Goal: Task Accomplishment & Management: Use online tool/utility

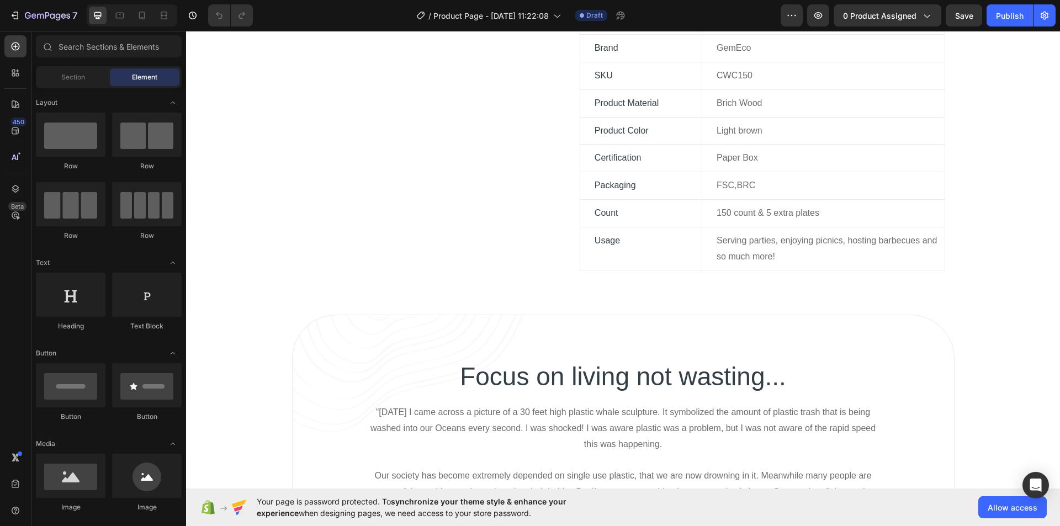
scroll to position [813, 0]
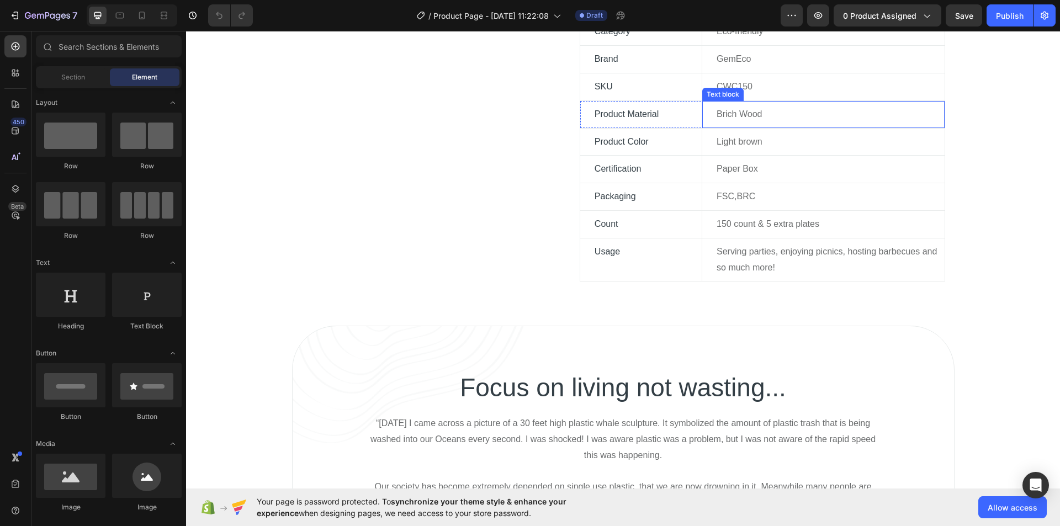
click at [719, 118] on p "Brich Wood" at bounding box center [829, 115] width 227 height 16
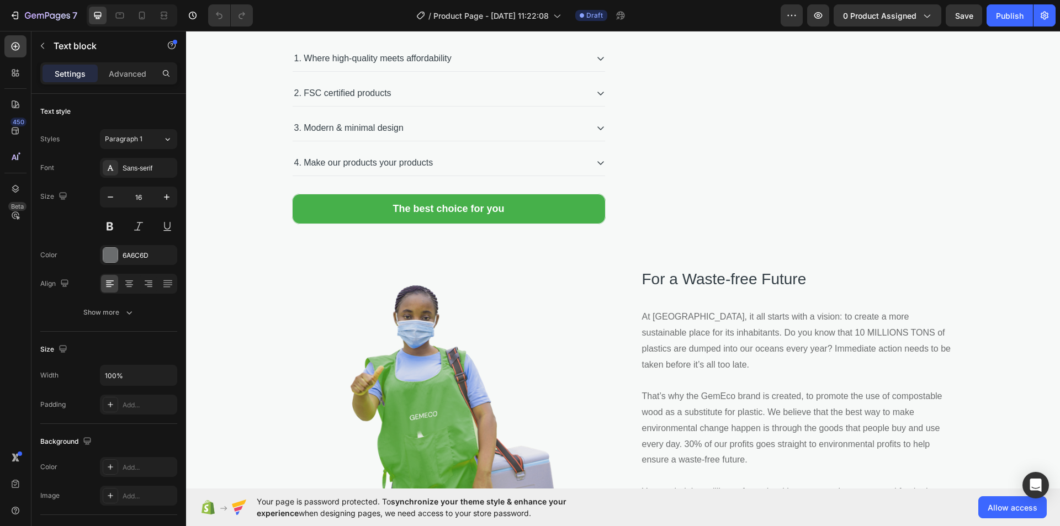
scroll to position [1511, 0]
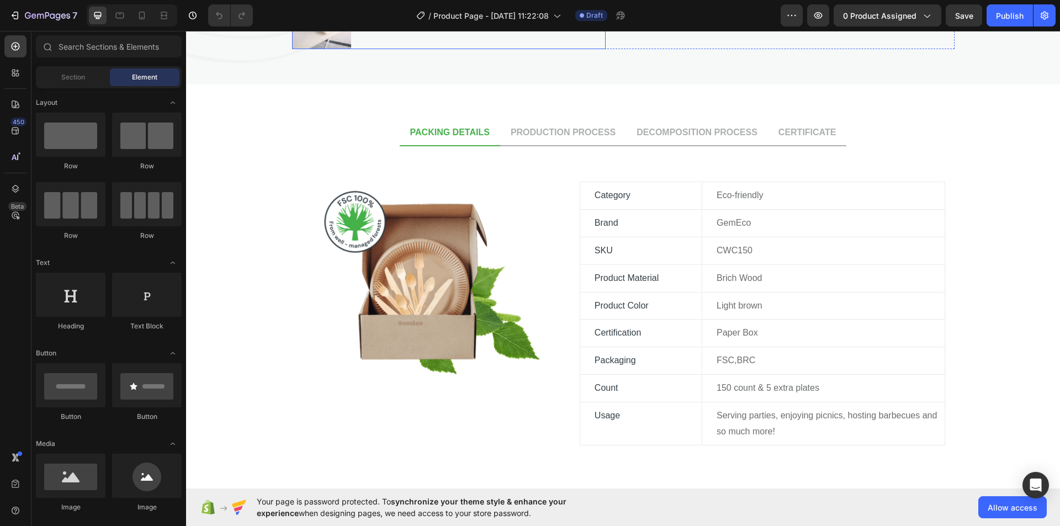
scroll to position [650, 0]
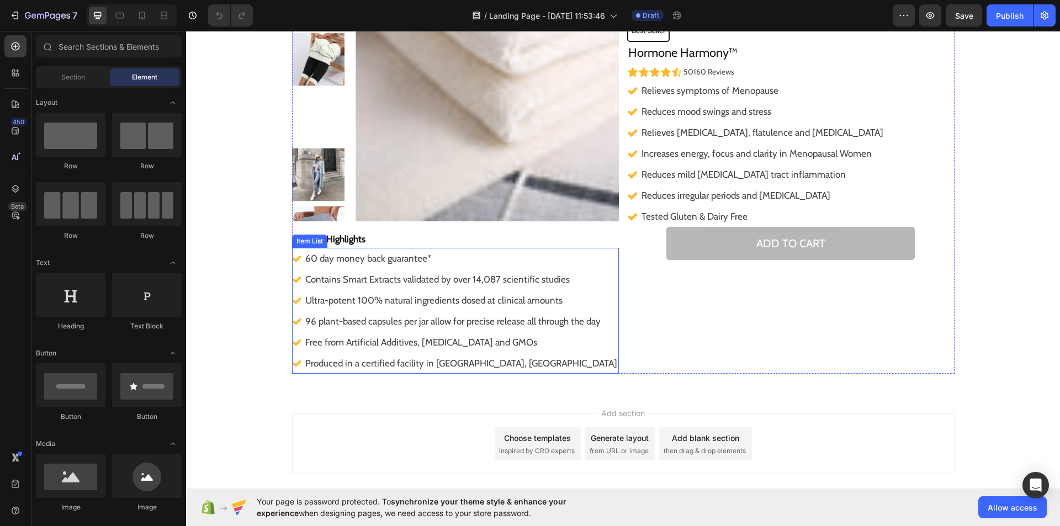
scroll to position [154, 0]
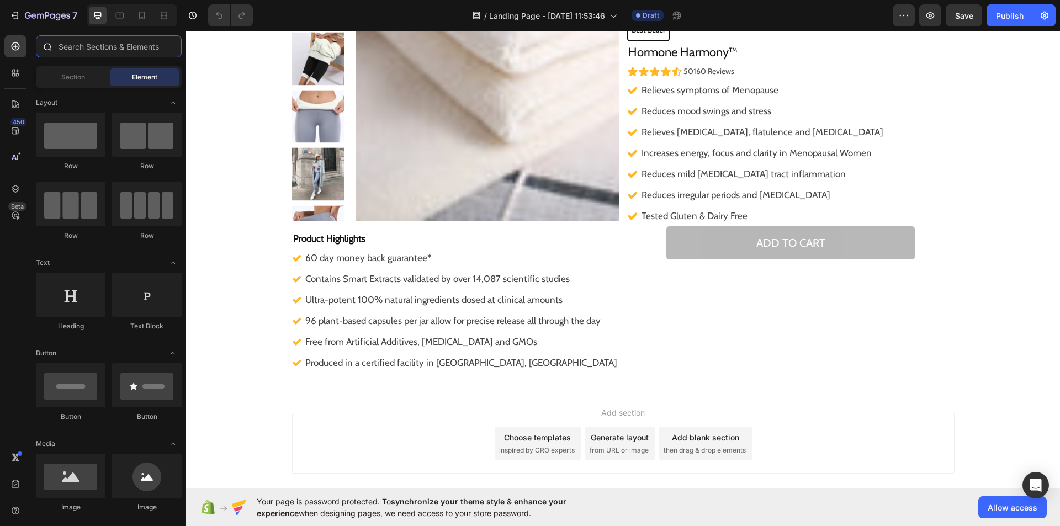
click at [68, 47] on input "text" at bounding box center [109, 46] width 146 height 22
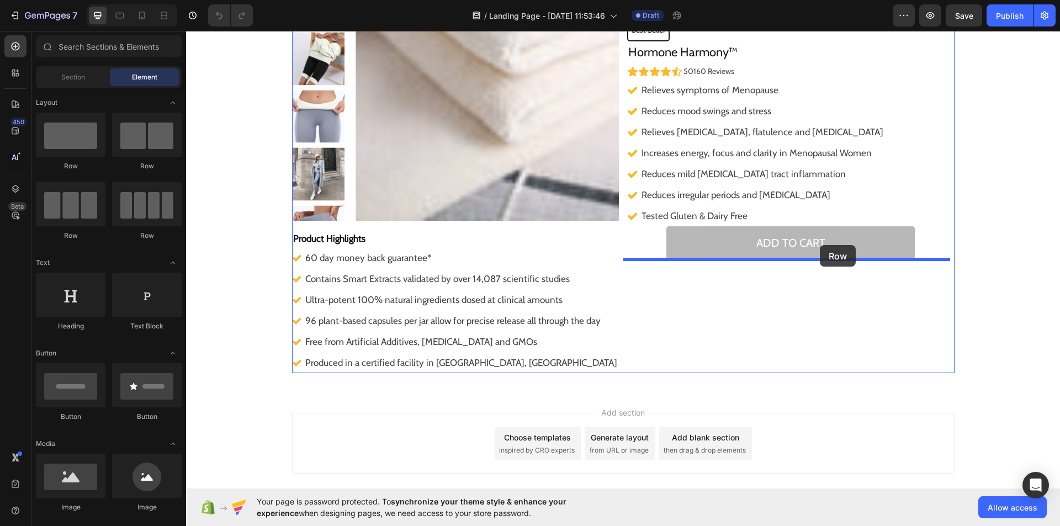
drag, startPoint x: 261, startPoint y: 245, endPoint x: 820, endPoint y: 245, distance: 559.1
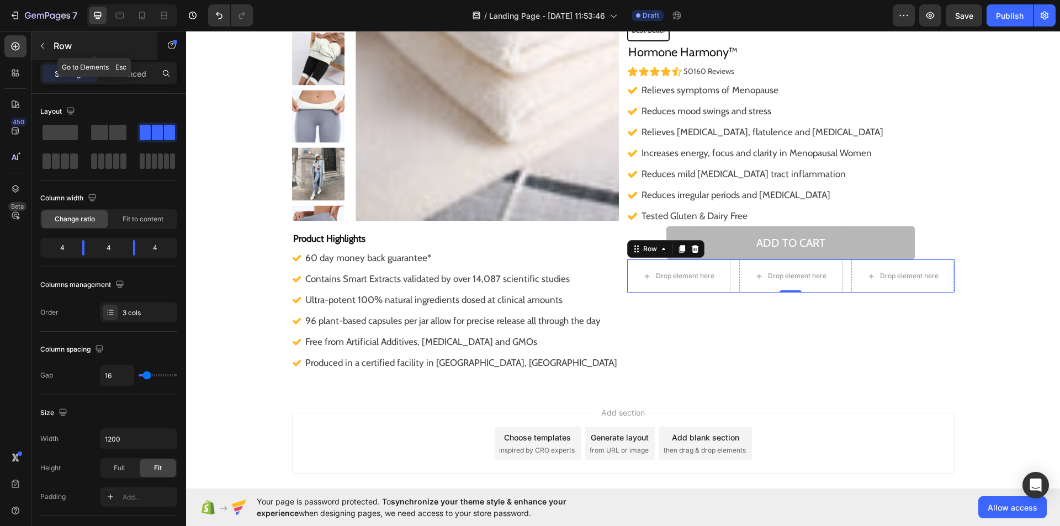
click at [48, 49] on button "button" at bounding box center [43, 46] width 18 height 18
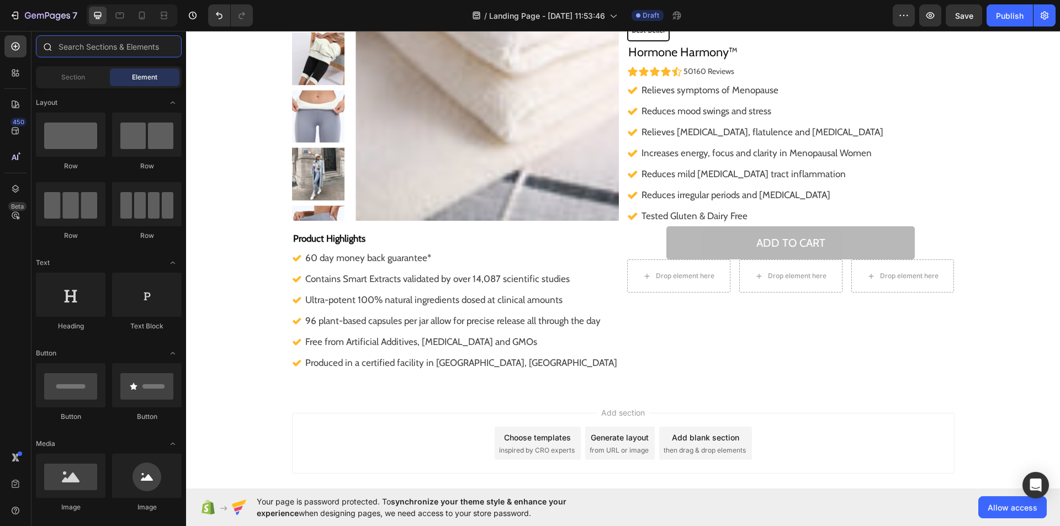
click at [61, 47] on input "text" at bounding box center [109, 46] width 146 height 22
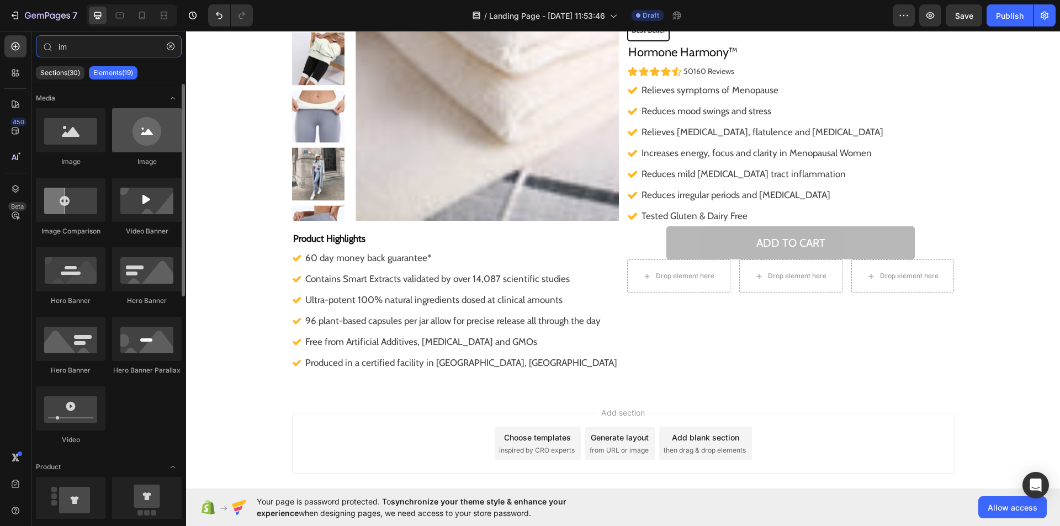
type input "im"
click at [138, 135] on div at bounding box center [147, 130] width 70 height 44
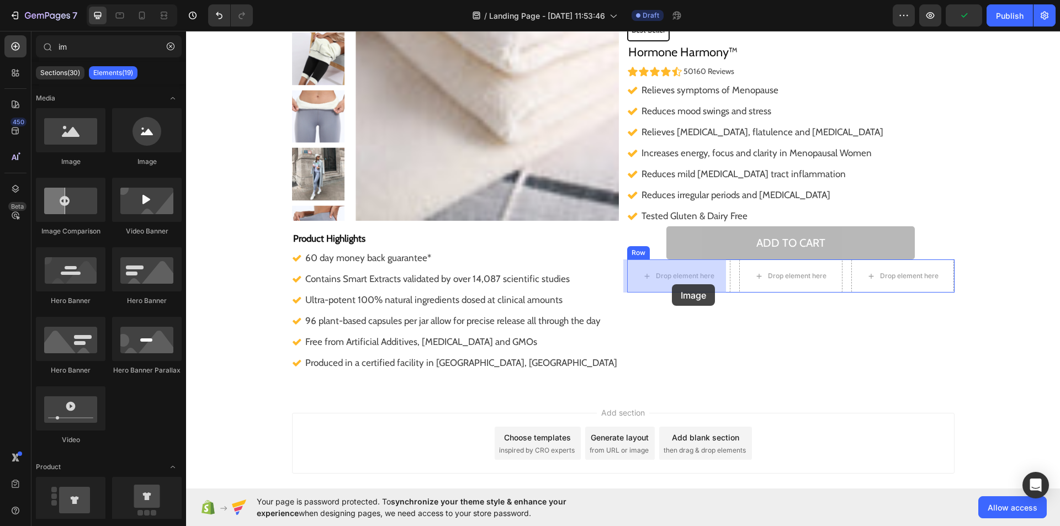
drag, startPoint x: 321, startPoint y: 154, endPoint x: 672, endPoint y: 284, distance: 374.4
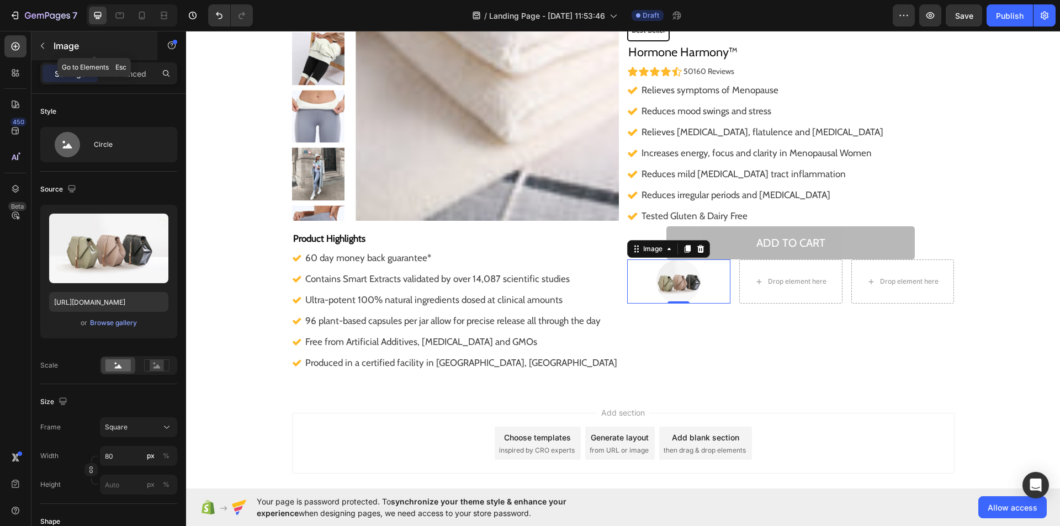
drag, startPoint x: 44, startPoint y: 45, endPoint x: 35, endPoint y: 34, distance: 13.7
click at [35, 34] on div "Image" at bounding box center [94, 45] width 126 height 29
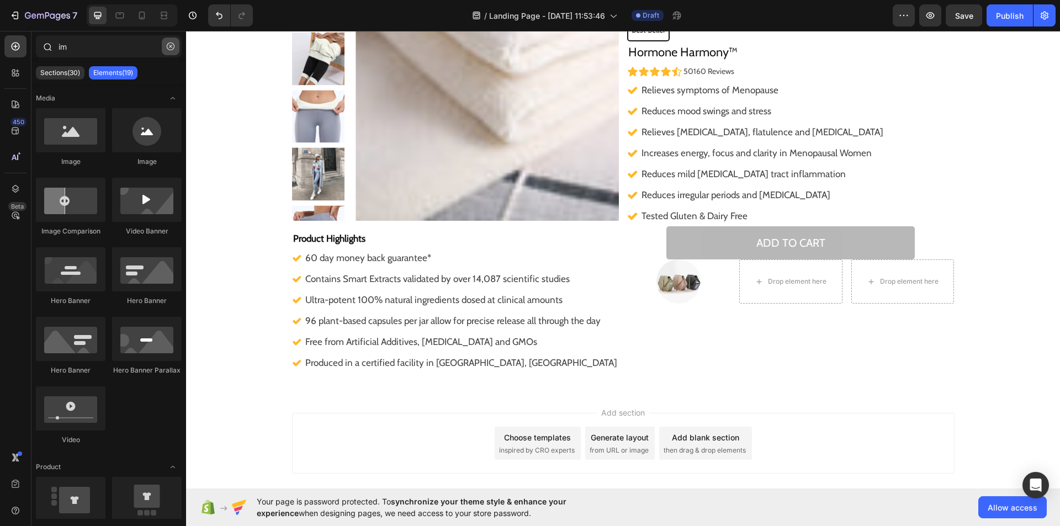
click at [169, 46] on icon "button" at bounding box center [171, 47] width 8 height 8
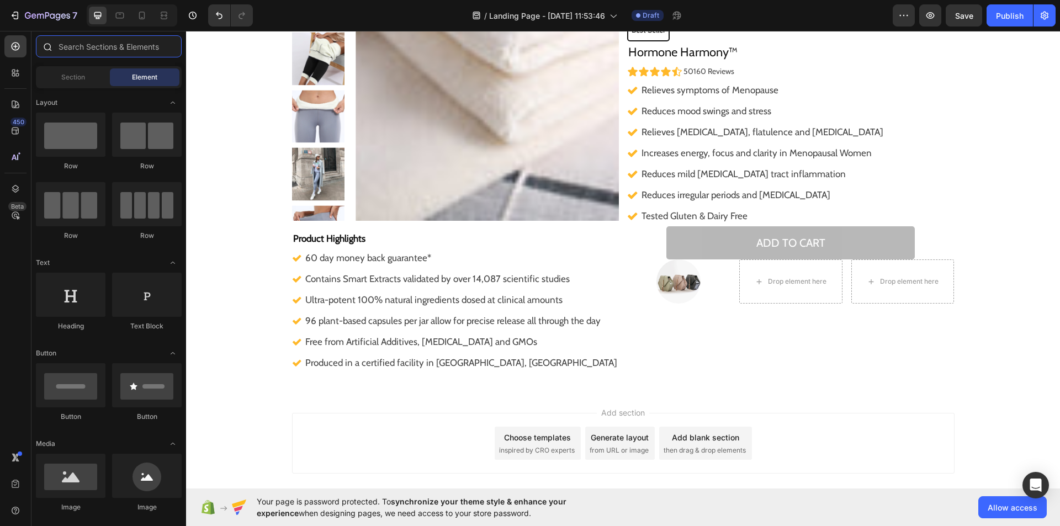
click at [105, 46] on input "text" at bounding box center [109, 46] width 146 height 22
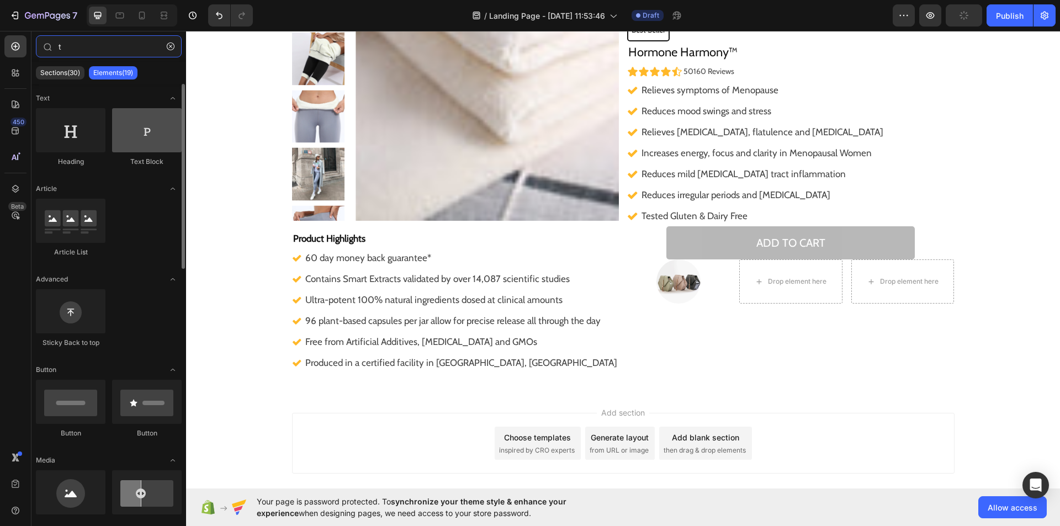
type input "t"
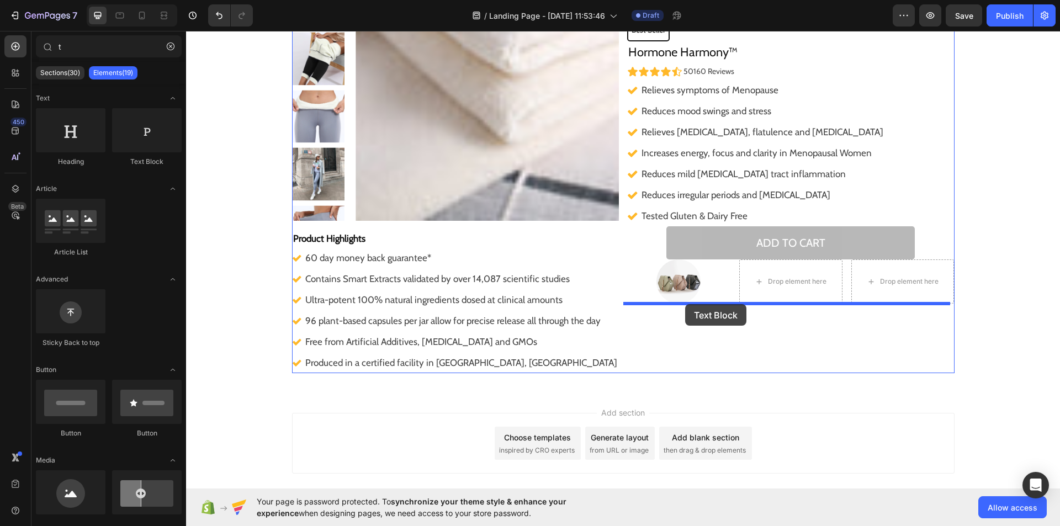
drag, startPoint x: 339, startPoint y: 171, endPoint x: 685, endPoint y: 304, distance: 370.4
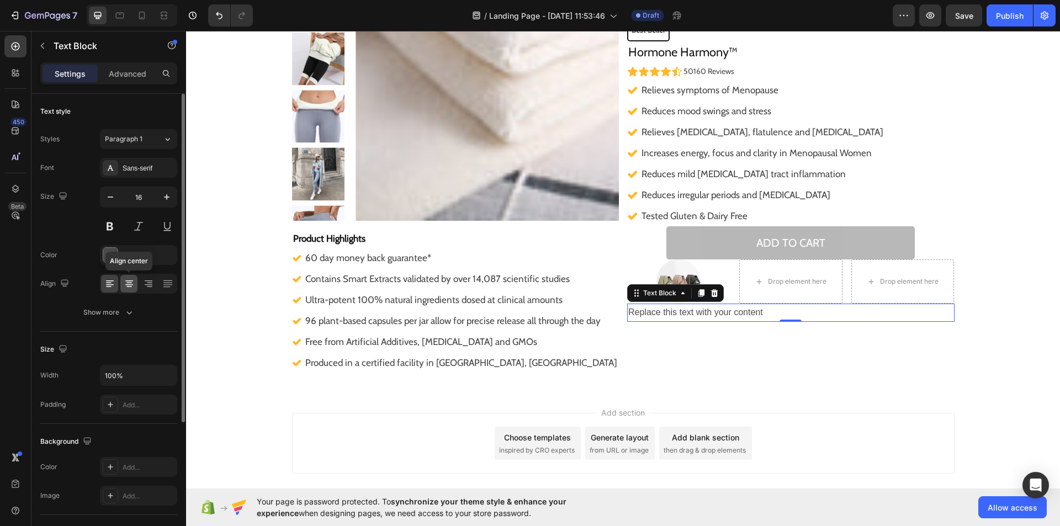
click at [127, 285] on icon at bounding box center [129, 283] width 11 height 11
click at [105, 285] on icon at bounding box center [109, 283] width 11 height 11
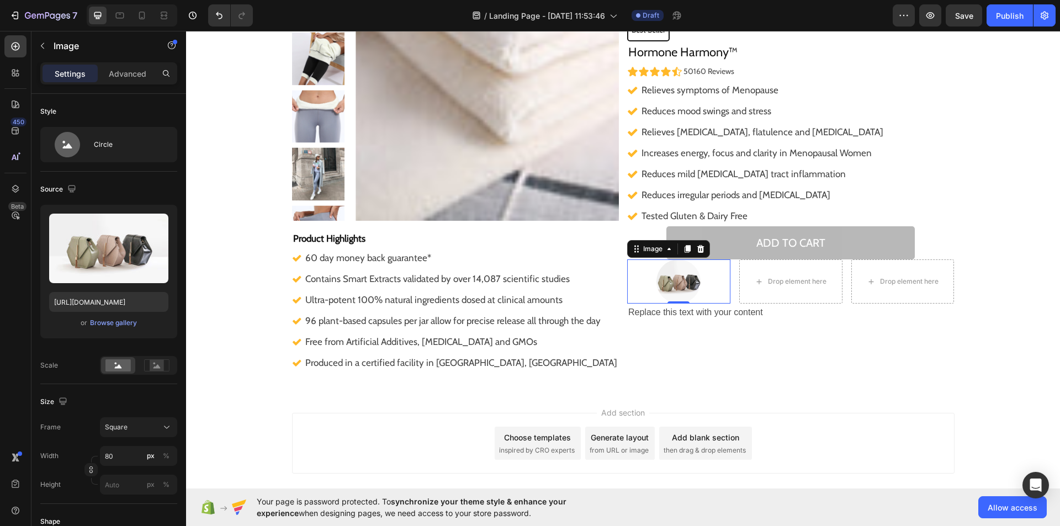
click at [676, 273] on img at bounding box center [678, 281] width 44 height 44
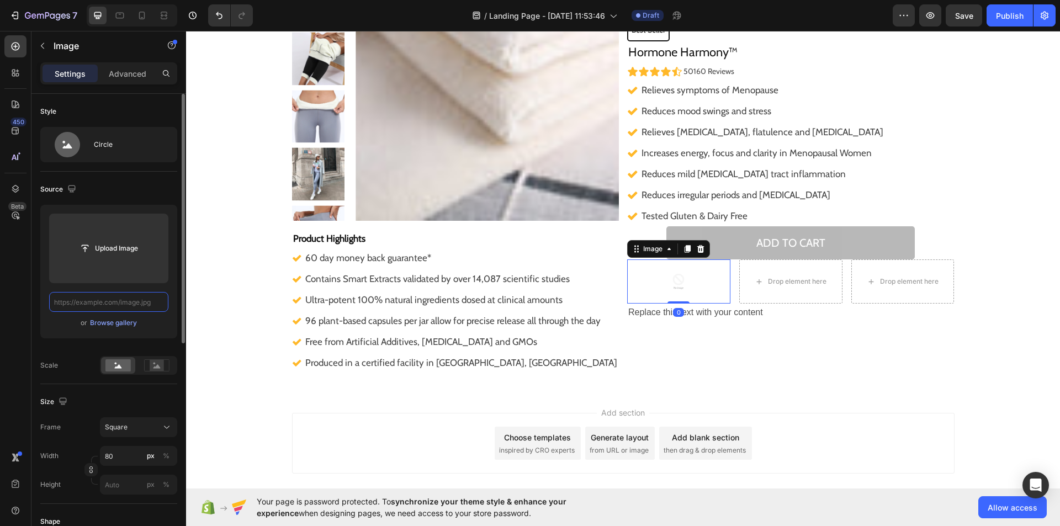
scroll to position [0, 0]
paste input "data:image/svg+xml;base64,PHN2ZyB3aWR0aD0iMTciIGhlaWdodD0iMTYiIHZpZXdCb3g9IjAgM…"
type input "data:image/svg+xml;base64,PHN2ZyB3aWR0aD0iMTciIGhlaWdodD0iMTYiIHZpZXdCb3g9IjAgM…"
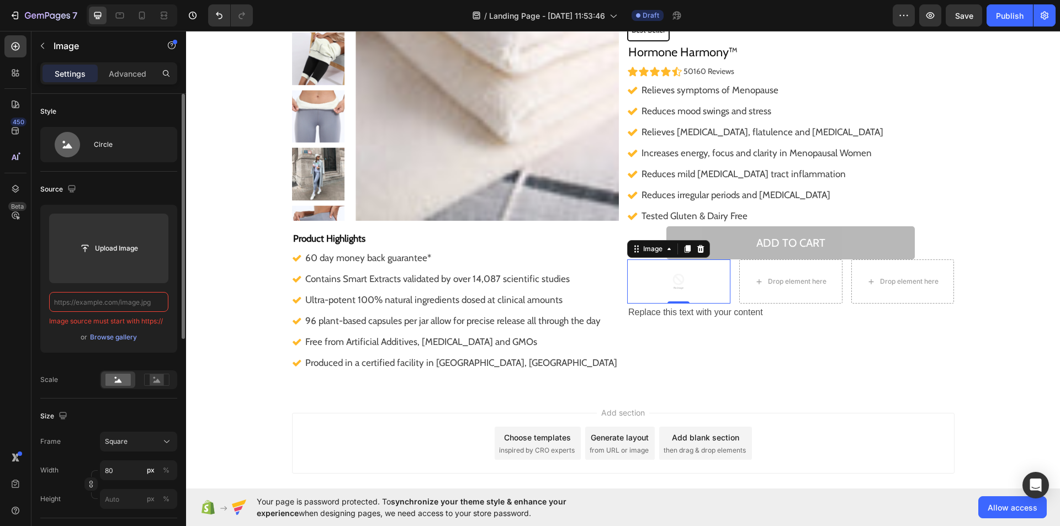
paste input "data:image/svg+xml;base64,PHN2ZyB3aWR0aD0iMTciIGhlaWdodD0iMTYiIHZpZXdCb3g9IjAgM…"
type input "data:image/svg+xml;base64,PHN2ZyB3aWR0aD0iMTciIGhlaWdodD0iMTYiIHZpZXdCb3g9IjAgM…"
click at [113, 334] on div "Browse gallery" at bounding box center [113, 337] width 47 height 10
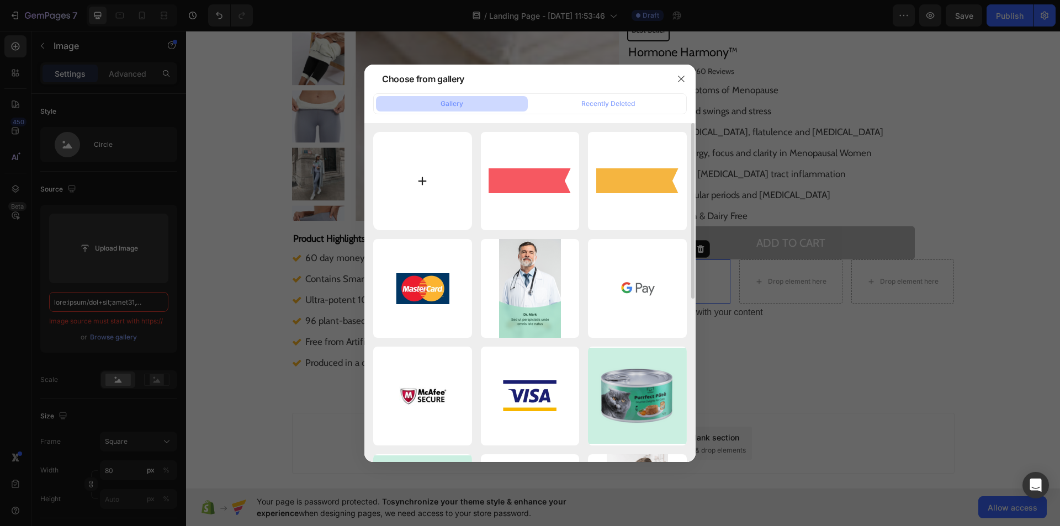
click at [422, 175] on input "file" at bounding box center [422, 181] width 99 height 99
type input "C:\fakepath\download (28).svg"
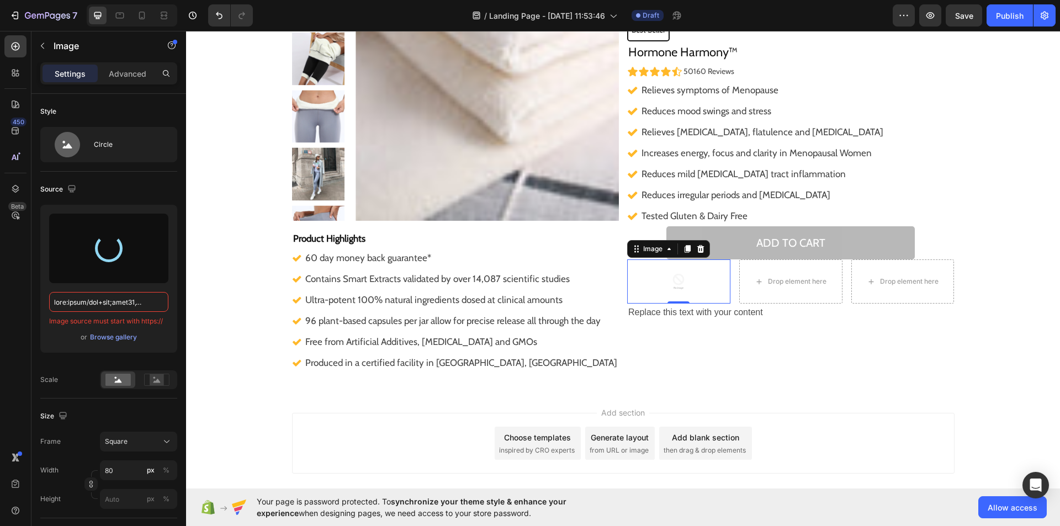
type input "https://cdn.shopify.com/s/files/1/0959/5532/1108/files/gempages_578608671001412…"
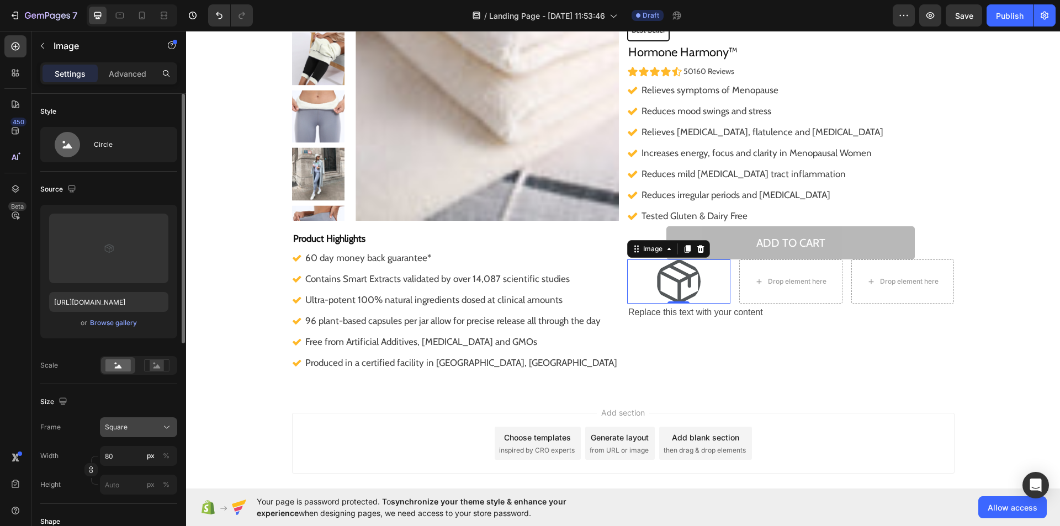
click at [167, 423] on icon at bounding box center [166, 427] width 11 height 11
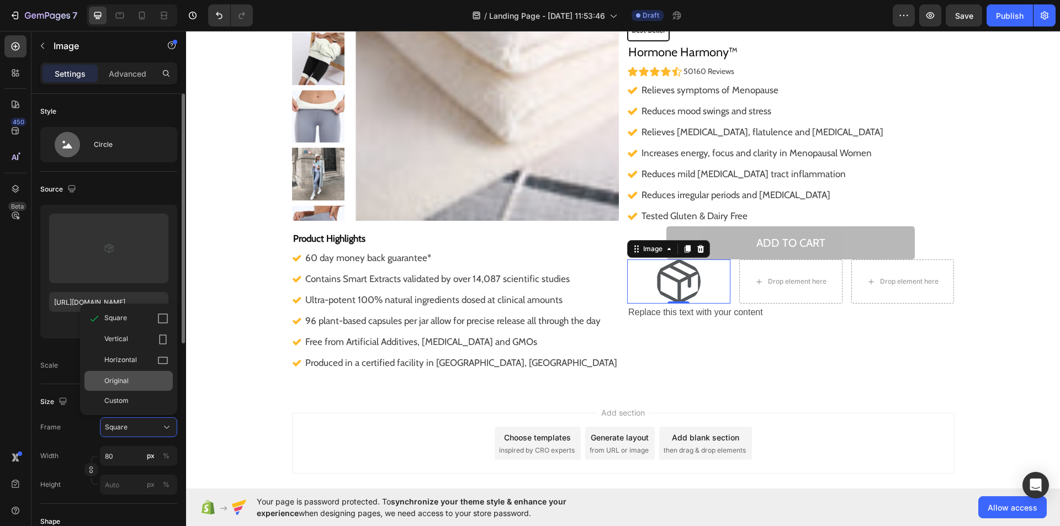
click at [146, 380] on div "Original" at bounding box center [136, 381] width 64 height 10
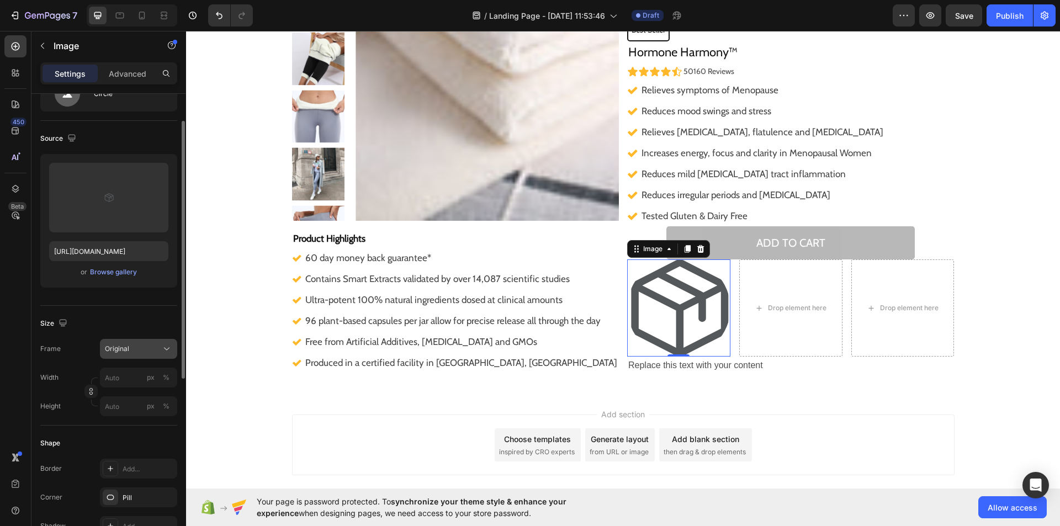
scroll to position [51, 0]
click at [117, 368] on input "px %" at bounding box center [138, 377] width 77 height 20
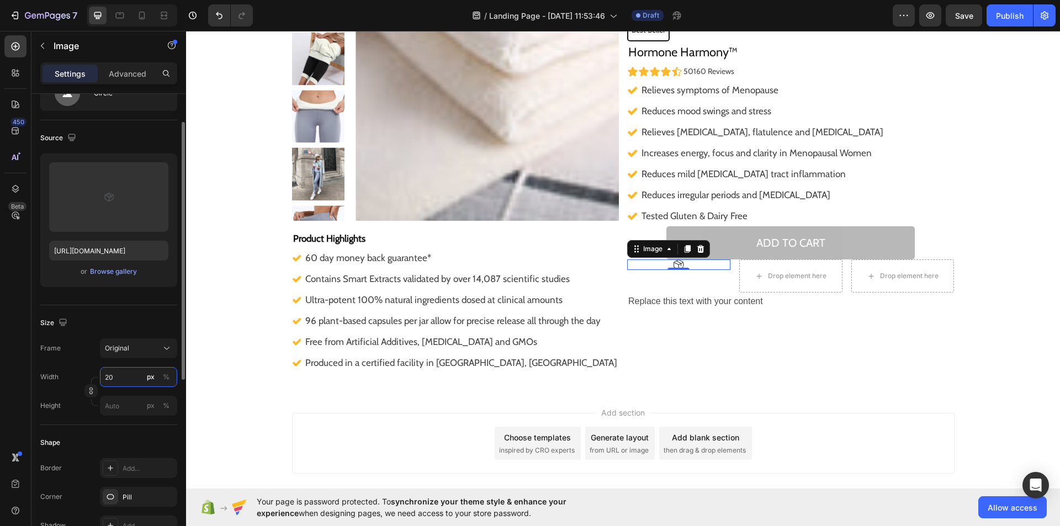
type input "2"
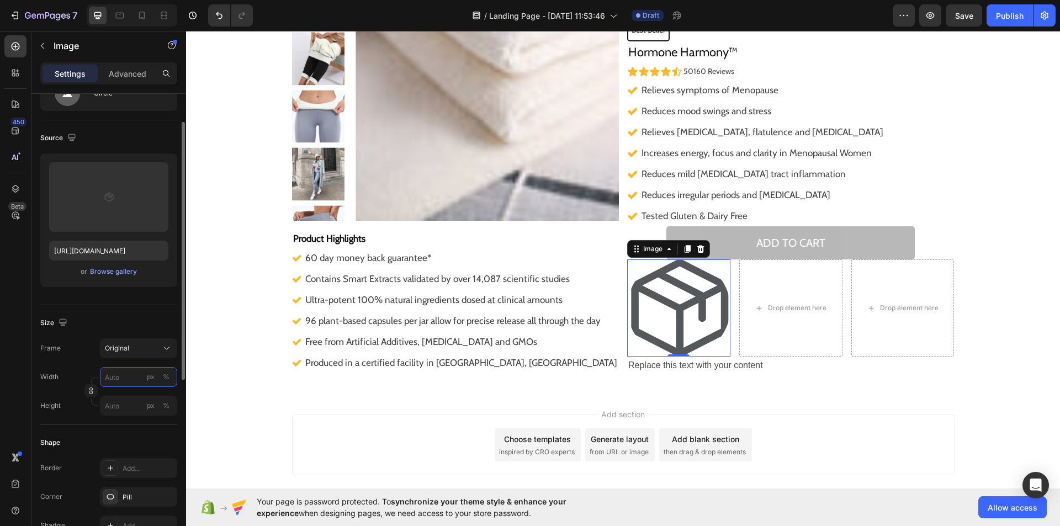
type input "2"
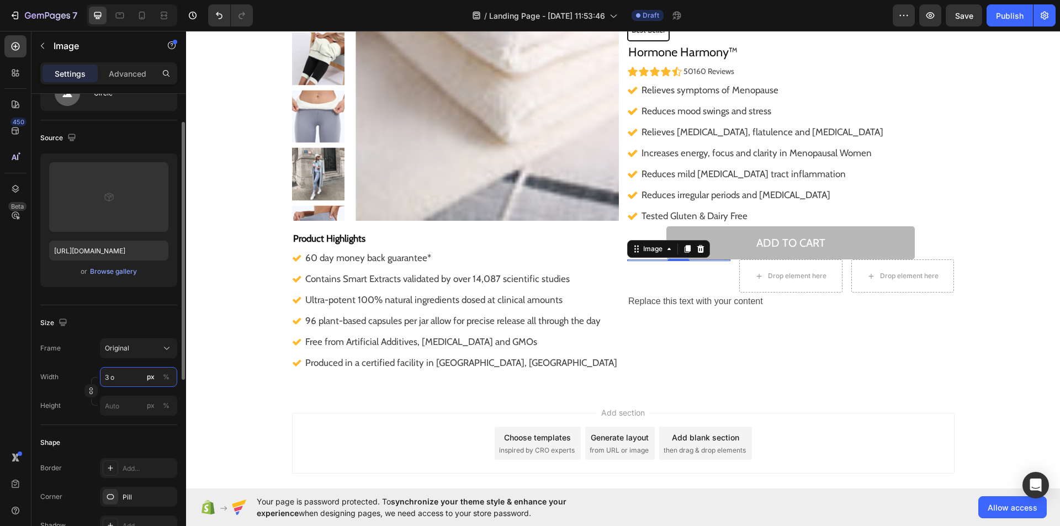
type input "3"
type input "30"
click at [756, 327] on div ""I noticed I no longer bloated like I usually am throughout the day! On top of …" at bounding box center [790, 145] width 327 height 456
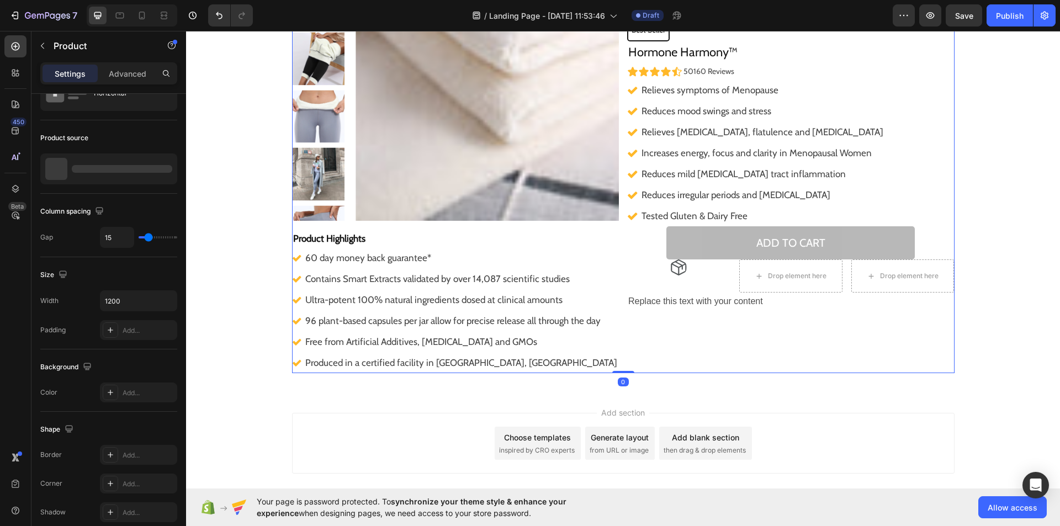
scroll to position [0, 0]
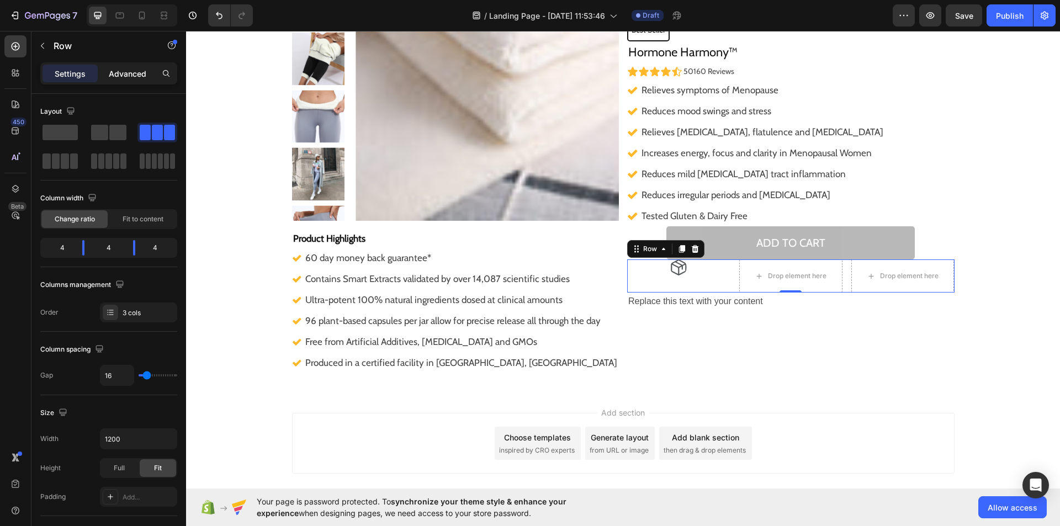
click at [136, 72] on p "Advanced" at bounding box center [128, 74] width 38 height 12
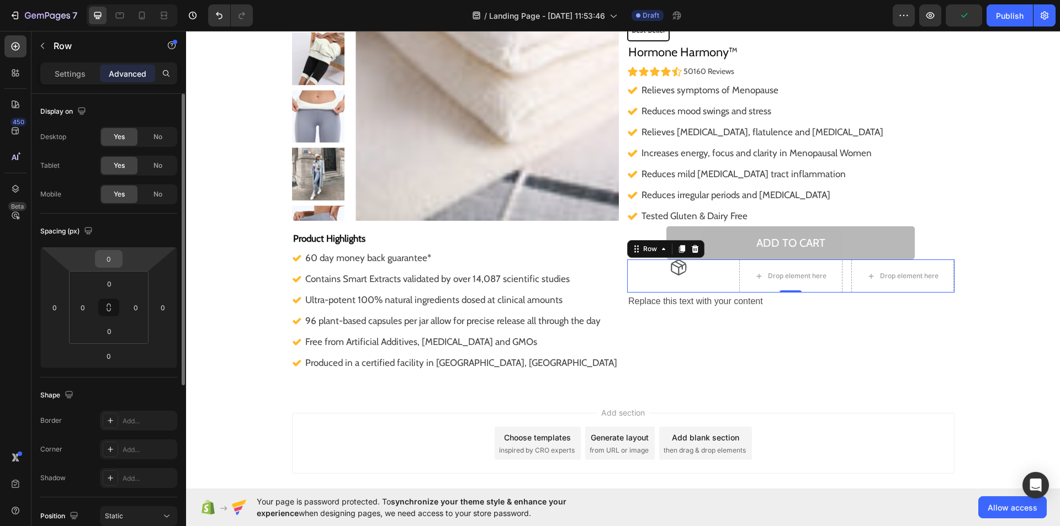
click at [114, 259] on input "0" at bounding box center [109, 259] width 22 height 17
type input "1"
type input "20"
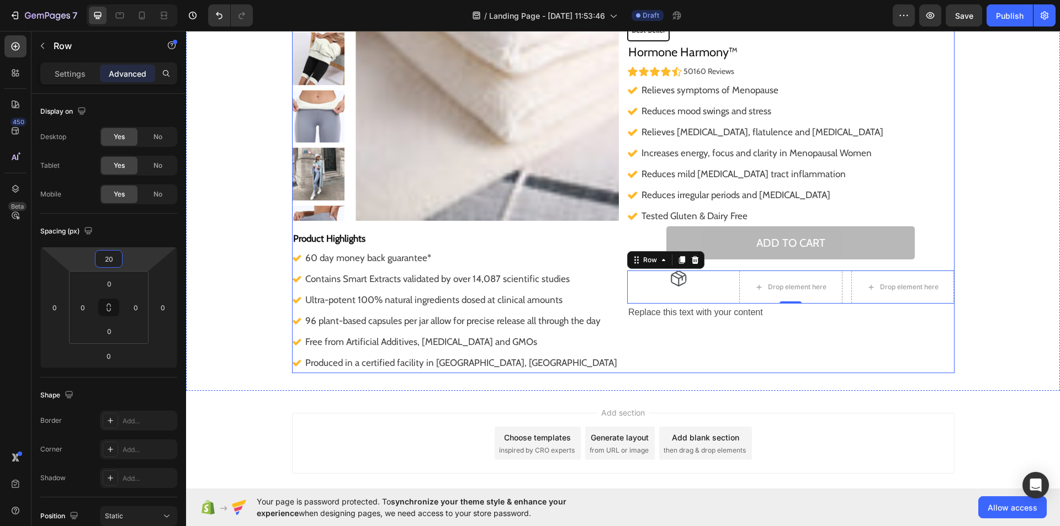
click at [899, 323] on div ""I noticed I no longer bloated like I usually am throughout the day! On top of …" at bounding box center [790, 145] width 327 height 456
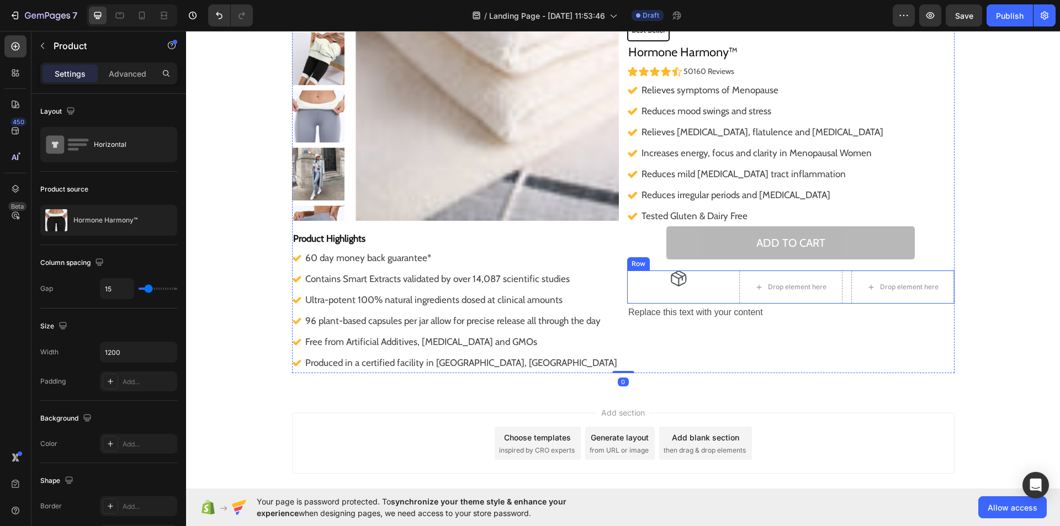
click at [681, 286] on div "Image" at bounding box center [678, 286] width 103 height 33
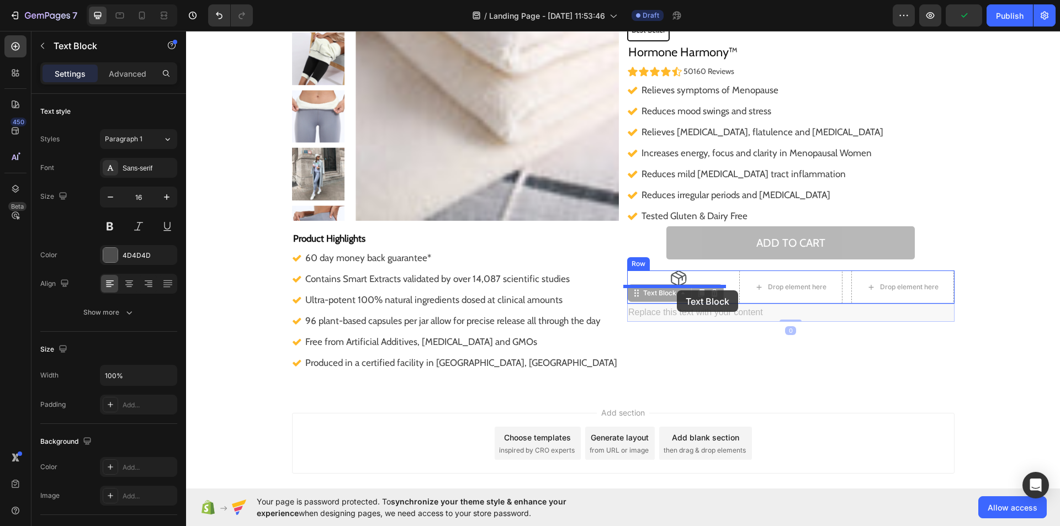
drag, startPoint x: 682, startPoint y: 316, endPoint x: 677, endPoint y: 290, distance: 26.0
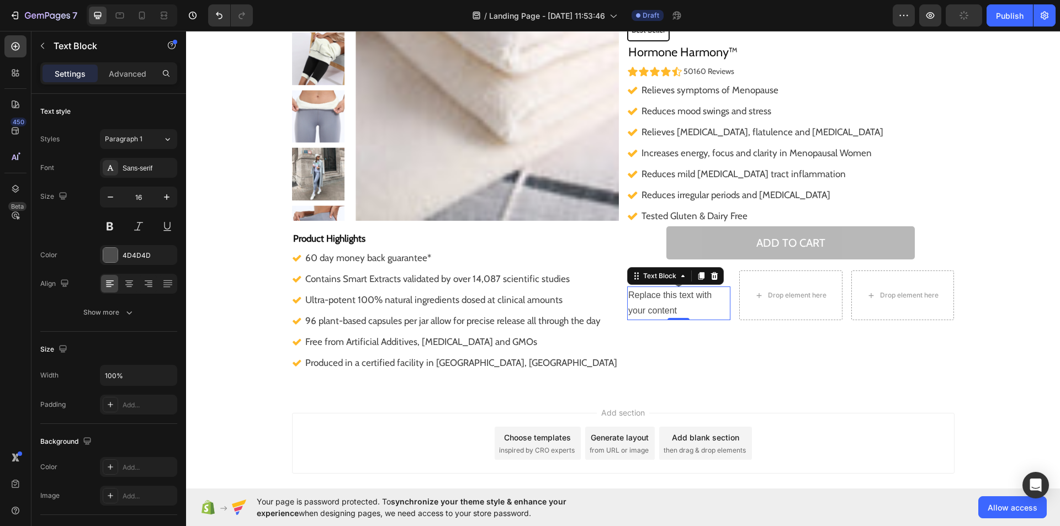
click at [675, 309] on div "Replace this text with your content" at bounding box center [678, 303] width 103 height 34
click at [675, 309] on p "Replace this text with your content" at bounding box center [678, 304] width 101 height 32
click at [678, 296] on strong "Free shipping on orders $110 AUD+" at bounding box center [674, 304] width 92 height 24
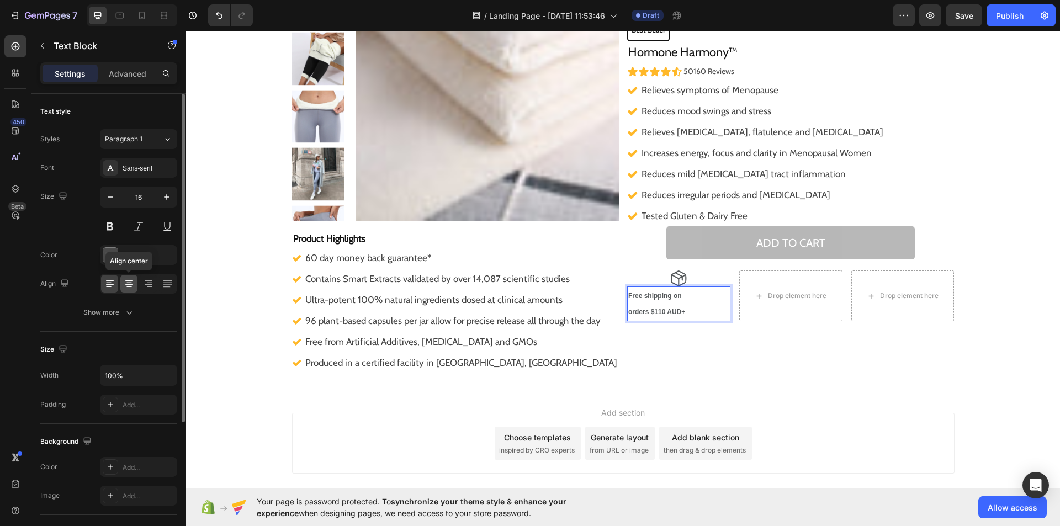
click at [123, 284] on div at bounding box center [128, 284] width 17 height 18
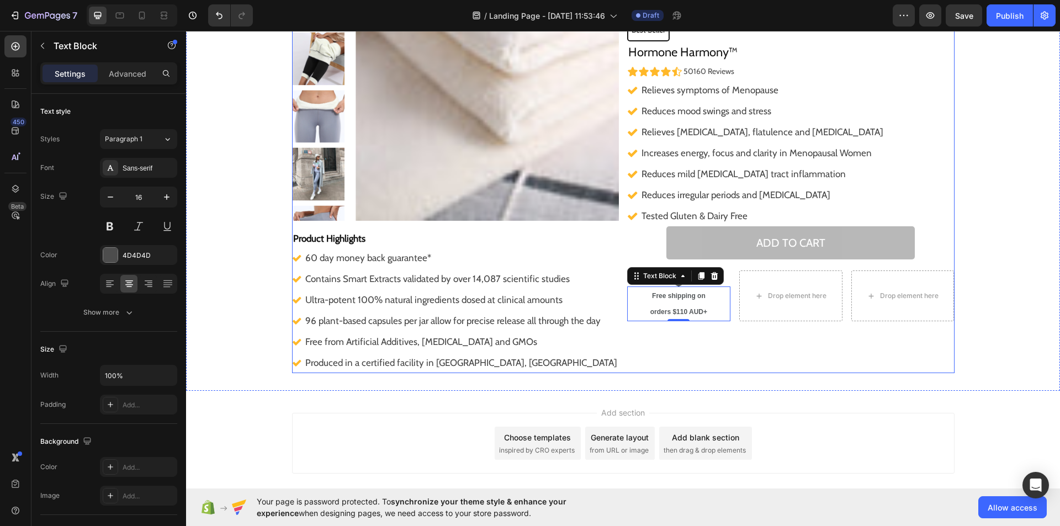
click at [756, 338] on div ""I noticed I no longer bloated like I usually am throughout the day! On top of …" at bounding box center [790, 145] width 327 height 456
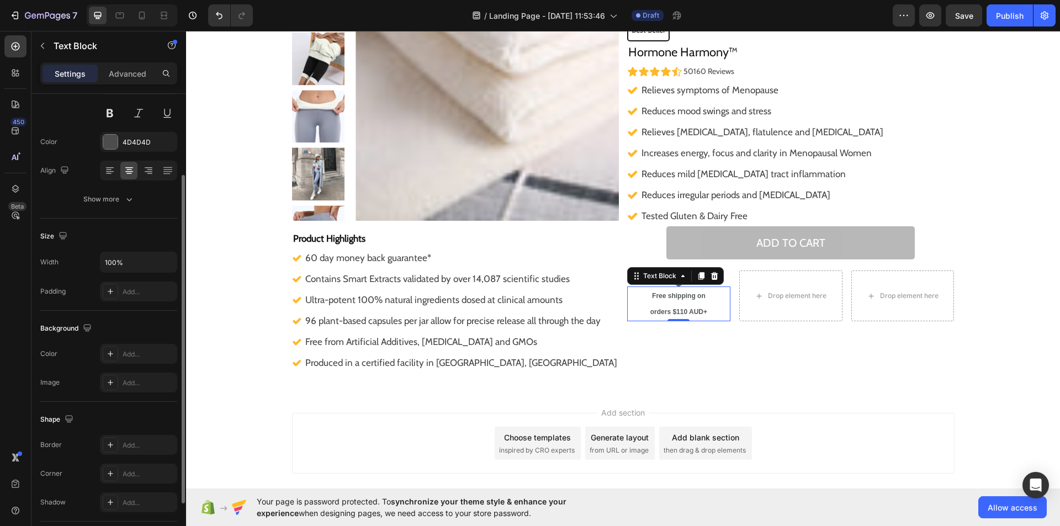
scroll to position [114, 0]
click at [122, 203] on div "Show more" at bounding box center [108, 198] width 51 height 11
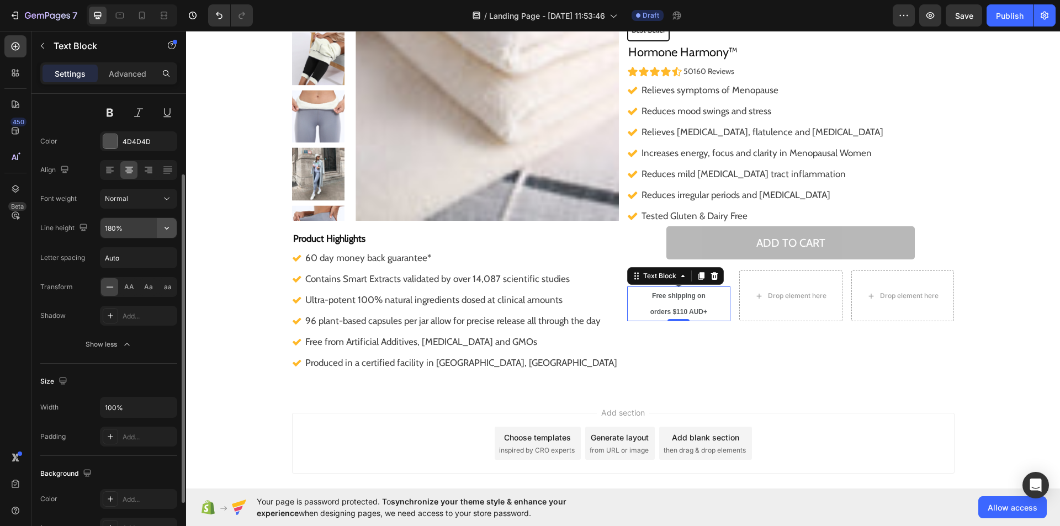
click at [169, 232] on icon "button" at bounding box center [166, 227] width 11 height 11
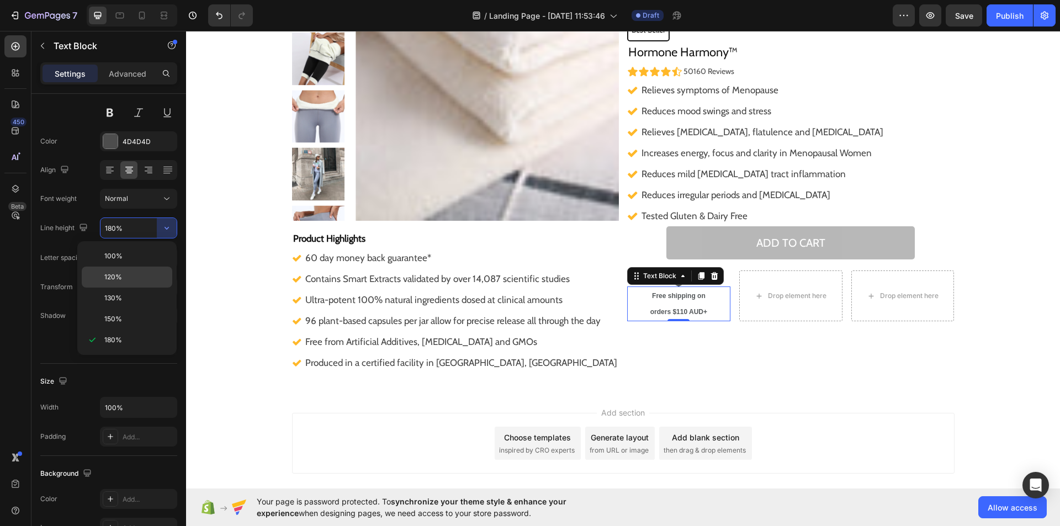
click at [134, 288] on div "120%" at bounding box center [127, 298] width 91 height 21
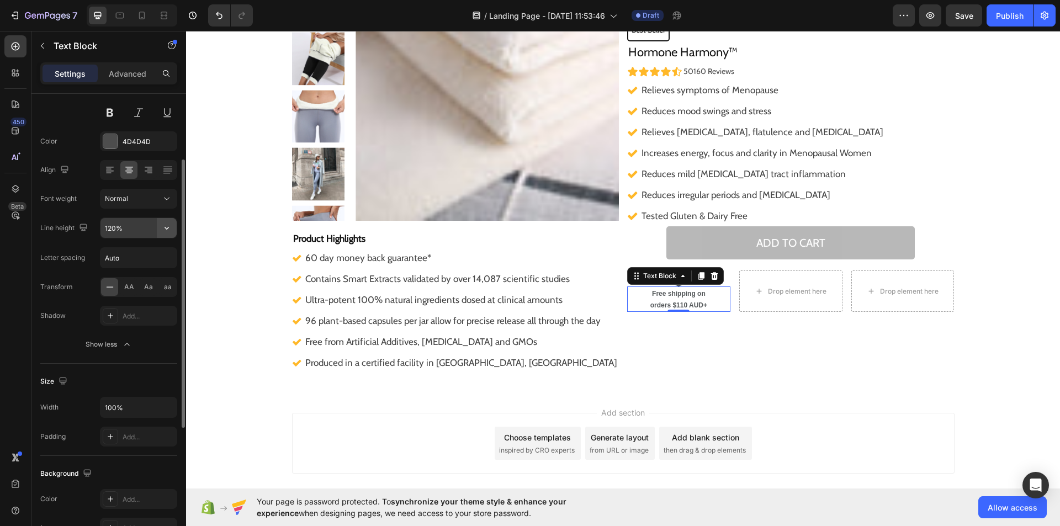
click at [164, 225] on icon "button" at bounding box center [166, 227] width 11 height 11
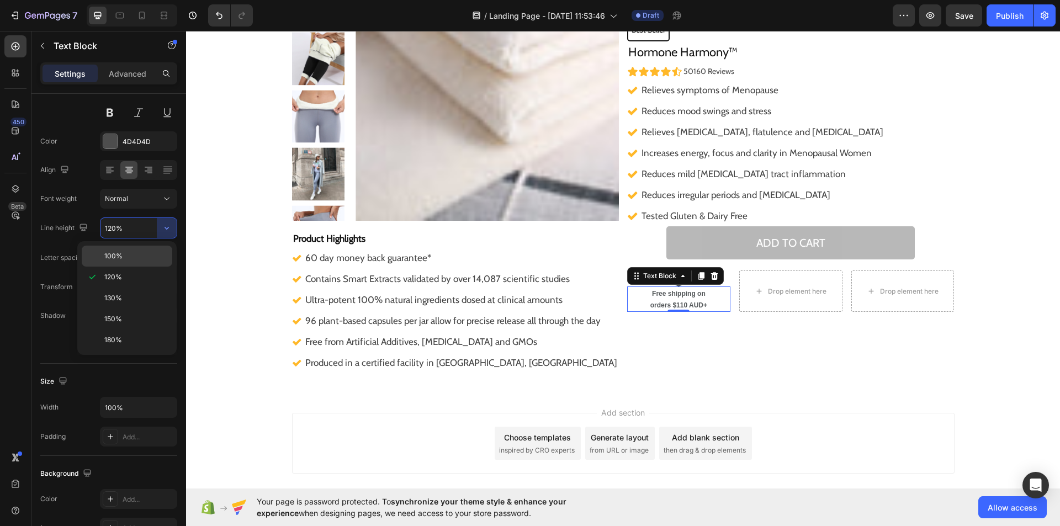
click at [144, 260] on p "100%" at bounding box center [135, 256] width 63 height 10
type input "100%"
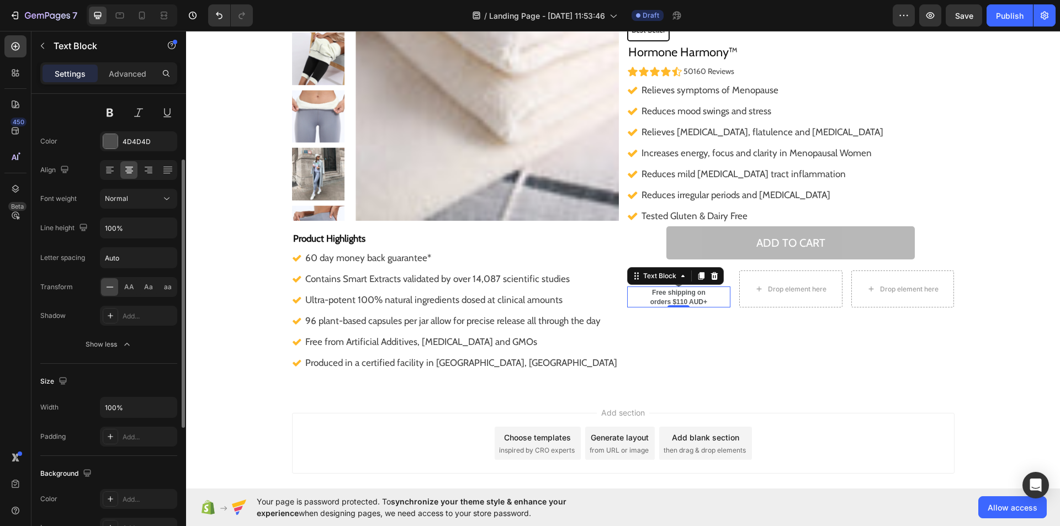
scroll to position [0, 0]
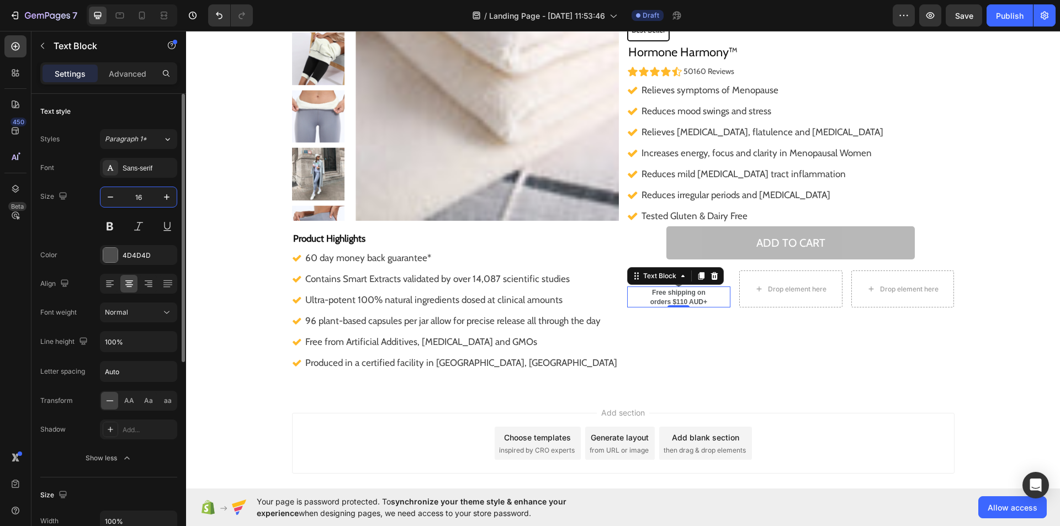
click at [145, 199] on input "16" at bounding box center [138, 197] width 36 height 20
type input "12"
click at [162, 160] on div "Sans-serif" at bounding box center [138, 168] width 77 height 20
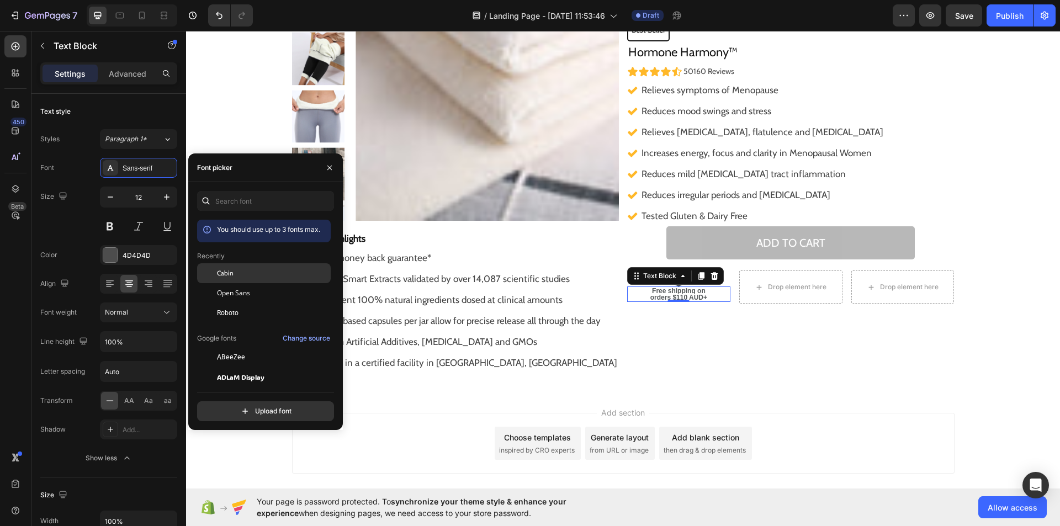
click at [247, 271] on div "Cabin" at bounding box center [272, 273] width 111 height 10
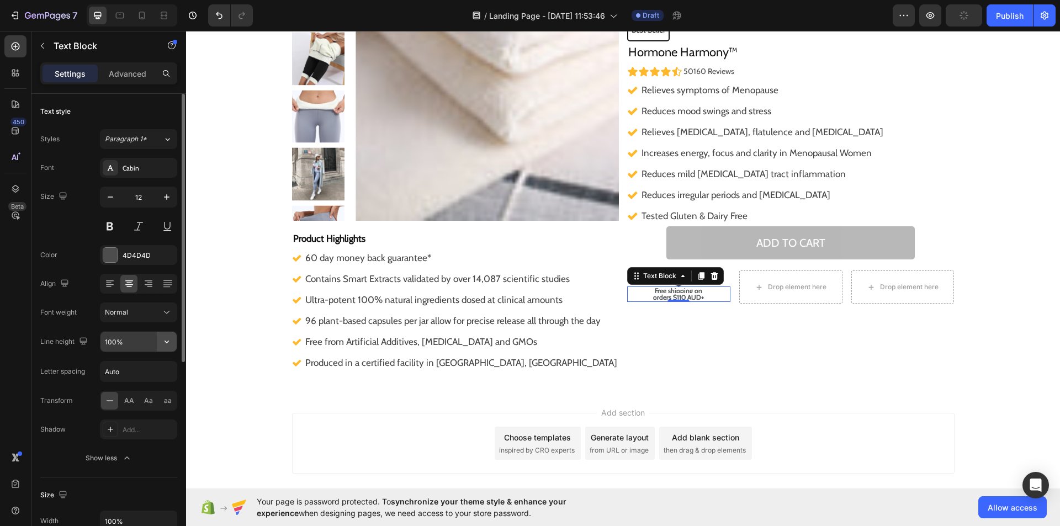
click at [162, 338] on icon "button" at bounding box center [166, 341] width 11 height 11
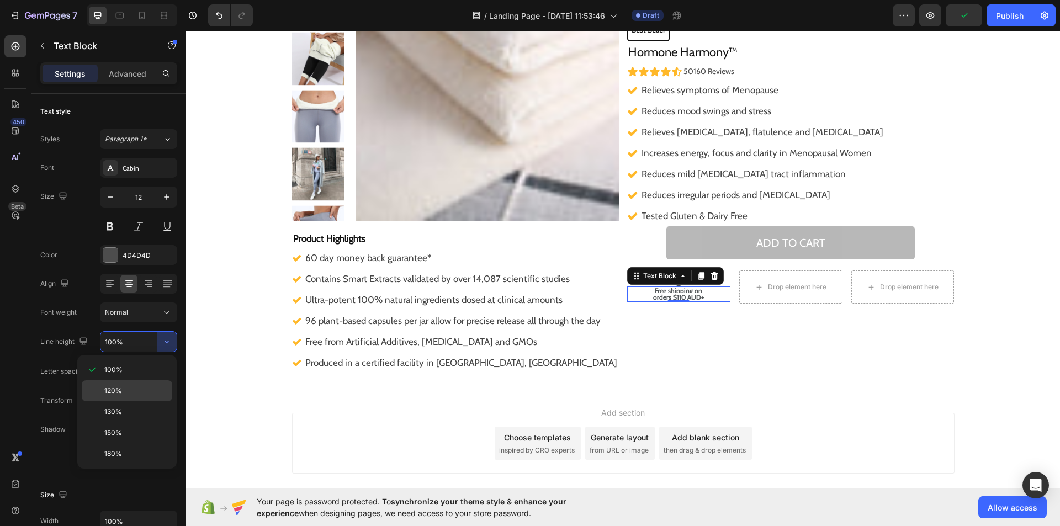
click at [124, 395] on p "120%" at bounding box center [135, 391] width 63 height 10
drag, startPoint x: 164, startPoint y: 352, endPoint x: 163, endPoint y: 337, distance: 14.9
click at [163, 337] on icon "button" at bounding box center [166, 341] width 11 height 11
click at [120, 422] on div "130%" at bounding box center [127, 432] width 91 height 21
type input "130%"
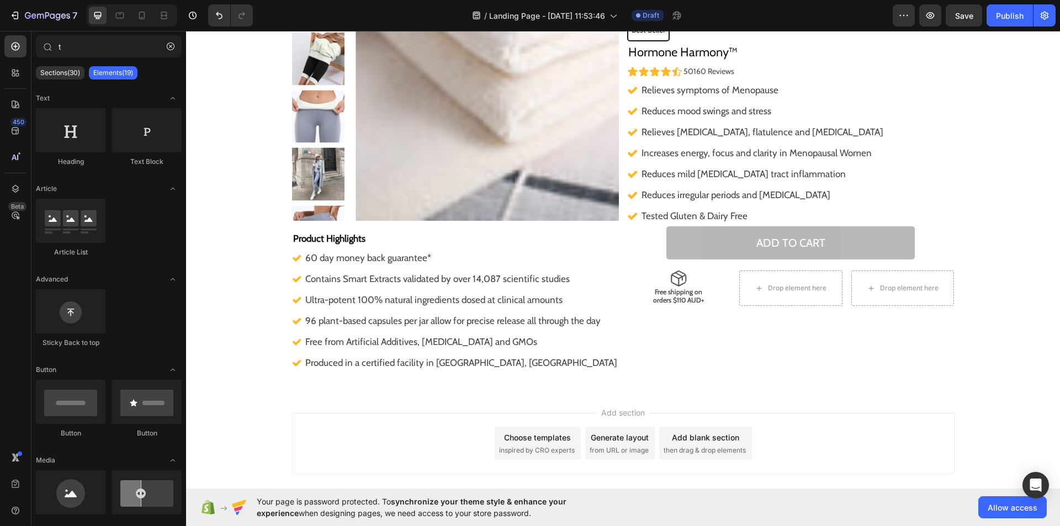
click at [253, 429] on div "Add section Choose templates inspired by CRO experts Generate layout from URL o…" at bounding box center [623, 459] width 874 height 136
click at [739, 296] on div "Drop element here" at bounding box center [790, 287] width 103 height 35
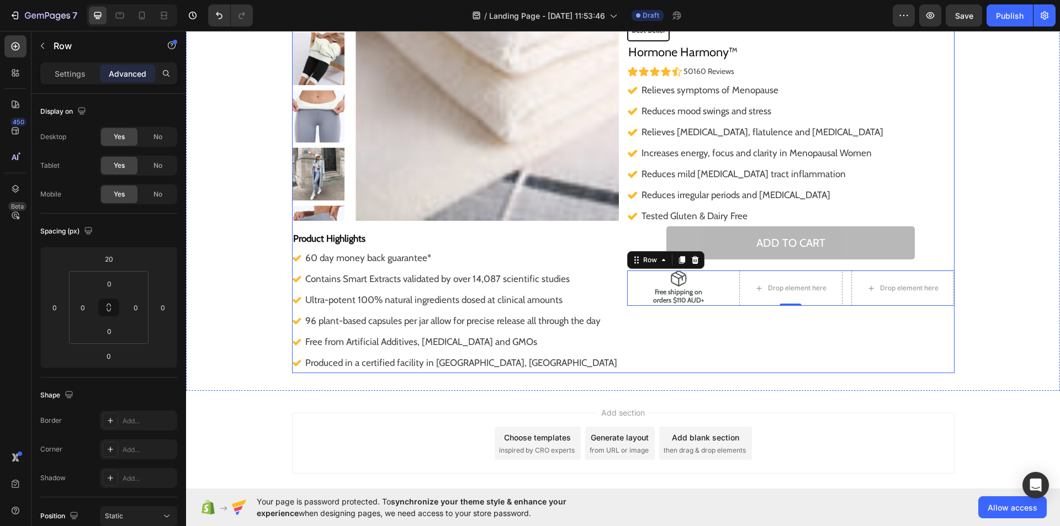
click at [723, 344] on div ""I noticed I no longer bloated like I usually am throughout the day! On top of …" at bounding box center [790, 145] width 327 height 456
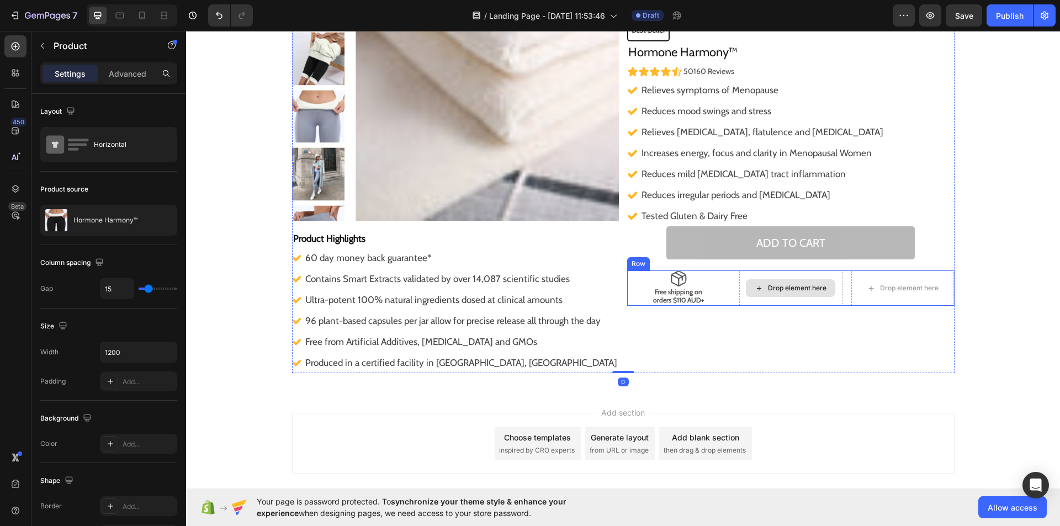
click at [834, 301] on div "Drop element here" at bounding box center [790, 287] width 103 height 35
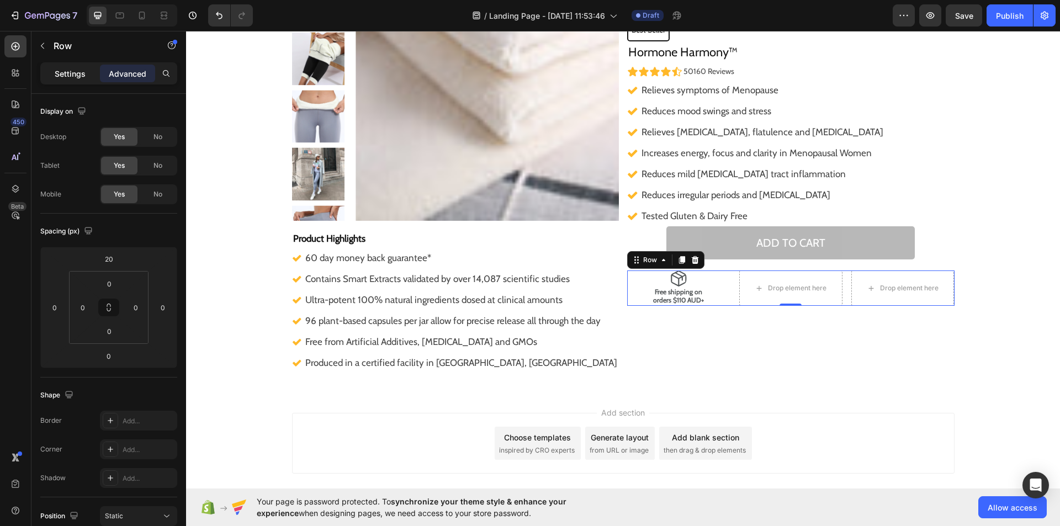
click at [78, 72] on p "Settings" at bounding box center [70, 74] width 31 height 12
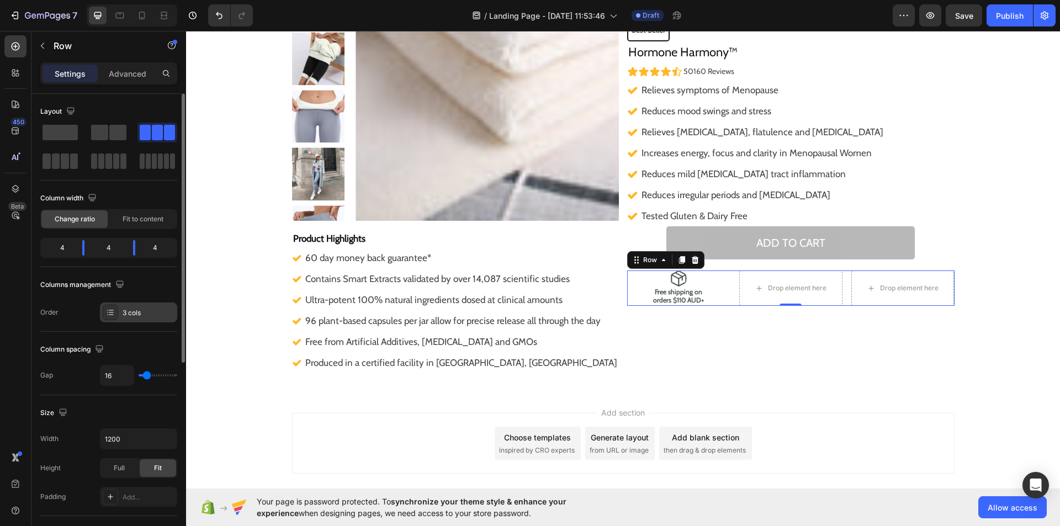
click at [151, 319] on div "3 cols" at bounding box center [138, 312] width 77 height 20
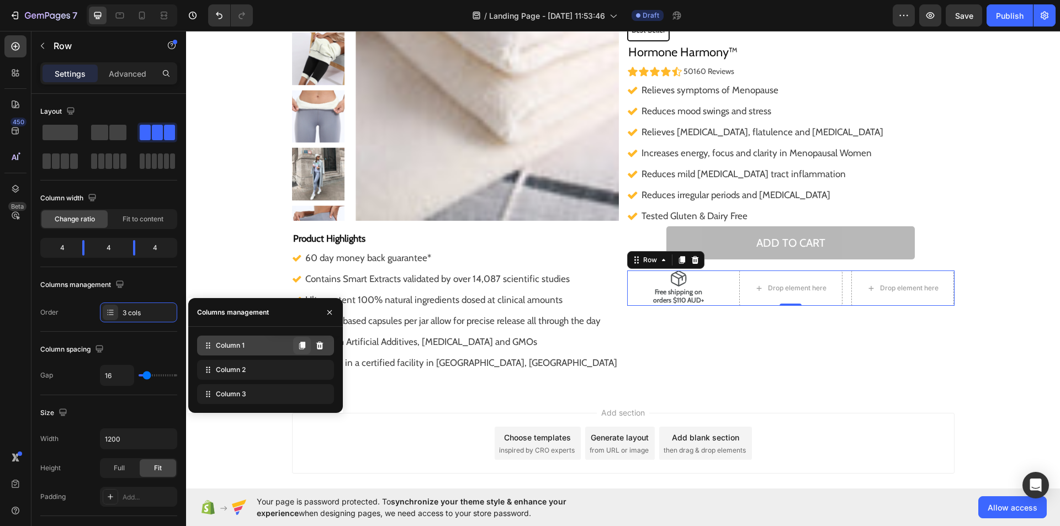
click at [301, 344] on icon at bounding box center [302, 346] width 6 height 8
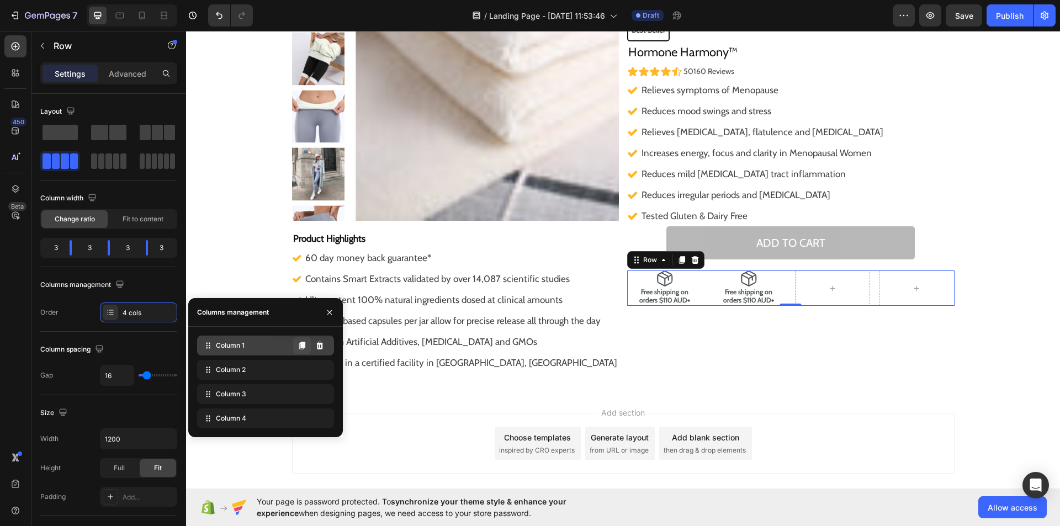
click at [301, 344] on icon at bounding box center [302, 346] width 6 height 8
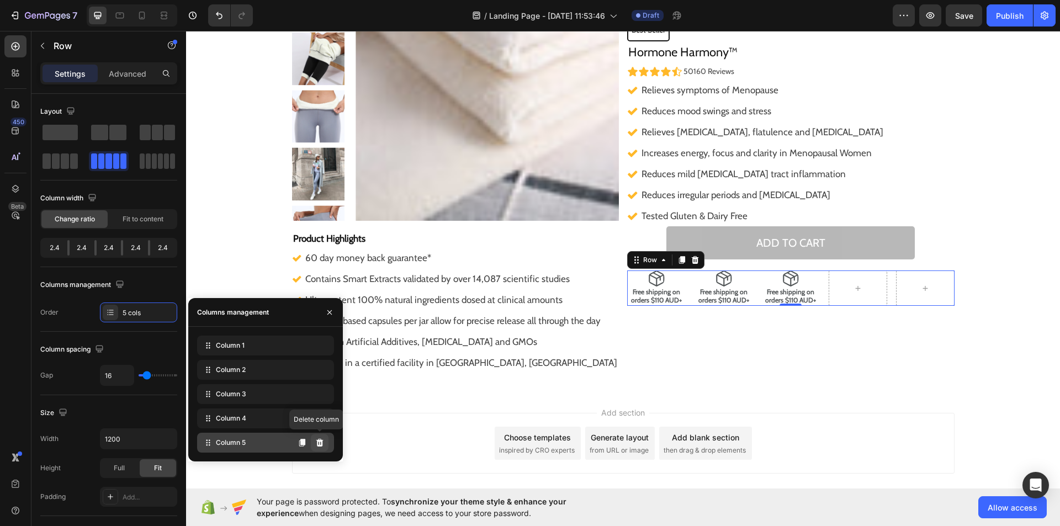
click at [323, 442] on icon at bounding box center [319, 442] width 9 height 9
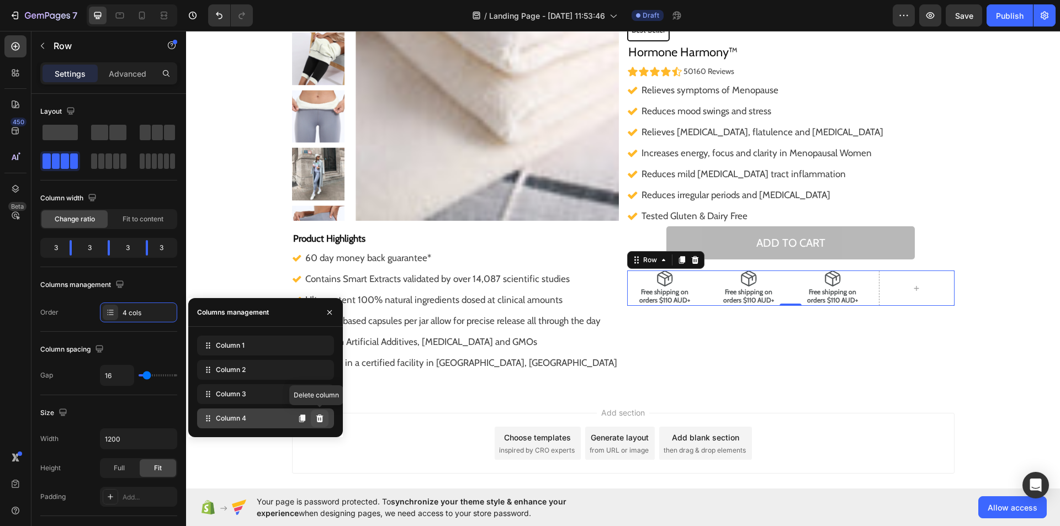
click at [320, 416] on icon at bounding box center [319, 419] width 7 height 8
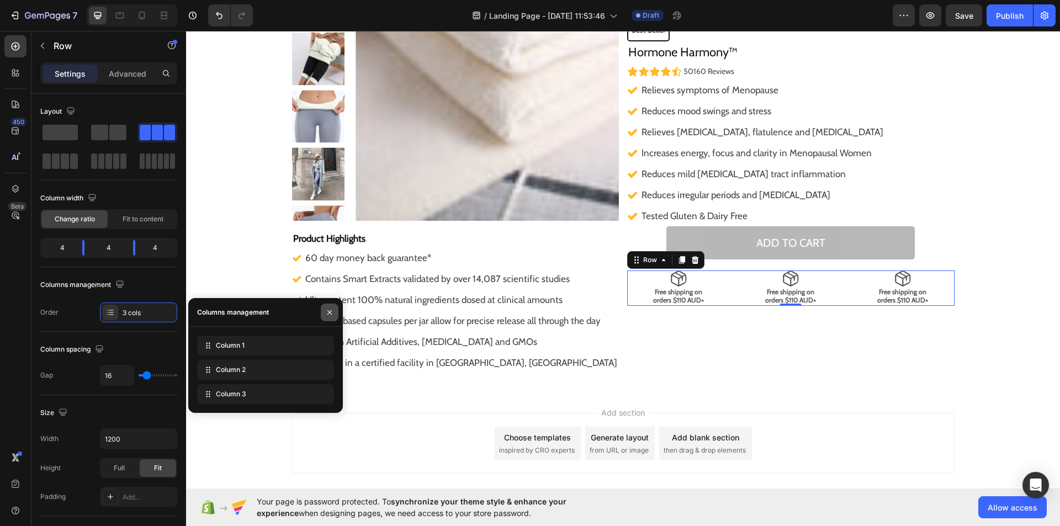
click at [335, 314] on button "button" at bounding box center [330, 313] width 18 height 18
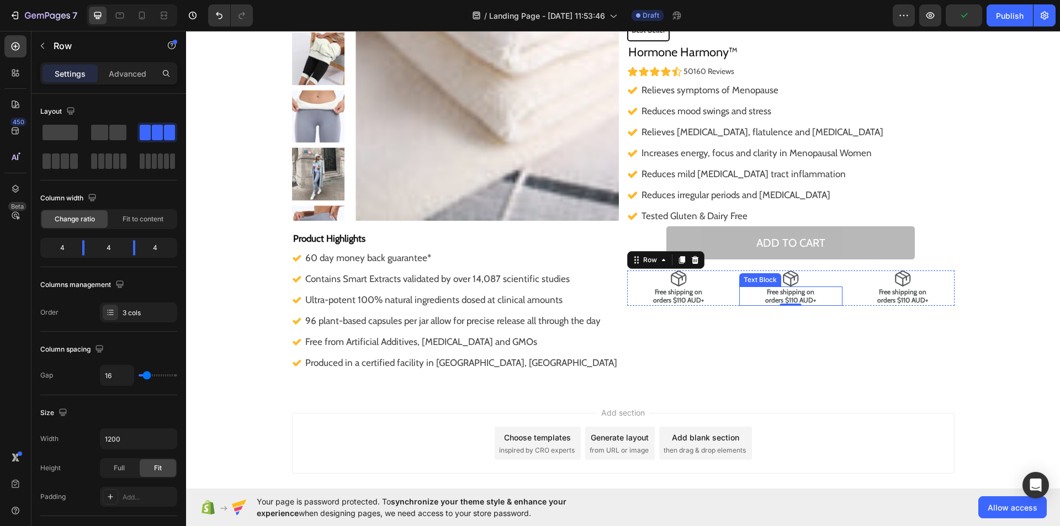
click at [807, 293] on strong "Free shipping on" at bounding box center [790, 292] width 47 height 8
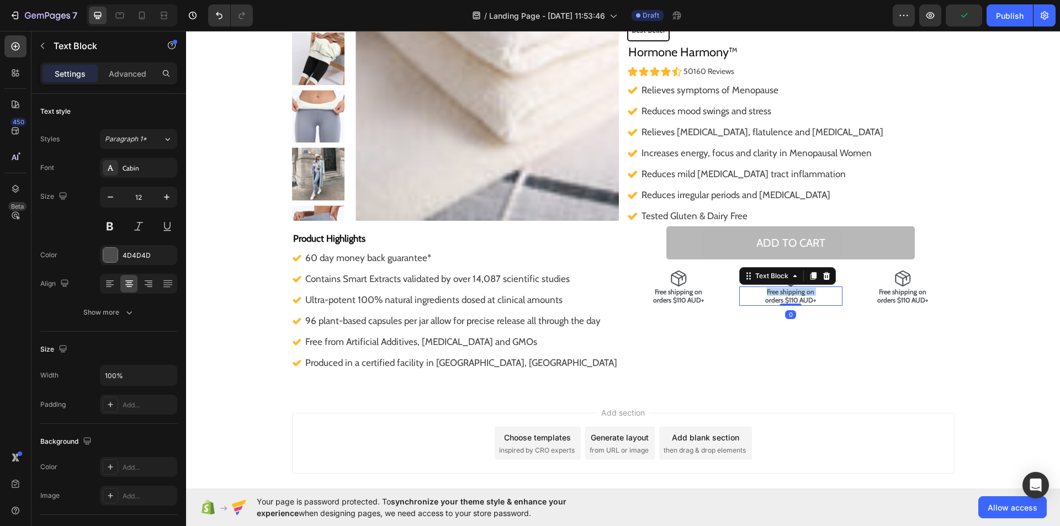
click at [807, 293] on strong "Free shipping on" at bounding box center [790, 292] width 47 height 8
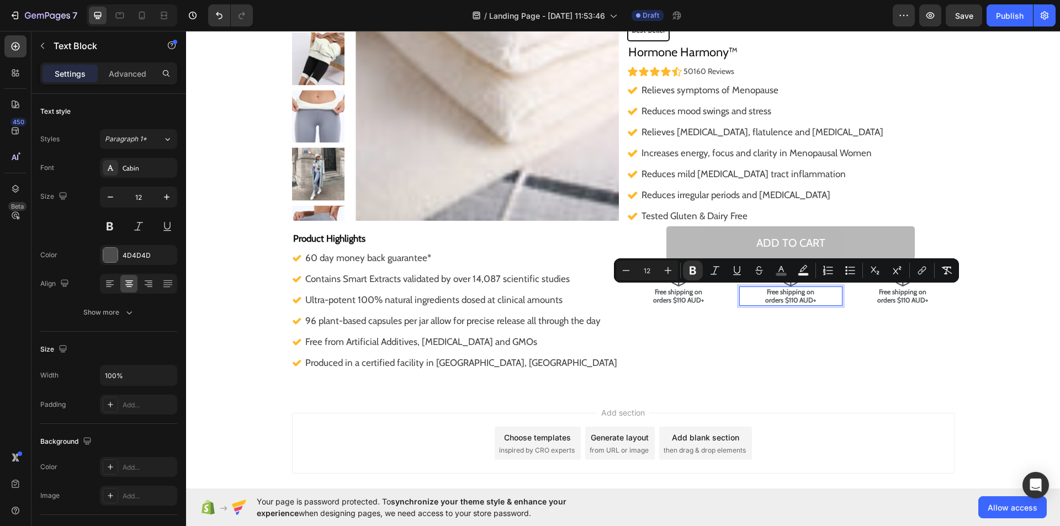
click at [808, 297] on strong "orders $110 AUD+" at bounding box center [790, 300] width 51 height 8
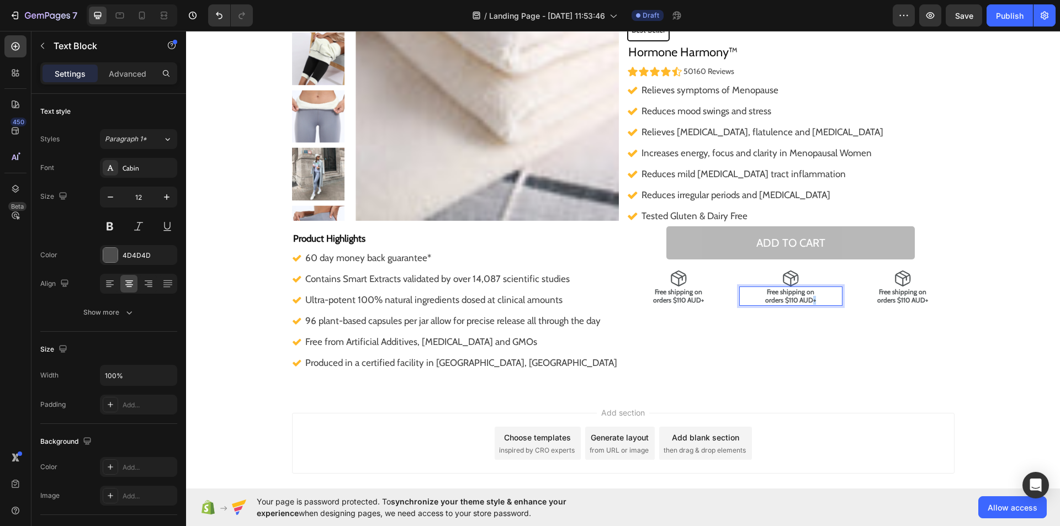
click at [808, 297] on strong "orders $110 AUD+" at bounding box center [790, 300] width 51 height 8
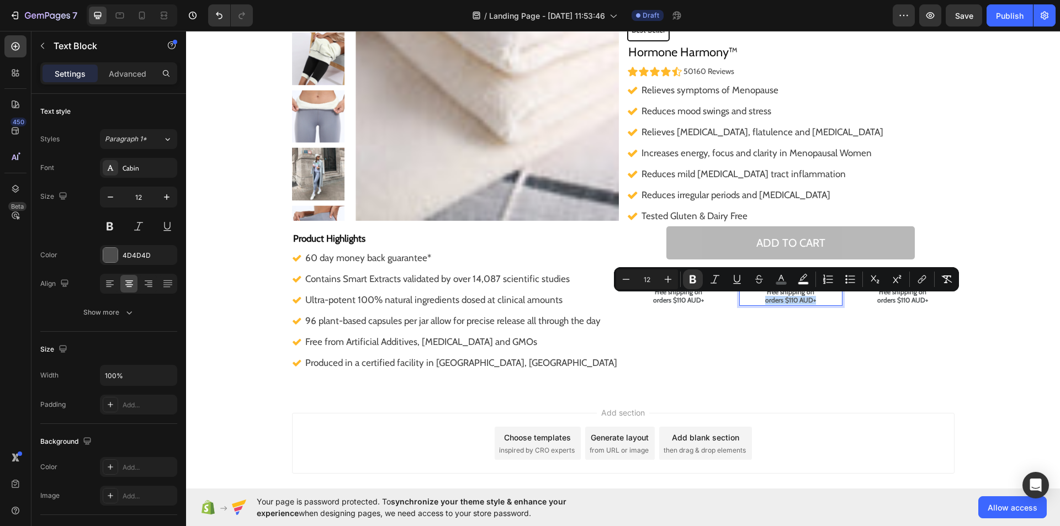
click at [804, 289] on div "Minus 12 Plus Bold Italic Underline Strikethrough color color Numbered List Bul…" at bounding box center [786, 279] width 345 height 24
click at [804, 290] on div "Minus 12 Plus Bold Italic Underline Strikethrough color color Numbered List Bul…" at bounding box center [786, 279] width 345 height 24
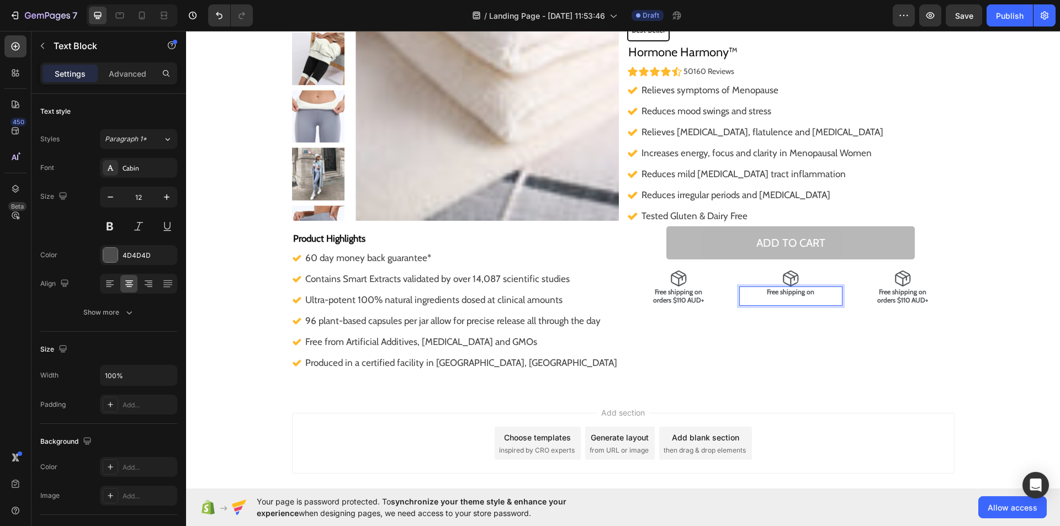
click at [811, 290] on p "Free shipping on" at bounding box center [790, 296] width 101 height 17
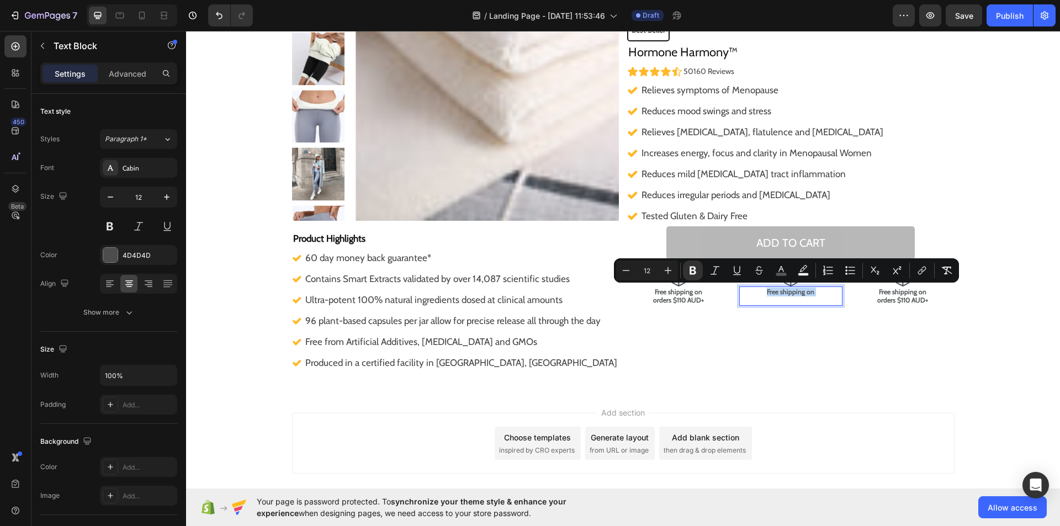
click at [811, 290] on p "Free shipping on" at bounding box center [790, 296] width 101 height 17
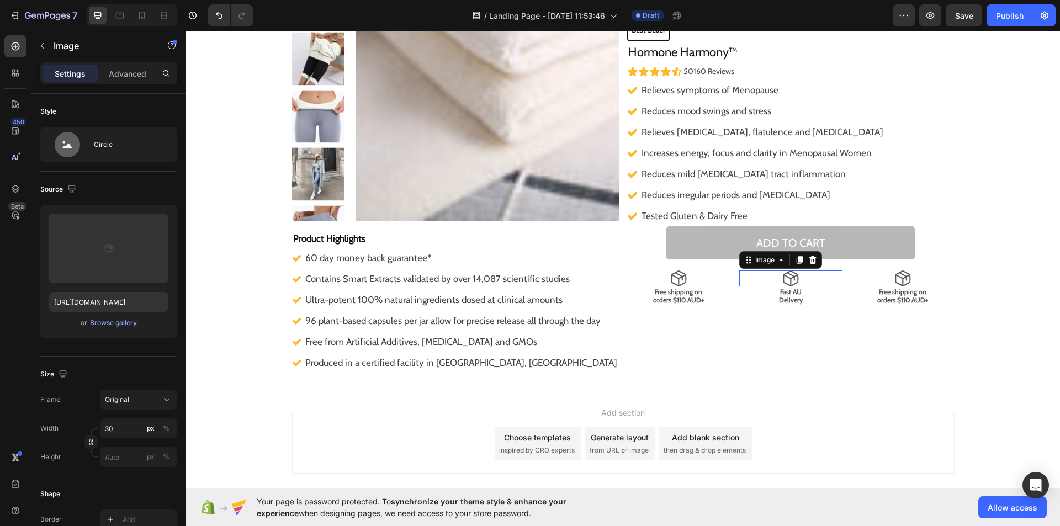
click at [779, 273] on div at bounding box center [790, 277] width 103 height 15
click at [111, 323] on div "Browse gallery" at bounding box center [113, 323] width 47 height 10
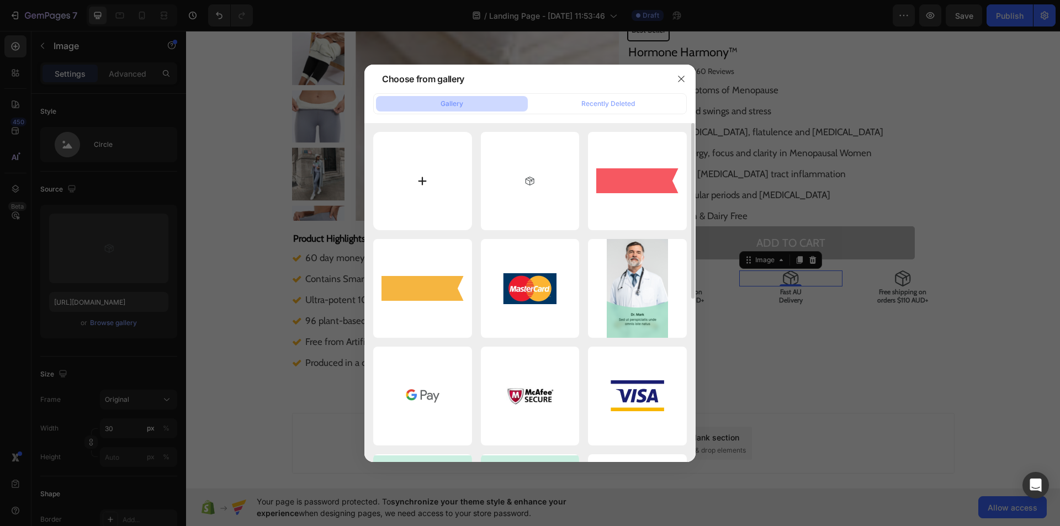
click at [418, 178] on input "file" at bounding box center [422, 181] width 99 height 99
type input "C:\fakepath\download (29).svg"
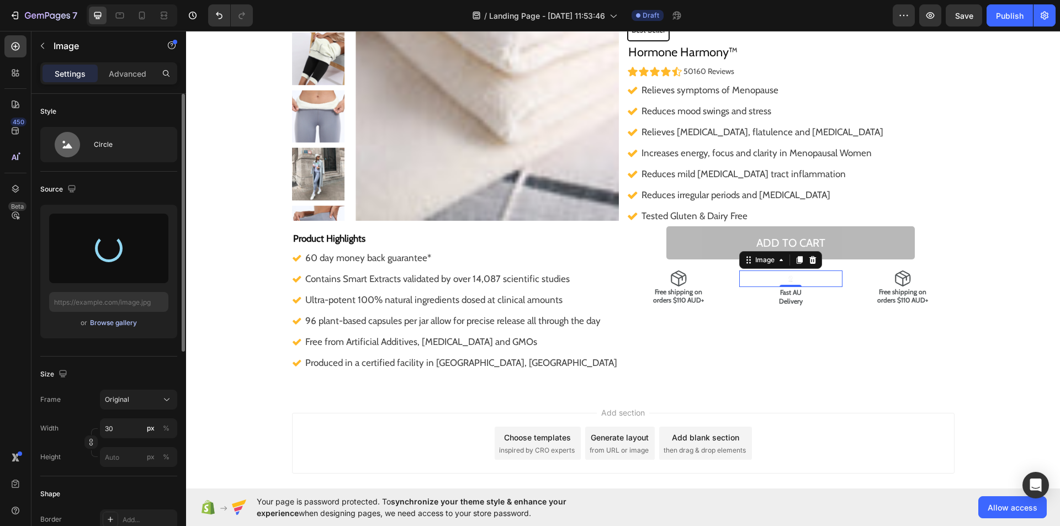
click at [120, 321] on div "Browse gallery" at bounding box center [113, 323] width 47 height 10
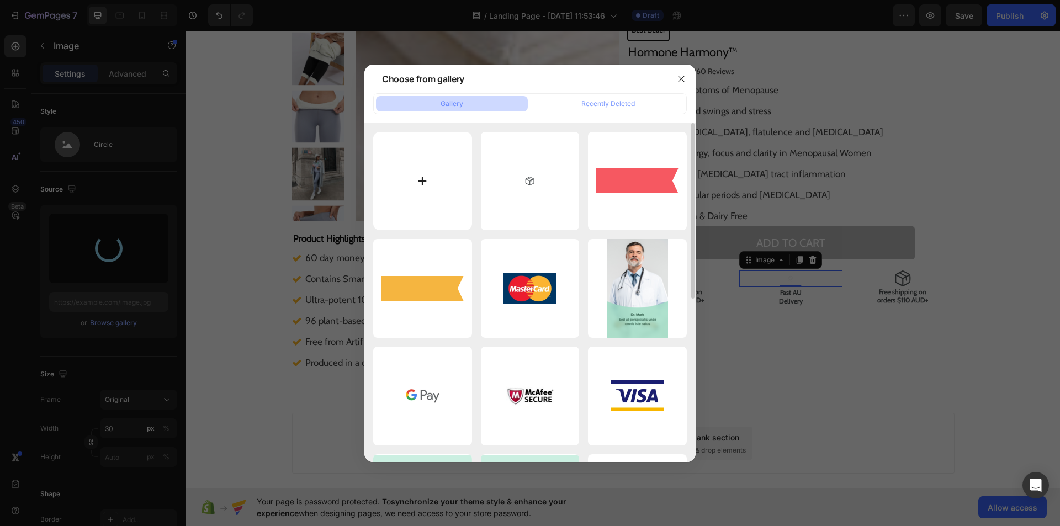
click at [424, 183] on input "file" at bounding box center [422, 181] width 99 height 99
type input "C:\fakepath\download (29).svg"
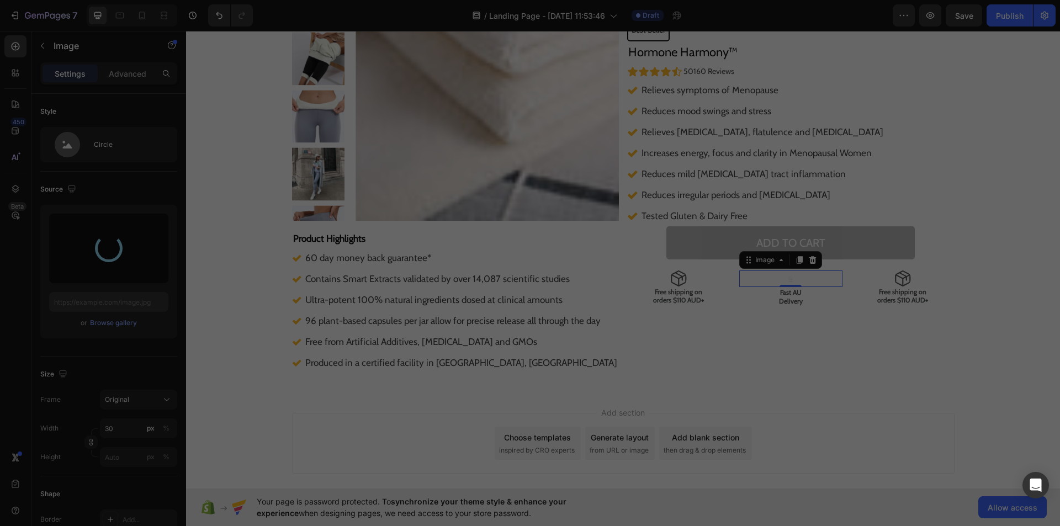
type input "https://cdn.shopify.com/s/files/1/0959/5532/1108/files/gempages_578608671001412…"
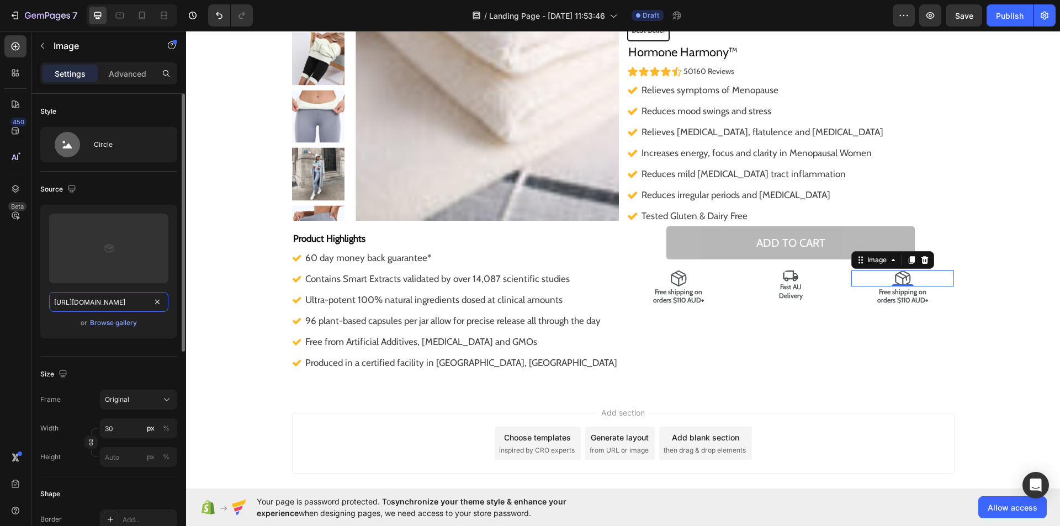
click at [157, 309] on input "https://cdn.shopify.com/s/files/1/0959/5532/1108/files/gempages_578608671001412…" at bounding box center [108, 302] width 119 height 20
click at [120, 322] on div "Browse gallery" at bounding box center [113, 323] width 47 height 10
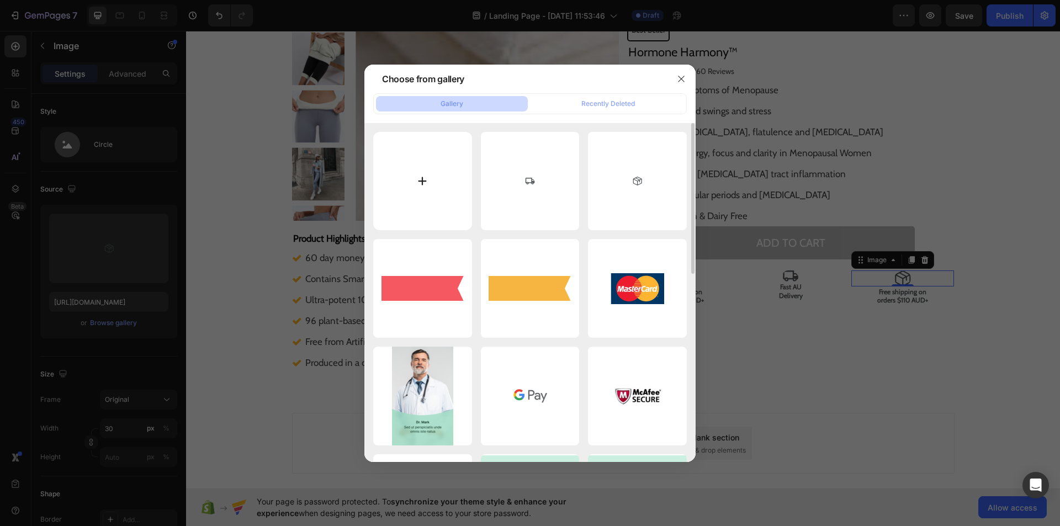
click at [421, 182] on input "file" at bounding box center [422, 181] width 99 height 99
type input "C:\fakepath\download (30).svg"
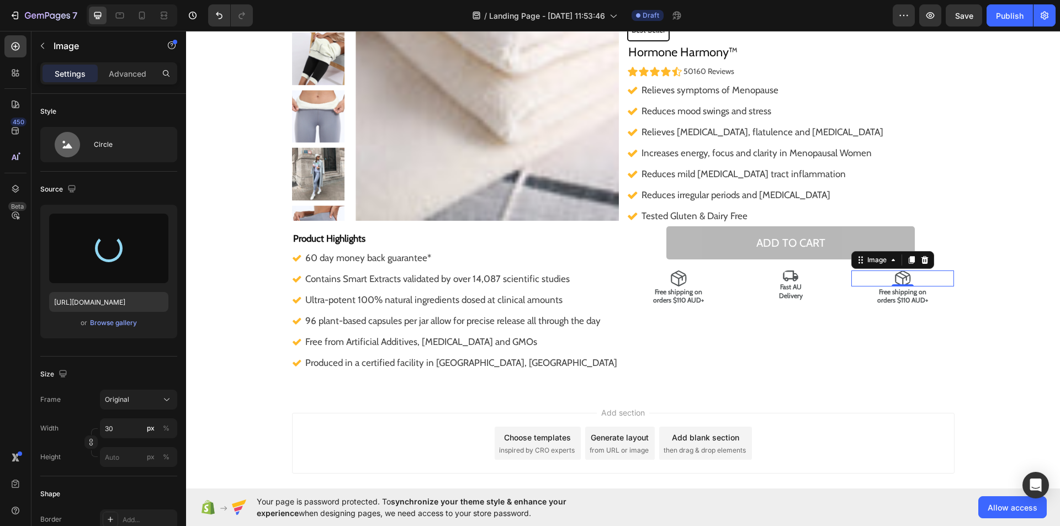
type input "https://cdn.shopify.com/s/files/1/0959/5532/1108/files/gempages_578608671001412…"
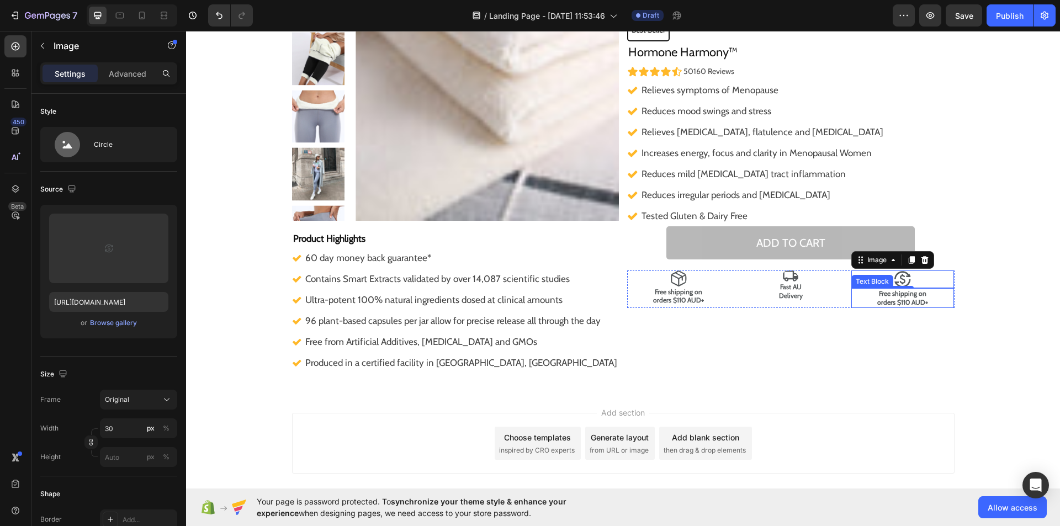
click at [928, 294] on p "Free shipping on orders $110 AUD+" at bounding box center [902, 297] width 101 height 17
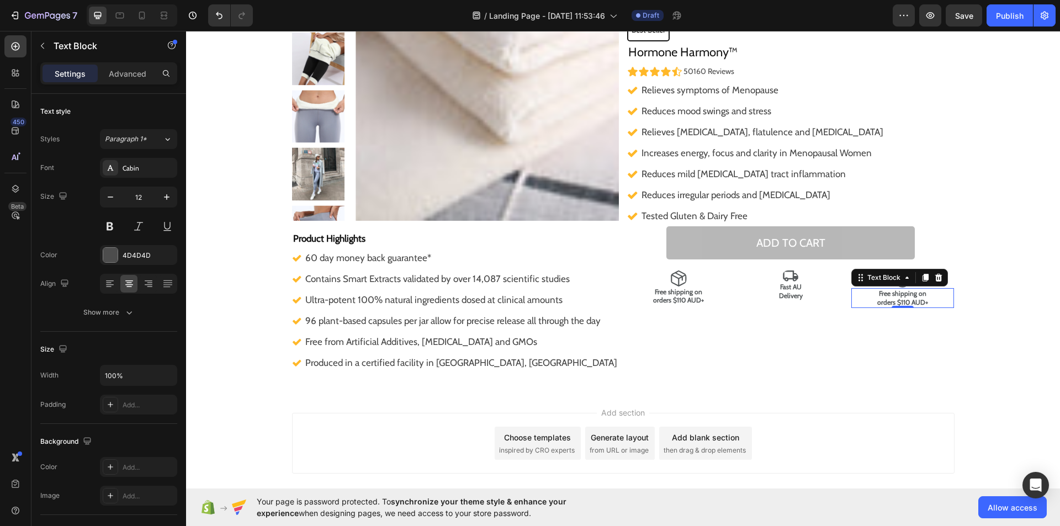
click at [928, 294] on p "Free shipping on orders $110 AUD+" at bounding box center [902, 297] width 101 height 17
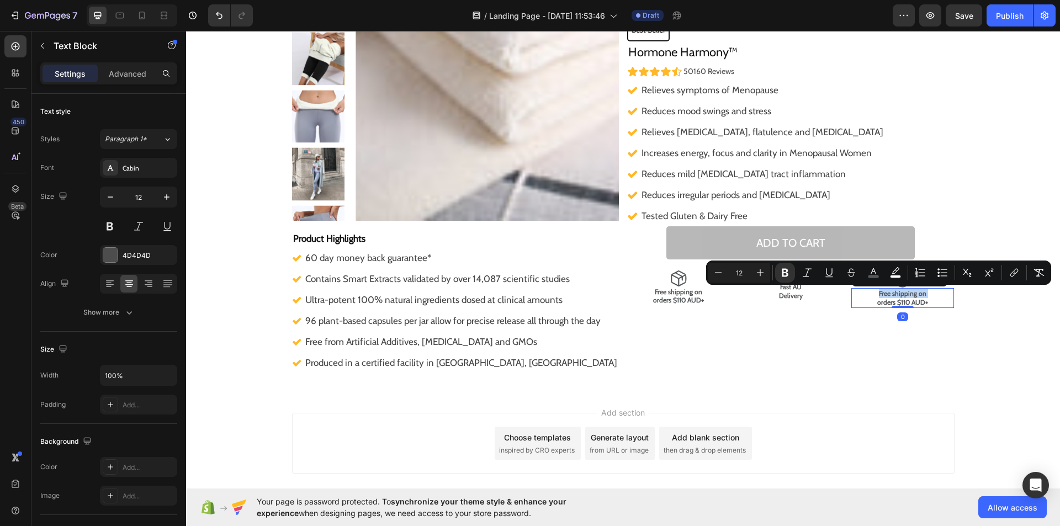
click at [928, 294] on p "Free shipping on orders $110 AUD+" at bounding box center [902, 297] width 101 height 17
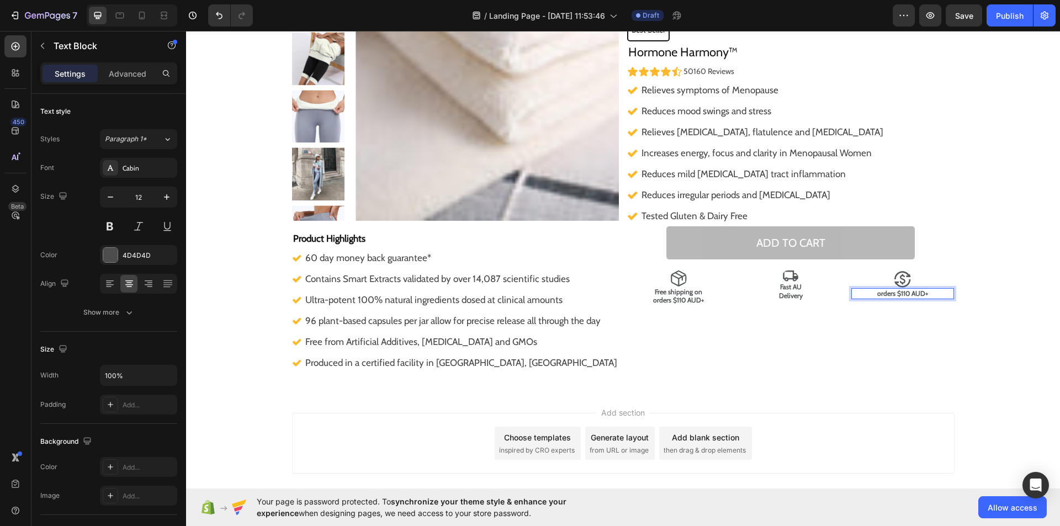
click at [928, 294] on p "orders $110 AUD+" at bounding box center [902, 293] width 101 height 9
click at [898, 293] on strong "60-Day Money-Back Guarantee" at bounding box center [902, 293] width 91 height 8
click at [899, 293] on strong "60-Day Money-Back Guarantee" at bounding box center [902, 293] width 91 height 8
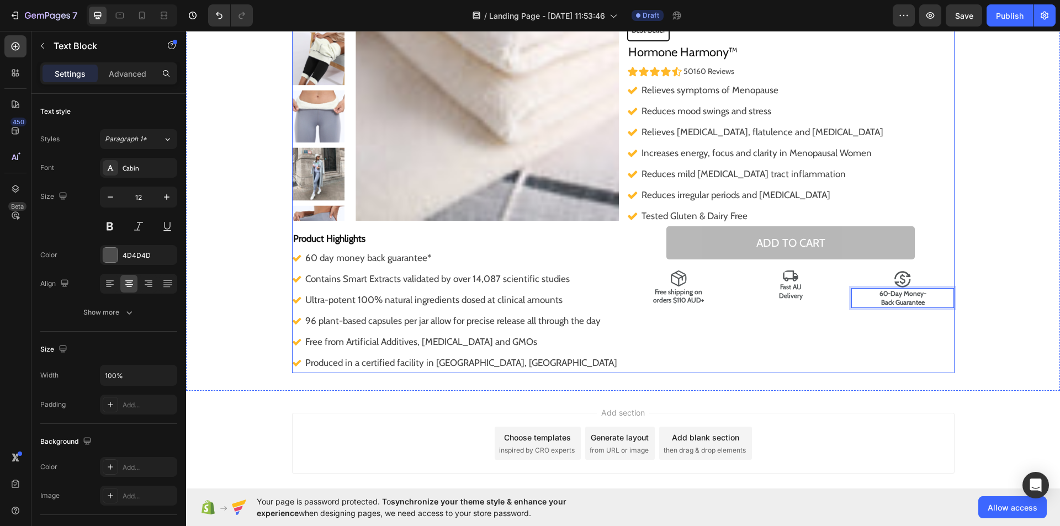
click at [896, 331] on div ""I noticed I no longer bloated like I usually am throughout the day! On top of …" at bounding box center [790, 145] width 327 height 456
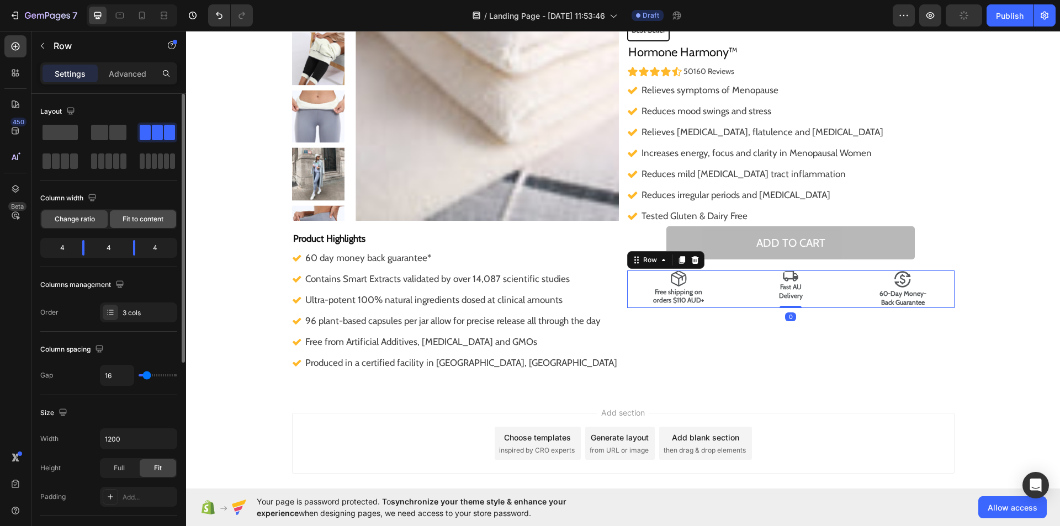
click at [125, 223] on span "Fit to content" at bounding box center [143, 219] width 41 height 10
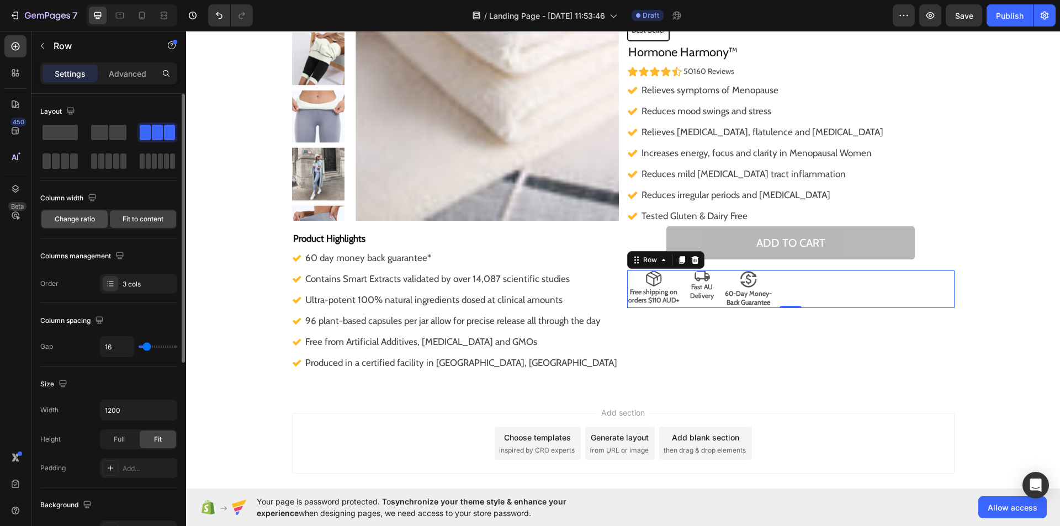
click at [75, 215] on span "Change ratio" at bounding box center [75, 219] width 40 height 10
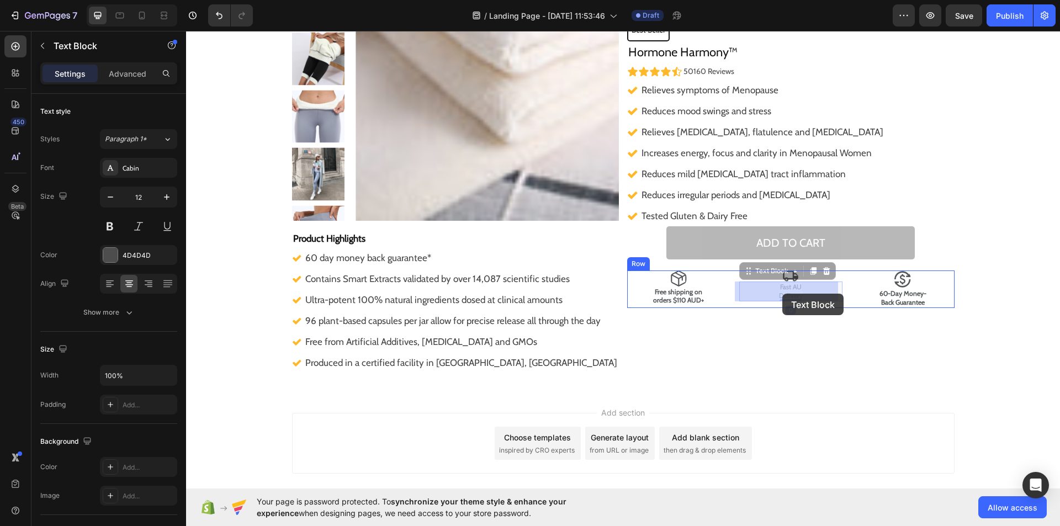
drag, startPoint x: 778, startPoint y: 289, endPoint x: 782, endPoint y: 293, distance: 6.2
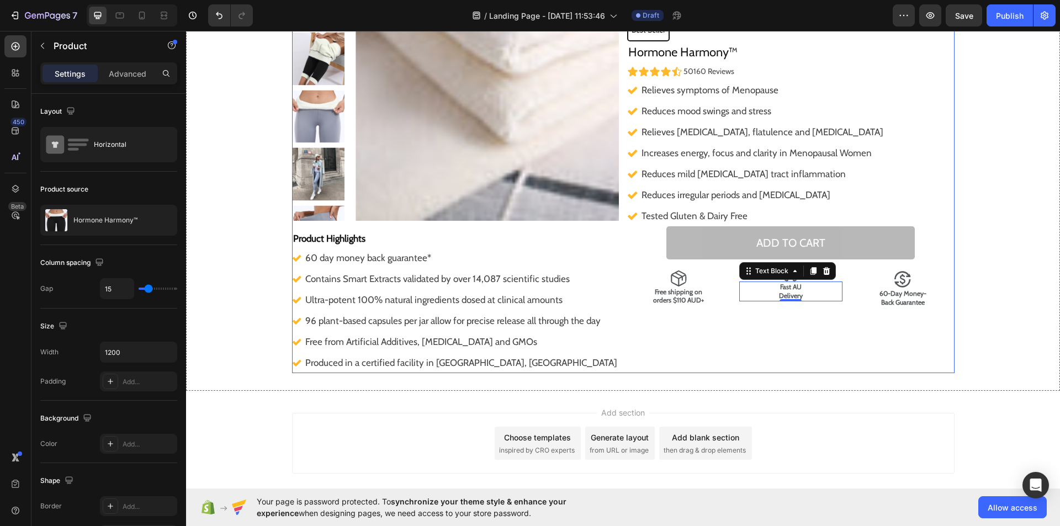
click at [732, 339] on div ""I noticed I no longer bloated like I usually am throughout the day! On top of …" at bounding box center [790, 145] width 327 height 456
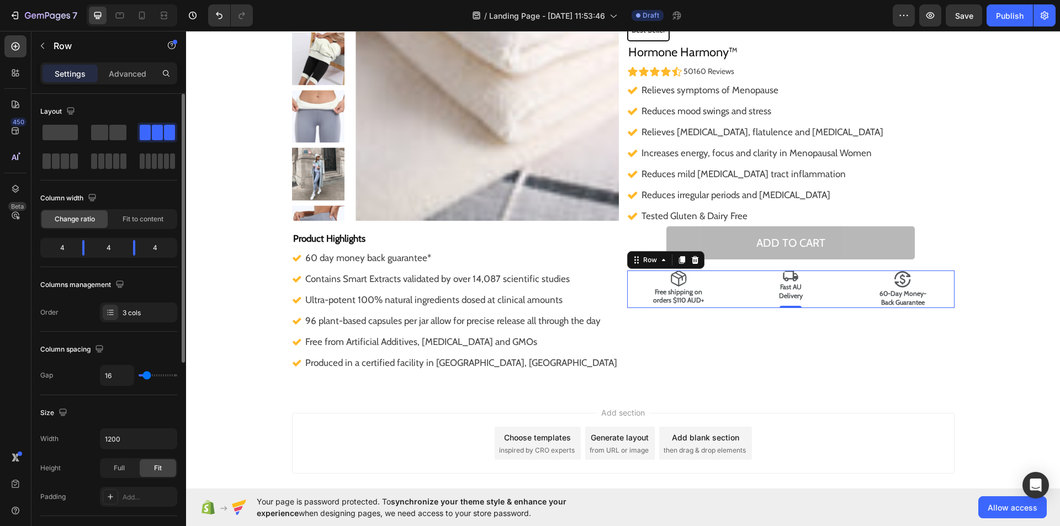
type input "7"
type input "0"
drag, startPoint x: 146, startPoint y: 375, endPoint x: 132, endPoint y: 381, distance: 14.9
type input "0"
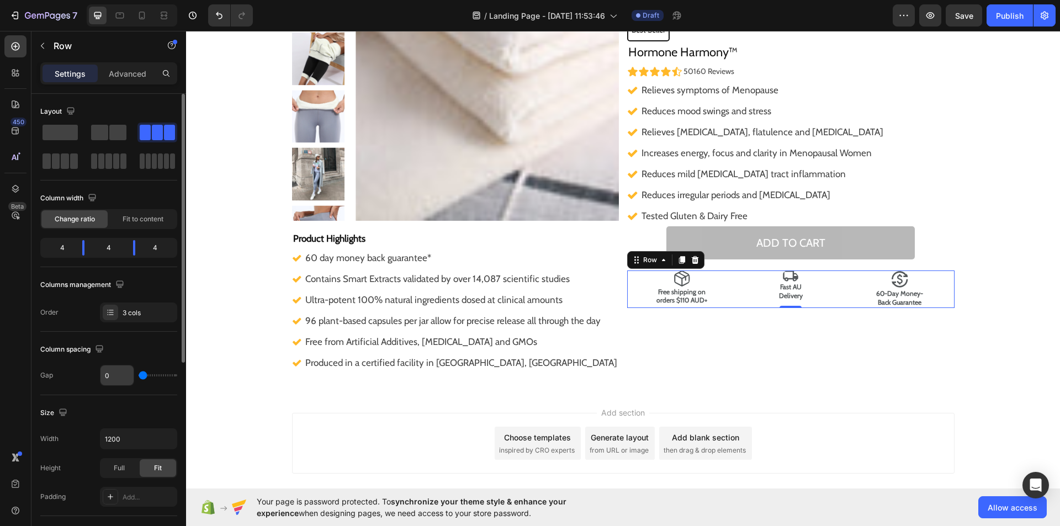
click at [139, 376] on input "range" at bounding box center [158, 375] width 39 height 2
click at [132, 381] on input "0" at bounding box center [116, 375] width 33 height 20
click at [110, 475] on div "Full" at bounding box center [119, 468] width 36 height 18
click at [155, 472] on span "Fit" at bounding box center [158, 468] width 8 height 10
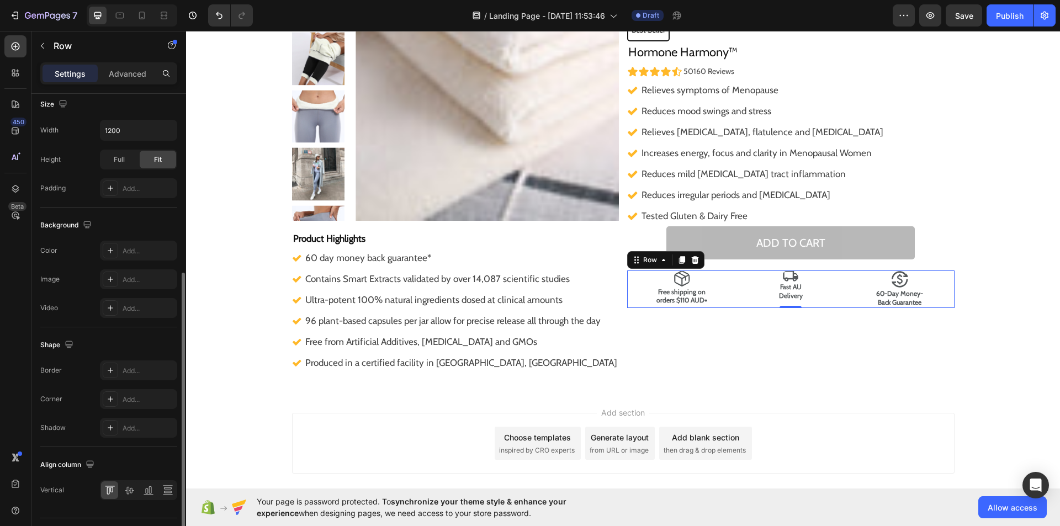
scroll to position [336, 0]
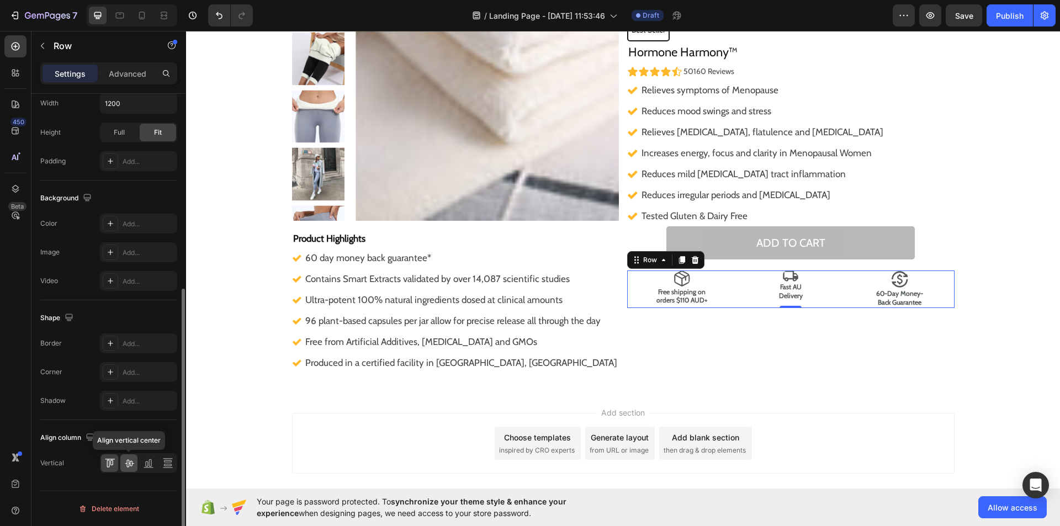
click at [128, 466] on icon at bounding box center [129, 463] width 11 height 11
click at [151, 464] on icon at bounding box center [149, 463] width 3 height 8
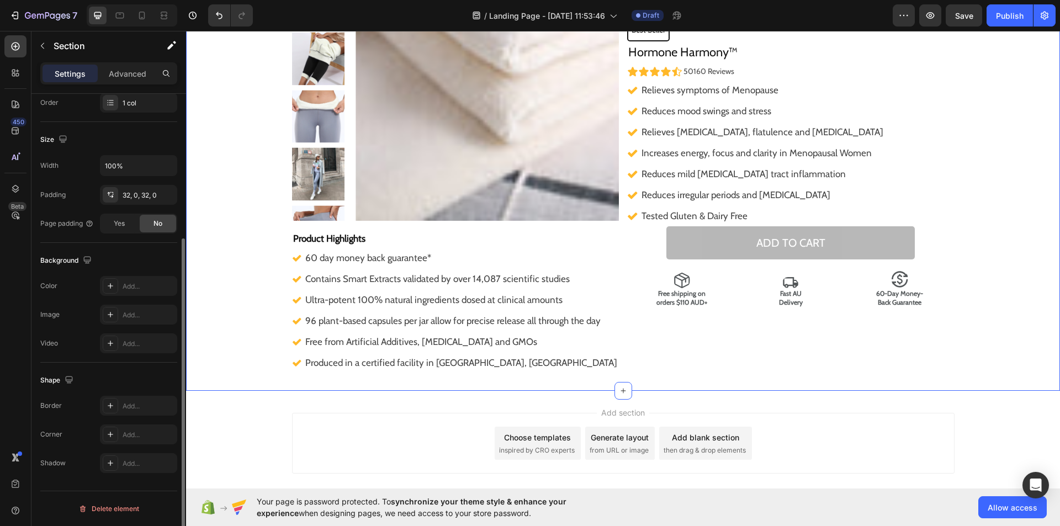
click at [660, 381] on div "Product Images Product Highlights Heading 60 day money back guarantee* Contains…" at bounding box center [623, 145] width 874 height 491
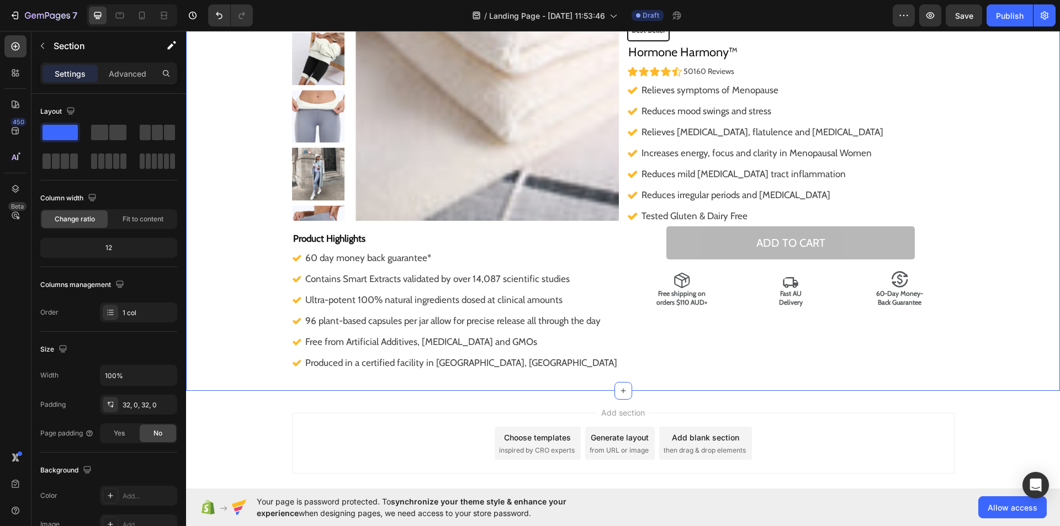
scroll to position [215, 0]
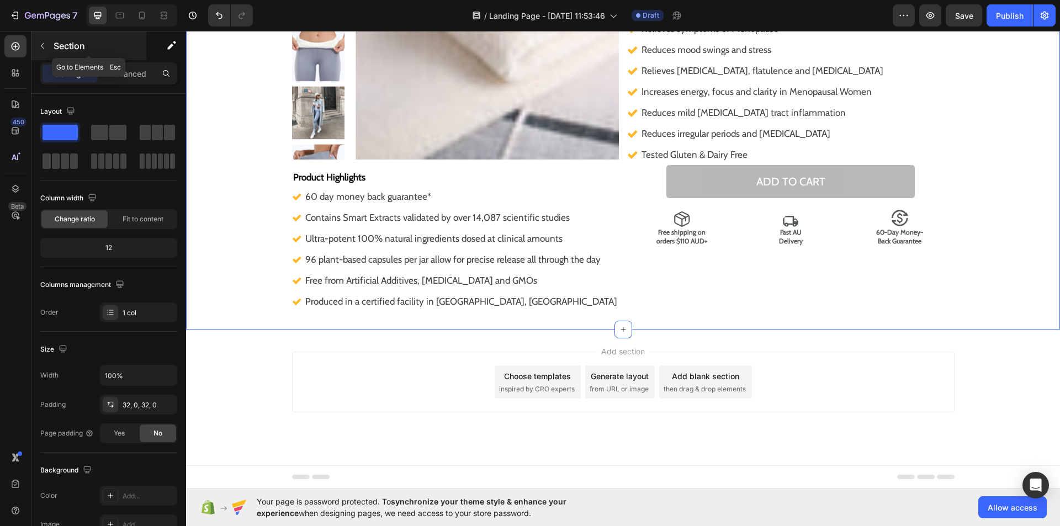
click at [41, 45] on icon "button" at bounding box center [42, 46] width 3 height 6
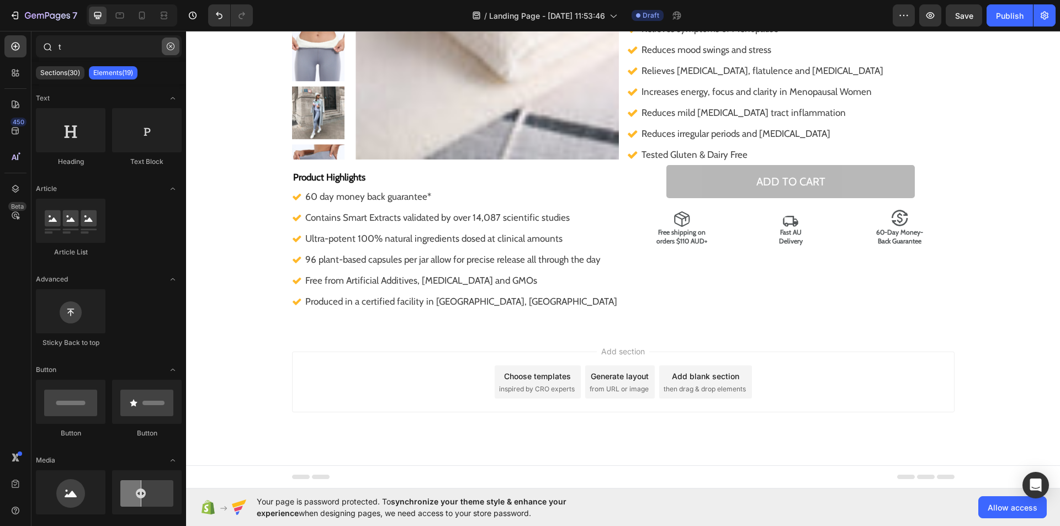
click at [173, 43] on icon "button" at bounding box center [171, 47] width 8 height 8
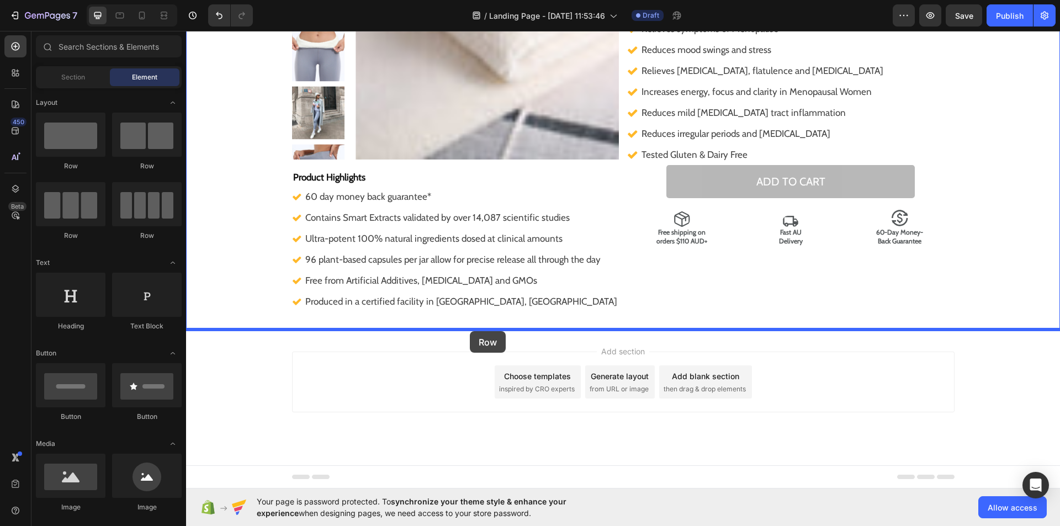
drag, startPoint x: 313, startPoint y: 169, endPoint x: 470, endPoint y: 331, distance: 225.2
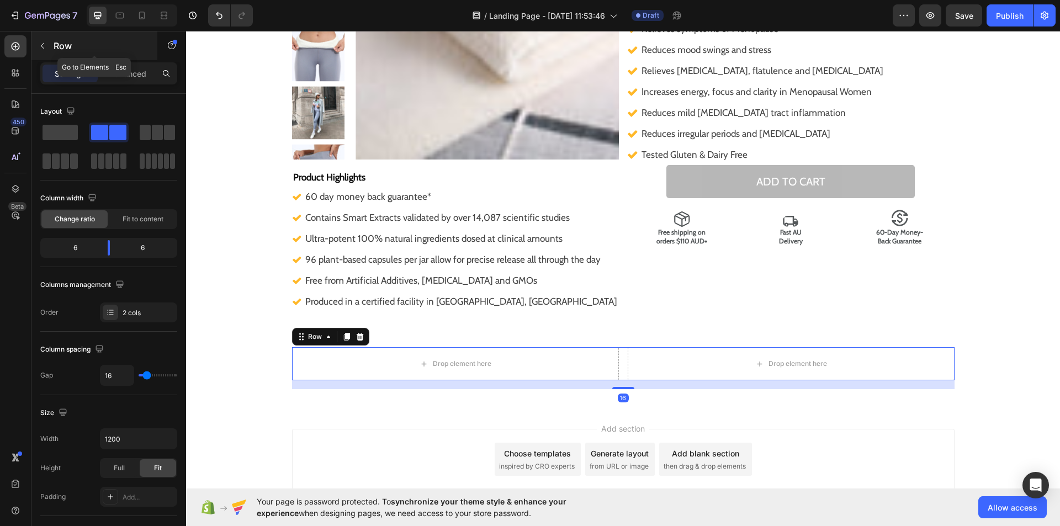
click at [41, 42] on icon "button" at bounding box center [42, 45] width 9 height 9
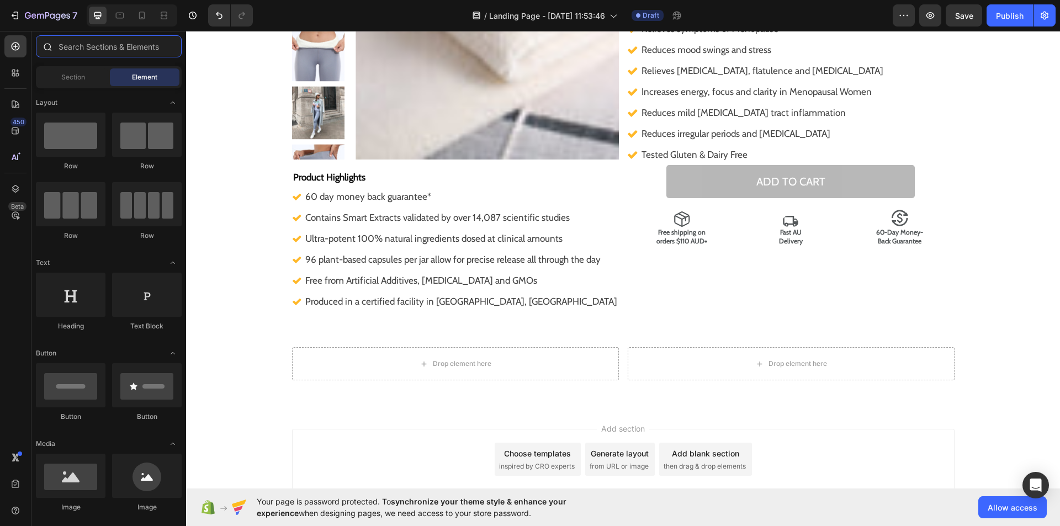
click at [67, 41] on input "text" at bounding box center [109, 46] width 146 height 22
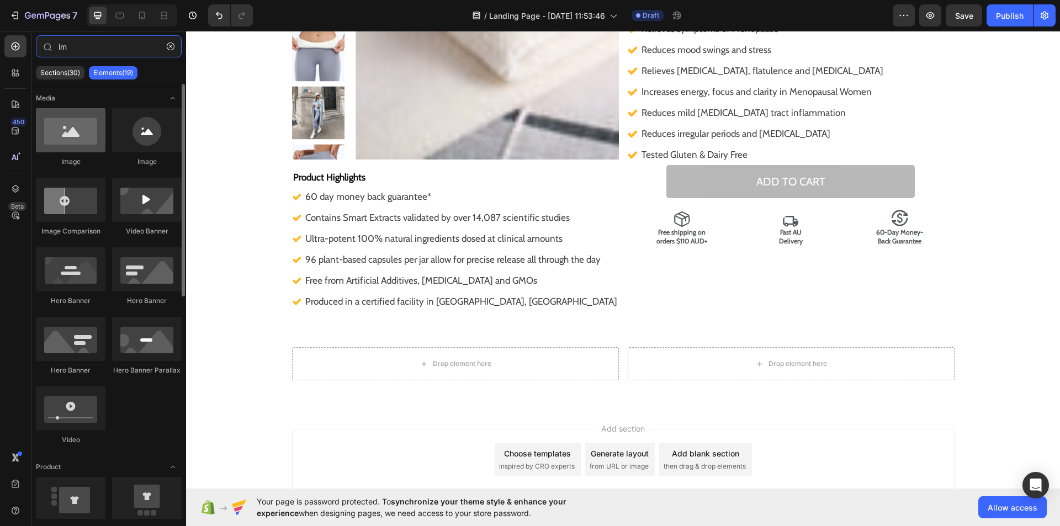
type input "im"
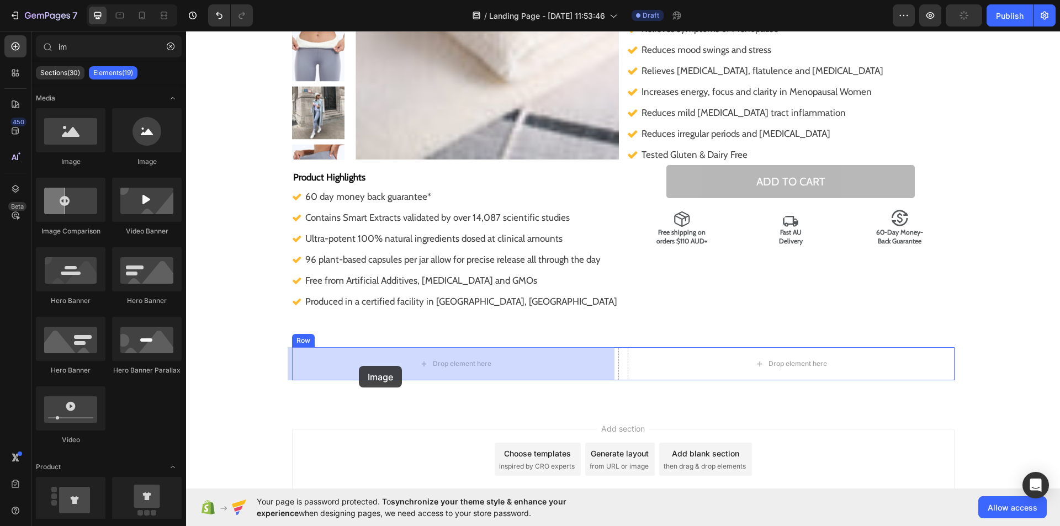
drag, startPoint x: 243, startPoint y: 173, endPoint x: 377, endPoint y: 366, distance: 234.7
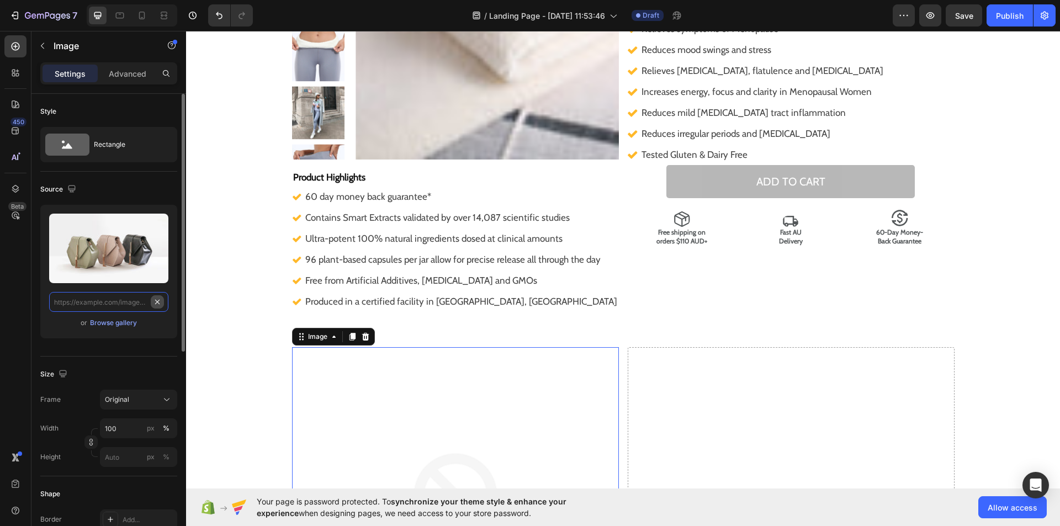
scroll to position [0, 0]
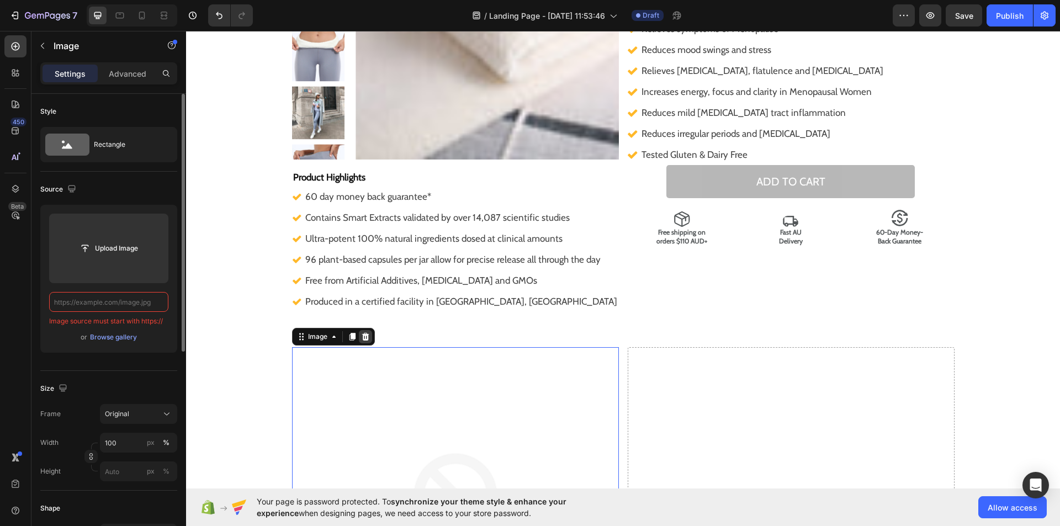
click at [362, 339] on icon at bounding box center [365, 337] width 7 height 8
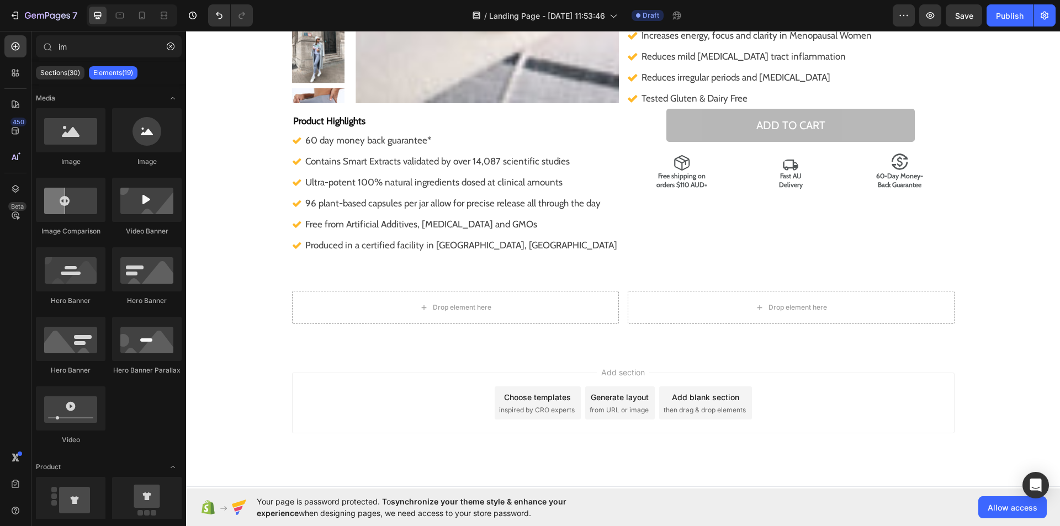
scroll to position [272, 0]
click at [662, 291] on div "Drop element here" at bounding box center [791, 306] width 327 height 33
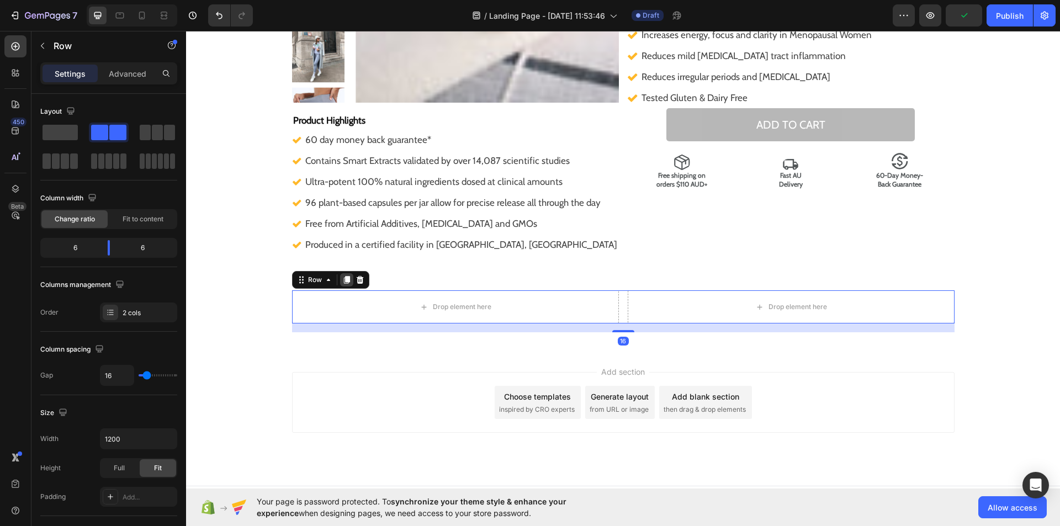
click at [348, 280] on div at bounding box center [346, 279] width 13 height 13
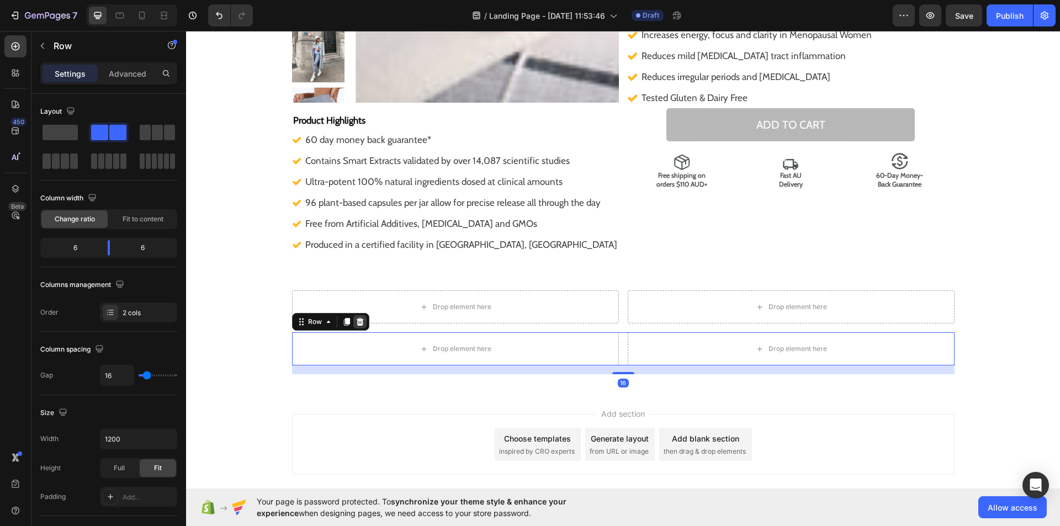
click at [356, 323] on icon at bounding box center [359, 322] width 7 height 8
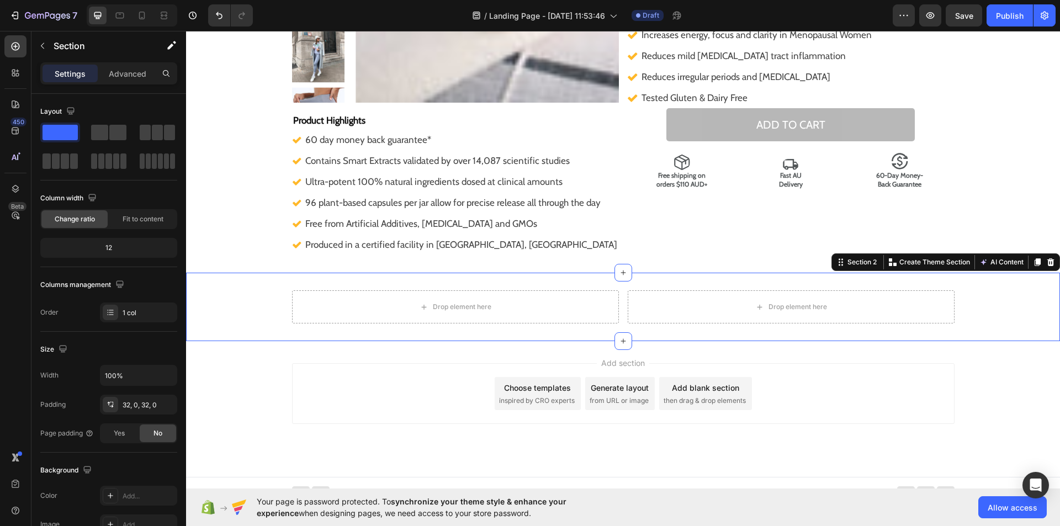
click at [470, 286] on div "Drop element here Drop element here Row Section 2 You can create reusable secti…" at bounding box center [623, 307] width 874 height 68
click at [1046, 266] on icon at bounding box center [1050, 262] width 9 height 9
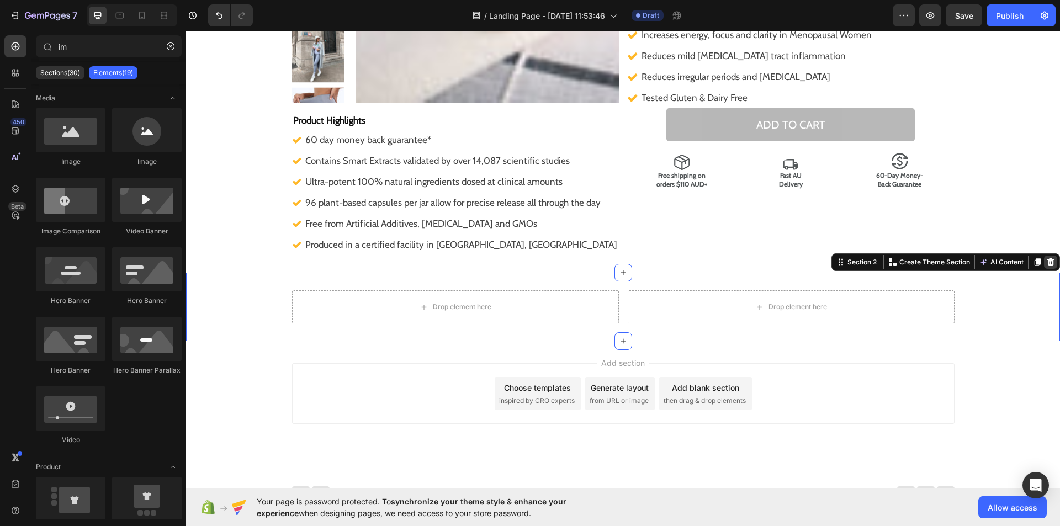
scroll to position [215, 0]
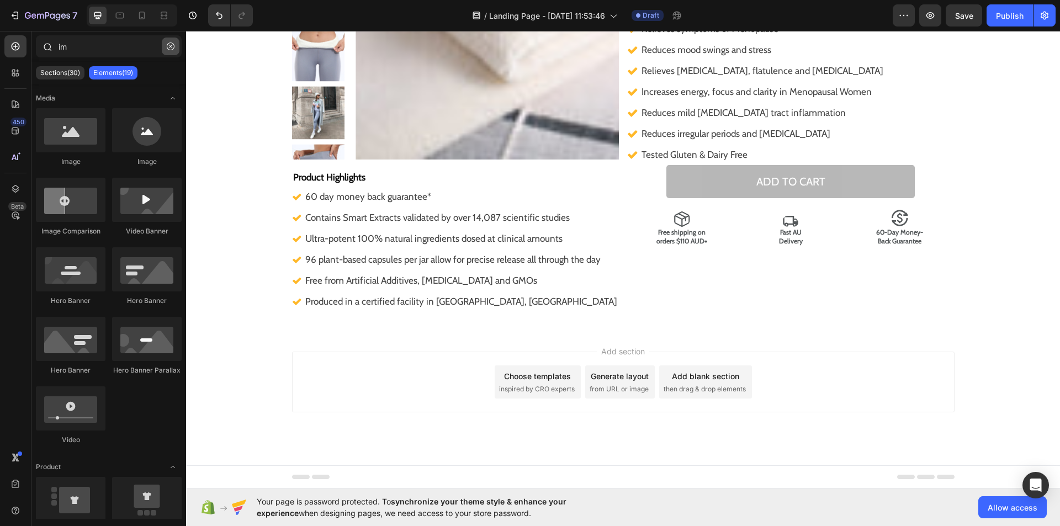
click at [168, 42] on button "button" at bounding box center [171, 47] width 18 height 18
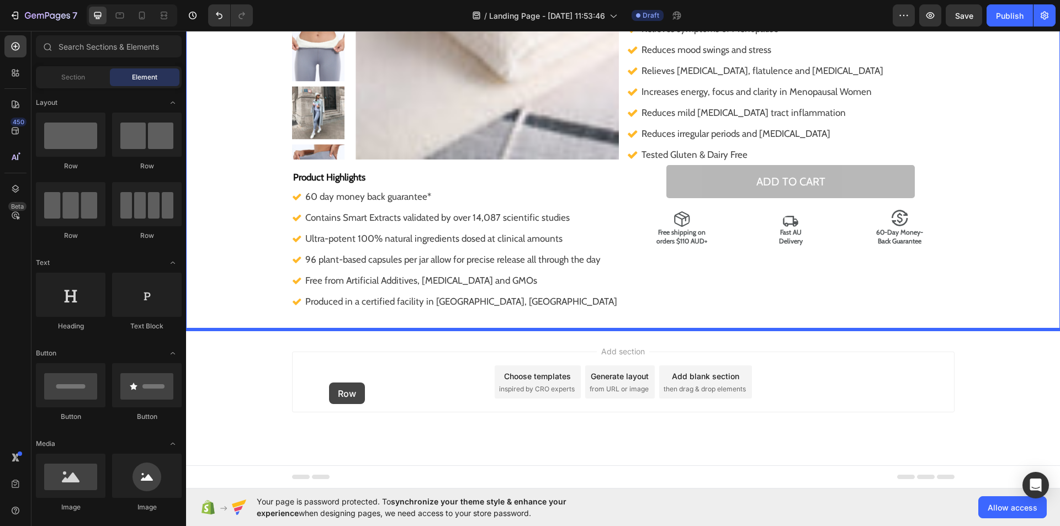
drag, startPoint x: 254, startPoint y: 245, endPoint x: 329, endPoint y: 383, distance: 157.1
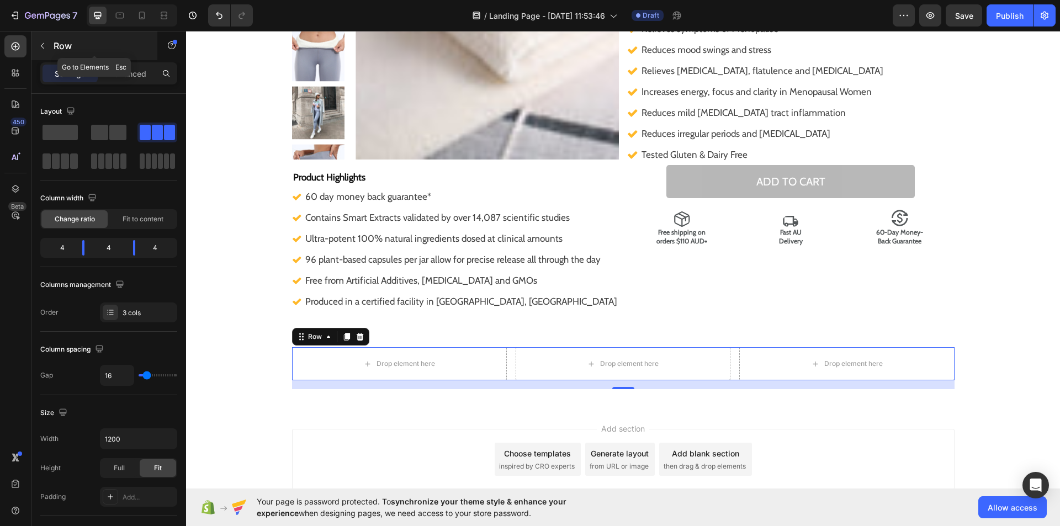
click at [45, 41] on button "button" at bounding box center [43, 46] width 18 height 18
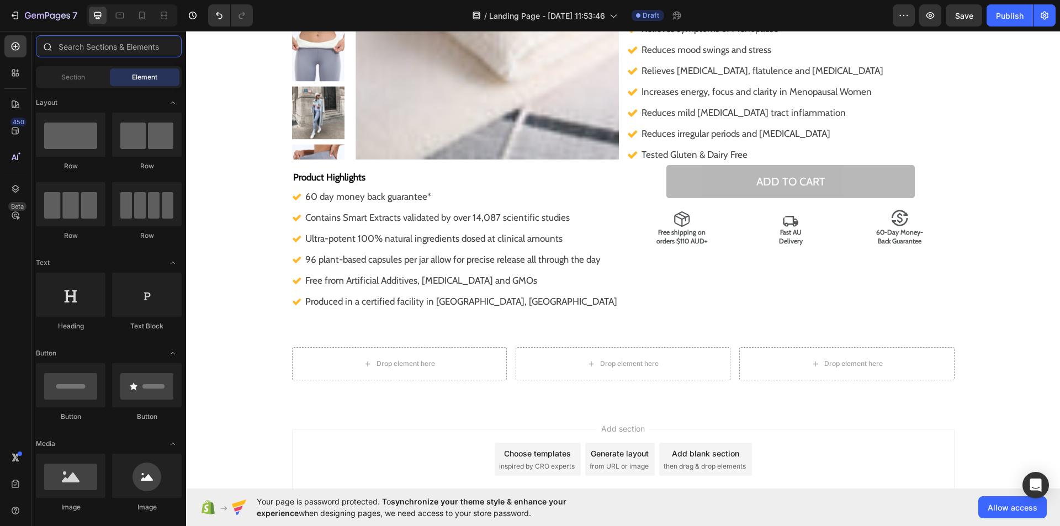
click at [62, 46] on input "text" at bounding box center [109, 46] width 146 height 22
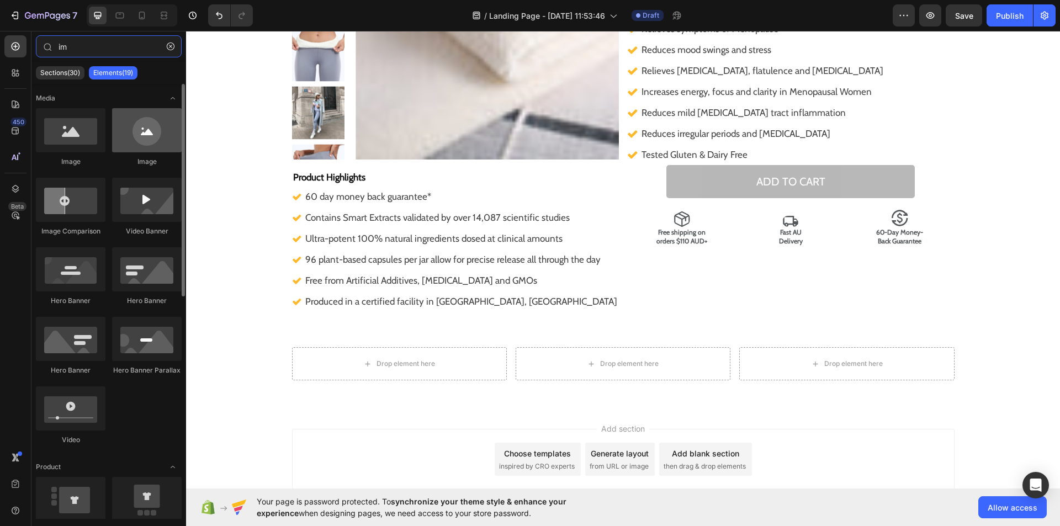
type input "im"
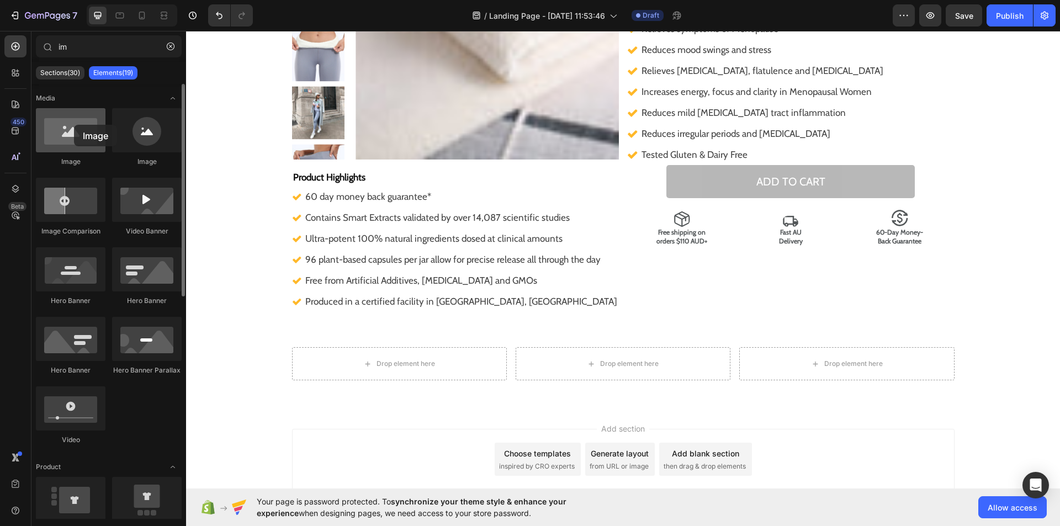
drag, startPoint x: 140, startPoint y: 125, endPoint x: 74, endPoint y: 125, distance: 66.2
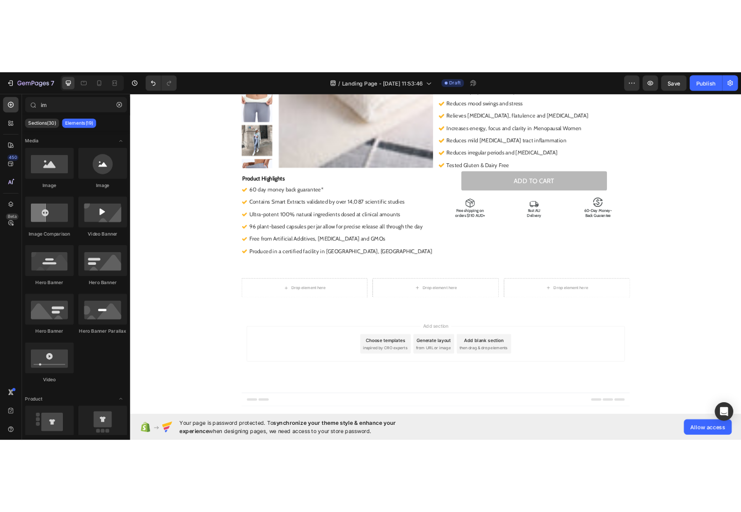
scroll to position [214, 0]
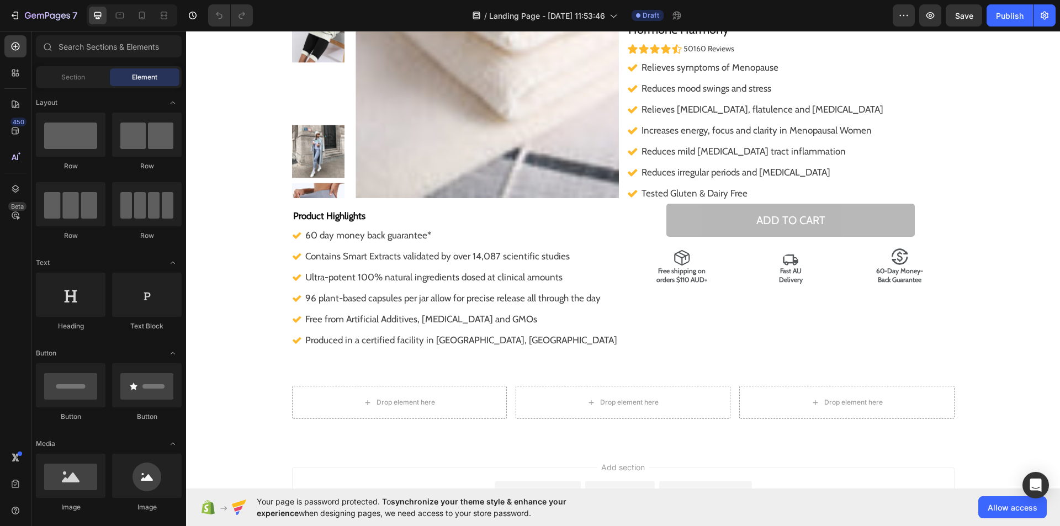
scroll to position [177, 0]
click at [77, 44] on input "text" at bounding box center [109, 46] width 146 height 22
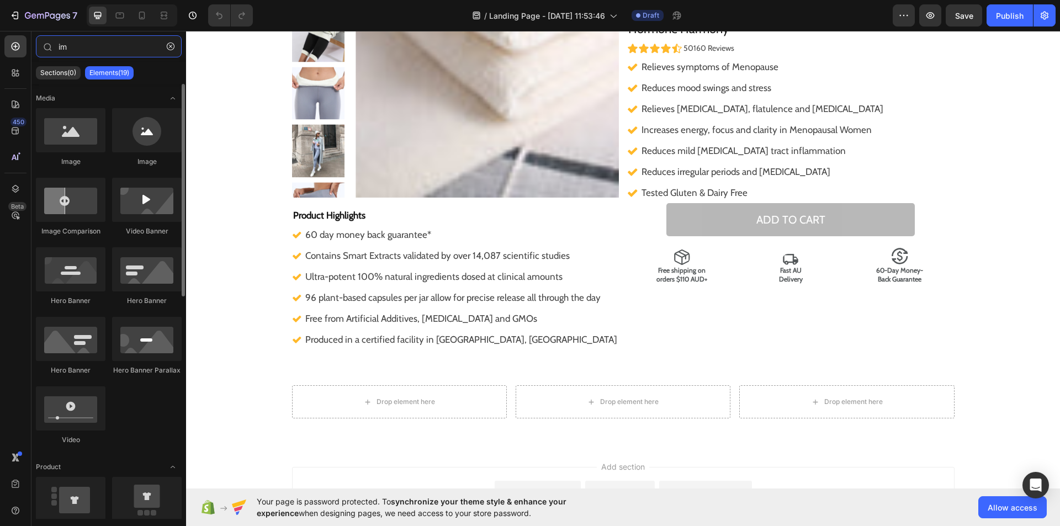
type input "im"
drag, startPoint x: 75, startPoint y: 154, endPoint x: 67, endPoint y: 140, distance: 15.6
click at [67, 140] on div "Image" at bounding box center [71, 137] width 70 height 59
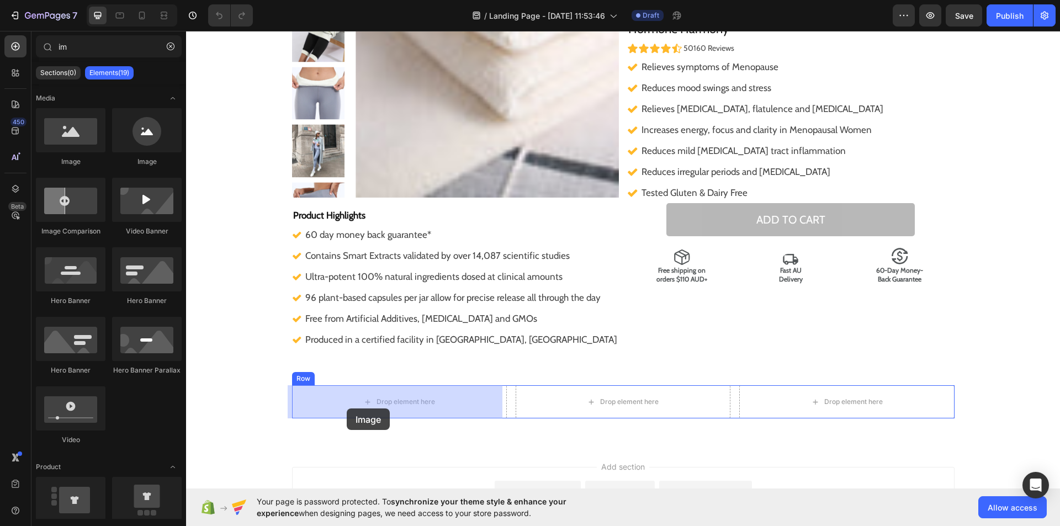
drag, startPoint x: 253, startPoint y: 171, endPoint x: 347, endPoint y: 408, distance: 255.0
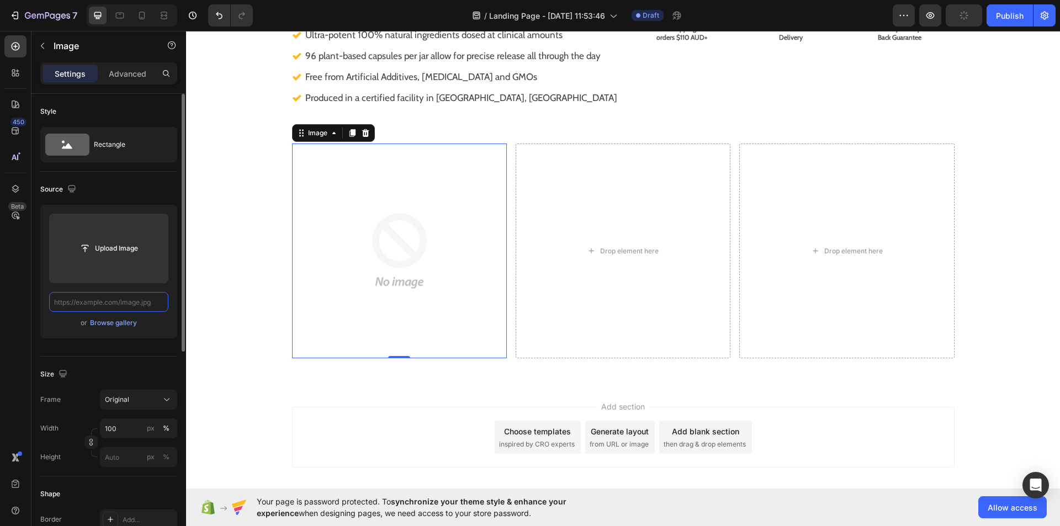
scroll to position [0, 0]
paste input "https://i.shgcdn.com/e5a026ee-0328-4cbc-9cd0-e265b406cdd8/-/format/auto/-/previ…"
type input "https://i.shgcdn.com/e5a026ee-0328-4cbc-9cd0-e265b406cdd8/-/format/auto/-/previ…"
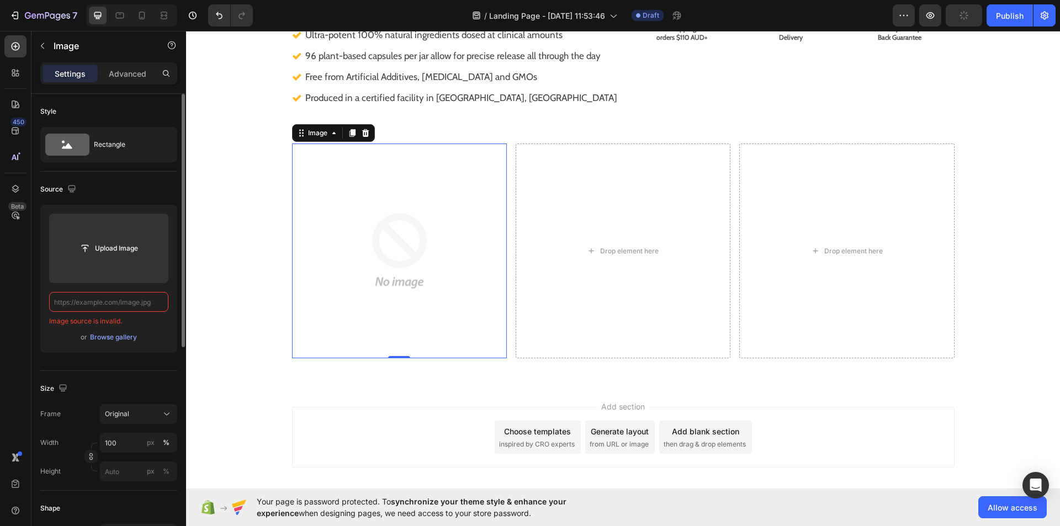
paste input "https://i.shgcdn.com/e5a026ee-0328-4cbc-9cd0-e265b406cdd8/-/format/auto/-/previ…"
type input "https://i.shgcdn.com/e5a026ee-0328-4cbc-9cd0-e265b406cdd8/-/format/auto/-/previ…"
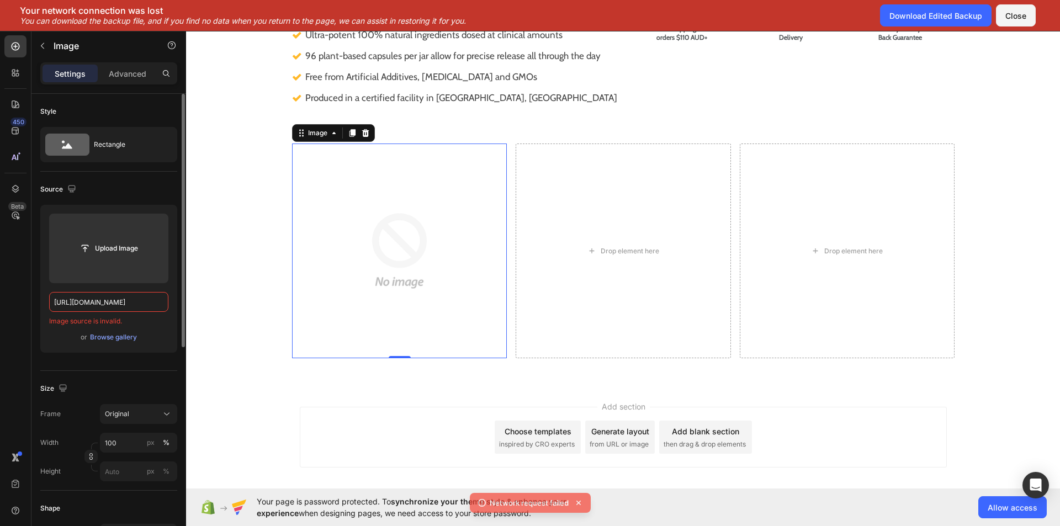
scroll to position [0, 0]
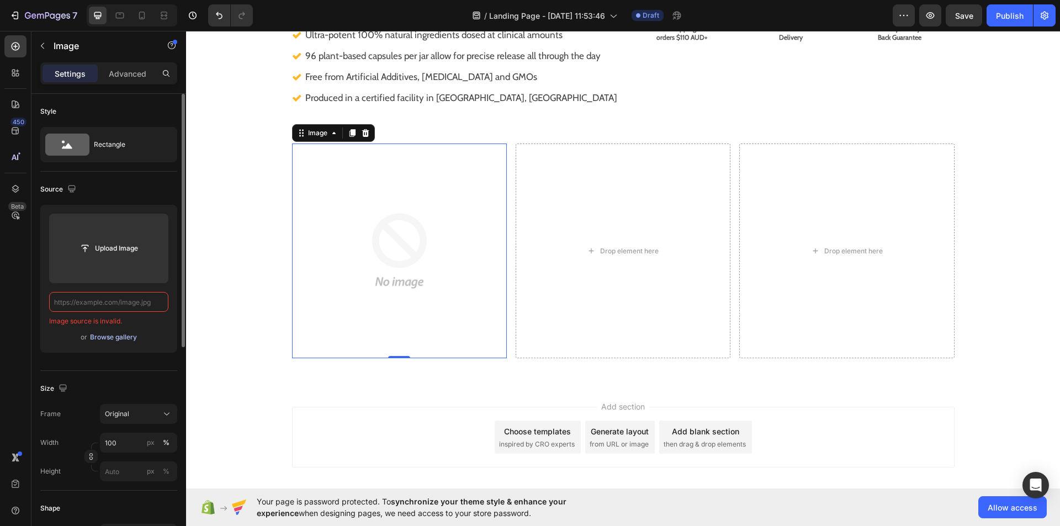
click at [126, 336] on div "Browse gallery" at bounding box center [113, 337] width 47 height 10
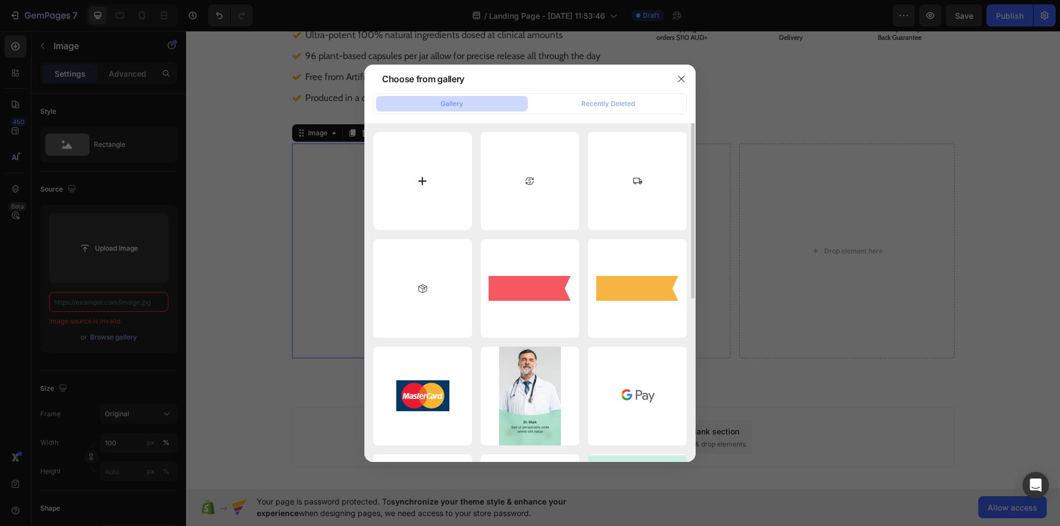
click at [426, 179] on input "file" at bounding box center [422, 181] width 99 height 99
type input "C:\fakepath\download.avif"
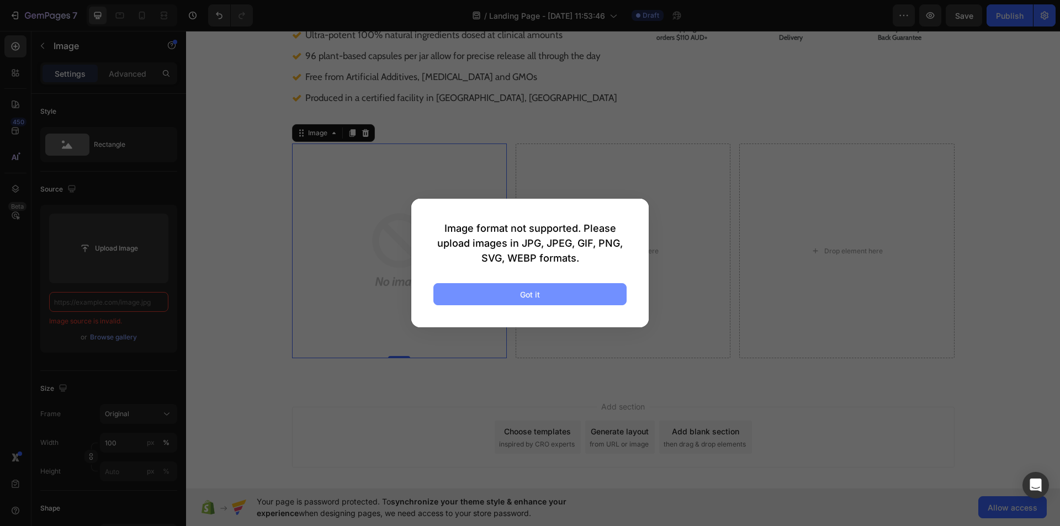
click at [512, 292] on button "Got it" at bounding box center [529, 294] width 193 height 22
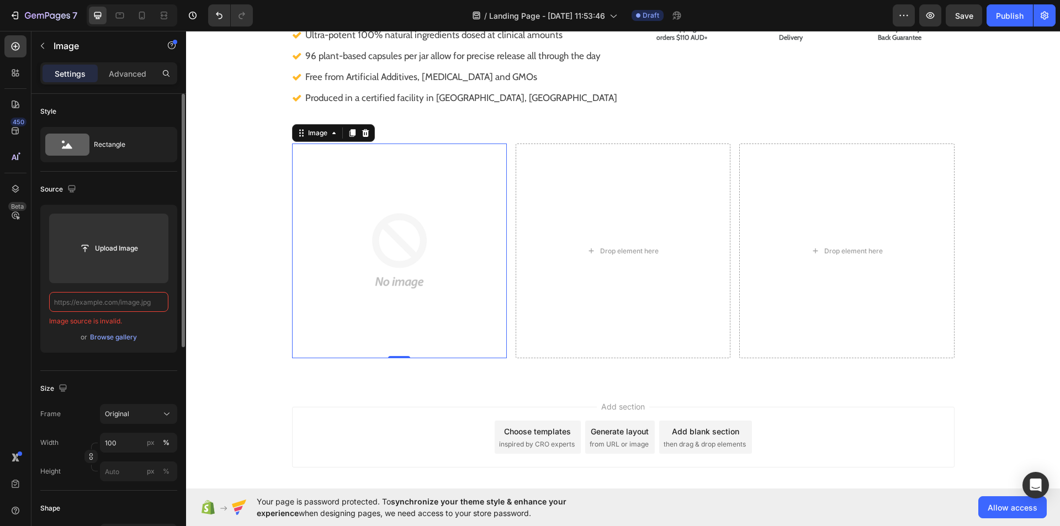
click at [118, 303] on input "text" at bounding box center [108, 302] width 119 height 20
paste input "https://i.shgcdn.com/e5a026ee-0328-4cbc-9cd0-e265b406cdd8/-/format/auto/-/previ…"
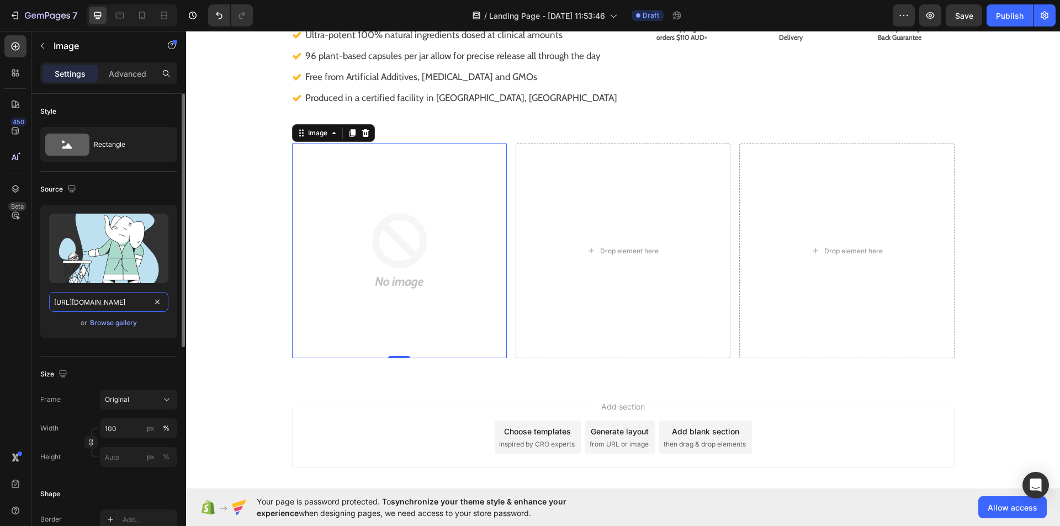
scroll to position [0, 284]
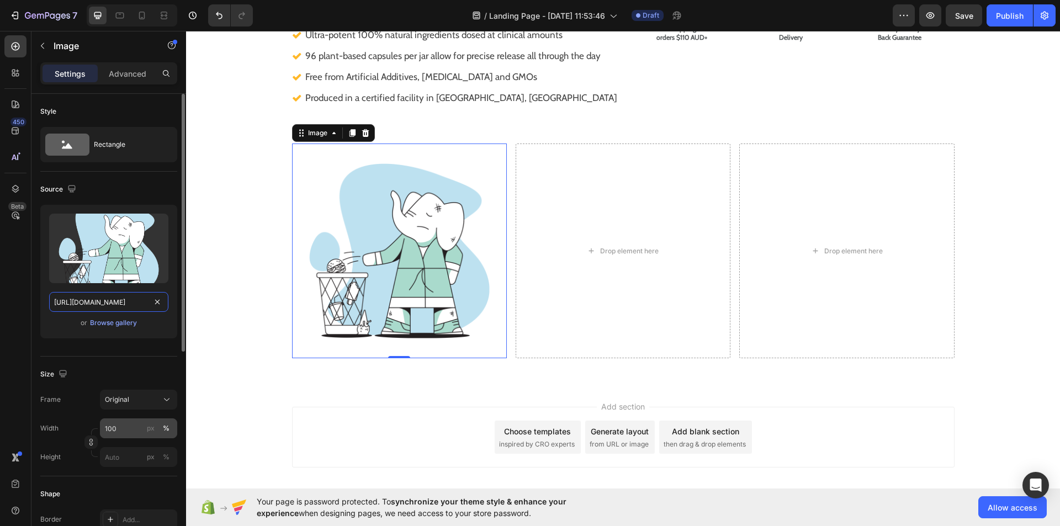
type input "https://i.shgcdn.com/e5a026ee-0328-4cbc-9cd0-e265b406cdd8/-/format/auto/-/previ…"
click at [114, 432] on input "100" at bounding box center [138, 428] width 77 height 20
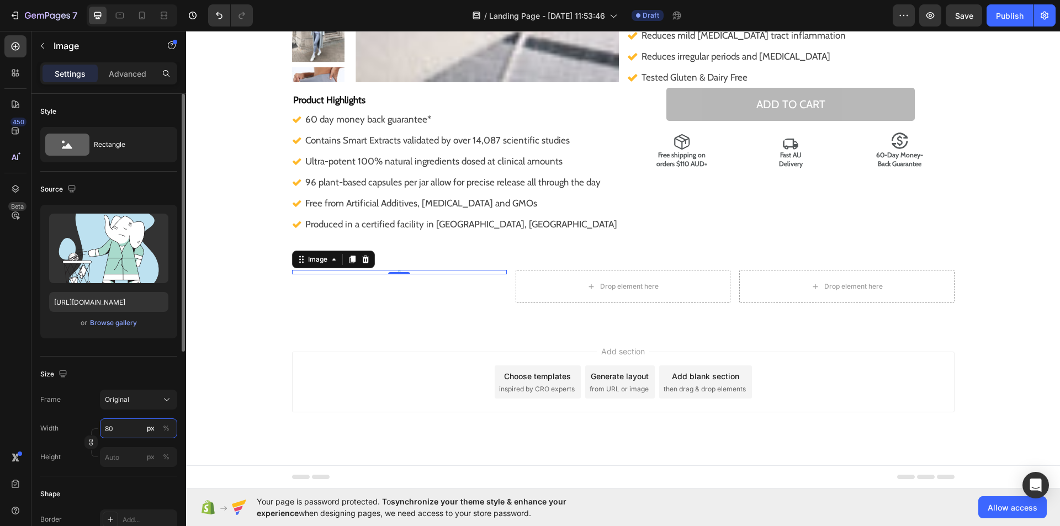
scroll to position [304, 0]
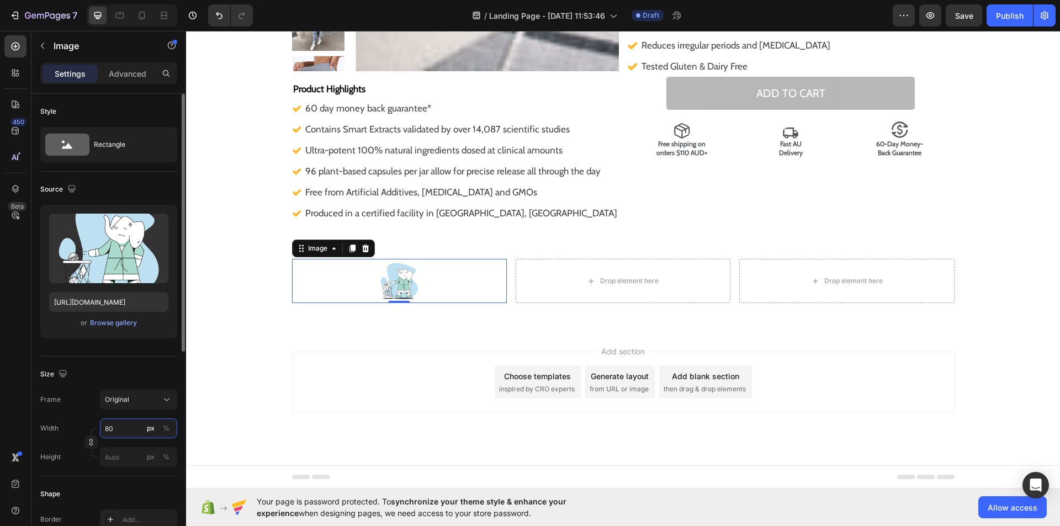
type input "8"
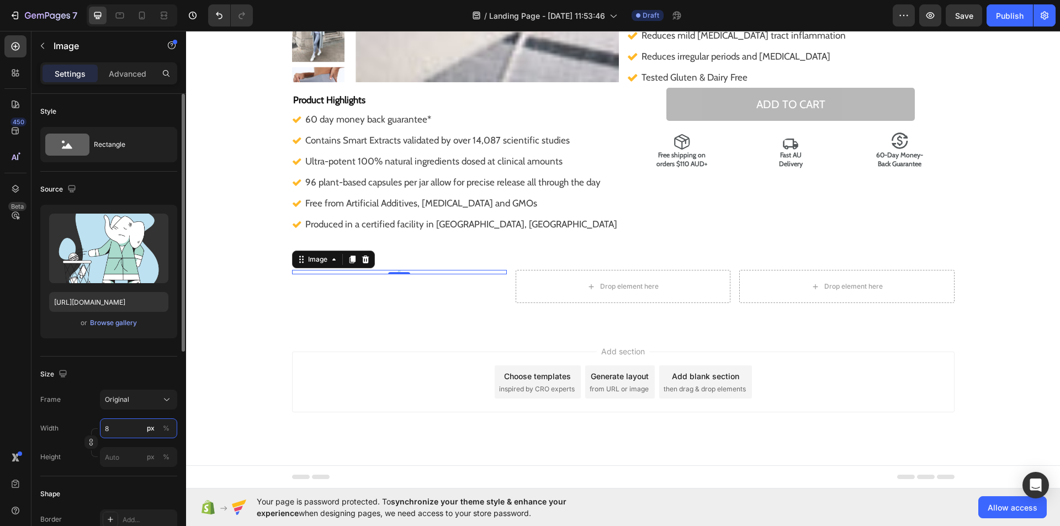
scroll to position [293, 0]
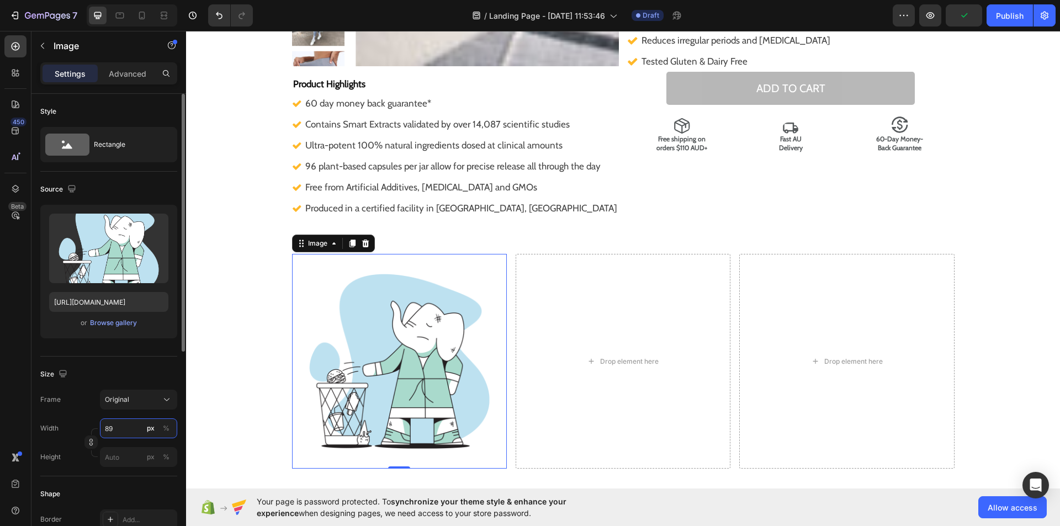
type input "8"
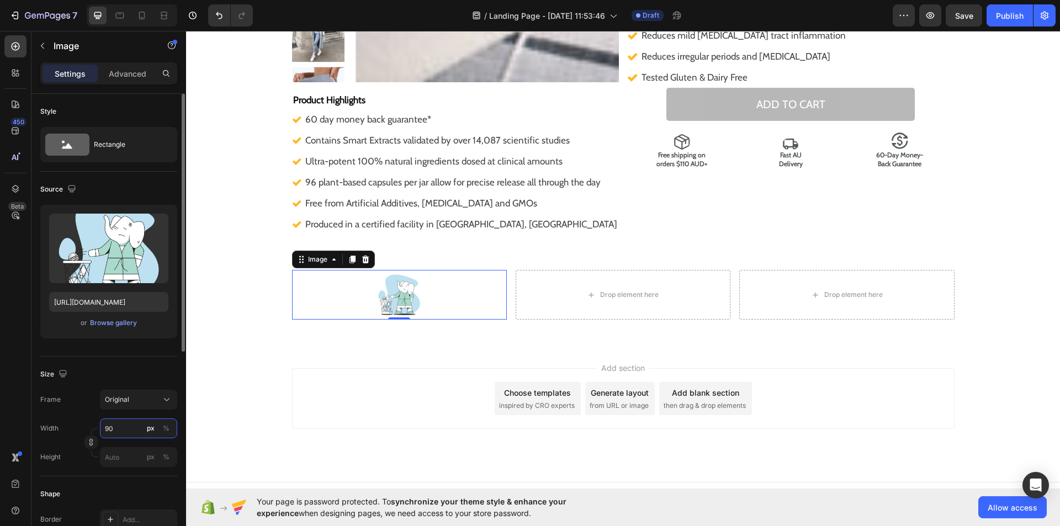
scroll to position [309, 0]
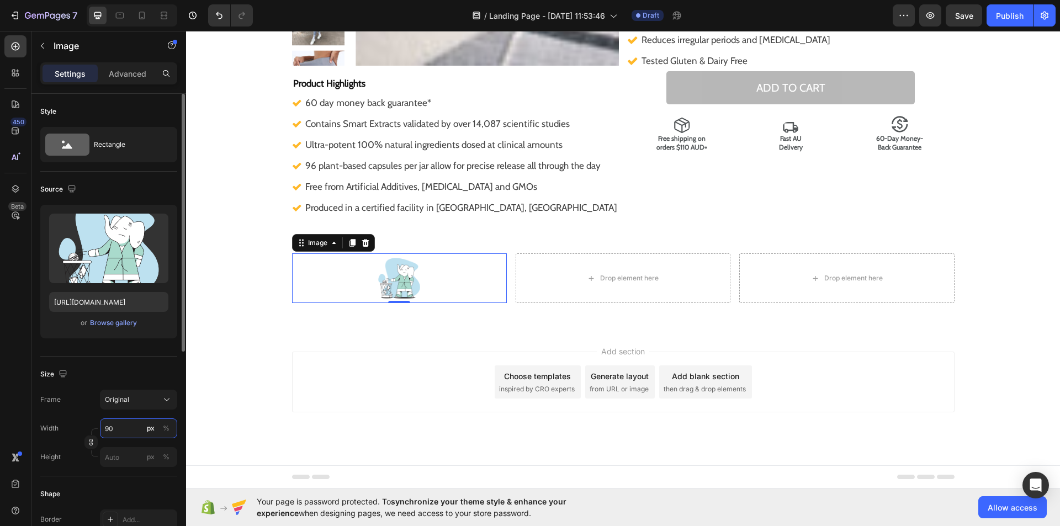
type input "9"
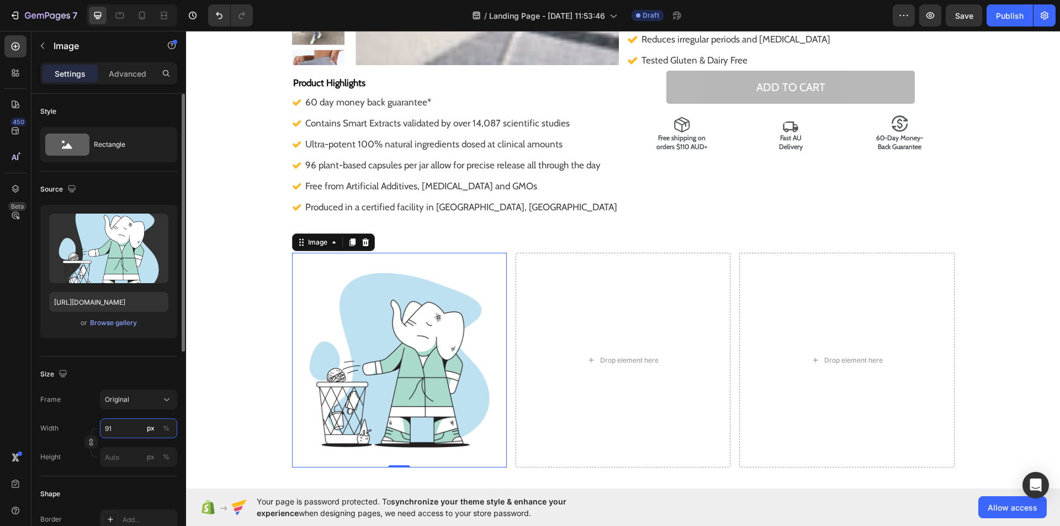
type input "9"
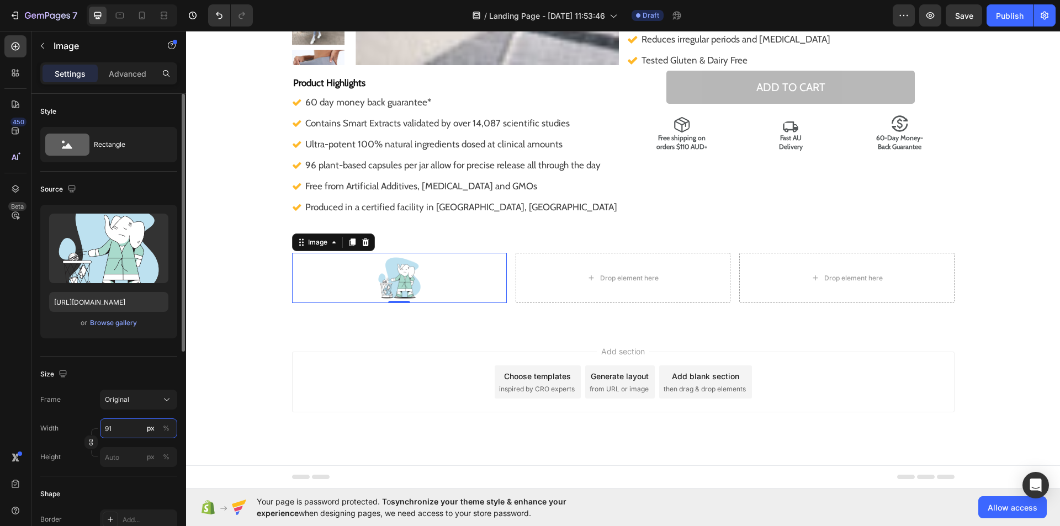
type input "9"
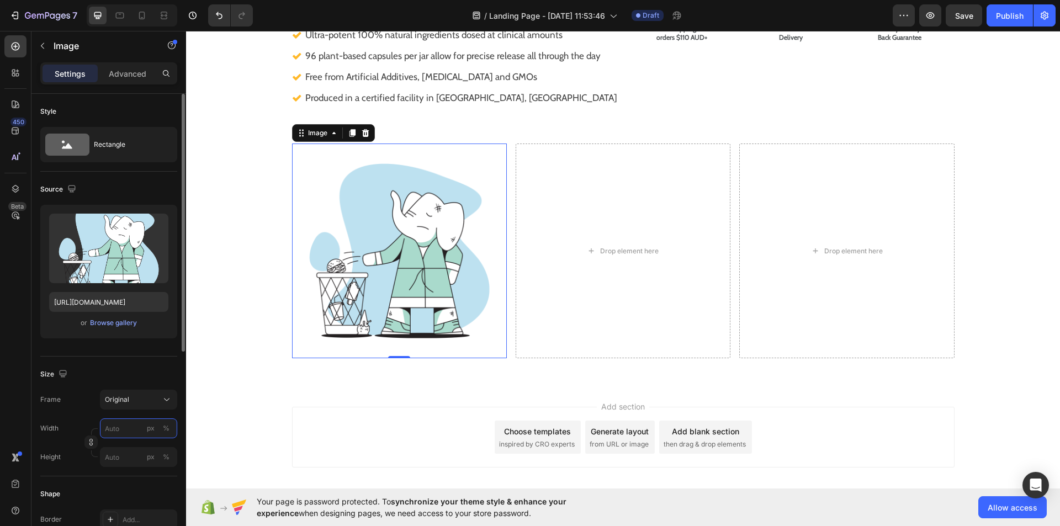
type input "9"
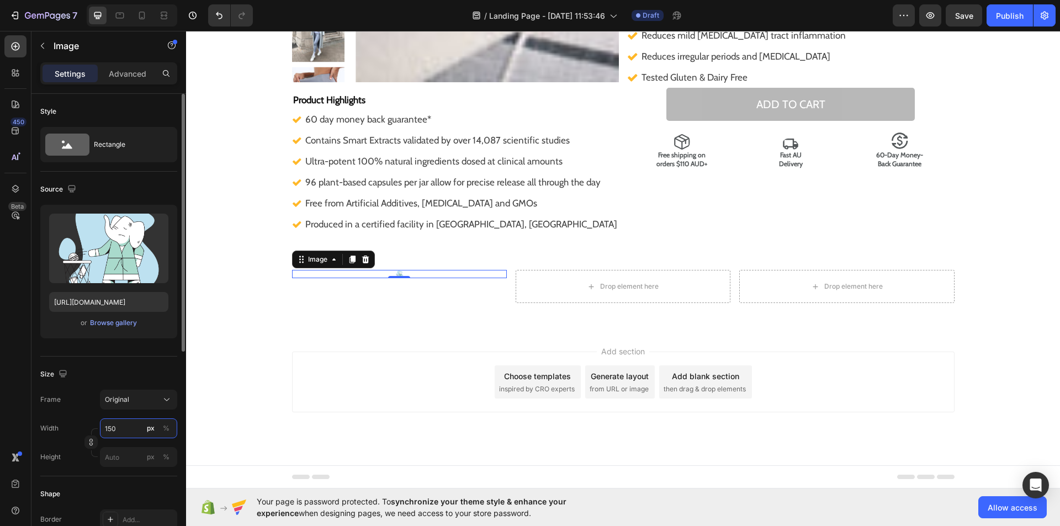
scroll to position [342, 0]
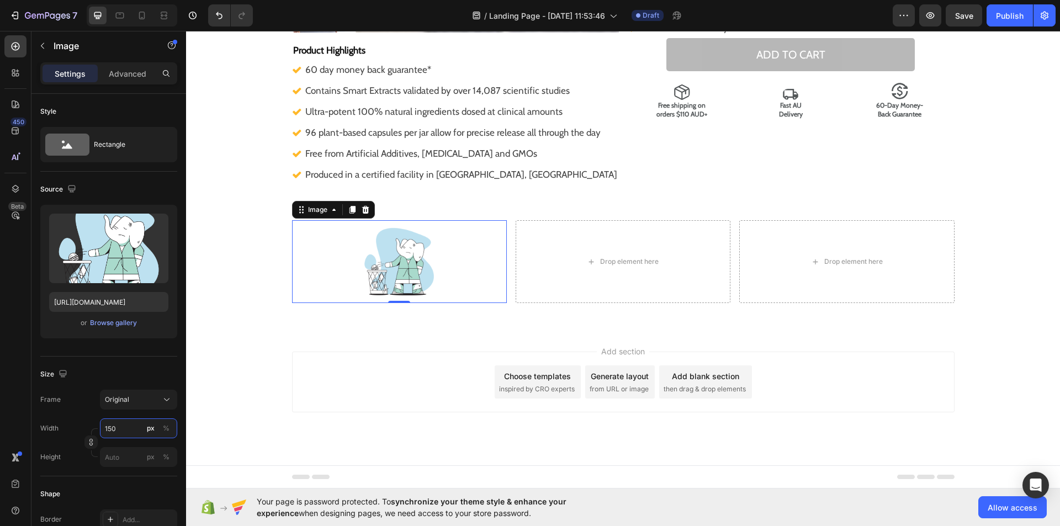
type input "150"
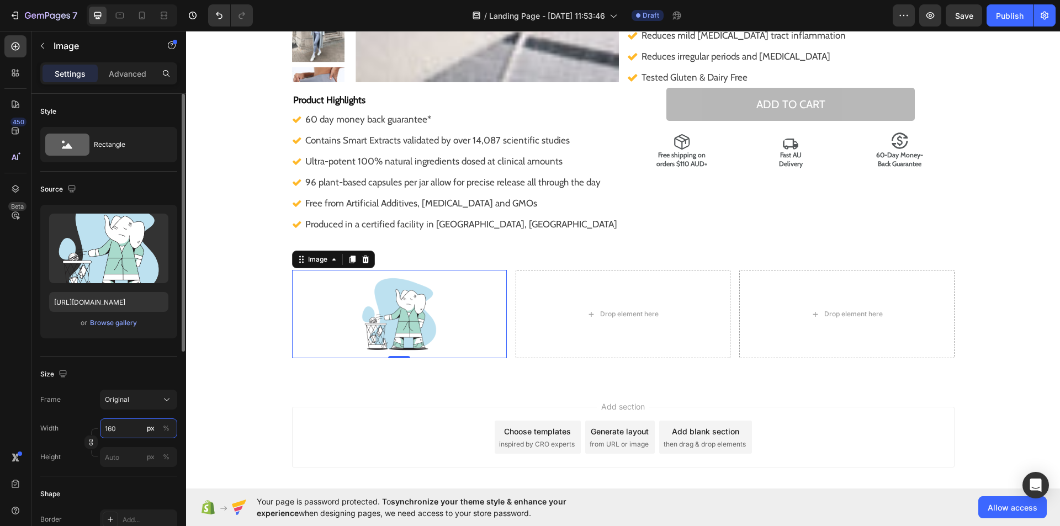
scroll to position [348, 0]
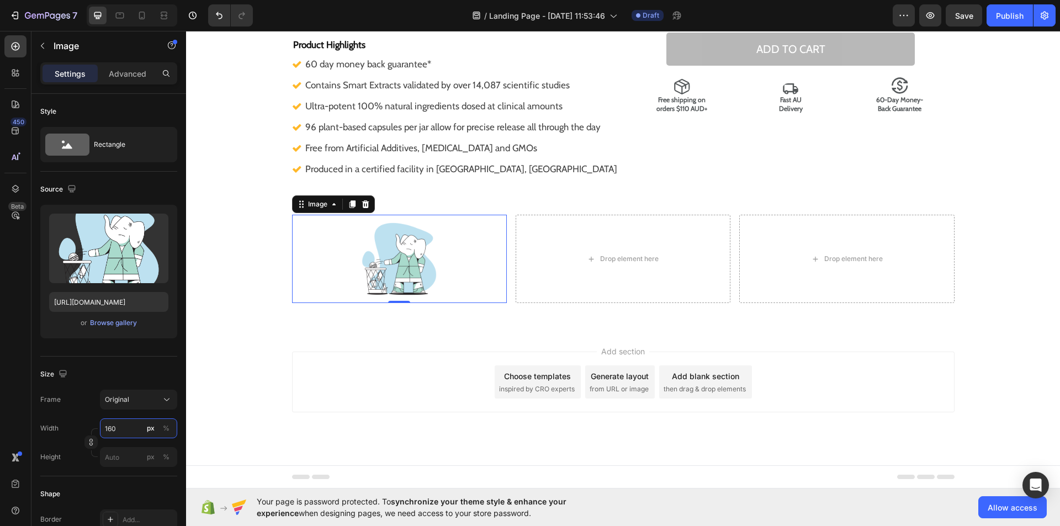
type input "160"
click at [39, 49] on icon "button" at bounding box center [42, 45] width 9 height 9
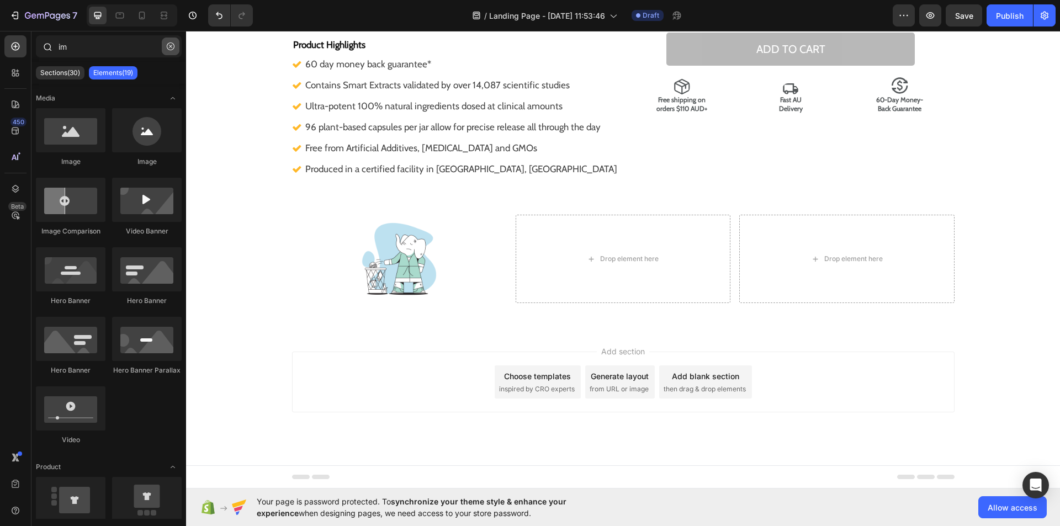
click at [171, 49] on icon "button" at bounding box center [171, 47] width 8 height 8
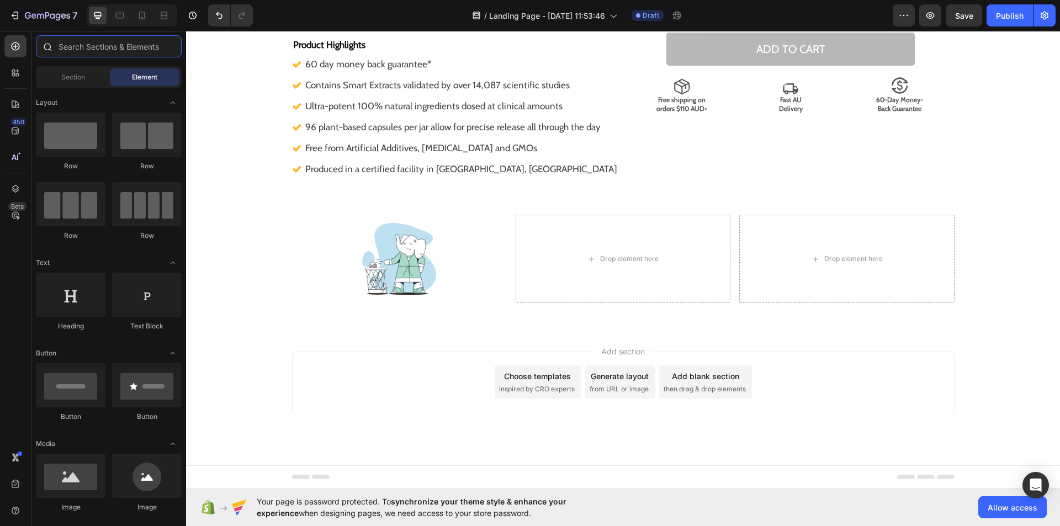
click at [126, 44] on input "text" at bounding box center [109, 46] width 146 height 22
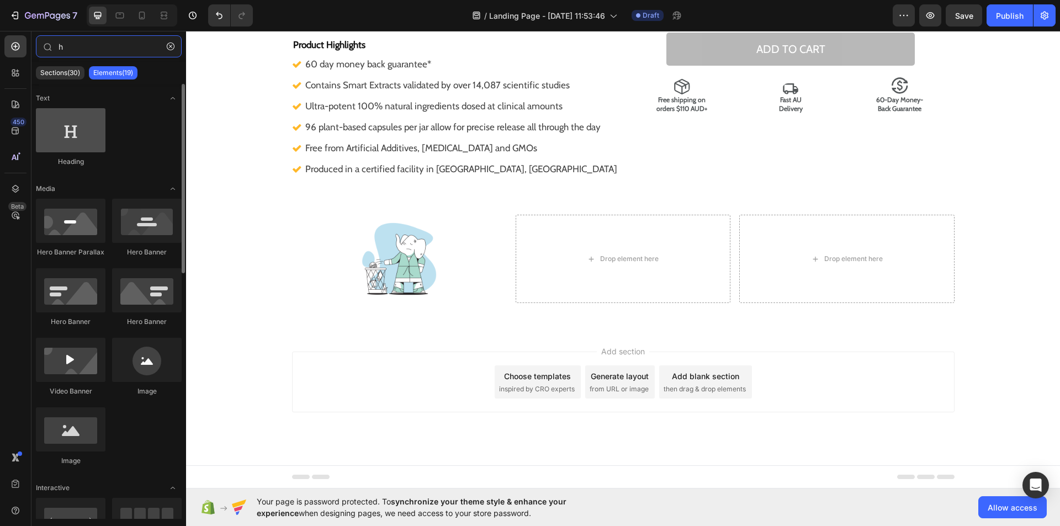
type input "h"
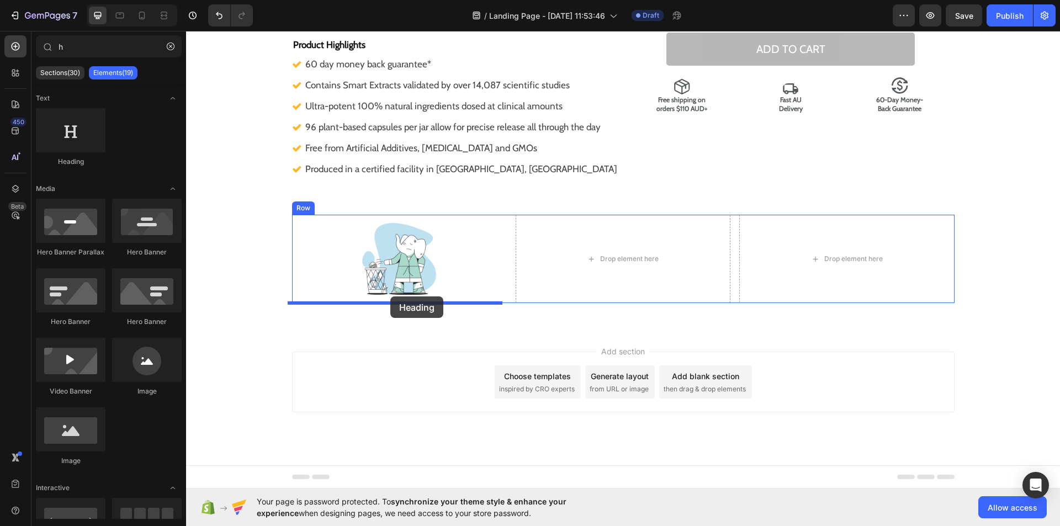
drag, startPoint x: 249, startPoint y: 153, endPoint x: 390, endPoint y: 296, distance: 200.6
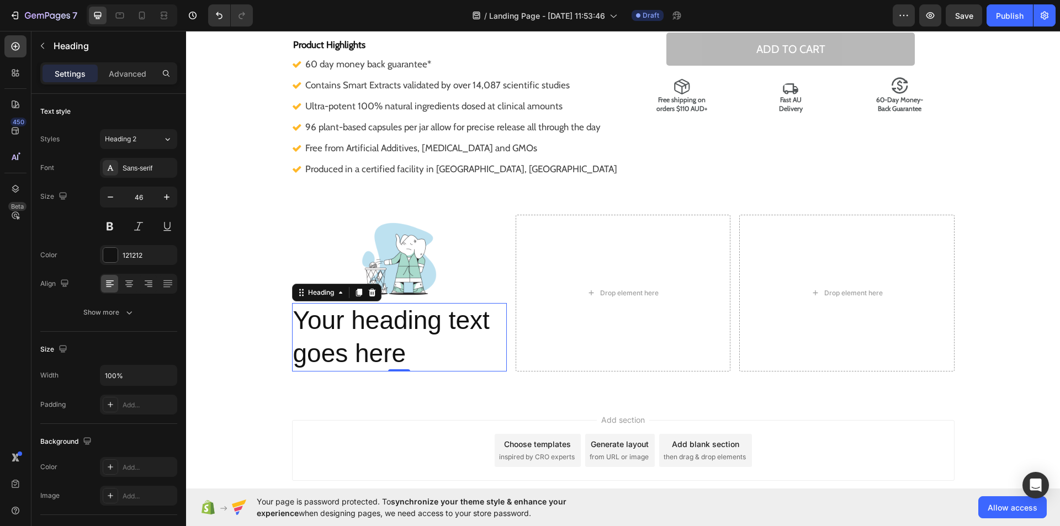
scroll to position [416, 0]
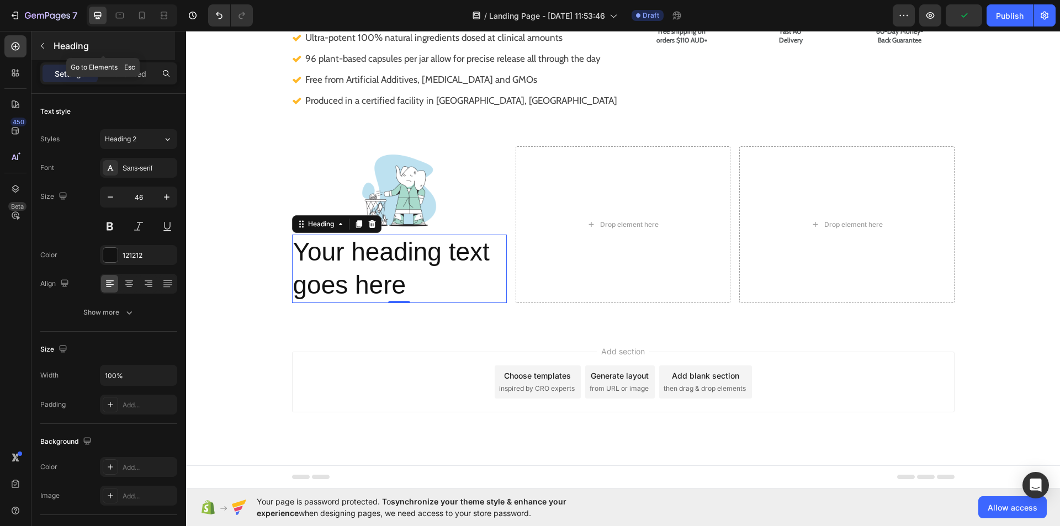
click at [39, 49] on icon "button" at bounding box center [42, 45] width 9 height 9
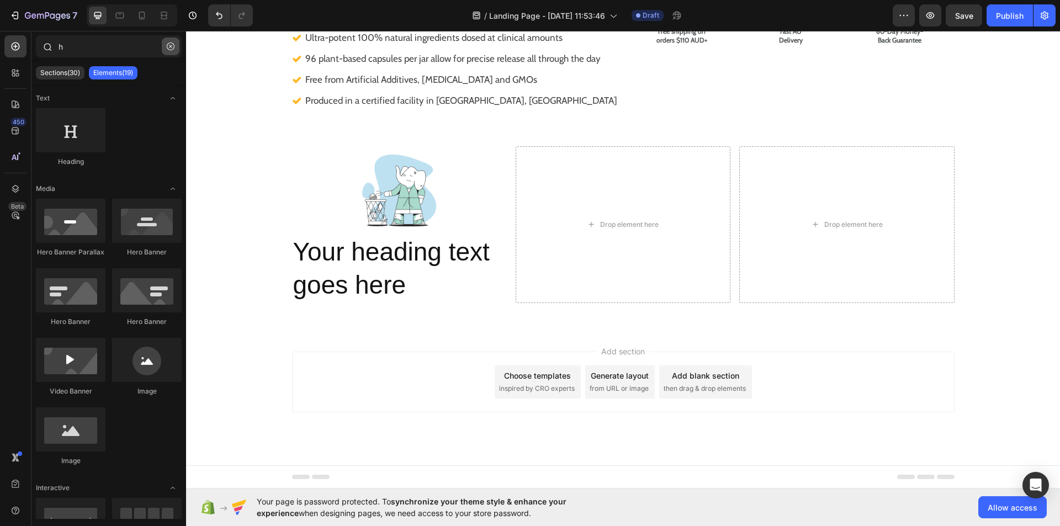
click at [171, 46] on icon "button" at bounding box center [171, 47] width 8 height 8
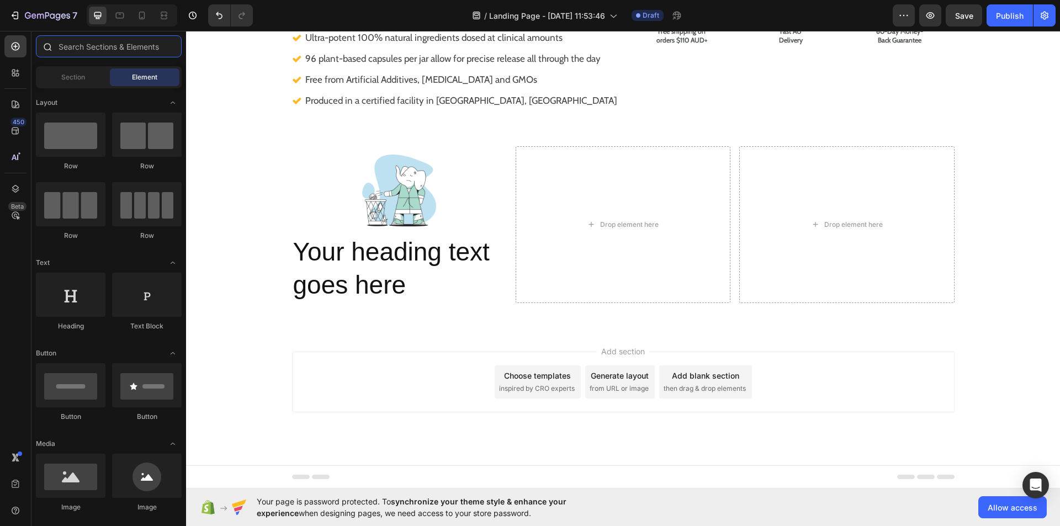
click at [117, 47] on input "text" at bounding box center [109, 46] width 146 height 22
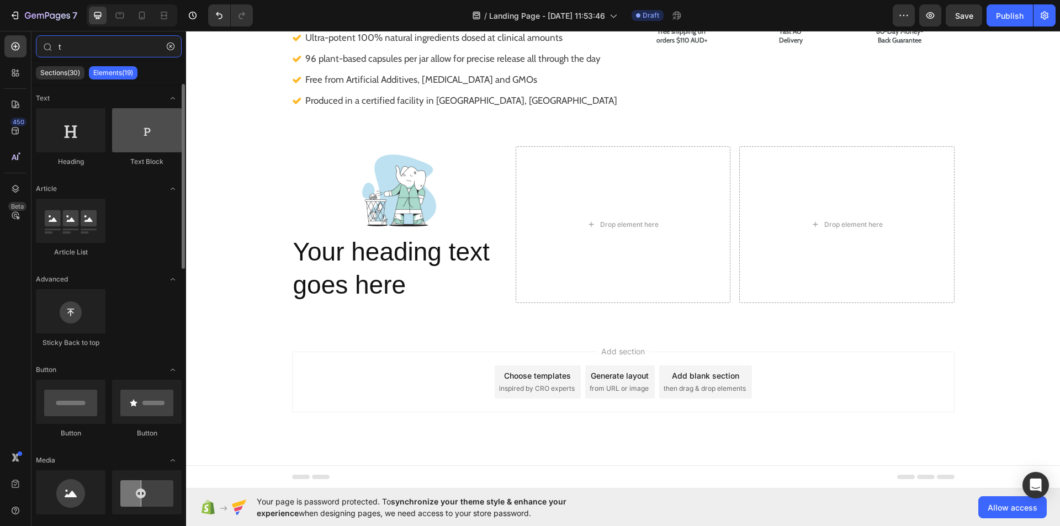
type input "t"
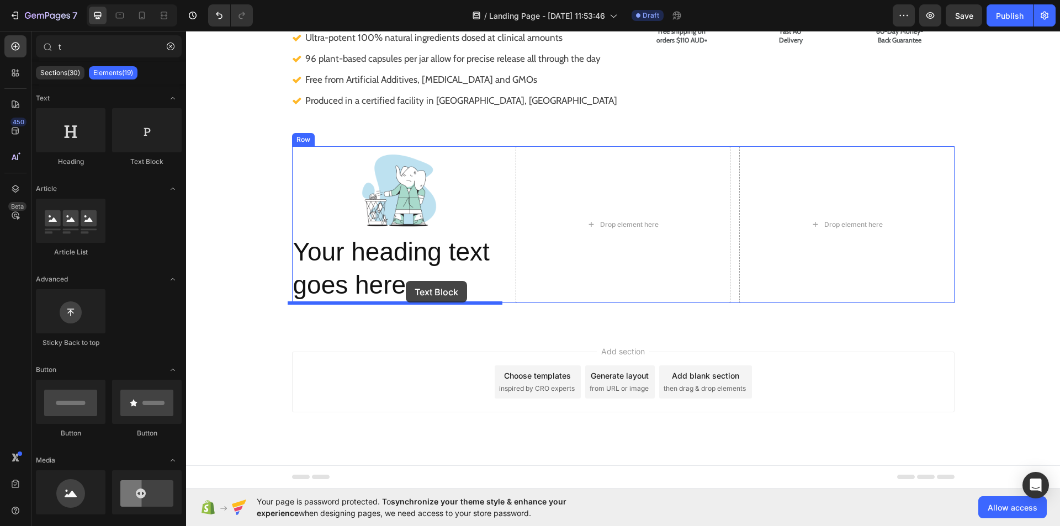
drag, startPoint x: 316, startPoint y: 158, endPoint x: 406, endPoint y: 280, distance: 151.6
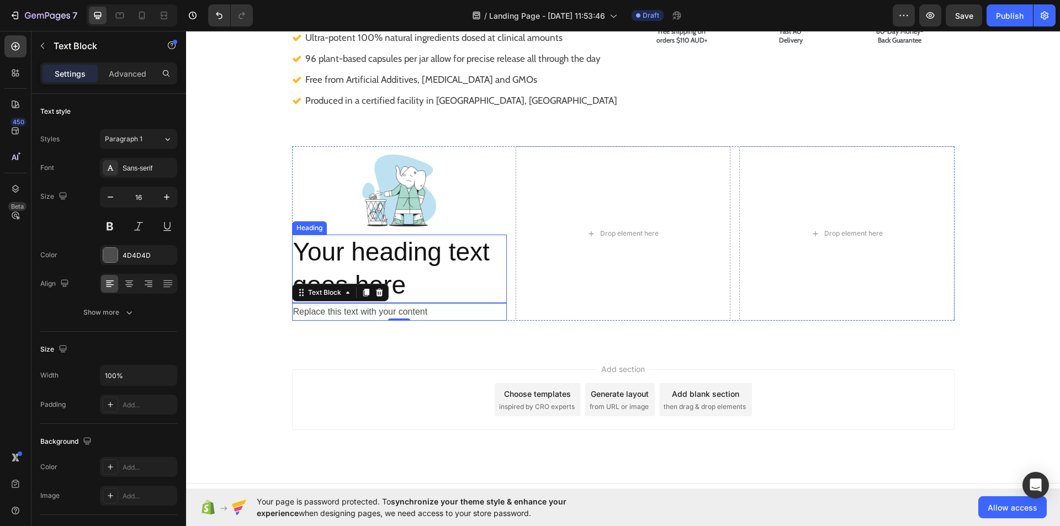
scroll to position [419, 0]
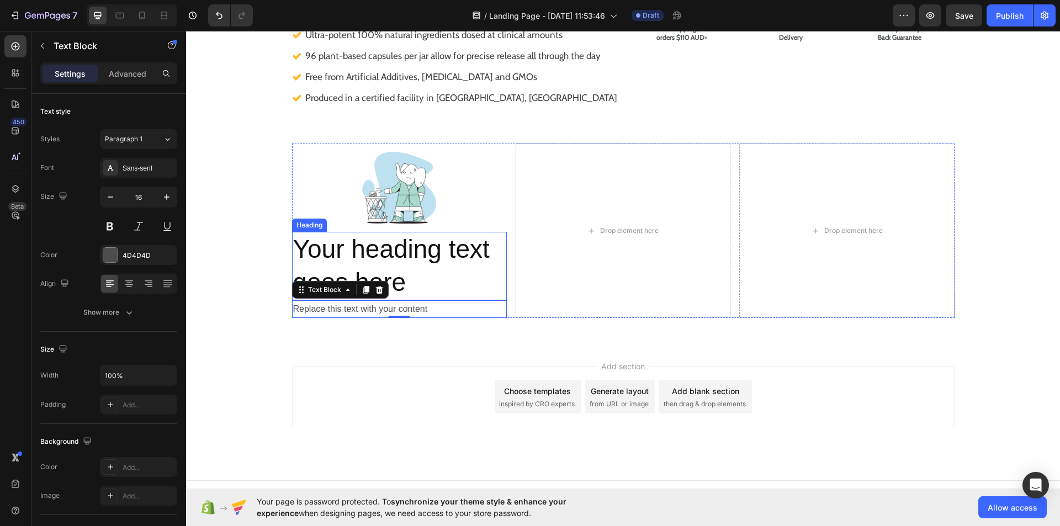
click at [404, 270] on h2 "Your heading text goes here" at bounding box center [399, 266] width 215 height 68
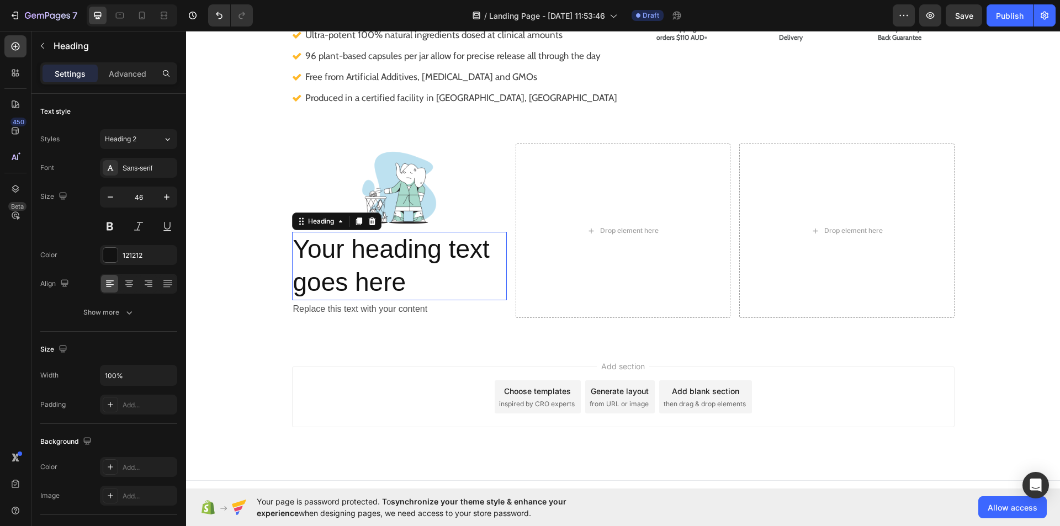
click at [404, 270] on h2 "Your heading text goes here" at bounding box center [399, 266] width 215 height 68
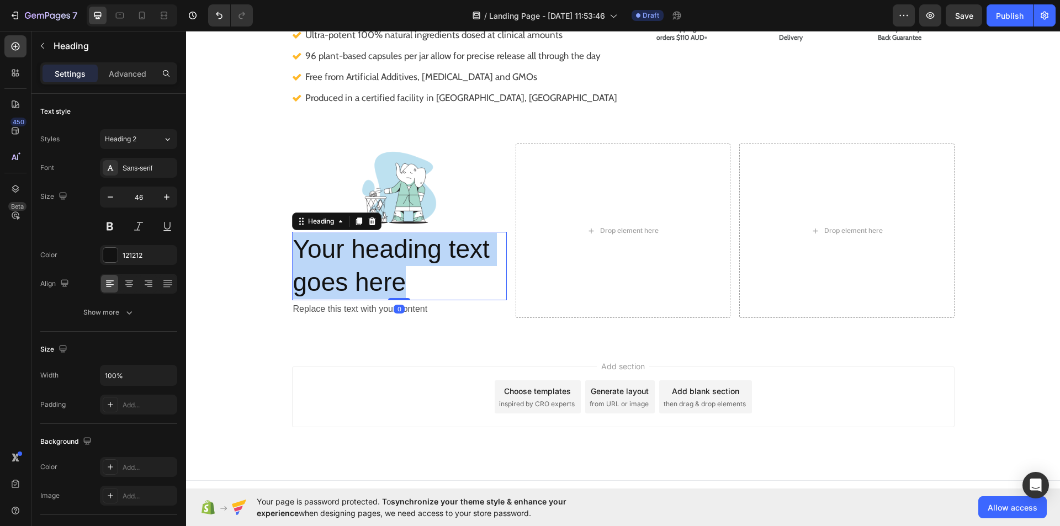
click at [404, 270] on p "Your heading text goes here" at bounding box center [399, 266] width 213 height 66
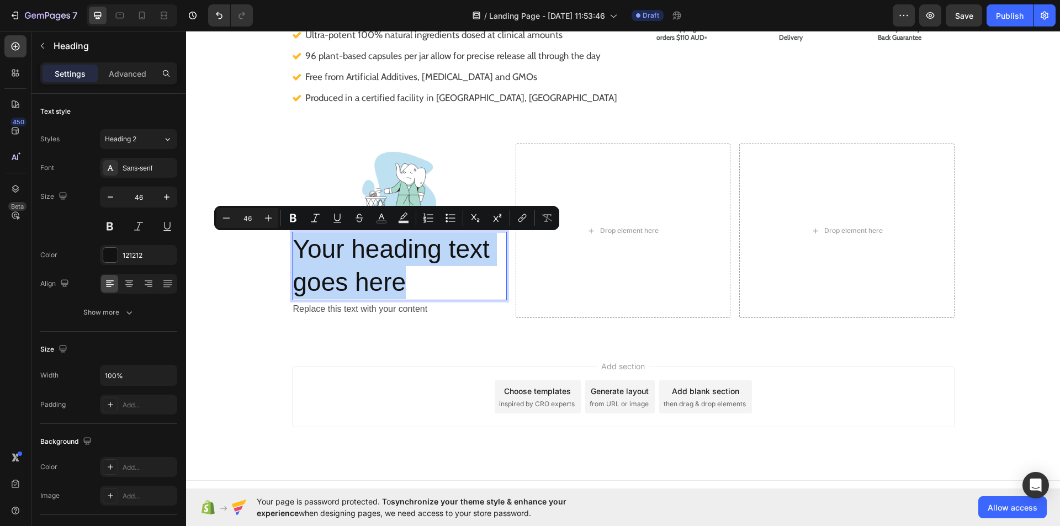
click at [404, 270] on p "Your heading text goes here" at bounding box center [399, 266] width 213 height 66
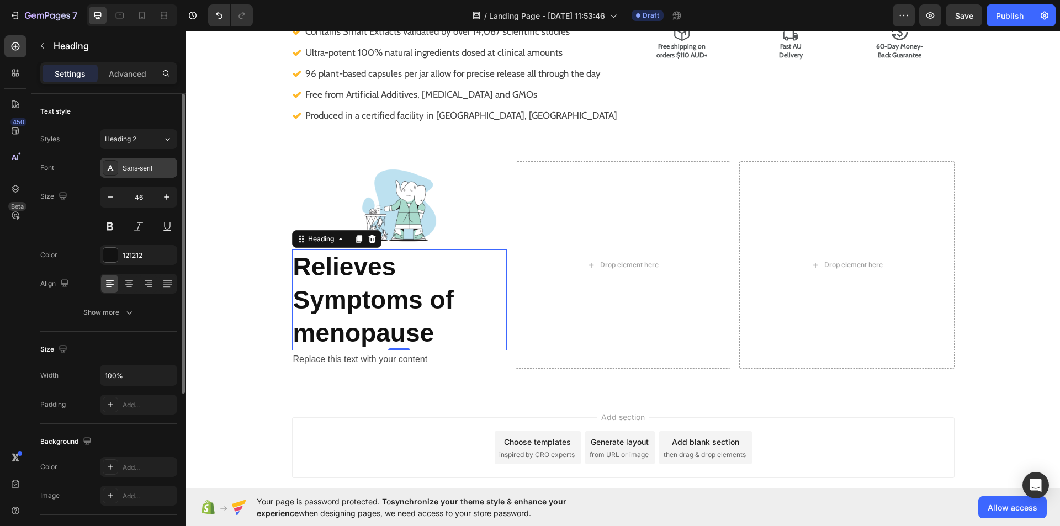
click at [165, 169] on div "Sans-serif" at bounding box center [149, 168] width 52 height 10
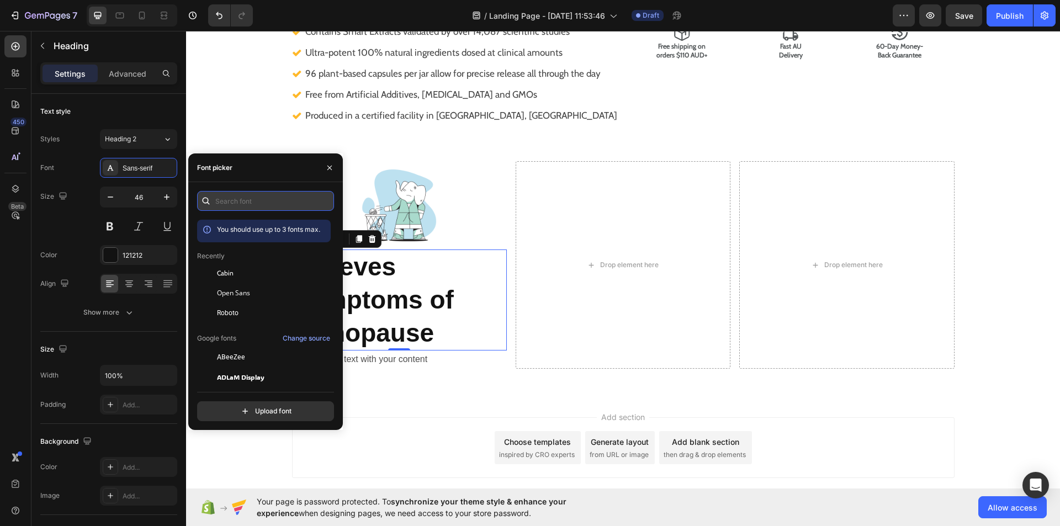
click at [250, 201] on input "text" at bounding box center [265, 201] width 137 height 20
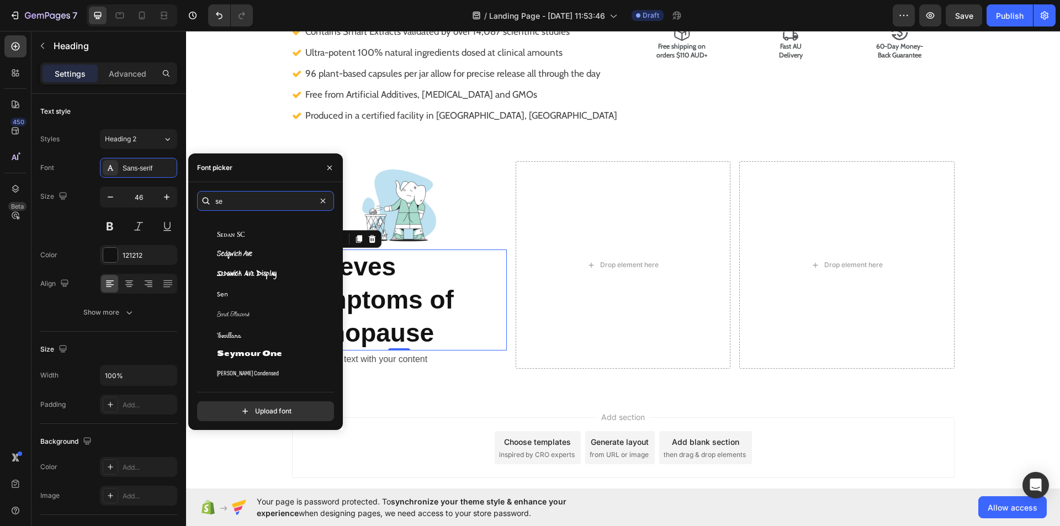
scroll to position [2551, 0]
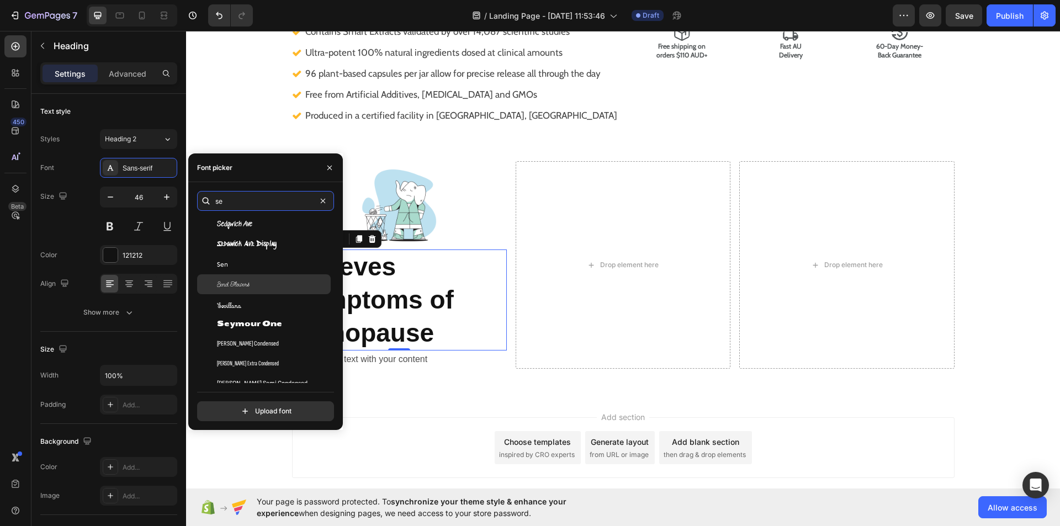
type input "se"
click at [205, 287] on div at bounding box center [207, 284] width 20 height 20
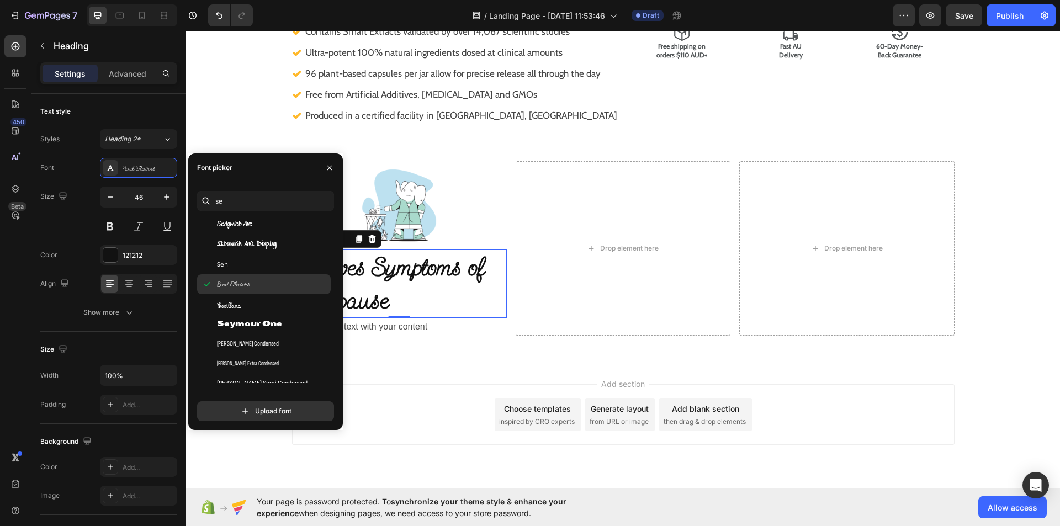
click at [225, 289] on div "Send Flowers" at bounding box center [264, 284] width 134 height 20
click at [225, 284] on span "Send Flowers" at bounding box center [233, 284] width 33 height 10
click at [284, 382] on span "[PERSON_NAME] Semi Condensed" at bounding box center [262, 384] width 91 height 10
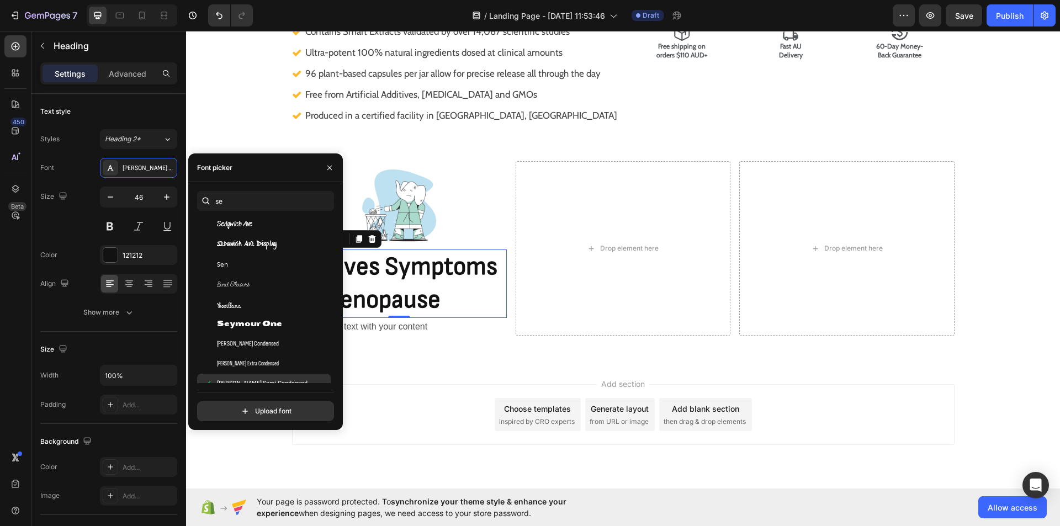
click at [284, 382] on span "[PERSON_NAME] Semi Condensed" at bounding box center [262, 384] width 91 height 10
click at [238, 192] on input "se" at bounding box center [265, 201] width 137 height 20
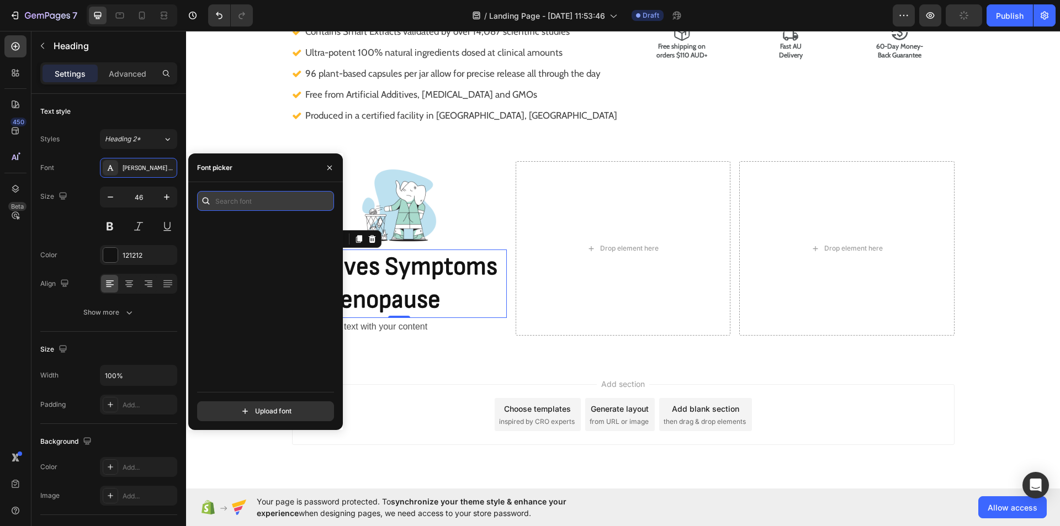
scroll to position [0, 0]
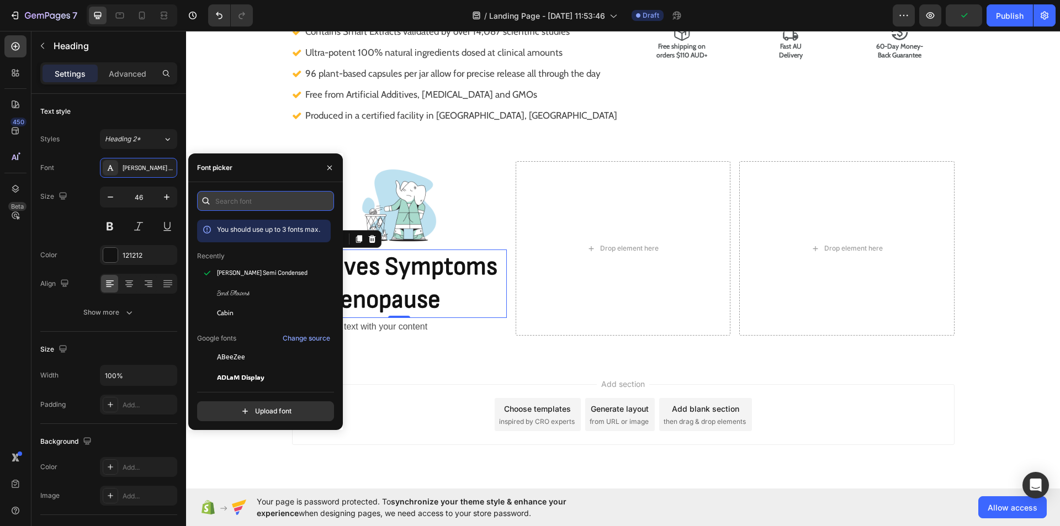
click at [238, 192] on input "text" at bounding box center [265, 201] width 137 height 20
click at [238, 192] on input "s" at bounding box center [265, 201] width 137 height 20
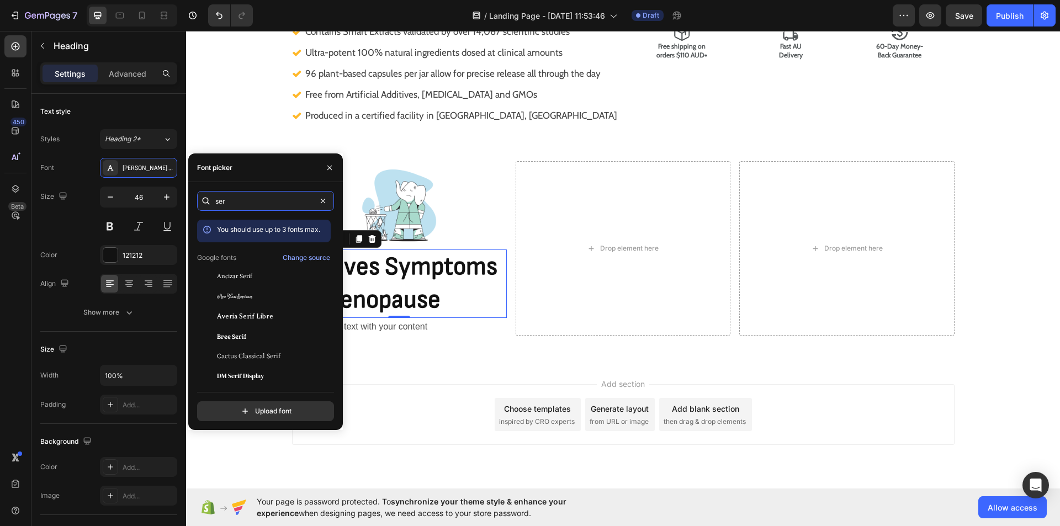
type input "seri"
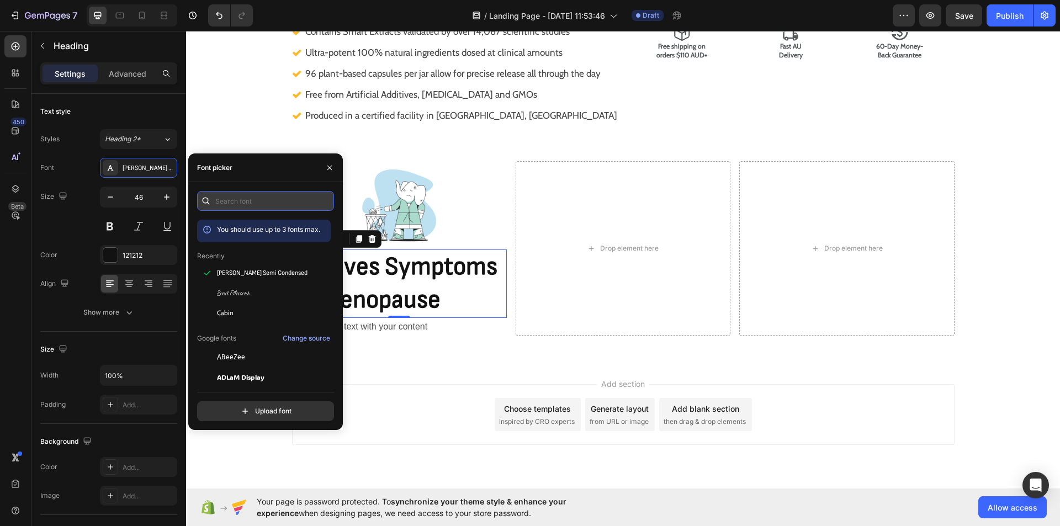
click at [274, 193] on input "text" at bounding box center [265, 201] width 137 height 20
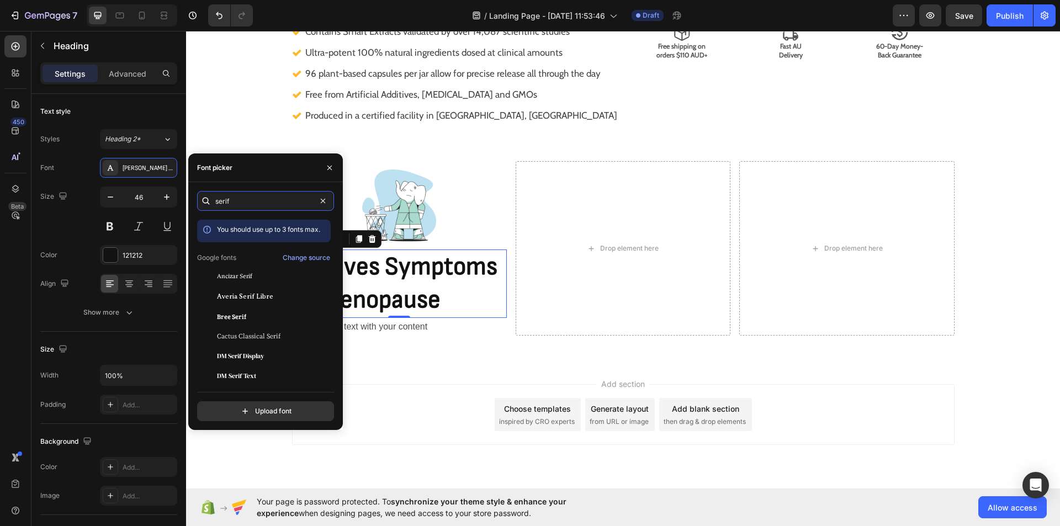
scroll to position [1, 0]
type input "serif"
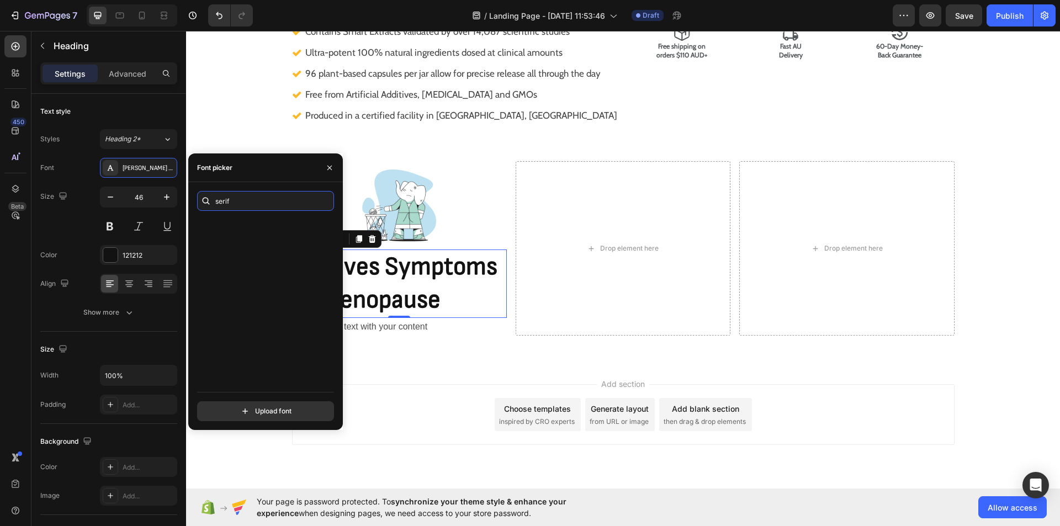
scroll to position [902, 0]
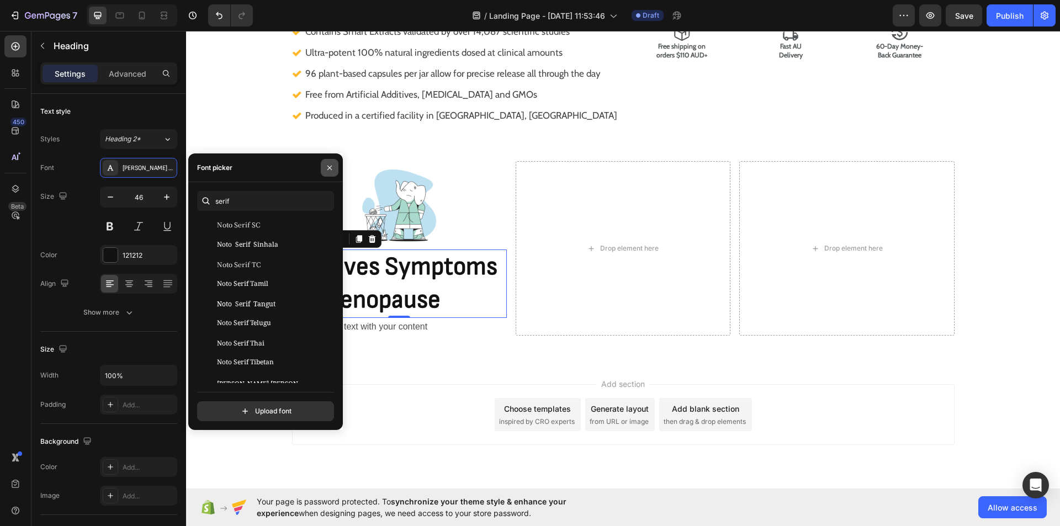
click at [332, 169] on icon "button" at bounding box center [329, 167] width 9 height 9
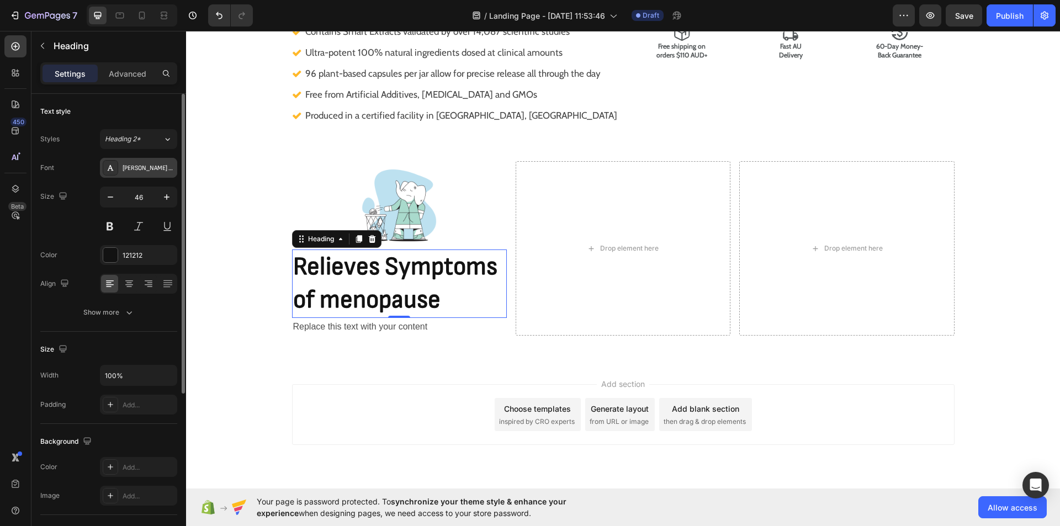
click at [169, 171] on div "[PERSON_NAME] Semi Condensed" at bounding box center [149, 168] width 52 height 10
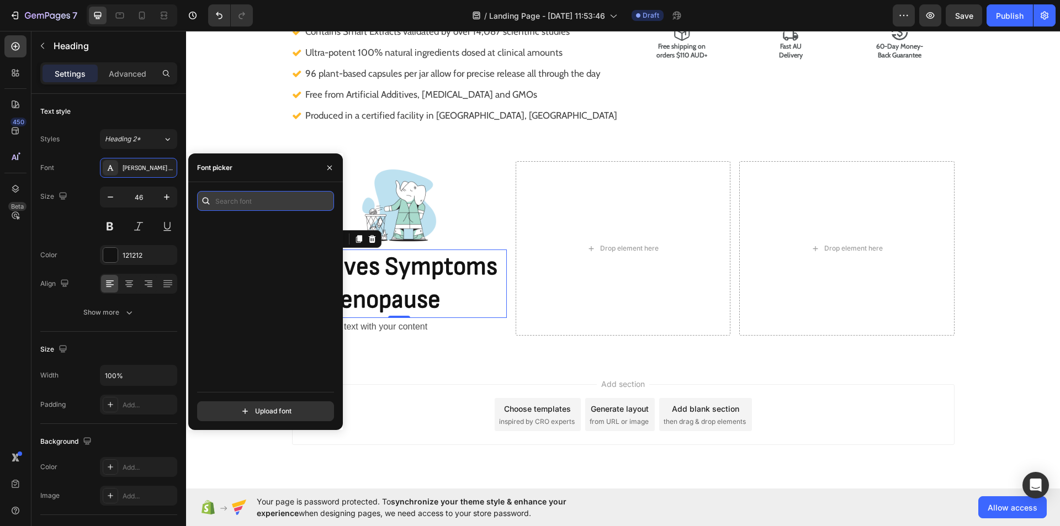
scroll to position [0, 0]
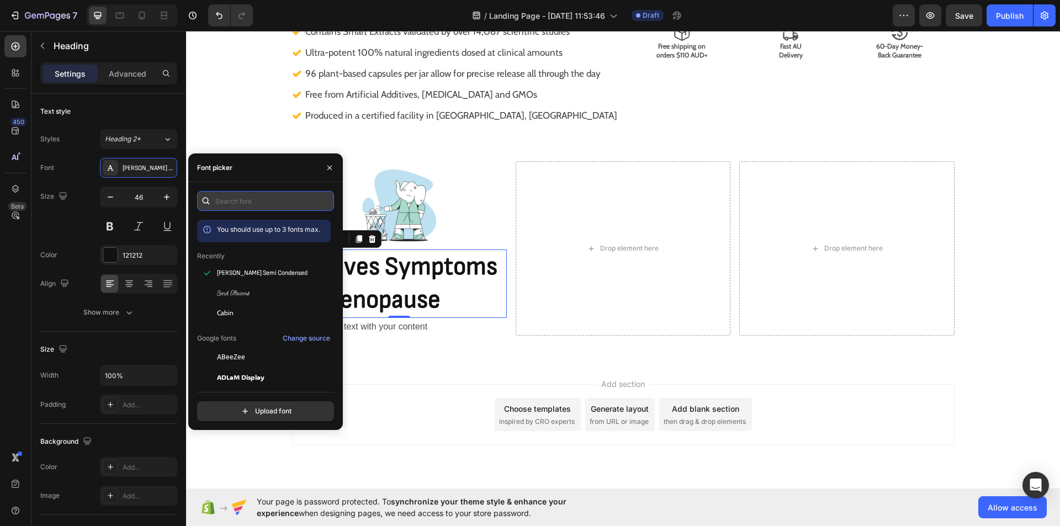
click at [272, 199] on input "text" at bounding box center [265, 201] width 137 height 20
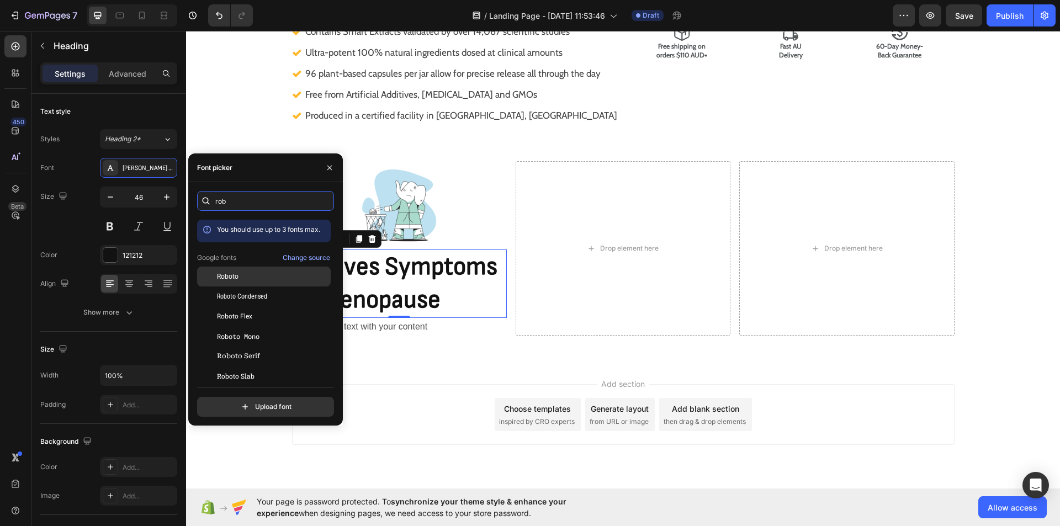
type input "rob"
click at [257, 272] on div "Roboto" at bounding box center [272, 277] width 111 height 10
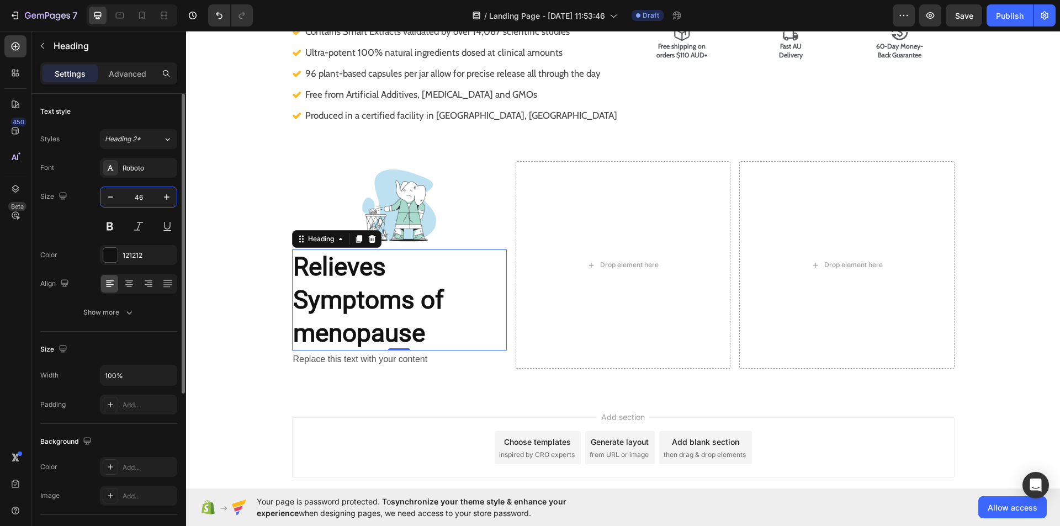
click at [144, 201] on input "46" at bounding box center [138, 197] width 36 height 20
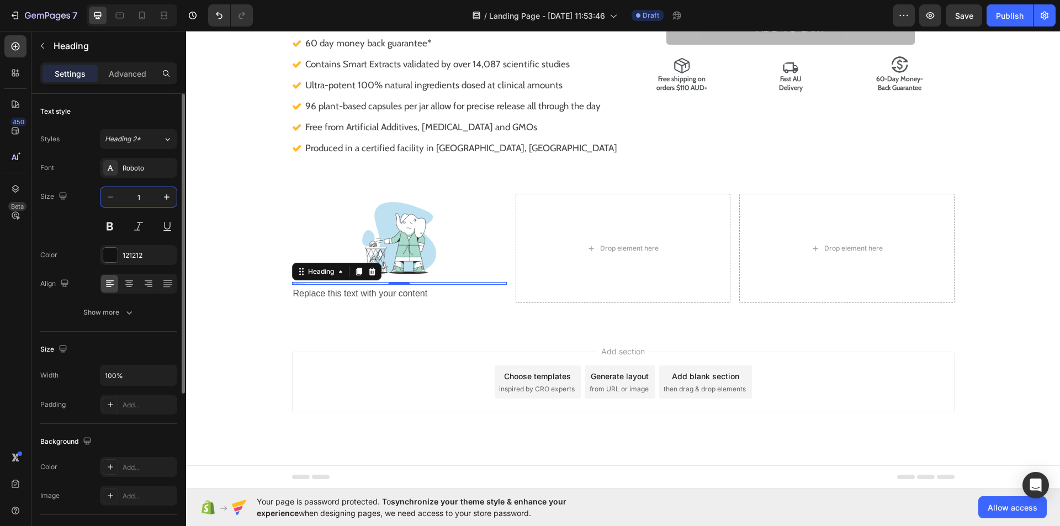
type input "17"
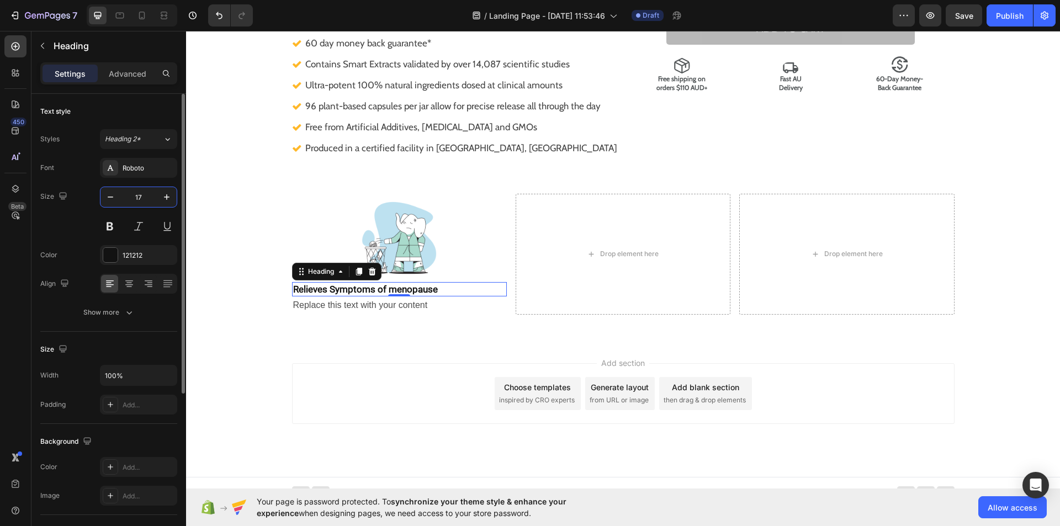
scroll to position [380, 0]
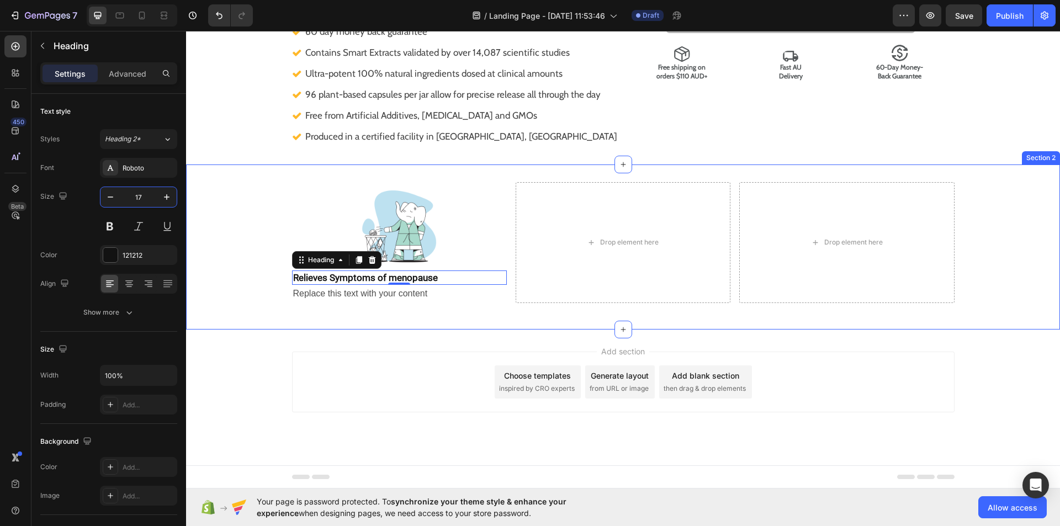
click at [211, 190] on div "Image ⁠⁠⁠⁠⁠⁠⁠ Relieves Symptoms of menopause Heading 0 Replace this text with y…" at bounding box center [623, 247] width 874 height 130
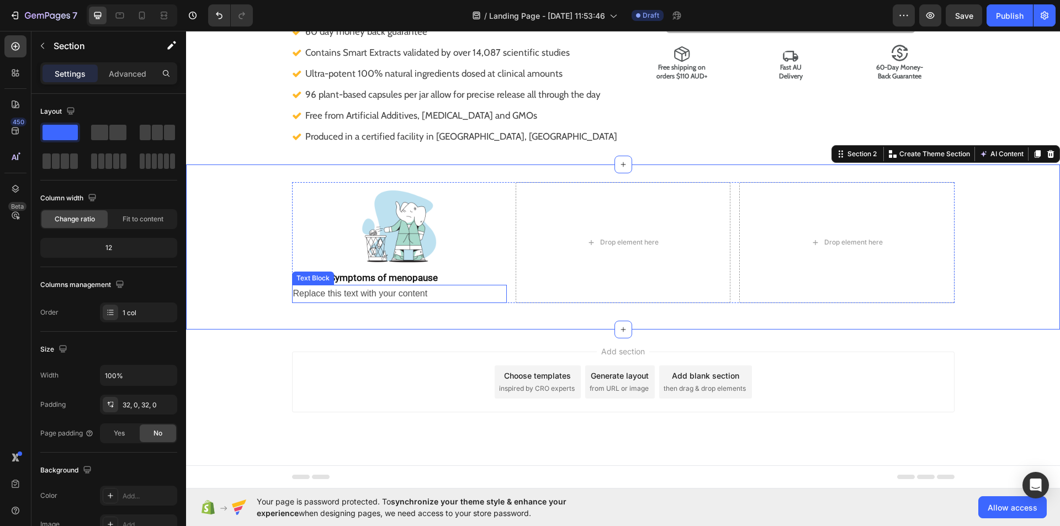
click at [364, 293] on div "Replace this text with your content" at bounding box center [399, 294] width 215 height 18
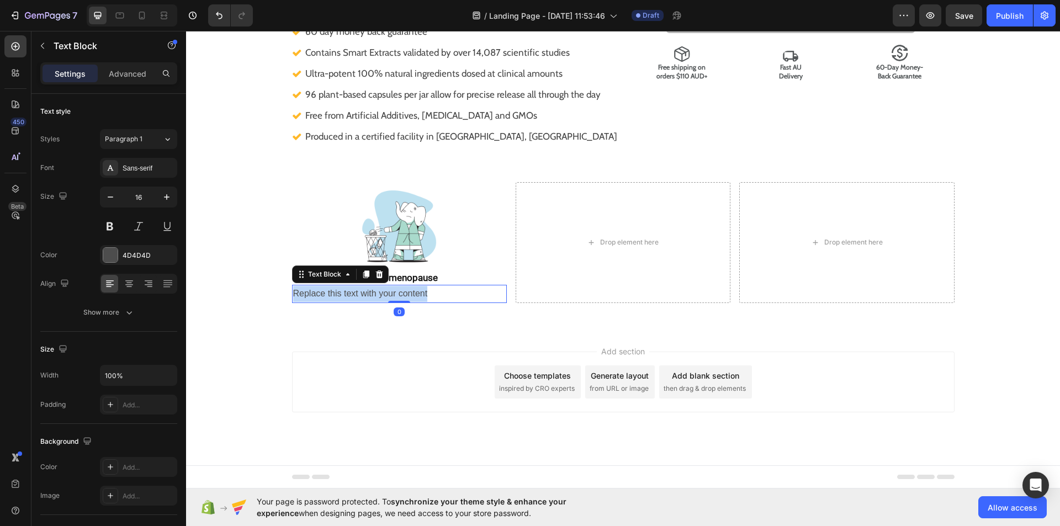
click at [364, 293] on p "Replace this text with your content" at bounding box center [399, 294] width 213 height 16
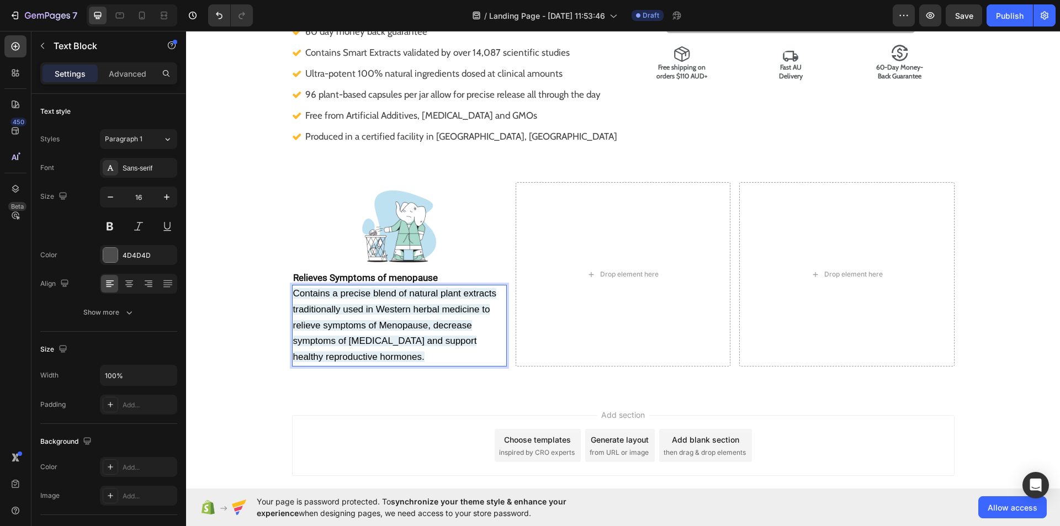
click at [364, 293] on span "Contains a precise blend of natural plant extracts traditionally used in Wester…" at bounding box center [395, 325] width 204 height 74
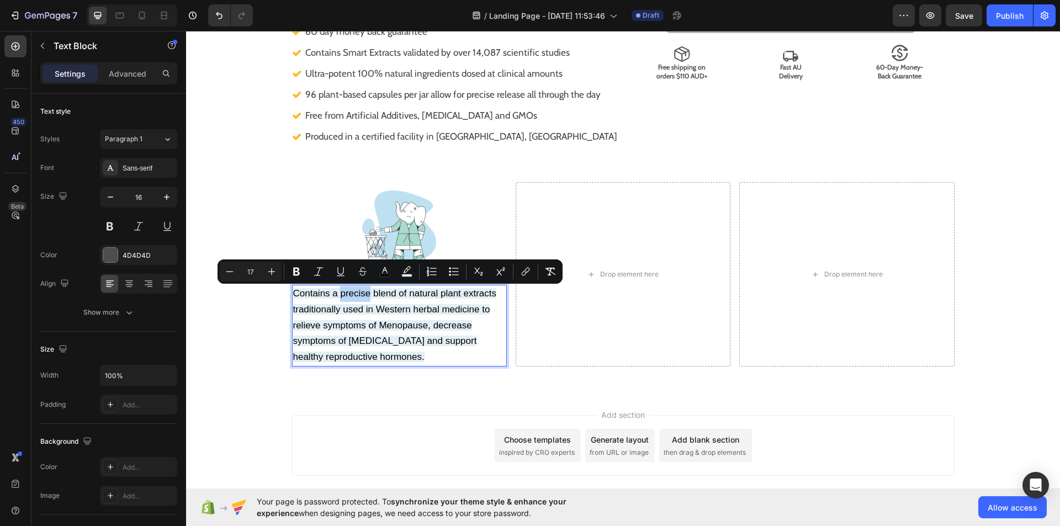
click at [364, 293] on span "Contains a precise blend of natural plant extracts traditionally used in Wester…" at bounding box center [395, 325] width 204 height 74
copy span "Contains a precise blend of natural plant extracts traditionally used in Wester…"
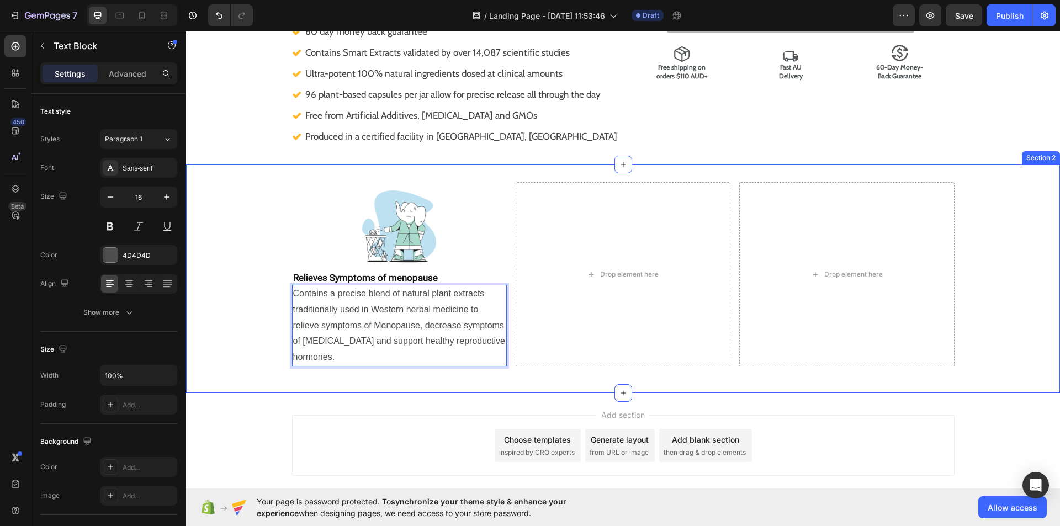
click at [214, 332] on div "Image ⁠⁠⁠⁠⁠⁠⁠ Relieves Symptoms of menopause Heading Contains a precise blend o…" at bounding box center [623, 278] width 874 height 193
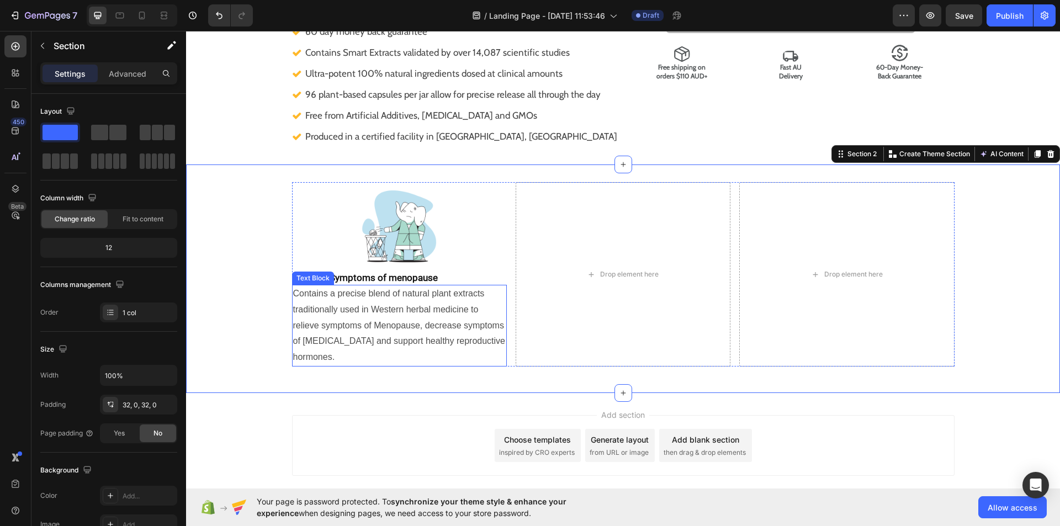
click at [347, 325] on p "Contains a precise blend of natural plant extracts traditionally used in Wester…" at bounding box center [399, 325] width 213 height 79
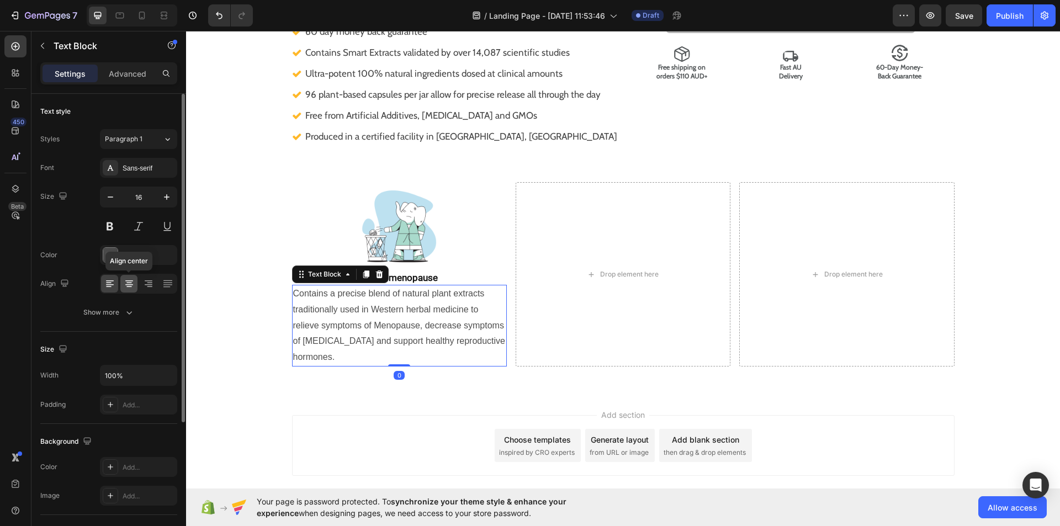
click at [128, 283] on icon at bounding box center [129, 283] width 6 height 1
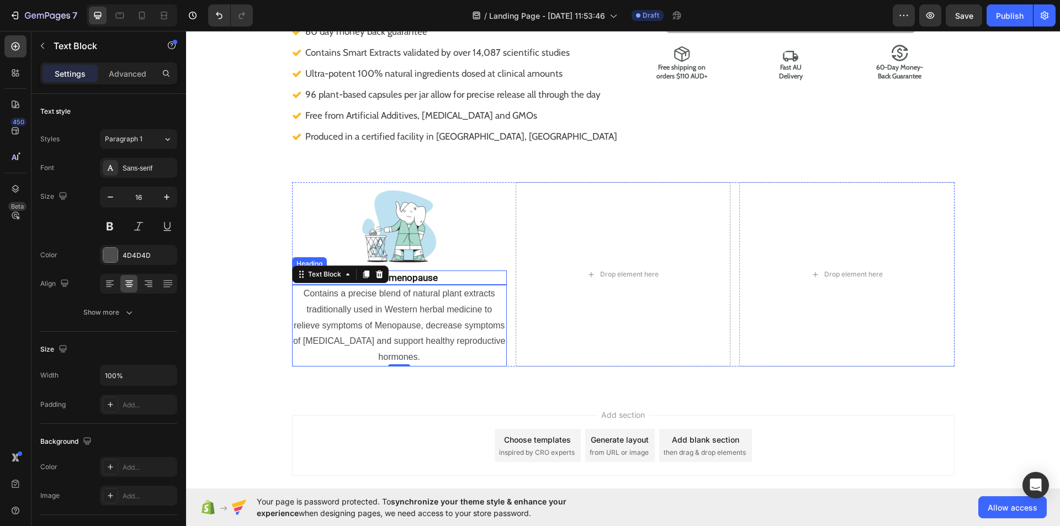
click at [414, 275] on strong "Relieves Symptoms of menopause" at bounding box center [365, 277] width 145 height 11
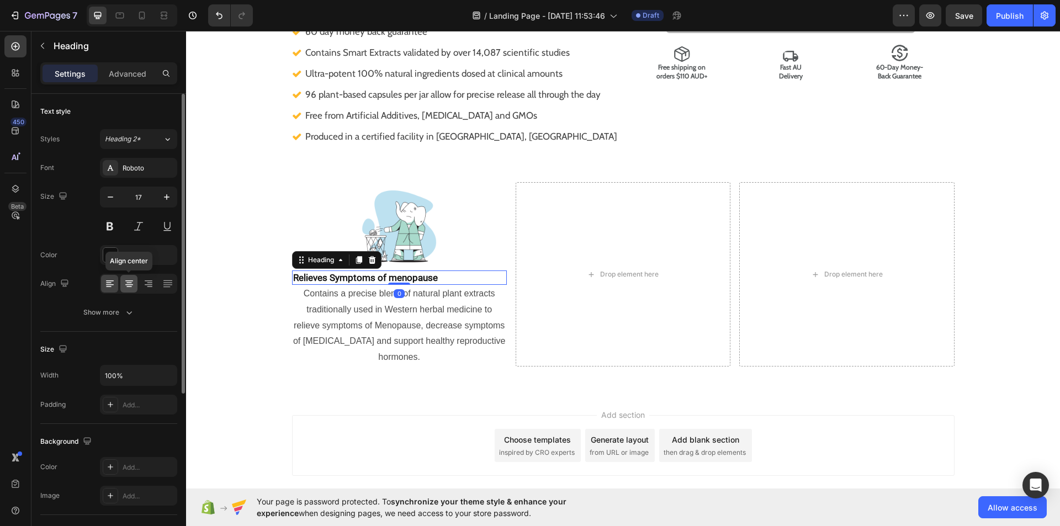
click at [130, 284] on icon at bounding box center [129, 284] width 8 height 1
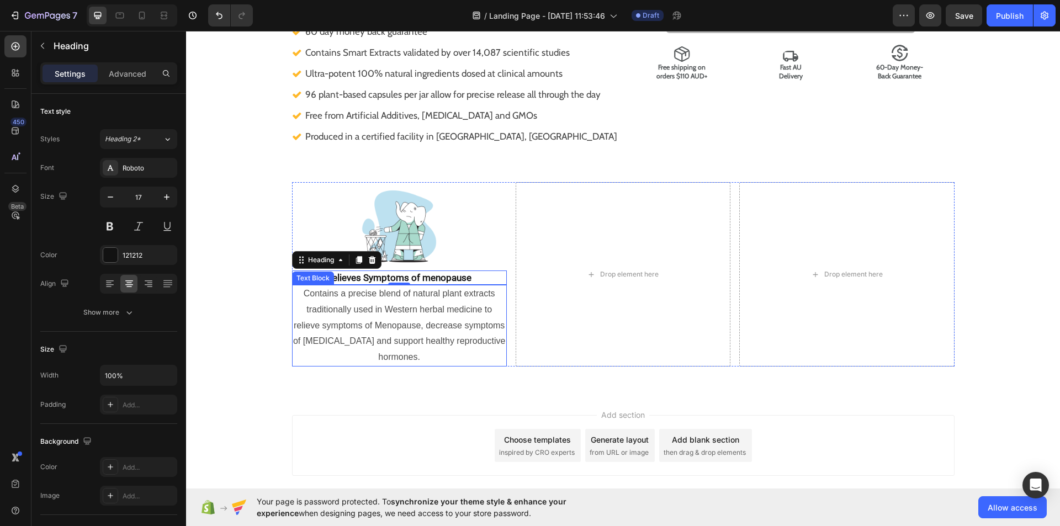
click at [338, 325] on p "Contains a precise blend of natural plant extracts traditionally used in Wester…" at bounding box center [399, 325] width 213 height 79
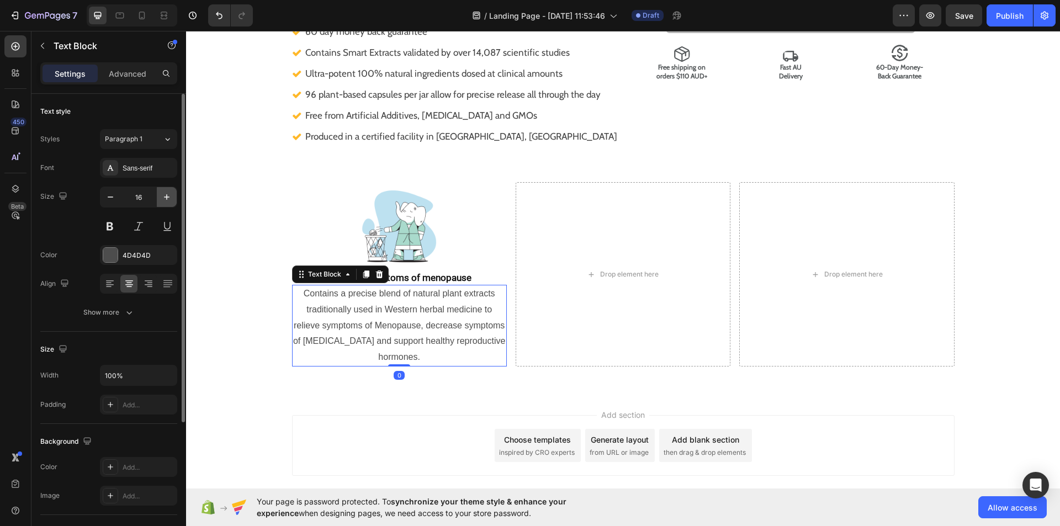
click at [171, 193] on icon "button" at bounding box center [166, 197] width 11 height 11
type input "17"
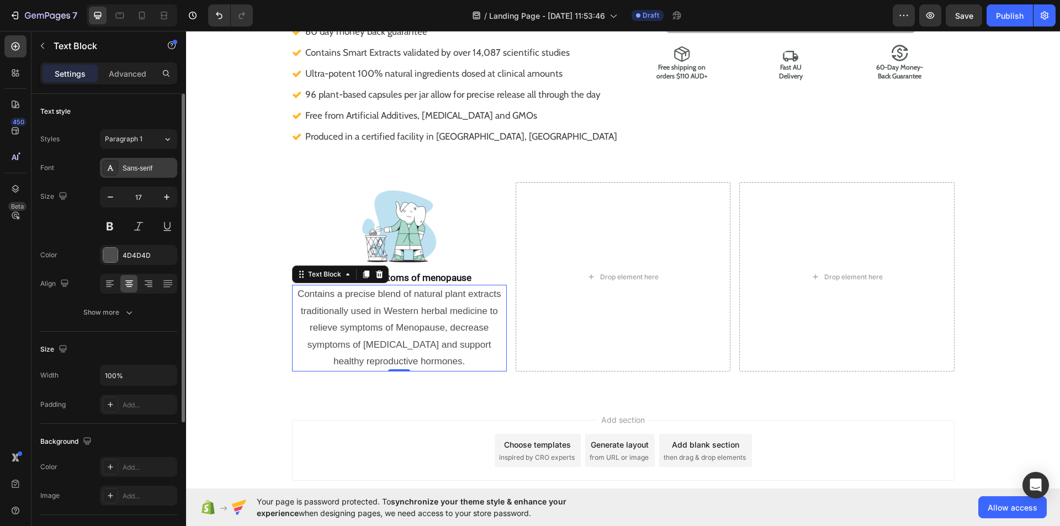
click at [159, 166] on div "Sans-serif" at bounding box center [149, 168] width 52 height 10
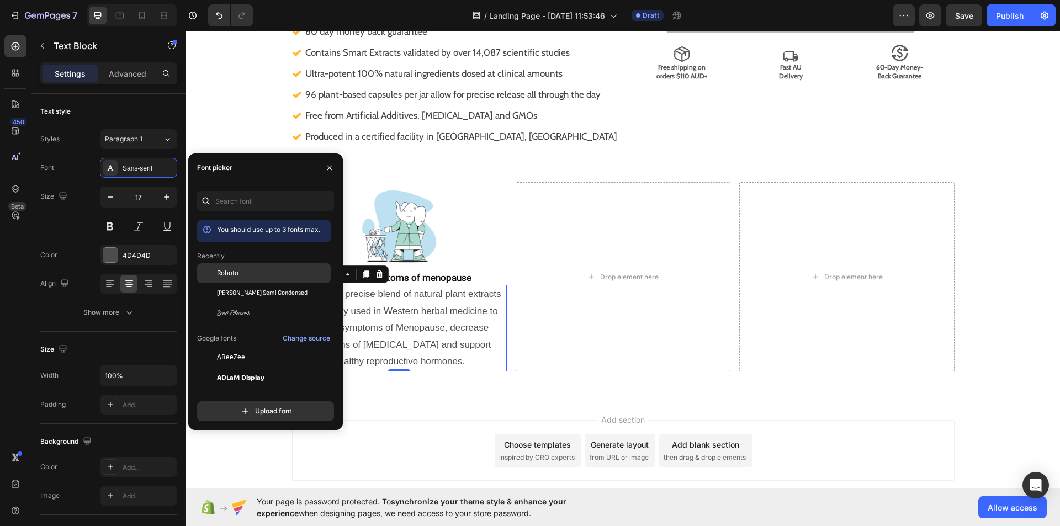
click at [240, 273] on div "Roboto" at bounding box center [272, 273] width 111 height 10
click at [332, 160] on button "button" at bounding box center [330, 168] width 18 height 18
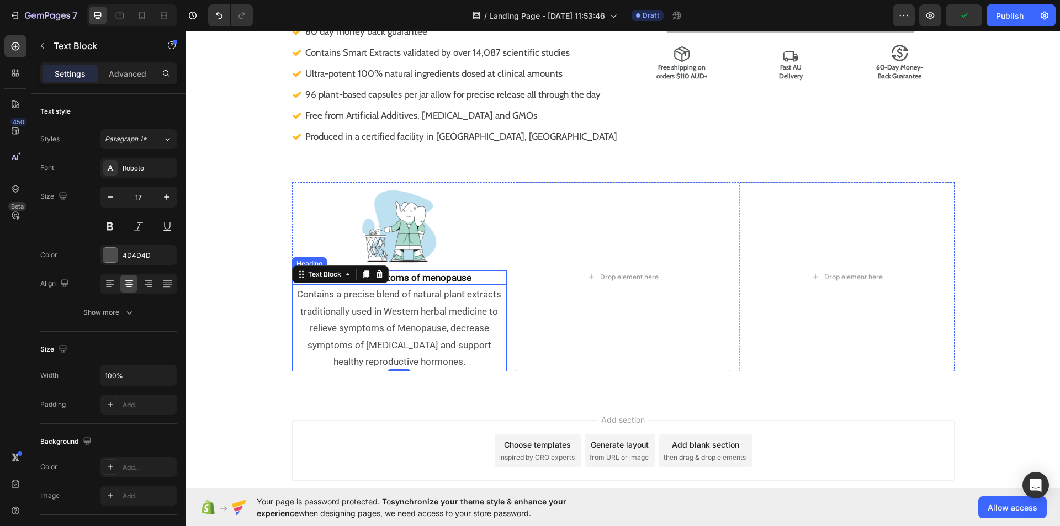
click at [463, 274] on strong "Relieves Symptoms of menopause" at bounding box center [399, 277] width 145 height 11
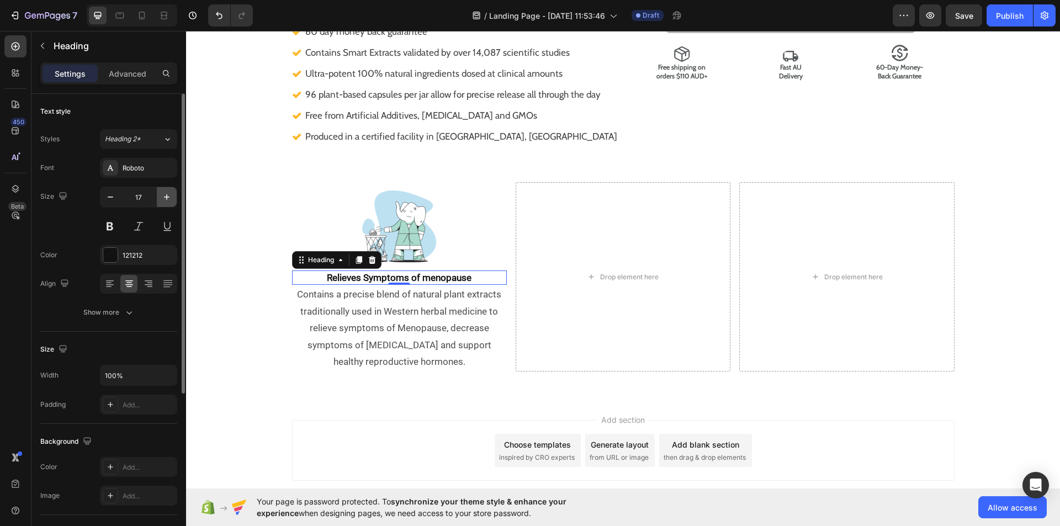
click at [167, 190] on button "button" at bounding box center [167, 197] width 20 height 20
type input "18"
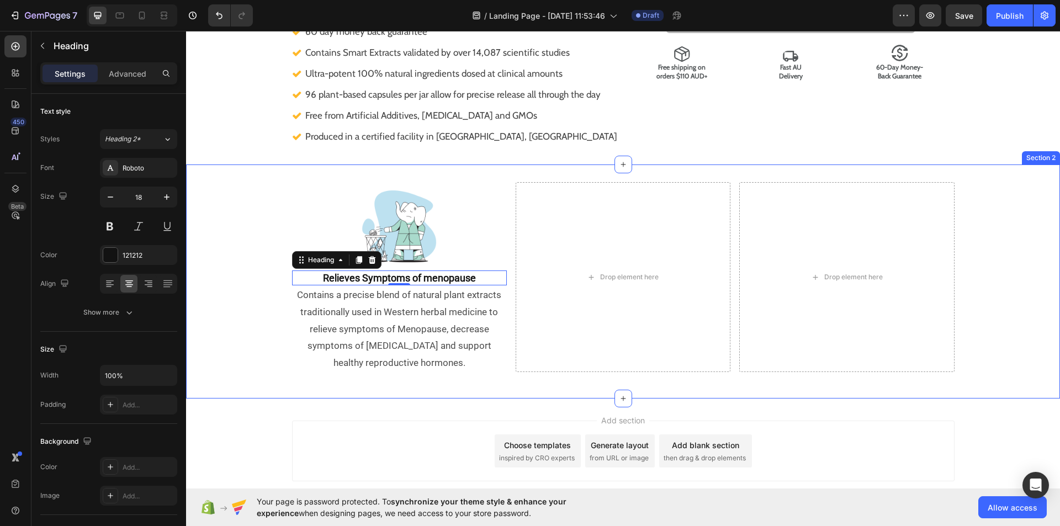
click at [190, 286] on div "Image ⁠⁠⁠⁠⁠⁠⁠ Relieves Symptoms of menopause Heading 0 Contains a precise blend…" at bounding box center [623, 281] width 874 height 199
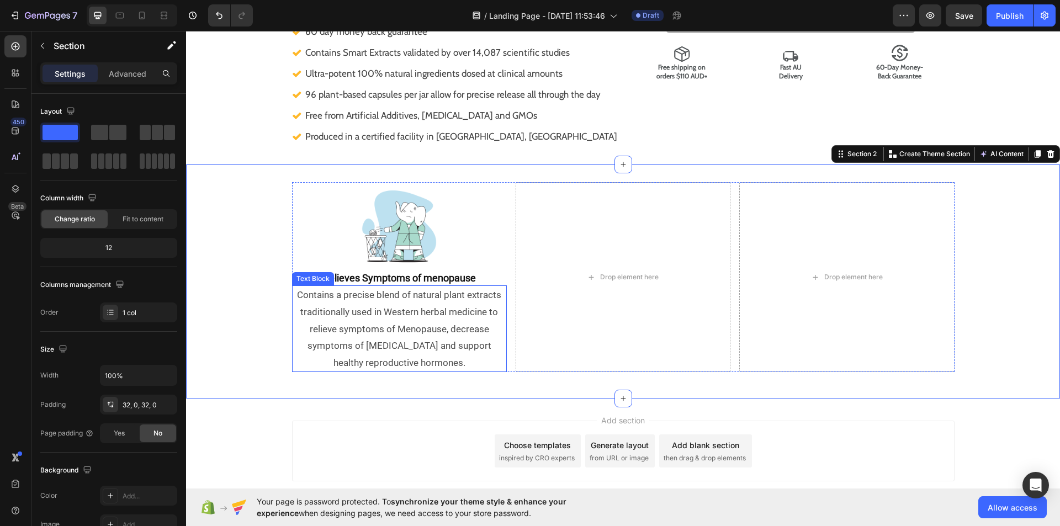
click at [390, 334] on p "Contains a precise blend of natural plant extracts traditionally used in Wester…" at bounding box center [399, 328] width 213 height 84
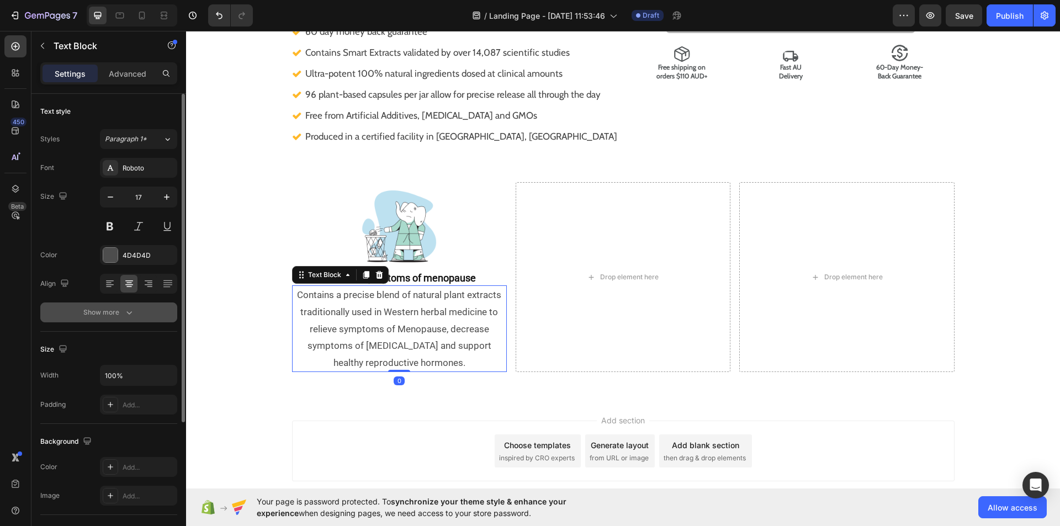
click at [129, 312] on icon "button" at bounding box center [129, 312] width 11 height 11
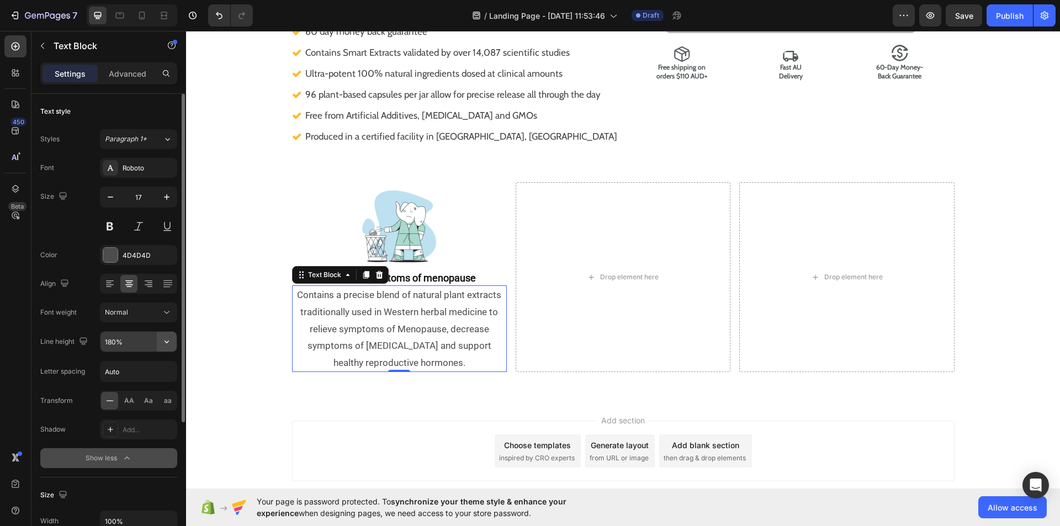
click at [169, 342] on icon "button" at bounding box center [166, 341] width 11 height 11
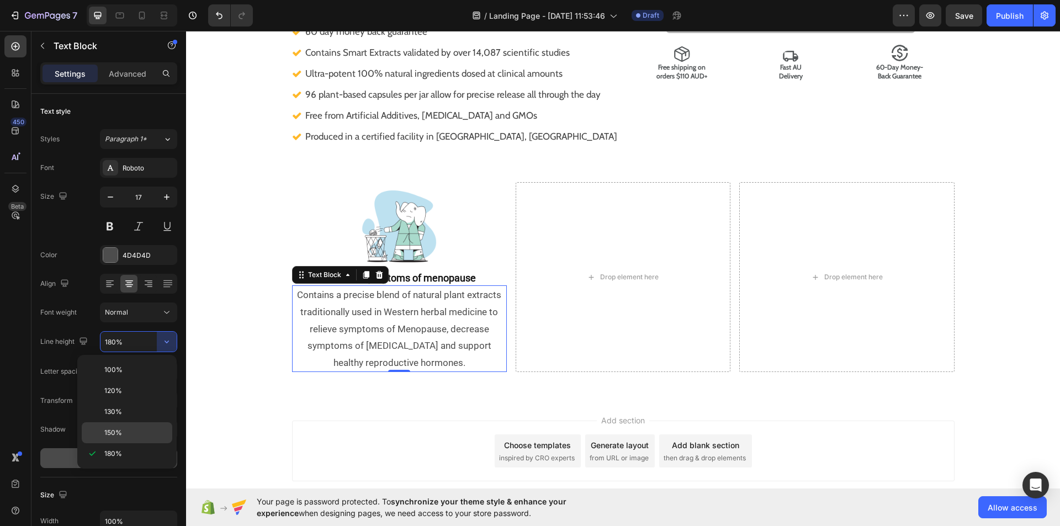
click at [148, 424] on div "150%" at bounding box center [127, 432] width 91 height 21
type input "150%"
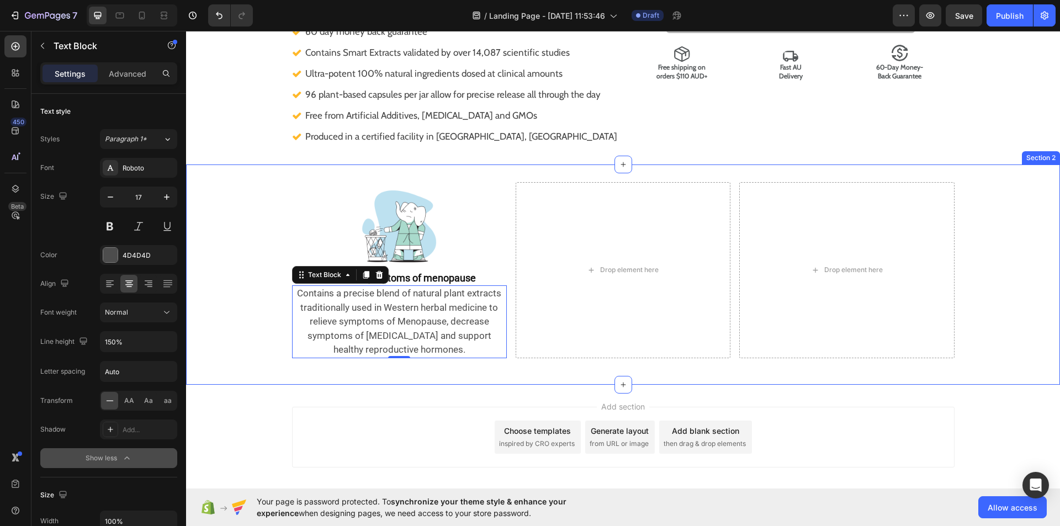
click at [241, 378] on div "Image ⁠⁠⁠⁠⁠⁠⁠ Relieves Symptoms of menopause Heading Contains a precise blend o…" at bounding box center [623, 274] width 874 height 220
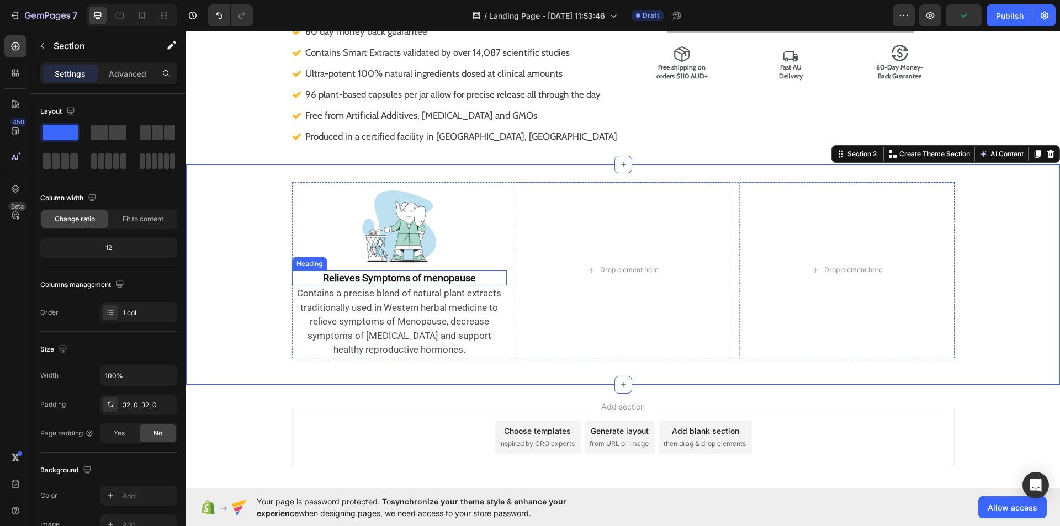
click at [408, 278] on strong "Relieves Symptoms of menopause" at bounding box center [399, 278] width 153 height 12
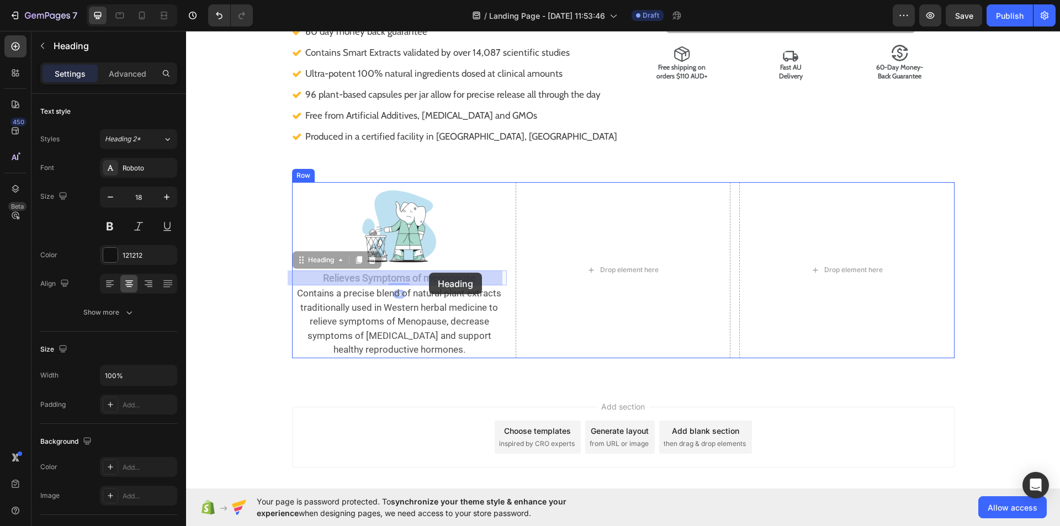
drag, startPoint x: 296, startPoint y: 258, endPoint x: 429, endPoint y: 273, distance: 133.9
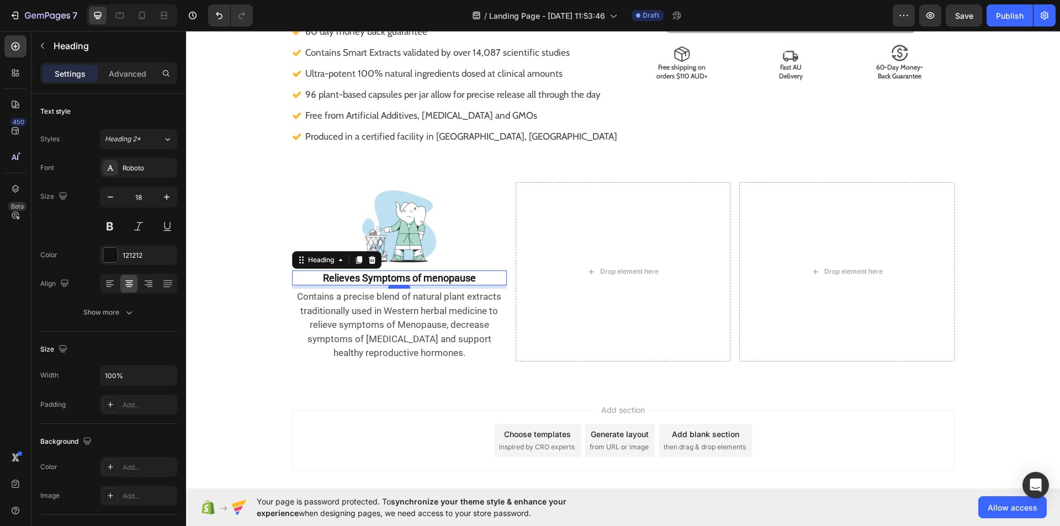
click at [399, 287] on div at bounding box center [399, 286] width 22 height 3
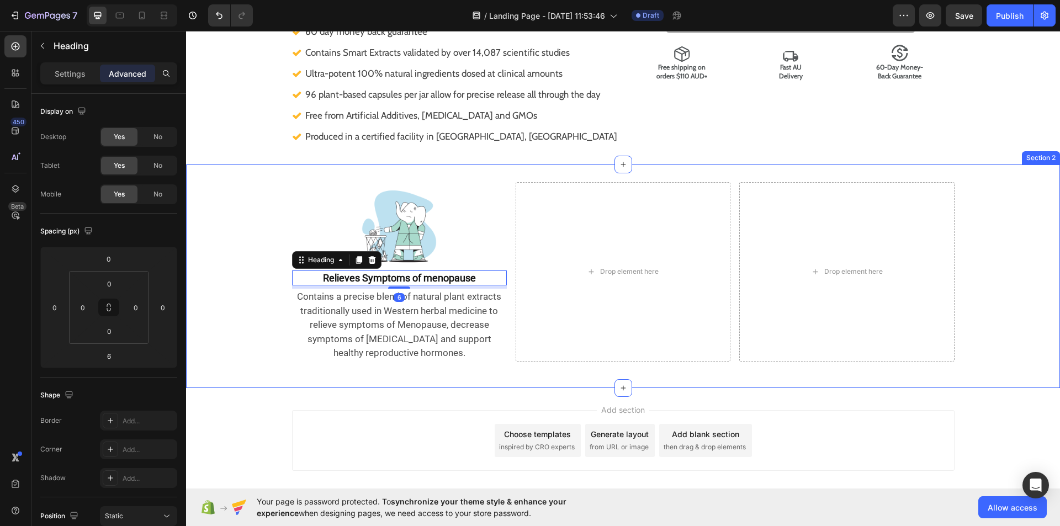
click at [266, 285] on div "Image ⁠⁠⁠⁠⁠⁠⁠ Relieves Symptoms of menopause Heading 6 Contains a precise blend…" at bounding box center [623, 276] width 874 height 188
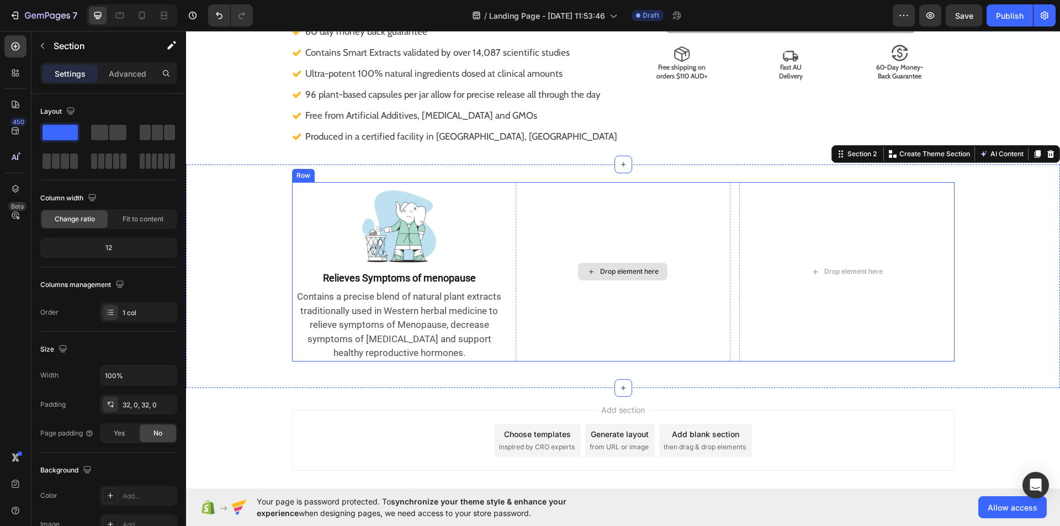
click at [561, 205] on div "Drop element here" at bounding box center [623, 271] width 215 height 179
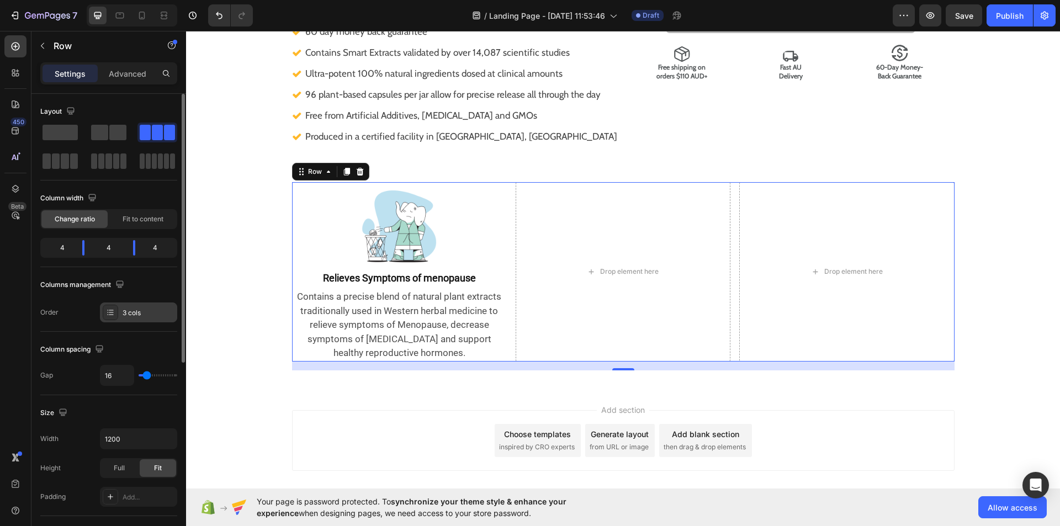
click at [162, 317] on div "3 cols" at bounding box center [149, 313] width 52 height 10
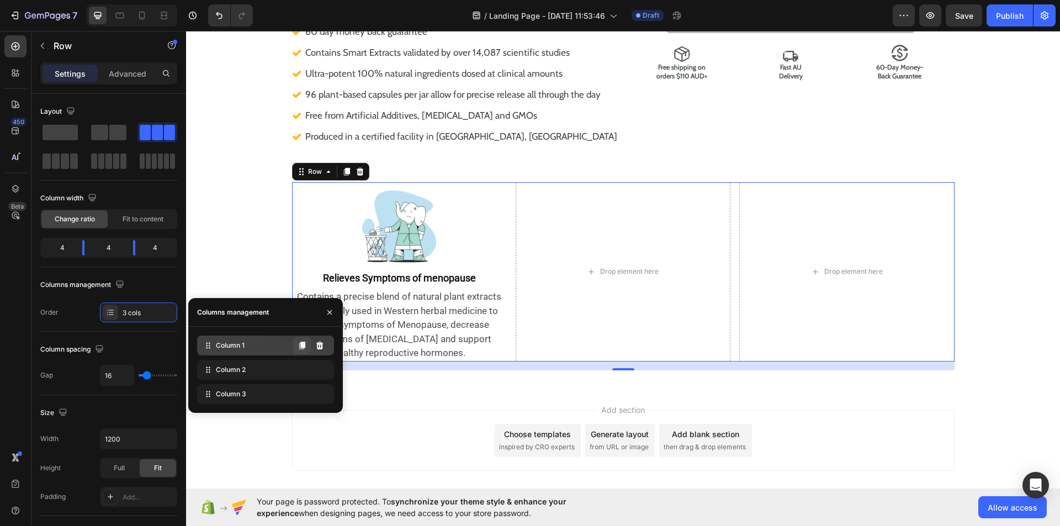
click at [305, 347] on icon at bounding box center [302, 346] width 6 height 8
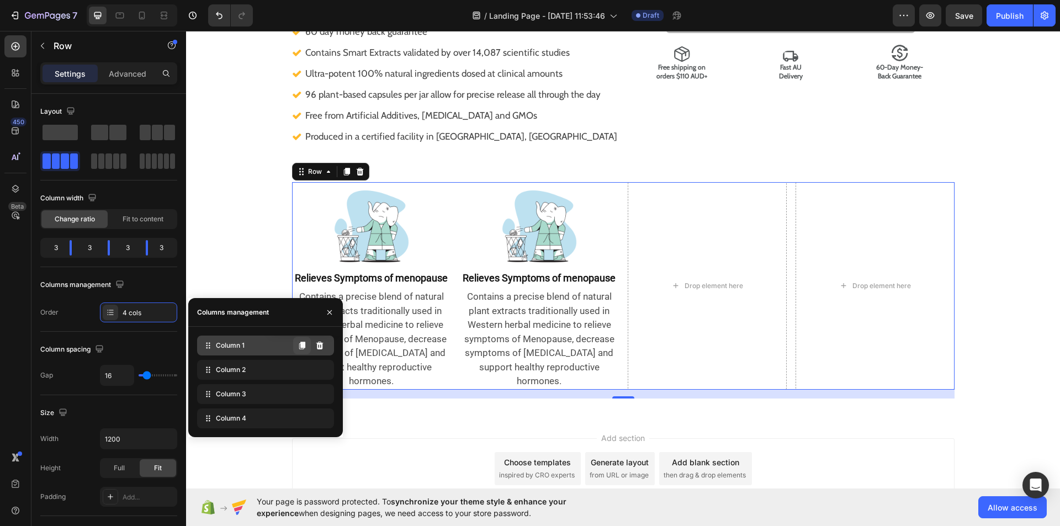
click at [305, 347] on icon at bounding box center [302, 346] width 6 height 8
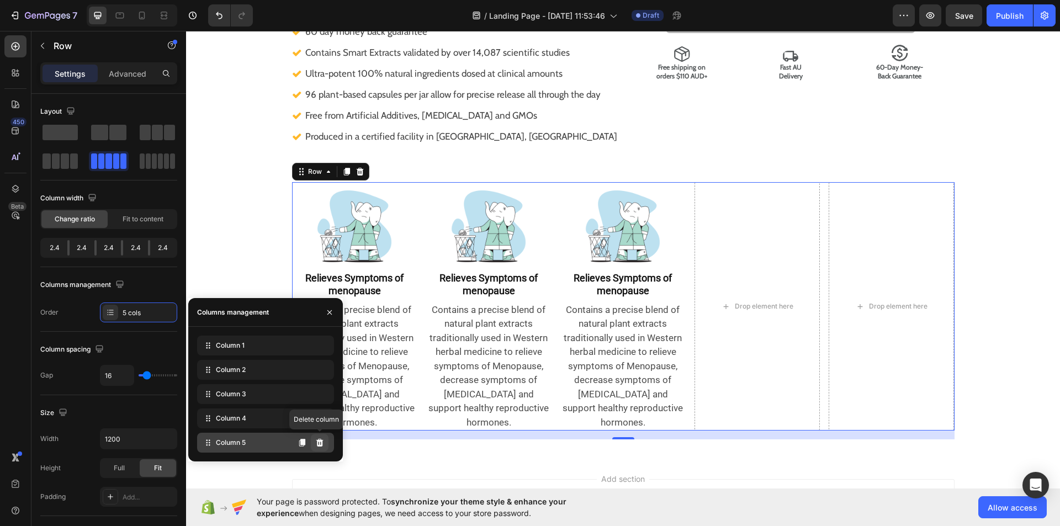
click at [324, 437] on button at bounding box center [320, 443] width 18 height 18
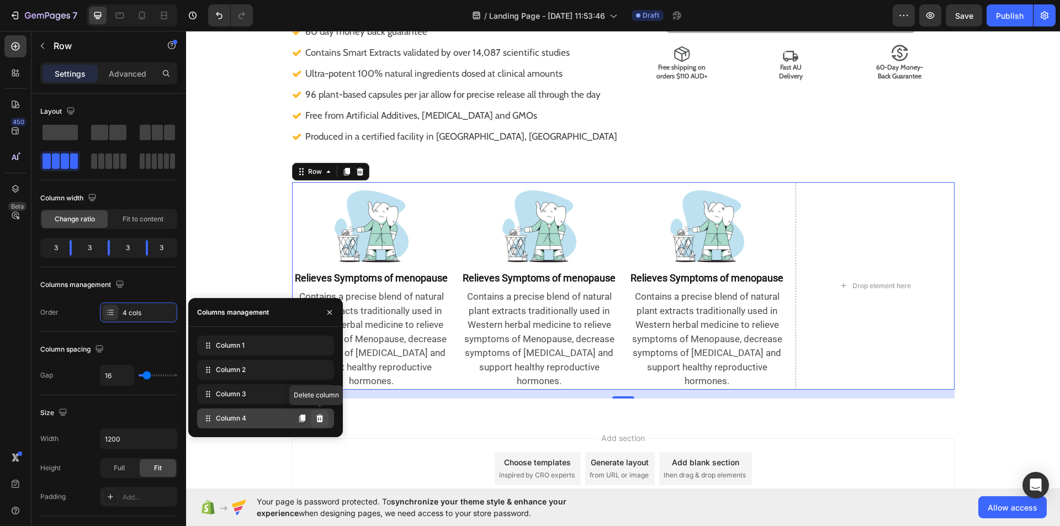
click at [314, 417] on button at bounding box center [320, 419] width 18 height 18
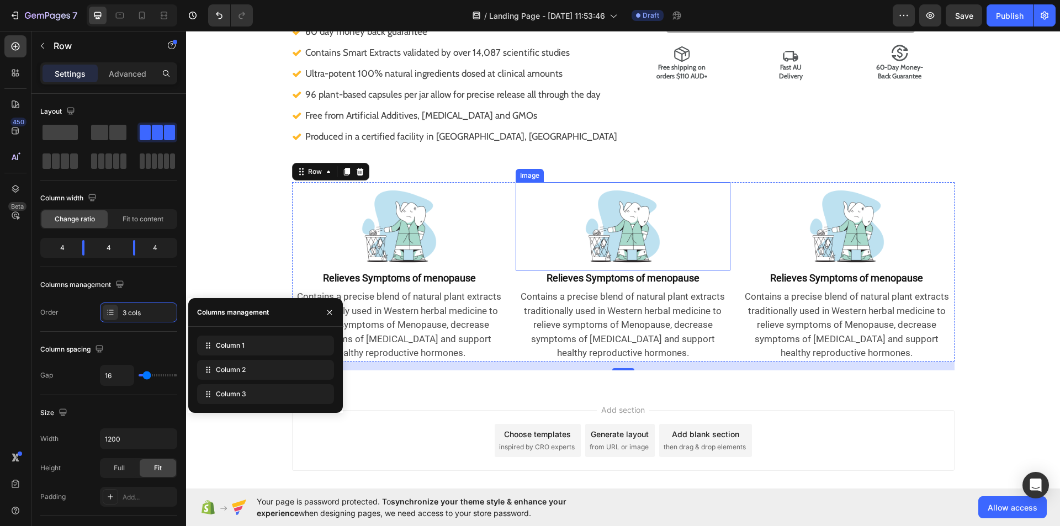
click at [635, 246] on img at bounding box center [622, 226] width 88 height 88
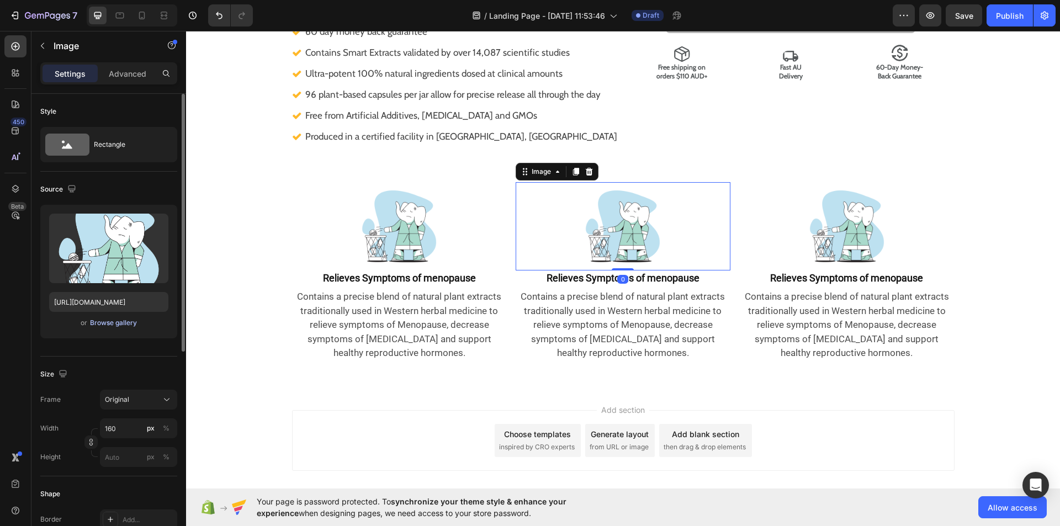
click at [123, 323] on div "Browse gallery" at bounding box center [113, 323] width 47 height 10
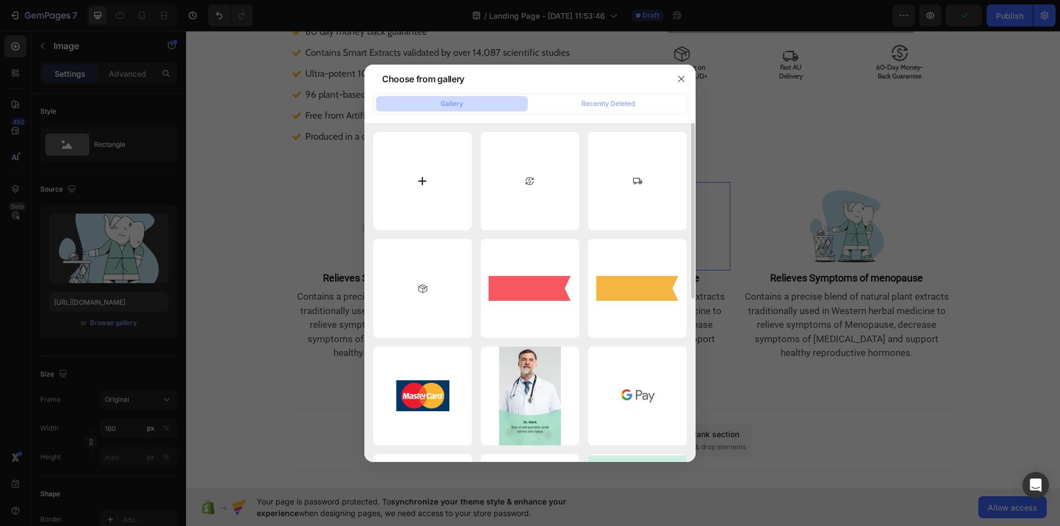
click at [418, 182] on input "file" at bounding box center [422, 181] width 99 height 99
type input "C:\fakepath\download (1).avif"
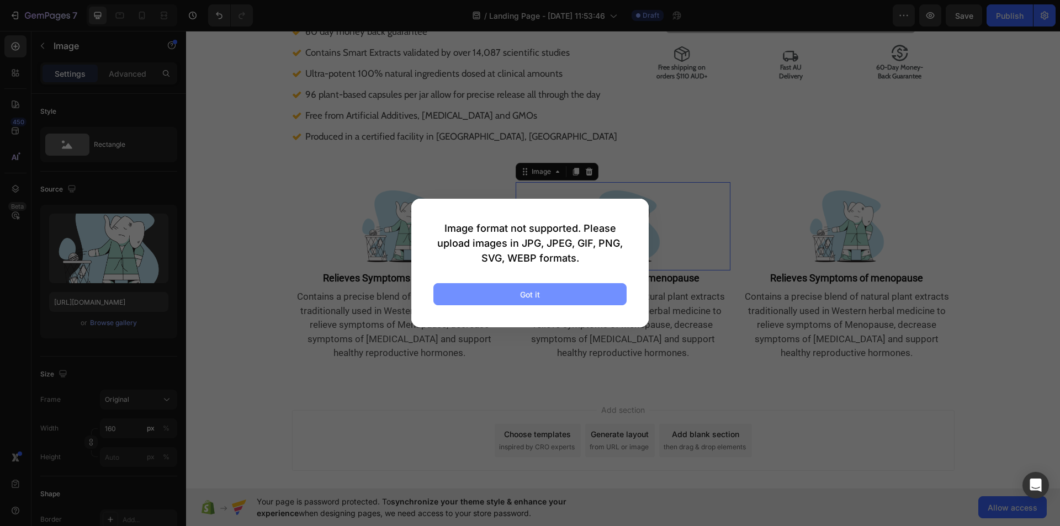
click at [479, 286] on button "Got it" at bounding box center [529, 294] width 193 height 22
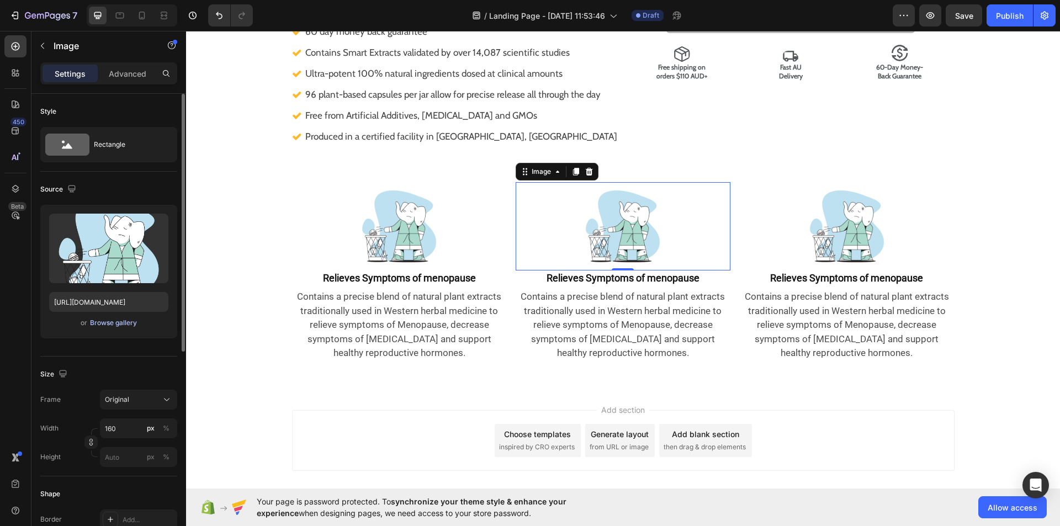
click at [132, 321] on div "Browse gallery" at bounding box center [113, 323] width 47 height 10
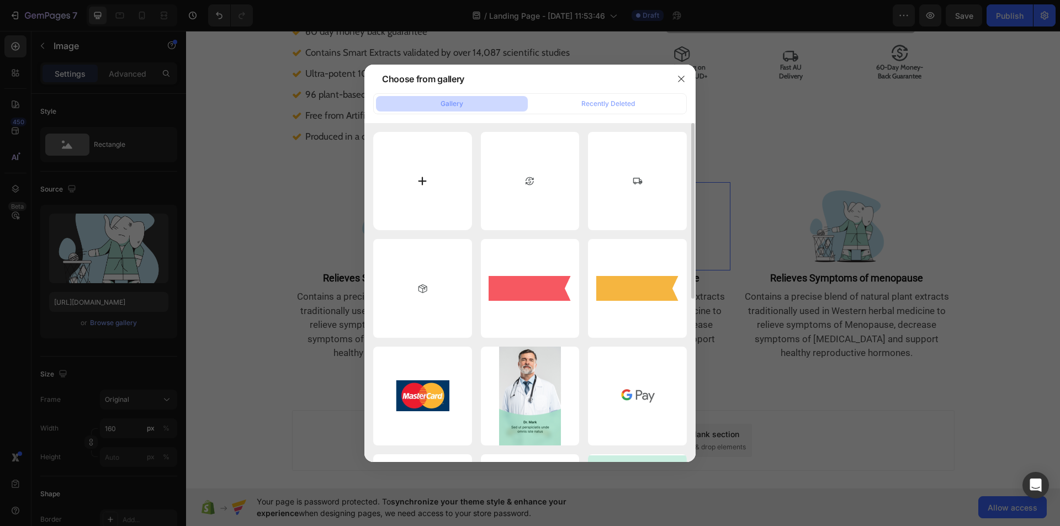
click at [416, 188] on input "file" at bounding box center [422, 181] width 99 height 99
type input "C:\fakepath\download (2).avif"
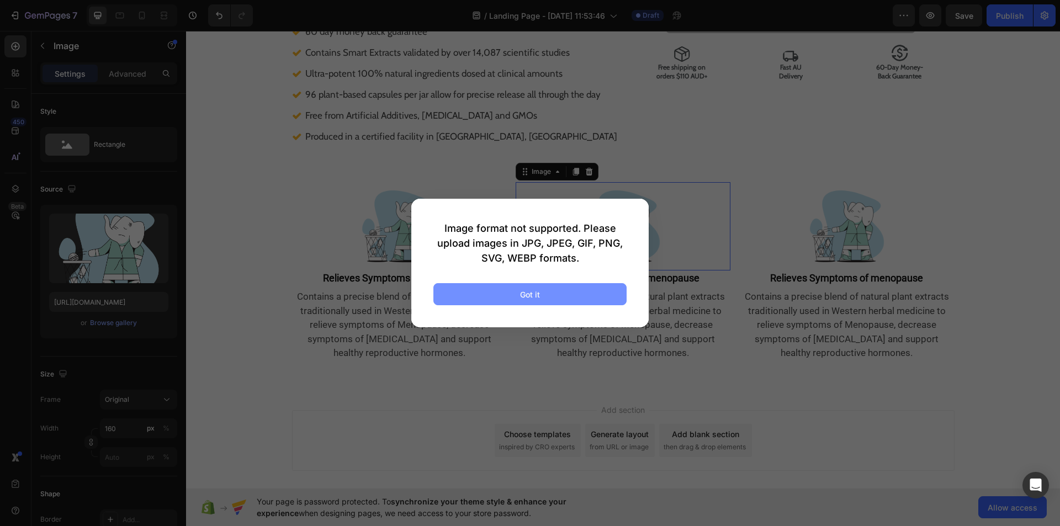
click at [528, 289] on div "Got it" at bounding box center [530, 295] width 20 height 12
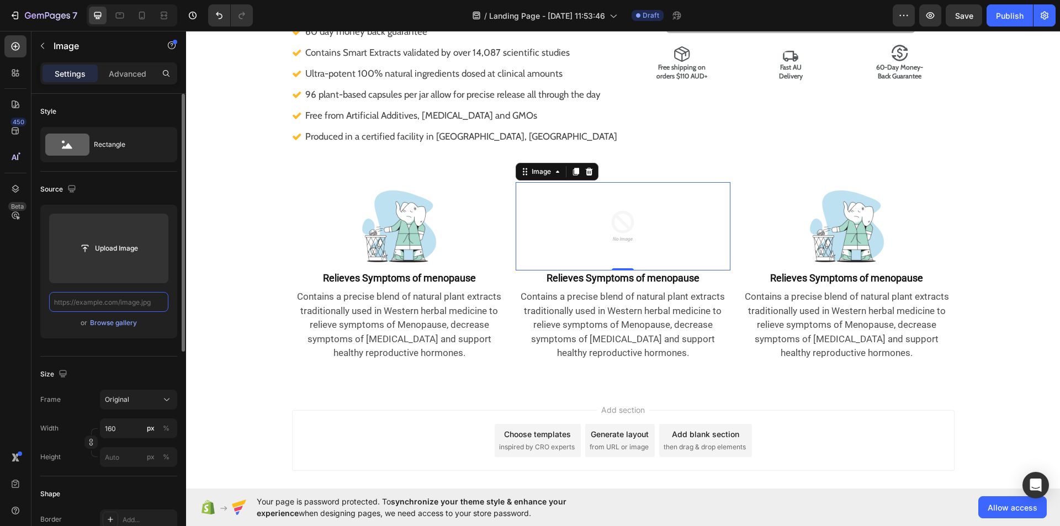
scroll to position [0, 0]
paste input "https://i.shgcdn.com/cfdfb5a6-219d-4594-89c7-02593ab685a1/-/format/auto/-/previ…"
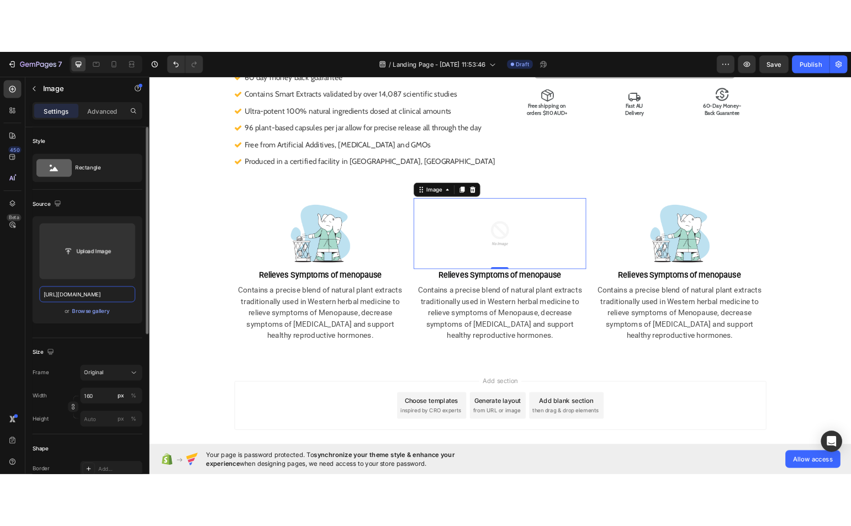
scroll to position [0, 278]
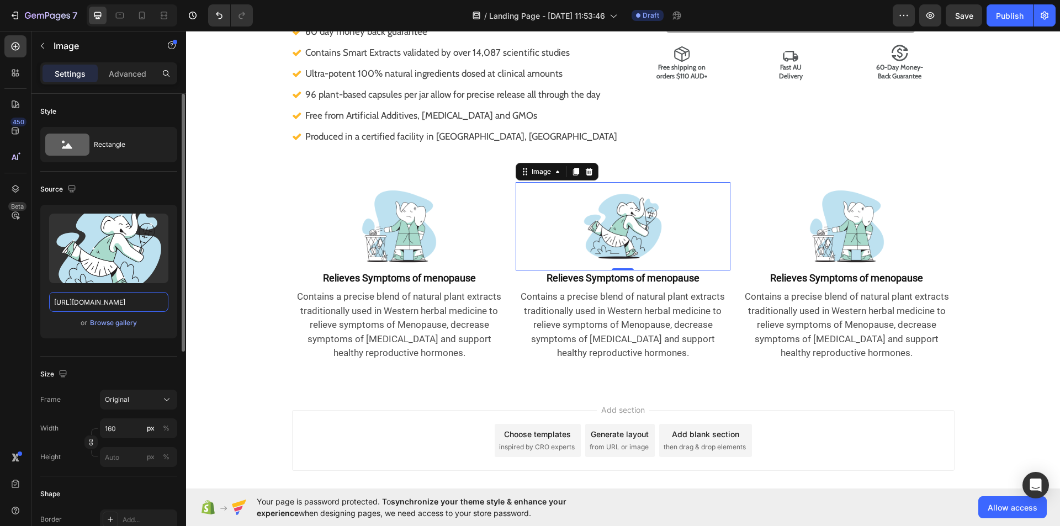
type input "https://i.shgcdn.com/cfdfb5a6-219d-4594-89c7-02593ab685a1/-/format/auto/-/previ…"
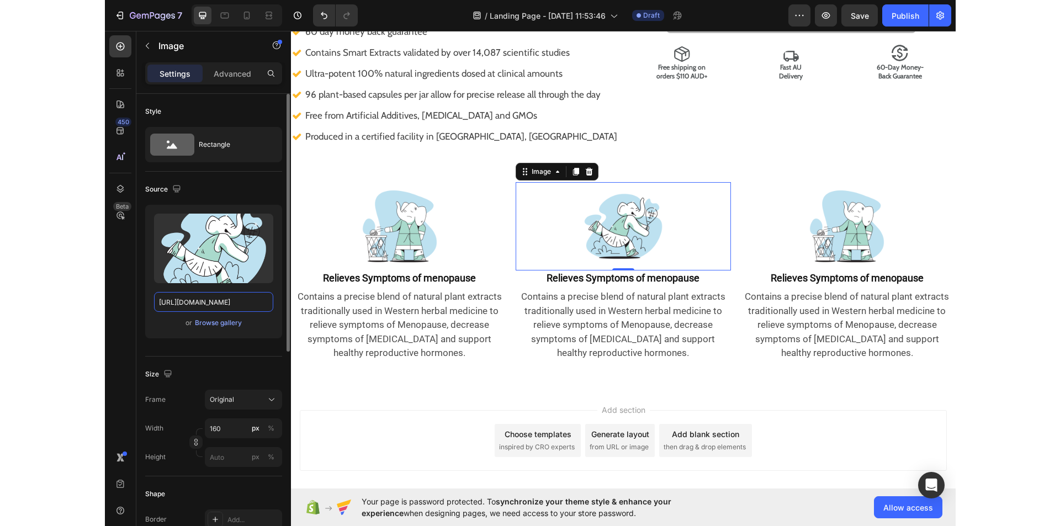
scroll to position [0, 0]
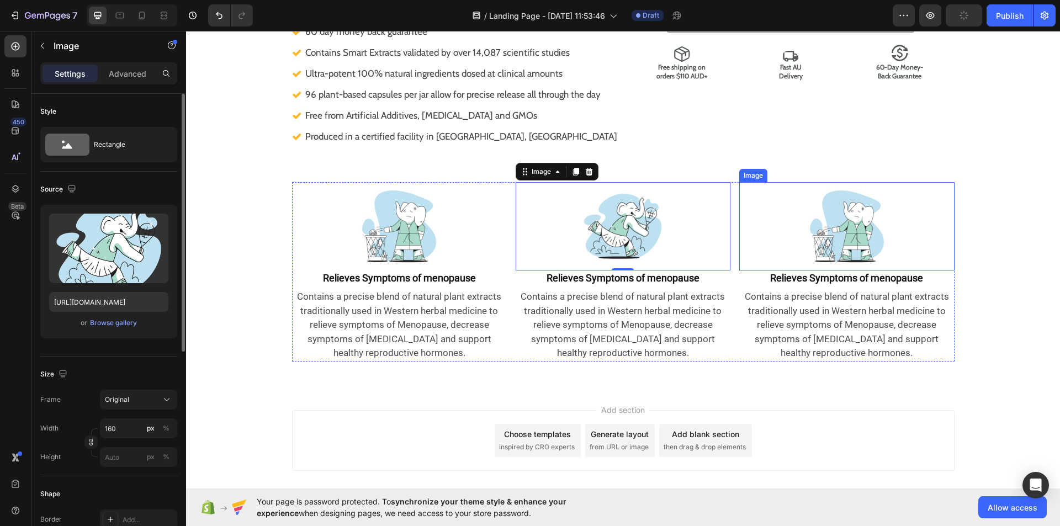
click at [842, 226] on img at bounding box center [847, 226] width 88 height 88
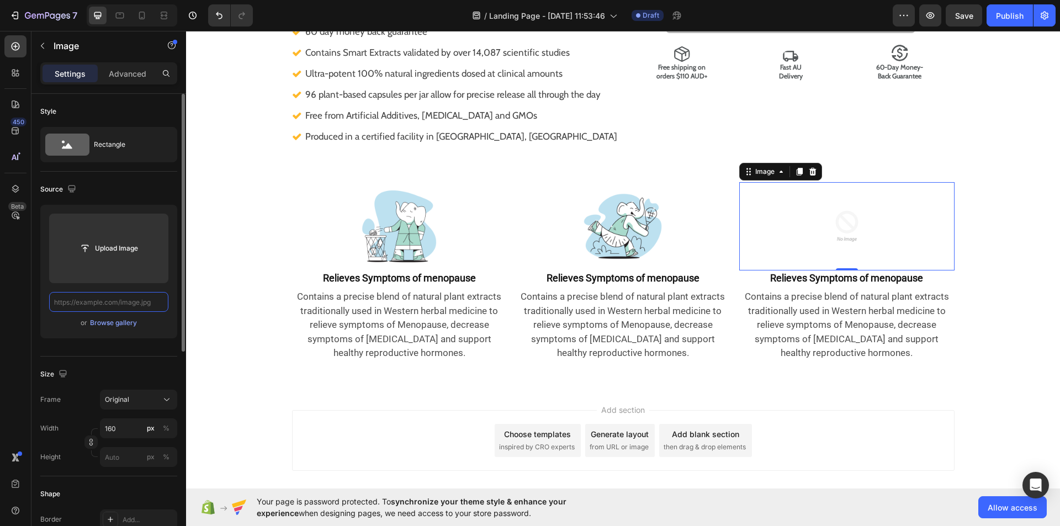
paste input "https://i.shgcdn.com/fd0c58e0-36c3-4c16-bd4d-3f34ef333557/-/format/auto/-/previ…"
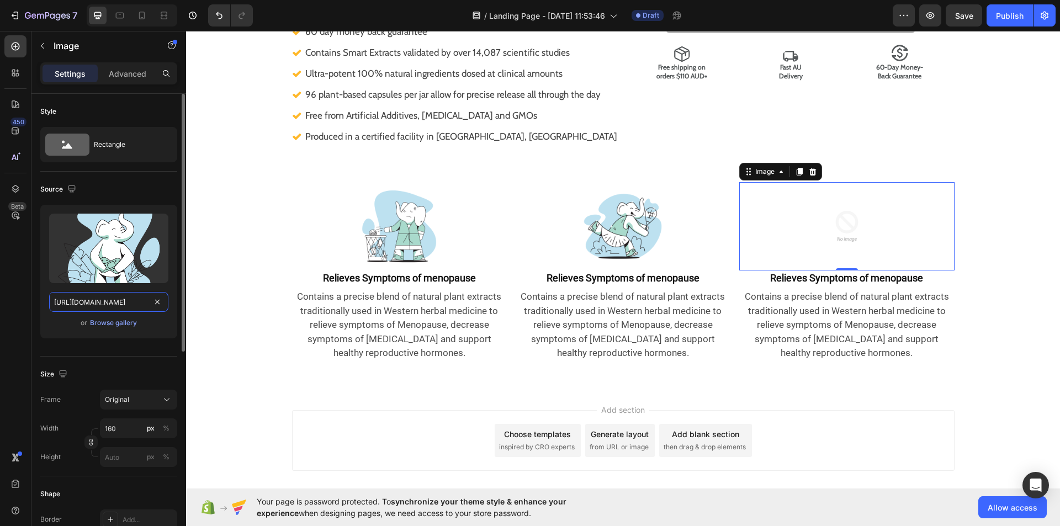
scroll to position [0, 278]
type input "https://i.shgcdn.com/fd0c58e0-36c3-4c16-bd4d-3f34ef333557/-/format/auto/-/previ…"
click at [684, 273] on strong "Relieves Symptoms of menopause" at bounding box center [622, 278] width 153 height 12
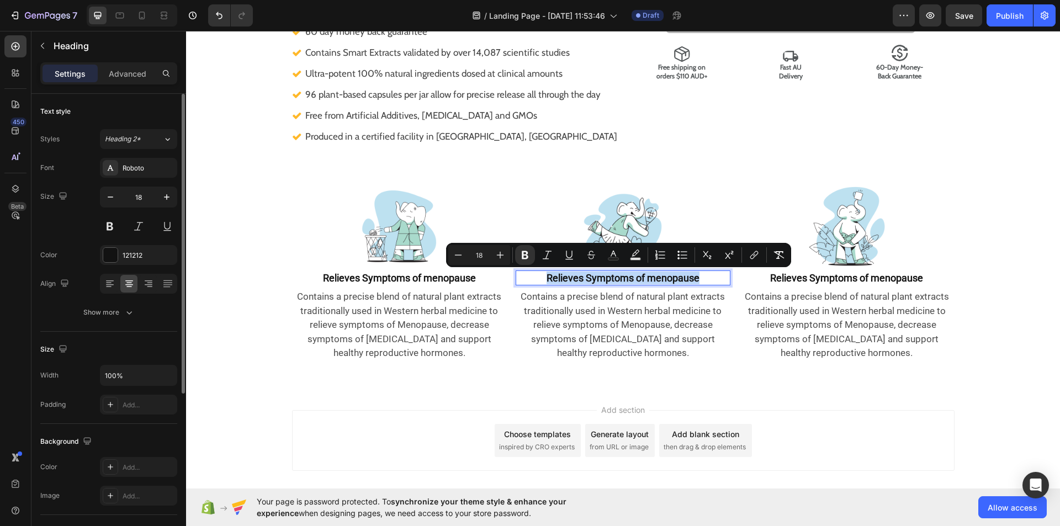
click at [684, 273] on strong "Relieves Symptoms of menopause" at bounding box center [622, 278] width 153 height 12
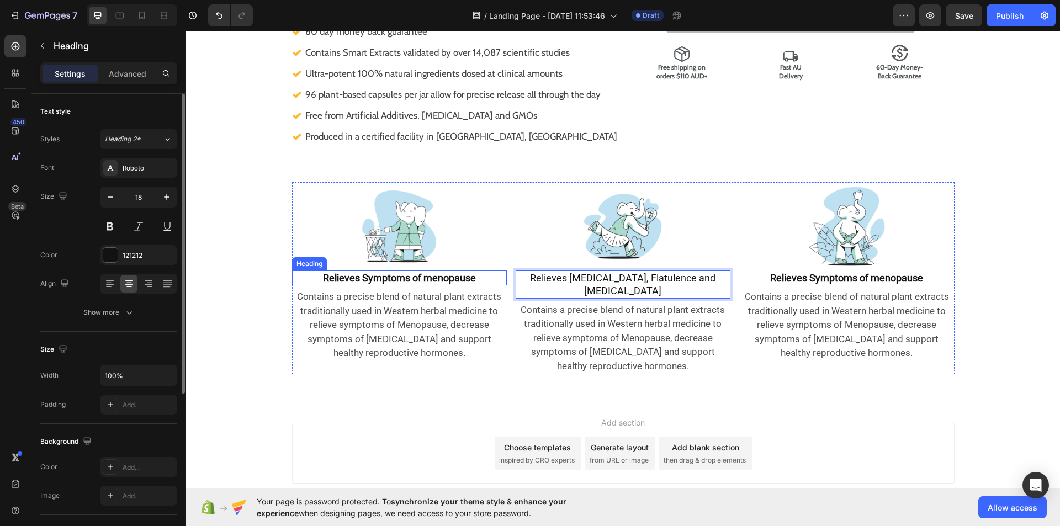
click at [419, 281] on strong "Relieves Symptoms of menopause" at bounding box center [399, 278] width 153 height 12
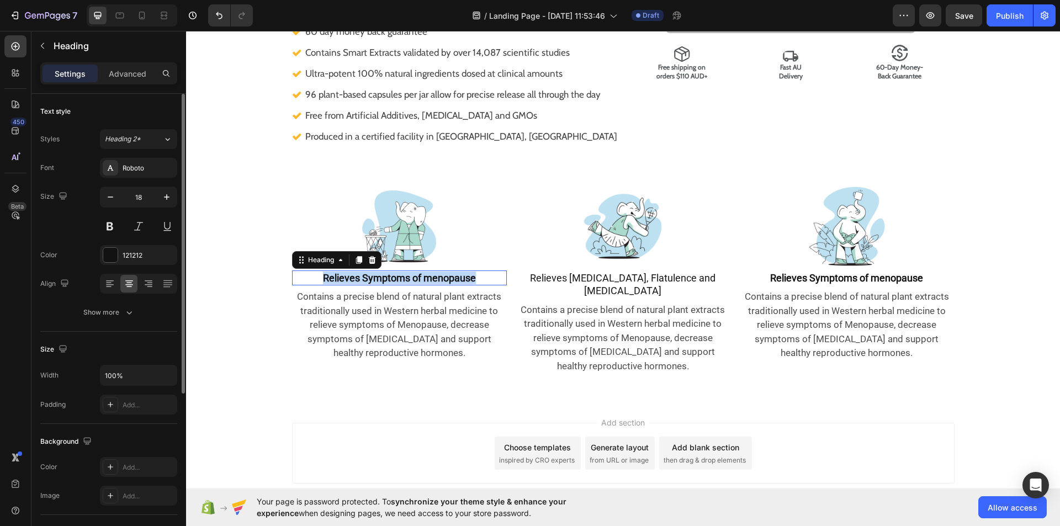
click at [419, 281] on strong "Relieves Symptoms of menopause" at bounding box center [399, 278] width 153 height 12
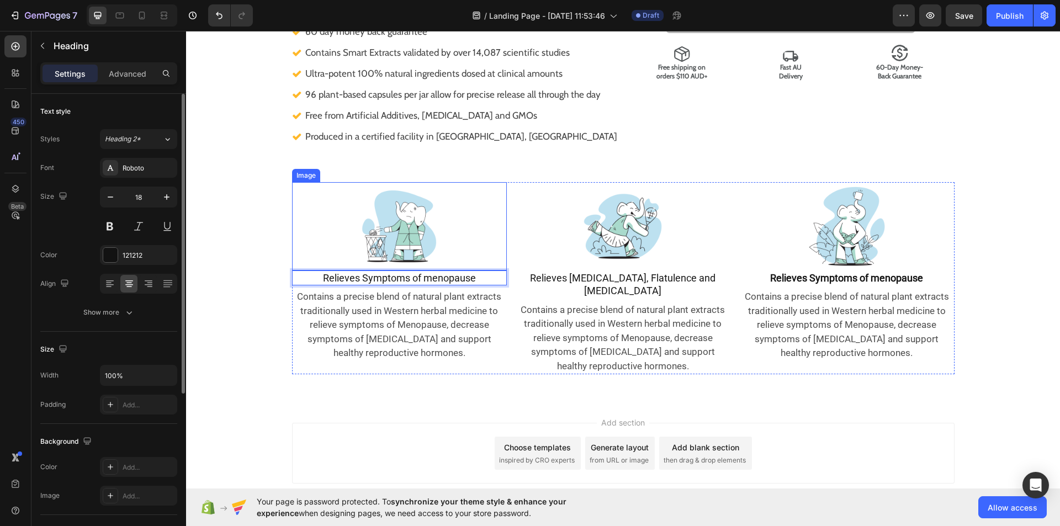
click at [287, 198] on div "Image Relieves Symptoms of menopause Heading 6 Contains a precise blend of natu…" at bounding box center [623, 282] width 874 height 201
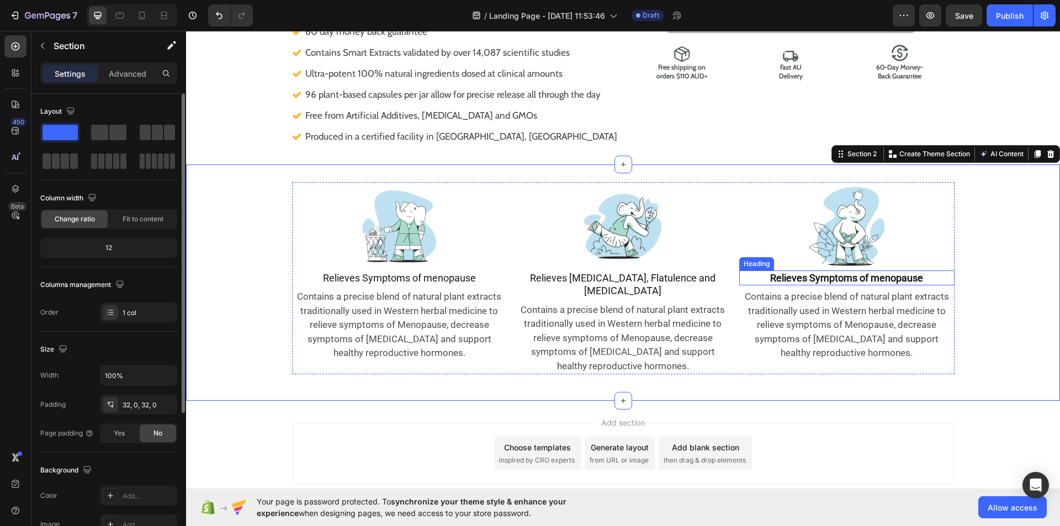
click at [909, 276] on strong "Relieves Symptoms of menopause" at bounding box center [846, 278] width 153 height 12
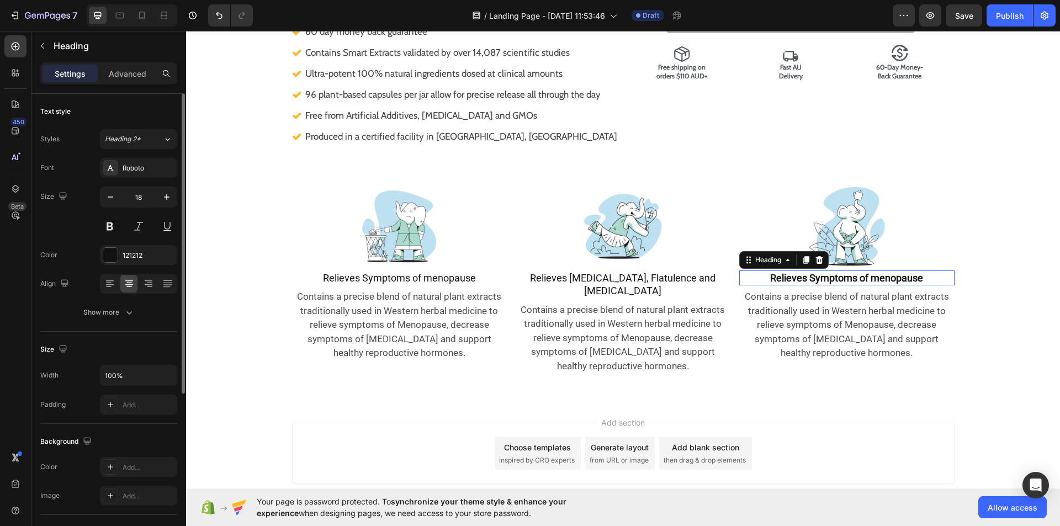
click at [909, 276] on strong "Relieves Symptoms of menopause" at bounding box center [846, 278] width 153 height 12
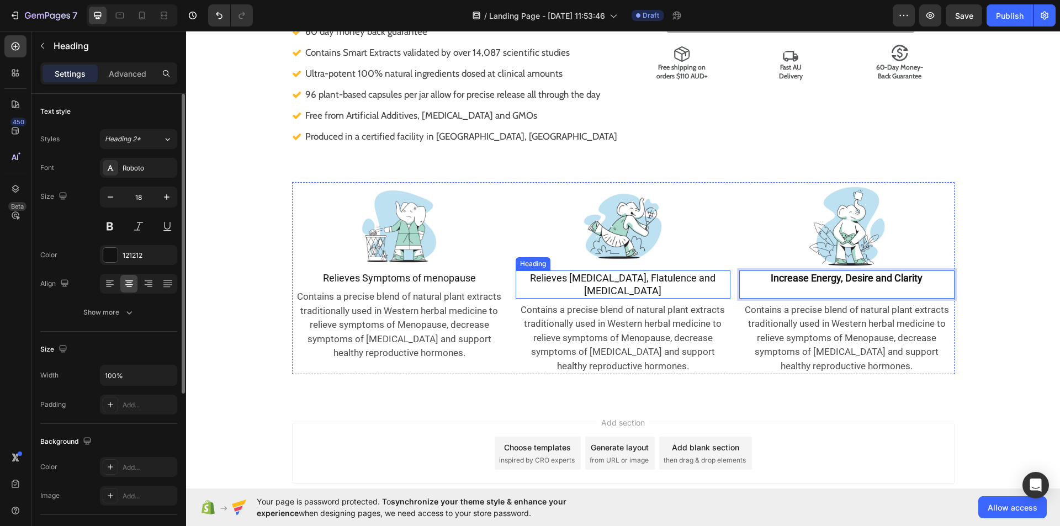
click at [672, 285] on h2 "Relieves [MEDICAL_DATA], Flatulence and [MEDICAL_DATA]" at bounding box center [623, 284] width 215 height 28
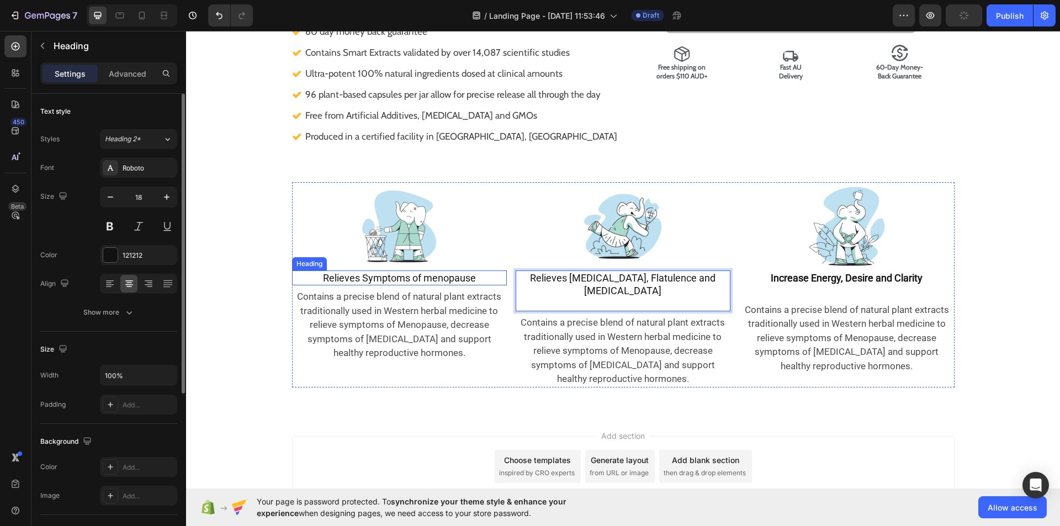
click at [421, 284] on p "Relieves Symptoms of menopause" at bounding box center [399, 278] width 213 height 13
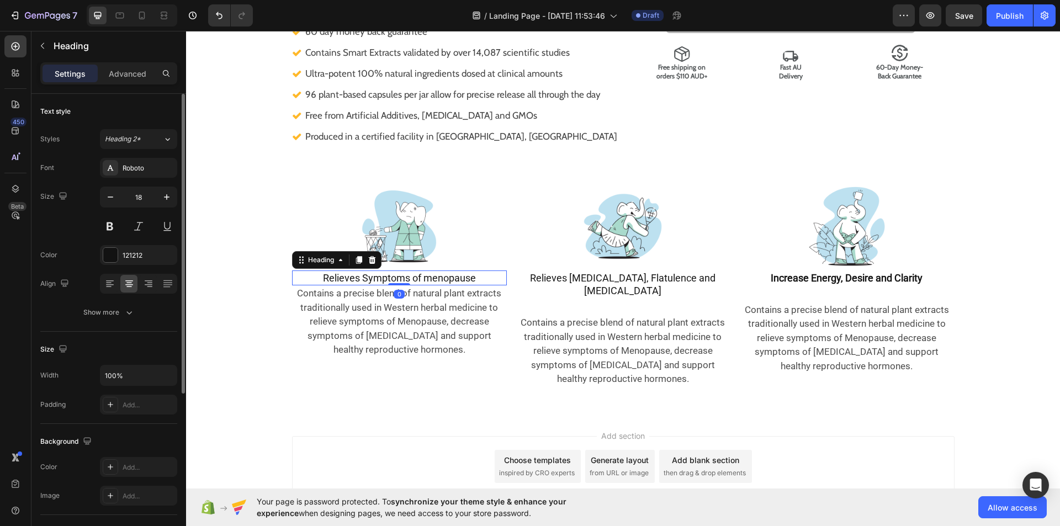
drag, startPoint x: 395, startPoint y: 287, endPoint x: 401, endPoint y: 275, distance: 13.1
click at [401, 275] on div "Relieves Symptoms of menopause Heading 0" at bounding box center [399, 277] width 215 height 15
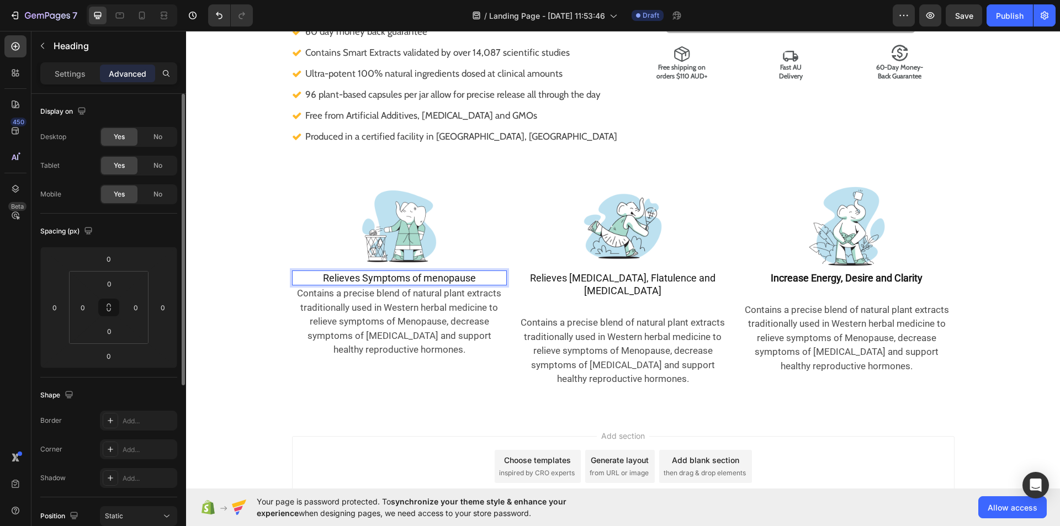
click at [474, 277] on p "Relieves Symptoms of menopause" at bounding box center [399, 278] width 213 height 13
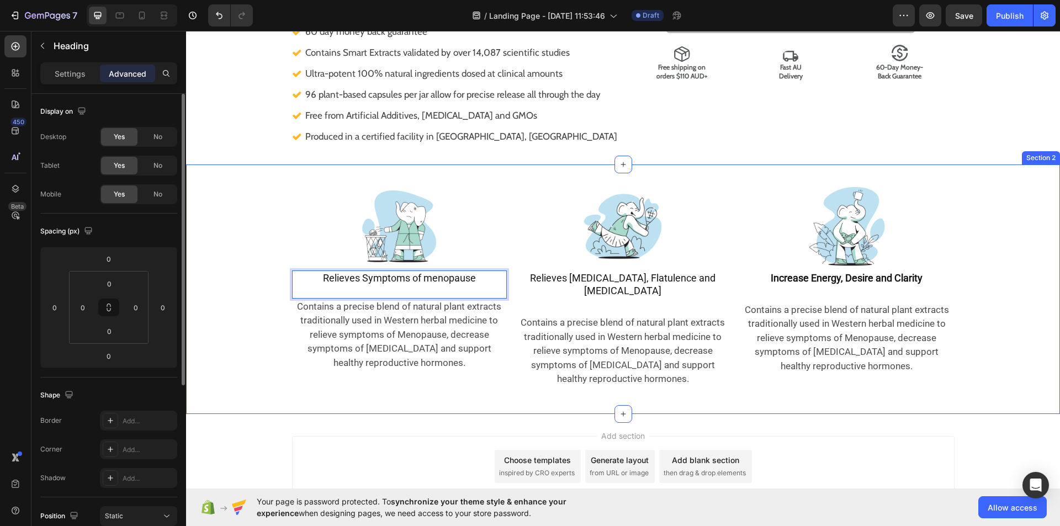
click at [215, 273] on div "Image Relieves Symptoms of menopause Heading 0 Contains a precise blend of natu…" at bounding box center [623, 289] width 874 height 214
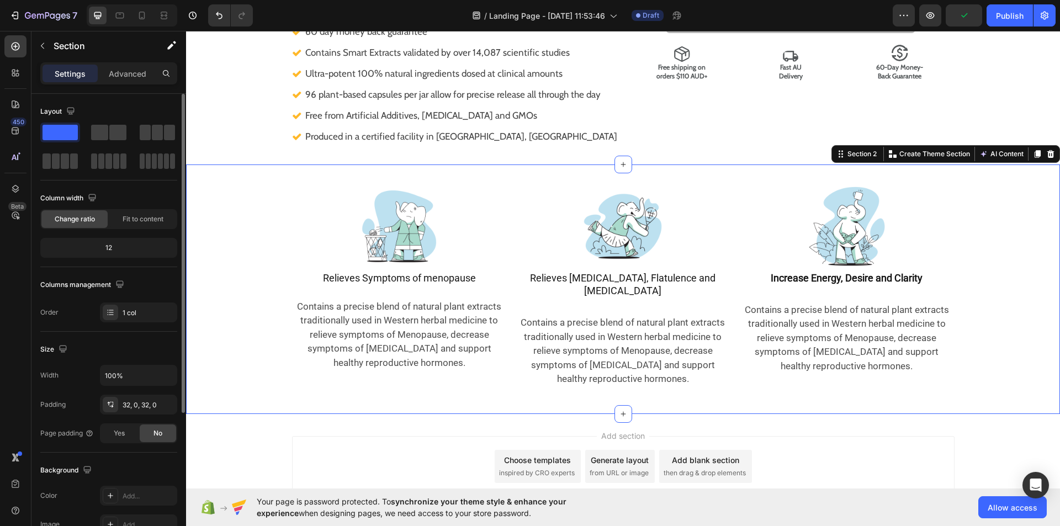
scroll to position [451, 0]
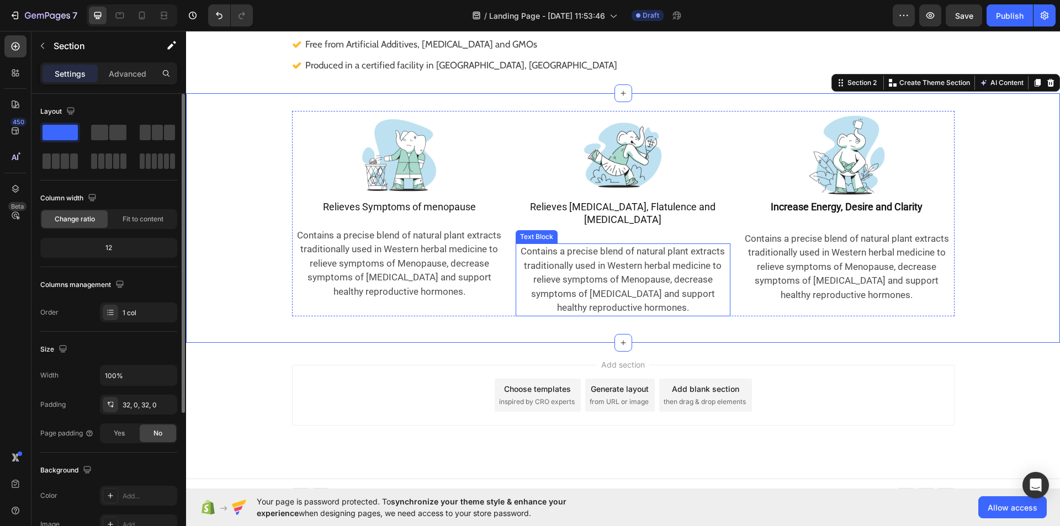
click at [590, 254] on p "Contains a precise blend of natural plant extracts traditionally used in Wester…" at bounding box center [623, 280] width 213 height 71
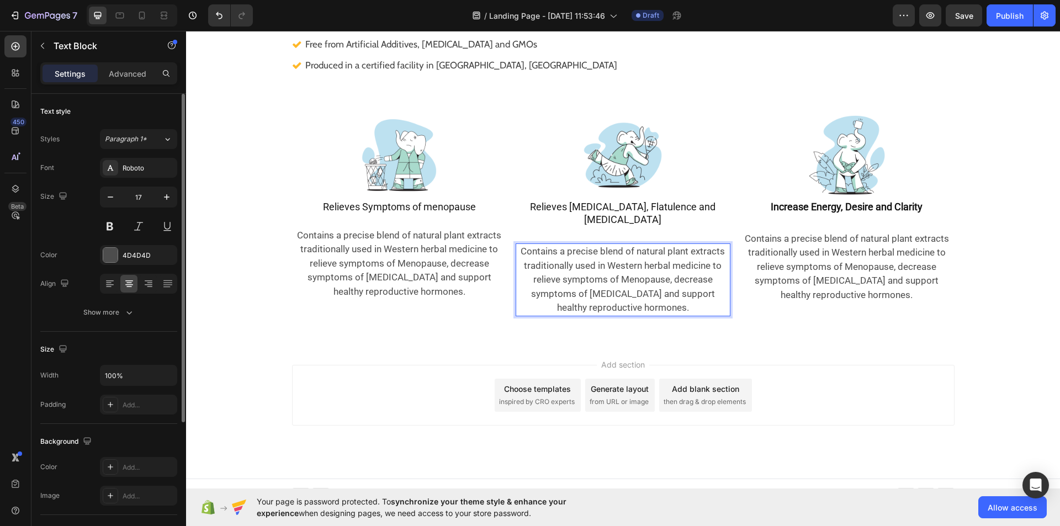
click at [590, 254] on p "Contains a precise blend of natural plant extracts traditionally used in Wester…" at bounding box center [623, 280] width 213 height 71
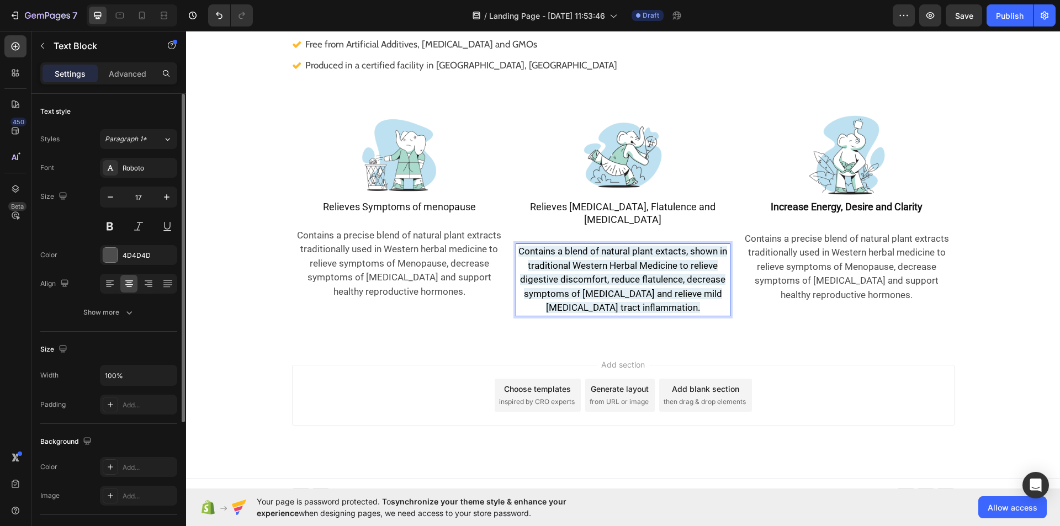
click at [590, 254] on span "Contains a blend of natural plant extacts, shown in traditional Western Herbal …" at bounding box center [622, 279] width 209 height 67
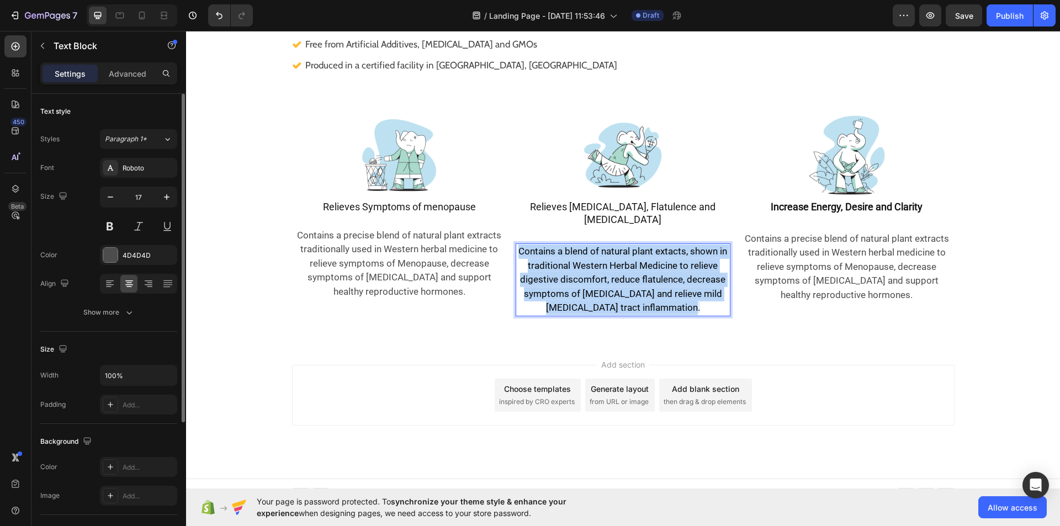
click at [590, 254] on span "Contains a blend of natural plant extacts, shown in traditional Western Herbal …" at bounding box center [622, 279] width 209 height 67
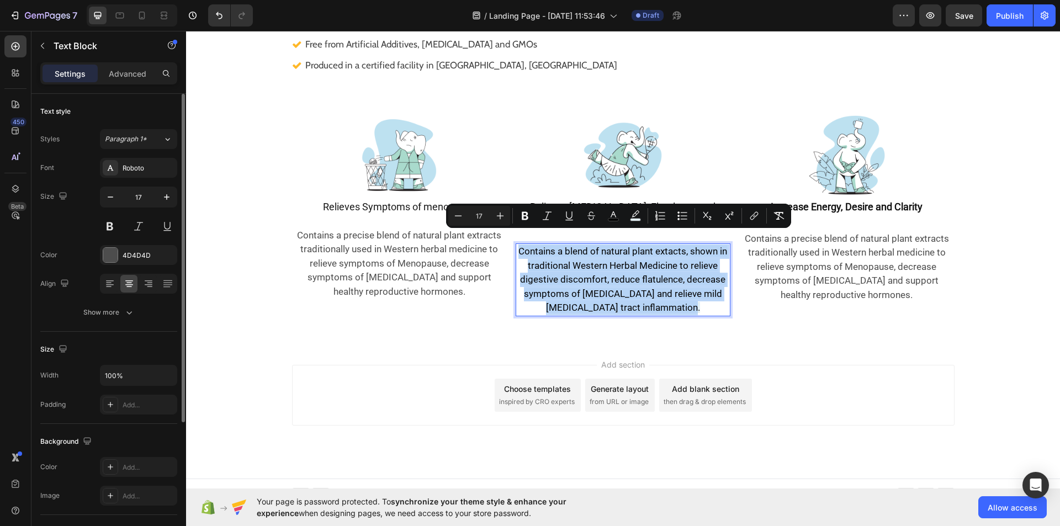
copy span "Contains a blend of natural plant extacts, shown in traditional Western Herbal …"
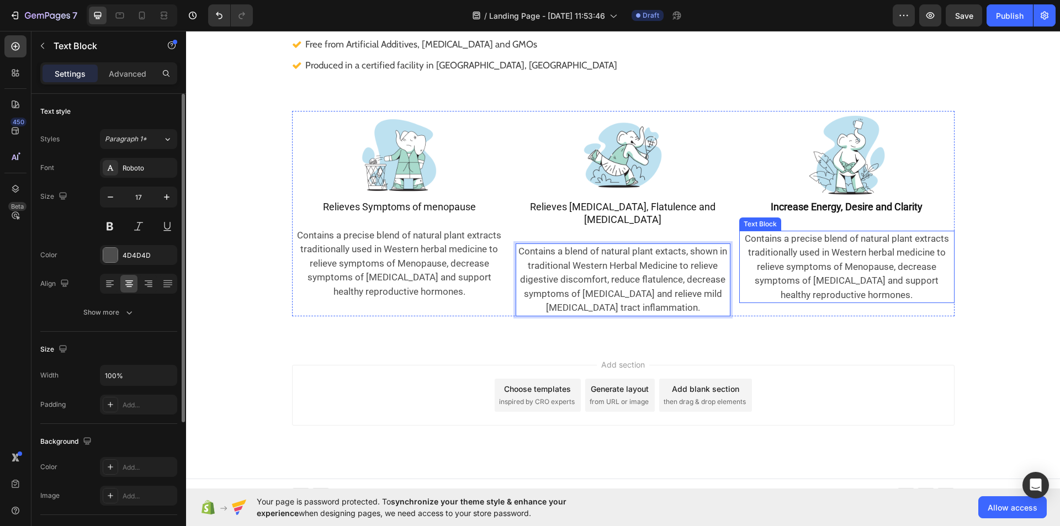
click at [811, 265] on p "Contains a precise blend of natural plant extracts traditionally used in Wester…" at bounding box center [846, 267] width 213 height 71
click at [815, 279] on p "Contains a precise blend of natural plant extracts traditionally used in Wester…" at bounding box center [846, 267] width 213 height 71
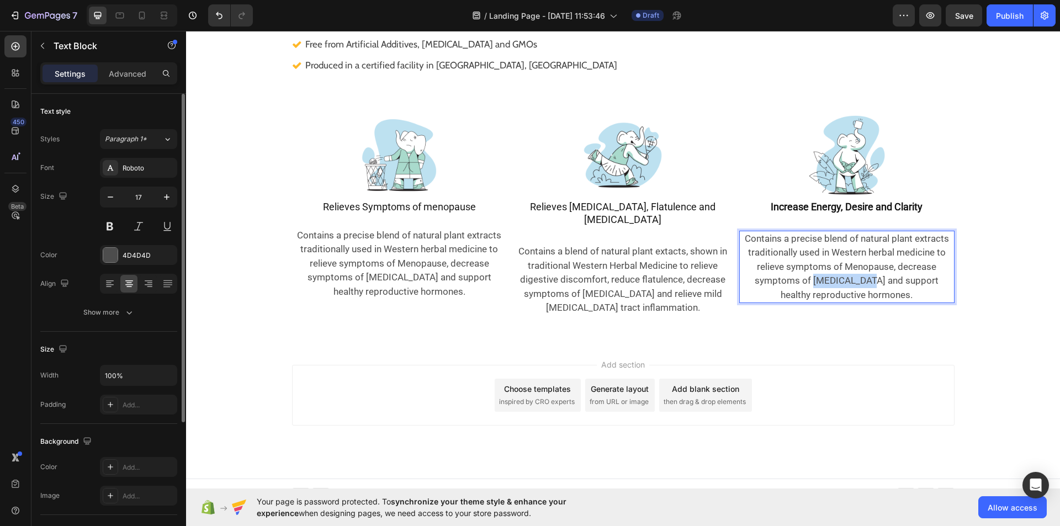
click at [815, 279] on p "Contains a precise blend of natural plant extracts traditionally used in Wester…" at bounding box center [846, 267] width 213 height 71
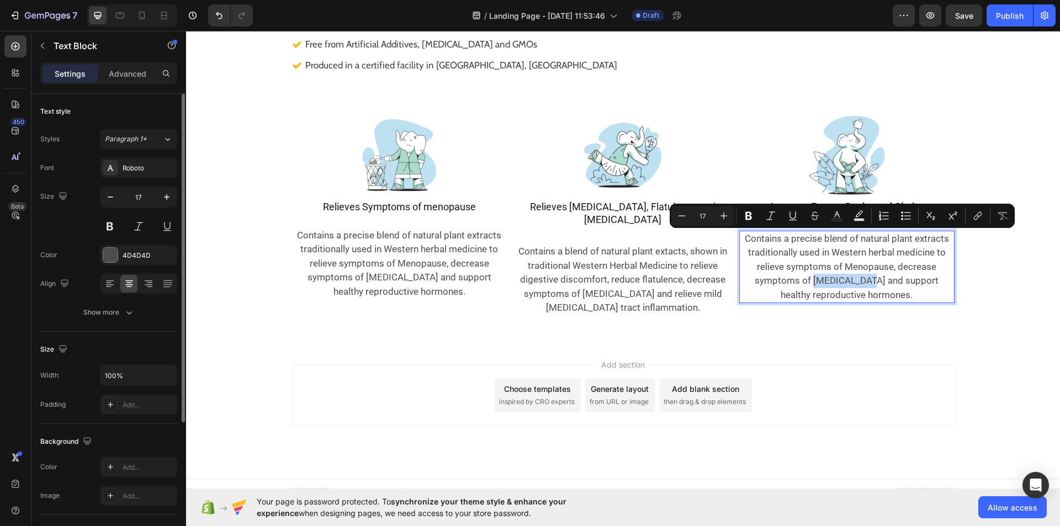
click at [815, 279] on p "Contains a precise blend of natural plant extracts traditionally used in Wester…" at bounding box center [846, 267] width 213 height 71
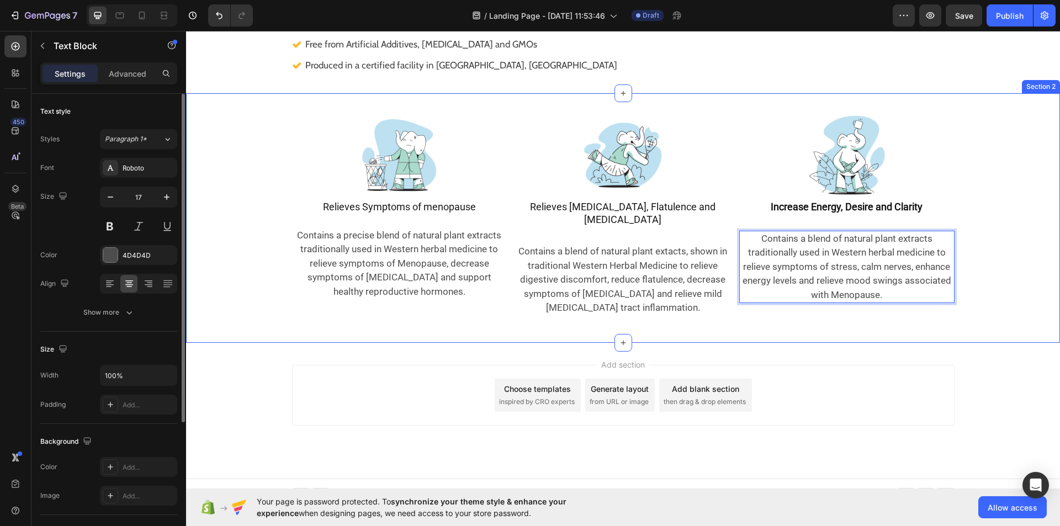
click at [740, 312] on div "Image Relieves Symptoms of menopause Heading Contains a precise blend of natura…" at bounding box center [623, 217] width 874 height 249
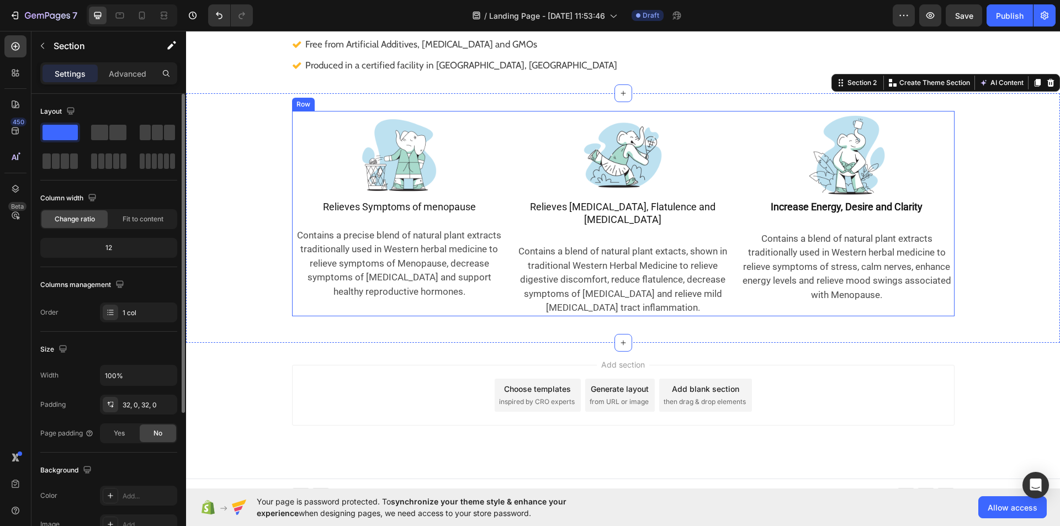
click at [506, 196] on div "Image Relieves Symptoms of menopause Heading Contains a precise blend of natura…" at bounding box center [623, 213] width 662 height 205
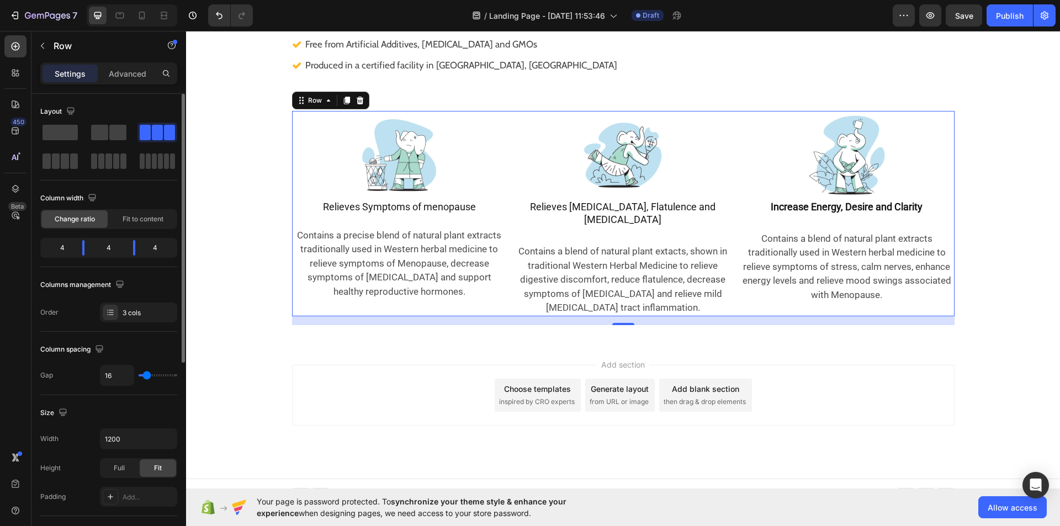
type input "13"
type input "16"
type input "18"
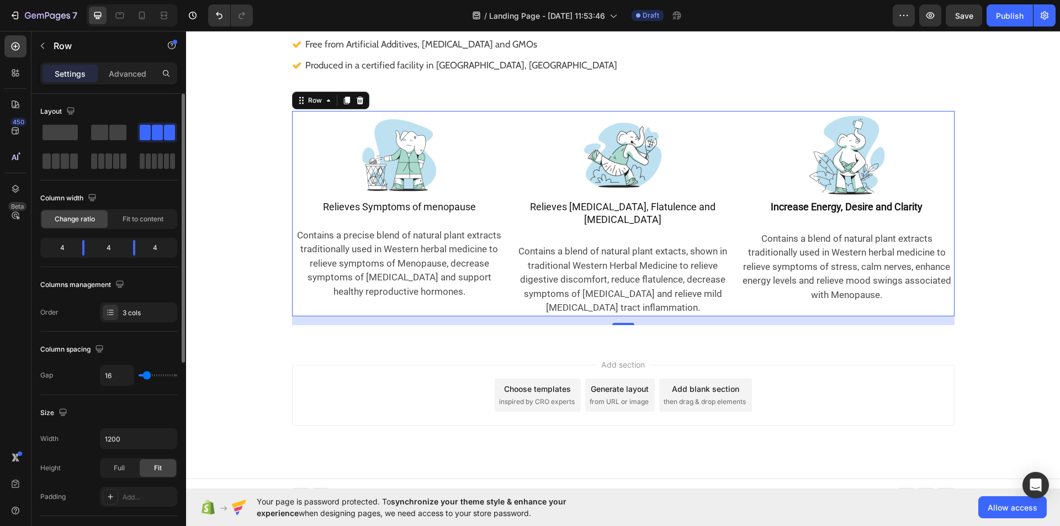
type input "18"
type input "22"
type input "24"
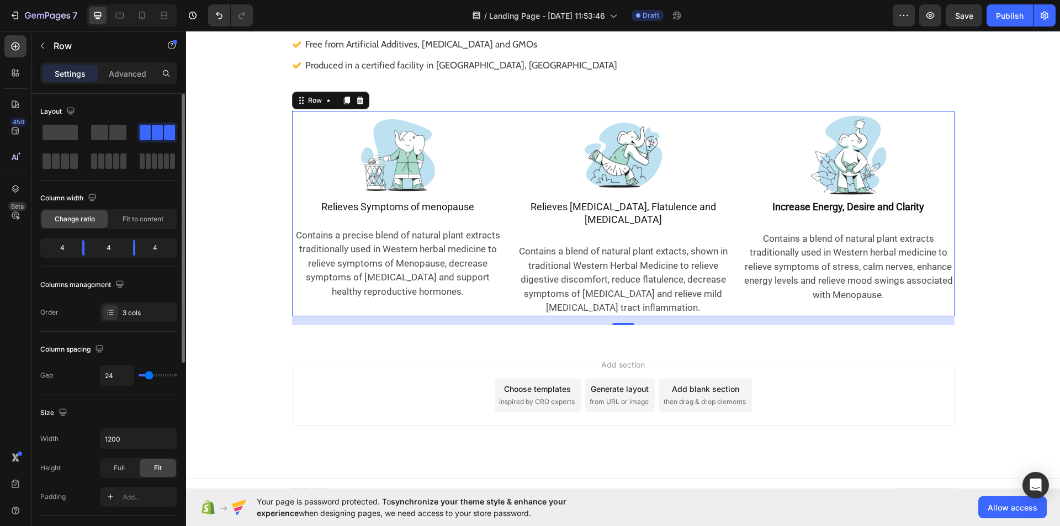
type input "27"
type input "29"
type input "31"
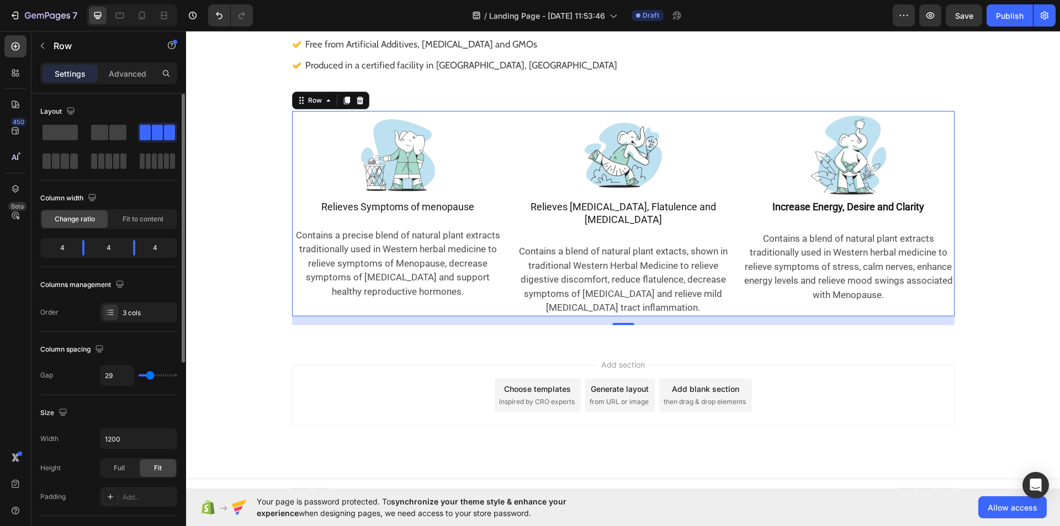
type input "31"
type input "36"
type input "38"
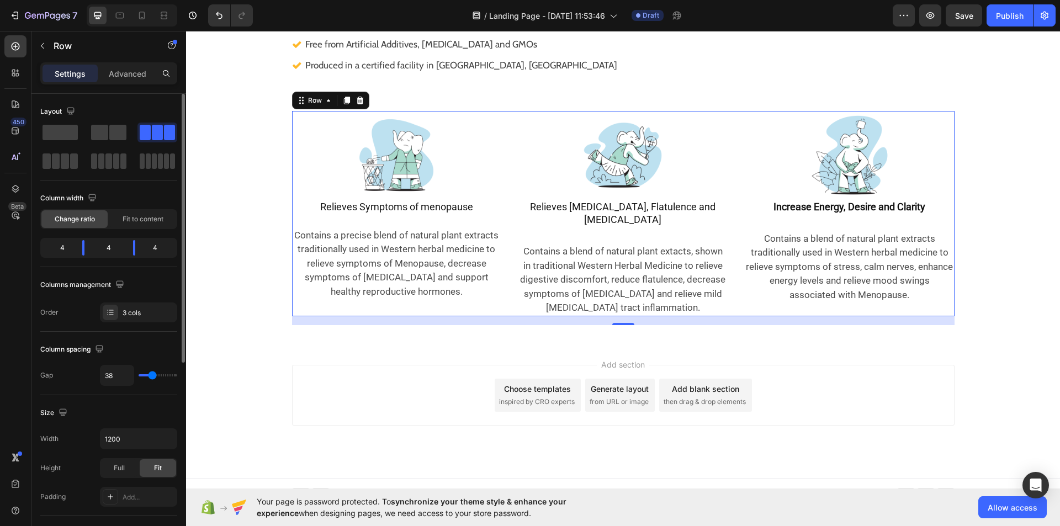
type input "40"
type input "42"
type input "44"
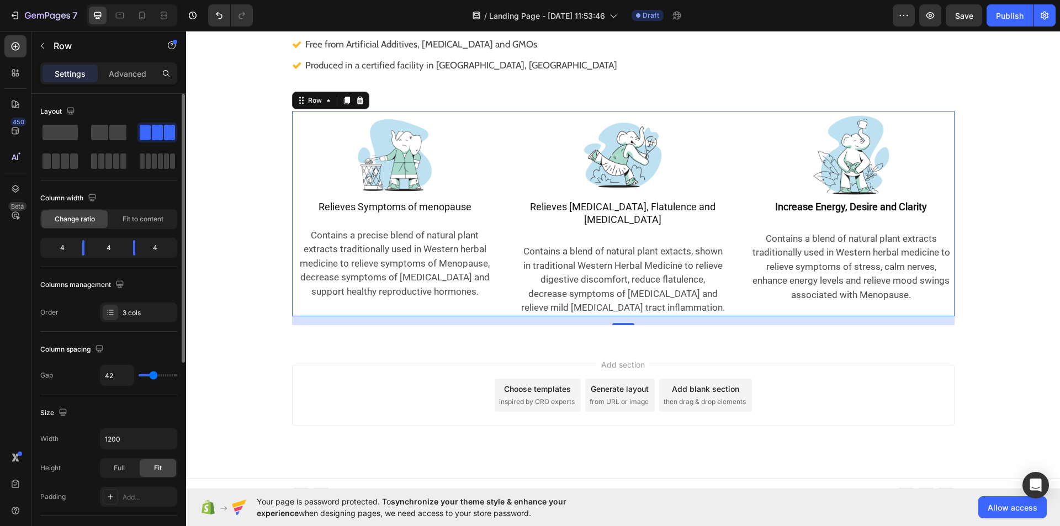
type input "44"
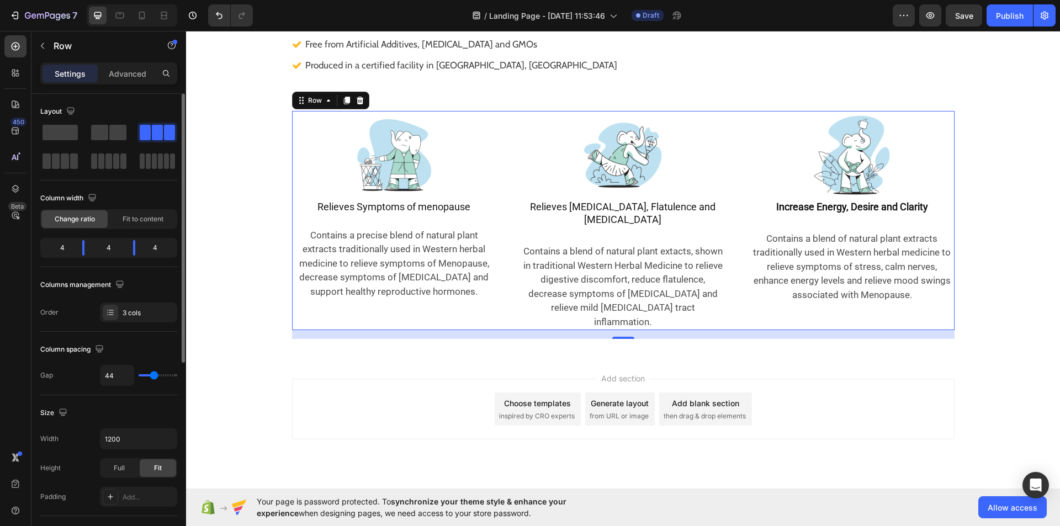
type input "38"
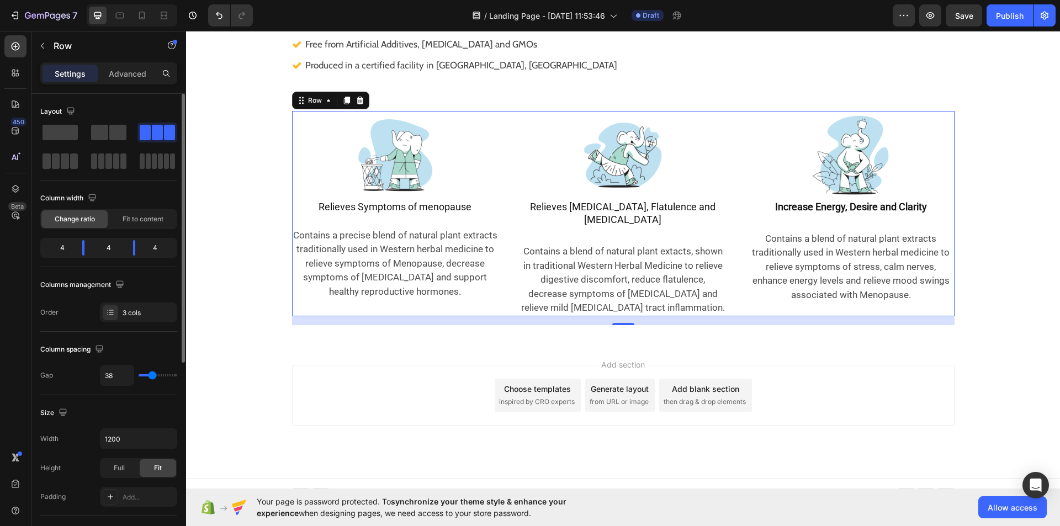
type input "36"
type input "33"
type input "31"
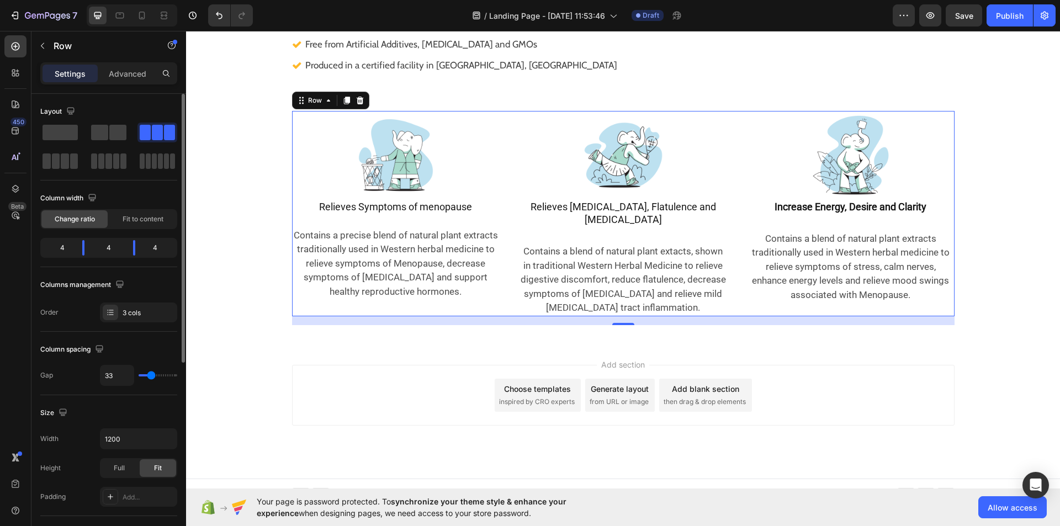
type input "31"
type input "29"
type input "31"
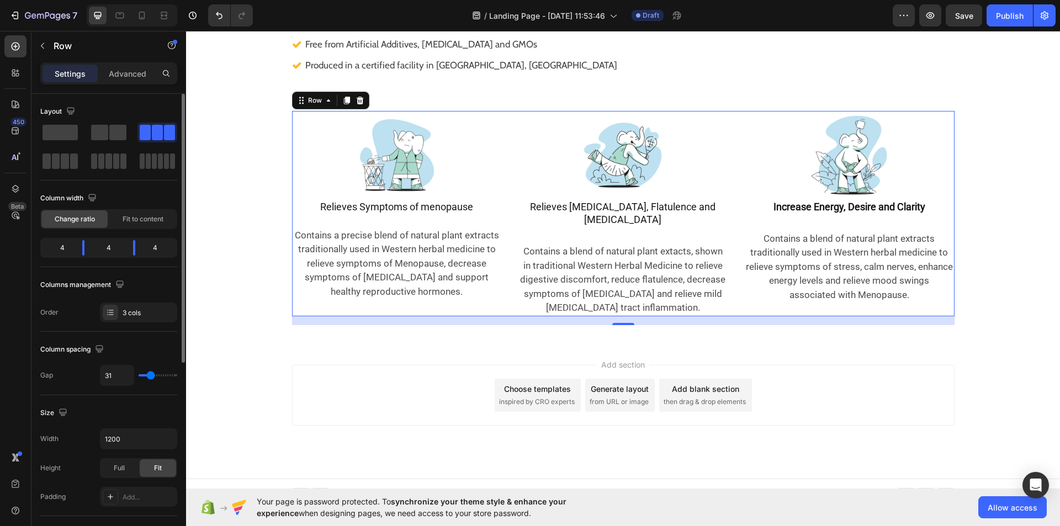
type input "33"
type input "29"
type input "27"
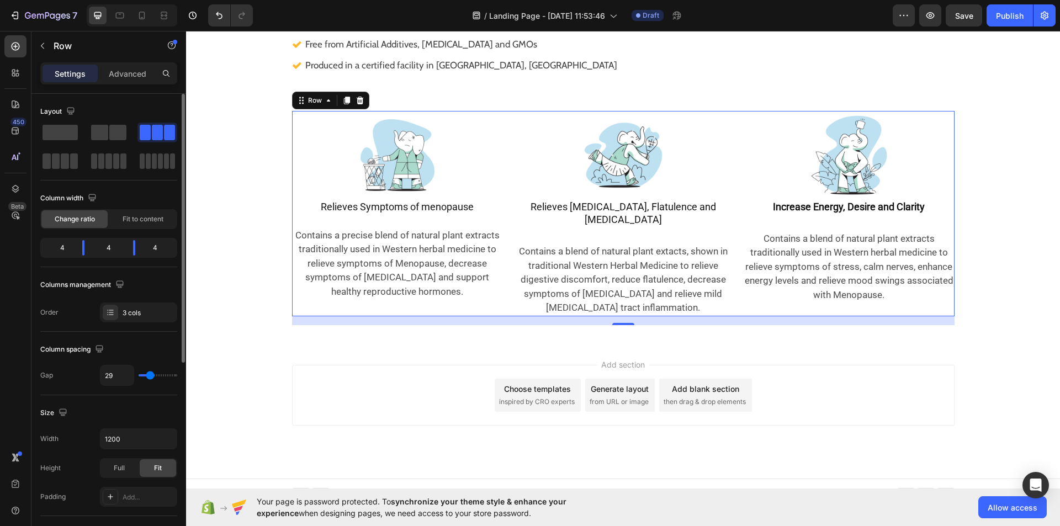
type input "27"
type input "29"
type input "31"
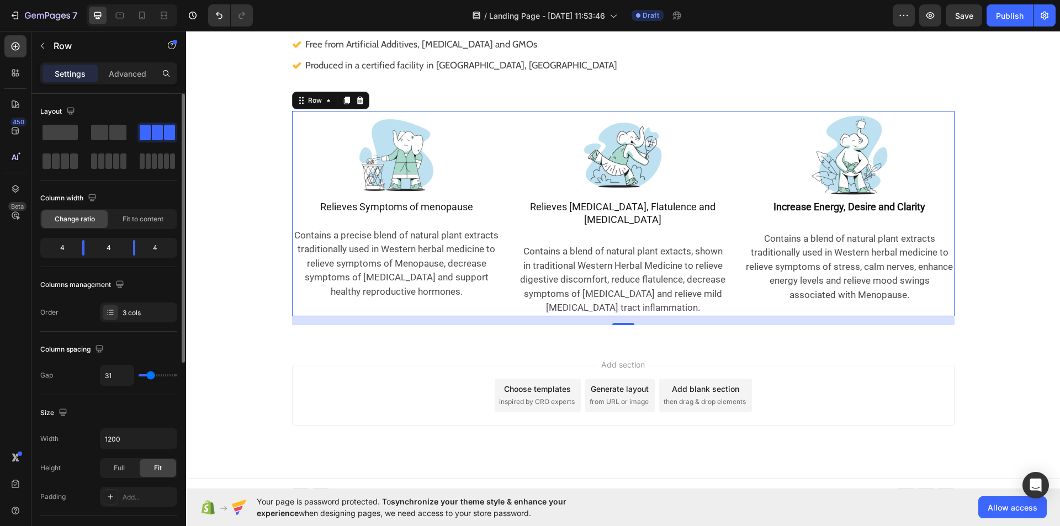
type input "33"
type input "31"
type input "29"
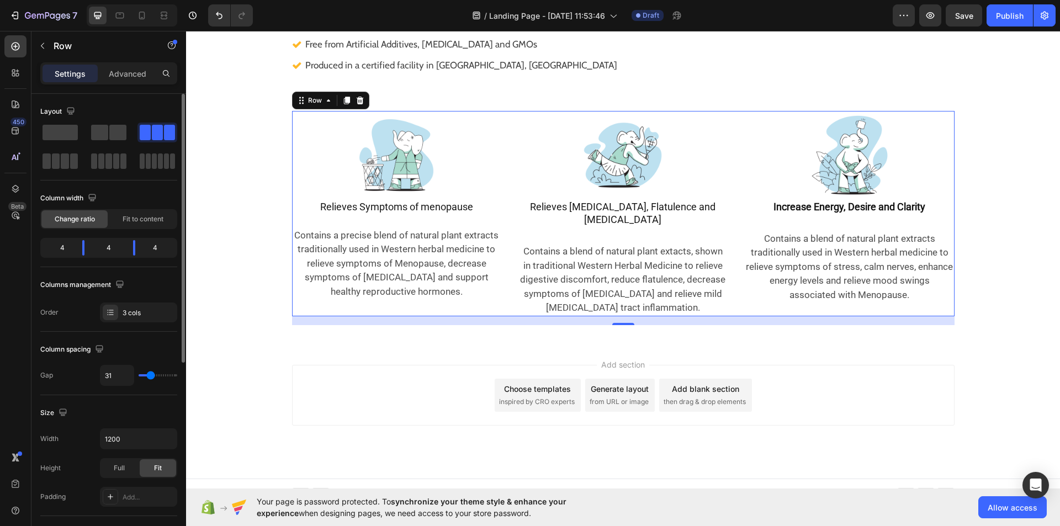
type input "29"
type input "27"
type input "29"
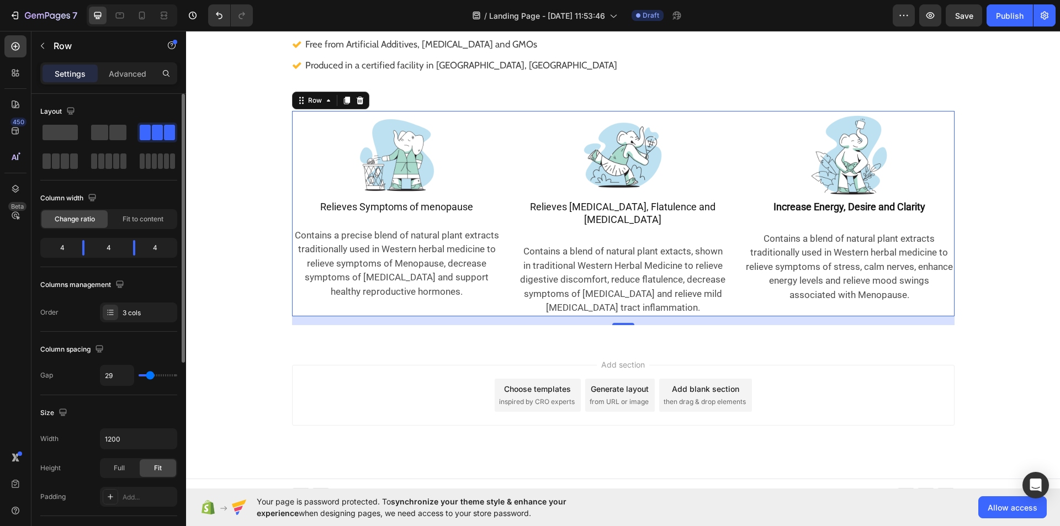
type input "31"
type input "33"
type input "31"
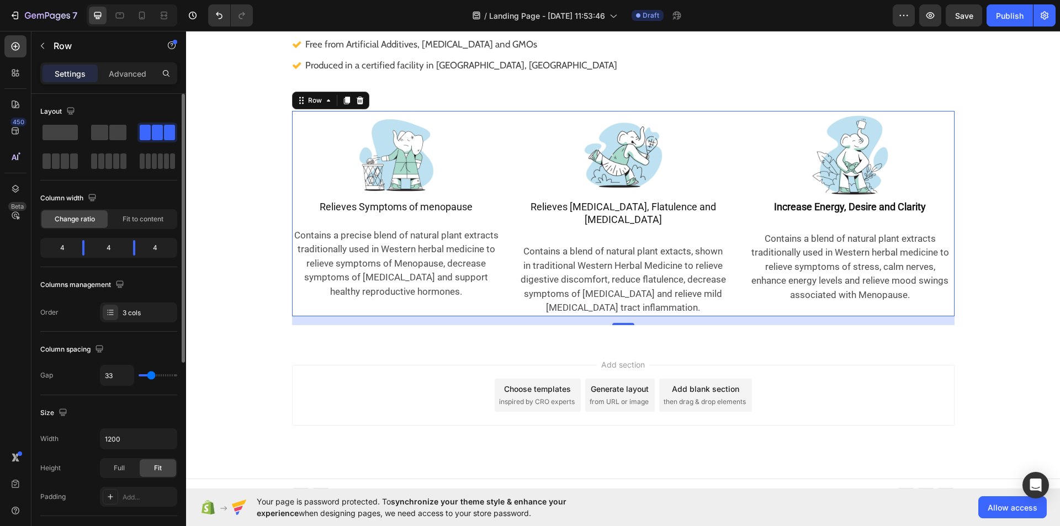
type input "31"
type input "29"
type input "33"
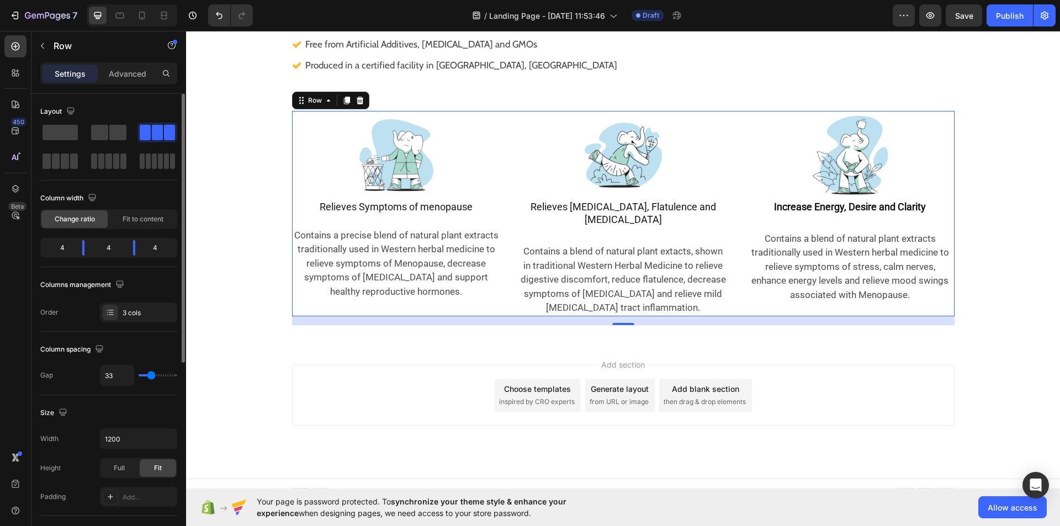
type input "31"
type input "29"
type input "31"
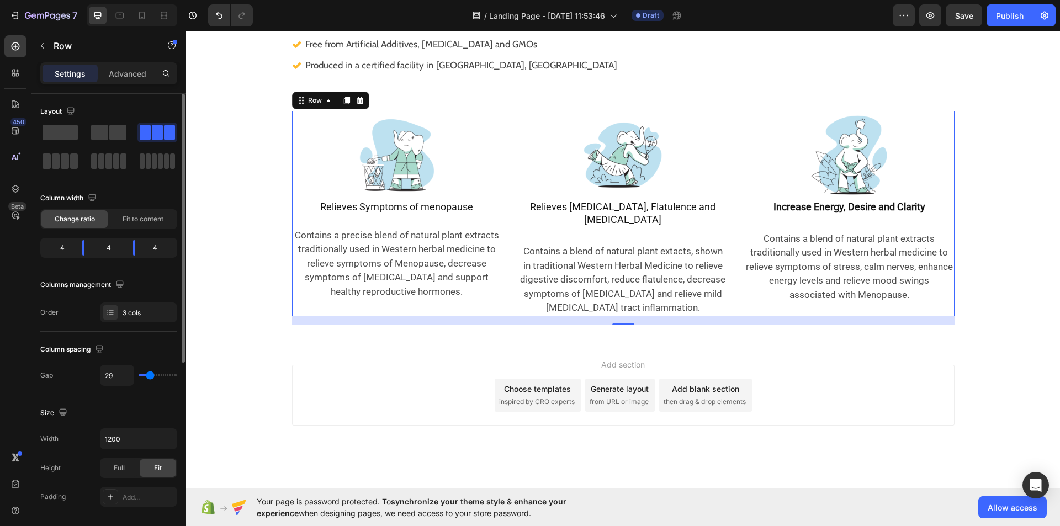
type input "31"
type input "33"
type input "31"
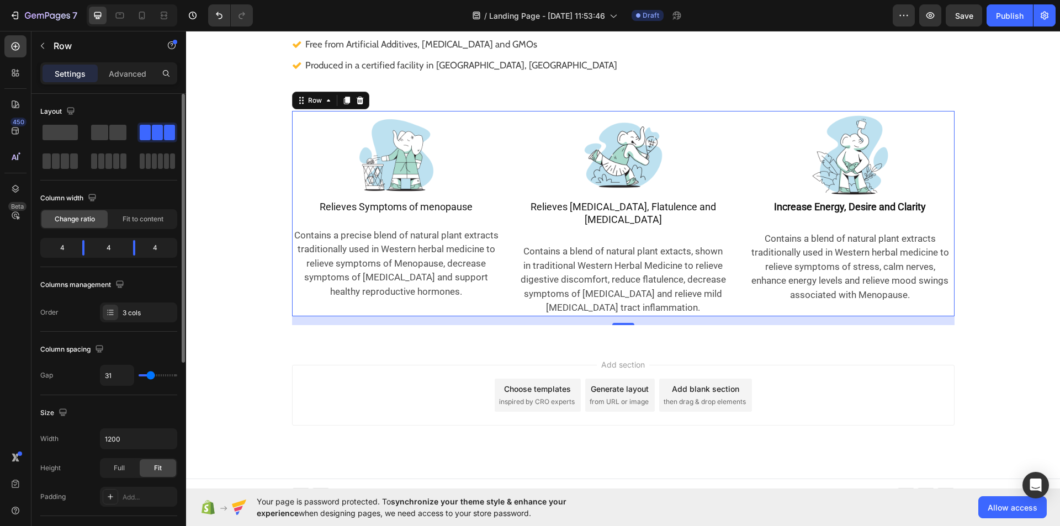
type input "29"
type input "27"
type input "24"
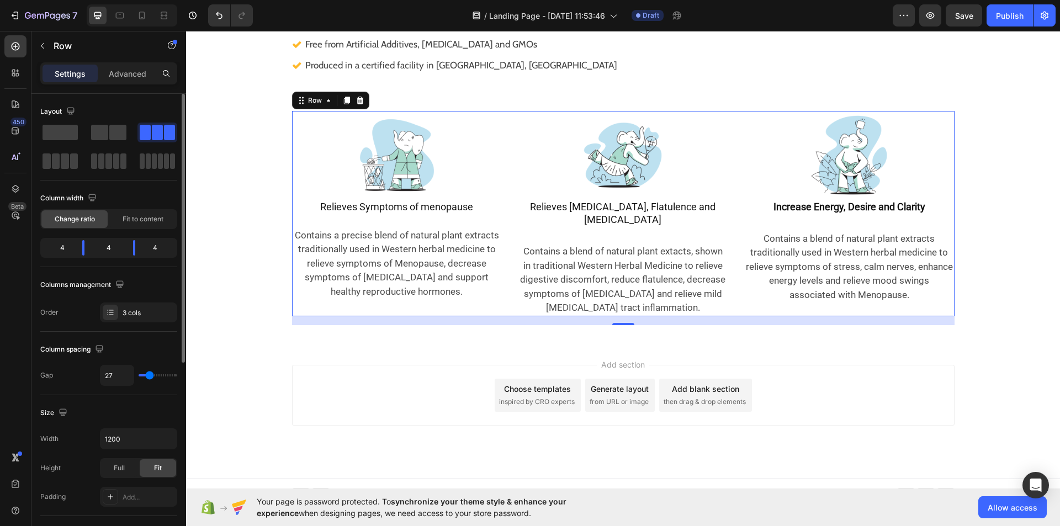
type input "24"
type input "22"
type input "24"
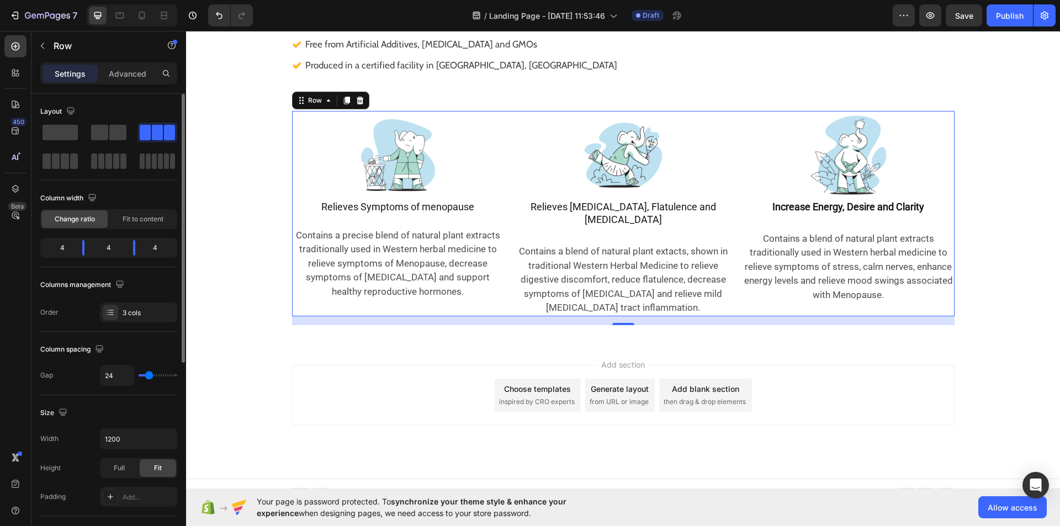
type input "27"
type input "29"
type input "31"
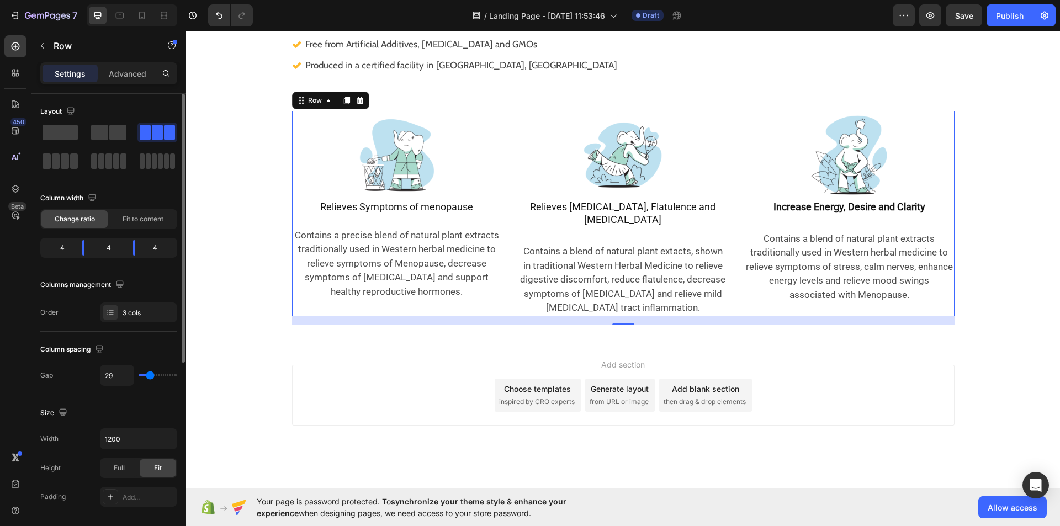
type input "31"
type input "33"
type input "31"
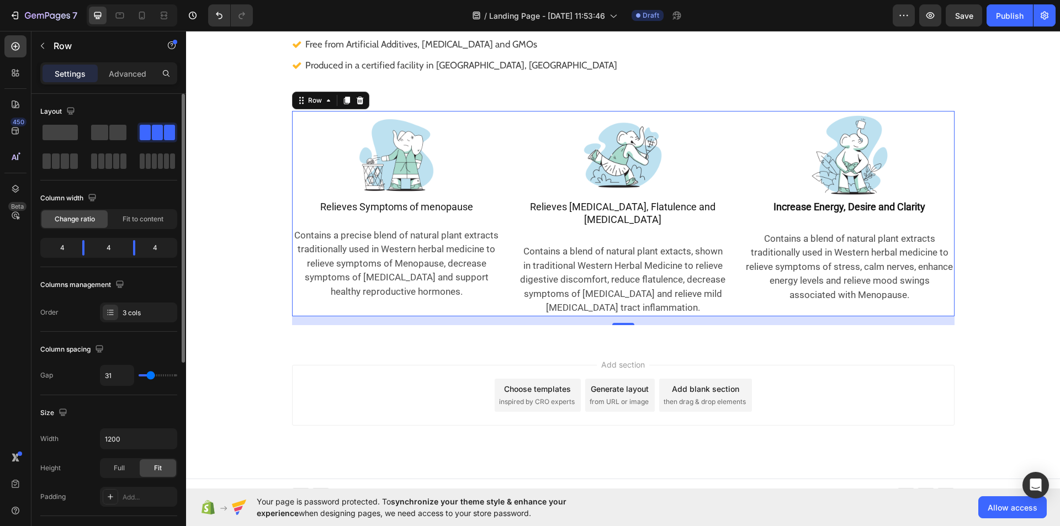
type input "29"
type input "31"
type input "33"
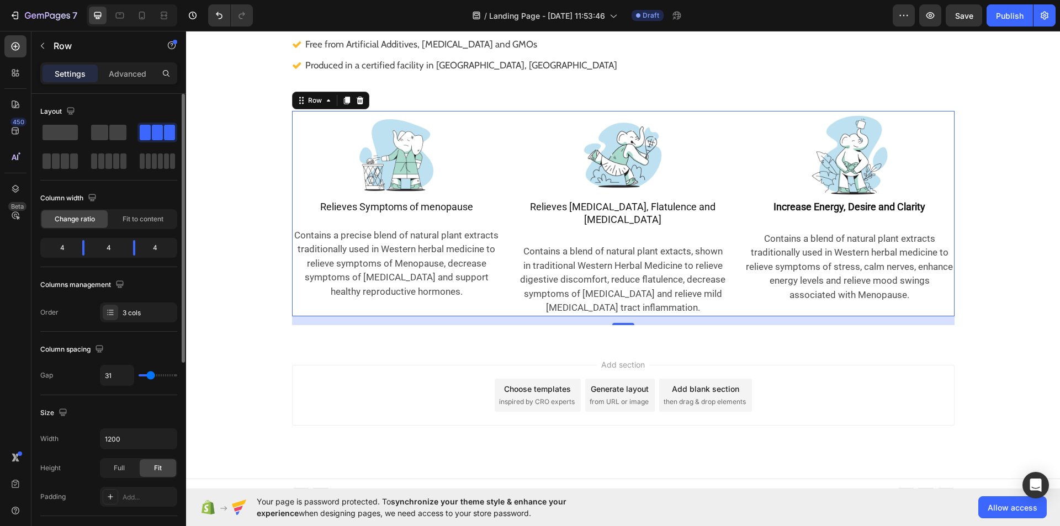
type input "33"
type input "31"
drag, startPoint x: 145, startPoint y: 374, endPoint x: 151, endPoint y: 371, distance: 5.9
type input "31"
click at [151, 374] on input "range" at bounding box center [158, 375] width 39 height 2
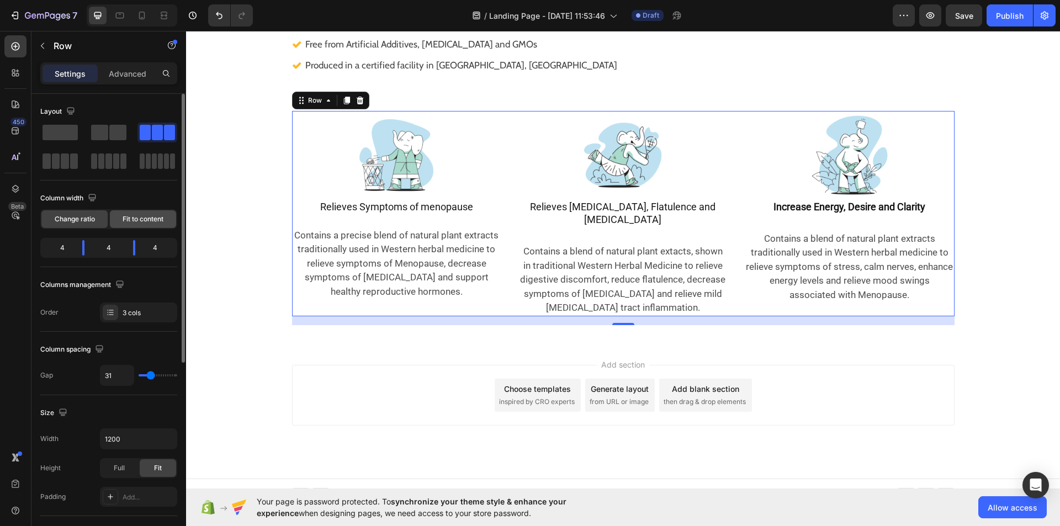
click at [158, 215] on span "Fit to content" at bounding box center [143, 219] width 41 height 10
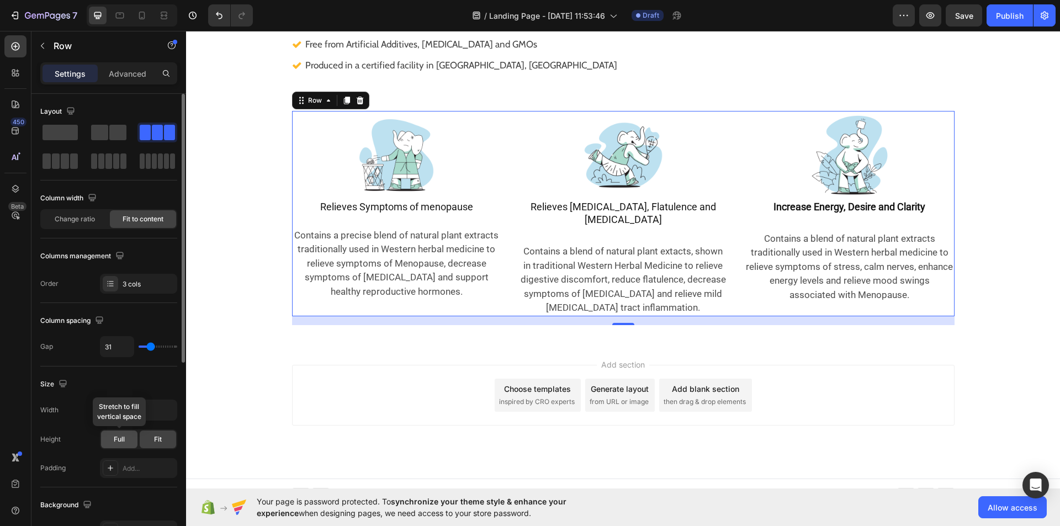
click at [123, 435] on span "Full" at bounding box center [119, 439] width 11 height 10
click at [164, 440] on div "Fit" at bounding box center [158, 440] width 36 height 18
drag, startPoint x: 75, startPoint y: 212, endPoint x: 64, endPoint y: 124, distance: 88.9
click at [75, 212] on div "Change ratio" at bounding box center [74, 219] width 66 height 18
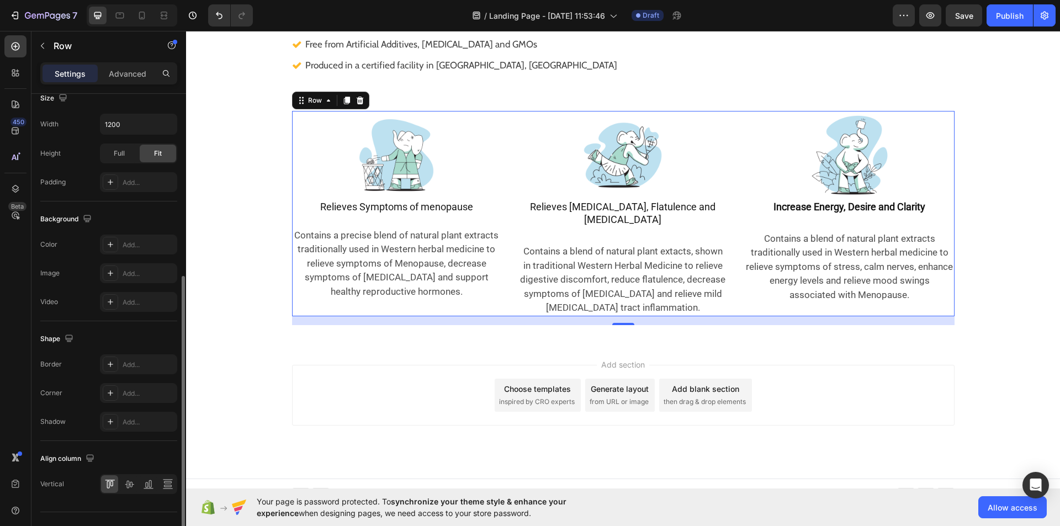
scroll to position [336, 0]
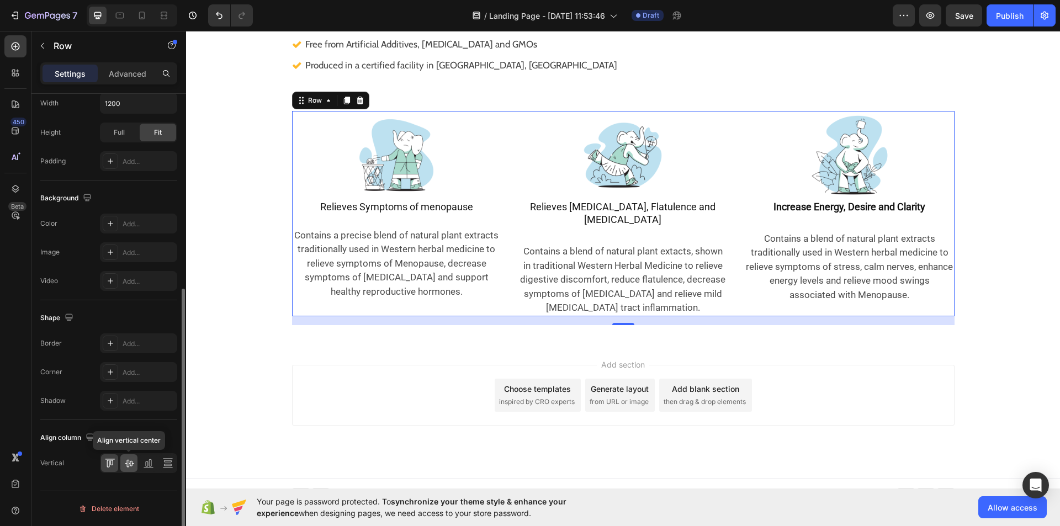
click at [129, 460] on icon at bounding box center [129, 464] width 9 height 8
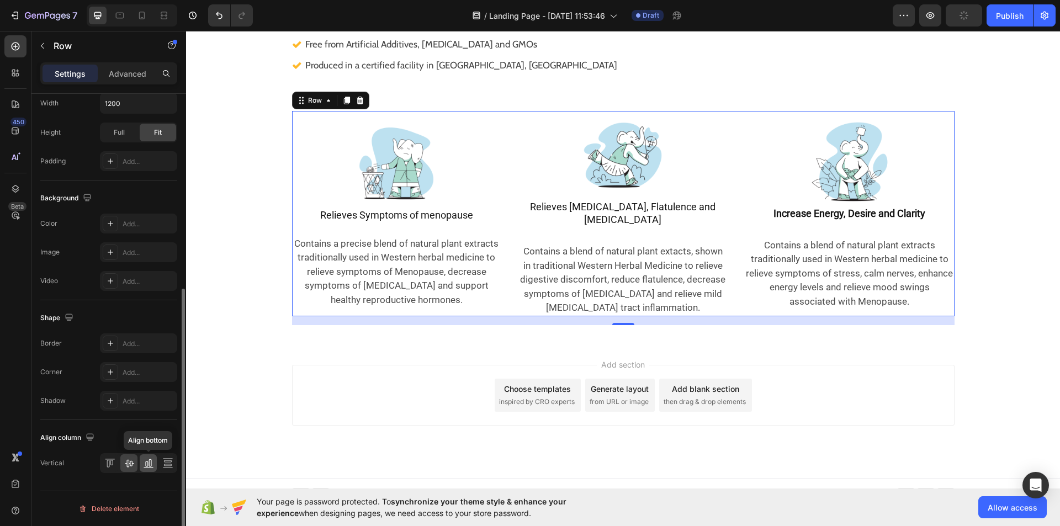
click at [155, 465] on div at bounding box center [148, 463] width 17 height 18
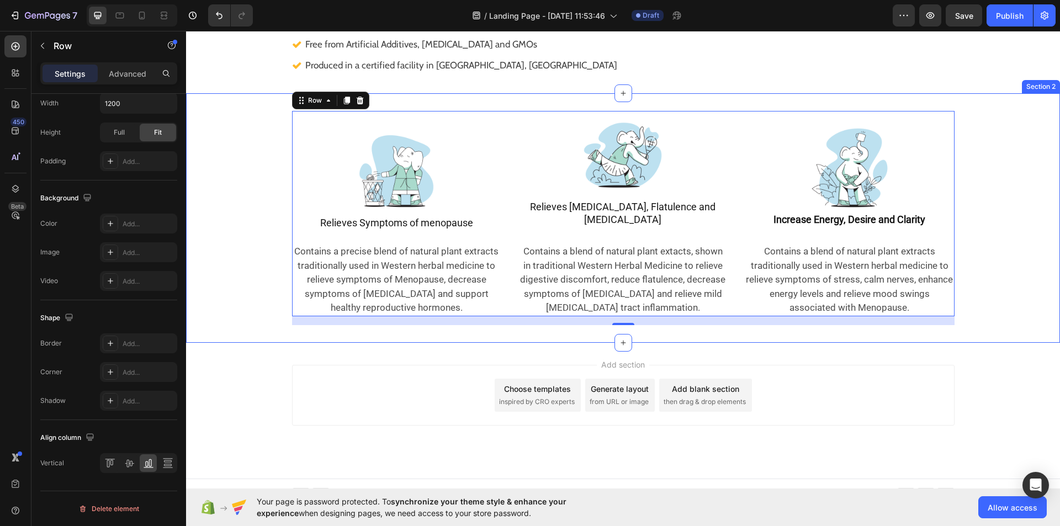
click at [419, 320] on div "Image Relieves Symptoms of menopause Heading Contains a precise blend of natura…" at bounding box center [623, 217] width 874 height 249
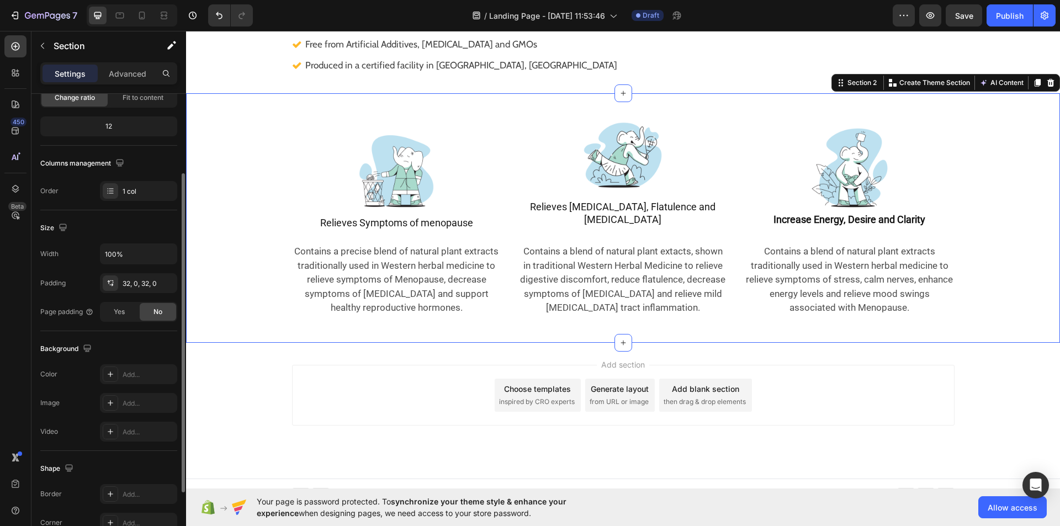
scroll to position [123, 0]
click at [105, 378] on div at bounding box center [110, 372] width 15 height 15
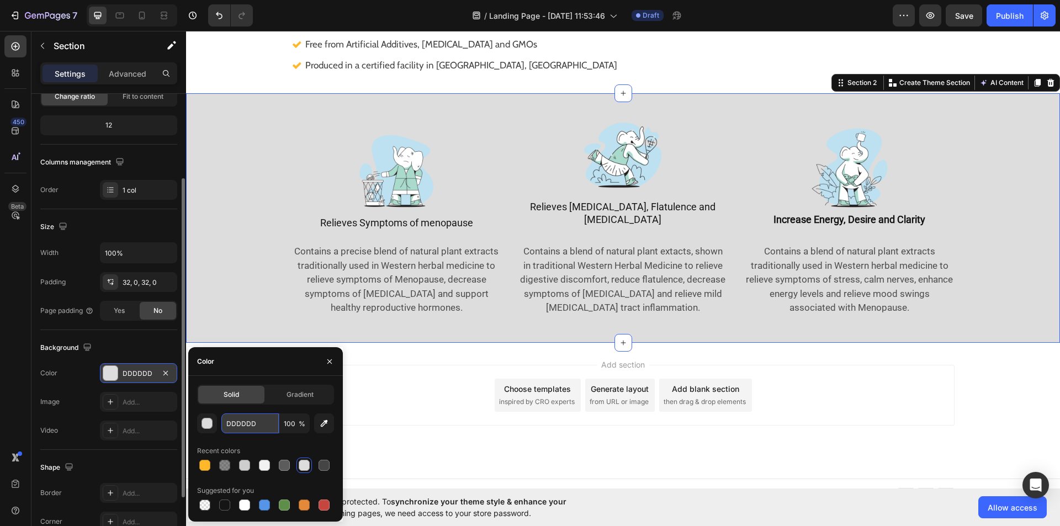
click at [258, 419] on input "DDDDDD" at bounding box center [249, 423] width 57 height 20
paste input "E3EFF4"
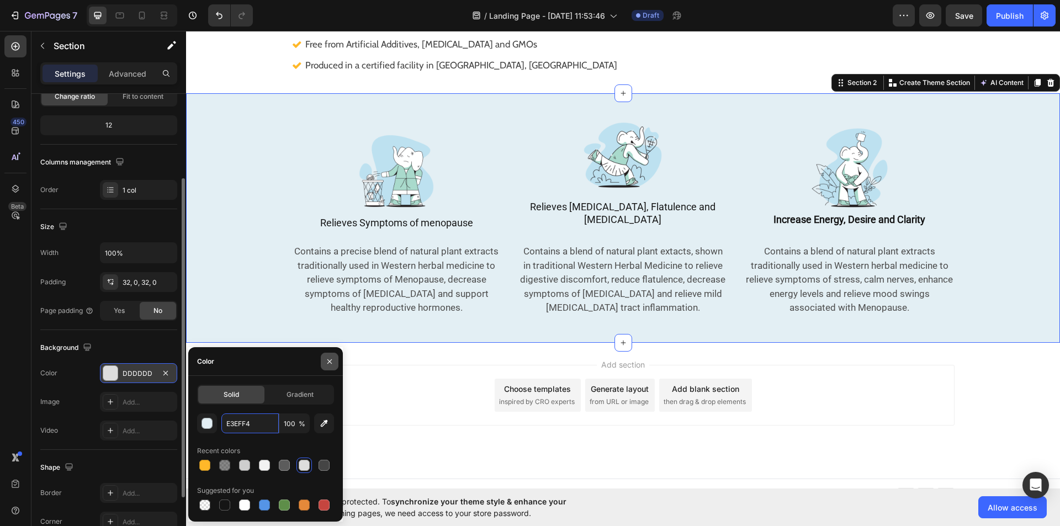
type input "E3EFF4"
click at [328, 357] on icon "button" at bounding box center [329, 361] width 9 height 9
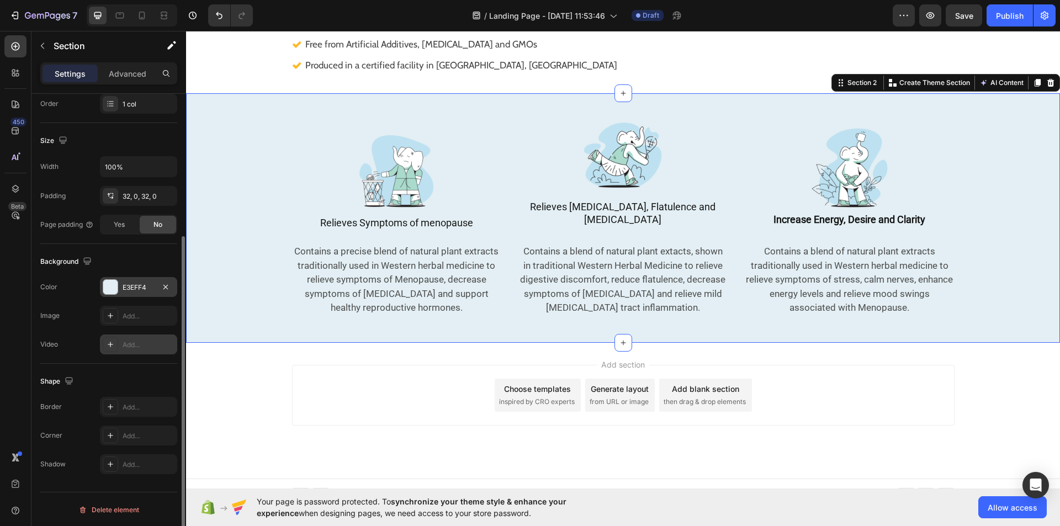
scroll to position [209, 0]
click at [112, 440] on div at bounding box center [110, 434] width 15 height 15
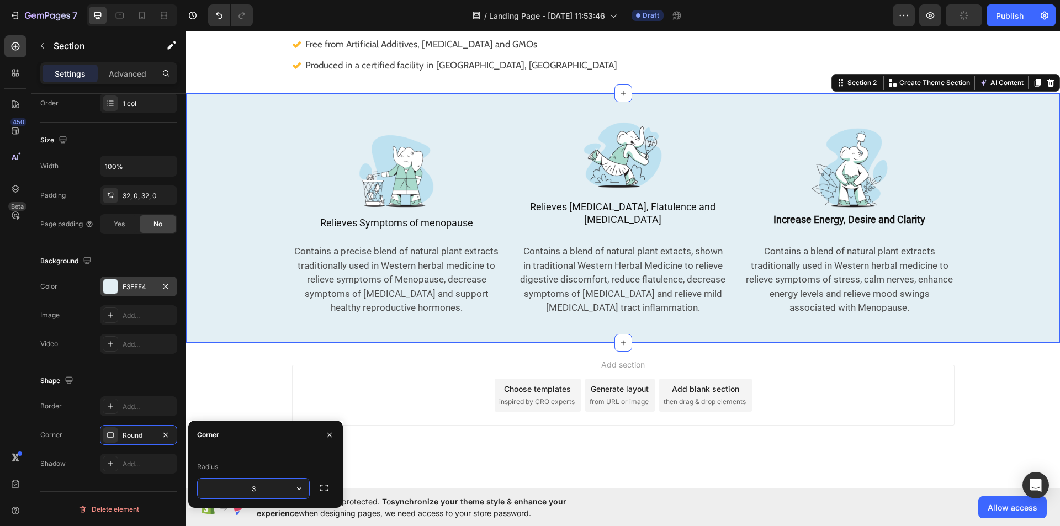
type input "30"
click at [429, 365] on div "Add section Choose templates inspired by CRO experts Generate layout from URL o…" at bounding box center [623, 395] width 662 height 61
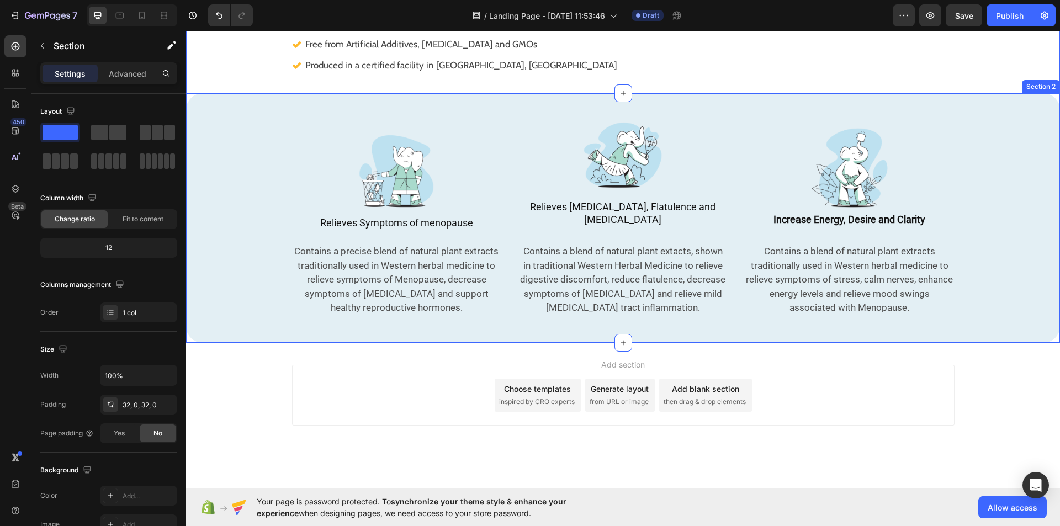
click at [420, 102] on div "Image Relieves Symptoms of menopause Heading Contains a precise blend of natura…" at bounding box center [623, 217] width 874 height 249
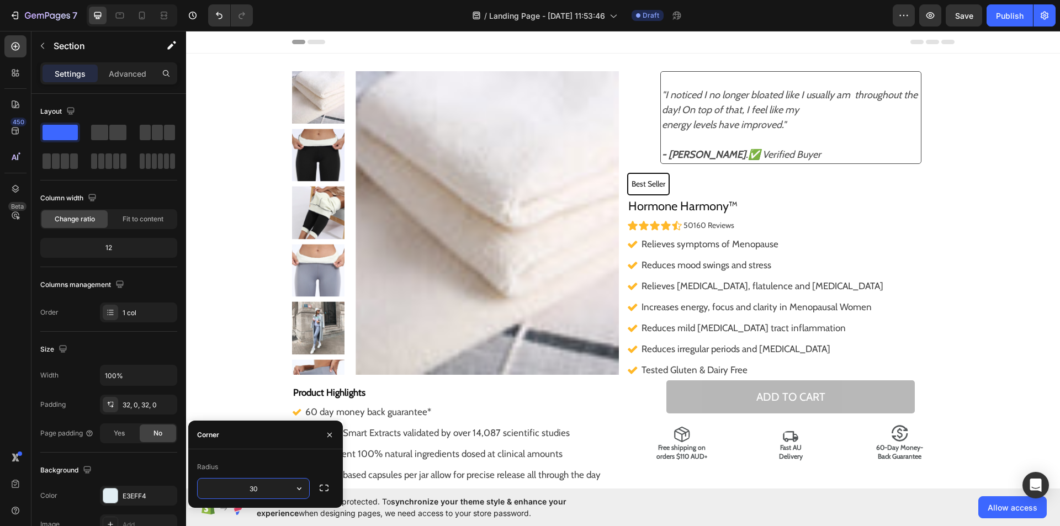
scroll to position [451, 0]
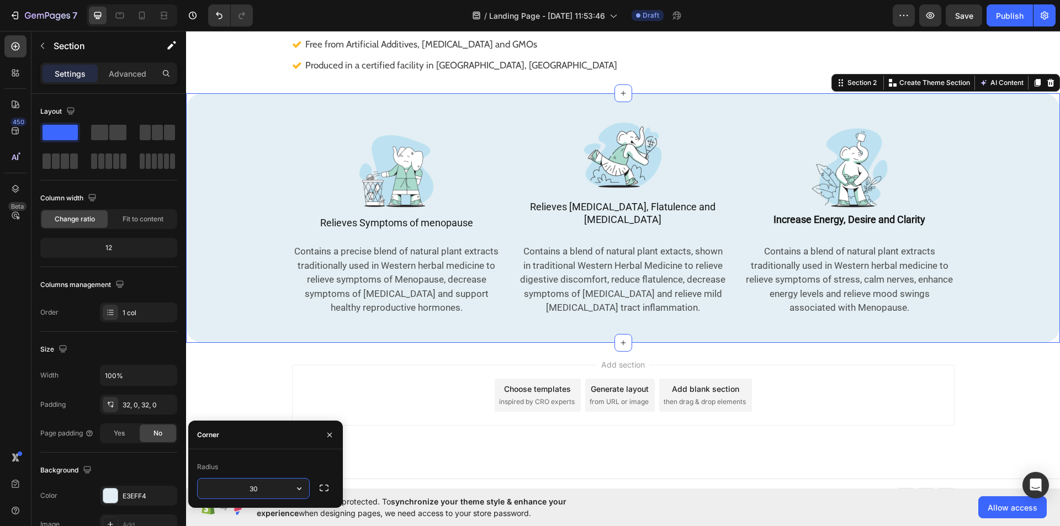
click at [263, 482] on input "30" at bounding box center [253, 489] width 111 height 20
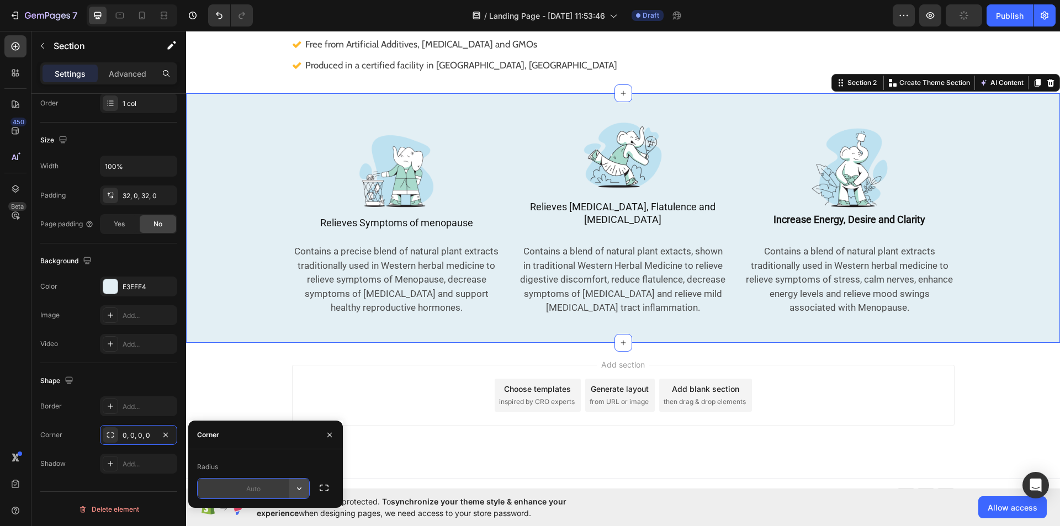
click at [293, 488] on button "button" at bounding box center [299, 489] width 20 height 20
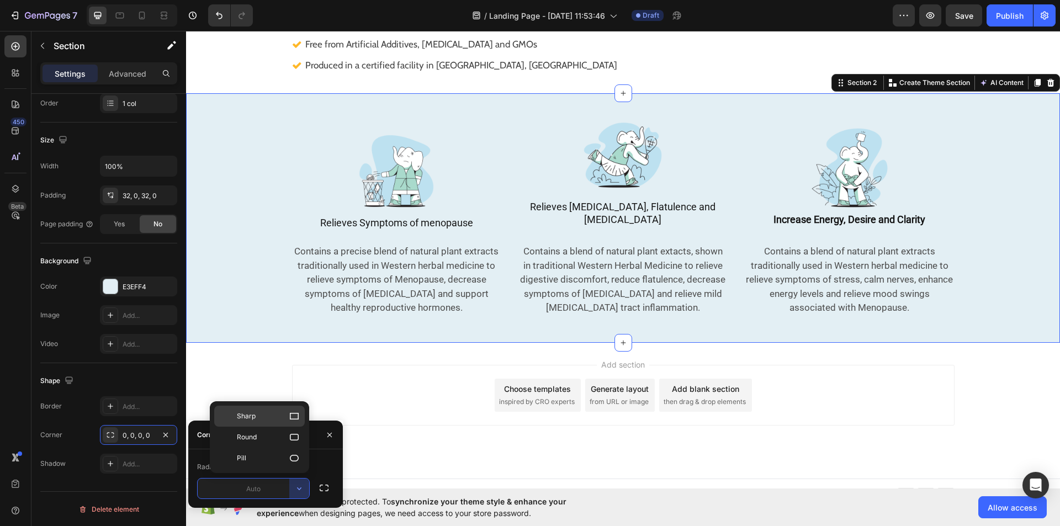
click at [282, 413] on p "Sharp" at bounding box center [268, 416] width 63 height 11
type input "0"
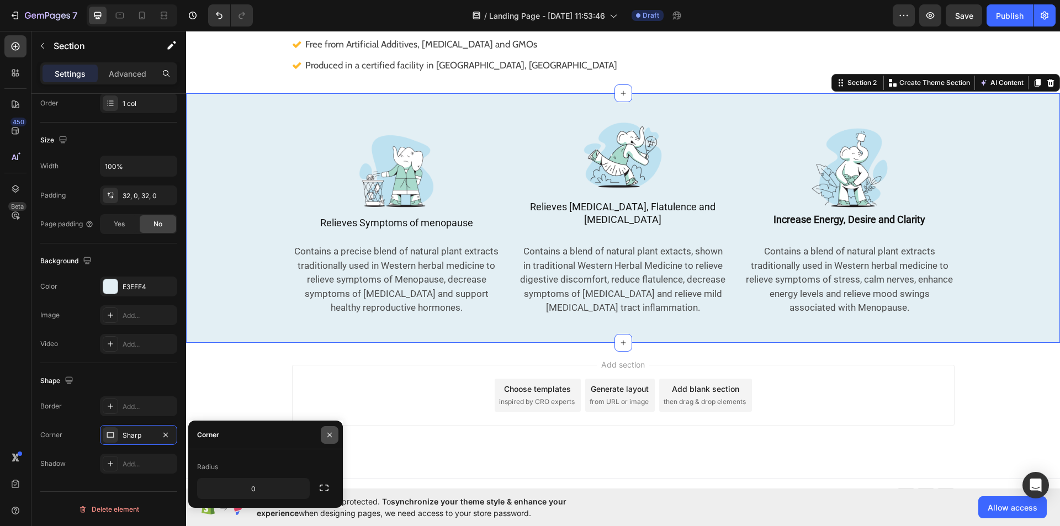
click at [330, 434] on icon "button" at bounding box center [329, 434] width 4 height 4
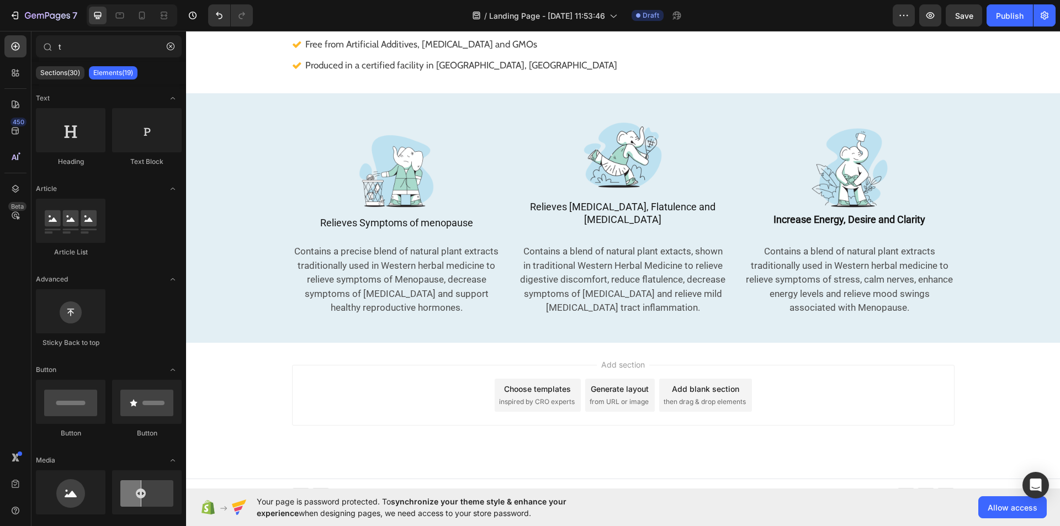
click at [330, 434] on div "Add section Choose templates inspired by CRO experts Generate layout from URL o…" at bounding box center [623, 411] width 874 height 136
click at [595, 103] on div "Image Relieves Symptoms of menopause Heading Contains a precise blend of natura…" at bounding box center [623, 217] width 874 height 249
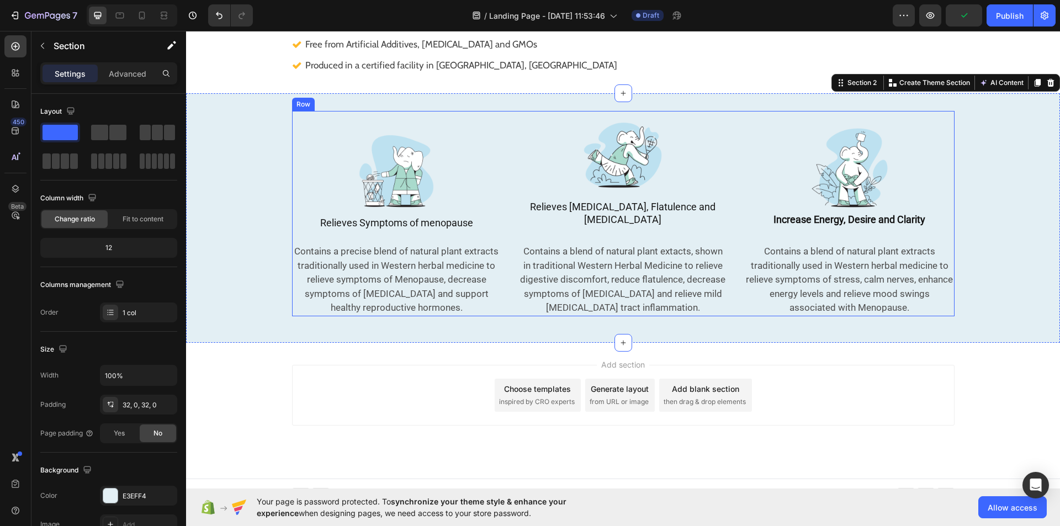
click at [459, 111] on div "Image Relieves Symptoms of menopause Heading Contains a precise blend of natura…" at bounding box center [396, 213] width 209 height 205
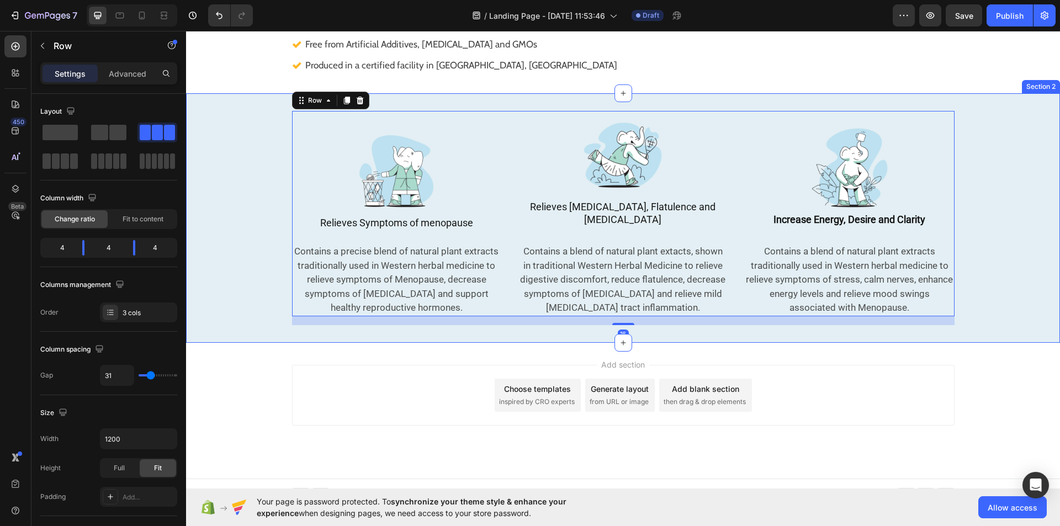
click at [242, 135] on div "Image Relieves Symptoms of menopause Heading Contains a precise blend of natura…" at bounding box center [623, 218] width 874 height 214
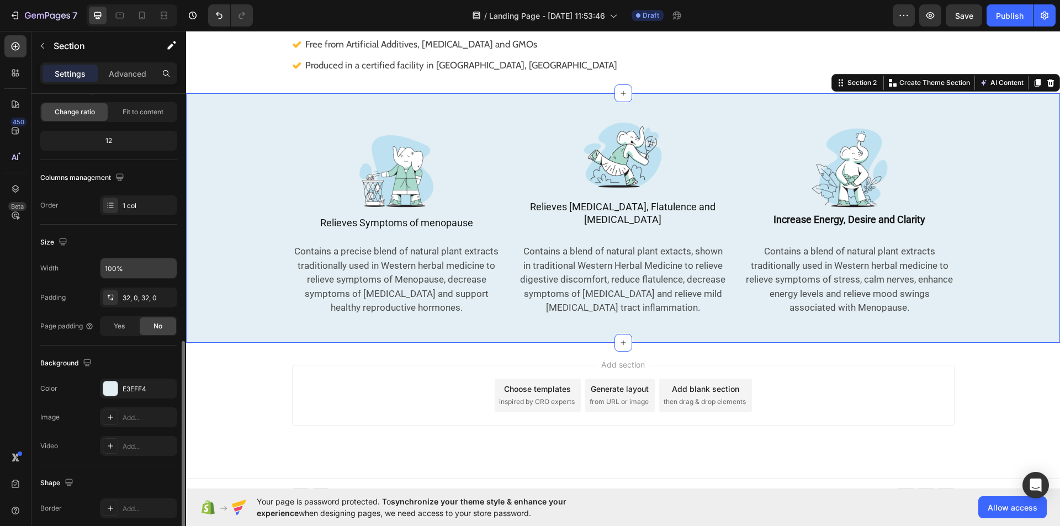
scroll to position [210, 0]
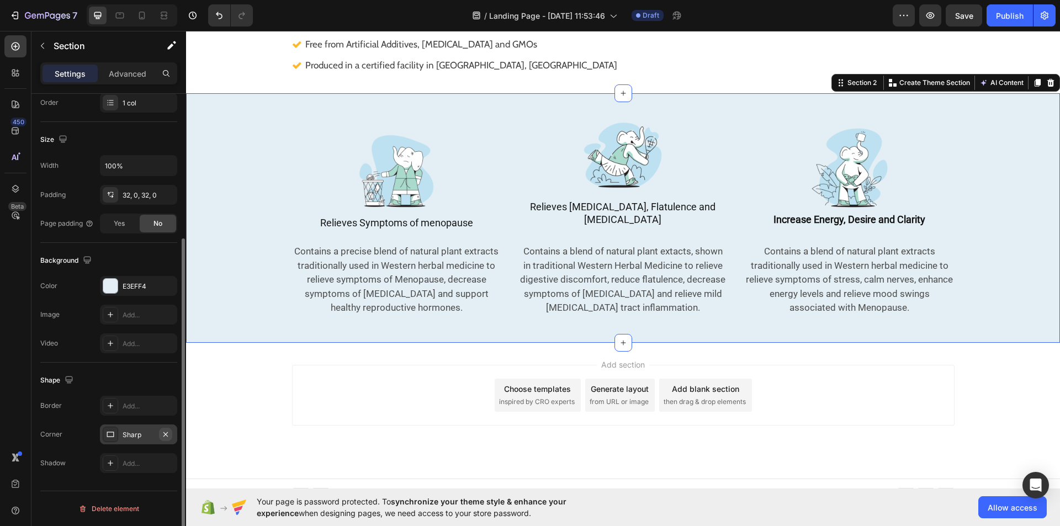
click at [162, 438] on icon "button" at bounding box center [165, 434] width 9 height 9
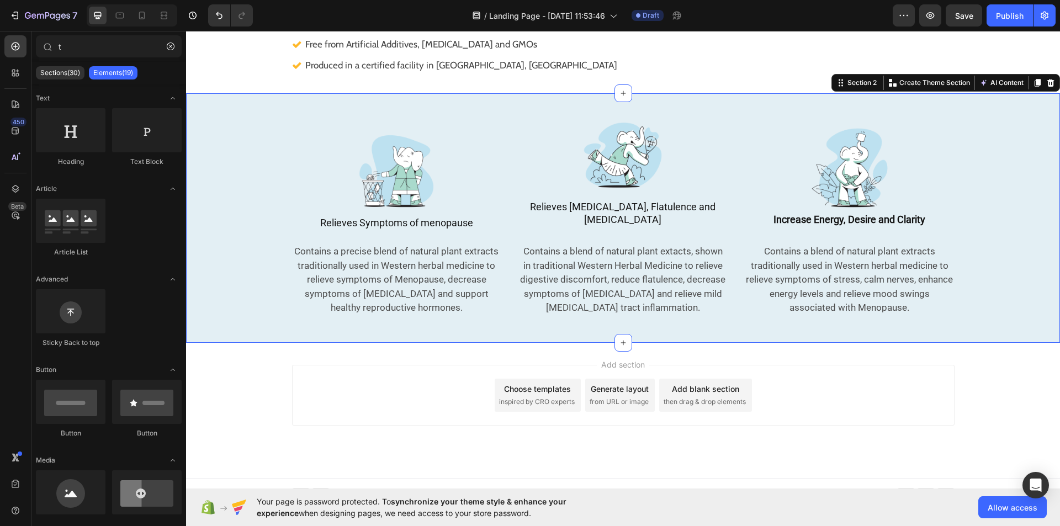
click at [267, 418] on div "Add section Choose templates inspired by CRO experts Generate layout from URL o…" at bounding box center [623, 411] width 874 height 136
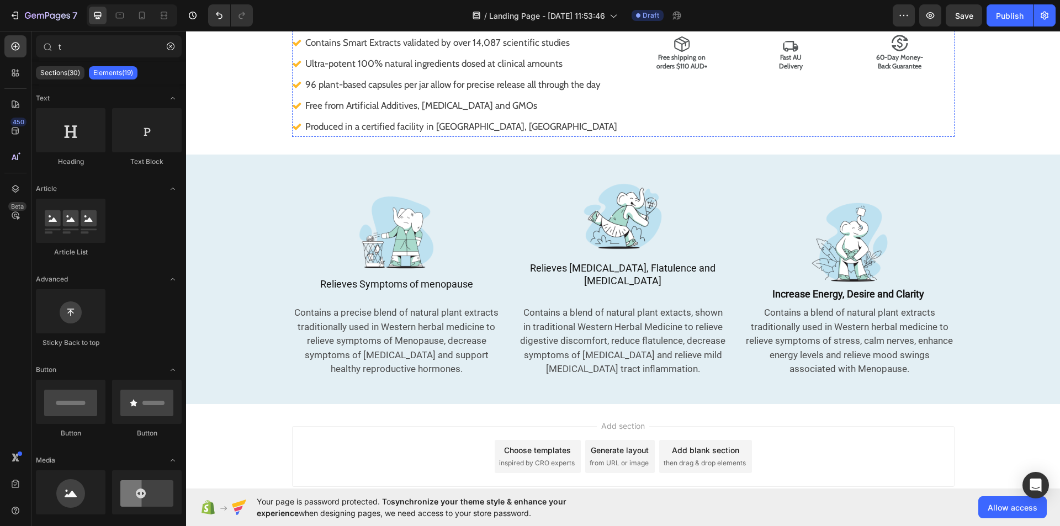
scroll to position [451, 0]
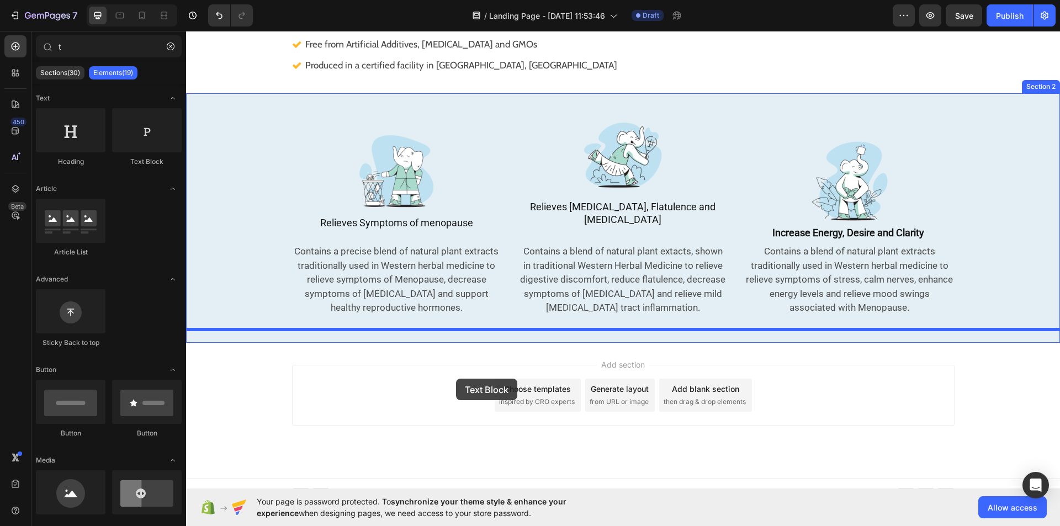
drag, startPoint x: 331, startPoint y: 184, endPoint x: 456, endPoint y: 376, distance: 229.0
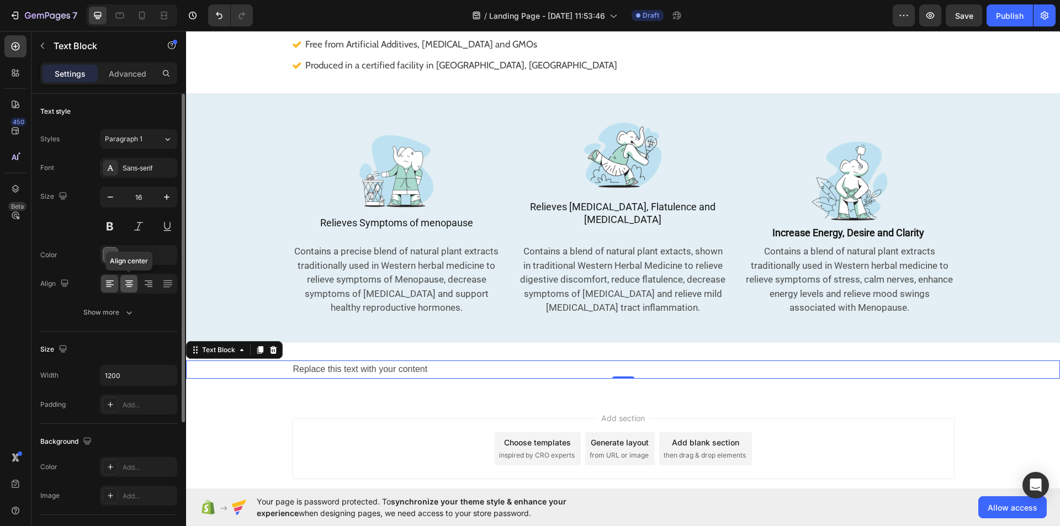
click at [128, 291] on div at bounding box center [128, 284] width 17 height 18
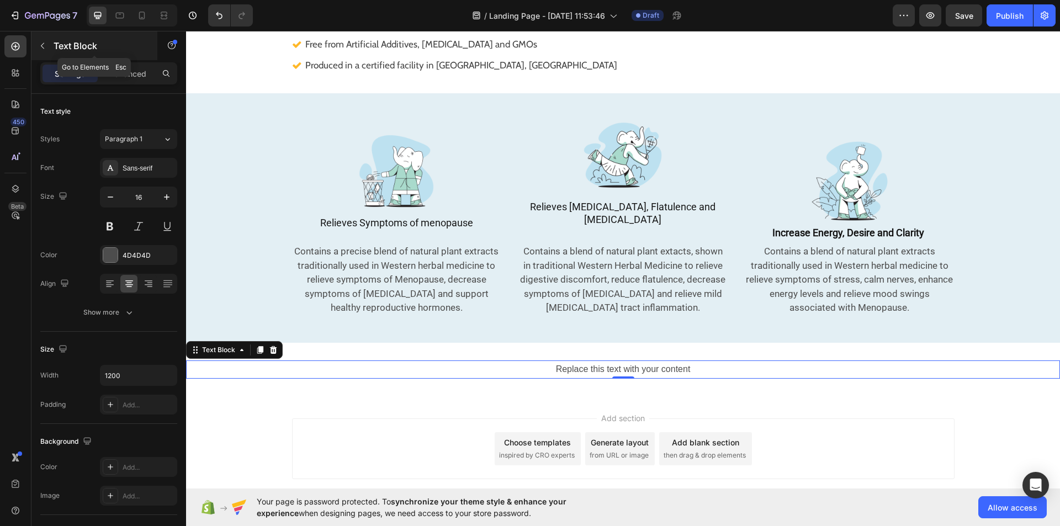
click at [44, 44] on icon "button" at bounding box center [42, 46] width 3 height 6
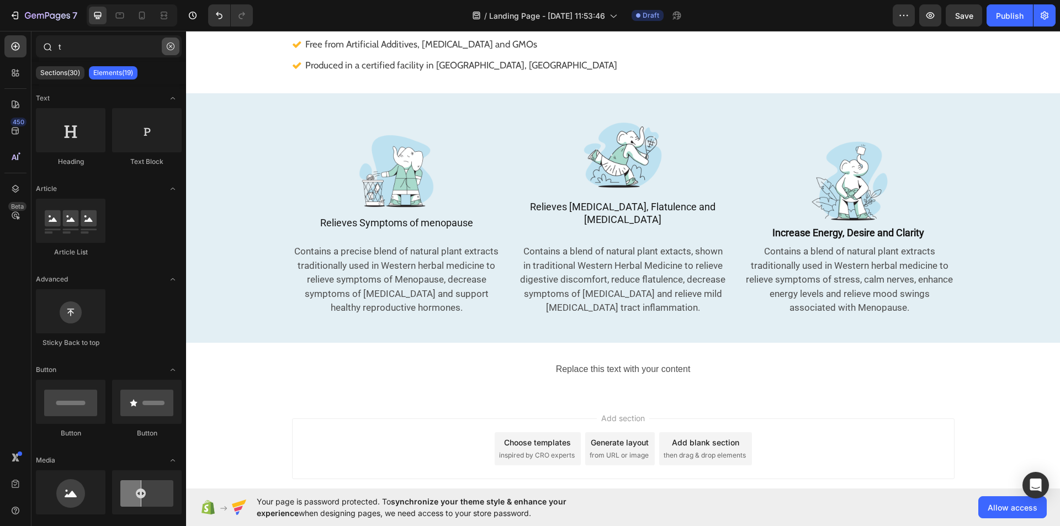
click at [164, 44] on button "button" at bounding box center [171, 47] width 18 height 18
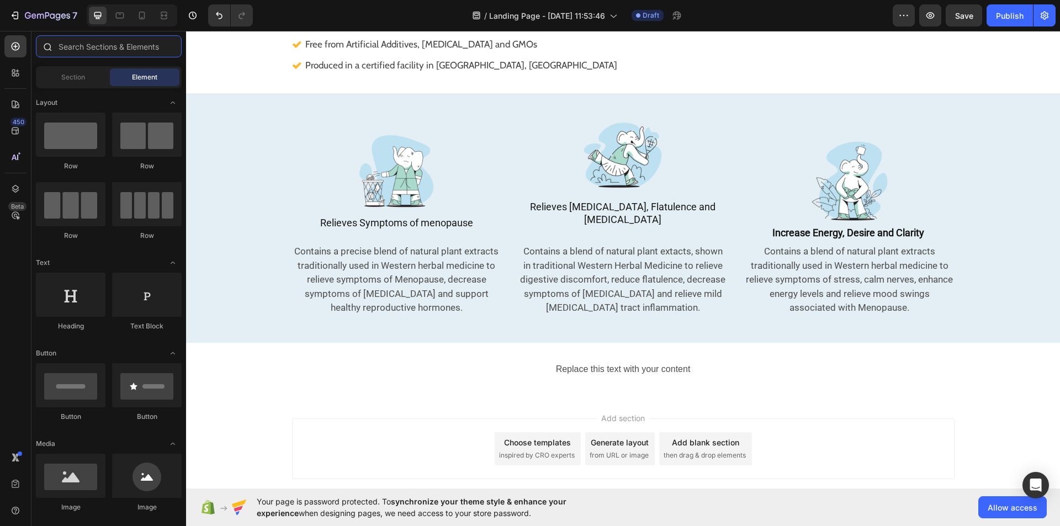
click at [154, 44] on input "text" at bounding box center [109, 46] width 146 height 22
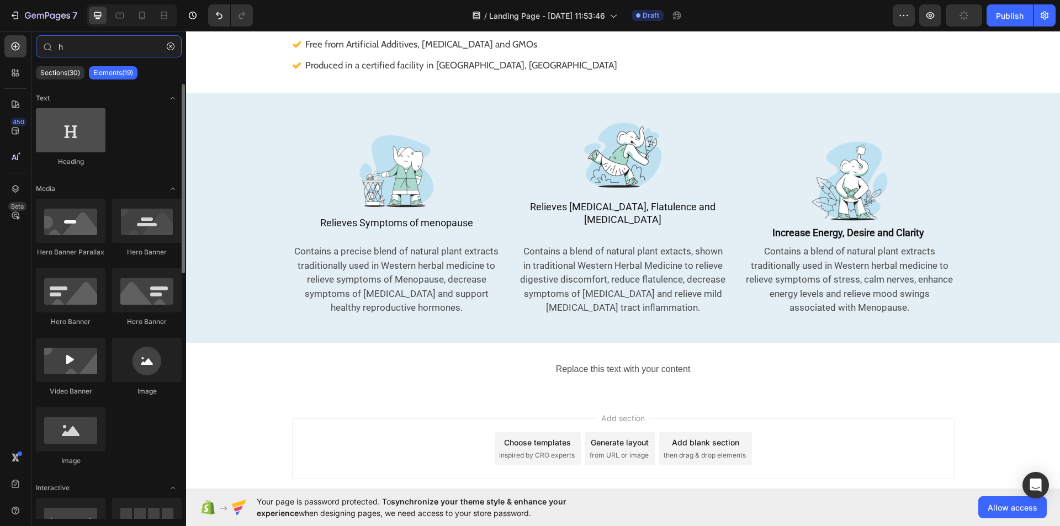
type input "h"
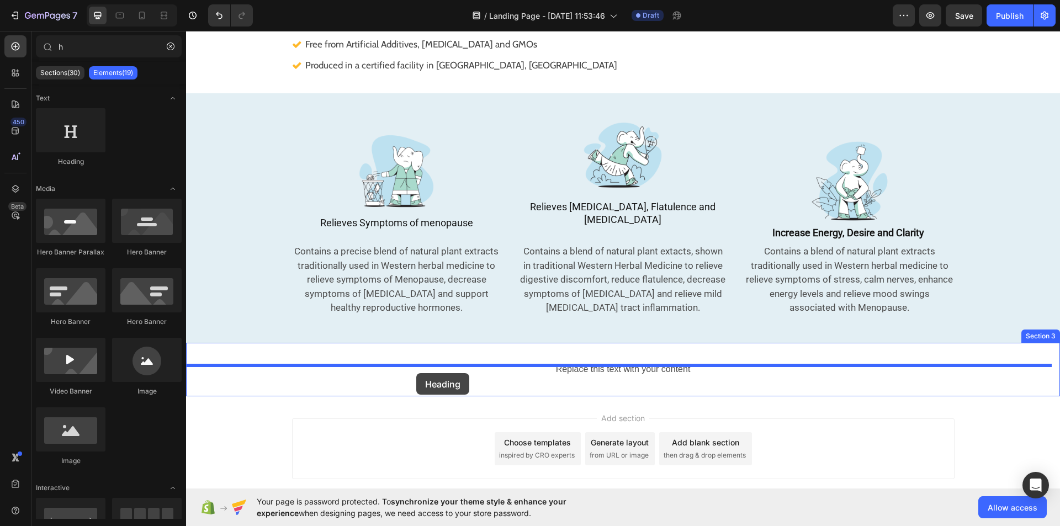
drag, startPoint x: 246, startPoint y: 173, endPoint x: 416, endPoint y: 373, distance: 262.7
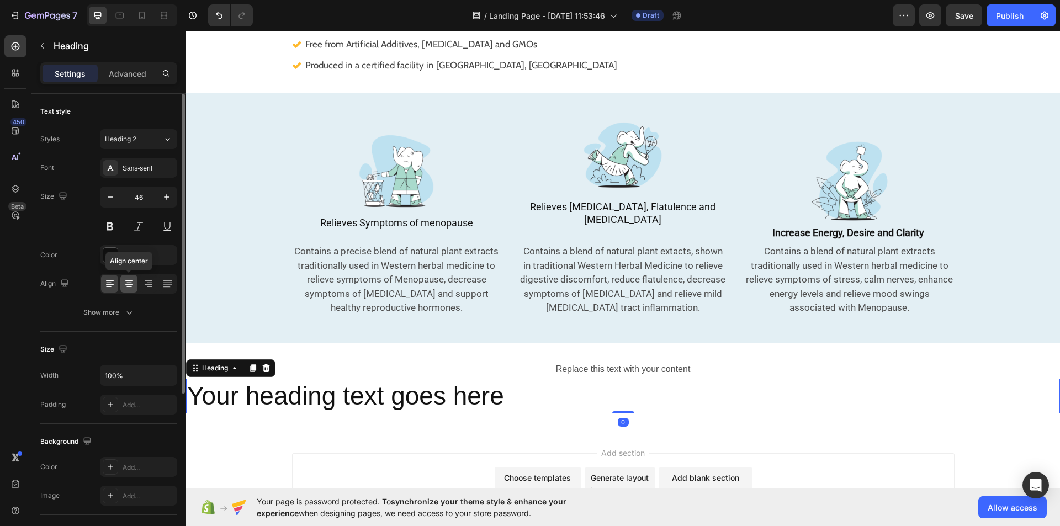
click at [121, 288] on div at bounding box center [128, 284] width 17 height 18
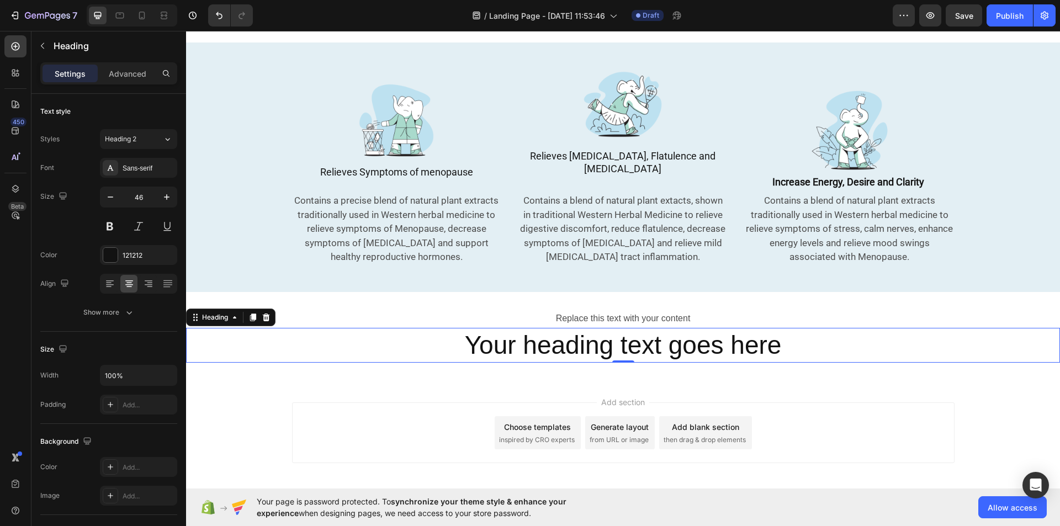
scroll to position [503, 0]
click at [44, 50] on icon "button" at bounding box center [42, 45] width 9 height 9
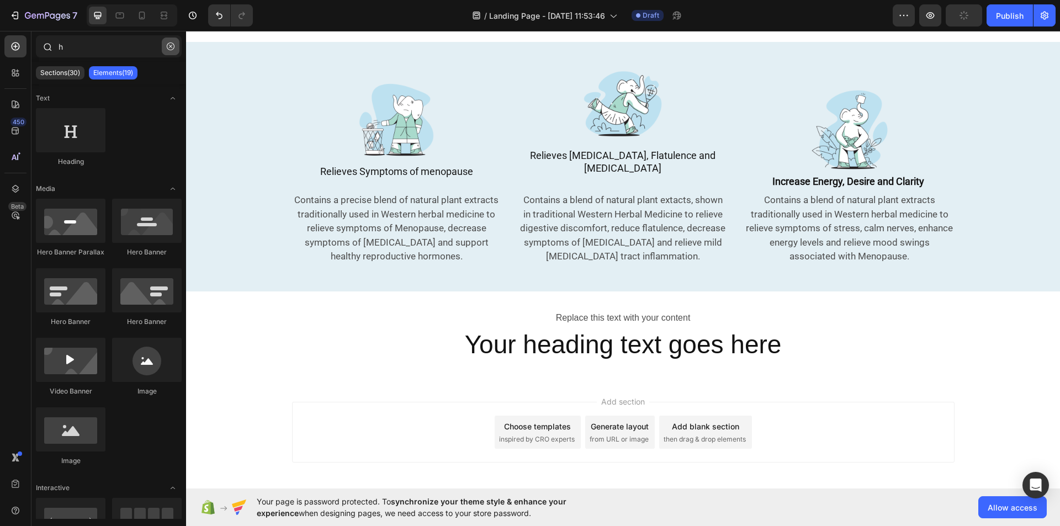
click at [168, 42] on button "button" at bounding box center [171, 47] width 18 height 18
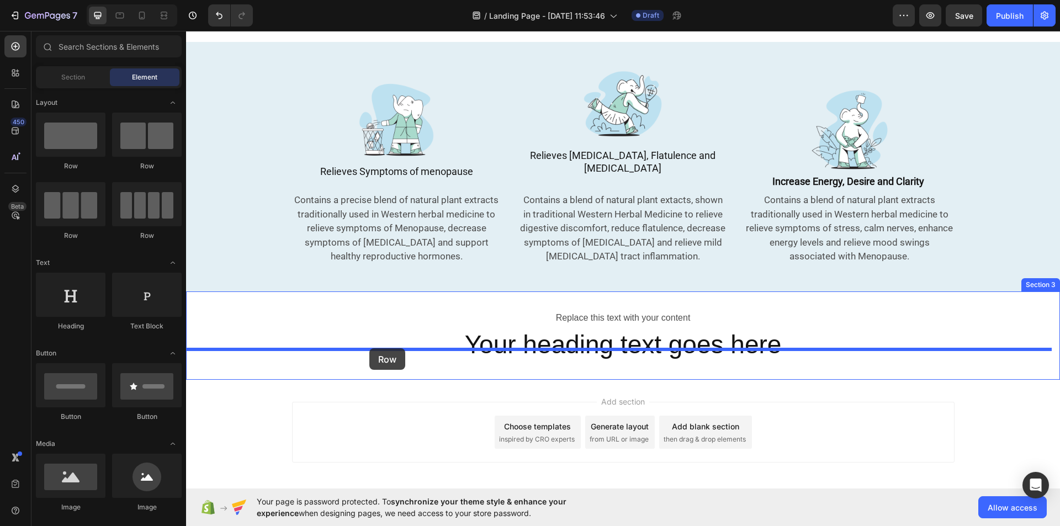
drag, startPoint x: 315, startPoint y: 167, endPoint x: 369, endPoint y: 348, distance: 189.6
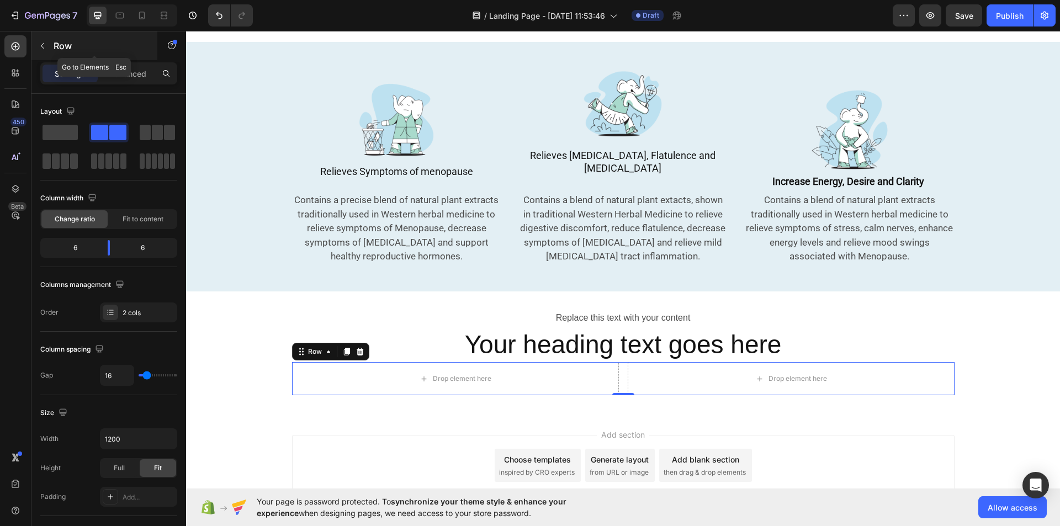
click at [45, 46] on icon "button" at bounding box center [42, 45] width 9 height 9
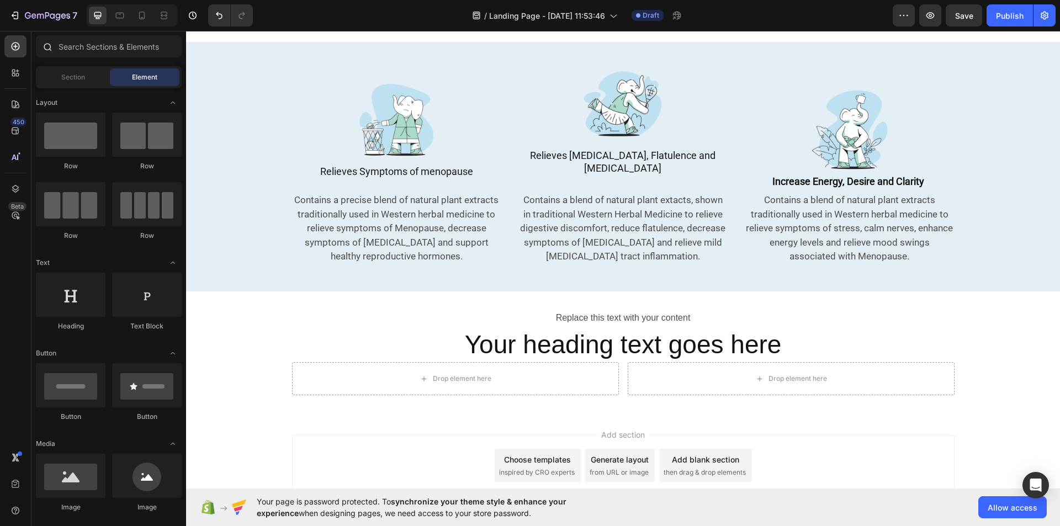
click at [56, 47] on div at bounding box center [47, 46] width 22 height 22
click at [115, 44] on input "text" at bounding box center [109, 46] width 146 height 22
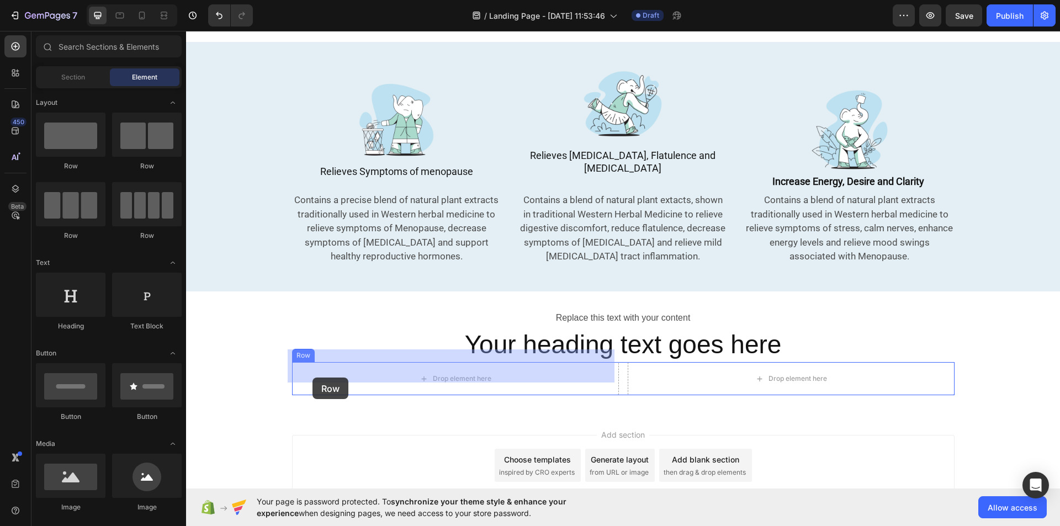
drag, startPoint x: 317, startPoint y: 178, endPoint x: 312, endPoint y: 376, distance: 198.8
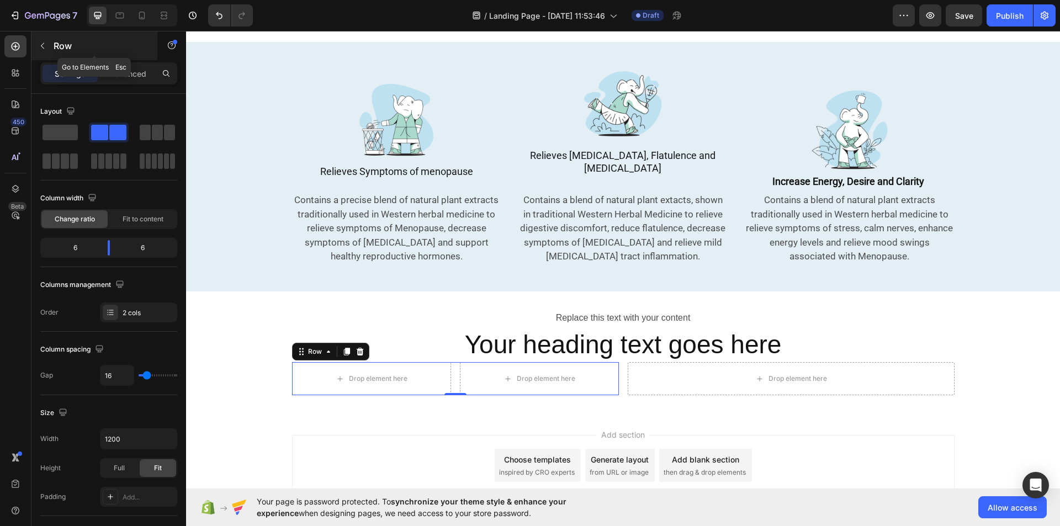
click at [36, 41] on button "button" at bounding box center [43, 46] width 18 height 18
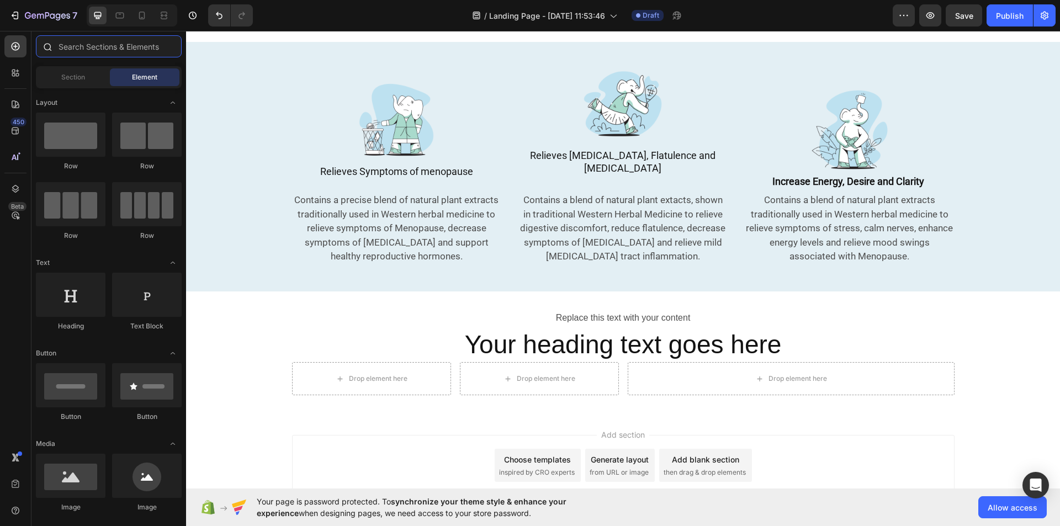
click at [67, 45] on input "text" at bounding box center [109, 46] width 146 height 22
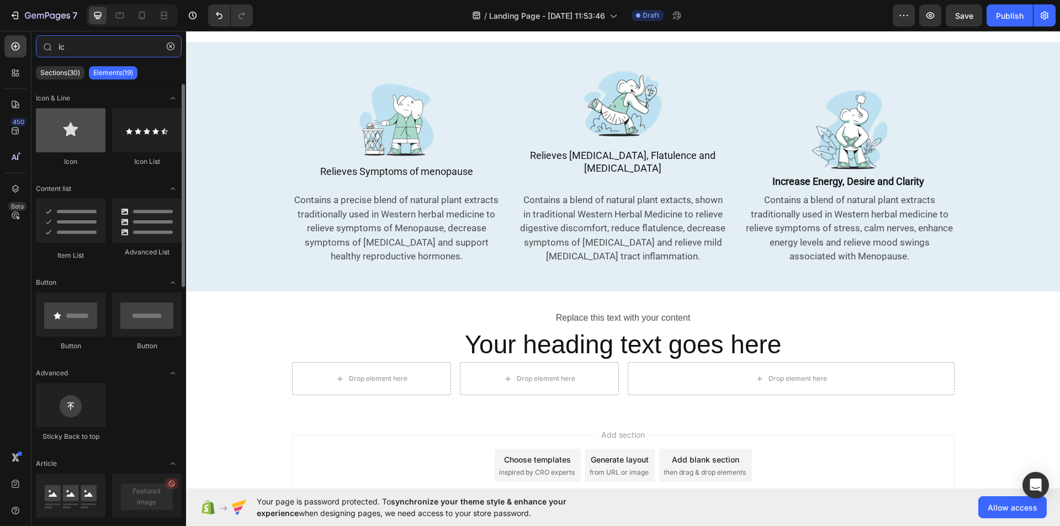
type input "ic"
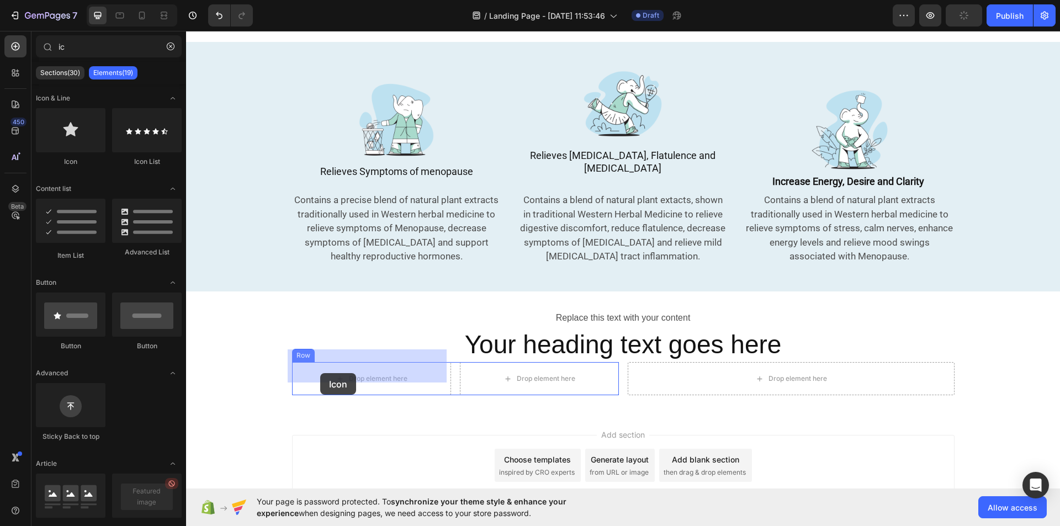
drag, startPoint x: 269, startPoint y: 162, endPoint x: 320, endPoint y: 373, distance: 216.9
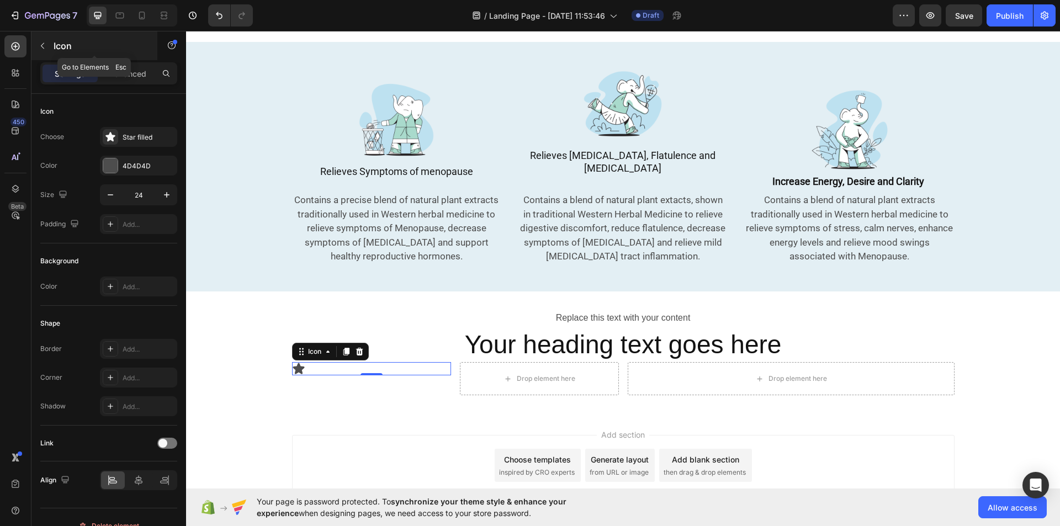
click at [44, 51] on button "button" at bounding box center [43, 46] width 18 height 18
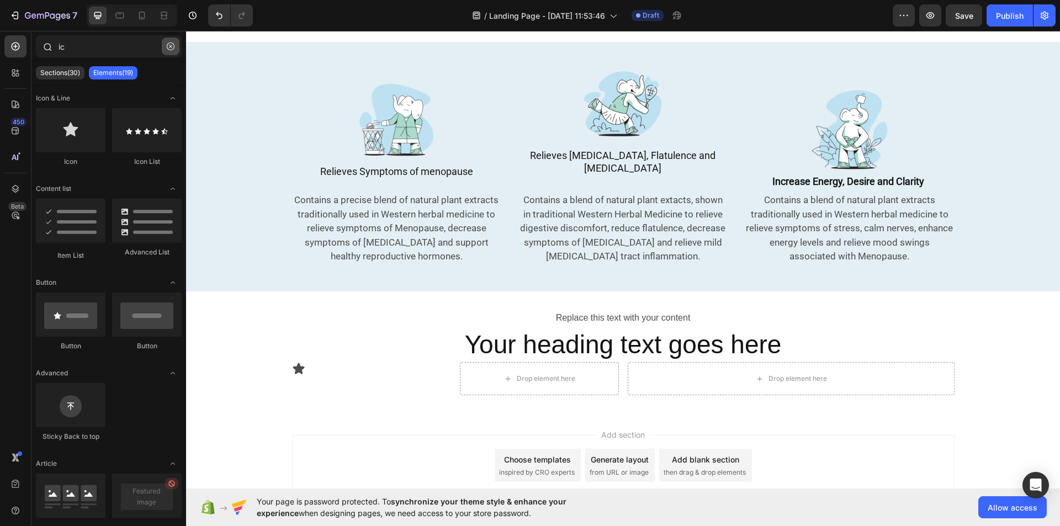
click at [162, 46] on button "button" at bounding box center [171, 47] width 18 height 18
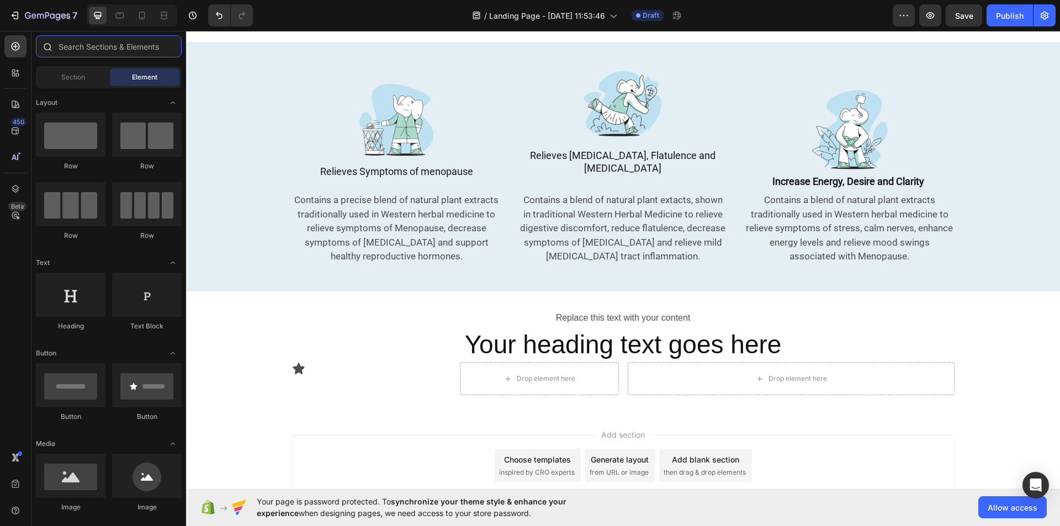
click at [131, 46] on input "text" at bounding box center [109, 46] width 146 height 22
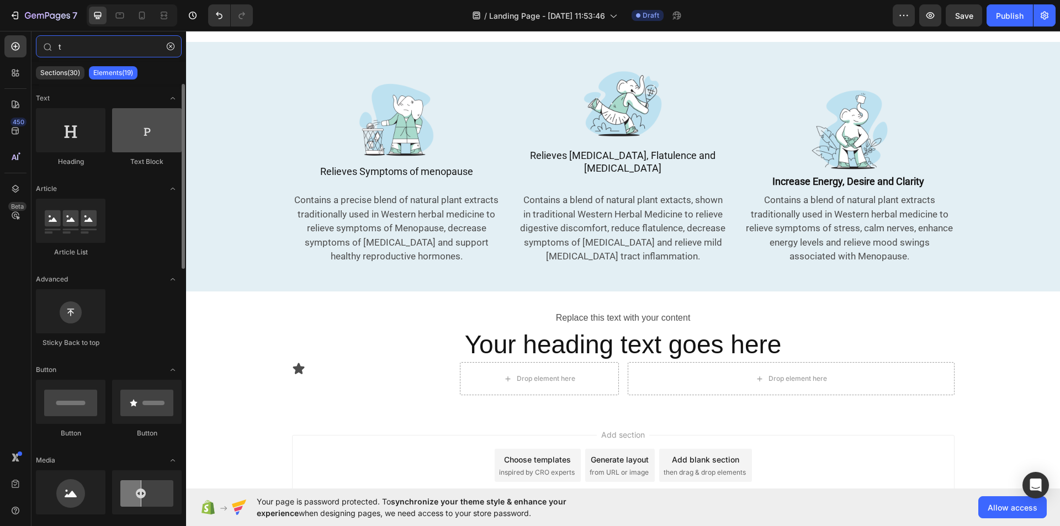
type input "t"
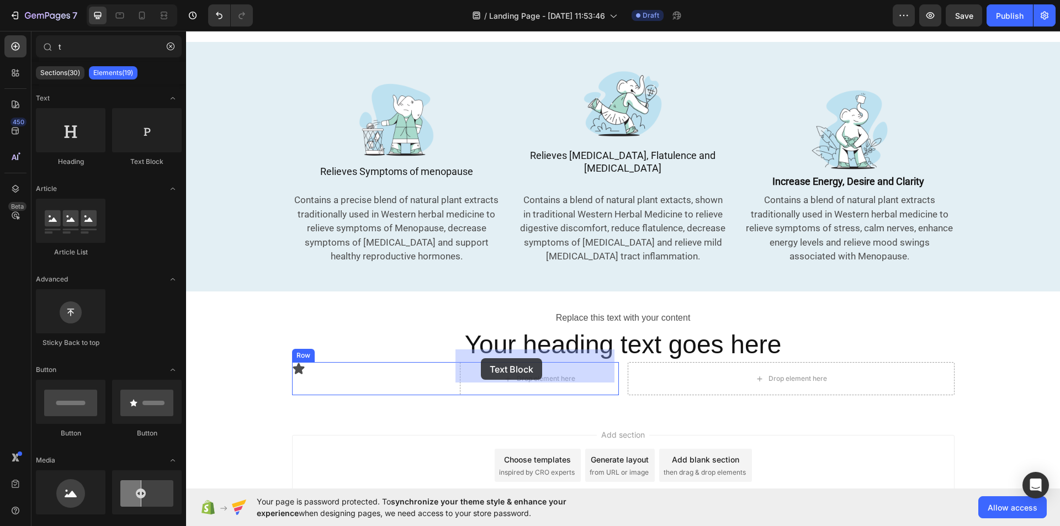
drag, startPoint x: 317, startPoint y: 162, endPoint x: 481, endPoint y: 358, distance: 255.9
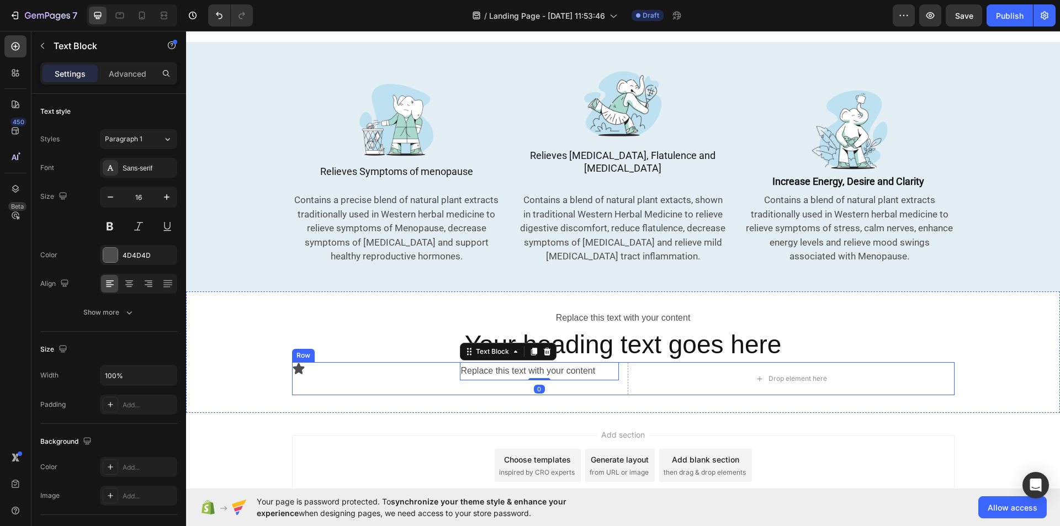
click at [437, 375] on div "Icon Replace this text with your content Text Block 0 Row" at bounding box center [455, 378] width 327 height 33
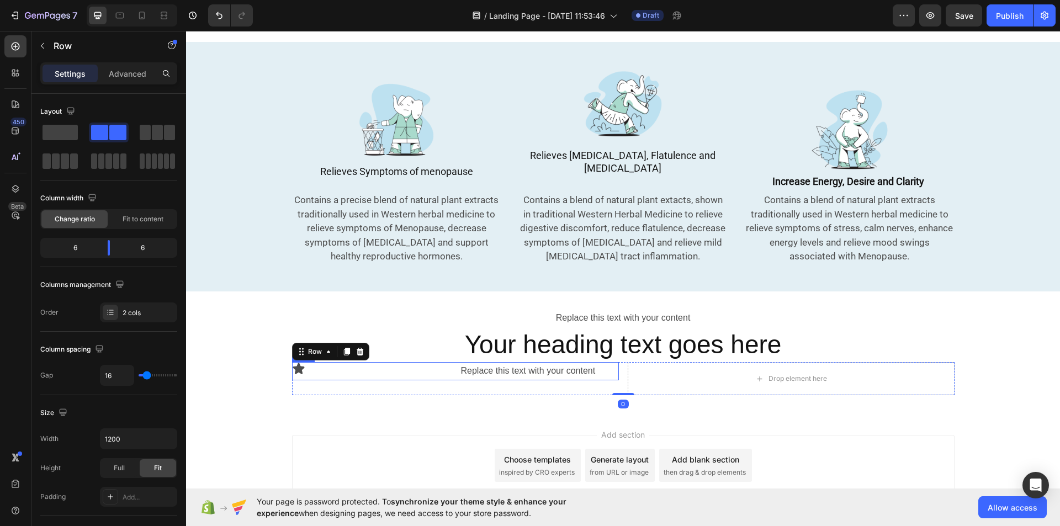
click at [449, 366] on div "Icon Replace this text with your content Text Block Row" at bounding box center [455, 371] width 327 height 18
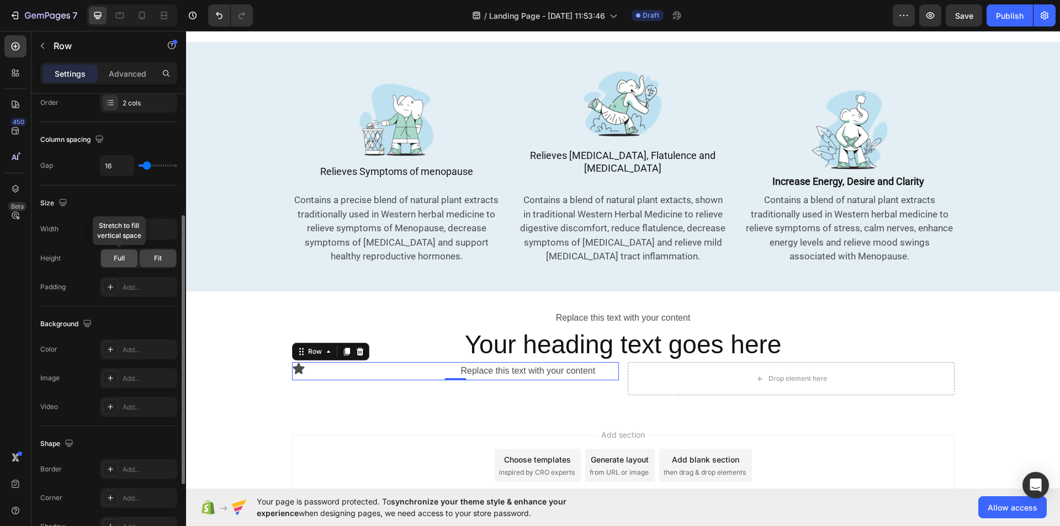
click at [123, 258] on span "Full" at bounding box center [119, 258] width 11 height 10
type input "0"
drag, startPoint x: 145, startPoint y: 164, endPoint x: 126, endPoint y: 171, distance: 19.7
type input "0"
click at [139, 167] on input "range" at bounding box center [158, 165] width 39 height 2
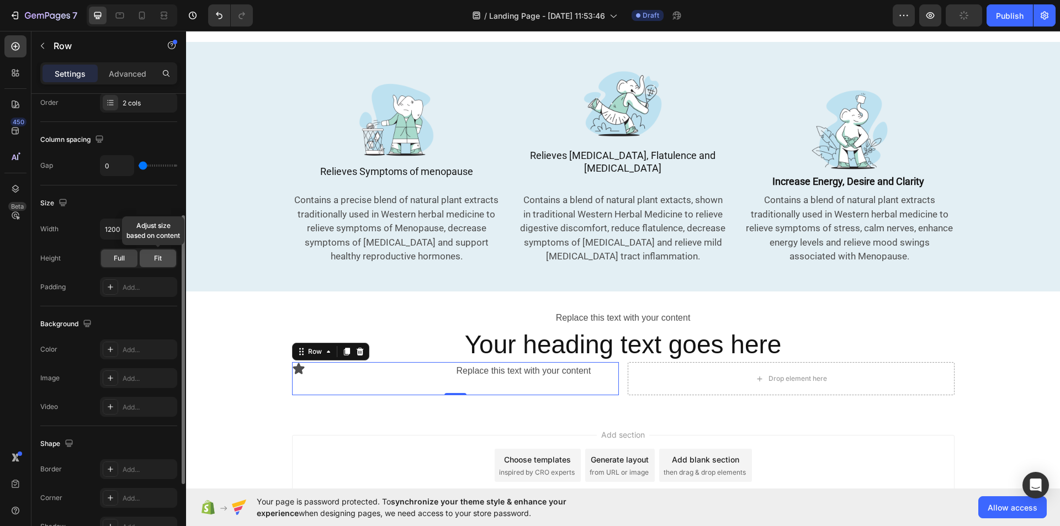
click at [161, 258] on span "Fit" at bounding box center [158, 258] width 8 height 10
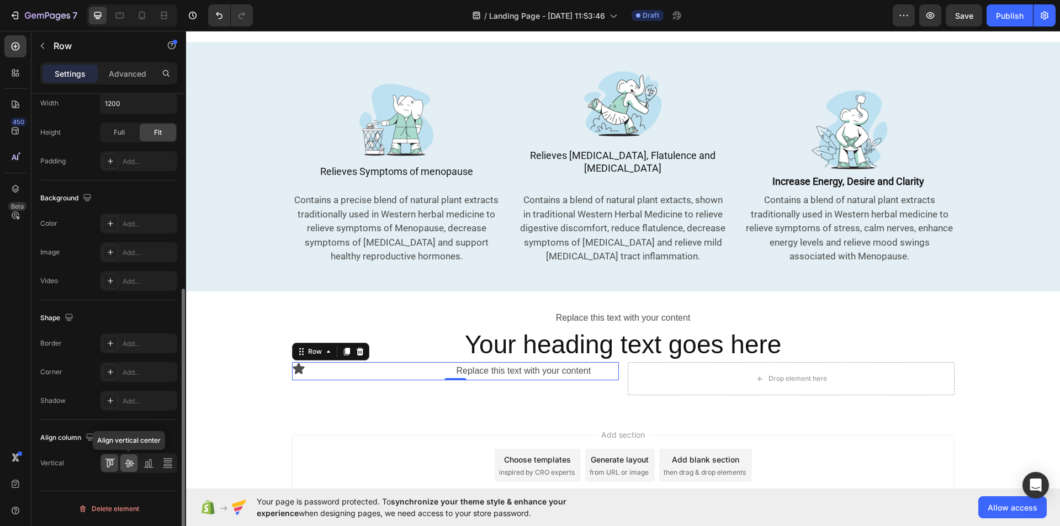
click at [128, 463] on icon at bounding box center [129, 463] width 11 height 11
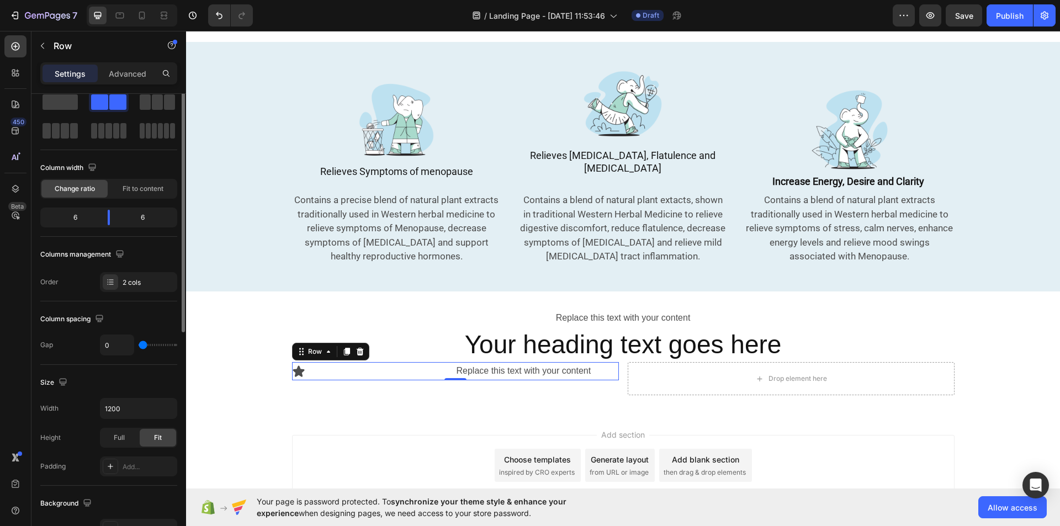
scroll to position [0, 0]
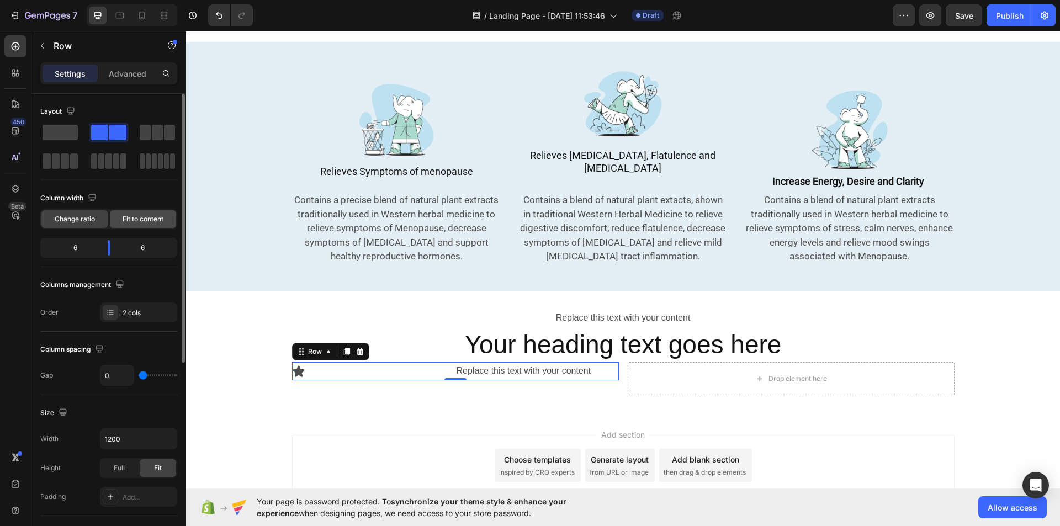
click at [145, 215] on span "Fit to content" at bounding box center [143, 219] width 41 height 10
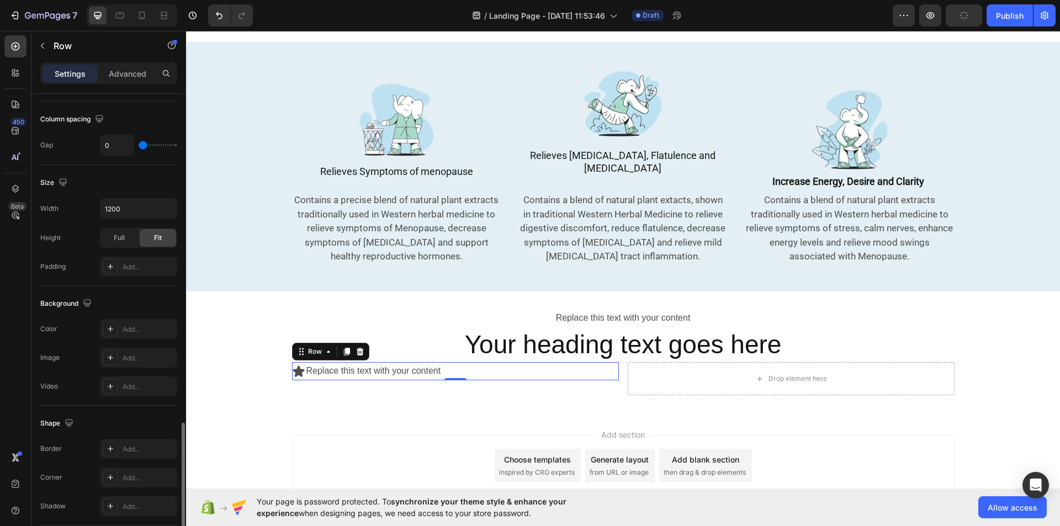
scroll to position [336, 0]
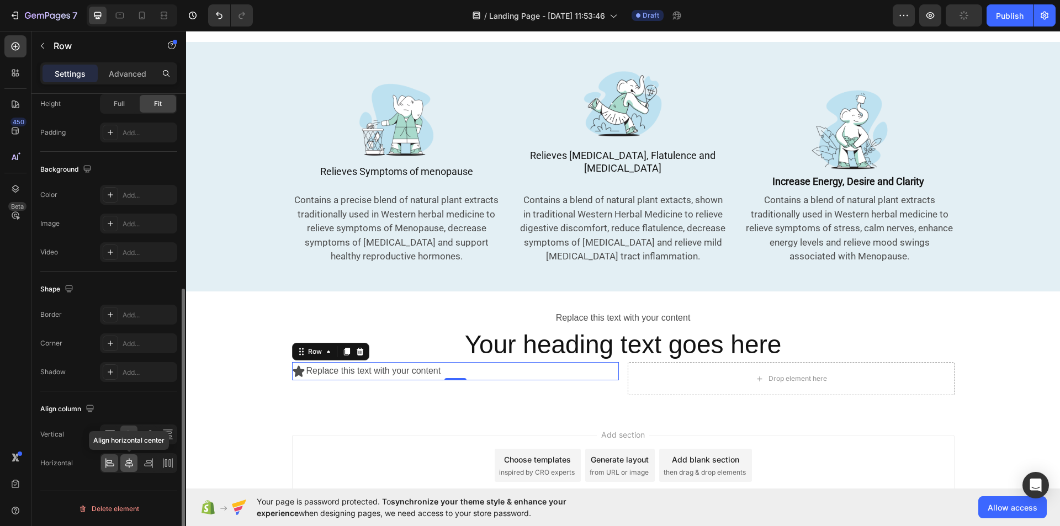
click at [128, 459] on icon at bounding box center [129, 463] width 11 height 11
click at [111, 443] on div at bounding box center [109, 435] width 17 height 18
click at [109, 469] on div at bounding box center [109, 463] width 17 height 18
click at [131, 434] on icon at bounding box center [129, 434] width 11 height 11
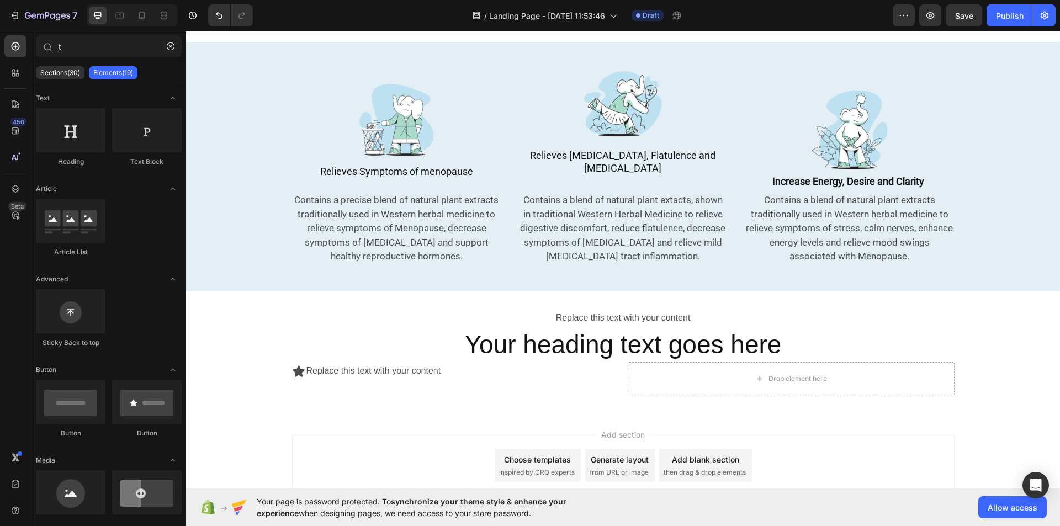
click at [267, 428] on div "Add section Choose templates inspired by CRO experts Generate layout from URL o…" at bounding box center [623, 481] width 874 height 136
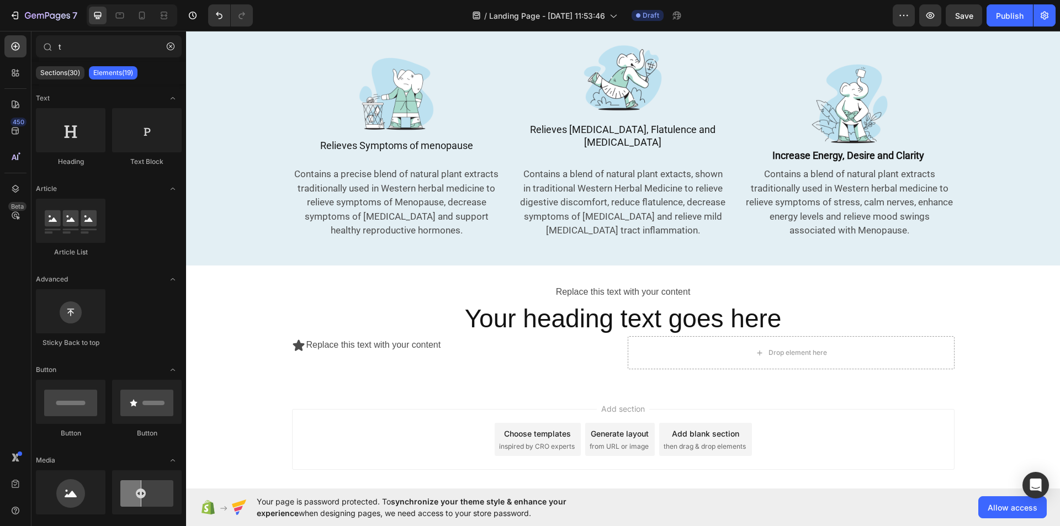
scroll to position [529, 0]
click at [371, 355] on div "Icon Replace this text with your content Text Block Row" at bounding box center [455, 352] width 327 height 33
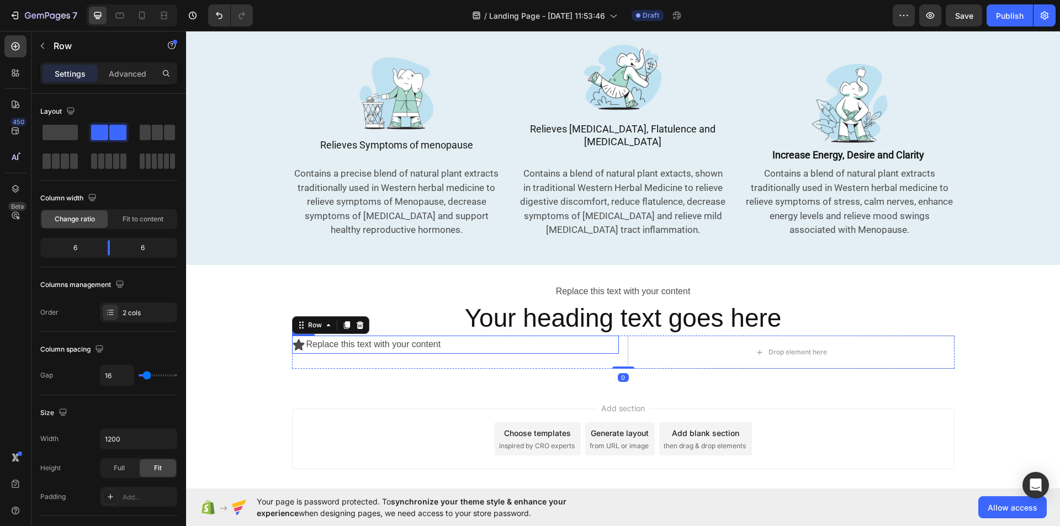
click at [534, 336] on div "Icon Replace this text with your content Text Block Row" at bounding box center [455, 345] width 327 height 18
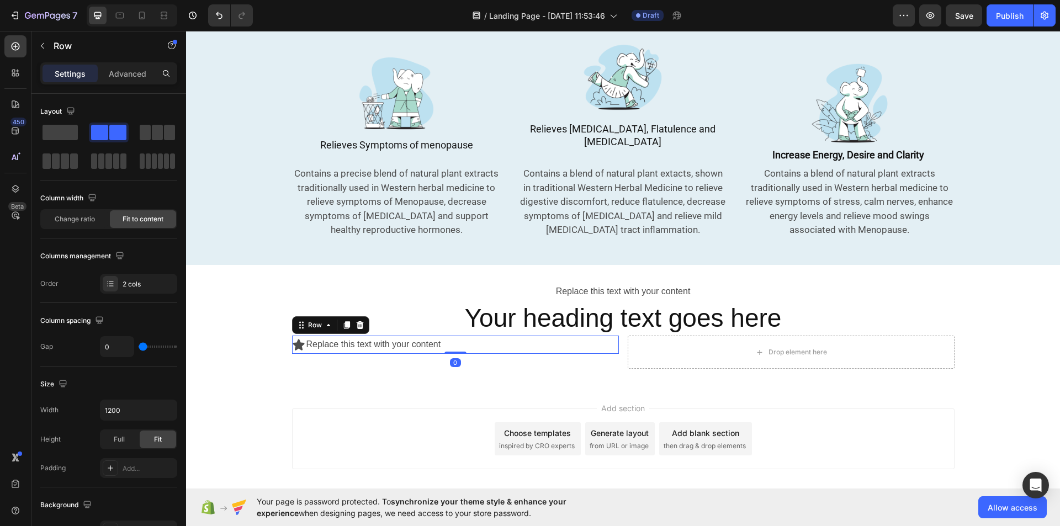
scroll to position [336, 0]
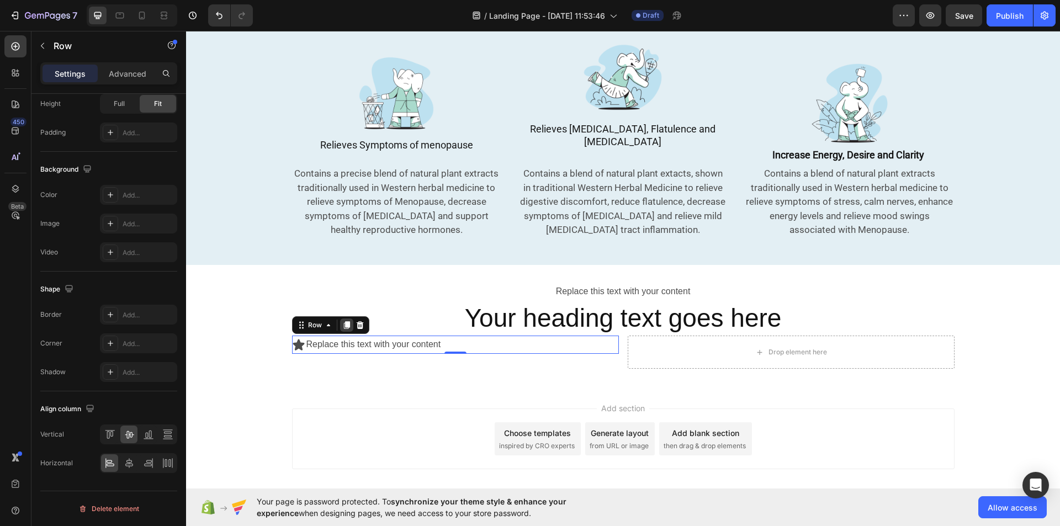
click at [343, 322] on icon at bounding box center [346, 326] width 6 height 8
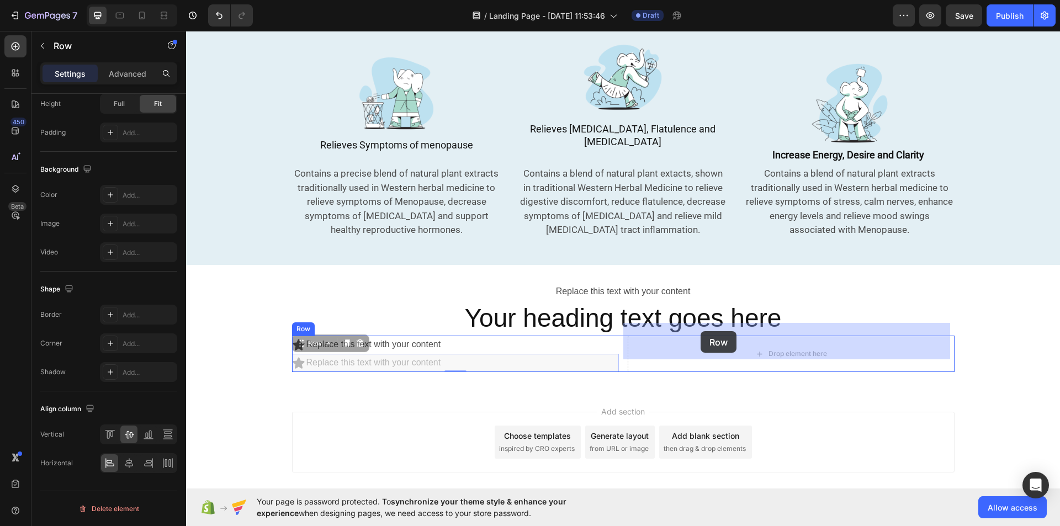
drag, startPoint x: 299, startPoint y: 332, endPoint x: 700, endPoint y: 330, distance: 400.7
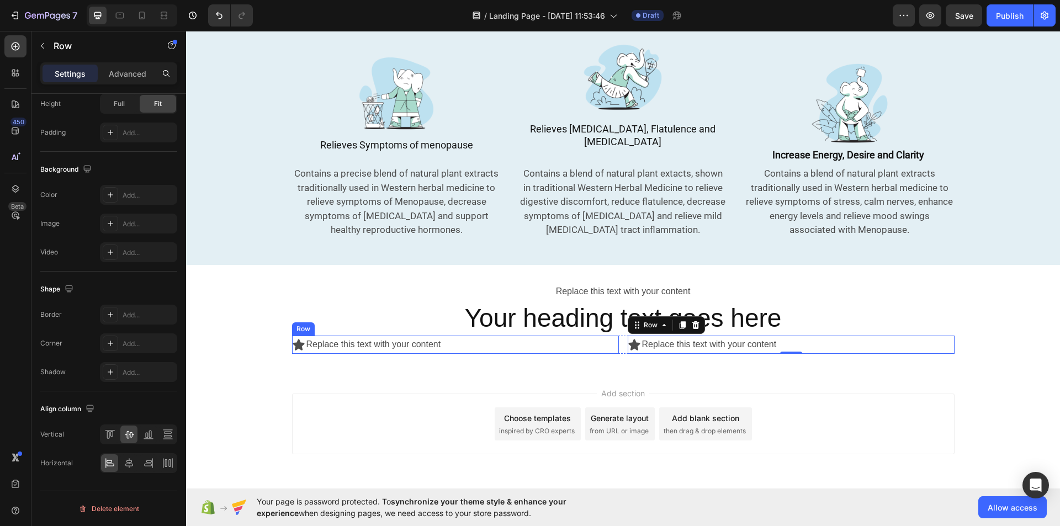
click at [605, 336] on div "Icon Replace this text with your content Text Block Row" at bounding box center [455, 345] width 327 height 18
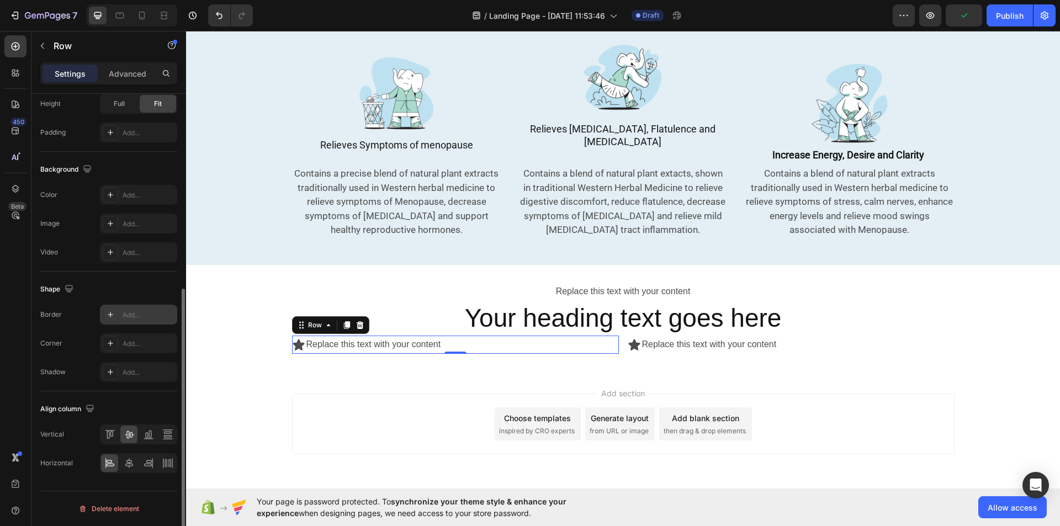
click at [111, 319] on div at bounding box center [110, 314] width 15 height 15
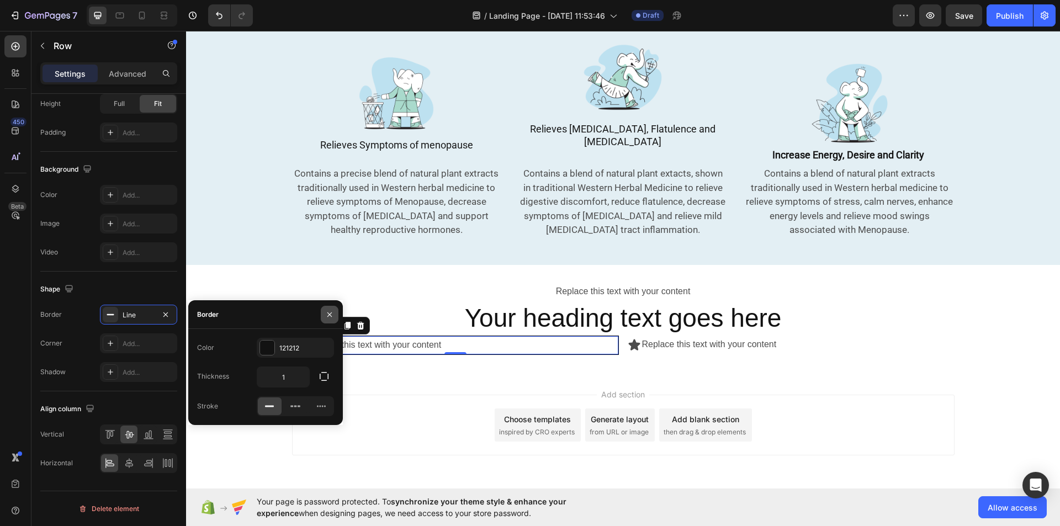
click at [327, 316] on icon "button" at bounding box center [329, 314] width 9 height 9
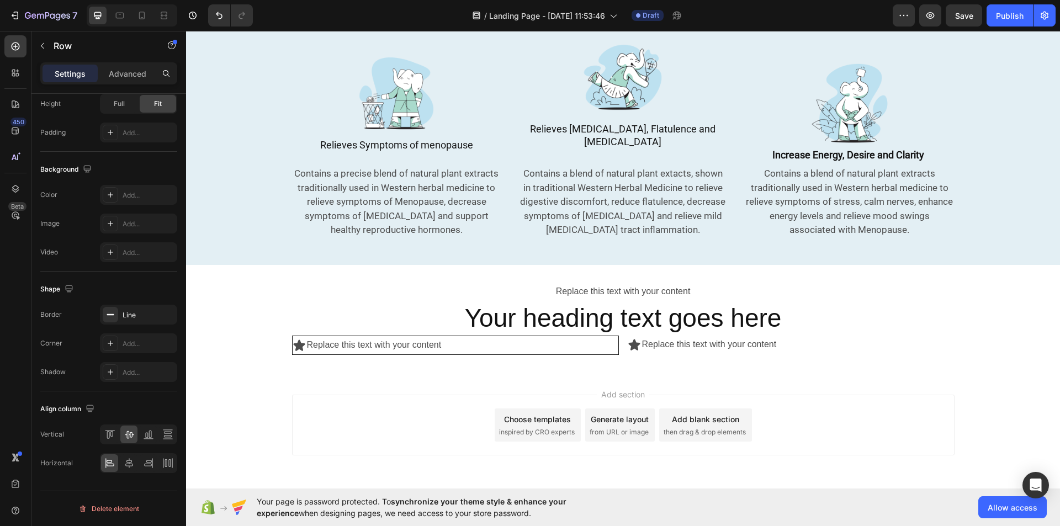
click at [302, 379] on div "Add section Choose templates inspired by CRO experts Generate layout from URL o…" at bounding box center [623, 441] width 874 height 136
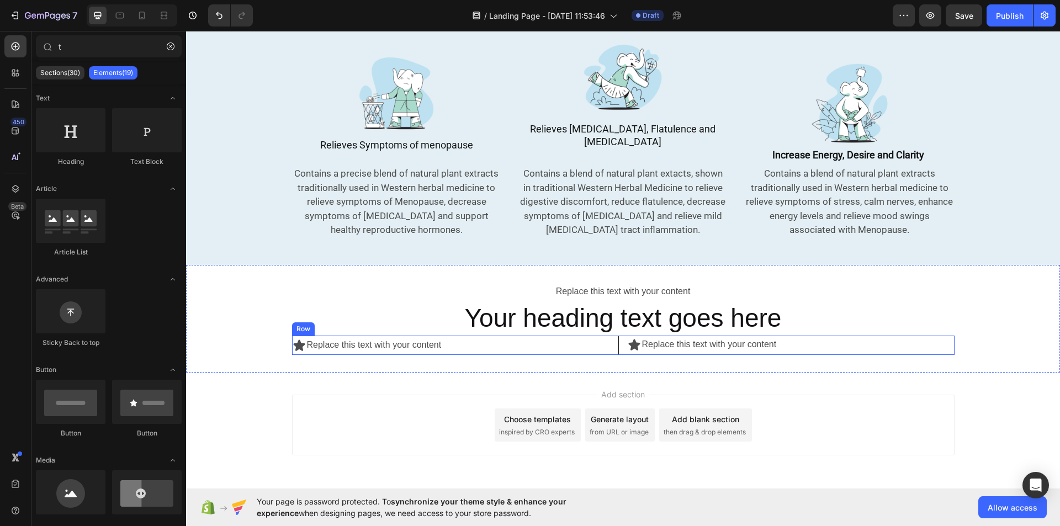
click at [622, 336] on div "Icon Replace this text with your content Text Block Row Icon Replace this text …" at bounding box center [623, 345] width 662 height 19
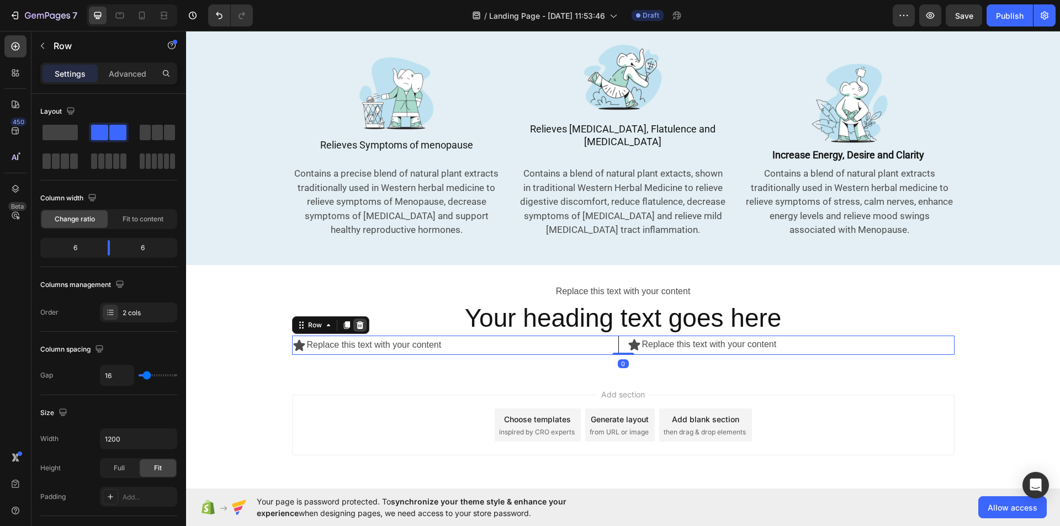
click at [357, 321] on icon at bounding box center [359, 325] width 7 height 8
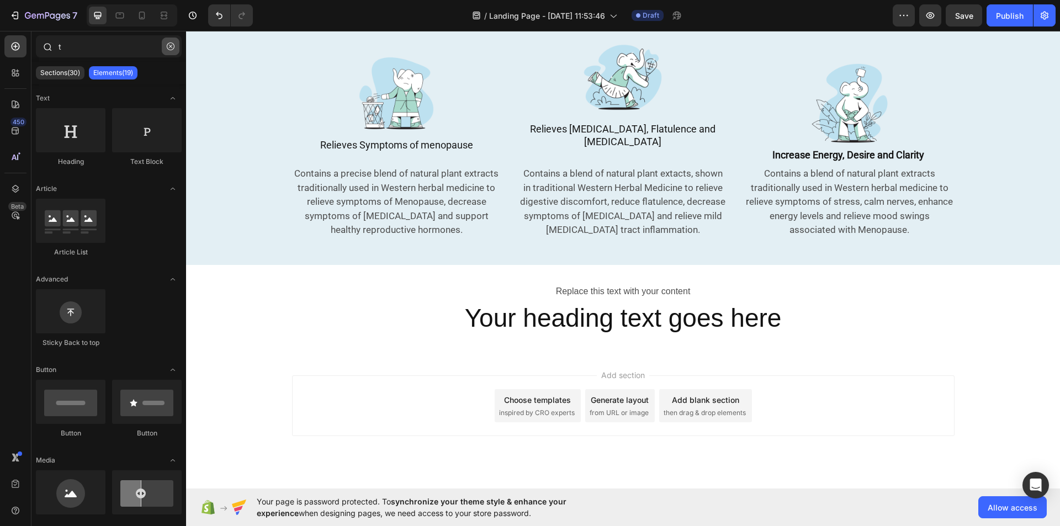
click at [171, 41] on button "button" at bounding box center [171, 47] width 18 height 18
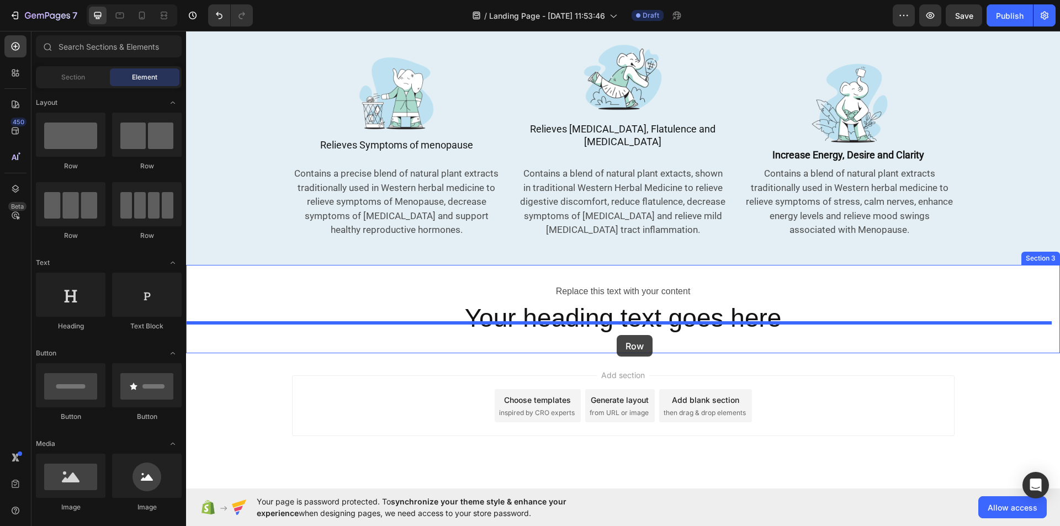
drag, startPoint x: 319, startPoint y: 159, endPoint x: 613, endPoint y: 335, distance: 342.4
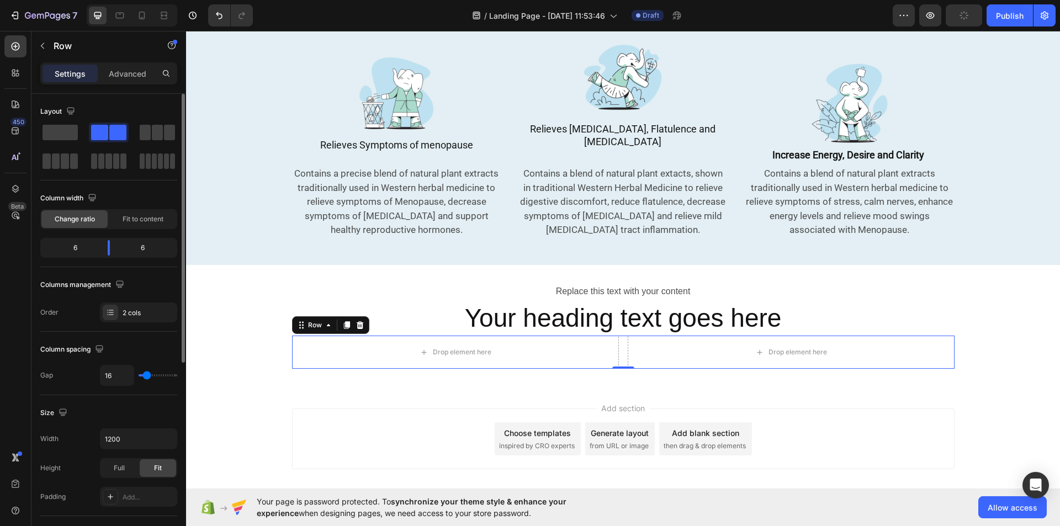
type input "20"
type input "22"
type input "27"
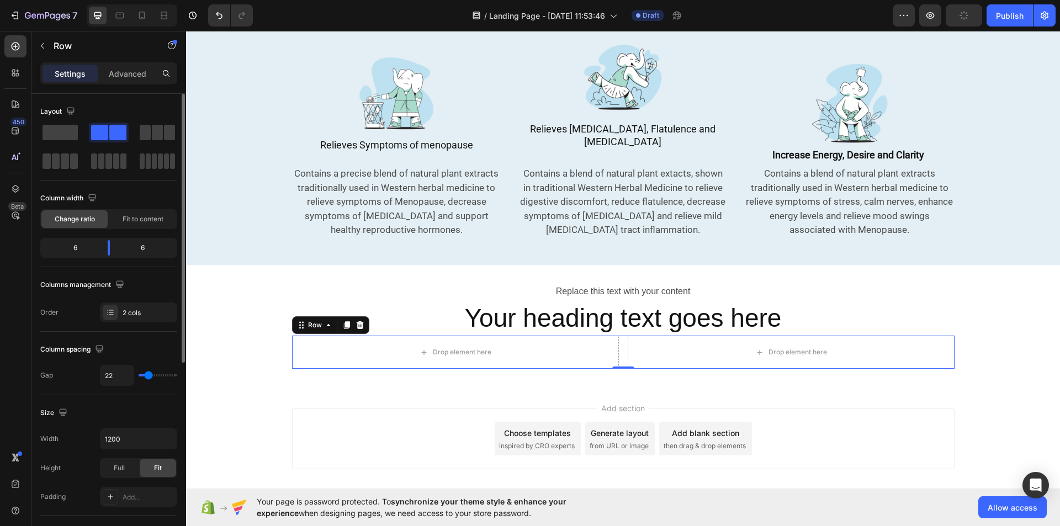
type input "27"
type input "29"
type input "31"
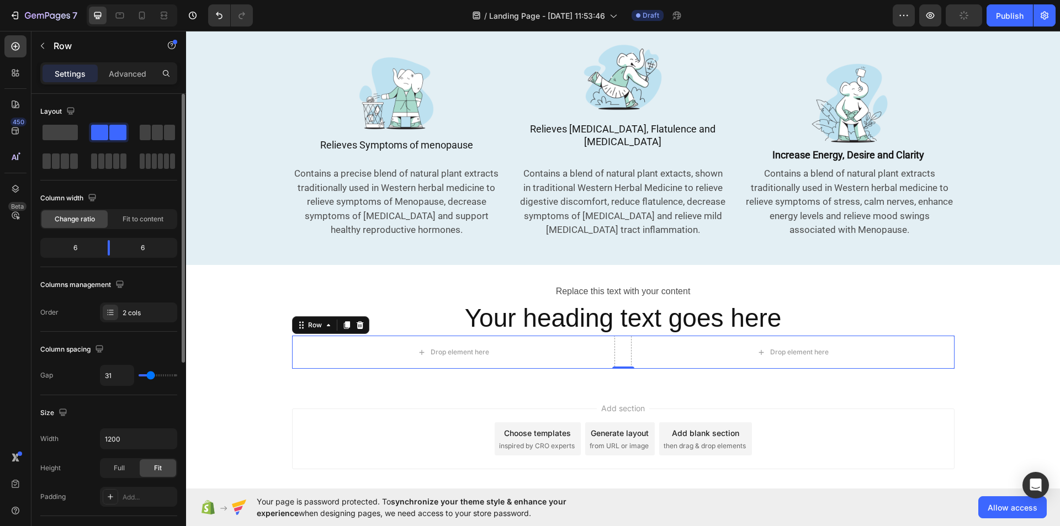
type input "36"
type input "40"
type input "42"
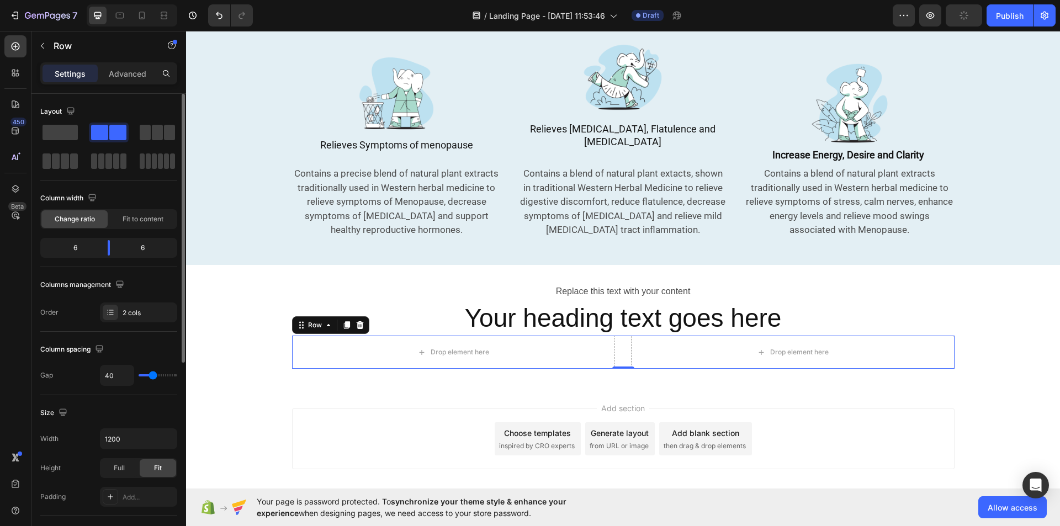
type input "42"
type input "44"
type input "47"
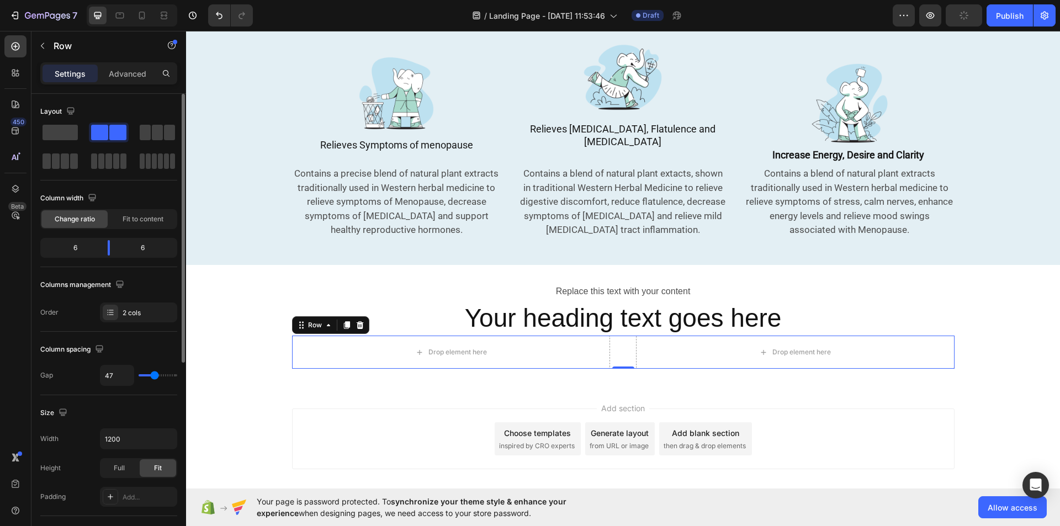
type input "51"
type input "53"
type input "56"
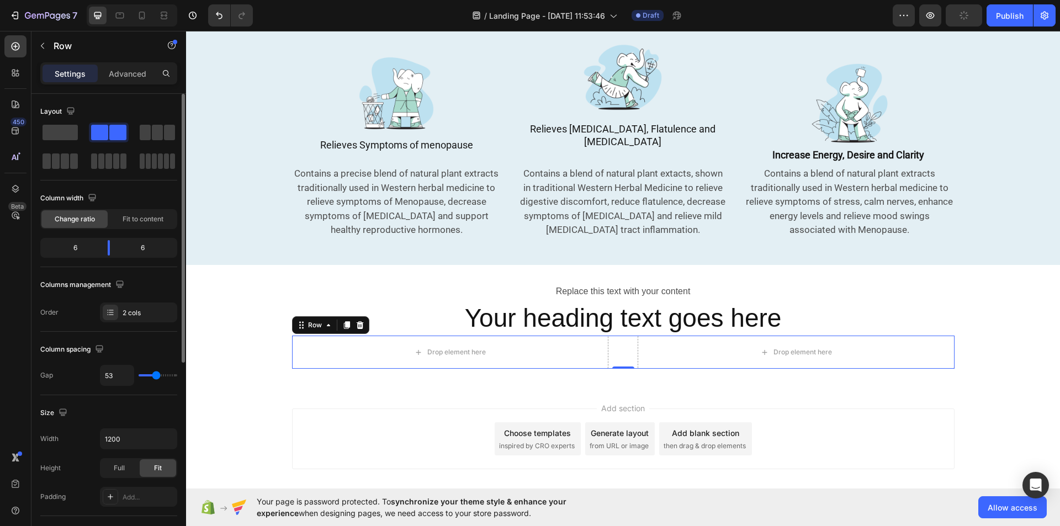
type input "56"
type input "51"
type input "49"
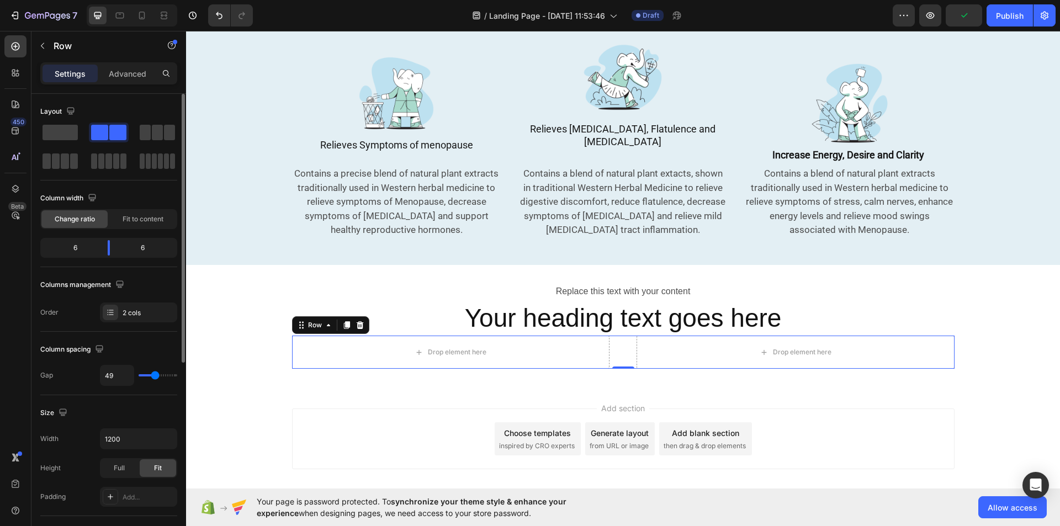
type input "47"
type input "49"
drag, startPoint x: 147, startPoint y: 374, endPoint x: 155, endPoint y: 374, distance: 8.3
type input "49"
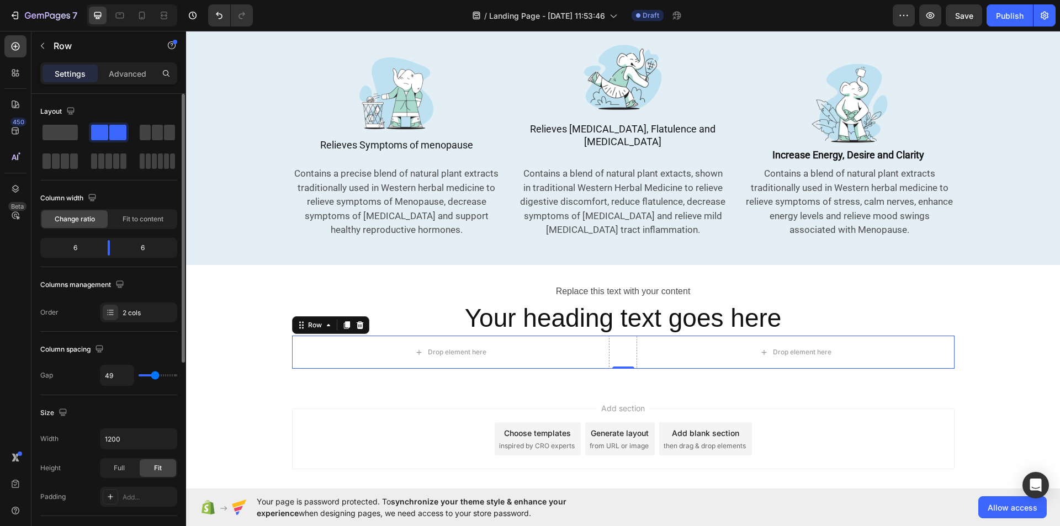
click at [155, 374] on input "range" at bounding box center [158, 375] width 39 height 2
type input "56"
type input "53"
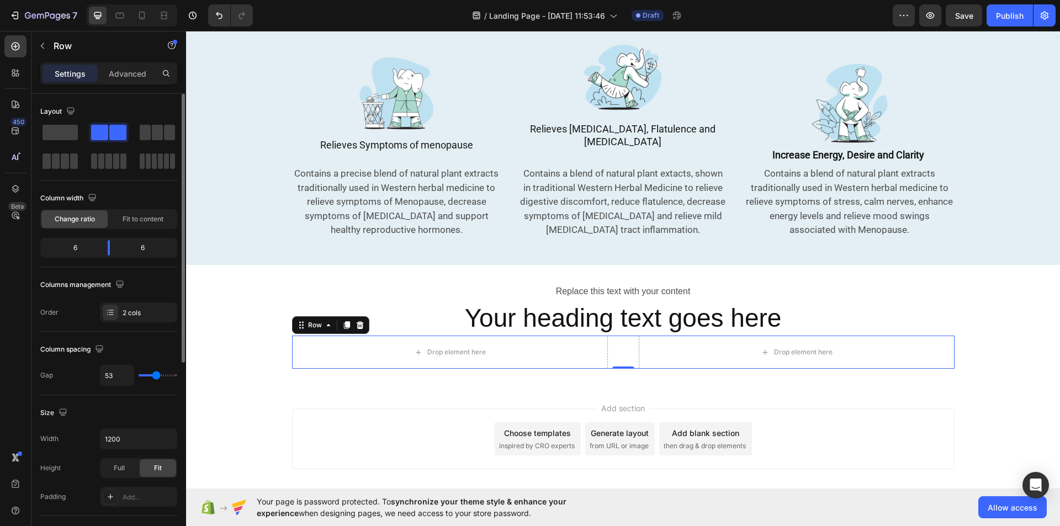
type input "51"
type input "47"
type input "44"
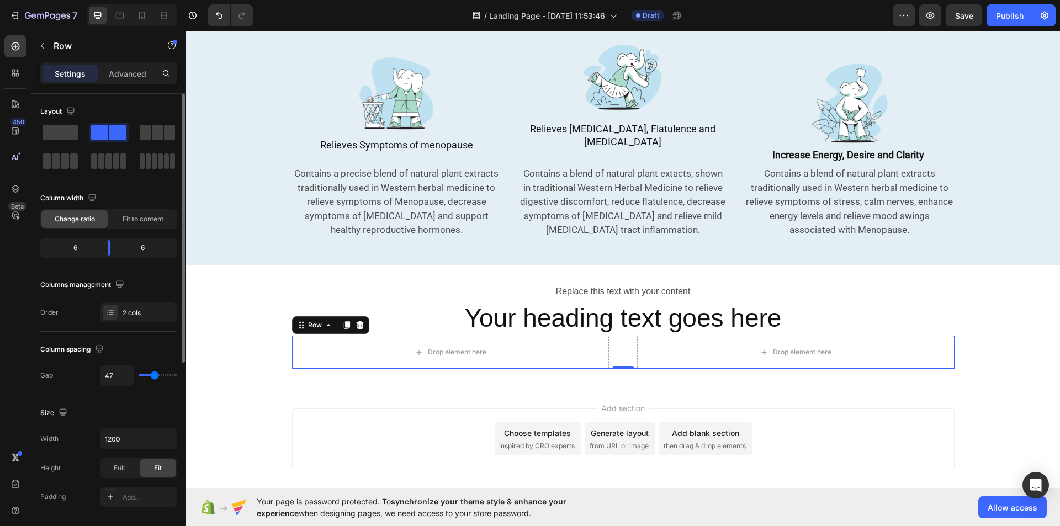
type input "44"
type input "47"
click at [155, 374] on input "range" at bounding box center [158, 375] width 39 height 2
click at [47, 44] on button "button" at bounding box center [43, 46] width 18 height 18
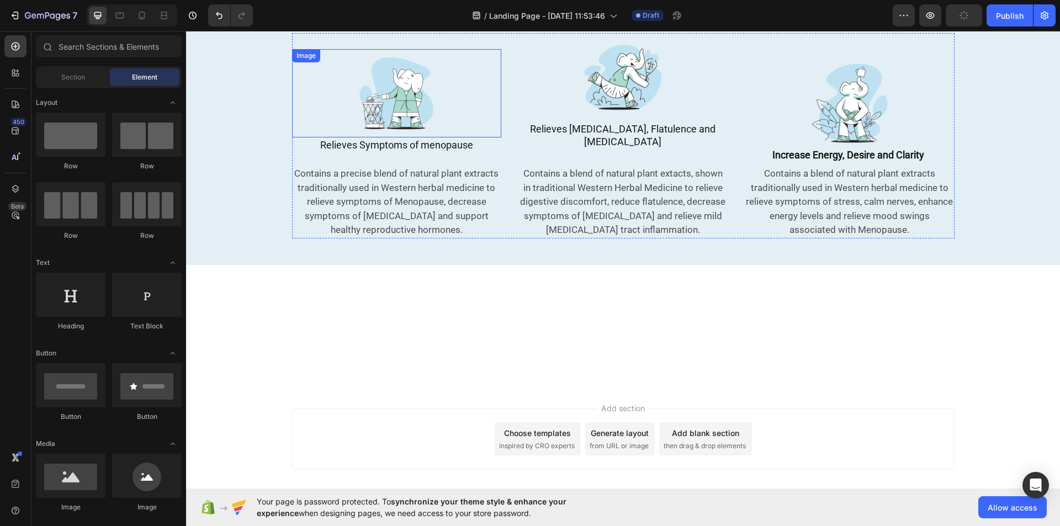
scroll to position [0, 0]
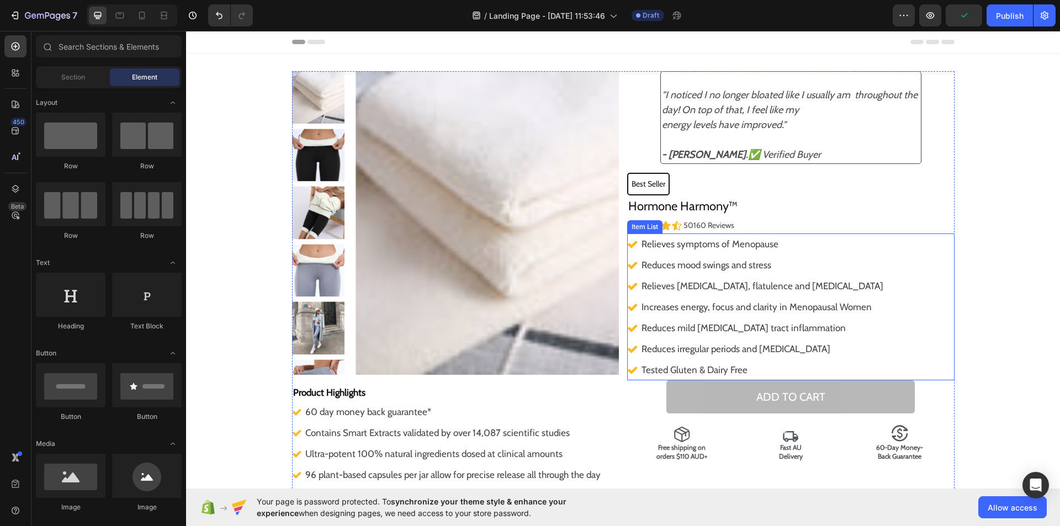
click at [911, 275] on div "Relieves symptoms of Menopause Reduces mood swings and stress Relieves bloating…" at bounding box center [790, 306] width 327 height 147
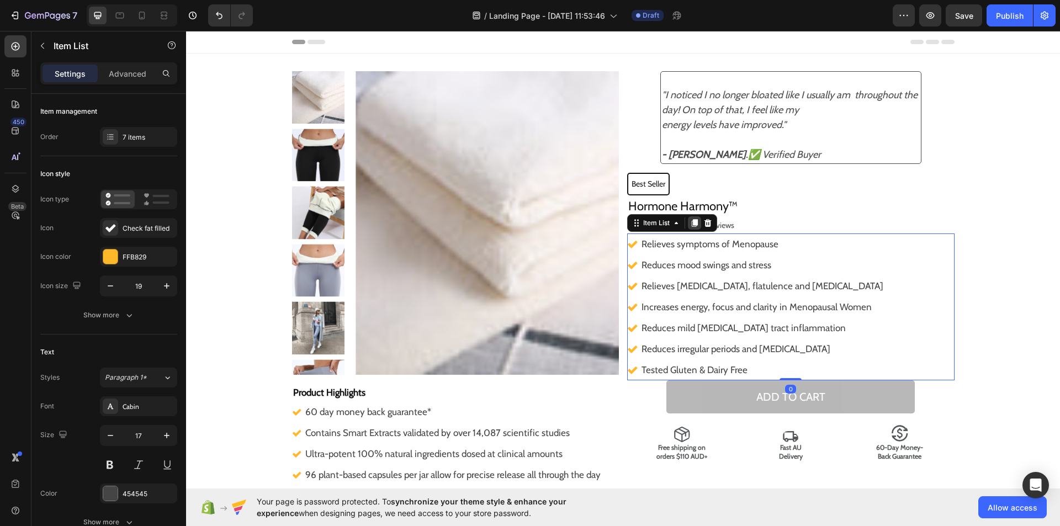
click at [692, 224] on icon at bounding box center [695, 224] width 6 height 8
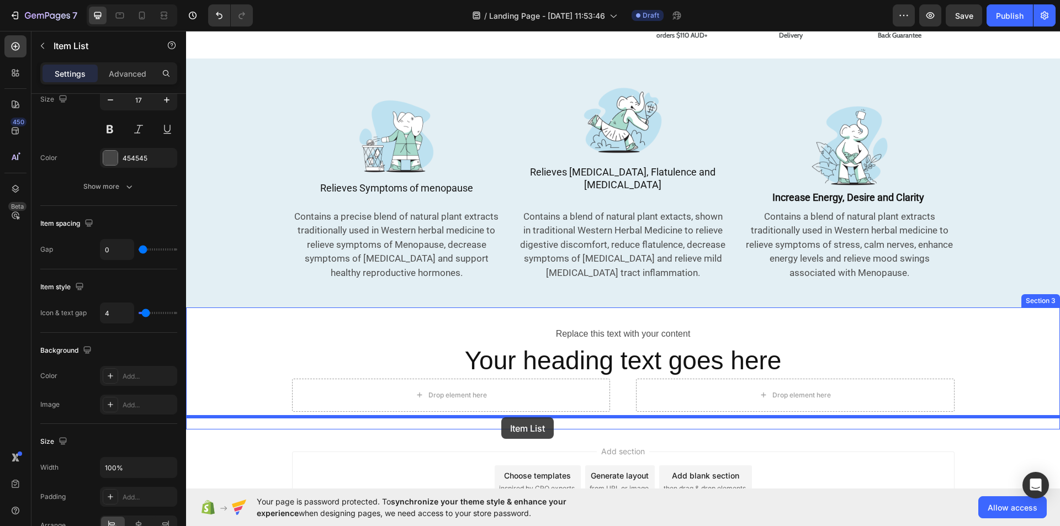
scroll to position [590, 0]
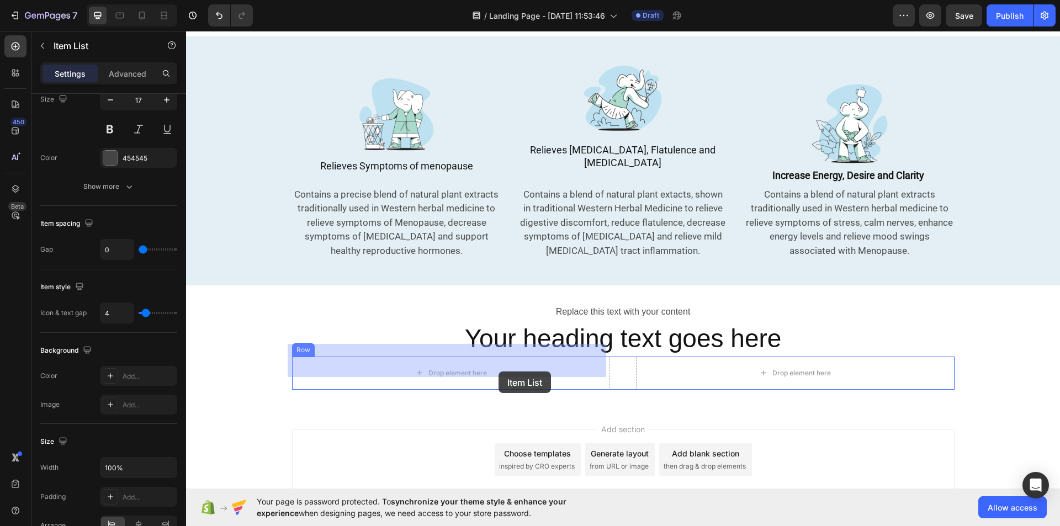
drag, startPoint x: 632, startPoint y: 375, endPoint x: 497, endPoint y: 371, distance: 134.7
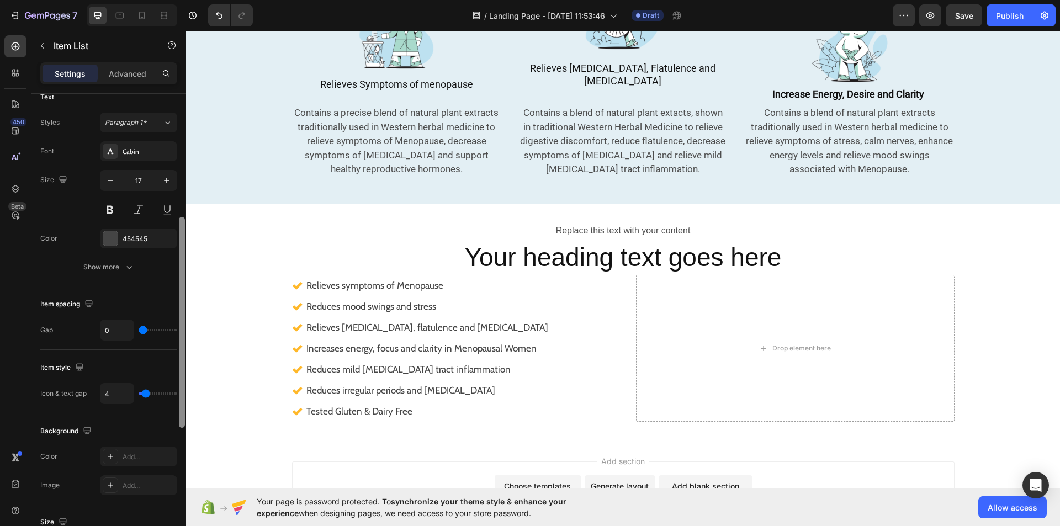
scroll to position [260, 0]
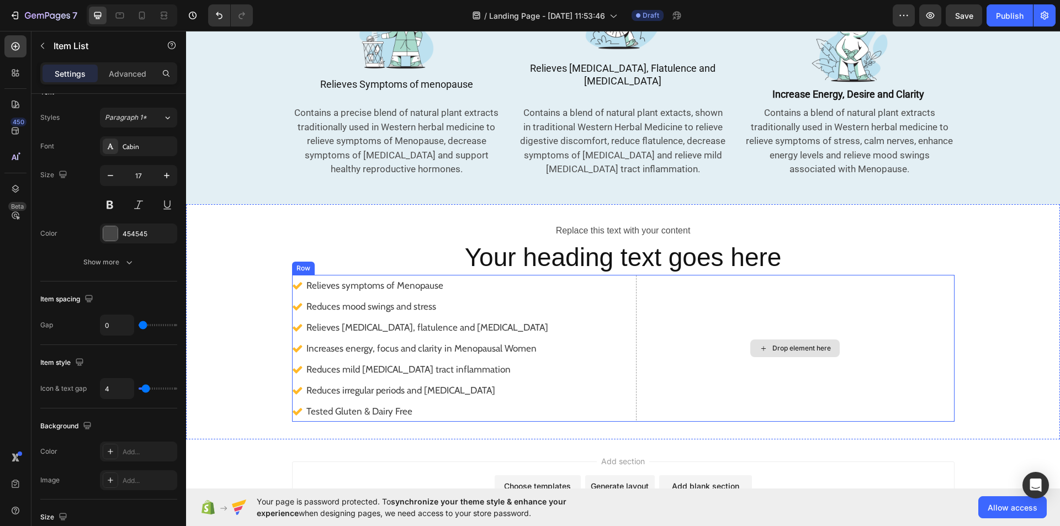
click at [641, 327] on div "Drop element here" at bounding box center [795, 348] width 318 height 147
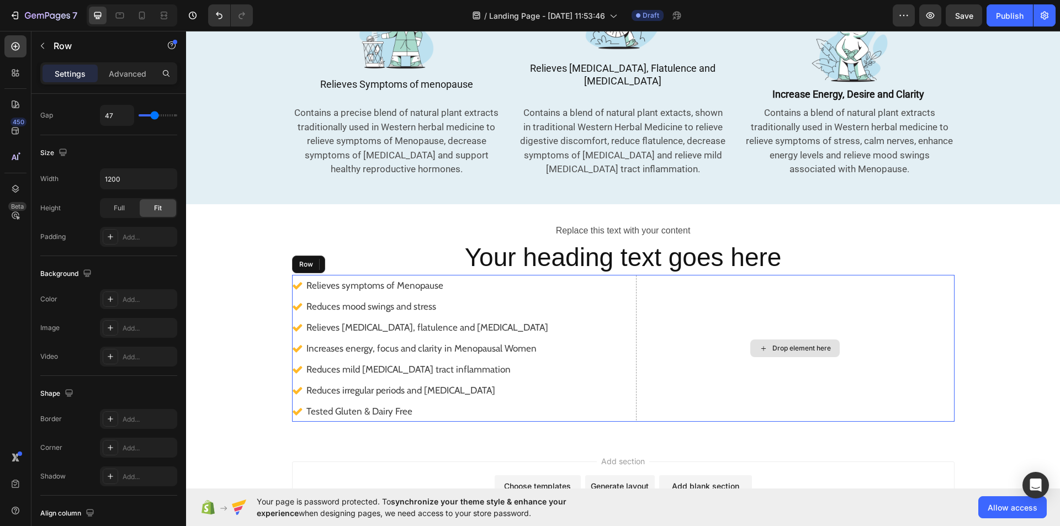
scroll to position [0, 0]
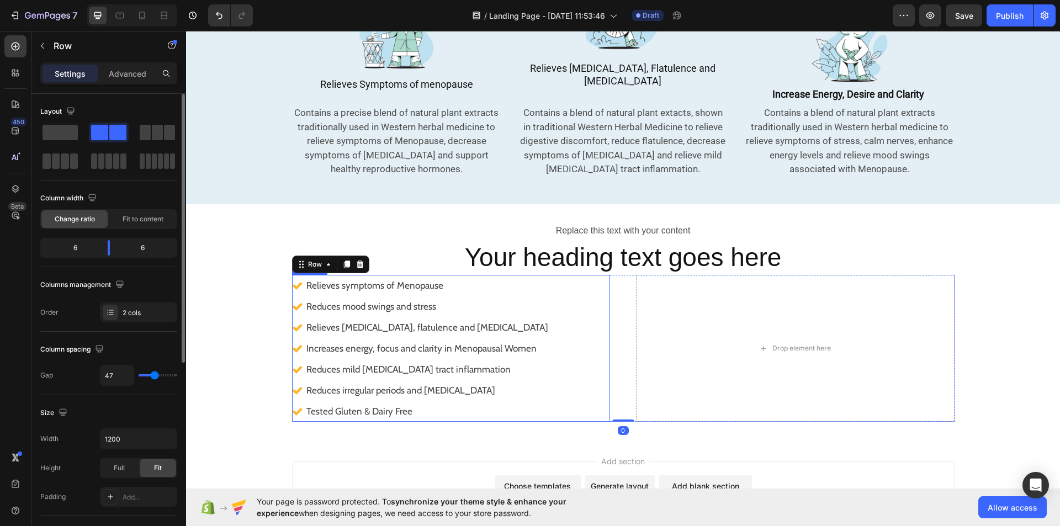
click at [567, 324] on div "Relieves symptoms of Menopause Reduces mood swings and stress Relieves bloating…" at bounding box center [451, 348] width 318 height 147
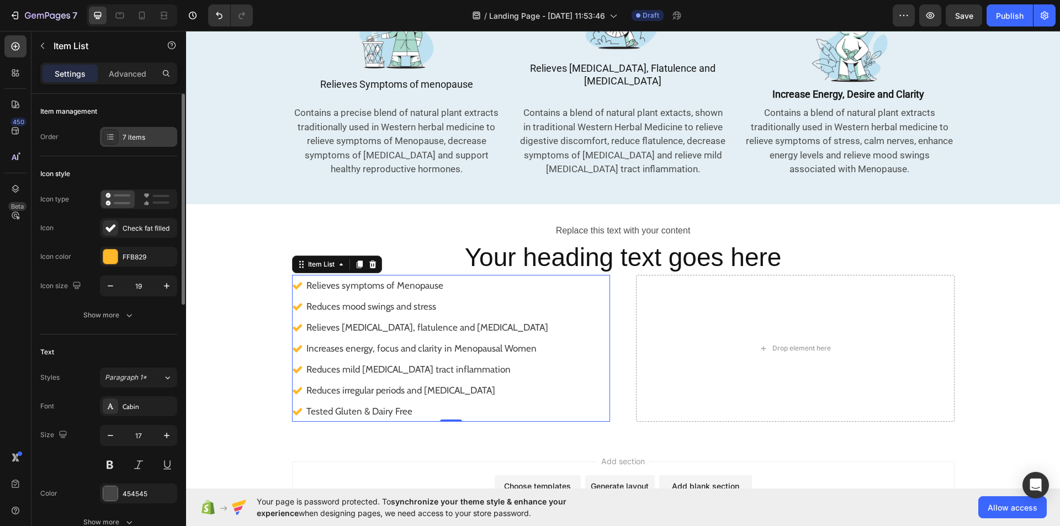
click at [165, 140] on div "7 items" at bounding box center [149, 137] width 52 height 10
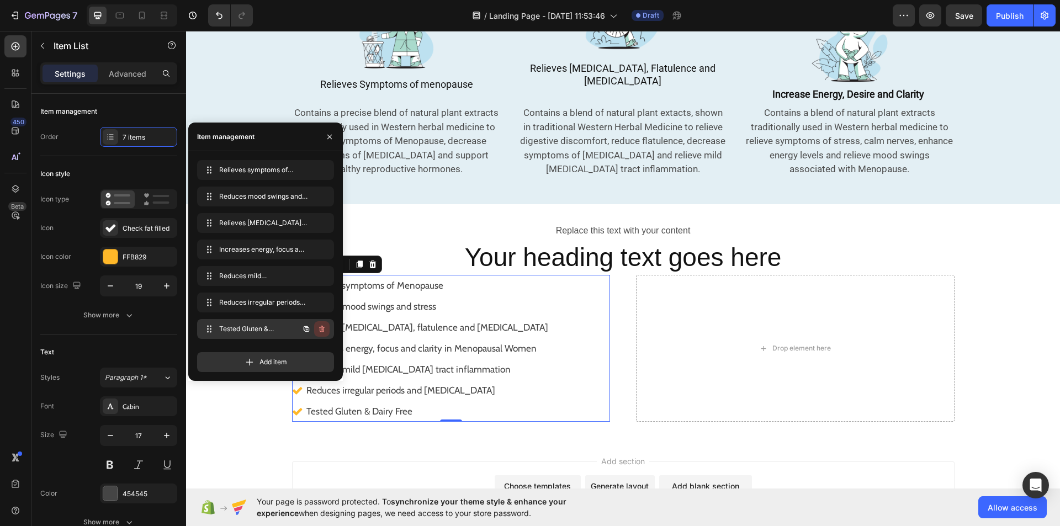
click at [322, 326] on icon "button" at bounding box center [321, 329] width 9 height 9
click at [322, 326] on div "Delete" at bounding box center [314, 329] width 20 height 10
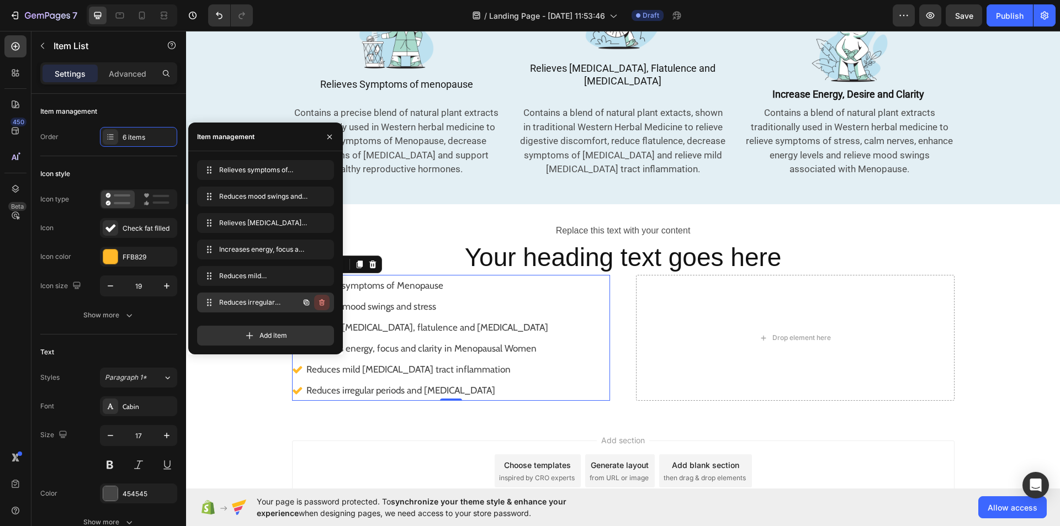
click at [321, 309] on button "button" at bounding box center [321, 302] width 15 height 15
click at [321, 309] on button "Delete" at bounding box center [314, 302] width 30 height 15
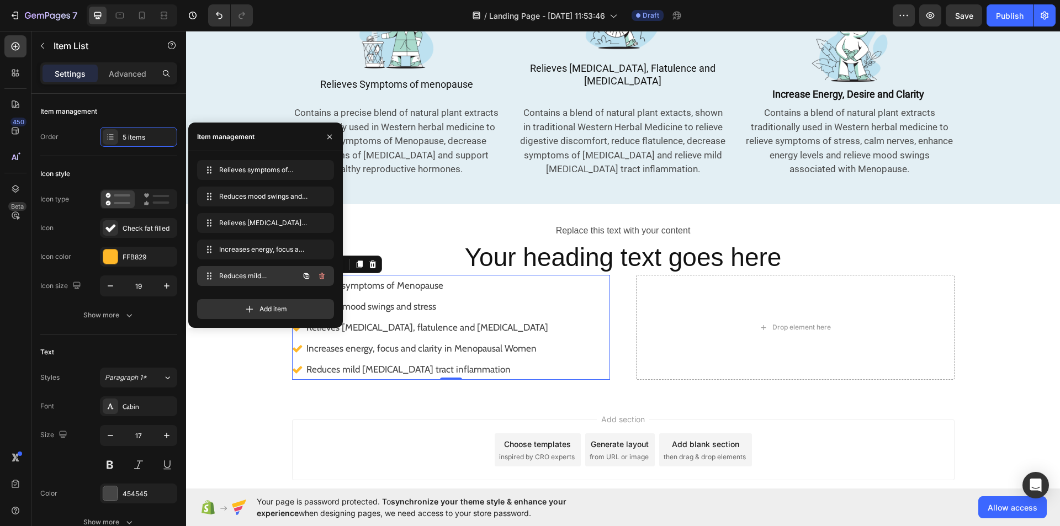
click at [326, 272] on button "button" at bounding box center [321, 275] width 15 height 15
click at [326, 272] on button "Delete" at bounding box center [314, 275] width 30 height 15
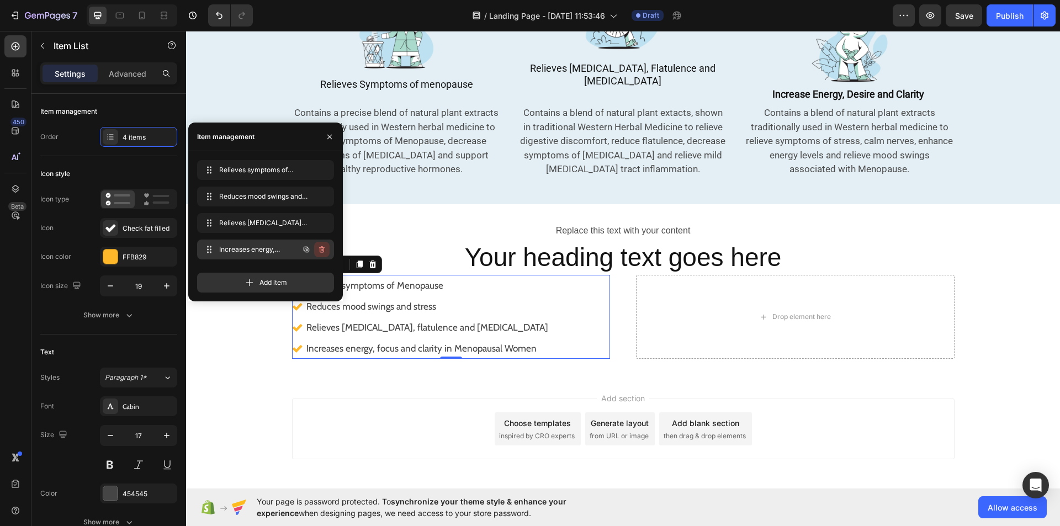
click at [322, 254] on button "button" at bounding box center [321, 249] width 15 height 15
click at [322, 254] on button "Delete" at bounding box center [314, 249] width 30 height 15
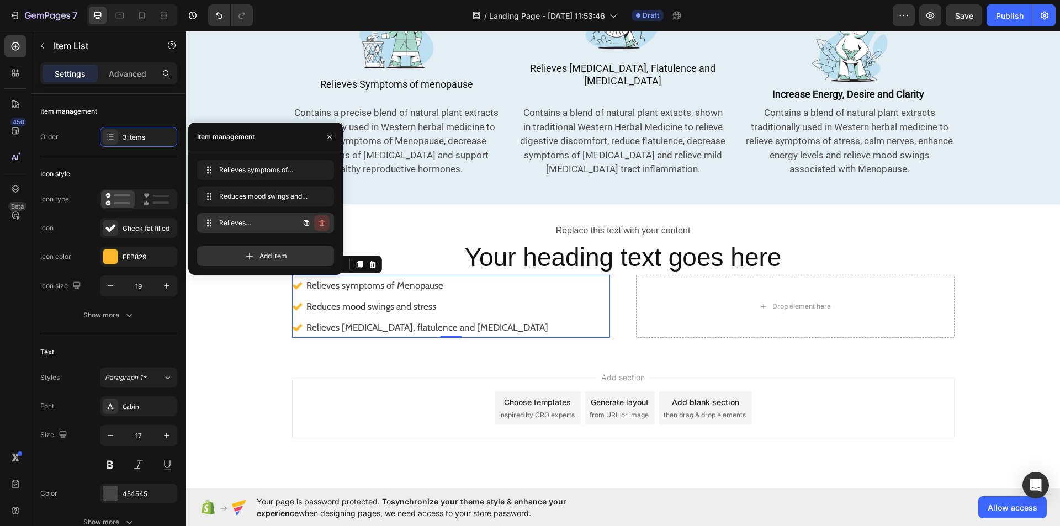
click at [321, 229] on button "button" at bounding box center [321, 222] width 15 height 15
click at [321, 229] on button "Delete" at bounding box center [314, 222] width 30 height 15
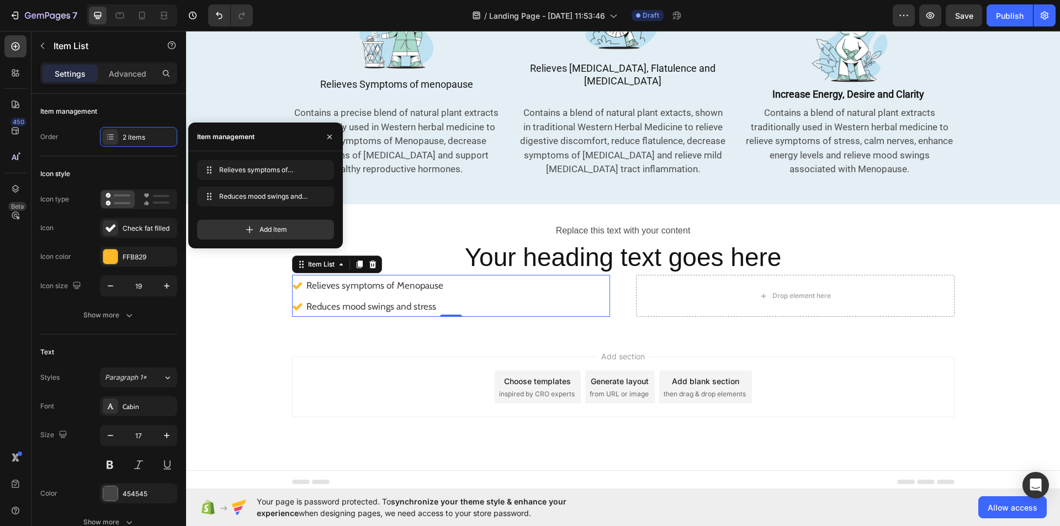
scroll to position [582, 0]
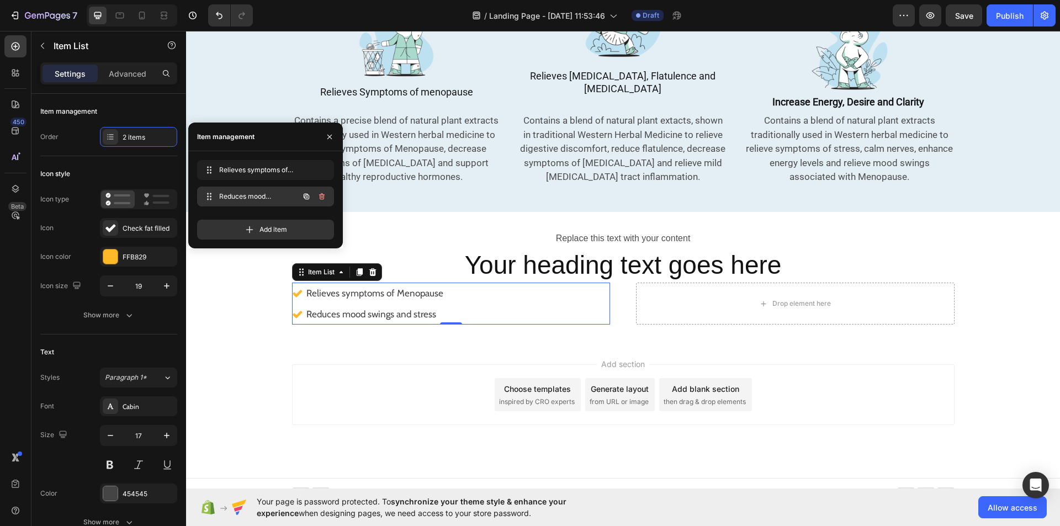
click at [313, 189] on div at bounding box center [314, 197] width 31 height 20
click at [320, 192] on icon "button" at bounding box center [321, 196] width 9 height 9
click at [320, 192] on div "Delete" at bounding box center [314, 197] width 20 height 10
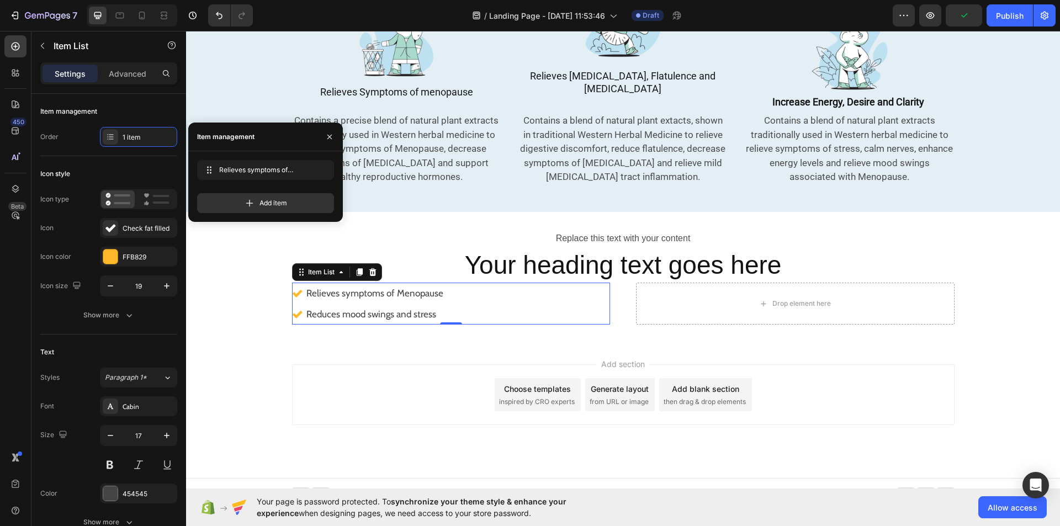
scroll to position [573, 0]
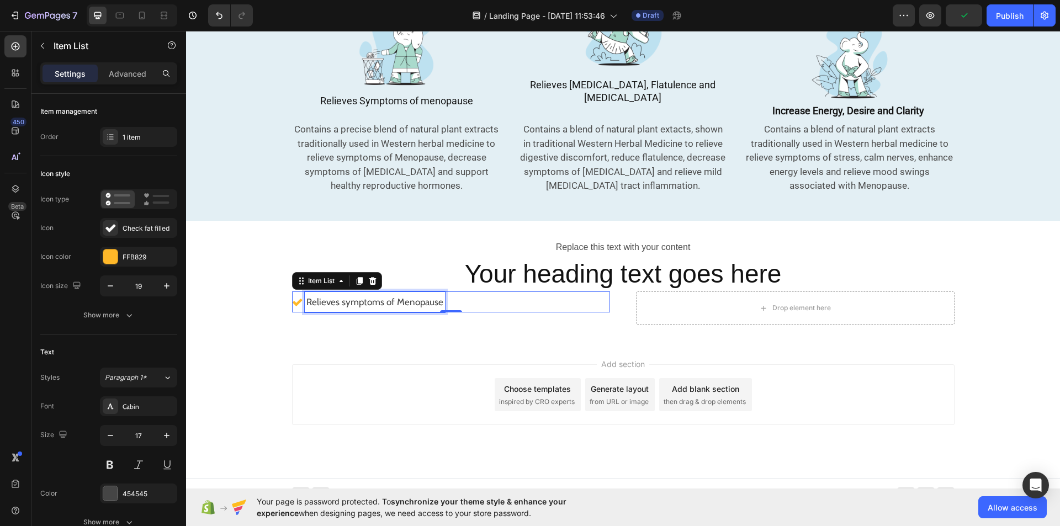
click at [438, 291] on div "Relieves symptoms of Menopause" at bounding box center [375, 301] width 140 height 21
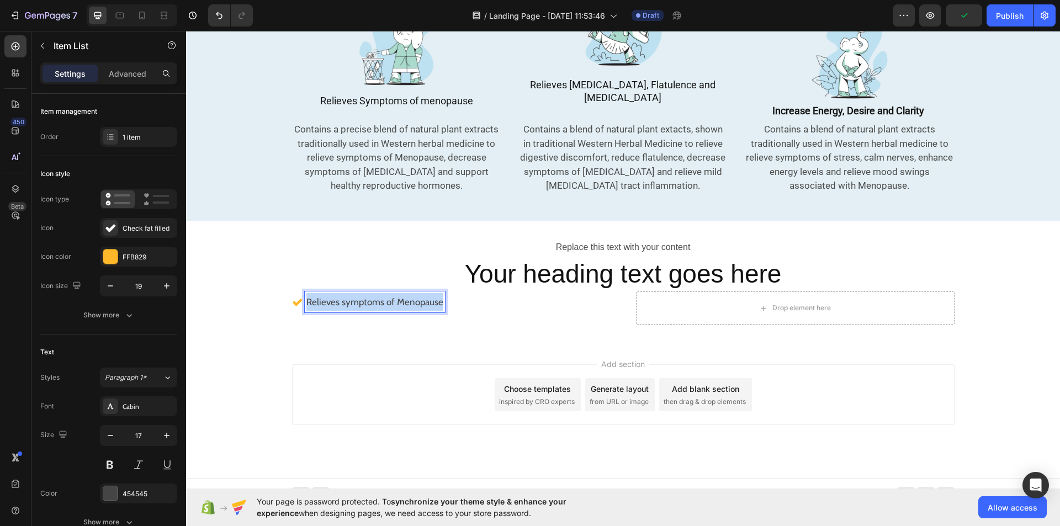
click at [438, 291] on div "Relieves symptoms of Menopause" at bounding box center [375, 301] width 140 height 21
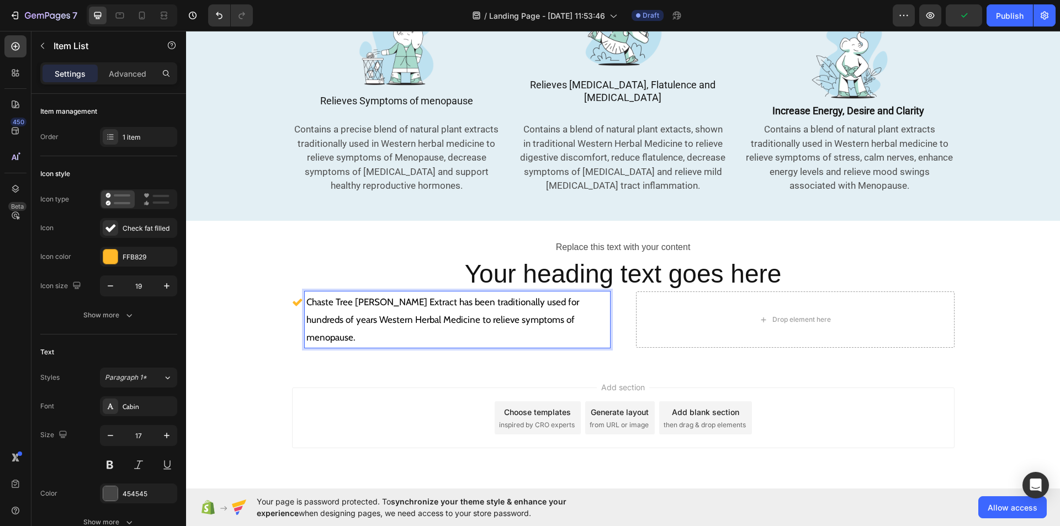
click at [488, 296] on span "Chaste Tree Berry Extract has been traditionally used for hundreds of years Wes…" at bounding box center [442, 319] width 273 height 46
click at [474, 314] on span "used for hundreds of years Western Herbal Medicine to relieve symptoms of menop…" at bounding box center [452, 328] width 292 height 29
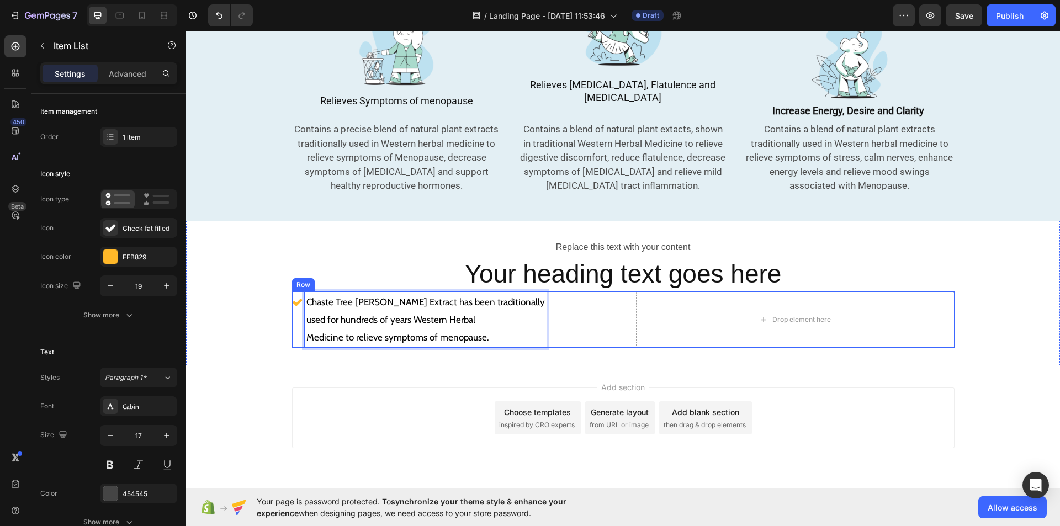
click at [614, 318] on div "Chaste Tree Berry Extract has been traditionally used for hundreds of years Wes…" at bounding box center [623, 319] width 662 height 56
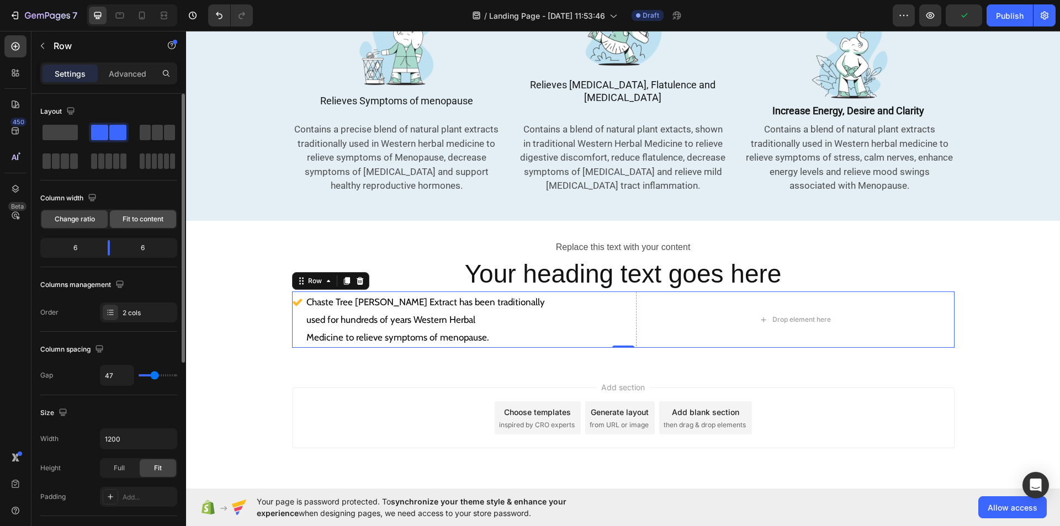
click at [146, 220] on span "Fit to content" at bounding box center [143, 219] width 41 height 10
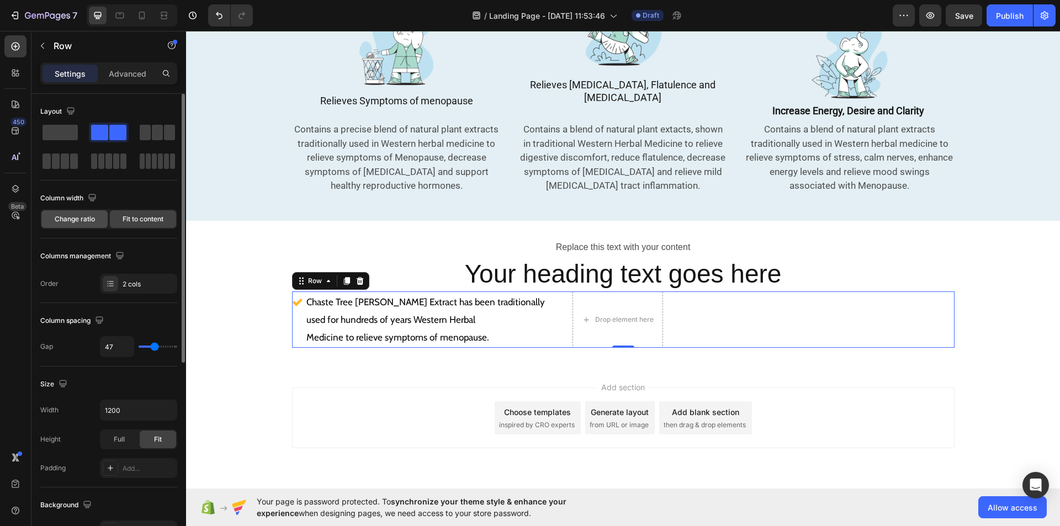
click at [77, 215] on span "Change ratio" at bounding box center [75, 219] width 40 height 10
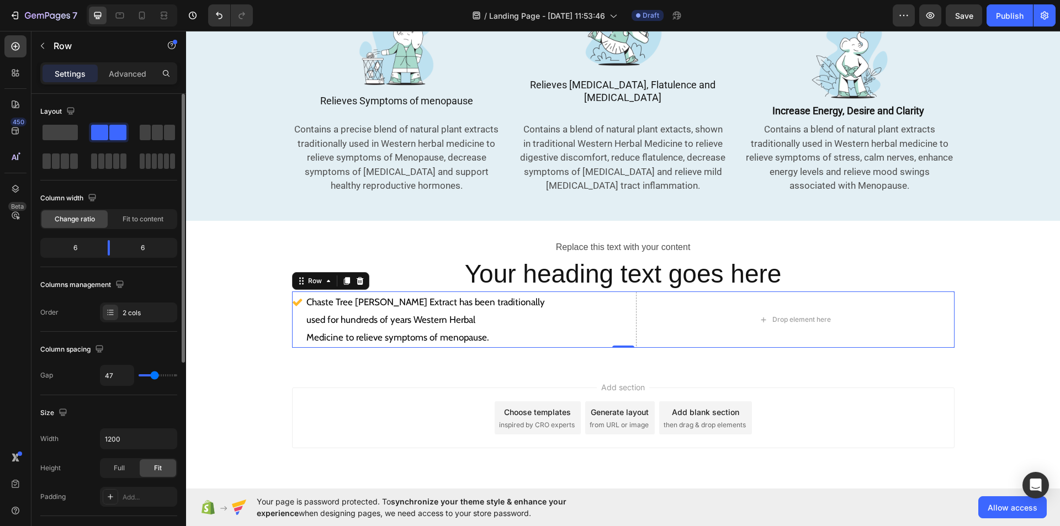
type input "27"
type input "2"
type input "0"
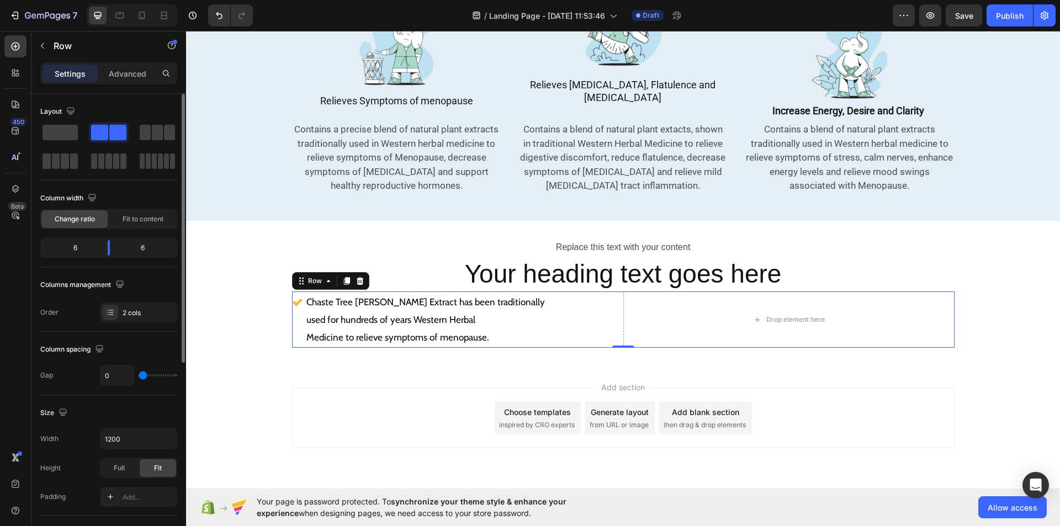
drag, startPoint x: 153, startPoint y: 374, endPoint x: 131, endPoint y: 376, distance: 22.1
type input "0"
click at [139, 376] on input "range" at bounding box center [158, 375] width 39 height 2
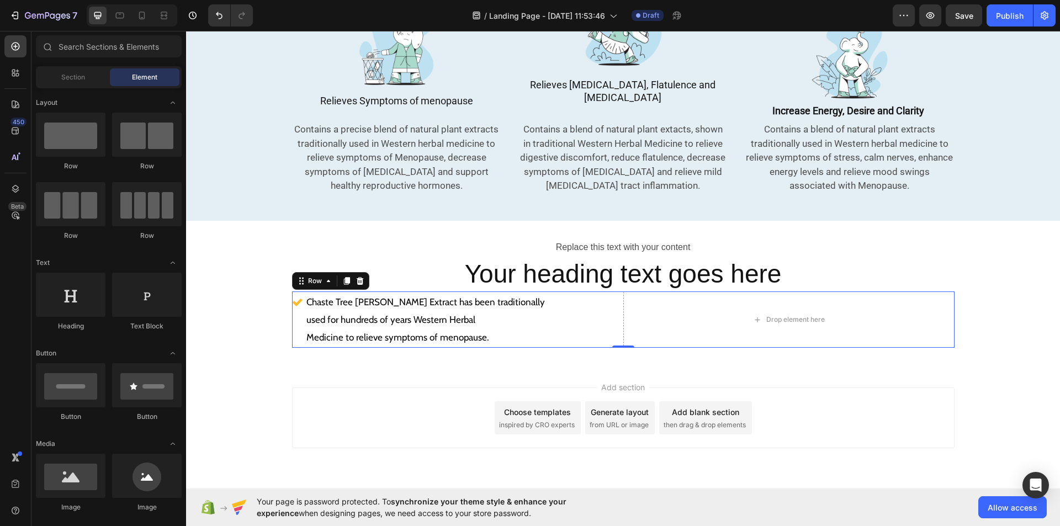
click at [251, 365] on div "Add section Choose templates inspired by CRO experts Generate layout from URL o…" at bounding box center [623, 433] width 874 height 136
click at [612, 314] on div "Chaste Tree [PERSON_NAME] Extract has been traditionally used for hundreds of y…" at bounding box center [457, 319] width 331 height 56
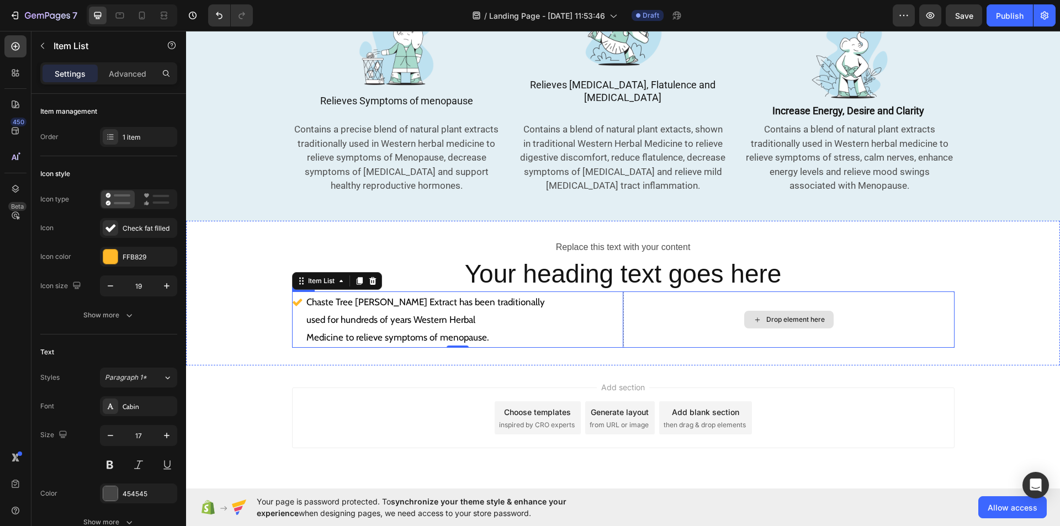
click at [659, 304] on div "Drop element here" at bounding box center [788, 319] width 331 height 56
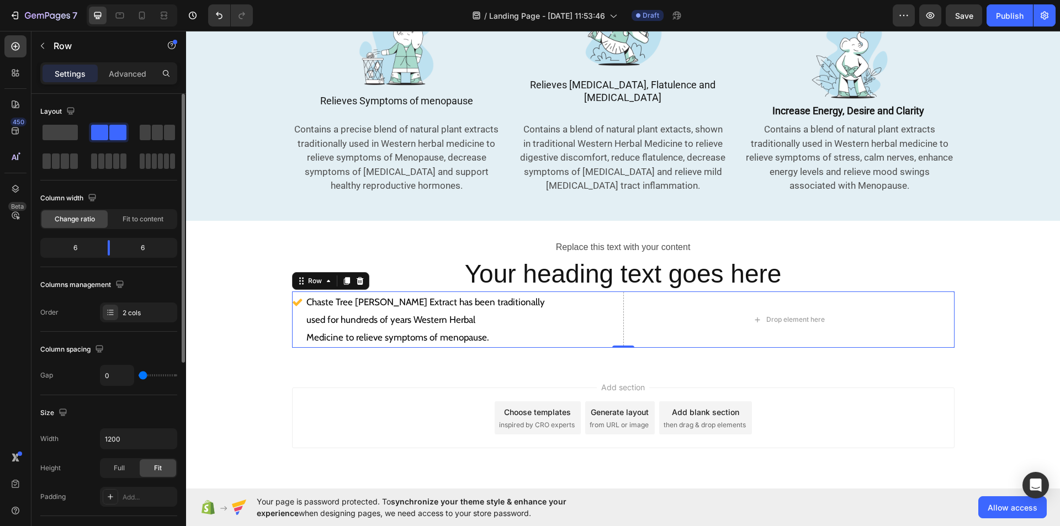
type input "22"
type input "24"
type input "27"
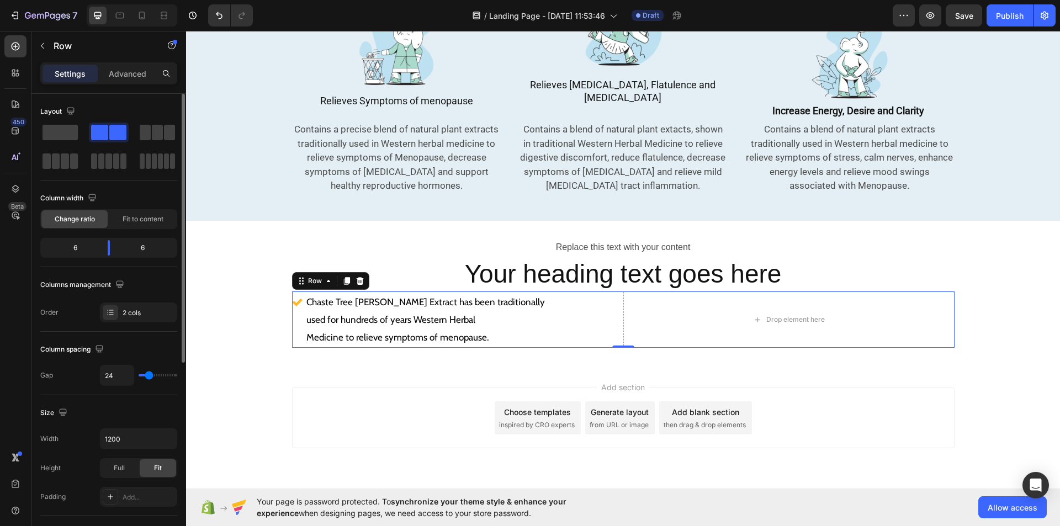
type input "27"
type input "29"
type input "27"
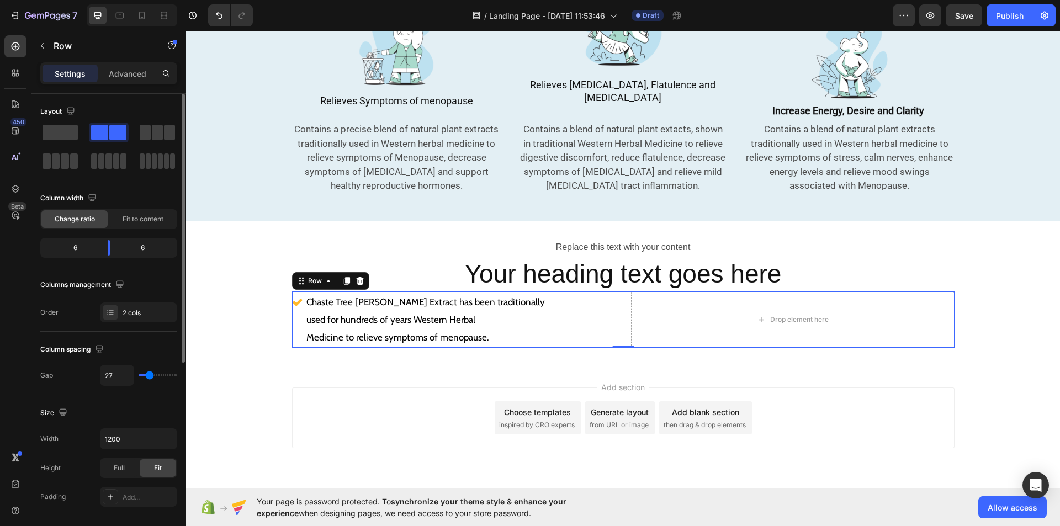
type input "24"
type input "22"
type input "24"
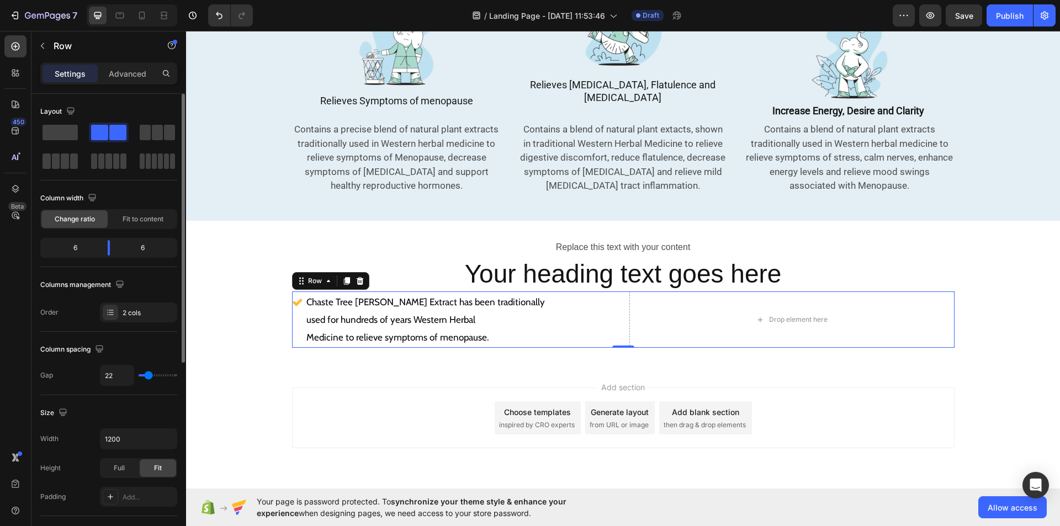
type input "24"
type input "27"
type input "29"
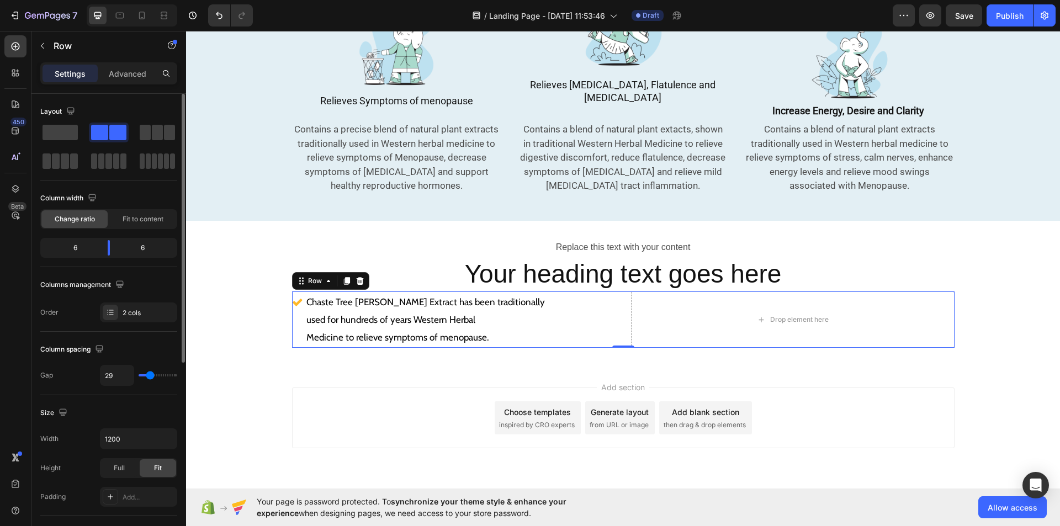
type input "31"
type input "33"
type input "31"
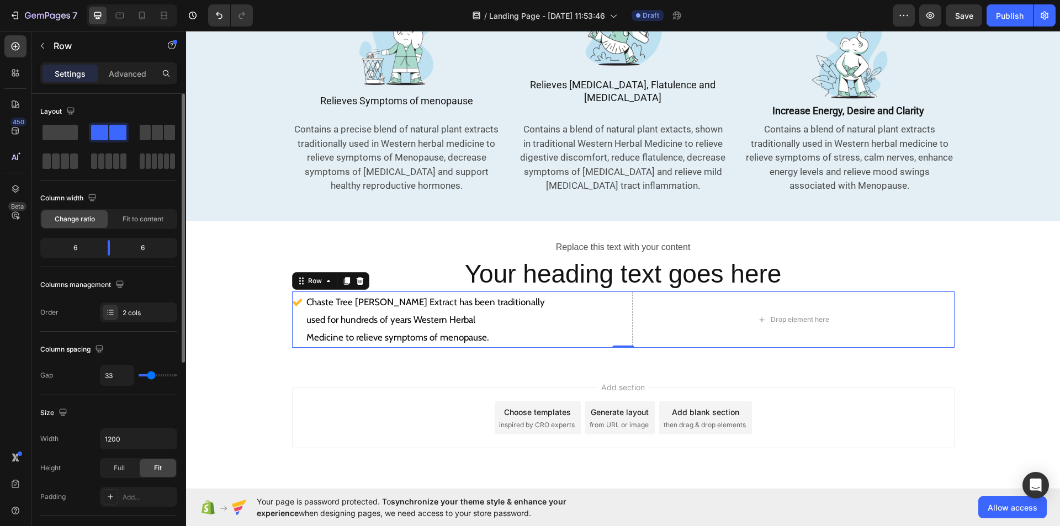
type input "31"
type input "27"
type input "24"
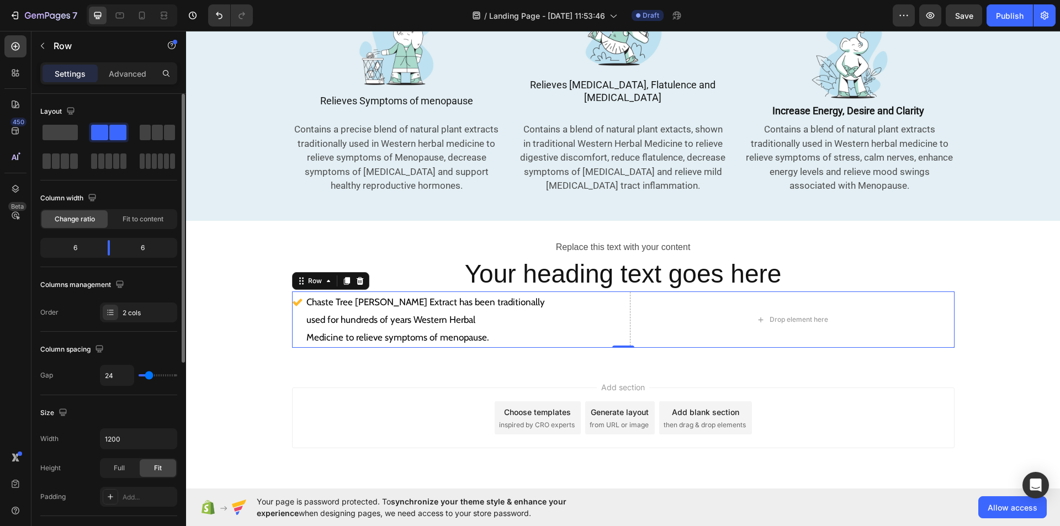
type input "27"
type input "29"
type input "27"
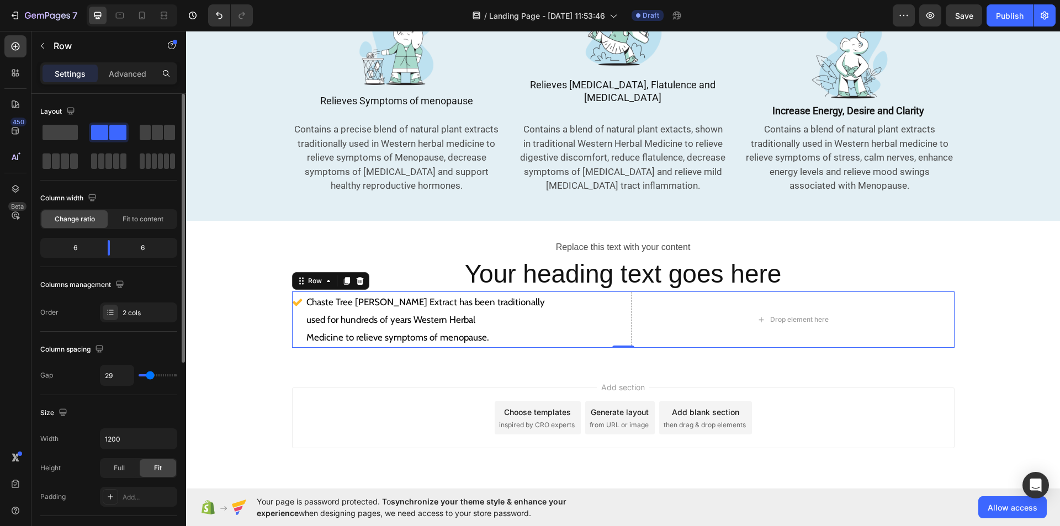
type input "27"
type input "24"
type input "27"
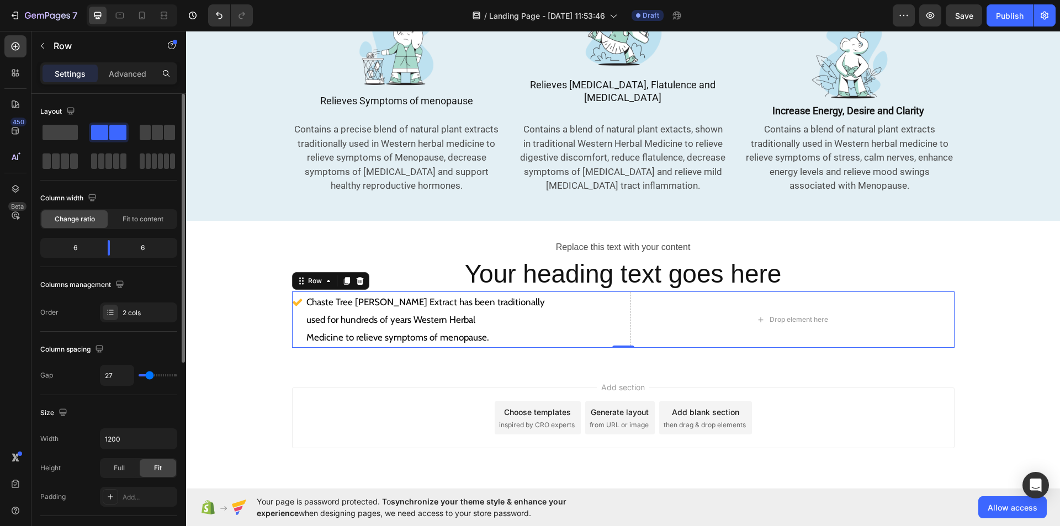
type input "29"
type input "31"
click at [151, 374] on input "range" at bounding box center [158, 375] width 39 height 2
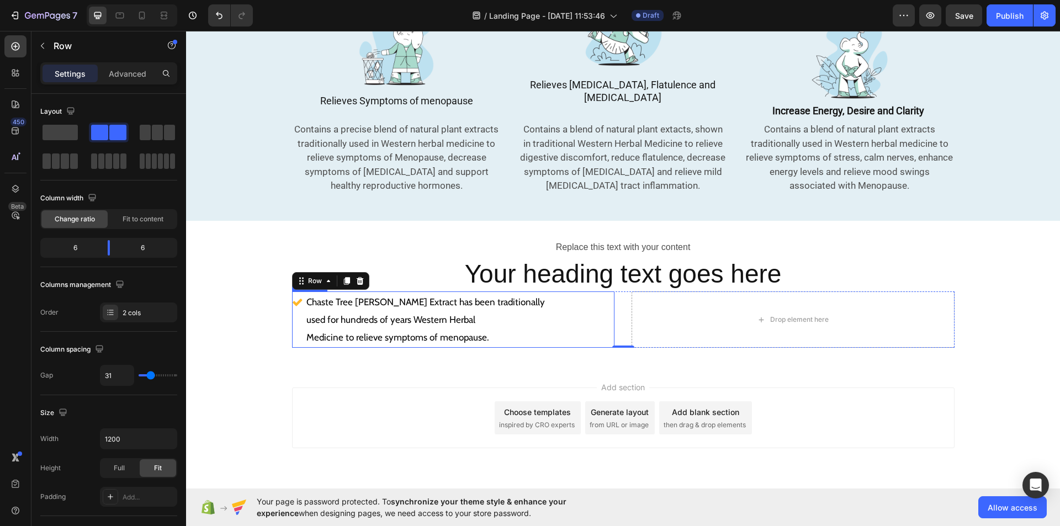
click at [566, 302] on div "Chaste Tree [PERSON_NAME] Extract has been traditionally used for hundreds of y…" at bounding box center [453, 319] width 323 height 56
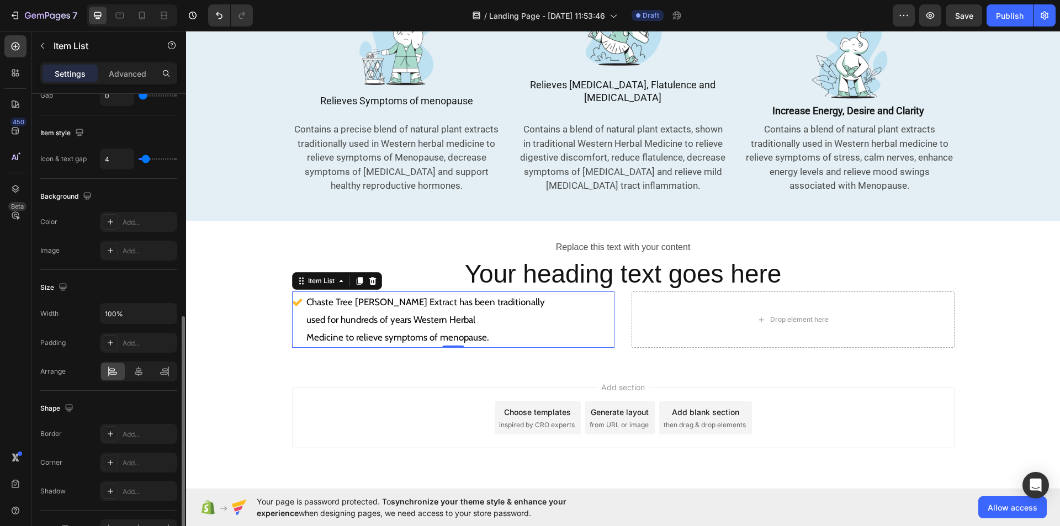
scroll to position [514, 0]
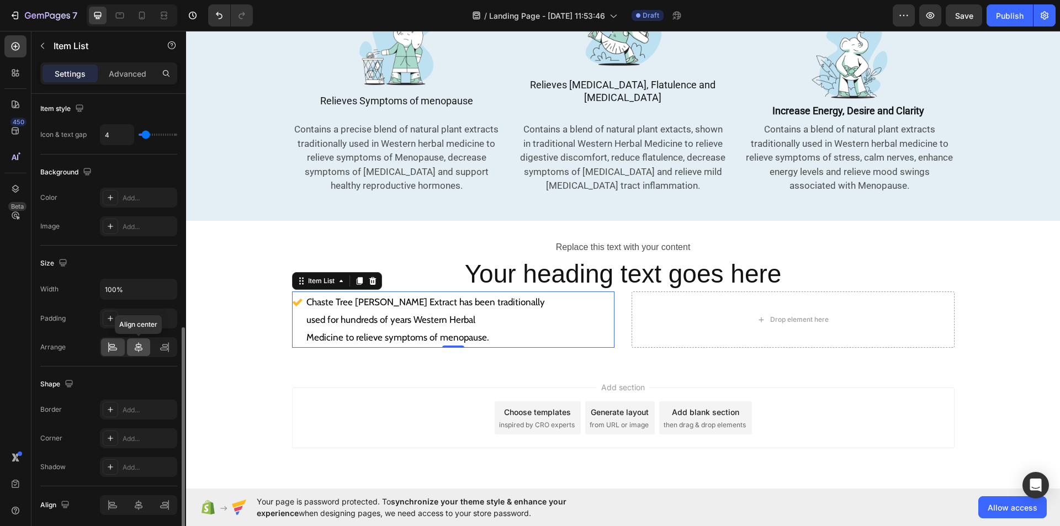
click at [137, 346] on icon at bounding box center [138, 347] width 11 height 11
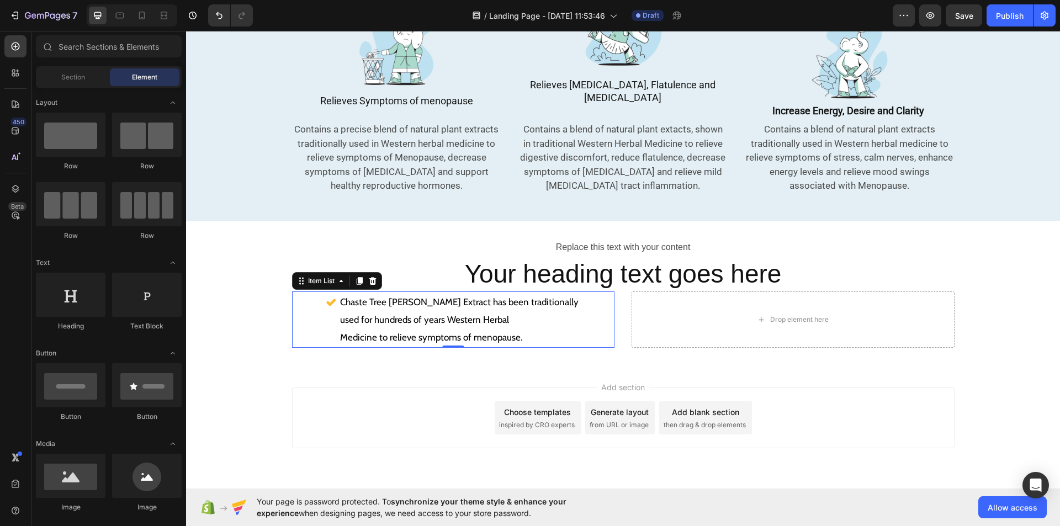
click at [252, 383] on div "Add section Choose templates inspired by CRO experts Generate layout from URL o…" at bounding box center [623, 433] width 874 height 136
click at [426, 296] on p "Chaste Tree [PERSON_NAME] Extract has been traditionally used for hundreds of y…" at bounding box center [459, 310] width 238 height 35
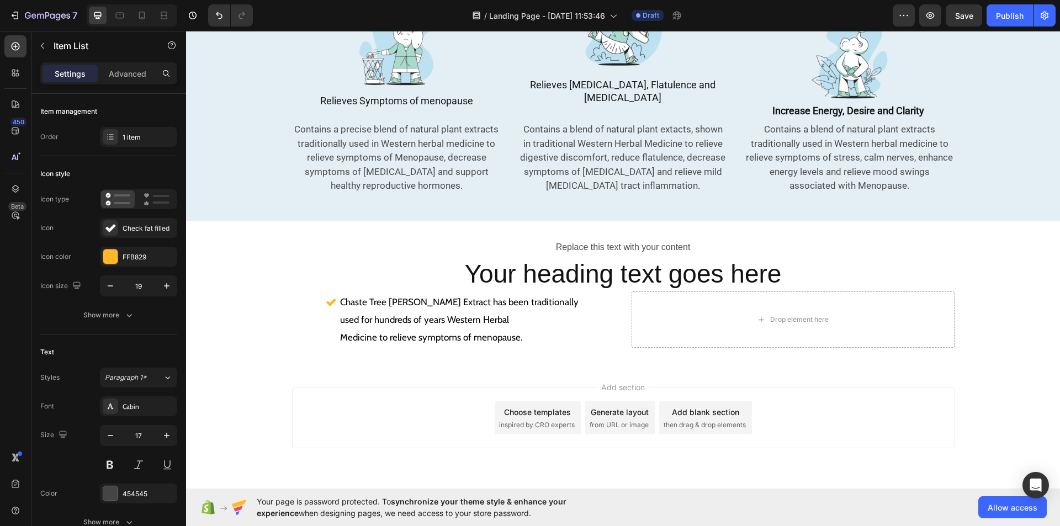
click at [330, 313] on div "Chaste Tree [PERSON_NAME] Extract has been traditionally used for hundreds of y…" at bounding box center [453, 319] width 323 height 56
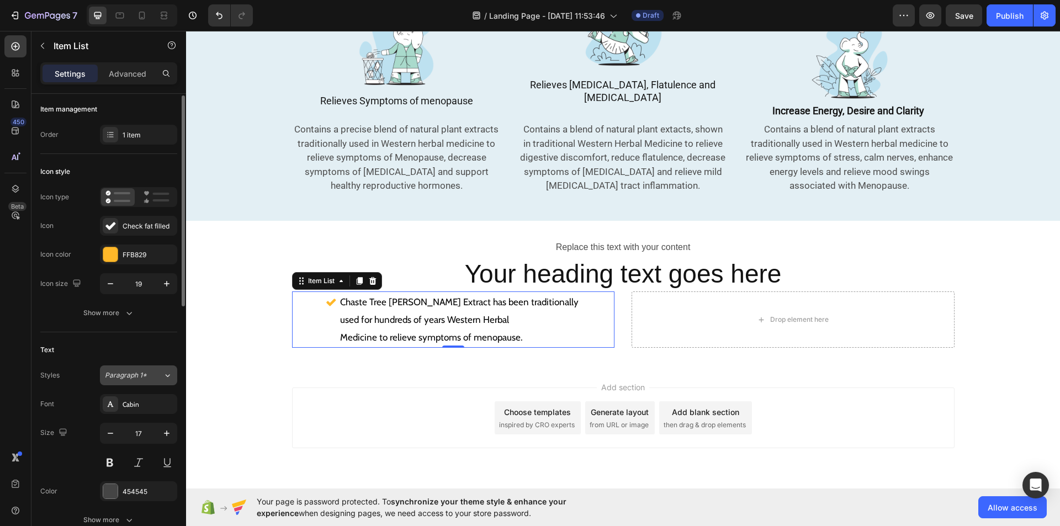
scroll to position [3, 0]
click at [340, 315] on div "Chaste Tree [PERSON_NAME] Extract has been traditionally used for hundreds of y…" at bounding box center [453, 319] width 323 height 56
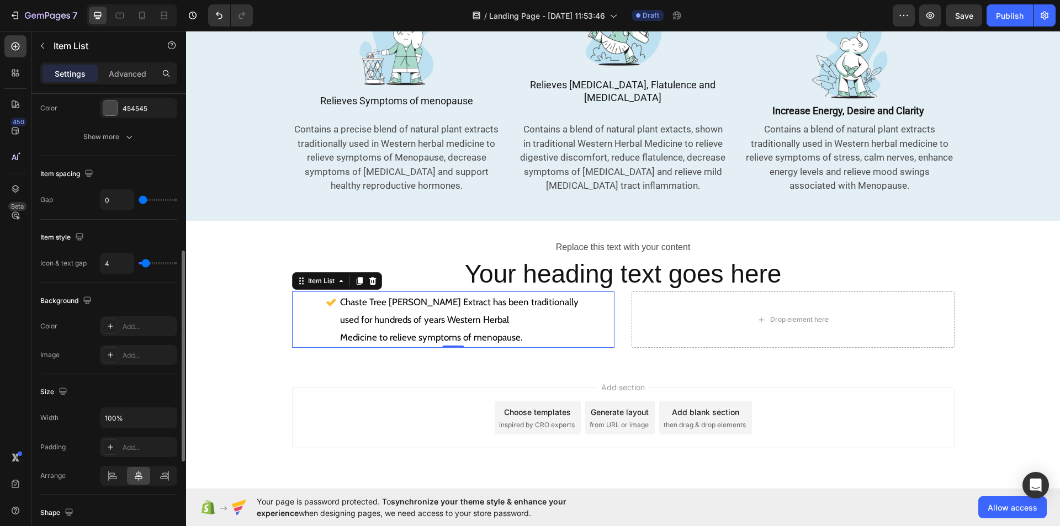
scroll to position [386, 0]
click at [108, 446] on icon at bounding box center [110, 446] width 9 height 9
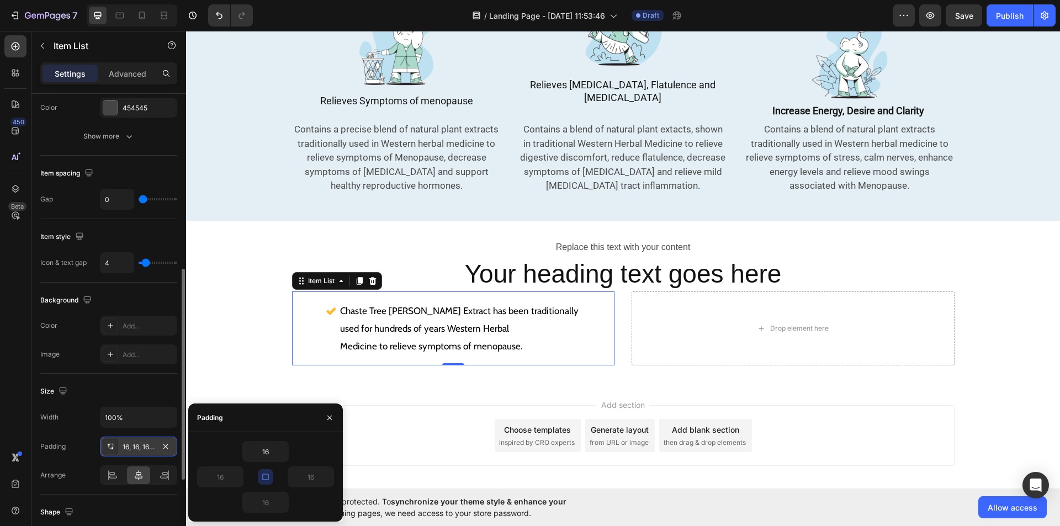
click at [269, 482] on button "button" at bounding box center [265, 476] width 15 height 15
click at [240, 478] on icon "button" at bounding box center [237, 476] width 9 height 9
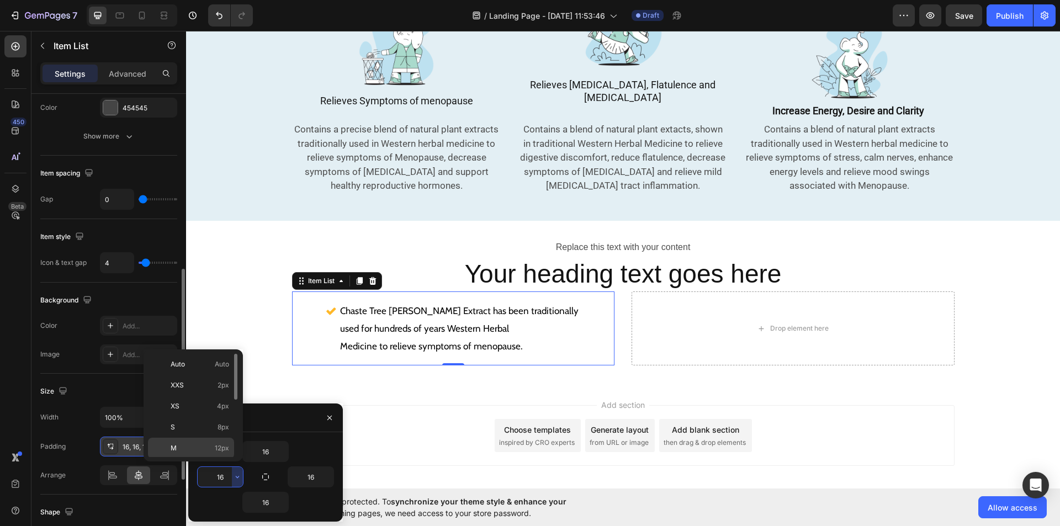
click at [229, 444] on span "12px" at bounding box center [222, 448] width 14 height 10
type input "12"
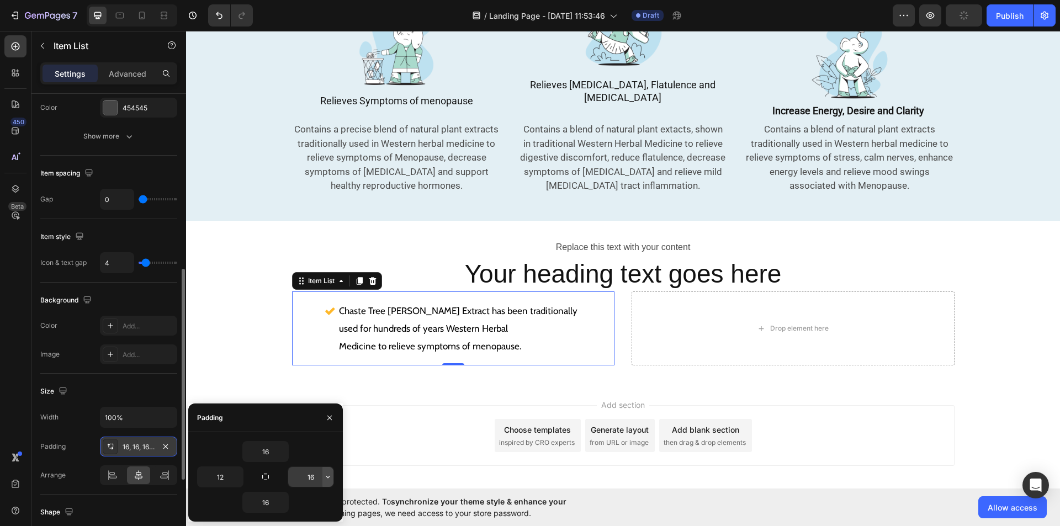
click at [326, 480] on icon "button" at bounding box center [327, 476] width 9 height 9
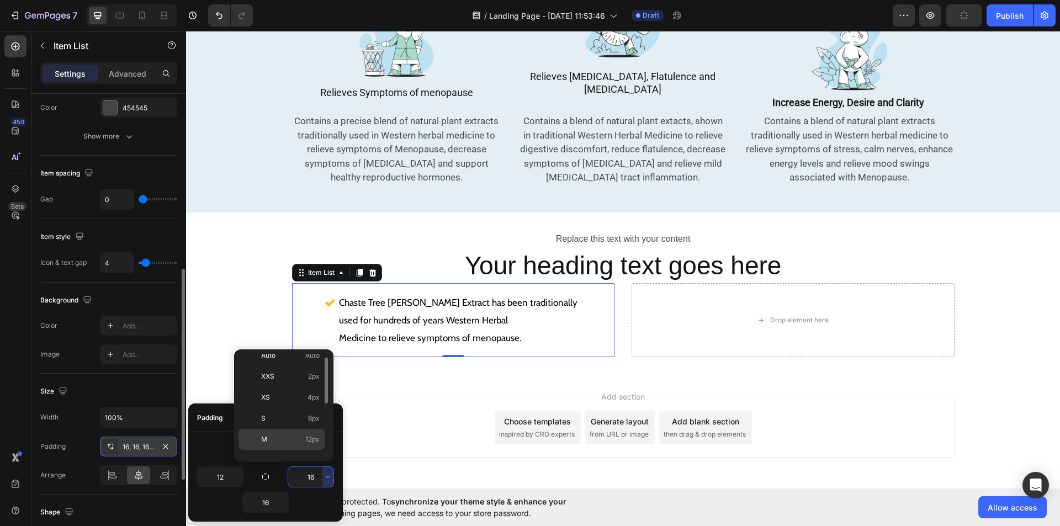
scroll to position [582, 0]
click at [278, 439] on p "M 12px" at bounding box center [290, 439] width 59 height 10
type input "12"
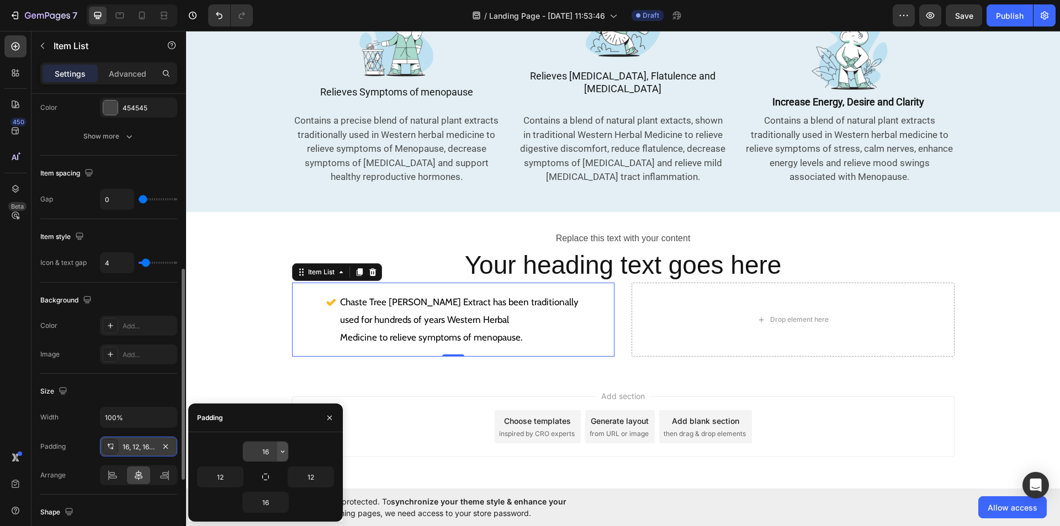
click at [279, 453] on icon "button" at bounding box center [282, 451] width 9 height 9
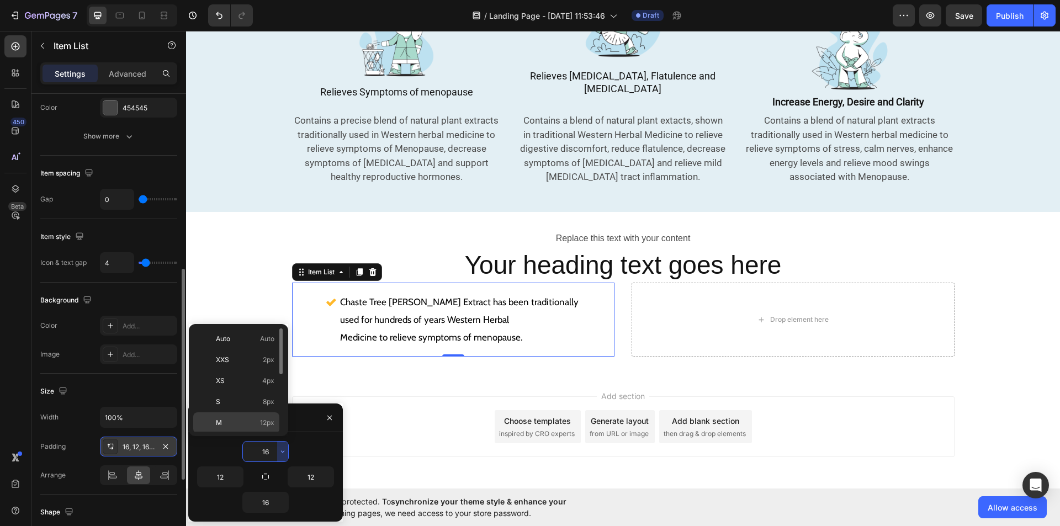
click at [268, 433] on div "M 12px" at bounding box center [236, 443] width 86 height 21
type input "12"
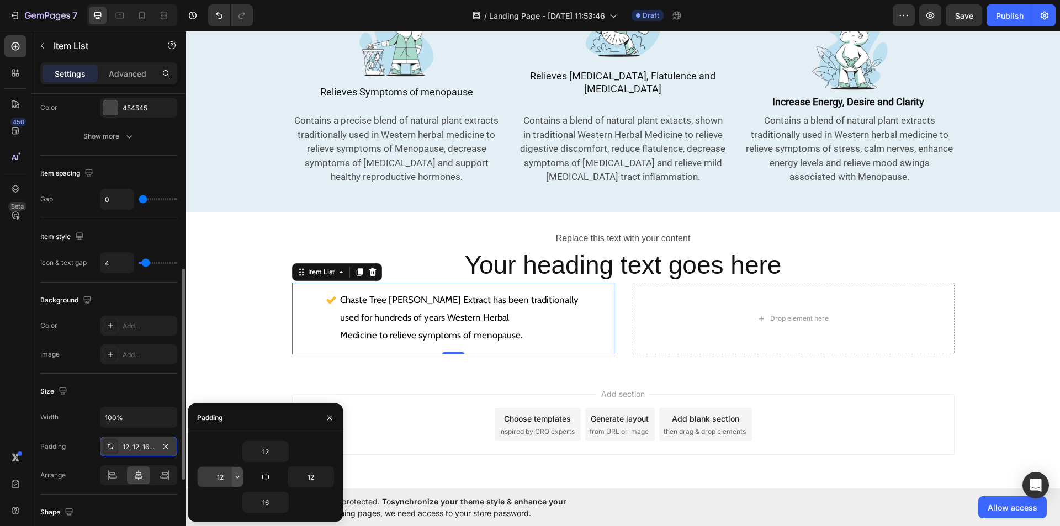
click at [233, 480] on icon "button" at bounding box center [237, 476] width 9 height 9
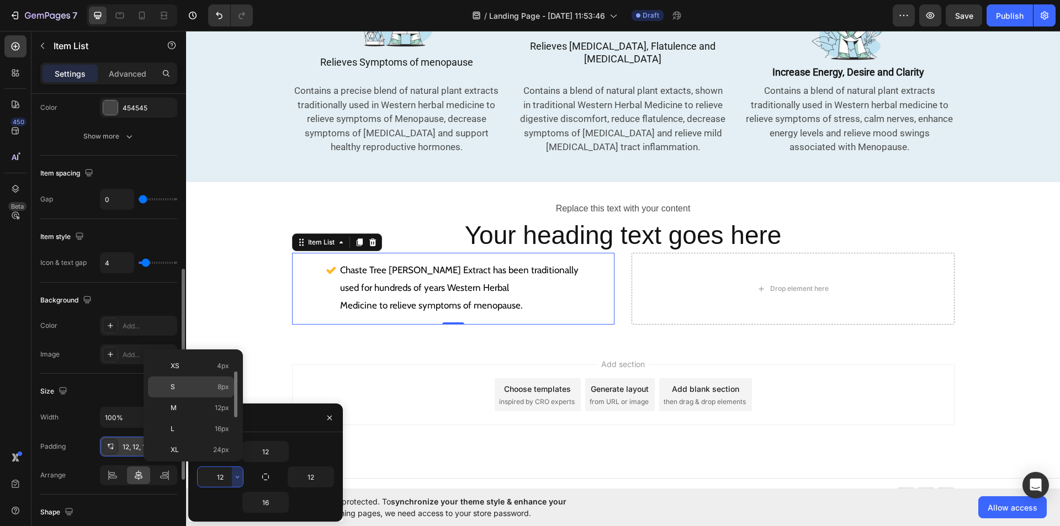
scroll to position [41, 0]
click at [219, 448] on span "24px" at bounding box center [221, 449] width 16 height 10
type input "24"
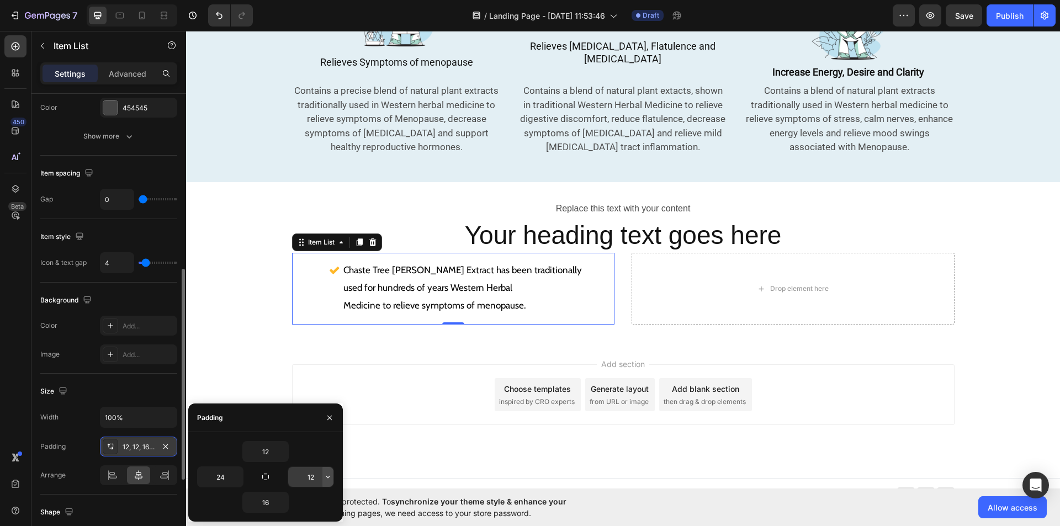
click at [330, 480] on icon "button" at bounding box center [327, 476] width 9 height 9
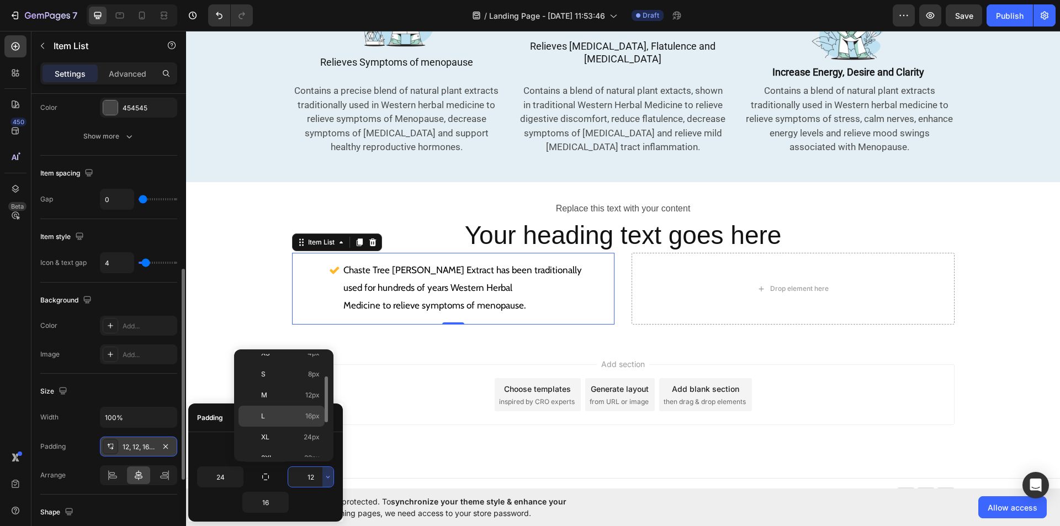
scroll to position [54, 0]
click at [286, 436] on p "XL 24px" at bounding box center [290, 436] width 59 height 10
type input "24"
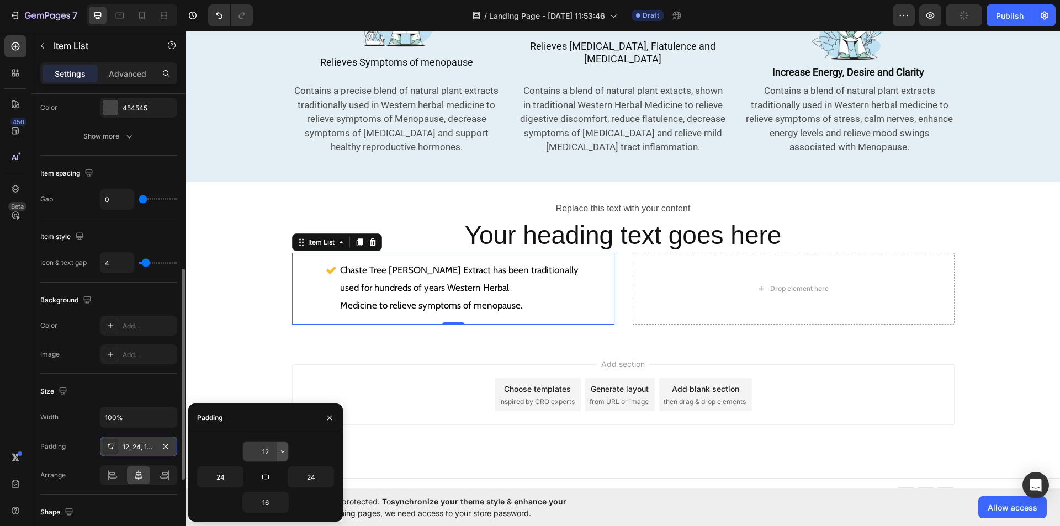
click at [281, 450] on icon "button" at bounding box center [282, 451] width 9 height 9
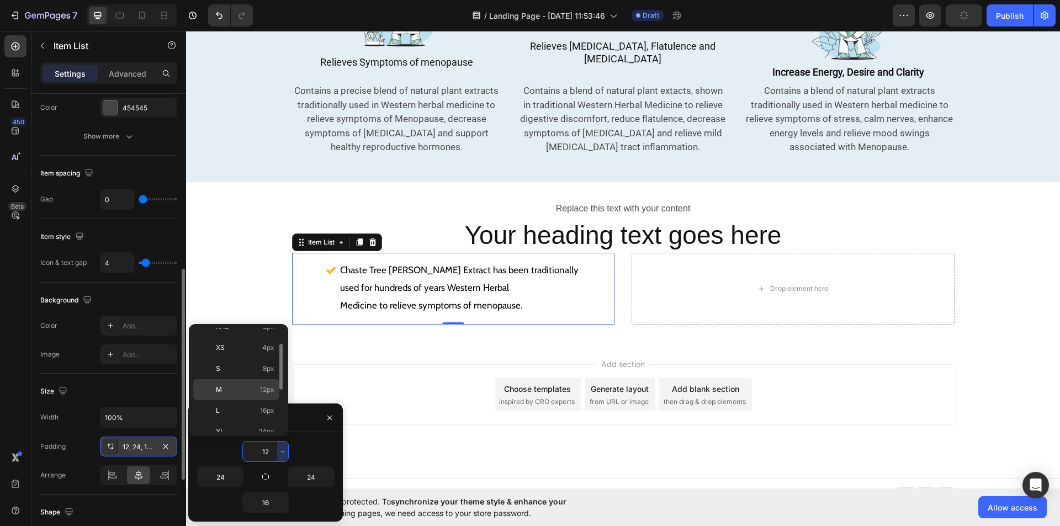
scroll to position [34, 0]
click at [265, 410] on span "16px" at bounding box center [267, 410] width 14 height 10
type input "16"
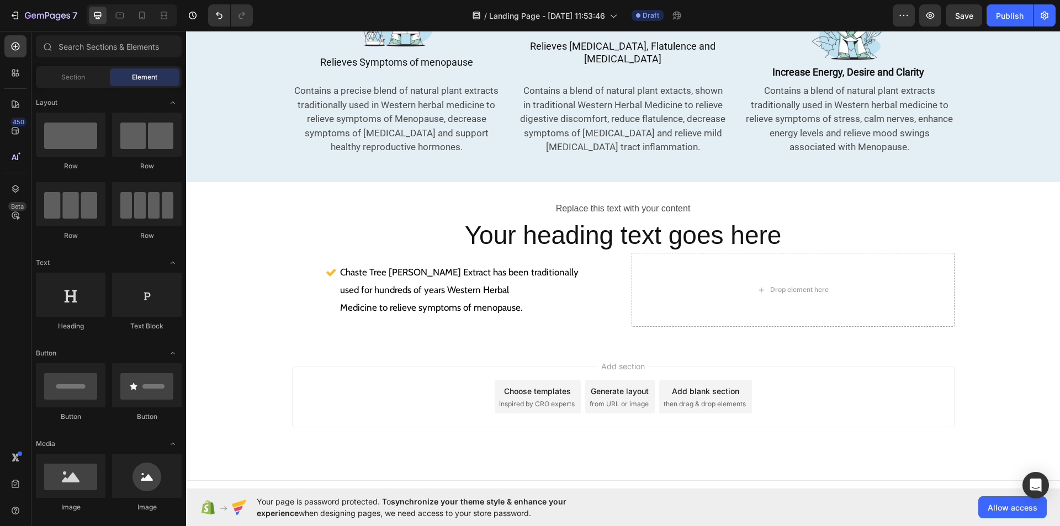
click at [321, 376] on div "Add section Choose templates inspired by CRO experts Generate layout from URL o…" at bounding box center [623, 396] width 662 height 61
click at [592, 280] on div "Chaste Tree Berry Extract has been traditionally used for hundreds of years Wes…" at bounding box center [453, 290] width 323 height 74
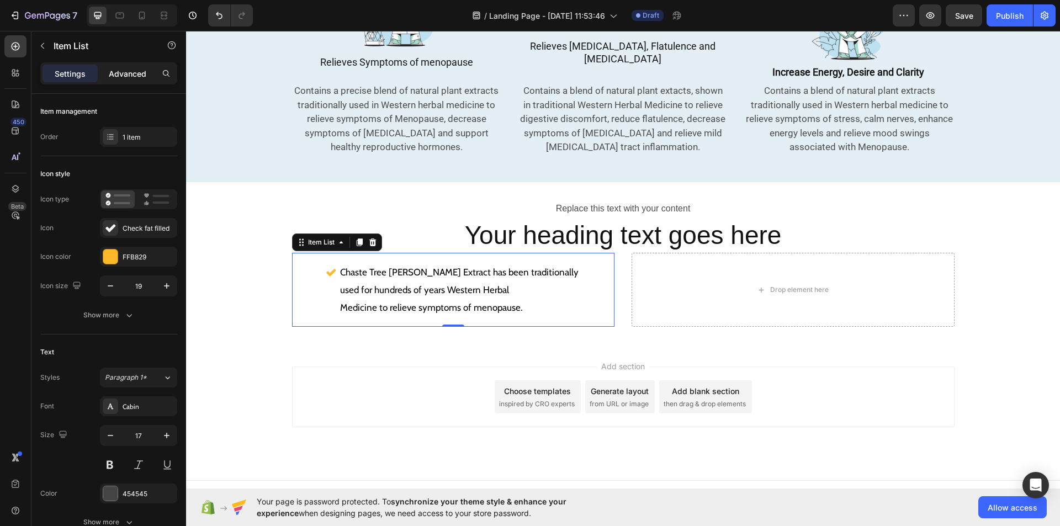
click at [123, 69] on p "Advanced" at bounding box center [128, 74] width 38 height 12
type input "100%"
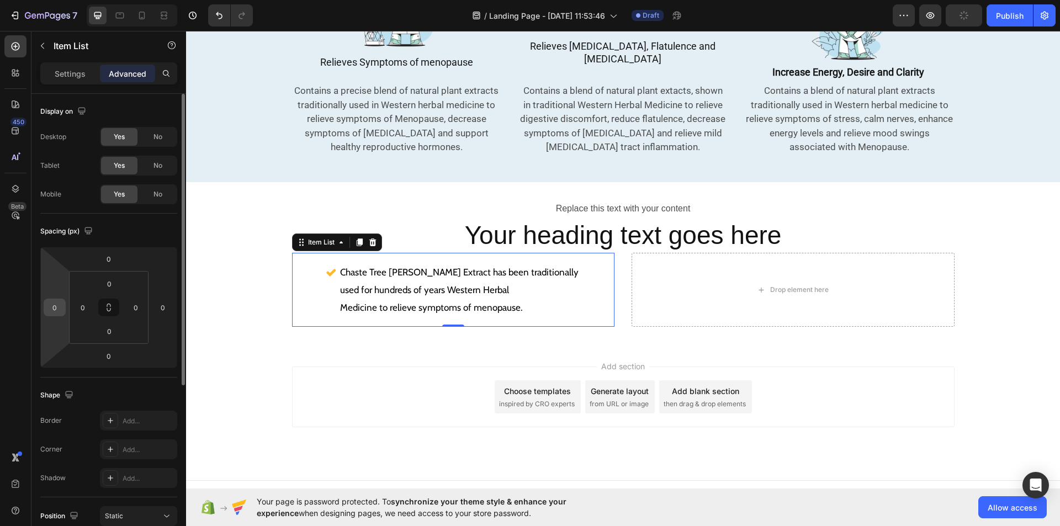
click at [60, 309] on input "0" at bounding box center [54, 307] width 17 height 17
type input "1"
type input "10"
click at [174, 0] on html "7 Version history / Landing Page - Aug 27, 11:53:46 Draft Preview Save Publish …" at bounding box center [530, 0] width 1060 height 0
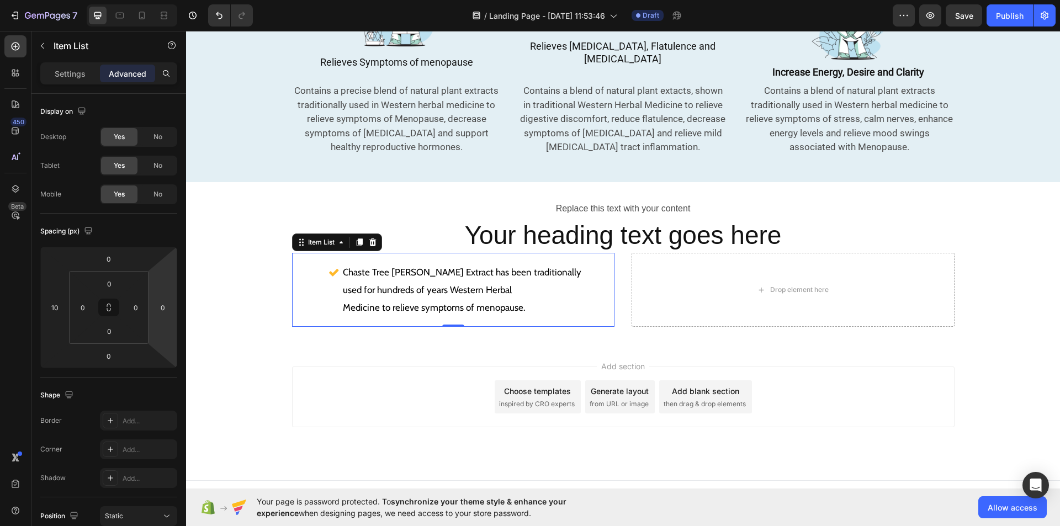
click at [174, 0] on html "7 Version history / Landing Page - Aug 27, 11:53:46 Draft Preview Save Publish …" at bounding box center [530, 0] width 1060 height 0
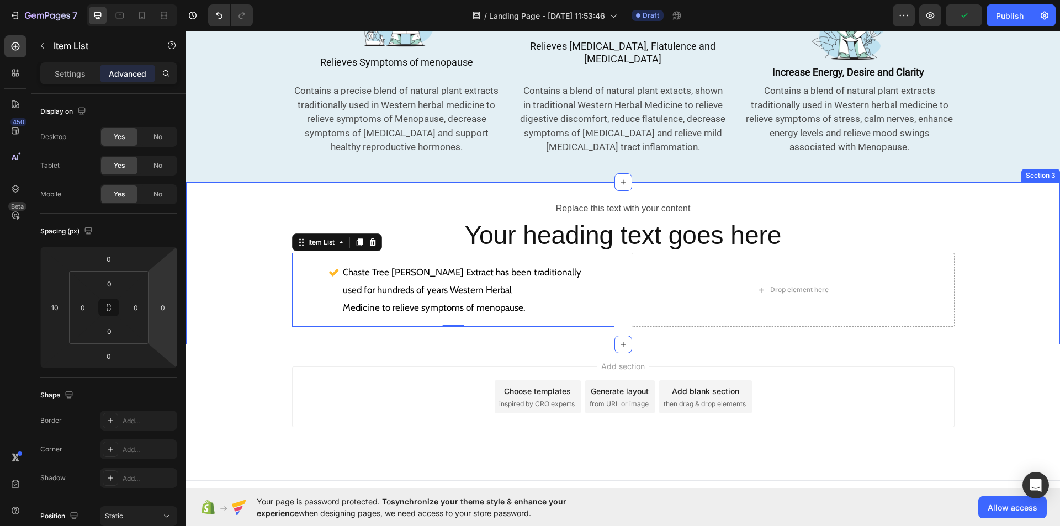
click at [225, 270] on div "Replace this text with your content Text Block Your heading text goes here Head…" at bounding box center [623, 264] width 874 height 128
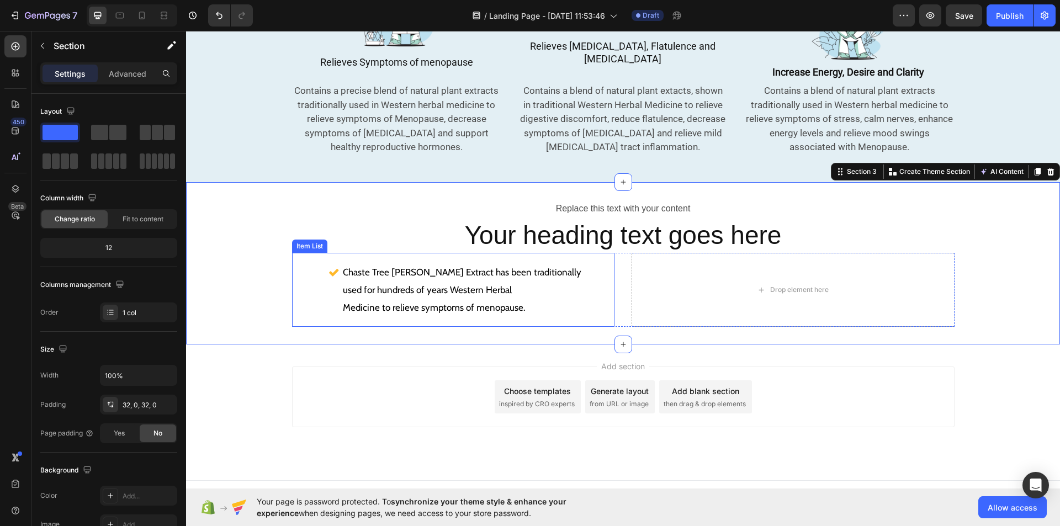
click at [343, 274] on div "Chaste Tree Berry Extract has been traditionally used for hundreds of years Wes…" at bounding box center [456, 290] width 317 height 74
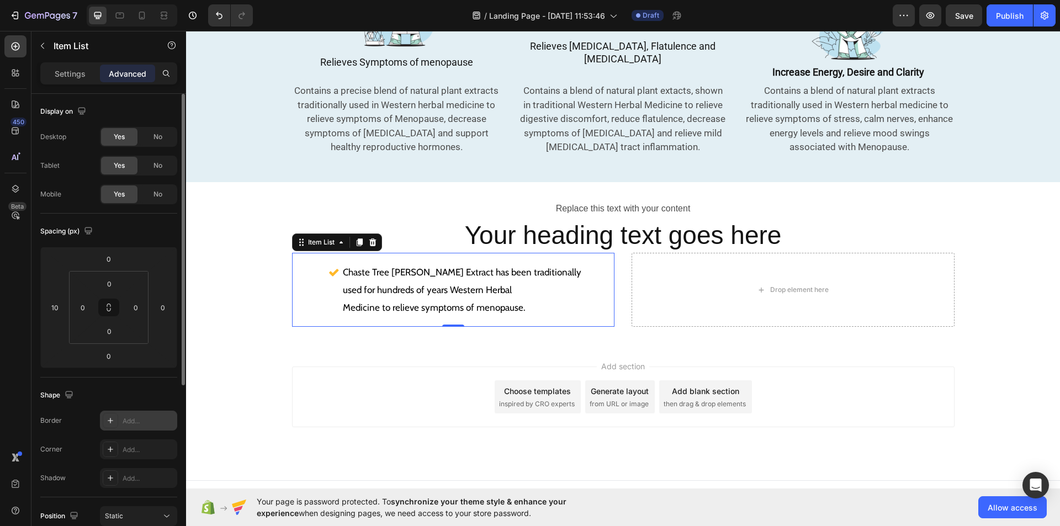
click at [102, 425] on div "Add..." at bounding box center [138, 421] width 77 height 20
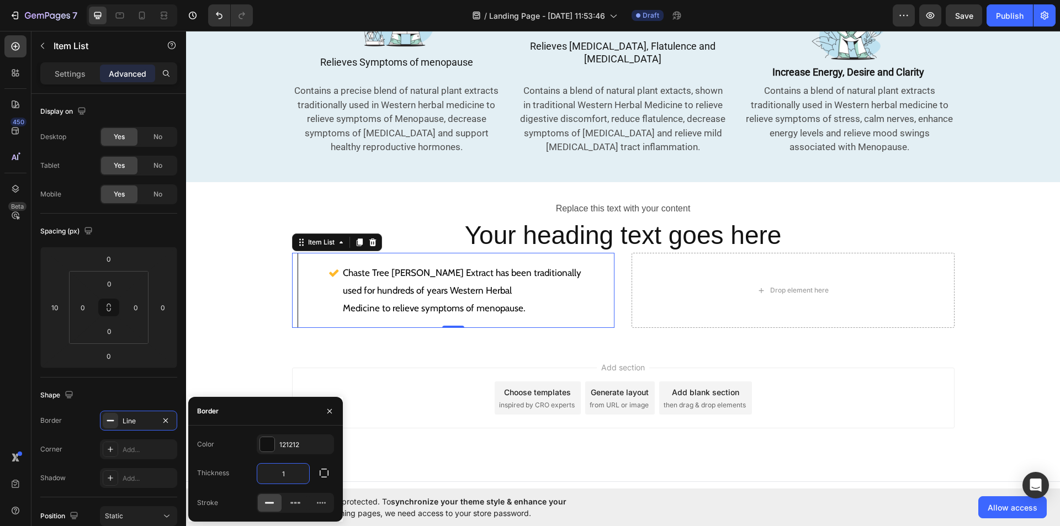
click at [294, 471] on input "1" at bounding box center [283, 474] width 52 height 20
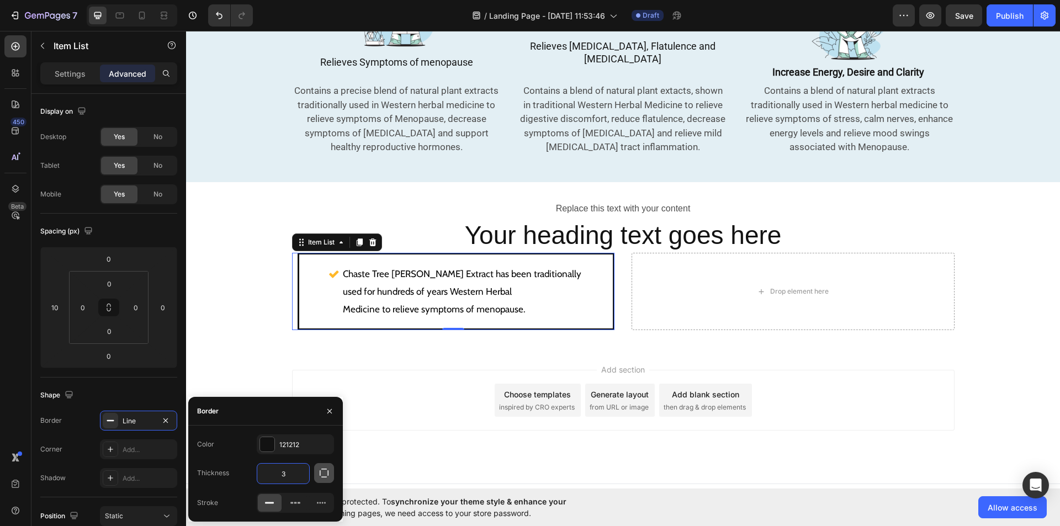
type input "3"
click at [331, 472] on button "button" at bounding box center [324, 473] width 20 height 20
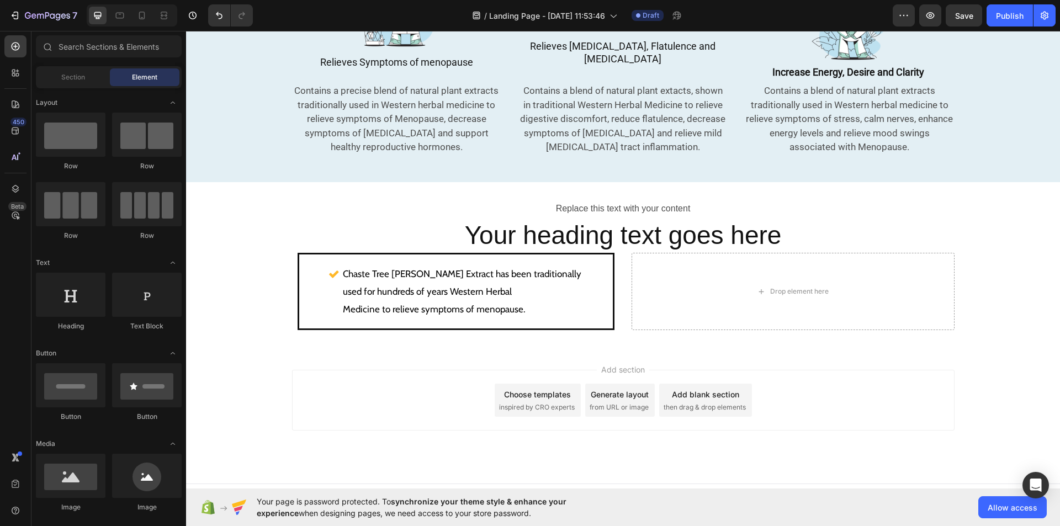
click at [373, 404] on div "Add section Choose templates inspired by CRO experts Generate layout from URL o…" at bounding box center [623, 400] width 662 height 61
click at [315, 274] on div "Chaste Tree Berry Extract has been traditionally used for hundreds of years Wes…" at bounding box center [456, 291] width 314 height 74
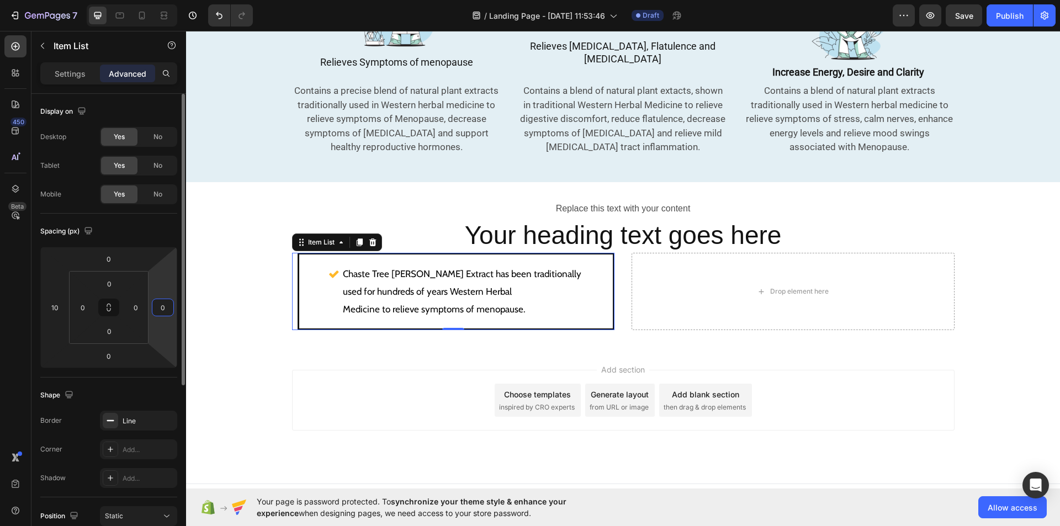
click at [168, 305] on input "0" at bounding box center [163, 307] width 17 height 17
type input "10"
click at [57, 305] on input "10" at bounding box center [54, 307] width 17 height 17
type input "15"
click at [167, 306] on input "10" at bounding box center [163, 307] width 17 height 17
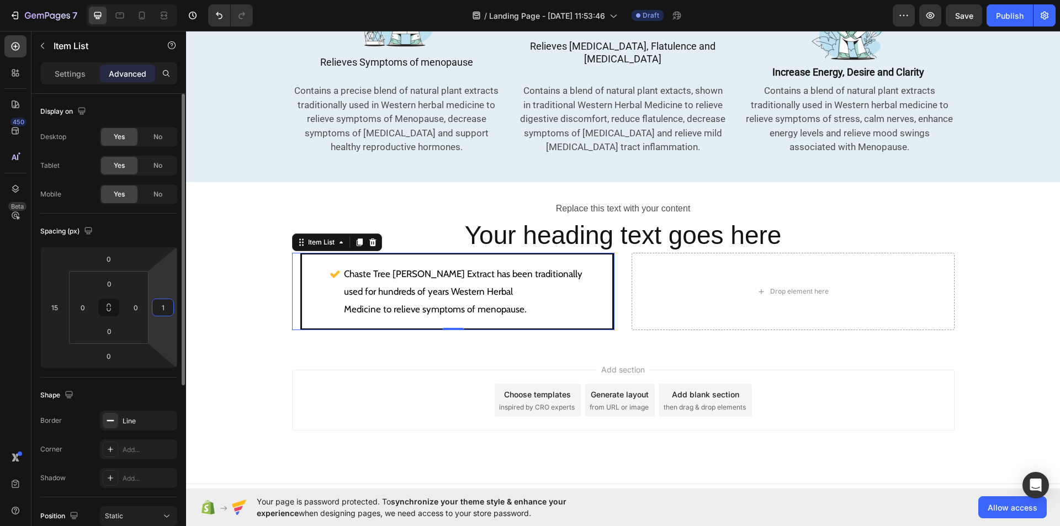
type input "15"
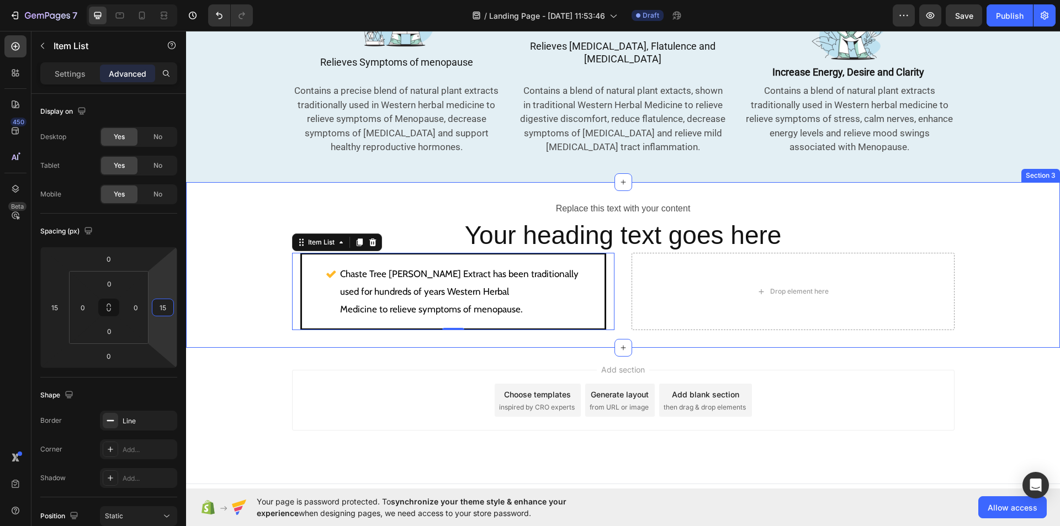
click at [236, 304] on div "Replace this text with your content Text Block Your heading text goes here Head…" at bounding box center [623, 265] width 874 height 131
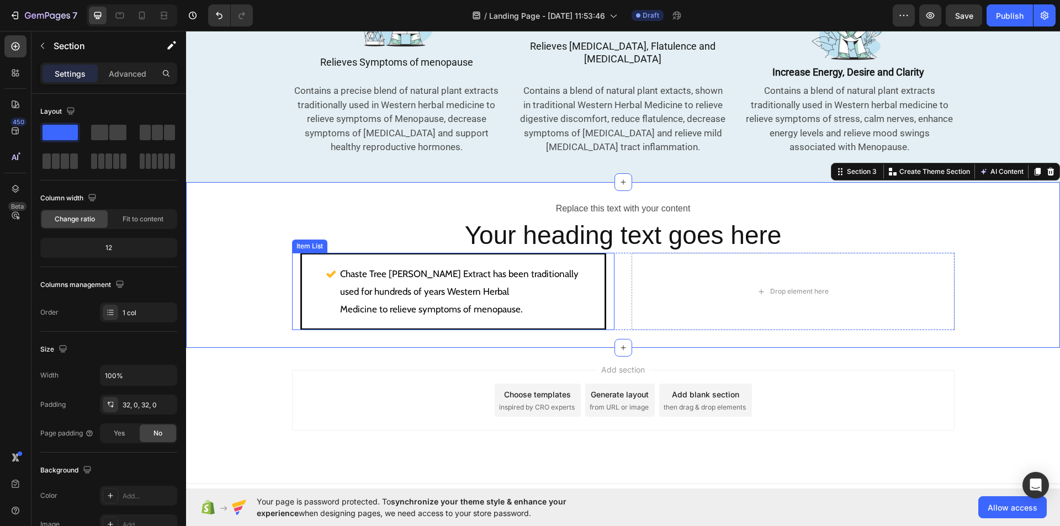
click at [304, 272] on div "Chaste Tree Berry Extract has been traditionally used for hundreds of years Wes…" at bounding box center [453, 291] width 303 height 74
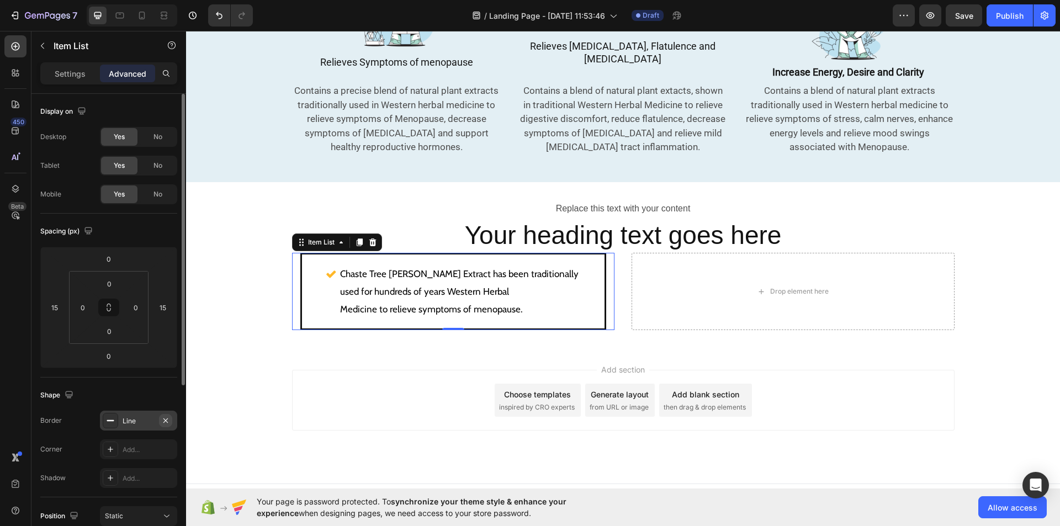
click at [171, 420] on button "button" at bounding box center [165, 420] width 13 height 13
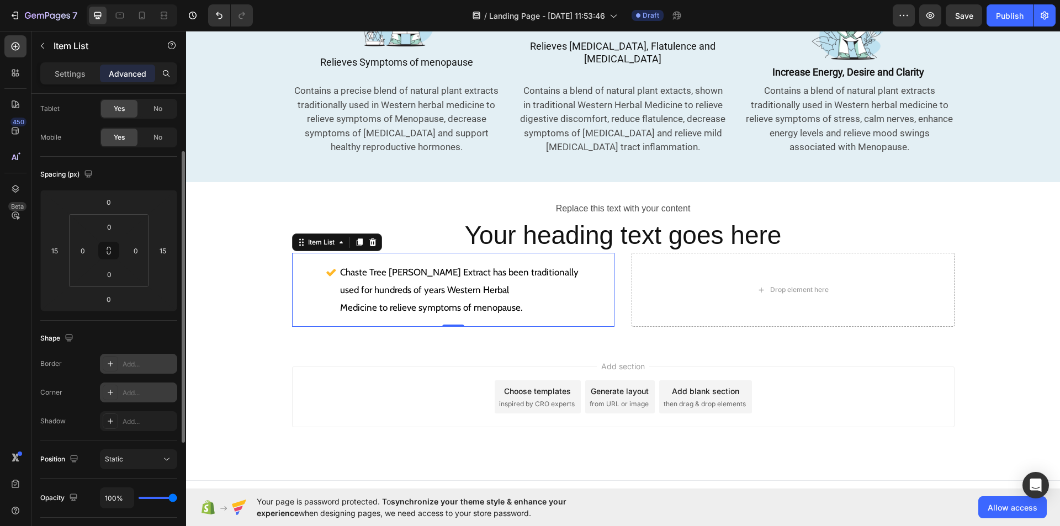
scroll to position [80, 0]
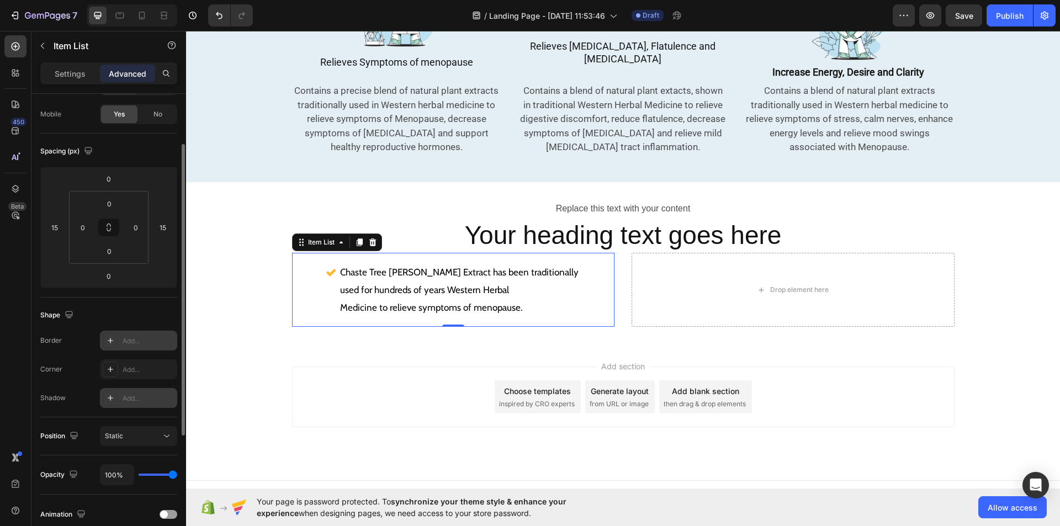
click at [112, 404] on div at bounding box center [110, 397] width 15 height 15
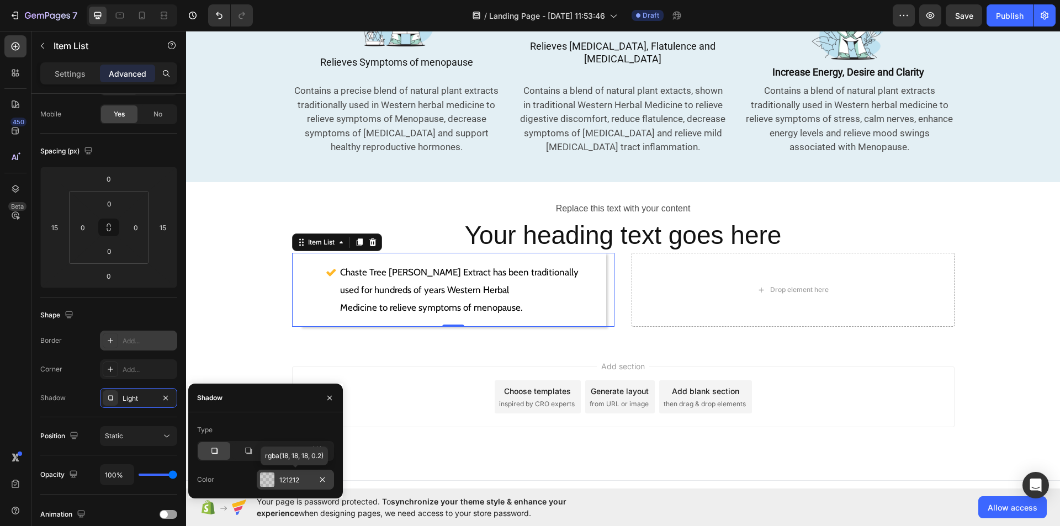
click at [302, 484] on div "121212" at bounding box center [295, 480] width 32 height 10
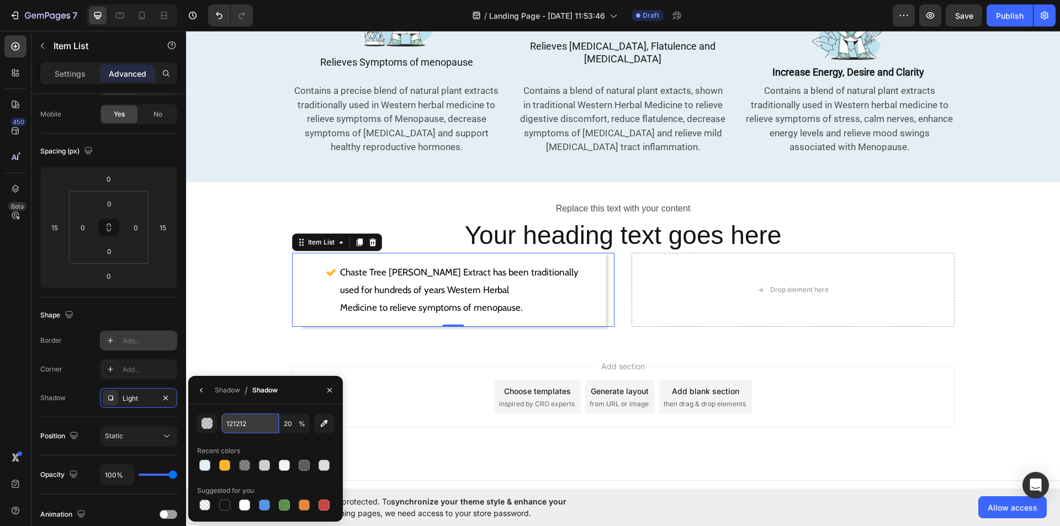
click at [255, 422] on input "121212" at bounding box center [249, 423] width 57 height 20
paste input "#d8f3e8"
type input "#d8f3e8"
type input "100"
click at [107, 400] on icon at bounding box center [110, 398] width 9 height 9
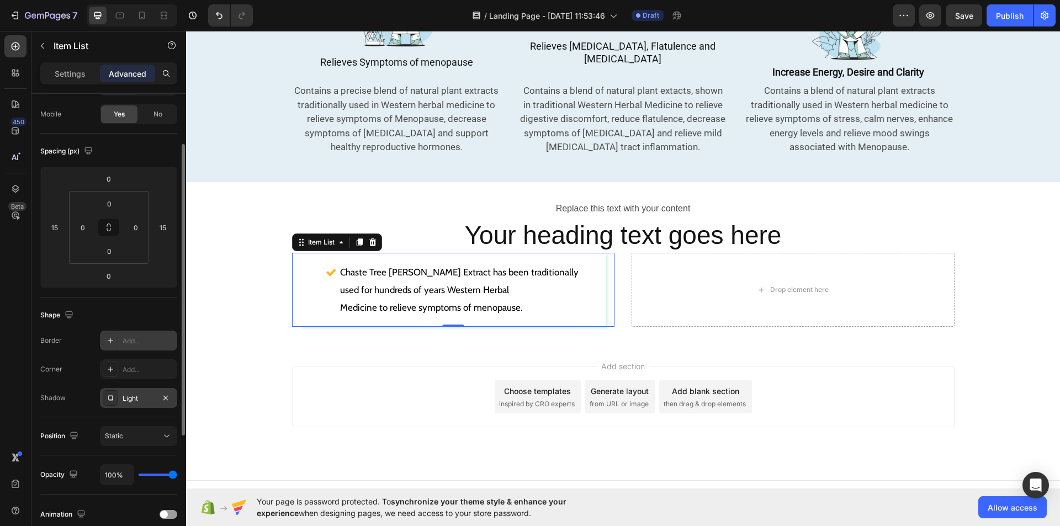
click at [107, 400] on icon at bounding box center [110, 398] width 9 height 9
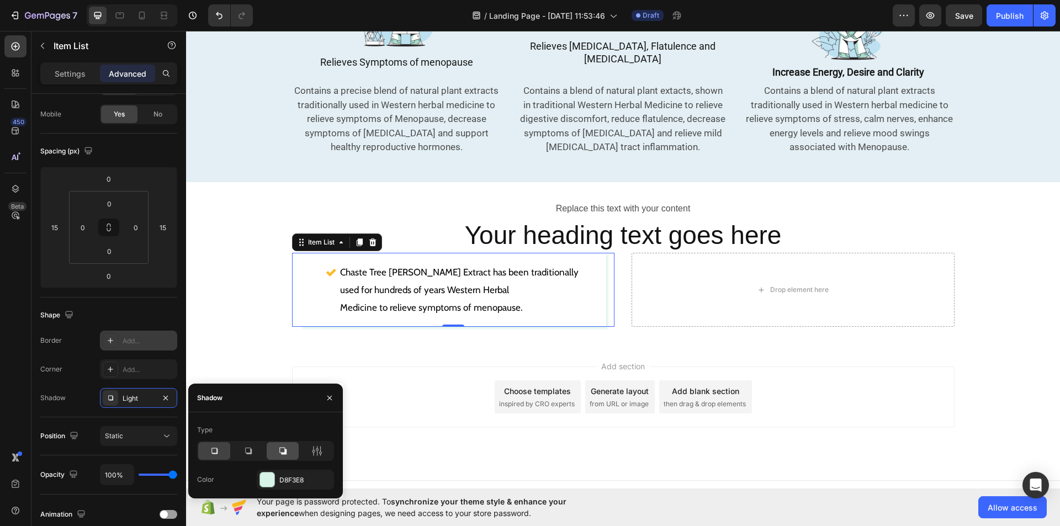
click at [283, 448] on icon at bounding box center [282, 450] width 11 height 11
click at [326, 395] on icon "button" at bounding box center [329, 398] width 9 height 9
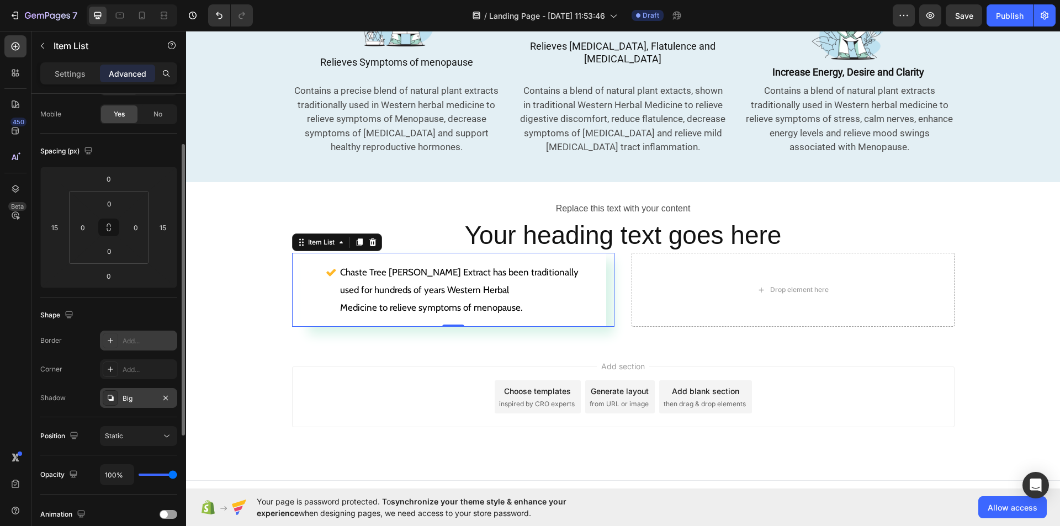
click at [113, 397] on icon at bounding box center [111, 398] width 6 height 6
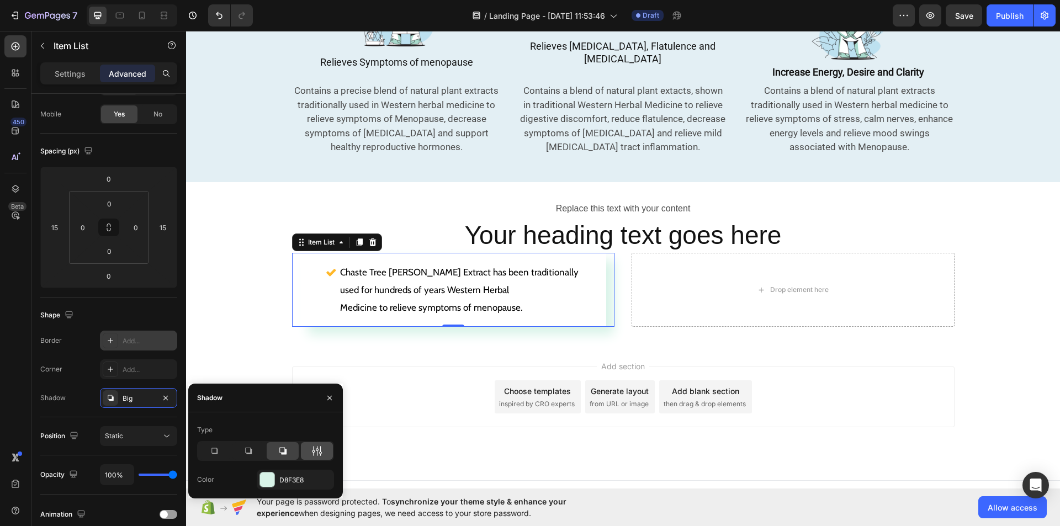
click at [317, 452] on icon at bounding box center [316, 450] width 11 height 11
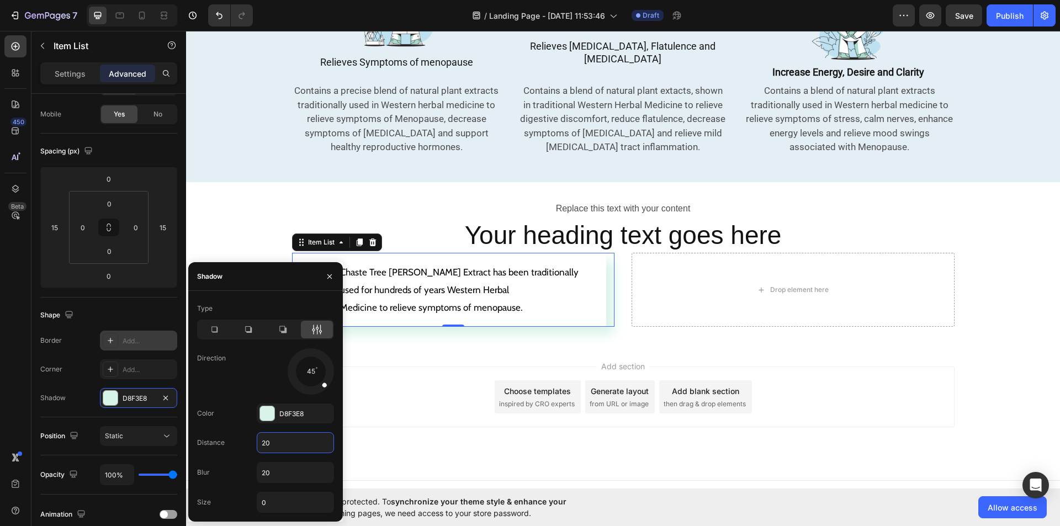
click at [276, 448] on input "20" at bounding box center [295, 443] width 76 height 20
type input "1"
type input "20"
click at [266, 508] on input "0" at bounding box center [295, 502] width 76 height 20
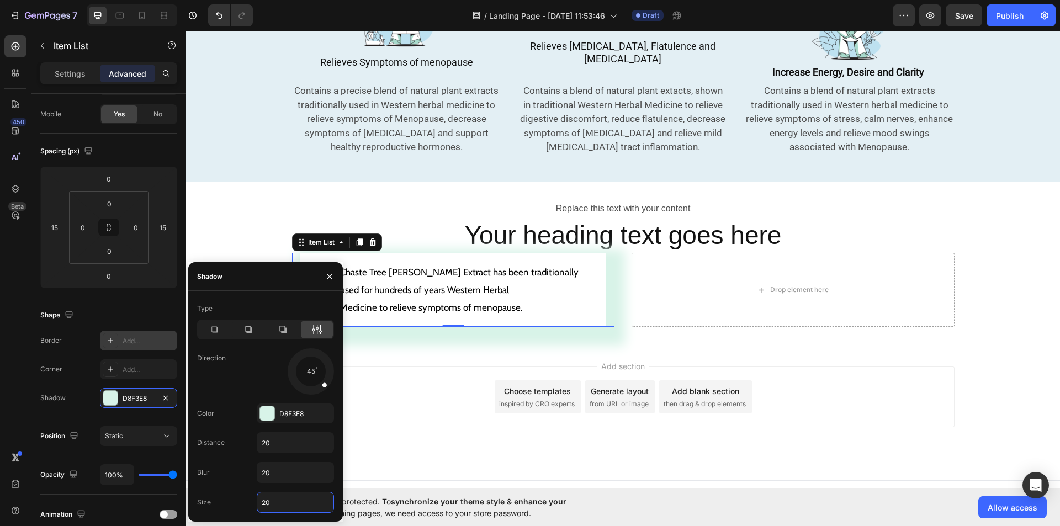
type input "2"
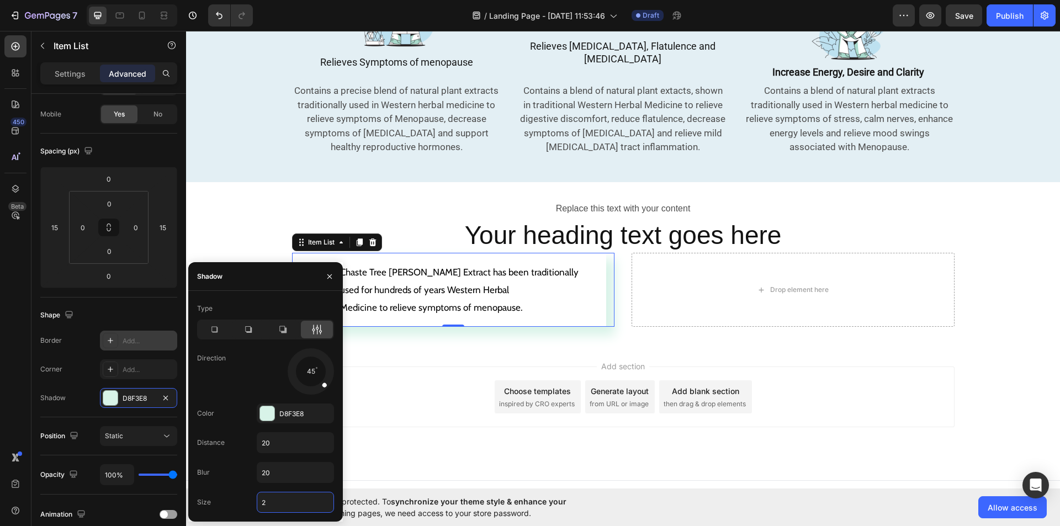
click at [266, 508] on input "2" at bounding box center [295, 502] width 76 height 20
type input "0"
drag, startPoint x: 326, startPoint y: 382, endPoint x: 307, endPoint y: 380, distance: 18.8
click at [307, 380] on div at bounding box center [308, 382] width 11 height 25
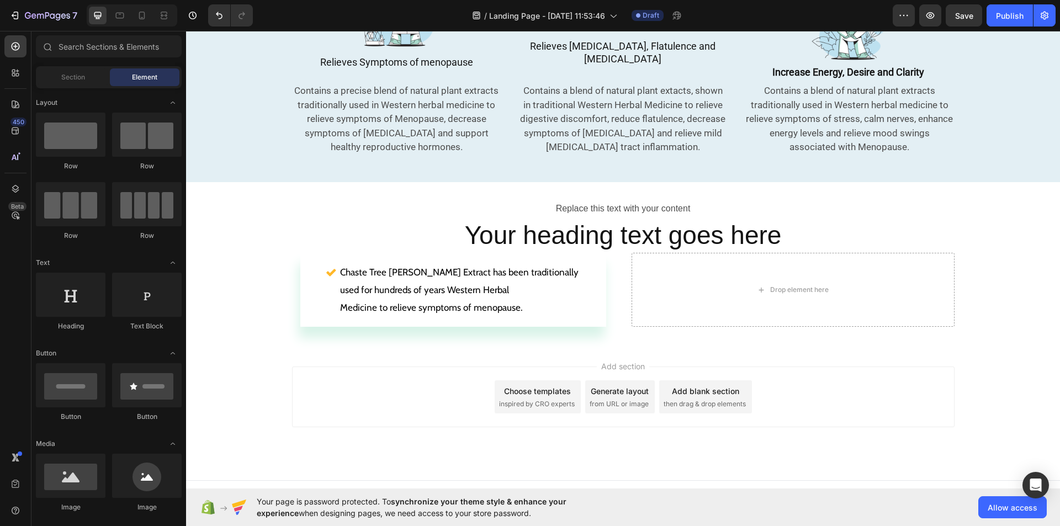
click at [387, 384] on div "Add section Choose templates inspired by CRO experts Generate layout from URL o…" at bounding box center [623, 396] width 662 height 61
click at [586, 278] on div "Chaste Tree Berry Extract has been traditionally used for hundreds of years Wes…" at bounding box center [453, 290] width 306 height 74
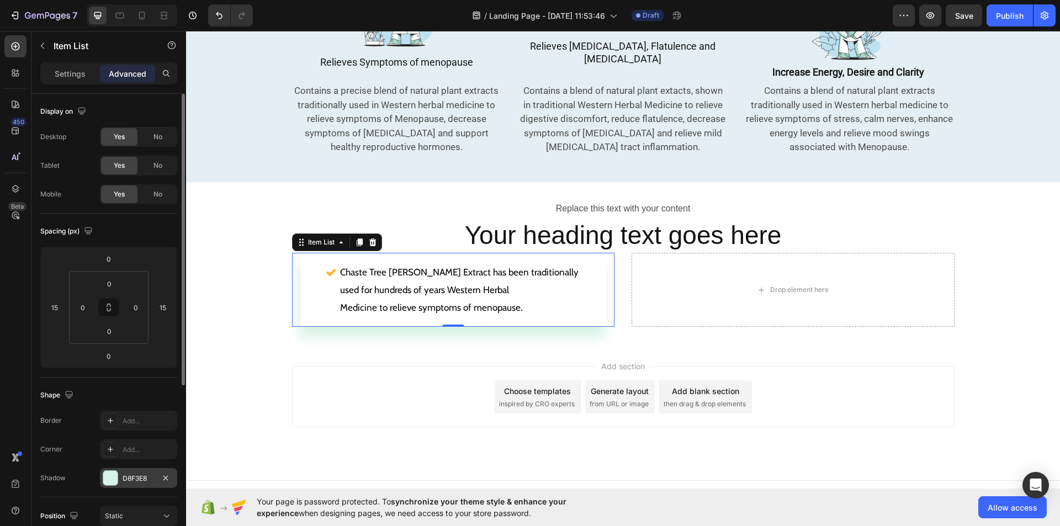
click at [106, 485] on div at bounding box center [110, 478] width 14 height 14
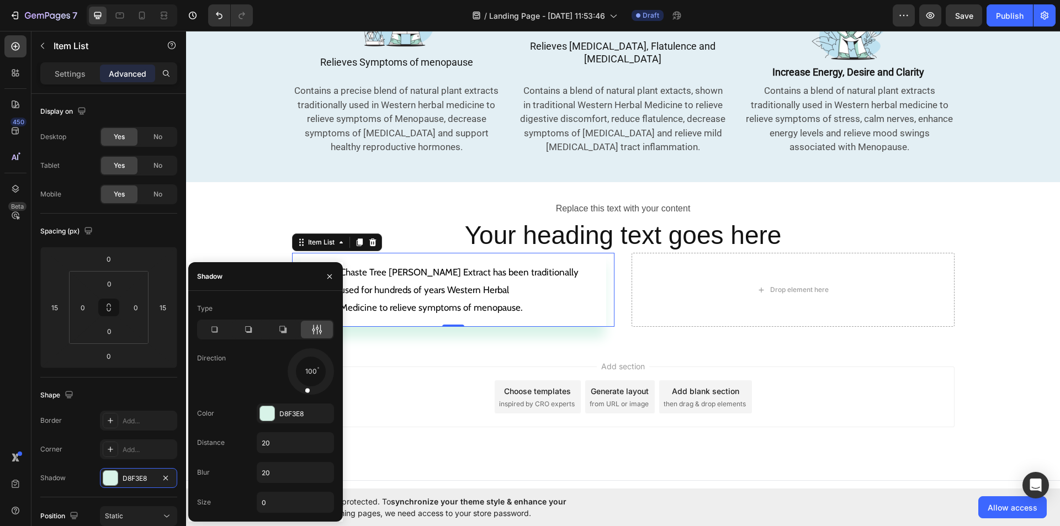
click at [315, 326] on icon at bounding box center [316, 329] width 11 height 11
click at [281, 328] on icon at bounding box center [282, 329] width 11 height 11
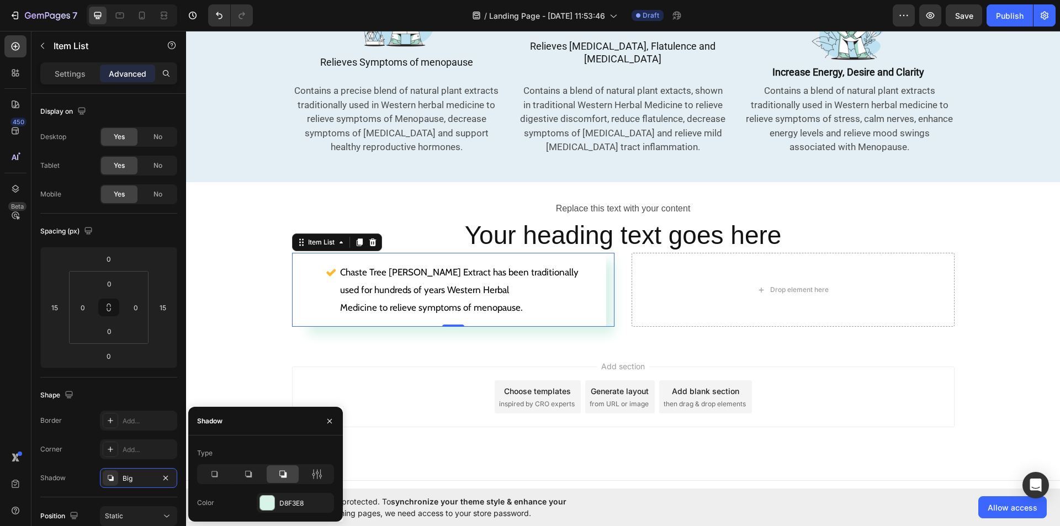
click at [281, 328] on div "Replace this text with your content Text Block Your heading text goes here Head…" at bounding box center [623, 263] width 874 height 163
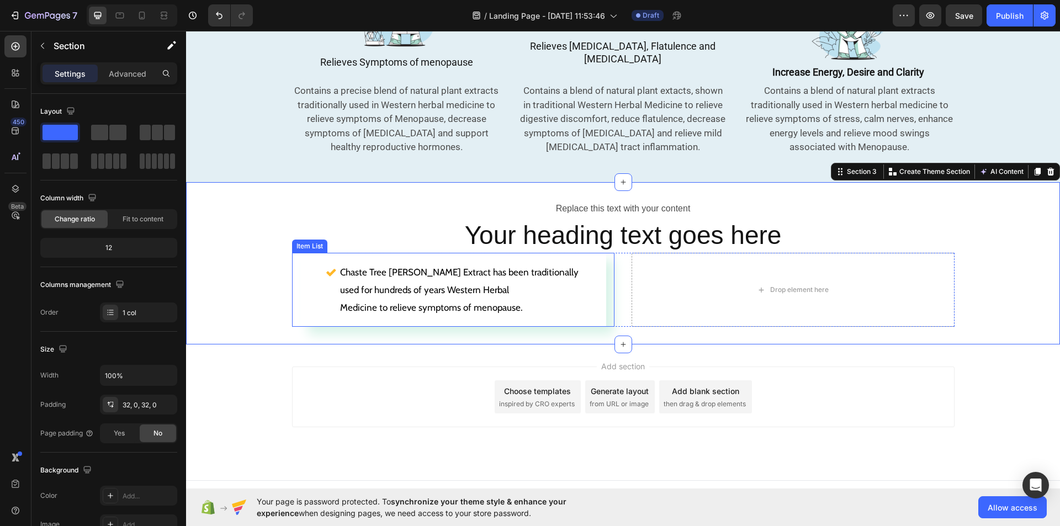
click at [310, 292] on div "Chaste Tree Berry Extract has been traditionally used for hundreds of years Wes…" at bounding box center [453, 290] width 306 height 74
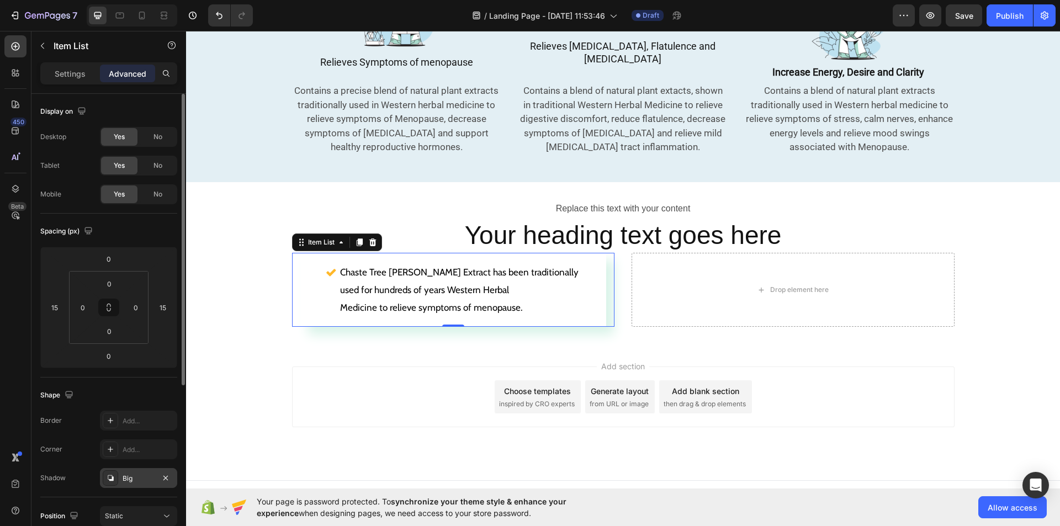
click at [114, 475] on icon at bounding box center [110, 478] width 9 height 9
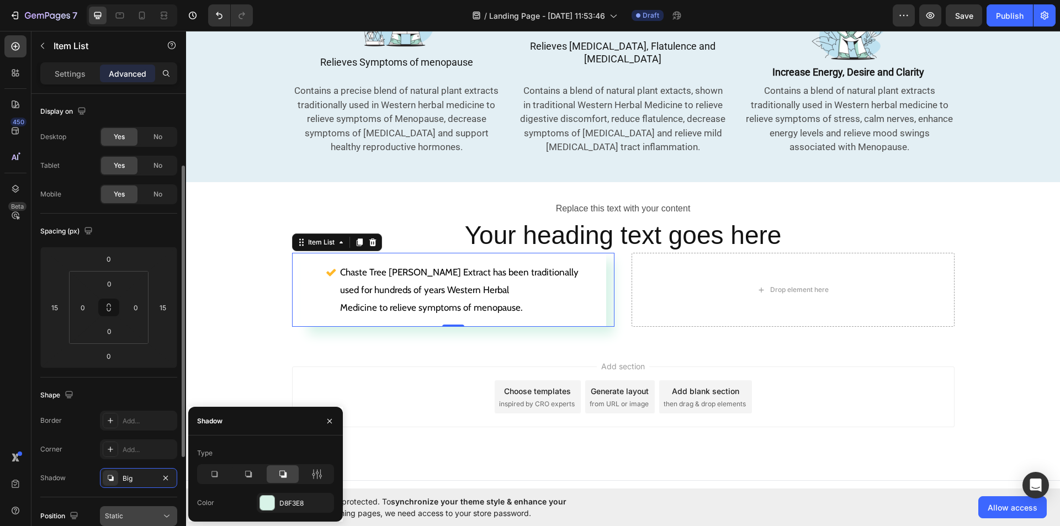
scroll to position [45, 0]
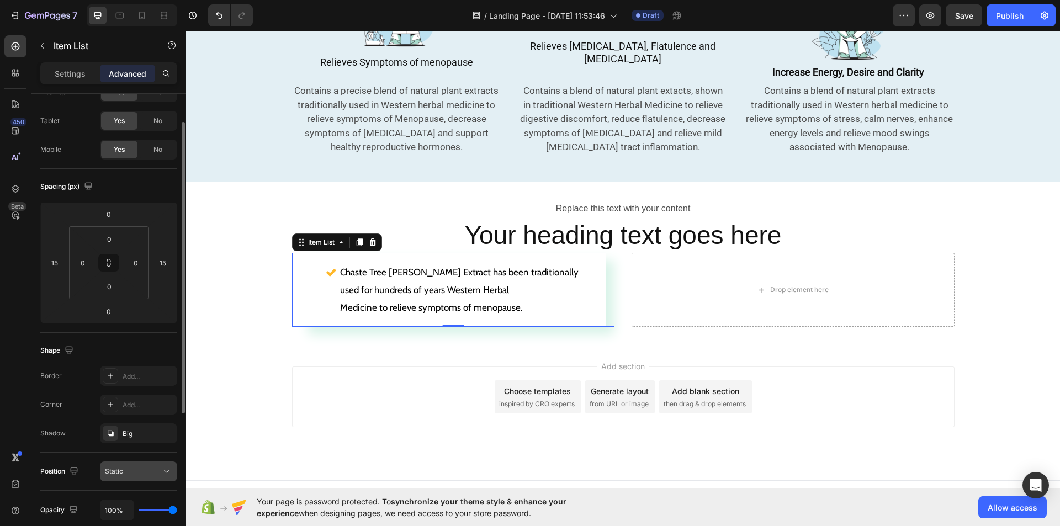
click at [166, 471] on icon at bounding box center [166, 471] width 11 height 11
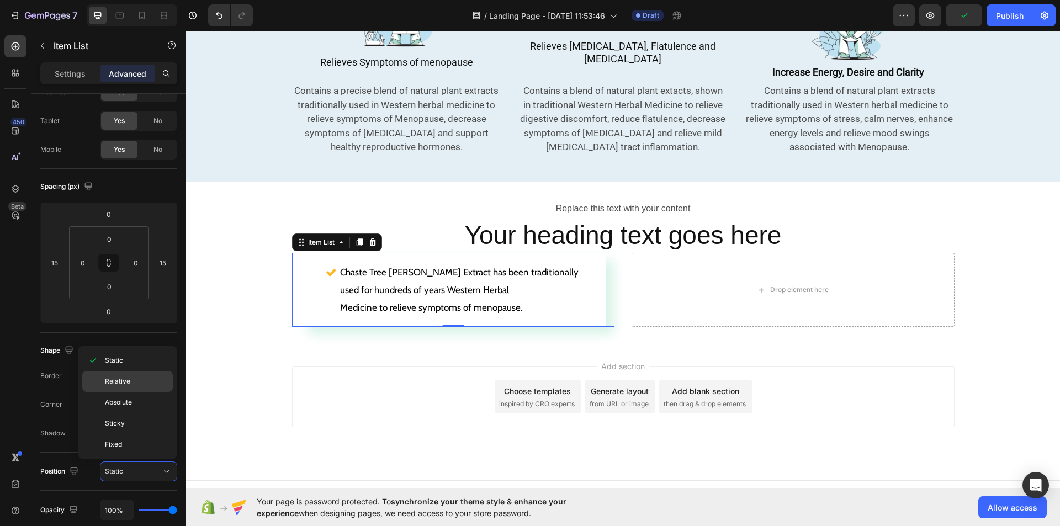
click at [131, 392] on div "Relative" at bounding box center [127, 402] width 91 height 21
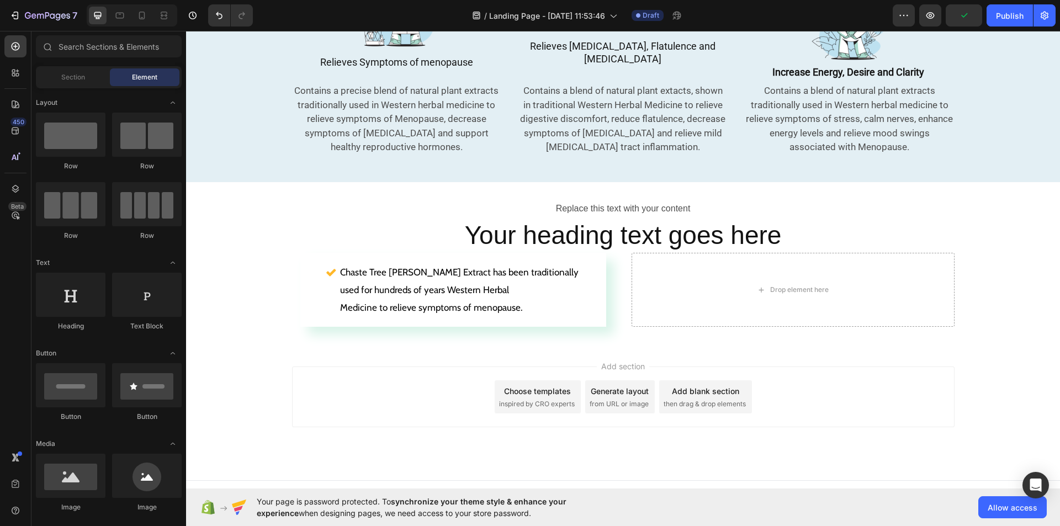
click at [209, 344] on div "Add section Choose templates inspired by CRO experts Generate layout from URL o…" at bounding box center [623, 412] width 874 height 136
click at [348, 290] on div "Chaste Tree Berry Extract has been traditionally used for hundreds of years Wes…" at bounding box center [453, 290] width 254 height 56
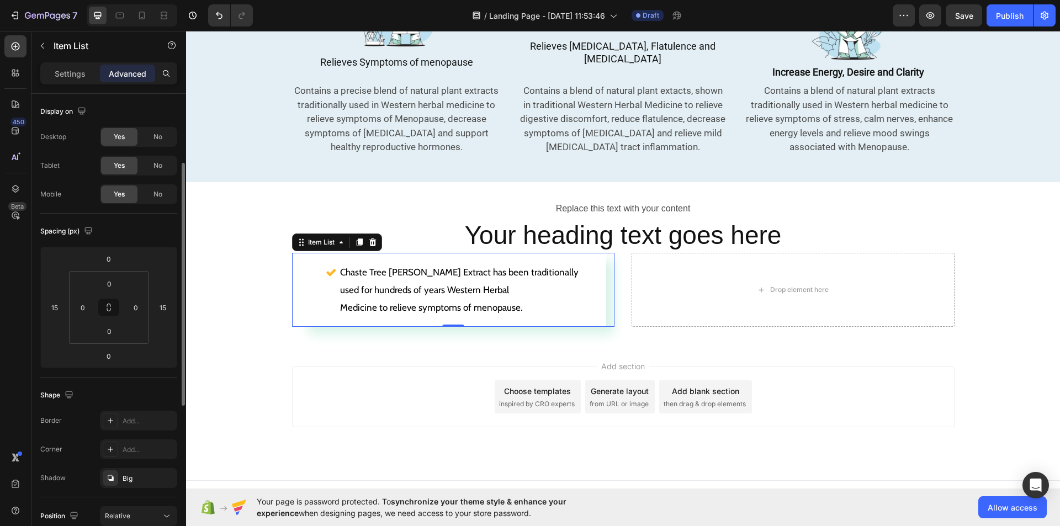
scroll to position [45, 0]
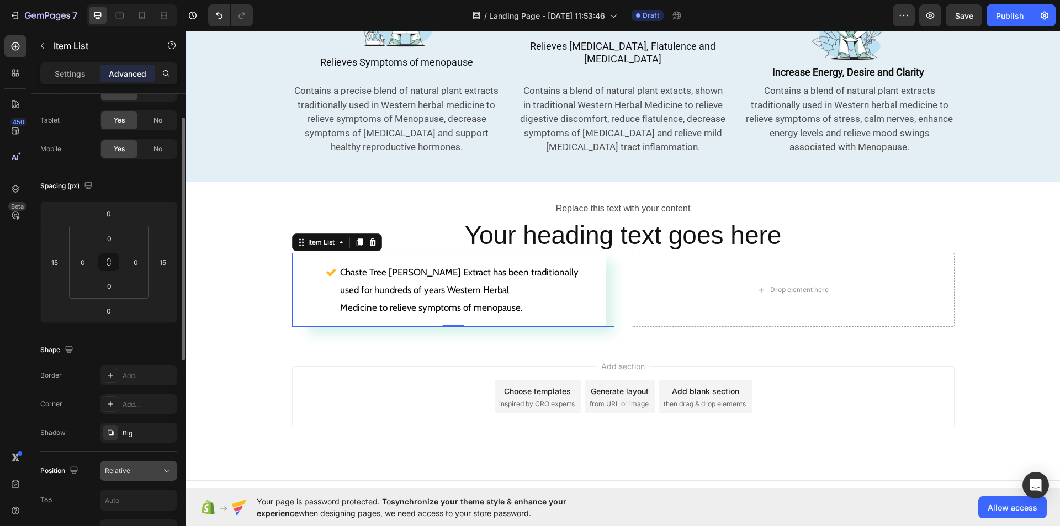
click at [154, 467] on div "Relative" at bounding box center [133, 471] width 56 height 10
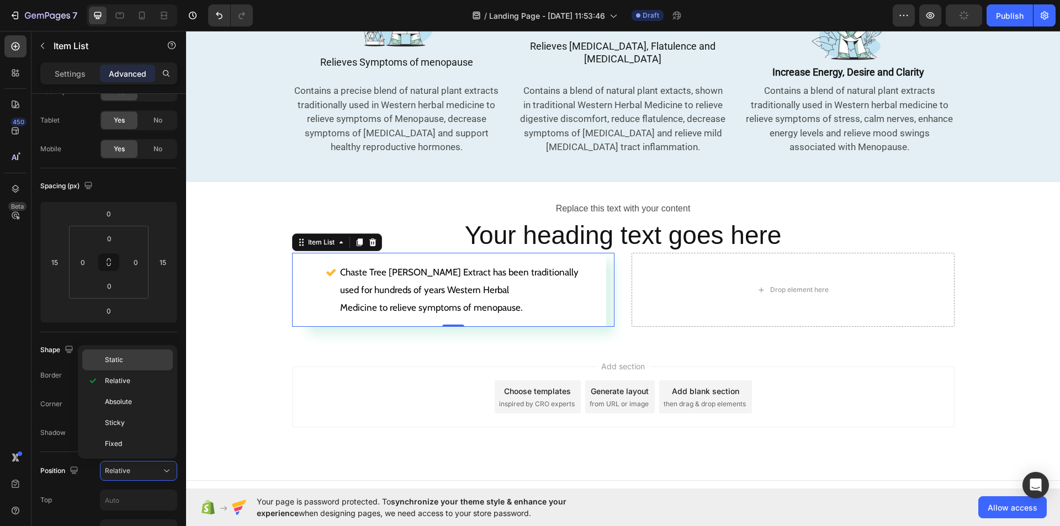
click at [138, 363] on p "Static" at bounding box center [136, 360] width 63 height 10
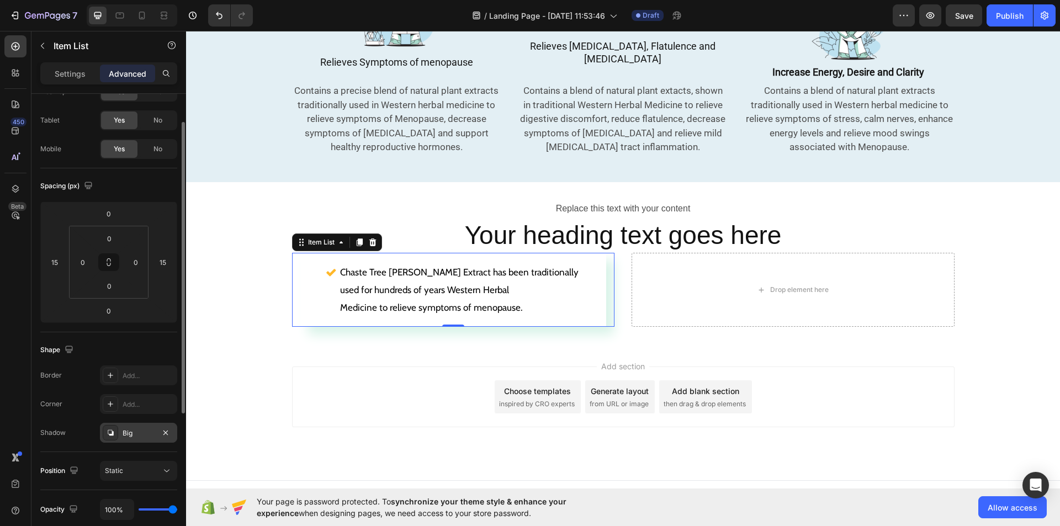
click at [147, 427] on div "Big" at bounding box center [138, 433] width 77 height 20
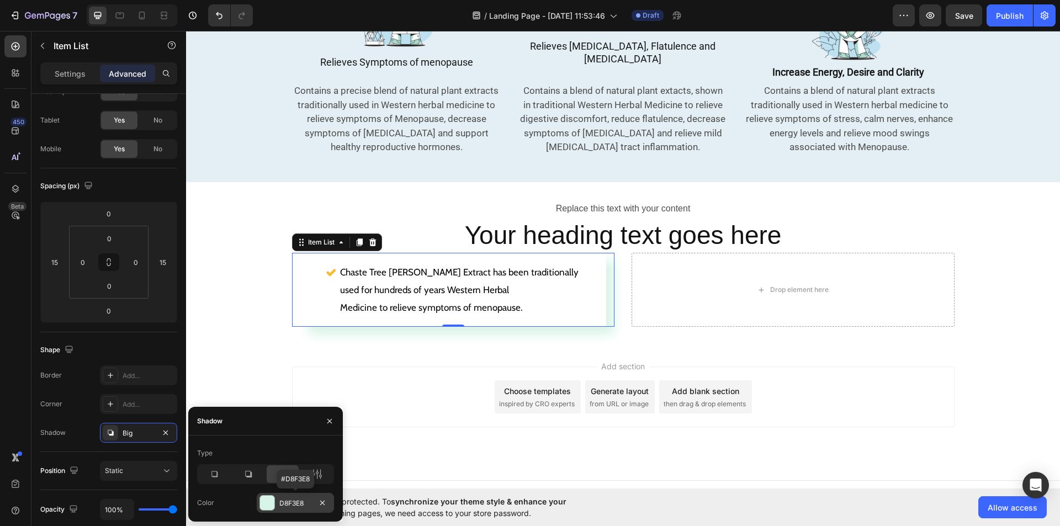
click at [273, 497] on div at bounding box center [267, 503] width 14 height 14
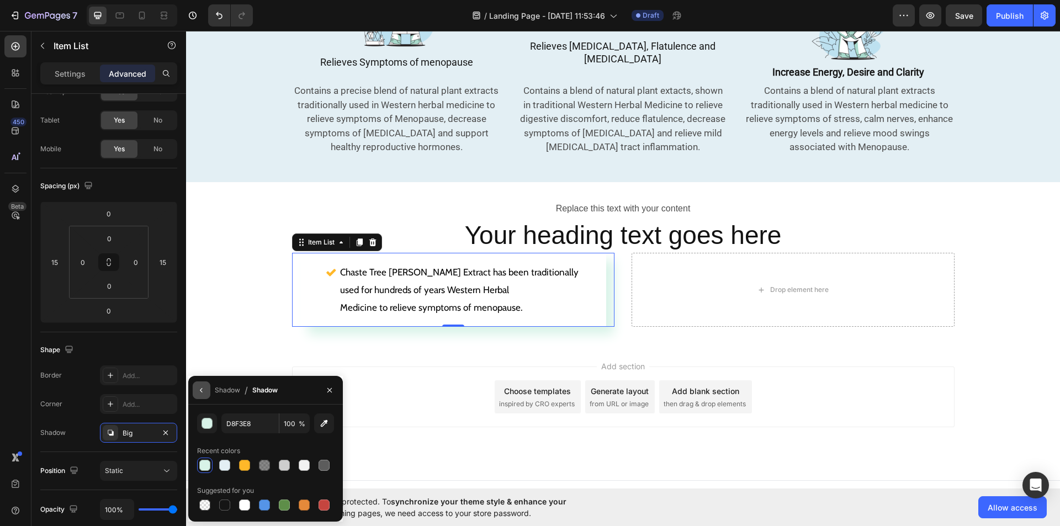
click at [200, 388] on icon "button" at bounding box center [201, 390] width 9 height 9
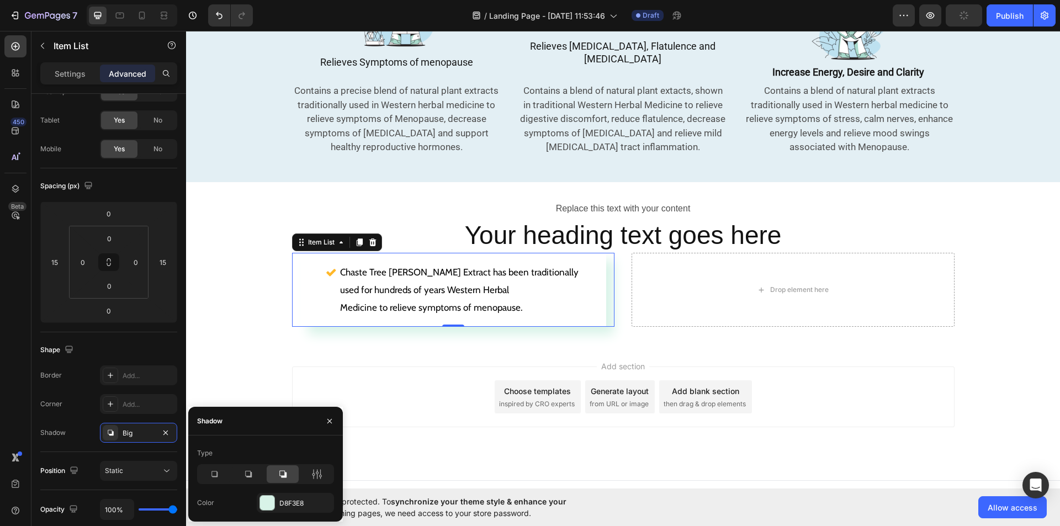
scroll to position [614, 0]
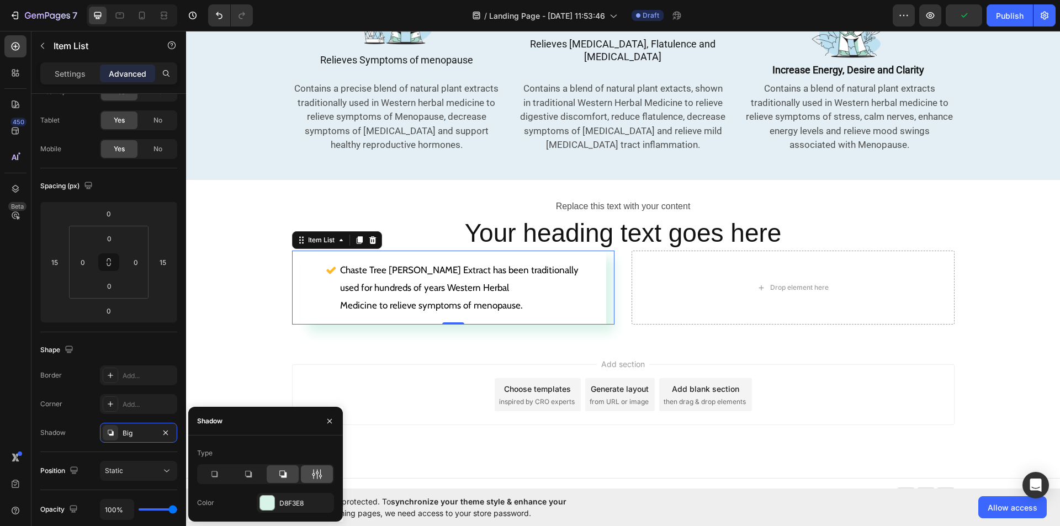
click at [322, 477] on icon at bounding box center [316, 474] width 11 height 11
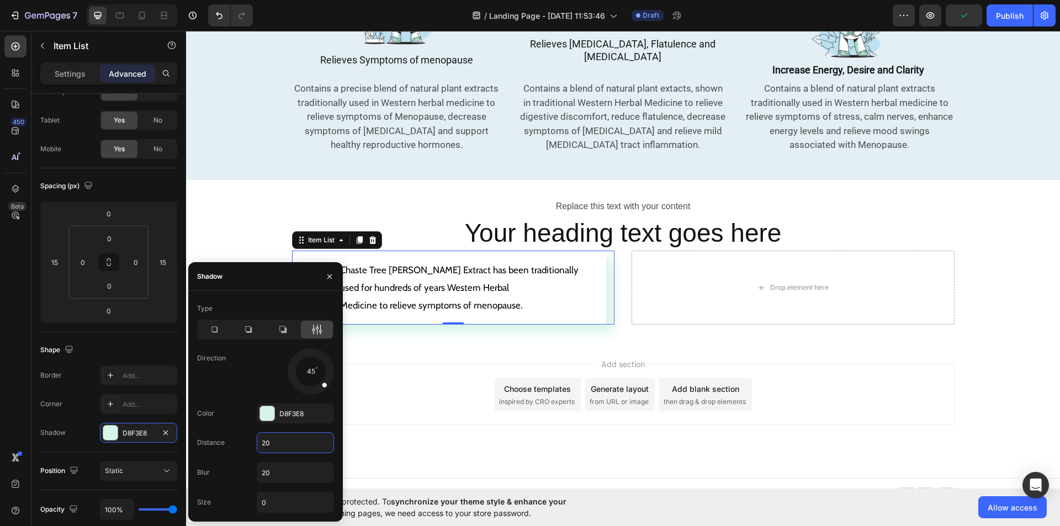
click at [283, 438] on input "20" at bounding box center [295, 443] width 76 height 20
type input "30"
click at [282, 463] on input "20" at bounding box center [295, 473] width 76 height 20
type input "30"
click at [269, 507] on input "0" at bounding box center [295, 502] width 76 height 20
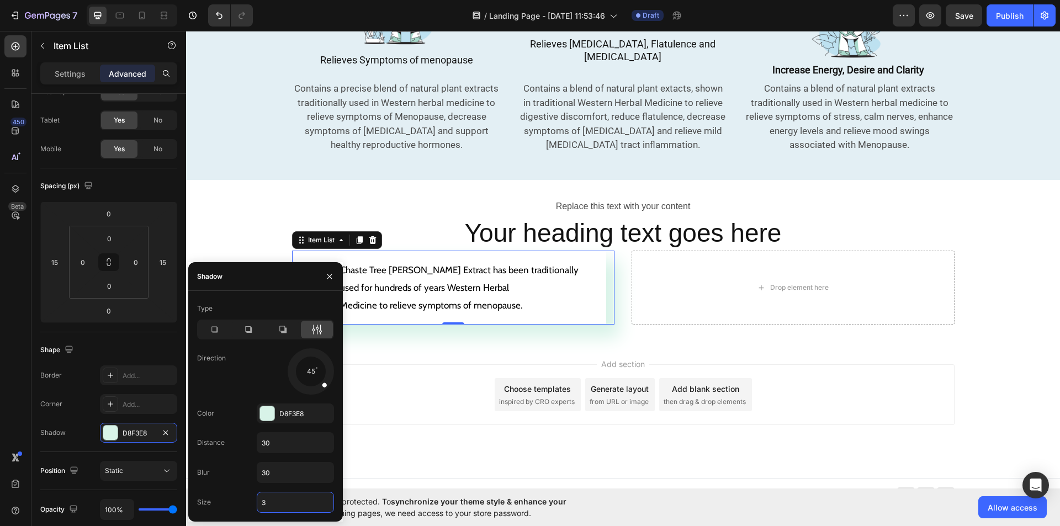
type input "3o"
click at [388, 405] on div "Add section Choose templates inspired by CRO experts Generate layout from URL o…" at bounding box center [623, 394] width 662 height 61
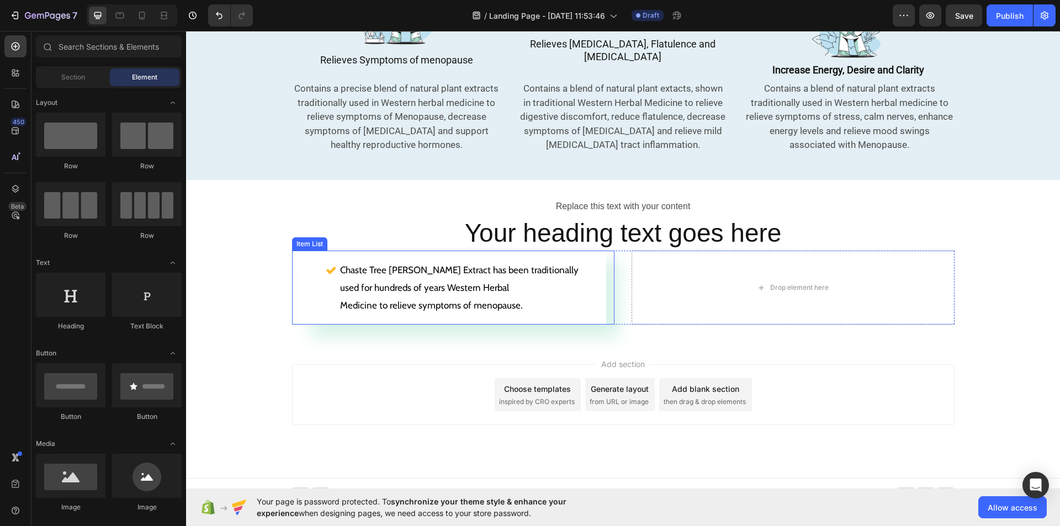
click at [605, 299] on div "Chaste Tree Berry Extract has been traditionally used for hundreds of years Wes…" at bounding box center [453, 288] width 323 height 74
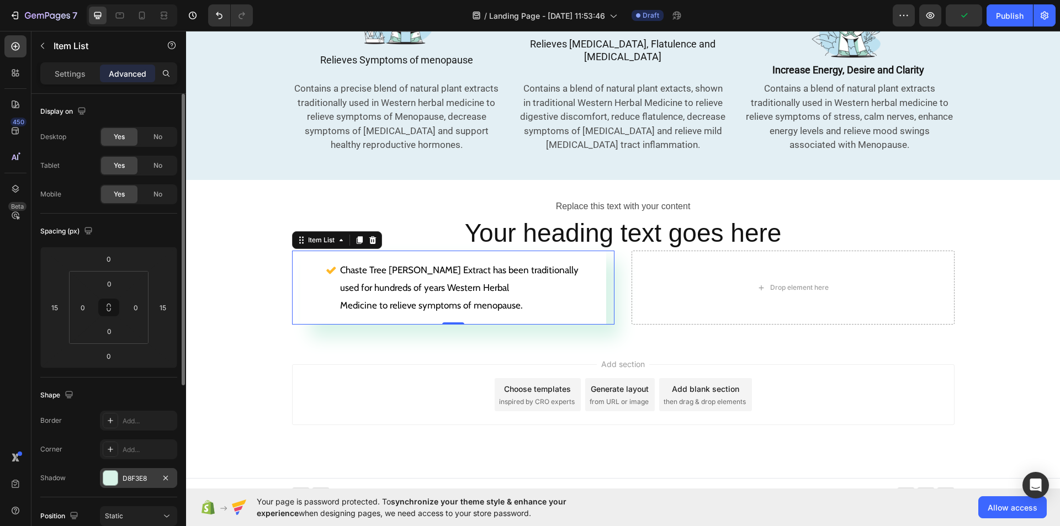
click at [112, 473] on div at bounding box center [110, 478] width 14 height 14
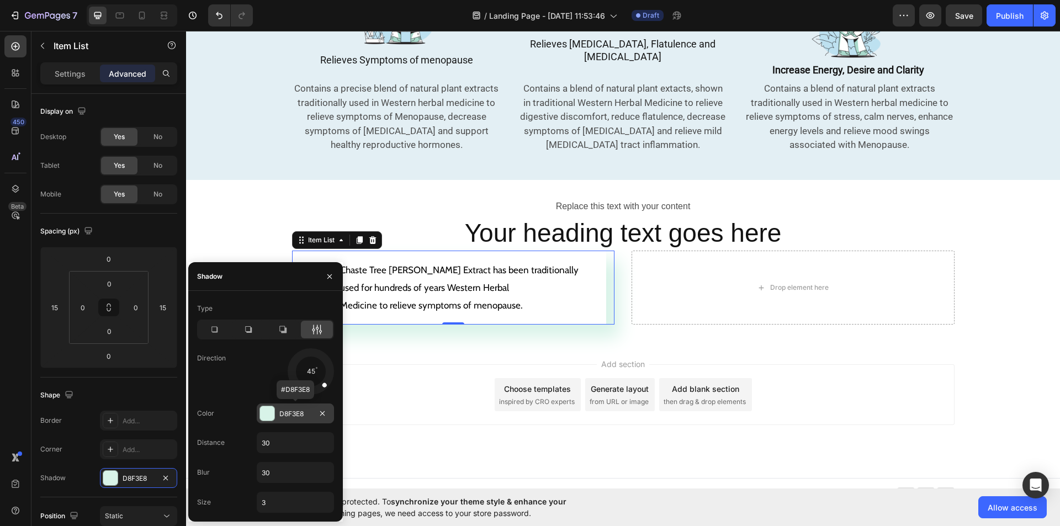
click at [268, 410] on div at bounding box center [267, 413] width 14 height 14
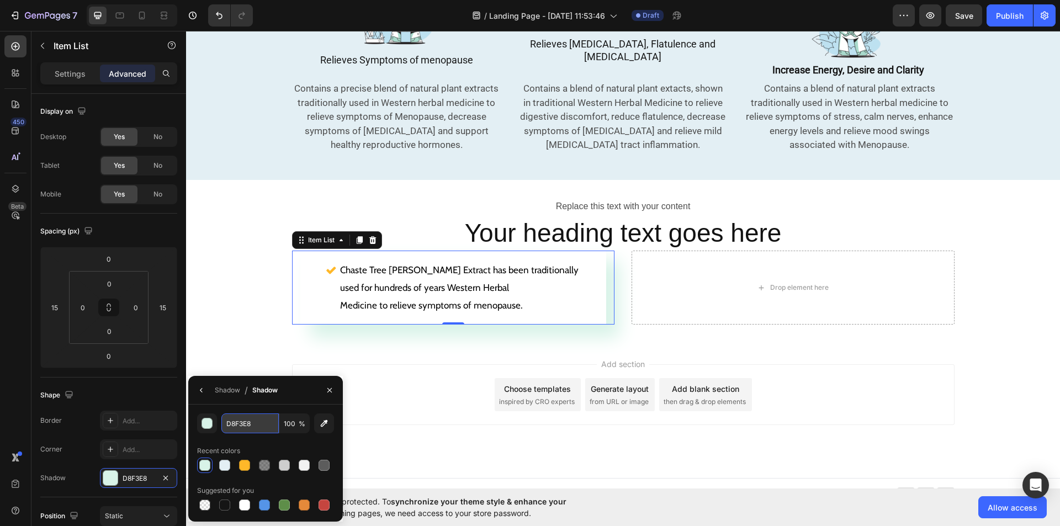
click at [247, 421] on input "D8F3E8" at bounding box center [249, 423] width 57 height 20
click at [173, 477] on div "D8F3E8" at bounding box center [138, 478] width 77 height 20
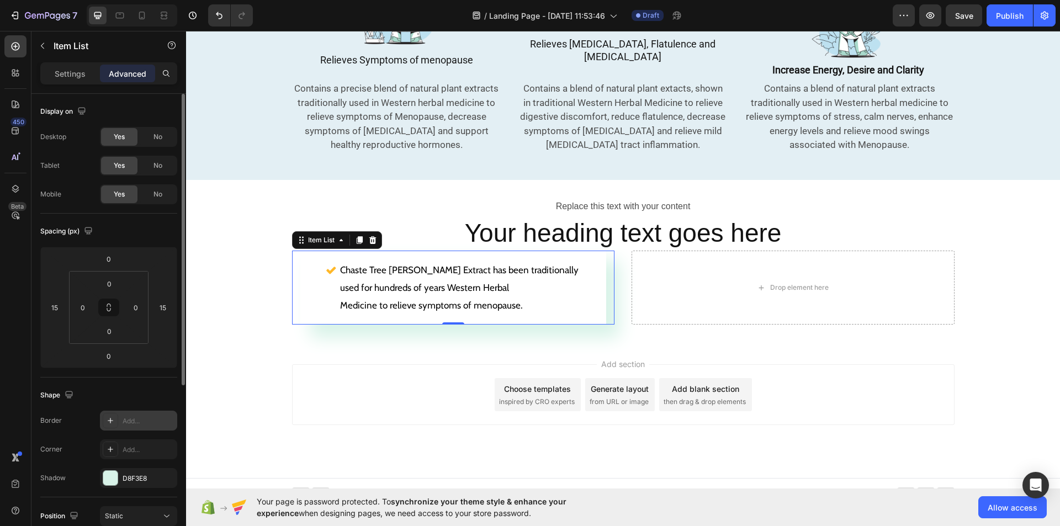
click at [107, 419] on icon at bounding box center [110, 420] width 9 height 9
click at [166, 474] on icon "button" at bounding box center [165, 478] width 9 height 9
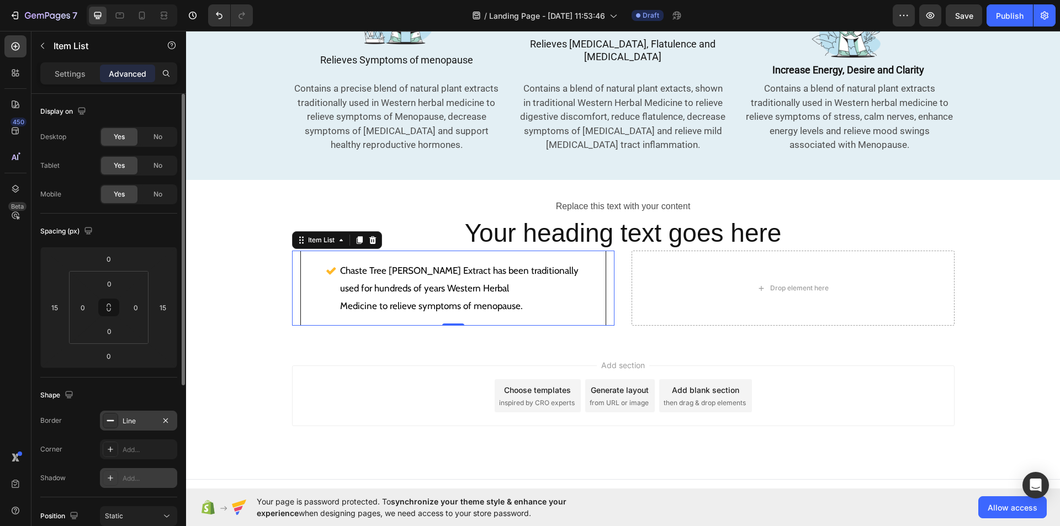
click at [115, 419] on div at bounding box center [110, 420] width 15 height 15
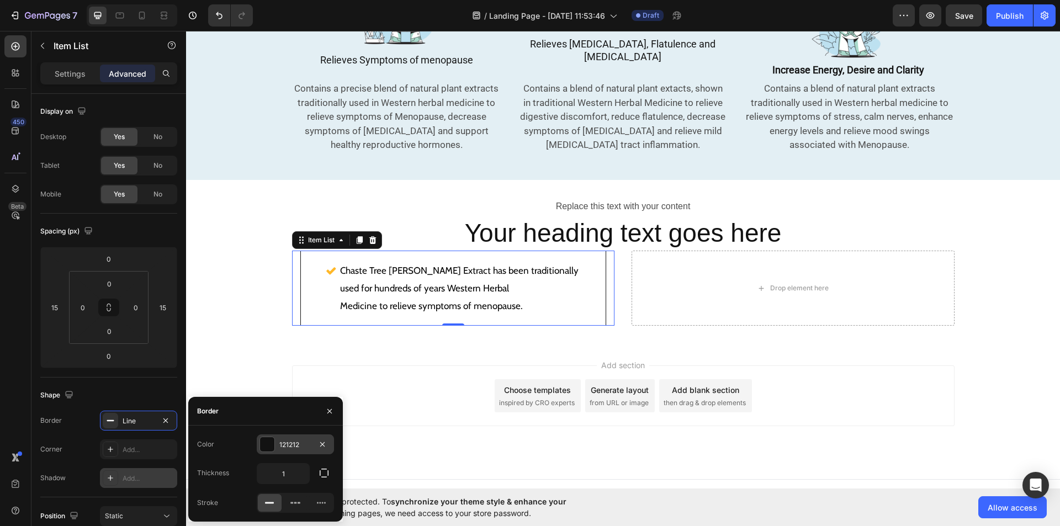
click at [304, 440] on div "121212" at bounding box center [295, 445] width 32 height 10
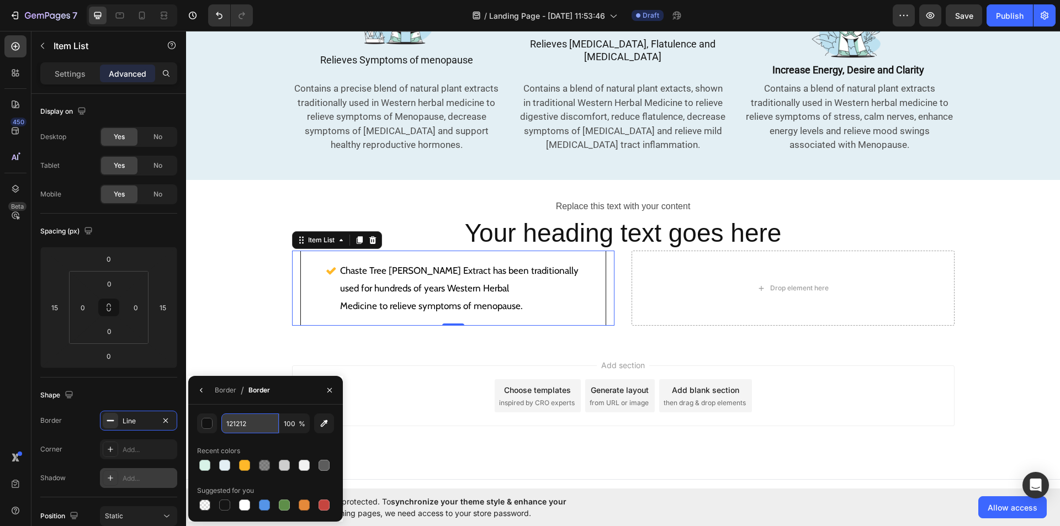
click at [0, 0] on input "121212" at bounding box center [0, 0] width 0 height 0
paste input "D8F3E8"
type input "D8F3E8"
click at [108, 421] on rect at bounding box center [110, 420] width 7 height 1
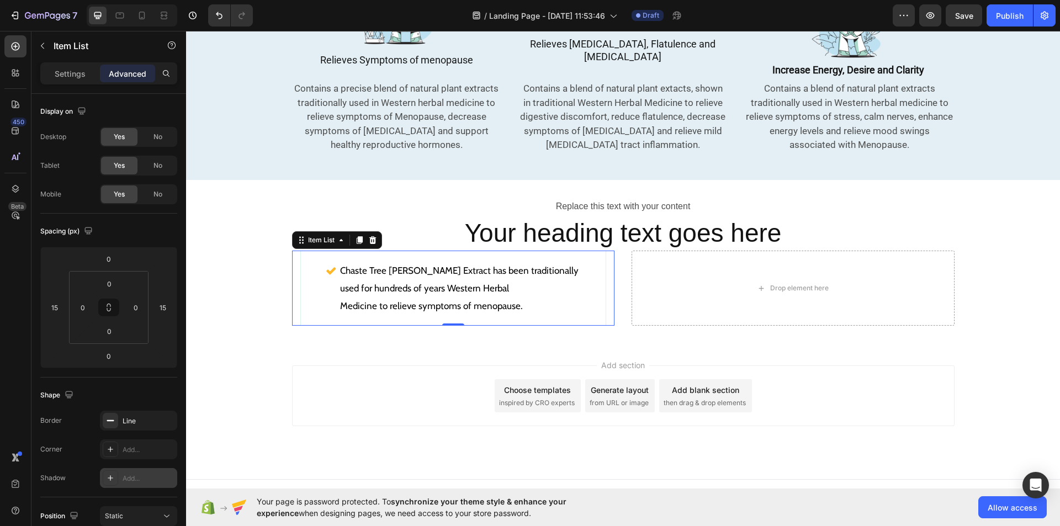
click at [100, 417] on div "Line" at bounding box center [138, 421] width 77 height 20
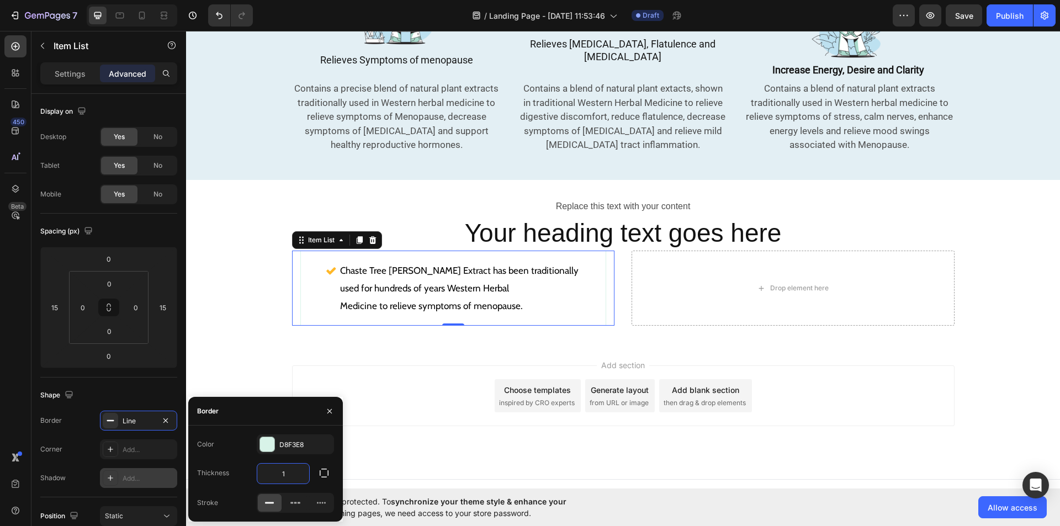
click at [295, 476] on input "1" at bounding box center [283, 474] width 52 height 20
type input "3"
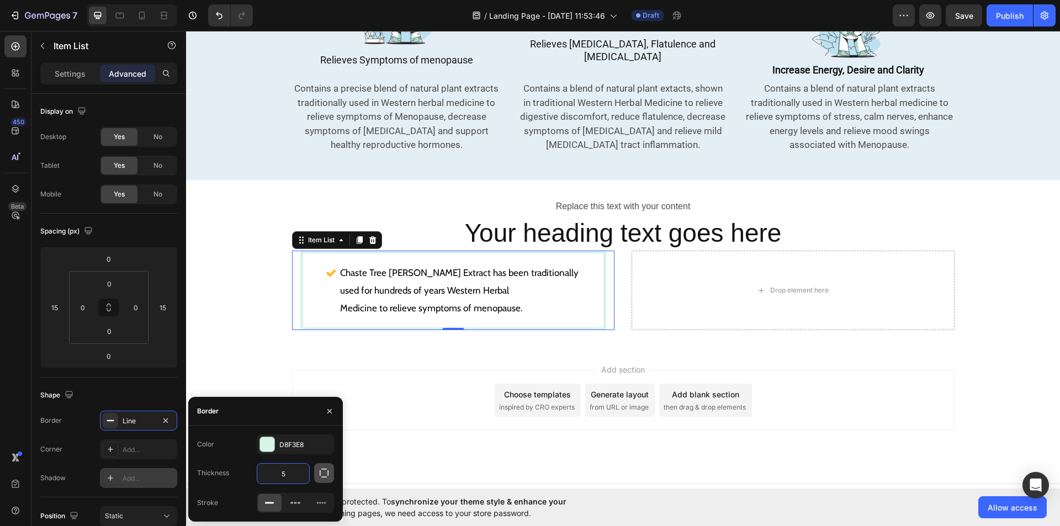
type input "5"
click at [316, 471] on button "button" at bounding box center [324, 473] width 20 height 20
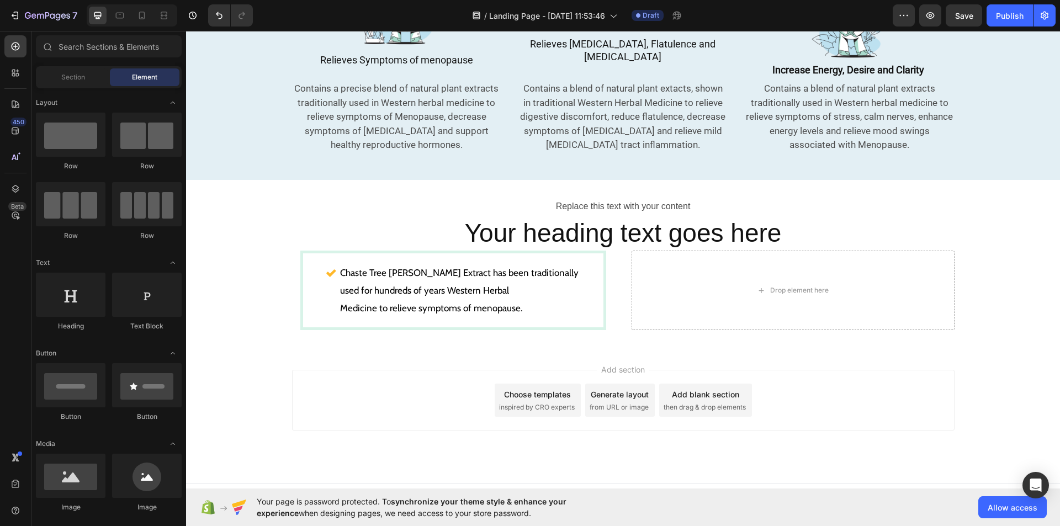
click at [397, 418] on div "Add section Choose templates inspired by CRO experts Generate layout from URL o…" at bounding box center [623, 416] width 874 height 136
click at [316, 257] on div "Chaste Tree Berry Extract has been traditionally used for hundreds of years Wes…" at bounding box center [453, 290] width 301 height 74
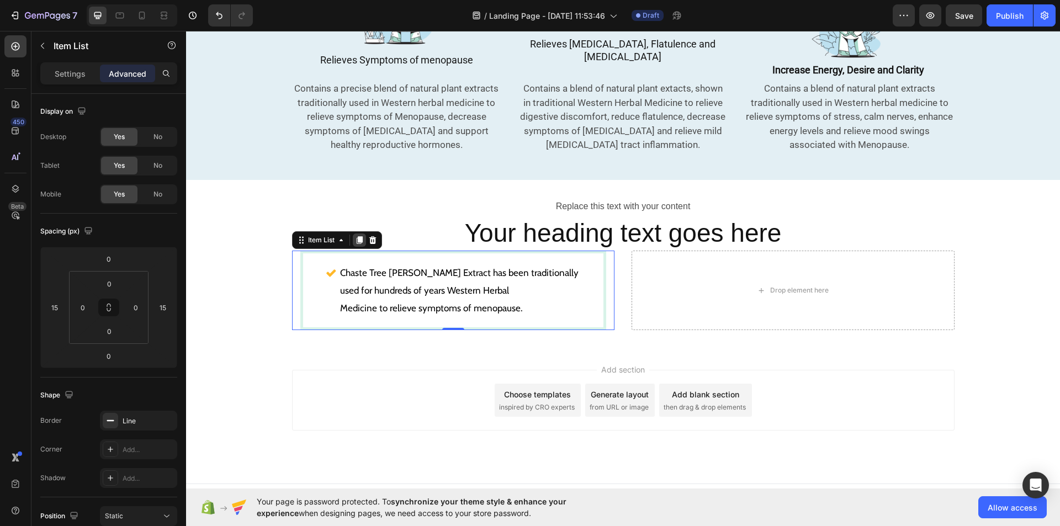
click at [356, 237] on icon at bounding box center [359, 241] width 6 height 8
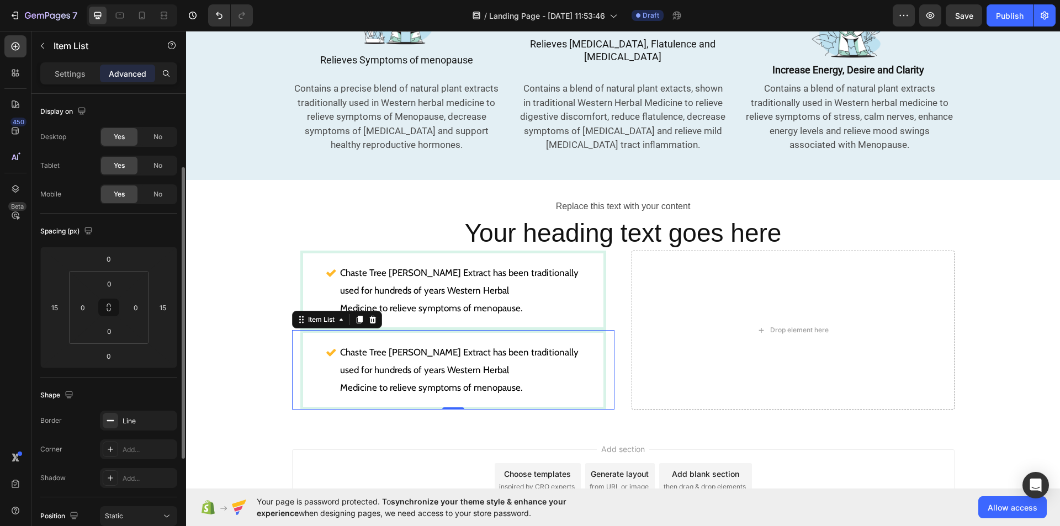
scroll to position [45, 0]
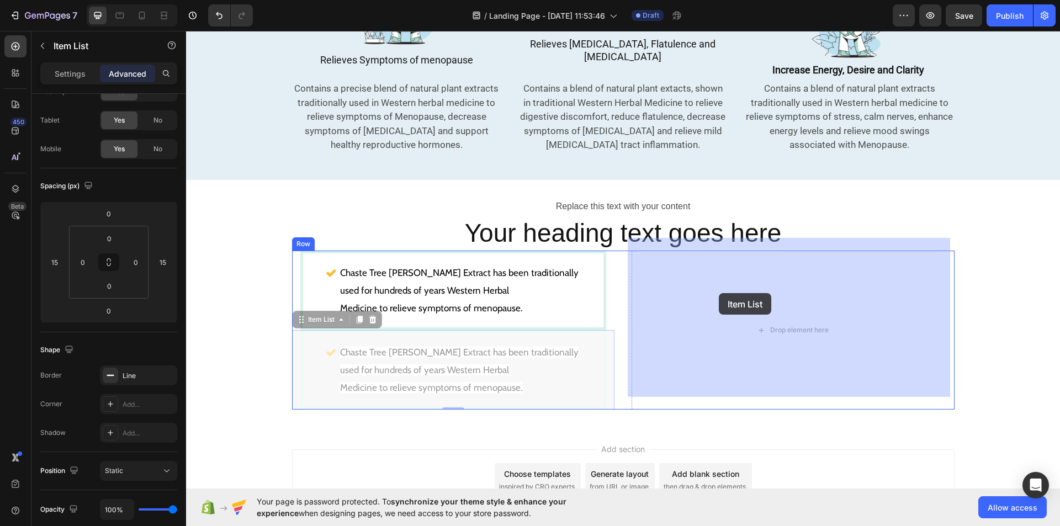
drag, startPoint x: 294, startPoint y: 309, endPoint x: 720, endPoint y: 290, distance: 426.0
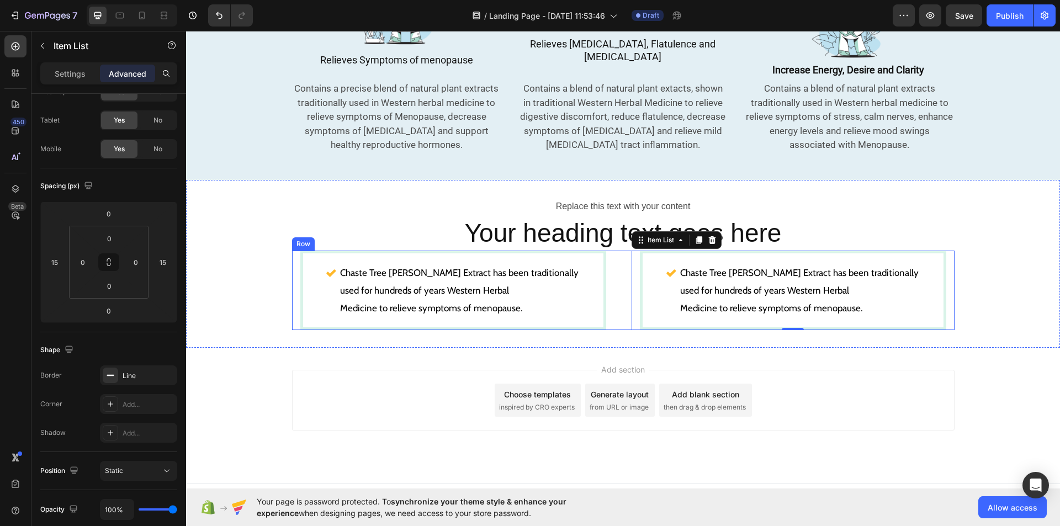
click at [615, 308] on div "Chaste Tree Berry Extract has been traditionally used for hundreds of years Wes…" at bounding box center [623, 290] width 662 height 79
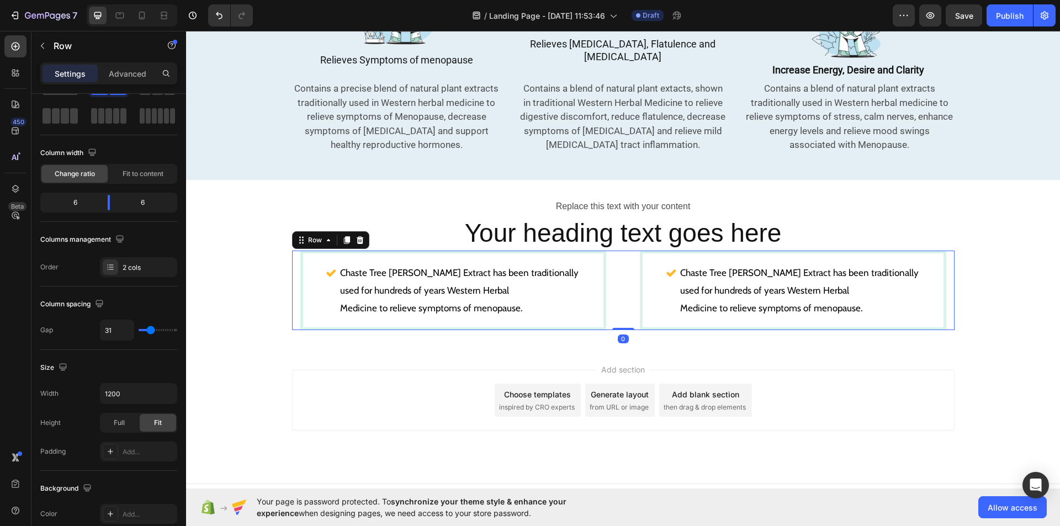
scroll to position [0, 0]
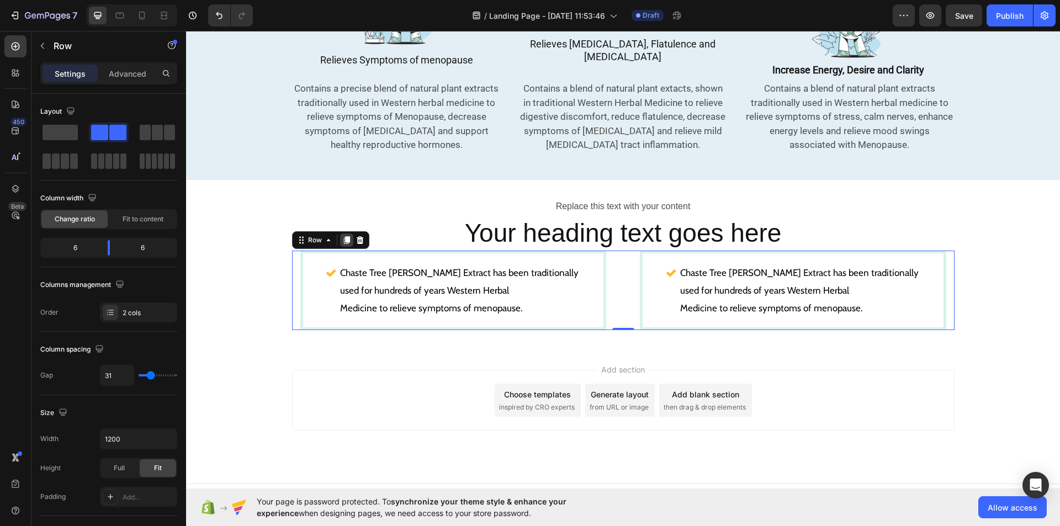
click at [343, 237] on icon at bounding box center [346, 241] width 6 height 8
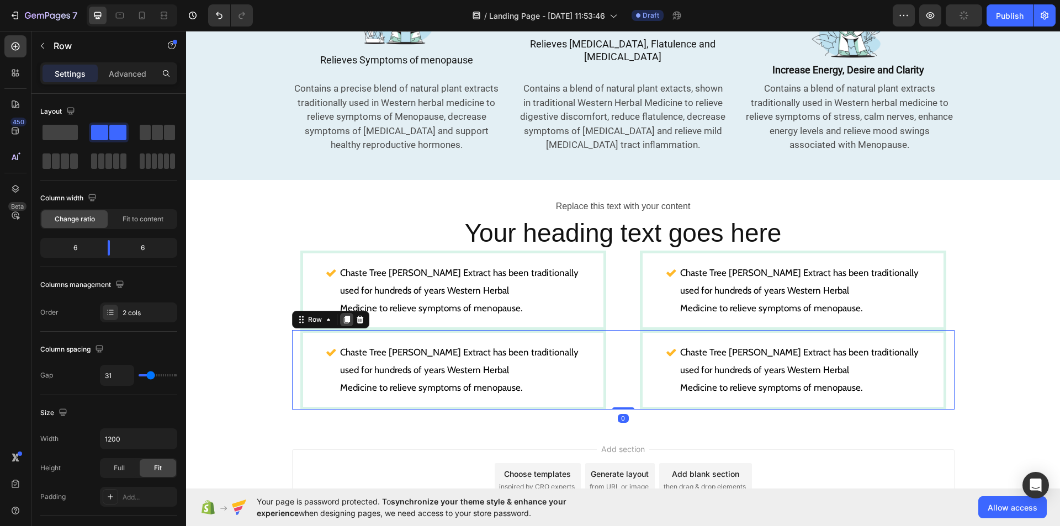
click at [342, 315] on icon at bounding box center [346, 319] width 9 height 9
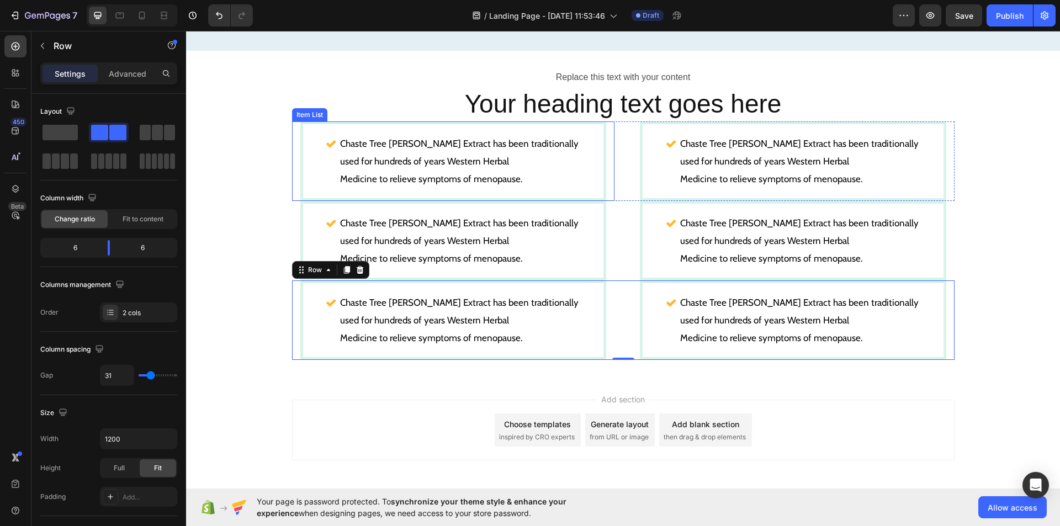
scroll to position [745, 0]
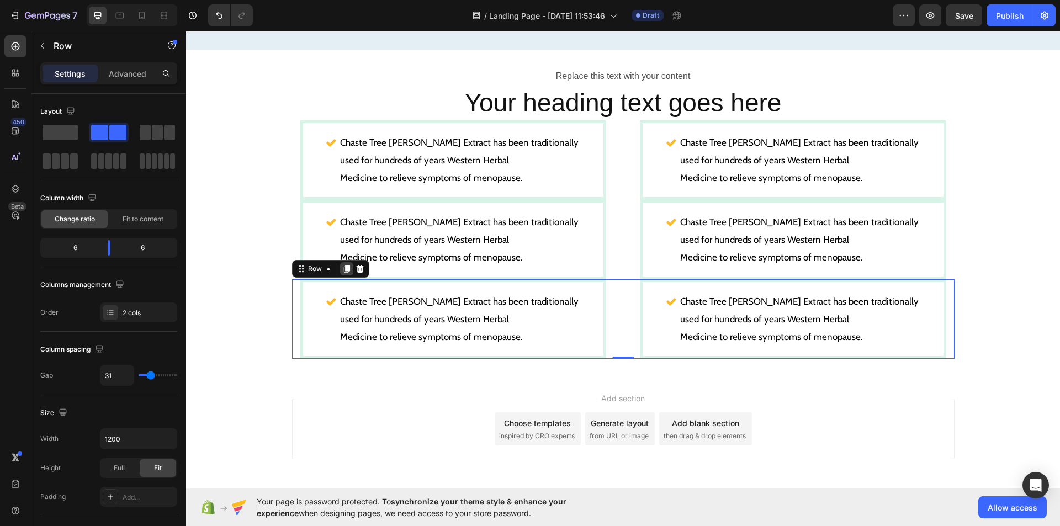
click at [344, 265] on icon at bounding box center [346, 269] width 6 height 8
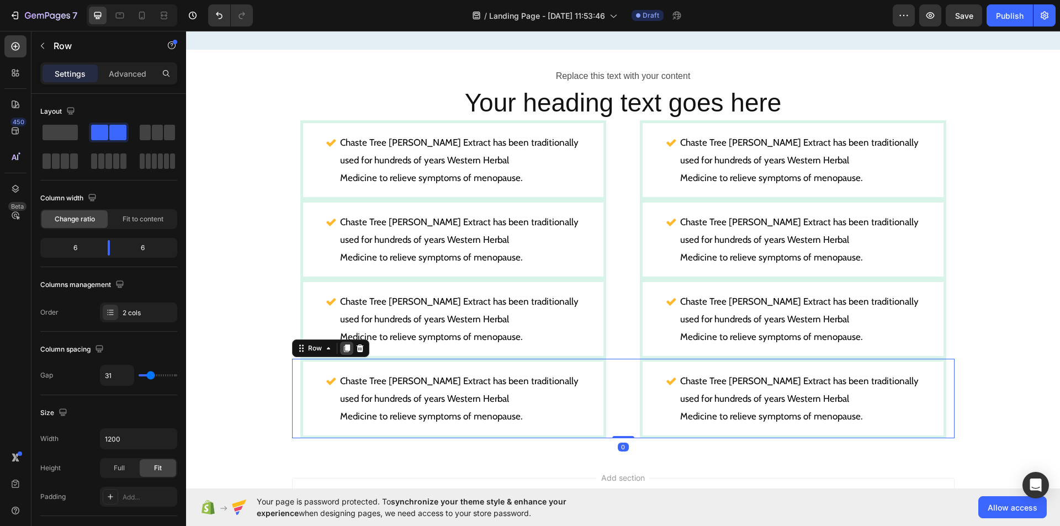
click at [343, 345] on icon at bounding box center [346, 349] width 6 height 8
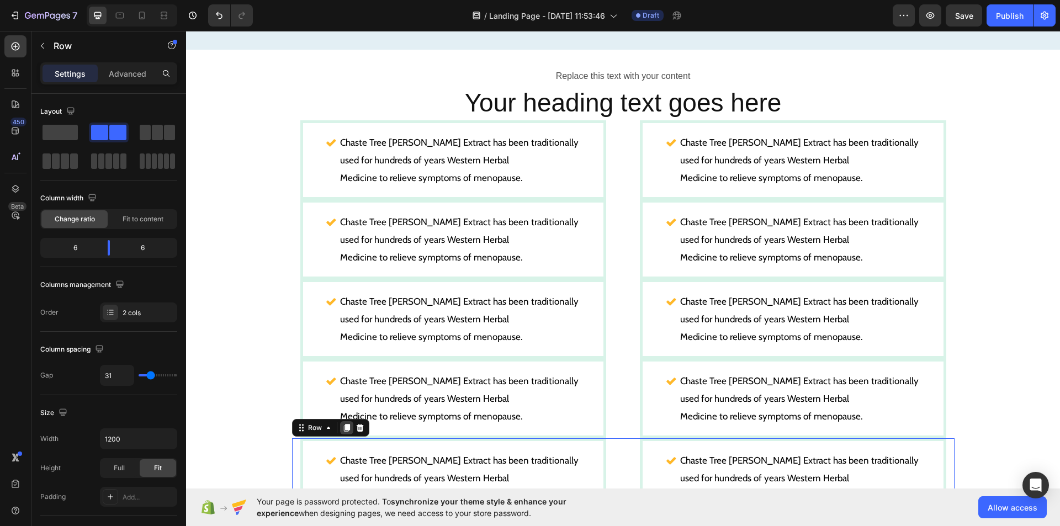
click at [343, 424] on icon at bounding box center [346, 428] width 6 height 8
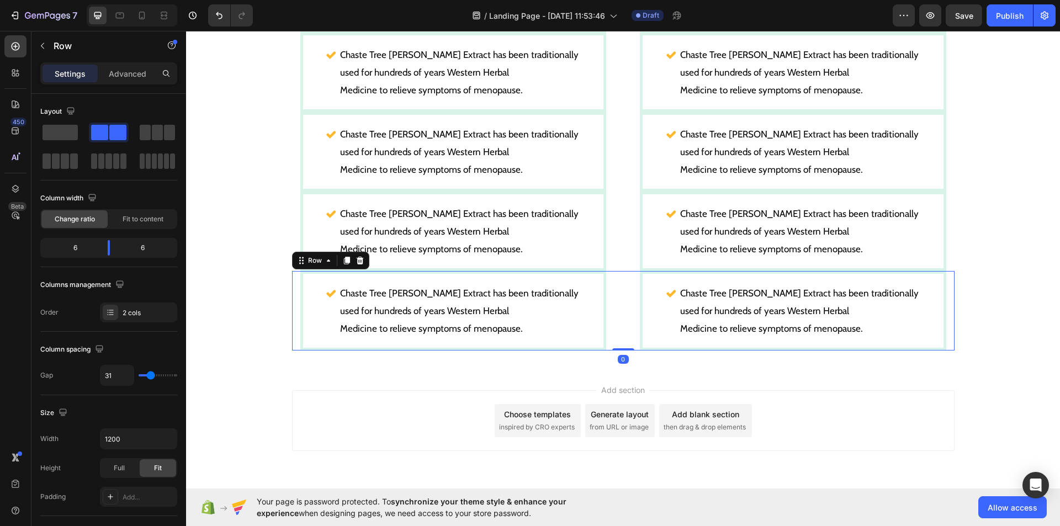
scroll to position [1017, 0]
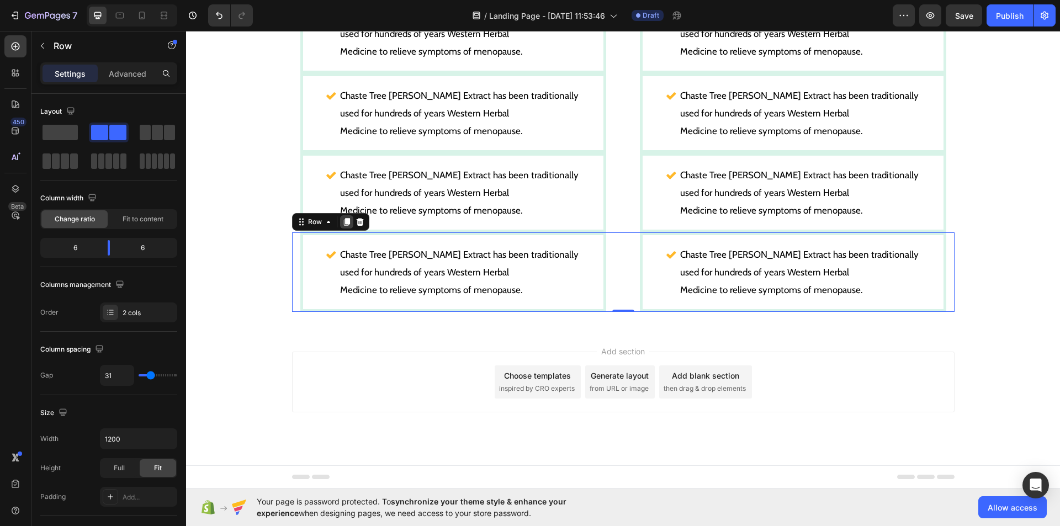
click at [343, 224] on icon at bounding box center [346, 222] width 6 height 8
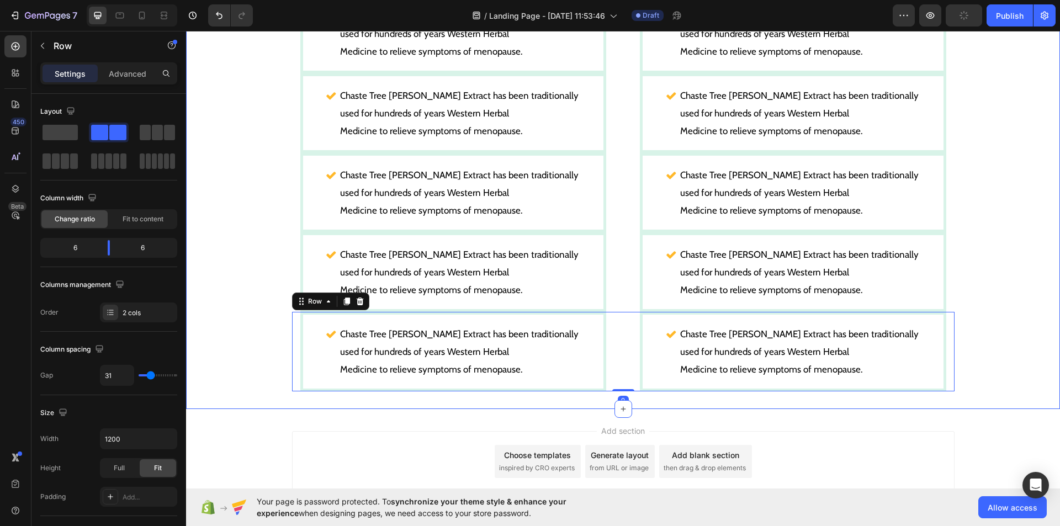
click at [280, 263] on div "Replace this text with your content Text Block Your heading text goes here Head…" at bounding box center [623, 86] width 874 height 610
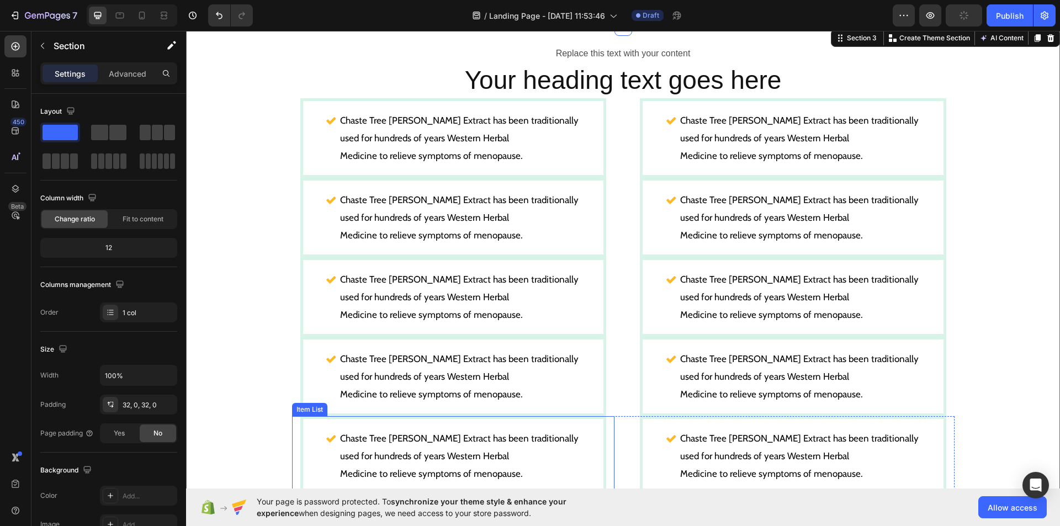
scroll to position [755, 0]
click at [620, 175] on div "Chaste Tree Berry Extract has been traditionally used for hundreds of years Wes…" at bounding box center [623, 137] width 662 height 79
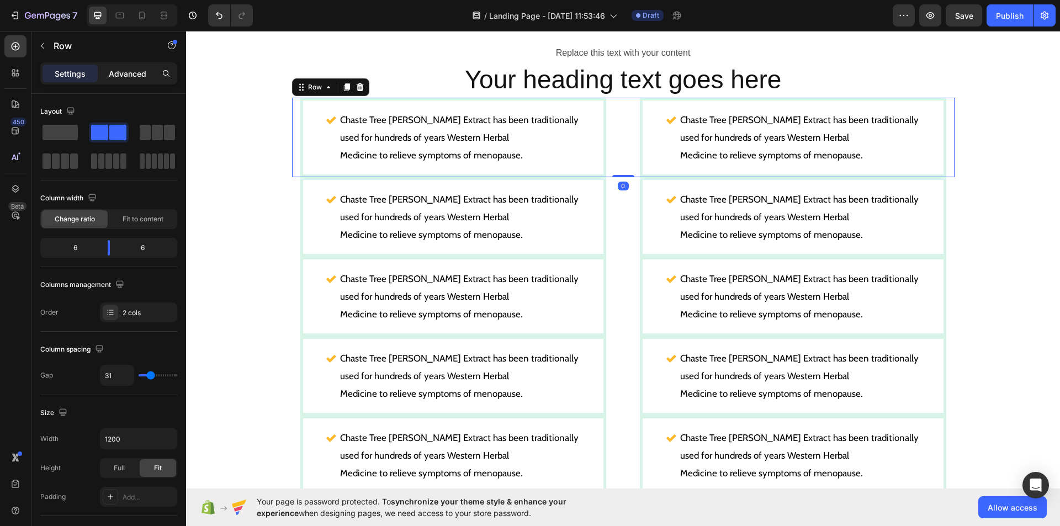
click at [132, 79] on p "Advanced" at bounding box center [128, 74] width 38 height 12
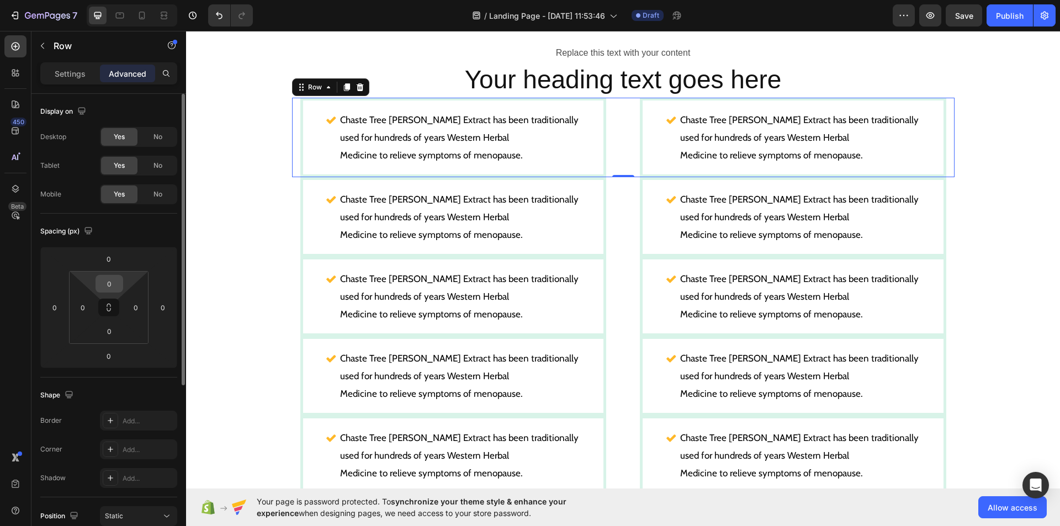
click at [113, 282] on input "0" at bounding box center [109, 283] width 22 height 17
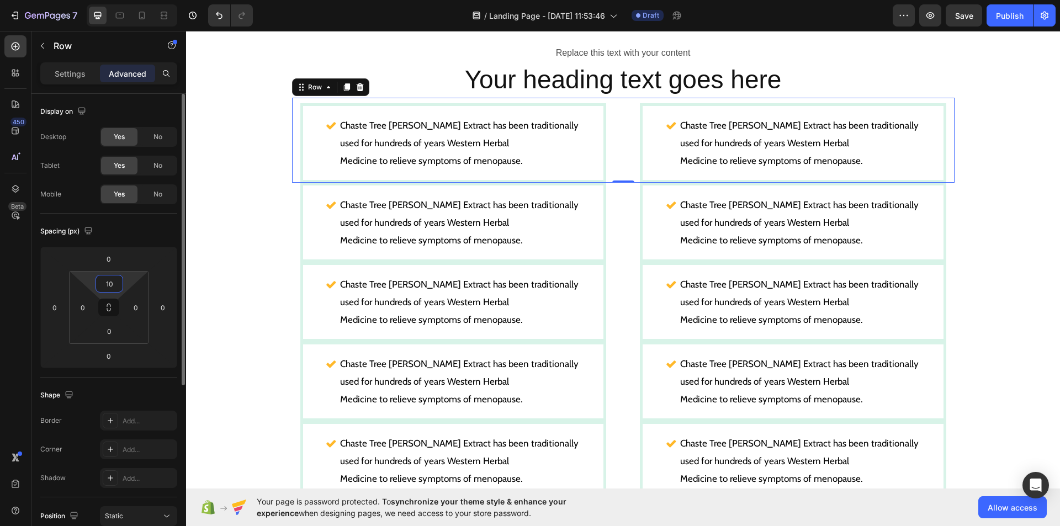
type input "1"
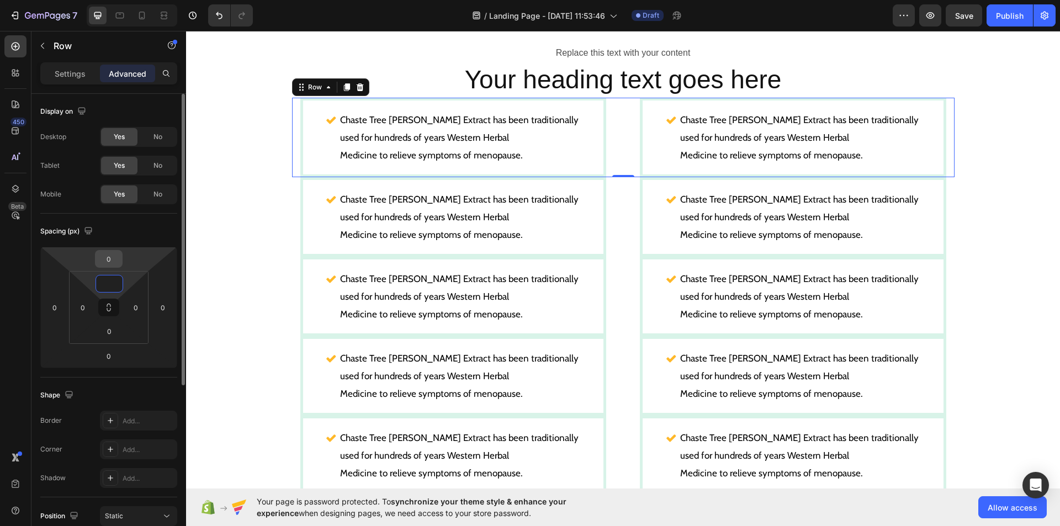
type input "0"
click at [112, 258] on input "0" at bounding box center [109, 259] width 22 height 17
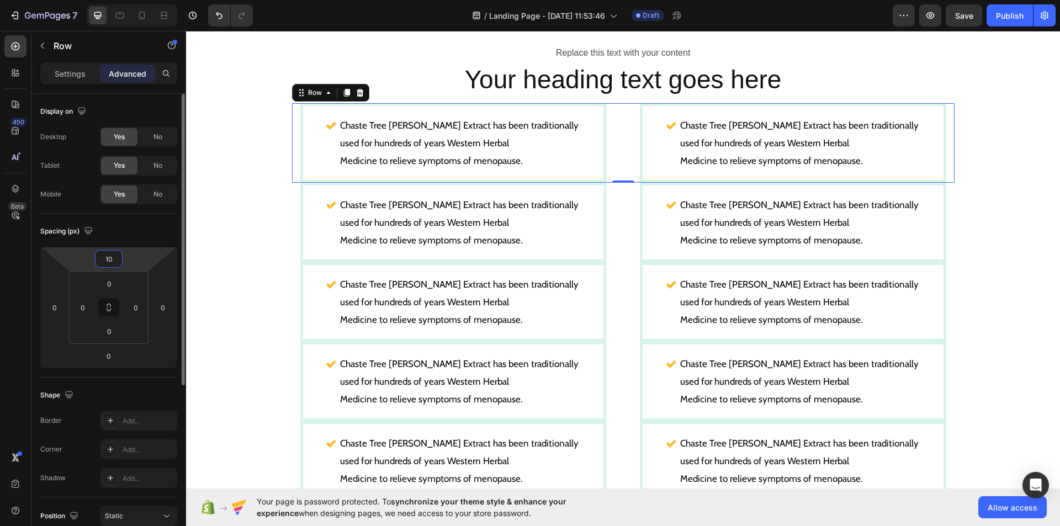
type input "1"
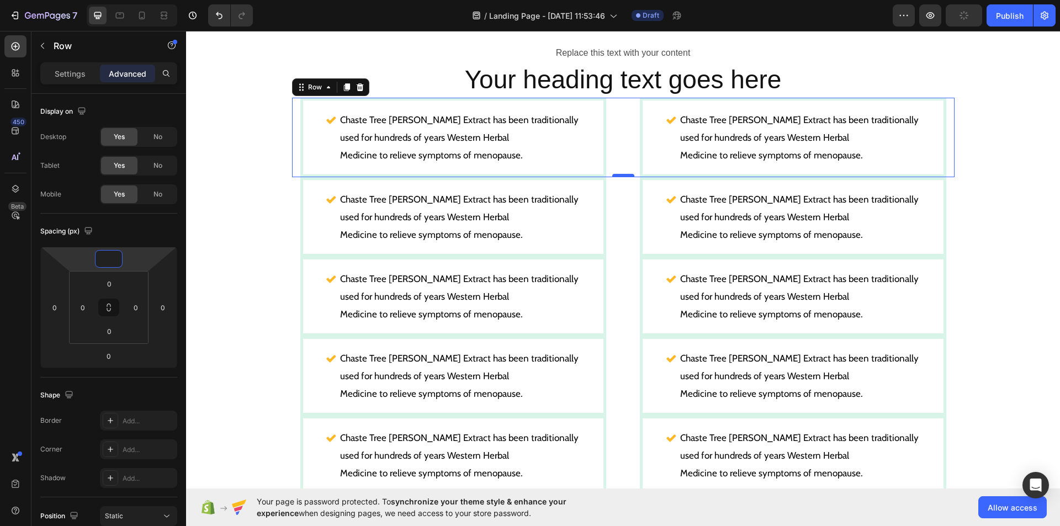
type input "0"
click at [615, 176] on div at bounding box center [623, 175] width 22 height 3
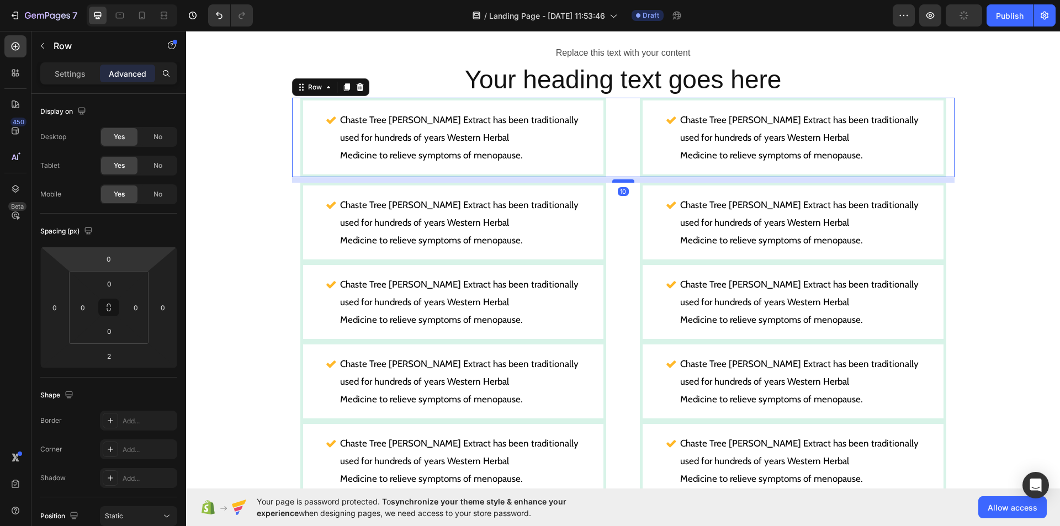
click at [617, 180] on div at bounding box center [623, 180] width 22 height 3
type input "10"
click at [261, 193] on div "Replace this text with your content Text Block Your heading text goes here Head…" at bounding box center [623, 351] width 874 height 615
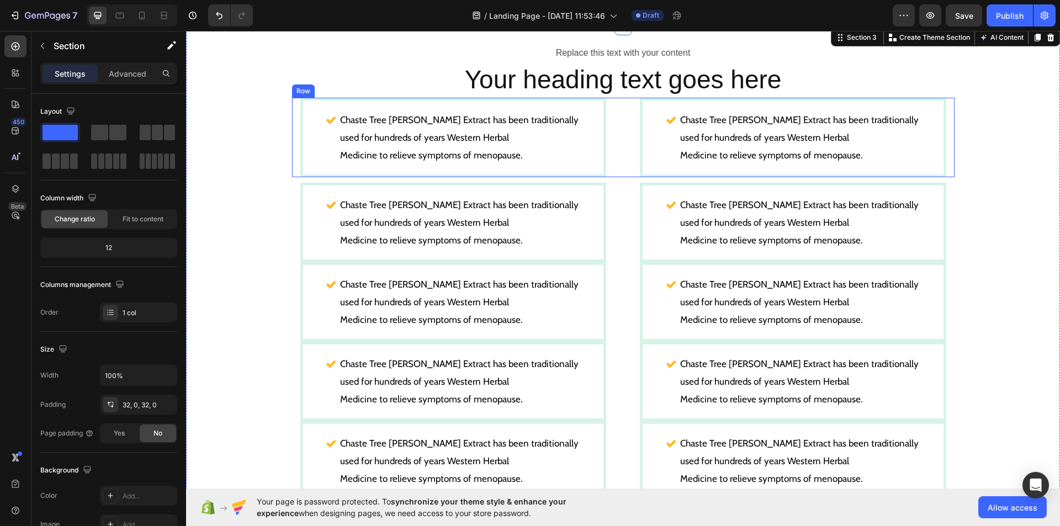
click at [620, 176] on div "Chaste Tree Berry Extract has been traditionally used for hundreds of years Wes…" at bounding box center [623, 137] width 662 height 79
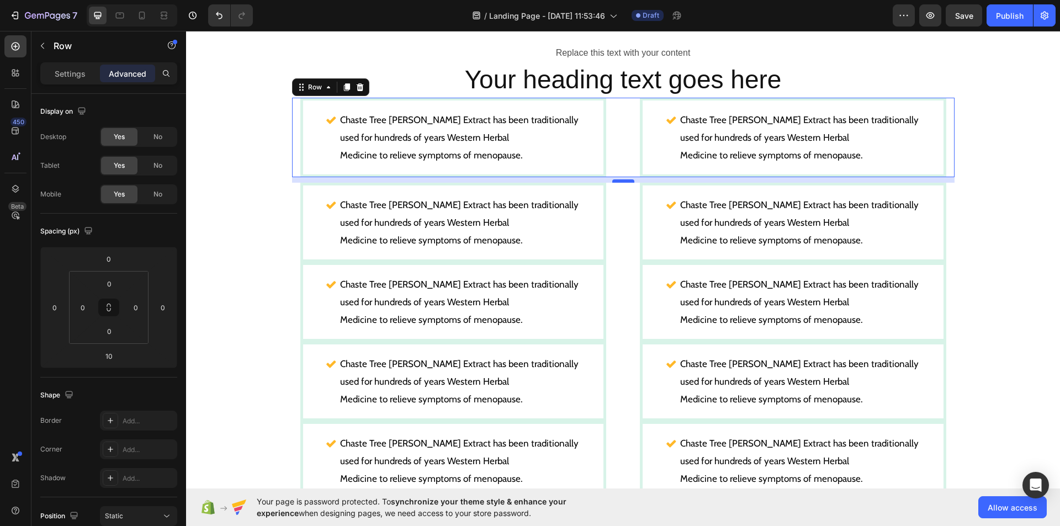
click at [617, 177] on div "10" at bounding box center [623, 177] width 662 height 0
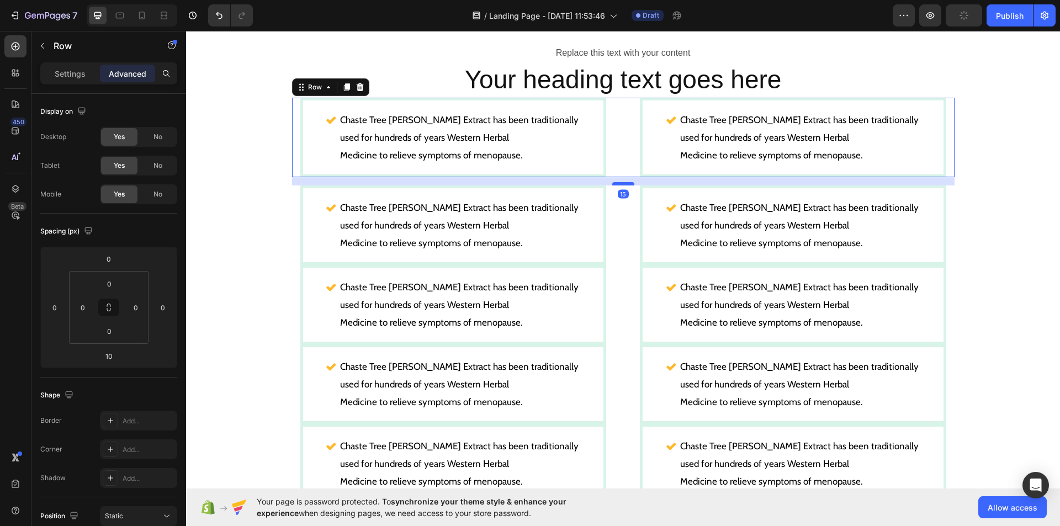
click at [618, 183] on div at bounding box center [623, 183] width 22 height 3
type input "15"
click at [232, 222] on div "Replace this text with your content Text Block Your heading text goes here Head…" at bounding box center [623, 353] width 874 height 618
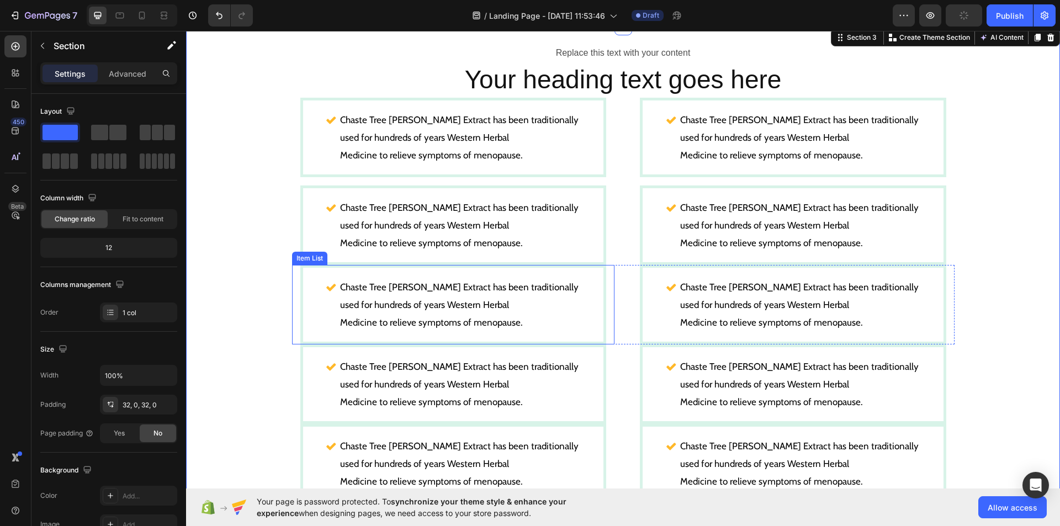
scroll to position [823, 0]
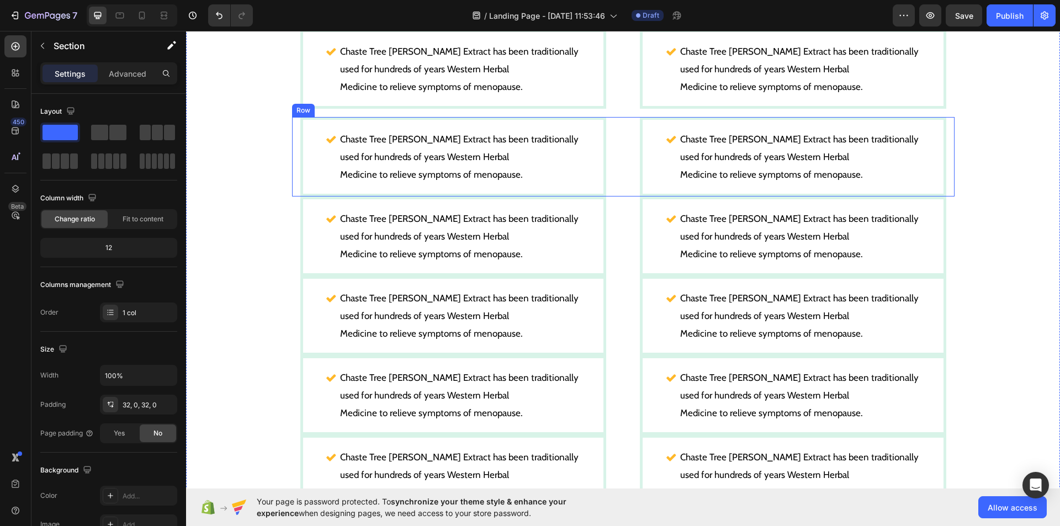
click at [617, 187] on div "Chaste Tree Berry Extract has been traditionally used for hundreds of years Wes…" at bounding box center [623, 156] width 662 height 79
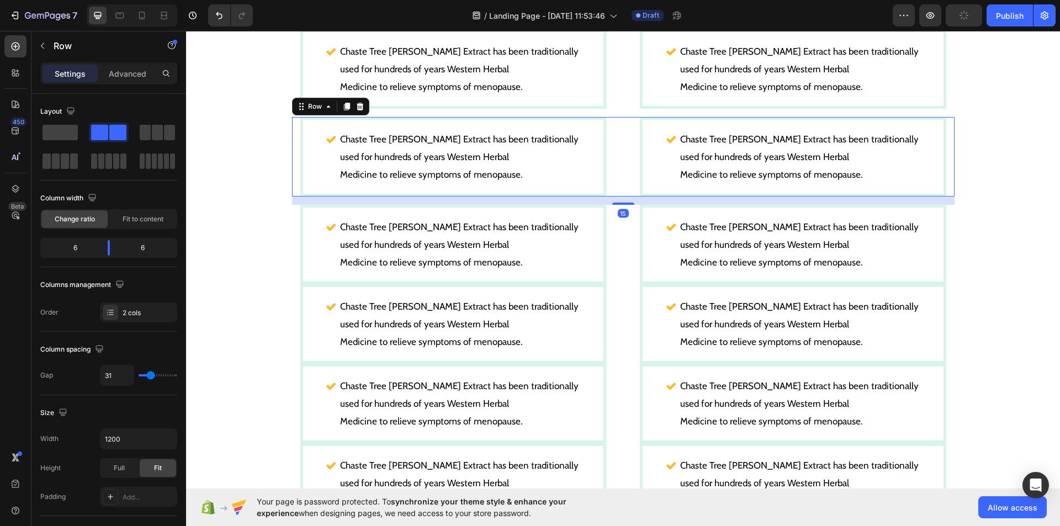
drag, startPoint x: 617, startPoint y: 196, endPoint x: 617, endPoint y: 204, distance: 8.3
click at [617, 204] on div at bounding box center [623, 204] width 22 height 2
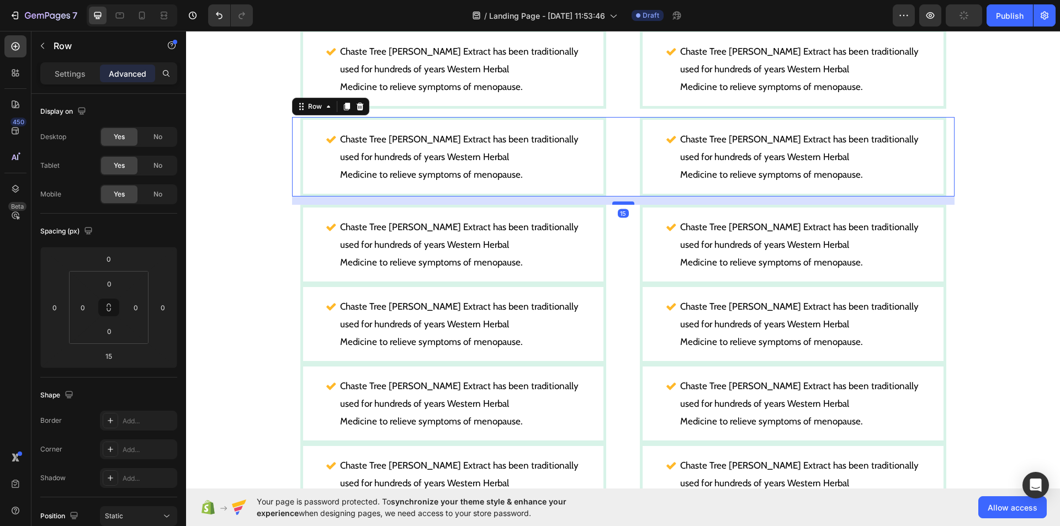
scroll to position [895, 0]
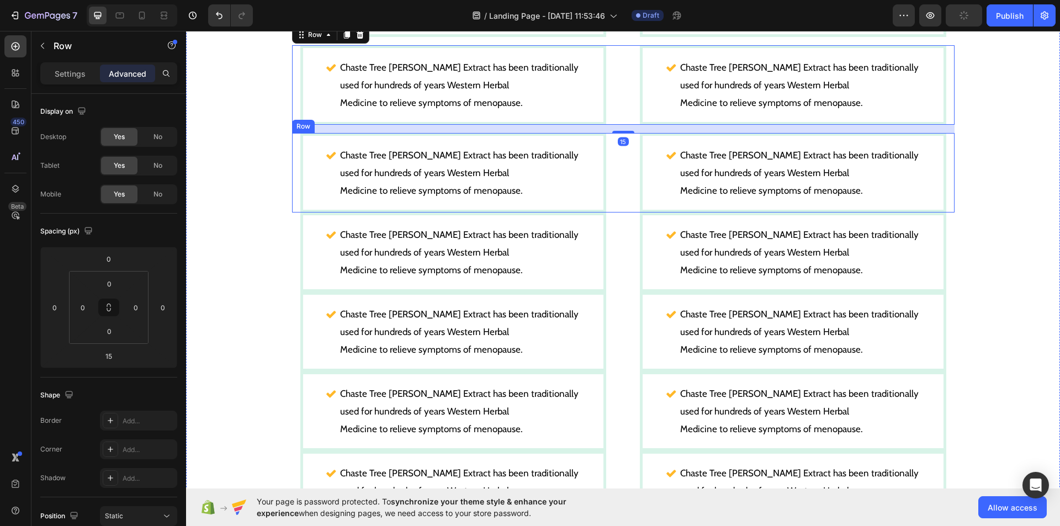
click at [620, 209] on div "Chaste Tree Berry Extract has been traditionally used for hundreds of years Wes…" at bounding box center [623, 172] width 662 height 79
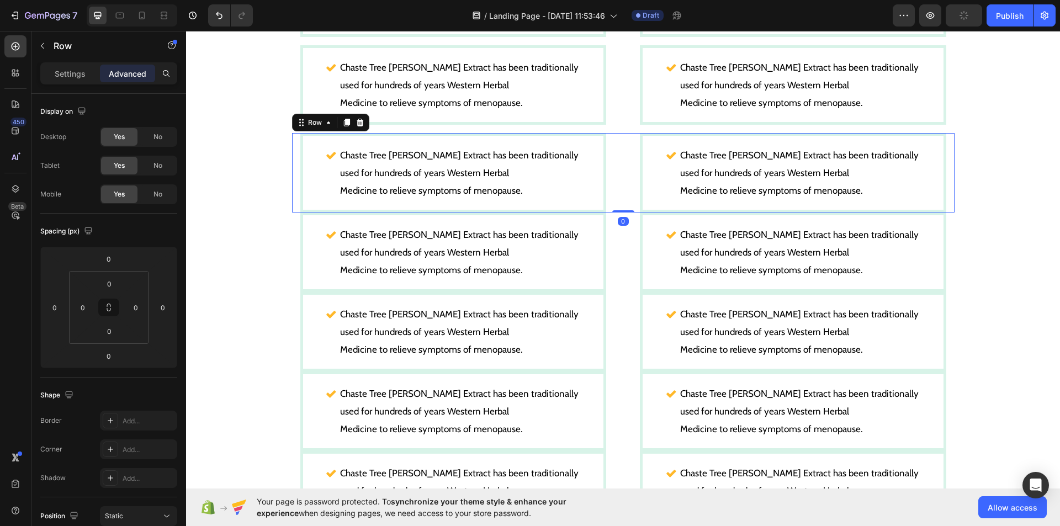
click at [615, 205] on div "Chaste Tree Berry Extract has been traditionally used for hundreds of years Wes…" at bounding box center [623, 172] width 662 height 79
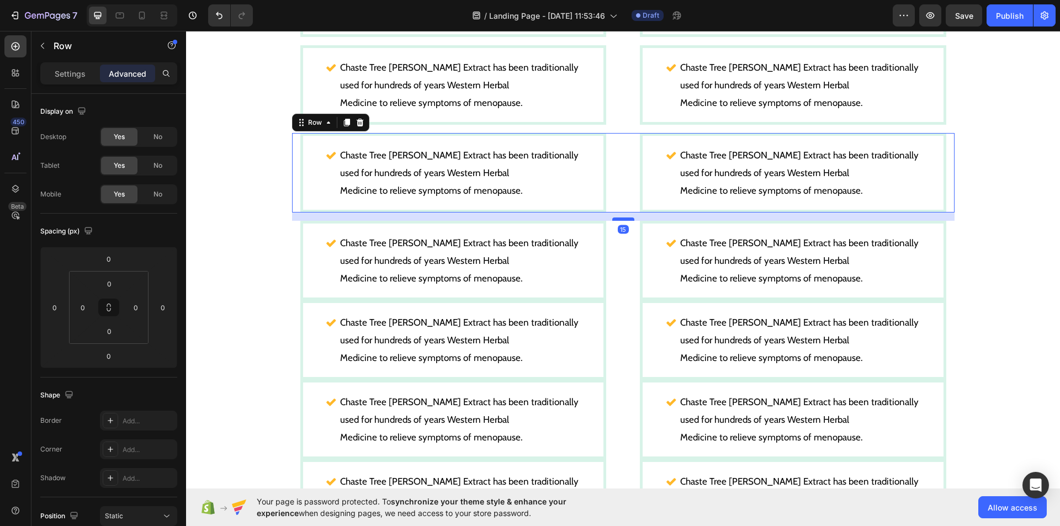
drag, startPoint x: 617, startPoint y: 211, endPoint x: 617, endPoint y: 219, distance: 8.3
click at [617, 219] on div at bounding box center [623, 218] width 22 height 3
type input "15"
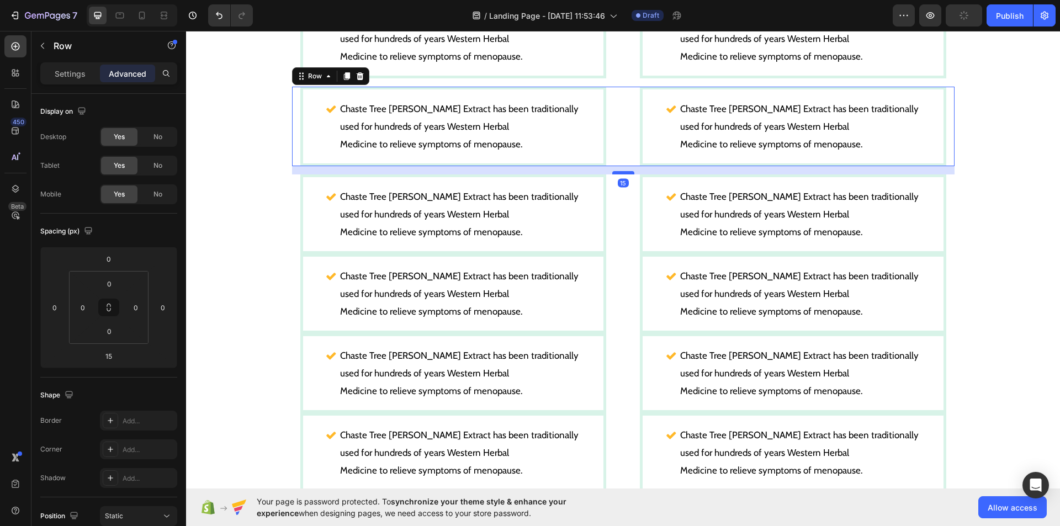
scroll to position [942, 0]
click at [620, 240] on div "Chaste Tree Berry Extract has been traditionally used for hundreds of years Wes…" at bounding box center [623, 213] width 662 height 79
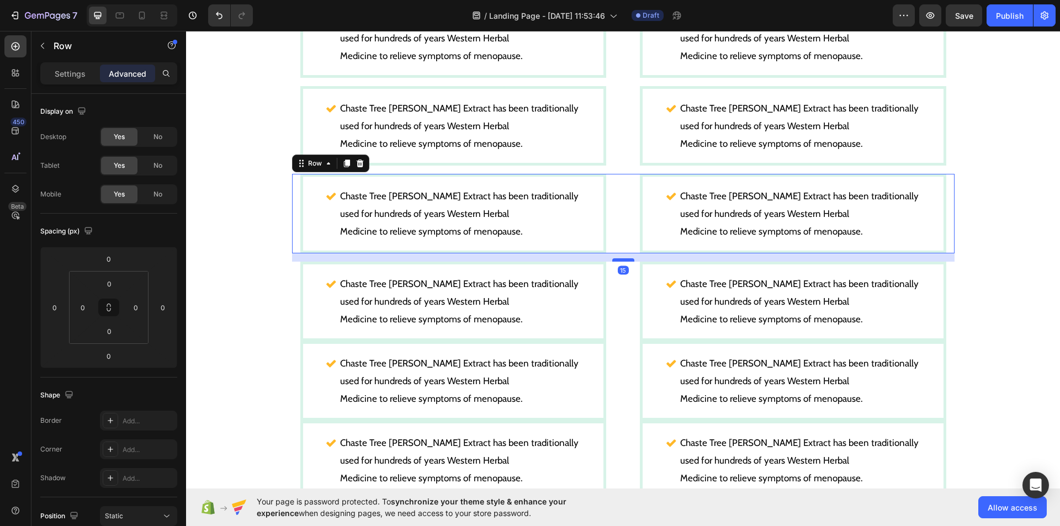
drag, startPoint x: 615, startPoint y: 251, endPoint x: 615, endPoint y: 259, distance: 8.3
click at [615, 259] on div at bounding box center [623, 259] width 22 height 3
type input "15"
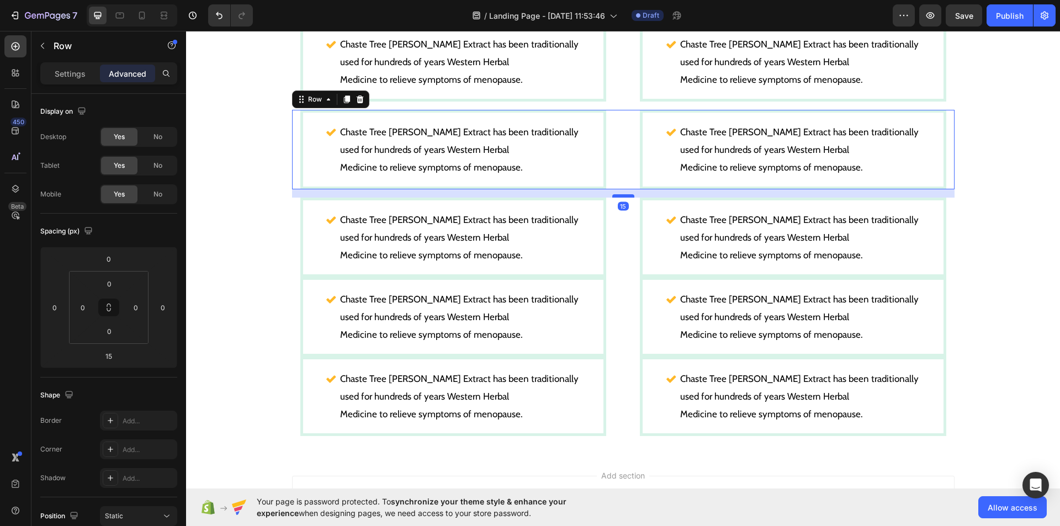
scroll to position [1006, 0]
click at [615, 272] on div "Chaste Tree Berry Extract has been traditionally used for hundreds of years Wes…" at bounding box center [623, 236] width 662 height 79
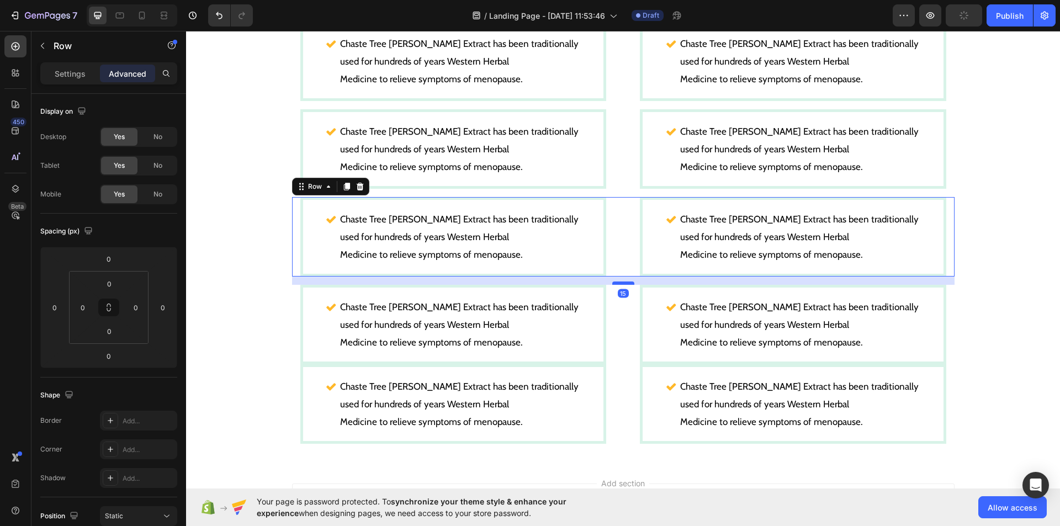
drag, startPoint x: 618, startPoint y: 275, endPoint x: 618, endPoint y: 284, distance: 8.3
click at [618, 284] on div at bounding box center [623, 282] width 22 height 3
type input "15"
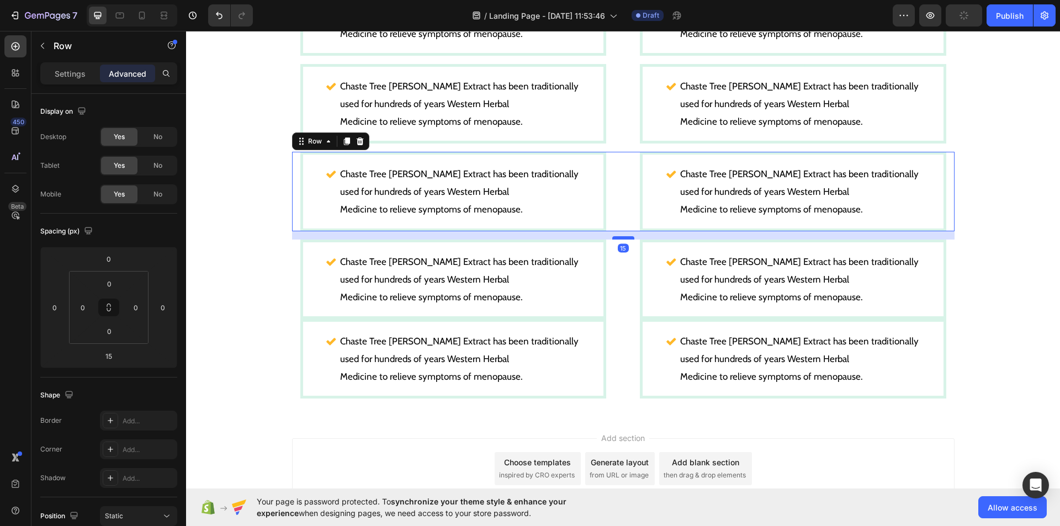
scroll to position [1052, 0]
click at [619, 300] on div "Chaste Tree Berry Extract has been traditionally used for hundreds of years Wes…" at bounding box center [623, 278] width 662 height 79
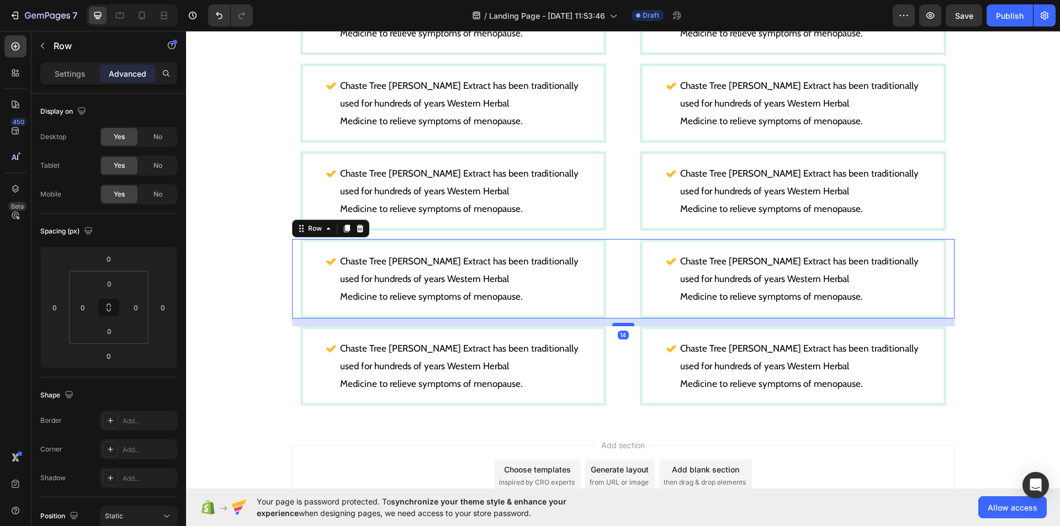
drag, startPoint x: 618, startPoint y: 317, endPoint x: 619, endPoint y: 325, distance: 7.8
click at [619, 325] on div at bounding box center [623, 324] width 22 height 3
click at [619, 322] on div "14" at bounding box center [623, 322] width 662 height 8
click at [615, 321] on div "14" at bounding box center [623, 322] width 662 height 8
click at [613, 323] on div at bounding box center [623, 324] width 22 height 3
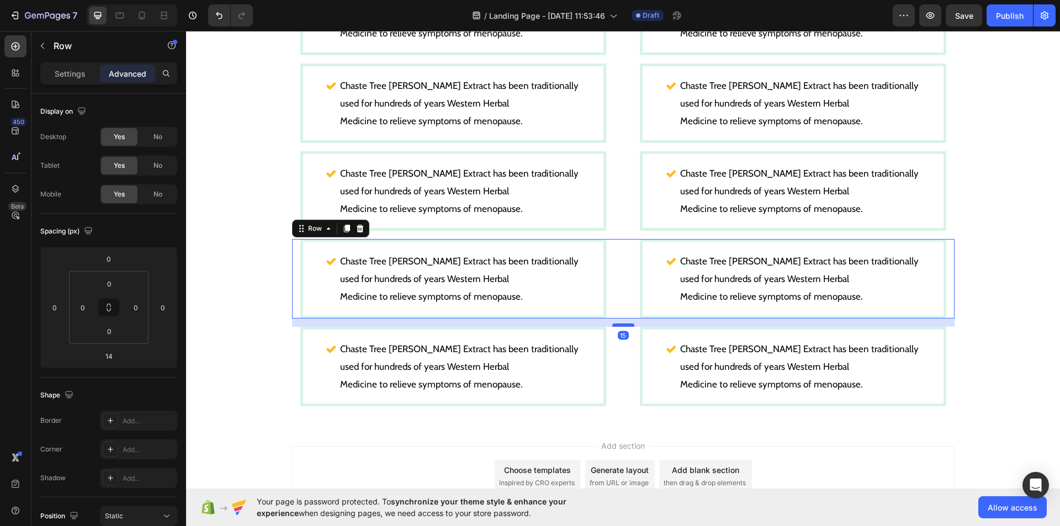
type input "15"
click at [246, 257] on div "Replace this text with your content Text Block Your heading text goes here Head…" at bounding box center [623, 77] width 874 height 660
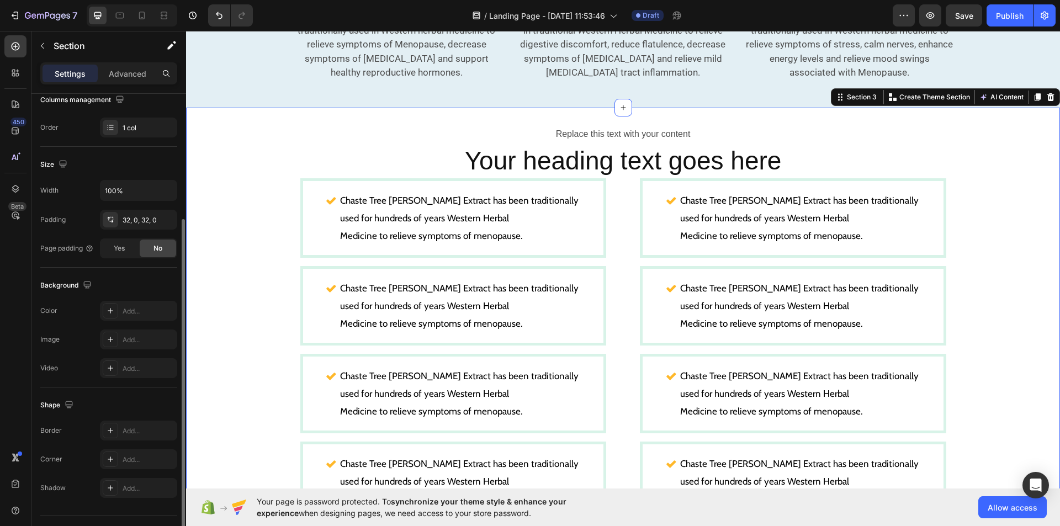
scroll to position [183, 0]
click at [108, 314] on icon at bounding box center [110, 312] width 9 height 9
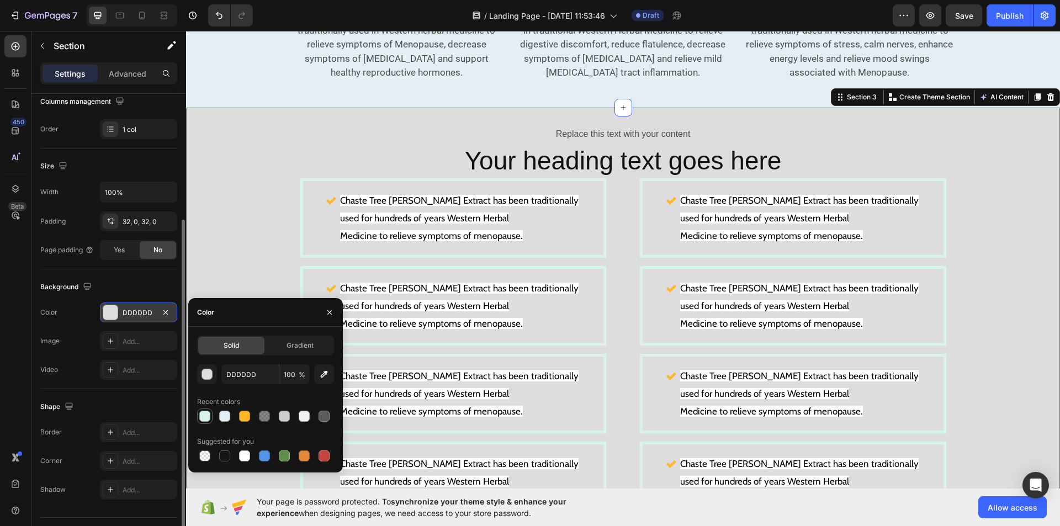
click at [205, 412] on div at bounding box center [204, 416] width 11 height 11
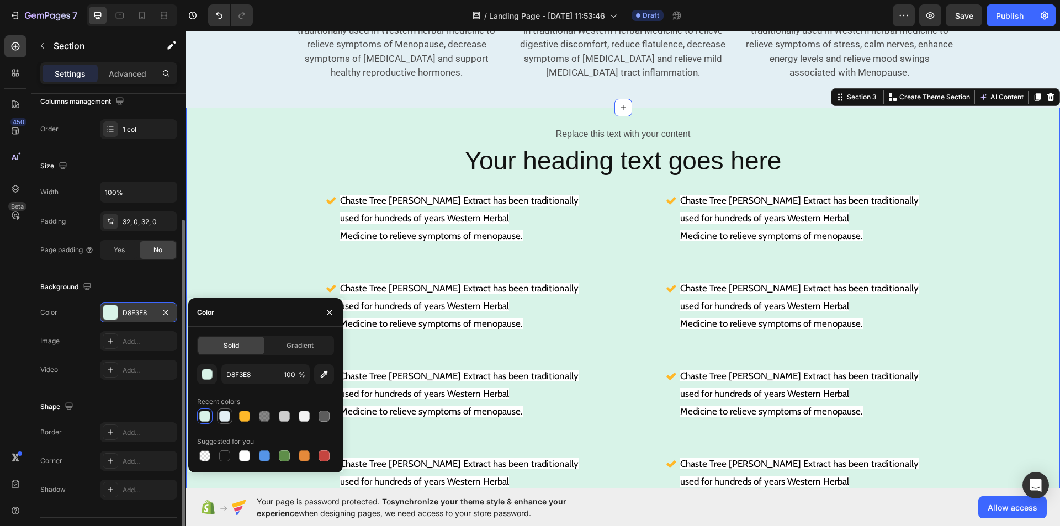
click at [226, 416] on div at bounding box center [224, 416] width 11 height 11
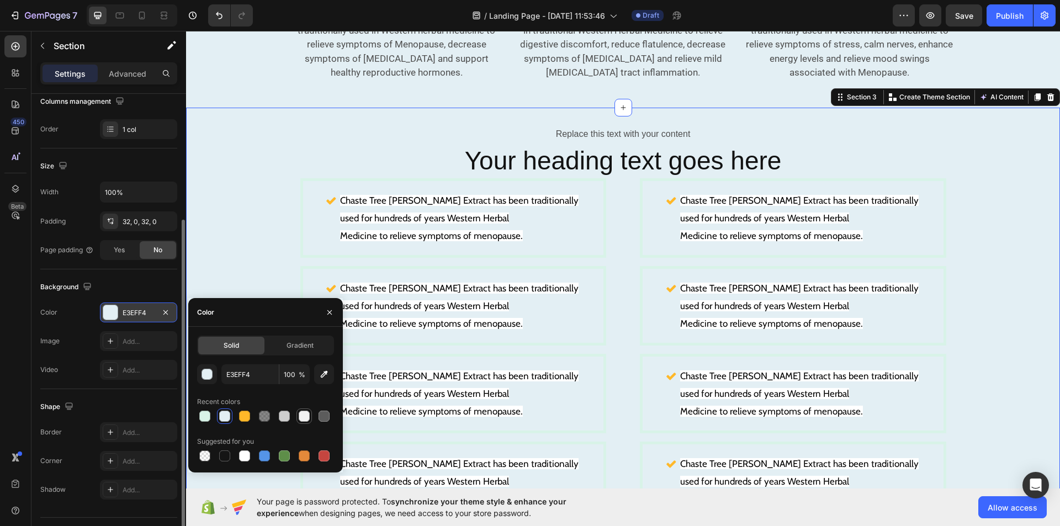
click at [308, 411] on div at bounding box center [304, 416] width 11 height 11
type input "F2F2F2"
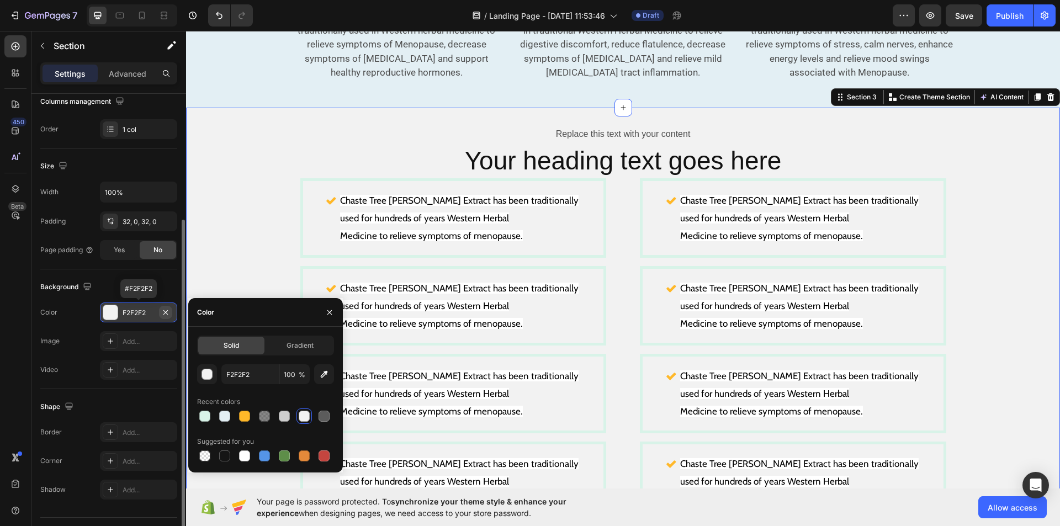
click at [165, 313] on icon "button" at bounding box center [165, 312] width 4 height 4
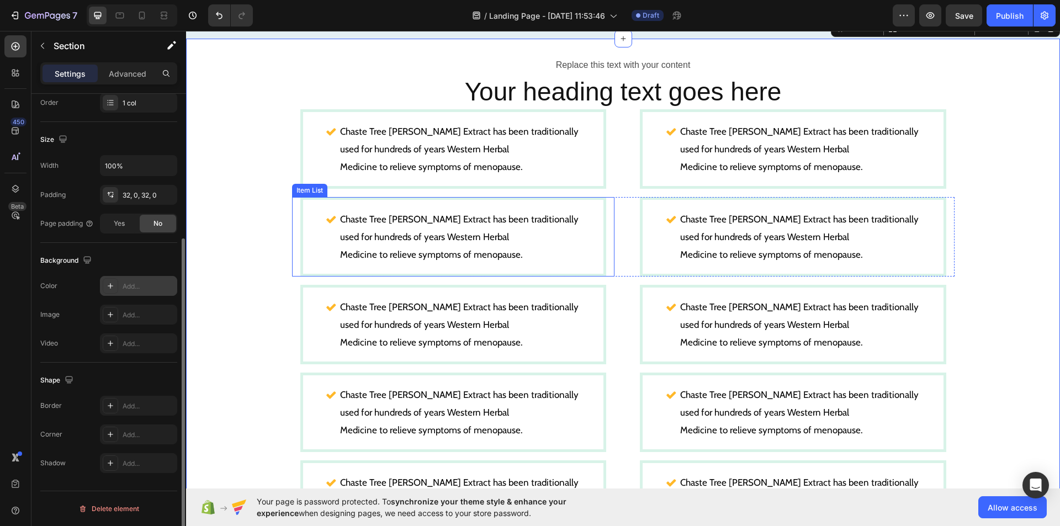
scroll to position [655, 0]
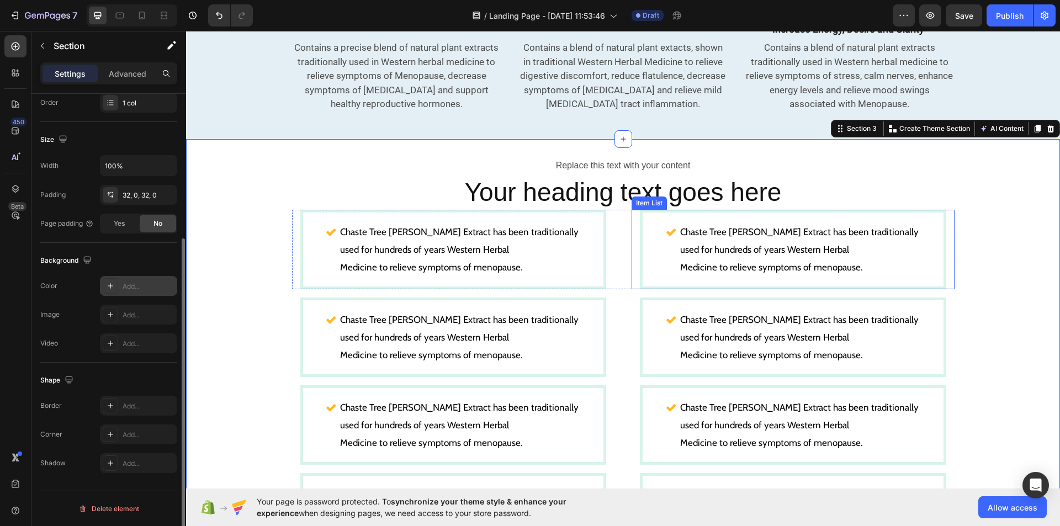
click at [794, 226] on span "Chaste Tree Berry Extract has been traditionally" at bounding box center [799, 231] width 238 height 11
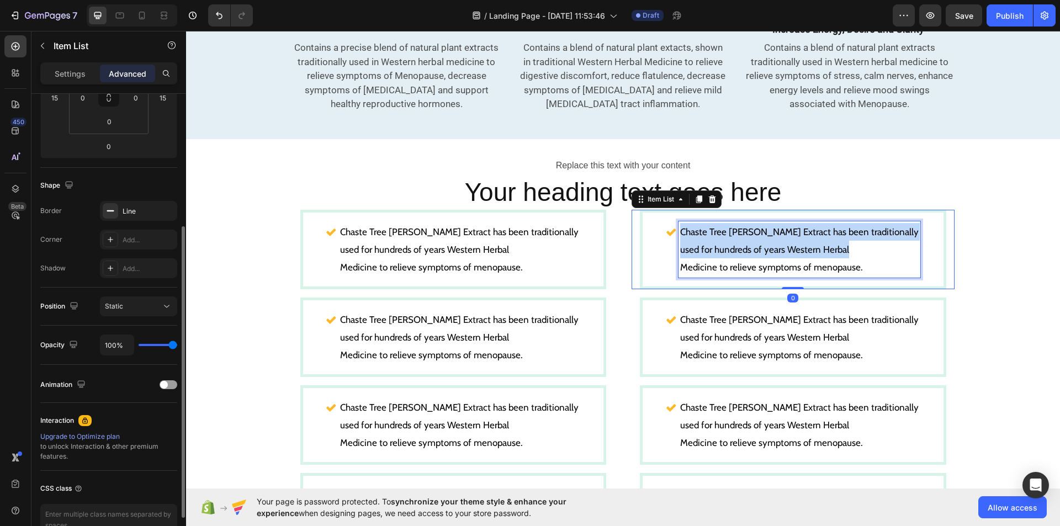
scroll to position [0, 0]
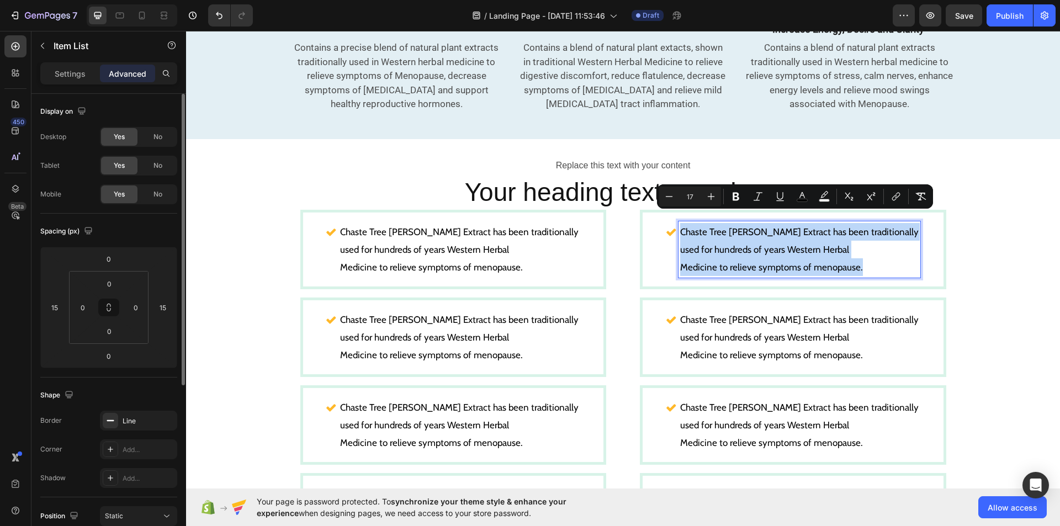
drag, startPoint x: 795, startPoint y: 224, endPoint x: 869, endPoint y: 259, distance: 81.5
click at [869, 259] on div "Chaste Tree Berry Extract has been traditionally used for hundreds of years Wes…" at bounding box center [799, 249] width 242 height 56
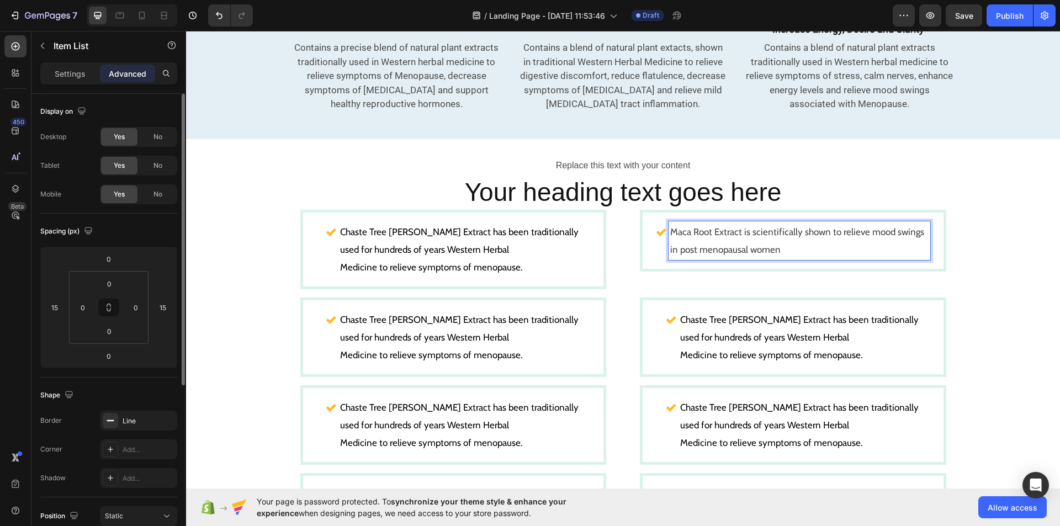
click at [835, 223] on p "Maca Root Extract is scientifically shown to relieve mood swings in post menopa…" at bounding box center [799, 240] width 258 height 35
click at [892, 237] on p "Maca Root Extract is scientifically shown to relieve mood swings in post menopa…" at bounding box center [799, 240] width 193 height 35
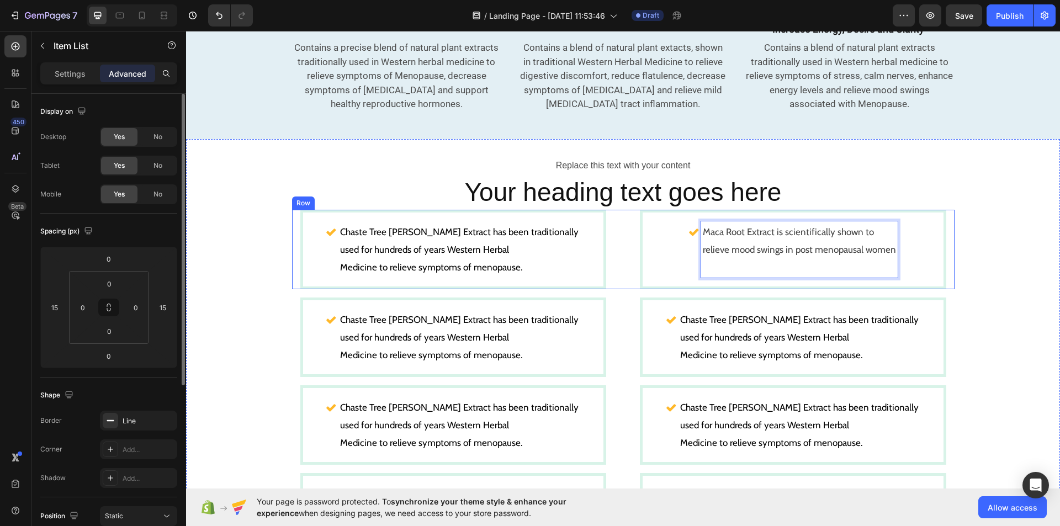
click at [619, 266] on div "Chaste Tree Berry Extract has been traditionally used for hundreds of years Wes…" at bounding box center [623, 249] width 662 height 79
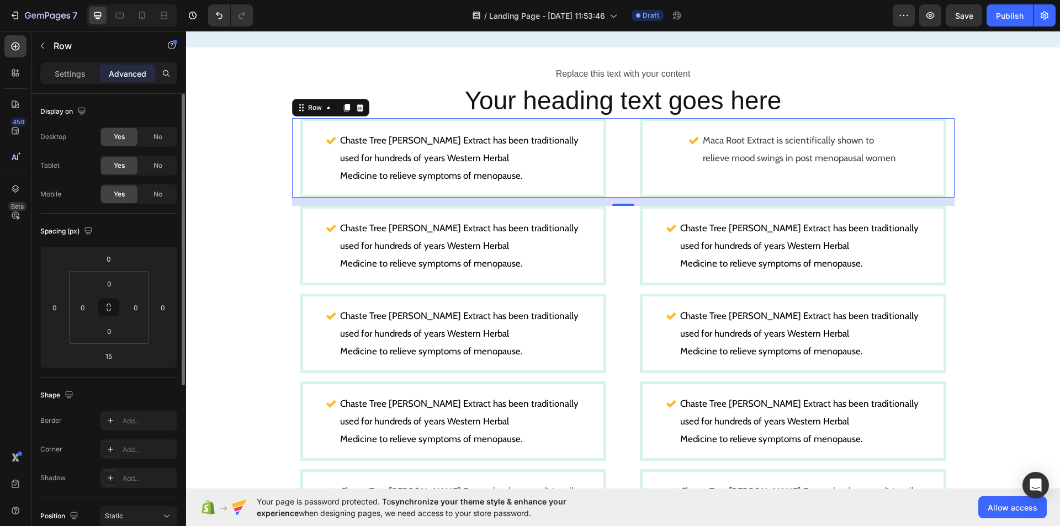
scroll to position [747, 0]
click at [482, 257] on span "Medicine to relieve symptoms of menopause." at bounding box center [431, 262] width 183 height 11
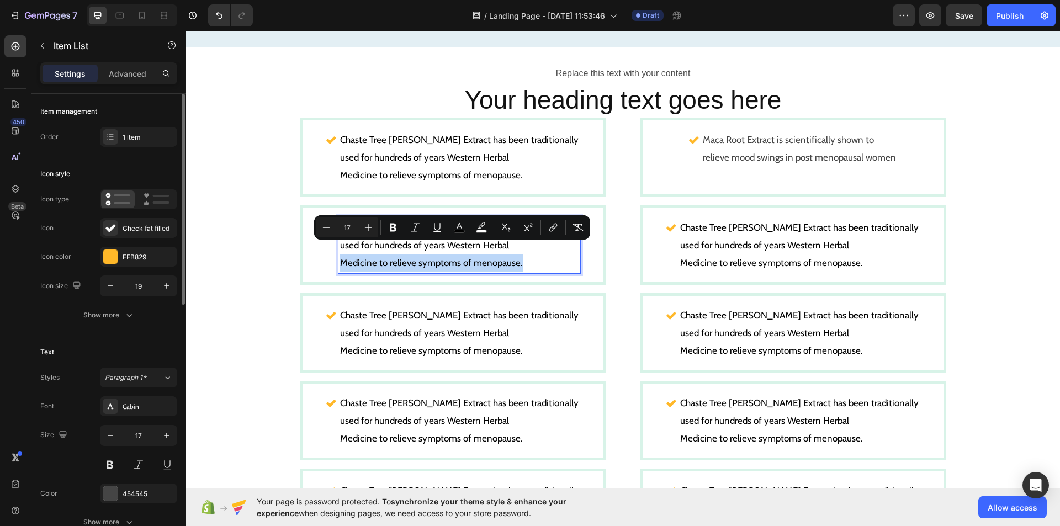
click at [482, 257] on span "Medicine to relieve symptoms of menopause." at bounding box center [431, 262] width 183 height 11
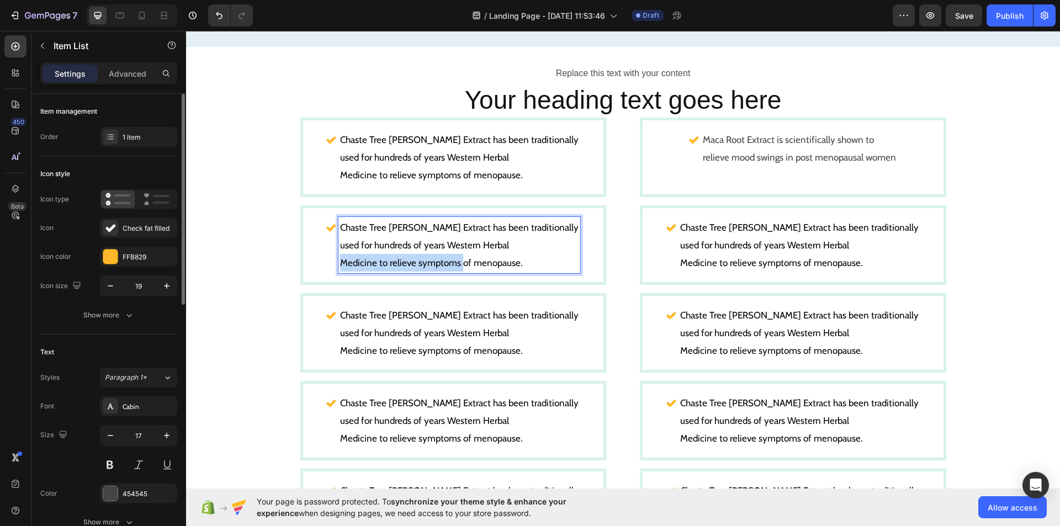
click at [482, 257] on span "Medicine to relieve symptoms of menopause." at bounding box center [431, 262] width 183 height 11
click at [544, 254] on p "Medicine to relieve symptoms of menopause." at bounding box center [459, 263] width 238 height 18
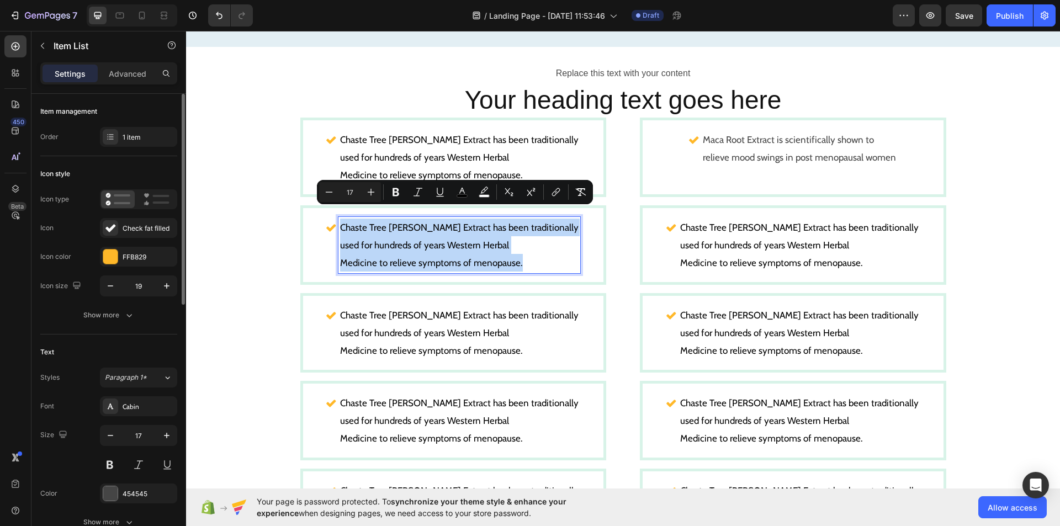
drag, startPoint x: 544, startPoint y: 251, endPoint x: 361, endPoint y: 215, distance: 186.6
click at [361, 217] on div "Chaste Tree Berry Extract has been traditionally used for hundreds of years Wes…" at bounding box center [459, 245] width 242 height 56
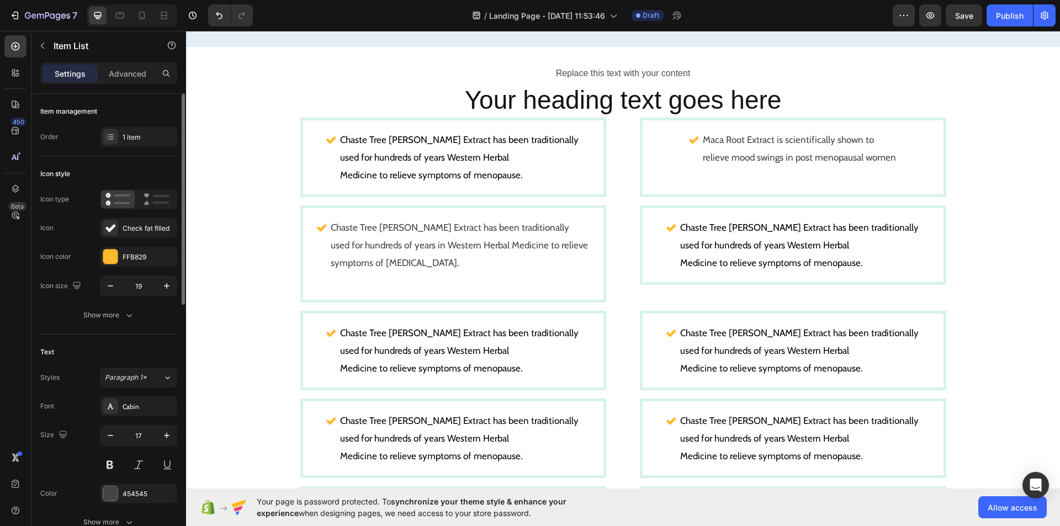
click at [513, 219] on p "Chaste Tree Berry Extract has been traditionally used for hundreds of years in …" at bounding box center [460, 245] width 258 height 53
click at [504, 236] on p "used for hundreds of years in Western Herbal Medicine to relieve symptoms of pr…" at bounding box center [460, 253] width 258 height 35
click at [532, 251] on p "used for hundreds of years in Western Herbal Medicine to relieve symptoms of pr…" at bounding box center [459, 253] width 238 height 35
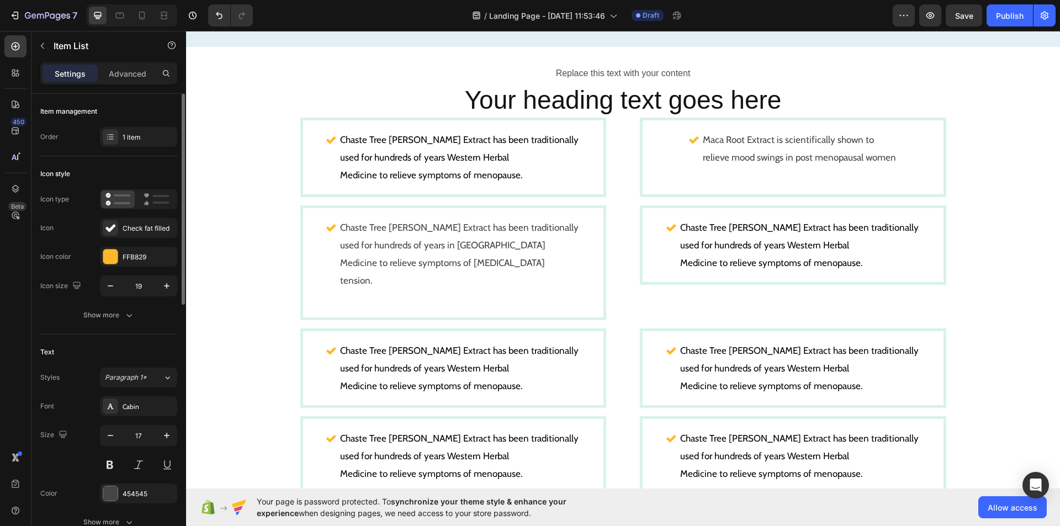
click at [364, 272] on p "tension." at bounding box center [459, 281] width 238 height 18
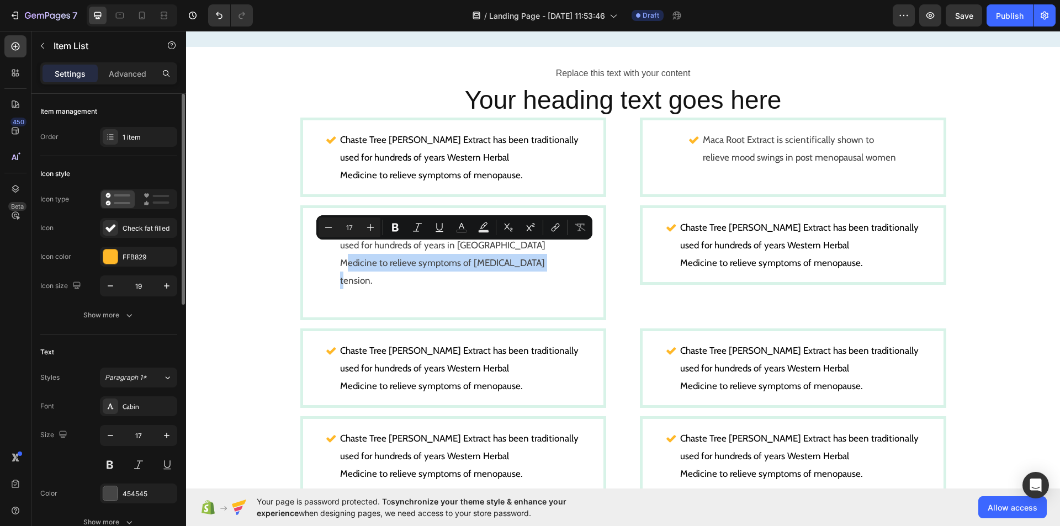
drag, startPoint x: 364, startPoint y: 269, endPoint x: 363, endPoint y: 252, distance: 16.6
click at [363, 252] on div "Chaste Tree Berry Extract has been traditionally used for hundreds of years in …" at bounding box center [459, 263] width 242 height 92
click at [258, 266] on div "Replace this text with your content Text Block Your heading text goes here Head…" at bounding box center [623, 412] width 874 height 695
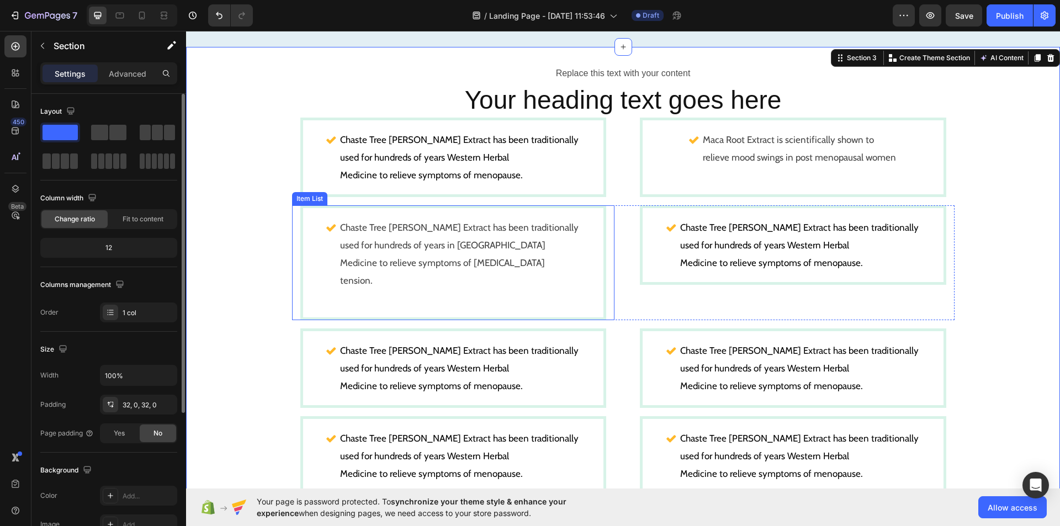
click at [364, 251] on p "used for hundreds of years in Western Herbal Medicine to relieve symptoms of pr…" at bounding box center [459, 253] width 238 height 35
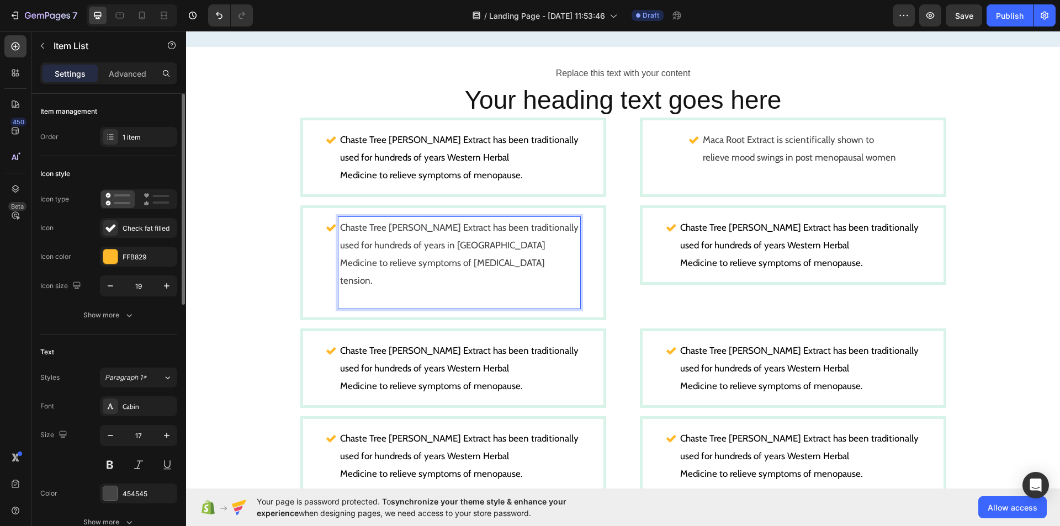
click at [364, 251] on p "used for hundreds of years in Western Herbal Medicine to relieve symptoms of pr…" at bounding box center [459, 253] width 238 height 35
click at [361, 292] on p "Rich Text Editor. Editing area: main" at bounding box center [459, 298] width 238 height 18
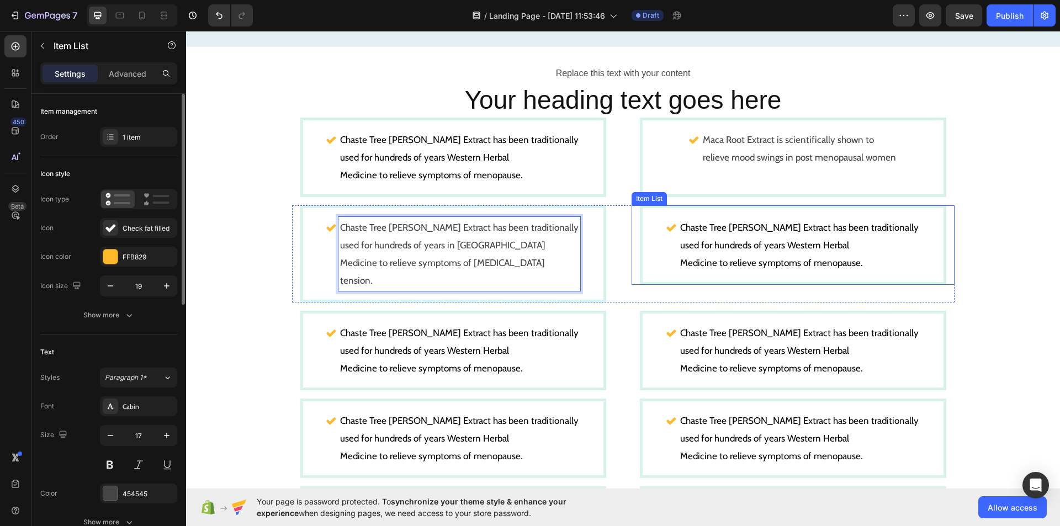
click at [771, 222] on span "Chaste Tree Berry Extract has been traditionally" at bounding box center [799, 227] width 238 height 11
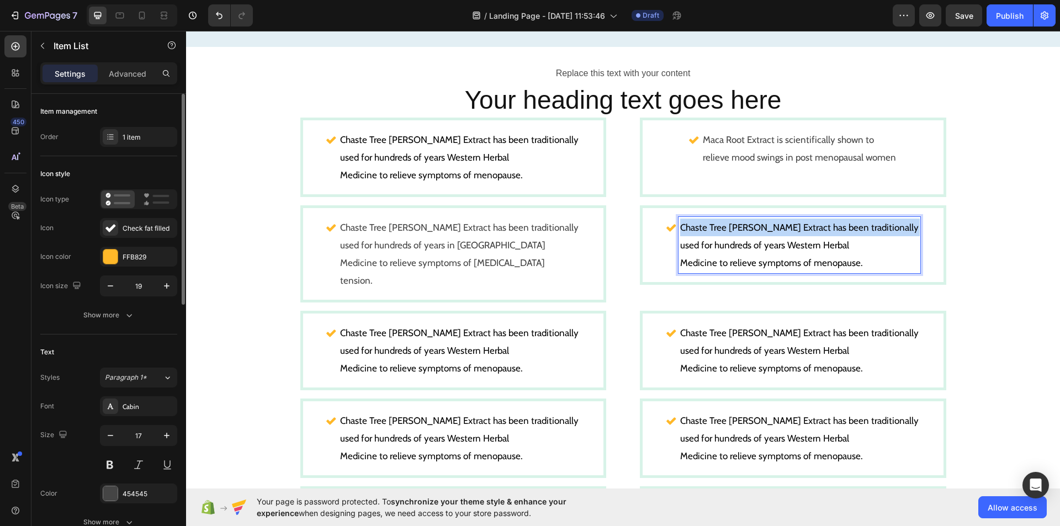
click at [771, 222] on span "Chaste Tree Berry Extract has been traditionally" at bounding box center [799, 227] width 238 height 11
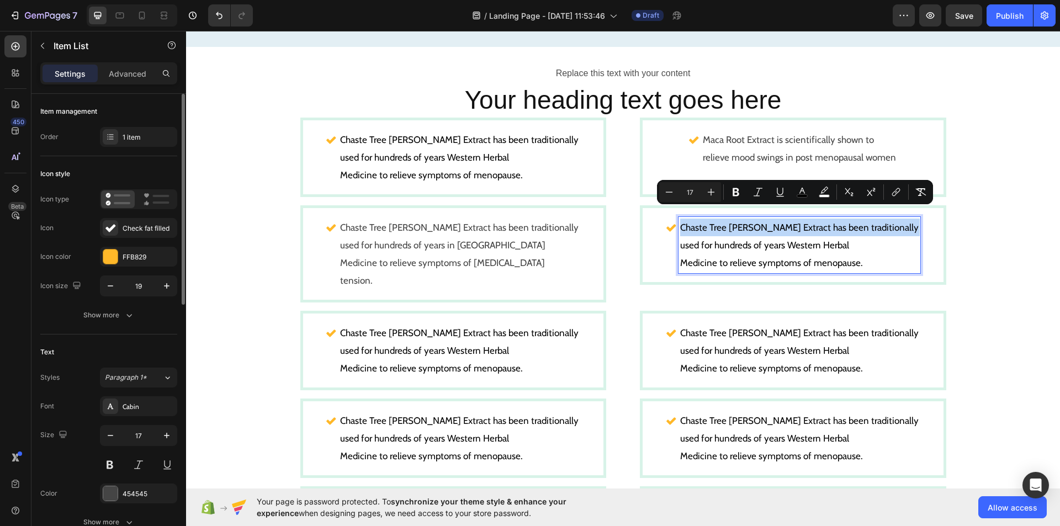
click at [771, 222] on span "Chaste Tree Berry Extract has been traditionally" at bounding box center [799, 227] width 238 height 11
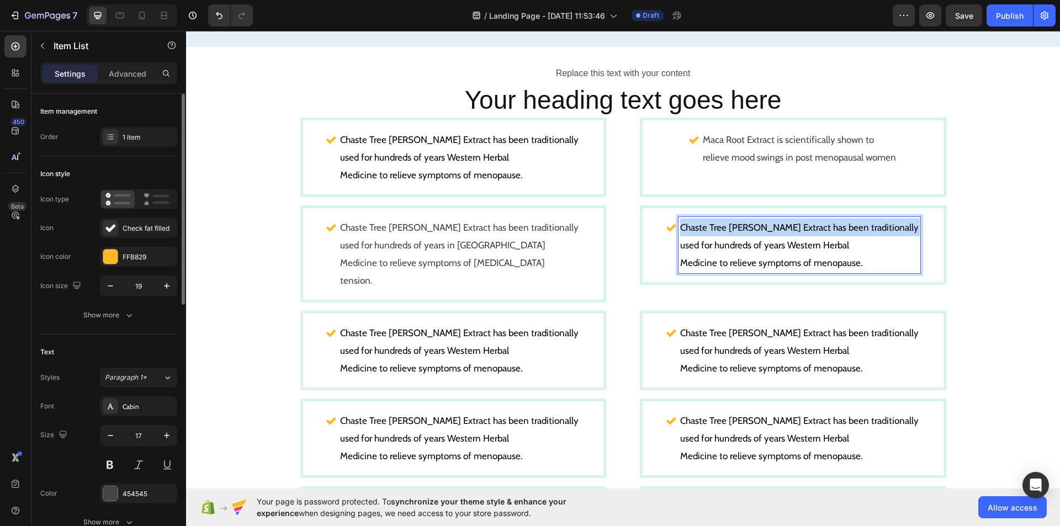
click at [771, 222] on span "Chaste Tree Berry Extract has been traditionally" at bounding box center [799, 227] width 238 height 11
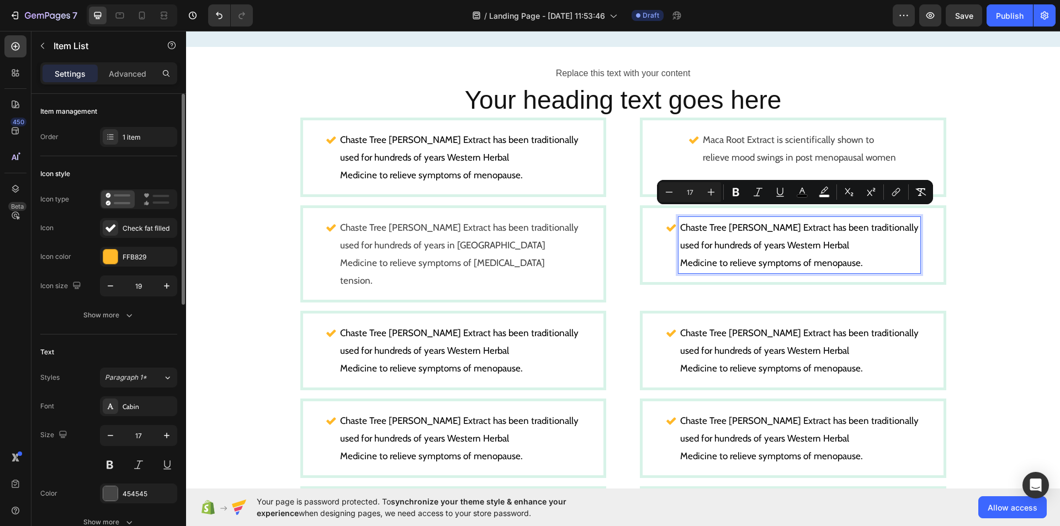
click at [796, 257] on span "Medicine to relieve symptoms of menopause." at bounding box center [771, 262] width 183 height 11
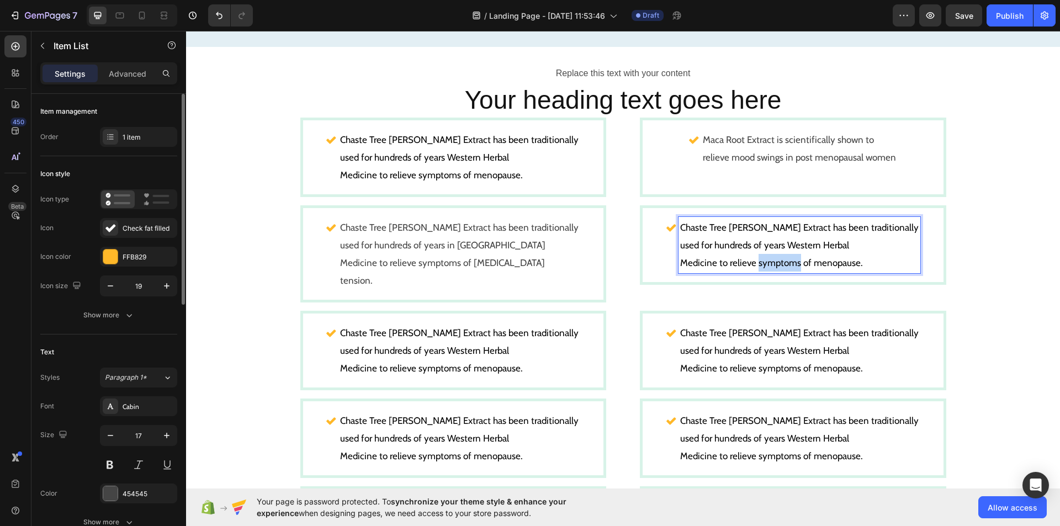
click at [796, 257] on span "Medicine to relieve symptoms of menopause." at bounding box center [771, 262] width 183 height 11
click at [886, 221] on p "Chaste Tree Berry Extract has been traditionally used for hundreds of years Wes…" at bounding box center [799, 236] width 238 height 35
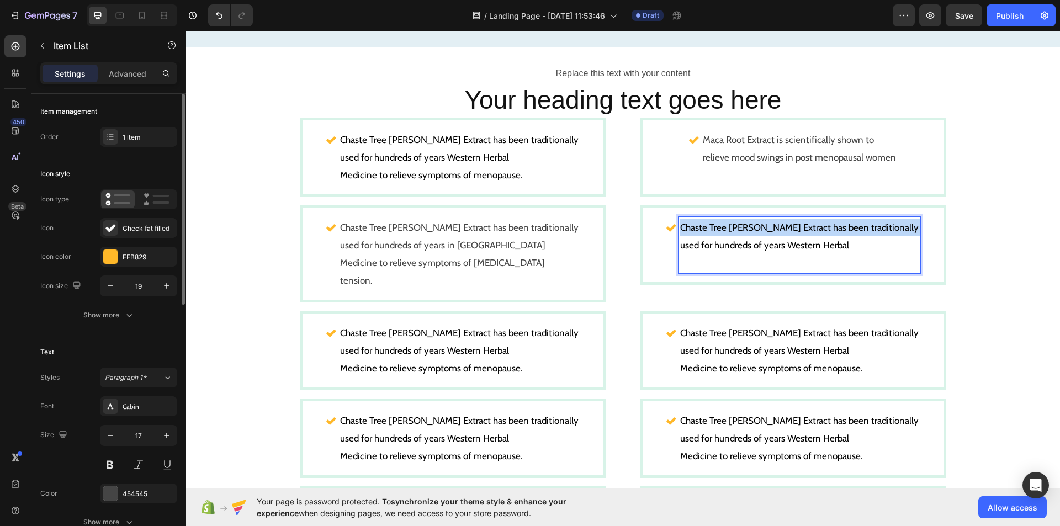
click at [886, 221] on p "Chaste Tree Berry Extract has been traditionally used for hundreds of years Wes…" at bounding box center [799, 236] width 238 height 35
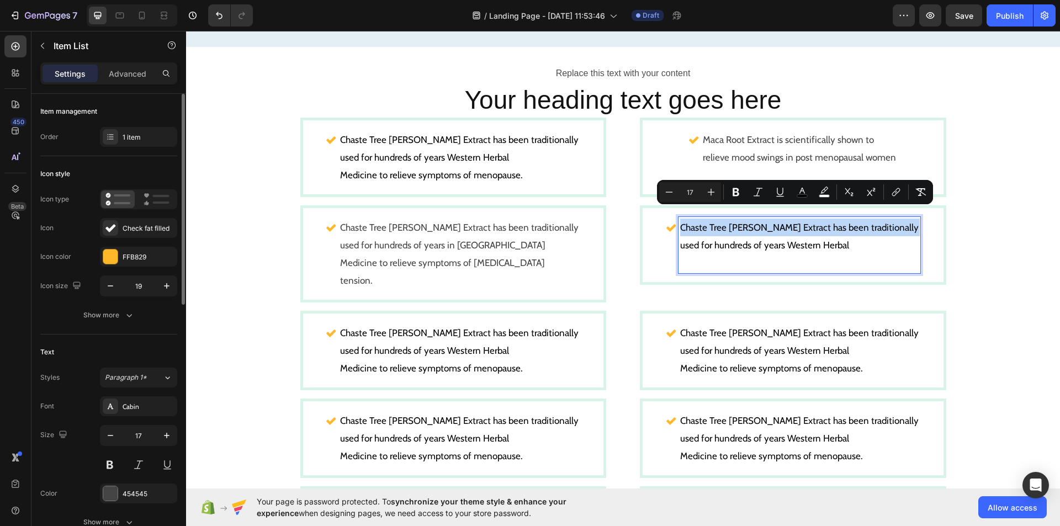
click at [886, 221] on p "Chaste Tree Berry Extract has been traditionally used for hundreds of years Wes…" at bounding box center [799, 236] width 238 height 35
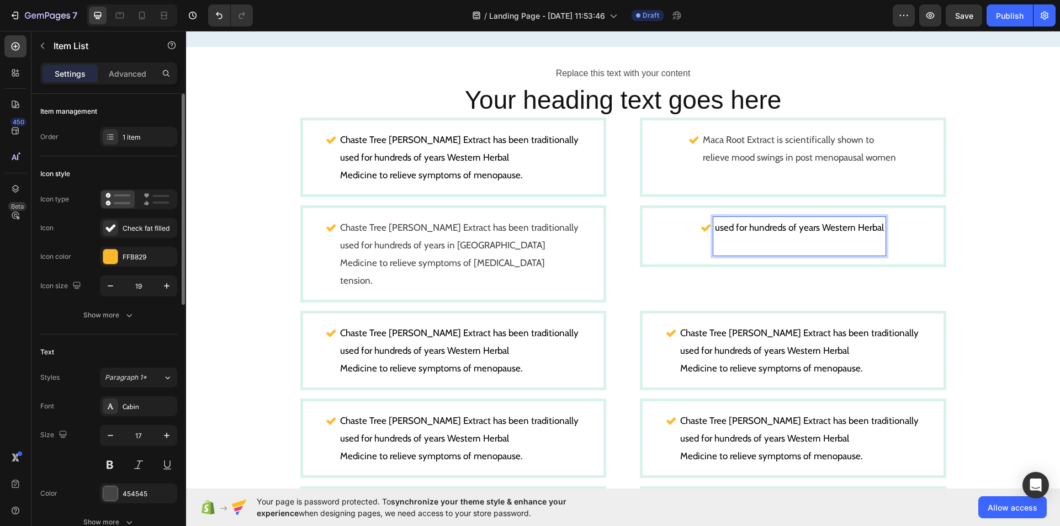
click at [881, 221] on p "used for hundreds of years Western Herbal" at bounding box center [799, 228] width 169 height 18
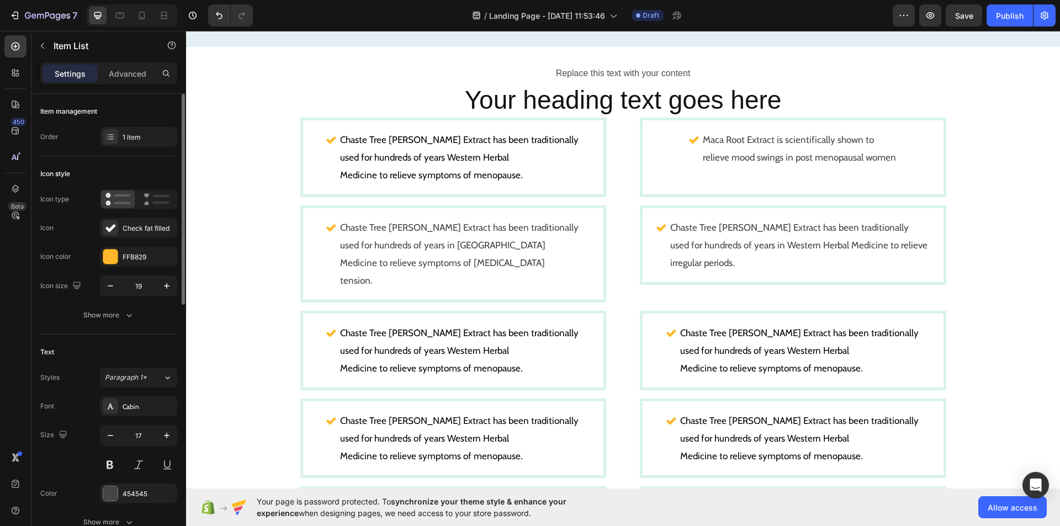
click at [886, 235] on p "Chaste Tree Berry Extract has been traditionally used for hundreds of years in …" at bounding box center [799, 245] width 258 height 53
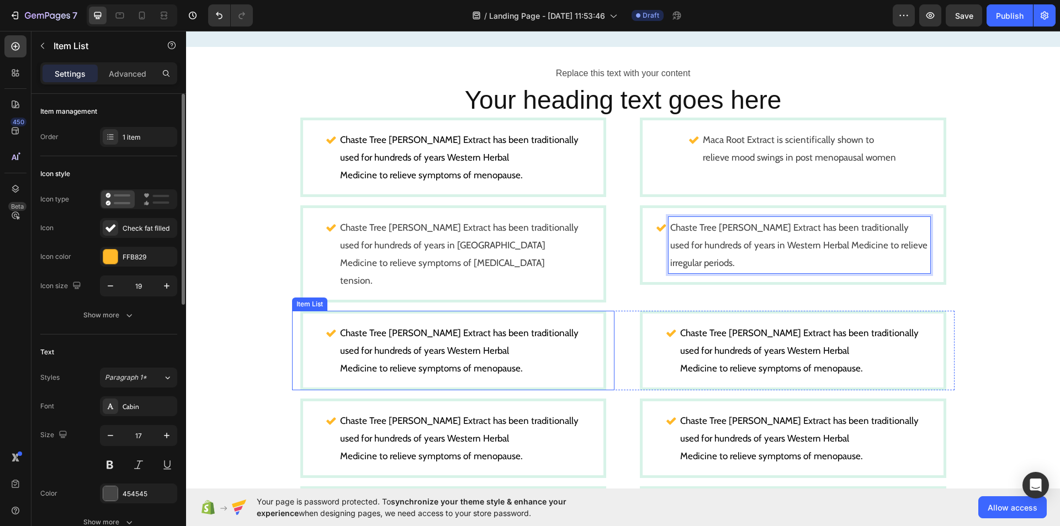
click at [434, 345] on span "used for hundreds of years Western Herbal" at bounding box center [424, 350] width 169 height 11
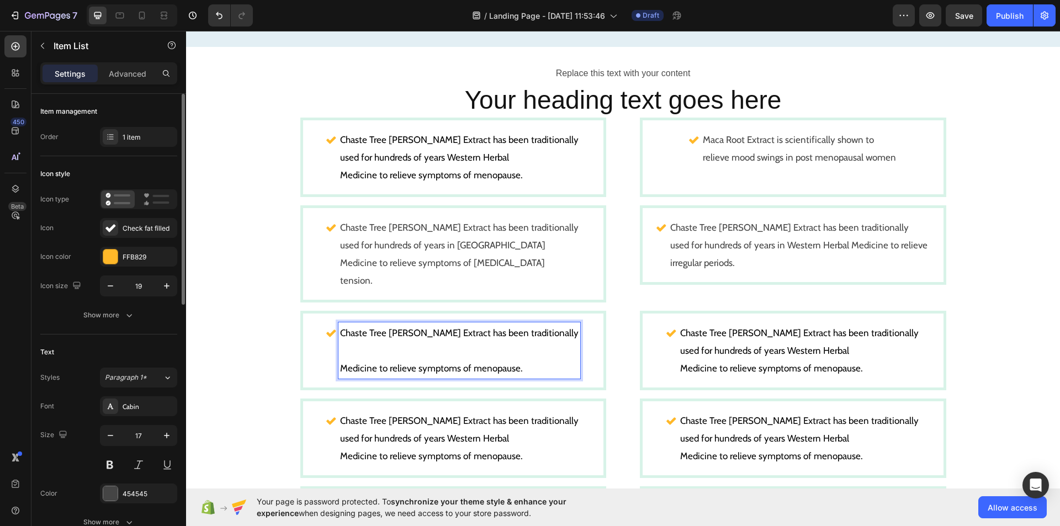
click at [523, 363] on span "Medicine to relieve symptoms of menopause." at bounding box center [431, 368] width 183 height 11
click at [545, 327] on span "Chaste Tree [PERSON_NAME] Extract has been traditionally" at bounding box center [459, 332] width 238 height 11
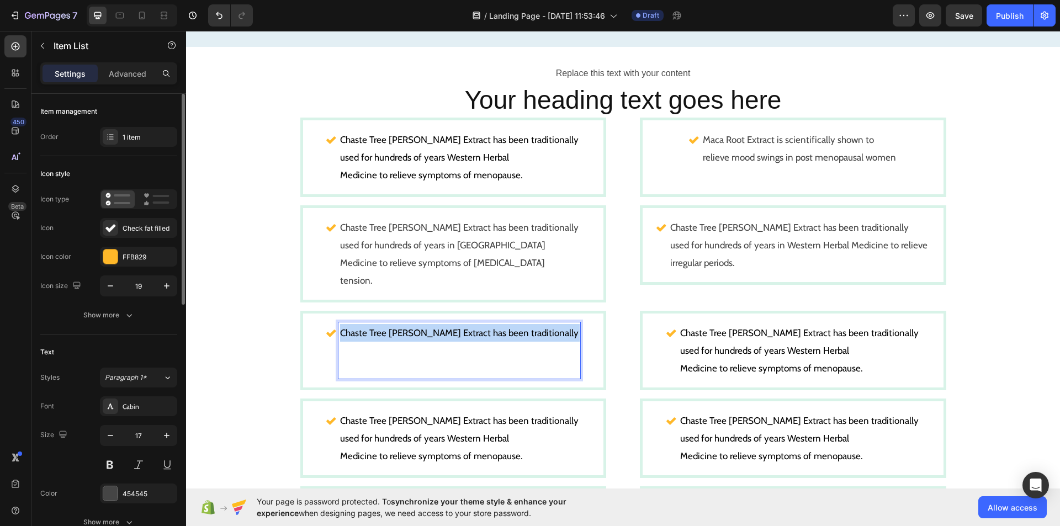
click at [545, 327] on span "Chaste Tree [PERSON_NAME] Extract has been traditionally" at bounding box center [459, 332] width 238 height 11
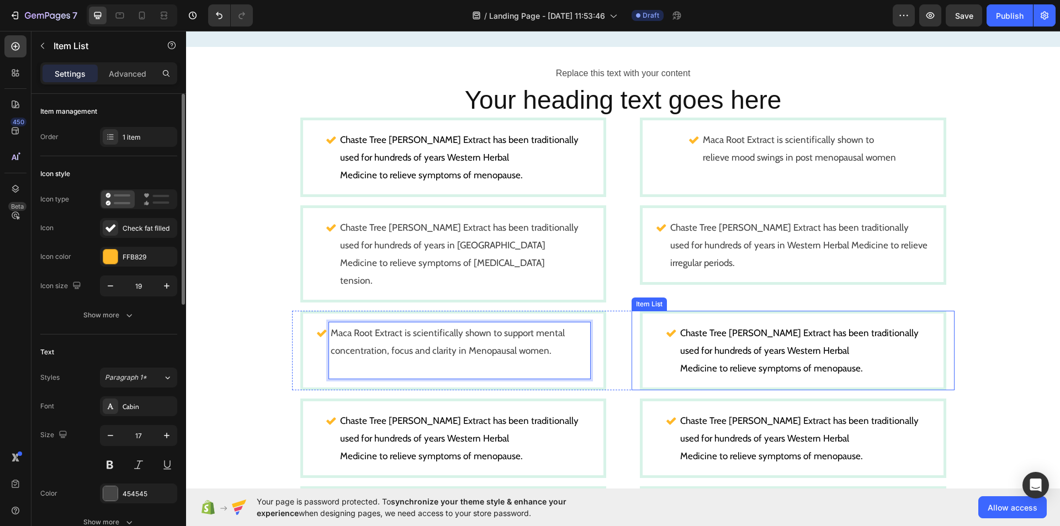
click at [726, 326] on p "Chaste Tree Berry Extract has been traditionally used for hundreds of years Wes…" at bounding box center [799, 341] width 238 height 35
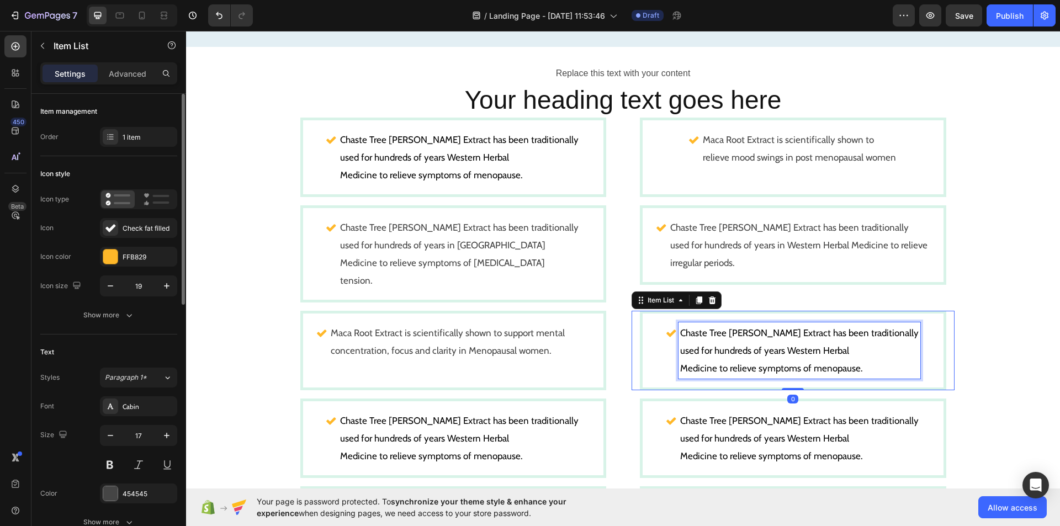
click at [726, 326] on p "Chaste Tree Berry Extract has been traditionally used for hundreds of years Wes…" at bounding box center [799, 341] width 238 height 35
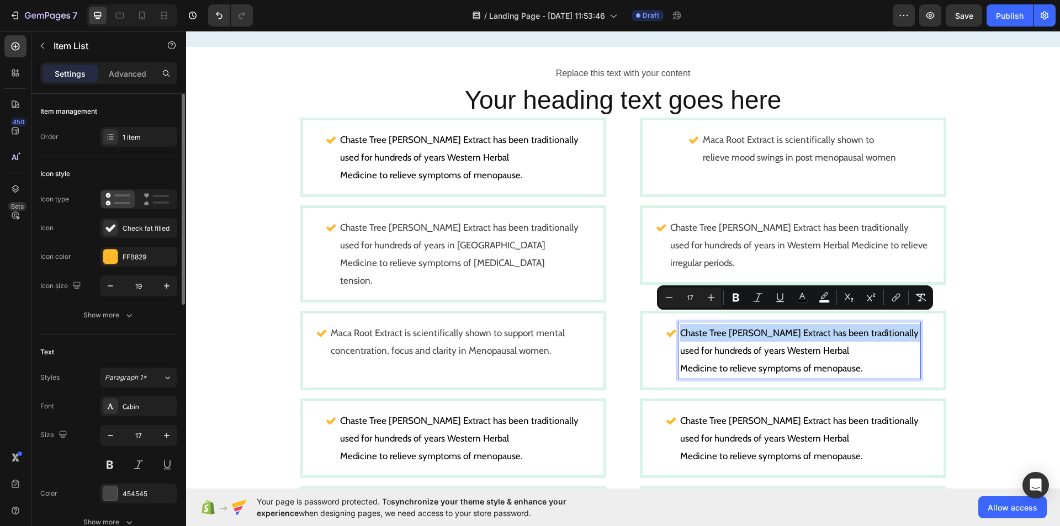
click at [726, 326] on p "Chaste Tree Berry Extract has been traditionally used for hundreds of years Wes…" at bounding box center [799, 341] width 238 height 35
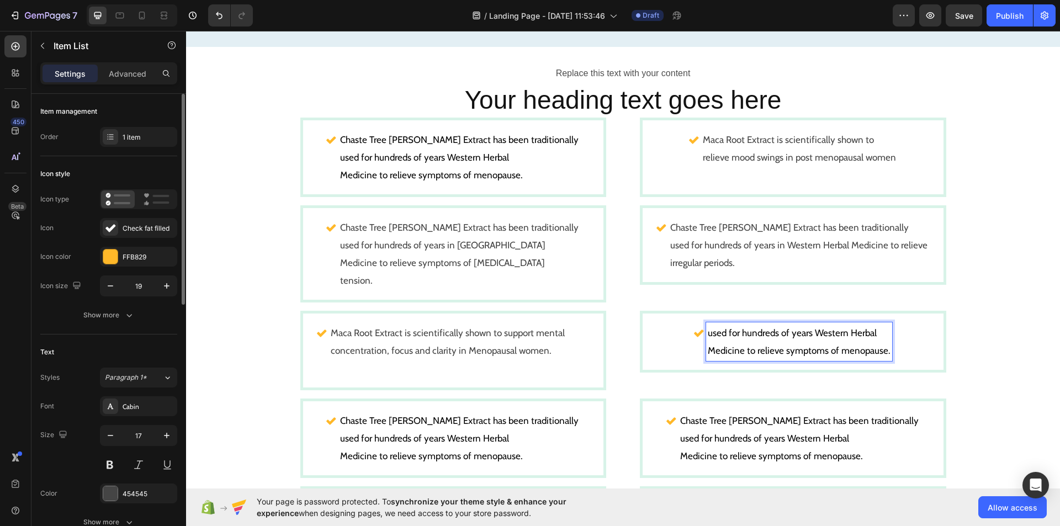
click at [726, 326] on p "used for hundreds of years Western Herbal" at bounding box center [799, 333] width 183 height 18
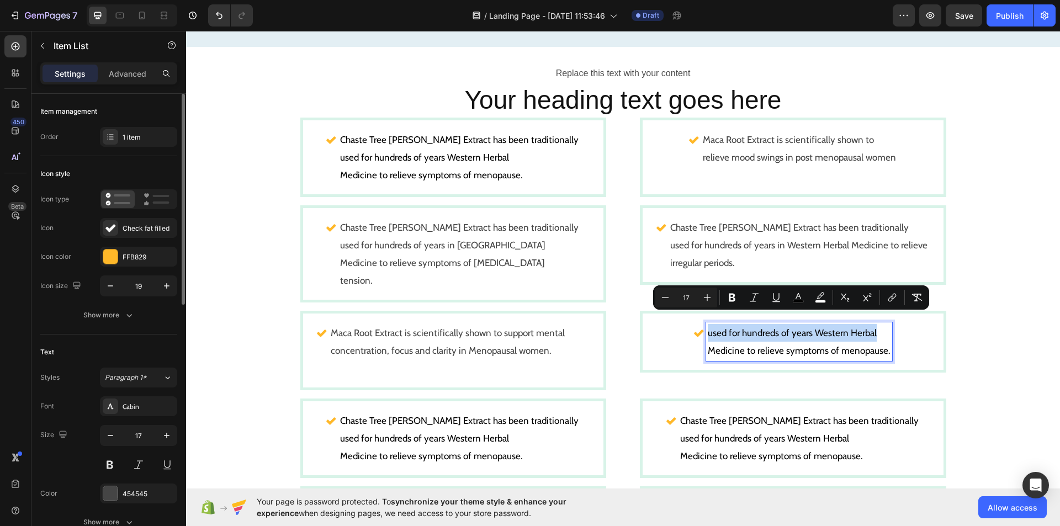
click at [726, 326] on p "used for hundreds of years Western Herbal" at bounding box center [799, 333] width 183 height 18
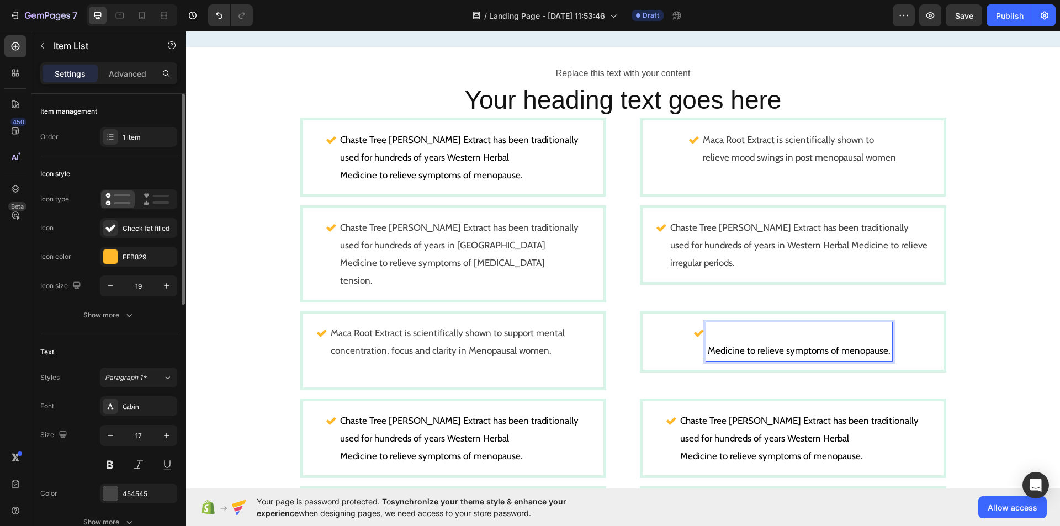
click at [726, 345] on span "Medicine to relieve symptoms of menopause." at bounding box center [799, 350] width 183 height 11
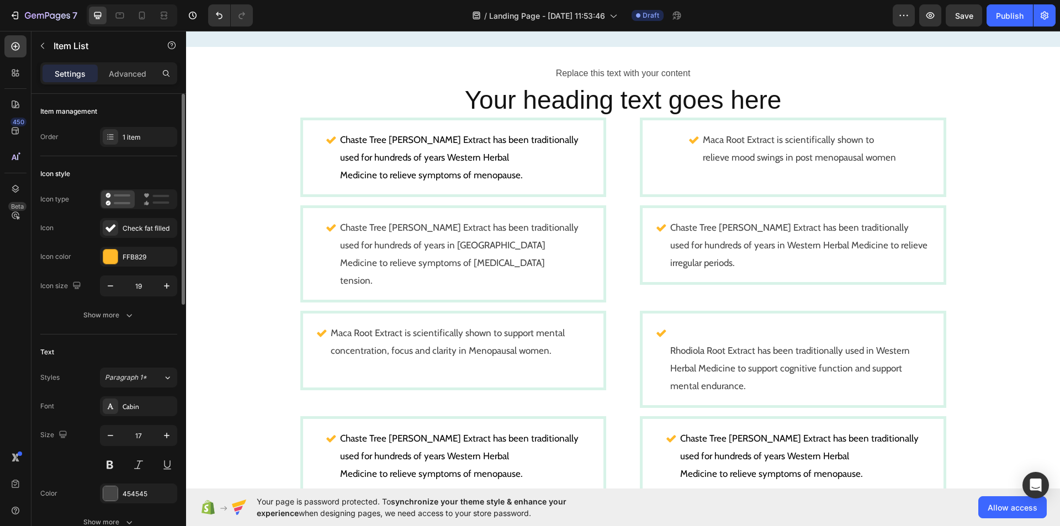
click at [670, 342] on p "Rhodiola Root Extract has been traditionally used in Western Herbal Medicine to…" at bounding box center [799, 368] width 258 height 53
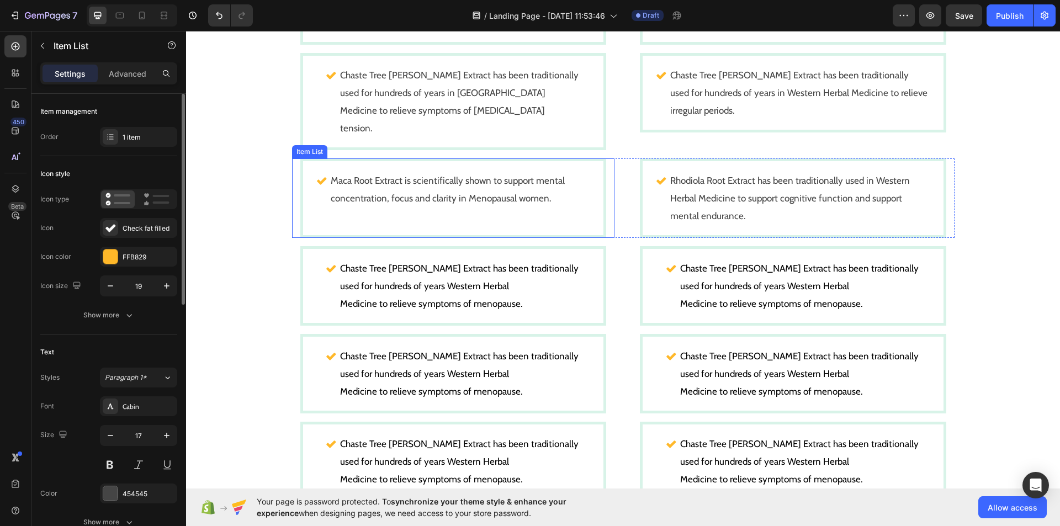
scroll to position [888, 0]
click at [548, 263] on div "Chaste Tree Berry Extract has been traditionally used for hundreds of years Wes…" at bounding box center [459, 285] width 242 height 56
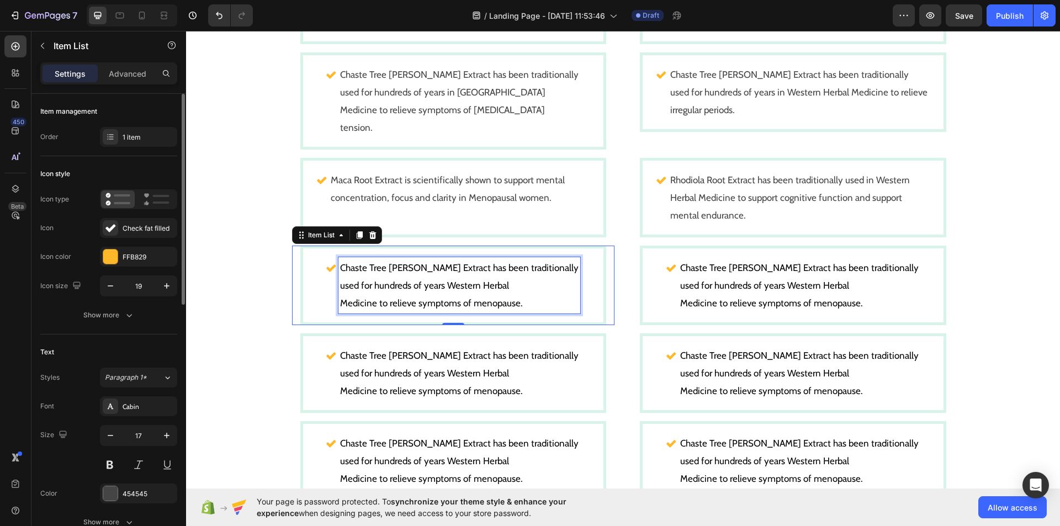
click at [509, 280] on span "used for hundreds of years Western Herbal" at bounding box center [424, 285] width 169 height 11
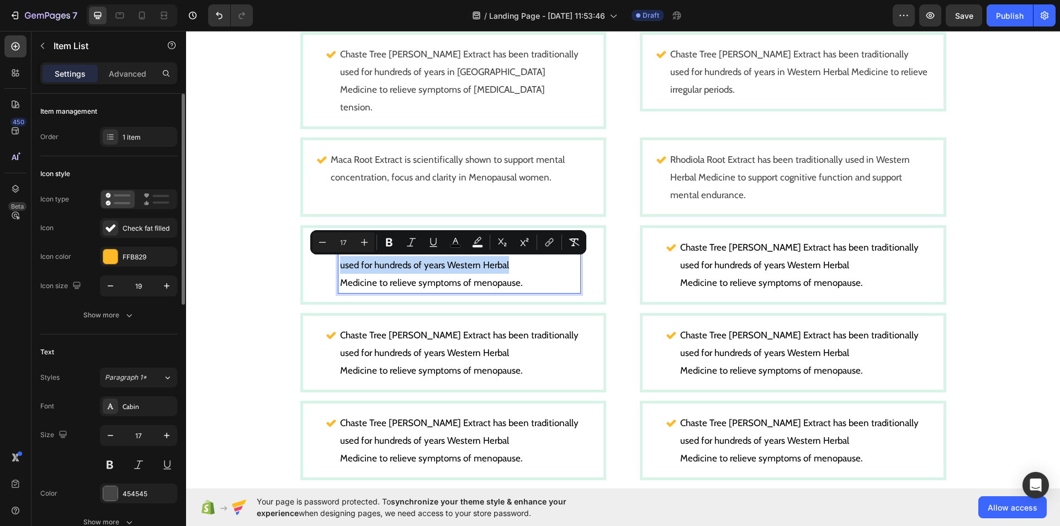
scroll to position [910, 0]
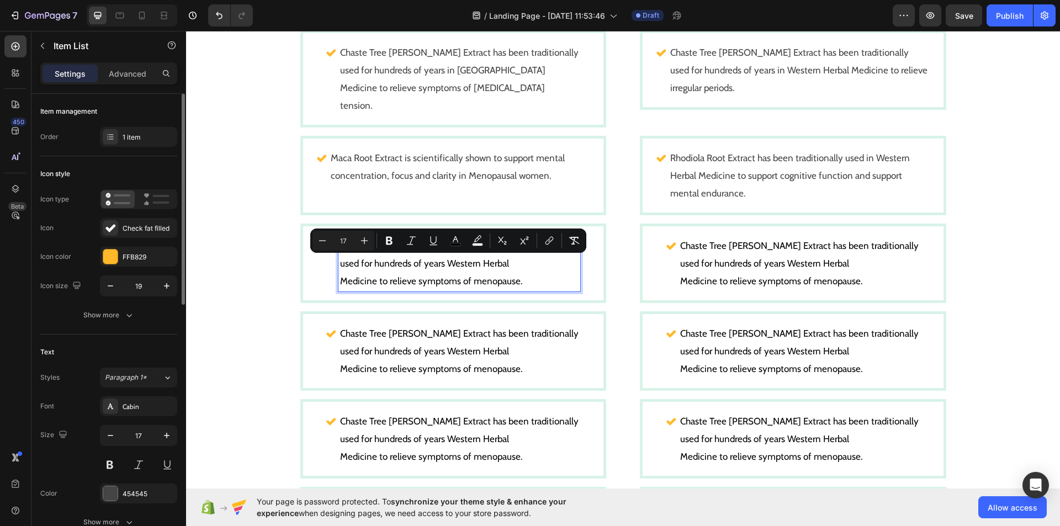
click at [523, 280] on span "Medicine to relieve symptoms of menopause." at bounding box center [431, 280] width 183 height 11
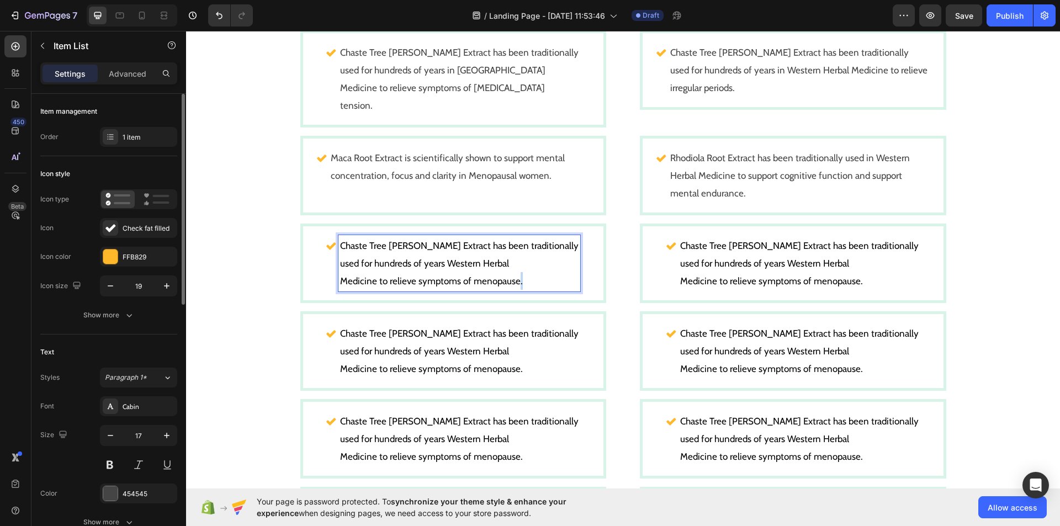
click at [523, 280] on span "Medicine to relieve symptoms of menopause." at bounding box center [431, 280] width 183 height 11
click at [544, 249] on span "Chaste Tree [PERSON_NAME] Extract has been traditionally" at bounding box center [459, 245] width 238 height 11
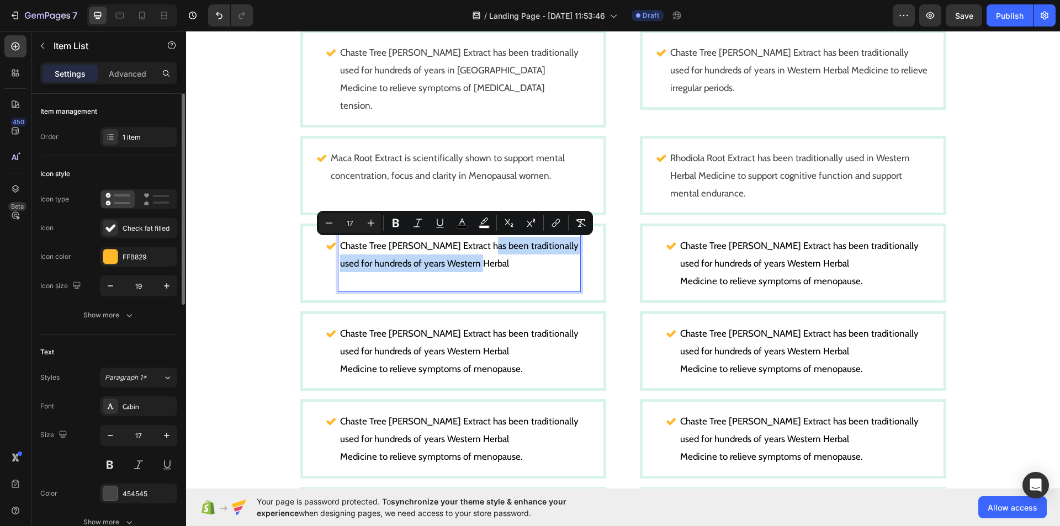
drag, startPoint x: 544, startPoint y: 249, endPoint x: 480, endPoint y: 257, distance: 64.5
click at [480, 257] on p "Chaste Tree Berry Extract has been traditionally used for hundreds of years Wes…" at bounding box center [459, 254] width 238 height 35
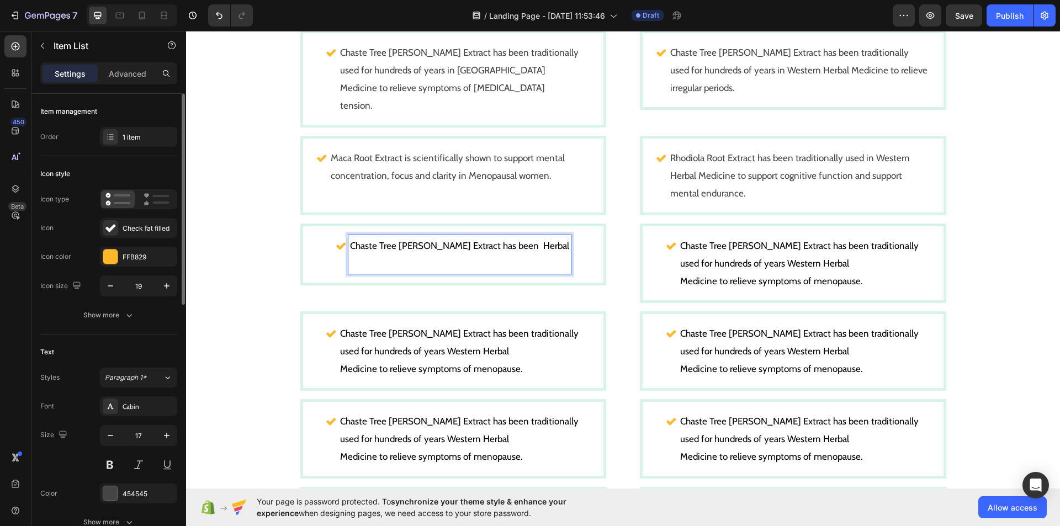
click at [535, 246] on span "Chaste Tree Berry Extract has been Herbal" at bounding box center [459, 245] width 219 height 11
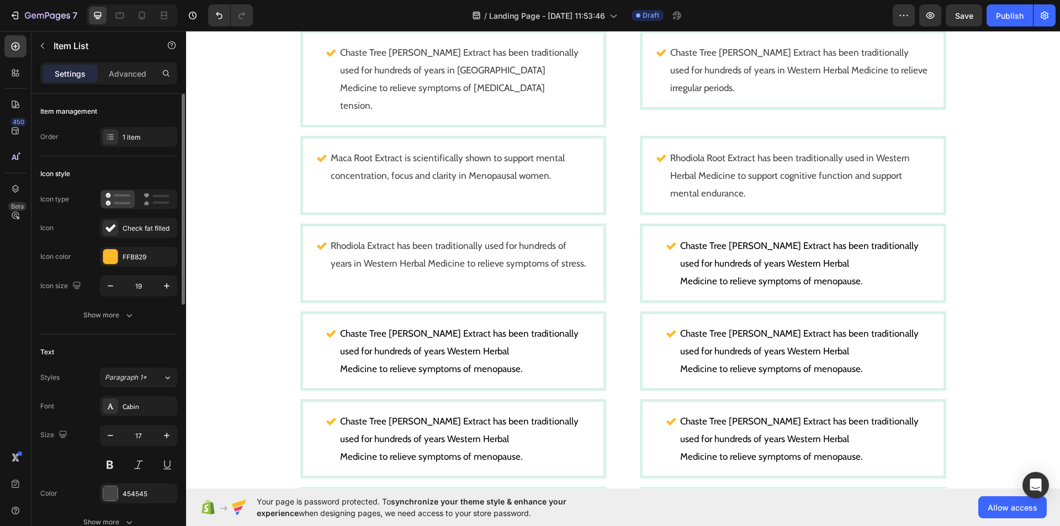
click at [535, 246] on p "Rhodiola Extract has been traditionally used for hundreds of years in Western H…" at bounding box center [460, 254] width 258 height 35
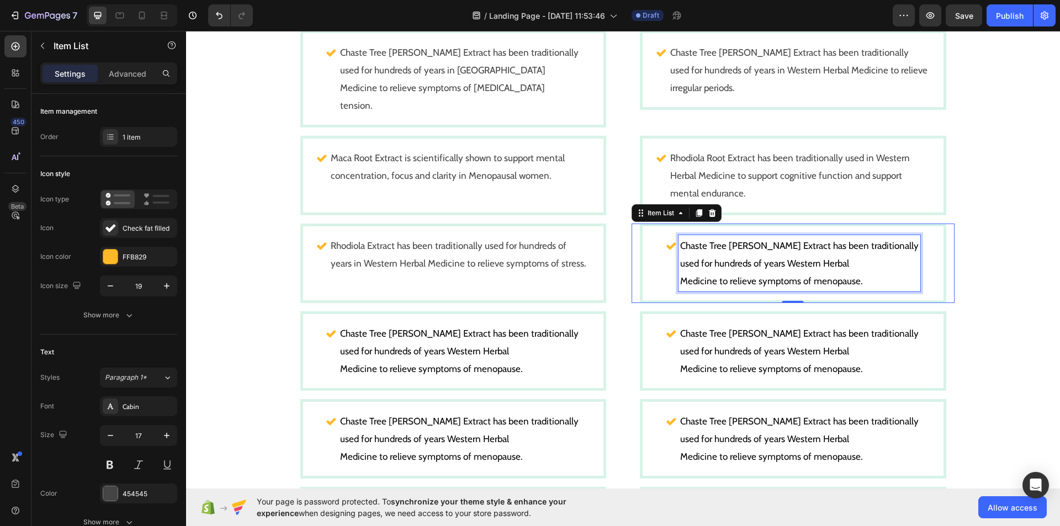
click at [742, 238] on p "Chaste Tree [PERSON_NAME] Extract has been traditionally used for hundreds of y…" at bounding box center [799, 254] width 238 height 35
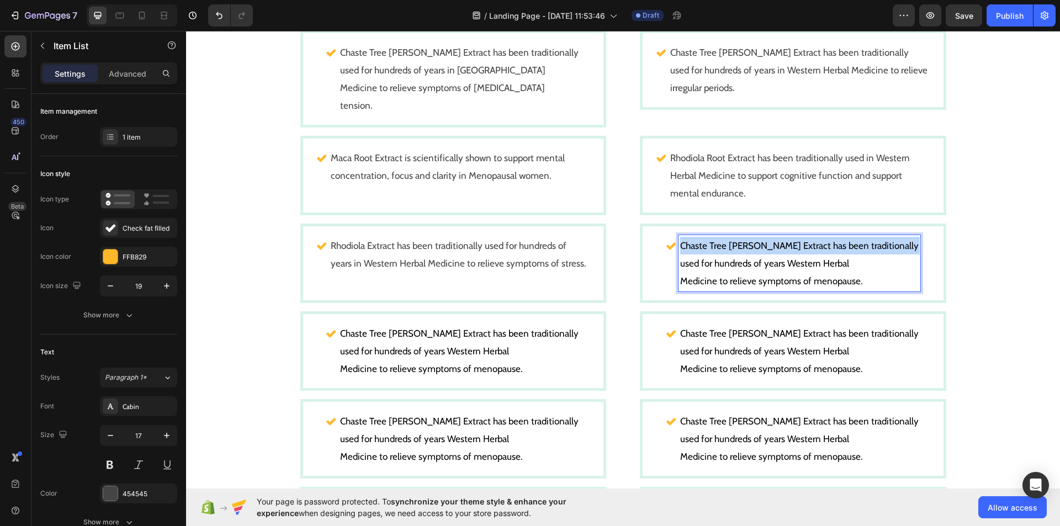
click at [742, 238] on p "Chaste Tree [PERSON_NAME] Extract has been traditionally used for hundreds of y…" at bounding box center [799, 254] width 238 height 35
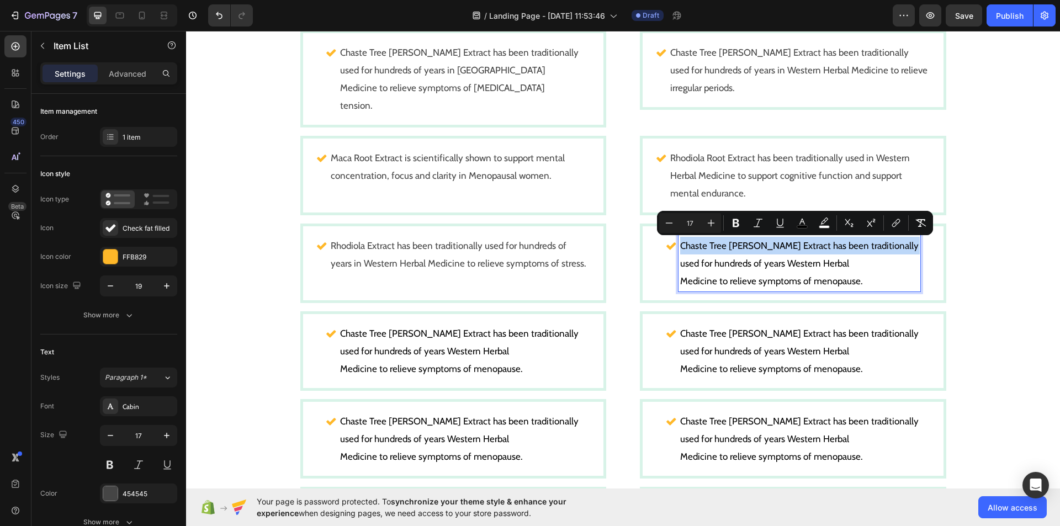
click at [742, 238] on p "Chaste Tree [PERSON_NAME] Extract has been traditionally used for hundreds of y…" at bounding box center [799, 254] width 238 height 35
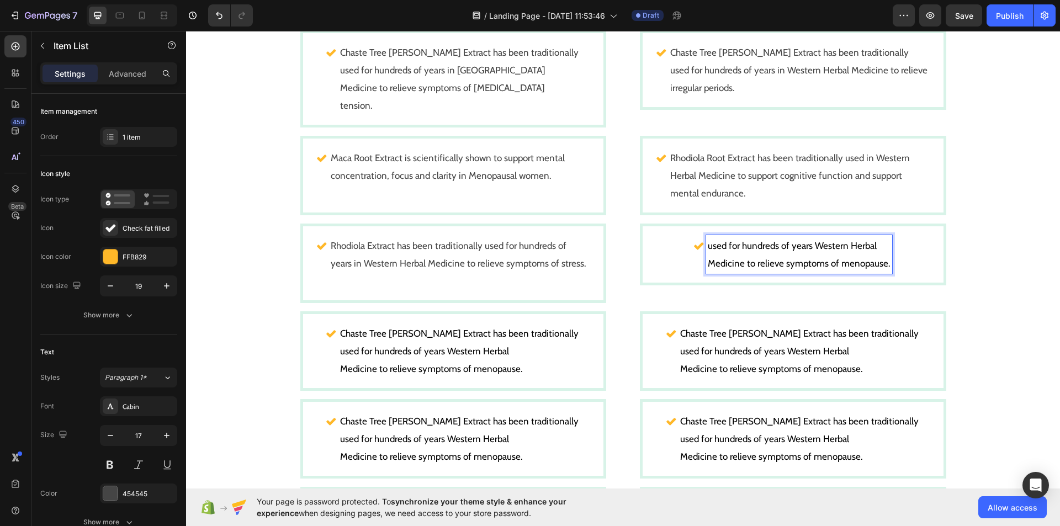
click at [748, 252] on p "used for hundreds of years Western Herbal" at bounding box center [799, 246] width 183 height 18
drag, startPoint x: 748, startPoint y: 252, endPoint x: 748, endPoint y: 262, distance: 10.5
click at [748, 262] on div "Medicine to relieve symptoms of menopause." at bounding box center [799, 254] width 186 height 39
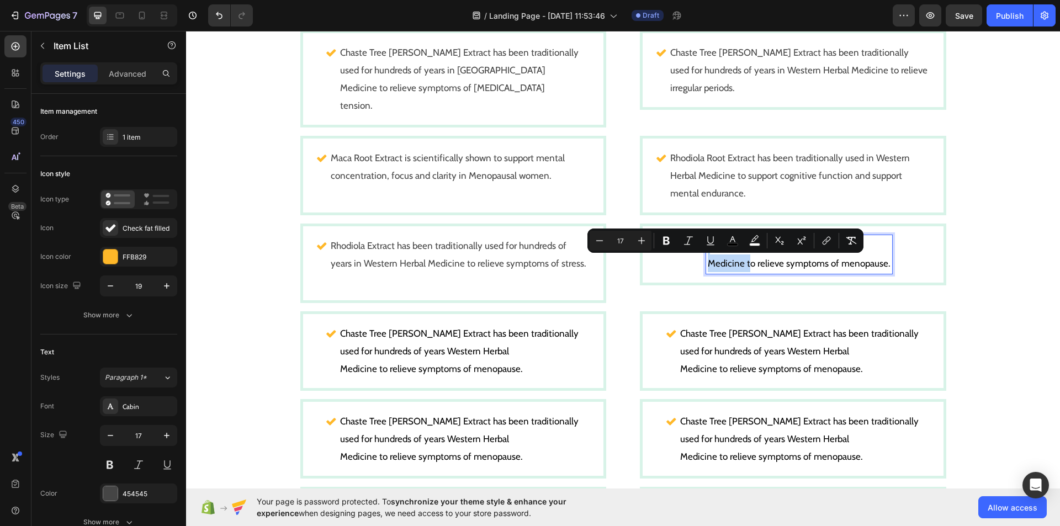
click at [748, 262] on span "Medicine to relieve symptoms of menopause." at bounding box center [799, 263] width 183 height 11
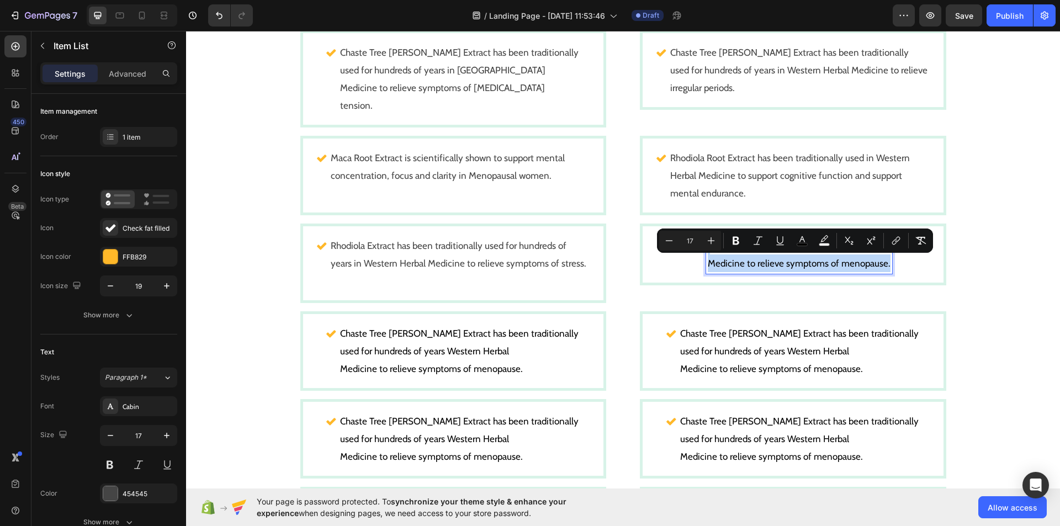
drag, startPoint x: 748, startPoint y: 262, endPoint x: 894, endPoint y: 273, distance: 146.1
click at [894, 273] on div "Medicine to relieve symptoms of menopause." at bounding box center [792, 254] width 301 height 56
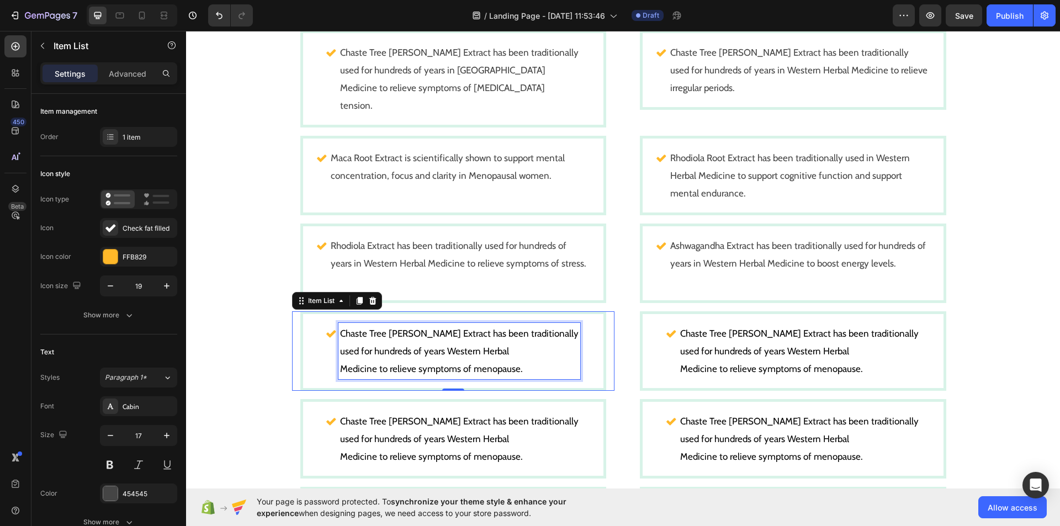
click at [458, 347] on span "used for hundreds of years Western Herbal" at bounding box center [424, 351] width 169 height 11
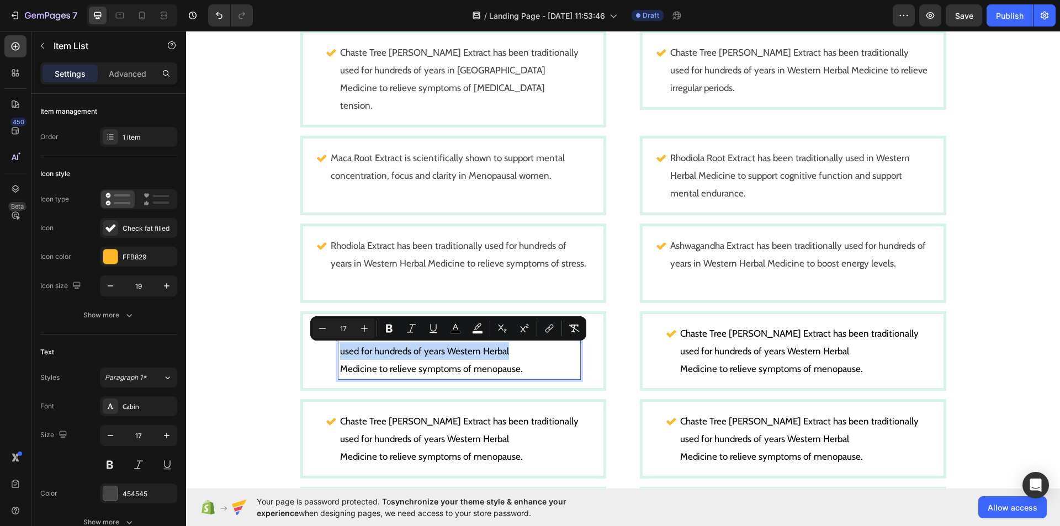
click at [458, 347] on span "used for hundreds of years Western Herbal" at bounding box center [424, 351] width 169 height 11
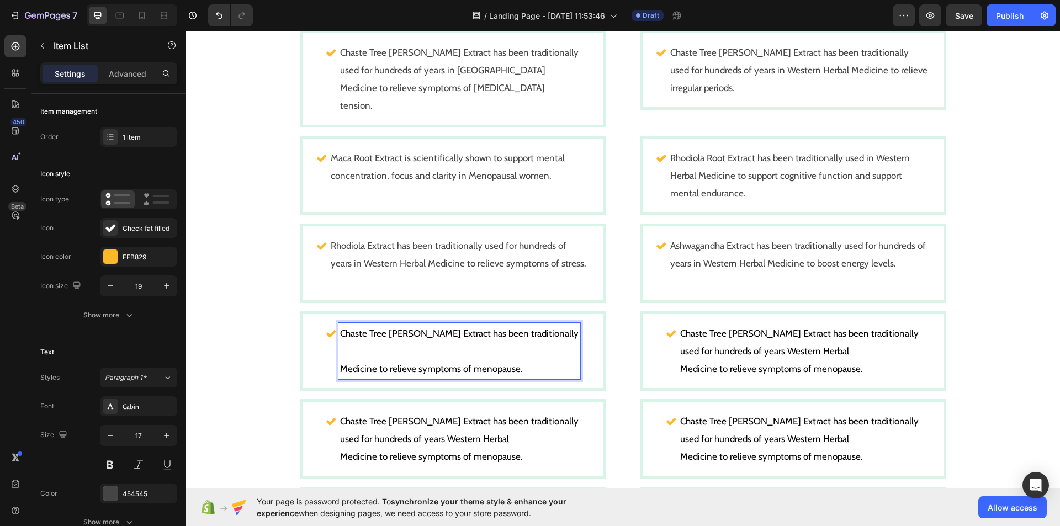
click at [532, 332] on span "Chaste Tree [PERSON_NAME] Extract has been traditionally" at bounding box center [459, 333] width 238 height 11
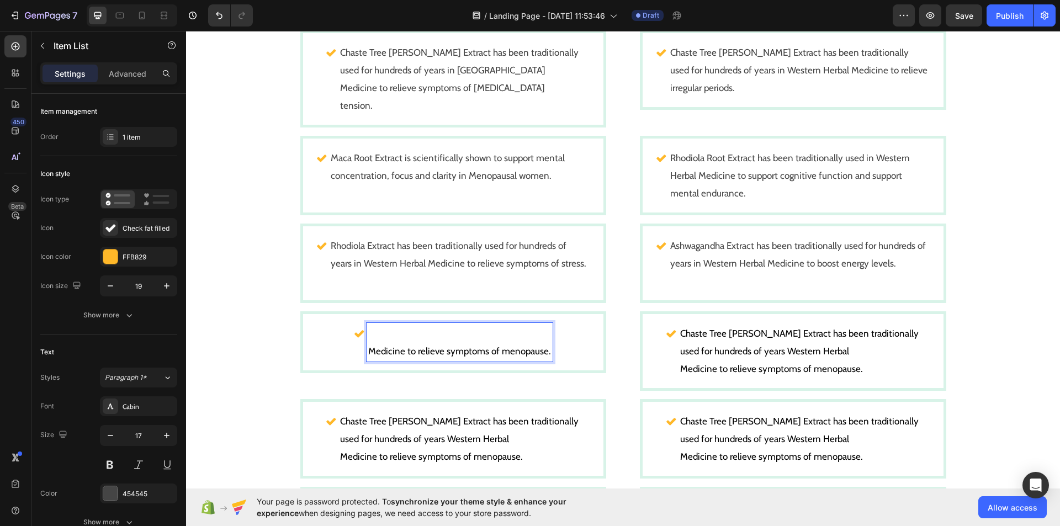
click at [545, 346] on span "Medicine to relieve symptoms of menopause." at bounding box center [459, 351] width 183 height 11
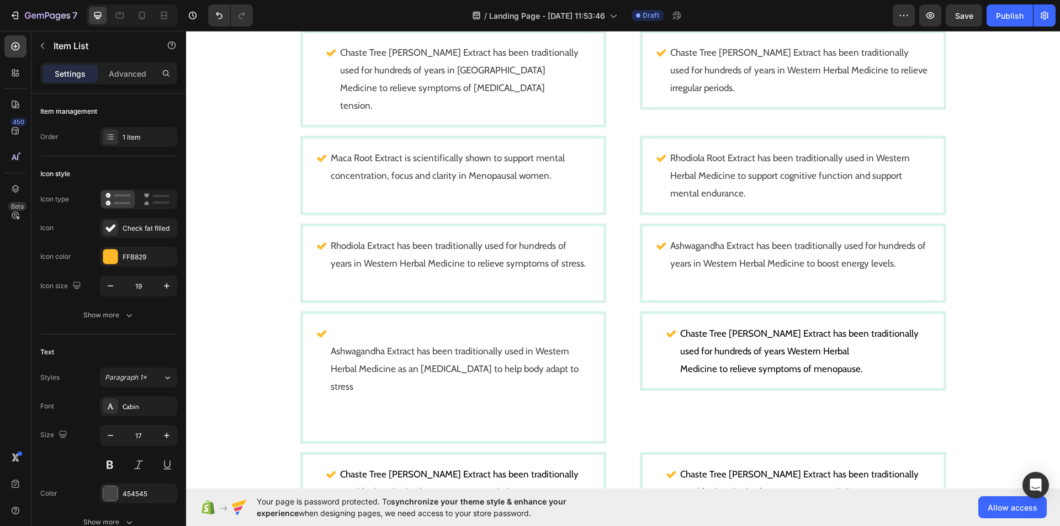
click at [329, 351] on div "Ashwagandha Extract has been traditionally used in Western Herbal Medicine as a…" at bounding box center [460, 377] width 262 height 109
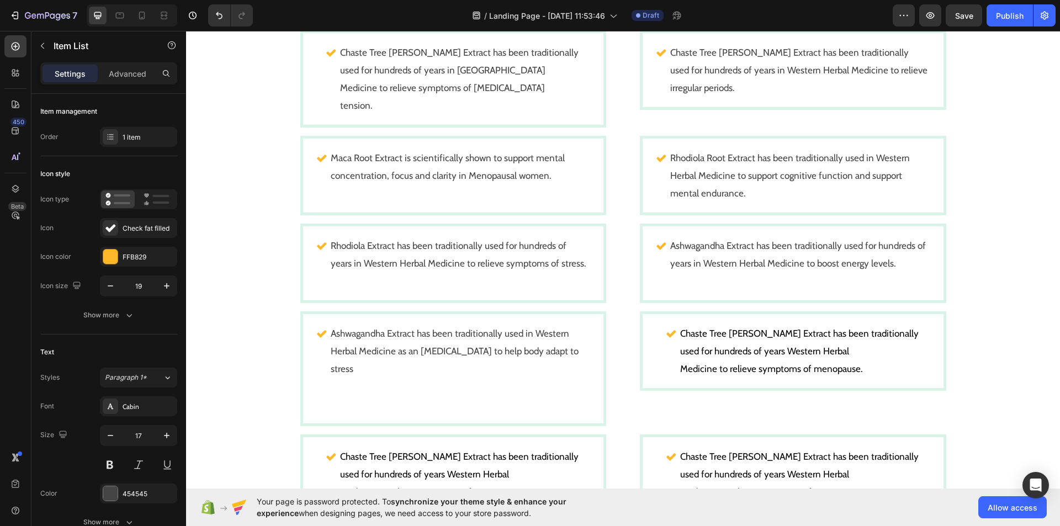
click at [331, 389] on p "Rich Text Editor. Editing area: main" at bounding box center [460, 395] width 258 height 35
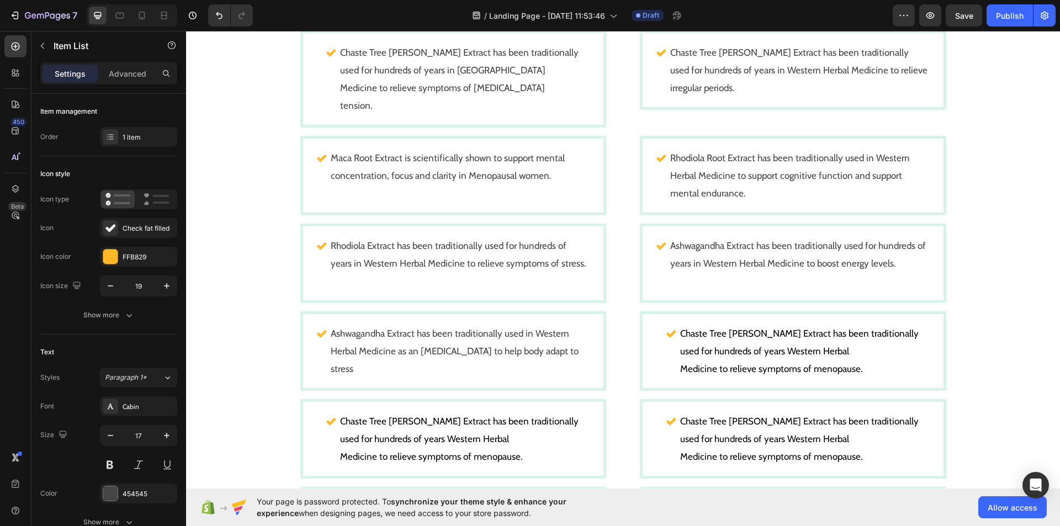
click at [329, 389] on div "Ashwagandha Extract has been traditionally used in Western Herbal Medicine as a…" at bounding box center [453, 350] width 323 height 79
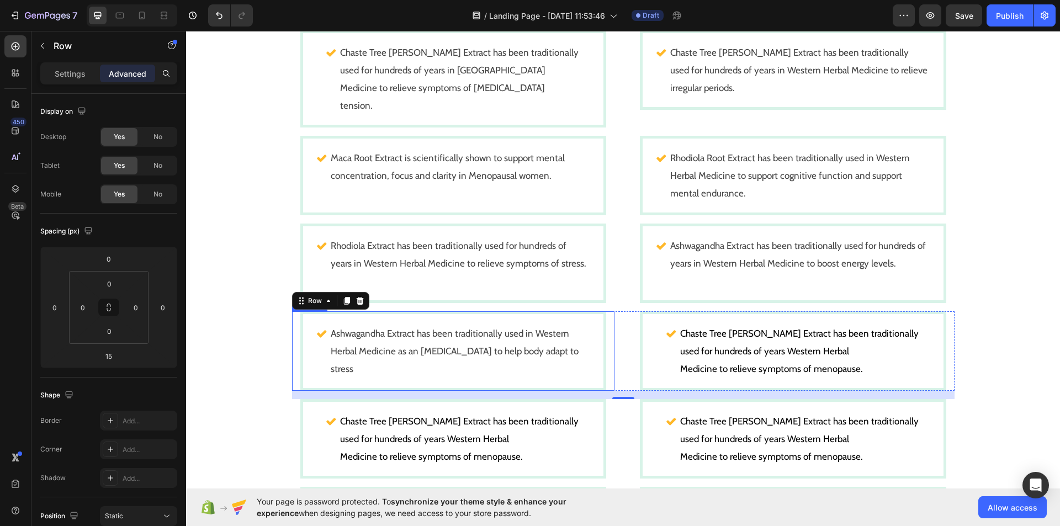
click at [403, 368] on div "Ashwagandha Extract has been traditionally used in Western Herbal Medicine as a…" at bounding box center [453, 351] width 301 height 74
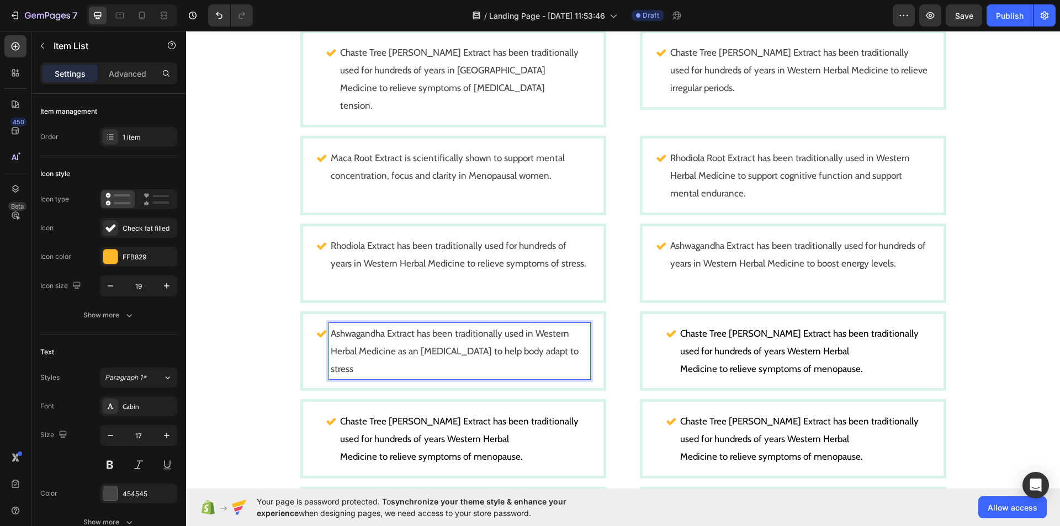
click at [572, 353] on p "Ashwagandha Extract has been traditionally used in Western Herbal Medicine as a…" at bounding box center [460, 351] width 258 height 53
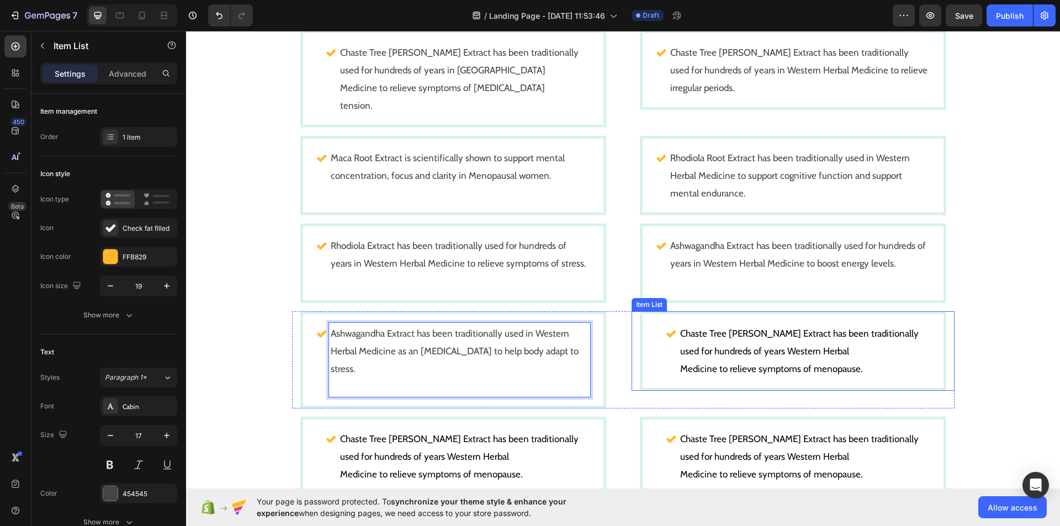
click at [835, 336] on span "Chaste Tree [PERSON_NAME] Extract has been traditionally" at bounding box center [799, 333] width 238 height 11
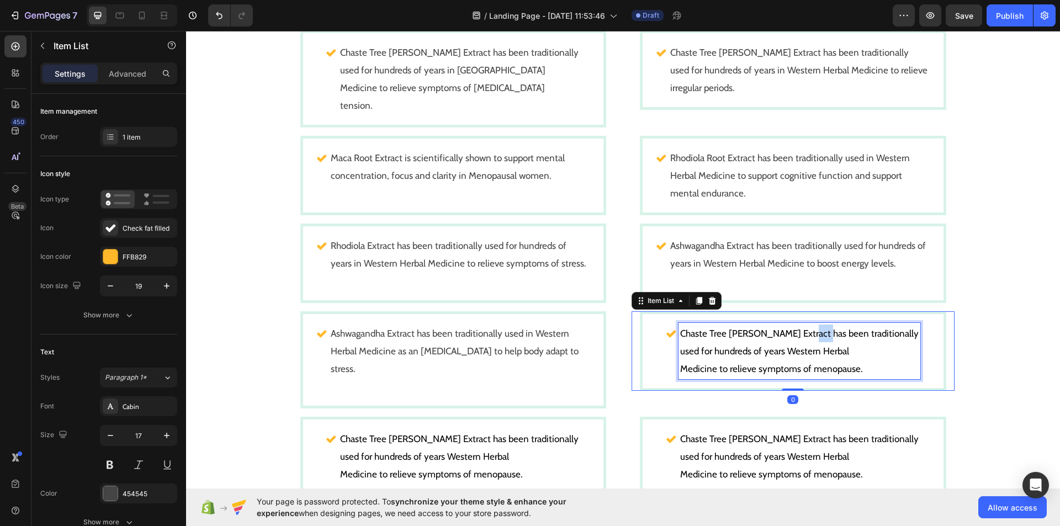
click at [835, 336] on span "Chaste Tree [PERSON_NAME] Extract has been traditionally" at bounding box center [799, 333] width 238 height 11
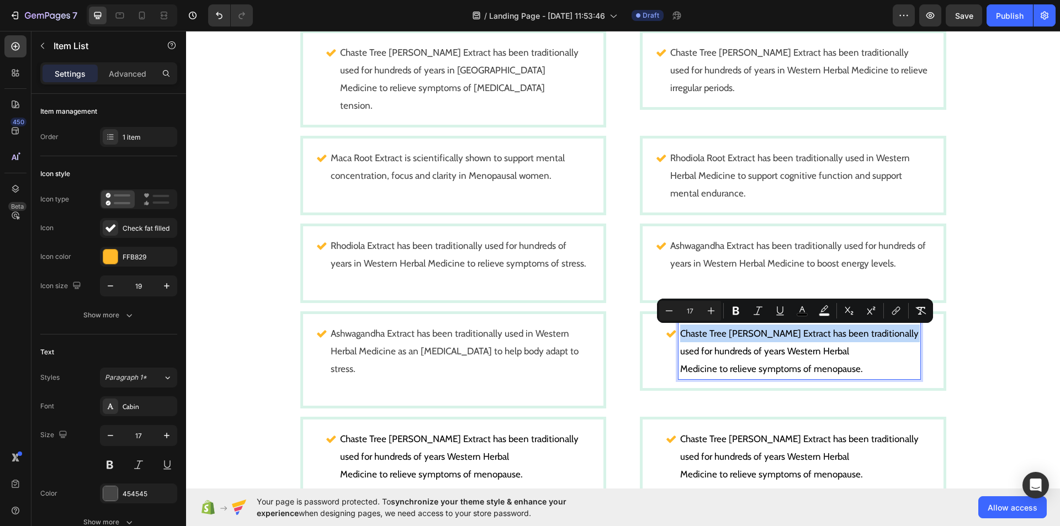
click at [835, 336] on span "Chaste Tree [PERSON_NAME] Extract has been traditionally" at bounding box center [799, 333] width 238 height 11
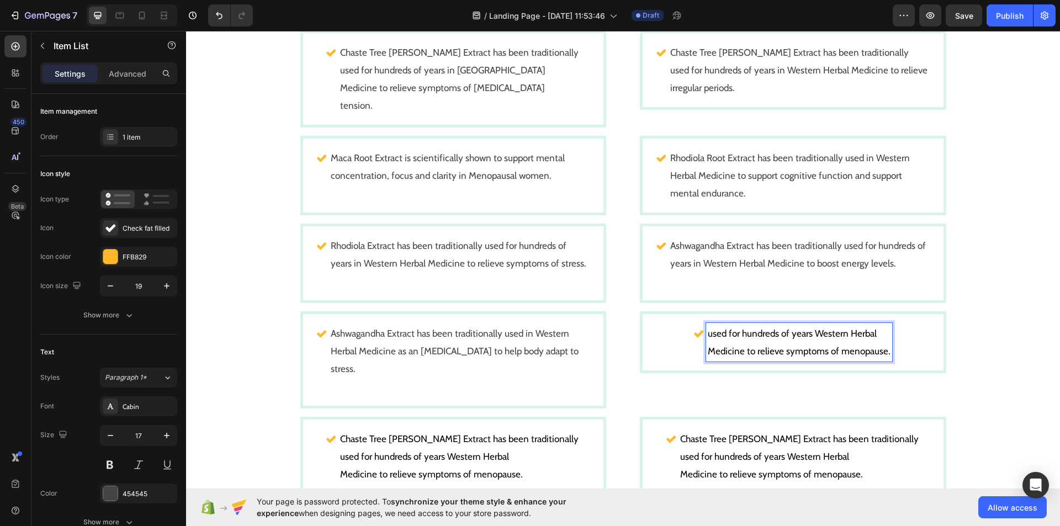
click at [875, 349] on span "Medicine to relieve symptoms of menopause." at bounding box center [799, 351] width 183 height 11
click at [878, 338] on span "used for hundreds of years Western Herbal" at bounding box center [799, 333] width 169 height 11
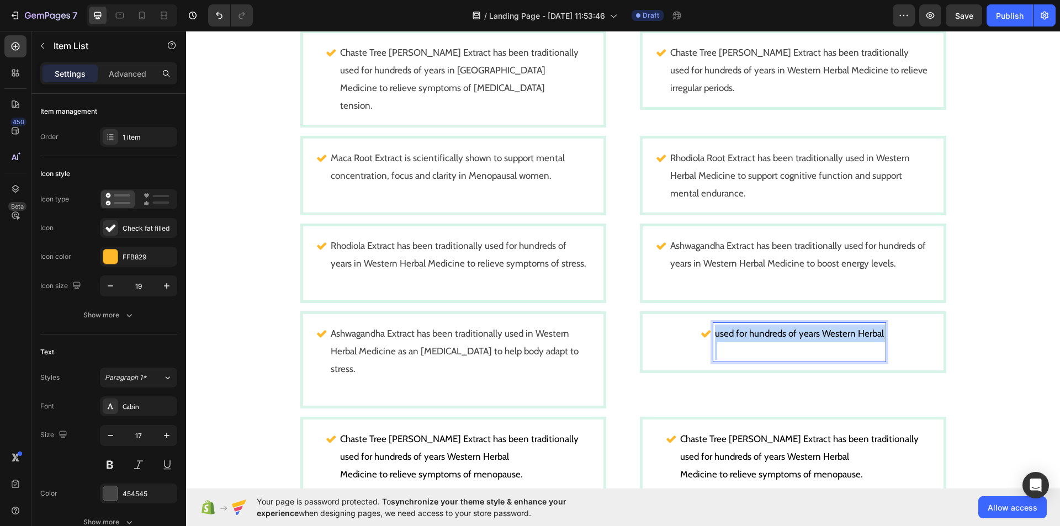
click at [878, 338] on span "used for hundreds of years Western Herbal" at bounding box center [799, 333] width 169 height 11
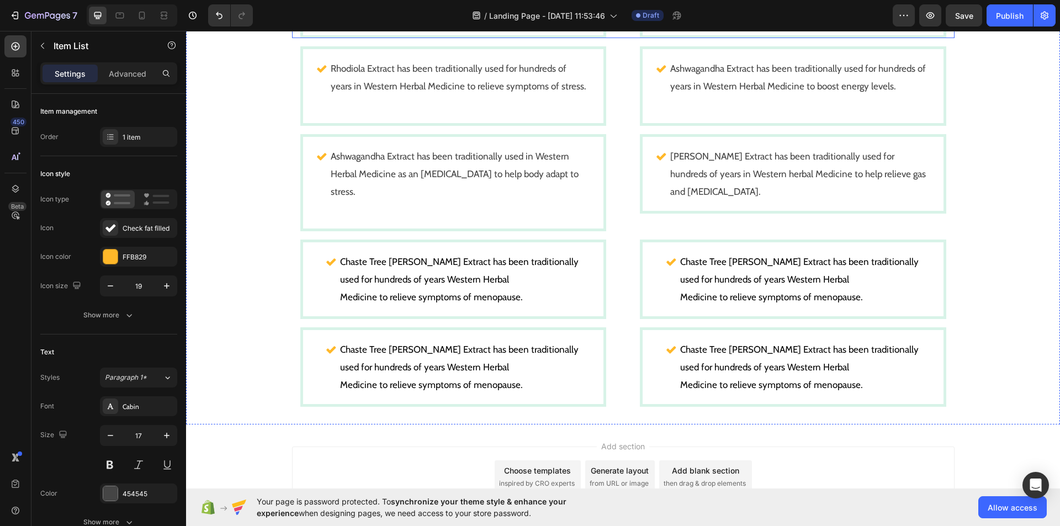
scroll to position [1089, 0]
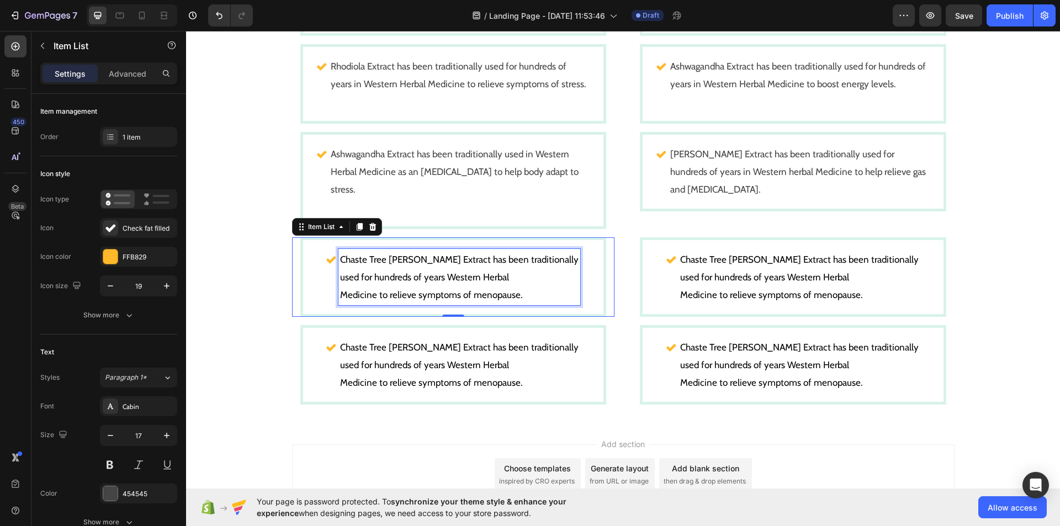
click at [541, 254] on p "Chaste Tree [PERSON_NAME] Extract has been traditionally used for hundreds of y…" at bounding box center [459, 268] width 238 height 35
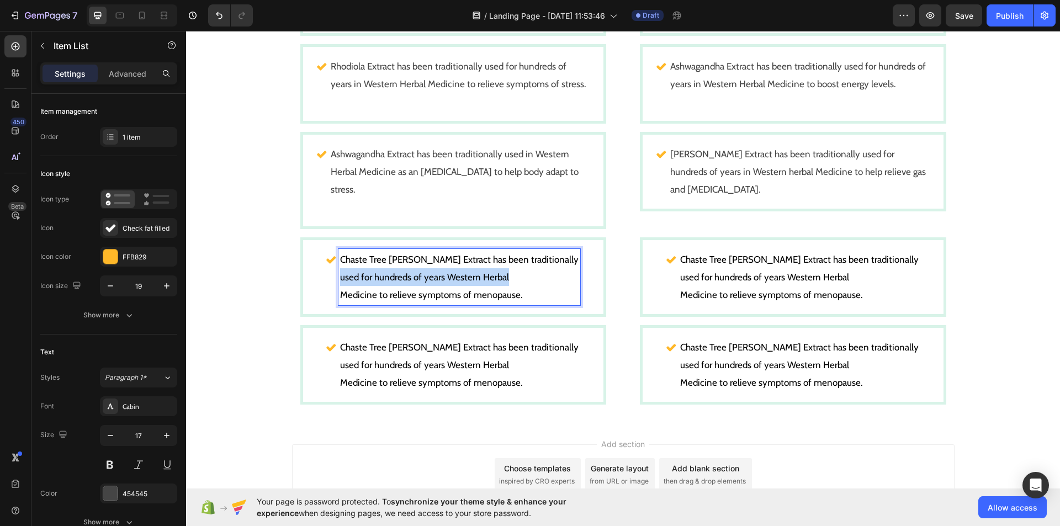
click at [541, 254] on p "Chaste Tree [PERSON_NAME] Extract has been traditionally used for hundreds of y…" at bounding box center [459, 268] width 238 height 35
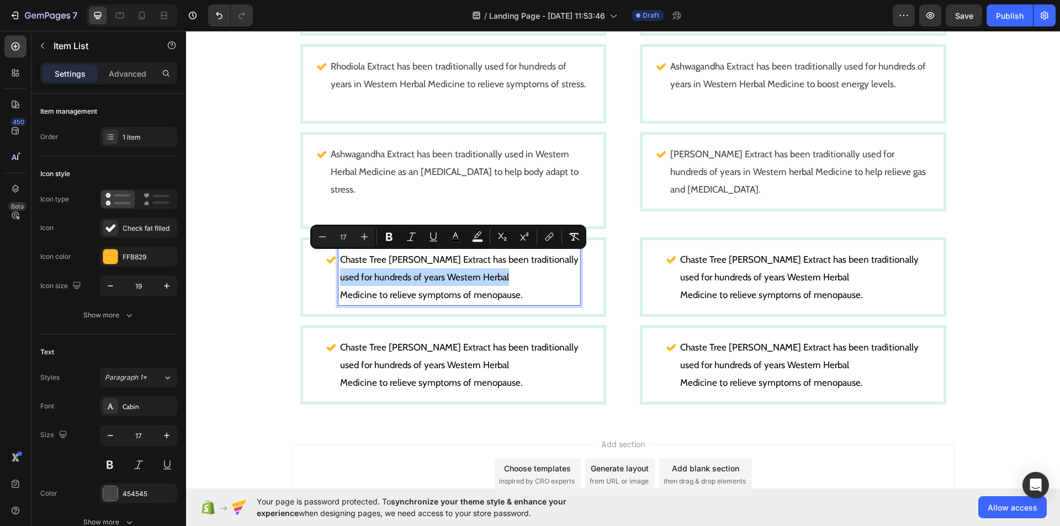
click at [541, 254] on p "Chaste Tree [PERSON_NAME] Extract has been traditionally used for hundreds of y…" at bounding box center [459, 268] width 238 height 35
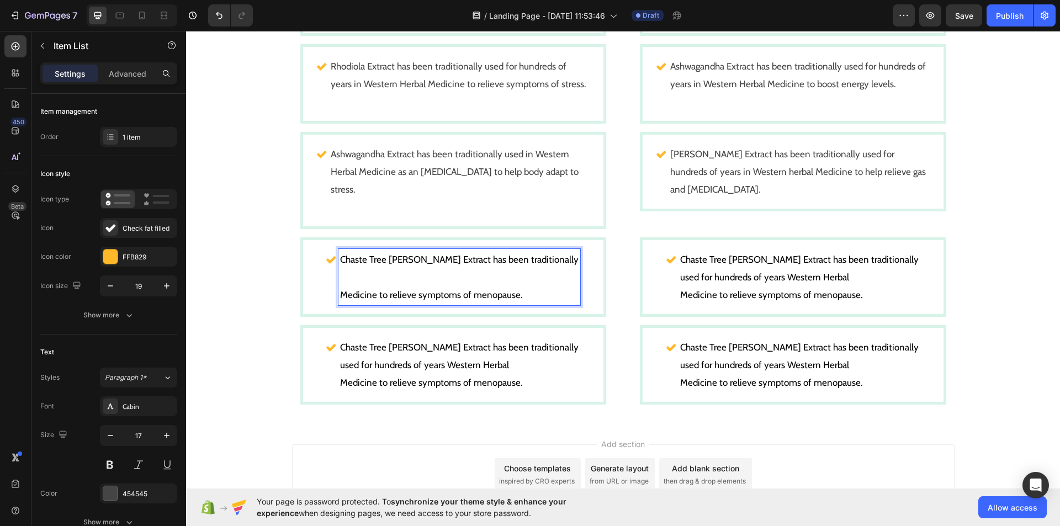
click at [545, 251] on p "Chaste Tree [PERSON_NAME] Extract has been traditionally" at bounding box center [459, 268] width 238 height 35
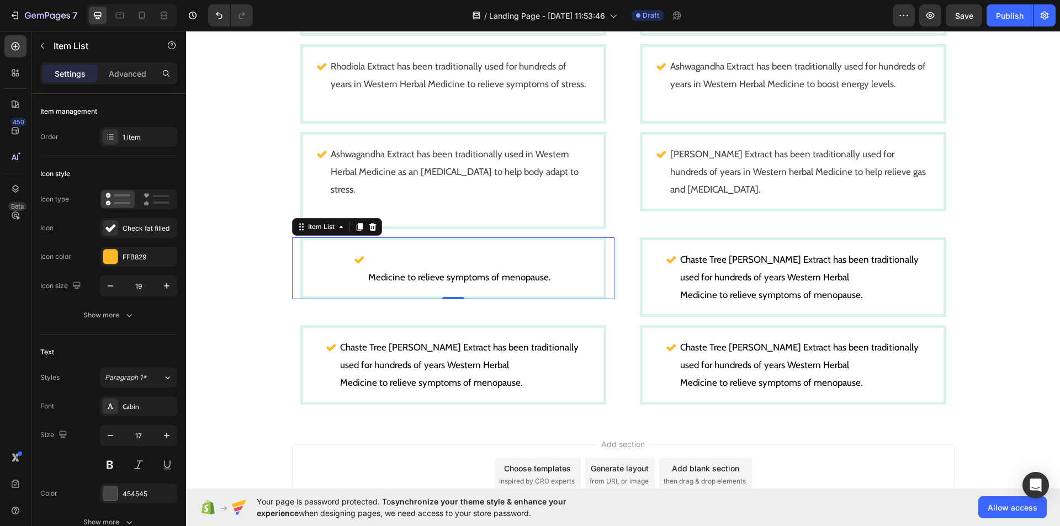
click at [547, 256] on div "Medicine to relieve symptoms of menopause." at bounding box center [453, 268] width 301 height 56
click at [544, 272] on span "Medicine to relieve symptoms of menopause." at bounding box center [459, 277] width 183 height 11
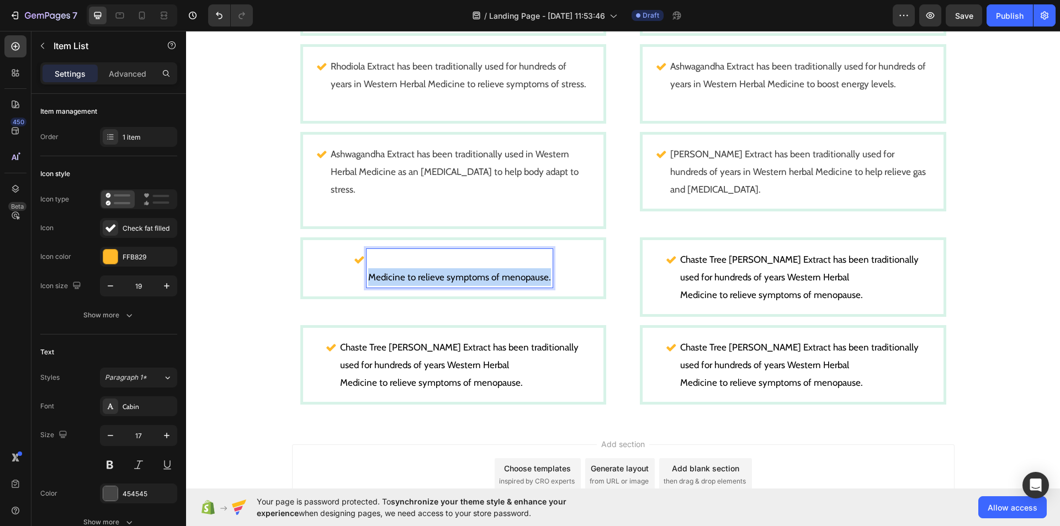
click at [544, 272] on span "Medicine to relieve symptoms of menopause." at bounding box center [459, 277] width 183 height 11
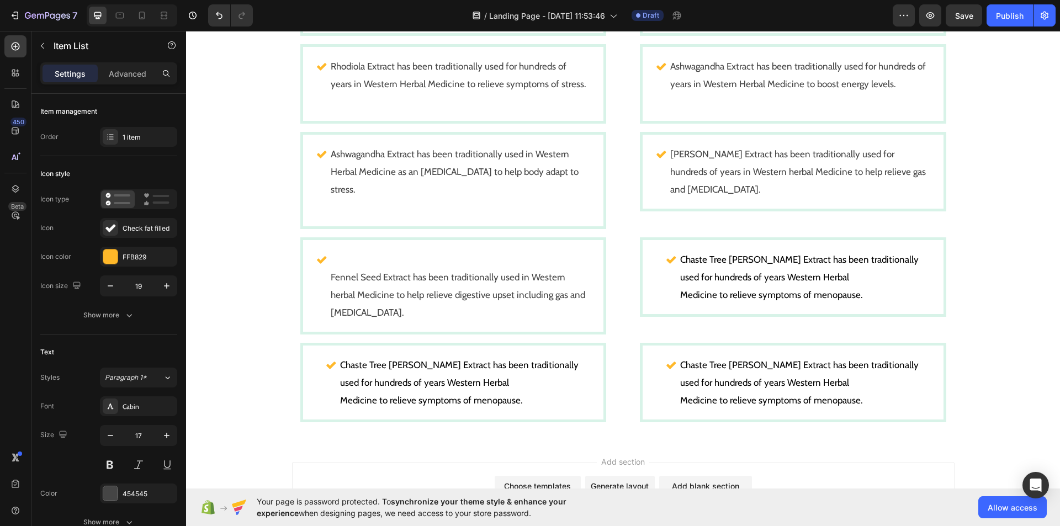
click at [329, 260] on div "Fennel Seed Extract has been traditionally used in Western herbal Medicine to h…" at bounding box center [460, 286] width 262 height 74
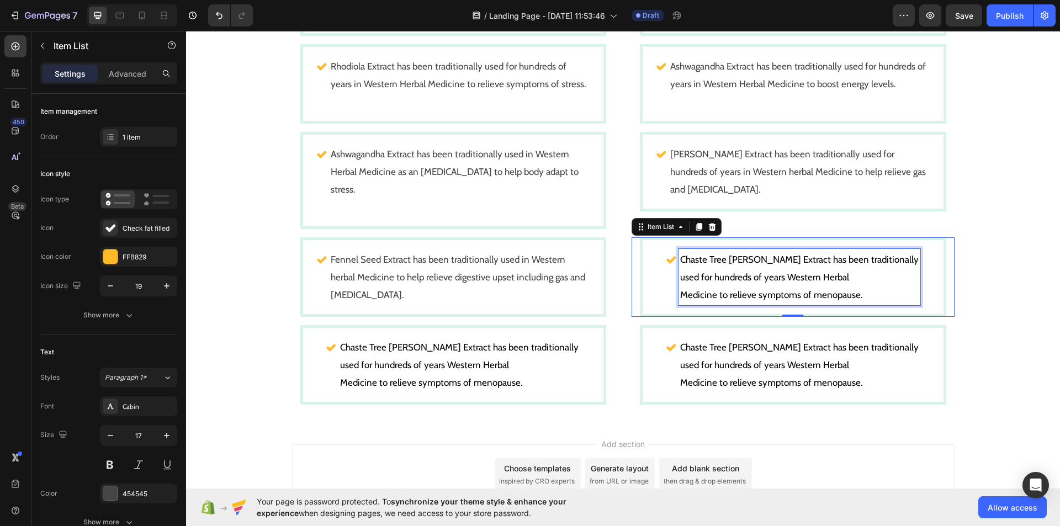
click at [779, 251] on p "Chaste Tree [PERSON_NAME] Extract has been traditionally used for hundreds of y…" at bounding box center [799, 268] width 238 height 35
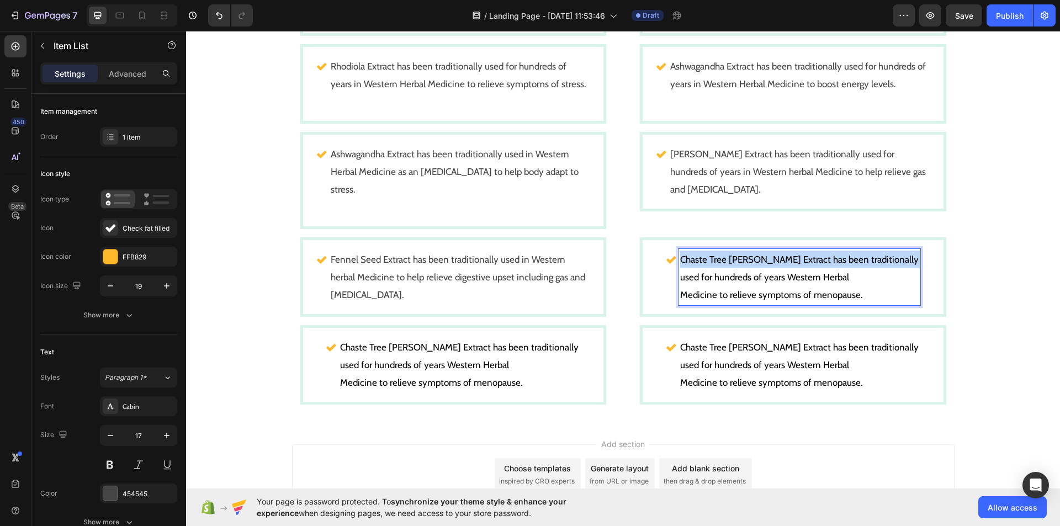
click at [779, 251] on p "Chaste Tree [PERSON_NAME] Extract has been traditionally used for hundreds of y…" at bounding box center [799, 268] width 238 height 35
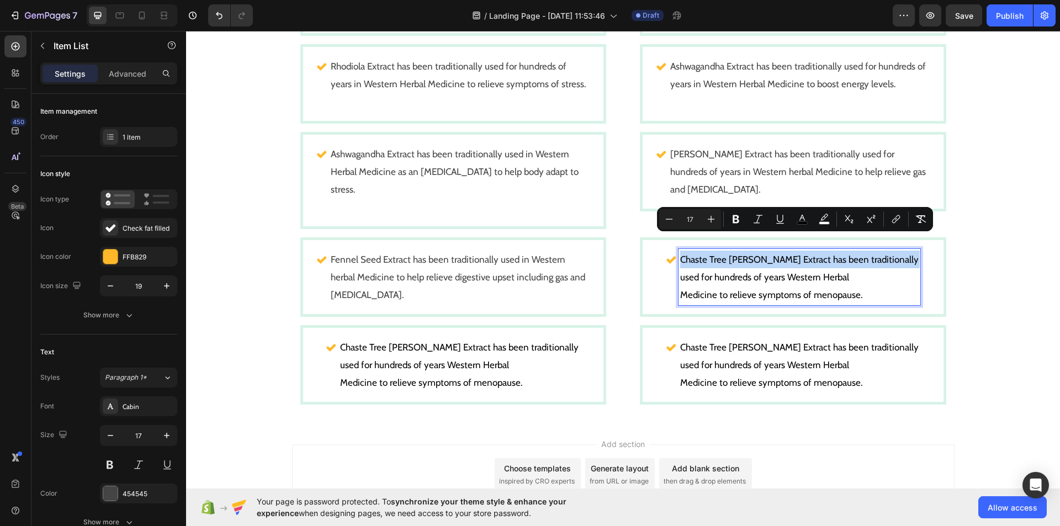
click at [779, 251] on p "Chaste Tree [PERSON_NAME] Extract has been traditionally used for hundreds of y…" at bounding box center [799, 268] width 238 height 35
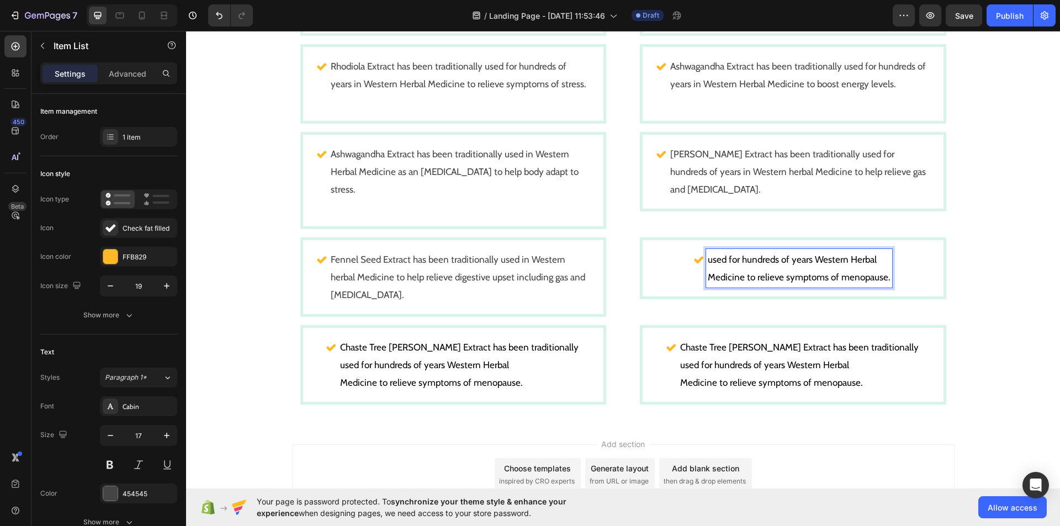
click at [779, 251] on p "used for hundreds of years Western Herbal" at bounding box center [799, 260] width 183 height 18
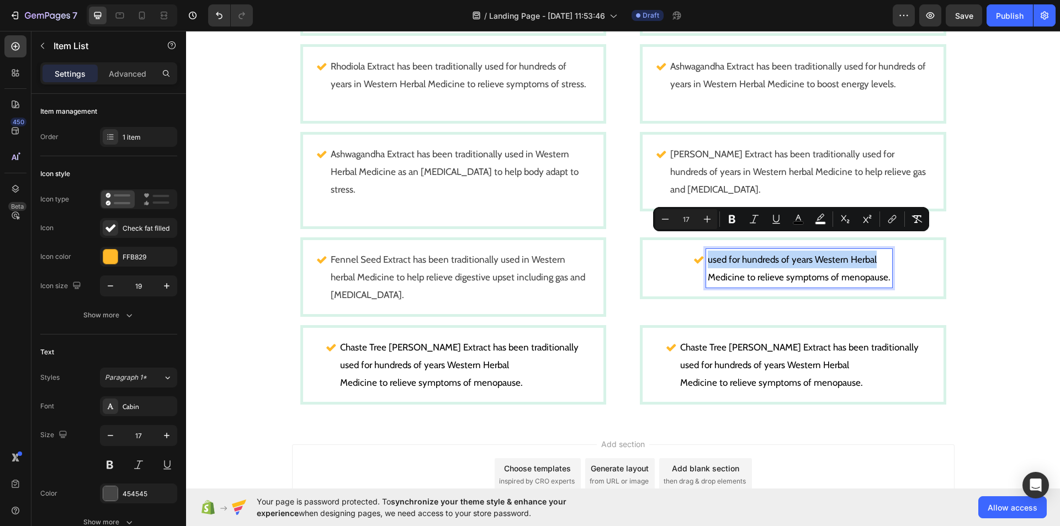
click at [779, 251] on p "used for hundreds of years Western Herbal" at bounding box center [799, 260] width 183 height 18
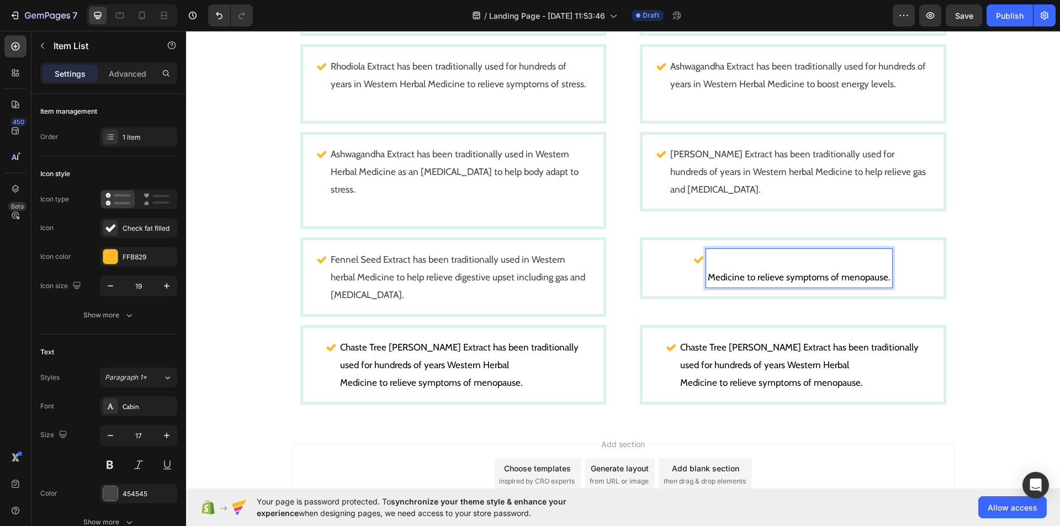
click at [782, 272] on span "Medicine to relieve symptoms of menopause." at bounding box center [799, 277] width 183 height 11
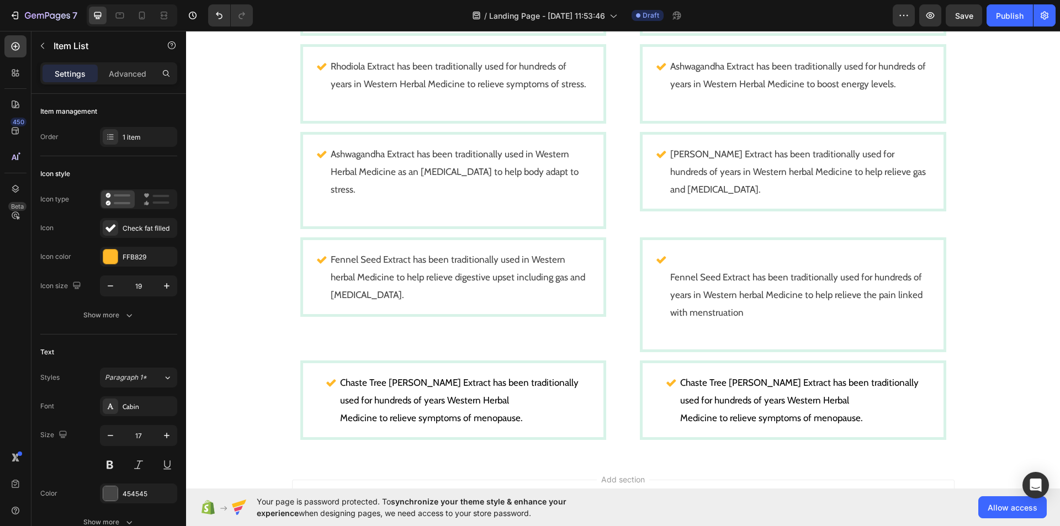
click at [670, 268] on p "Fennel Seed Extract has been traditionally used for hundreds of years in Wester…" at bounding box center [799, 294] width 258 height 53
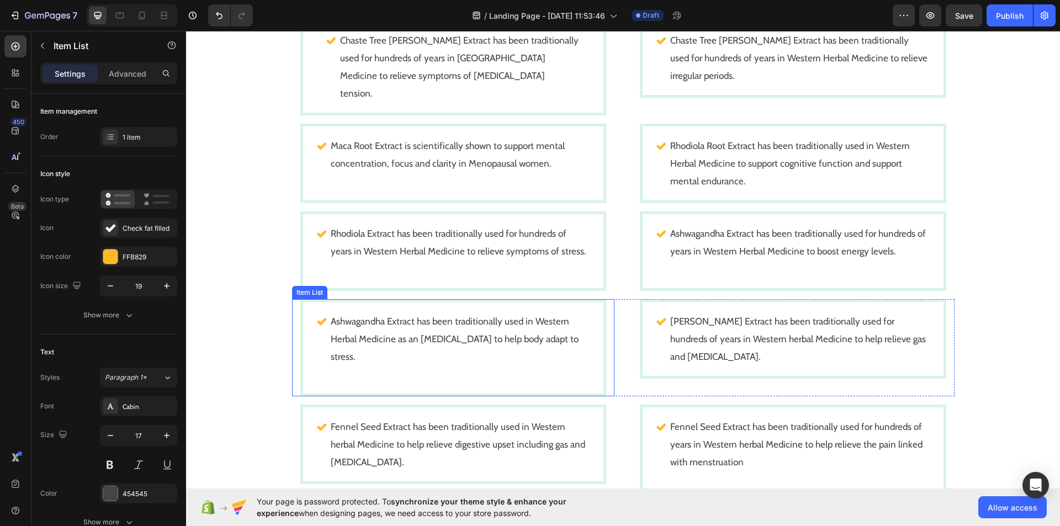
scroll to position [1155, 0]
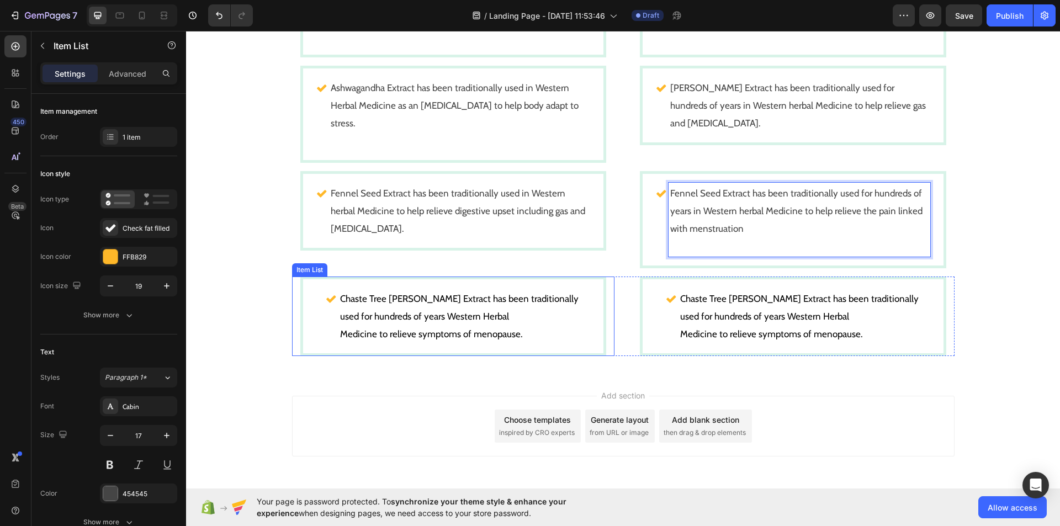
click at [463, 291] on p "Chaste Tree [PERSON_NAME] Extract has been traditionally used for hundreds of y…" at bounding box center [459, 307] width 238 height 35
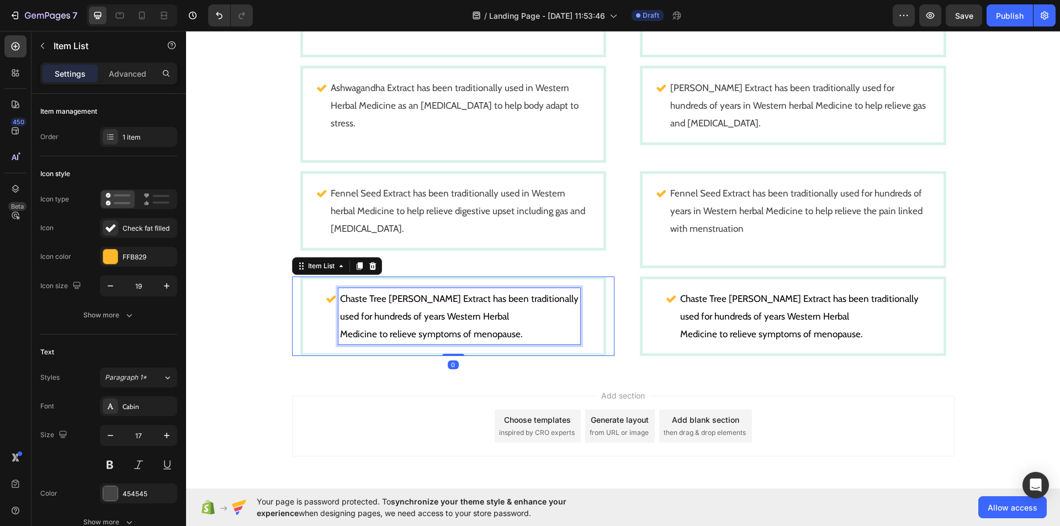
click at [463, 291] on p "Chaste Tree [PERSON_NAME] Extract has been traditionally used for hundreds of y…" at bounding box center [459, 307] width 238 height 35
click at [498, 293] on span "Chaste Tree [PERSON_NAME] Extract has been traditionally" at bounding box center [459, 298] width 238 height 11
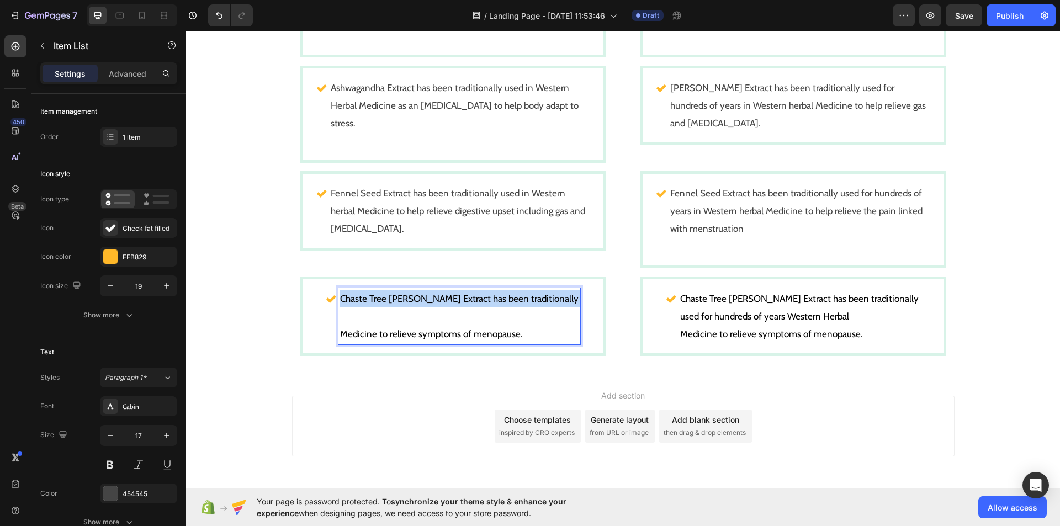
click at [498, 293] on span "Chaste Tree [PERSON_NAME] Extract has been traditionally" at bounding box center [459, 298] width 238 height 11
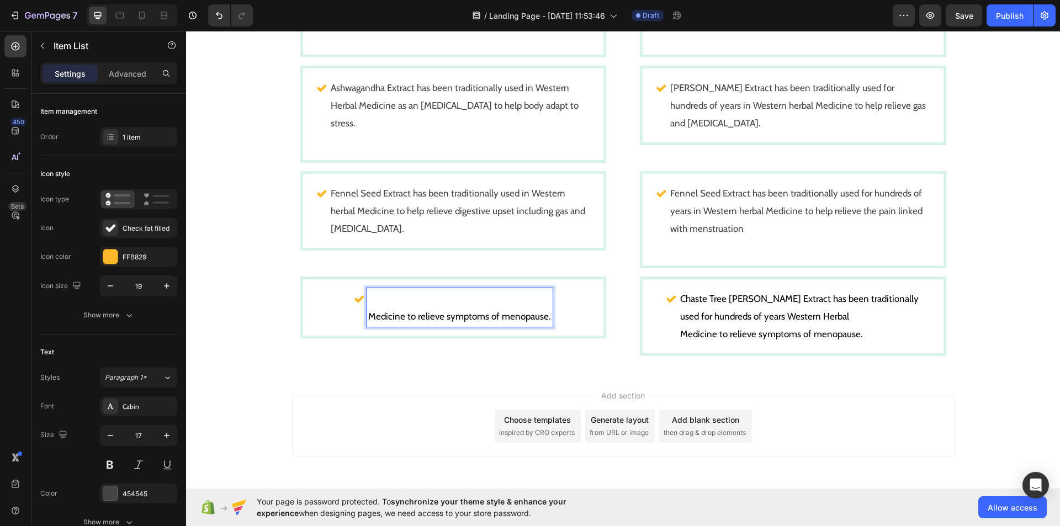
click at [533, 311] on span "Medicine to relieve symptoms of menopause." at bounding box center [459, 316] width 183 height 11
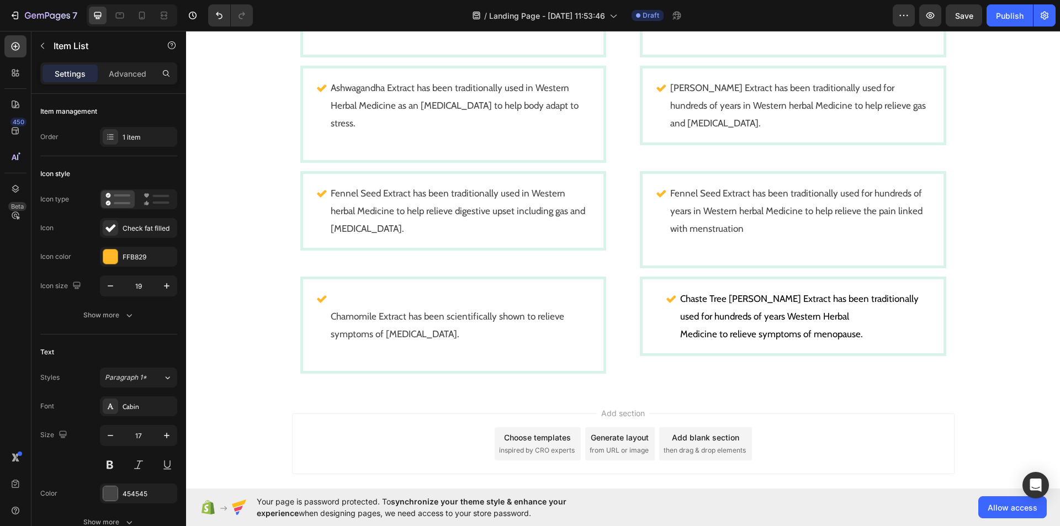
click at [331, 307] on p "Chamomile Extract has been scientifically shown to relieve symptoms of [MEDICAL…" at bounding box center [460, 324] width 258 height 35
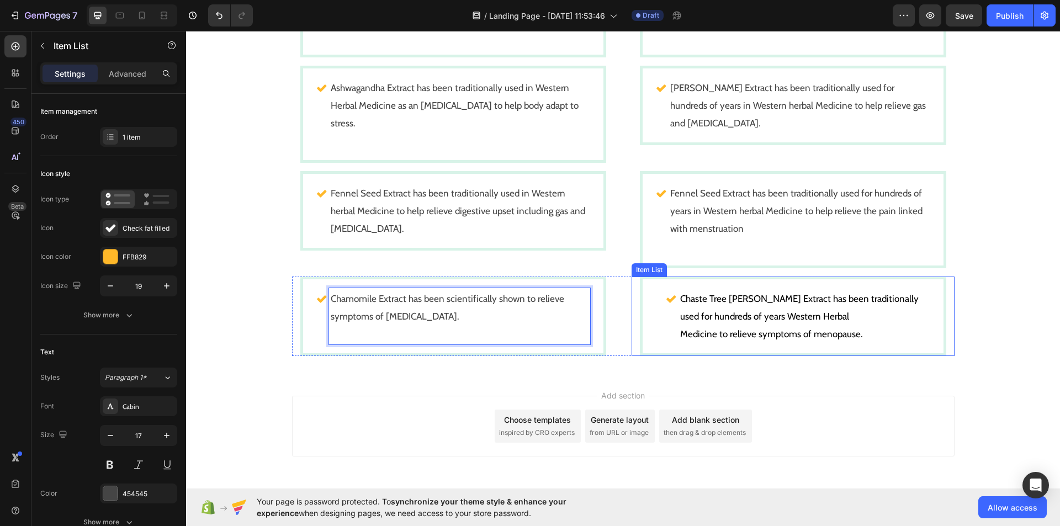
click at [719, 311] on span "used for hundreds of years Western Herbal" at bounding box center [764, 316] width 169 height 11
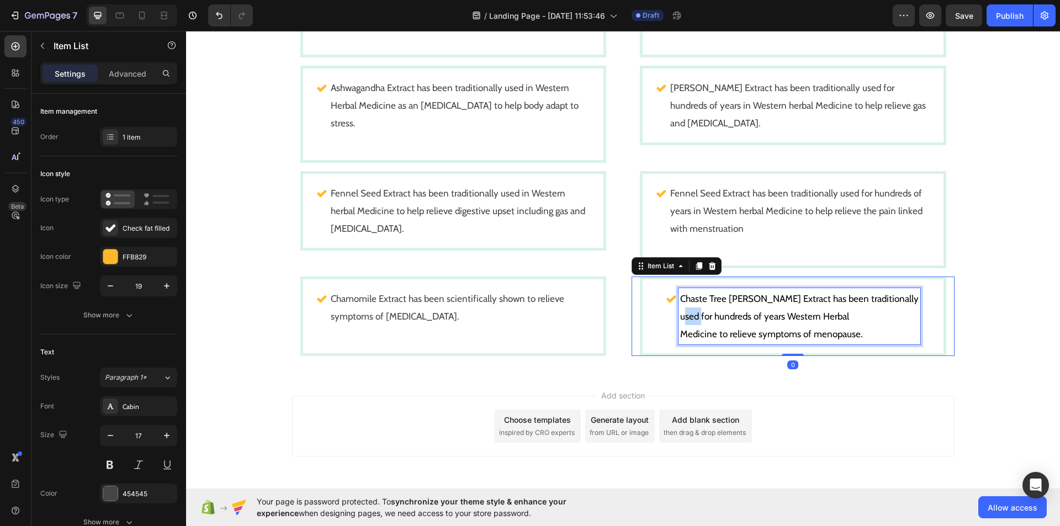
click at [719, 311] on span "used for hundreds of years Western Herbal" at bounding box center [764, 316] width 169 height 11
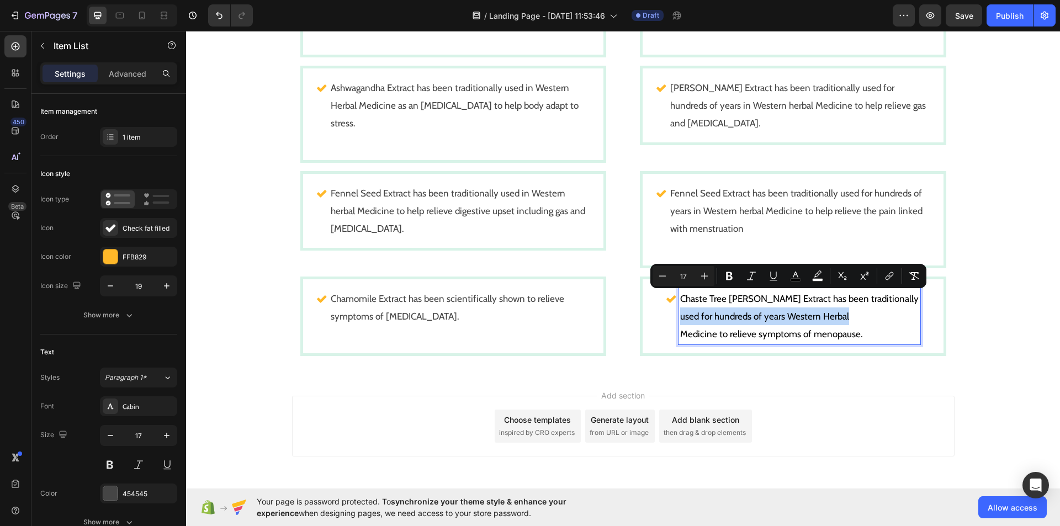
click at [719, 311] on span "used for hundreds of years Western Herbal" at bounding box center [764, 316] width 169 height 11
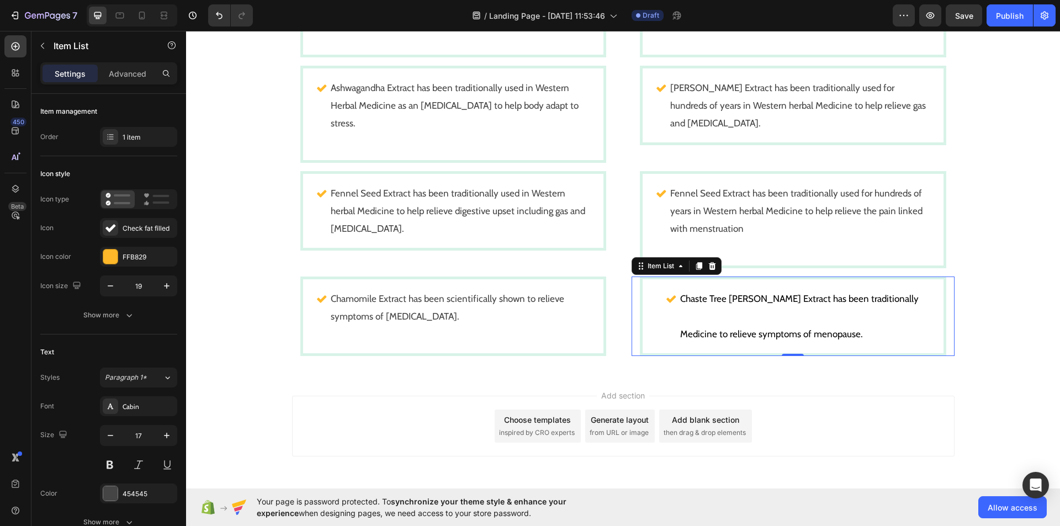
click at [699, 288] on div "Chaste Tree [PERSON_NAME] Extract has been traditionally Medicine to relieve sy…" at bounding box center [793, 316] width 254 height 56
click at [704, 293] on span "Chaste Tree [PERSON_NAME] Extract has been traditionally" at bounding box center [799, 298] width 238 height 11
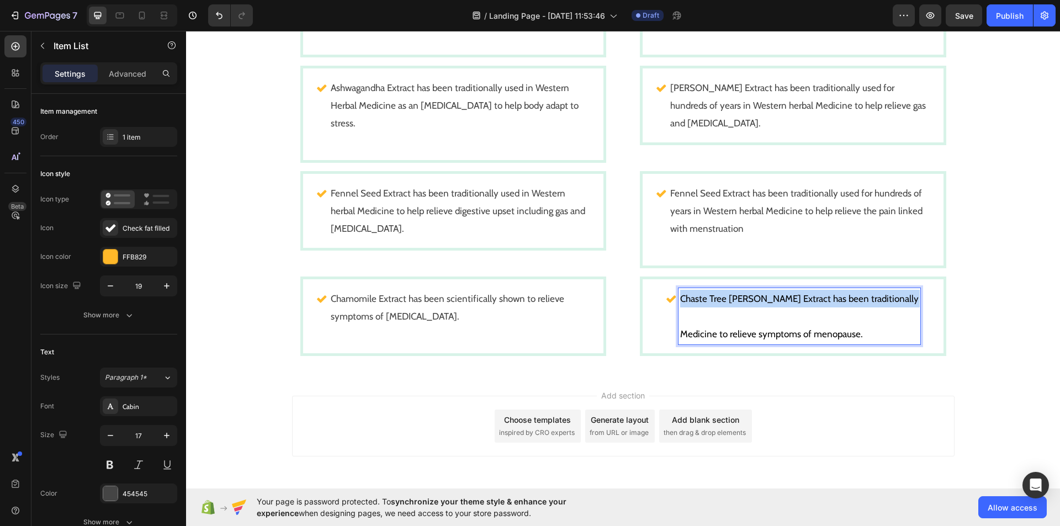
click at [704, 293] on span "Chaste Tree [PERSON_NAME] Extract has been traditionally" at bounding box center [799, 298] width 238 height 11
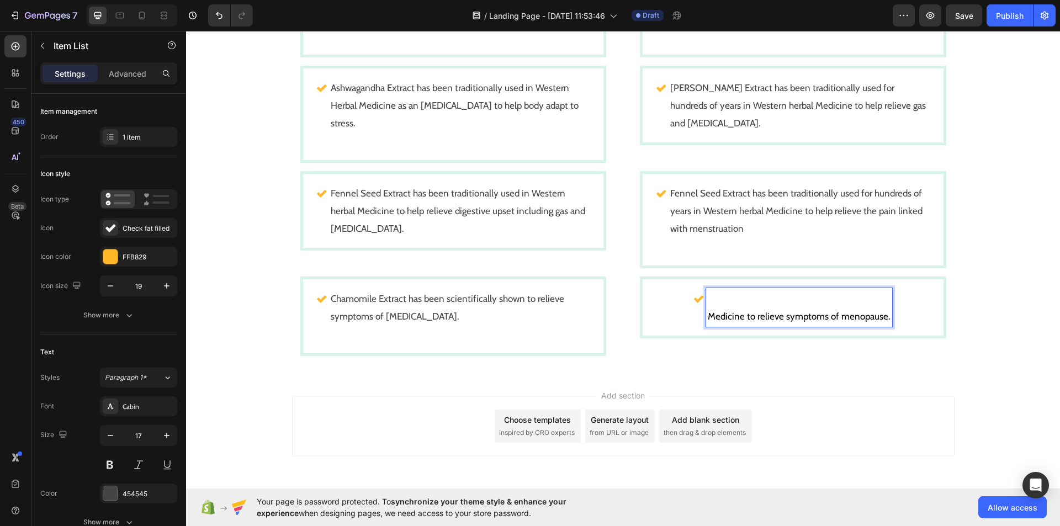
click at [708, 311] on span "Medicine to relieve symptoms of menopause." at bounding box center [799, 316] width 183 height 11
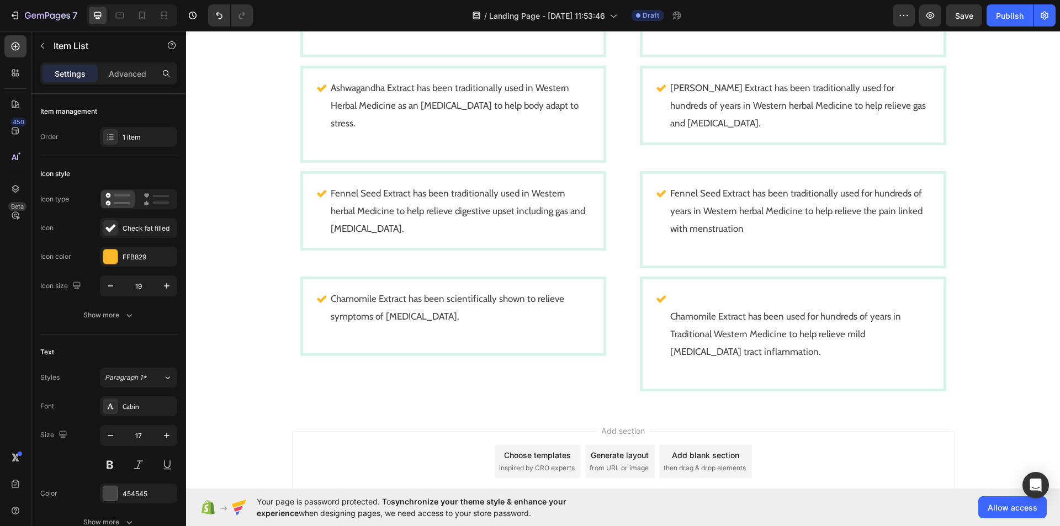
click at [670, 307] on p "Chamomile Extract has been used for hundreds of years in Traditional Western Me…" at bounding box center [799, 333] width 258 height 53
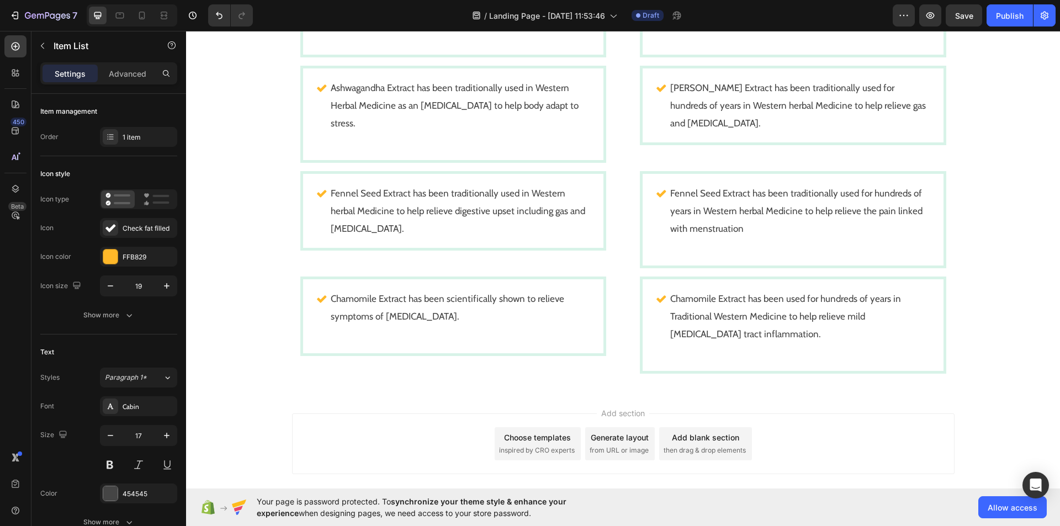
click at [670, 343] on p "Rich Text Editor. Editing area: main" at bounding box center [799, 352] width 258 height 18
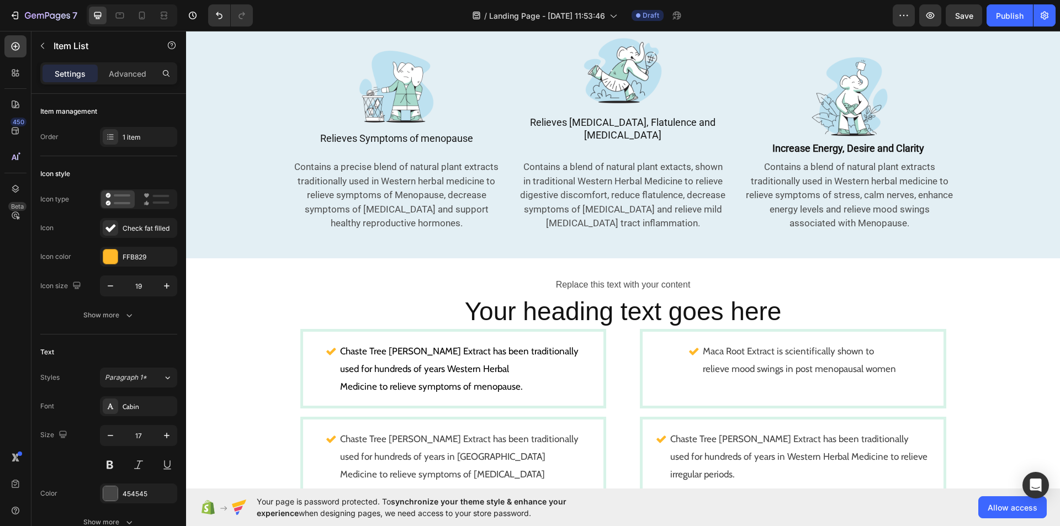
scroll to position [535, 0]
click at [592, 277] on div "Replace this text with your content" at bounding box center [623, 286] width 662 height 18
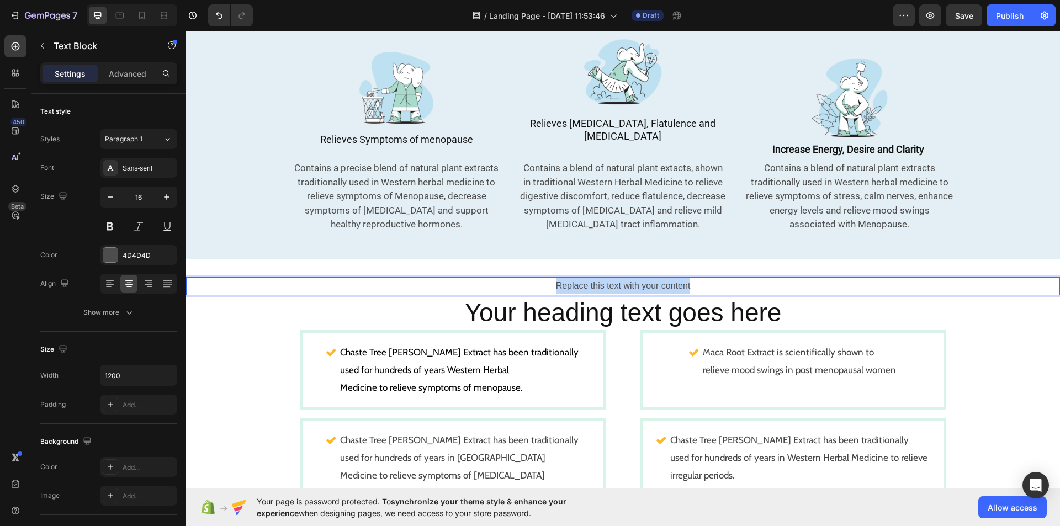
drag, startPoint x: 592, startPoint y: 272, endPoint x: 676, endPoint y: 276, distance: 83.4
click at [676, 278] on p "Replace this text with your content" at bounding box center [623, 286] width 660 height 16
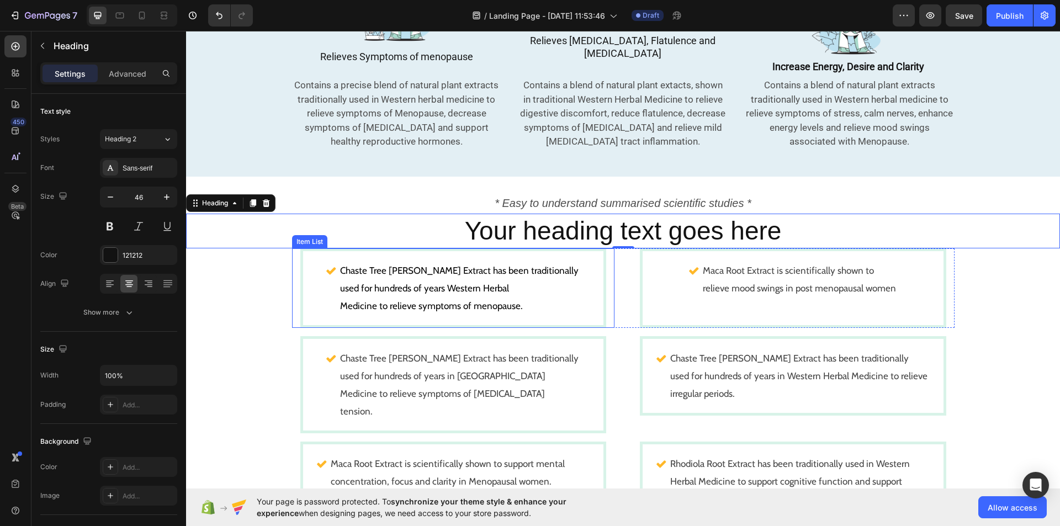
scroll to position [618, 0]
click at [626, 214] on h2 "Your heading text goes here" at bounding box center [623, 230] width 874 height 35
click at [626, 214] on p "Your heading text goes here" at bounding box center [623, 230] width 872 height 33
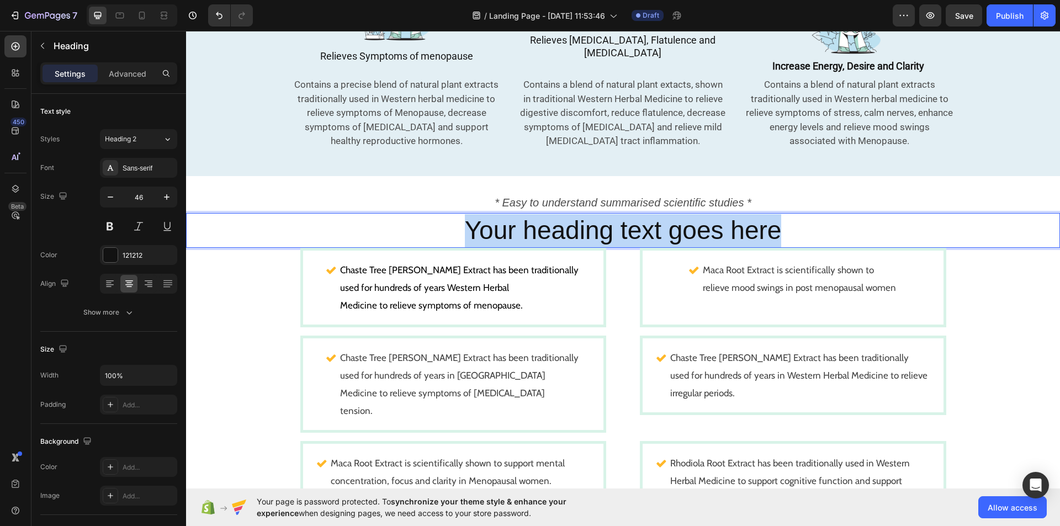
click at [626, 214] on p "Your heading text goes here" at bounding box center [623, 230] width 872 height 33
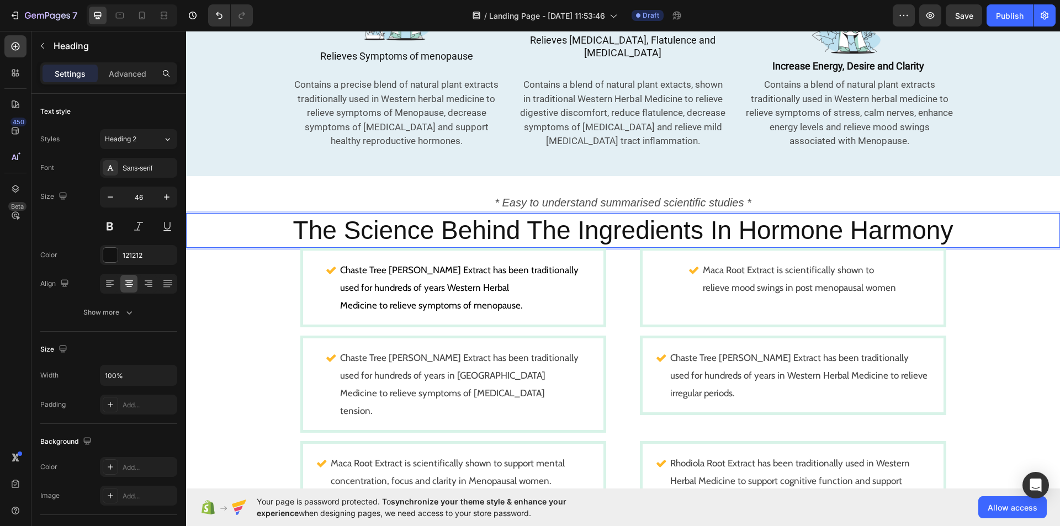
click at [569, 216] on p "The Science Behind The Ingredients In Hormone Harmony" at bounding box center [623, 230] width 872 height 33
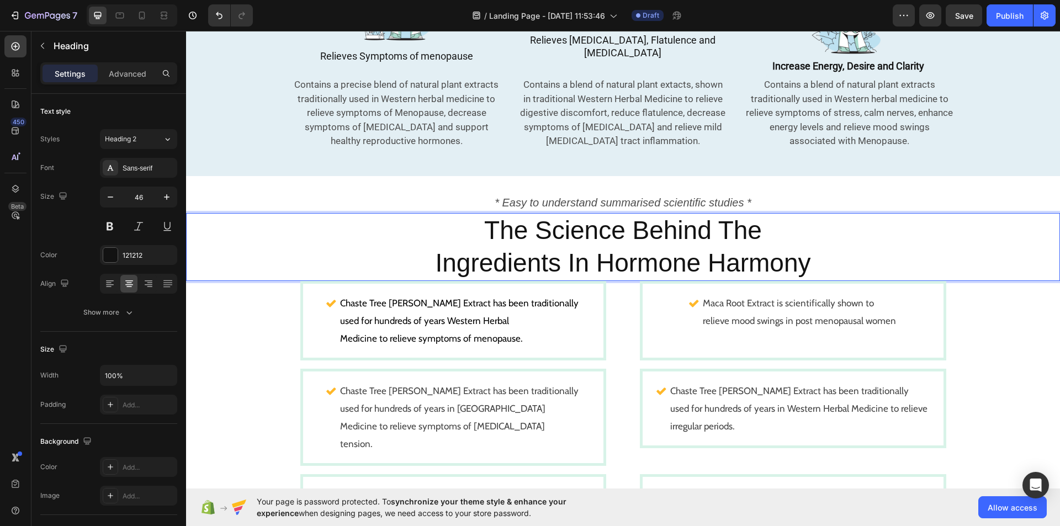
click at [703, 254] on p "The Science Behind The Ingredients In Hormone Harmony" at bounding box center [623, 247] width 872 height 66
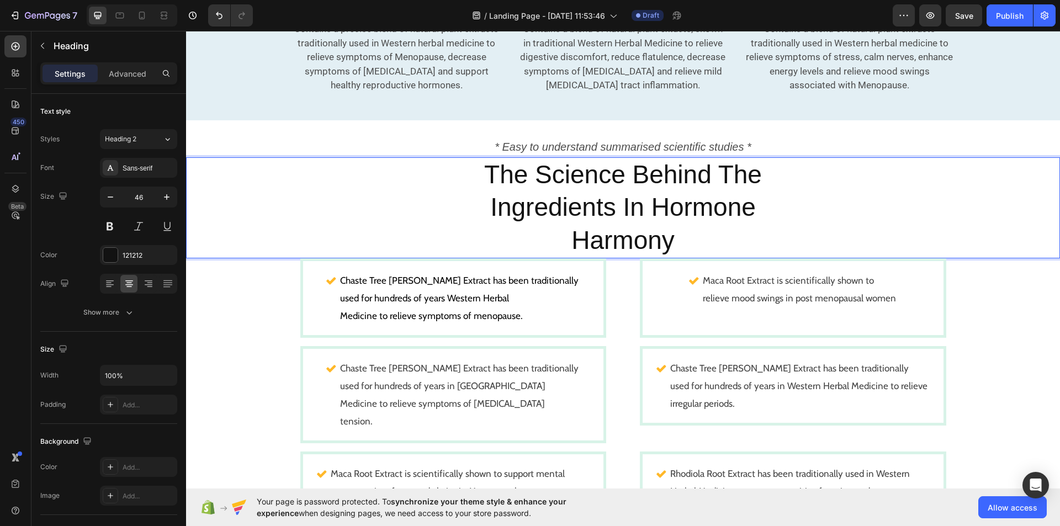
scroll to position [674, 0]
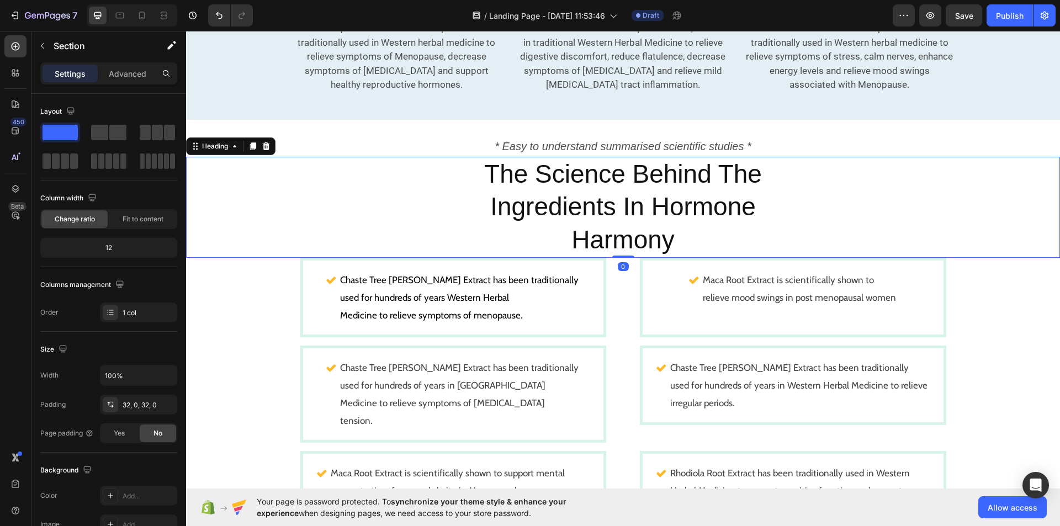
click at [489, 158] on p "The Science Behind The Ingredients In Hormone Harmony" at bounding box center [623, 207] width 872 height 99
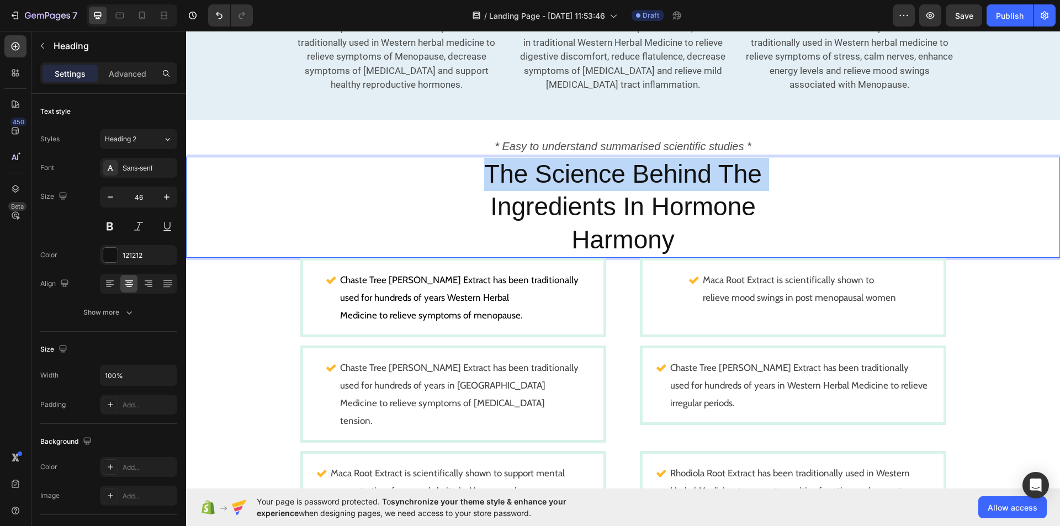
click at [489, 158] on p "The Science Behind The Ingredients In Hormone Harmony" at bounding box center [623, 207] width 872 height 99
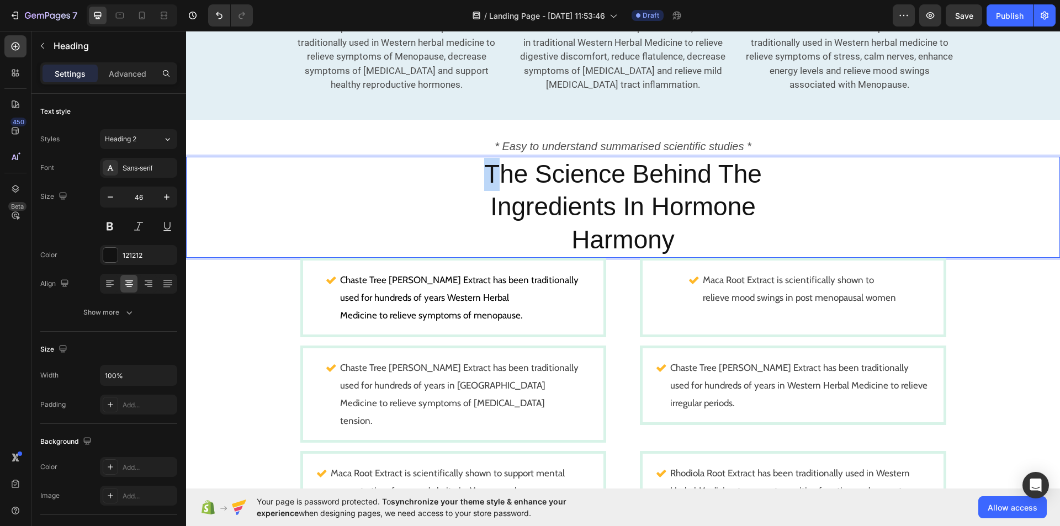
click at [489, 158] on p "The Science Behind The Ingredients In Hormone Harmony" at bounding box center [623, 207] width 872 height 99
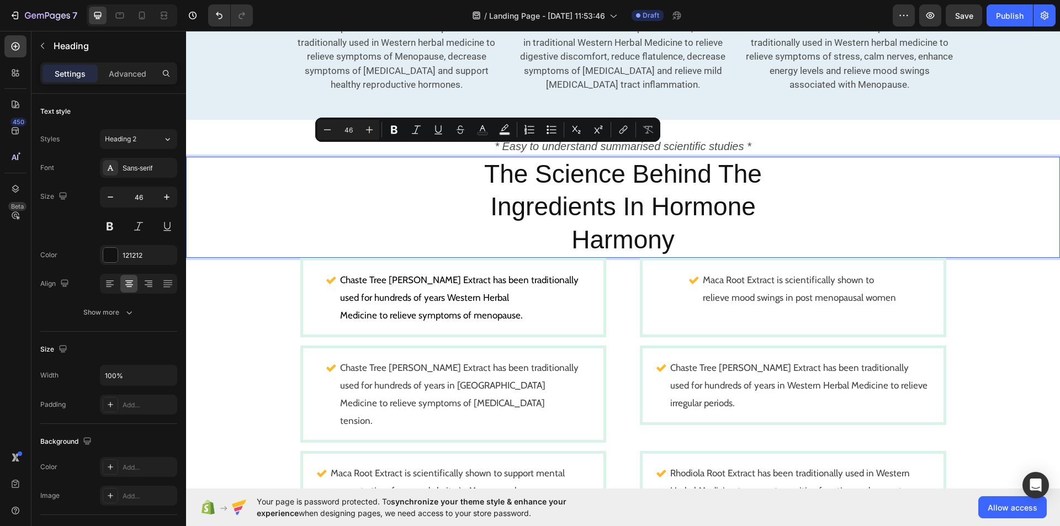
click at [582, 167] on p "The Science Behind The Ingredients In Hormone Harmony" at bounding box center [623, 207] width 872 height 99
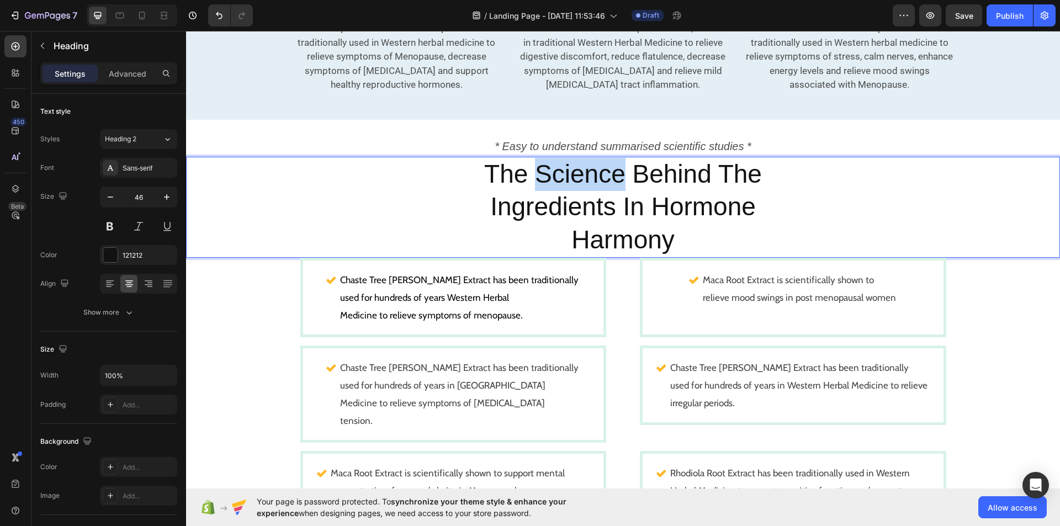
click at [582, 167] on p "The Science Behind The Ingredients In Hormone Harmony" at bounding box center [623, 207] width 872 height 99
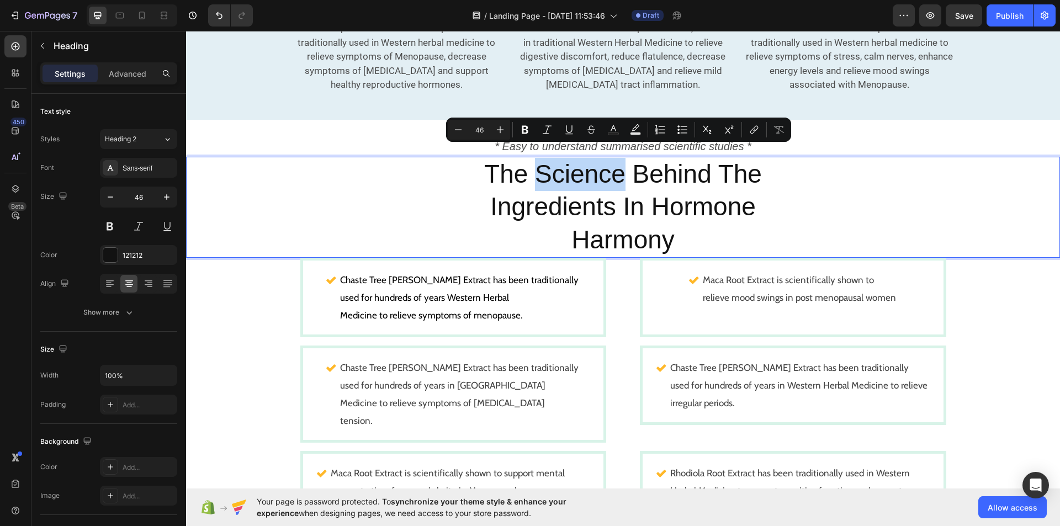
drag, startPoint x: 674, startPoint y: 224, endPoint x: 466, endPoint y: 157, distance: 218.9
click at [466, 158] on p "The Science Behind The Ingredients In Hormone Harmony" at bounding box center [623, 207] width 872 height 99
click at [529, 130] on icon "Editor contextual toolbar" at bounding box center [524, 129] width 11 height 11
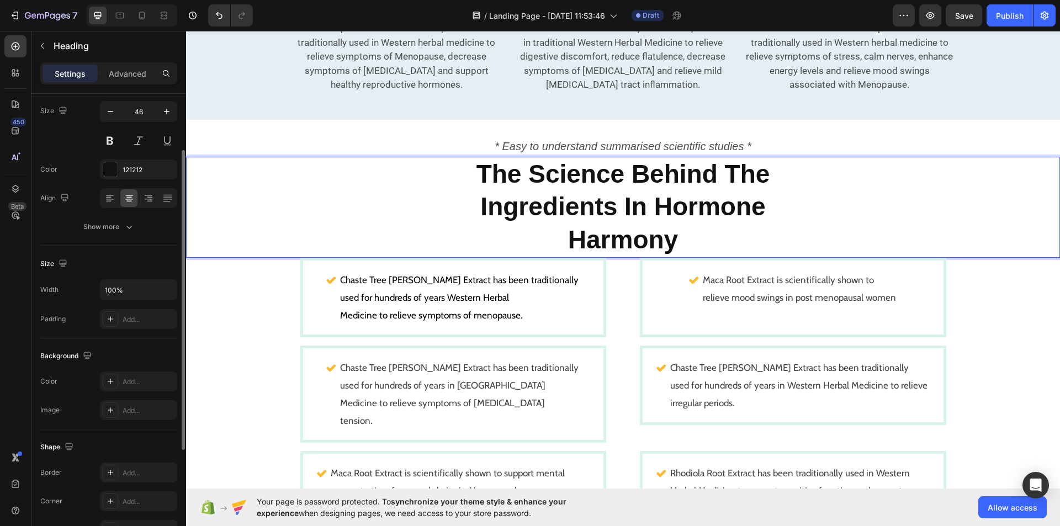
scroll to position [86, 0]
click at [132, 230] on icon "button" at bounding box center [129, 226] width 11 height 11
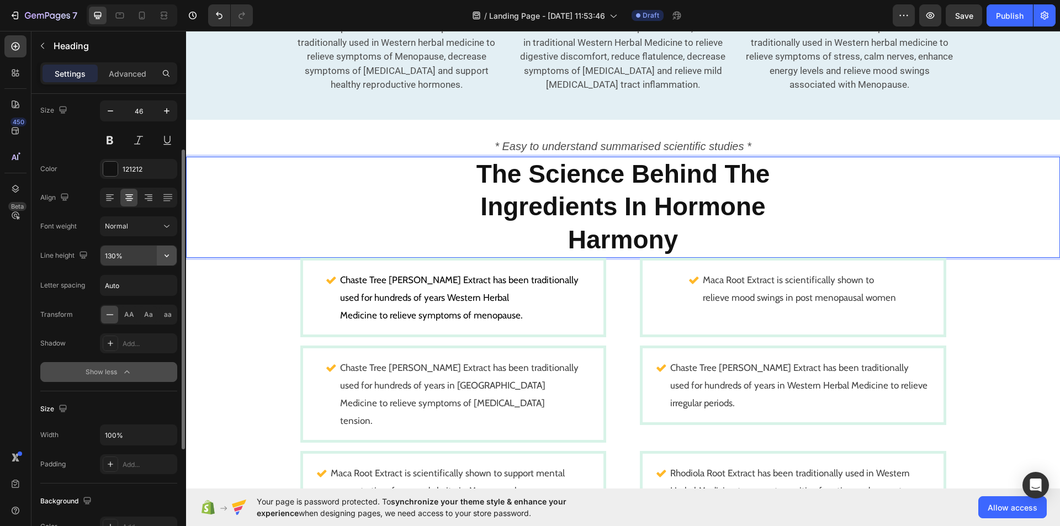
click at [168, 254] on icon "button" at bounding box center [166, 255] width 11 height 11
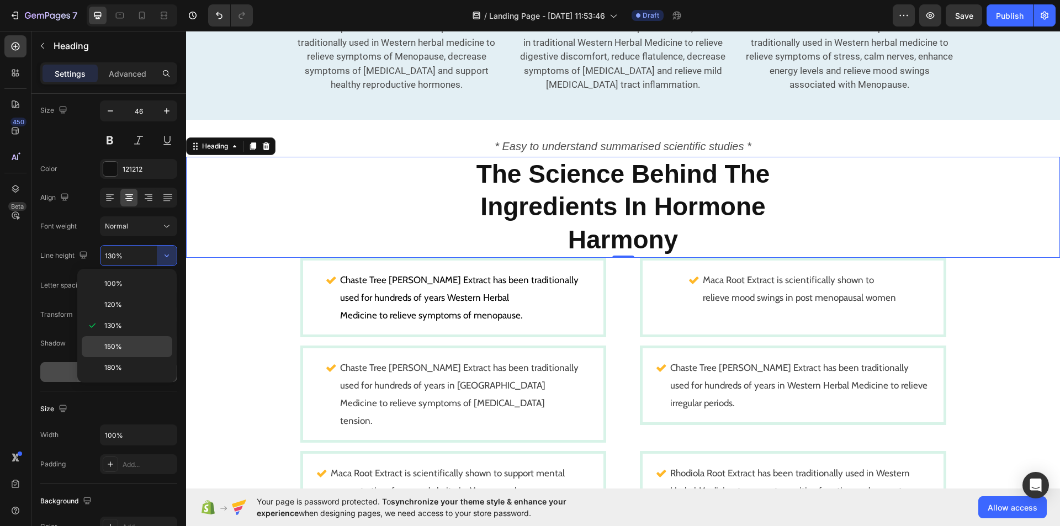
click at [134, 357] on div "150%" at bounding box center [127, 367] width 91 height 21
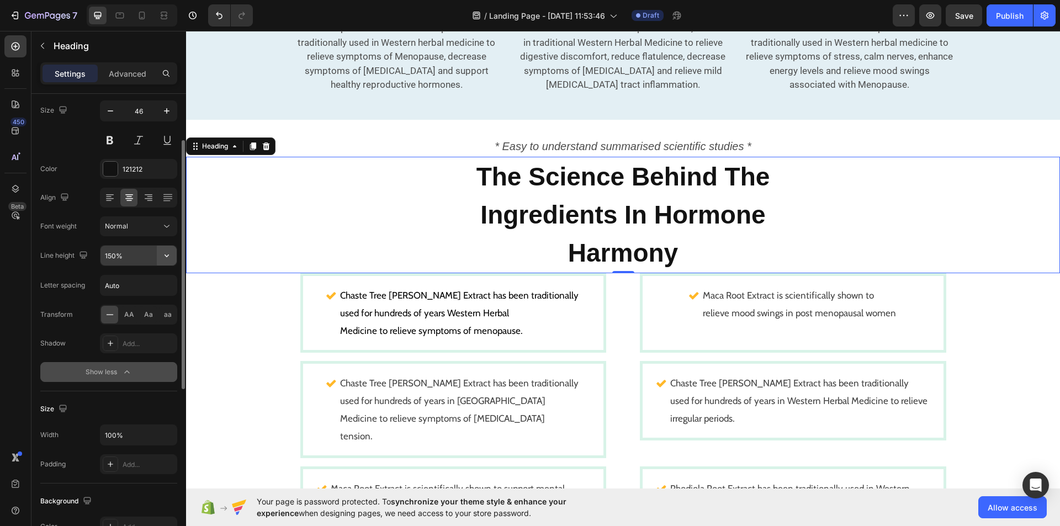
click at [169, 252] on icon "button" at bounding box center [166, 255] width 11 height 11
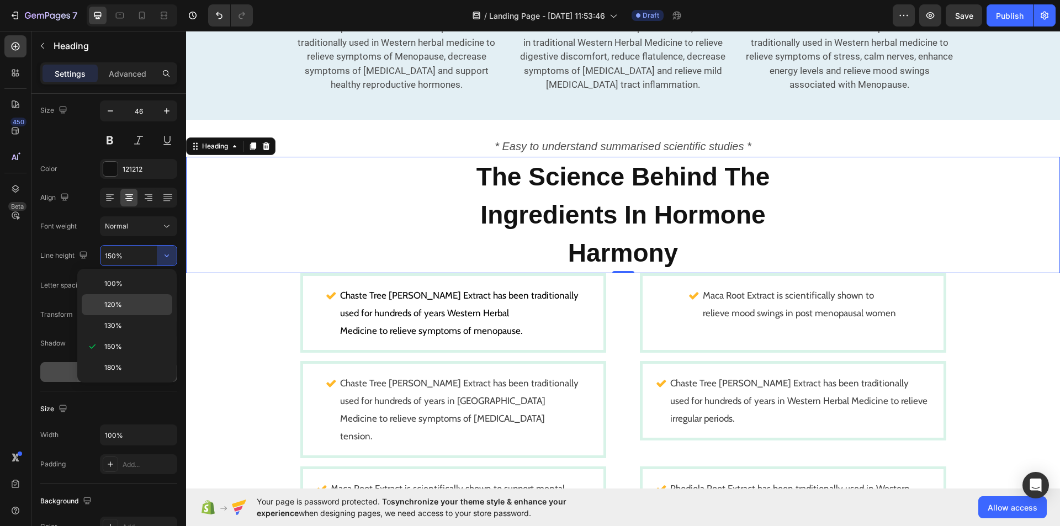
click at [143, 306] on p "120%" at bounding box center [135, 305] width 63 height 10
type input "120%"
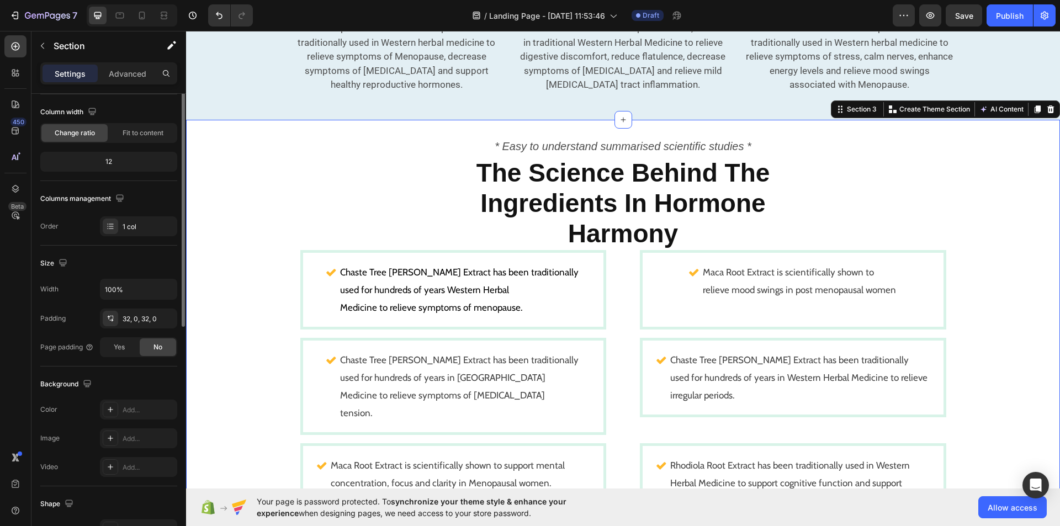
scroll to position [0, 0]
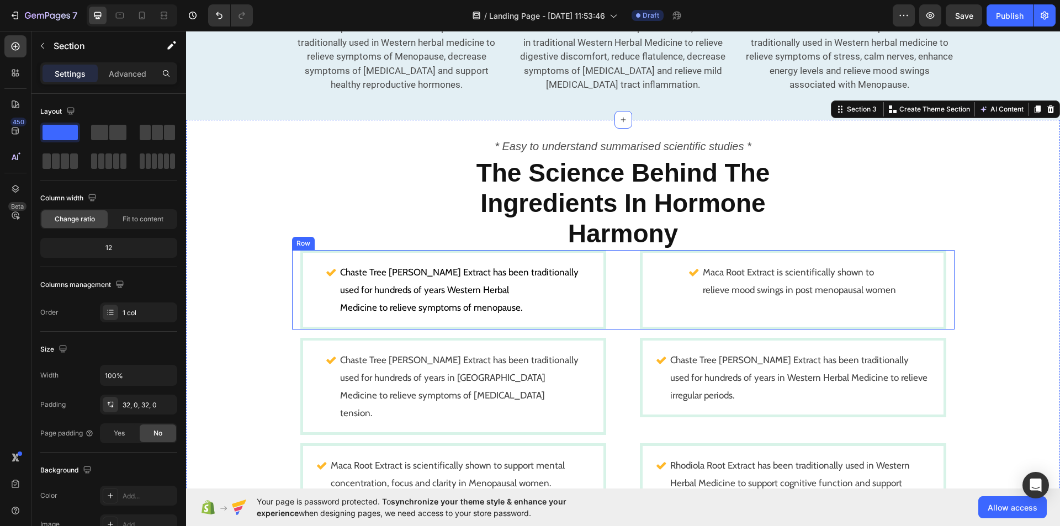
click at [622, 250] on div "Chaste Tree [PERSON_NAME] Extract has been traditionally used for hundreds of y…" at bounding box center [623, 289] width 662 height 79
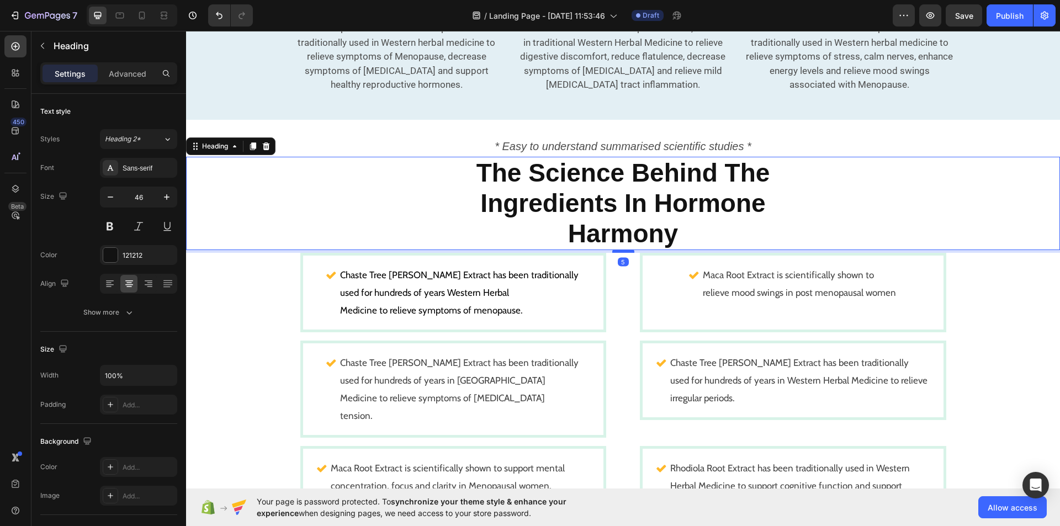
click at [619, 249] on div at bounding box center [623, 250] width 22 height 3
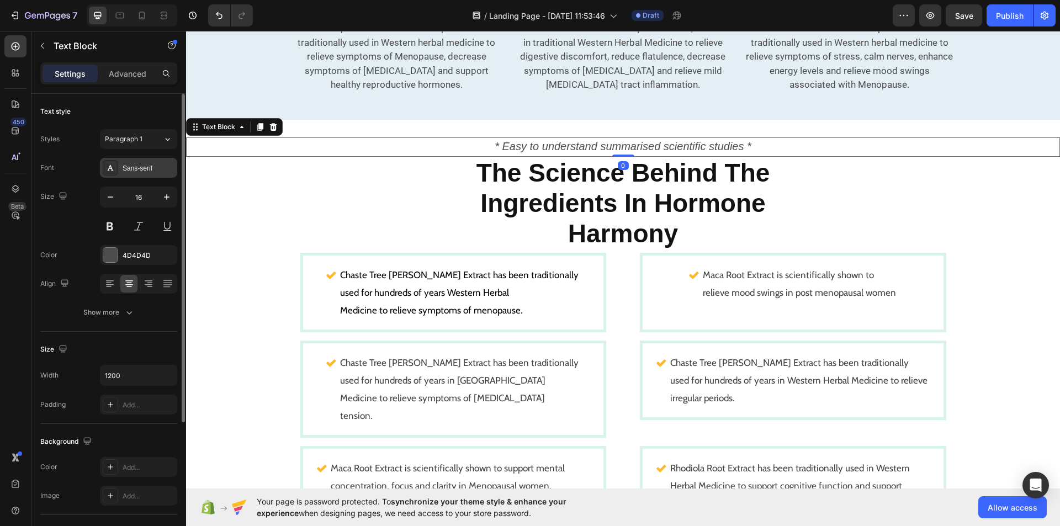
click at [169, 162] on div "Sans-serif" at bounding box center [138, 168] width 77 height 20
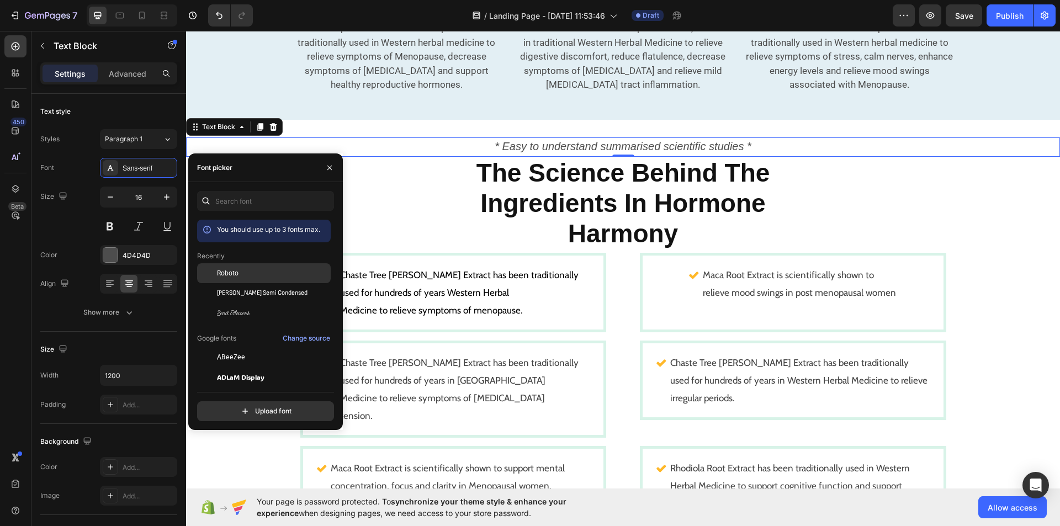
click at [258, 274] on div "Roboto" at bounding box center [272, 273] width 111 height 10
click at [169, 190] on button "button" at bounding box center [167, 197] width 20 height 20
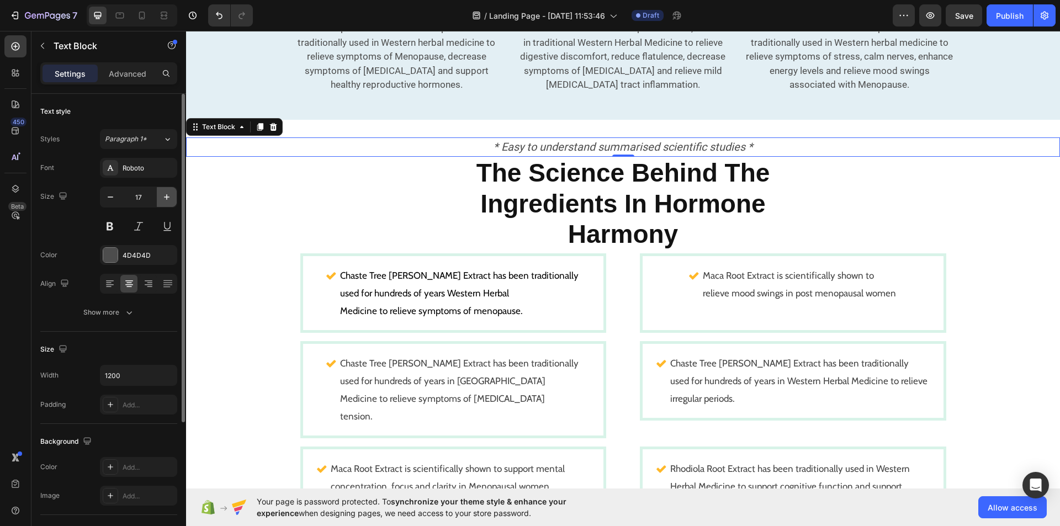
click at [169, 190] on button "button" at bounding box center [167, 197] width 20 height 20
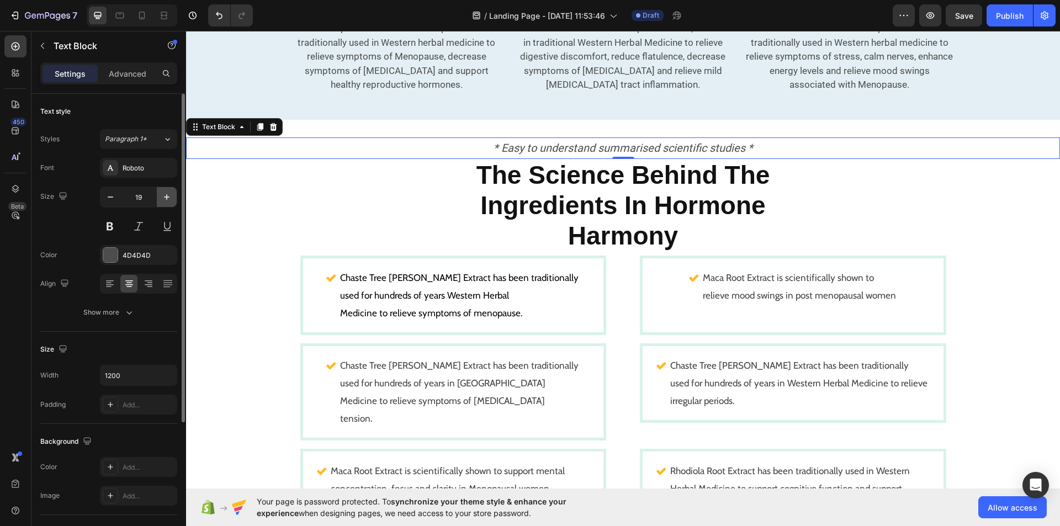
click at [169, 190] on button "button" at bounding box center [167, 197] width 20 height 20
type input "20"
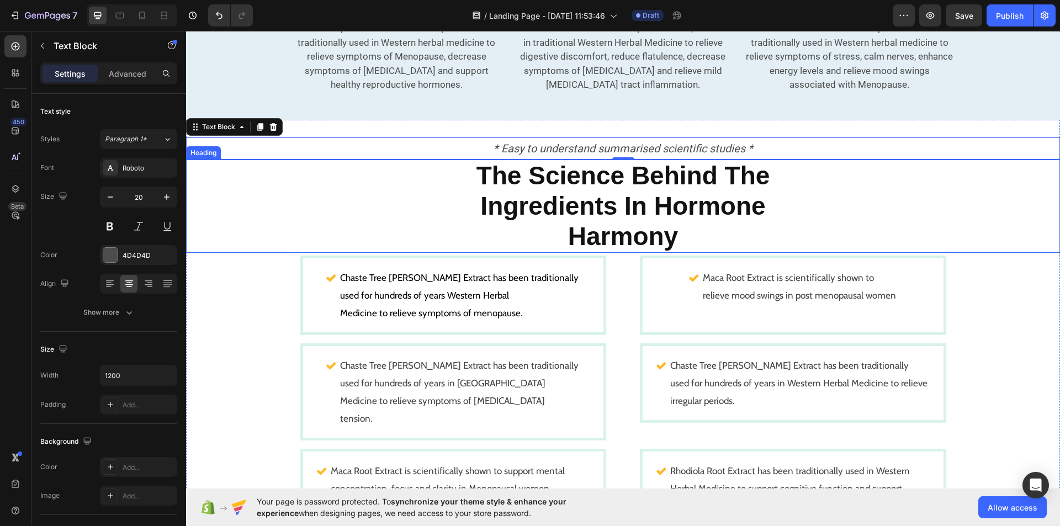
click at [480, 192] on strong "Ingredients In Hormone" at bounding box center [622, 206] width 285 height 29
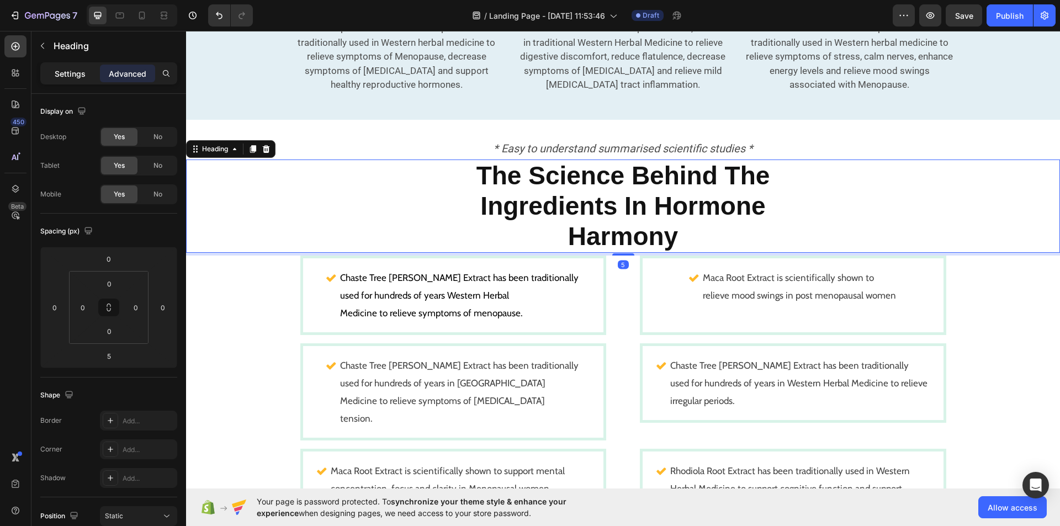
click at [71, 79] on div "Settings" at bounding box center [70, 74] width 55 height 18
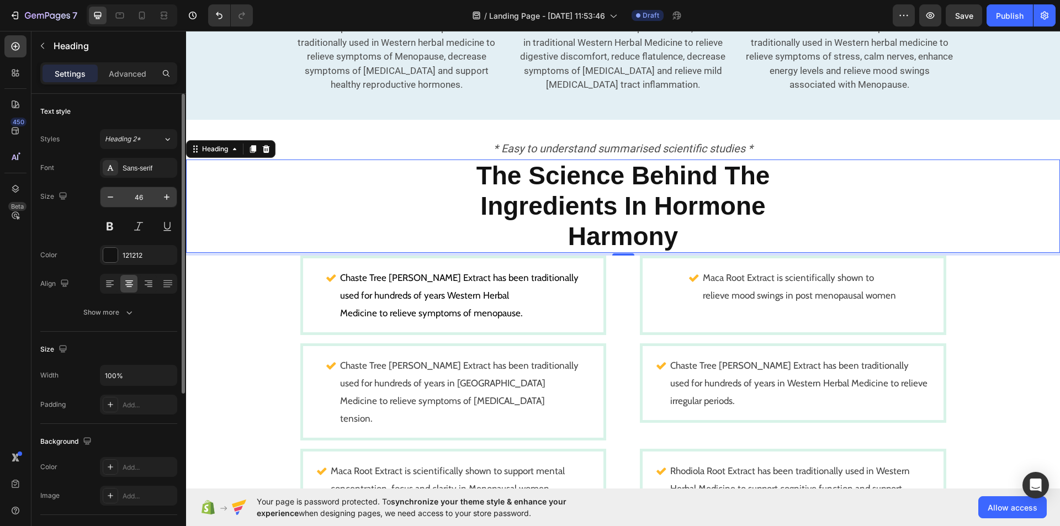
click at [144, 198] on input "46" at bounding box center [138, 197] width 36 height 20
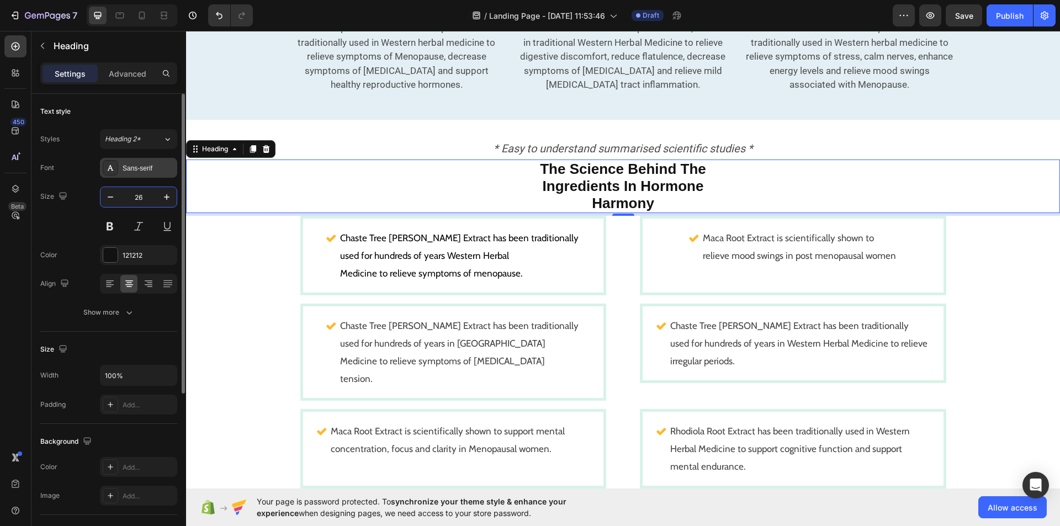
type input "26"
click at [168, 173] on div "Sans-serif" at bounding box center [138, 168] width 77 height 20
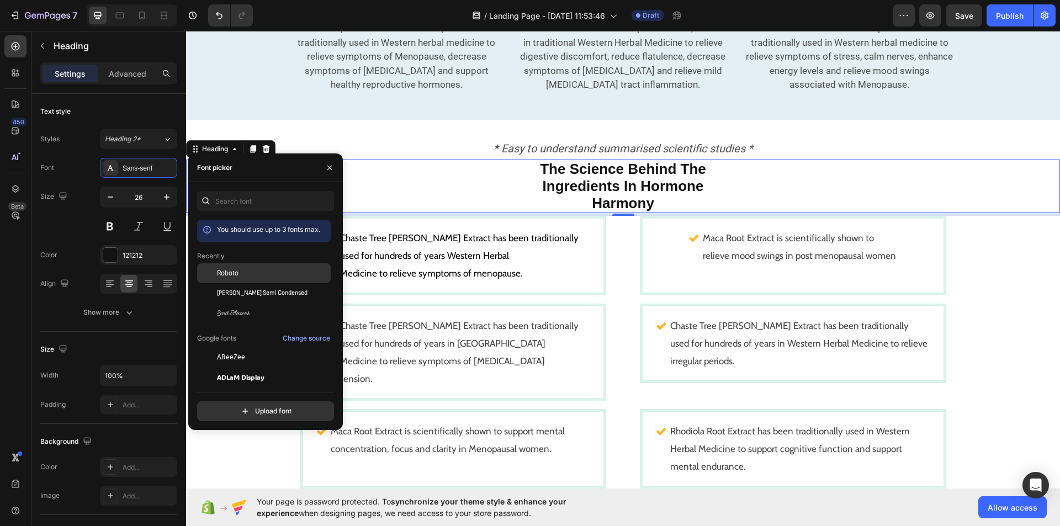
click at [253, 347] on div "Roboto" at bounding box center [264, 357] width 134 height 20
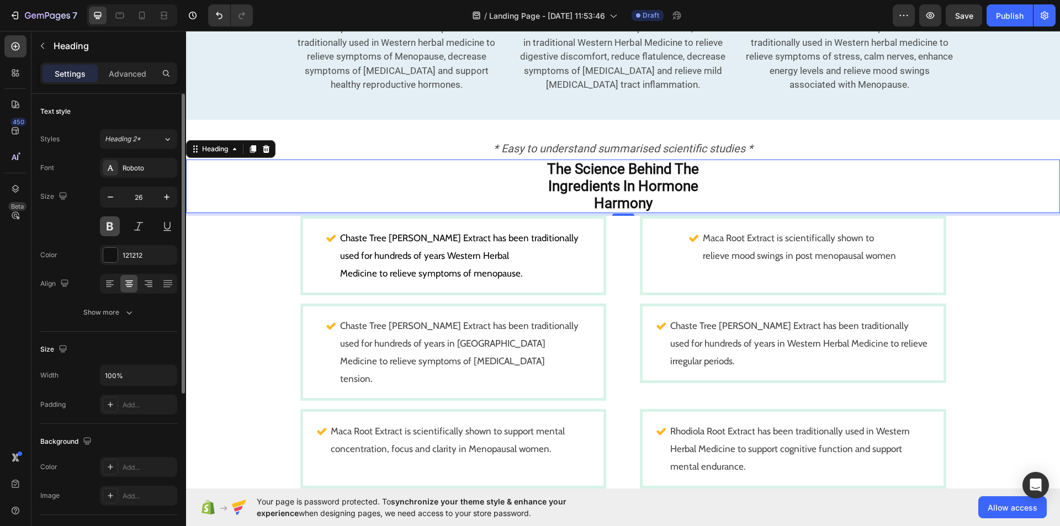
click at [116, 229] on button at bounding box center [110, 226] width 20 height 20
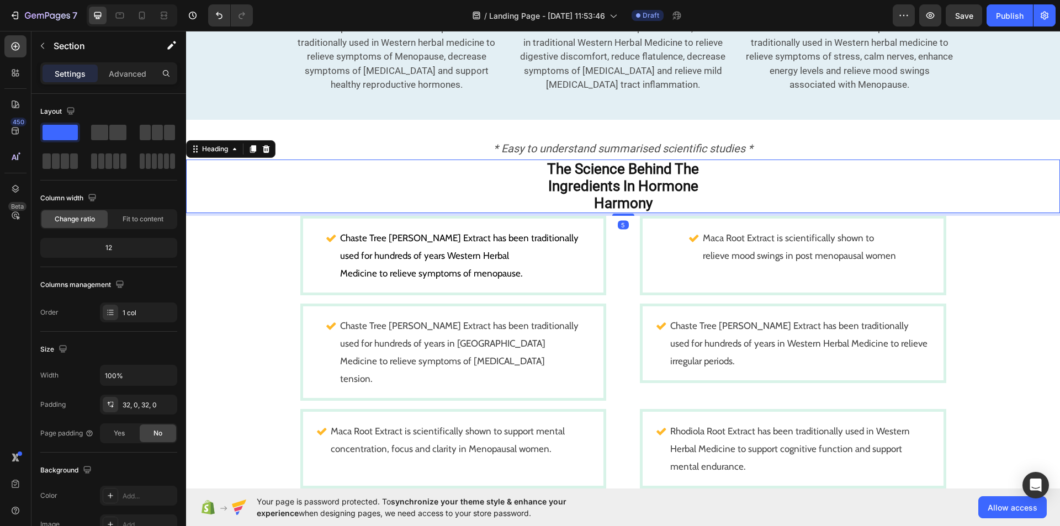
click at [548, 178] on strong "Ingredients In Hormone" at bounding box center [623, 186] width 150 height 17
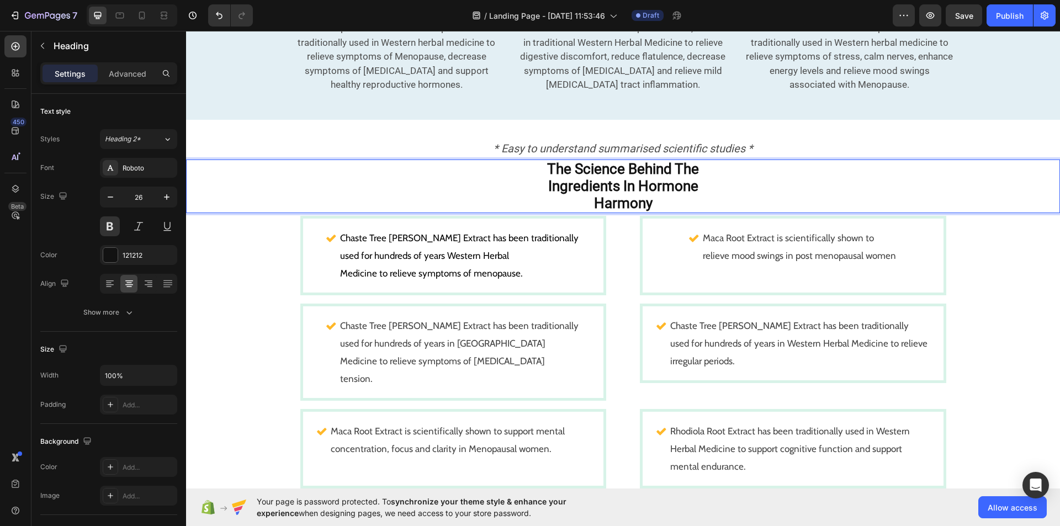
click at [548, 178] on strong "Ingredients In Hormone" at bounding box center [623, 186] width 150 height 17
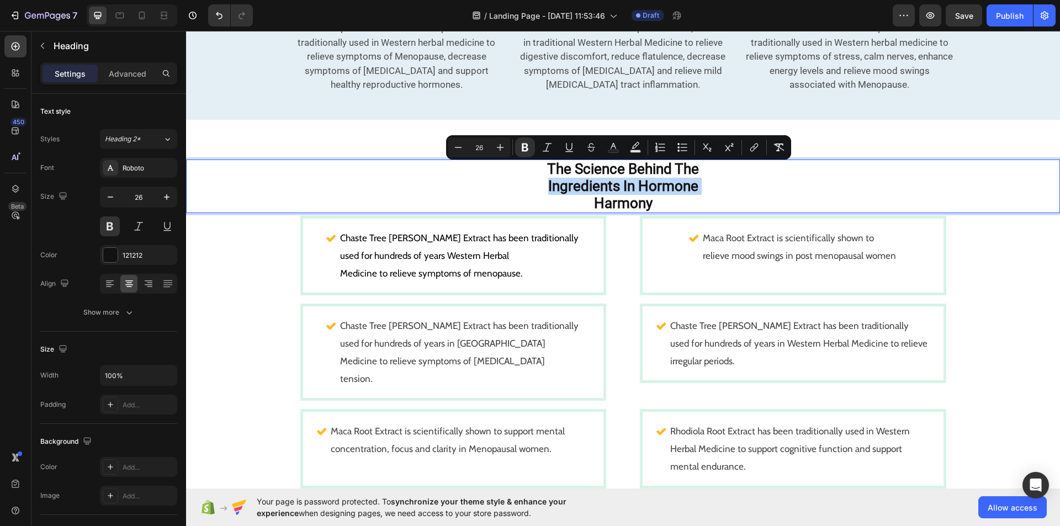
click at [548, 178] on strong "Ingredients In Hormone" at bounding box center [623, 186] width 150 height 17
click at [514, 184] on p "The Science Behind The Ingredients In Hormone Harmony" at bounding box center [623, 187] width 872 height 52
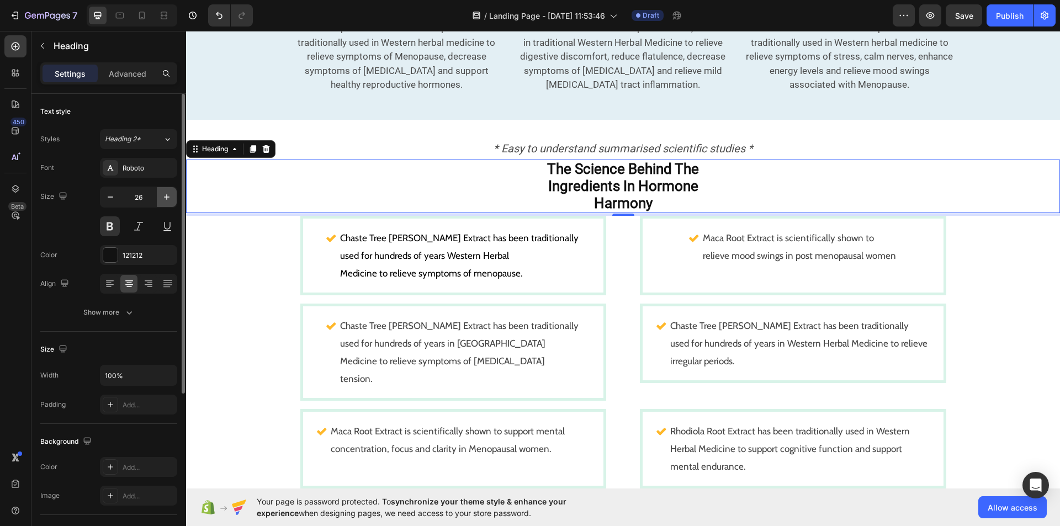
click at [167, 194] on icon "button" at bounding box center [166, 197] width 11 height 11
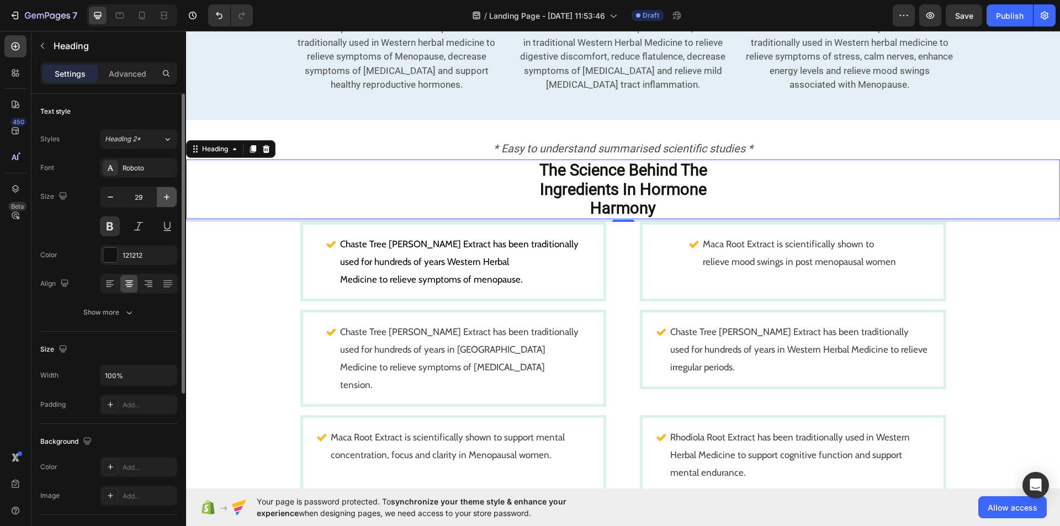
click at [167, 194] on icon "button" at bounding box center [166, 197] width 11 height 11
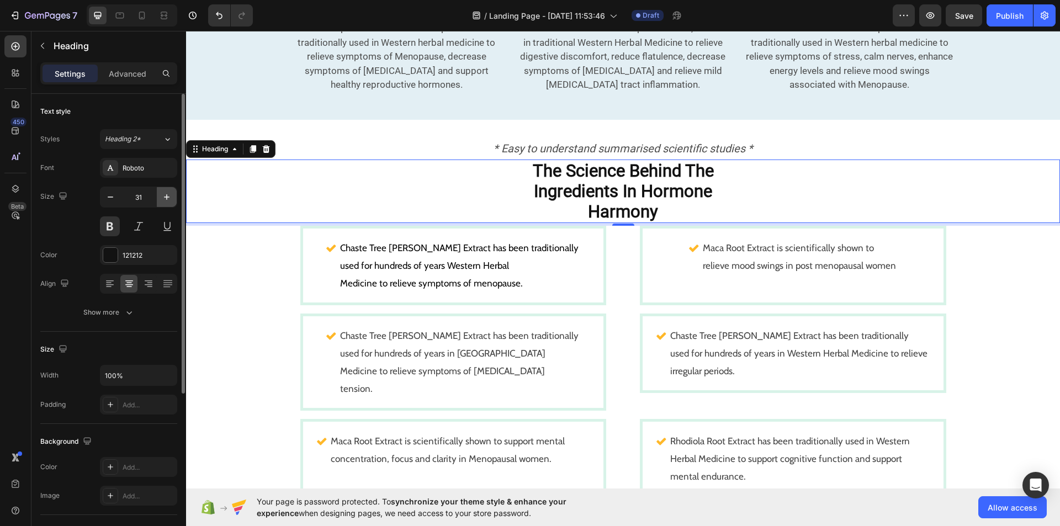
click at [167, 194] on icon "button" at bounding box center [166, 197] width 11 height 11
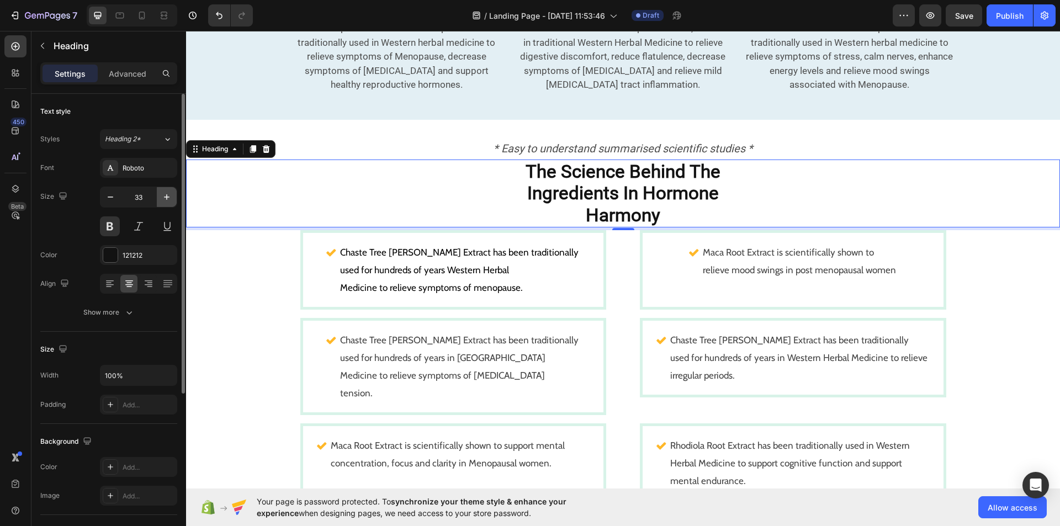
click at [167, 194] on icon "button" at bounding box center [166, 197] width 11 height 11
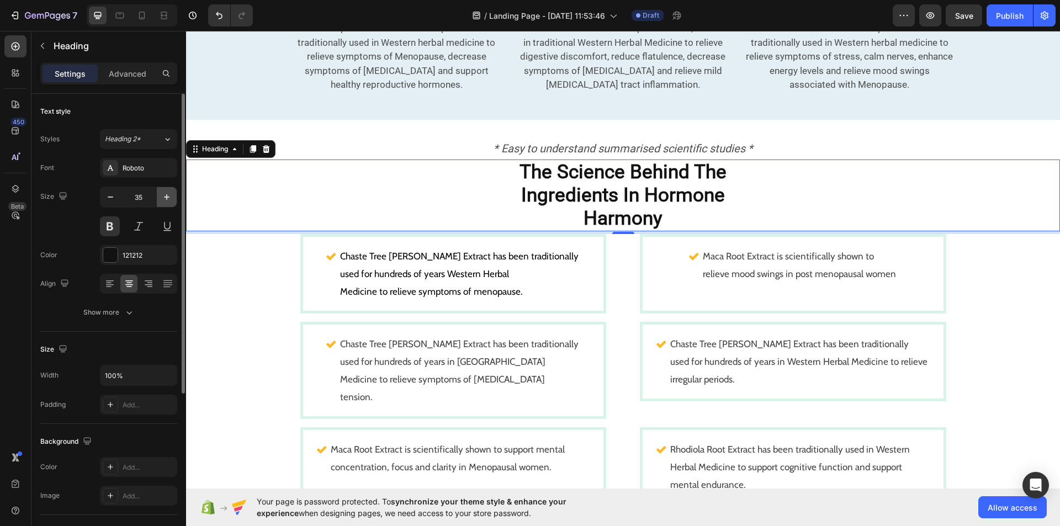
click at [167, 194] on icon "button" at bounding box center [166, 197] width 11 height 11
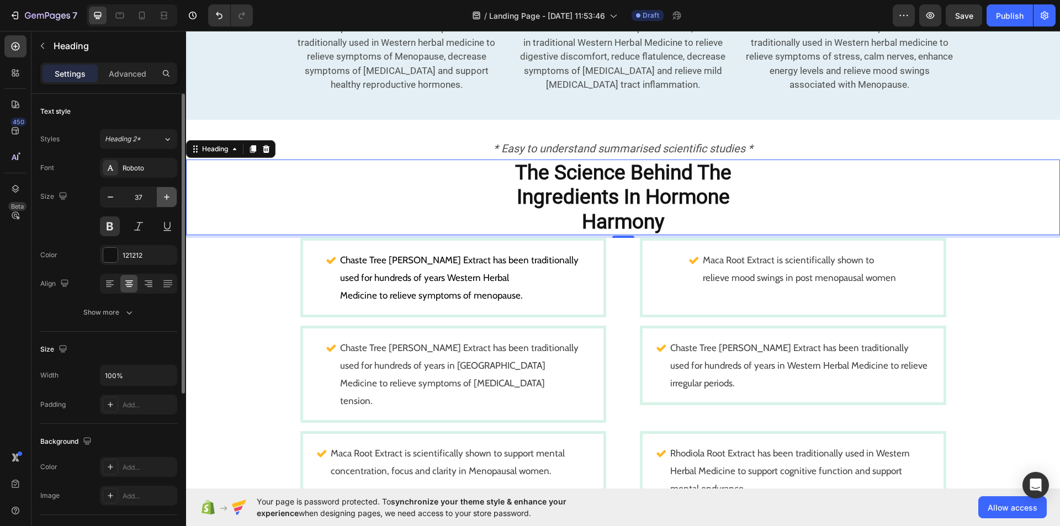
click at [167, 194] on icon "button" at bounding box center [166, 197] width 11 height 11
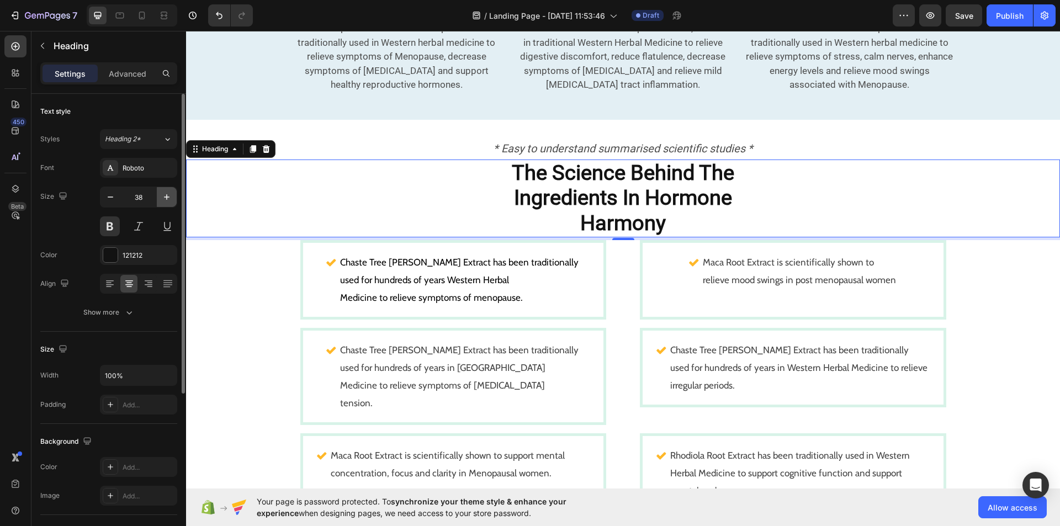
click at [167, 194] on icon "button" at bounding box center [166, 197] width 11 height 11
type input "40"
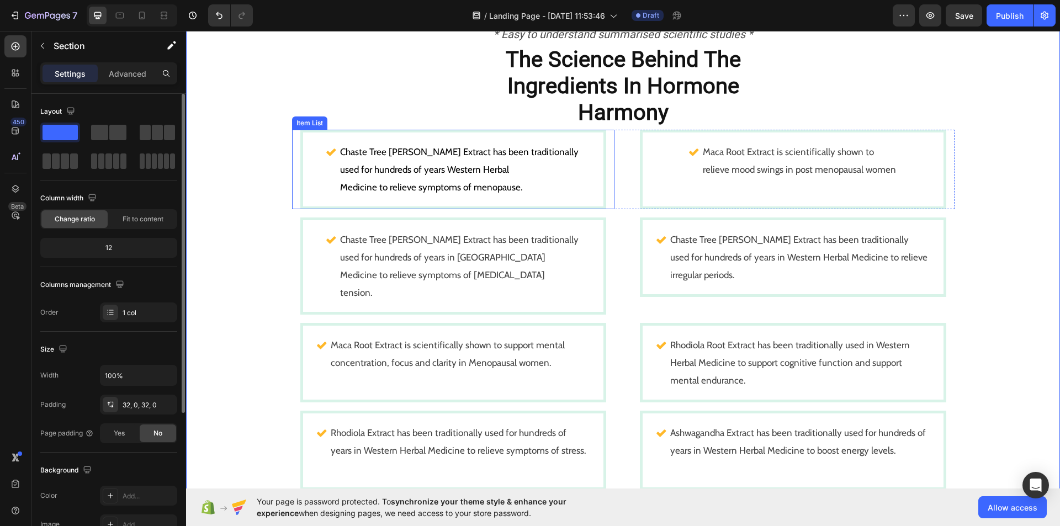
scroll to position [774, 0]
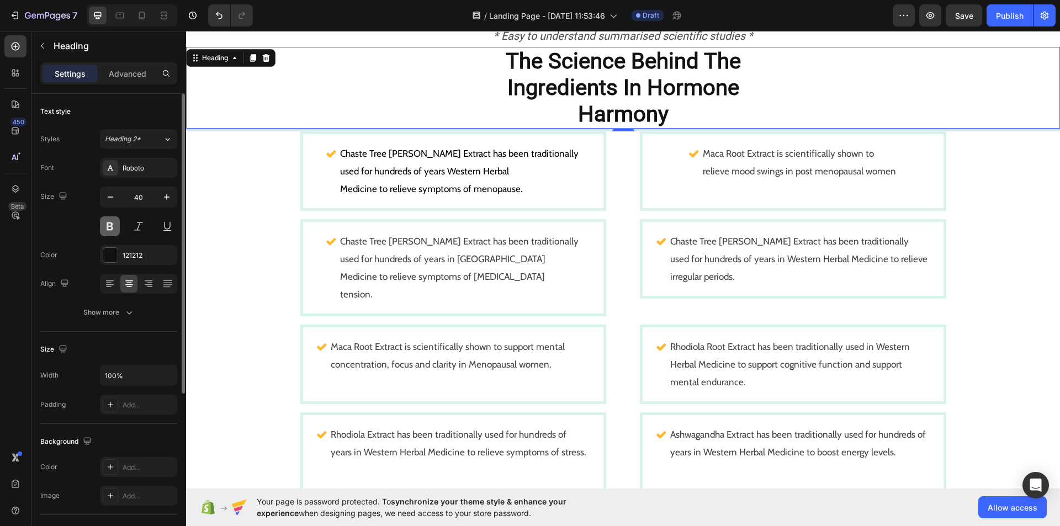
click at [111, 224] on button at bounding box center [110, 226] width 20 height 20
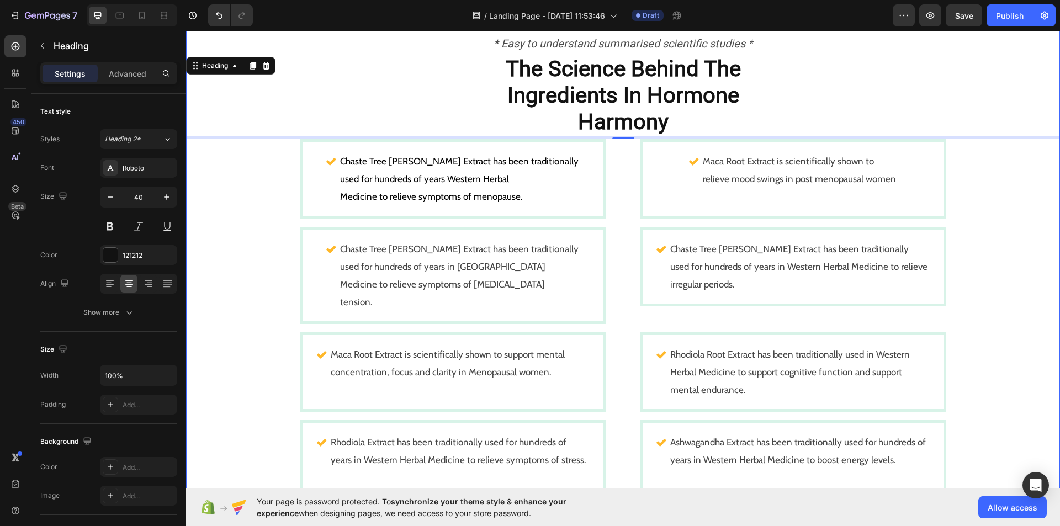
scroll to position [671, 0]
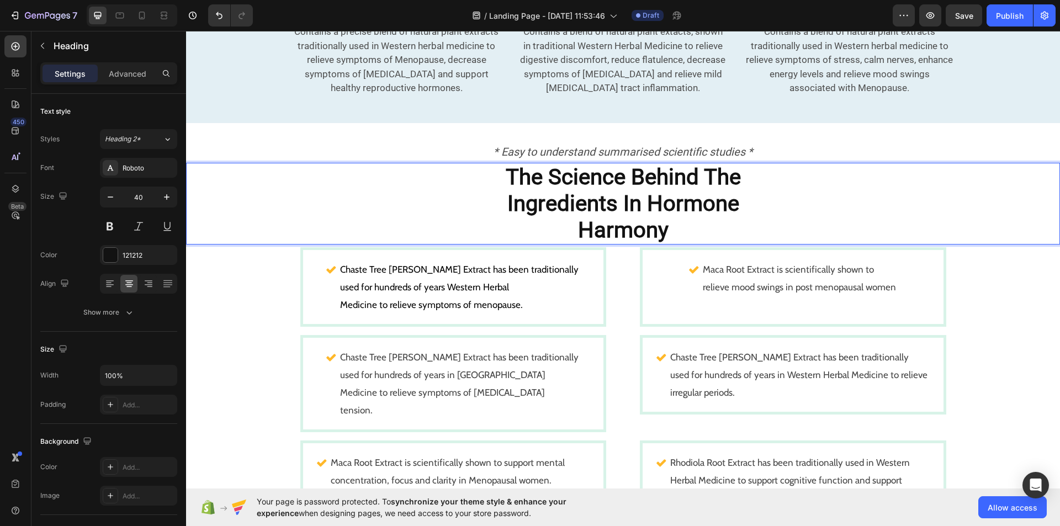
click at [492, 164] on p "The Science Behind The Ingredients In Hormone Harmony" at bounding box center [623, 203] width 872 height 79
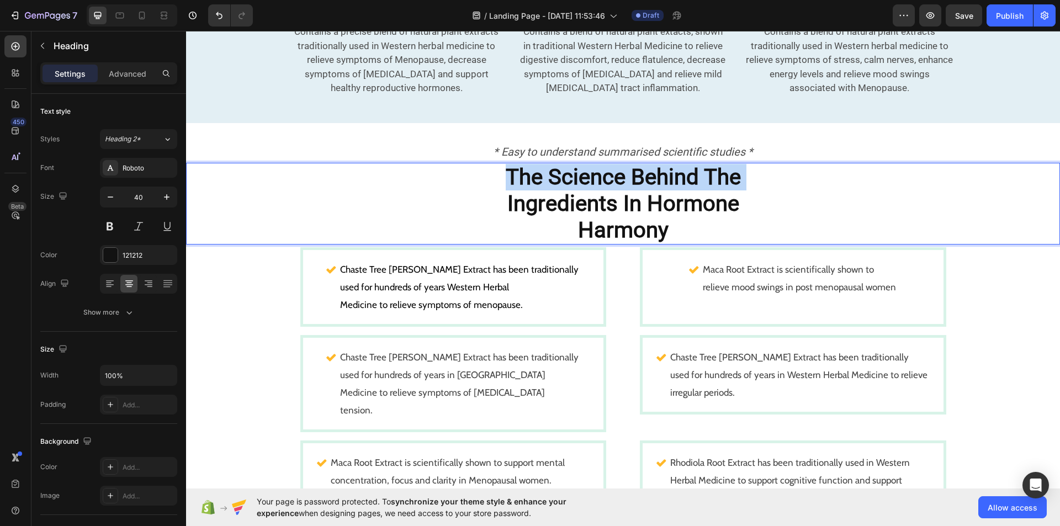
click at [492, 164] on p "The Science Behind The Ingredients In Hormone Harmony" at bounding box center [623, 203] width 872 height 79
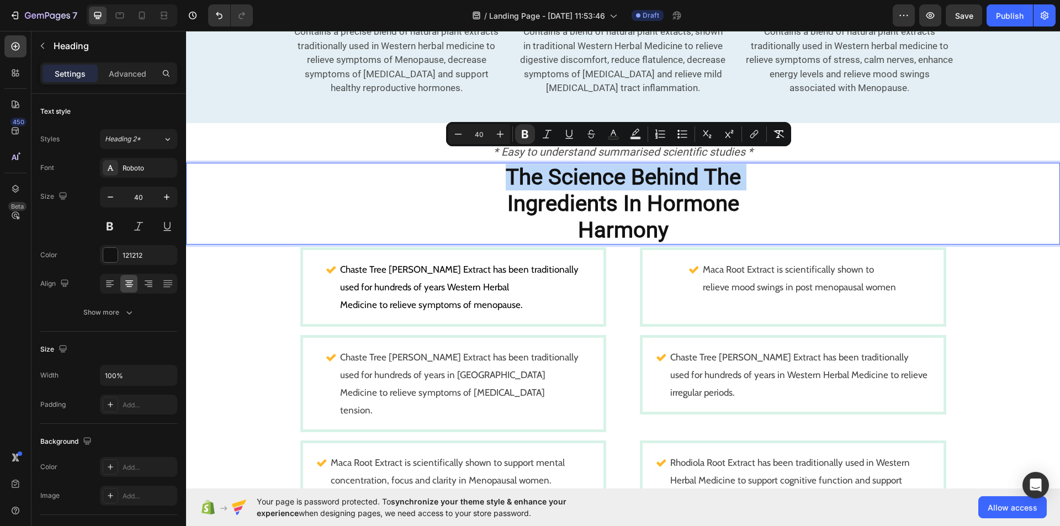
drag, startPoint x: 492, startPoint y: 159, endPoint x: 562, endPoint y: 222, distance: 94.2
click at [562, 222] on p "The Science Behind The Ingredients In Hormone Harmony" at bounding box center [623, 203] width 872 height 79
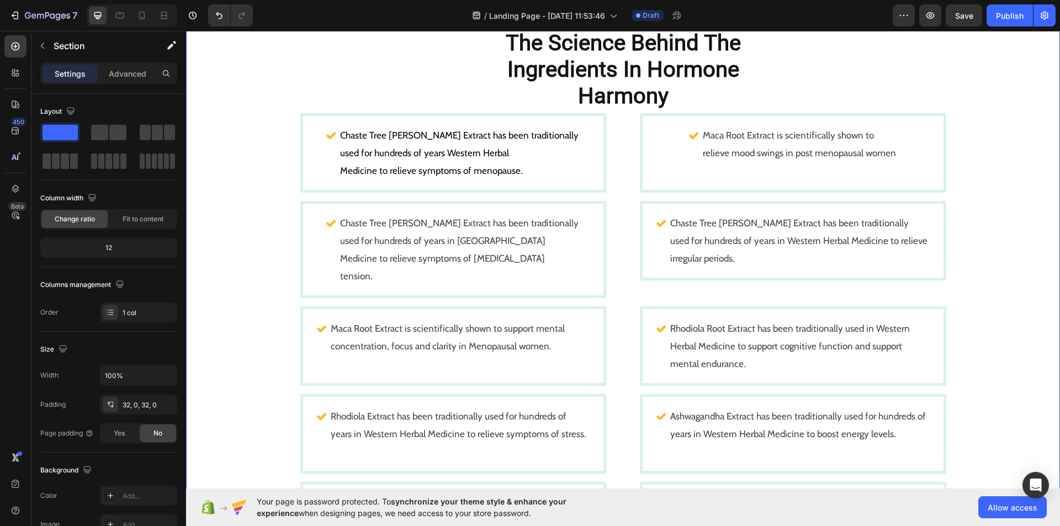
scroll to position [791, 0]
click at [421, 146] on p "Chaste Tree [PERSON_NAME] Extract has been traditionally used for hundreds of y…" at bounding box center [459, 145] width 238 height 35
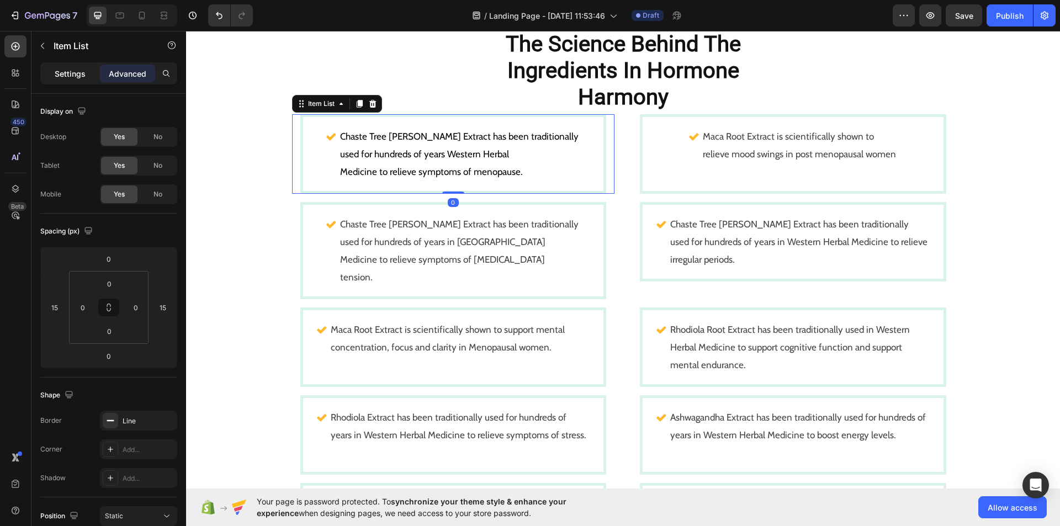
click at [78, 68] on p "Settings" at bounding box center [70, 74] width 31 height 12
type input "4"
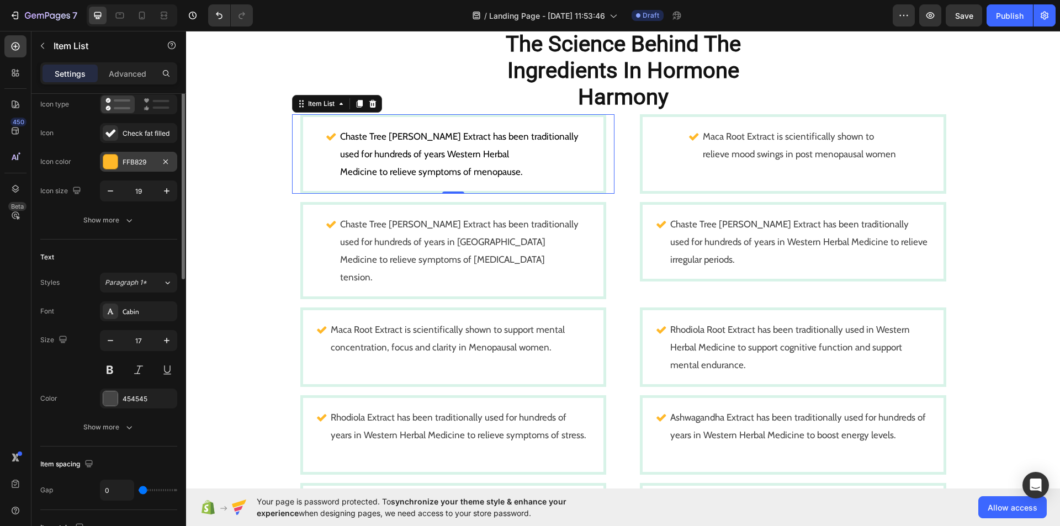
scroll to position [97, 0]
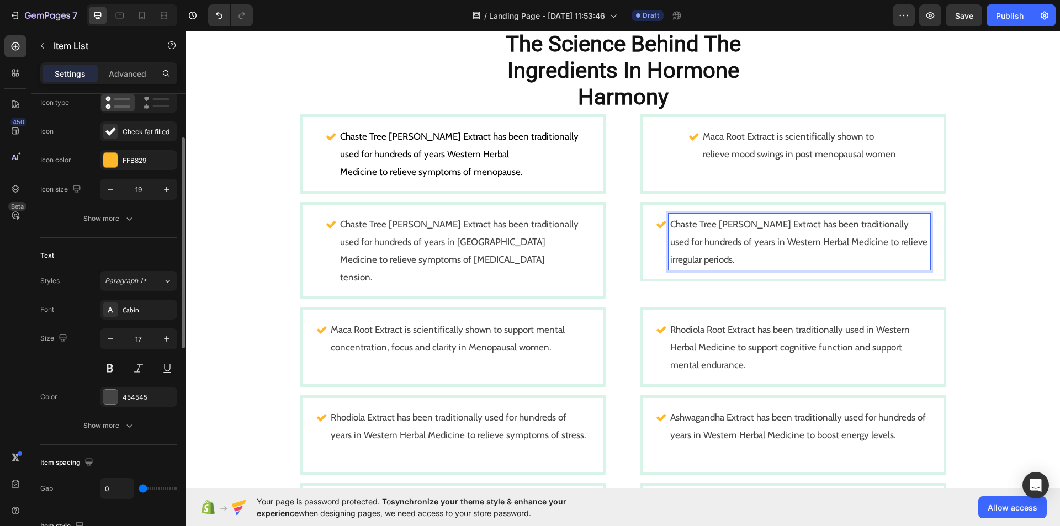
click at [853, 225] on p "Chaste Tree [PERSON_NAME] Extract has been traditionally used for hundreds of y…" at bounding box center [799, 232] width 258 height 35
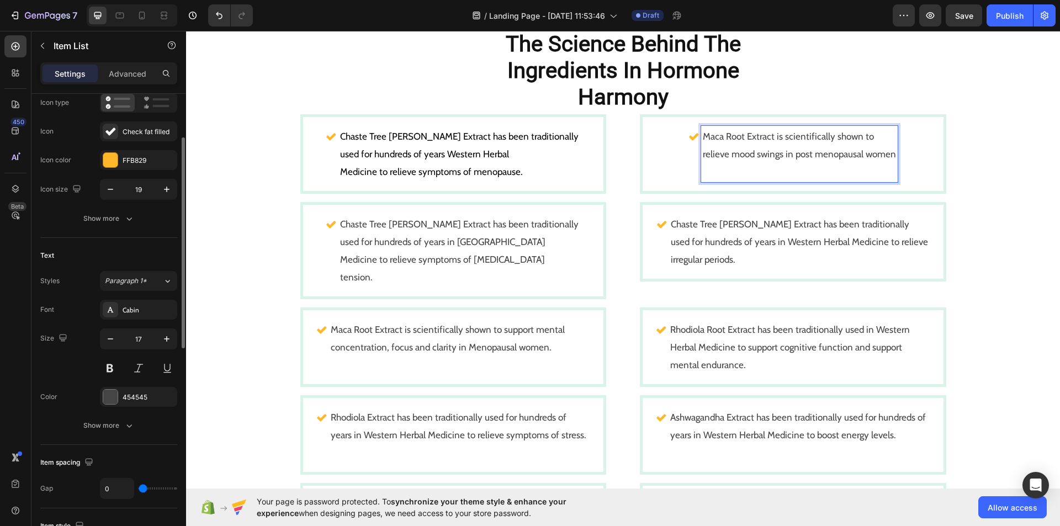
click at [703, 155] on p "Maca Root Extract is scientifically shown to relieve mood swings in post menopa…" at bounding box center [799, 145] width 193 height 35
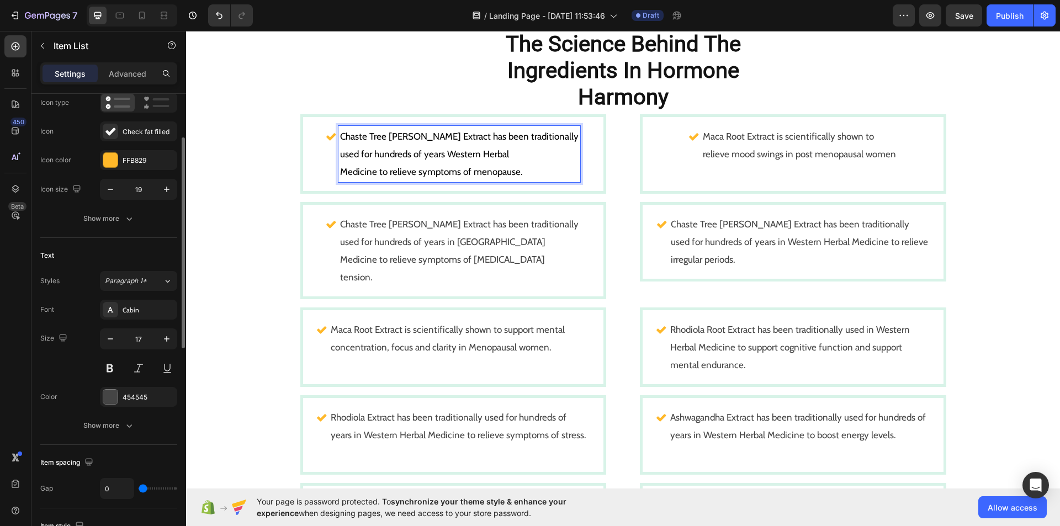
click at [365, 154] on span "used for hundreds of years Western Herbal" at bounding box center [424, 153] width 169 height 11
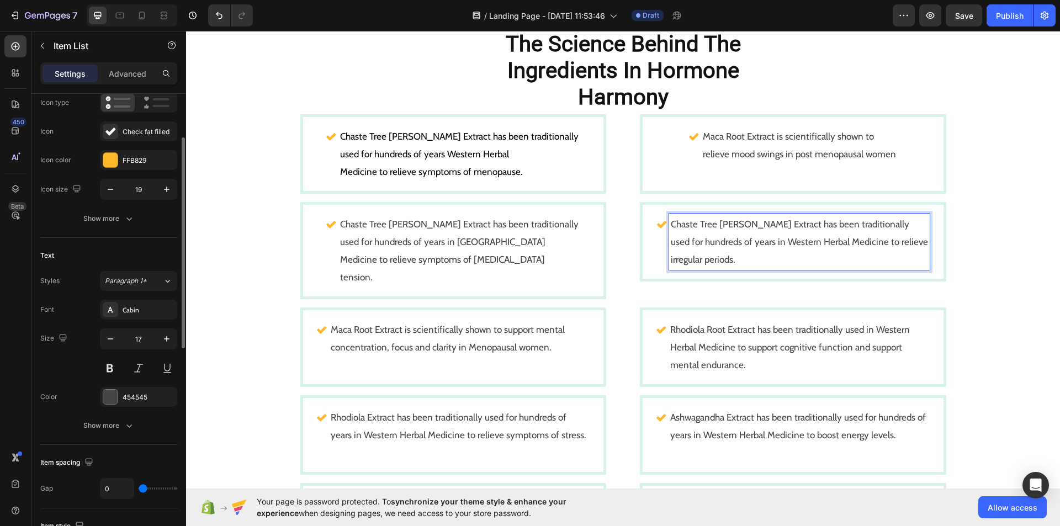
click at [847, 242] on p "used for hundreds of years in Western Herbal Medicine to relieve" at bounding box center [799, 242] width 257 height 18
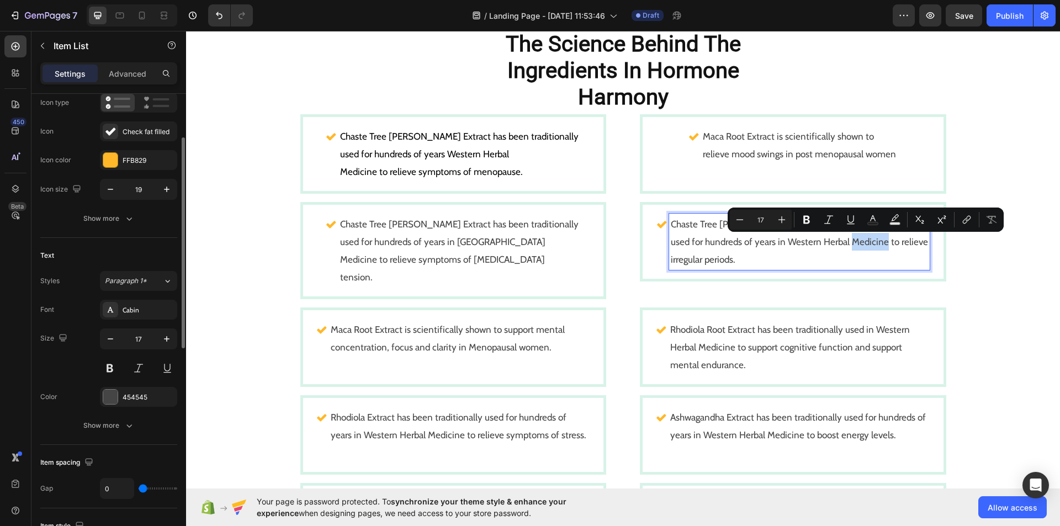
click at [847, 242] on p "used for hundreds of years in Western Herbal Medicine to relieve" at bounding box center [799, 242] width 257 height 18
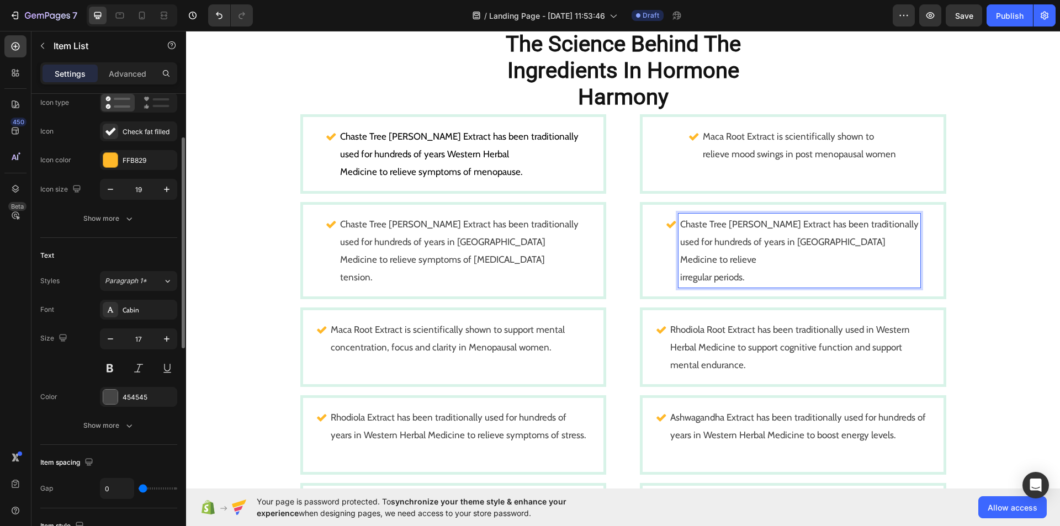
click at [704, 277] on p "irregular periods." at bounding box center [799, 277] width 238 height 18
click at [703, 277] on p "irregular periods." at bounding box center [799, 277] width 238 height 18
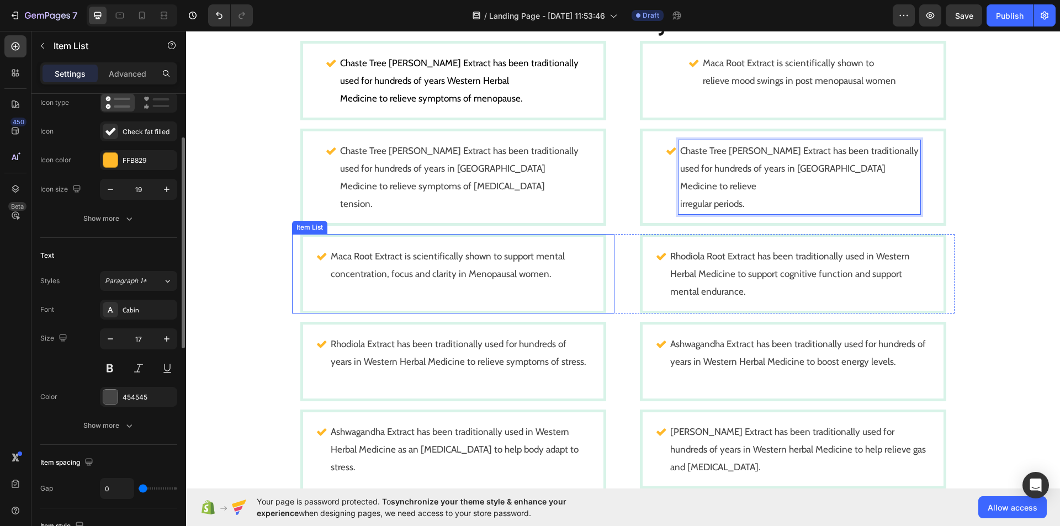
scroll to position [865, 0]
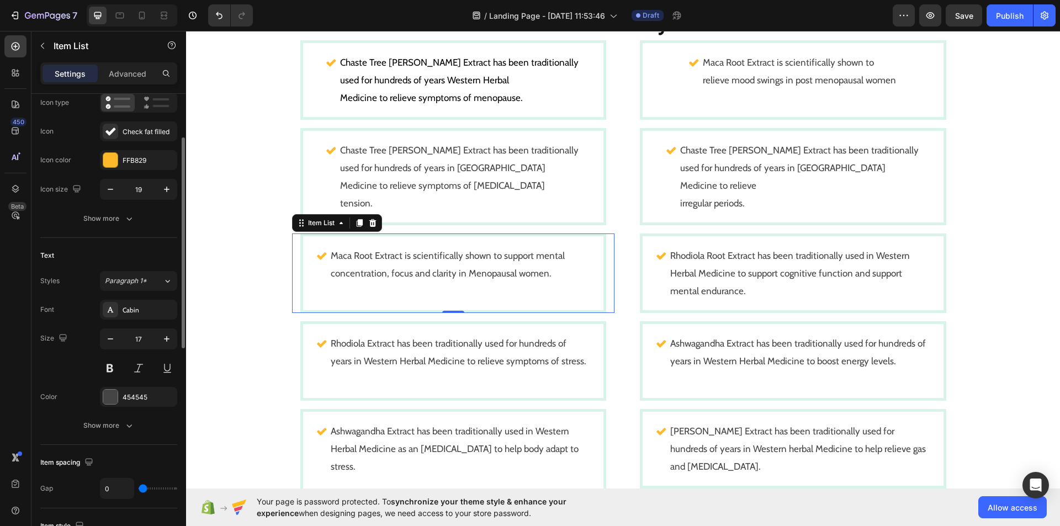
click at [497, 257] on p "Maca Root Extract is scientifically shown to support mental concentration, focu…" at bounding box center [460, 264] width 258 height 35
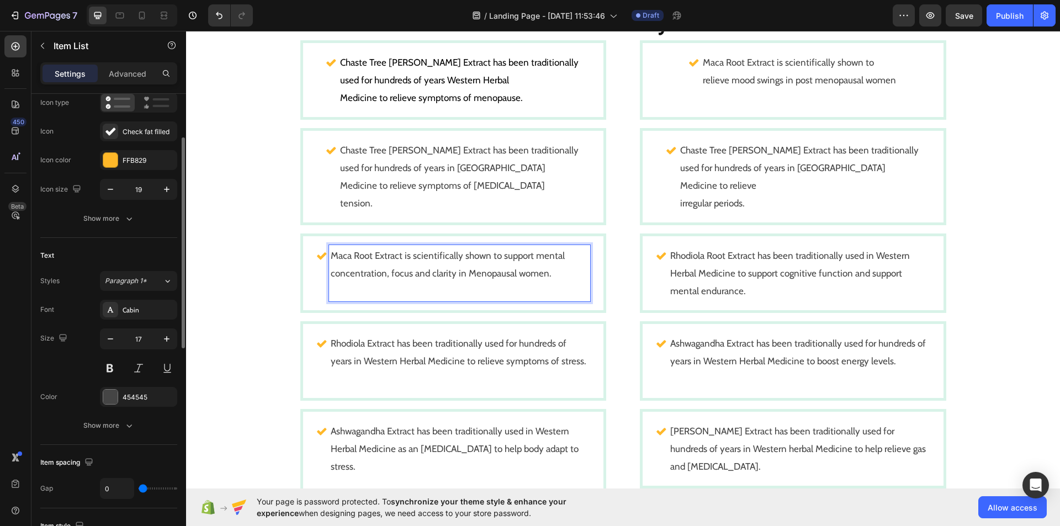
click at [495, 256] on p "Maca Root Extract is scientifically shown to support mental concentration, focu…" at bounding box center [460, 264] width 258 height 35
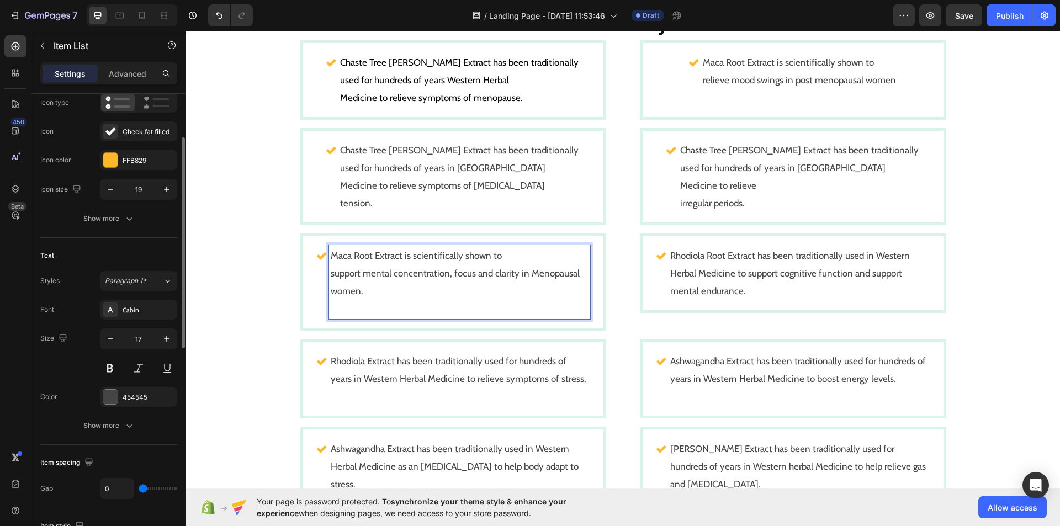
click at [515, 276] on p "support mental concentration, focus and clarity in Menopausal women." at bounding box center [460, 281] width 258 height 35
click at [365, 292] on p "in Menopausal women." at bounding box center [459, 291] width 189 height 18
click at [365, 275] on p "support mental concentration, focus and clarity" at bounding box center [459, 273] width 189 height 18
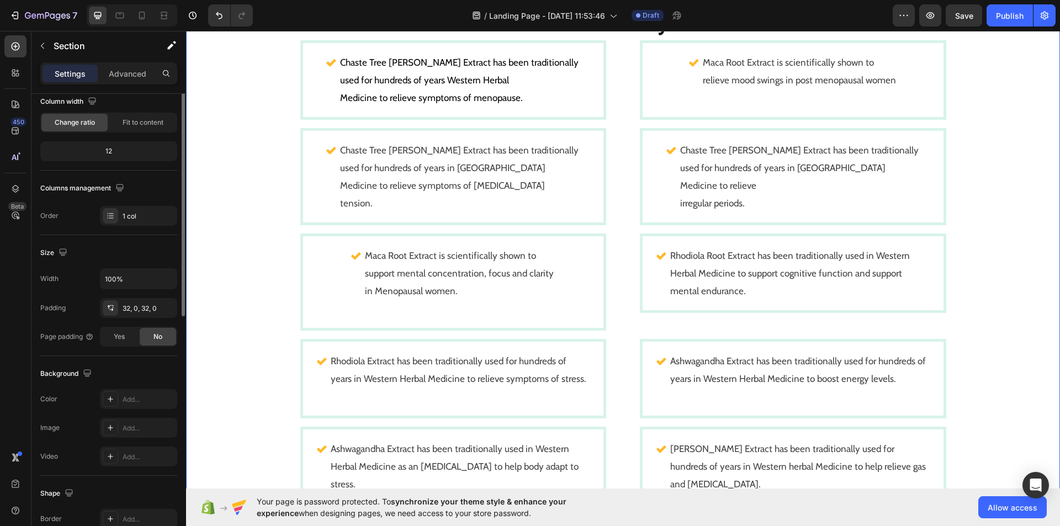
scroll to position [0, 0]
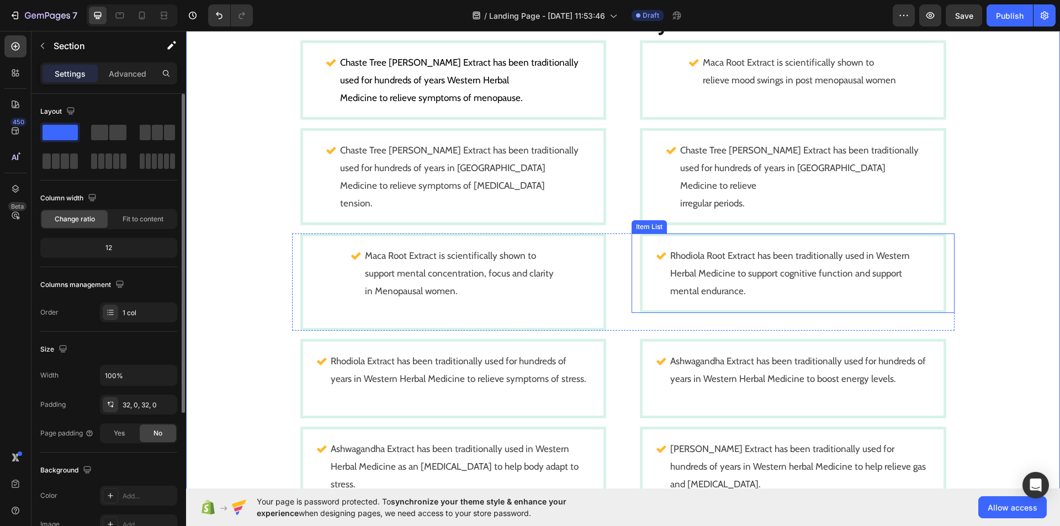
click at [840, 258] on p "Rhodiola Root Extract has been traditionally used in Western Herbal Medicine to…" at bounding box center [799, 273] width 258 height 53
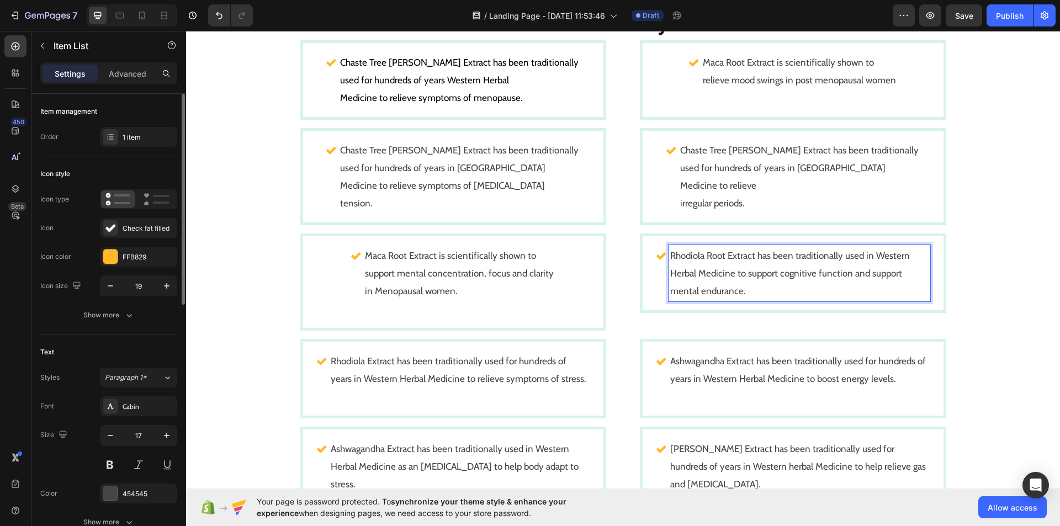
click at [840, 258] on p "Rhodiola Root Extract has been traditionally used in Western Herbal Medicine to…" at bounding box center [799, 273] width 258 height 53
click at [840, 273] on p "used in Western Herbal Medicine to support cognitive function and support menta…" at bounding box center [799, 281] width 258 height 35
click at [849, 291] on p "cognitive function and support mental endurance." at bounding box center [799, 291] width 200 height 18
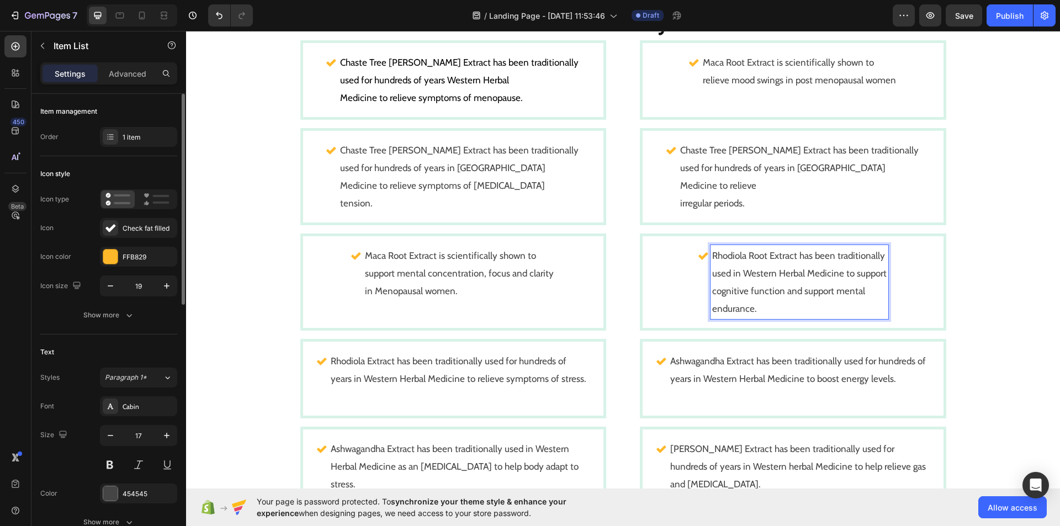
click at [712, 294] on p "cognitive function and support mental" at bounding box center [799, 291] width 174 height 18
click at [712, 274] on p "used in Western Herbal Medicine to support" at bounding box center [799, 273] width 174 height 18
click at [710, 256] on div "Rhodiola Root Extract has been traditionally used in Western Herbal Medicine to…" at bounding box center [799, 282] width 178 height 74
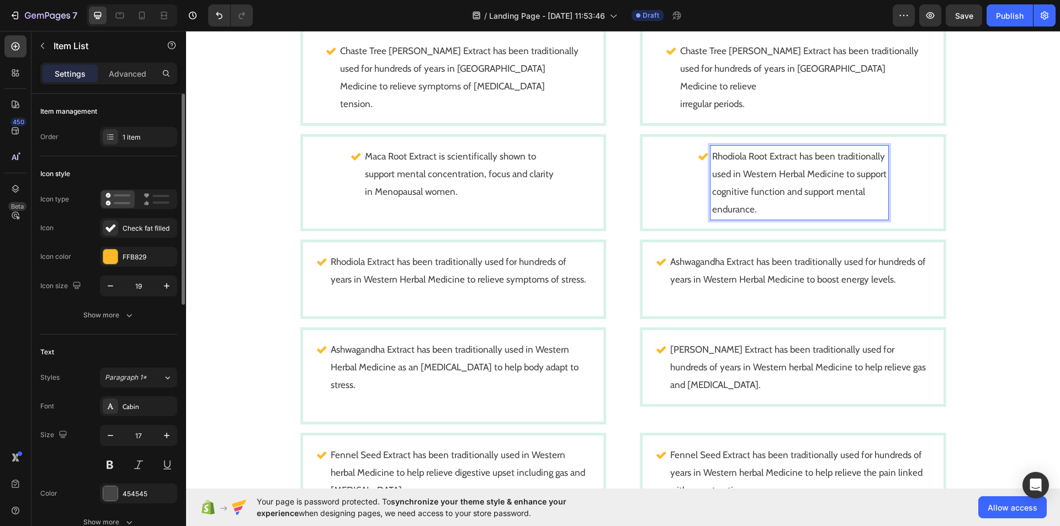
scroll to position [965, 0]
click at [572, 254] on p "Rhodiola Extract has been traditionally used for hundreds of years in Western H…" at bounding box center [460, 269] width 258 height 35
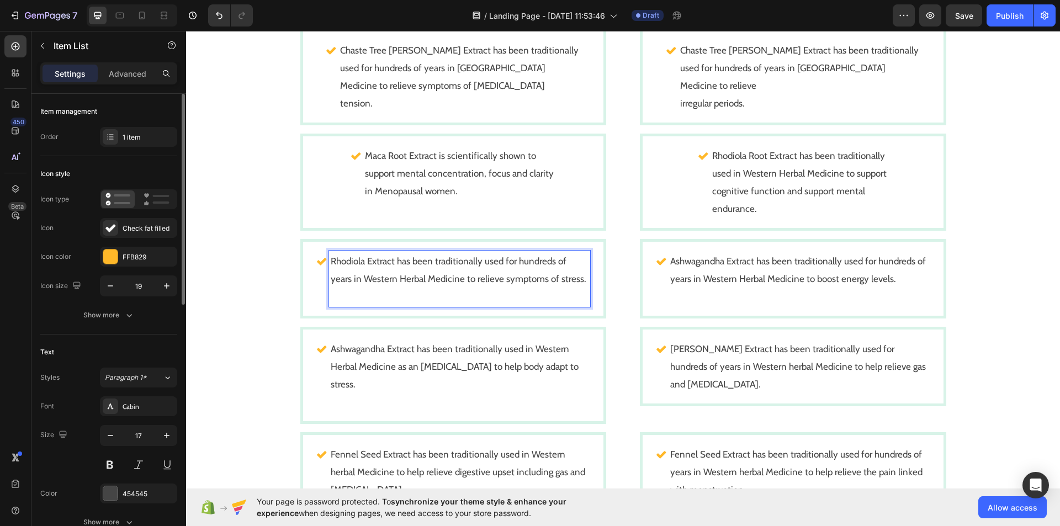
click at [511, 264] on p "Rhodiola Extract has been traditionally used for hundreds of years in Western H…" at bounding box center [460, 269] width 258 height 35
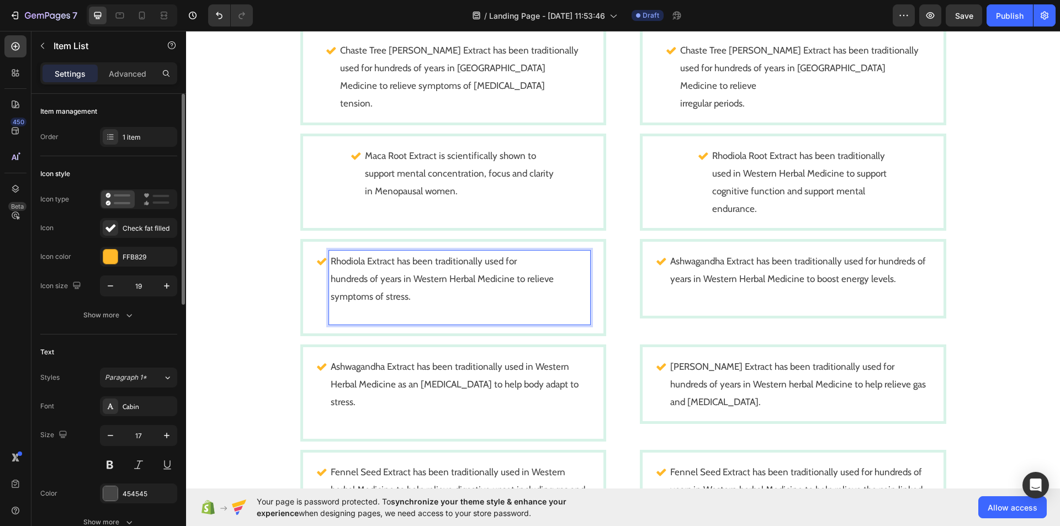
click at [331, 280] on p "Rhodiola Extract has been traditionally used for hundreds of years in Western H…" at bounding box center [460, 278] width 258 height 53
click at [508, 278] on p "Rhodiola Extract has been traditionally used for hundreds of years in Western H…" at bounding box center [460, 278] width 258 height 53
click at [366, 297] on p "to relieve symptoms of stress." at bounding box center [459, 297] width 186 height 18
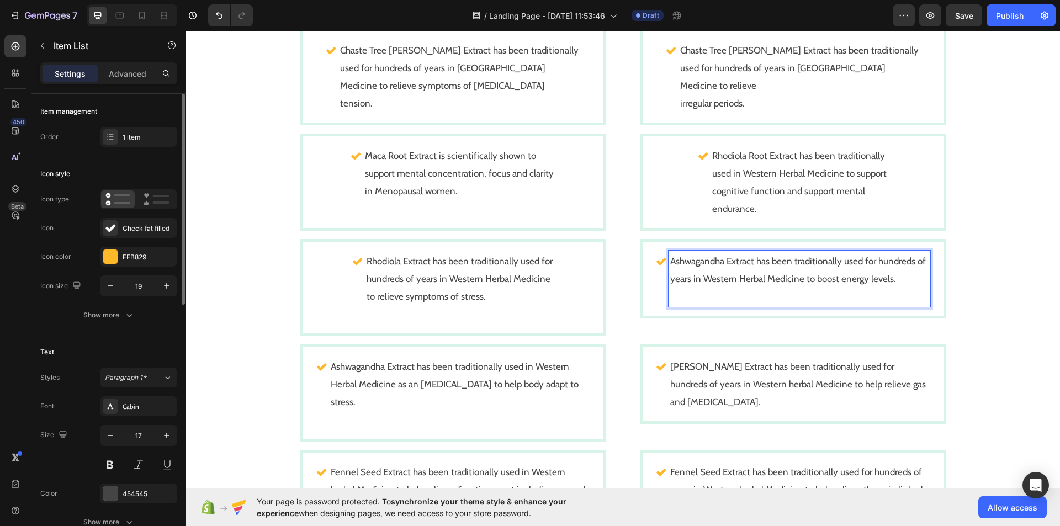
click at [839, 264] on p "Ashwagandha Extract has been traditionally used for hundreds of years in Wester…" at bounding box center [799, 269] width 258 height 35
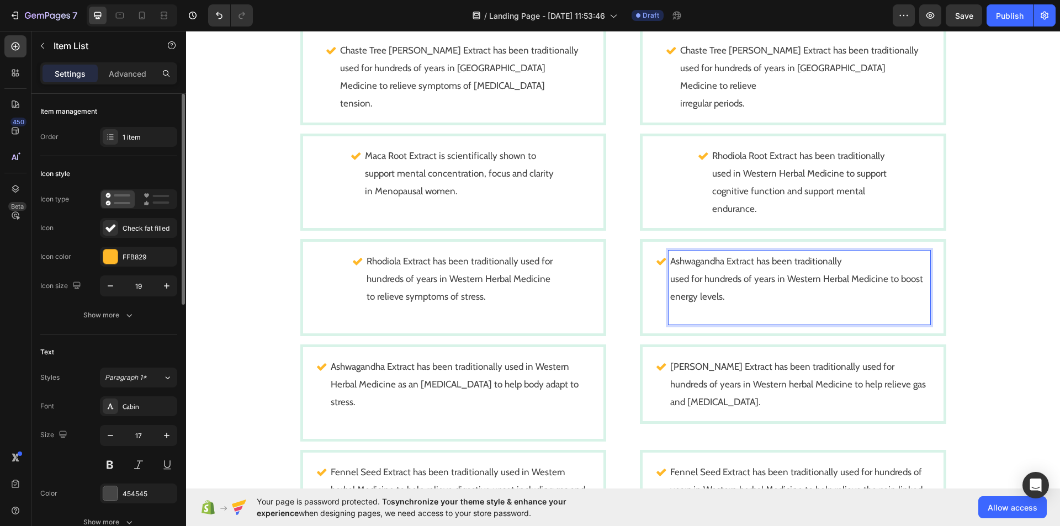
click at [845, 279] on p "used for hundreds of years in Western Herbal Medicine to boost energy levels." at bounding box center [799, 287] width 258 height 35
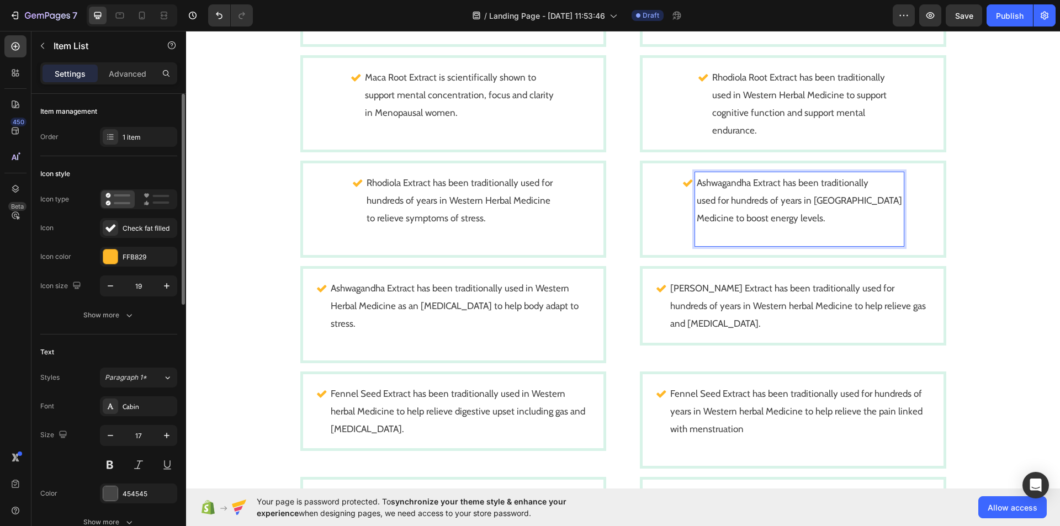
scroll to position [1044, 0]
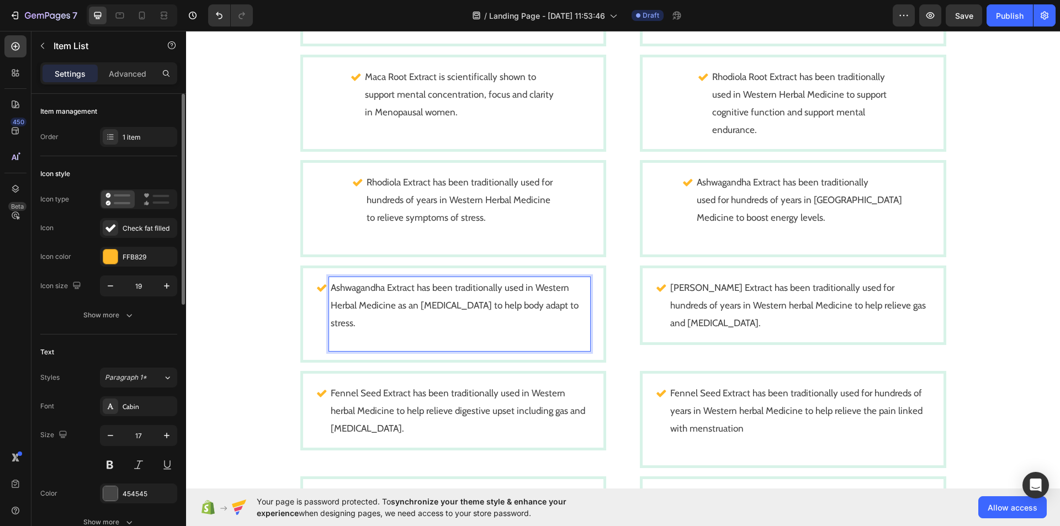
click at [499, 289] on p "Ashwagandha Extract has been traditionally used in Western Herbal Medicine as a…" at bounding box center [460, 305] width 258 height 53
click at [478, 306] on p "Ashwagandha Extract has been traditionally used in Western Herbal Medicine as a…" at bounding box center [460, 305] width 258 height 53
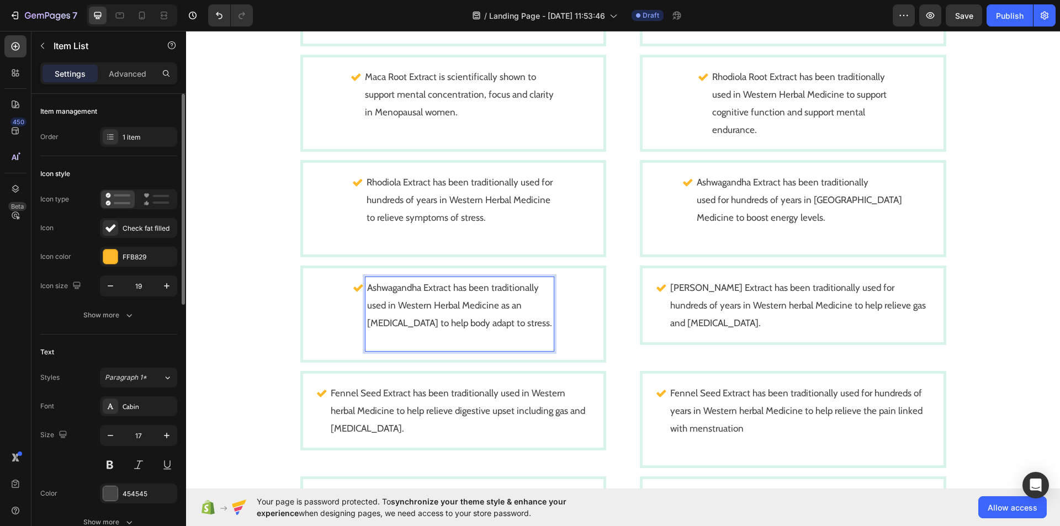
click at [369, 308] on p "Ashwagandha Extract has been traditionally used in Western Herbal Medicine as an" at bounding box center [459, 296] width 185 height 35
click at [370, 322] on p "[MEDICAL_DATA] to help body adapt to stress." at bounding box center [459, 323] width 185 height 18
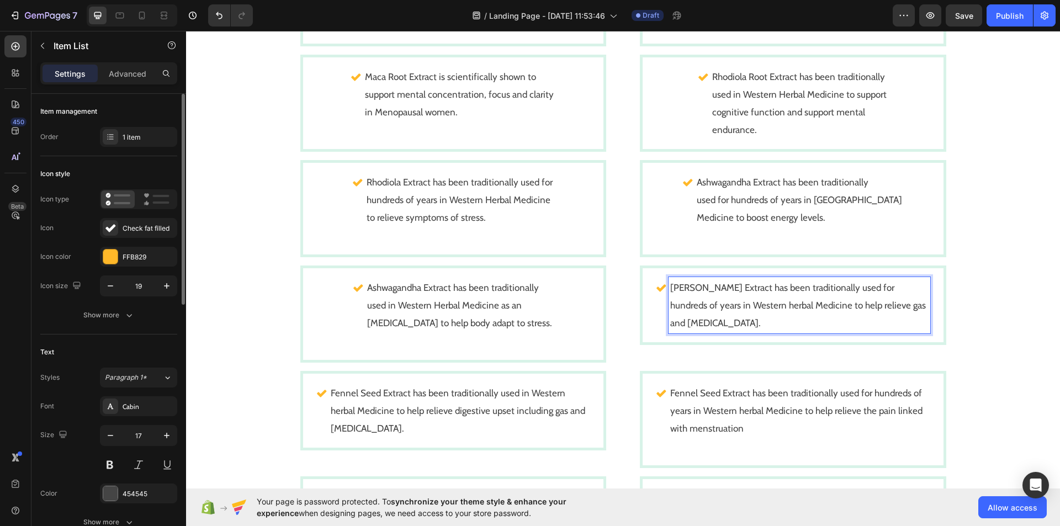
click at [857, 287] on p "Rosemary Extract has been traditionally used for hundreds of years in Western h…" at bounding box center [799, 305] width 258 height 53
click at [670, 305] on p "Rosemary Extract has been traditionally used for hundreds of years in Western h…" at bounding box center [799, 305] width 258 height 53
click at [861, 302] on p "Rosemary Extract has been traditionally used for hundreds of years in Western h…" at bounding box center [799, 305] width 258 height 53
click at [700, 305] on p "Rosemary Extract has been traditionally used for hundreds of years in Western h…" at bounding box center [799, 305] width 224 height 53
click at [839, 326] on p "Rosemary Extract has been traditionally used for hundreds of years in Western h…" at bounding box center [799, 305] width 224 height 53
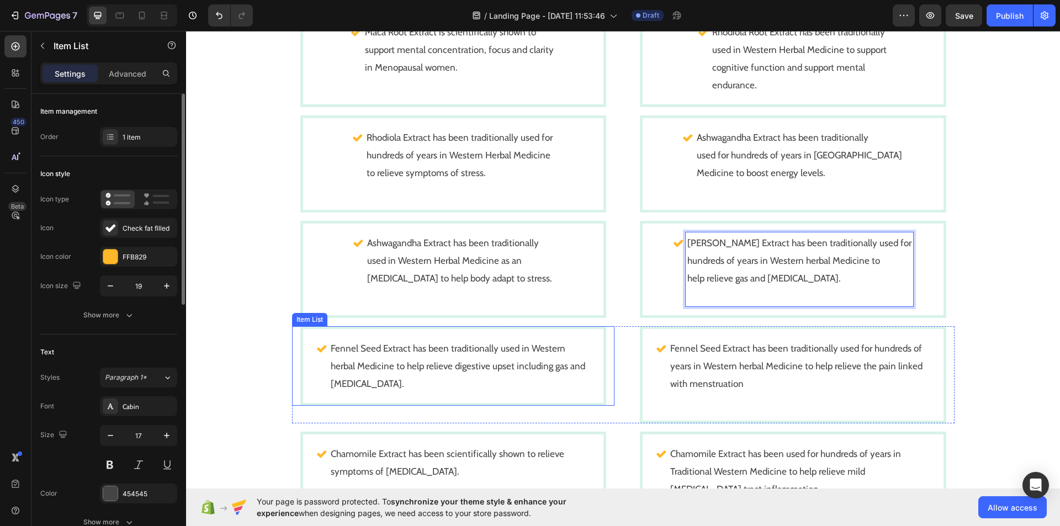
scroll to position [1089, 0]
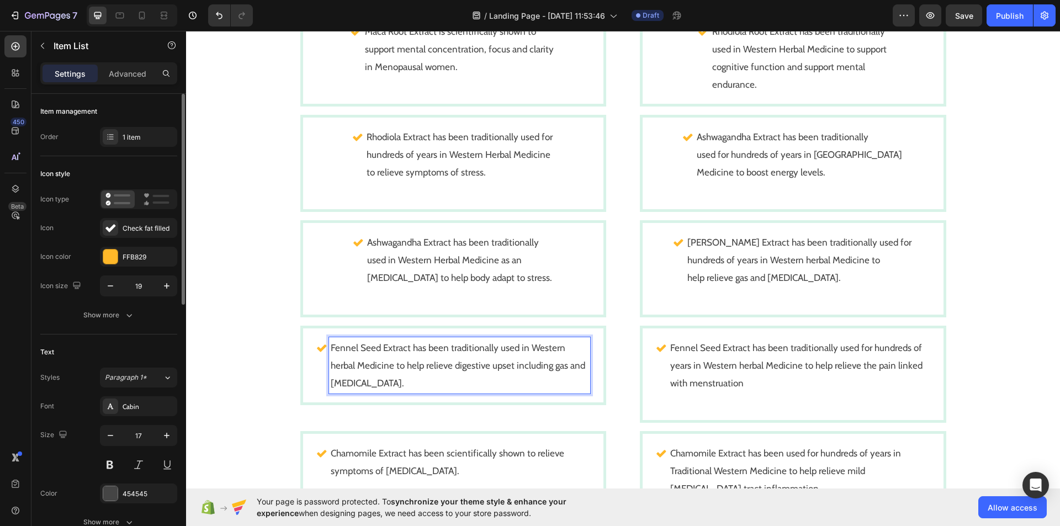
click at [514, 348] on p "Fennel Seed Extract has been traditionally used in Western herbal Medicine to h…" at bounding box center [460, 365] width 258 height 53
click at [496, 366] on p "Fennel Seed Extract has been traditionally used in Western herbal Medicine to h…" at bounding box center [460, 365] width 258 height 53
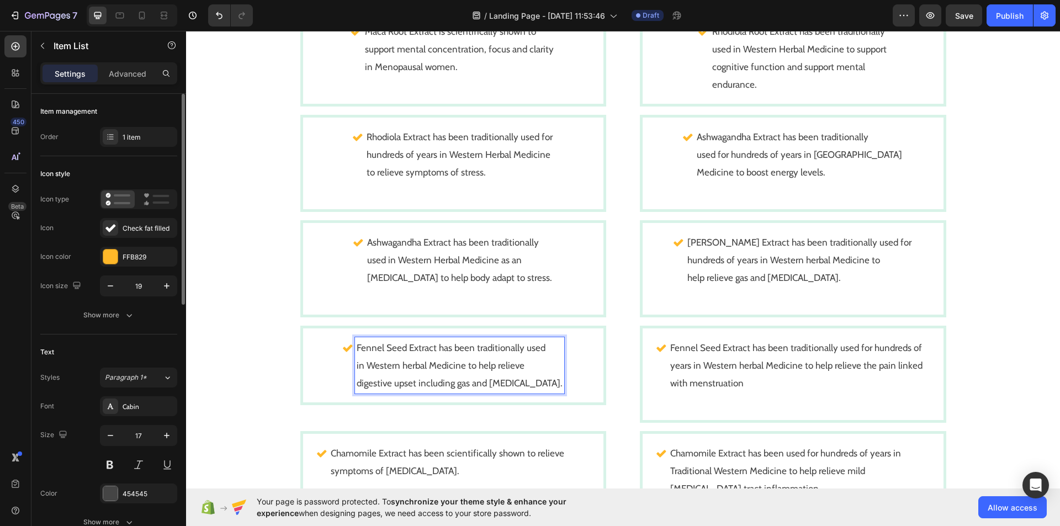
click at [365, 366] on p "Fennel Seed Extract has been traditionally used in Western herbal Medicine to h…" at bounding box center [460, 365] width 206 height 53
click at [364, 366] on p "Fennel Seed Extract has been traditionally used in Western herbal Medicine to h…" at bounding box center [460, 365] width 206 height 53
click at [362, 384] on p "Fennel Seed Extract has been traditionally used in Western herbal Medicine to h…" at bounding box center [460, 365] width 206 height 53
click at [490, 382] on p "Fennel Seed Extract has been traditionally used in Western herbal Medicine to h…" at bounding box center [460, 365] width 206 height 53
click at [529, 383] on p "Fennel Seed Extract has been traditionally used in Western herbal Medicine to h…" at bounding box center [460, 365] width 206 height 53
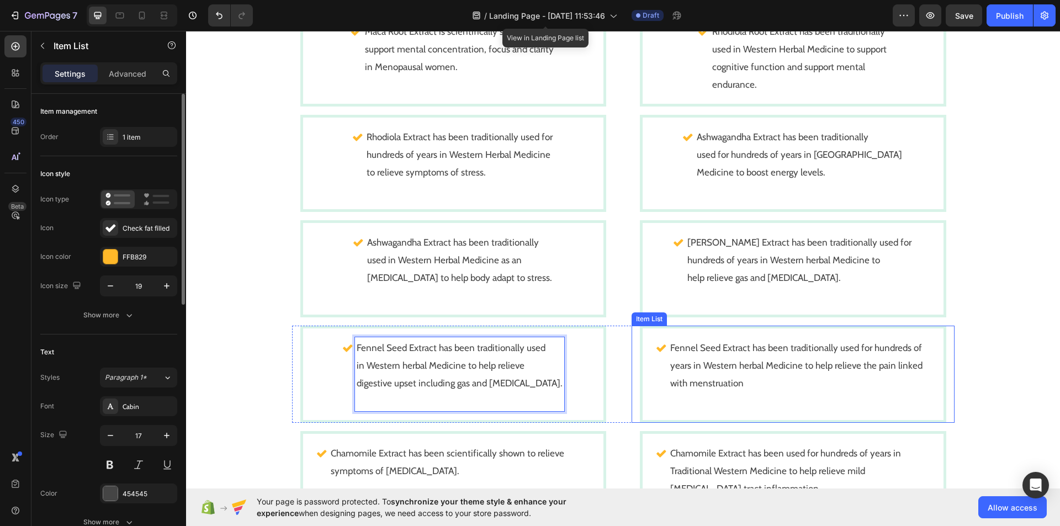
click at [854, 350] on p "Fennel Seed Extract has been traditionally used for hundreds of years in Wester…" at bounding box center [799, 365] width 258 height 53
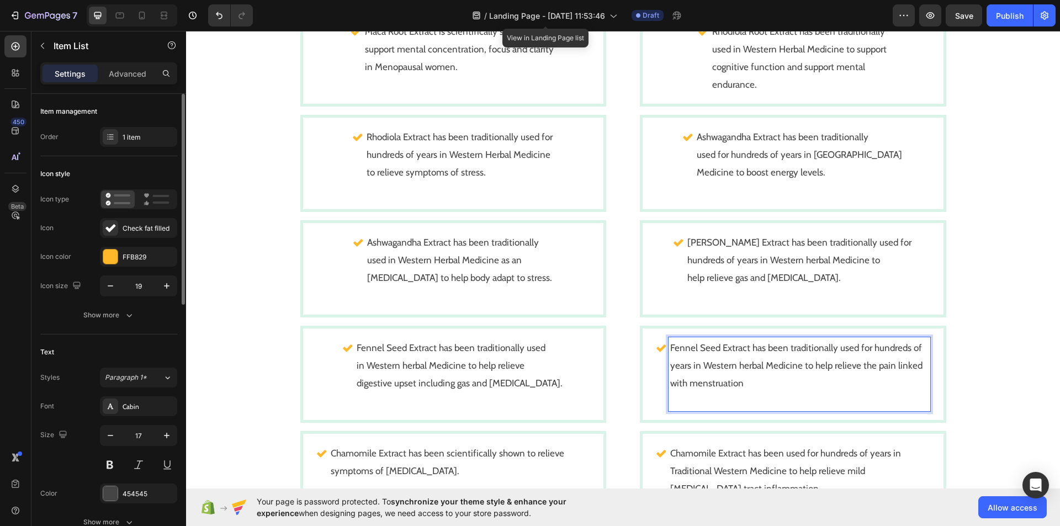
click at [854, 347] on p "Fennel Seed Extract has been traditionally used for hundreds of years in Wester…" at bounding box center [799, 365] width 258 height 53
click at [824, 366] on p "Fennel Seed Extract has been traditionally used for hundreds of years in Wester…" at bounding box center [799, 365] width 258 height 53
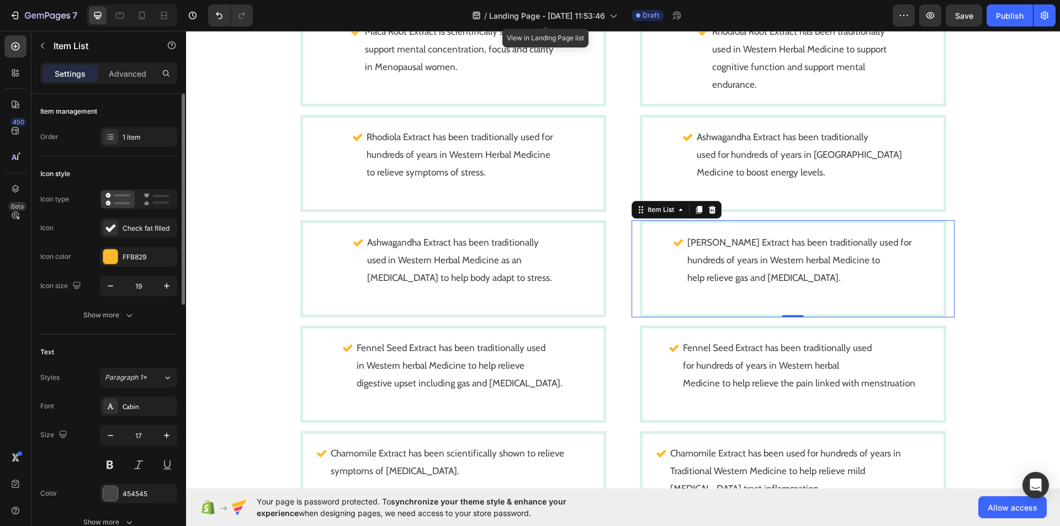
click at [922, 249] on div "Rosemary Extract has been traditionally used for hundreds of years in Western h…" at bounding box center [792, 269] width 301 height 92
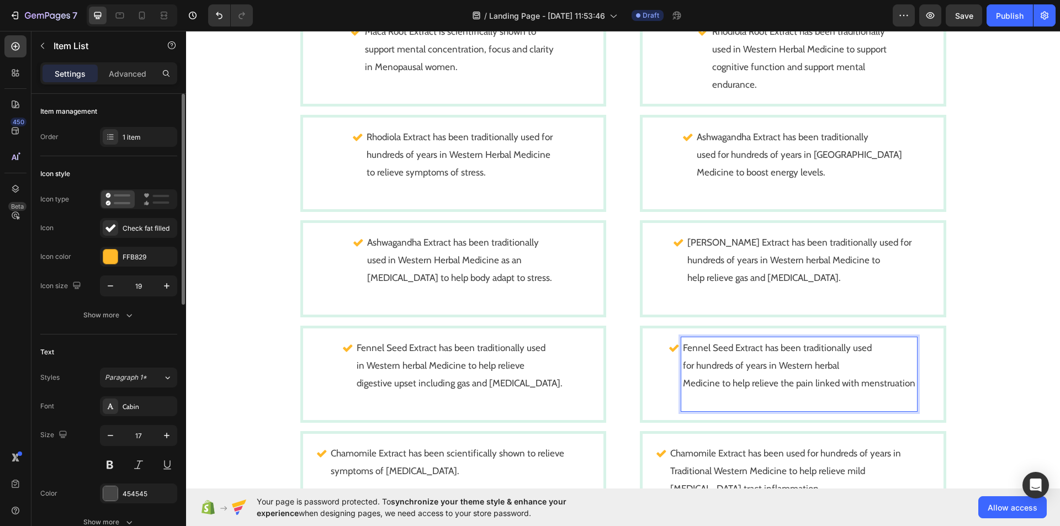
click at [854, 384] on p "Medicine to help relieve the pain linked with menstruation" at bounding box center [799, 383] width 232 height 18
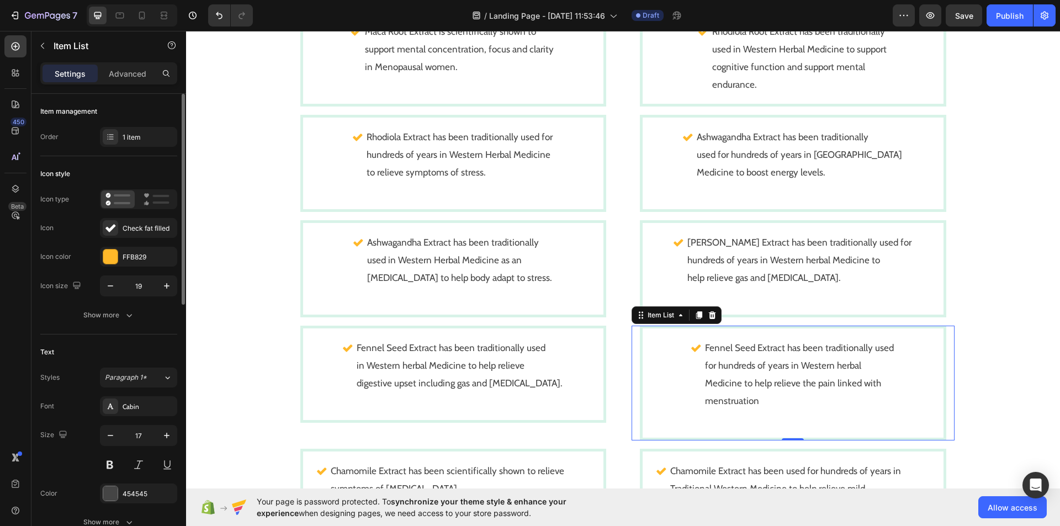
click at [917, 417] on div "Fennel Seed Extract has been traditionally used for hundreds of years in Wester…" at bounding box center [792, 382] width 301 height 109
click at [817, 396] on p "Medicine to help relieve the pain linked with menstruation" at bounding box center [799, 391] width 189 height 35
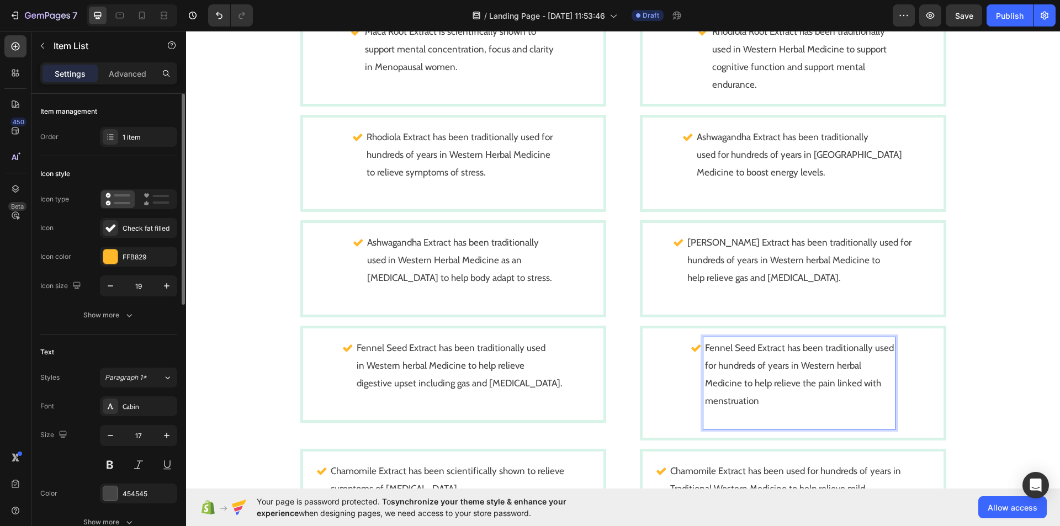
click at [705, 426] on p "Rich Text Editor. Editing area: main" at bounding box center [799, 419] width 189 height 18
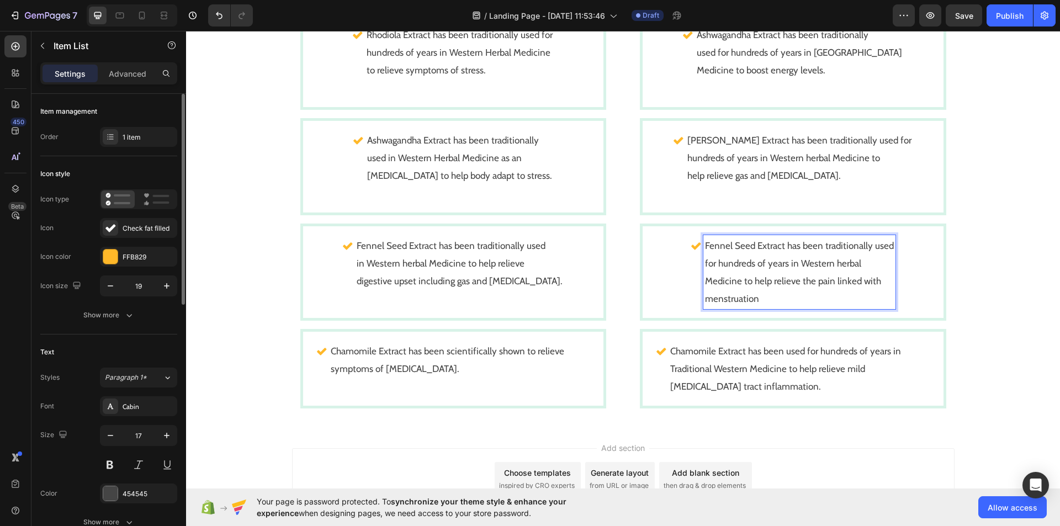
scroll to position [1192, 0]
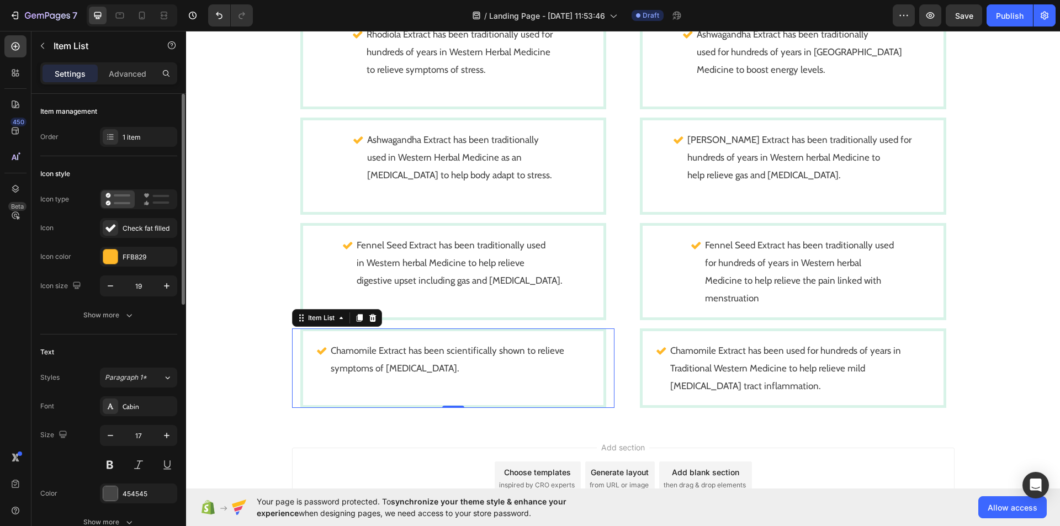
click at [492, 352] on p "Chamomile Extract has been scientifically shown to relieve symptoms of premenst…" at bounding box center [460, 359] width 258 height 35
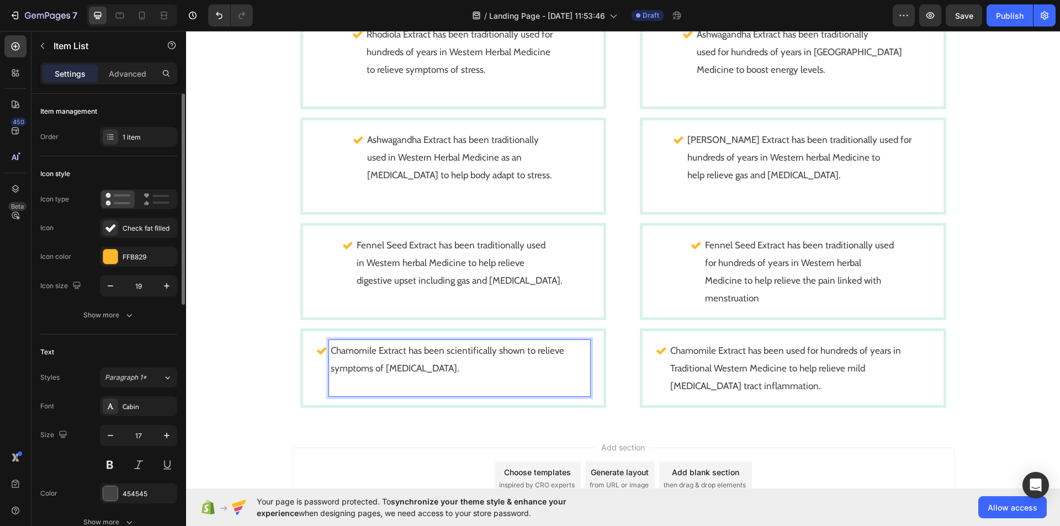
click at [492, 350] on p "Chamomile Extract has been scientifically shown to relieve symptoms of premenst…" at bounding box center [460, 359] width 258 height 35
click at [527, 366] on p "Chamomile Extract has been scientifically shown to relieve symptoms of premenst…" at bounding box center [460, 359] width 196 height 35
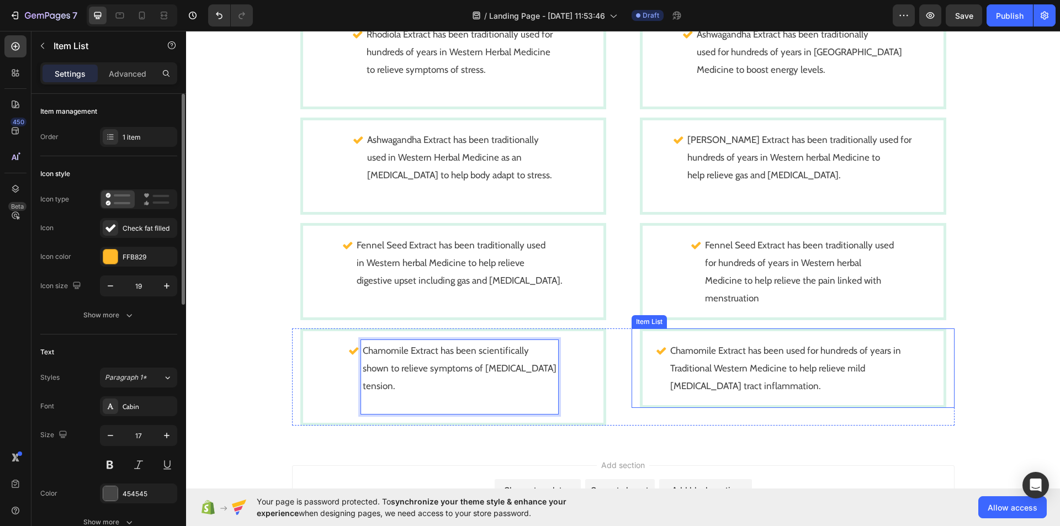
click at [857, 358] on p "Chamomile Extract has been used for hundreds of years in Traditional Western Me…" at bounding box center [799, 368] width 258 height 53
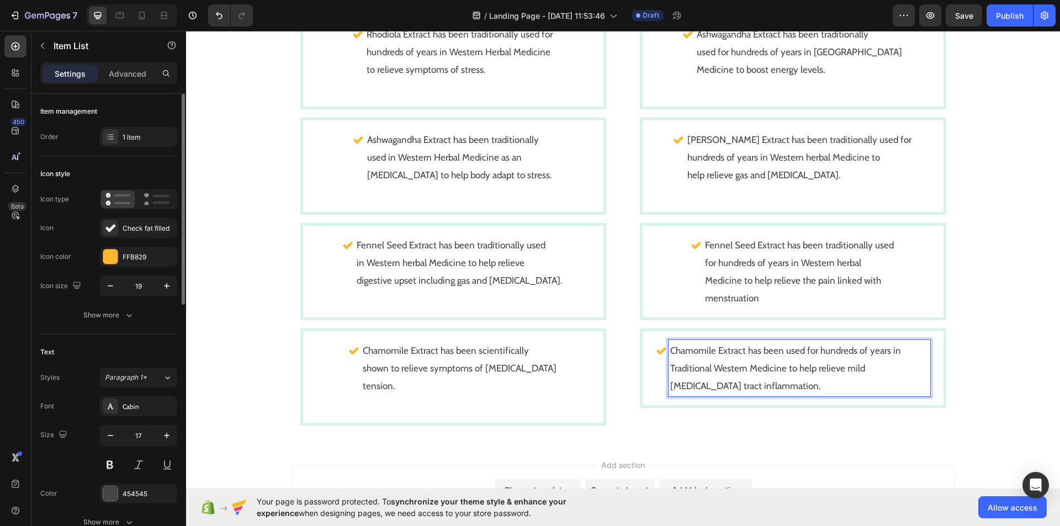
click at [853, 352] on p "Chamomile Extract has been used for hundreds of years in Traditional Western Me…" at bounding box center [799, 368] width 258 height 53
click at [856, 369] on p "Chamomile Extract has been used for hundreds of years in Traditional Western Me…" at bounding box center [799, 368] width 258 height 53
click at [702, 368] on p "Chamomile Extract has been used for hundreds of years in Traditional Western Me…" at bounding box center [798, 359] width 199 height 35
click at [701, 384] on p "relieve mild [MEDICAL_DATA] tract inflammation." at bounding box center [798, 386] width 199 height 18
click at [888, 384] on p "relieve mild [MEDICAL_DATA] tract inflammation." at bounding box center [798, 386] width 199 height 18
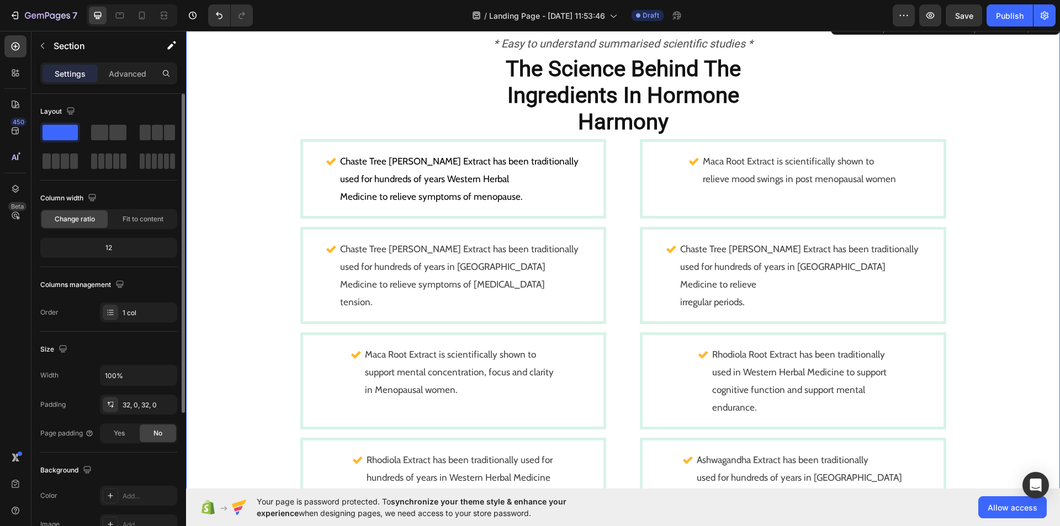
scroll to position [766, 0]
click at [676, 253] on icon at bounding box center [670, 250] width 9 height 7
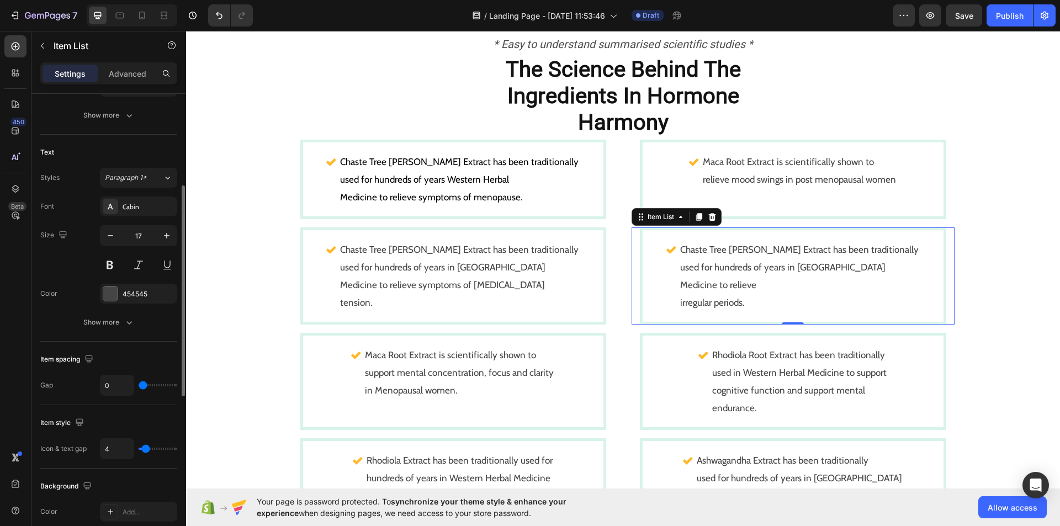
scroll to position [200, 0]
type input "1"
type input "2"
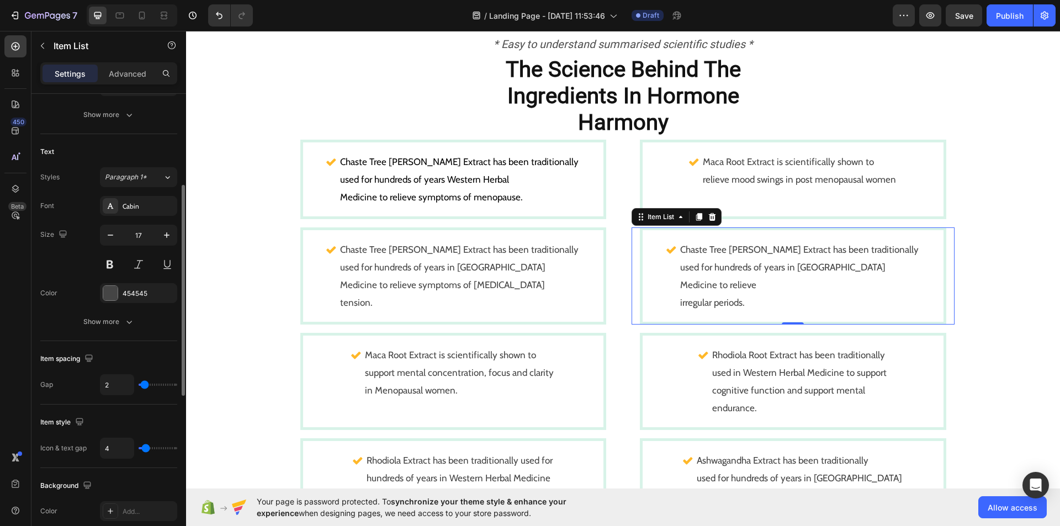
type input "4"
type input "5"
type input "6"
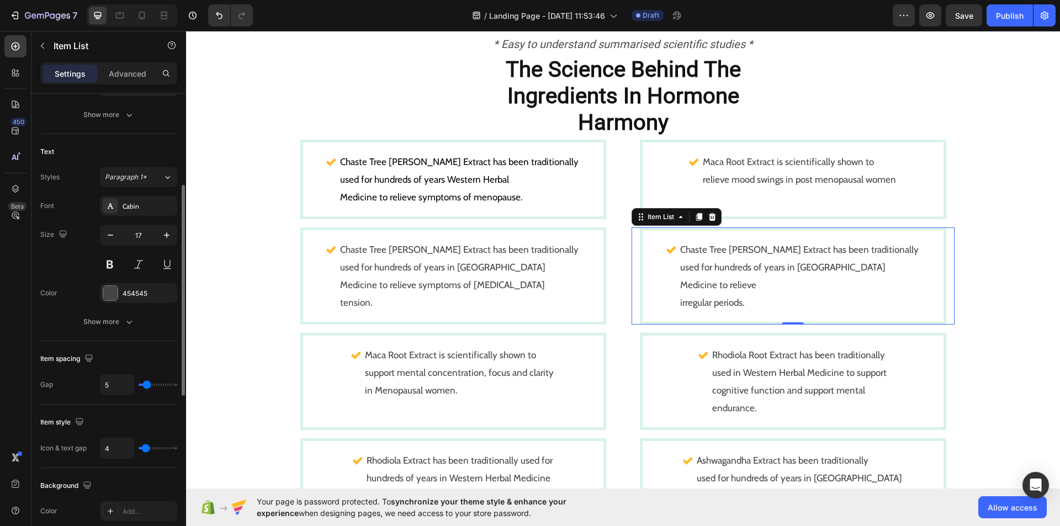
type input "6"
type input "7"
type input "8"
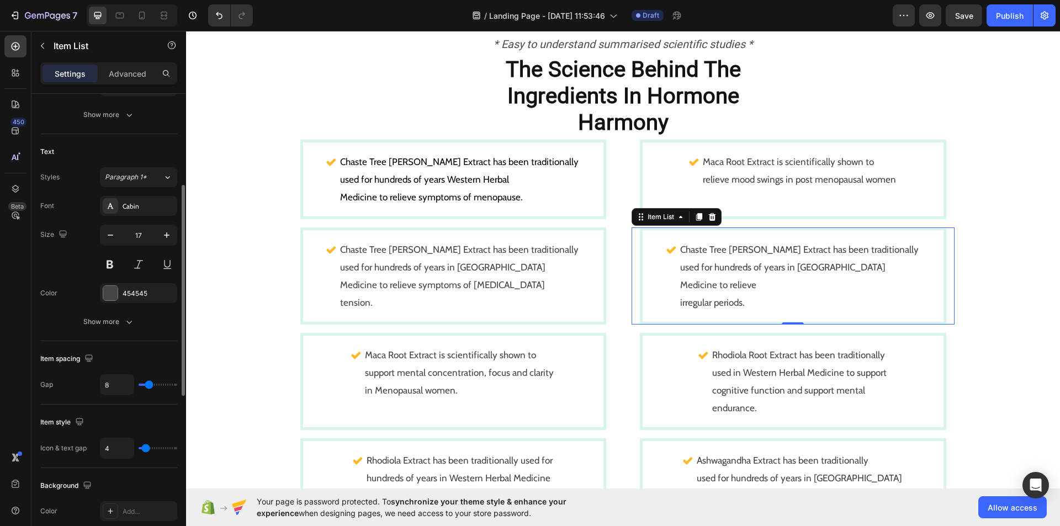
type input "9"
type input "10"
type input "6"
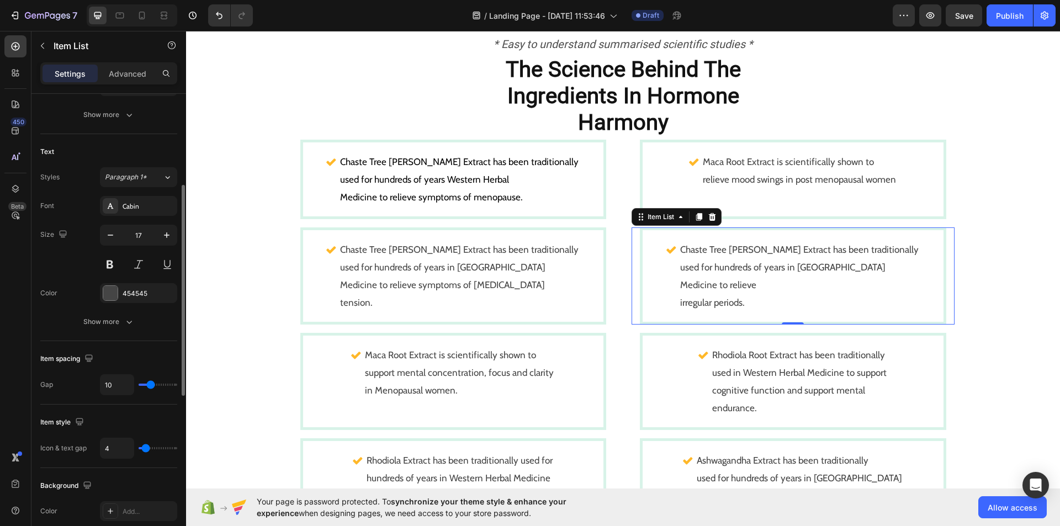
type input "6"
type input "4"
type input "3"
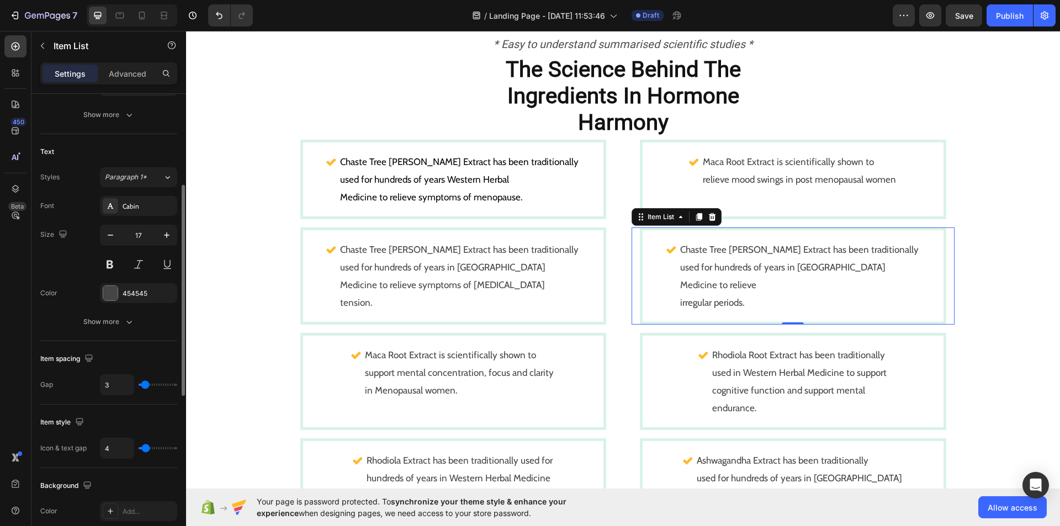
type input "2"
click at [145, 385] on input "range" at bounding box center [158, 385] width 39 height 2
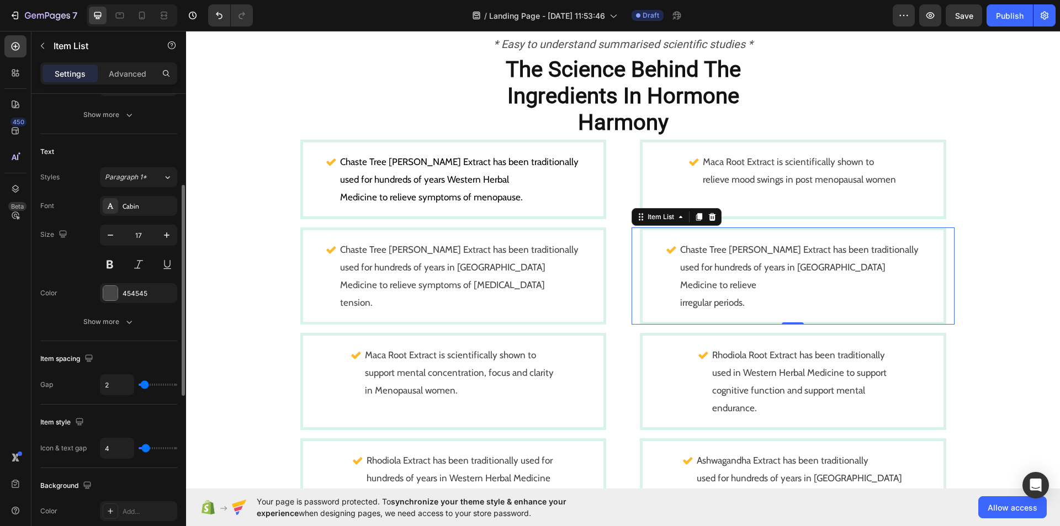
click at [145, 385] on input "range" at bounding box center [158, 385] width 39 height 2
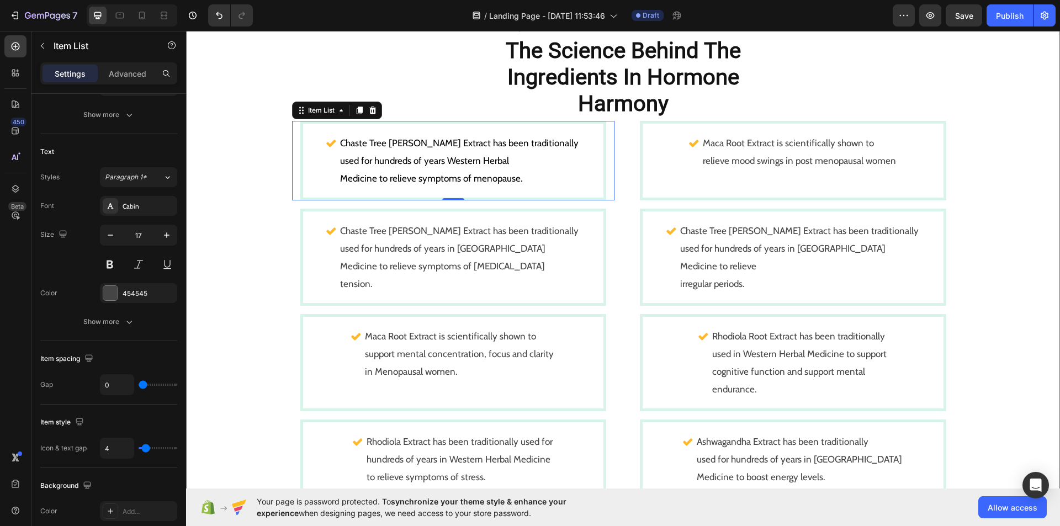
scroll to position [781, 0]
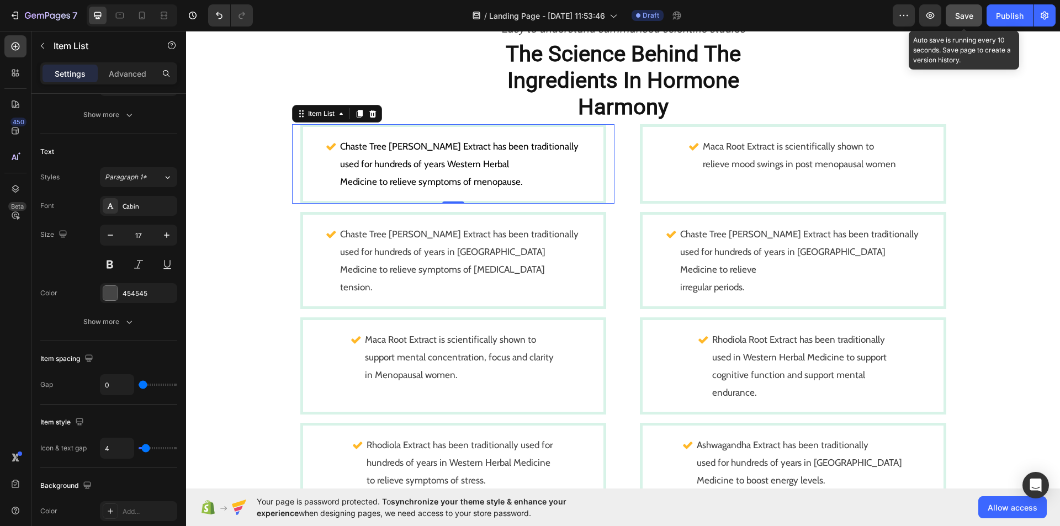
click at [976, 12] on button "Save" at bounding box center [963, 15] width 36 height 22
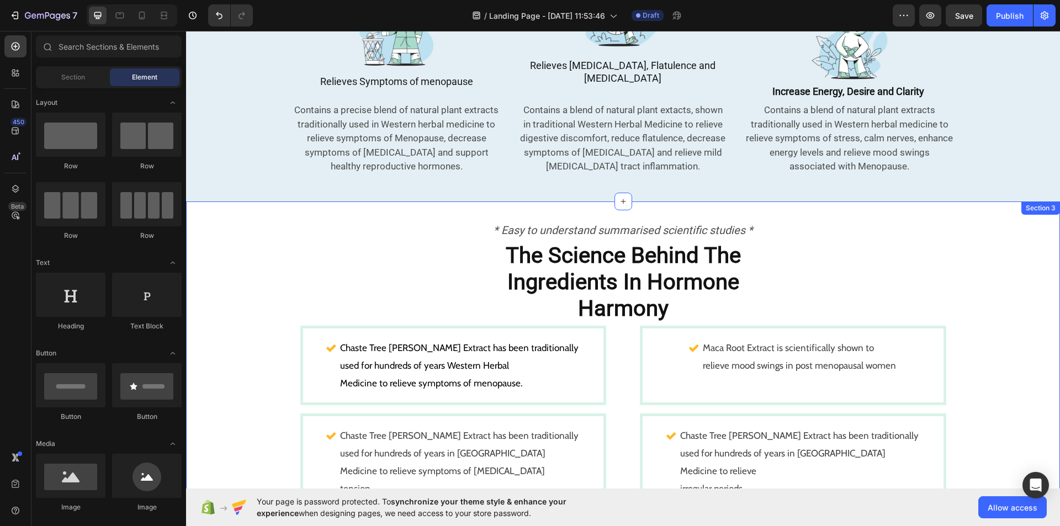
scroll to position [592, 0]
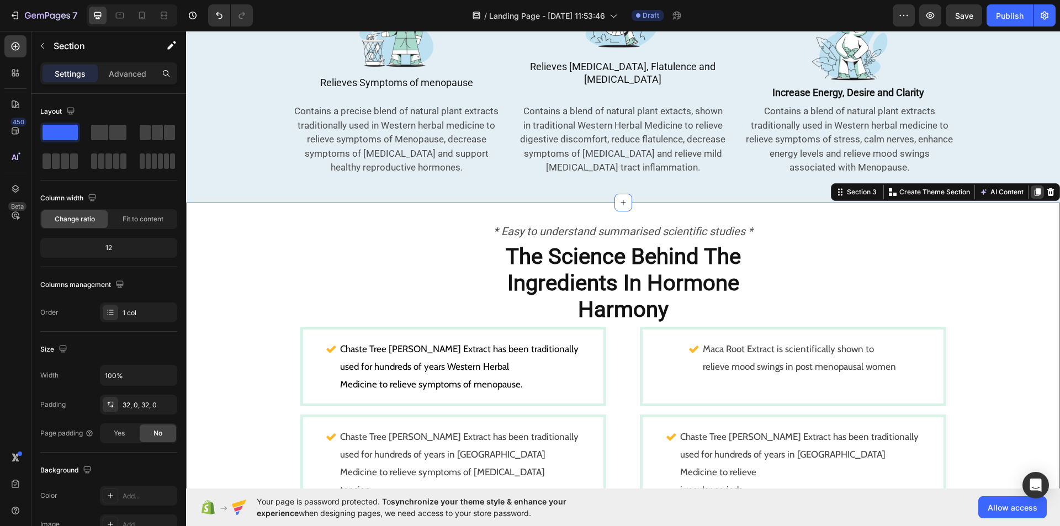
click at [1034, 188] on icon at bounding box center [1037, 192] width 6 height 8
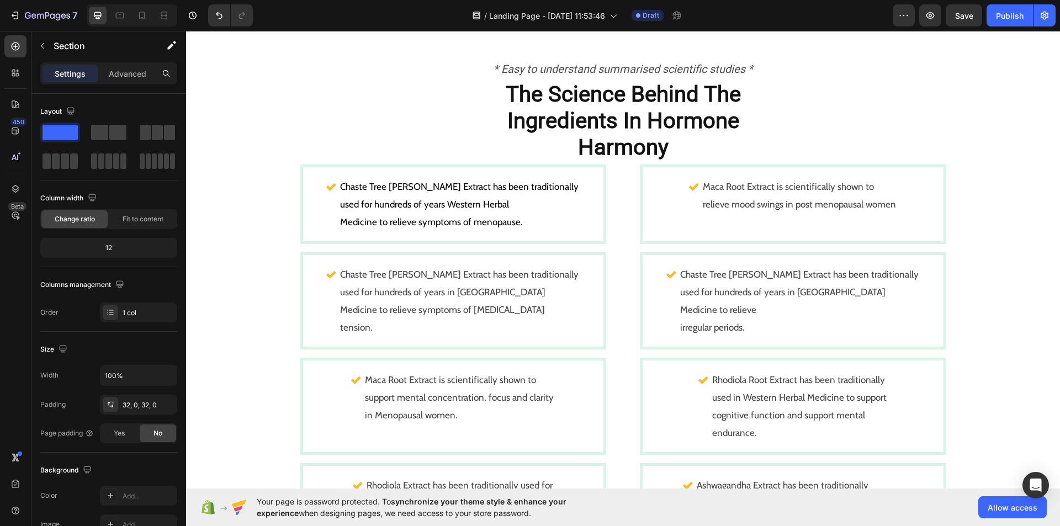
scroll to position [1591, 0]
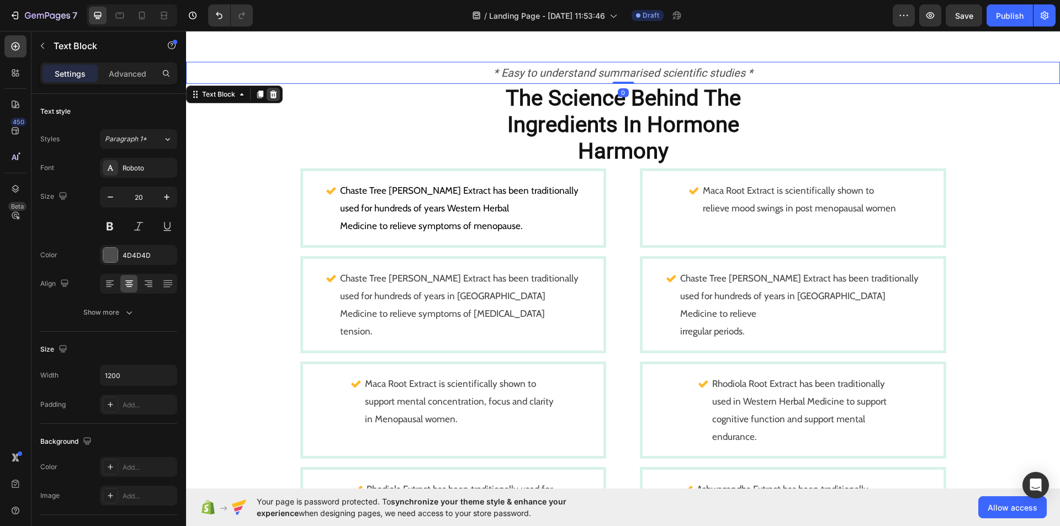
click at [274, 94] on icon at bounding box center [273, 94] width 9 height 9
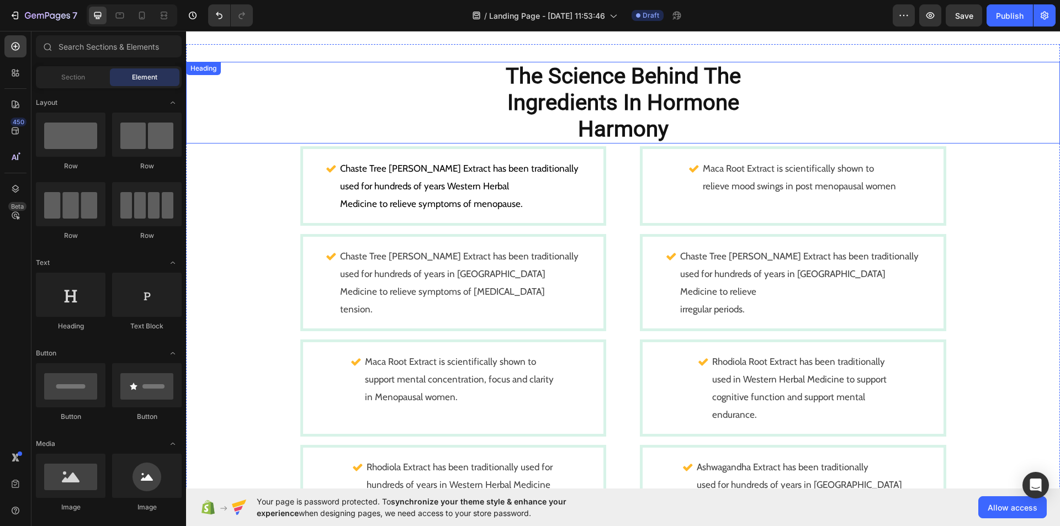
scroll to position [1452, 0]
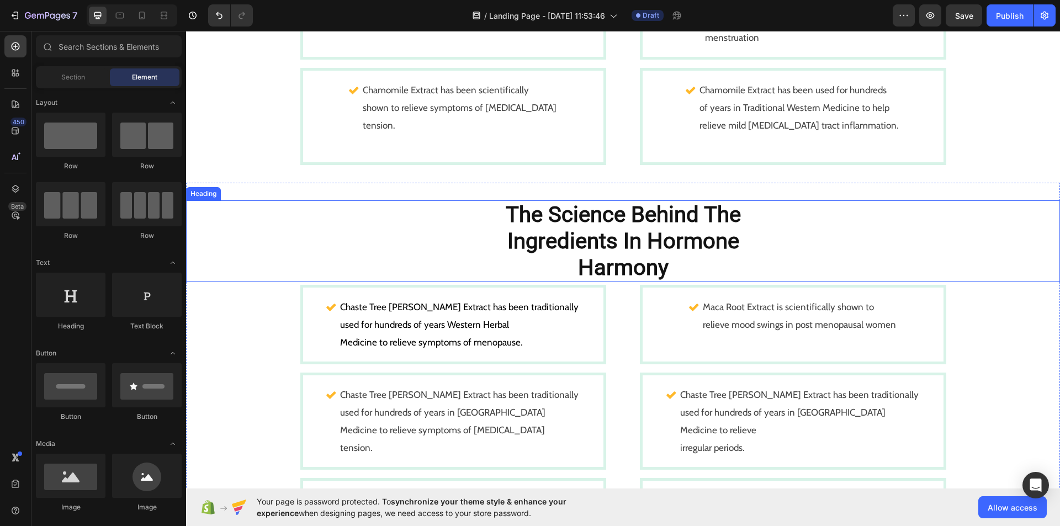
click at [699, 224] on strong "The Science Behind The" at bounding box center [623, 214] width 235 height 26
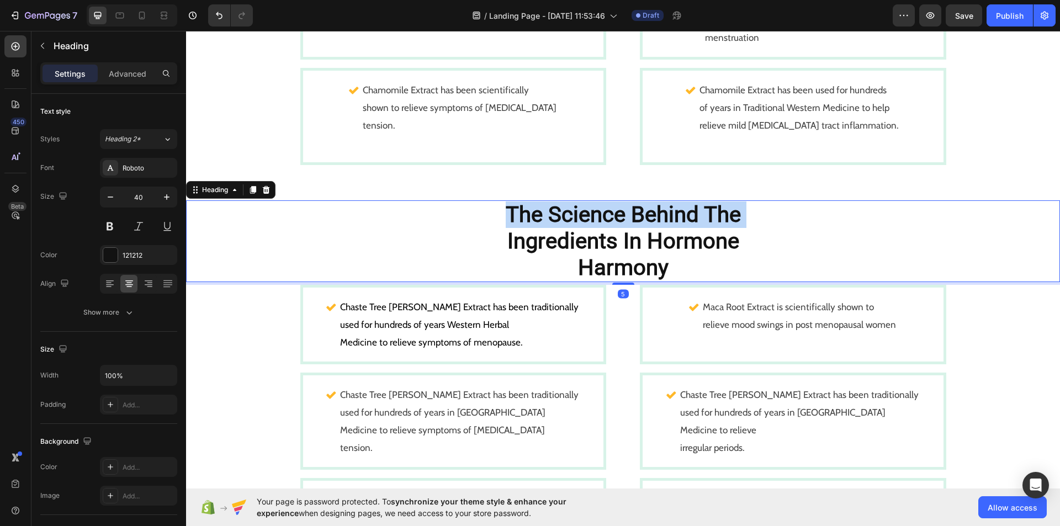
click at [699, 224] on strong "The Science Behind The" at bounding box center [623, 214] width 235 height 26
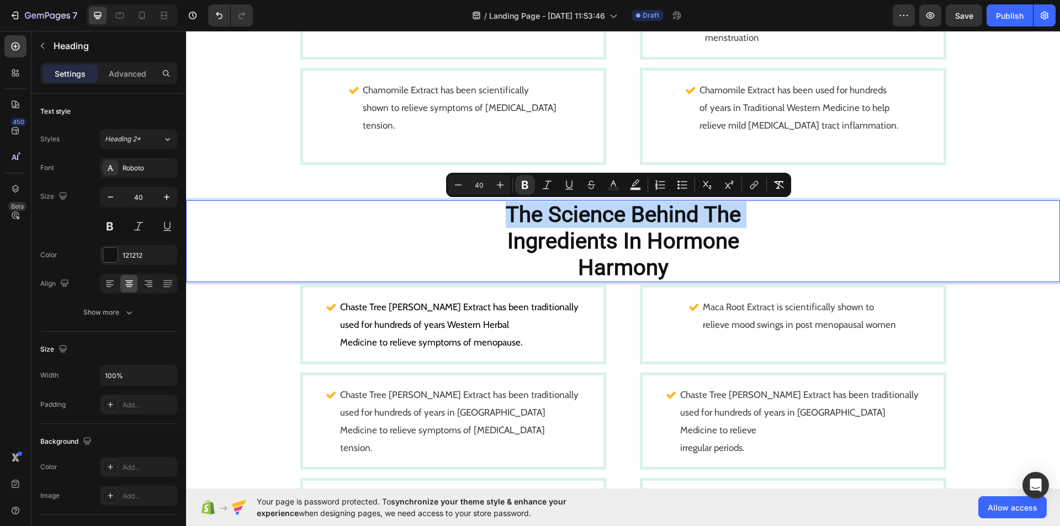
click at [699, 224] on strong "The Science Behind The" at bounding box center [623, 214] width 235 height 26
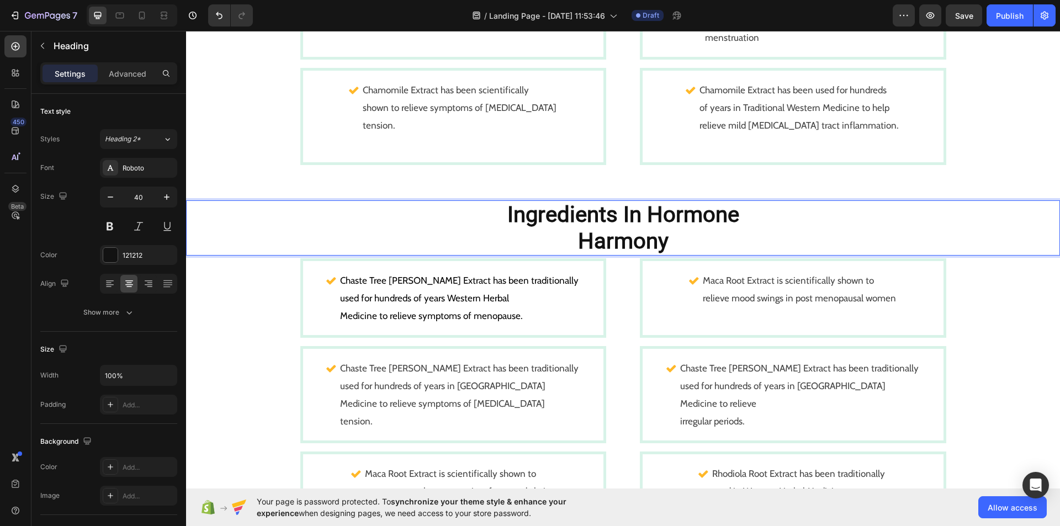
click at [703, 234] on p "Ingredients In Hormone Harmony" at bounding box center [623, 227] width 872 height 53
click at [748, 220] on p "Ingredients In Hormone" at bounding box center [623, 227] width 872 height 53
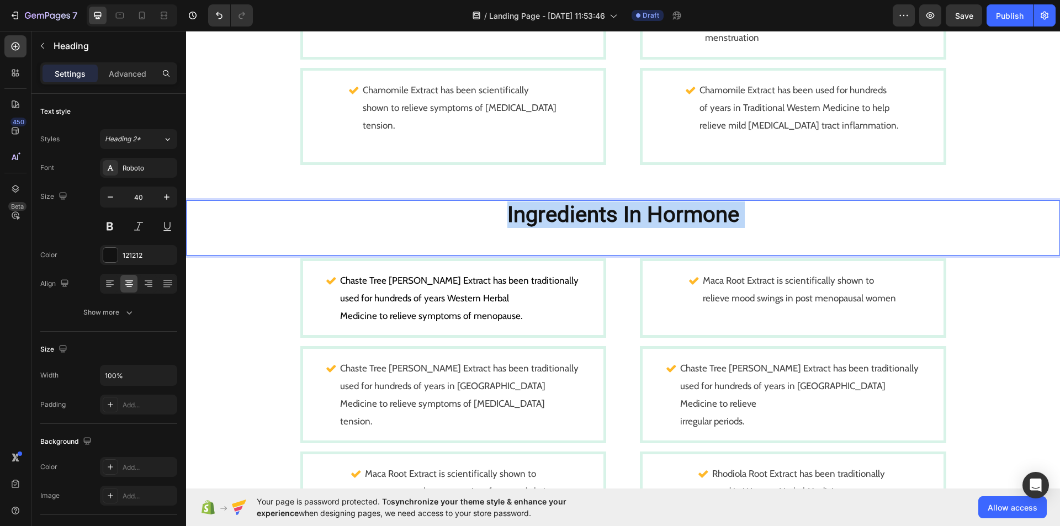
click at [748, 220] on p "Ingredients In Hormone" at bounding box center [623, 227] width 872 height 53
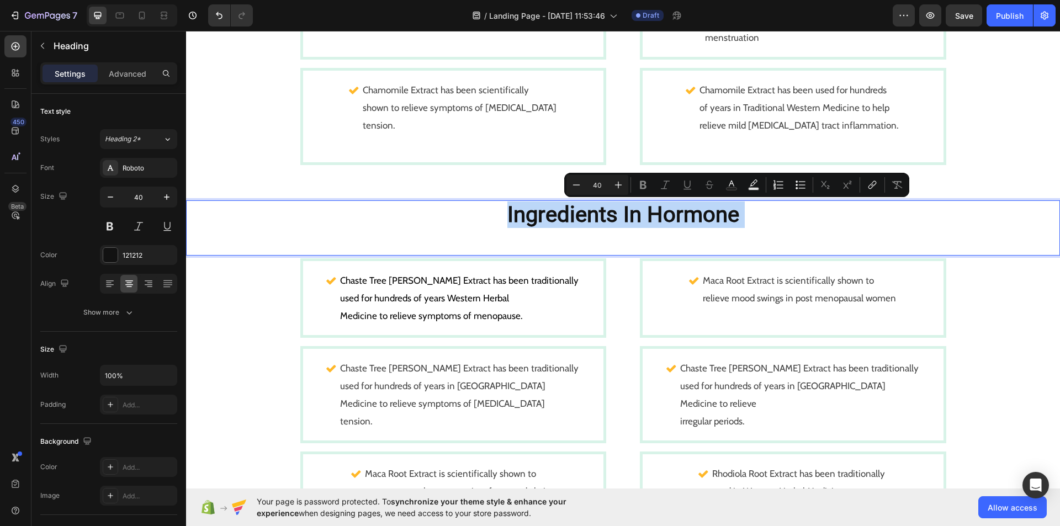
click at [748, 220] on p "Ingredients In Hormone" at bounding box center [623, 227] width 872 height 53
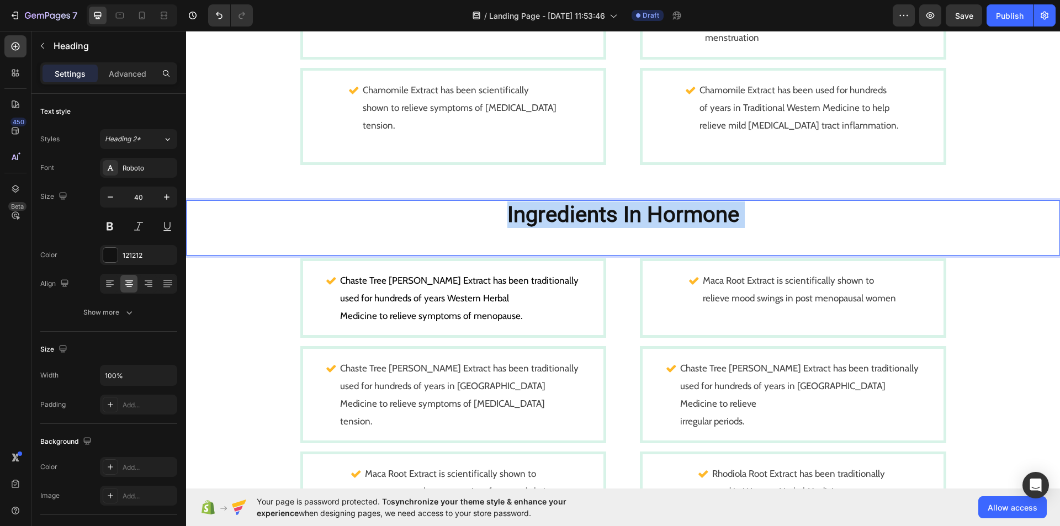
click at [748, 220] on p "Ingredients In Hormone" at bounding box center [623, 227] width 872 height 53
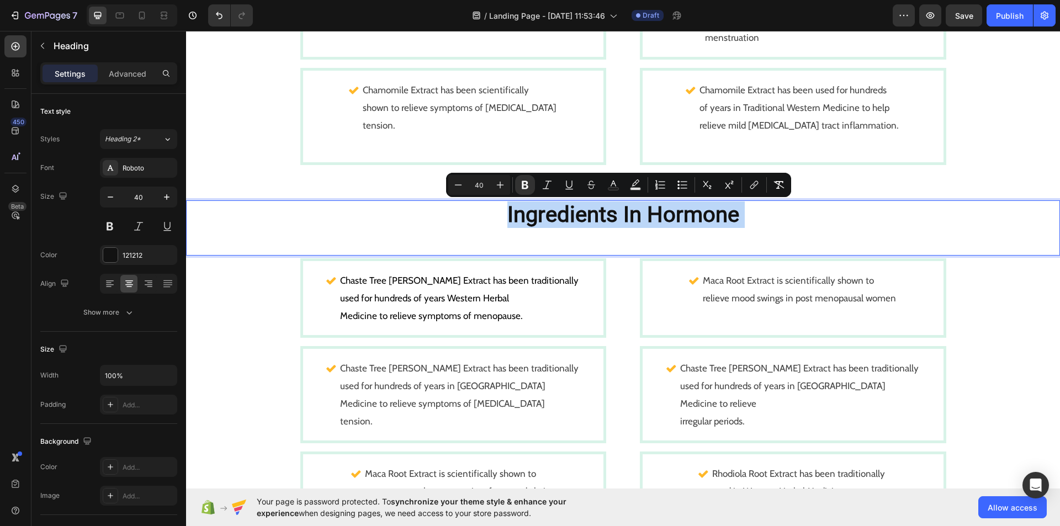
click at [748, 220] on p "Ingredients In Hormone" at bounding box center [623, 227] width 872 height 53
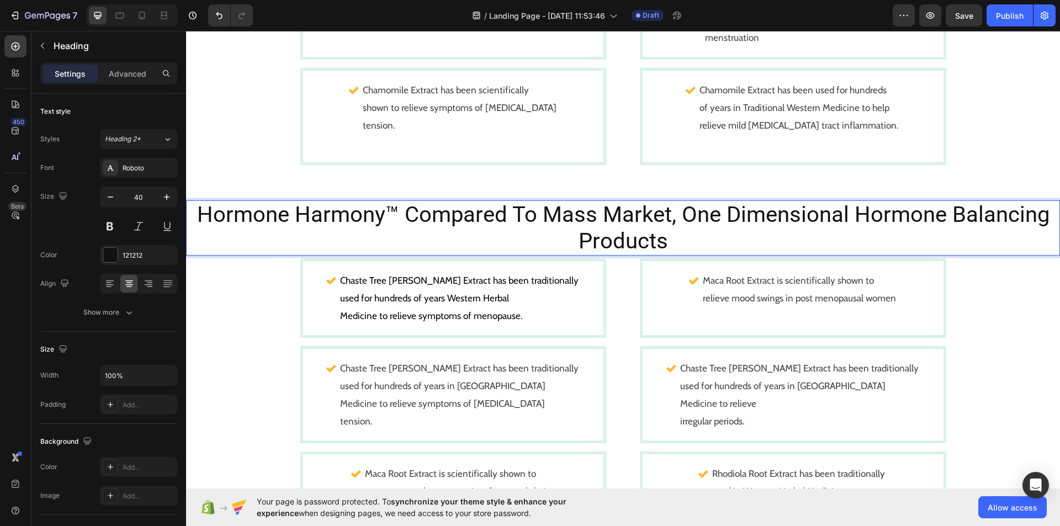
click at [401, 214] on p "Hormone Harmony™ Compared To Mass Market, One Dimensional Hormone Balancing Pro…" at bounding box center [623, 227] width 872 height 53
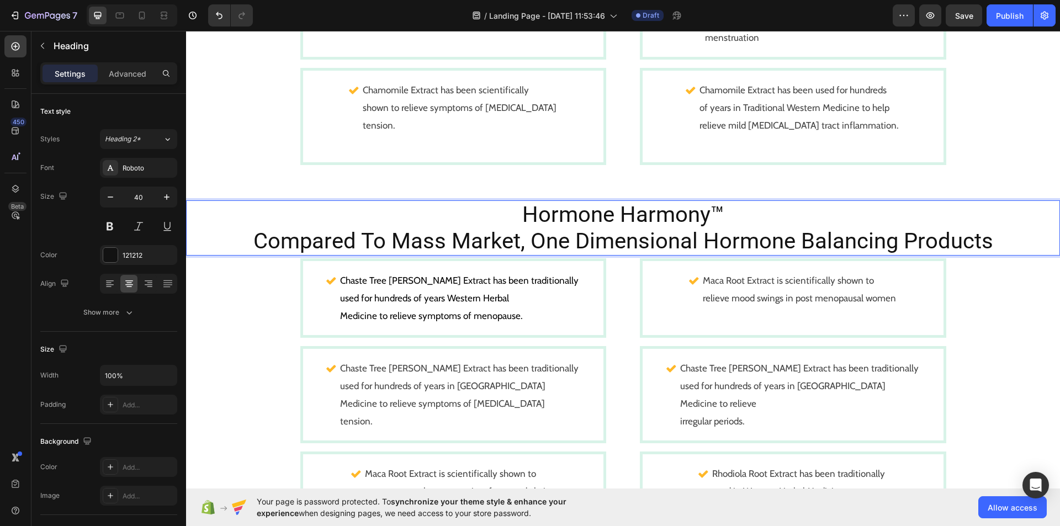
click at [524, 243] on p "Hormone Harmony™ Compared To Mass Market, One Dimensional Hormone Balancing Pro…" at bounding box center [623, 227] width 872 height 53
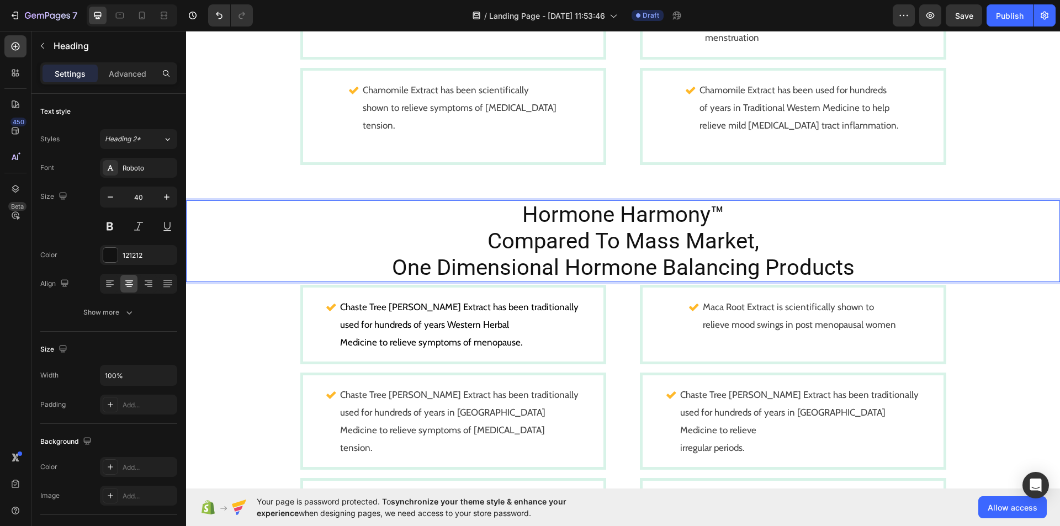
click at [657, 271] on p "Hormone Harmony™ Compared To Mass Market, One Dimensional Hormone Balancing Pro…" at bounding box center [623, 240] width 872 height 79
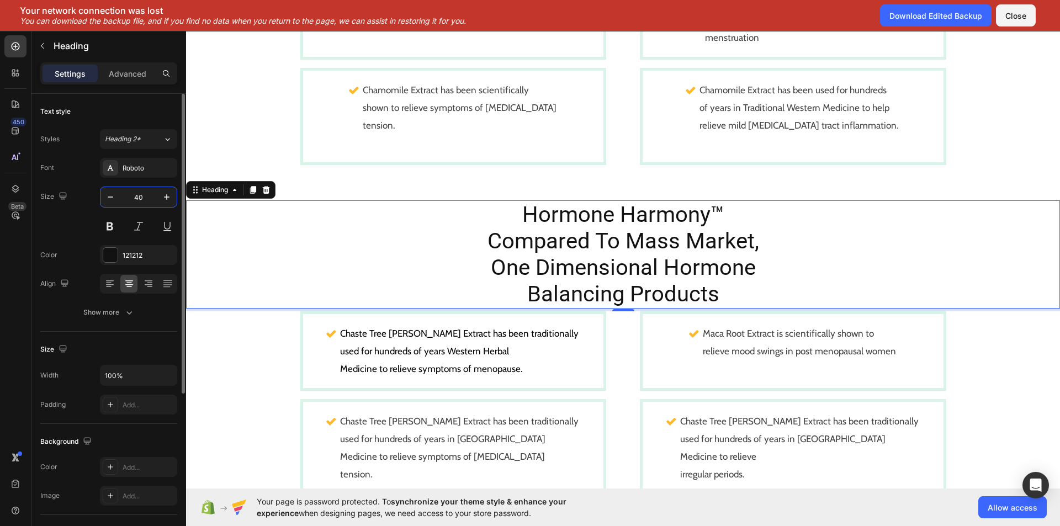
click at [150, 198] on input "40" at bounding box center [138, 197] width 36 height 20
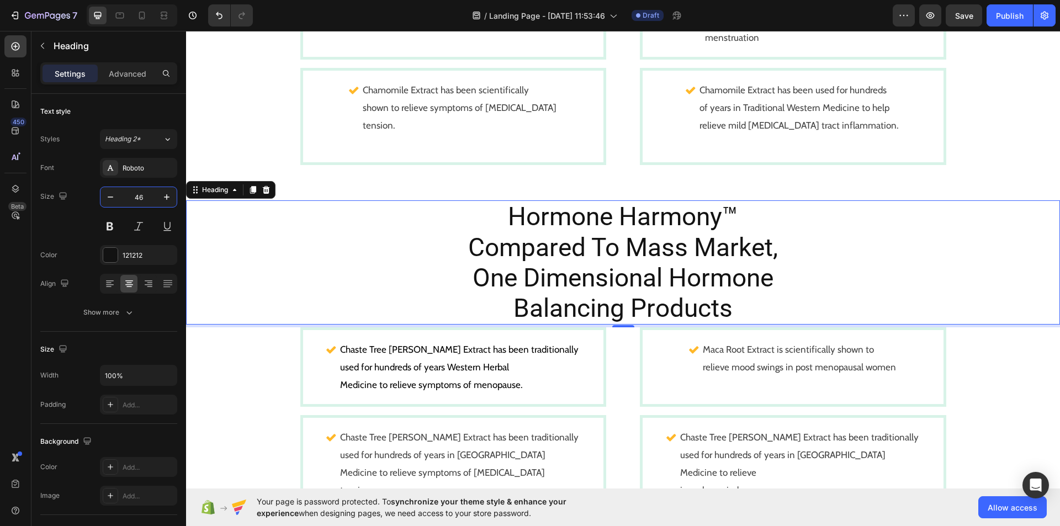
type input "46"
click at [506, 214] on p "Hormone Harmony™ Compared To Mass Market, One Dimensional Hormone Balancing Pro…" at bounding box center [623, 262] width 872 height 122
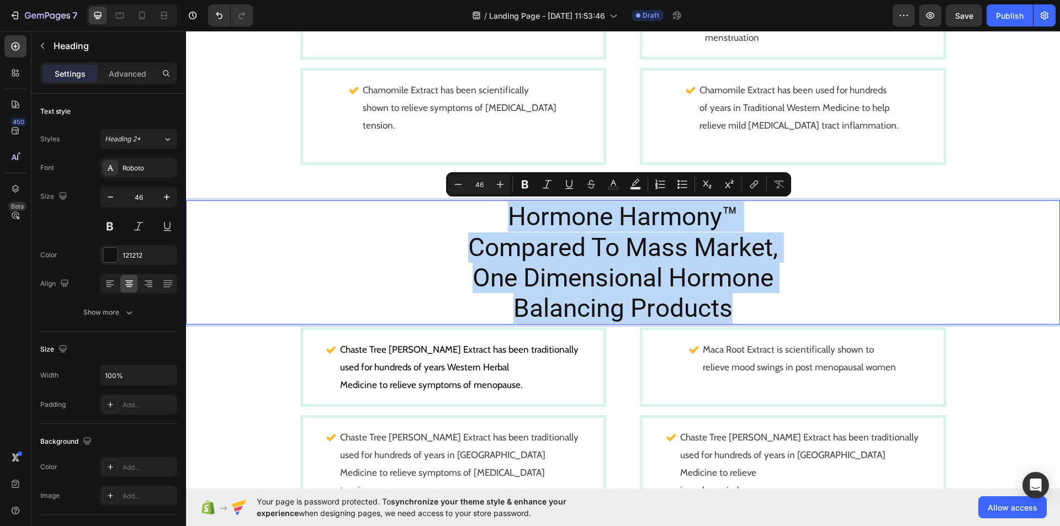
drag, startPoint x: 506, startPoint y: 214, endPoint x: 573, endPoint y: 301, distance: 109.7
click at [573, 301] on p "Hormone Harmony™ Compared To Mass Market, One Dimensional Hormone Balancing Pro…" at bounding box center [623, 262] width 872 height 122
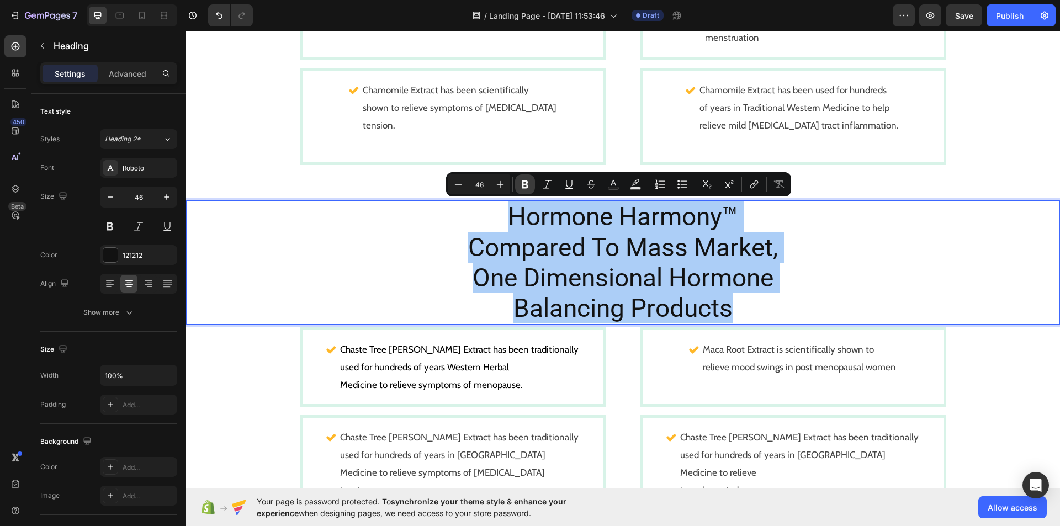
click at [519, 183] on icon "Editor contextual toolbar" at bounding box center [524, 184] width 11 height 11
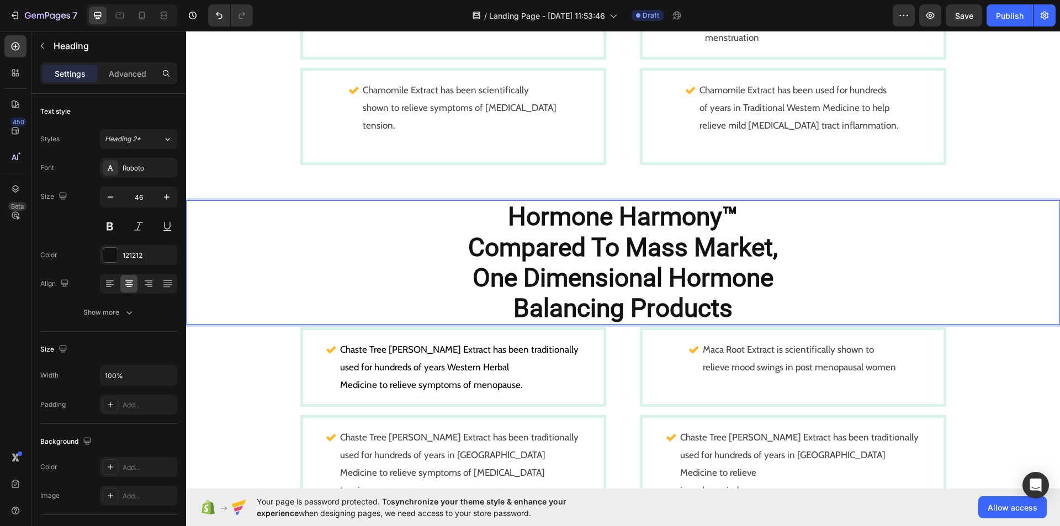
click at [376, 267] on p "Hormone Harmony™ Compared To Mass Market, One Dimensional Hormone Balancing Pro…" at bounding box center [623, 262] width 872 height 122
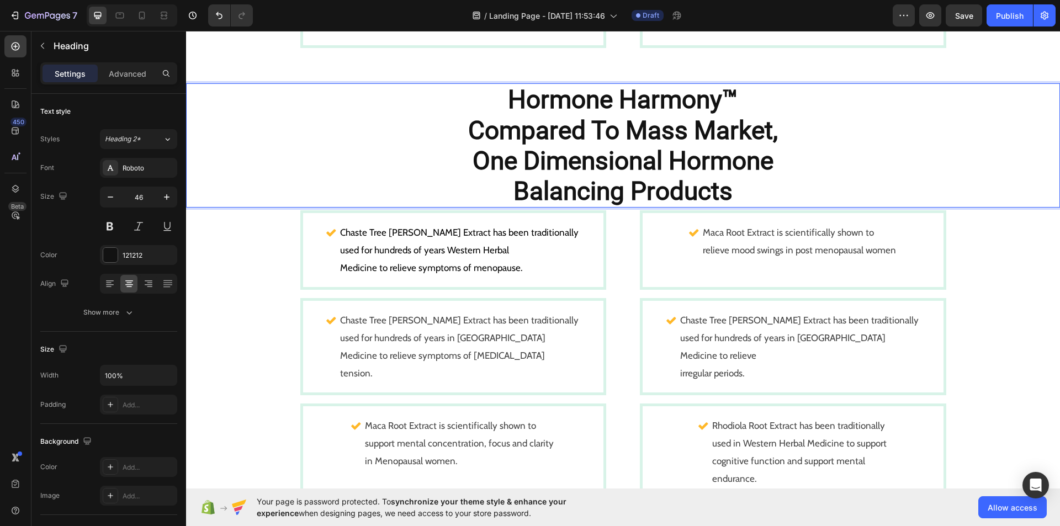
scroll to position [1570, 0]
click at [158, 163] on div "Roboto" at bounding box center [149, 168] width 52 height 10
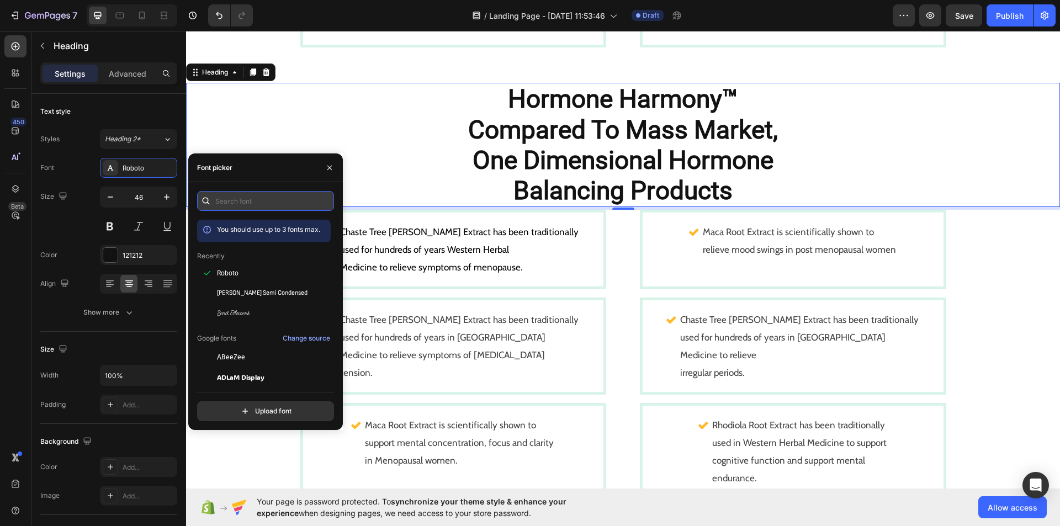
click at [257, 196] on input "text" at bounding box center [265, 201] width 137 height 20
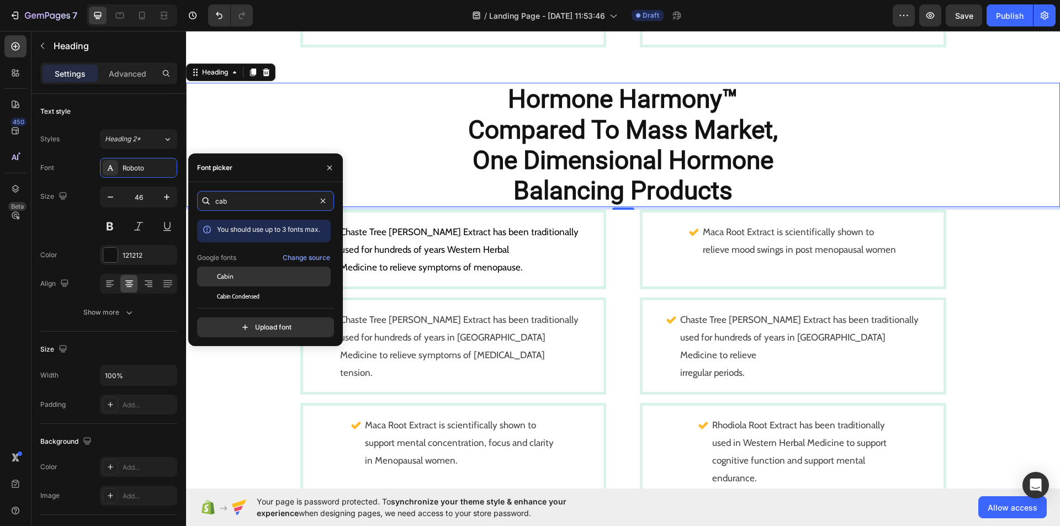
type input "cab"
click at [248, 281] on div "Cabin" at bounding box center [272, 277] width 111 height 10
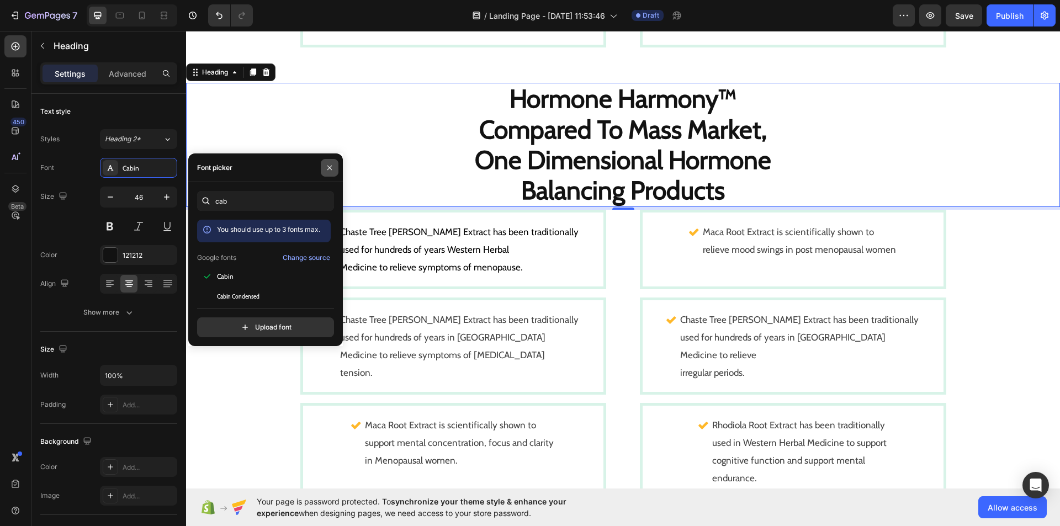
click at [323, 168] on button "button" at bounding box center [330, 168] width 18 height 18
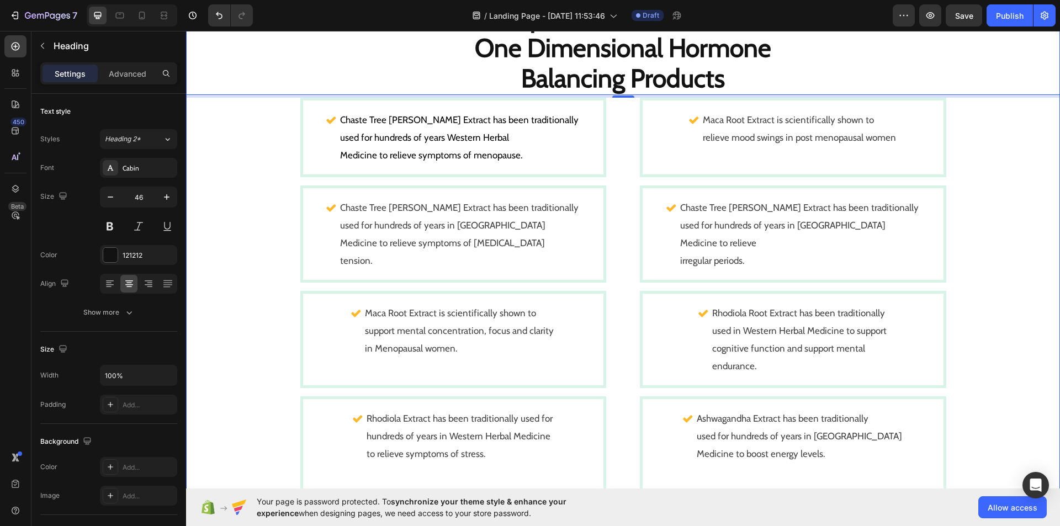
scroll to position [1590, 0]
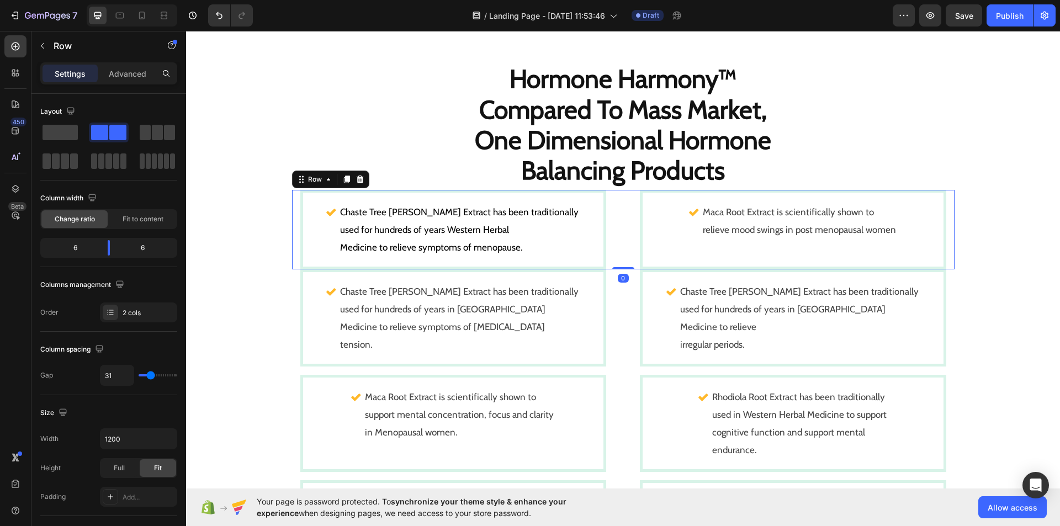
drag, startPoint x: 619, startPoint y: 275, endPoint x: 623, endPoint y: 256, distance: 19.6
click at [623, 256] on div "Chaste Tree Berry Extract has been traditionally used for hundreds of years Wes…" at bounding box center [623, 229] width 662 height 79
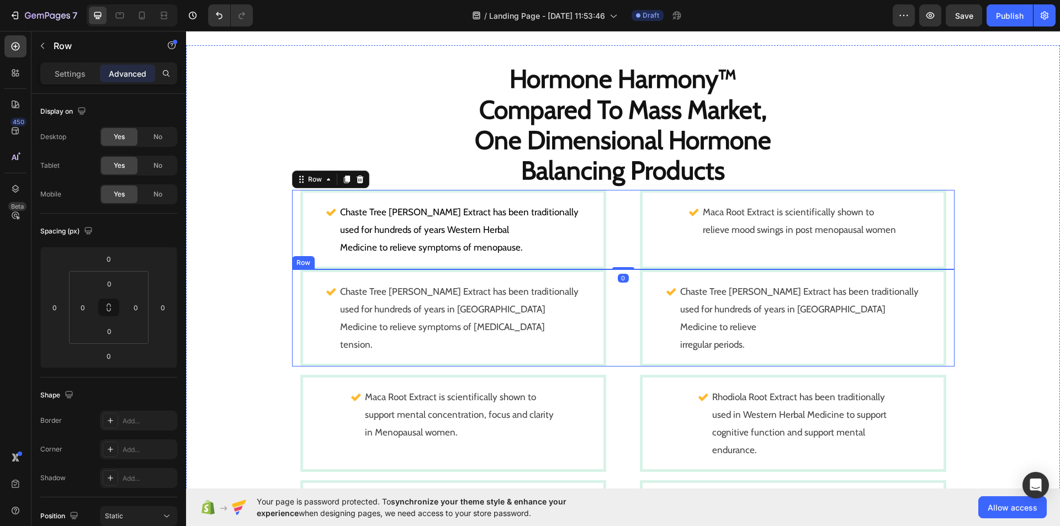
scroll to position [1725, 0]
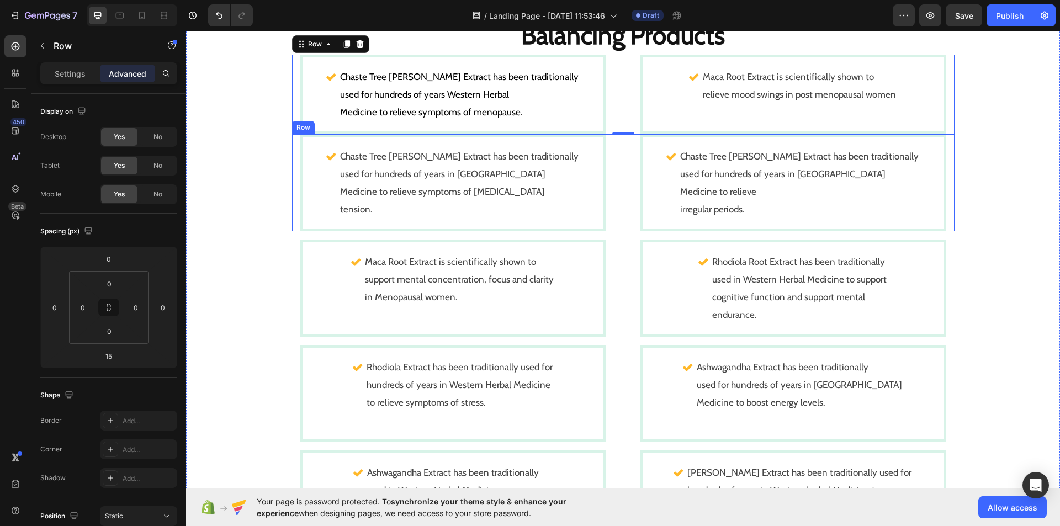
click at [618, 227] on div "Chaste Tree Berry Extract has been traditionally used for hundreds of years in …" at bounding box center [623, 182] width 662 height 97
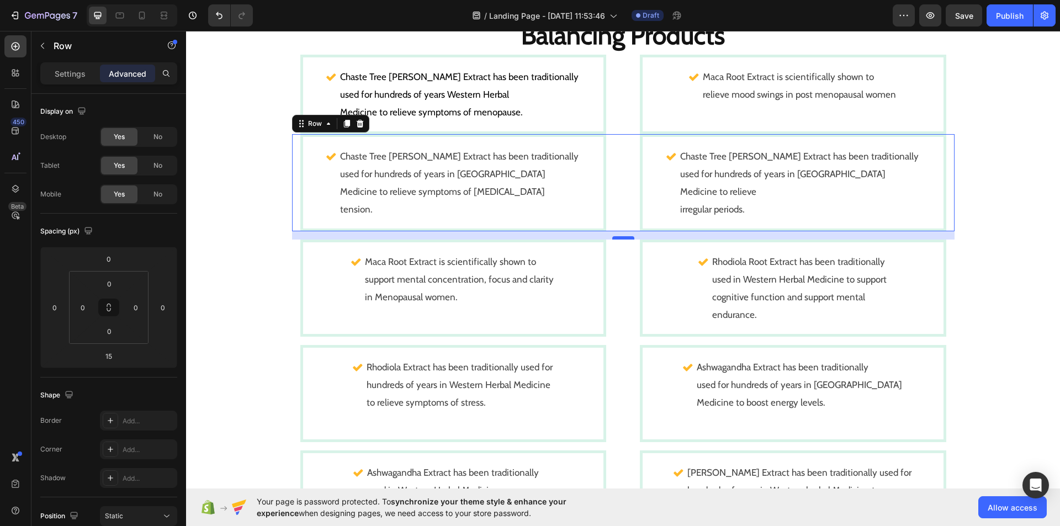
click at [617, 231] on div "15" at bounding box center [623, 231] width 662 height 0
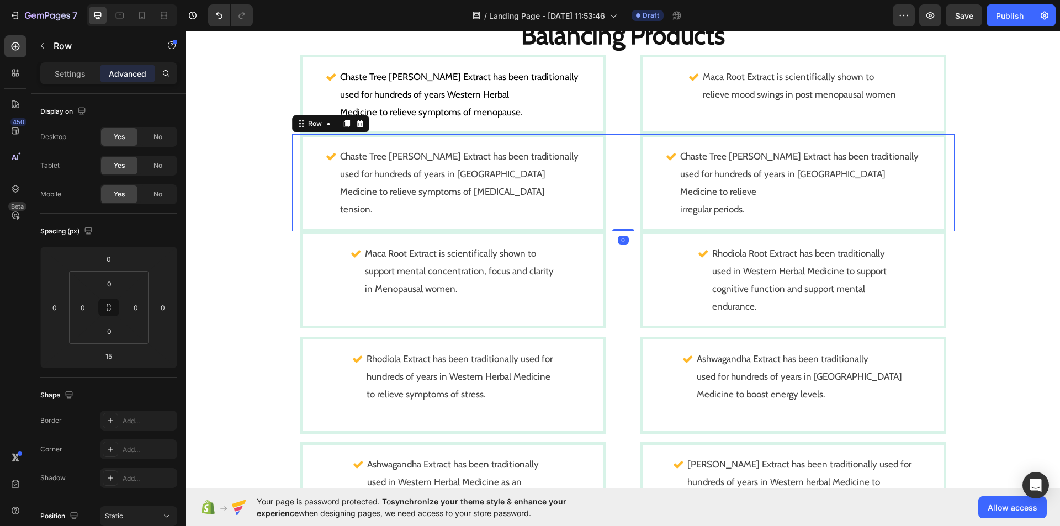
drag, startPoint x: 617, startPoint y: 238, endPoint x: 618, endPoint y: 223, distance: 14.9
click at [618, 223] on div "Chaste Tree Berry Extract has been traditionally used for hundreds of years in …" at bounding box center [623, 182] width 662 height 97
type input "0"
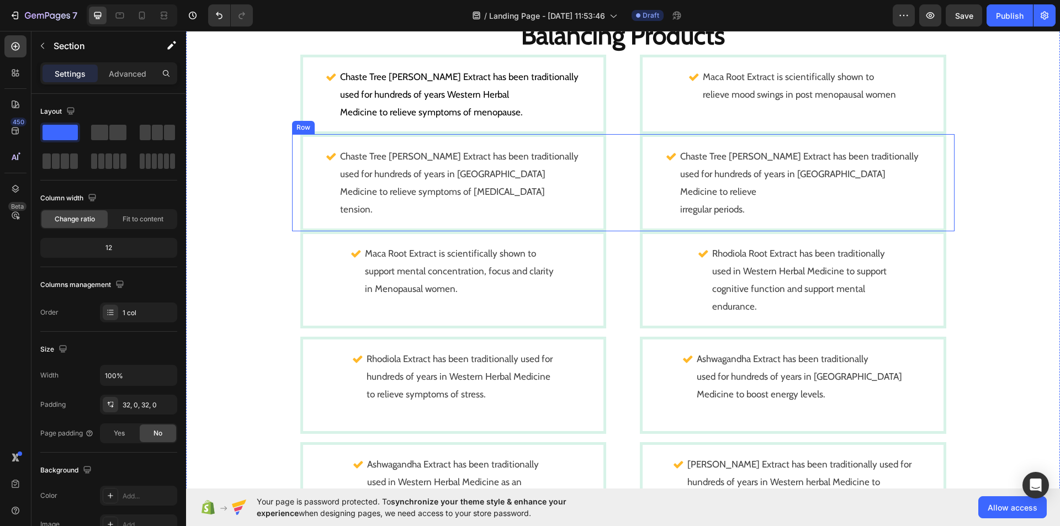
click at [619, 137] on div "Chaste Tree Berry Extract has been traditionally used for hundreds of years in …" at bounding box center [623, 182] width 662 height 97
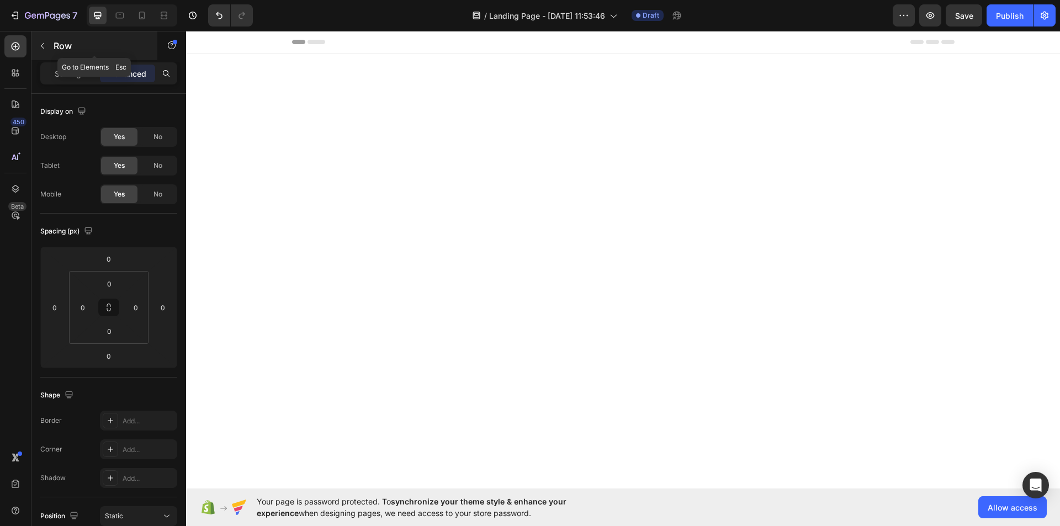
scroll to position [1725, 0]
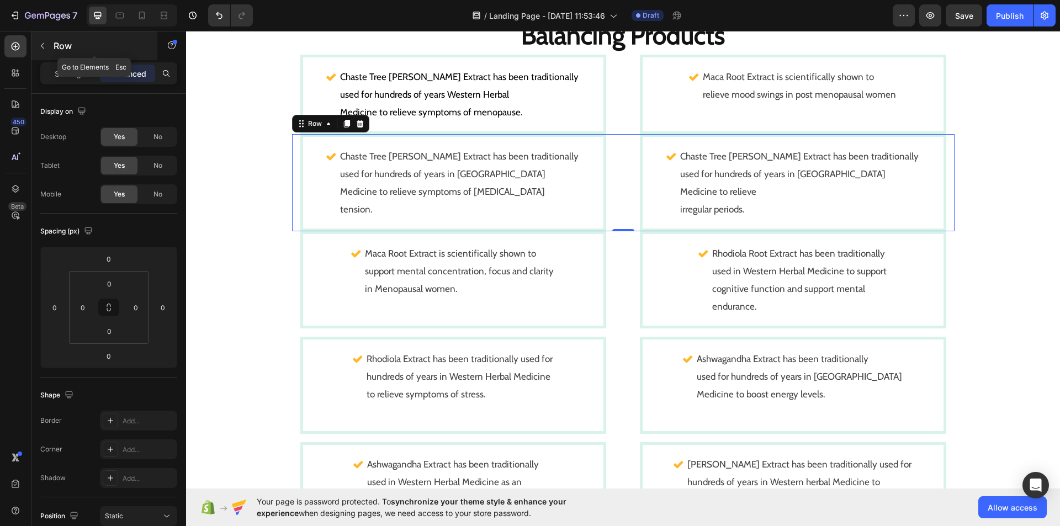
click at [41, 45] on icon "button" at bounding box center [42, 45] width 9 height 9
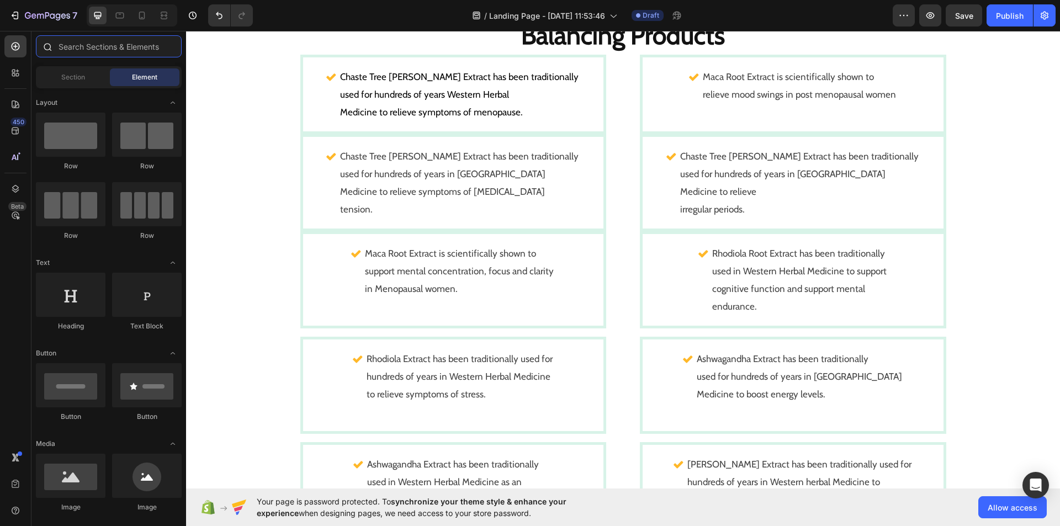
click at [79, 42] on input "text" at bounding box center [109, 46] width 146 height 22
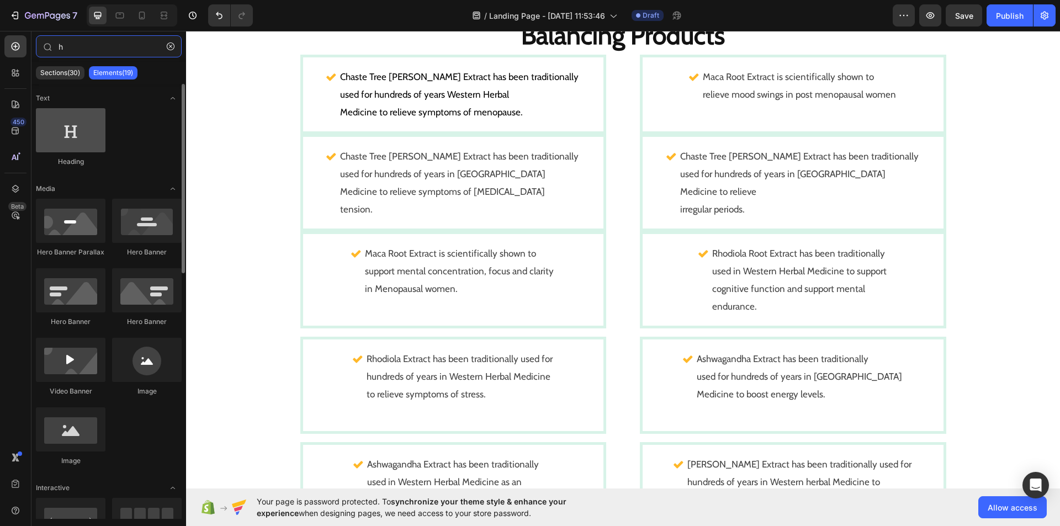
type input "h"
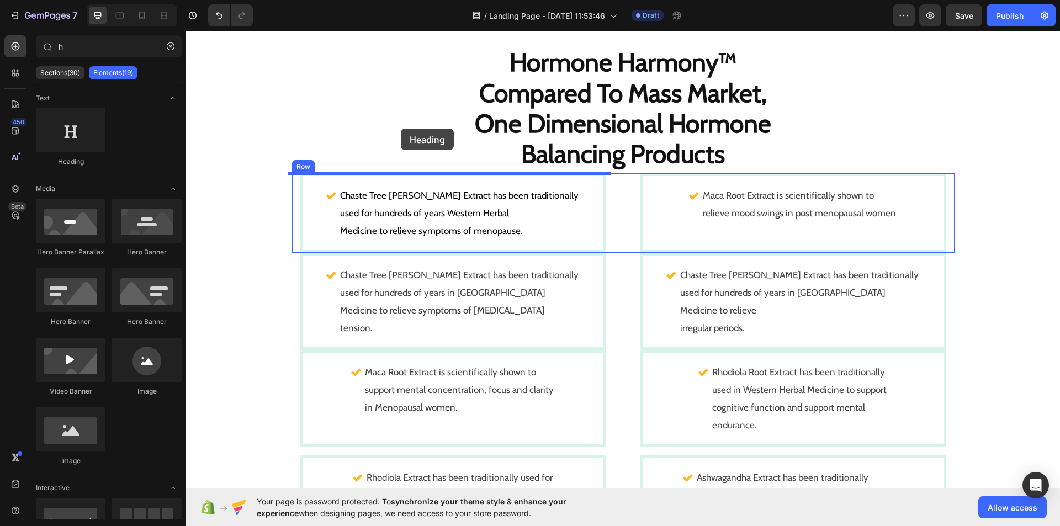
scroll to position [1584, 0]
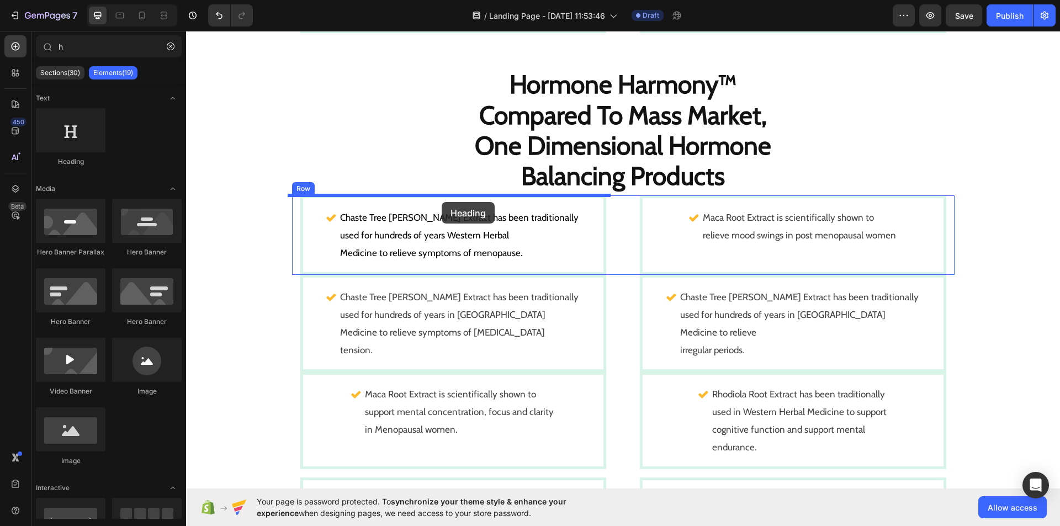
drag, startPoint x: 261, startPoint y: 161, endPoint x: 442, endPoint y: 202, distance: 185.2
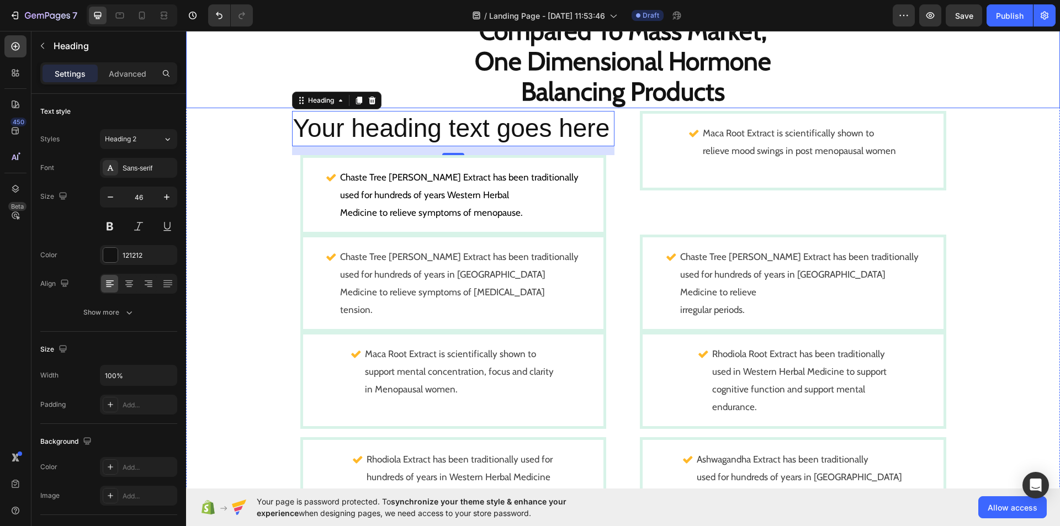
scroll to position [1670, 0]
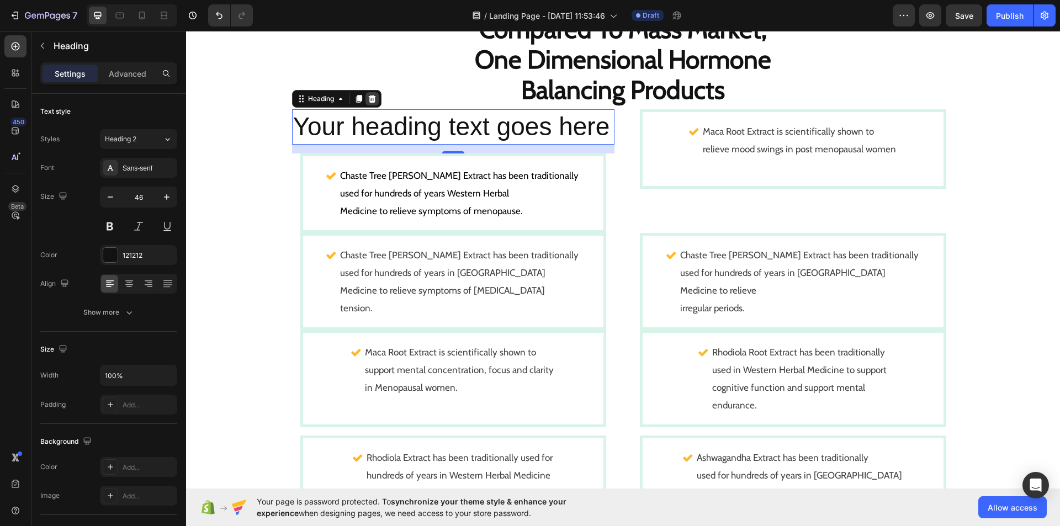
click at [368, 98] on icon at bounding box center [371, 99] width 7 height 8
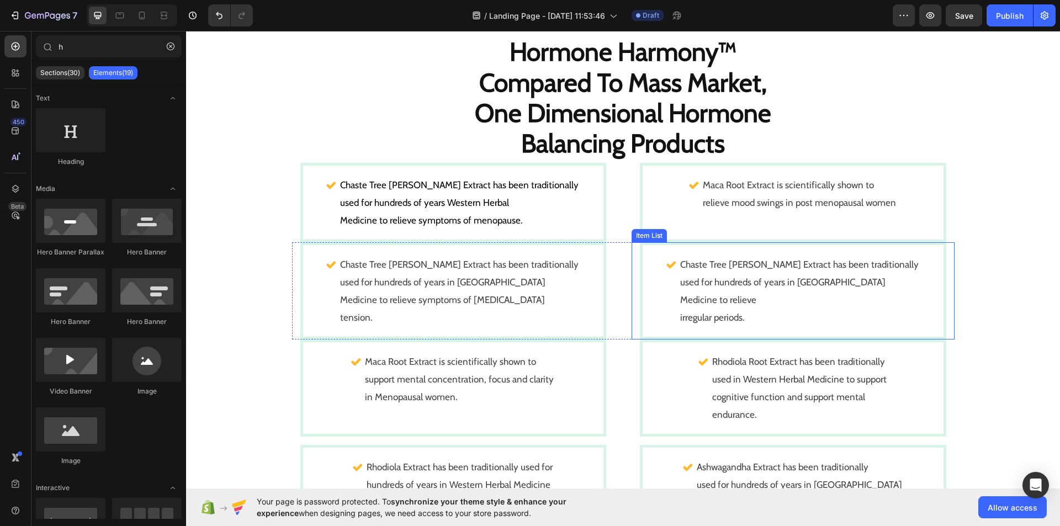
scroll to position [1616, 0]
click at [610, 223] on div "Chaste Tree [PERSON_NAME] Extract has been traditionally used for hundreds of y…" at bounding box center [623, 202] width 662 height 79
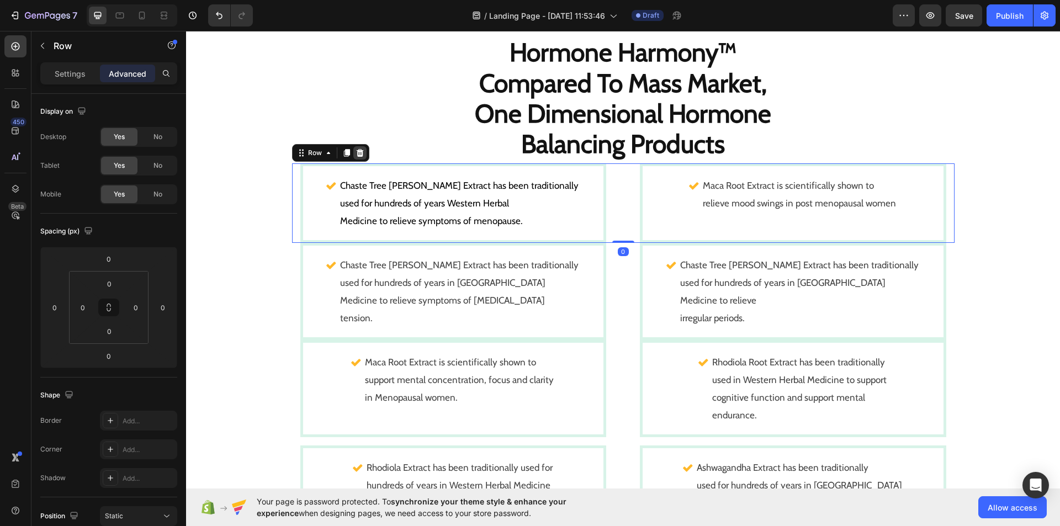
click at [355, 150] on icon at bounding box center [359, 152] width 9 height 9
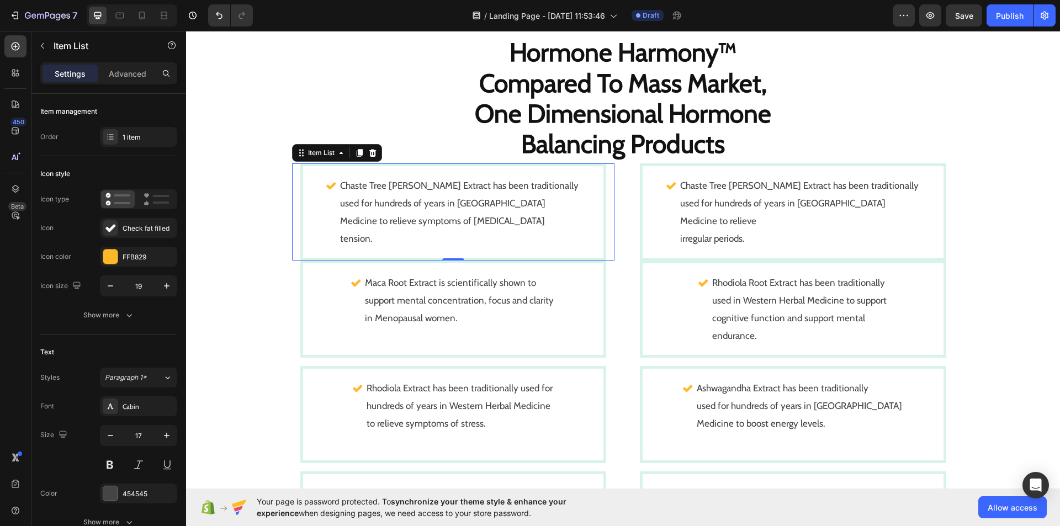
click at [606, 197] on div "Chaste Tree [PERSON_NAME] Extract has been traditionally used for hundreds of y…" at bounding box center [453, 211] width 323 height 97
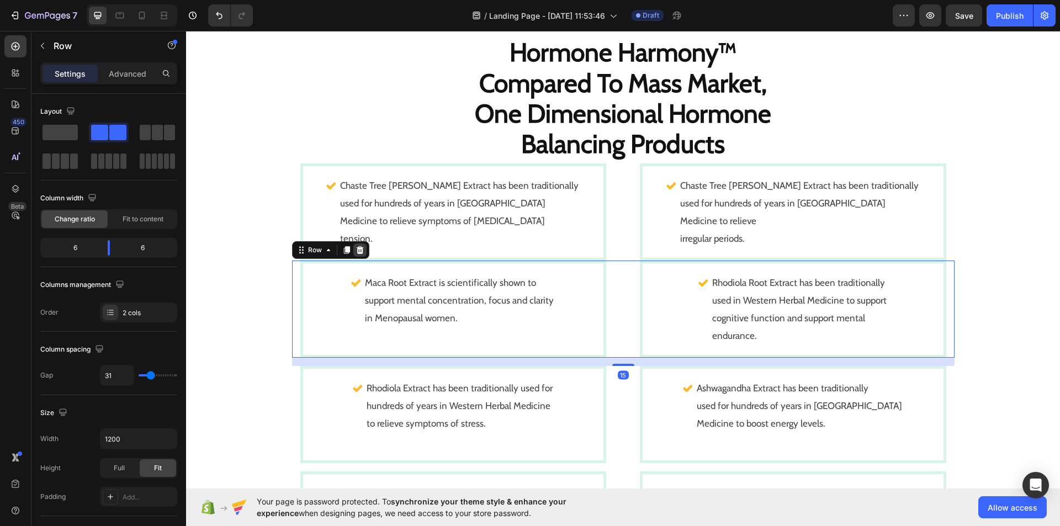
click at [358, 249] on icon at bounding box center [359, 250] width 7 height 8
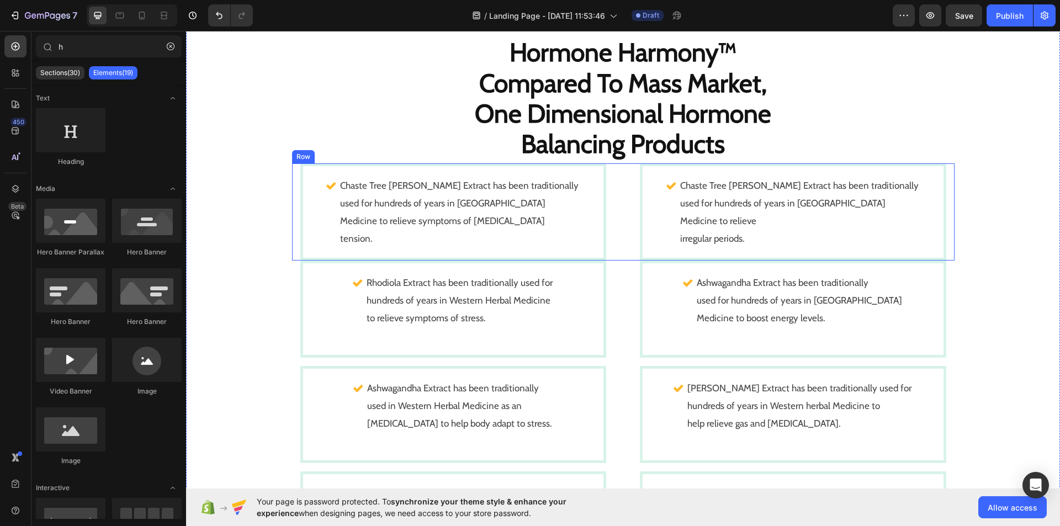
click at [623, 257] on div "Chaste Tree [PERSON_NAME] Extract has been traditionally used for hundreds of y…" at bounding box center [623, 211] width 662 height 97
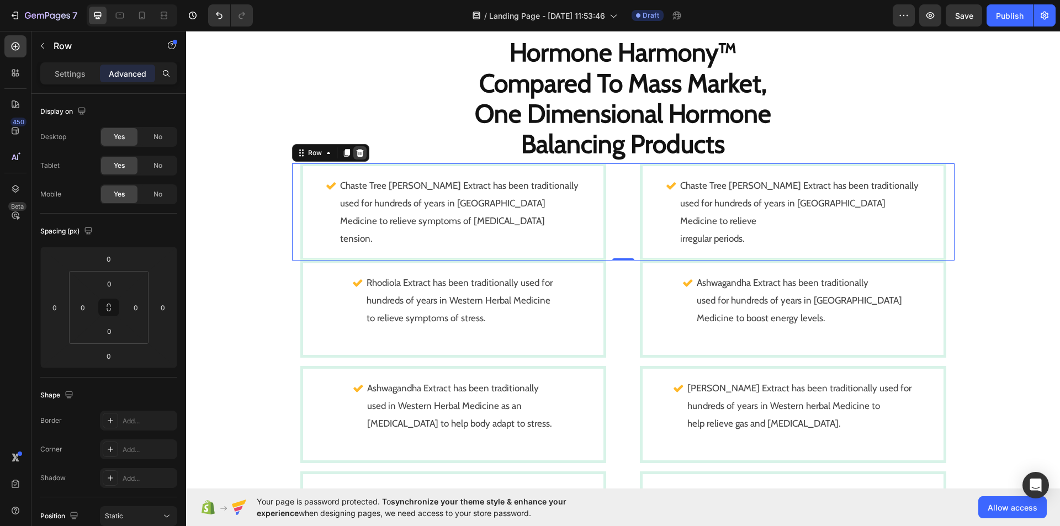
click at [359, 152] on icon at bounding box center [359, 152] width 9 height 9
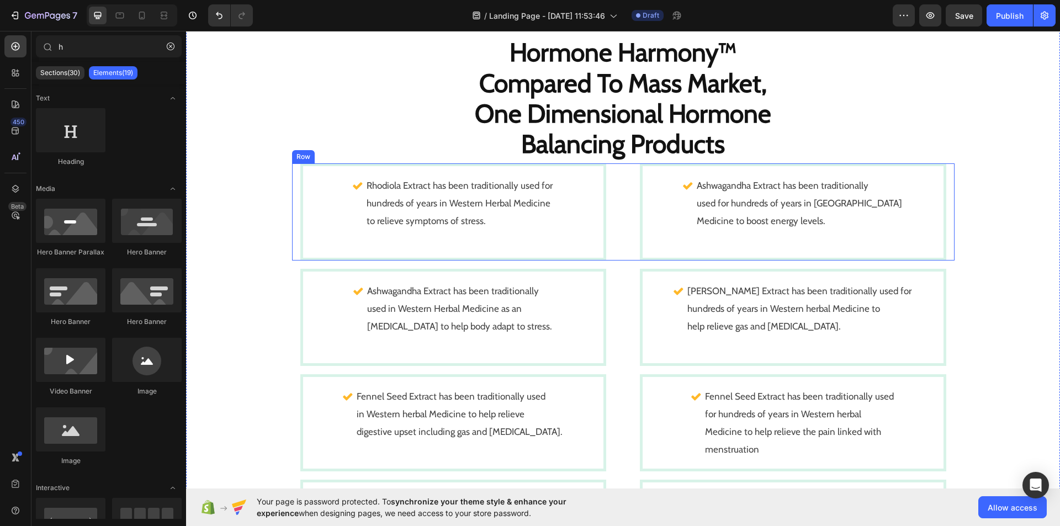
click at [616, 244] on div "Rhodiola Extract has been traditionally used for hundreds of years in Western H…" at bounding box center [623, 211] width 662 height 97
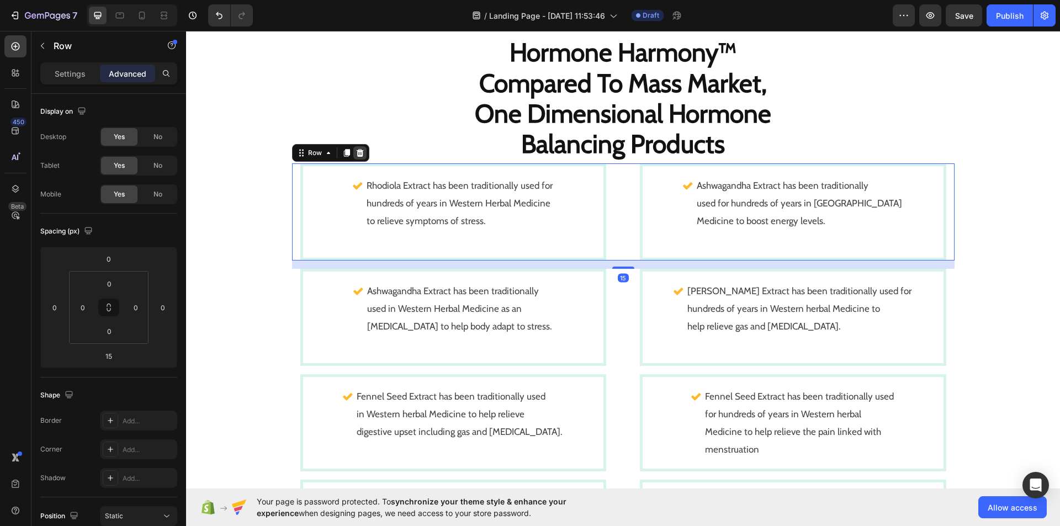
click at [357, 156] on icon at bounding box center [359, 153] width 7 height 8
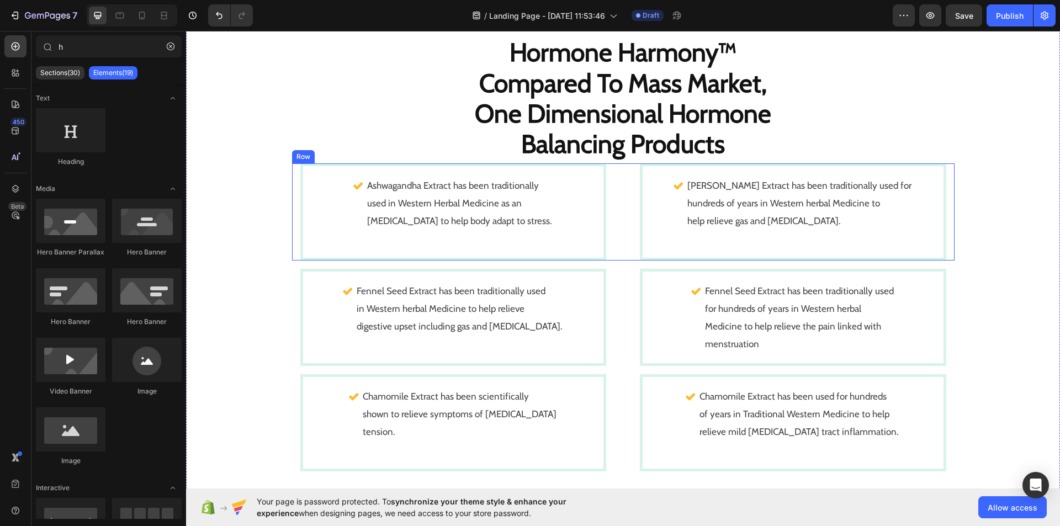
click at [622, 253] on div "Ashwagandha Extract has been traditionally used in Western Herbal Medicine as a…" at bounding box center [623, 211] width 662 height 97
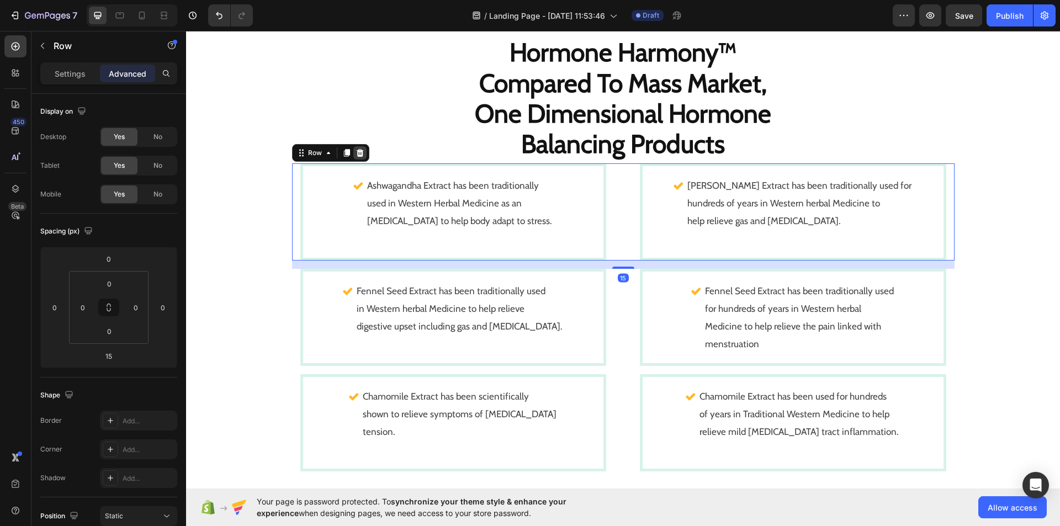
click at [355, 148] on icon at bounding box center [359, 152] width 9 height 9
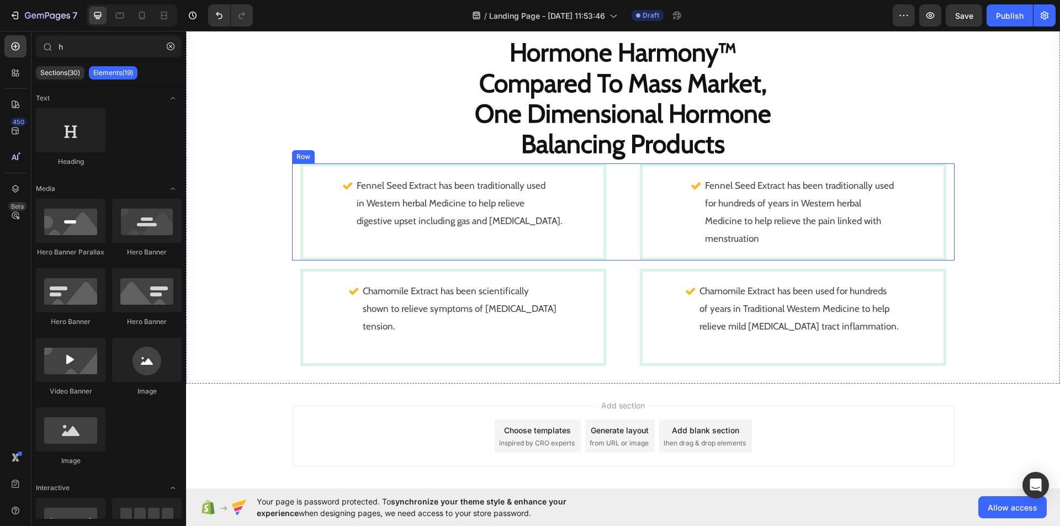
click at [614, 252] on div "Fennel Seed Extract has been traditionally used in Western herbal Medicine to h…" at bounding box center [623, 211] width 662 height 97
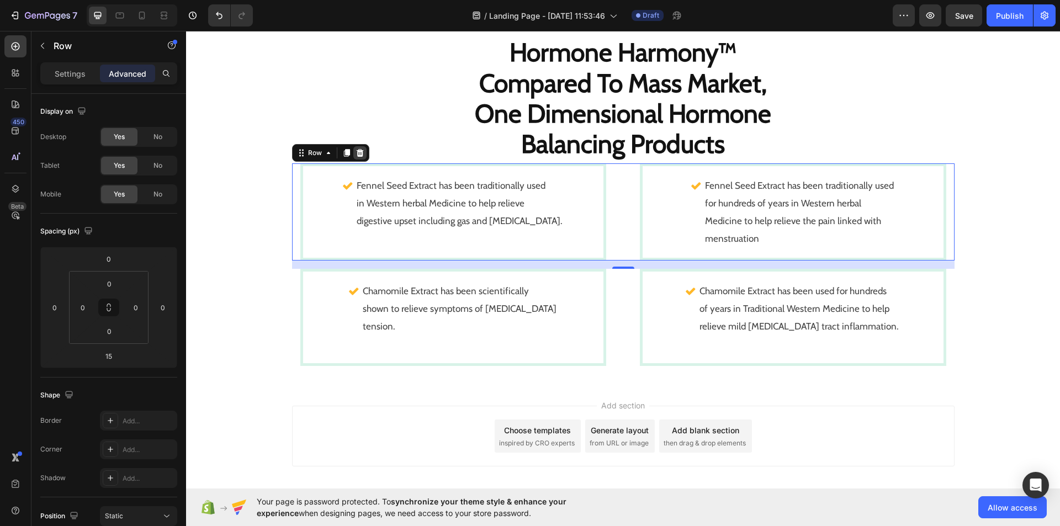
click at [356, 148] on icon at bounding box center [359, 152] width 9 height 9
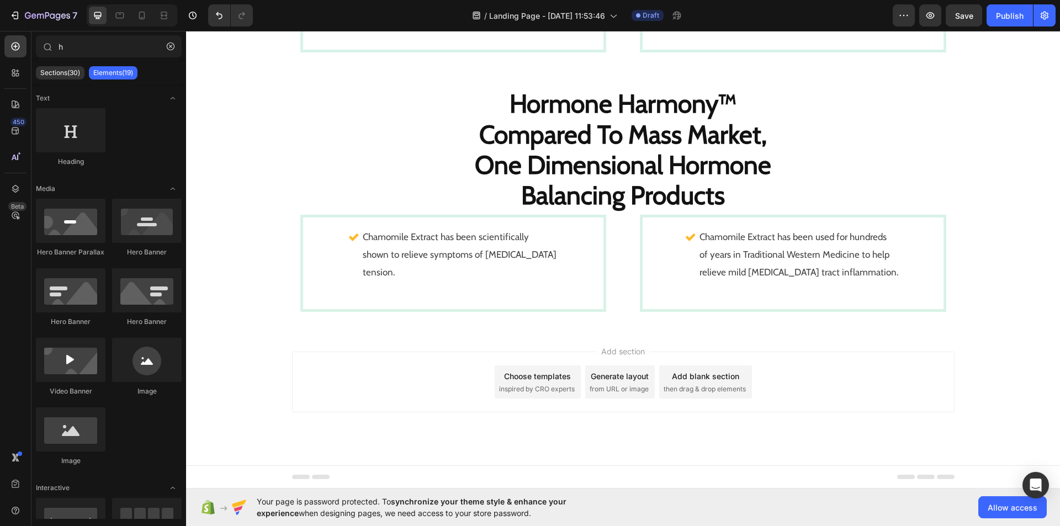
scroll to position [1565, 0]
click at [612, 296] on div "Chamomile Extract has been scientifically shown to relieve symptoms of [MEDICAL…" at bounding box center [623, 263] width 662 height 97
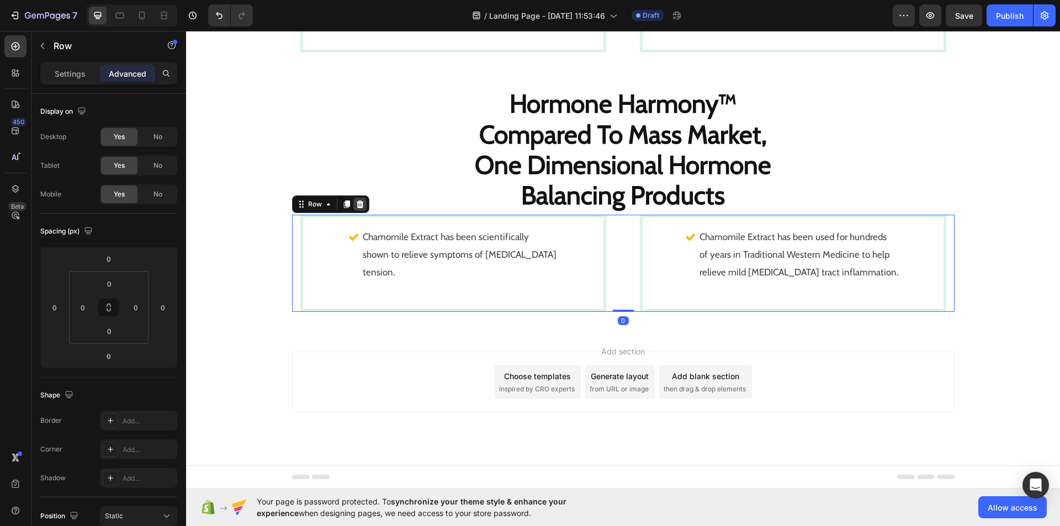
click at [360, 202] on div at bounding box center [359, 204] width 13 height 13
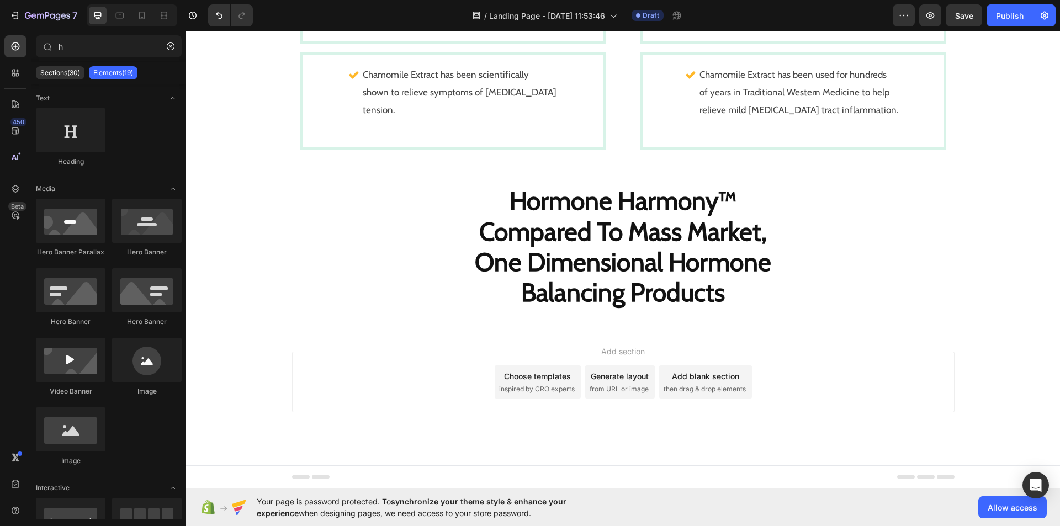
scroll to position [1468, 0]
click at [172, 47] on icon "button" at bounding box center [171, 47] width 8 height 8
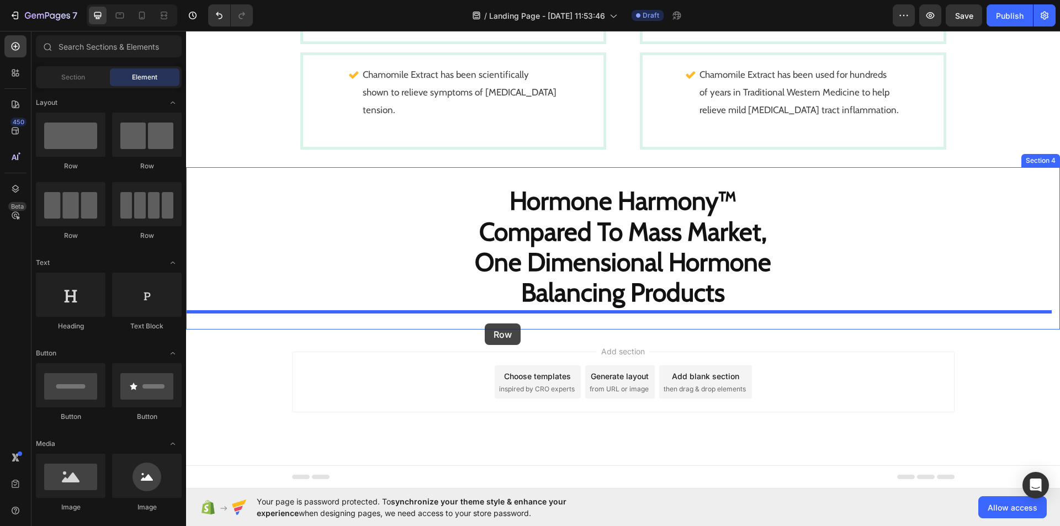
drag, startPoint x: 327, startPoint y: 161, endPoint x: 485, endPoint y: 323, distance: 226.0
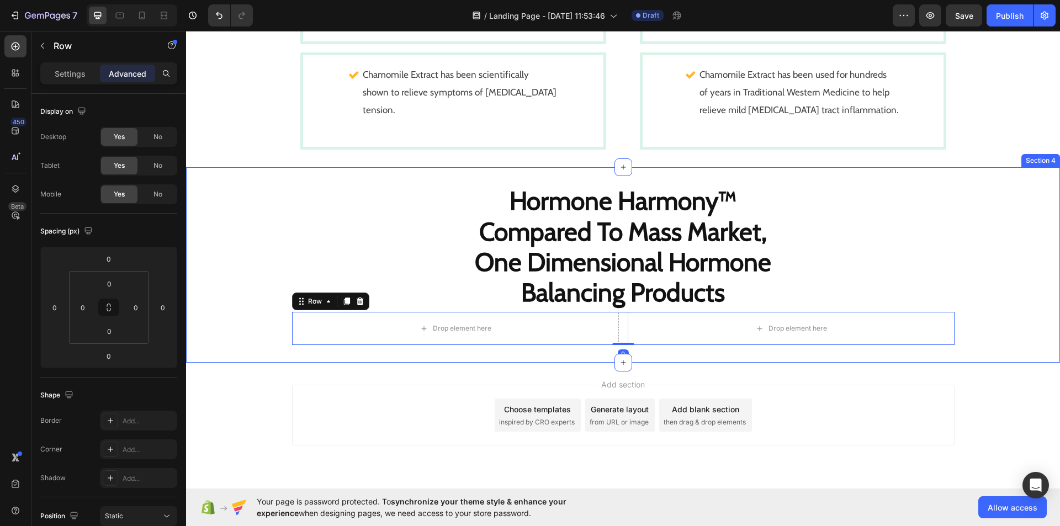
scroll to position [1501, 0]
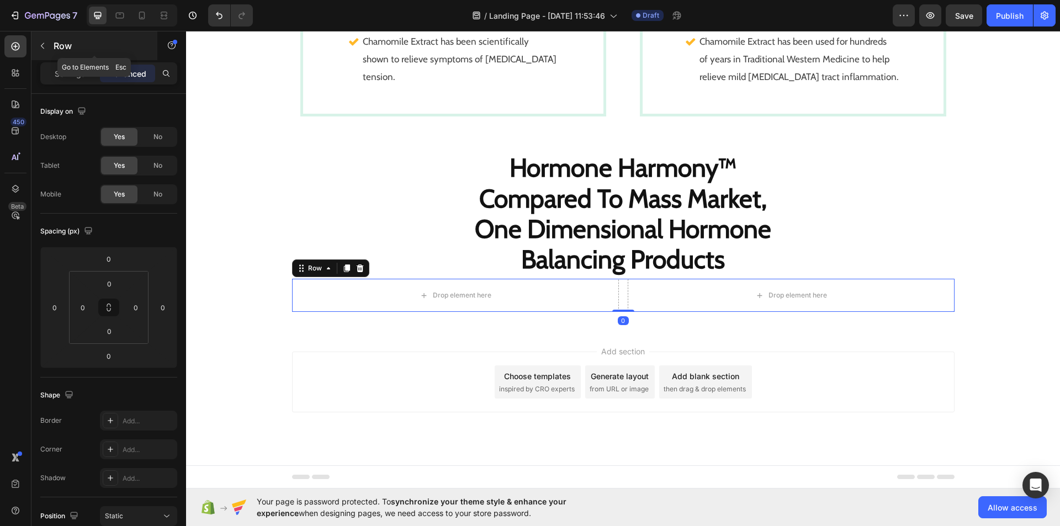
click at [44, 40] on button "button" at bounding box center [43, 46] width 18 height 18
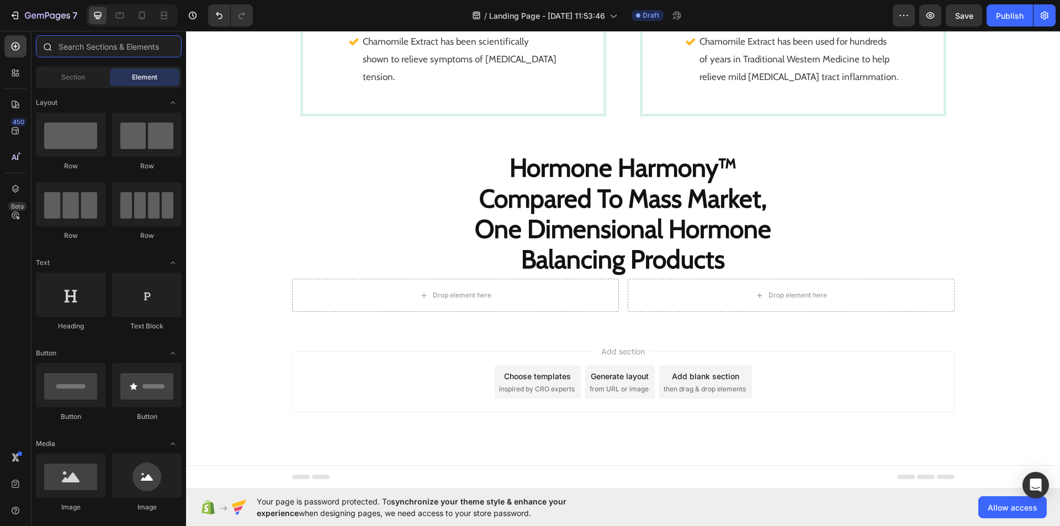
click at [68, 41] on input "text" at bounding box center [109, 46] width 146 height 22
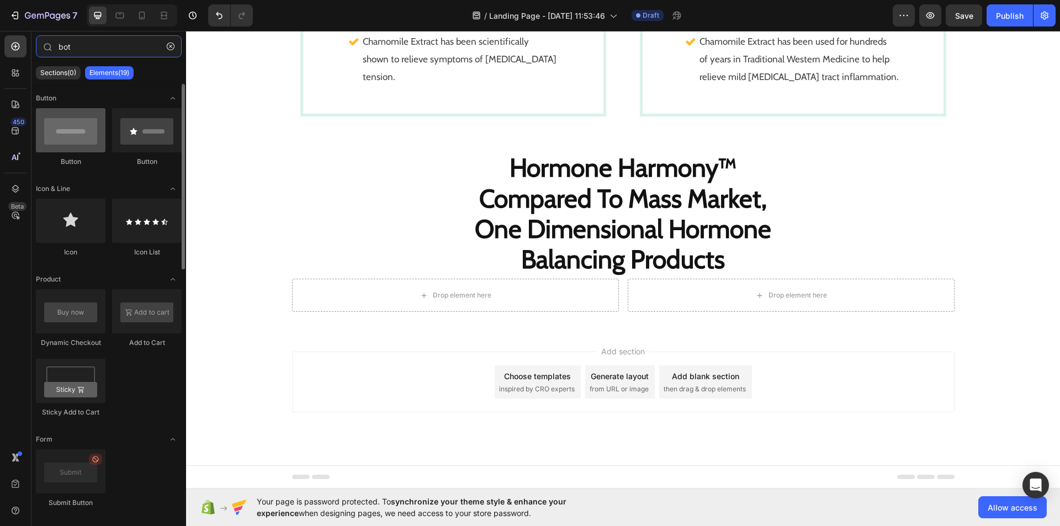
type input "bot"
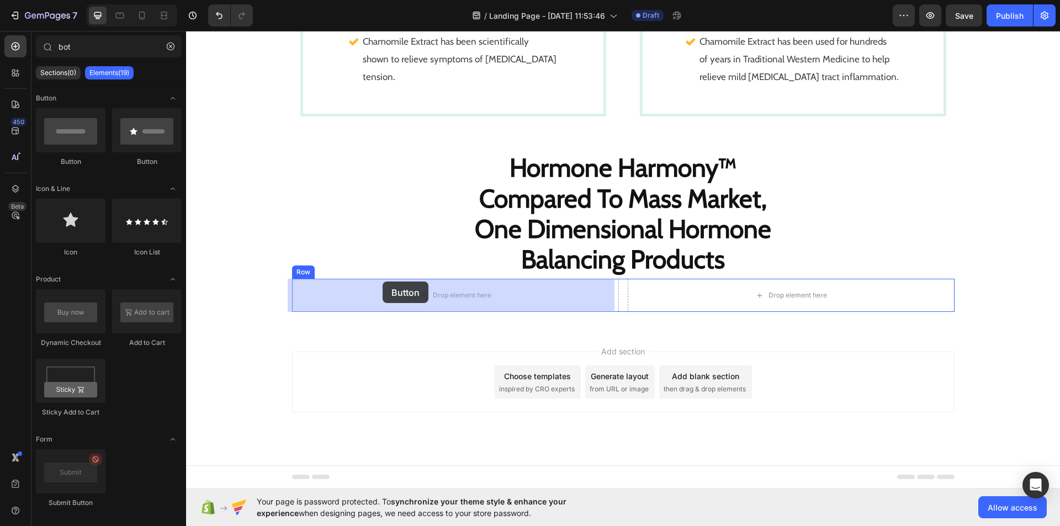
drag, startPoint x: 251, startPoint y: 160, endPoint x: 383, endPoint y: 281, distance: 178.9
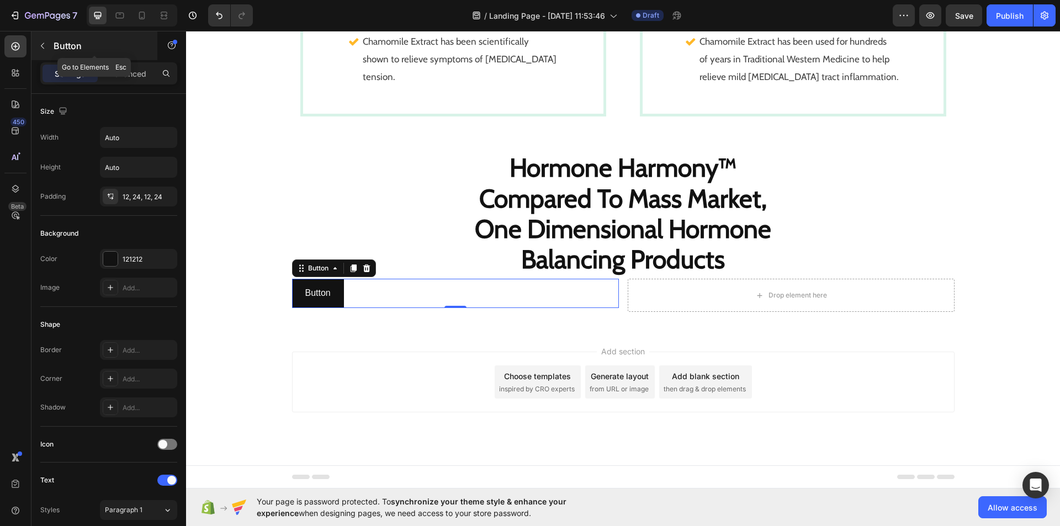
click at [44, 43] on icon "button" at bounding box center [42, 45] width 9 height 9
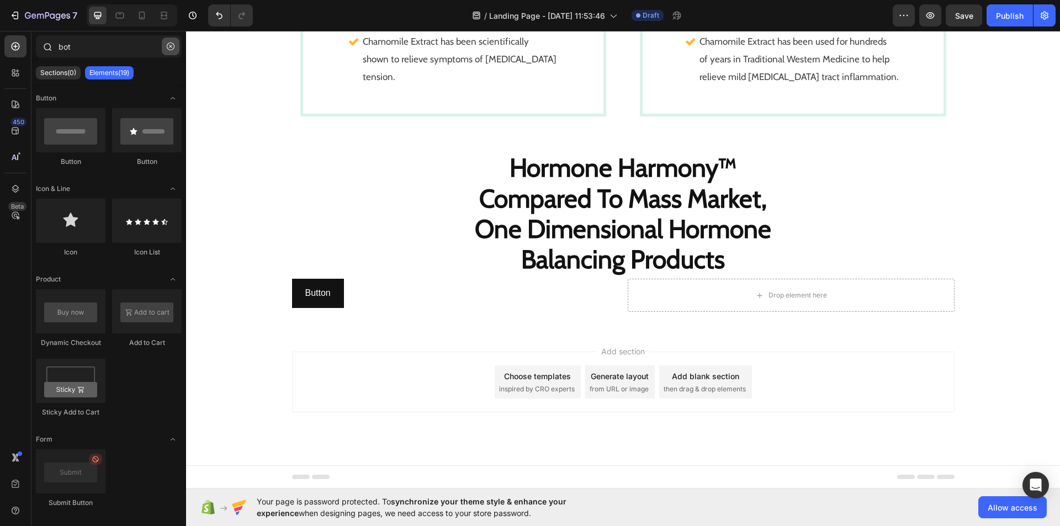
click at [173, 47] on icon "button" at bounding box center [171, 47] width 8 height 8
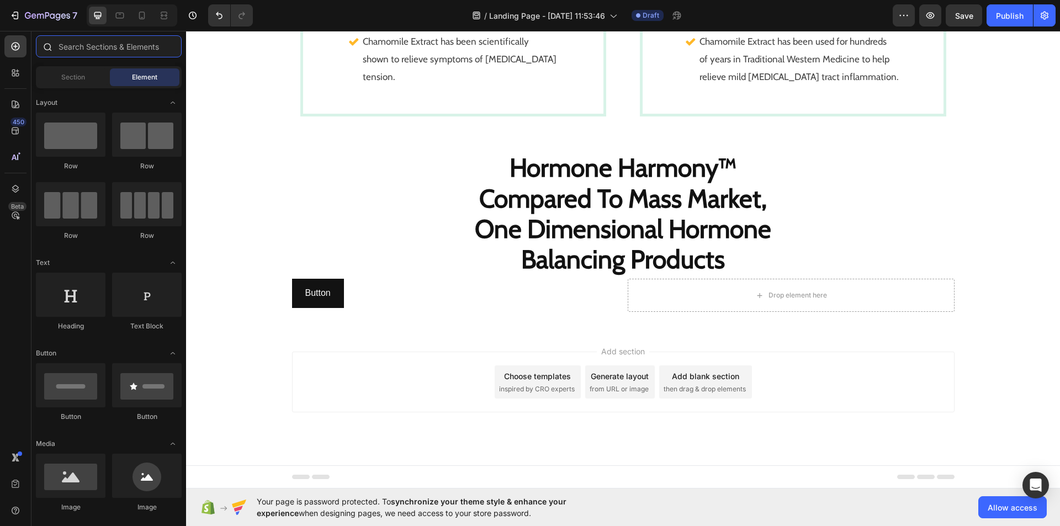
click at [89, 47] on input "text" at bounding box center [109, 46] width 146 height 22
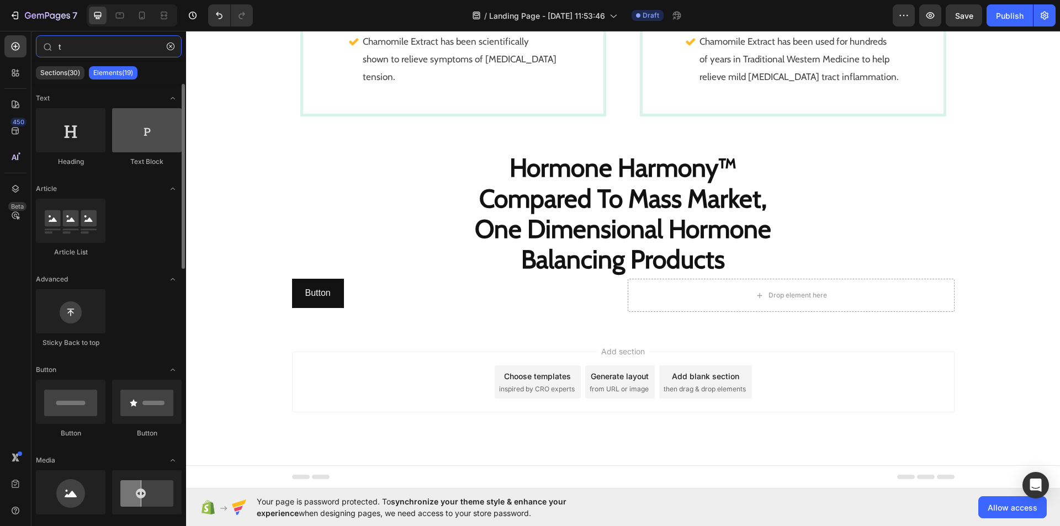
type input "t"
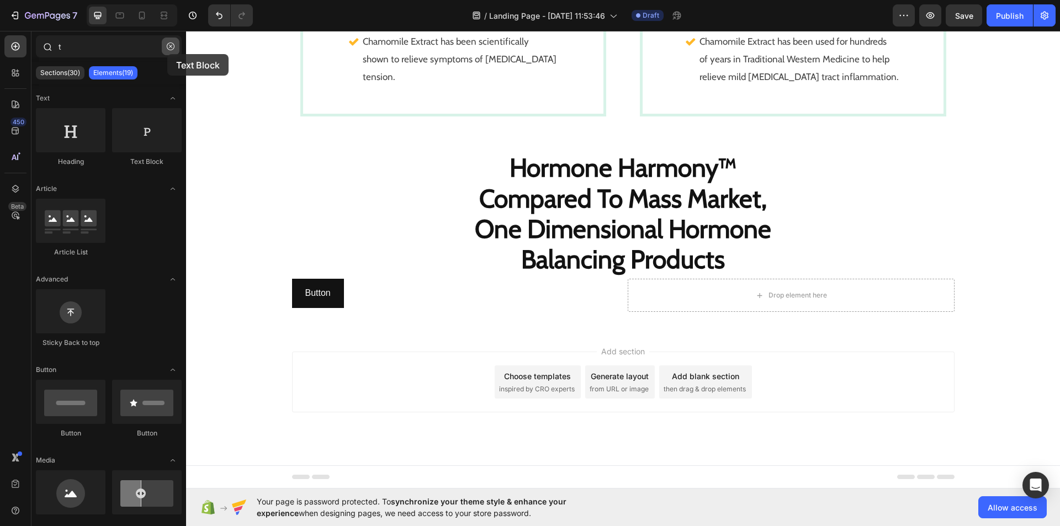
drag, startPoint x: 152, startPoint y: 135, endPoint x: 167, endPoint y: 54, distance: 82.0
click at [167, 54] on div "t Sections(30) Elements(19) Text Heading Text Block Article Article List Advanc…" at bounding box center [108, 277] width 155 height 484
click at [167, 54] on button "button" at bounding box center [171, 47] width 18 height 18
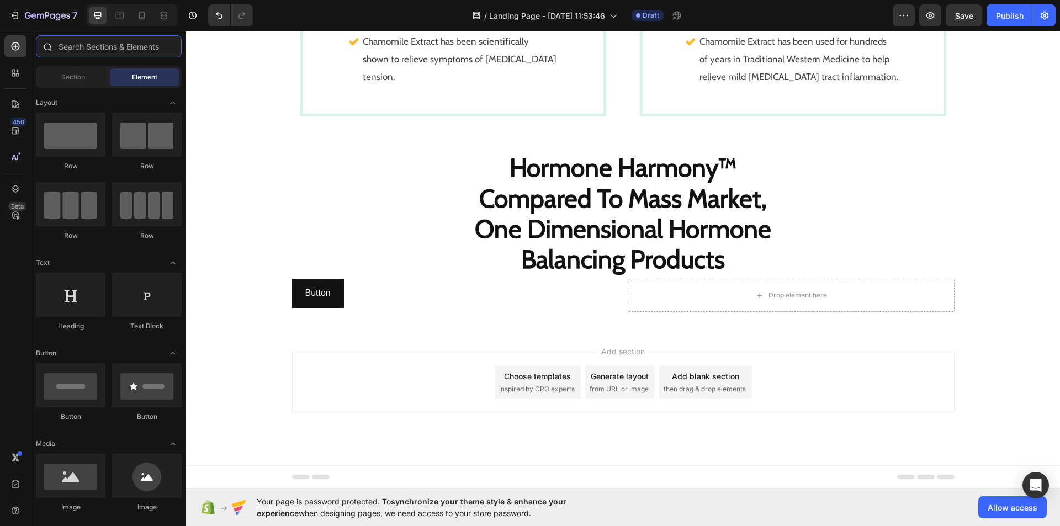
click at [110, 43] on input "text" at bounding box center [109, 46] width 146 height 22
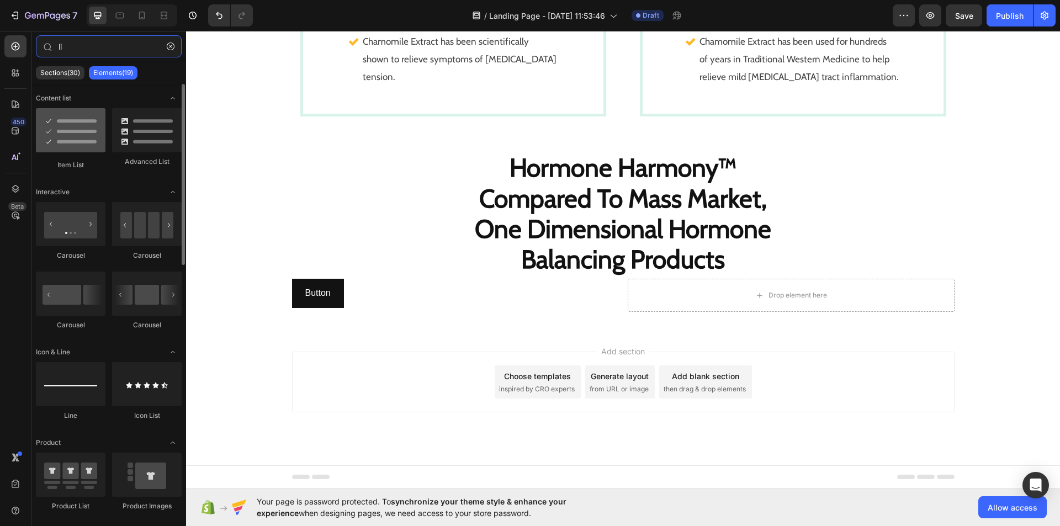
type input "li"
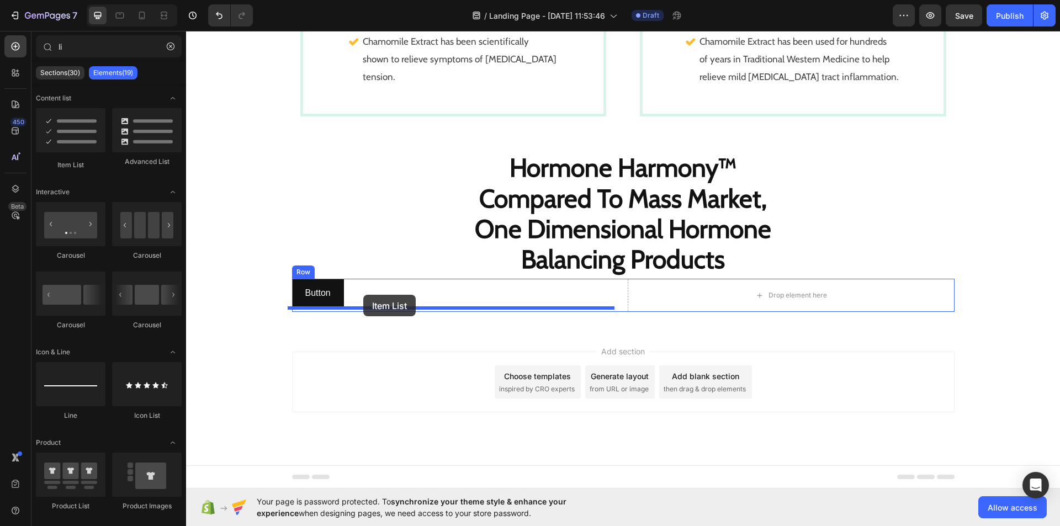
drag, startPoint x: 244, startPoint y: 178, endPoint x: 363, endPoint y: 295, distance: 167.1
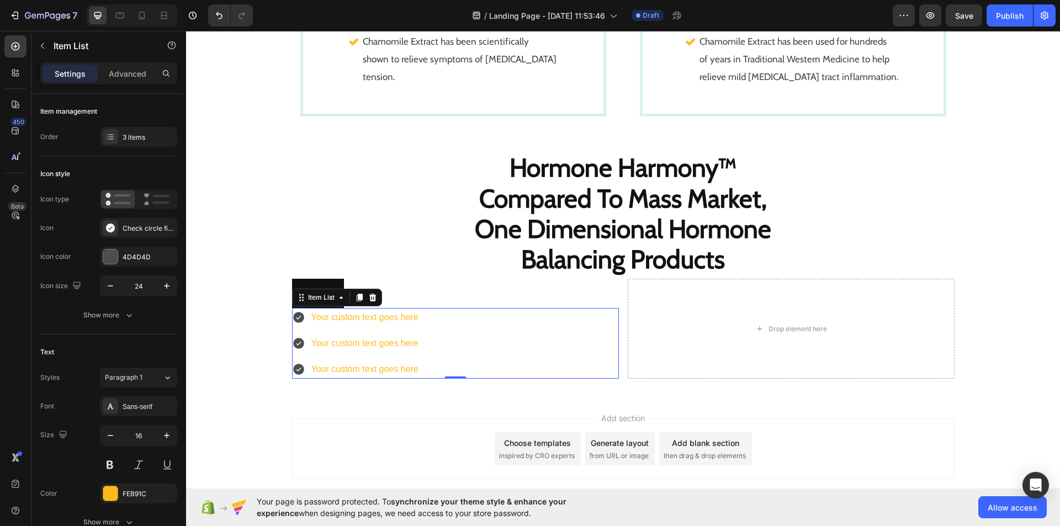
scroll to position [1568, 0]
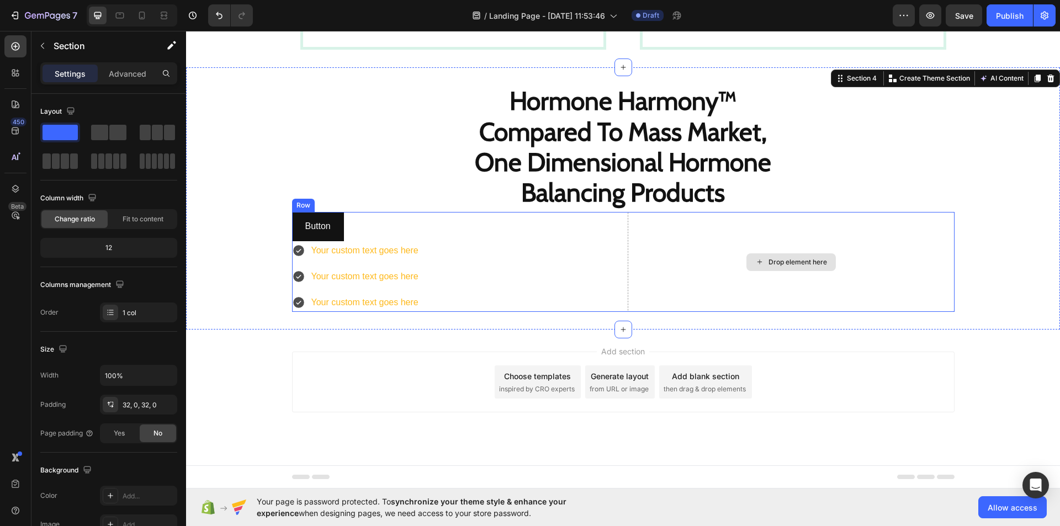
click at [628, 253] on div "Drop element here" at bounding box center [791, 262] width 327 height 100
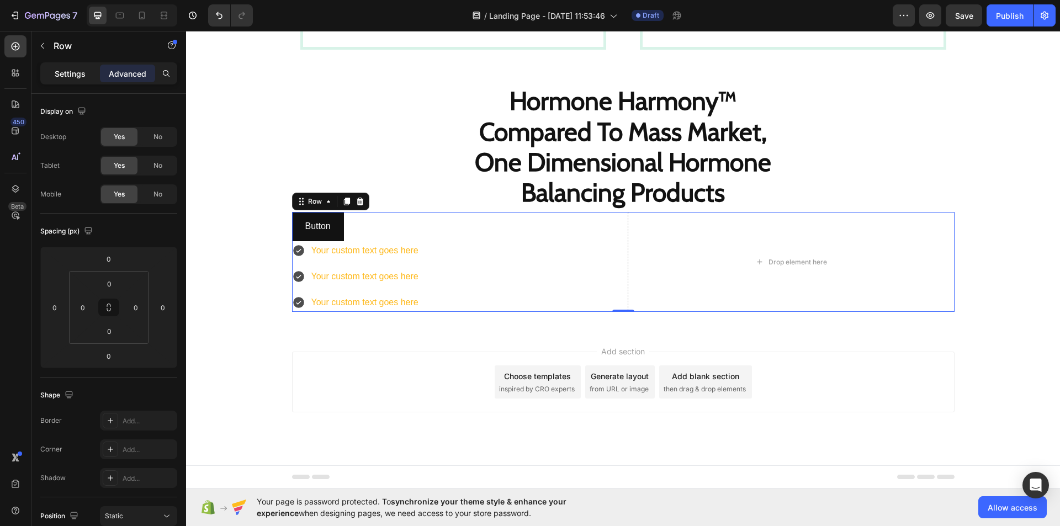
click at [64, 72] on p "Settings" at bounding box center [70, 74] width 31 height 12
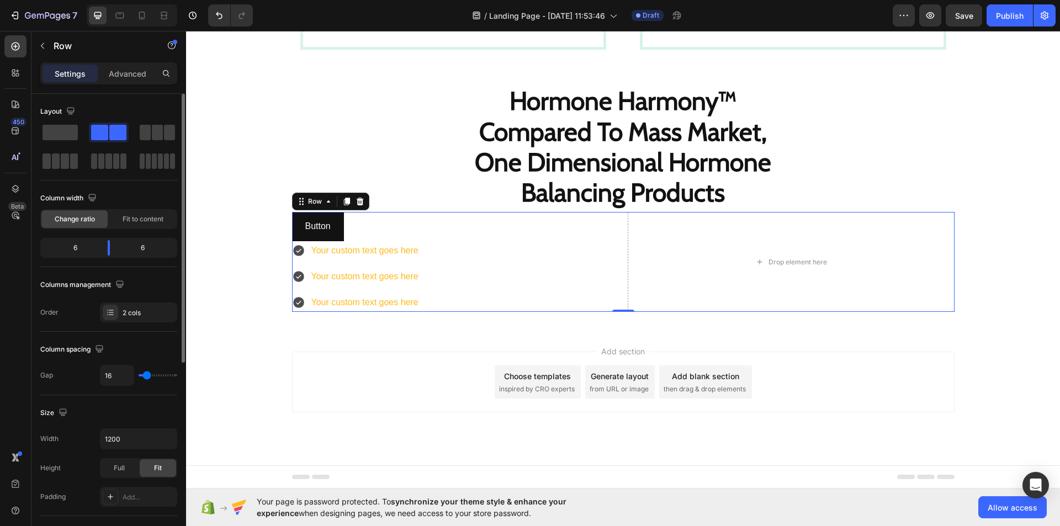
type input "20"
type input "31"
type input "42"
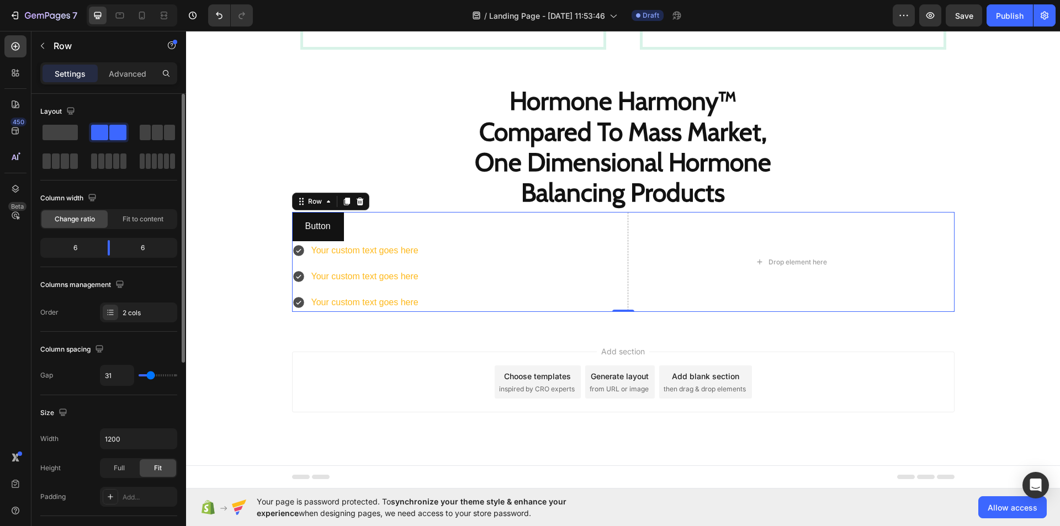
type input "42"
type input "51"
type input "53"
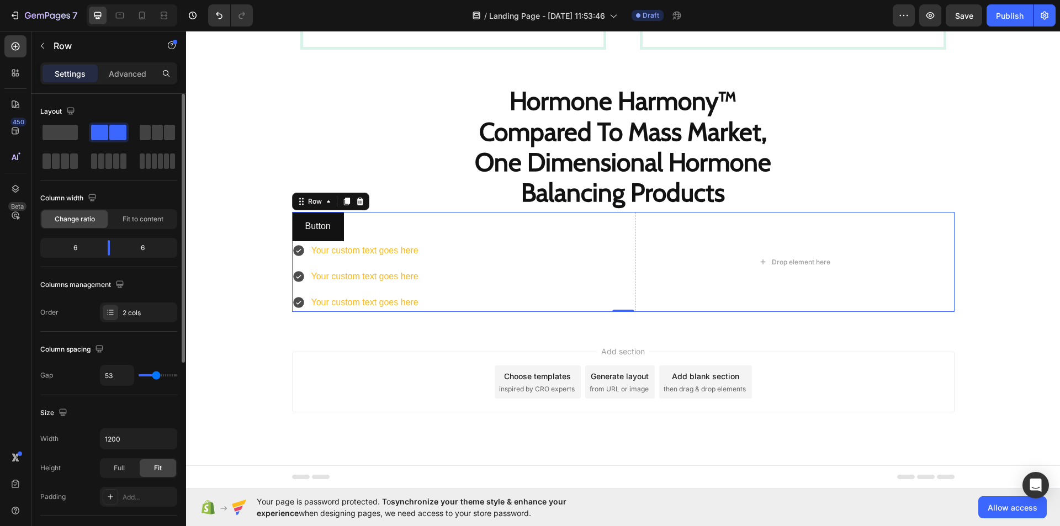
type input "56"
type input "58"
drag, startPoint x: 146, startPoint y: 376, endPoint x: 157, endPoint y: 376, distance: 11.0
type input "58"
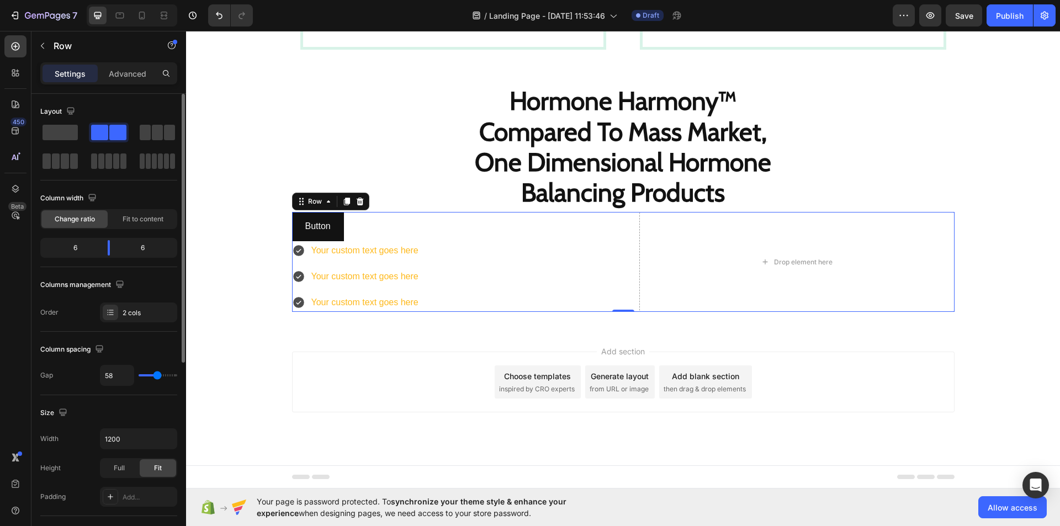
click at [157, 376] on input "range" at bounding box center [158, 375] width 39 height 2
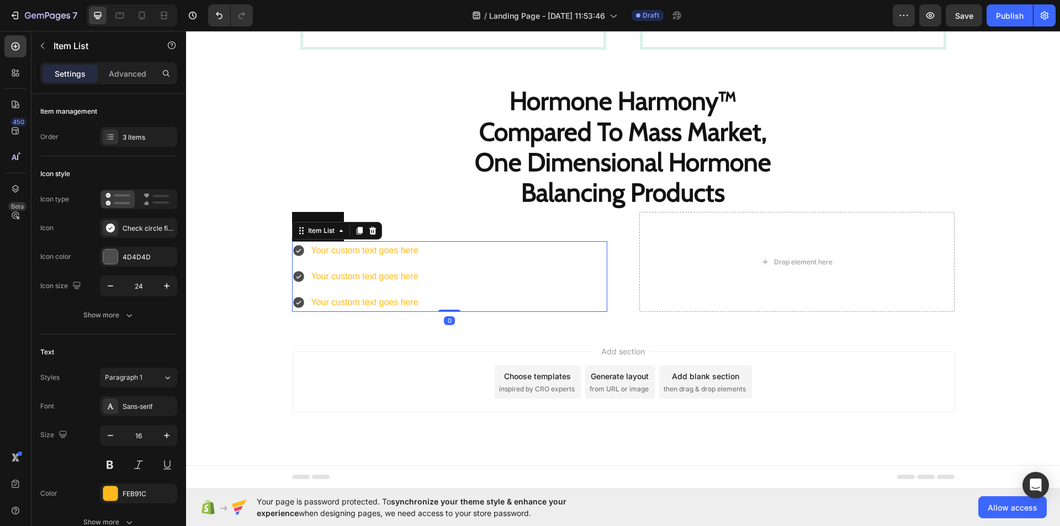
click at [591, 259] on div "Your custom text goes here Your custom text goes here Your custom text goes here" at bounding box center [449, 276] width 315 height 71
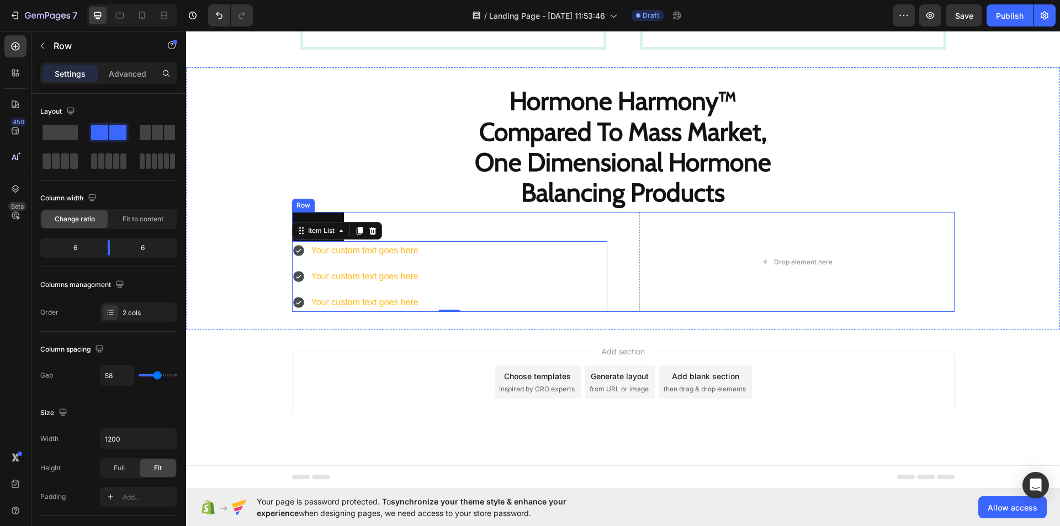
click at [608, 216] on div "Button Button Your custom text goes here Your custom text goes here Your custom…" at bounding box center [623, 262] width 662 height 100
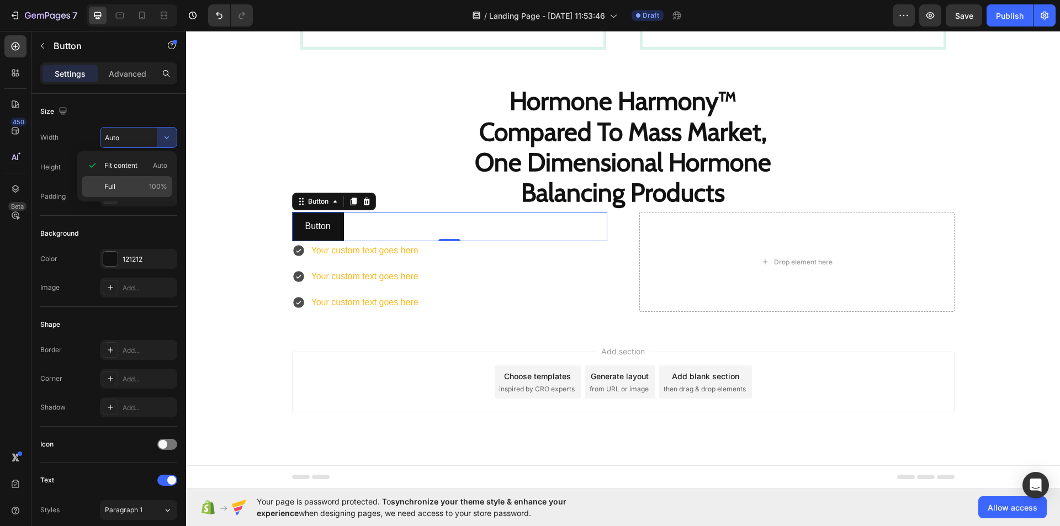
click at [157, 177] on div "Full 100%" at bounding box center [127, 186] width 91 height 21
type input "100%"
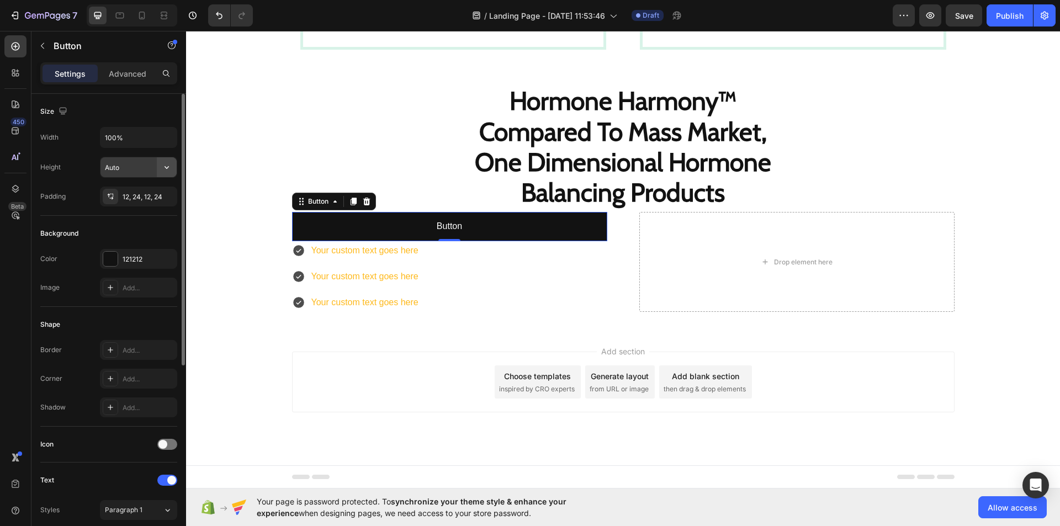
click at [173, 171] on button "button" at bounding box center [167, 167] width 20 height 20
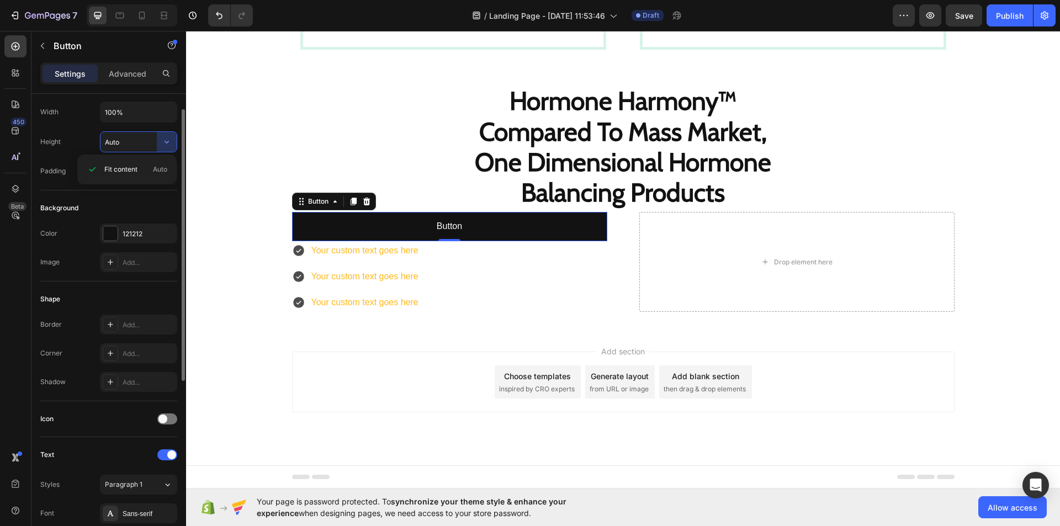
scroll to position [26, 0]
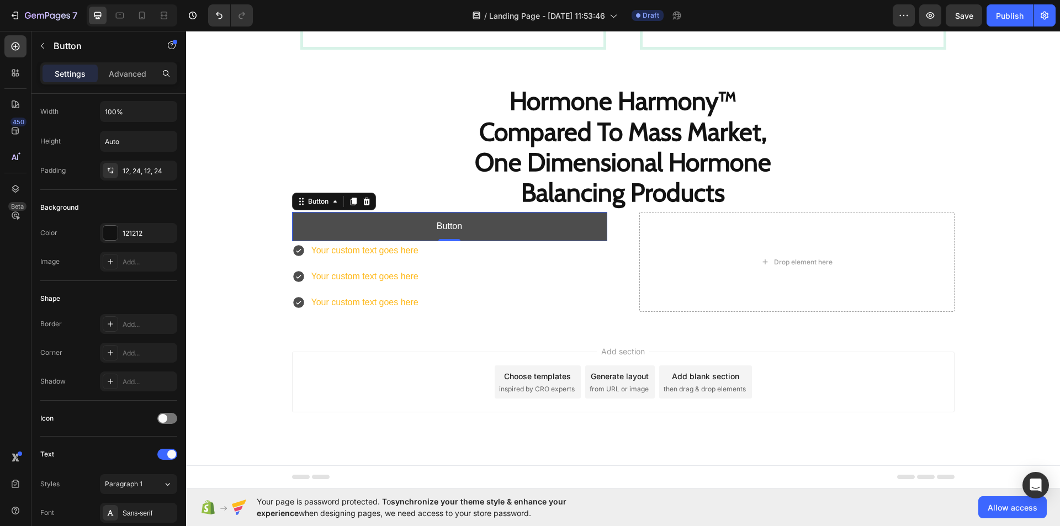
click at [468, 228] on button "Button" at bounding box center [449, 226] width 315 height 29
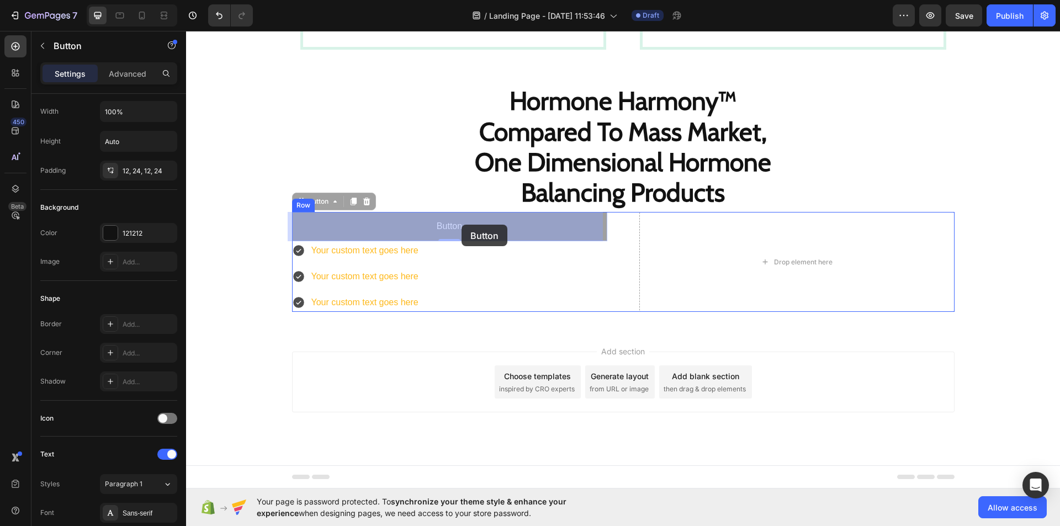
drag, startPoint x: 468, startPoint y: 228, endPoint x: 461, endPoint y: 225, distance: 7.4
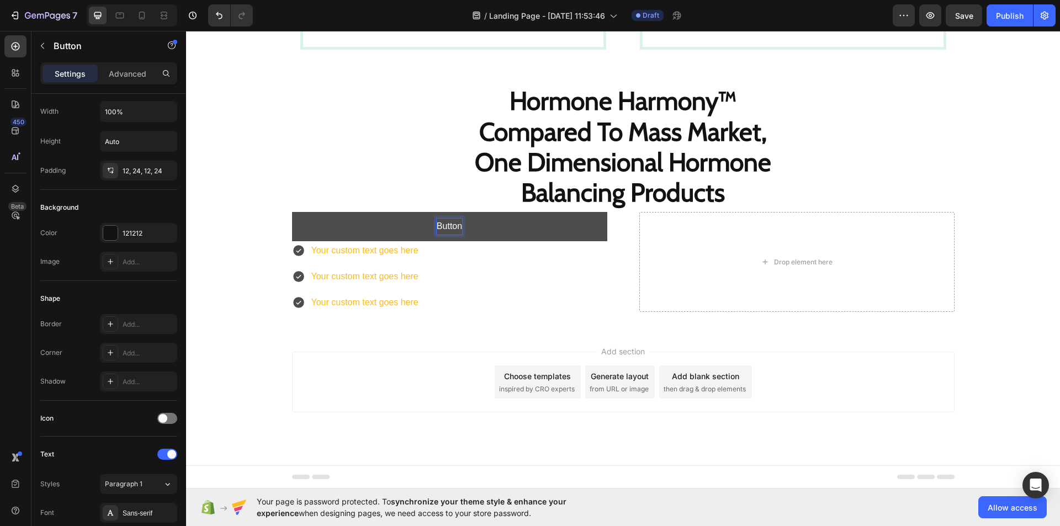
click at [456, 225] on p "Button" at bounding box center [449, 227] width 25 height 16
click at [456, 225] on p "Outdated Mass Market One Dimensional Products" at bounding box center [449, 227] width 197 height 16
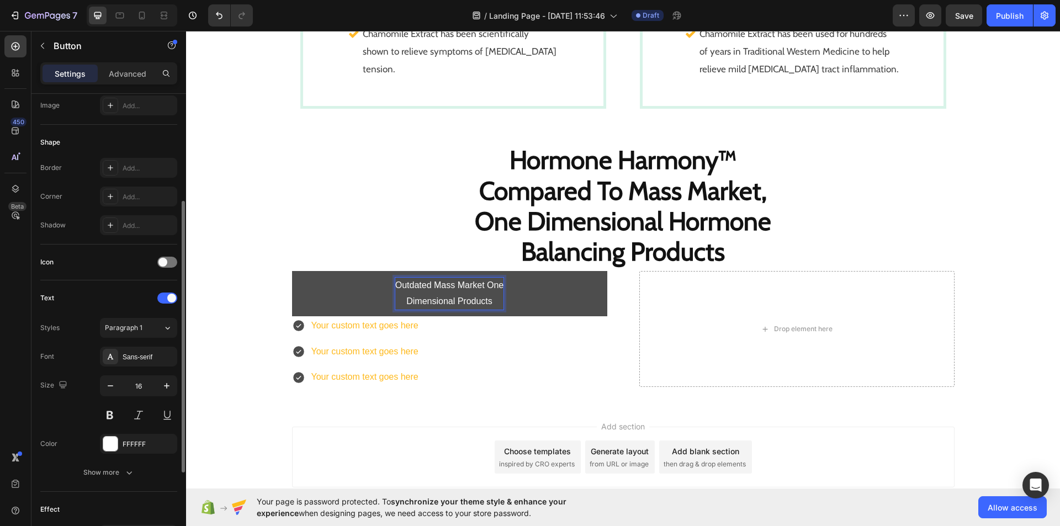
scroll to position [196, 0]
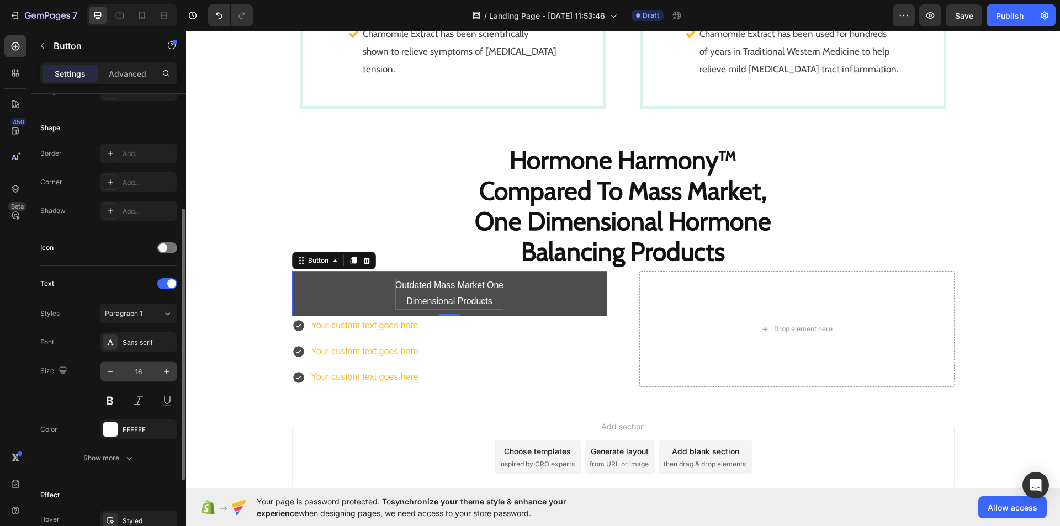
click at [141, 369] on input "16" at bounding box center [138, 372] width 36 height 20
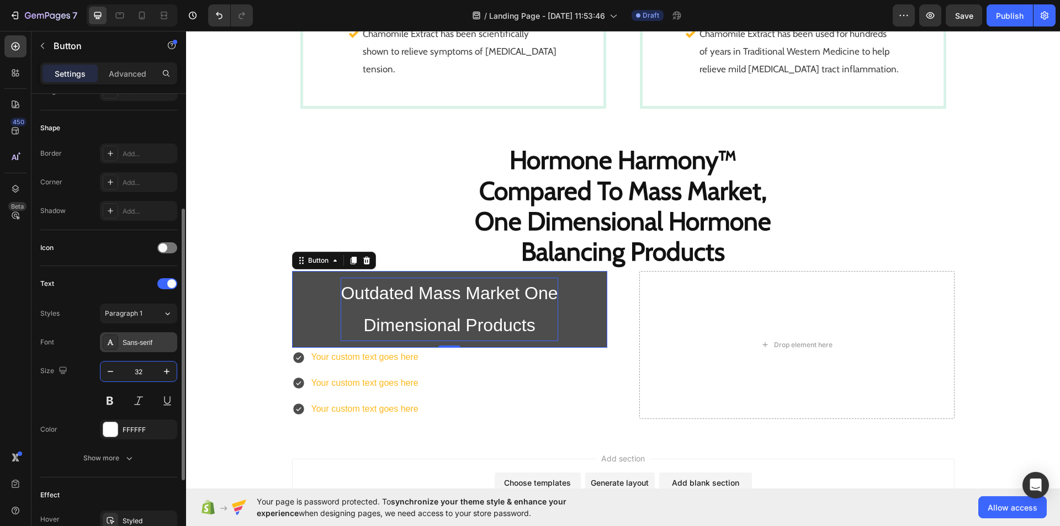
type input "32"
click at [160, 341] on div "Sans-serif" at bounding box center [149, 343] width 52 height 10
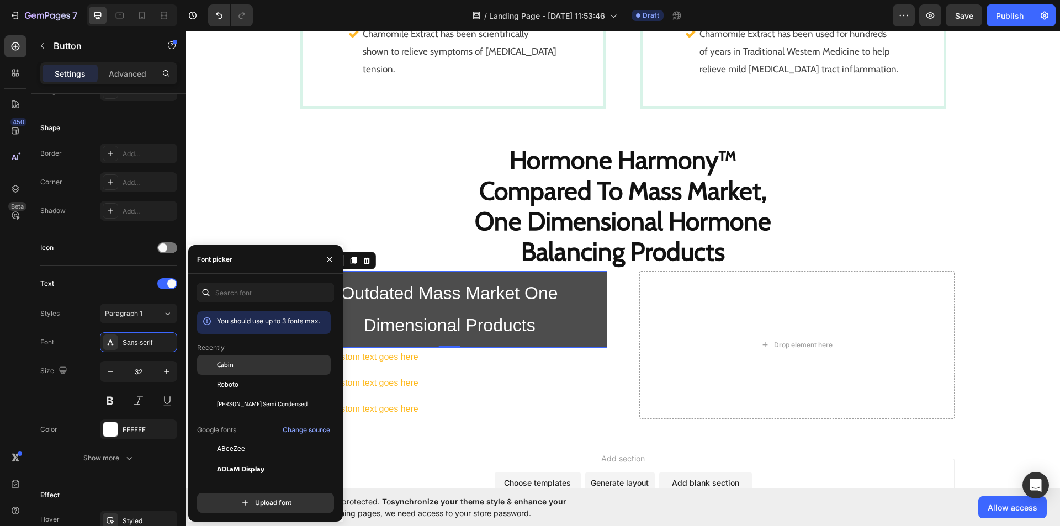
click at [206, 371] on div at bounding box center [207, 365] width 20 height 20
click at [322, 261] on button "button" at bounding box center [330, 260] width 18 height 18
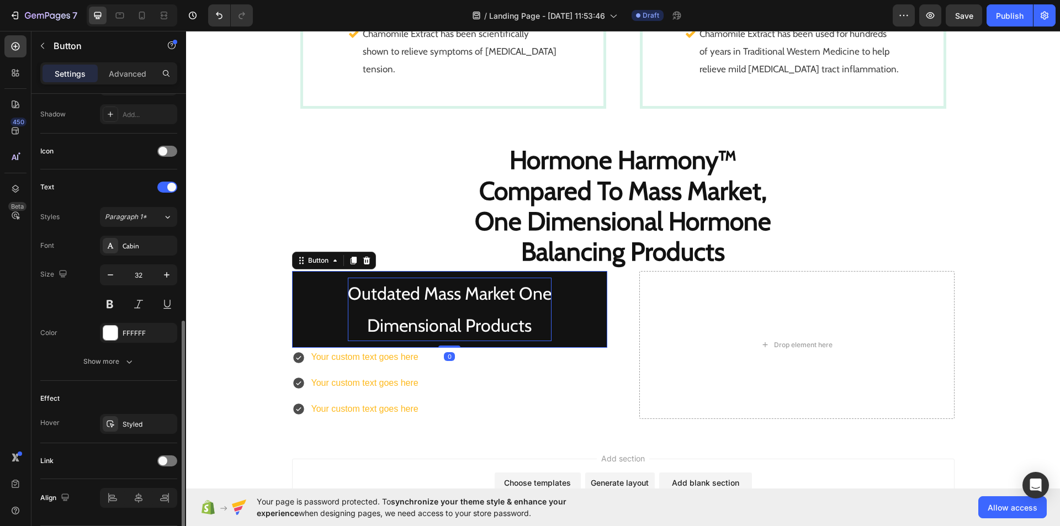
scroll to position [328, 0]
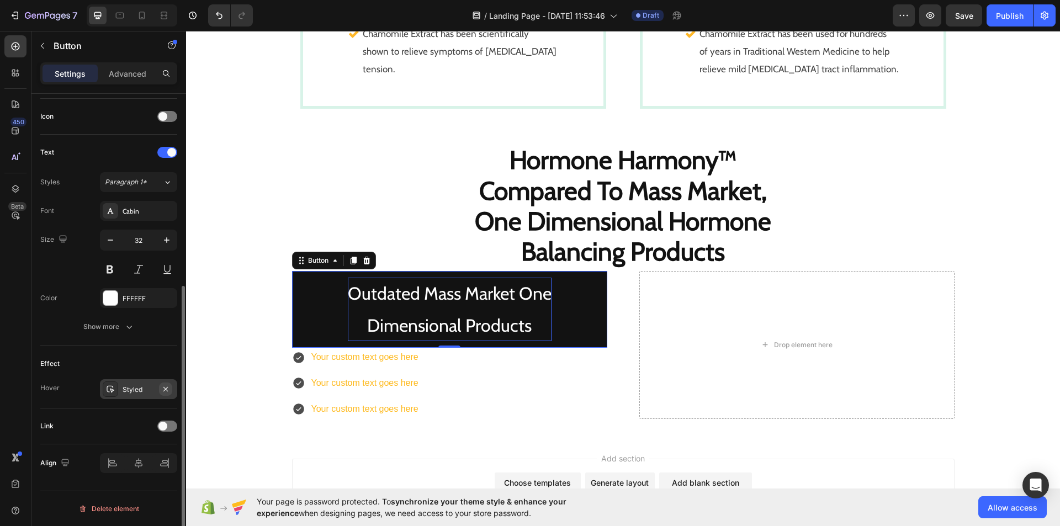
click at [168, 387] on icon "button" at bounding box center [165, 389] width 9 height 9
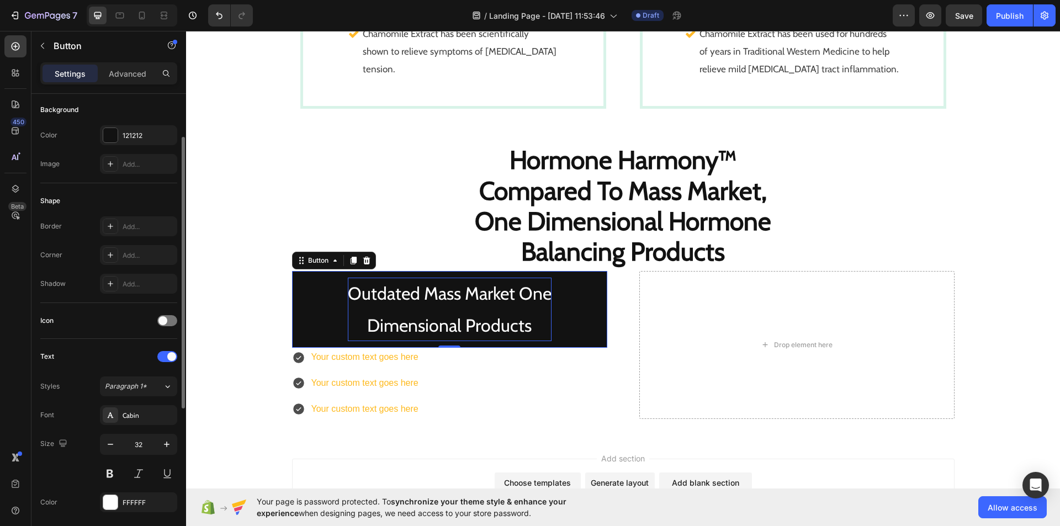
scroll to position [98, 0]
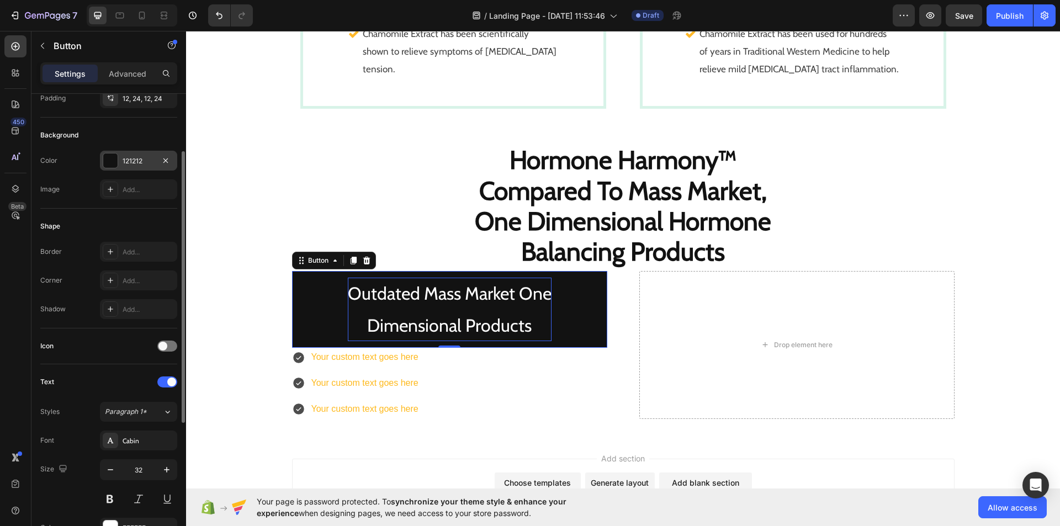
click at [111, 164] on div at bounding box center [110, 160] width 14 height 14
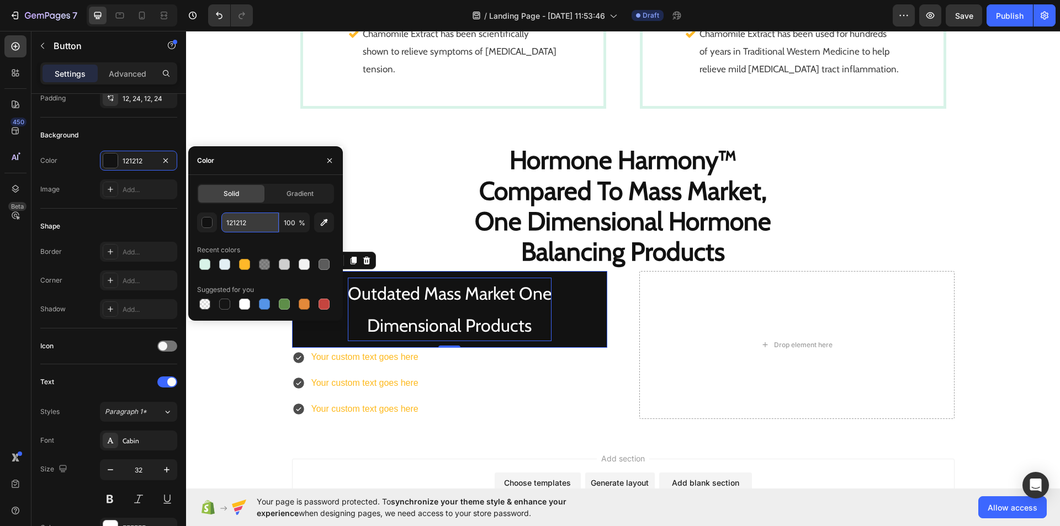
click at [246, 213] on input "121212" at bounding box center [249, 223] width 57 height 20
paste input "#fff0f0"
type input "#fff0f0"
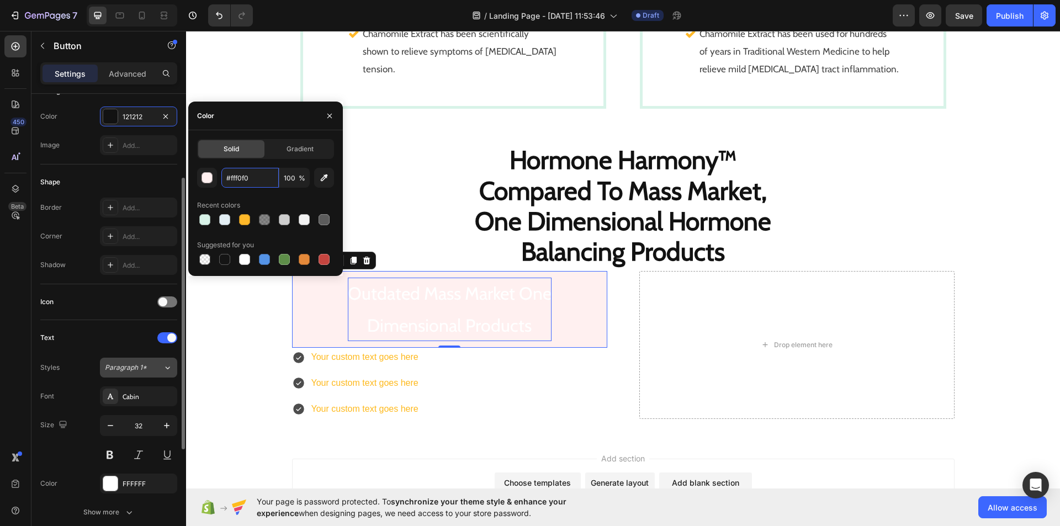
scroll to position [143, 0]
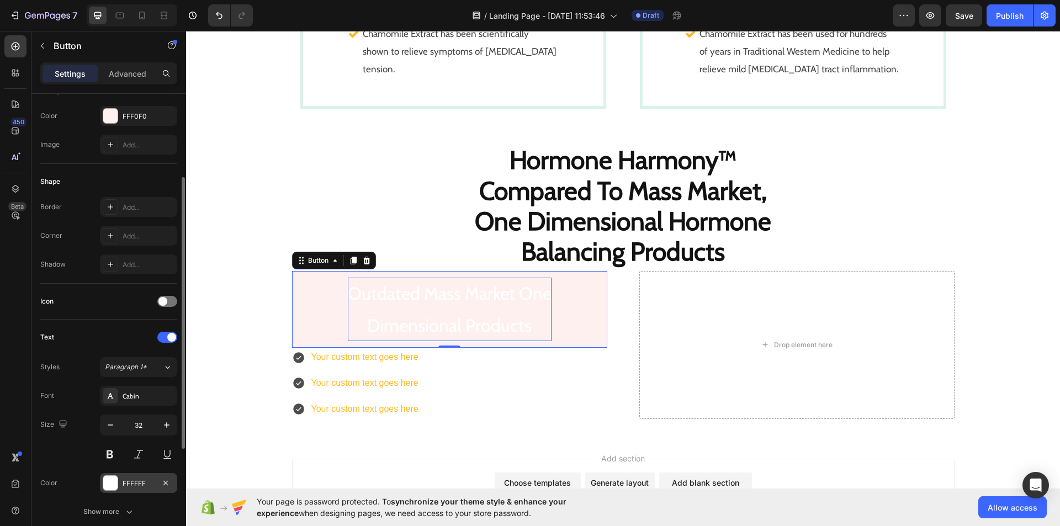
click at [111, 485] on div at bounding box center [110, 483] width 14 height 14
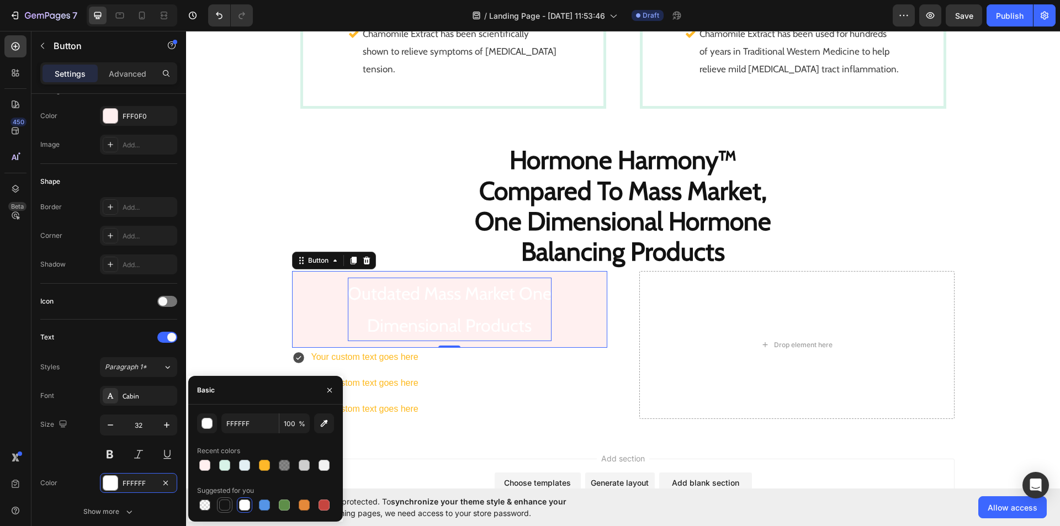
click at [223, 507] on div at bounding box center [224, 505] width 11 height 11
type input "151515"
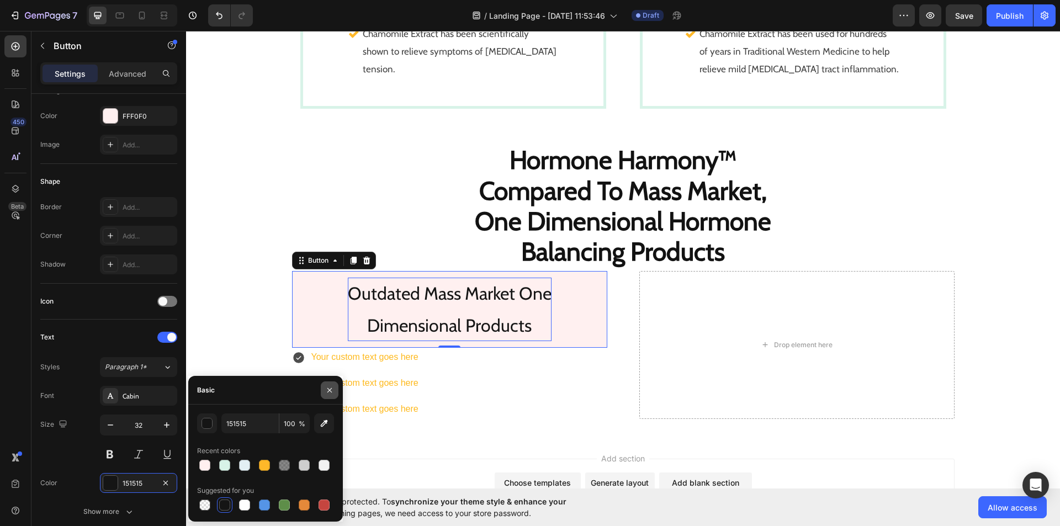
click at [332, 386] on icon "button" at bounding box center [329, 390] width 9 height 9
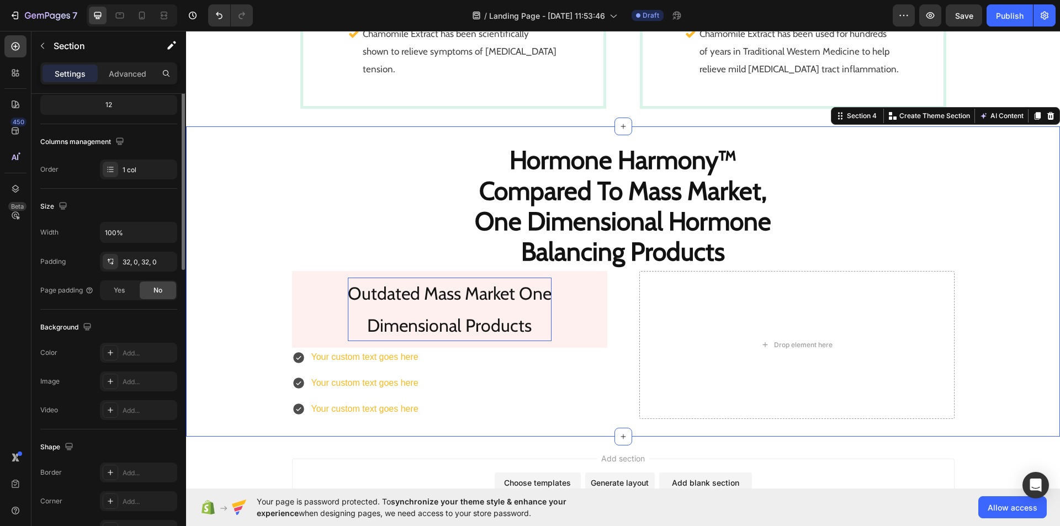
scroll to position [0, 0]
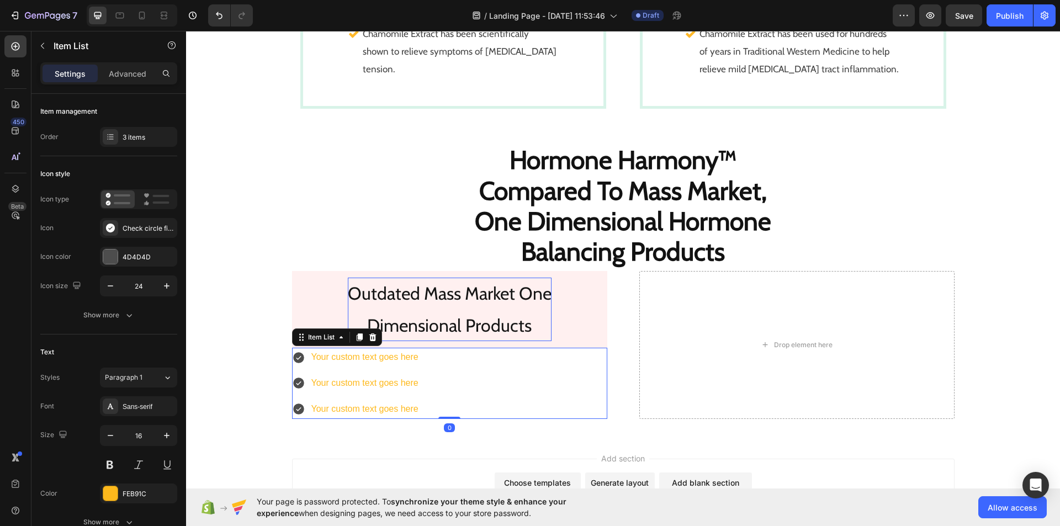
click at [295, 360] on icon at bounding box center [298, 357] width 11 height 11
click at [115, 233] on div at bounding box center [110, 227] width 15 height 15
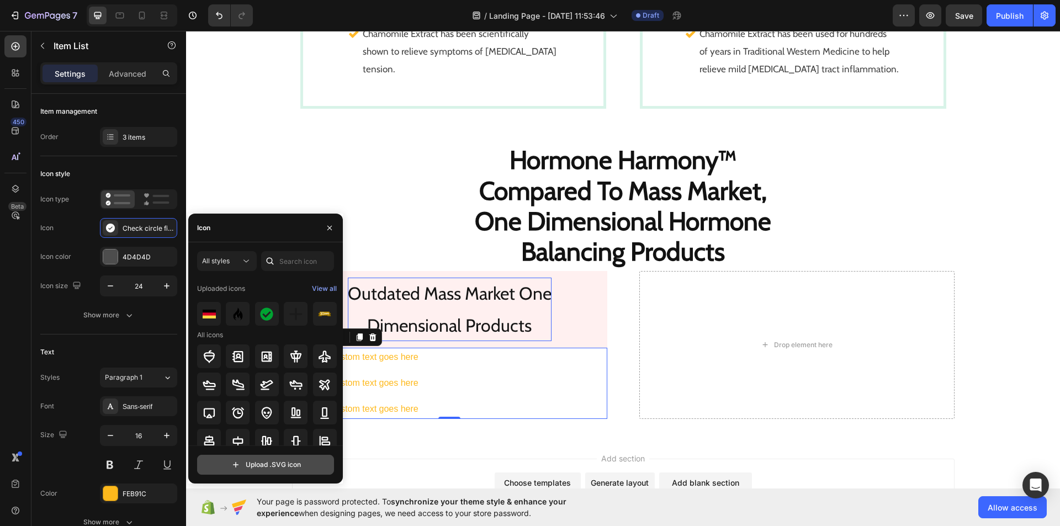
click at [235, 466] on input "file" at bounding box center [266, 464] width 136 height 19
click at [306, 268] on input "text" at bounding box center [297, 261] width 73 height 20
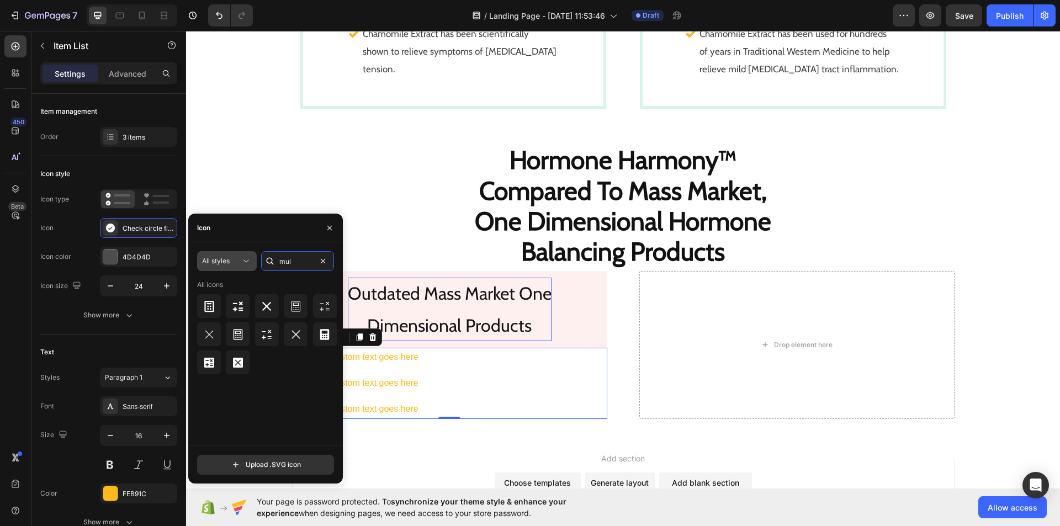
type input "mul"
click at [249, 270] on button "All styles" at bounding box center [227, 261] width 60 height 20
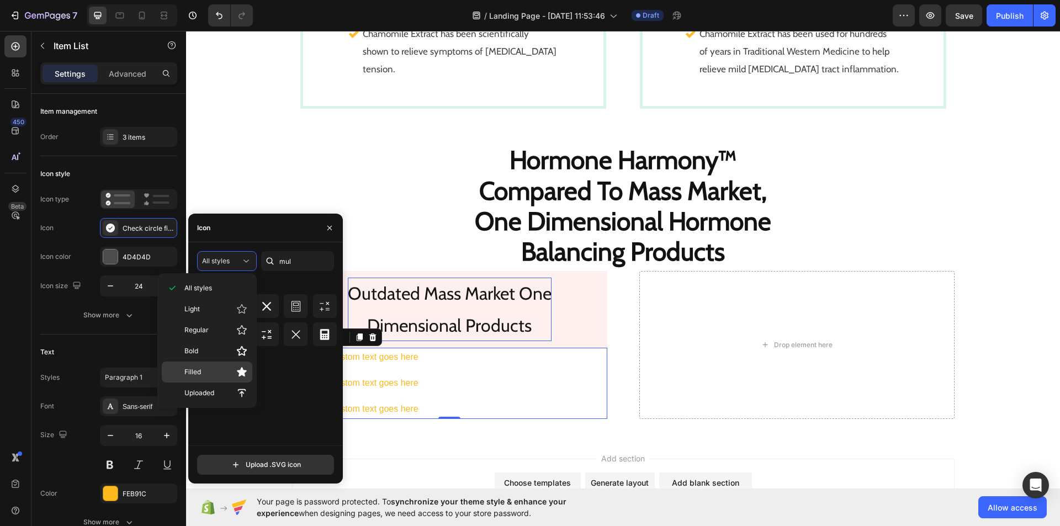
click at [239, 366] on icon at bounding box center [241, 371] width 11 height 11
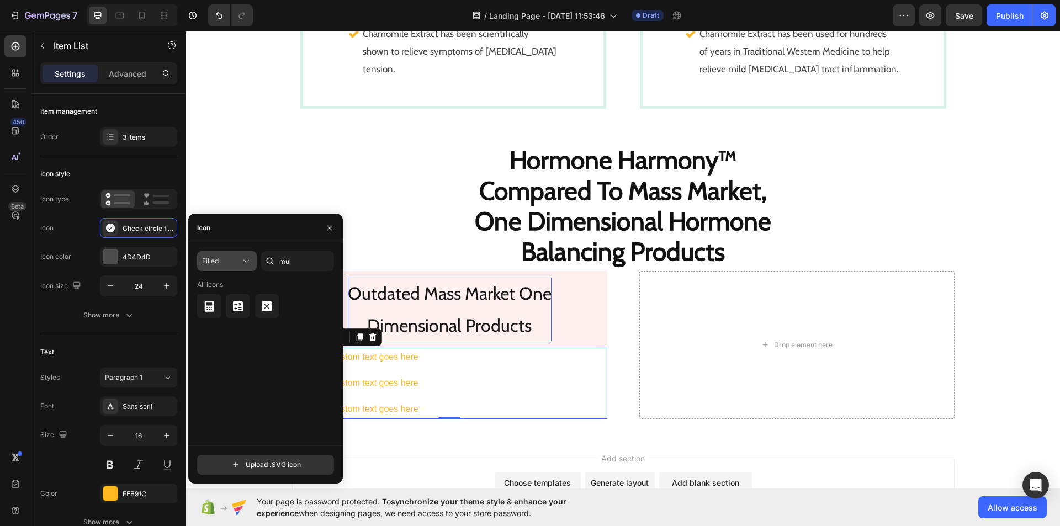
click at [243, 269] on button "Filled" at bounding box center [227, 261] width 60 height 20
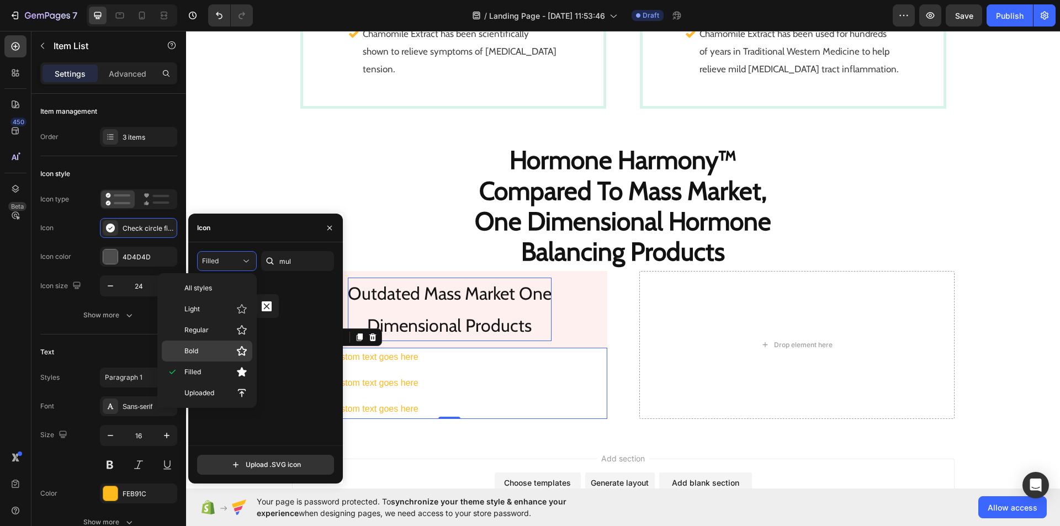
click at [230, 360] on div "Bold" at bounding box center [207, 351] width 91 height 21
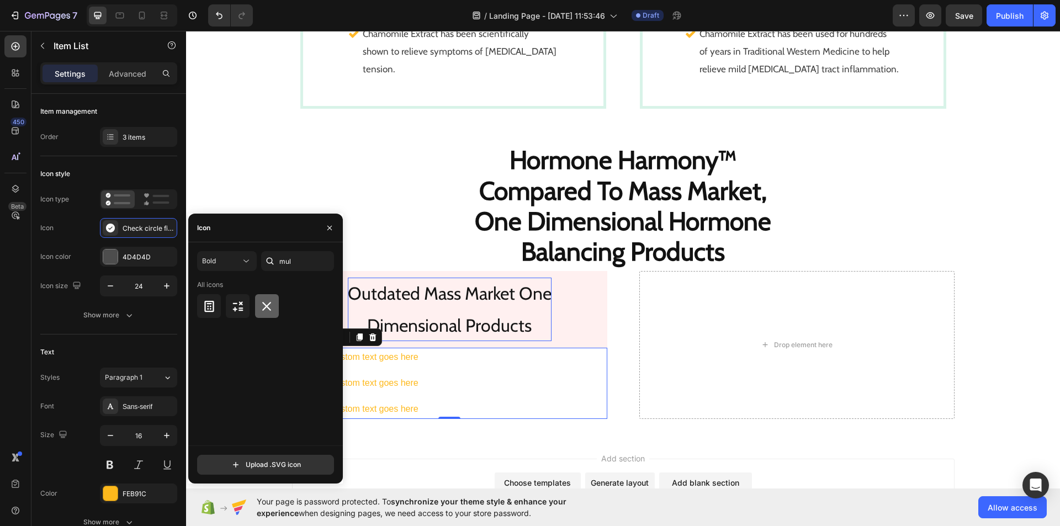
click at [265, 309] on icon at bounding box center [266, 306] width 13 height 13
click at [330, 226] on icon "button" at bounding box center [329, 228] width 9 height 9
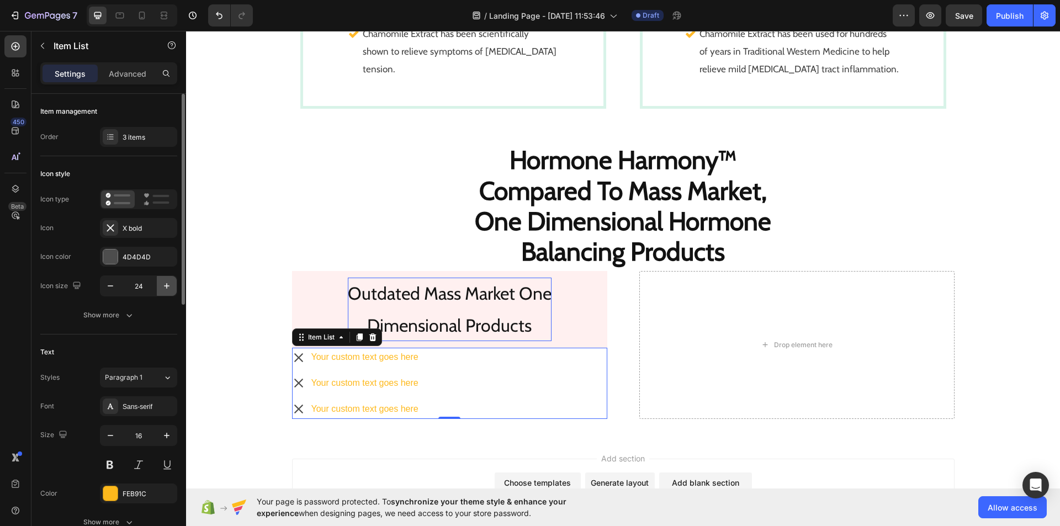
click at [165, 289] on icon "button" at bounding box center [166, 285] width 11 height 11
type input "26"
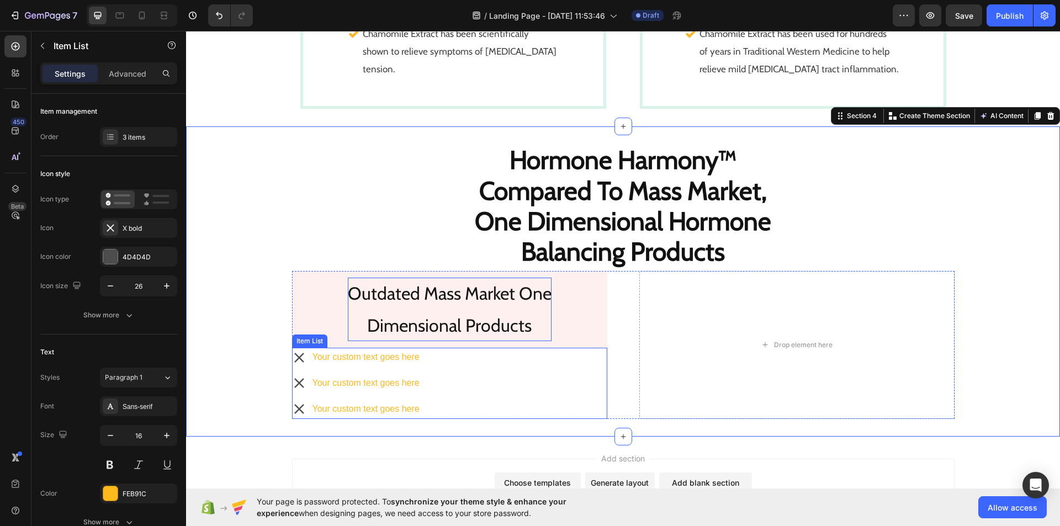
click at [445, 374] on div "Your custom text goes here Your custom text goes here Your custom text goes here" at bounding box center [449, 383] width 315 height 71
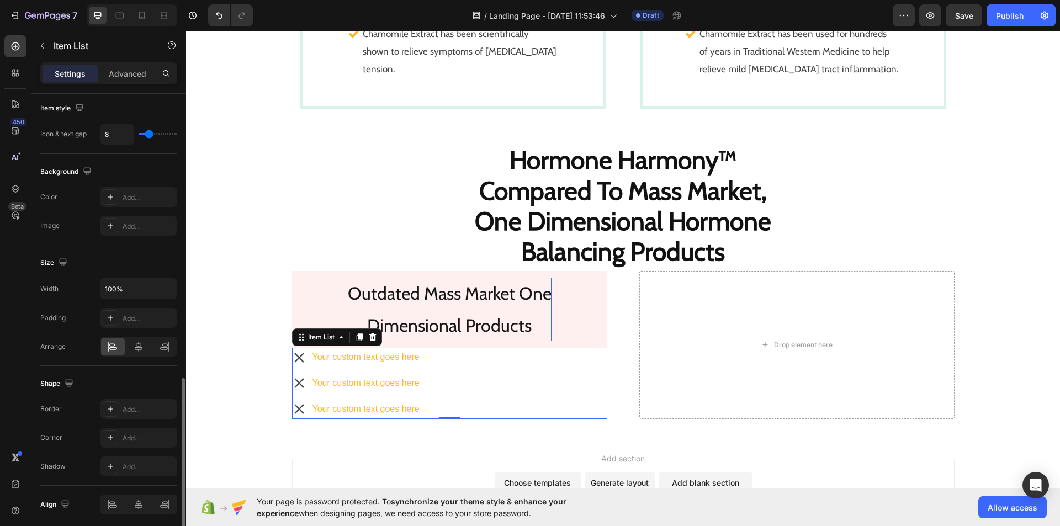
scroll to position [556, 0]
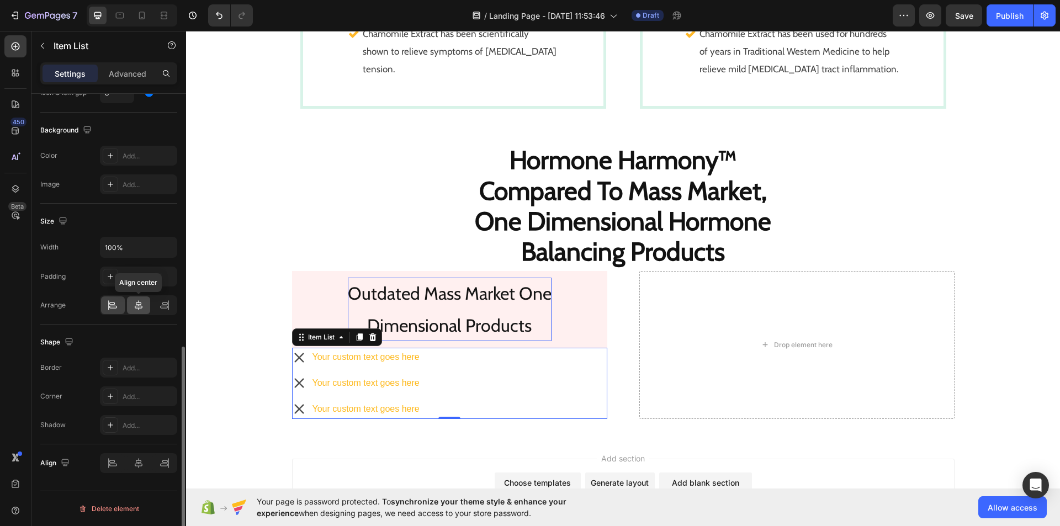
click at [140, 306] on icon at bounding box center [138, 305] width 11 height 11
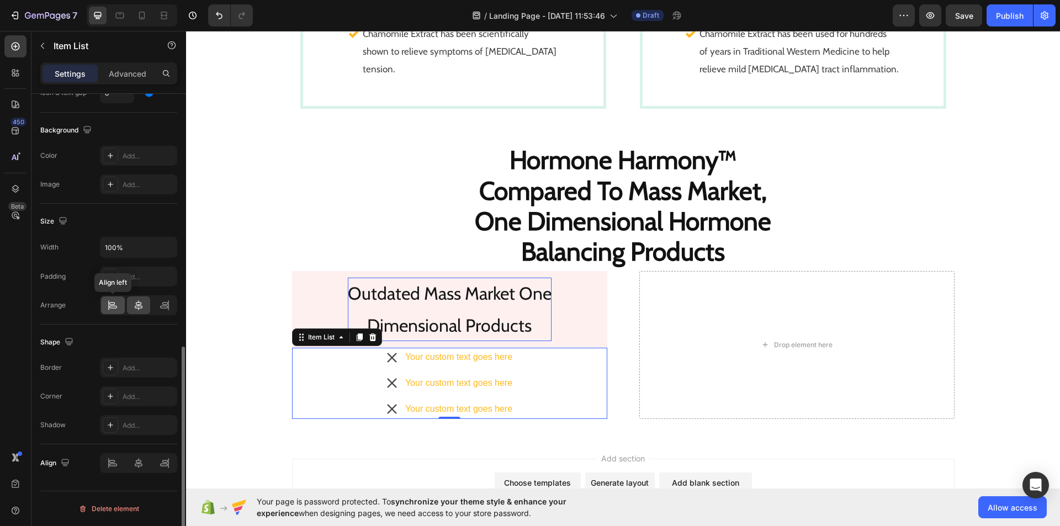
click at [111, 299] on div at bounding box center [113, 305] width 24 height 18
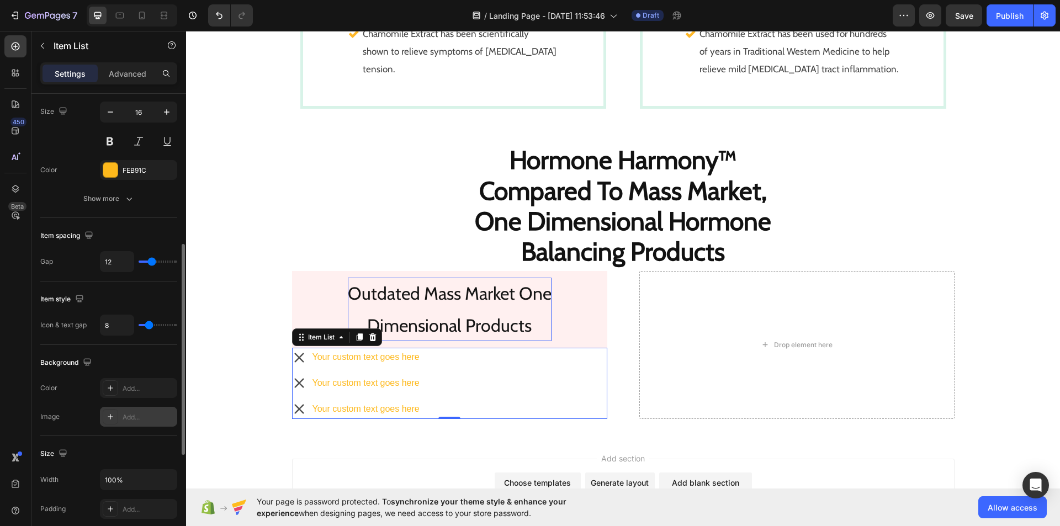
scroll to position [322, 0]
type input "10"
type input "7"
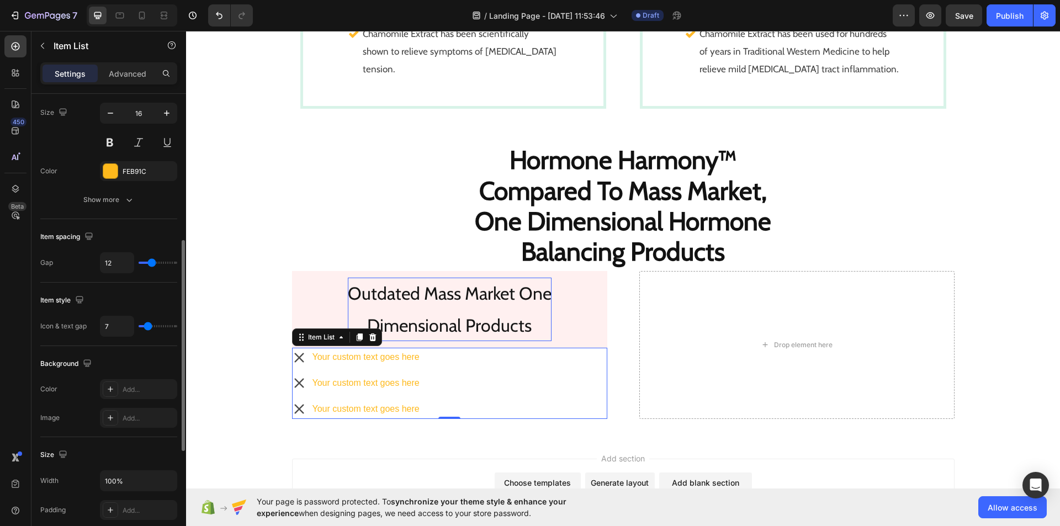
type input "4"
type input "0"
drag, startPoint x: 152, startPoint y: 323, endPoint x: 140, endPoint y: 325, distance: 12.3
type input "0"
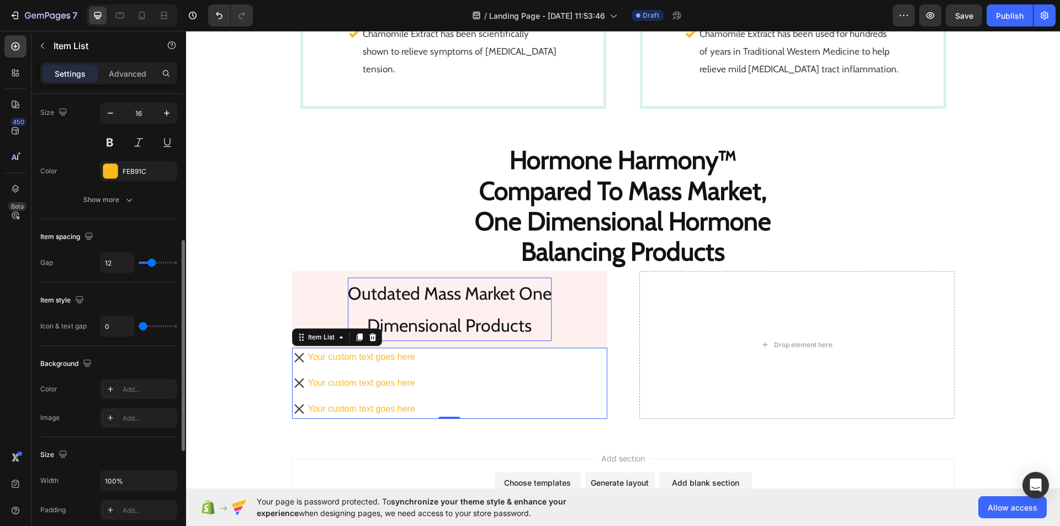
click at [140, 325] on input "range" at bounding box center [158, 326] width 39 height 2
click at [406, 355] on div "Your custom text goes here" at bounding box center [361, 357] width 110 height 19
click at [406, 355] on p "Your custom text goes here" at bounding box center [361, 357] width 107 height 16
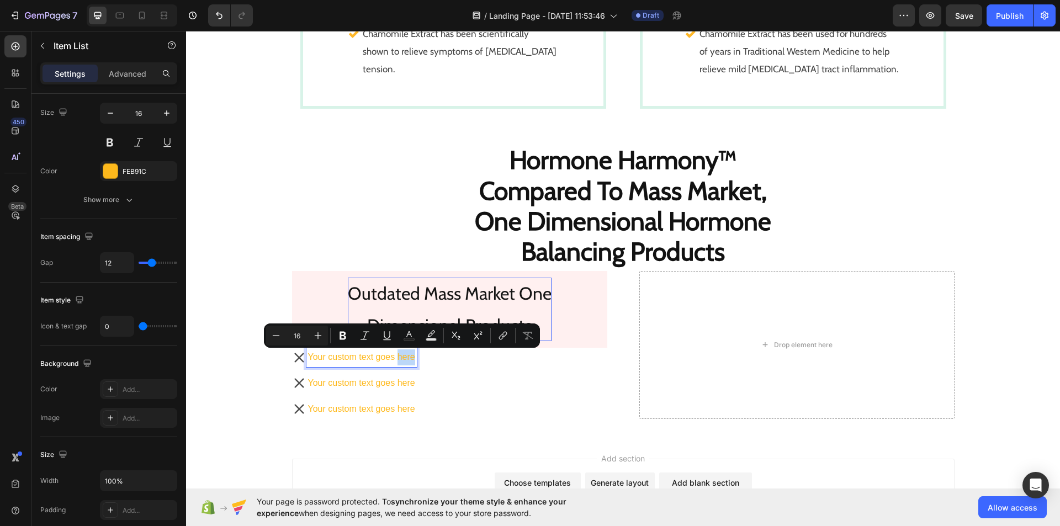
click at [406, 355] on p "Your custom text goes here" at bounding box center [361, 357] width 107 height 16
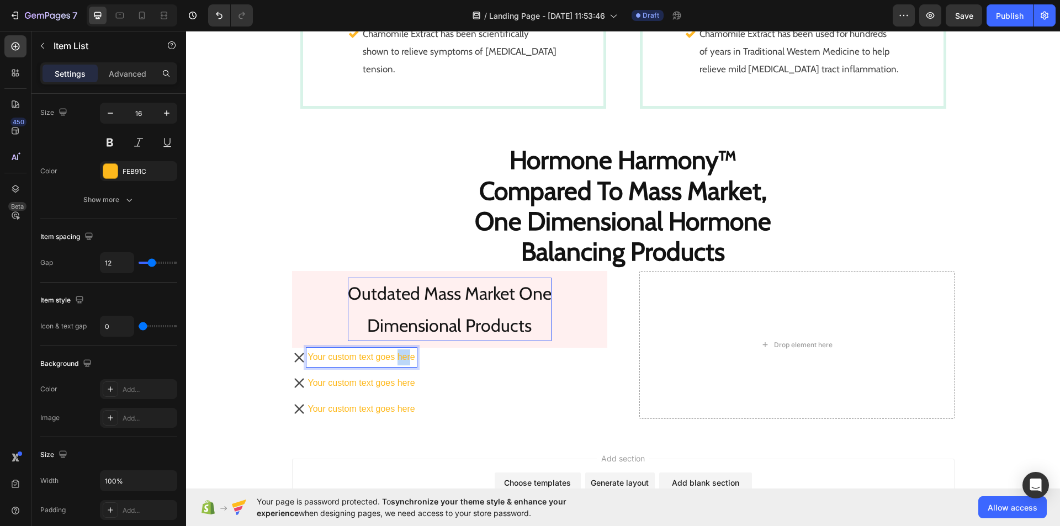
click at [406, 355] on p "Your custom text goes here" at bounding box center [361, 357] width 107 height 16
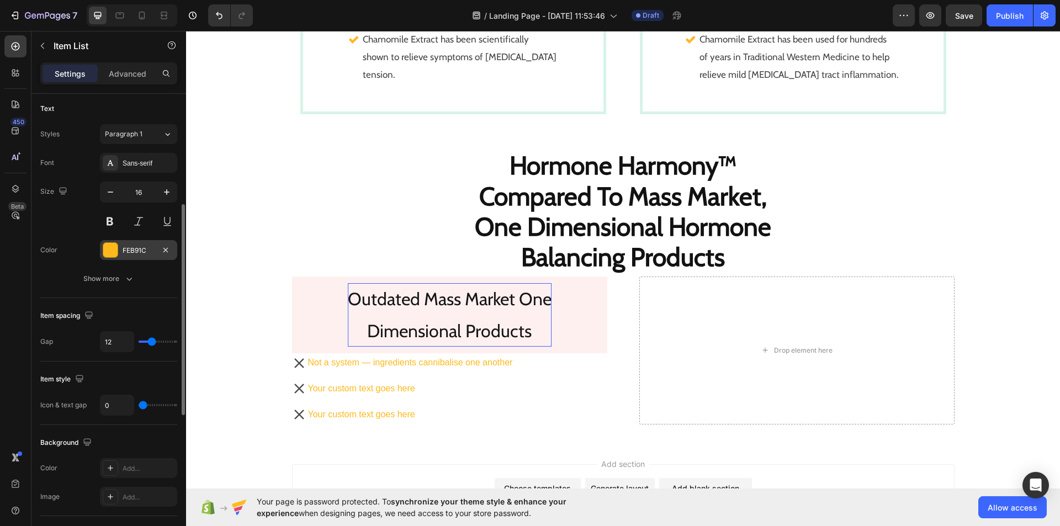
scroll to position [244, 0]
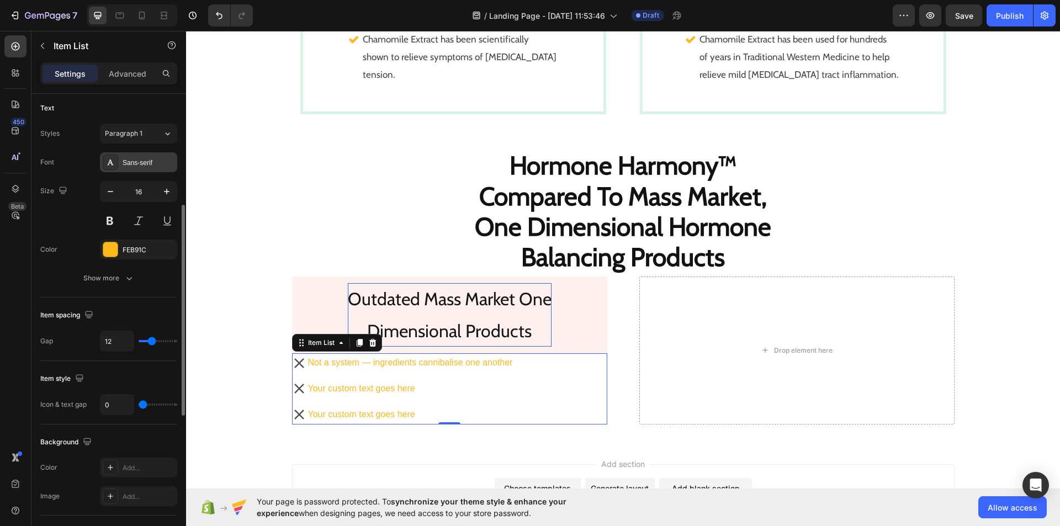
click at [155, 163] on div "Sans-serif" at bounding box center [149, 163] width 52 height 10
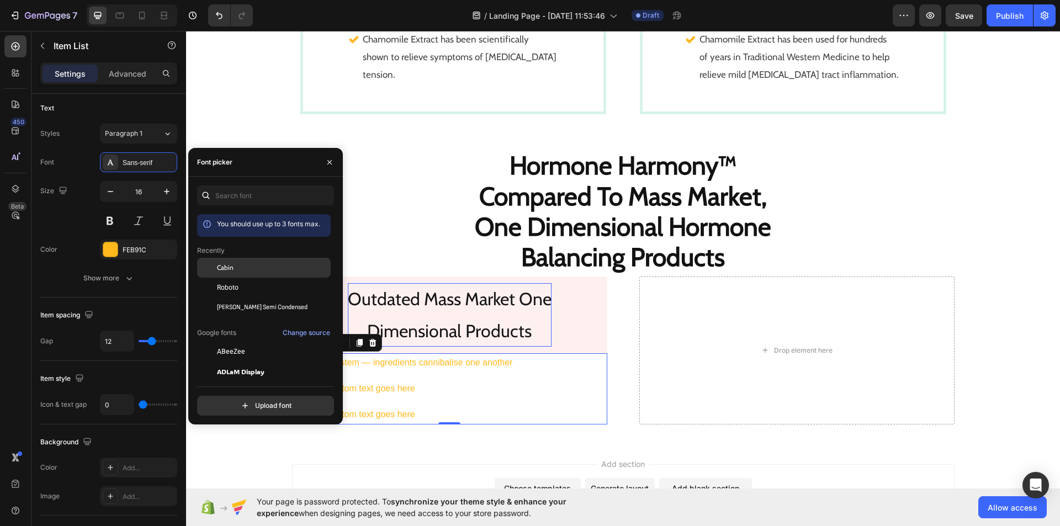
click at [254, 266] on div "Cabin" at bounding box center [272, 268] width 111 height 10
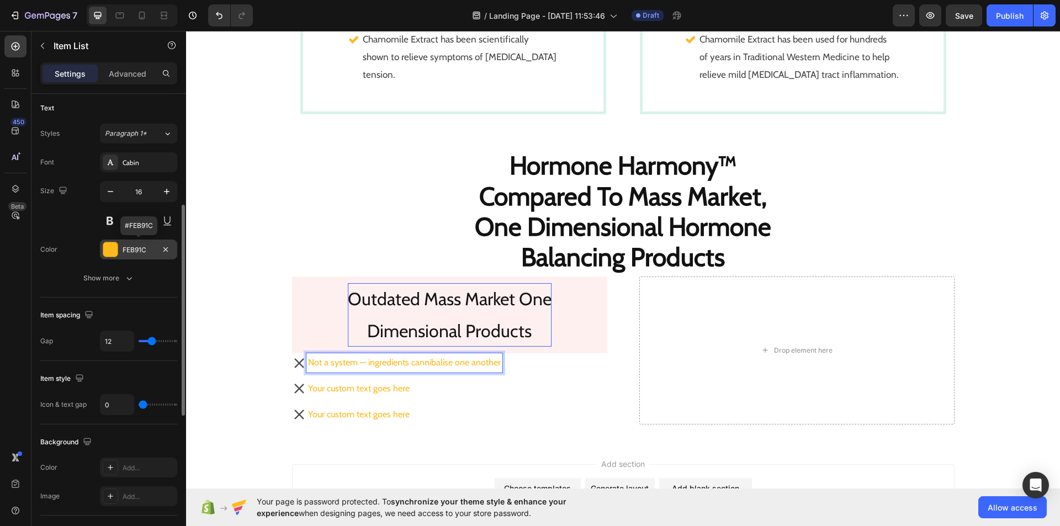
click at [112, 249] on div at bounding box center [110, 249] width 14 height 14
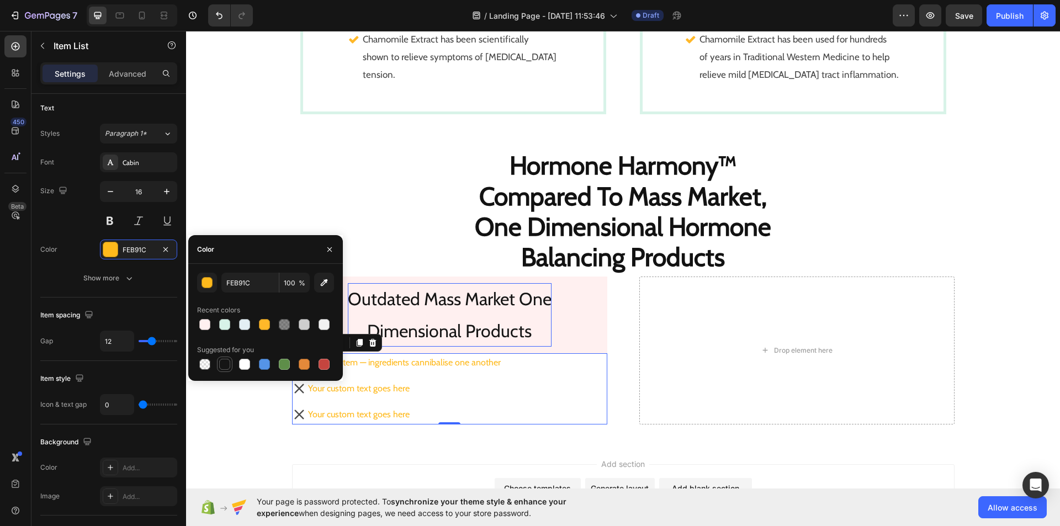
click at [225, 369] on div at bounding box center [224, 364] width 11 height 11
type input "151515"
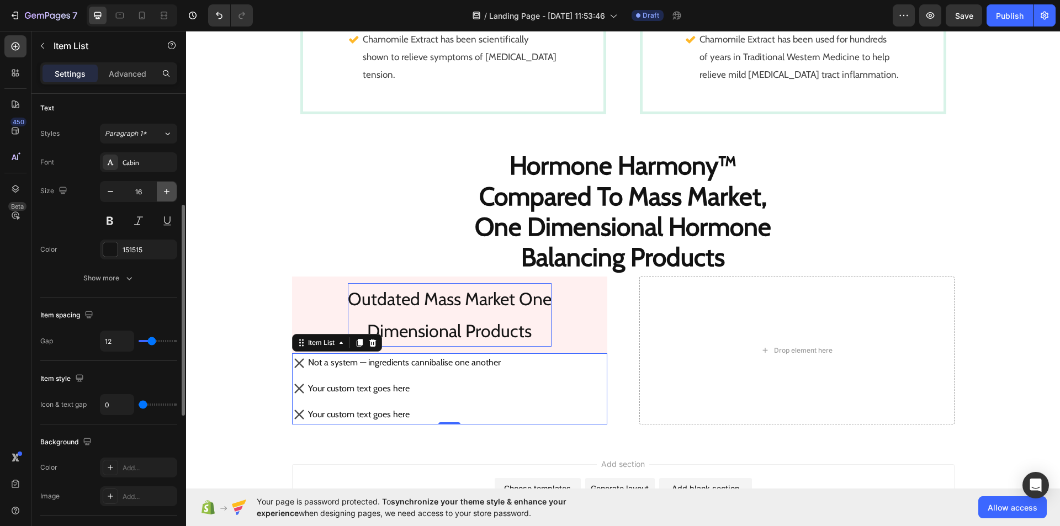
click at [166, 187] on icon "button" at bounding box center [166, 191] width 11 height 11
type input "17"
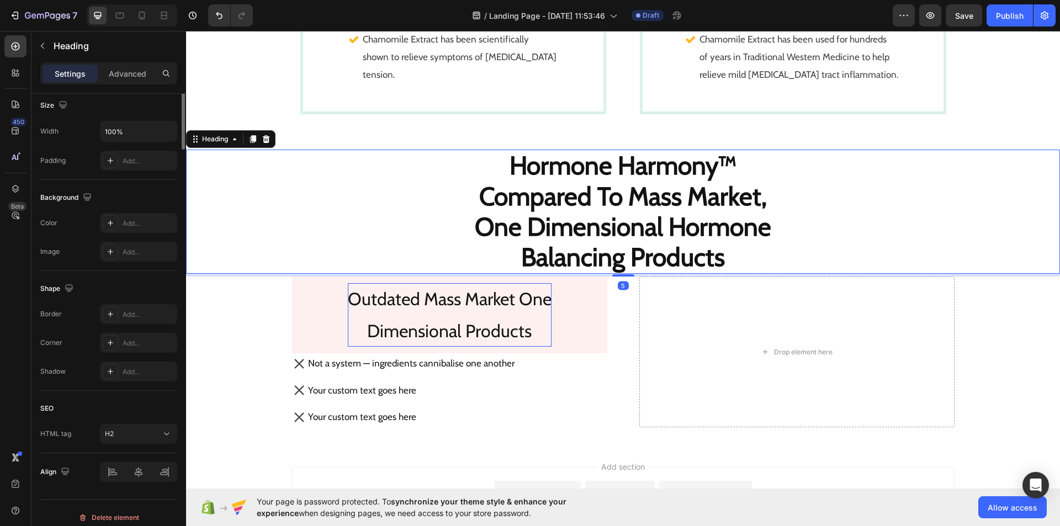
scroll to position [0, 0]
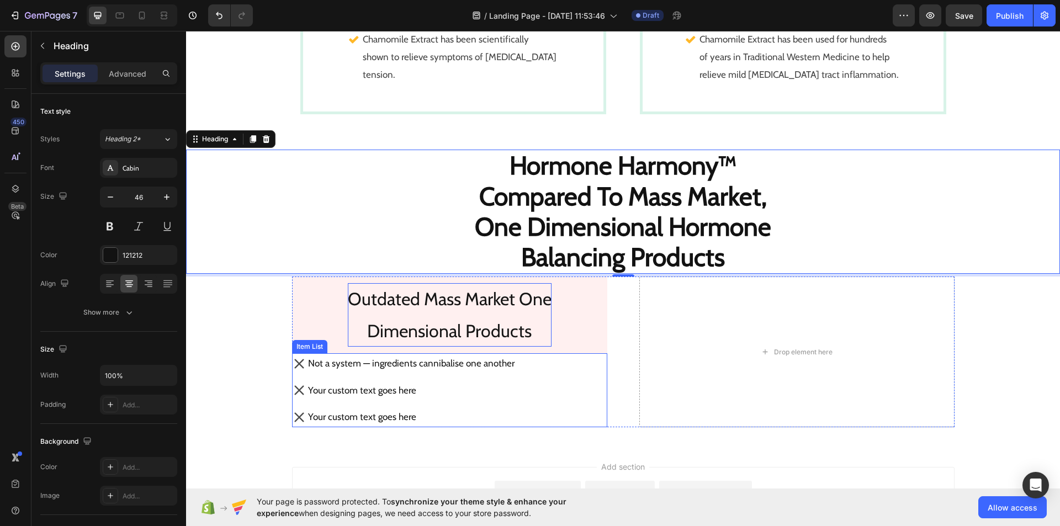
click at [474, 364] on p "Not a system — ingredients cannibalise one another" at bounding box center [411, 363] width 206 height 17
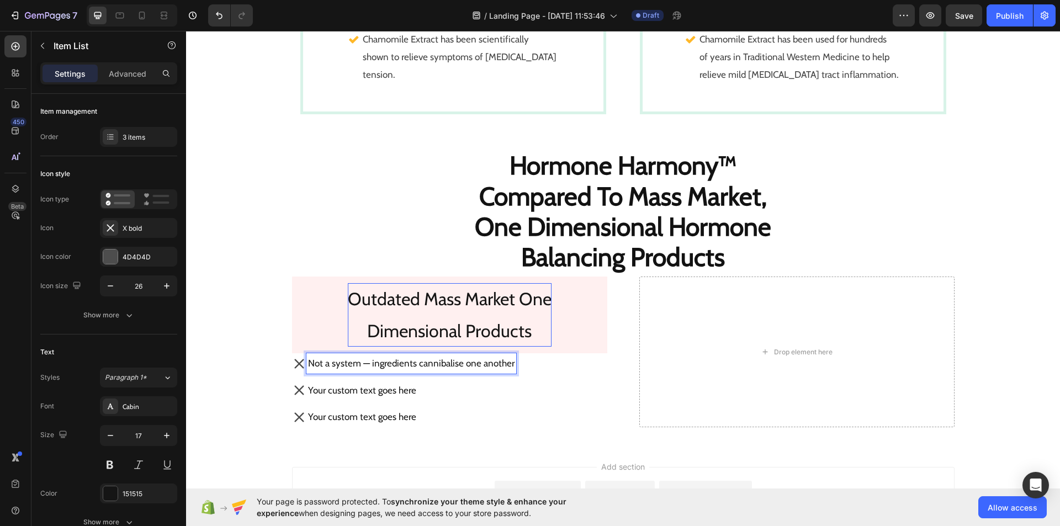
click at [475, 364] on p "Not a system — ingredients cannibalise one another" at bounding box center [411, 363] width 206 height 17
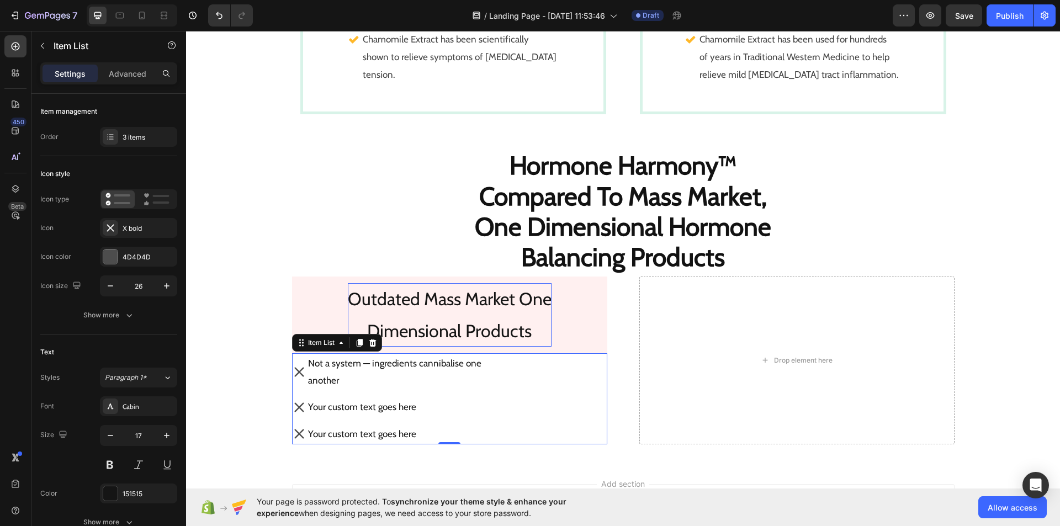
click at [543, 374] on div "Not a system — ingredients cannibalise one another Your custom text goes here Y…" at bounding box center [449, 398] width 315 height 91
click at [408, 387] on p "Not a system — ingredients cannibalise one another" at bounding box center [394, 372] width 173 height 34
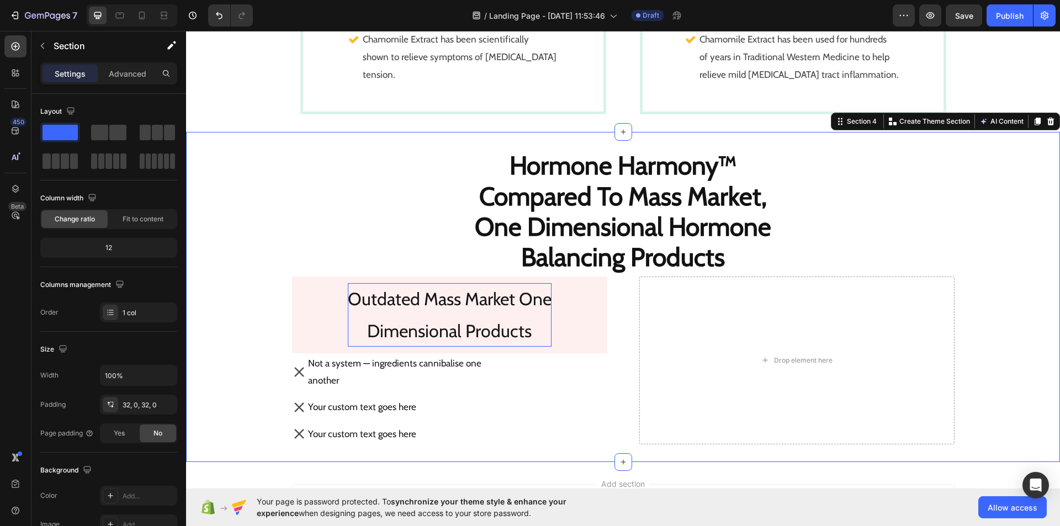
click at [229, 399] on div "⁠⁠⁠⁠⁠⁠⁠ Hormone Harmony™ Compared To Mass Market, One Dimensional Hormone Balan…" at bounding box center [623, 297] width 874 height 294
click at [589, 374] on div "Not a system — ingredients cannibalise one another Your custom text goes here Y…" at bounding box center [449, 398] width 315 height 91
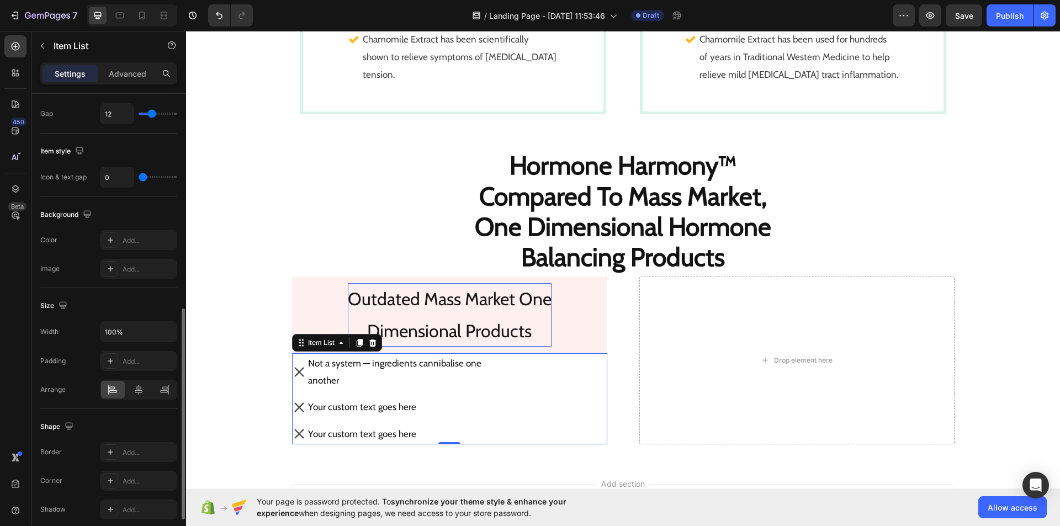
scroll to position [472, 0]
click at [111, 453] on icon at bounding box center [110, 451] width 9 height 9
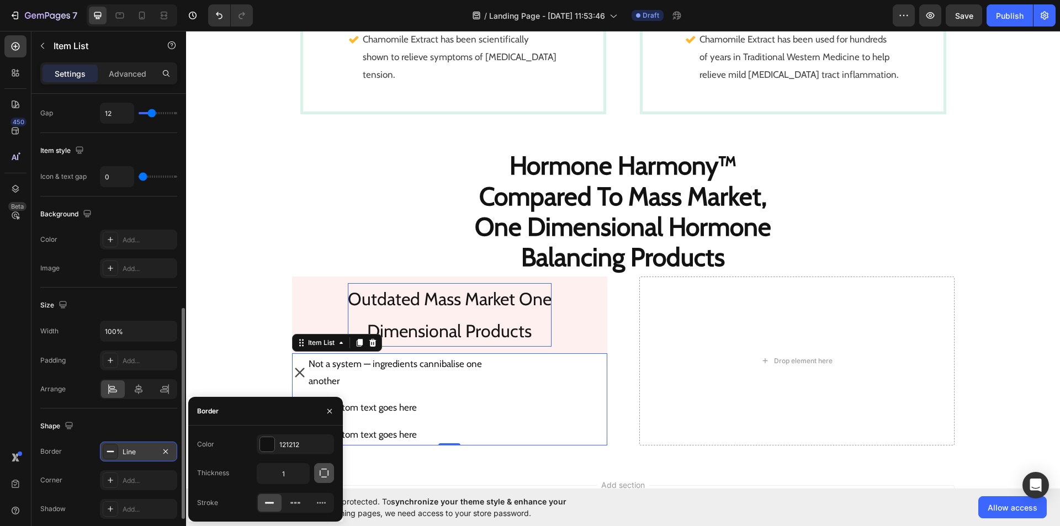
click at [322, 466] on button "button" at bounding box center [324, 473] width 20 height 20
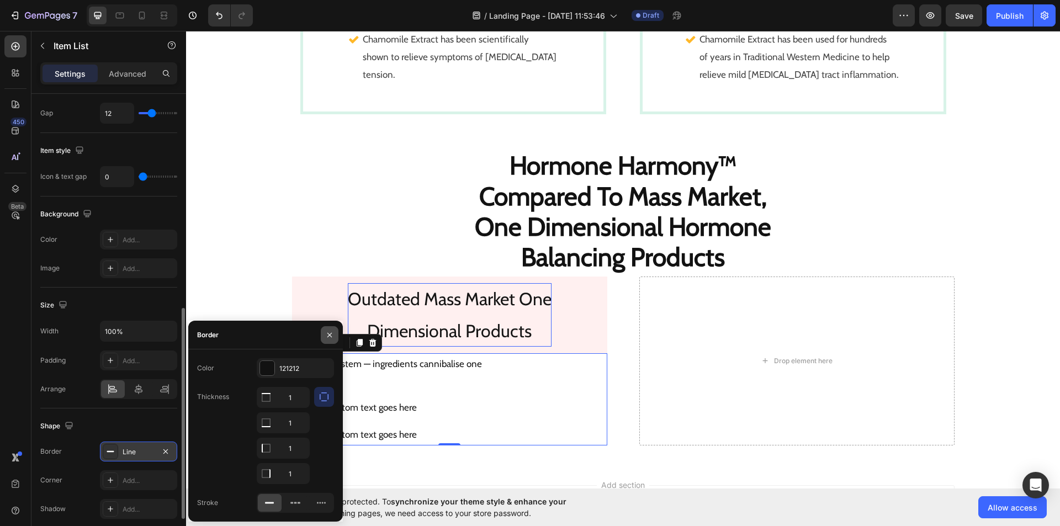
click at [327, 336] on icon "button" at bounding box center [329, 335] width 9 height 9
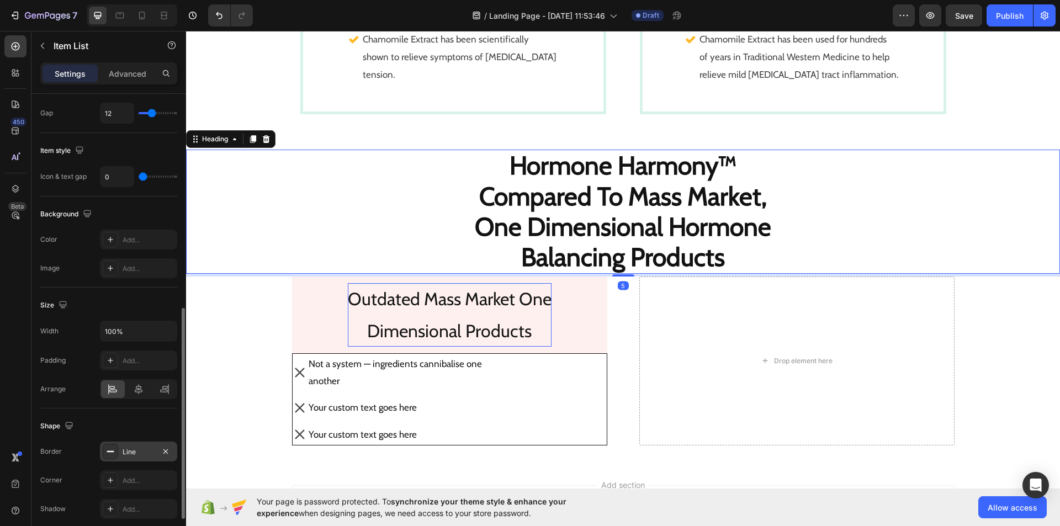
scroll to position [0, 0]
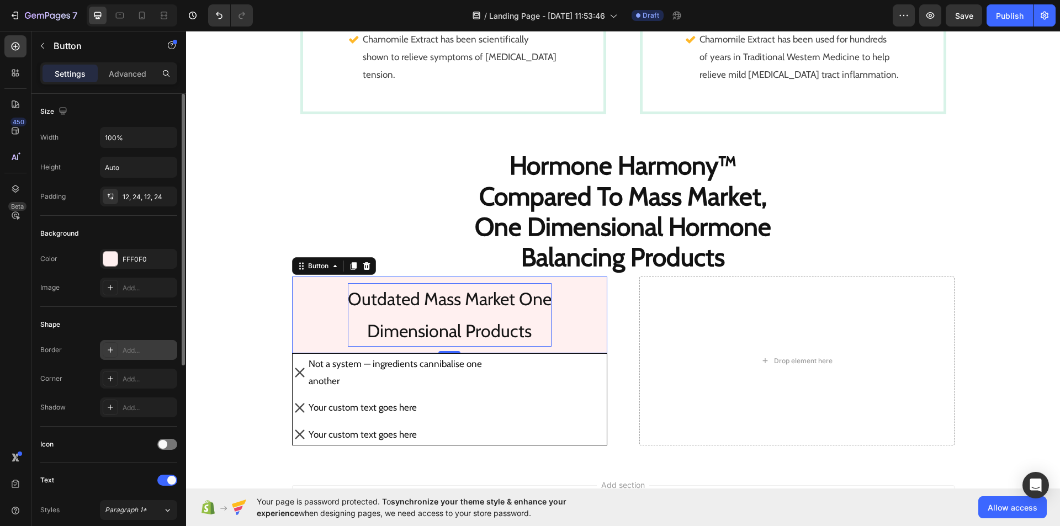
click at [105, 348] on div at bounding box center [110, 349] width 15 height 15
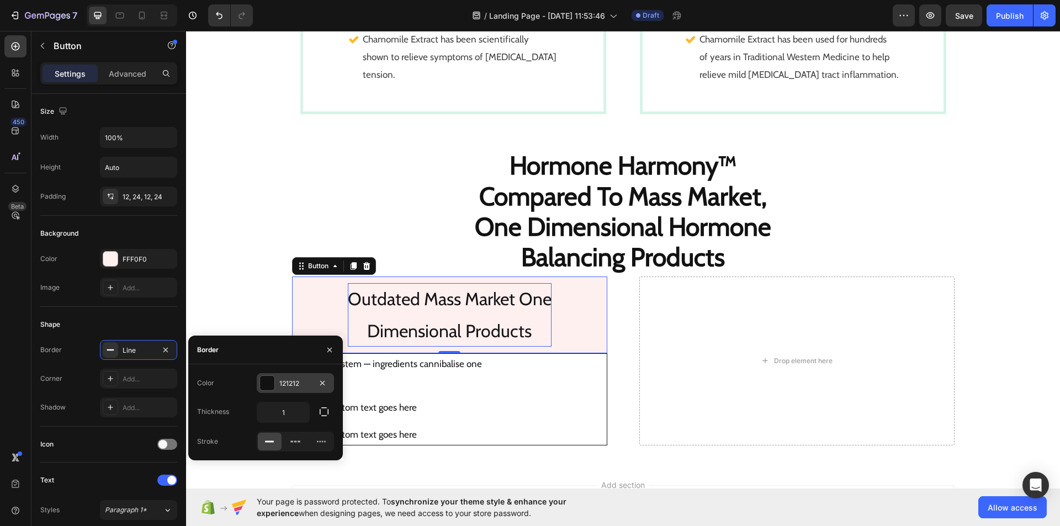
click at [268, 382] on div at bounding box center [267, 383] width 14 height 14
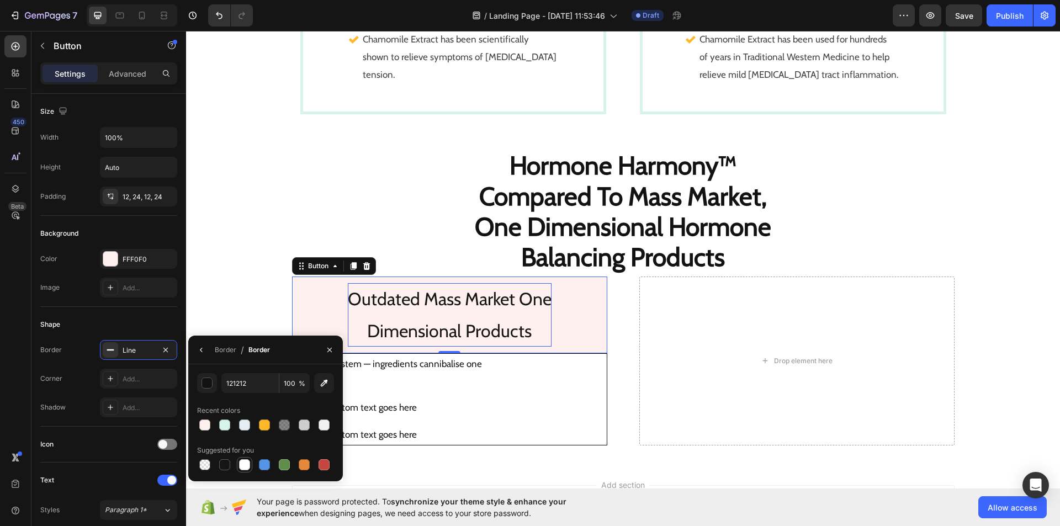
click at [244, 461] on div at bounding box center [244, 464] width 11 height 11
type input "FFFFFF"
click at [105, 349] on div at bounding box center [110, 349] width 15 height 15
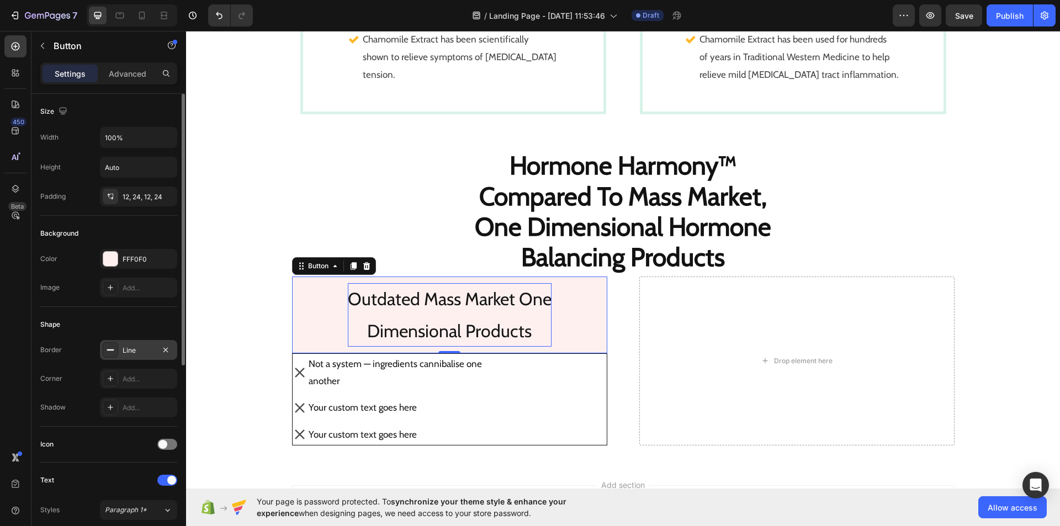
click at [102, 352] on div "Line" at bounding box center [138, 350] width 77 height 20
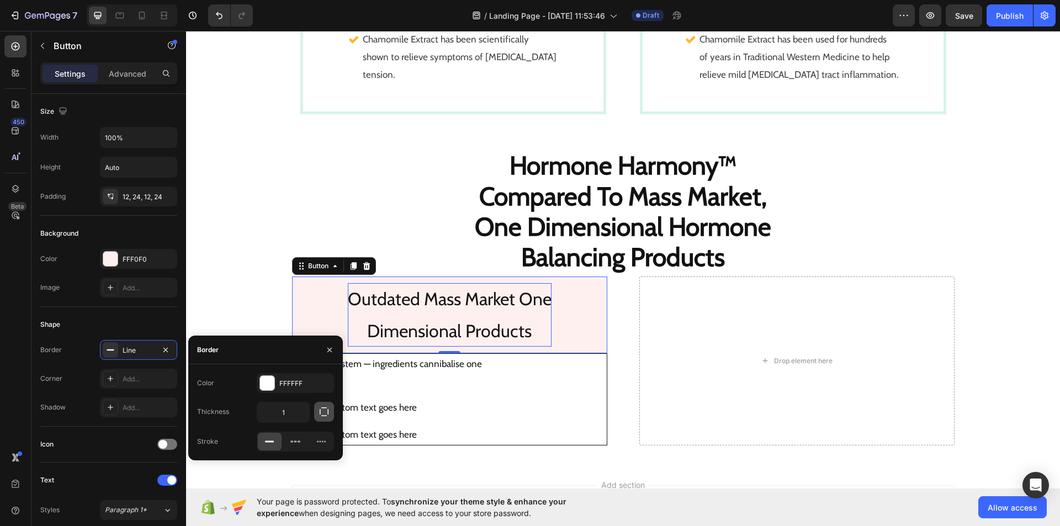
click at [318, 409] on button "button" at bounding box center [324, 412] width 20 height 20
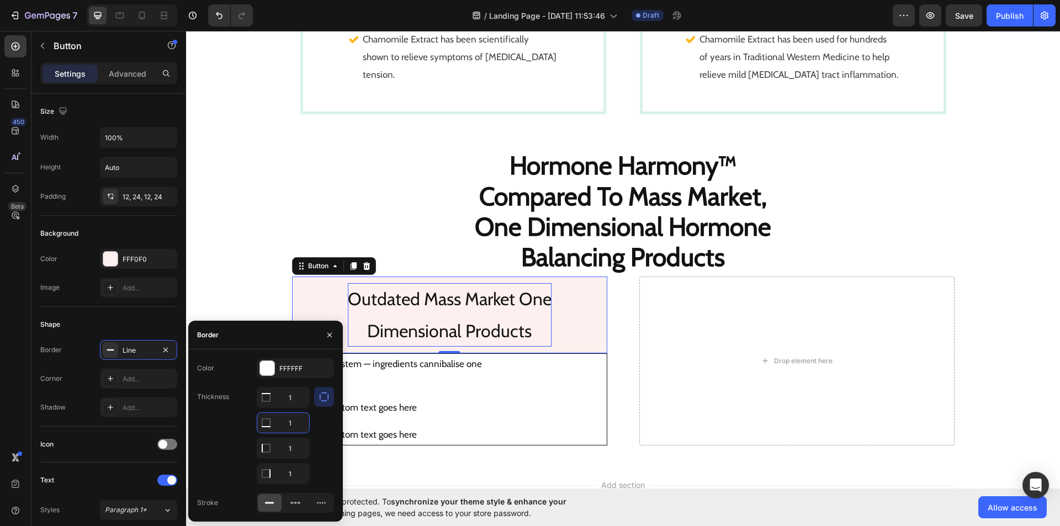
click at [297, 423] on input "1" at bounding box center [283, 423] width 52 height 20
type input "0"
click at [296, 453] on input "1" at bounding box center [283, 448] width 52 height 20
type input "0"
click at [296, 469] on input "1" at bounding box center [283, 474] width 52 height 20
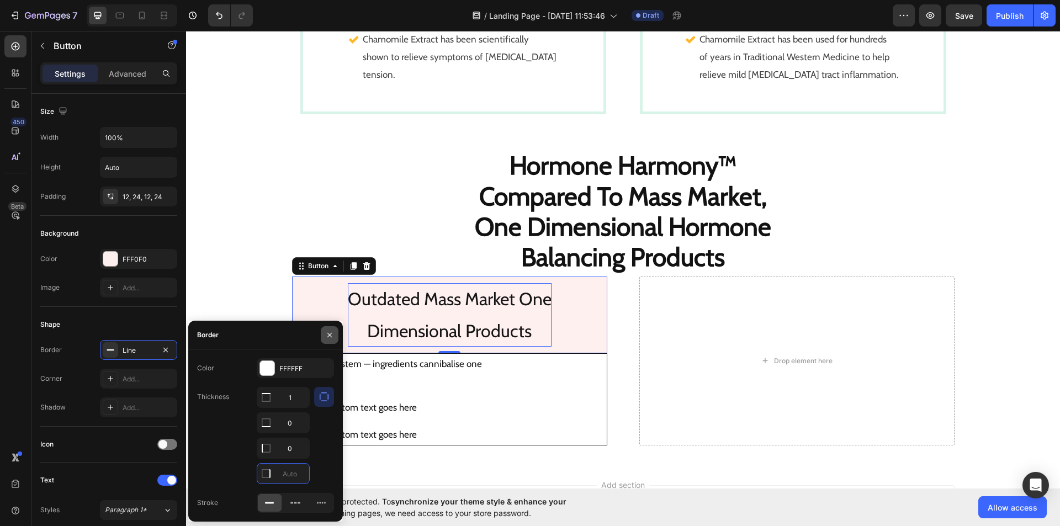
type input "0"
click at [332, 334] on icon "button" at bounding box center [329, 335] width 9 height 9
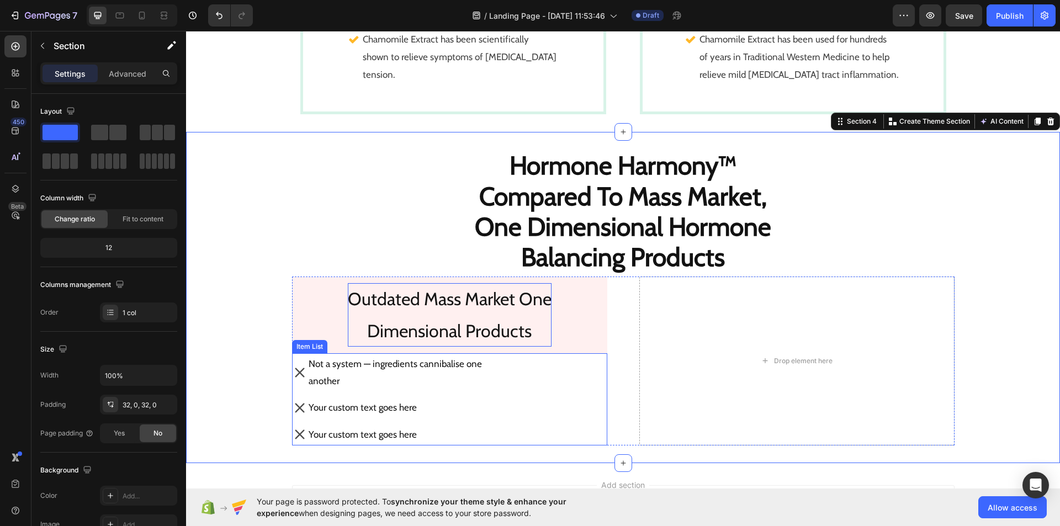
scroll to position [1588, 0]
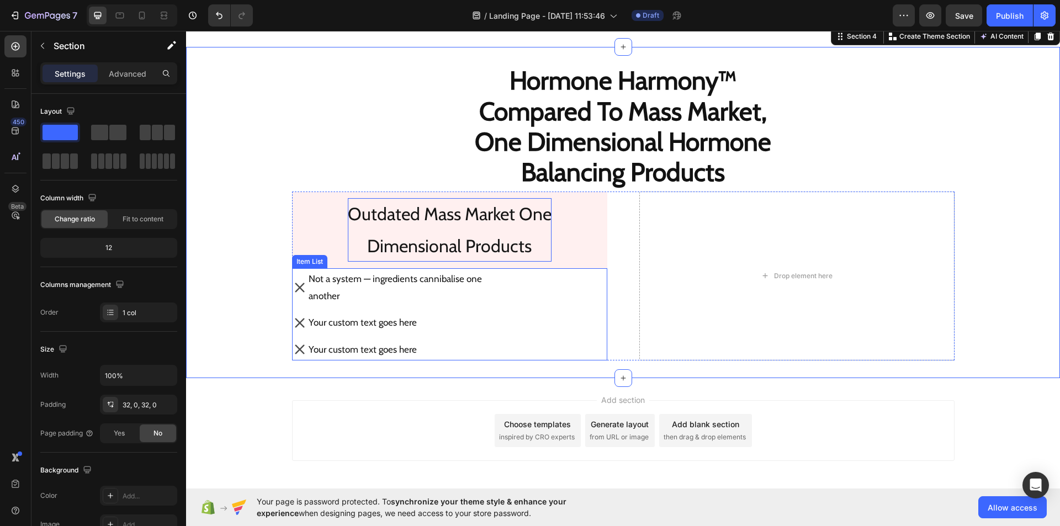
click at [398, 318] on p "Your custom text goes here" at bounding box center [395, 322] width 173 height 17
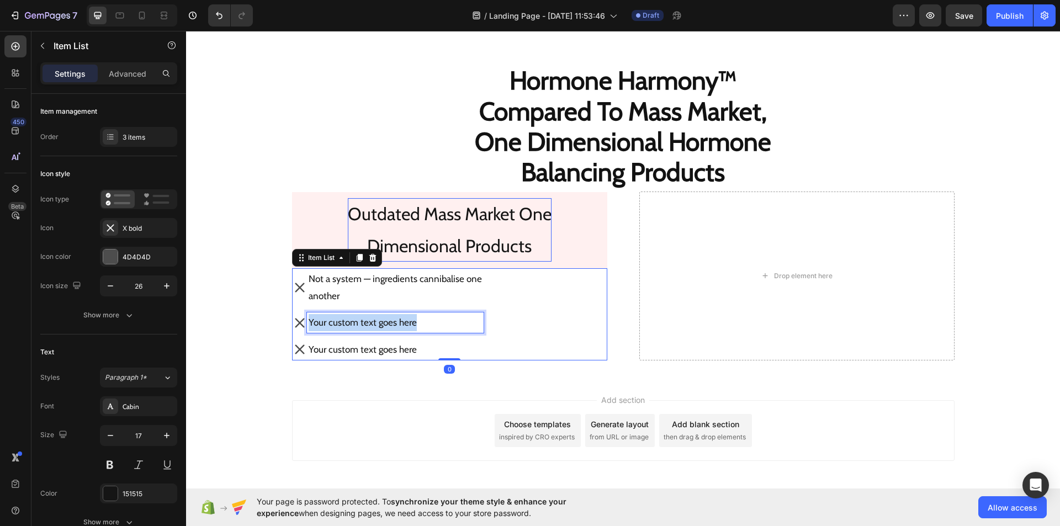
click at [398, 318] on p "Your custom text goes here" at bounding box center [395, 322] width 173 height 17
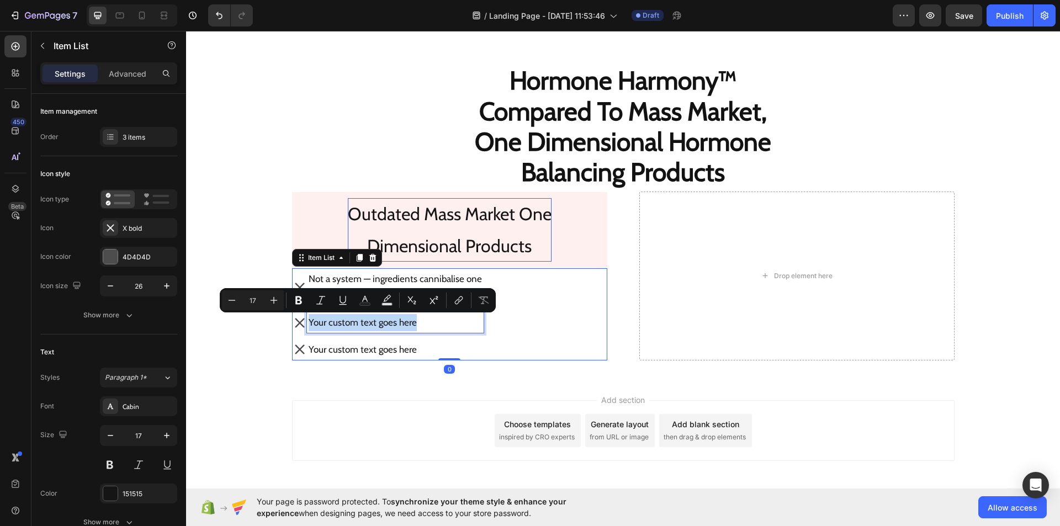
click at [398, 318] on p "Your custom text goes here" at bounding box center [395, 322] width 173 height 17
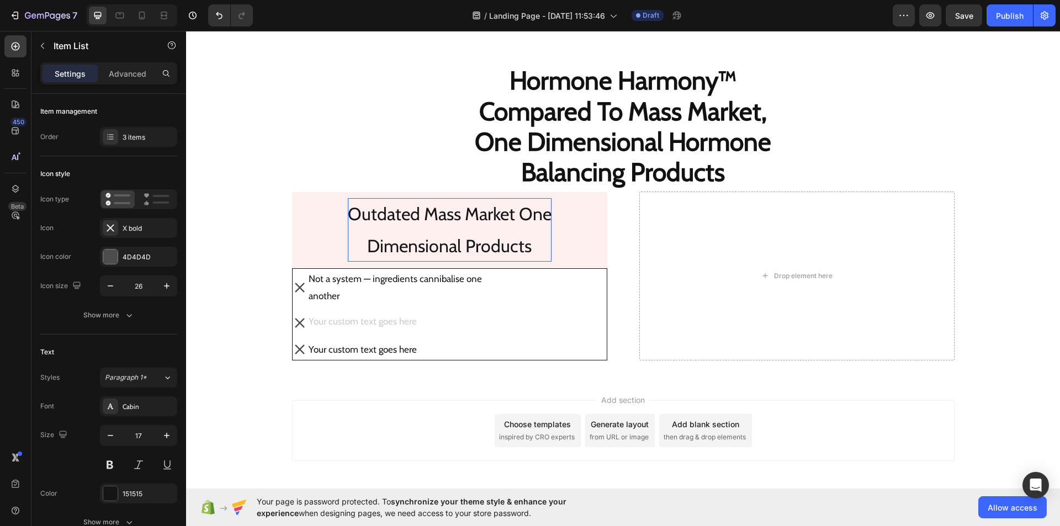
scroll to position [1582, 0]
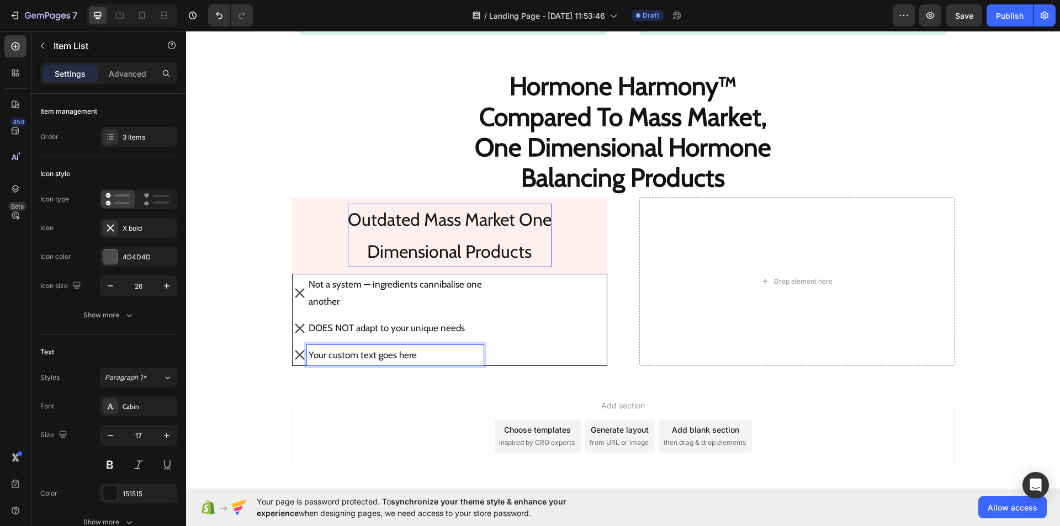
click at [396, 346] on div "Your custom text goes here" at bounding box center [395, 355] width 177 height 20
click at [409, 355] on p "Your custom text goes here" at bounding box center [395, 355] width 173 height 17
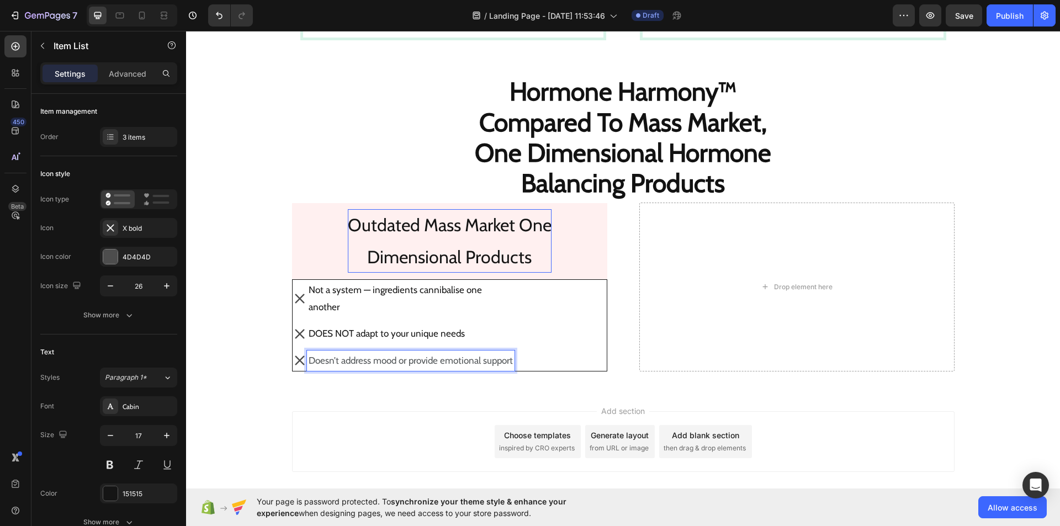
click at [309, 335] on p "DOES NOT adapt to your unique needs" at bounding box center [411, 333] width 204 height 17
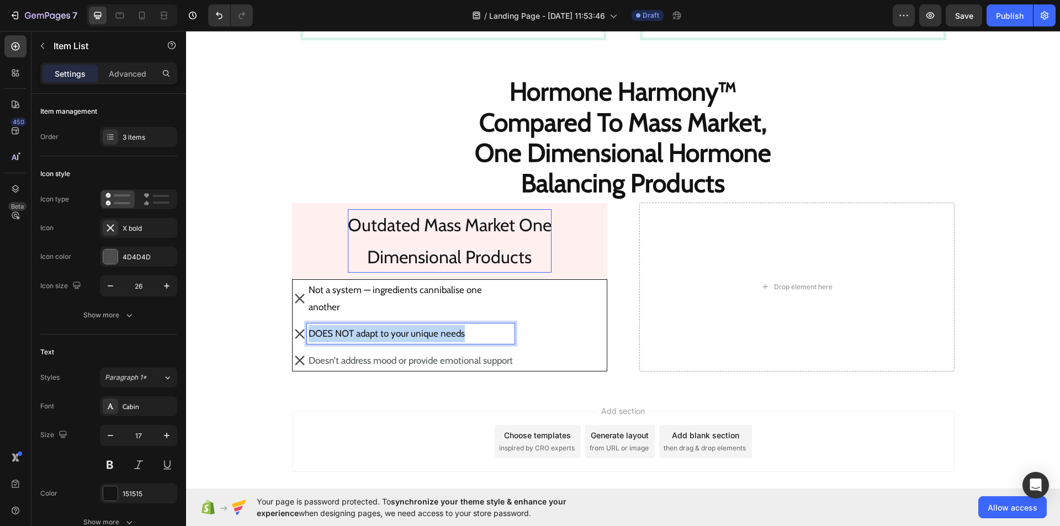
click at [309, 335] on p "DOES NOT adapt to your unique needs" at bounding box center [411, 333] width 204 height 17
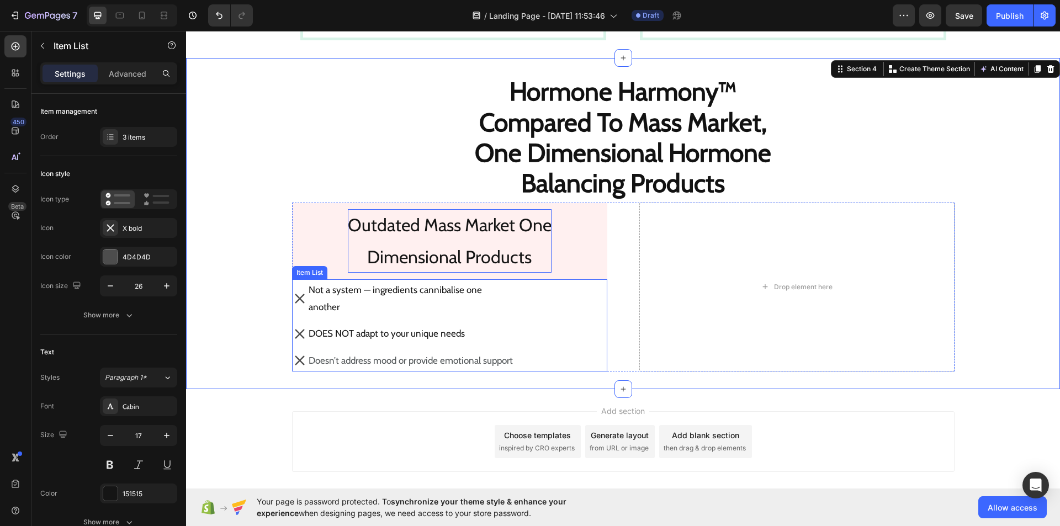
click at [551, 311] on div "Not a system — ingredients cannibalise one another DOES NOT adapt to your uniqu…" at bounding box center [449, 325] width 315 height 92
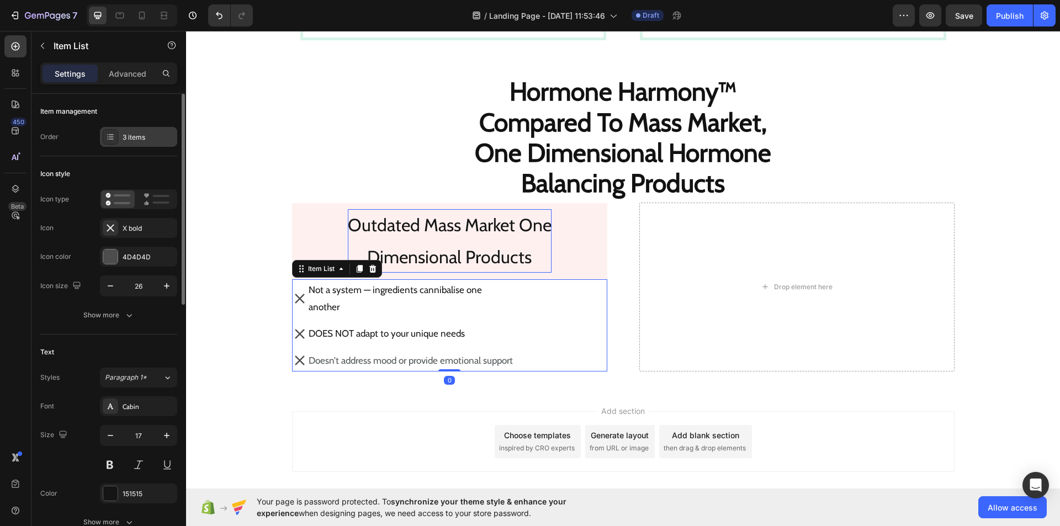
click at [154, 140] on div "3 items" at bounding box center [149, 137] width 52 height 10
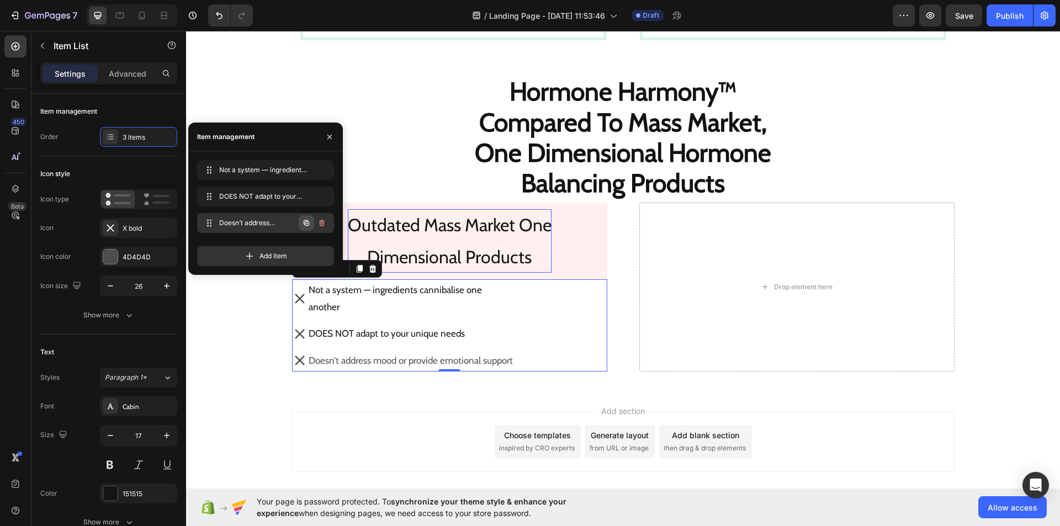
click at [305, 227] on button "button" at bounding box center [306, 222] width 15 height 15
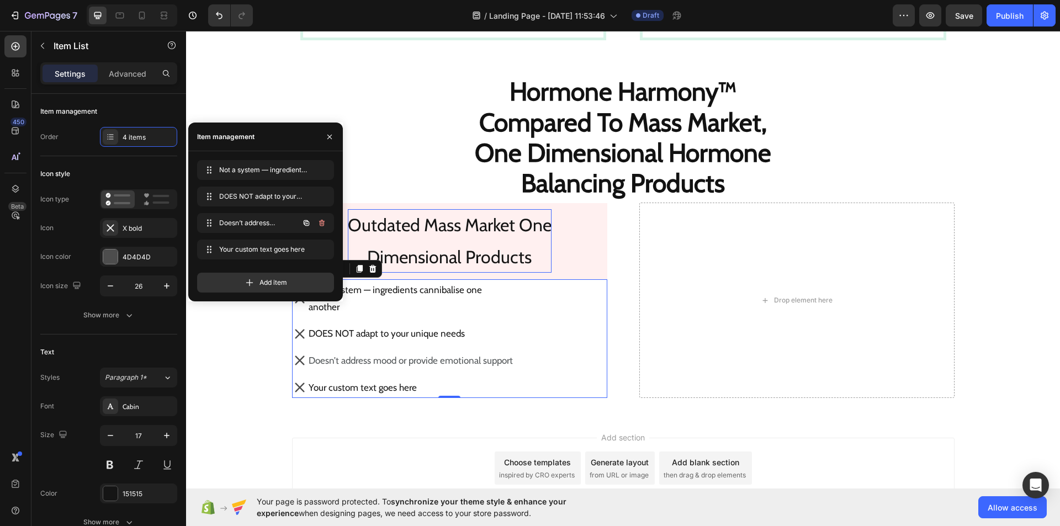
click at [305, 227] on button "button" at bounding box center [306, 222] width 15 height 15
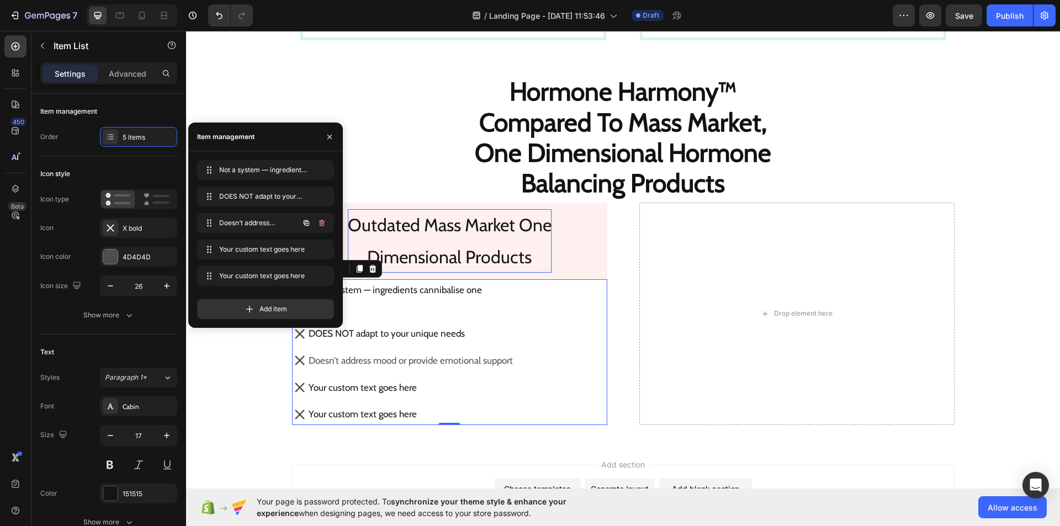
click at [305, 227] on button "button" at bounding box center [306, 222] width 15 height 15
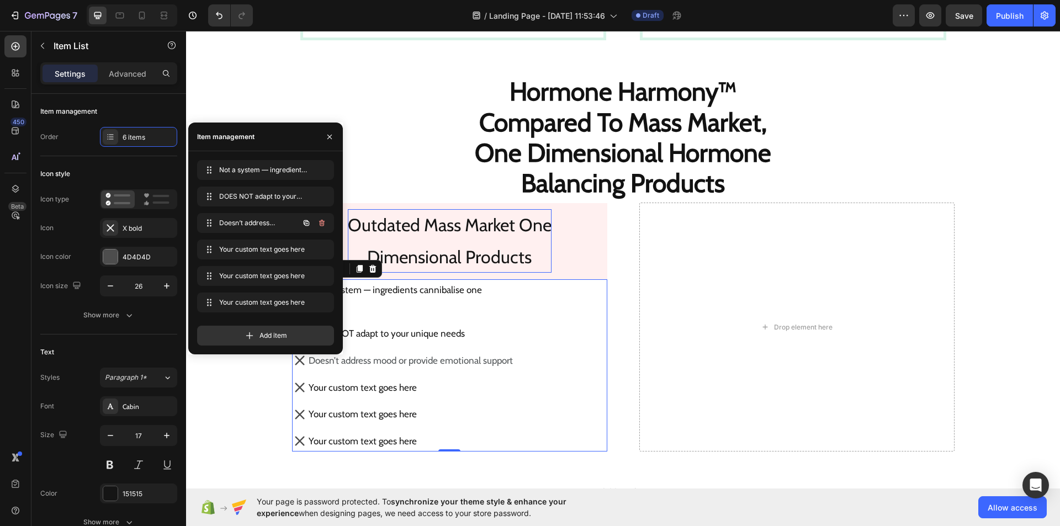
click at [305, 227] on button "button" at bounding box center [306, 222] width 15 height 15
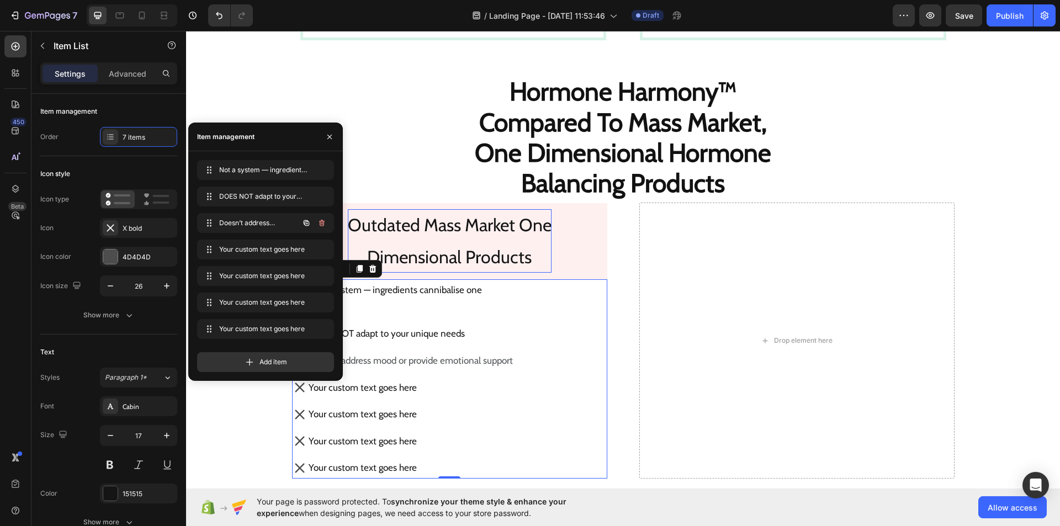
click at [305, 227] on button "button" at bounding box center [306, 222] width 15 height 15
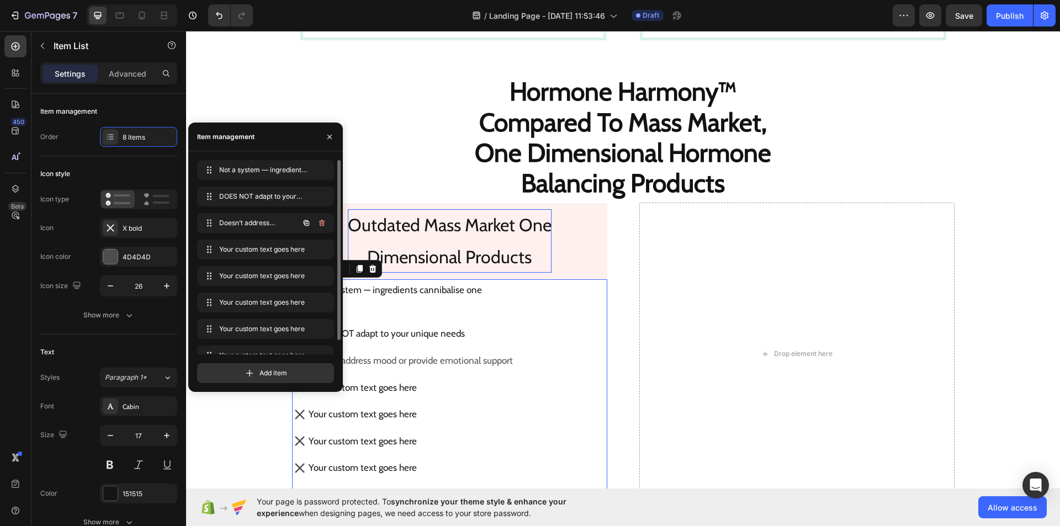
click at [305, 227] on button "button" at bounding box center [306, 222] width 15 height 15
click at [333, 136] on icon "button" at bounding box center [329, 136] width 9 height 9
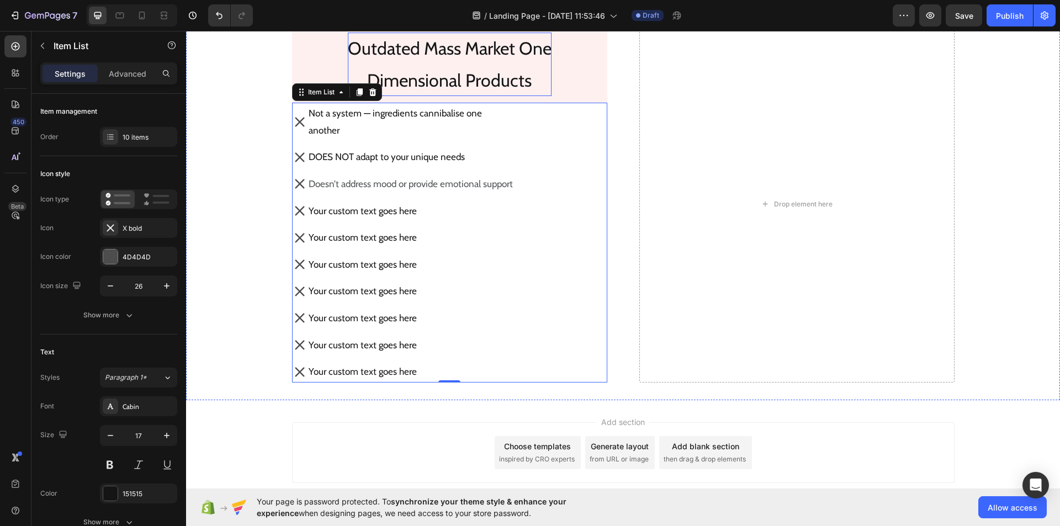
scroll to position [1753, 0]
click at [424, 211] on div "Your custom text goes here" at bounding box center [411, 211] width 208 height 20
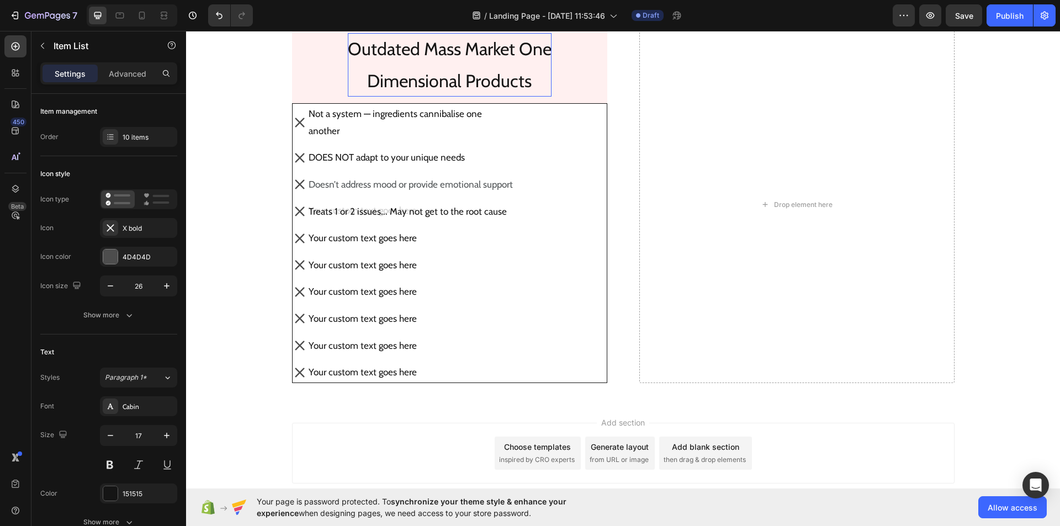
scroll to position [1747, 0]
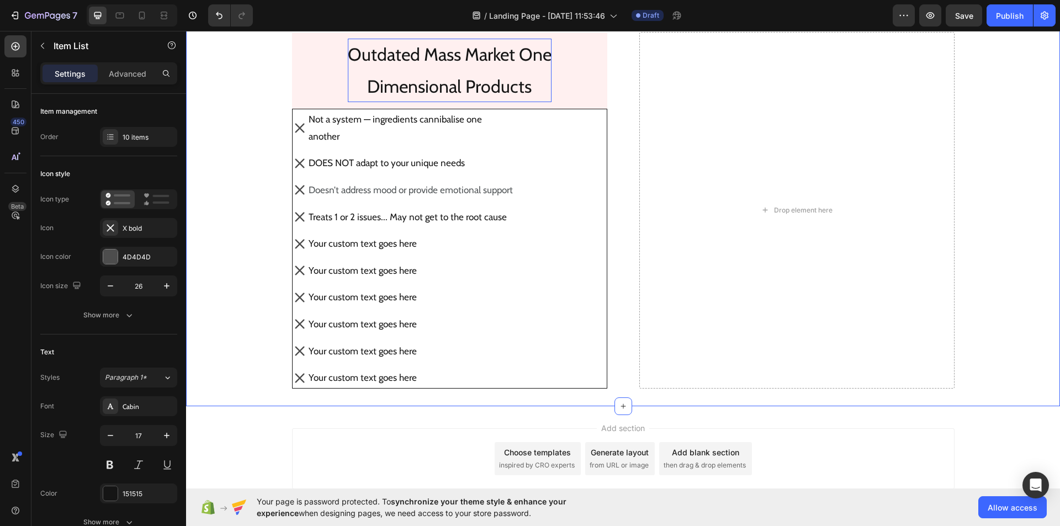
click at [263, 197] on div "⁠⁠⁠⁠⁠⁠⁠ Hormone Harmony™ Compared To Mass Market, One Dimensional Hormone Balan…" at bounding box center [623, 147] width 874 height 484
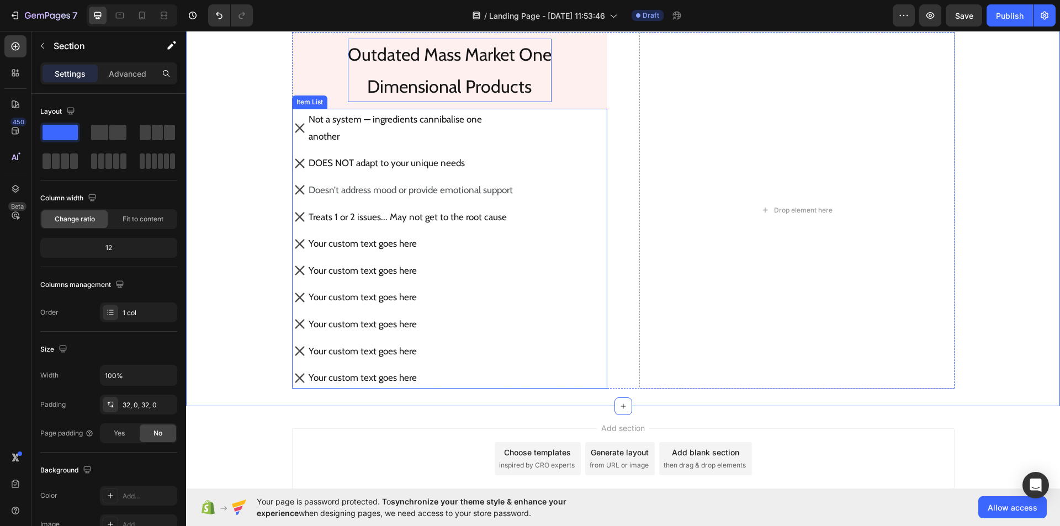
click at [419, 245] on p "Your custom text goes here" at bounding box center [411, 243] width 204 height 17
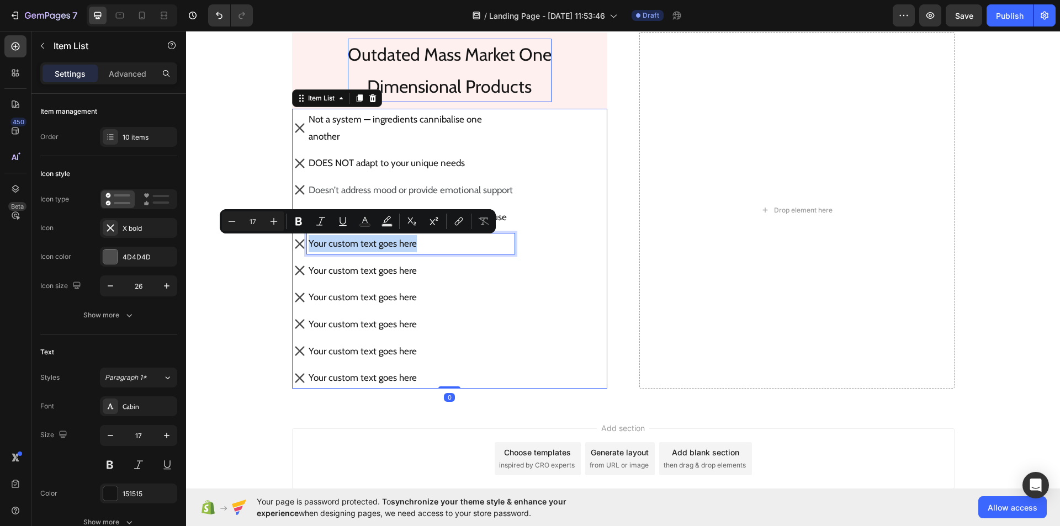
click at [419, 245] on p "Your custom text goes here" at bounding box center [411, 243] width 204 height 17
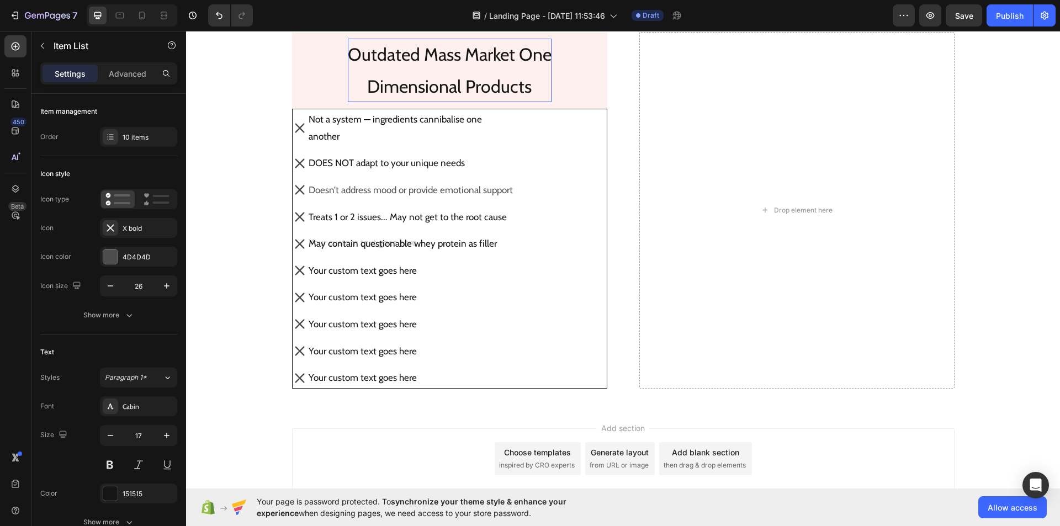
scroll to position [1742, 0]
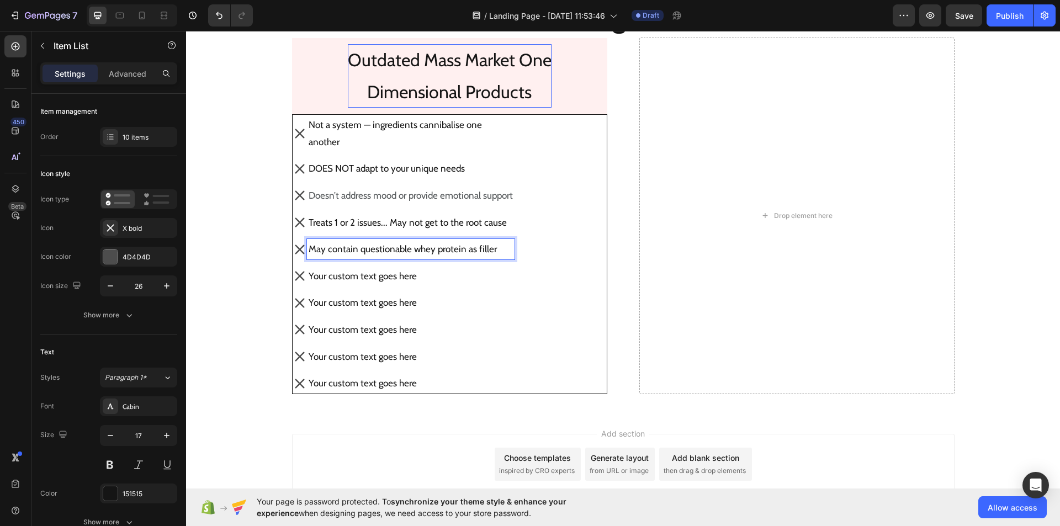
click at [420, 278] on p "Your custom text goes here" at bounding box center [411, 276] width 204 height 17
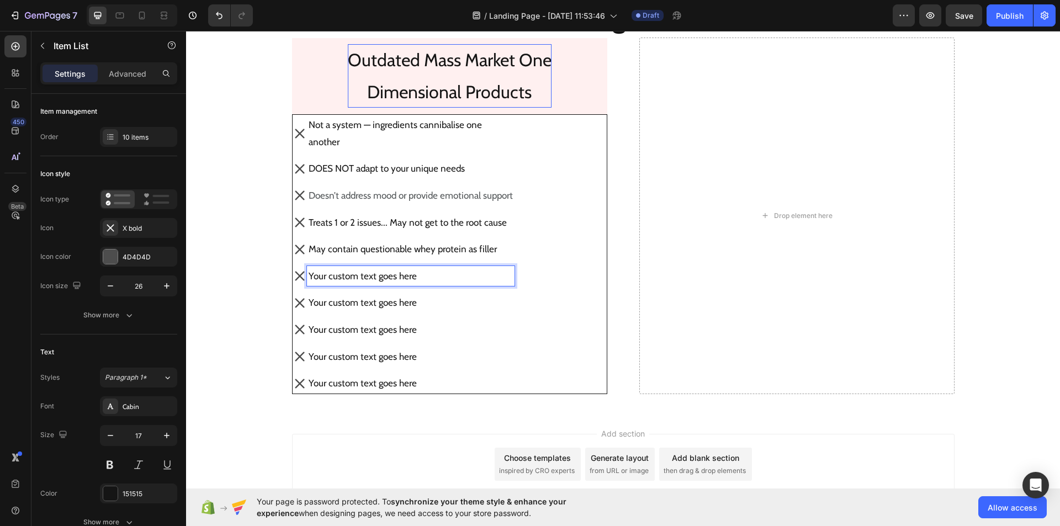
click at [420, 278] on p "Your custom text goes here" at bounding box center [411, 276] width 204 height 17
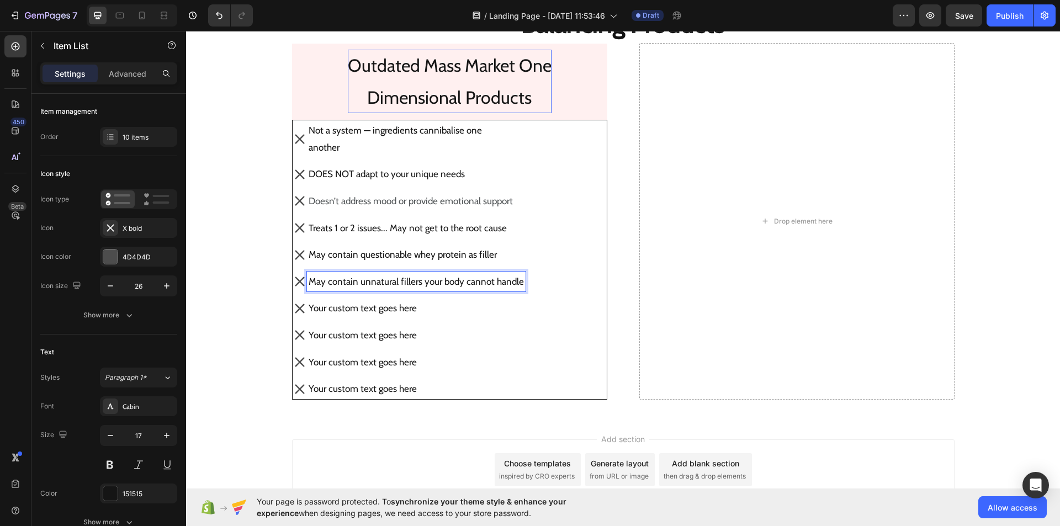
click at [405, 305] on p "Your custom text goes here" at bounding box center [416, 308] width 215 height 17
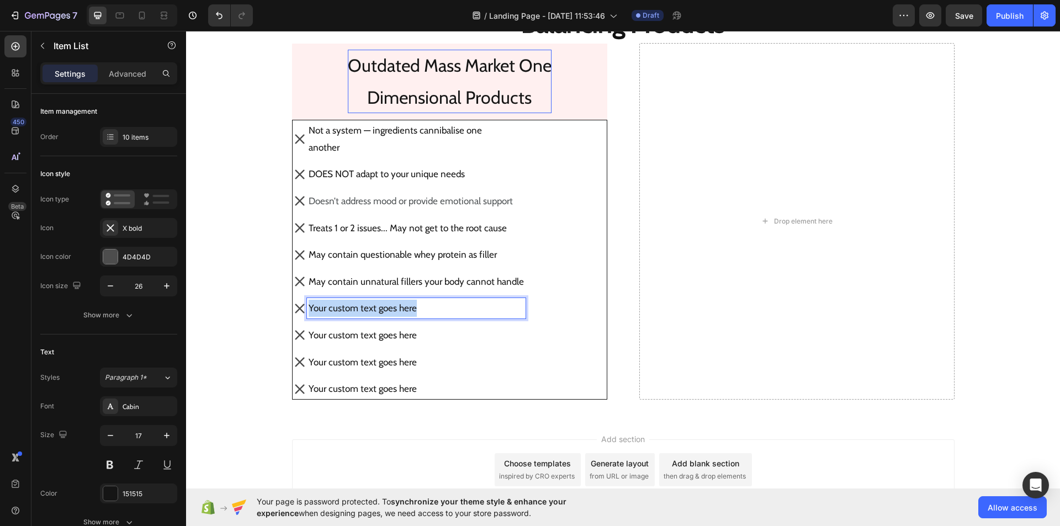
click at [405, 305] on p "Your custom text goes here" at bounding box center [416, 308] width 215 height 17
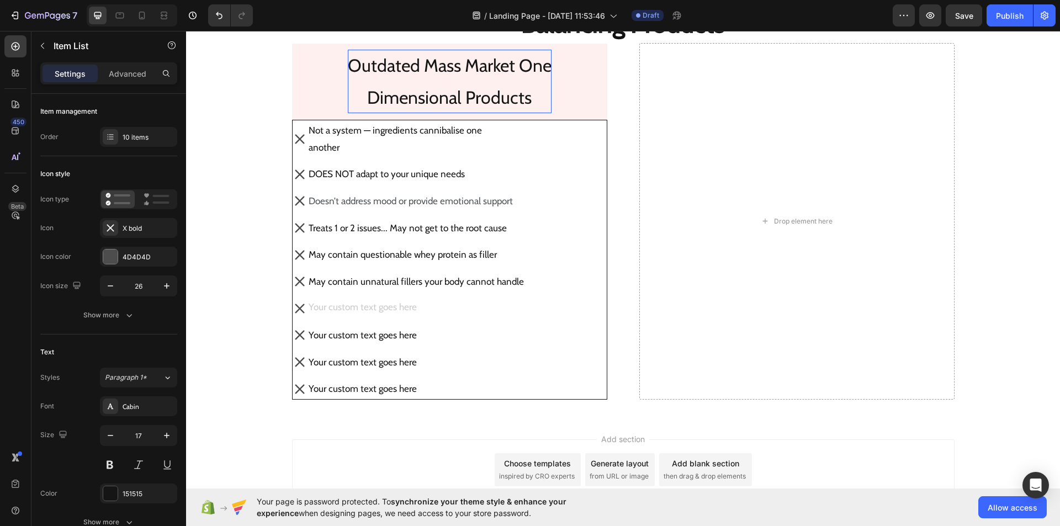
scroll to position [1731, 0]
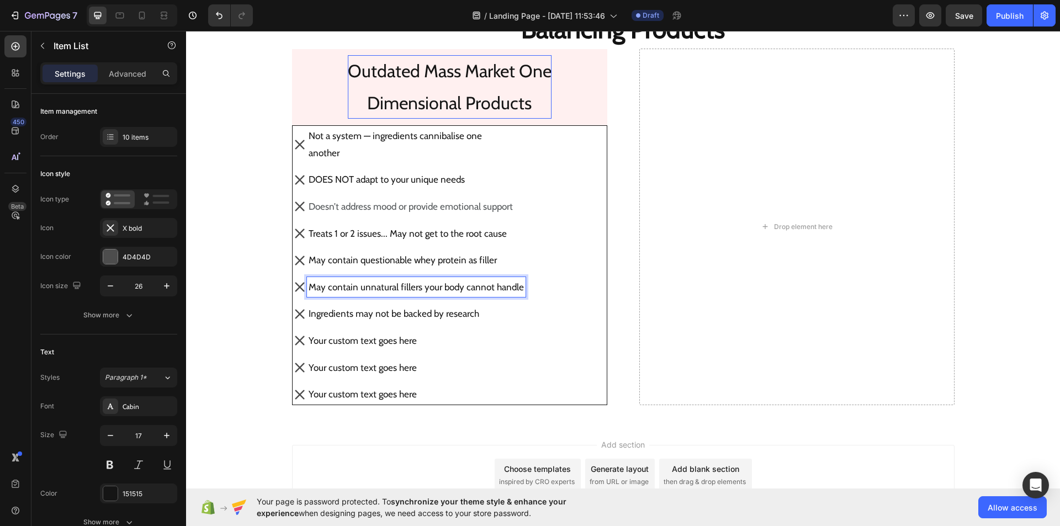
click at [486, 286] on p "May contain unnatural fillers your body cannot handle" at bounding box center [416, 287] width 215 height 17
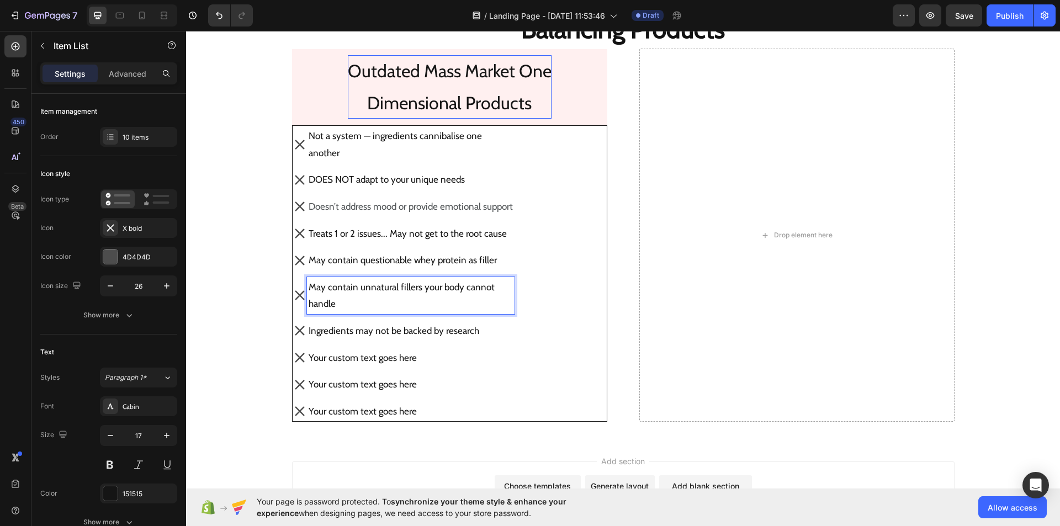
click at [309, 304] on p "handle" at bounding box center [411, 303] width 204 height 17
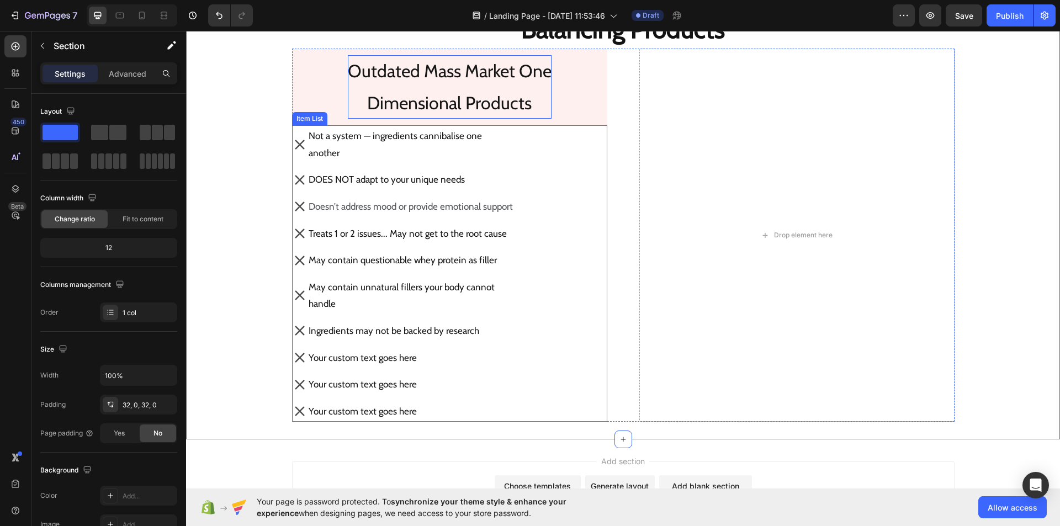
click at [423, 359] on p "Your custom text goes here" at bounding box center [411, 357] width 204 height 17
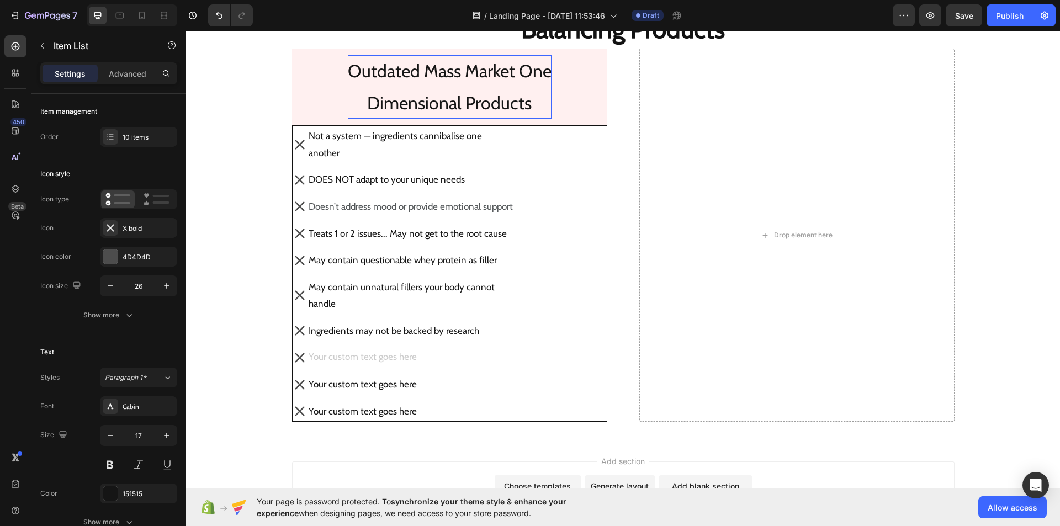
scroll to position [1725, 0]
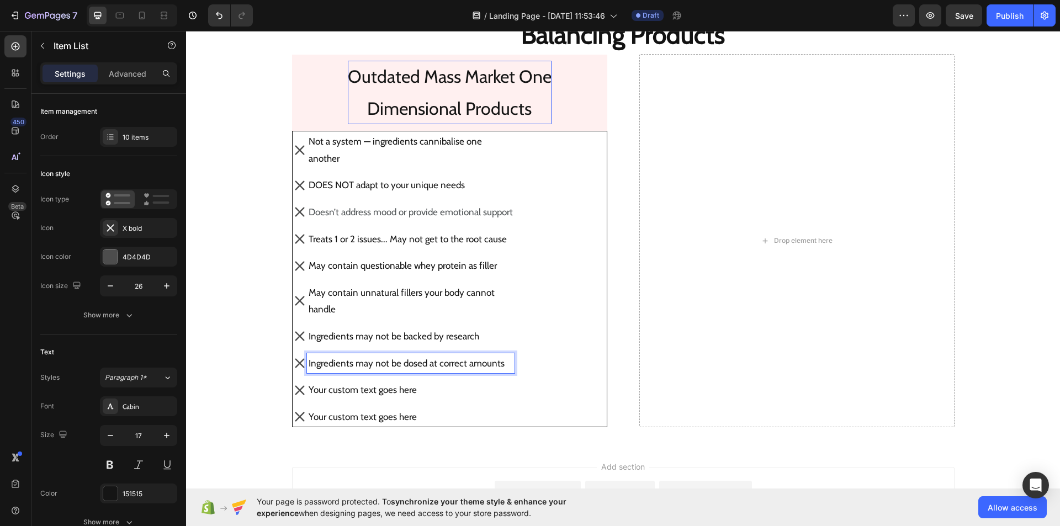
click at [431, 390] on p "Your custom text goes here" at bounding box center [411, 389] width 204 height 17
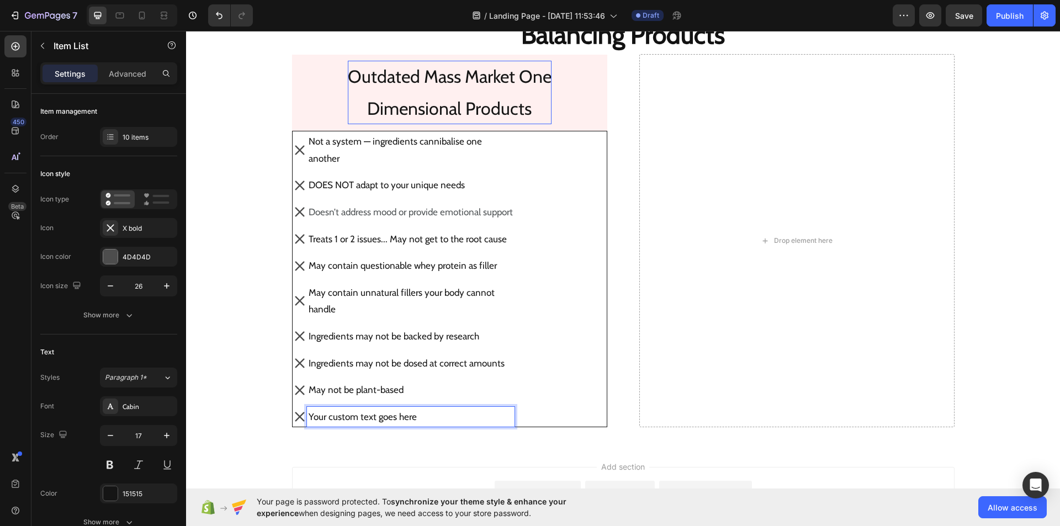
click at [408, 410] on p "Your custom text goes here" at bounding box center [411, 416] width 204 height 17
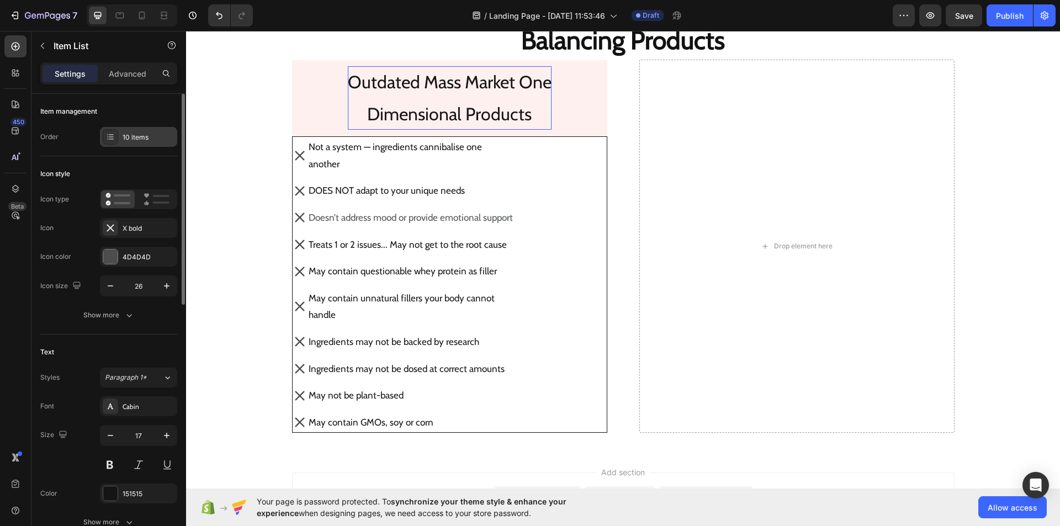
click at [157, 142] on div "10 items" at bounding box center [149, 137] width 52 height 10
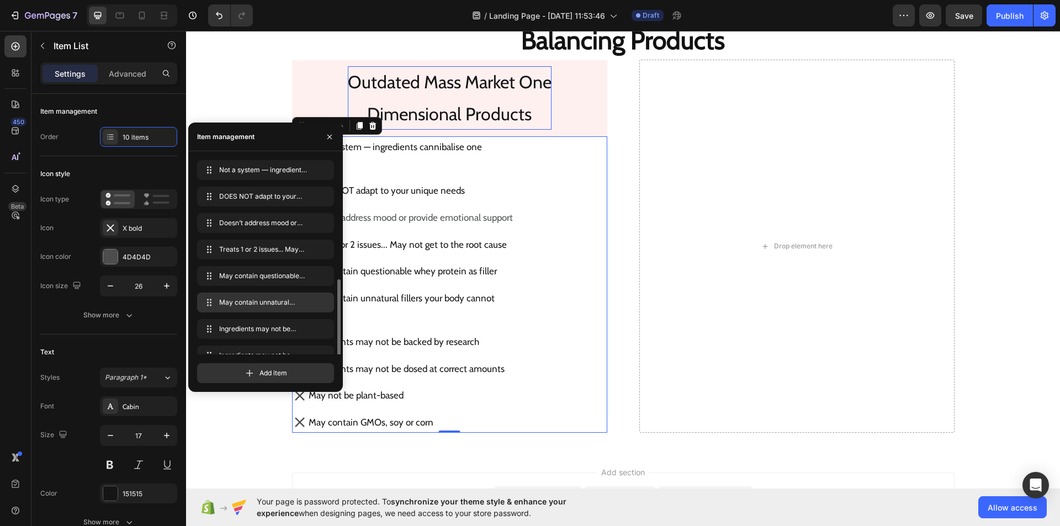
scroll to position [68, 0]
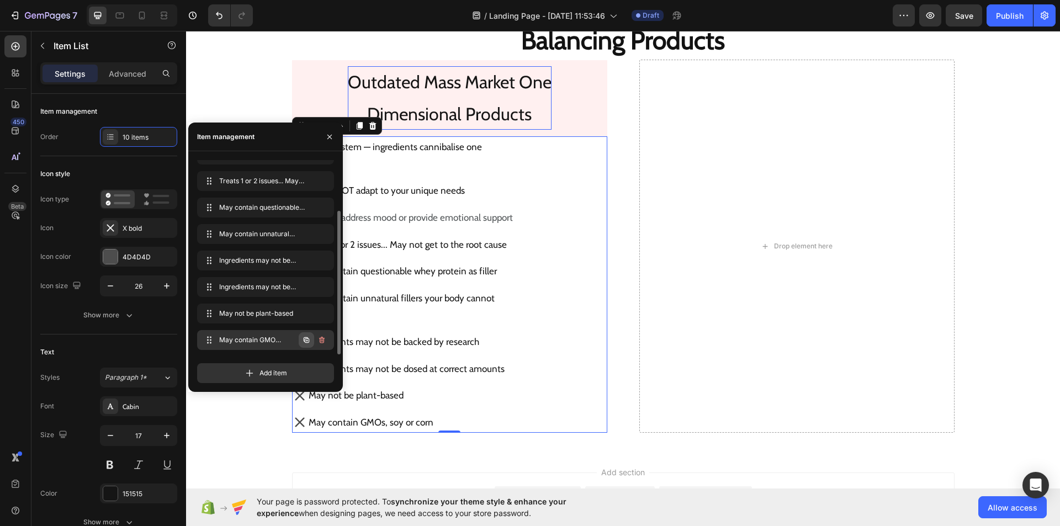
click at [305, 341] on icon "button" at bounding box center [307, 340] width 6 height 6
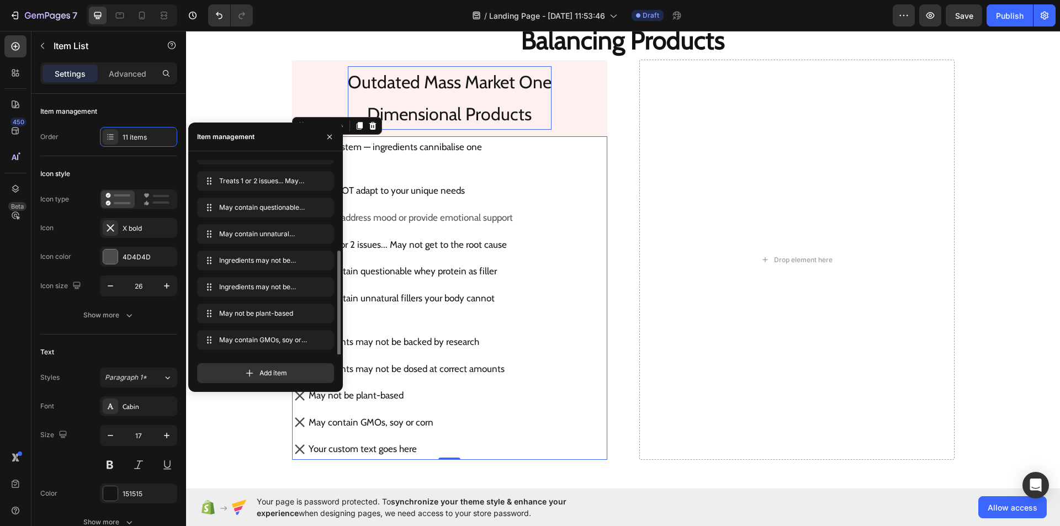
scroll to position [95, 0]
click at [305, 341] on icon "button" at bounding box center [307, 340] width 6 height 6
click at [325, 138] on icon "button" at bounding box center [329, 136] width 9 height 9
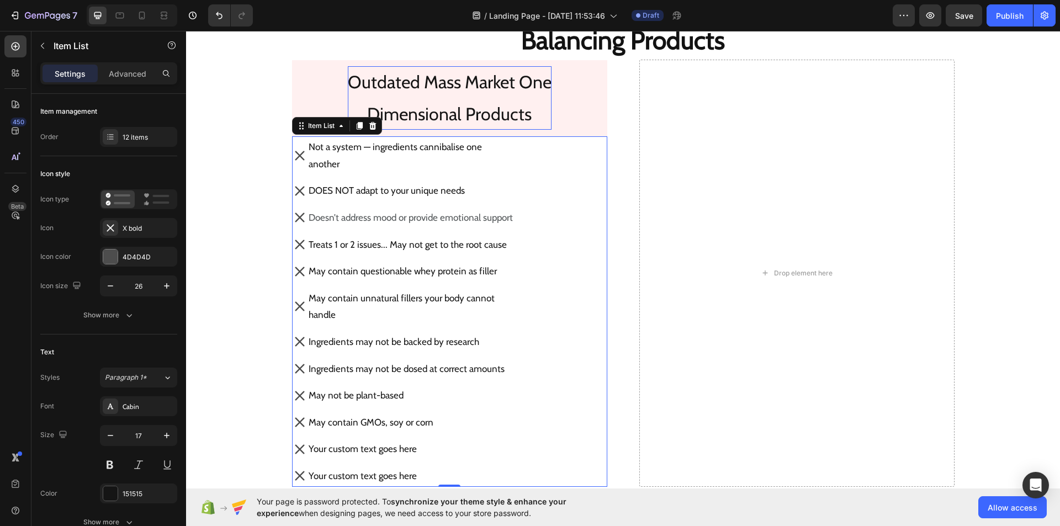
click at [360, 452] on div "Your custom text goes here" at bounding box center [411, 449] width 208 height 20
click at [360, 452] on p "Your custom text goes here" at bounding box center [411, 448] width 204 height 17
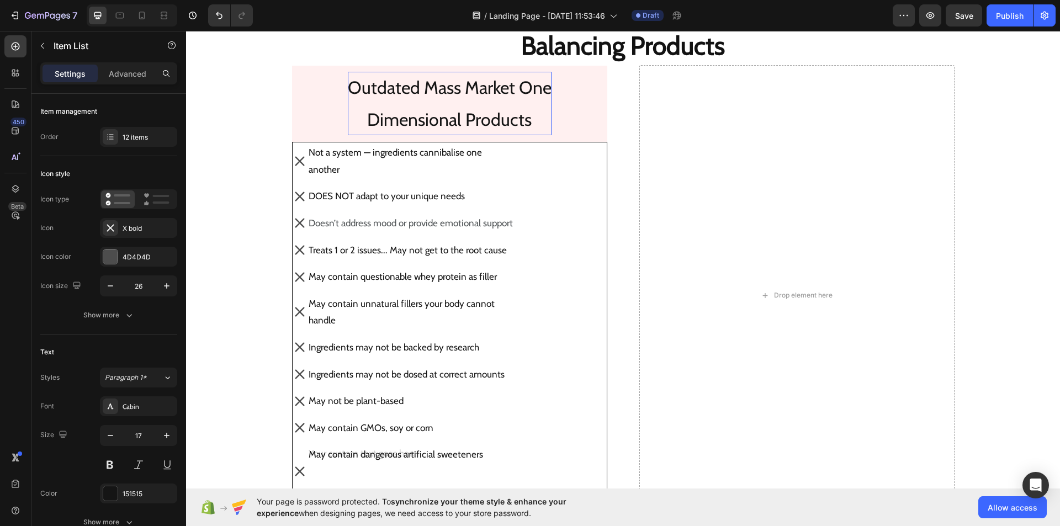
scroll to position [1734, 0]
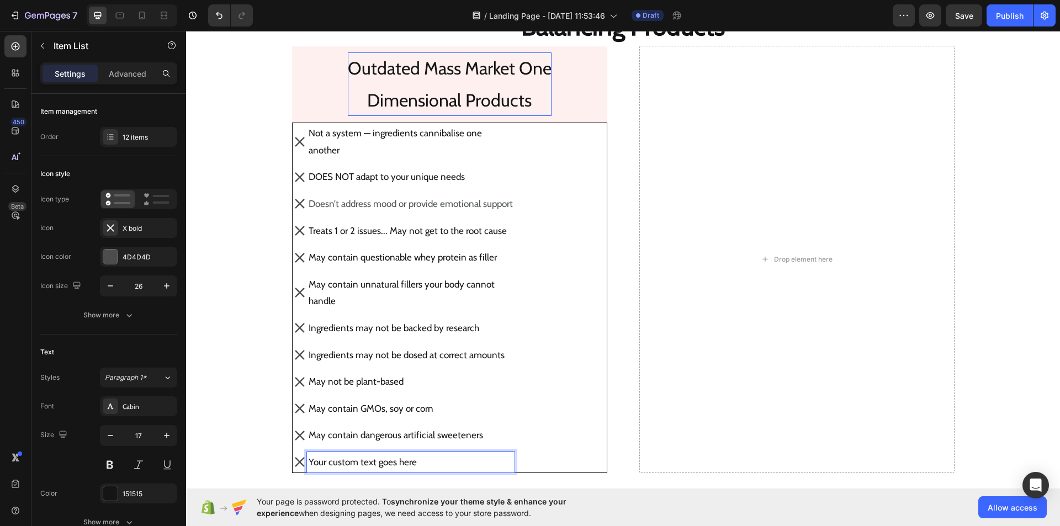
click at [354, 464] on p "Your custom text goes here" at bounding box center [411, 462] width 204 height 17
click at [408, 462] on p "Your custom text goes here" at bounding box center [411, 462] width 204 height 17
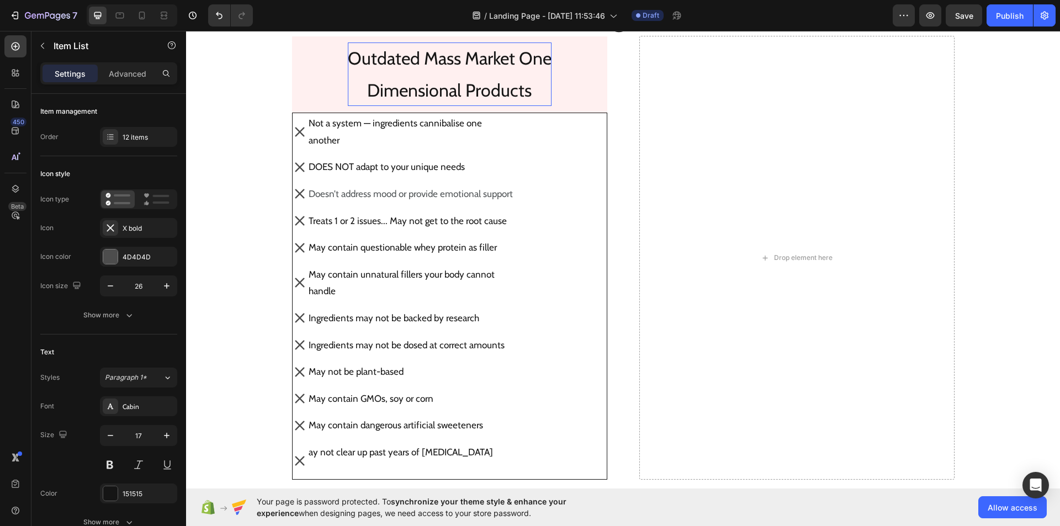
click at [408, 462] on p "Rich Text Editor. Editing area: main" at bounding box center [411, 469] width 204 height 17
click at [309, 451] on p "ay not clear up past years of craziness" at bounding box center [411, 452] width 204 height 17
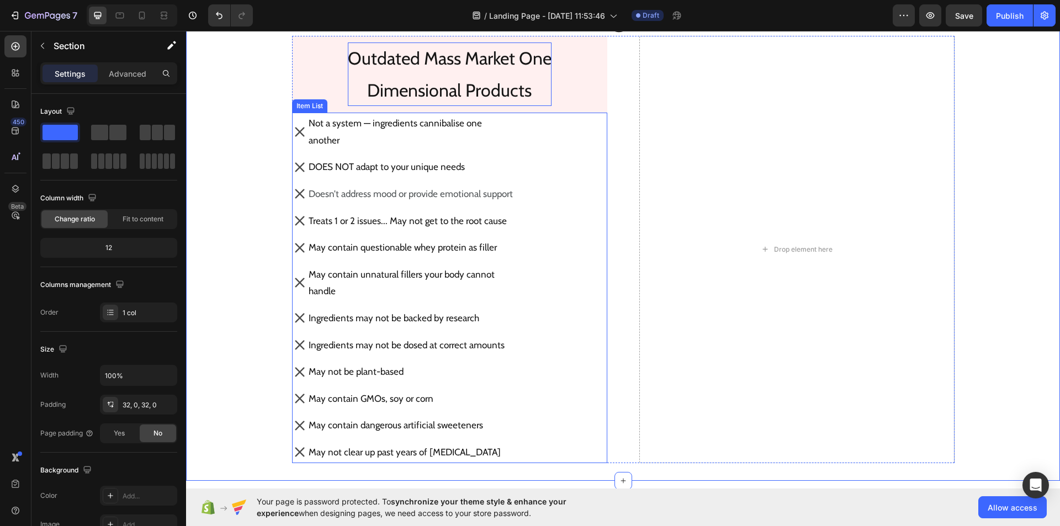
click at [375, 144] on p "Not a system — ingredients cannibalise one another" at bounding box center [411, 132] width 204 height 34
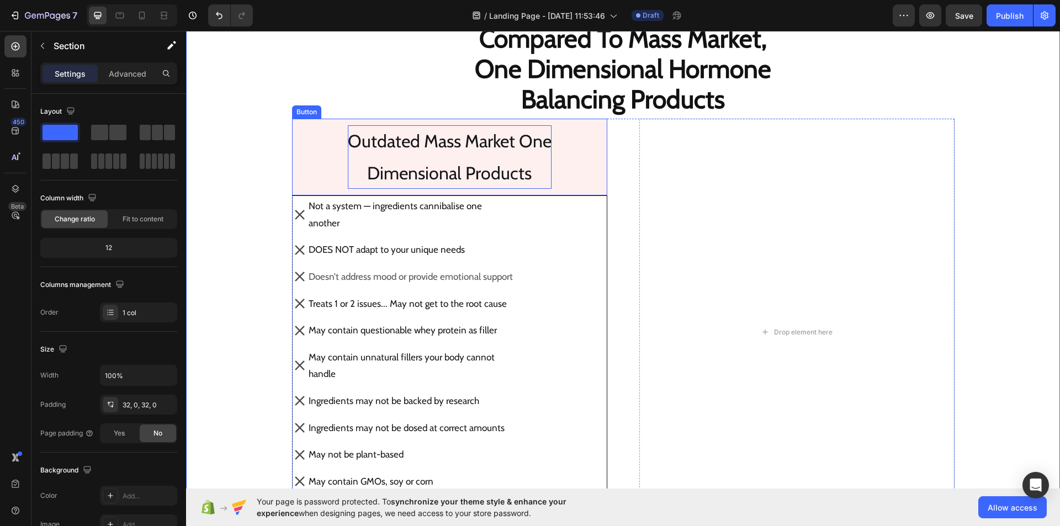
scroll to position [1661, 0]
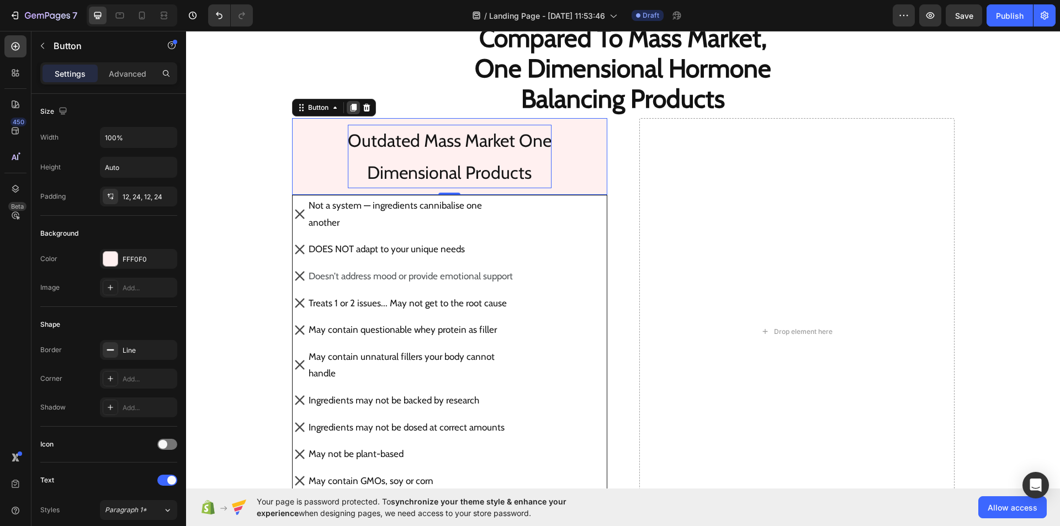
click at [350, 104] on icon at bounding box center [353, 107] width 9 height 9
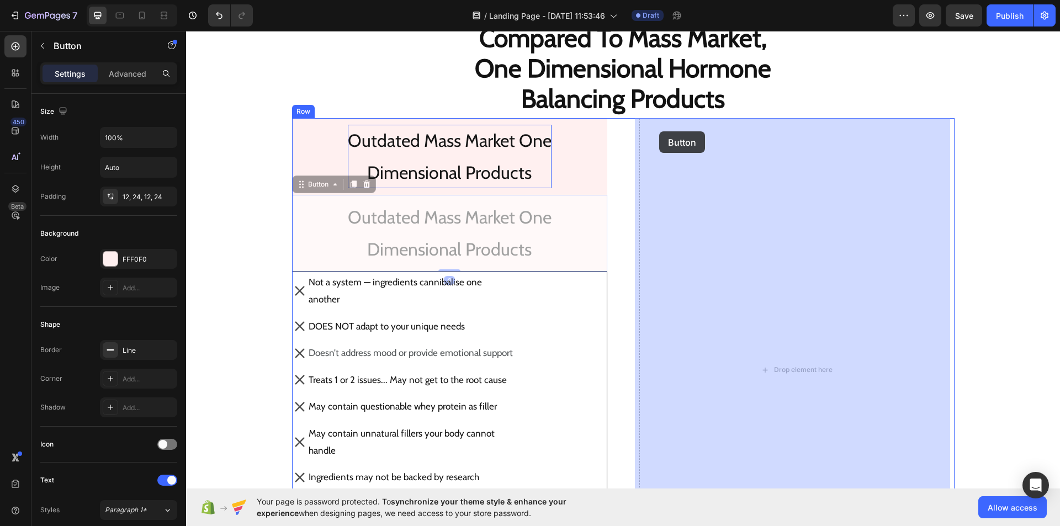
drag, startPoint x: 294, startPoint y: 186, endPoint x: 659, endPoint y: 131, distance: 368.9
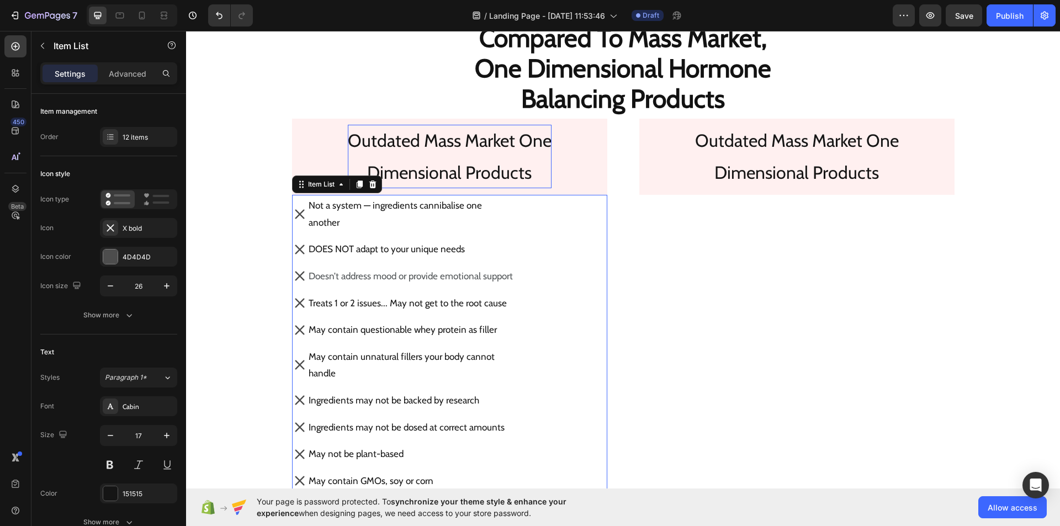
click at [544, 224] on div "Not a system — ingredients cannibalise one another DOES NOT adapt to your uniqu…" at bounding box center [449, 370] width 315 height 350
click at [356, 182] on icon at bounding box center [359, 185] width 6 height 8
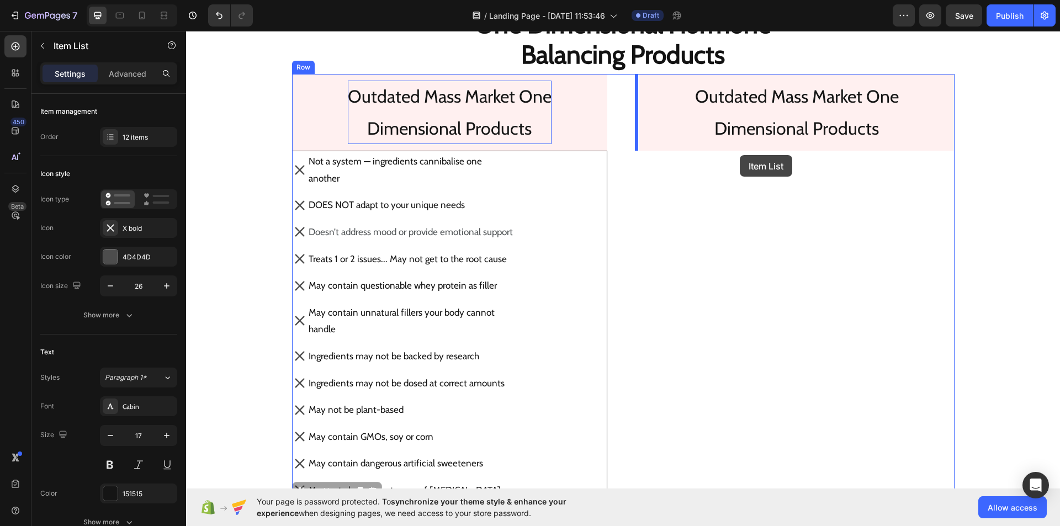
scroll to position [1697, 0]
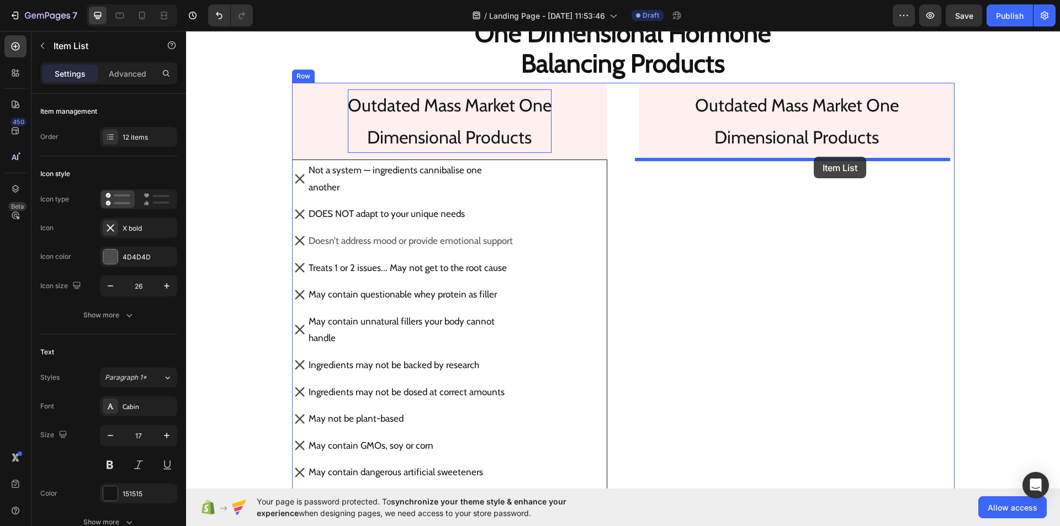
drag, startPoint x: 294, startPoint y: 59, endPoint x: 814, endPoint y: 157, distance: 528.5
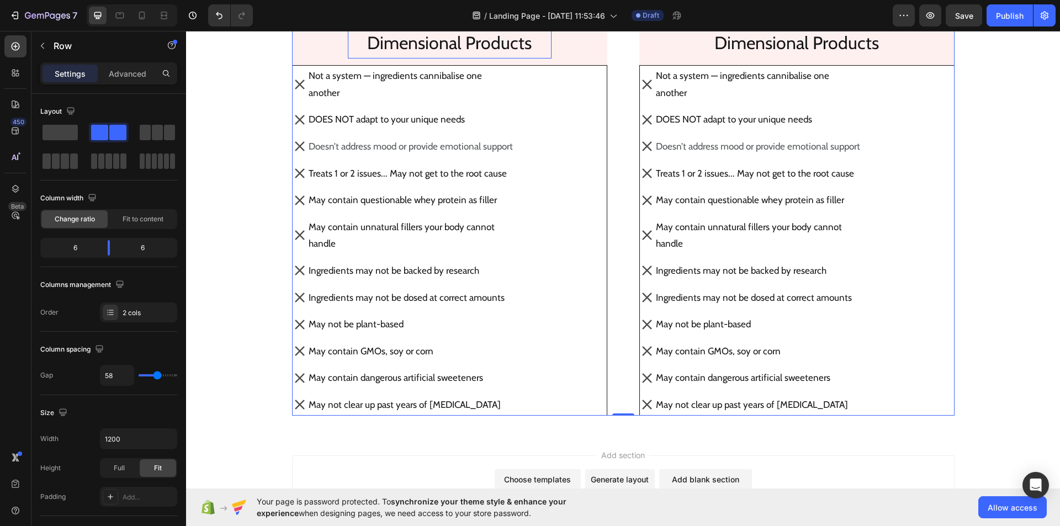
scroll to position [1793, 0]
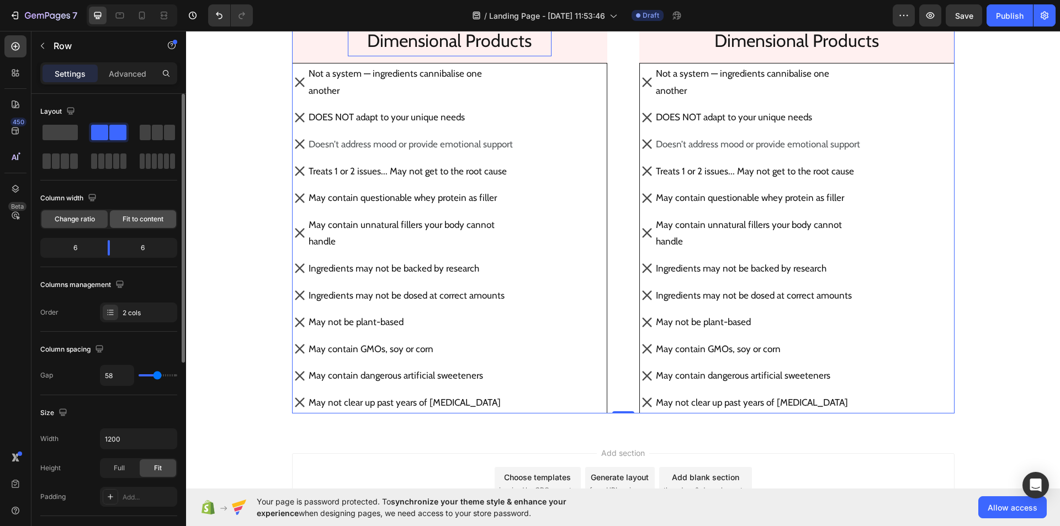
click at [149, 220] on span "Fit to content" at bounding box center [143, 219] width 41 height 10
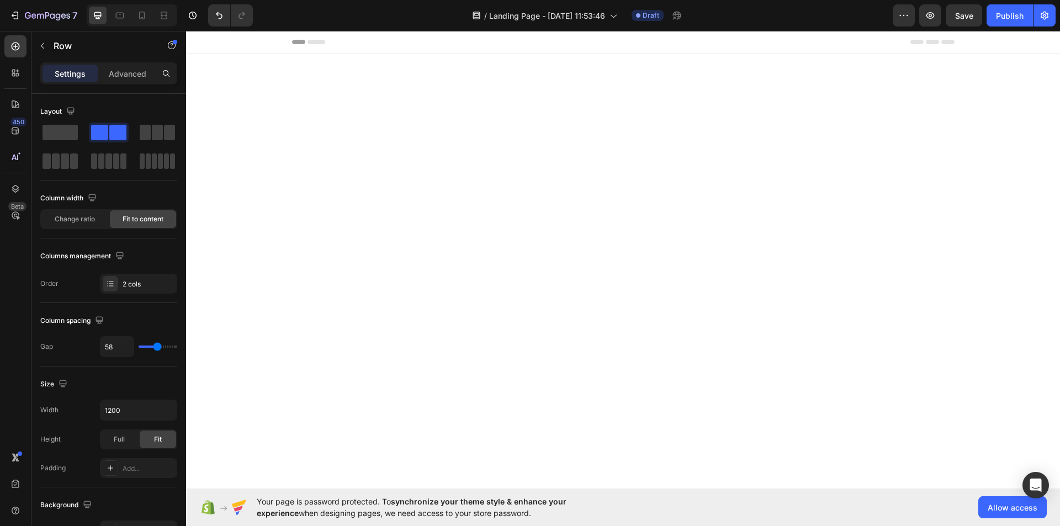
scroll to position [1793, 0]
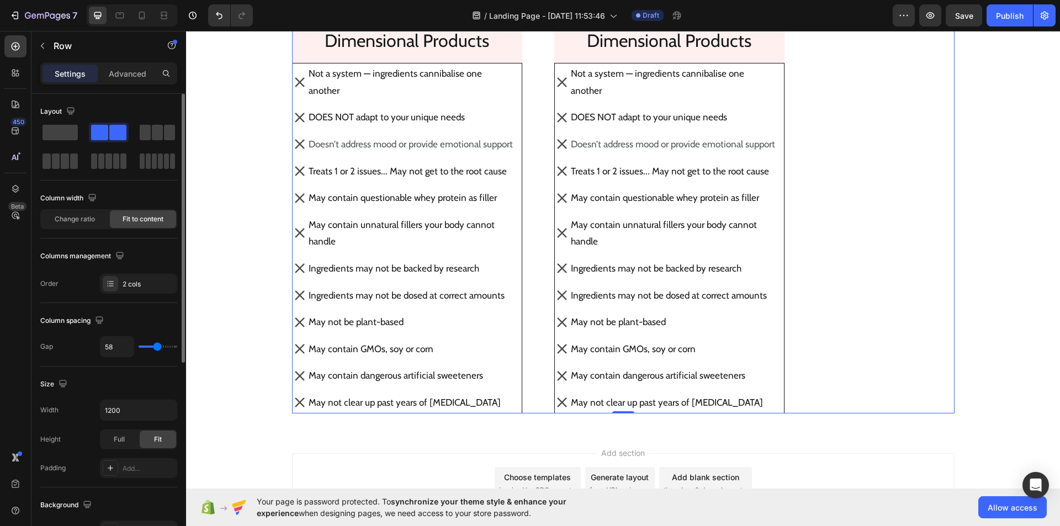
type input "51"
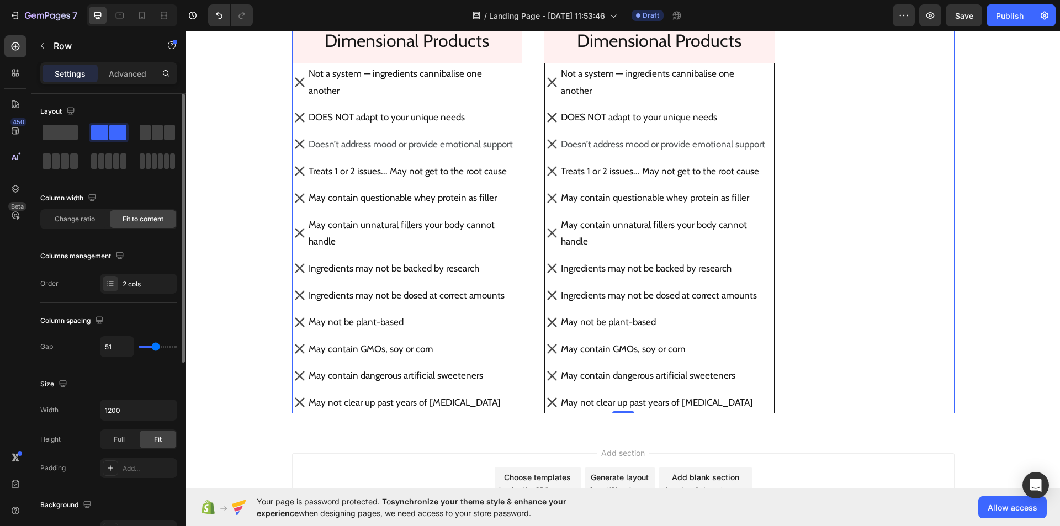
type input "40"
type input "27"
type input "11"
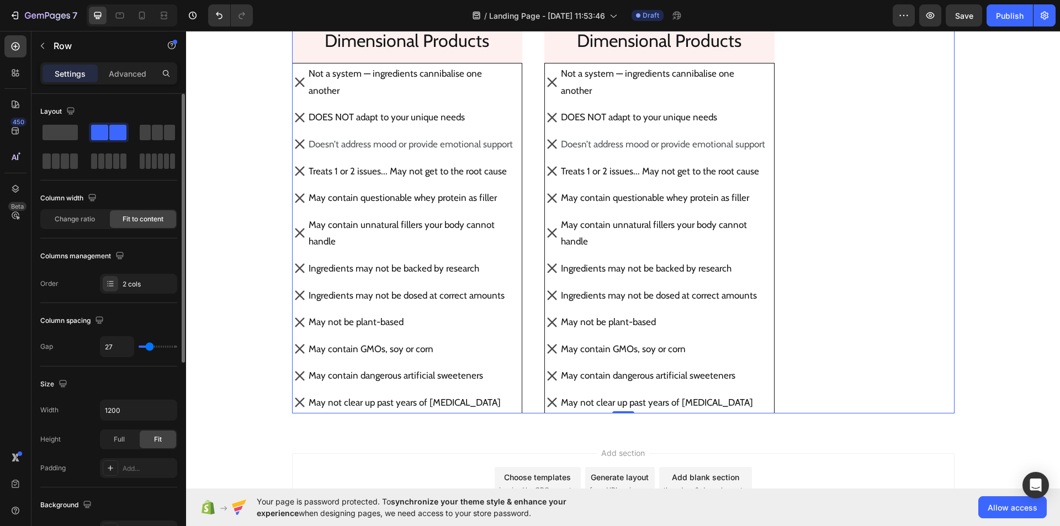
type input "11"
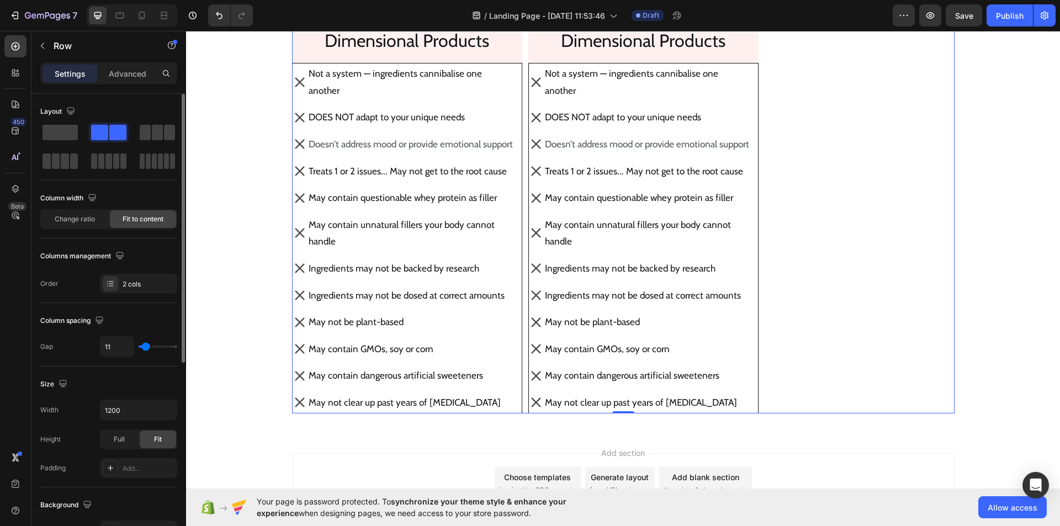
type input "24"
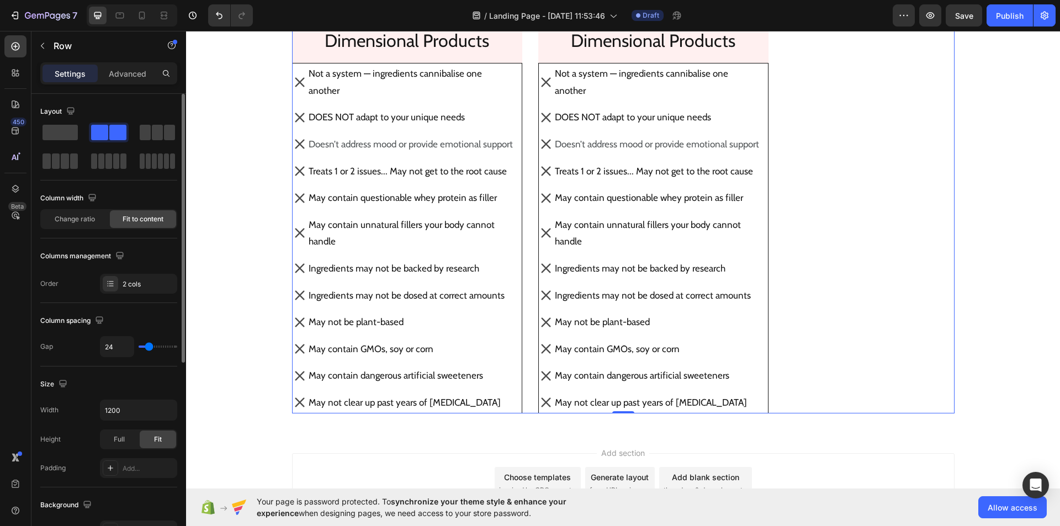
type input "31"
type input "33"
type input "38"
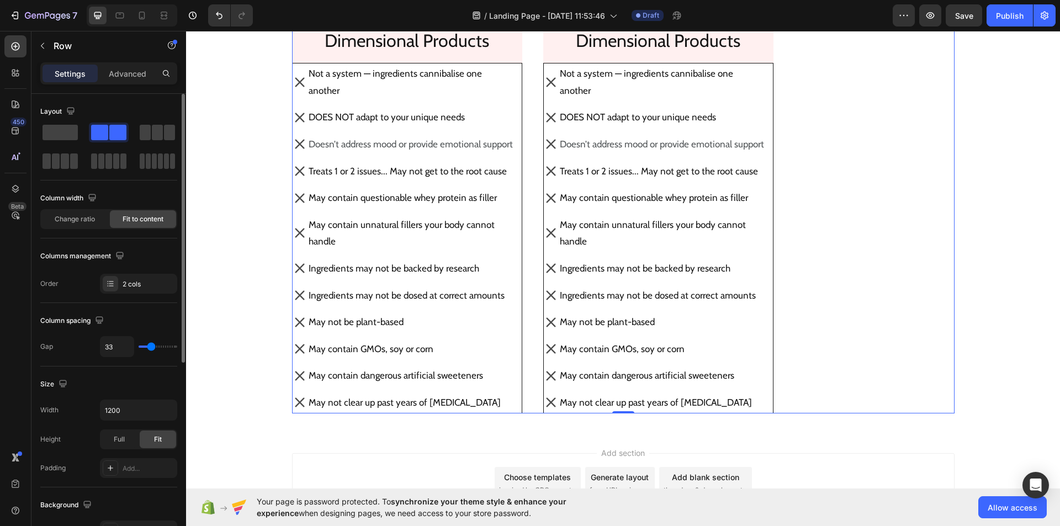
type input "38"
type input "42"
type input "40"
click at [153, 346] on input "range" at bounding box center [158, 347] width 39 height 2
type input "40"
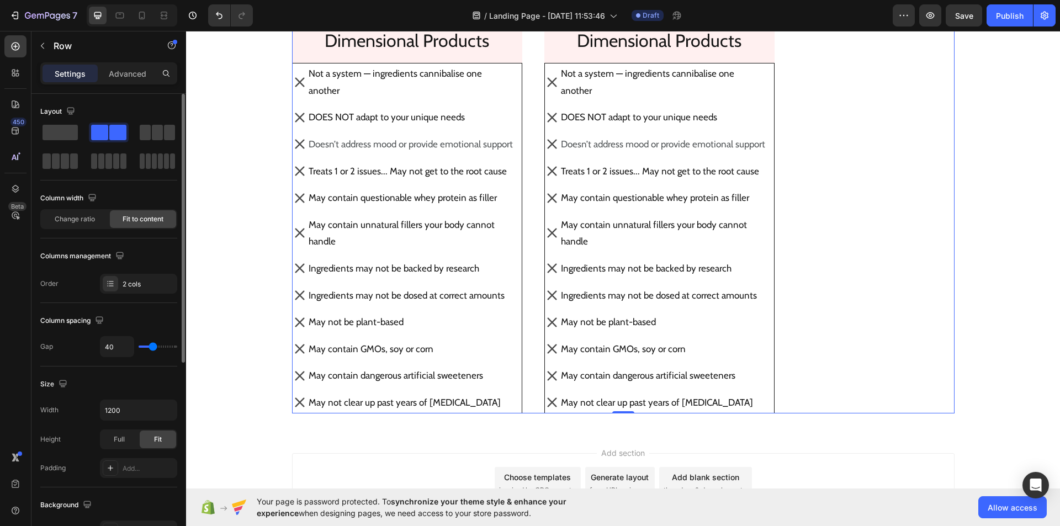
scroll to position [336, 0]
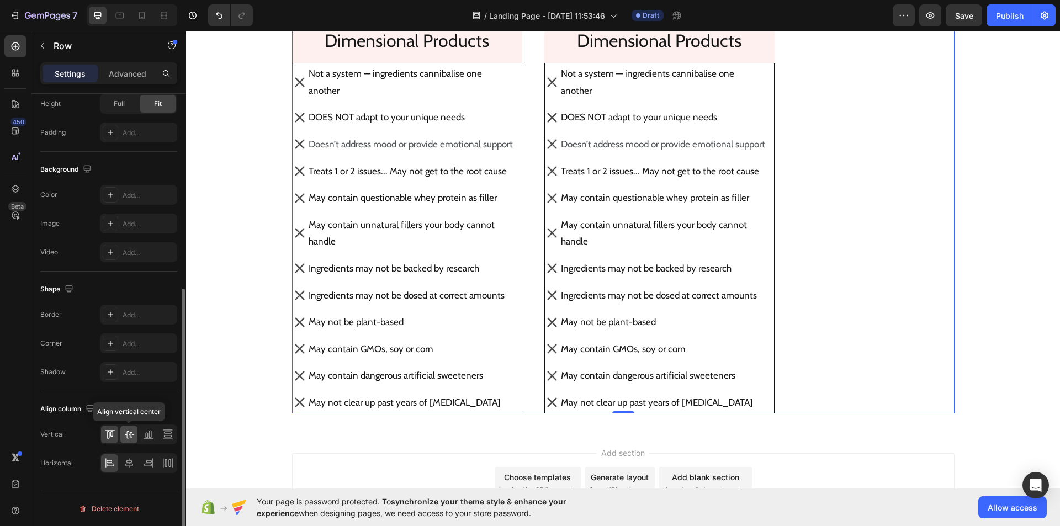
click at [132, 431] on icon at bounding box center [129, 434] width 11 height 11
click at [129, 459] on icon at bounding box center [129, 463] width 8 height 10
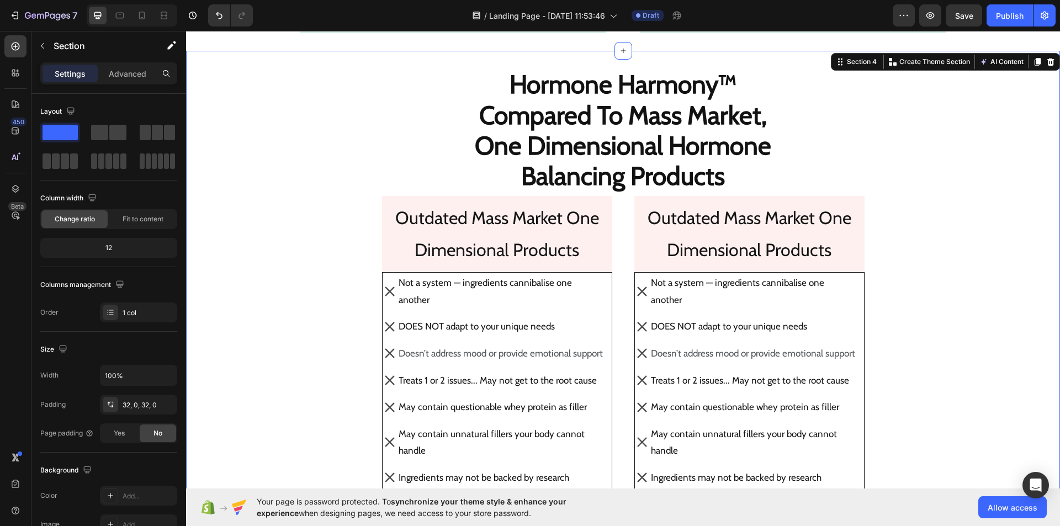
scroll to position [1584, 0]
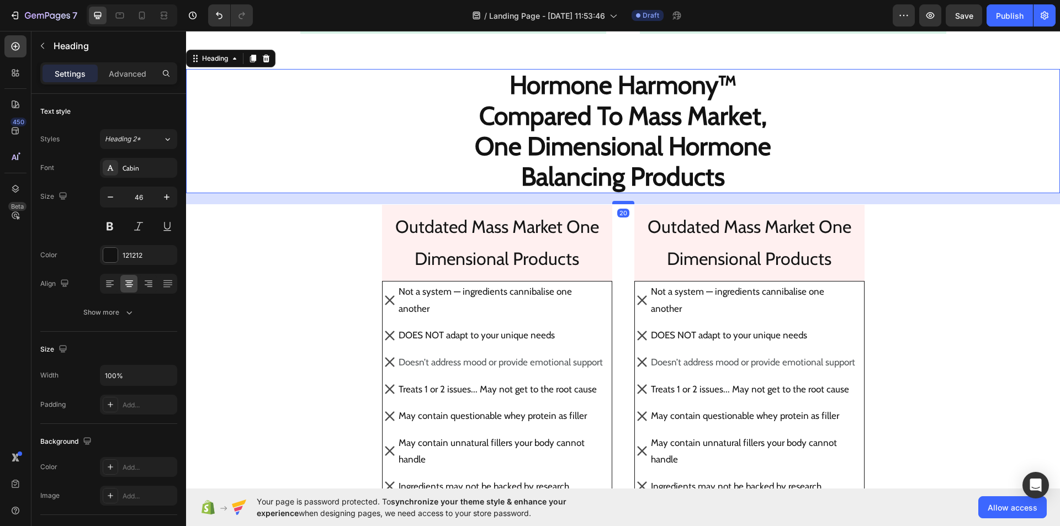
drag, startPoint x: 618, startPoint y: 194, endPoint x: 620, endPoint y: 202, distance: 8.4
click at [620, 202] on div at bounding box center [623, 202] width 22 height 3
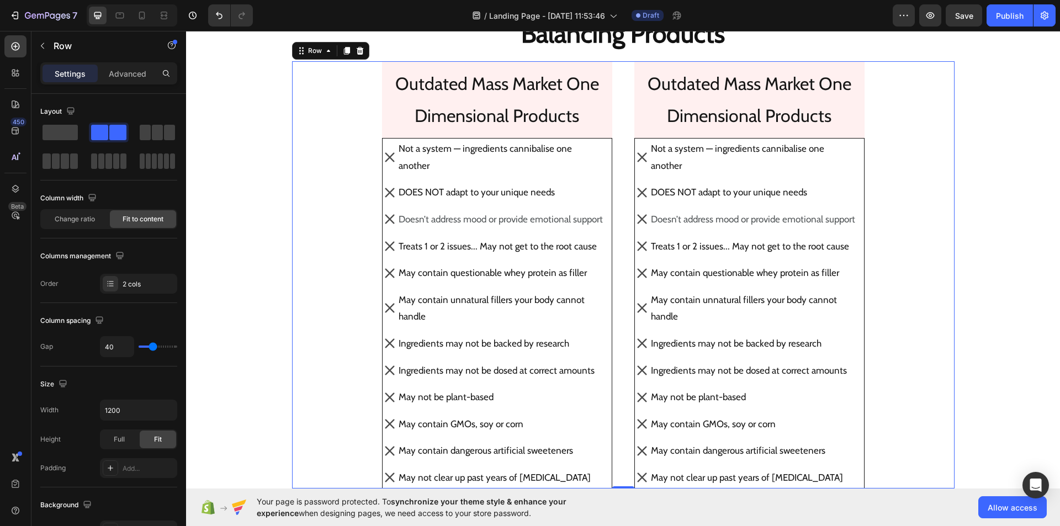
scroll to position [1728, 0]
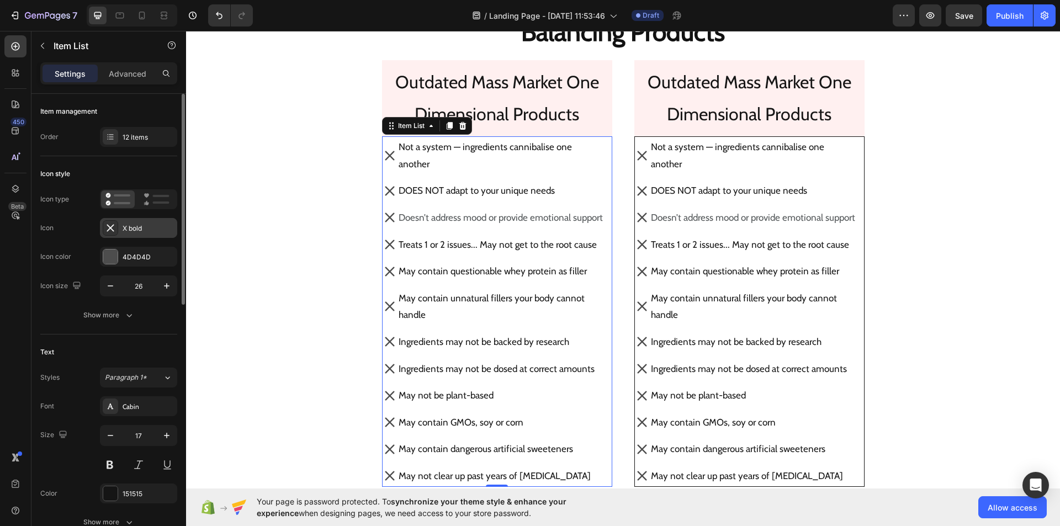
click at [146, 230] on div "X bold" at bounding box center [149, 229] width 52 height 10
click at [136, 314] on button "Show more" at bounding box center [108, 315] width 137 height 20
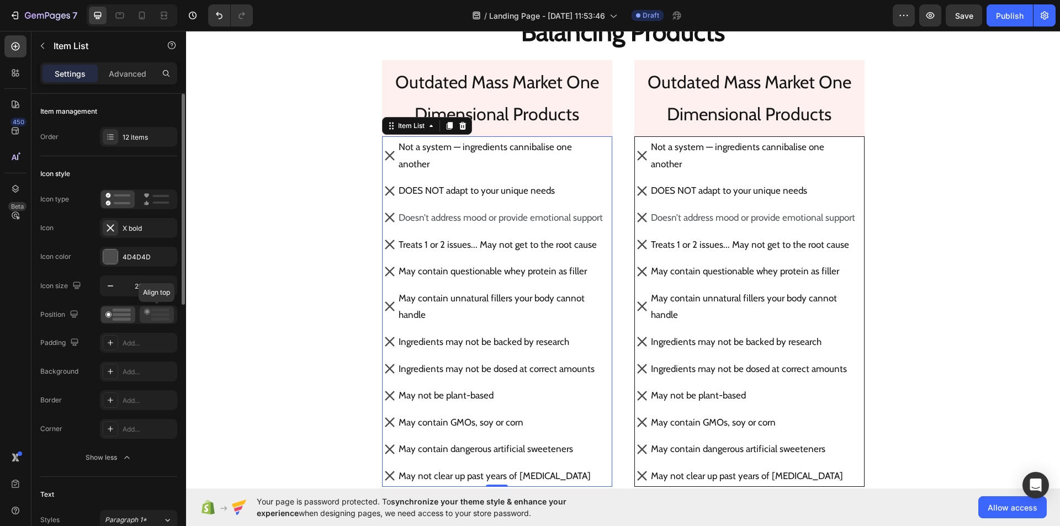
click at [145, 312] on icon at bounding box center [156, 315] width 25 height 12
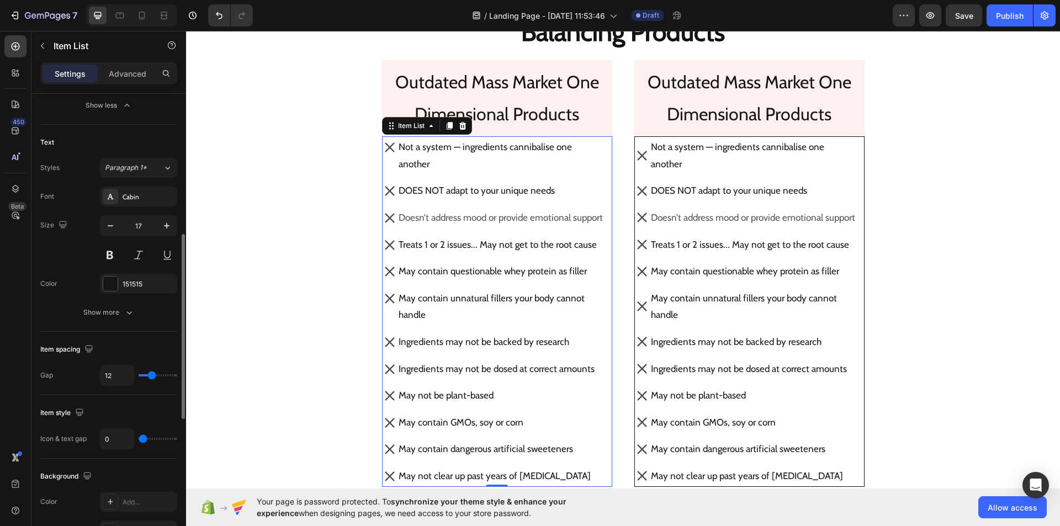
scroll to position [353, 0]
type input "4"
type input "10"
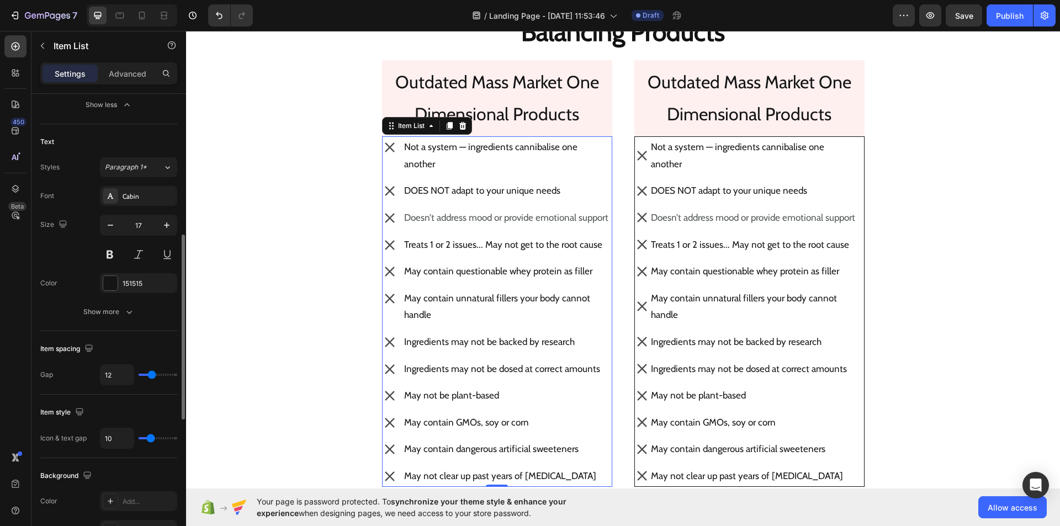
type input "11"
type input "12"
type input "11"
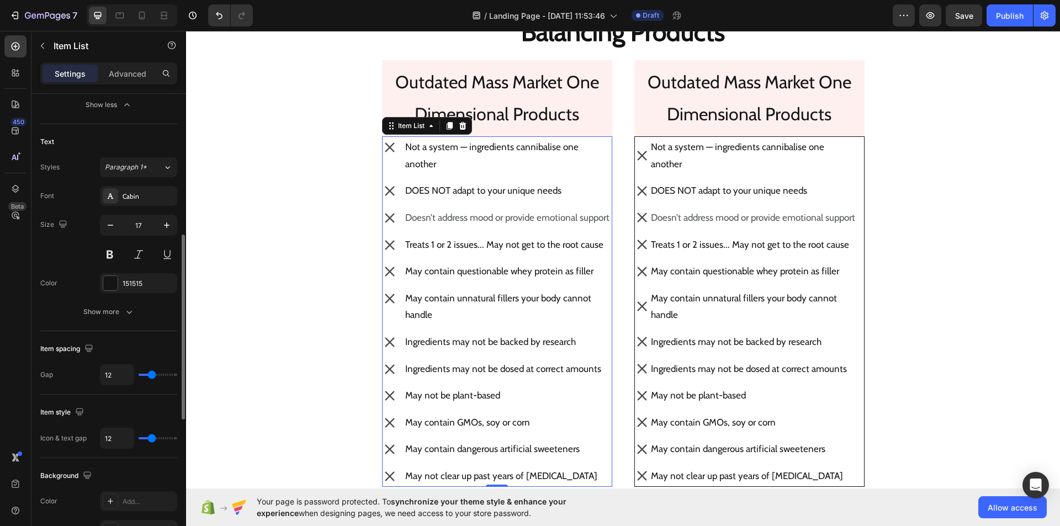
type input "11"
type input "10"
type input "8"
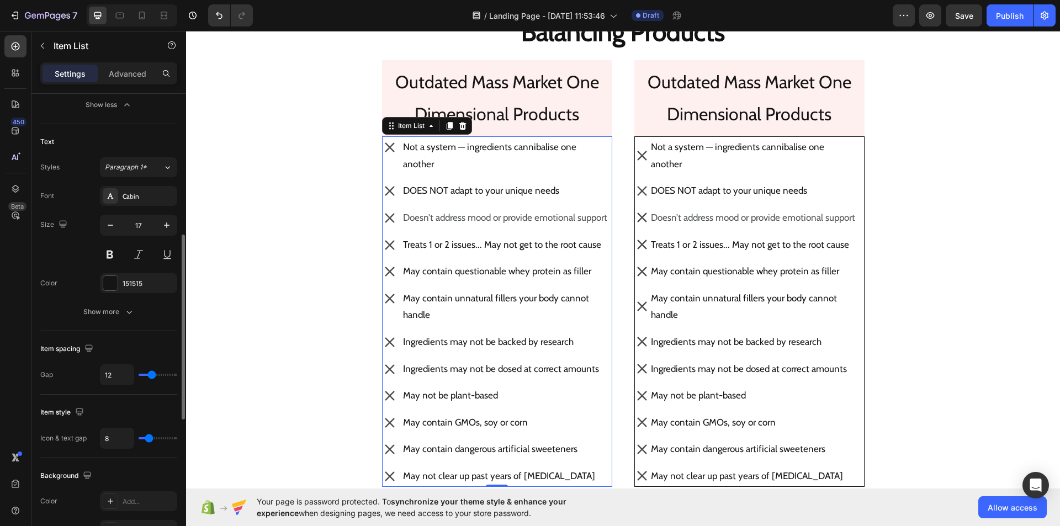
type input "7"
click at [148, 437] on input "range" at bounding box center [158, 438] width 39 height 2
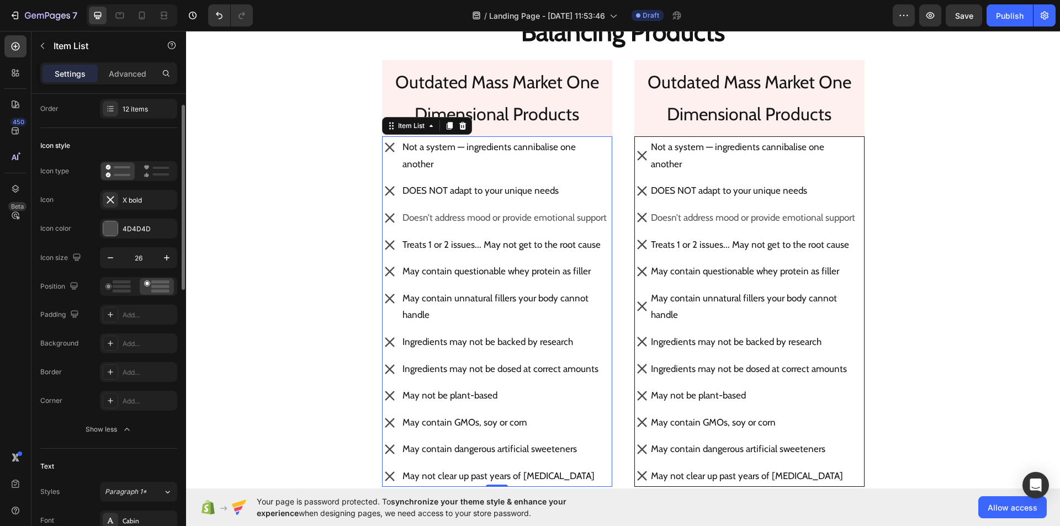
scroll to position [28, 0]
click at [110, 231] on div at bounding box center [110, 229] width 14 height 14
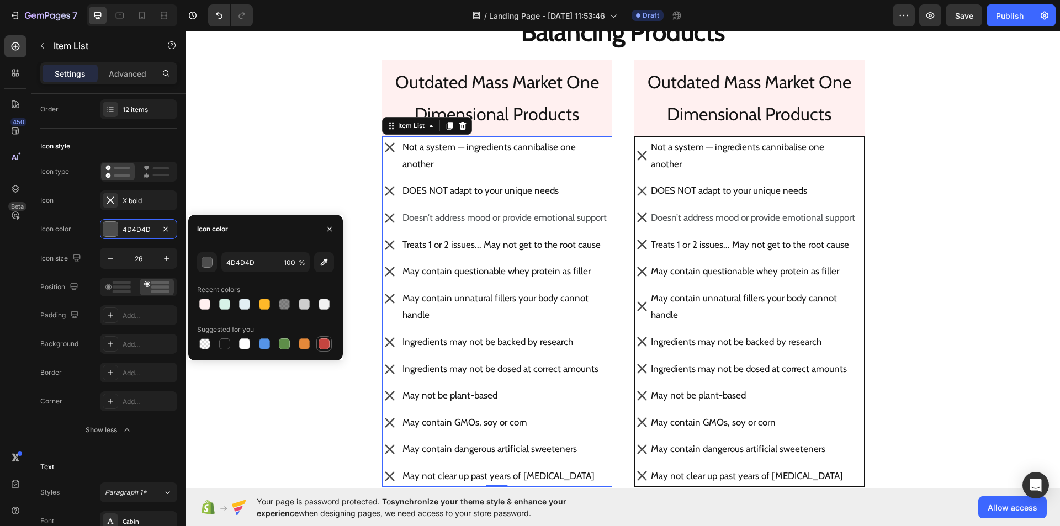
click at [326, 344] on div at bounding box center [323, 343] width 11 height 11
type input "C5453F"
click at [326, 236] on button "button" at bounding box center [330, 229] width 18 height 18
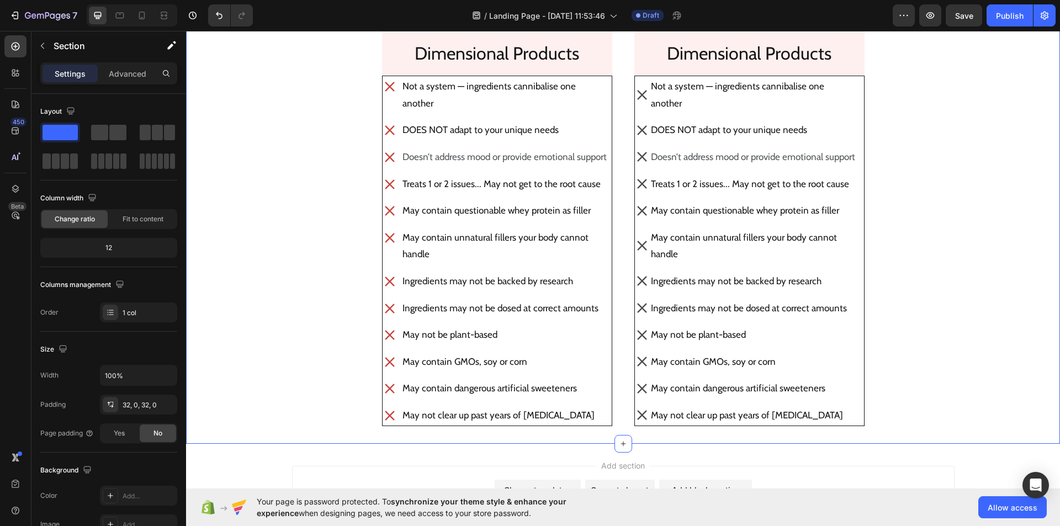
scroll to position [1805, 0]
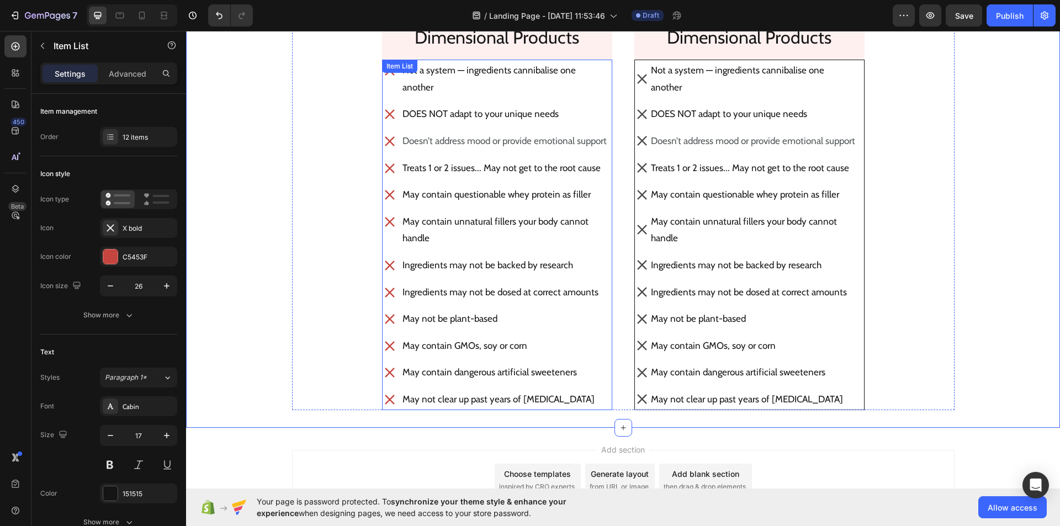
click at [383, 268] on icon at bounding box center [390, 265] width 14 height 14
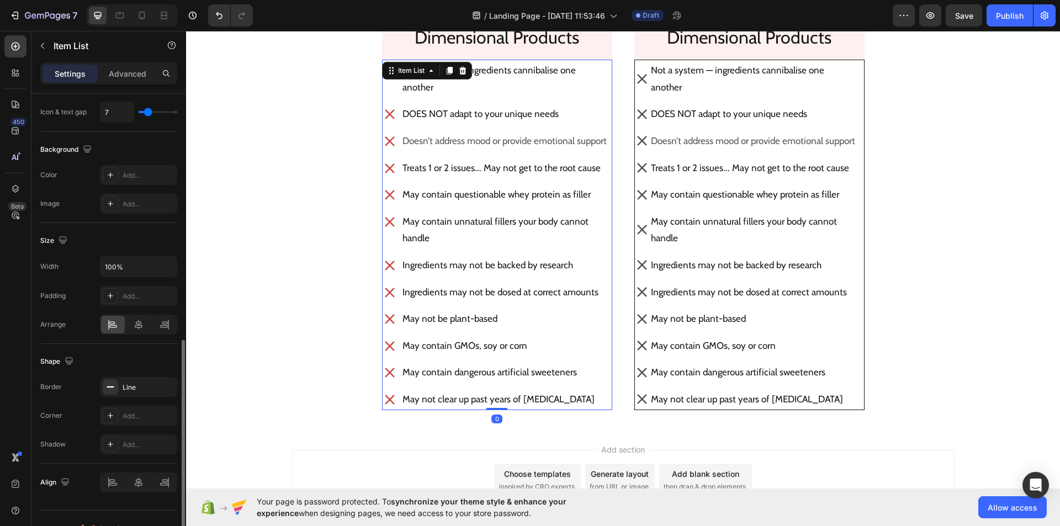
scroll to position [556, 0]
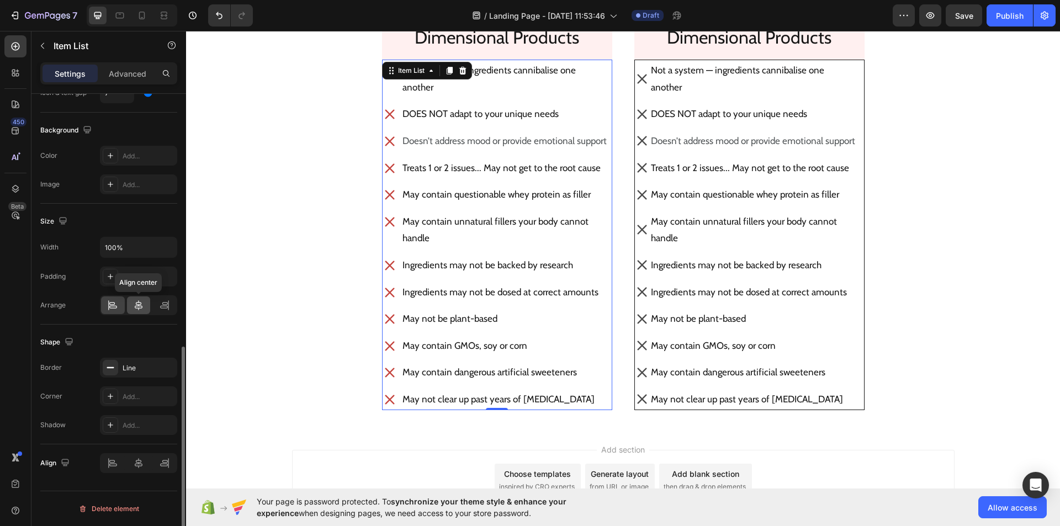
click at [137, 303] on icon at bounding box center [138, 305] width 11 height 11
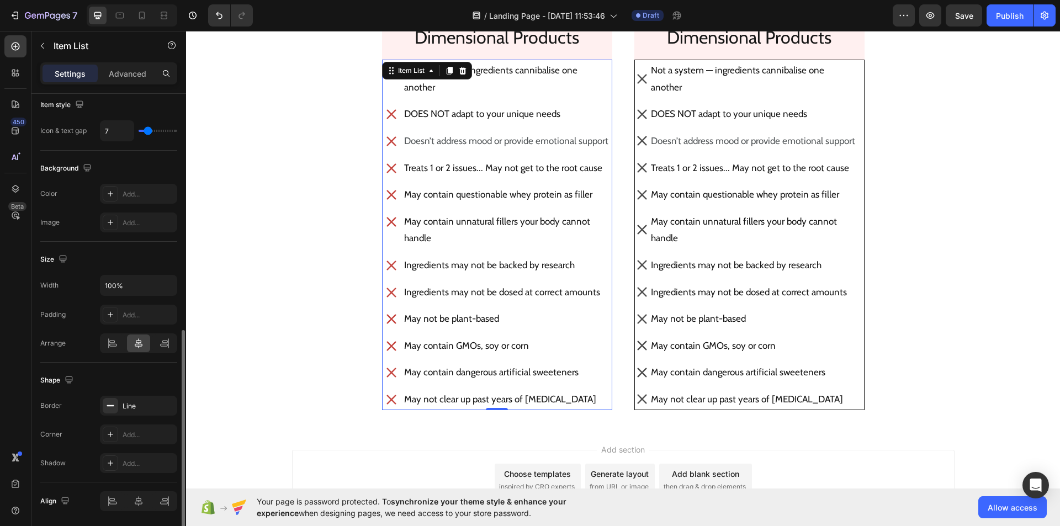
scroll to position [518, 0]
click at [107, 403] on icon at bounding box center [110, 405] width 9 height 9
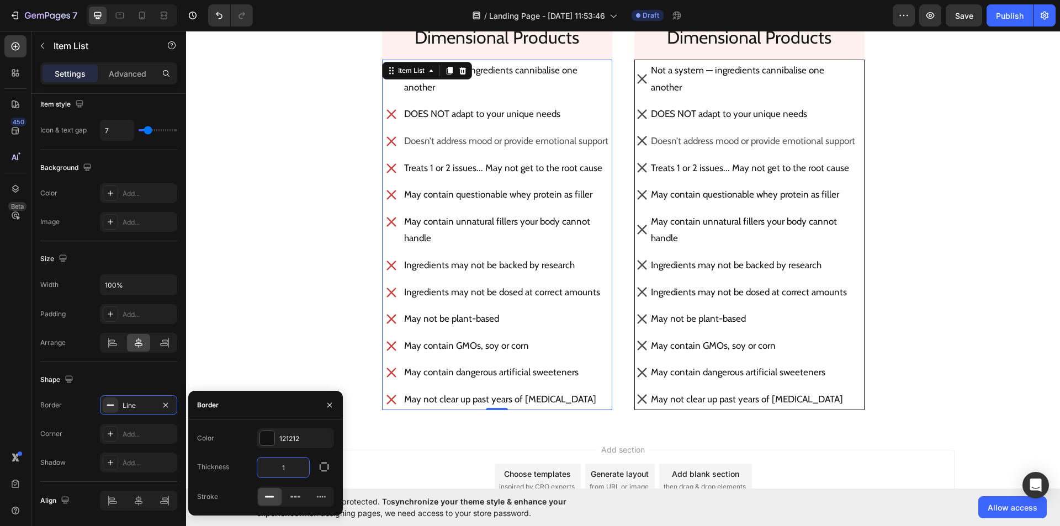
click at [290, 471] on input "1" at bounding box center [283, 468] width 52 height 20
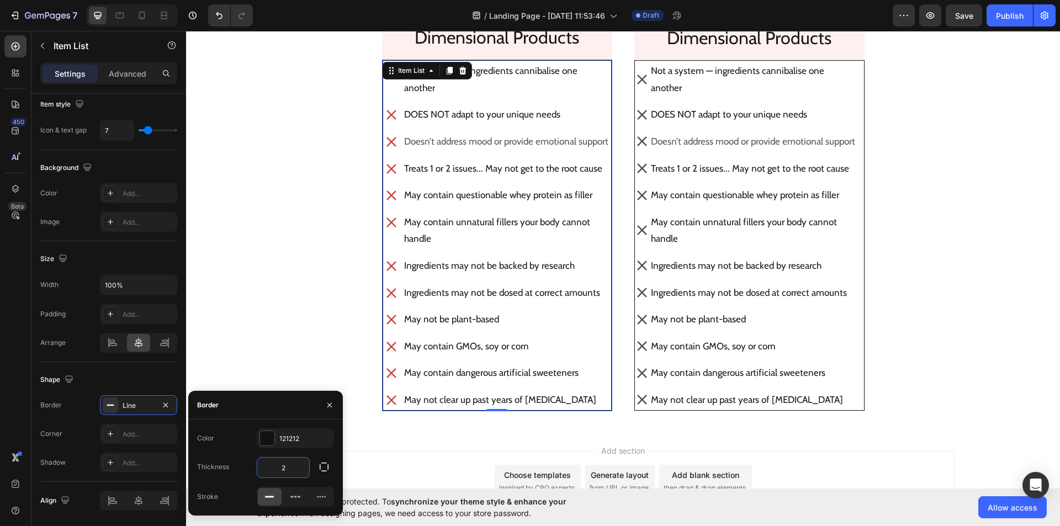
type input "2"
click at [270, 448] on div "Color 121212 Thickness 2 Stroke" at bounding box center [265, 467] width 155 height 78
click at [266, 439] on div at bounding box center [267, 438] width 14 height 14
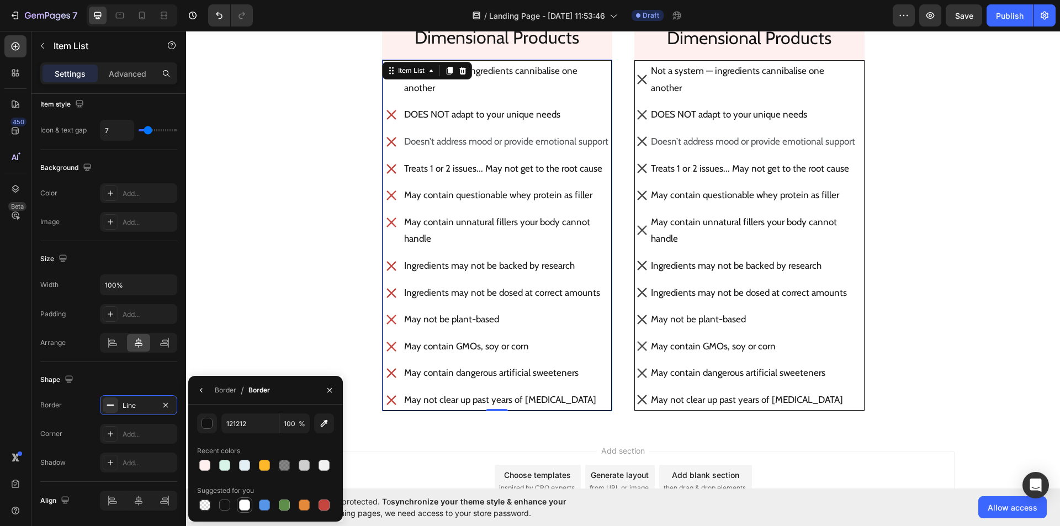
click at [244, 506] on div at bounding box center [244, 505] width 11 height 11
type input "FFFFFF"
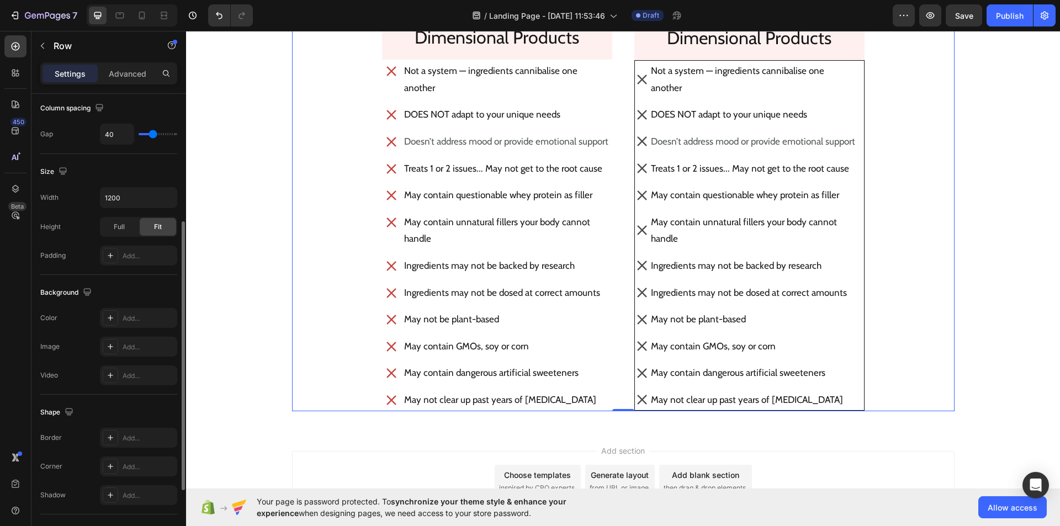
scroll to position [248, 0]
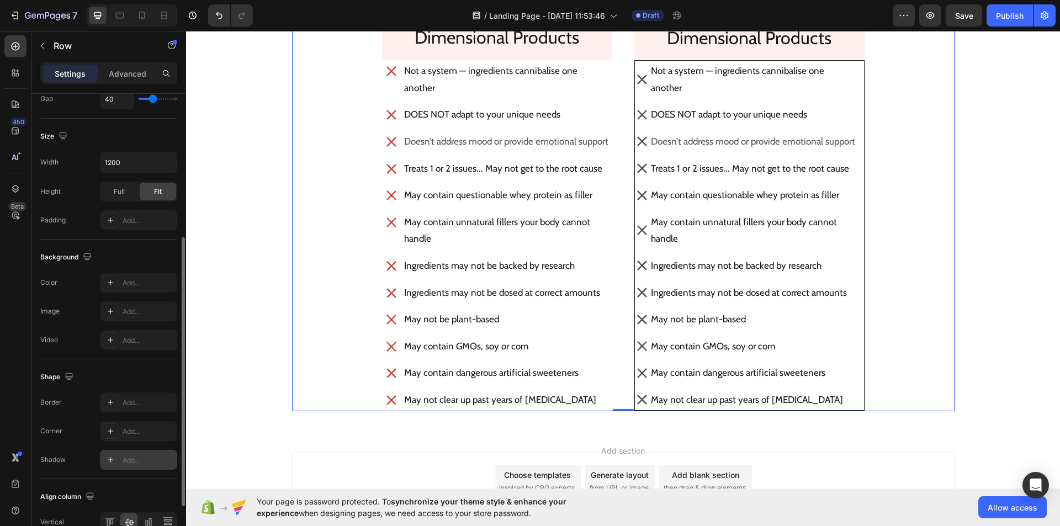
click at [104, 459] on div at bounding box center [110, 459] width 15 height 15
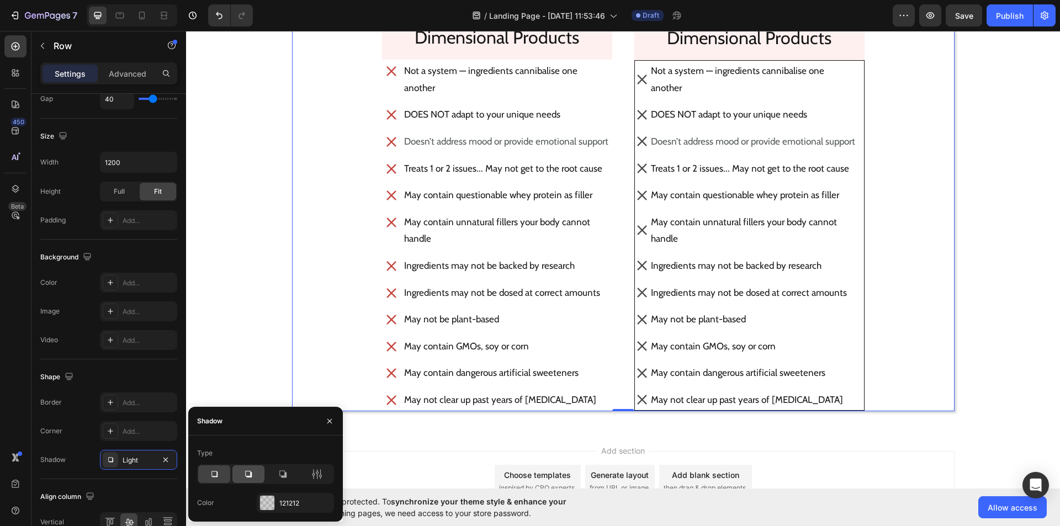
click at [249, 473] on icon at bounding box center [248, 474] width 11 height 11
click at [331, 422] on icon "button" at bounding box center [329, 420] width 4 height 4
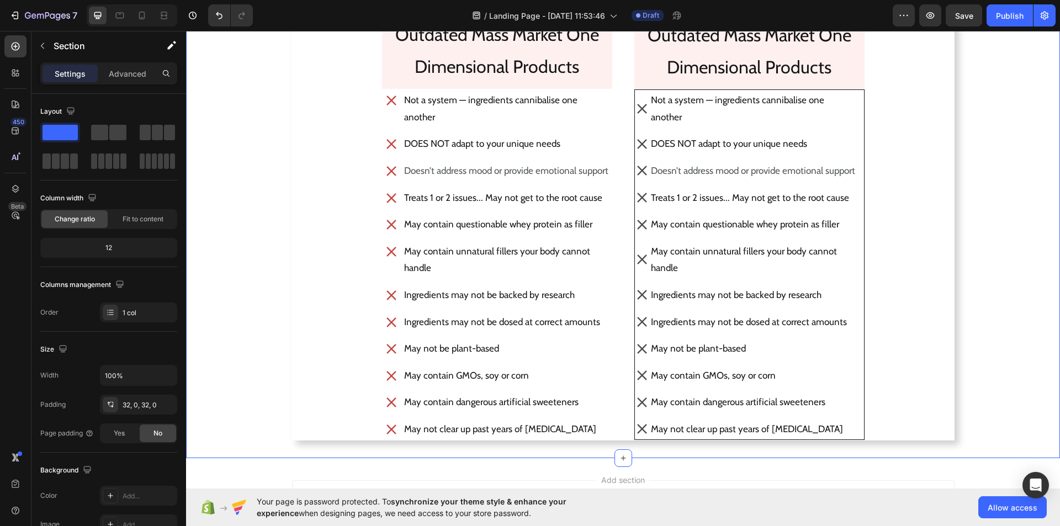
scroll to position [1825, 0]
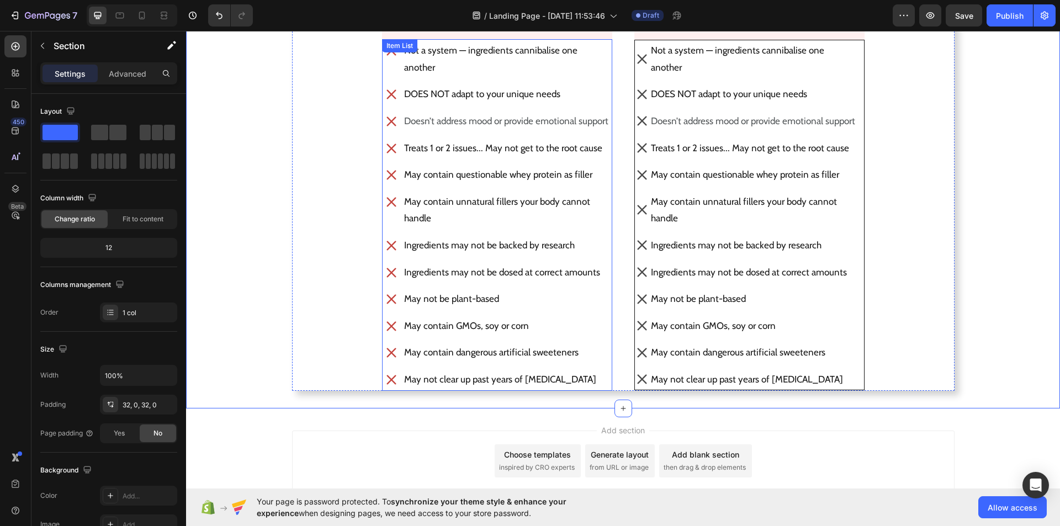
click at [416, 162] on div "Not a system — ingredients cannibalise one another DOES NOT adapt to your uniqu…" at bounding box center [497, 214] width 226 height 349
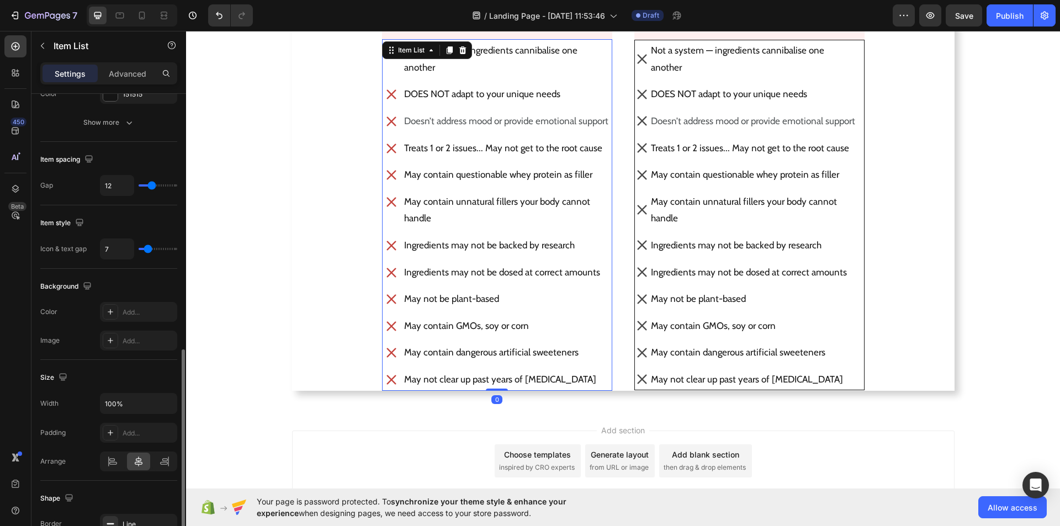
scroll to position [556, 0]
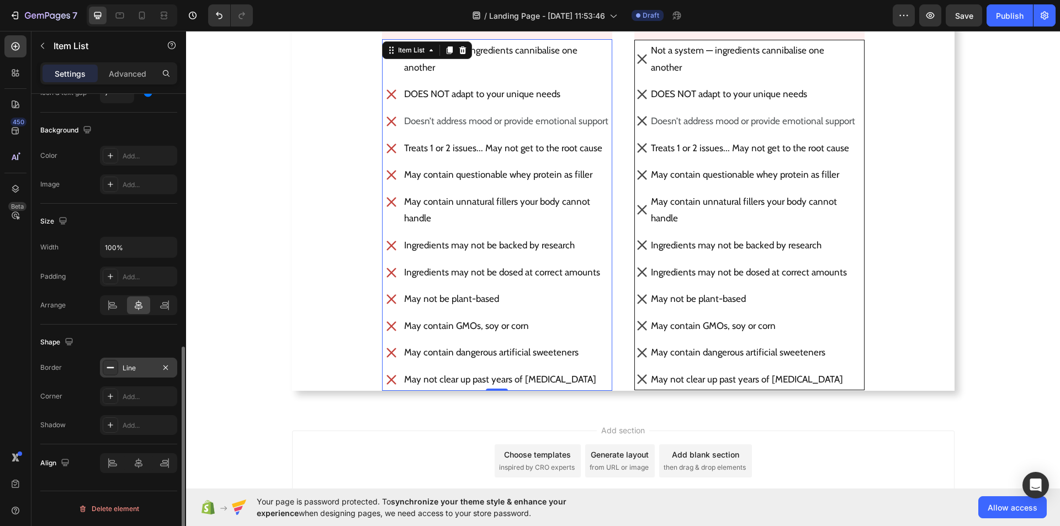
click at [107, 368] on icon at bounding box center [110, 367] width 9 height 9
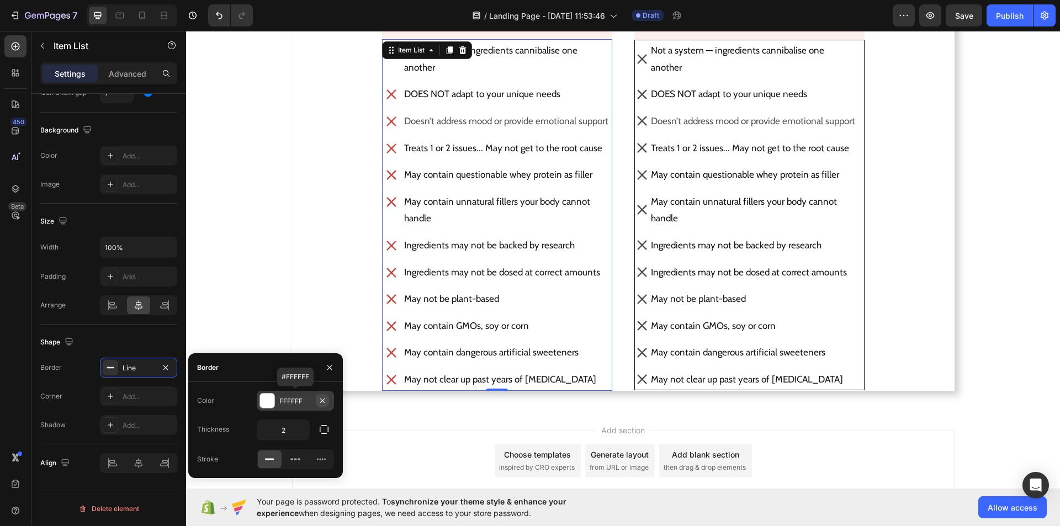
click at [320, 395] on button "button" at bounding box center [322, 400] width 13 height 13
click at [267, 395] on div at bounding box center [266, 400] width 15 height 15
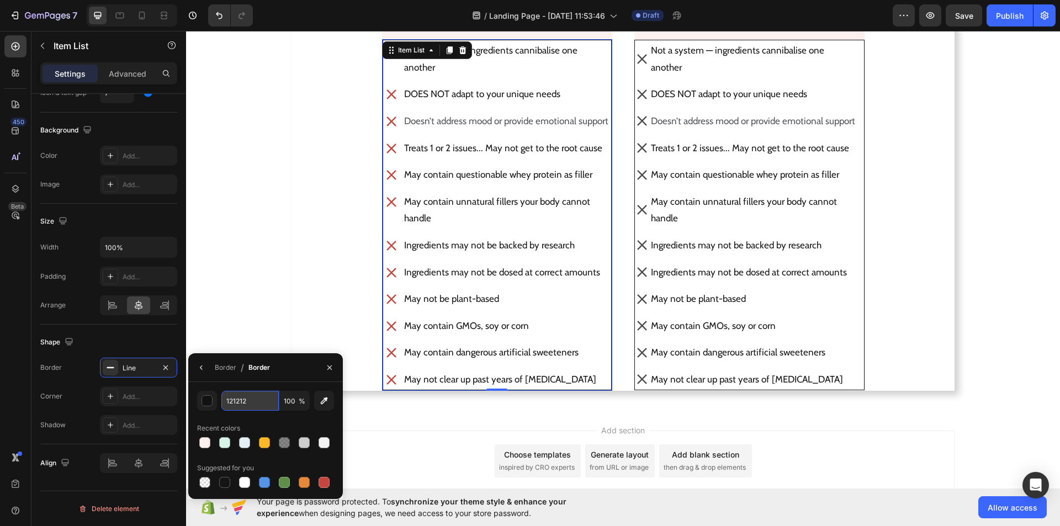
click at [244, 403] on input "121212" at bounding box center [249, 401] width 57 height 20
paste input "#f3f3f3"
type input "#f3f3f3"
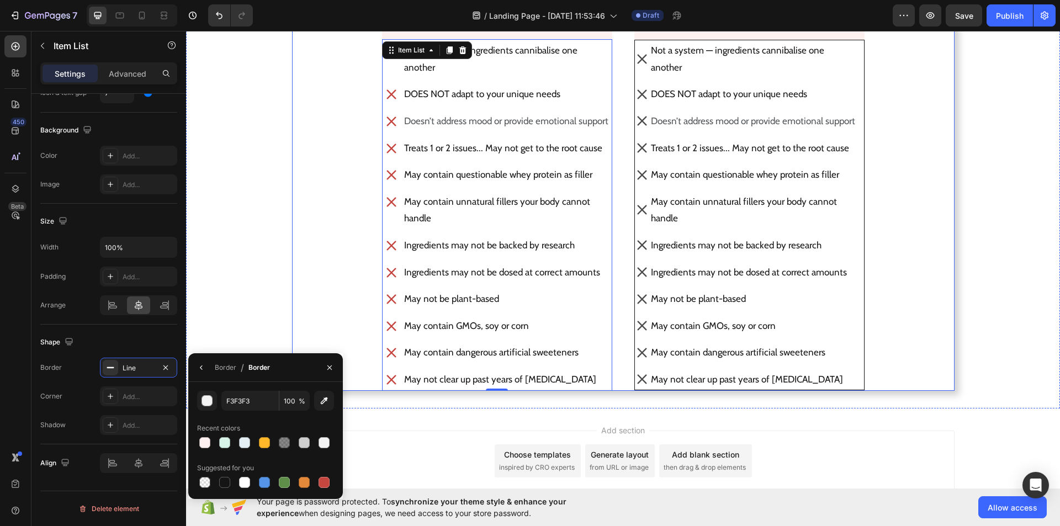
click at [309, 286] on div "Outdated Mass Market One Dimensional Products Button Not a system — ingredients…" at bounding box center [623, 176] width 662 height 428
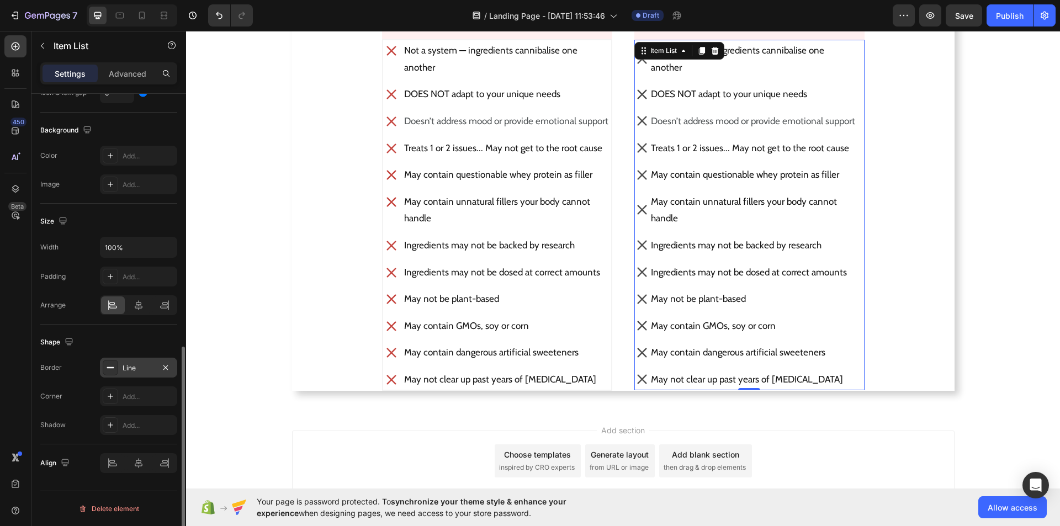
click at [107, 364] on icon at bounding box center [110, 367] width 9 height 9
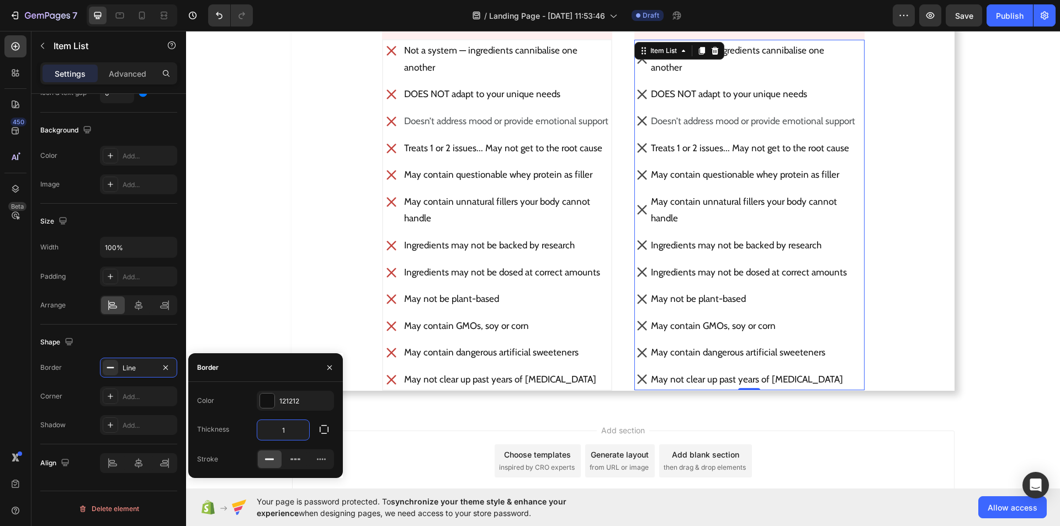
click at [300, 434] on input "1" at bounding box center [283, 430] width 52 height 20
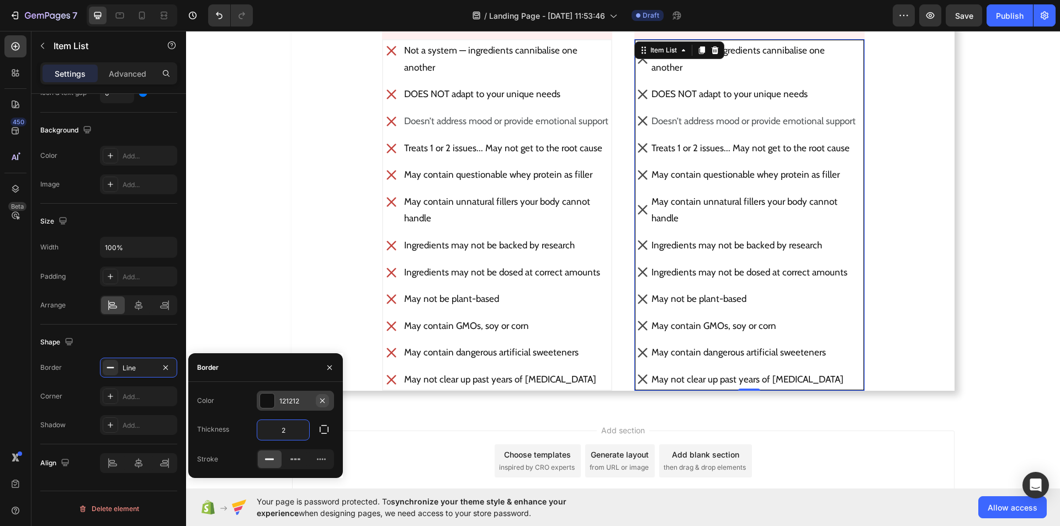
type input "2"
click at [320, 396] on icon "button" at bounding box center [322, 400] width 9 height 9
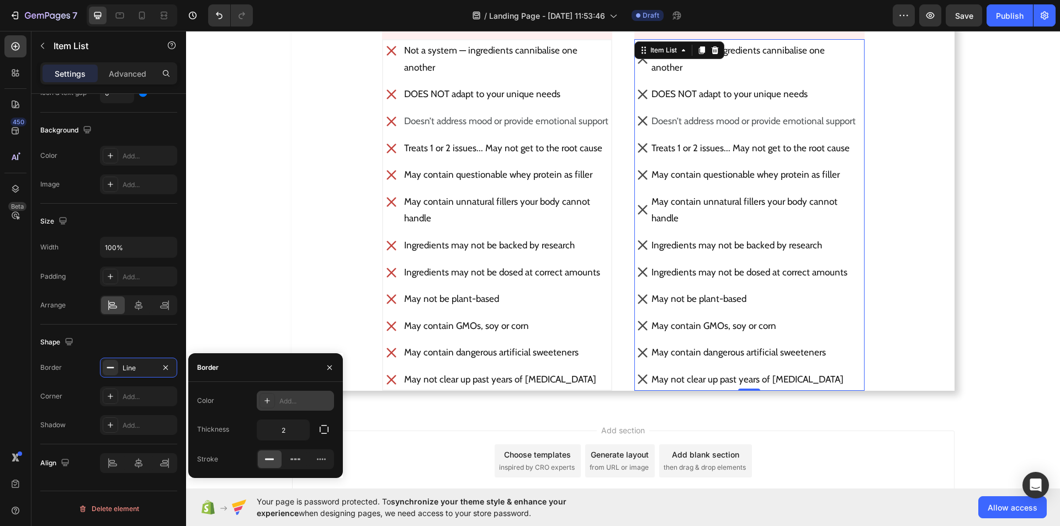
click at [269, 400] on icon at bounding box center [267, 400] width 9 height 9
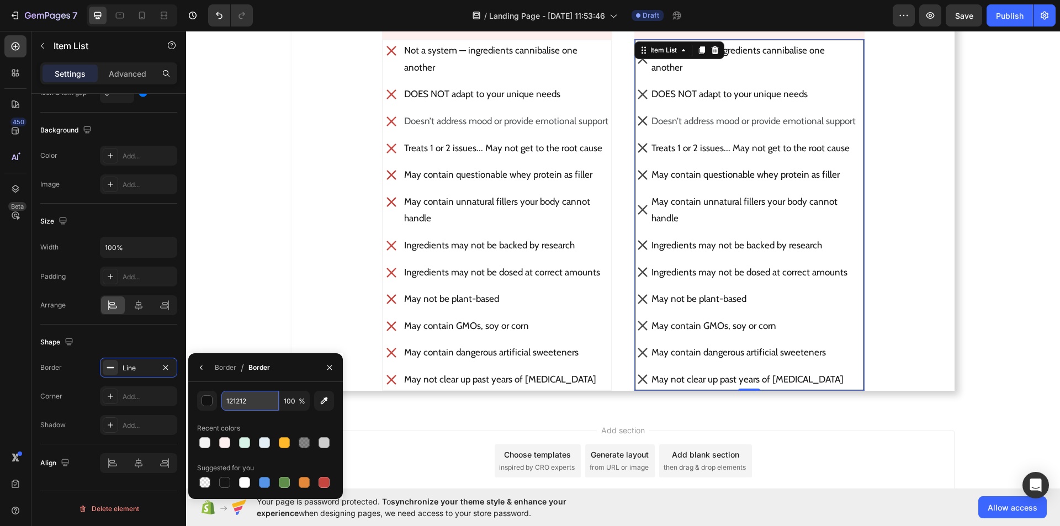
click at [249, 399] on input "121212" at bounding box center [249, 401] width 57 height 20
paste input "#f3f3f3"
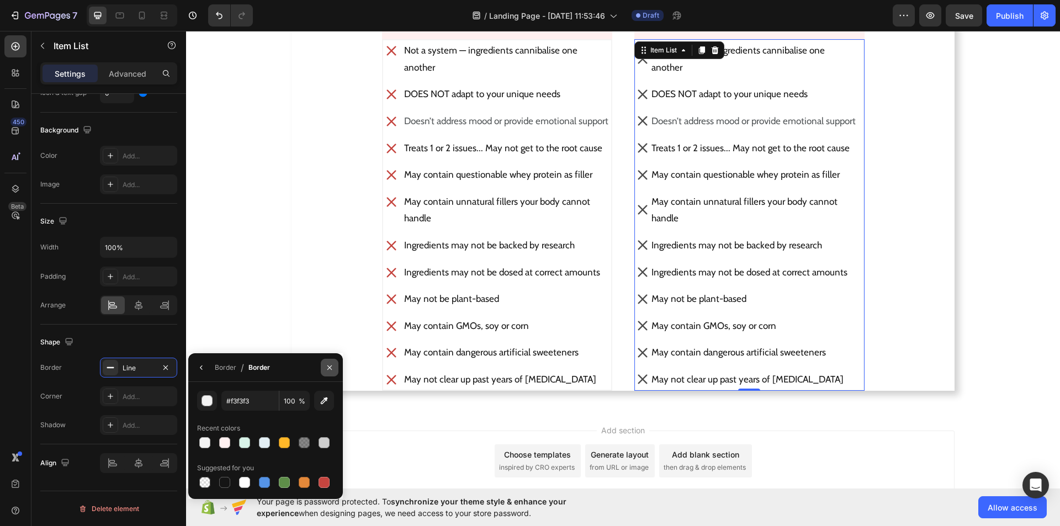
type input "F3F3F3"
click at [327, 365] on icon "button" at bounding box center [329, 367] width 4 height 4
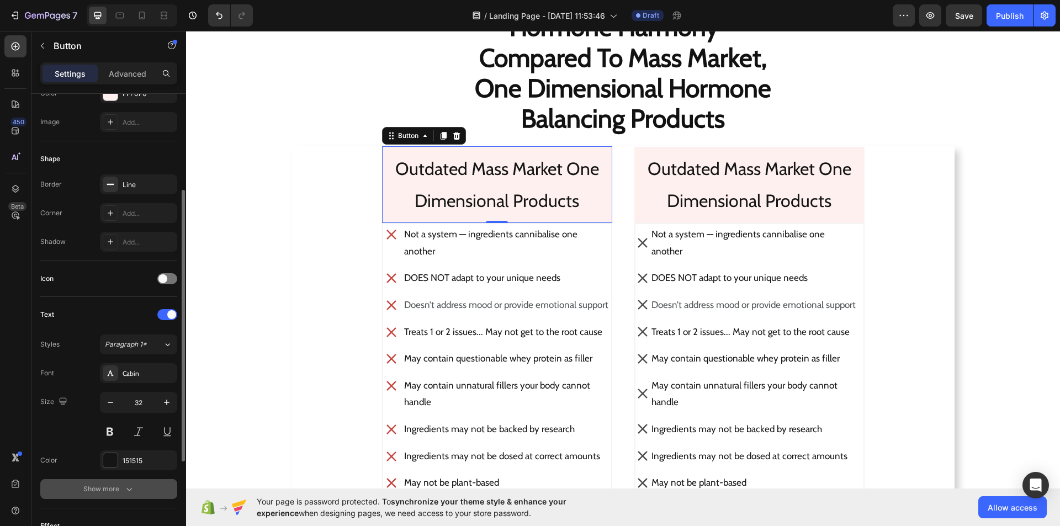
scroll to position [165, 0]
click at [109, 187] on icon at bounding box center [110, 184] width 9 height 9
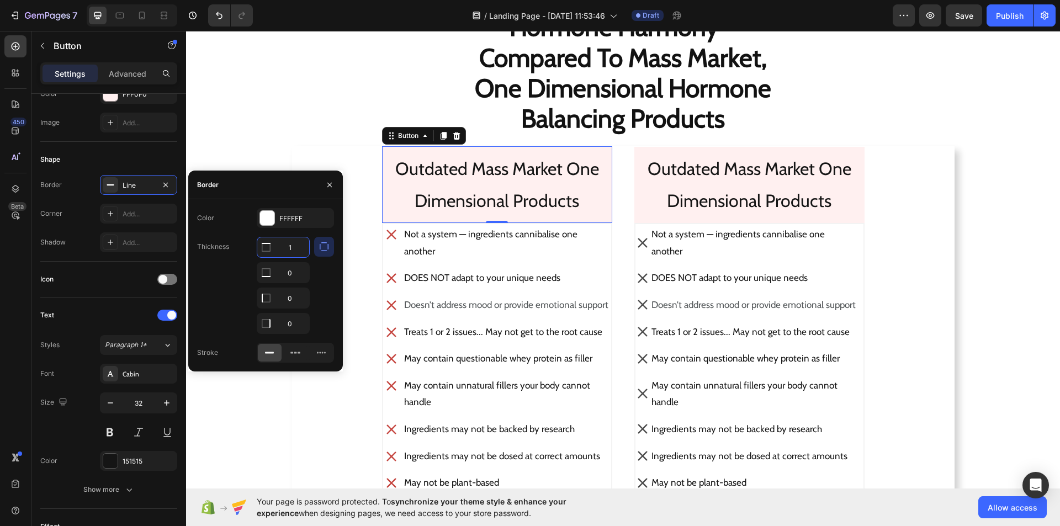
click at [291, 251] on input "1" at bounding box center [283, 247] width 52 height 20
type input "3"
click at [332, 185] on icon "button" at bounding box center [329, 184] width 9 height 9
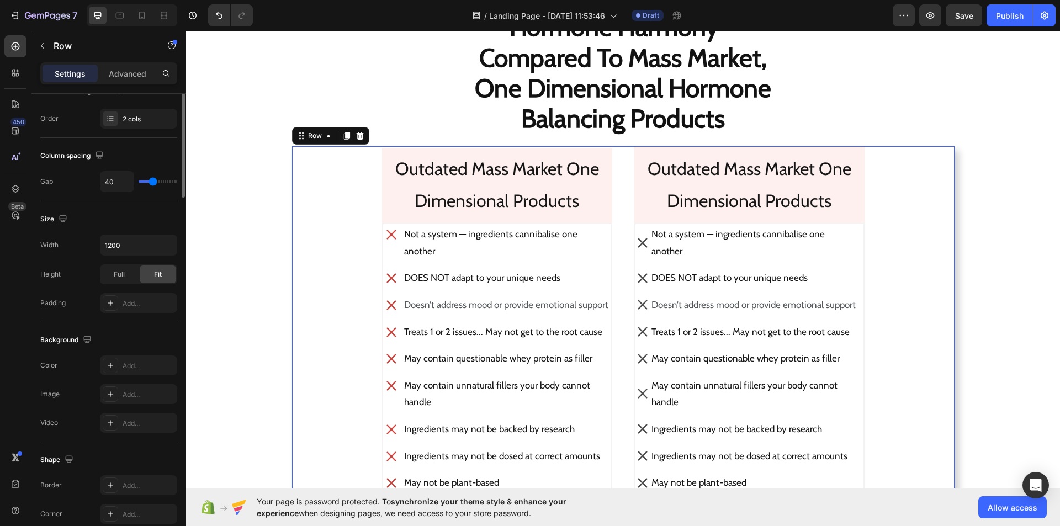
scroll to position [0, 0]
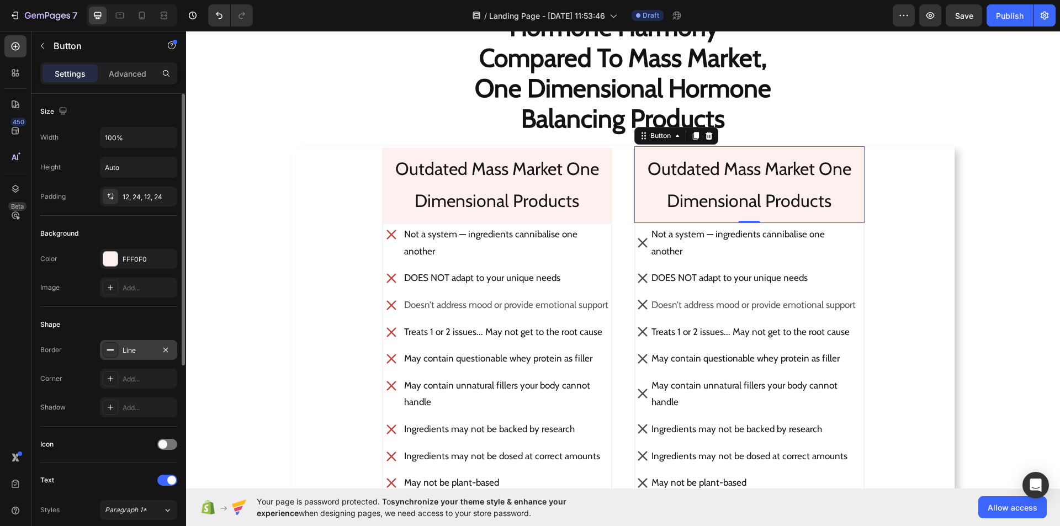
click at [103, 350] on div at bounding box center [110, 349] width 15 height 15
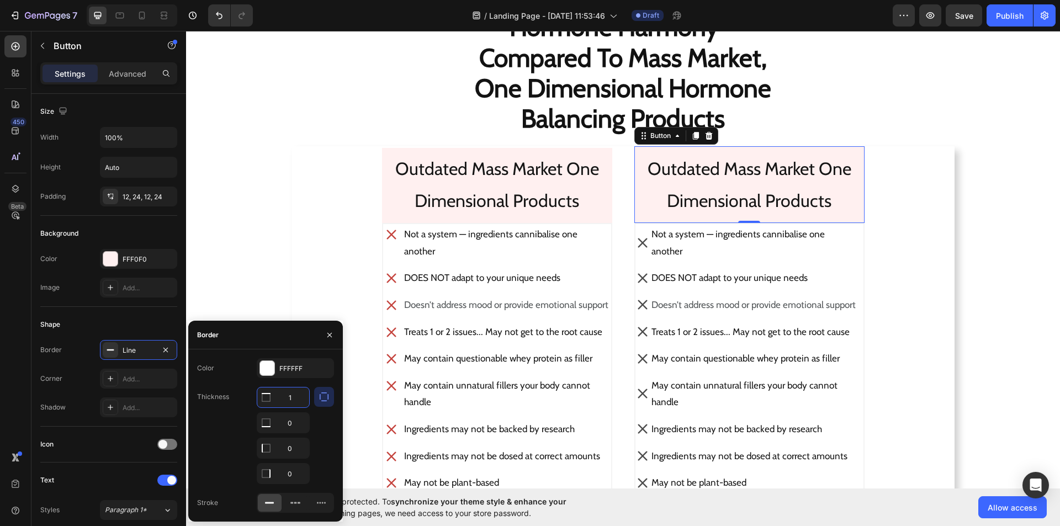
click at [299, 395] on input "1" at bounding box center [283, 397] width 52 height 20
type input "3"
click at [330, 338] on icon "button" at bounding box center [329, 335] width 9 height 9
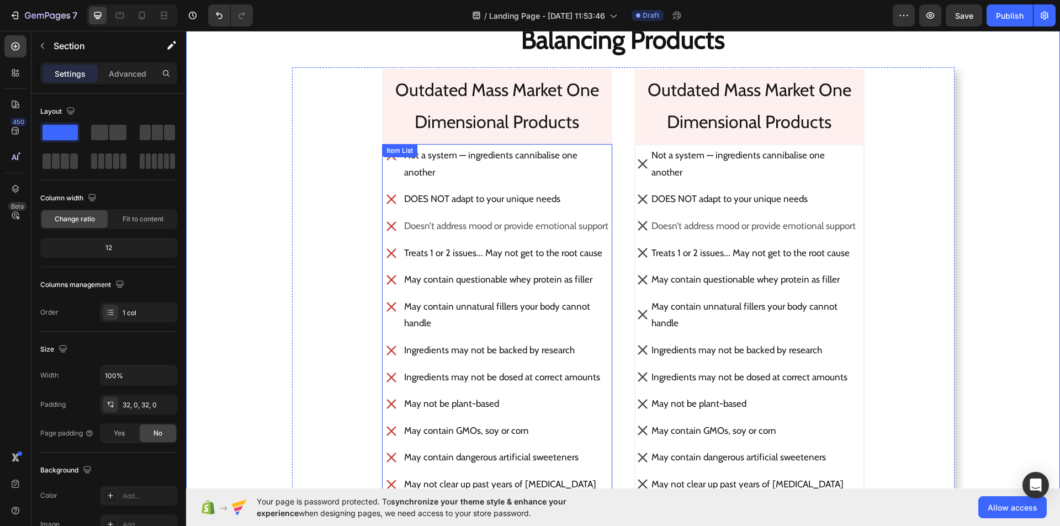
scroll to position [1719, 0]
click at [636, 172] on icon at bounding box center [642, 165] width 14 height 14
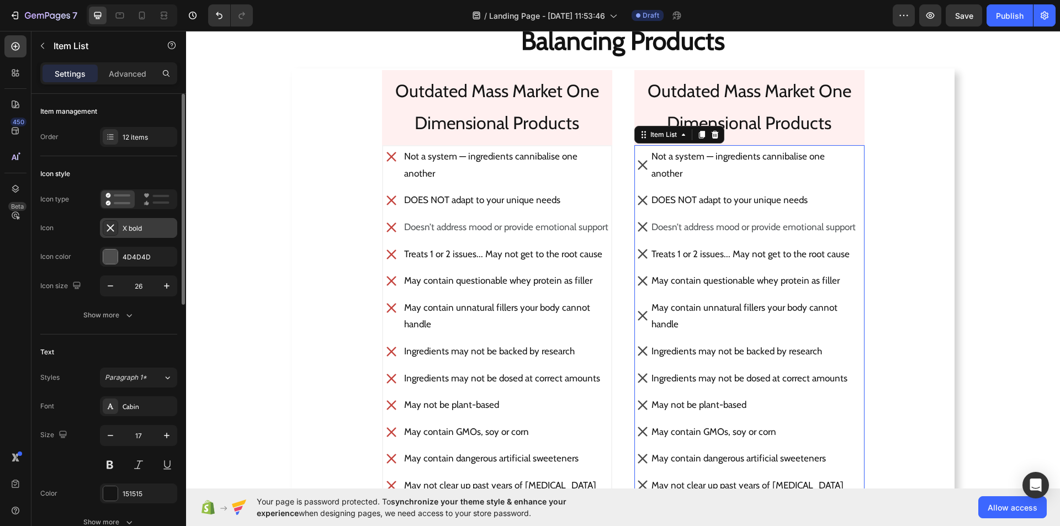
click at [108, 232] on icon at bounding box center [110, 227] width 11 height 11
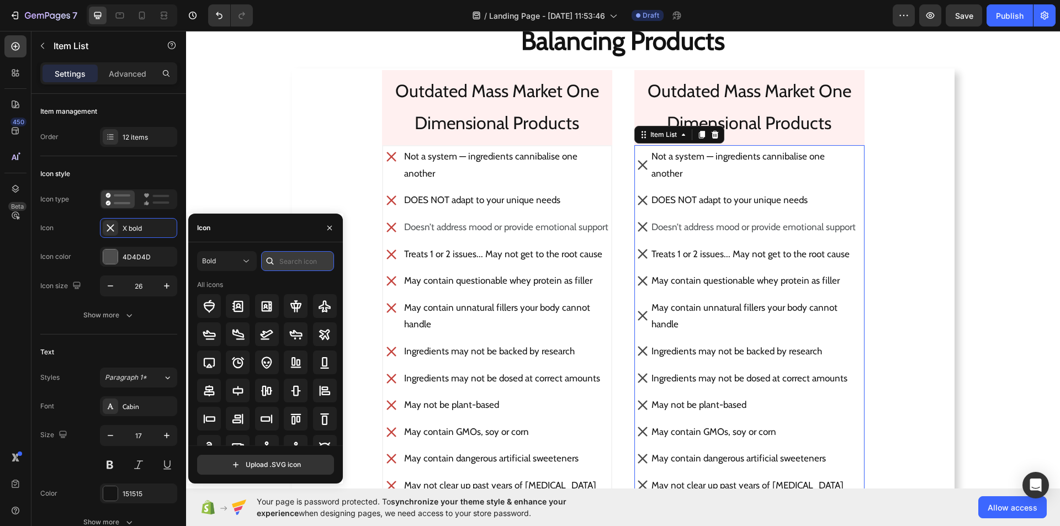
click at [285, 258] on input "text" at bounding box center [297, 261] width 73 height 20
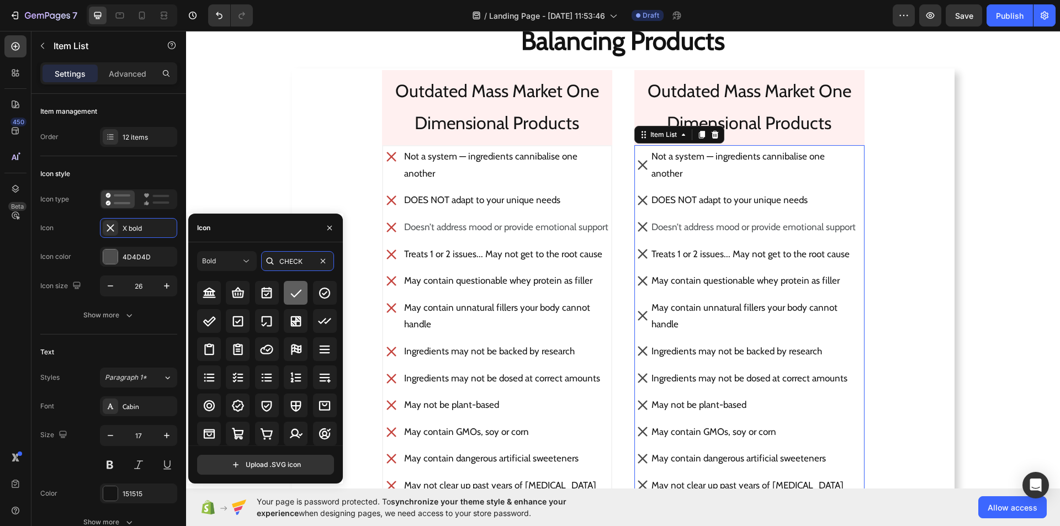
type input "CHECK"
click at [289, 295] on icon at bounding box center [295, 292] width 13 height 13
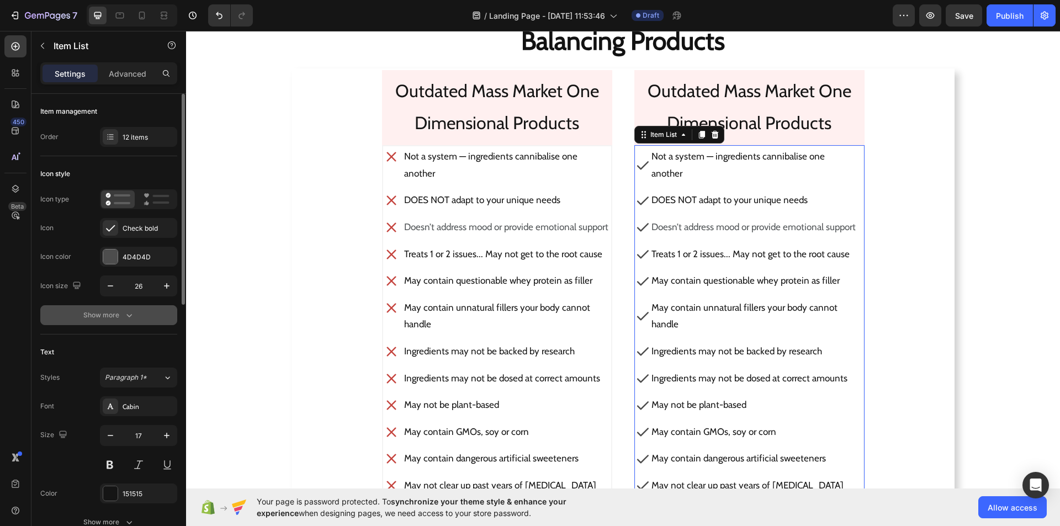
click at [132, 318] on icon "button" at bounding box center [129, 315] width 11 height 11
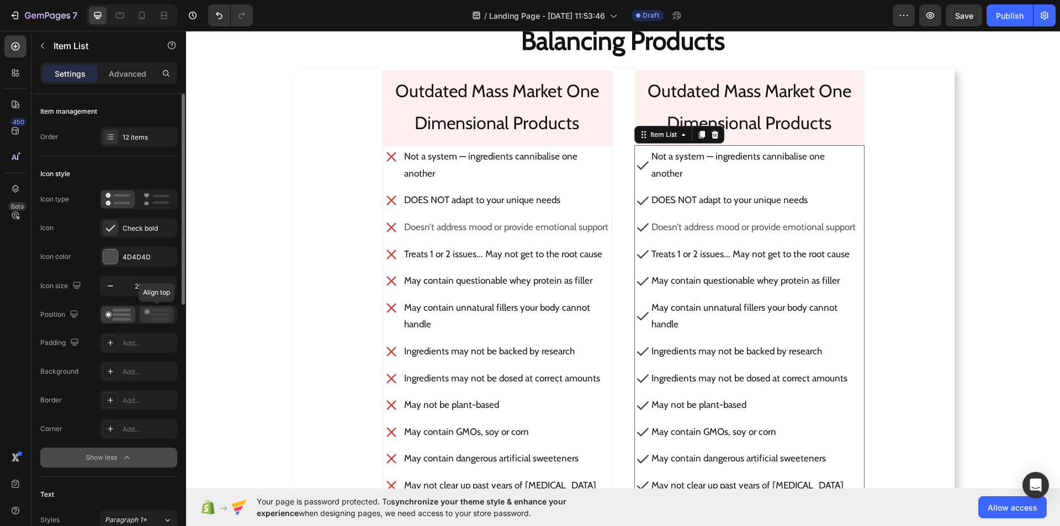
click at [145, 314] on icon at bounding box center [156, 315] width 25 height 12
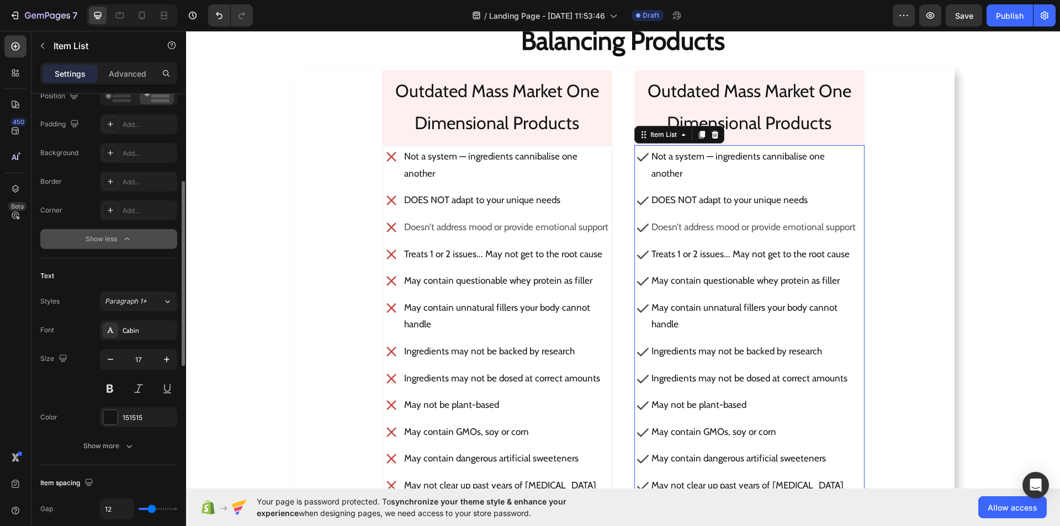
scroll to position [331, 0]
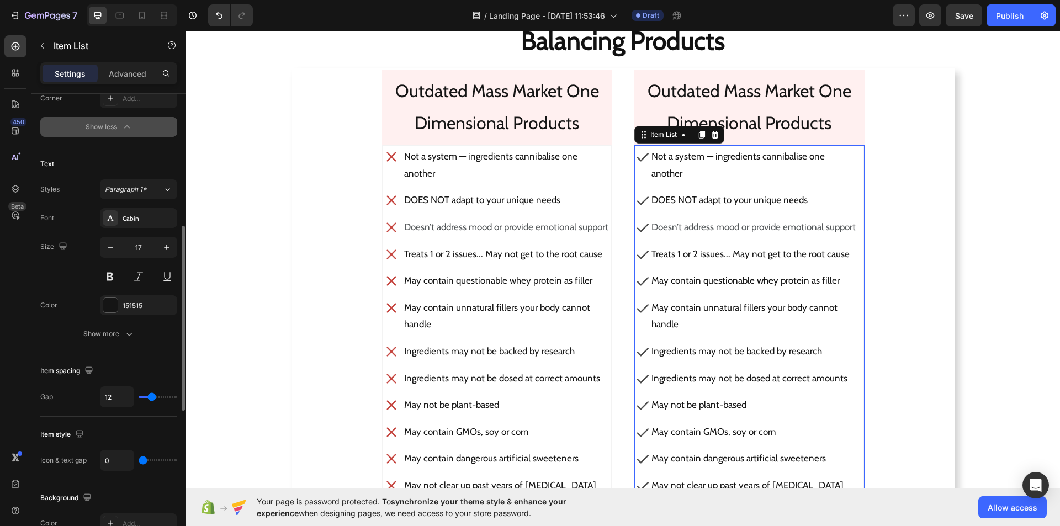
type input "7"
type input "5"
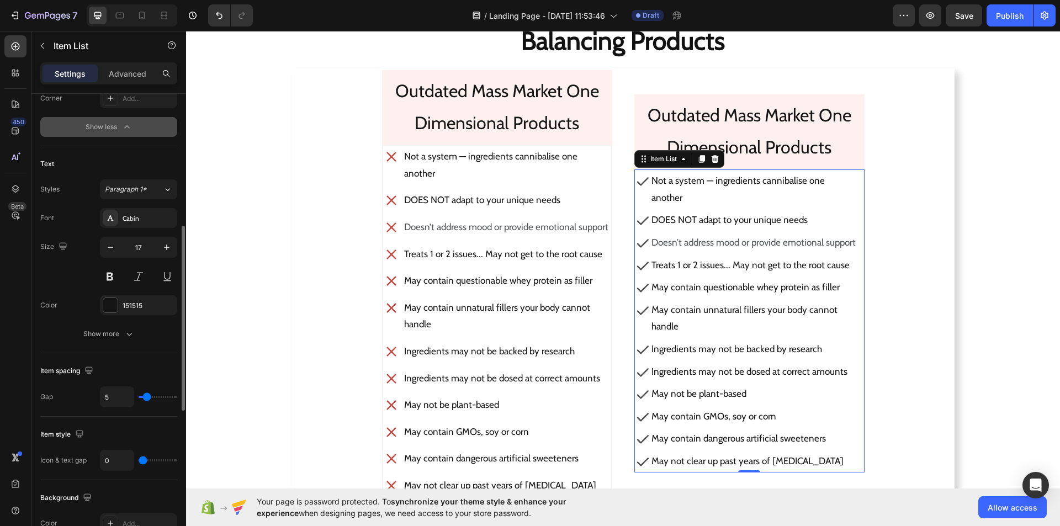
type input "4"
type input "6"
type input "7"
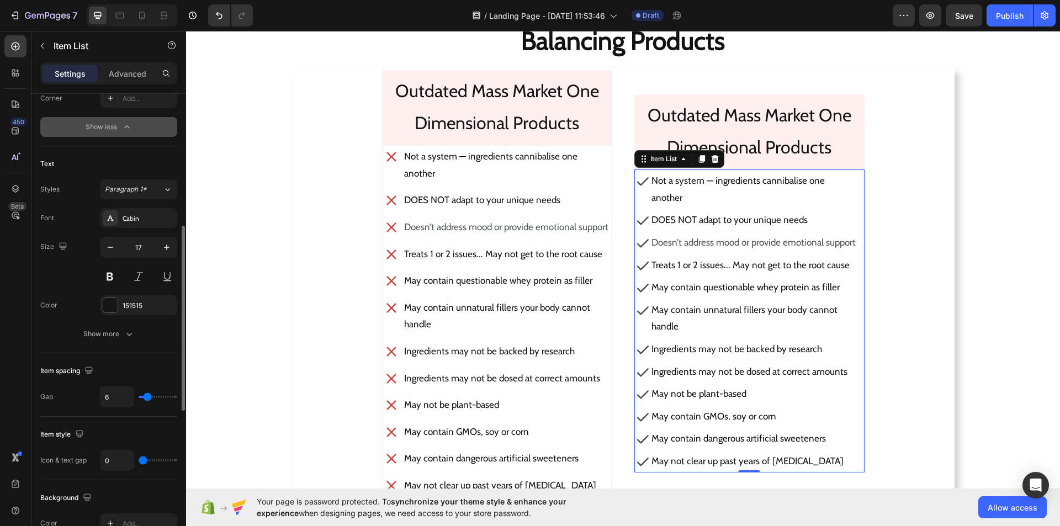
type input "7"
type input "8"
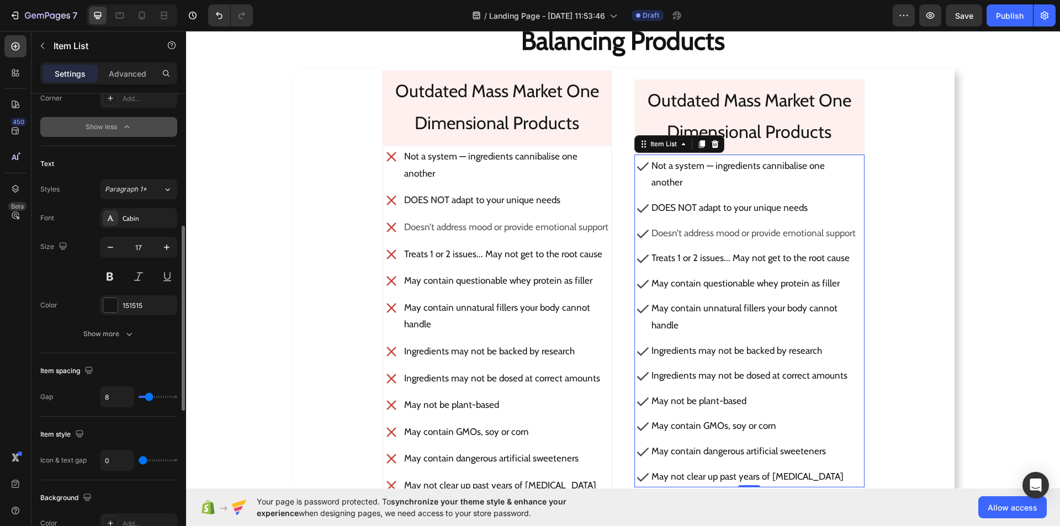
type input "9"
type input "10"
type input "11"
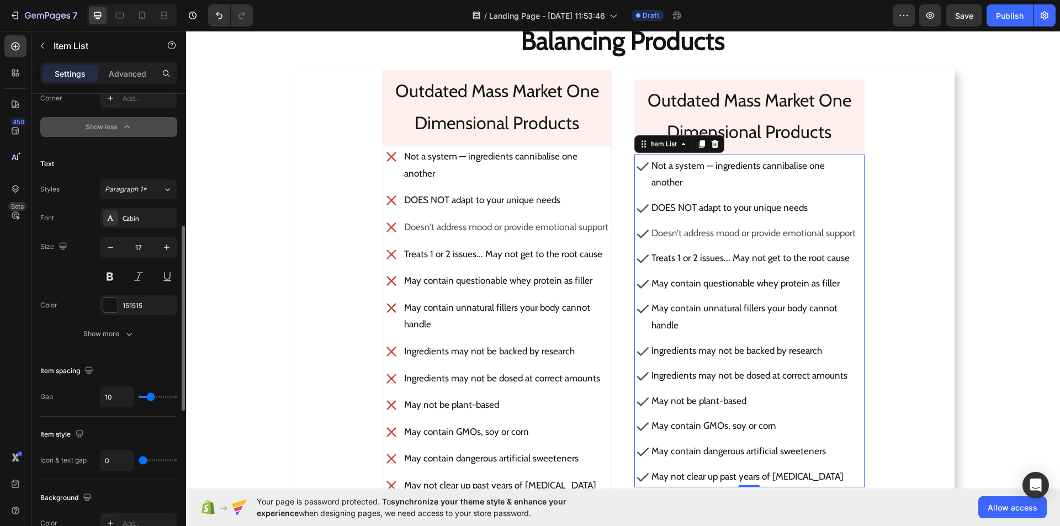
type input "11"
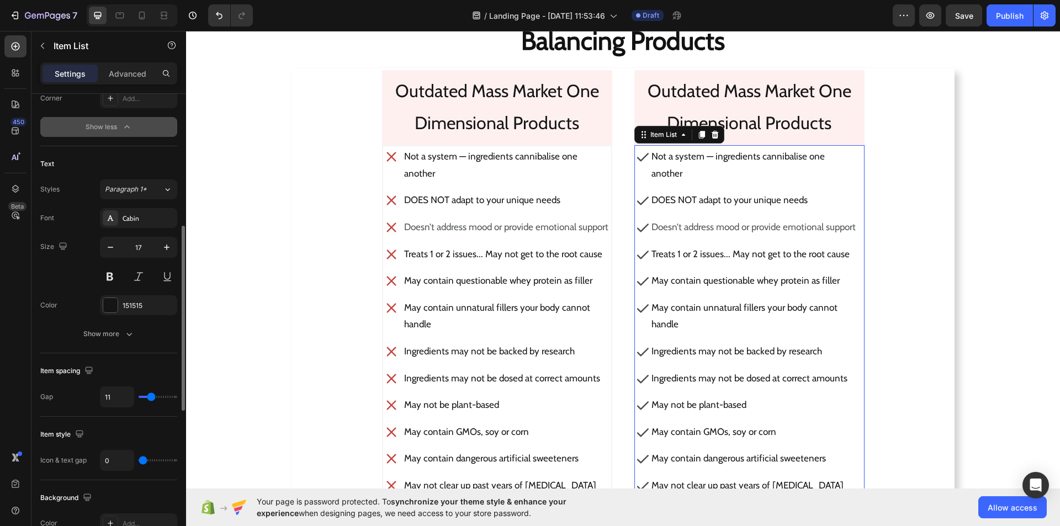
type input "12"
type input "13"
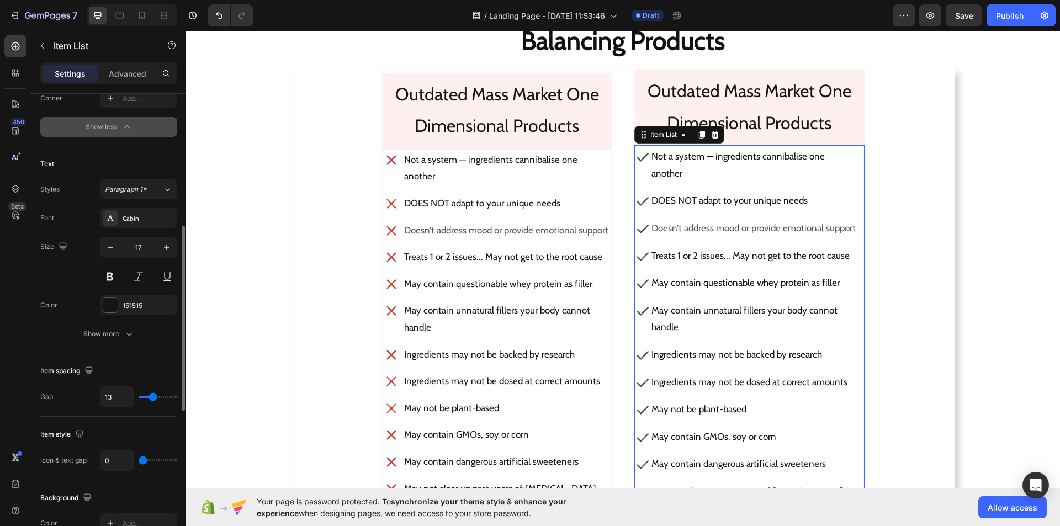
type input "12"
type input "11"
type input "10"
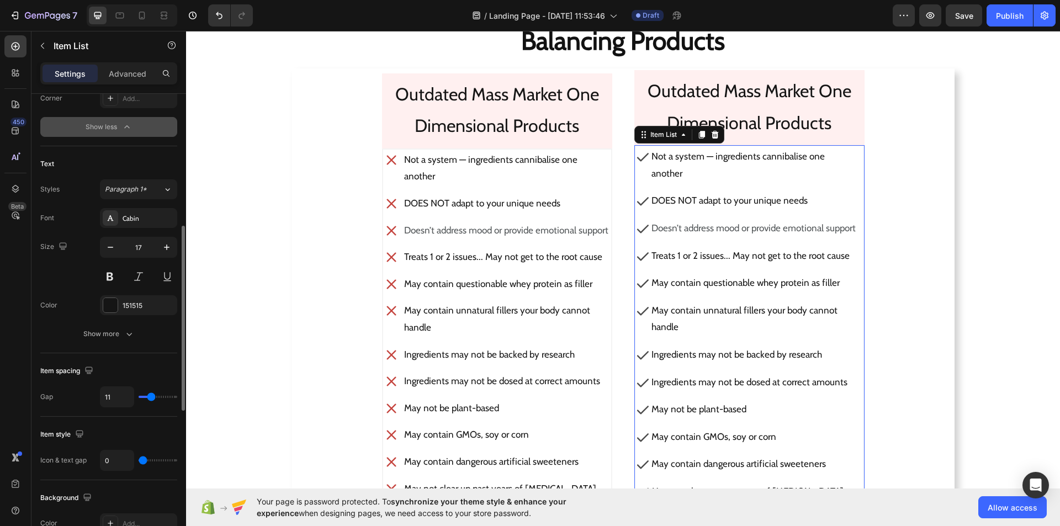
type input "10"
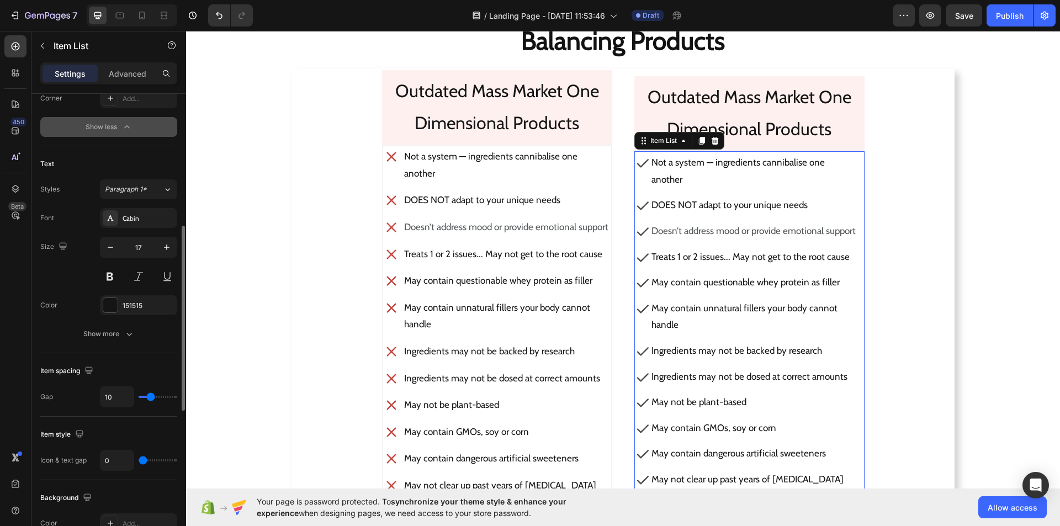
type input "11"
type input "12"
type input "13"
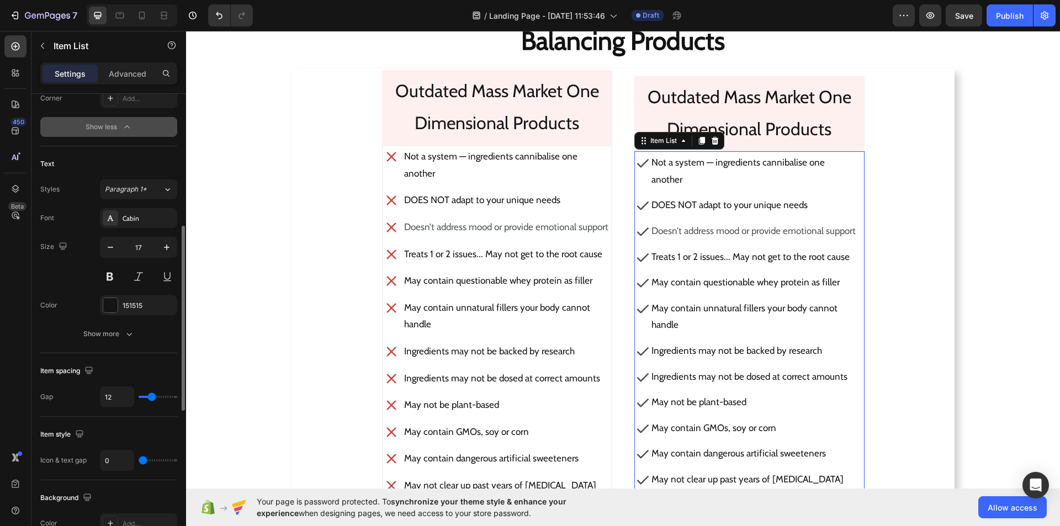
type input "13"
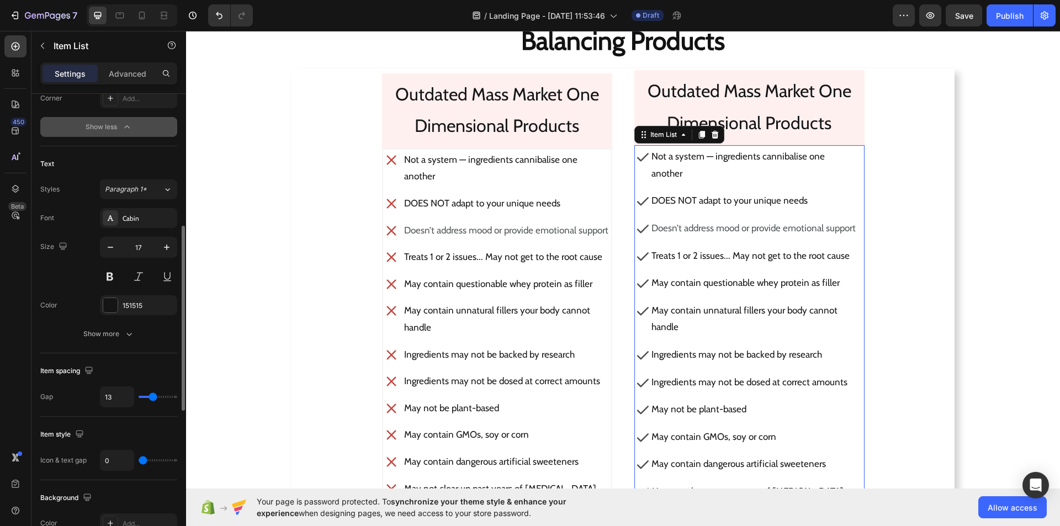
type input "12"
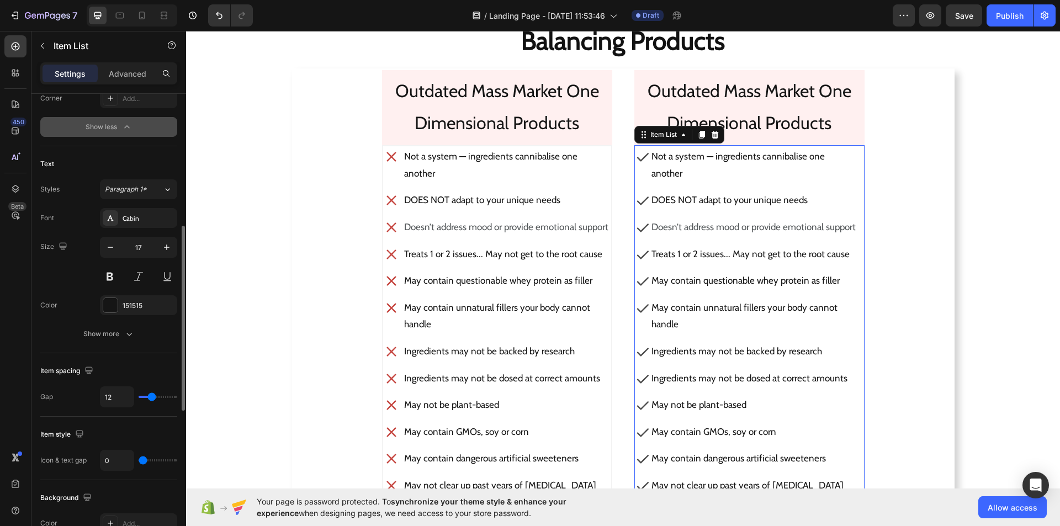
click at [152, 396] on input "range" at bounding box center [158, 397] width 39 height 2
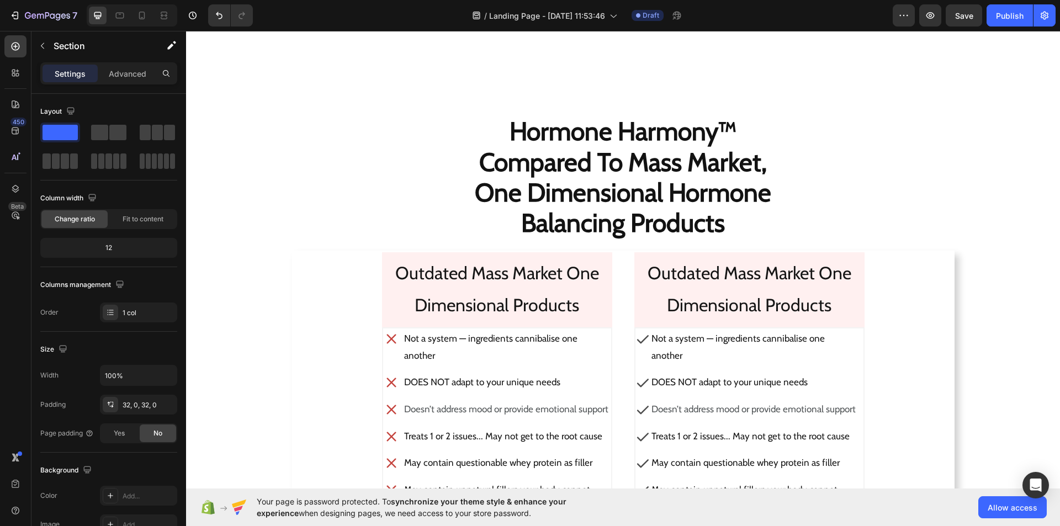
scroll to position [1775, 0]
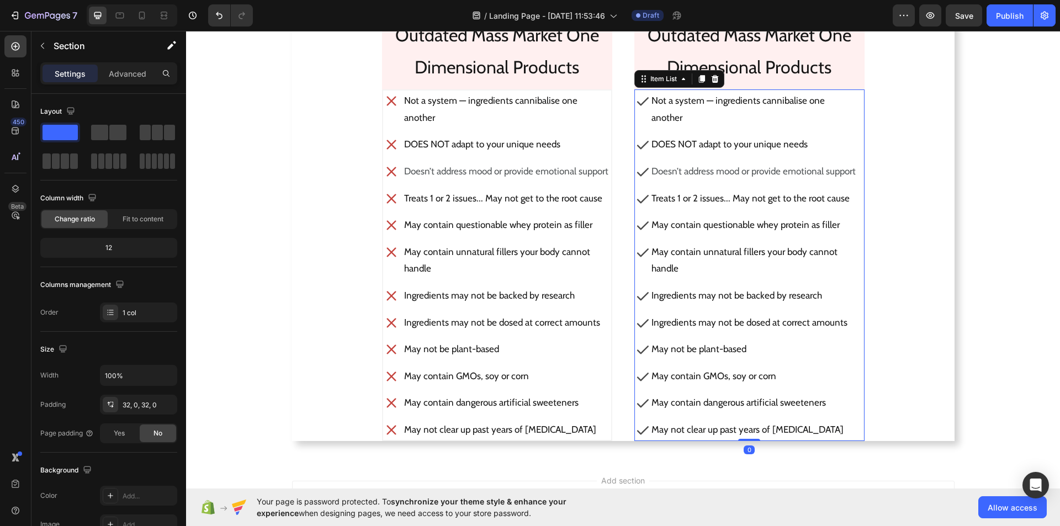
click at [637, 108] on icon at bounding box center [642, 101] width 14 height 14
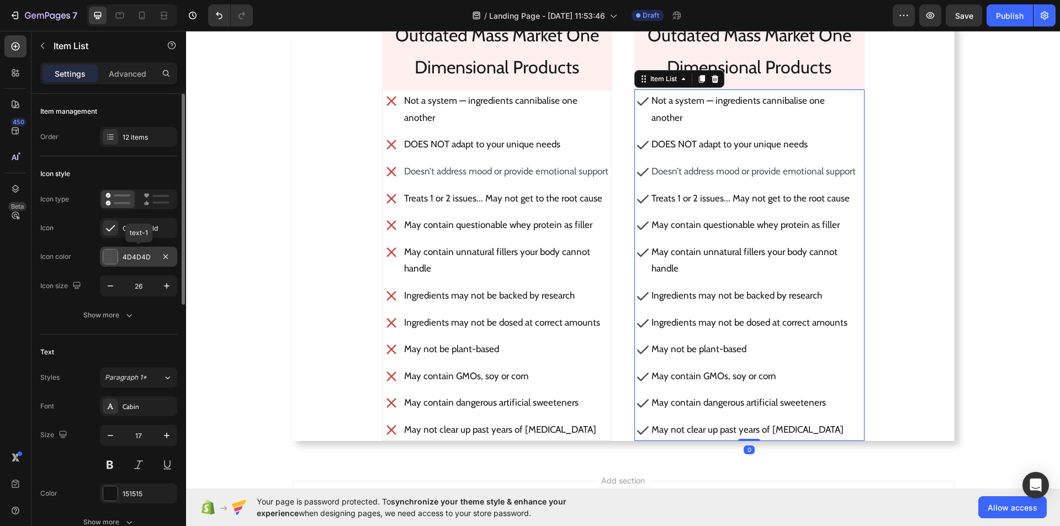
click at [113, 262] on div at bounding box center [110, 256] width 14 height 14
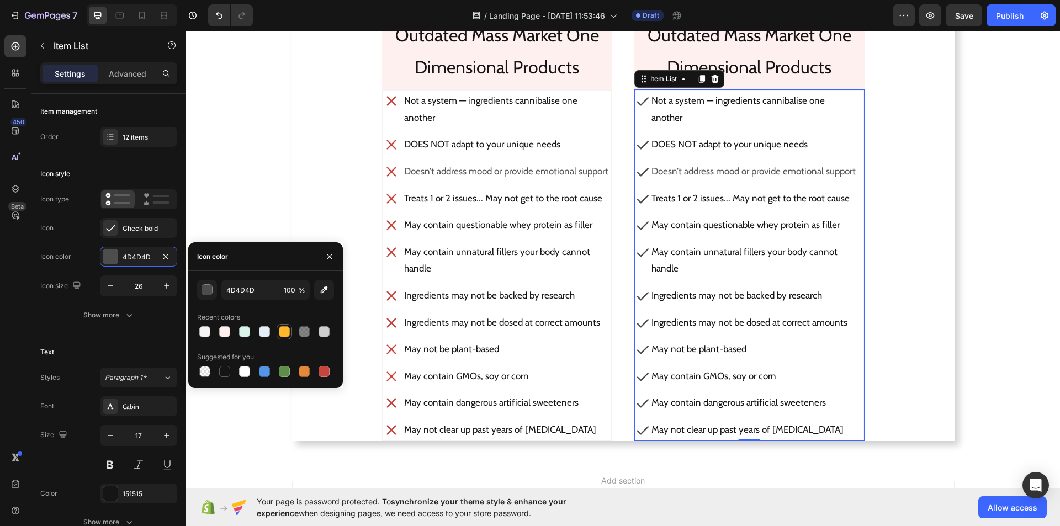
click at [285, 335] on div at bounding box center [284, 331] width 11 height 11
type input "FFB829"
click at [333, 264] on button "button" at bounding box center [330, 257] width 18 height 18
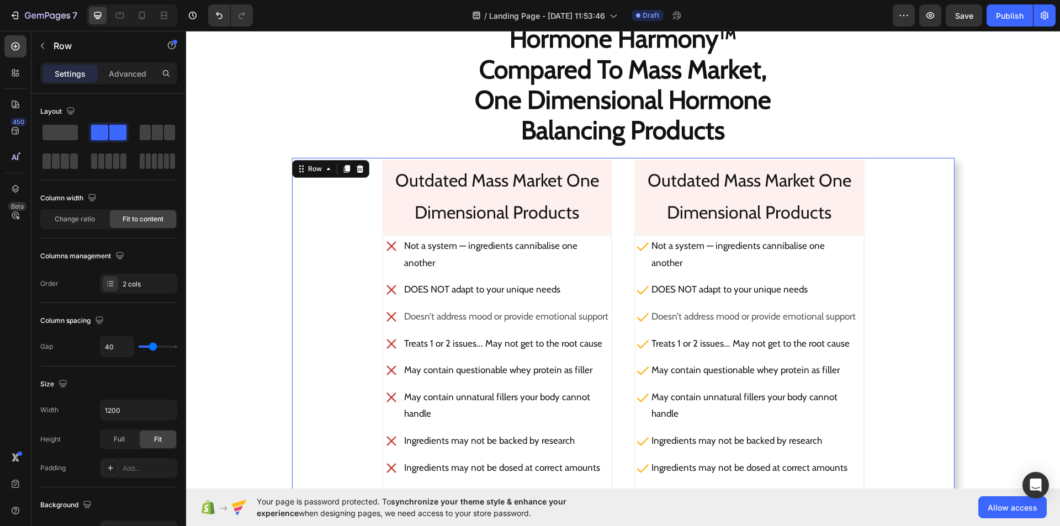
scroll to position [1629, 0]
click at [751, 195] on p "Outdated Mass Market One Dimensional Products" at bounding box center [749, 196] width 204 height 63
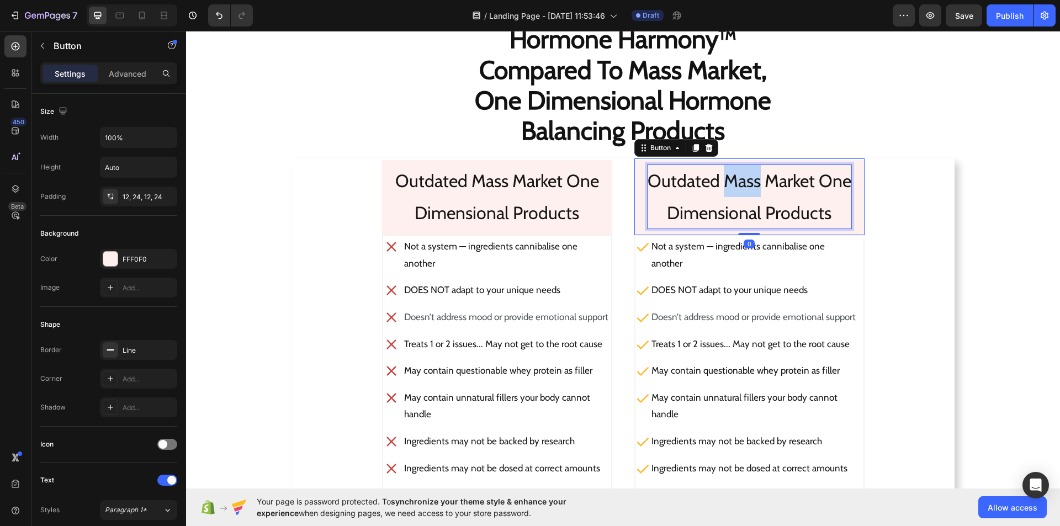
click at [751, 195] on p "Outdated Mass Market One Dimensional Products" at bounding box center [749, 196] width 204 height 63
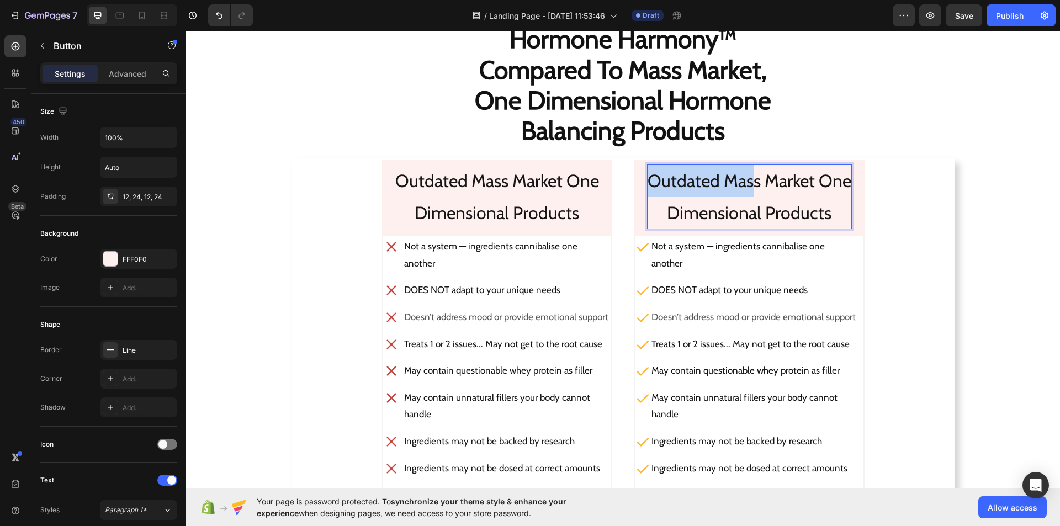
click at [751, 195] on p "Outdated Mass Market One Dimensional Products" at bounding box center [749, 196] width 204 height 63
click at [831, 219] on p "Outdated Mass Market One Dimensional Products" at bounding box center [749, 196] width 204 height 63
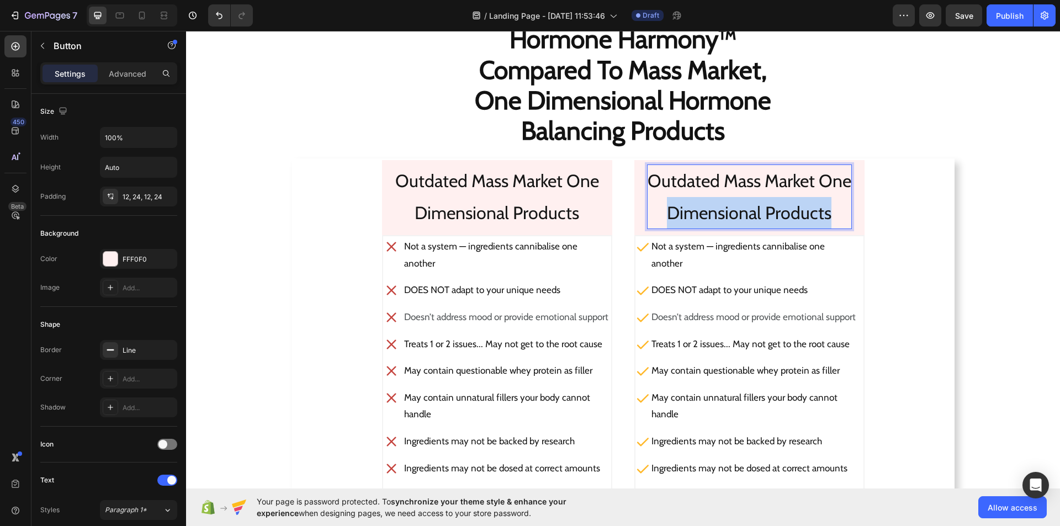
click at [831, 219] on p "Outdated Mass Market One Dimensional Products" at bounding box center [749, 196] width 204 height 63
click at [843, 187] on p "Outdated Mass Market One" at bounding box center [749, 196] width 204 height 63
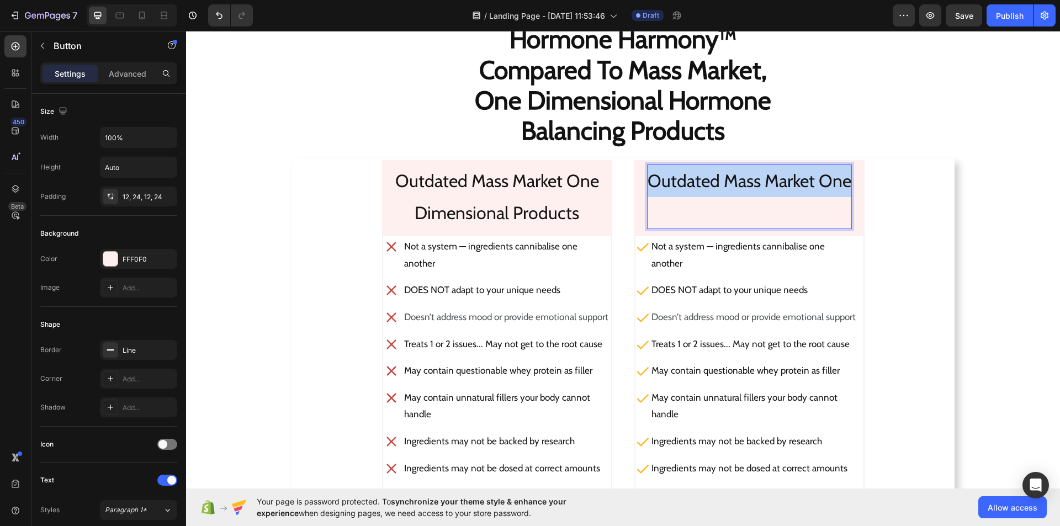
click at [843, 187] on p "Outdated Mass Market One" at bounding box center [749, 196] width 204 height 63
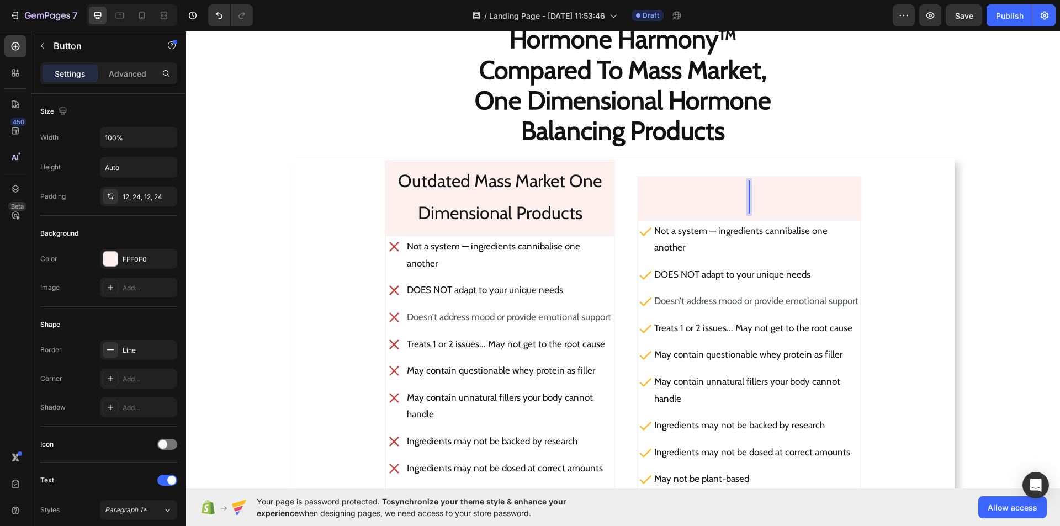
scroll to position [1645, 0]
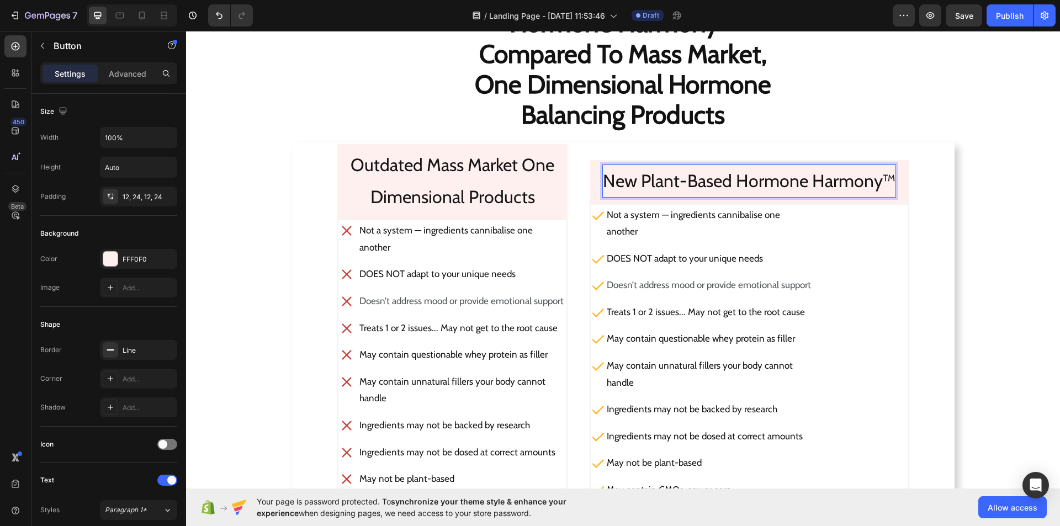
click at [805, 180] on p "New Plant-Based Hormone Harmony™" at bounding box center [749, 181] width 293 height 32
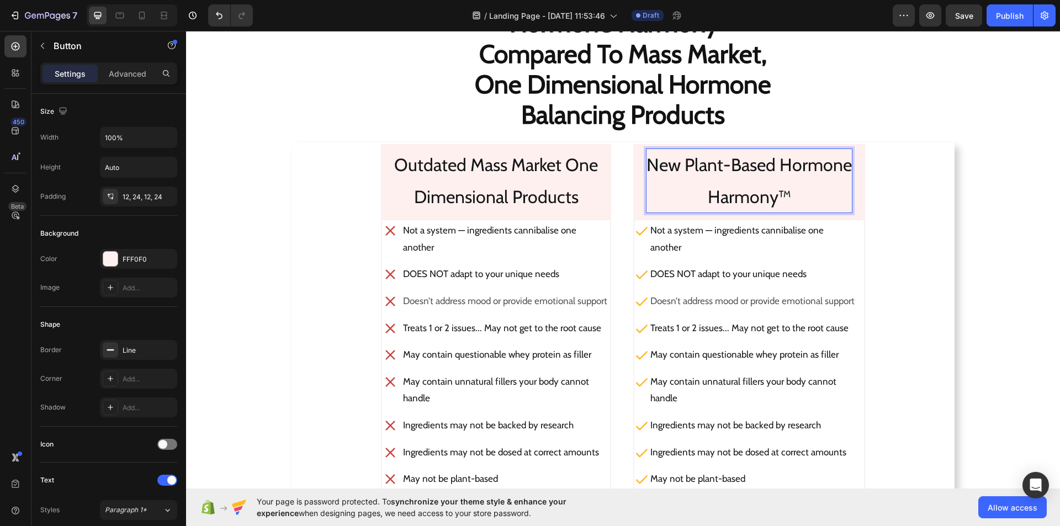
scroll to position [1629, 0]
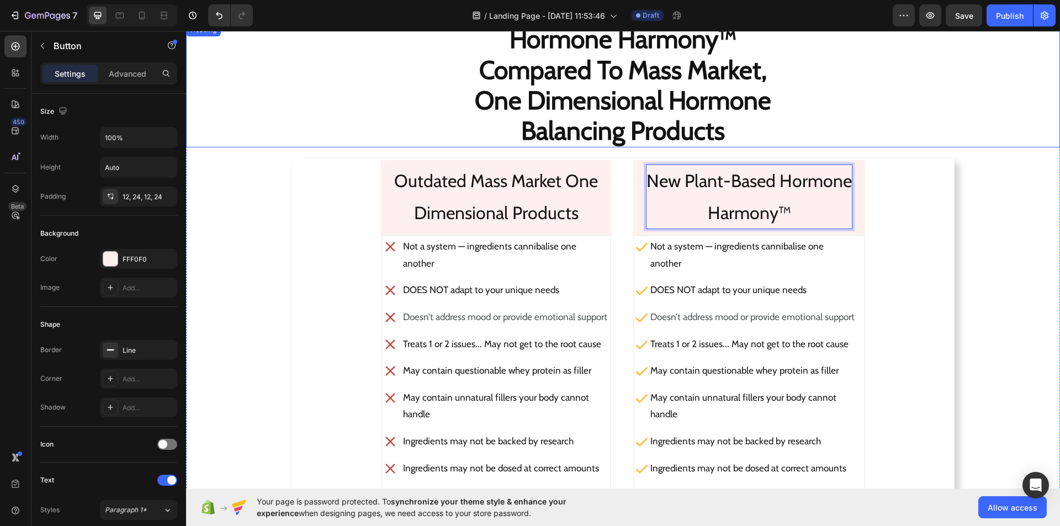
click at [955, 145] on h2 "Hormone Harmony™ Compared To Mass Market, One Dimensional Hormone Balancing Pro…" at bounding box center [623, 85] width 874 height 124
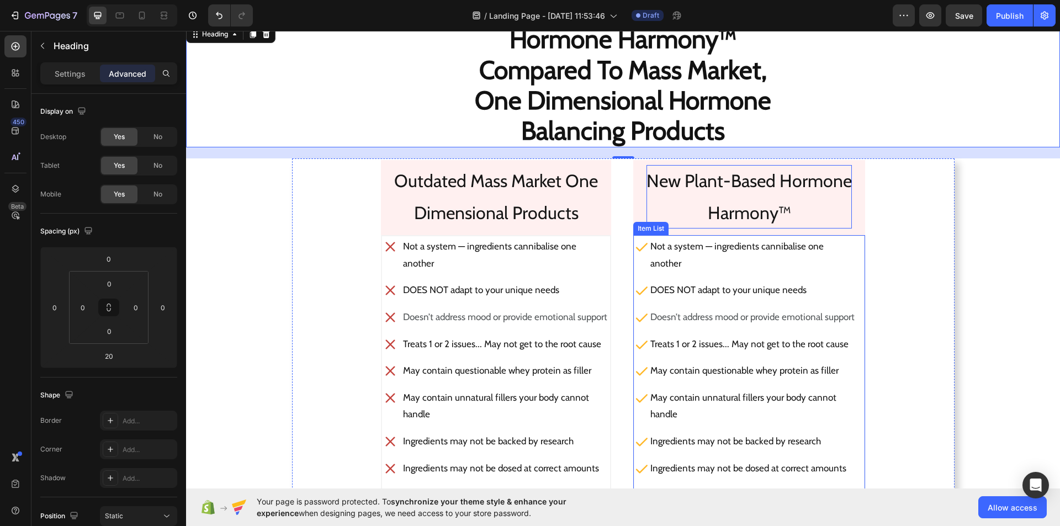
click at [769, 258] on p "Not a system — ingredients cannibalise one another" at bounding box center [752, 255] width 204 height 34
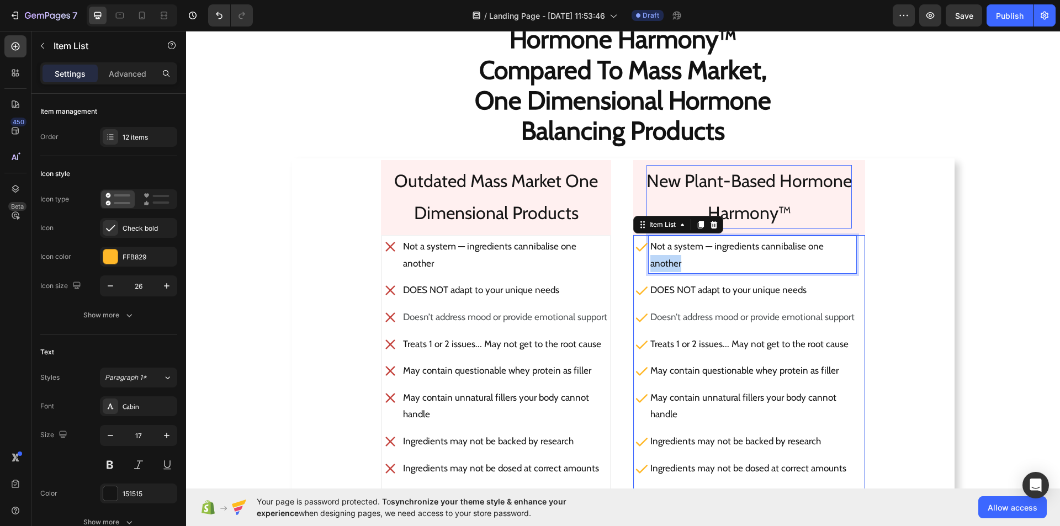
click at [769, 258] on p "Not a system — ingredients cannibalise one another" at bounding box center [752, 255] width 204 height 34
click at [810, 250] on p "Not a system — ingredients cannibalise one" at bounding box center [752, 255] width 204 height 34
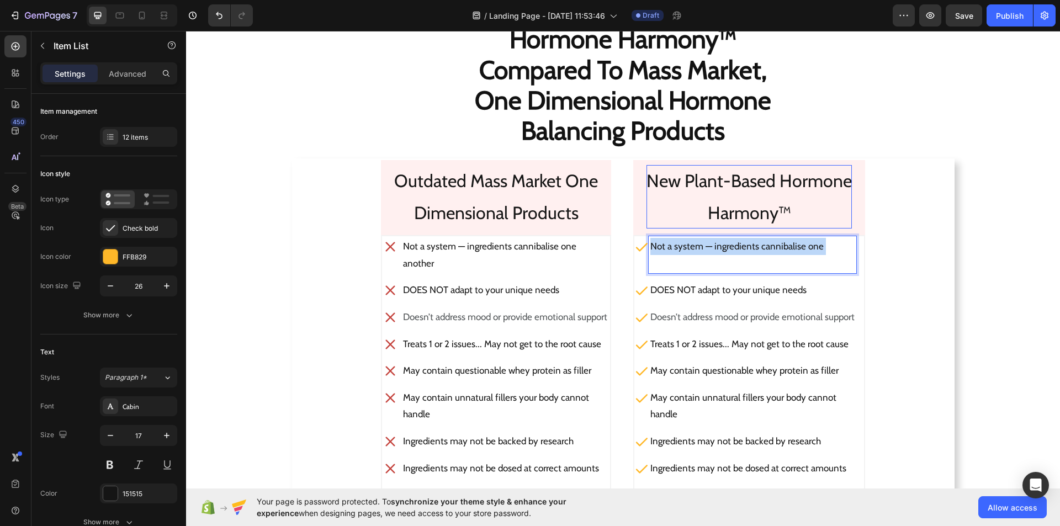
click at [810, 250] on p "Not a system — ingredients cannibalise one" at bounding box center [752, 255] width 204 height 34
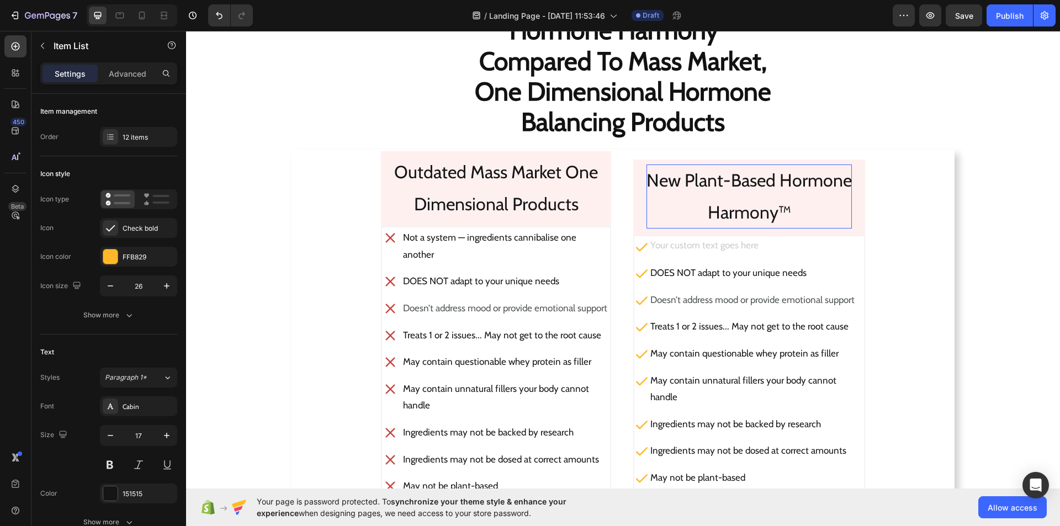
scroll to position [1635, 0]
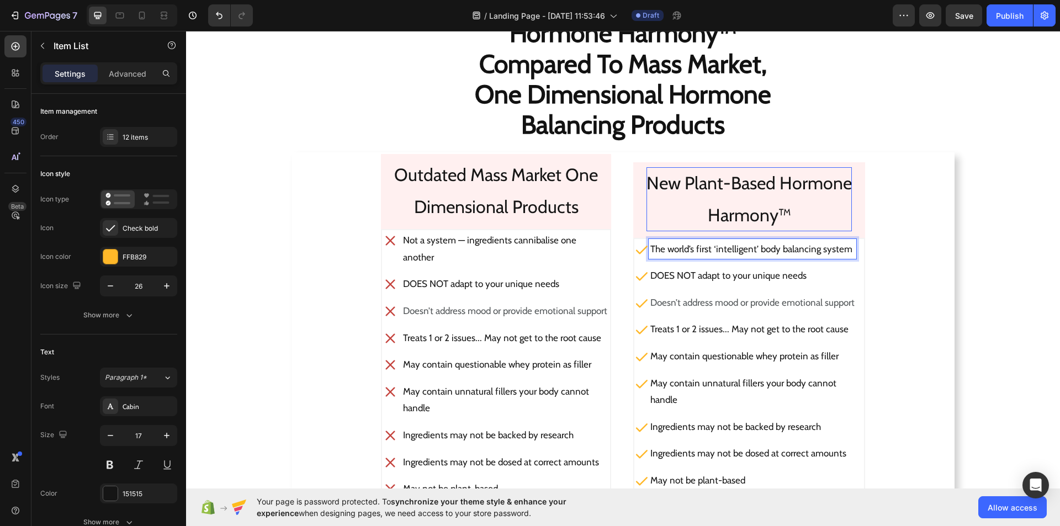
click at [817, 251] on p "The world’s first ‘intelligent’ body balancing system" at bounding box center [752, 249] width 204 height 17
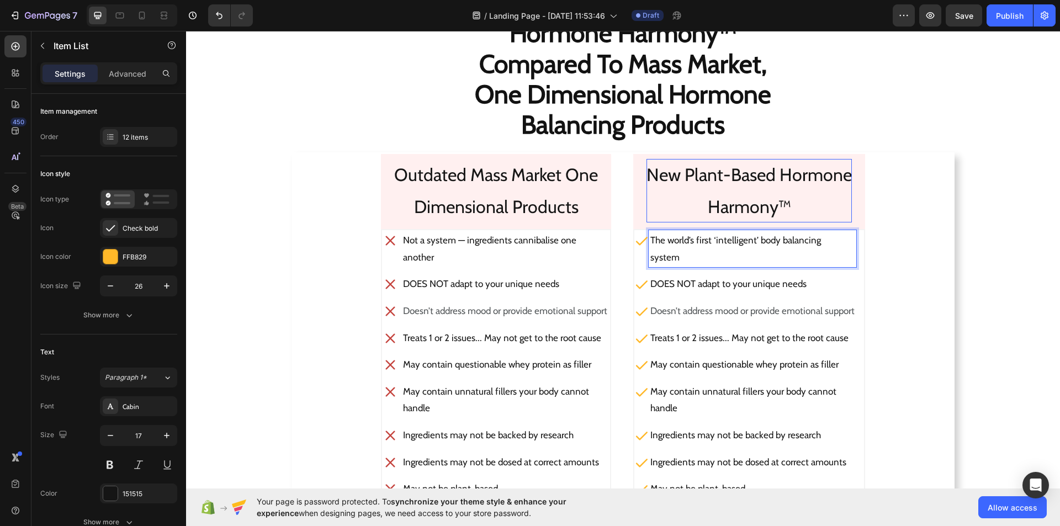
scroll to position [1627, 0]
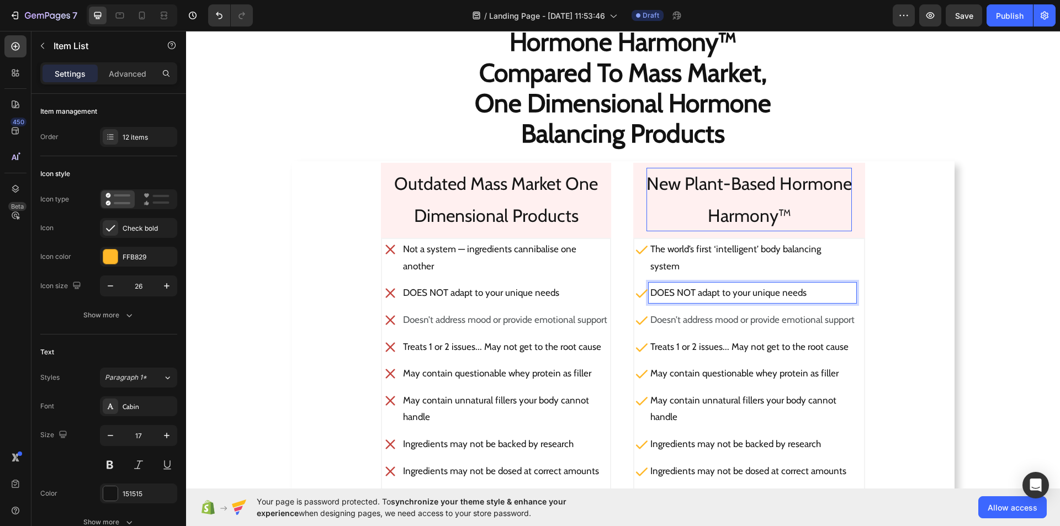
click at [756, 293] on p "DOES NOT adapt to your unique needs" at bounding box center [752, 292] width 204 height 17
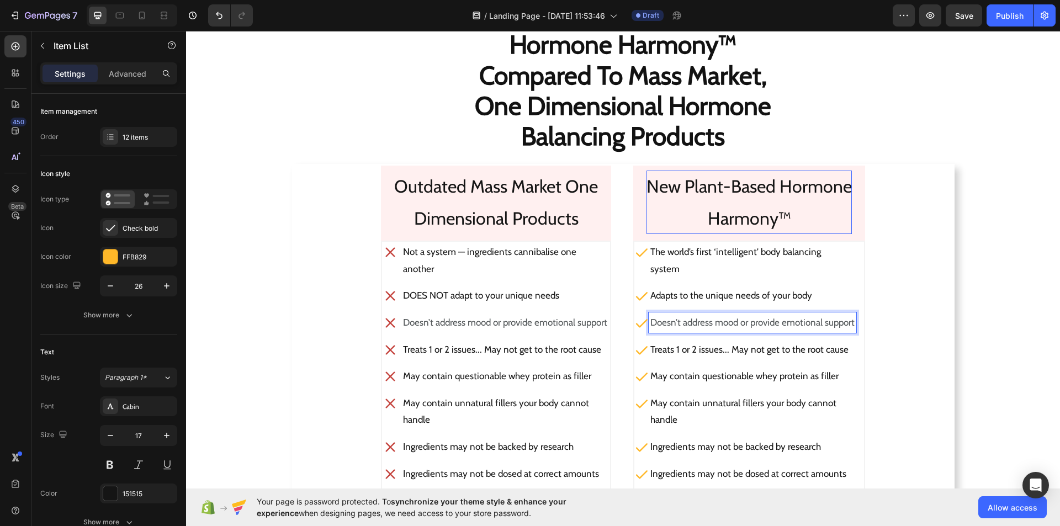
click at [790, 320] on span "Doesn’t address mood or provide emotional support" at bounding box center [752, 322] width 204 height 11
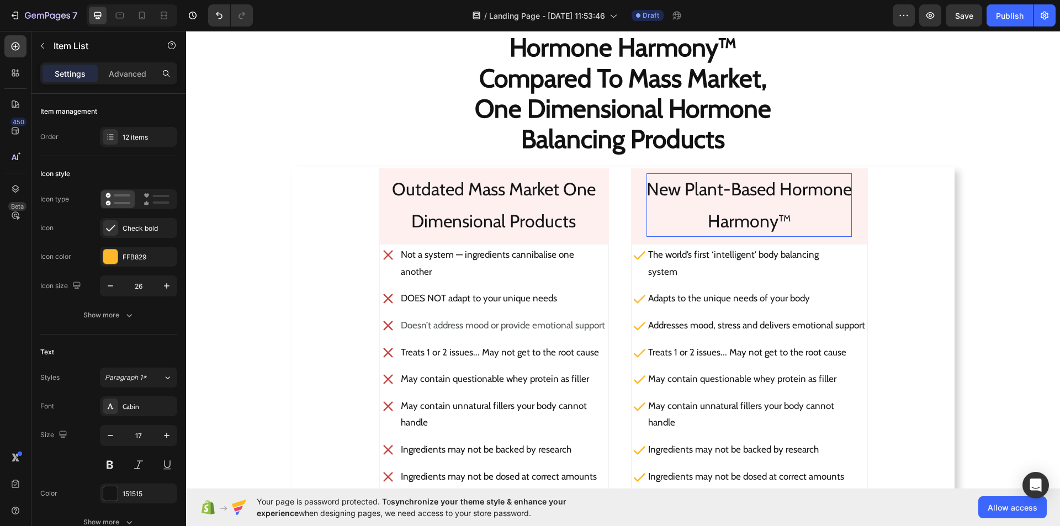
click at [830, 324] on p "Addresses mood, stress and delivers emotional support" at bounding box center [756, 325] width 217 height 17
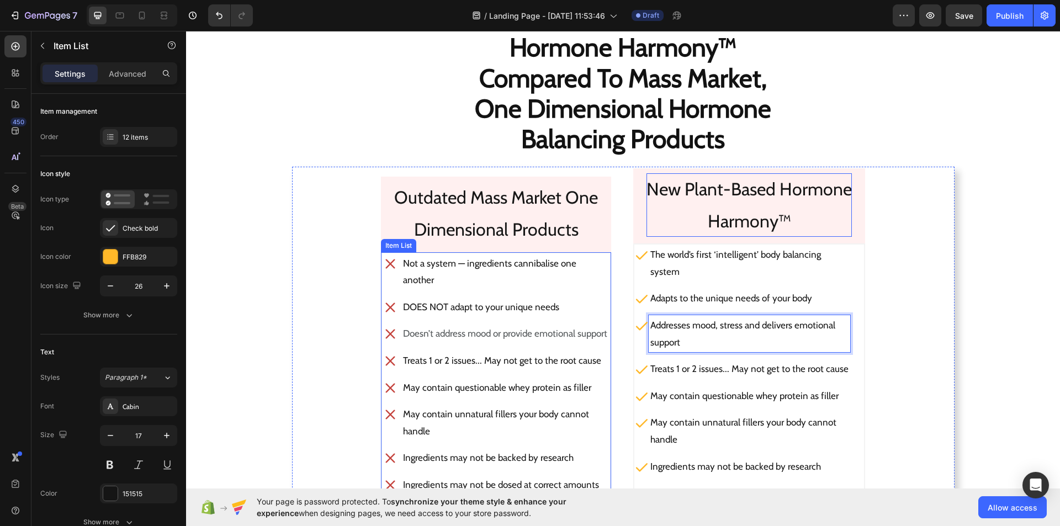
click at [573, 333] on span "Doesn’t address mood or provide emotional support" at bounding box center [505, 333] width 204 height 11
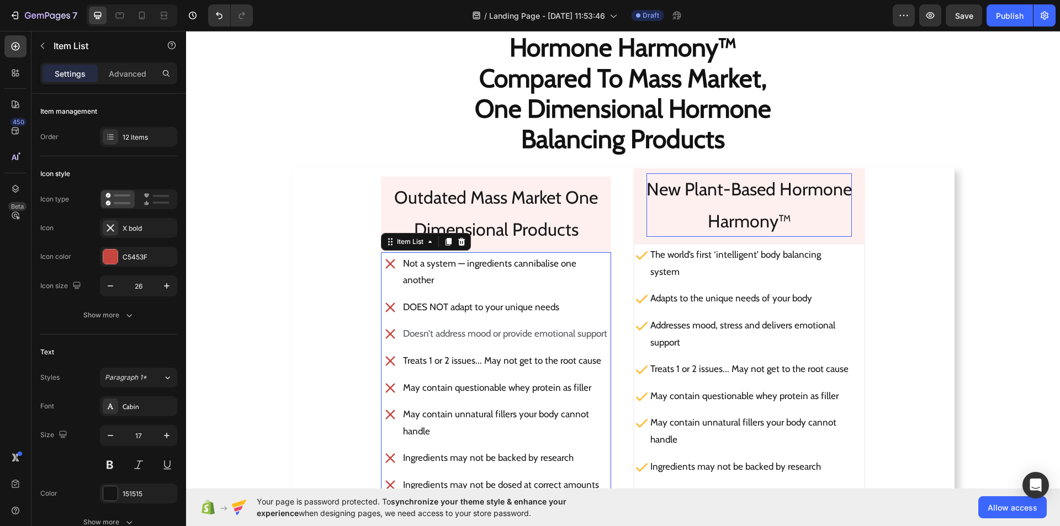
click at [572, 334] on span "Doesn’t address mood or provide emotional support" at bounding box center [505, 333] width 204 height 11
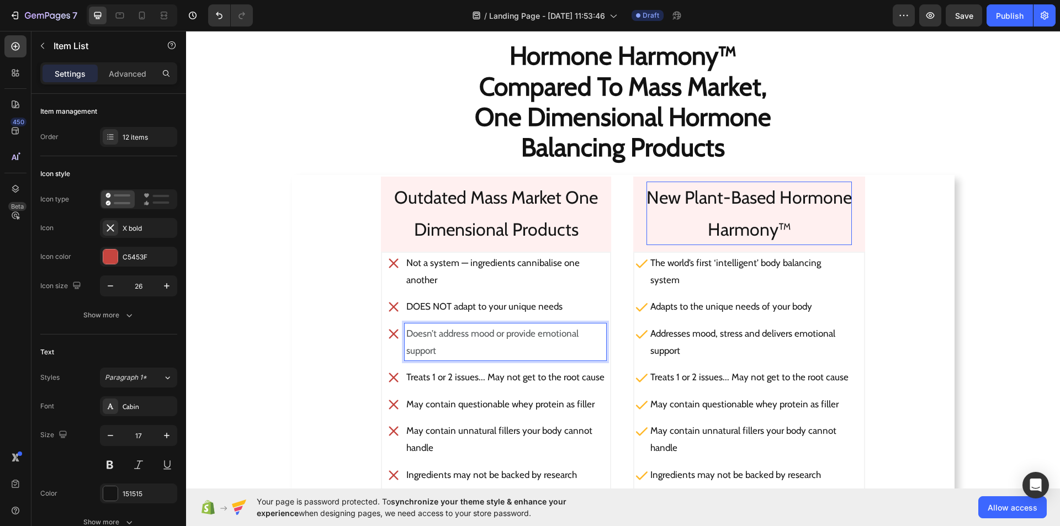
click at [406, 352] on span "support" at bounding box center [421, 350] width 30 height 11
click at [650, 352] on p "support" at bounding box center [749, 350] width 198 height 17
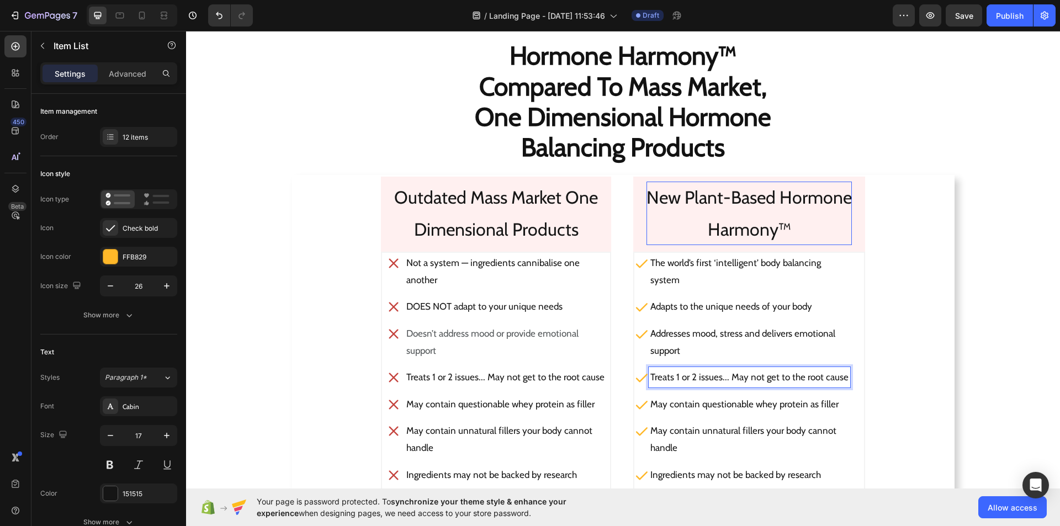
click at [835, 375] on p "Treats 1 or 2 issues... May not get to the root cause" at bounding box center [749, 377] width 198 height 17
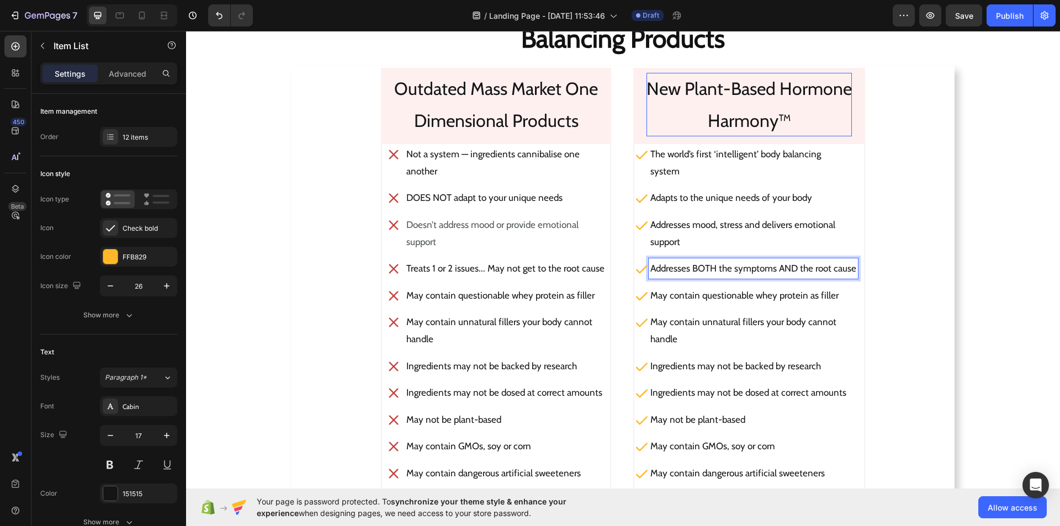
scroll to position [1757, 0]
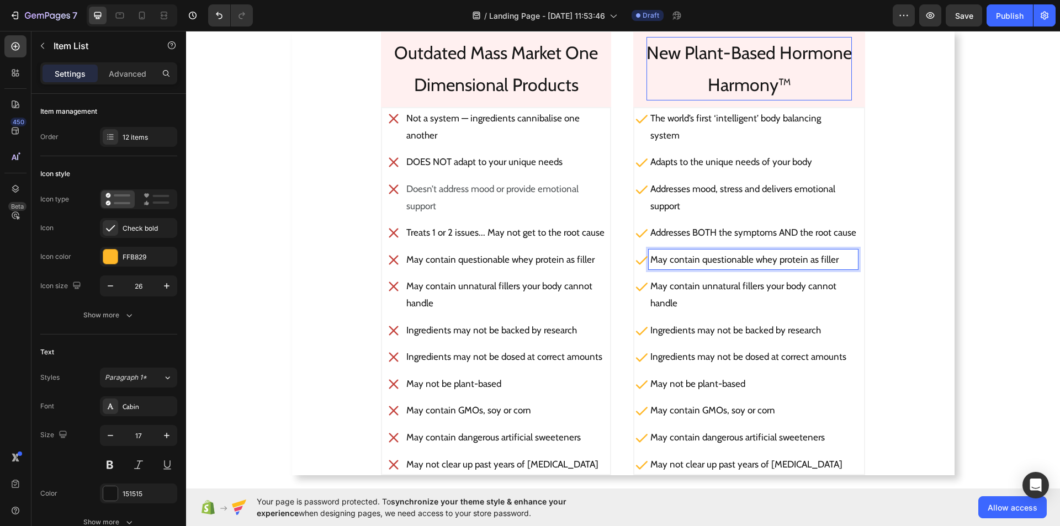
click at [699, 256] on p "May contain questionable whey protein as filler" at bounding box center [753, 259] width 206 height 17
click at [833, 259] on p "May contain questionable whey protein as filler" at bounding box center [753, 259] width 206 height 17
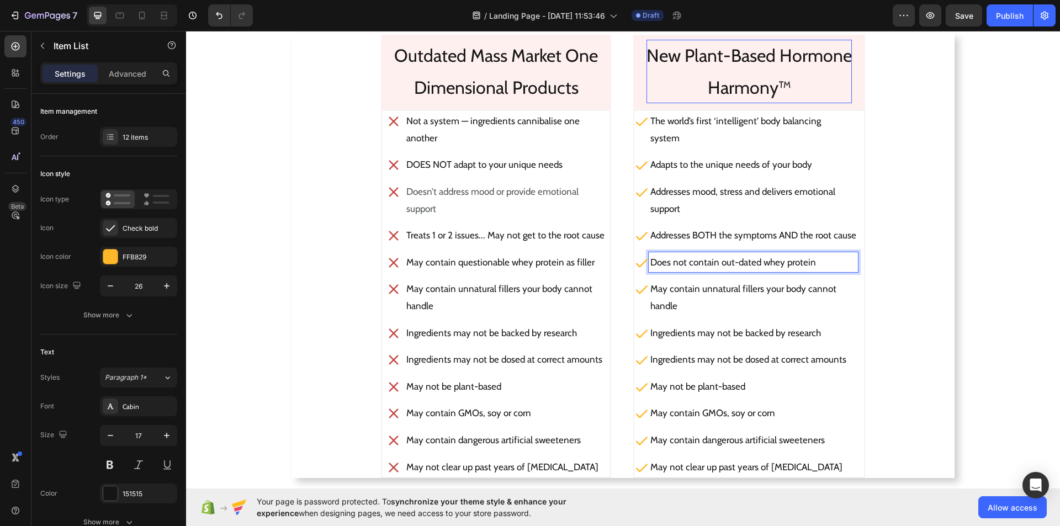
click at [694, 304] on p "handle" at bounding box center [753, 306] width 206 height 17
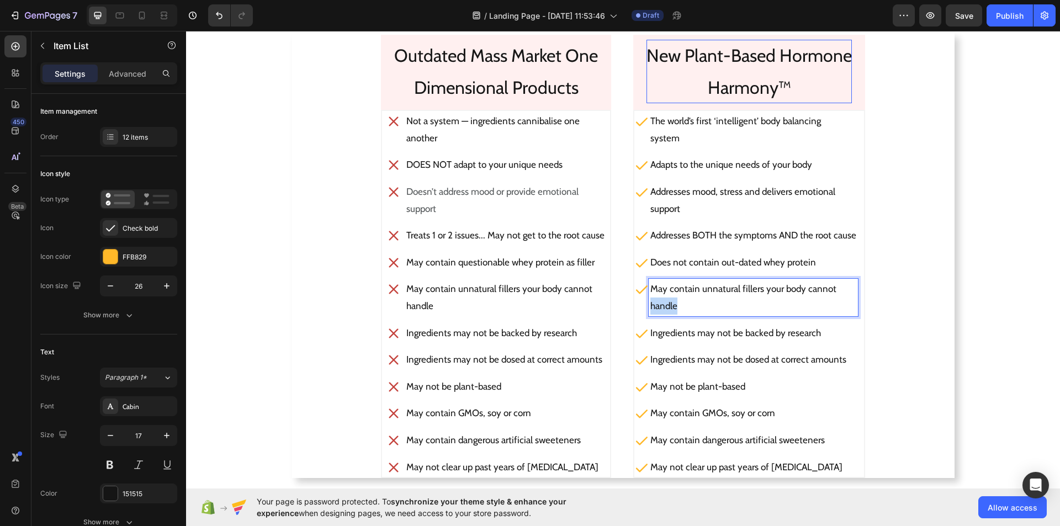
click at [694, 304] on p "handle" at bounding box center [753, 306] width 206 height 17
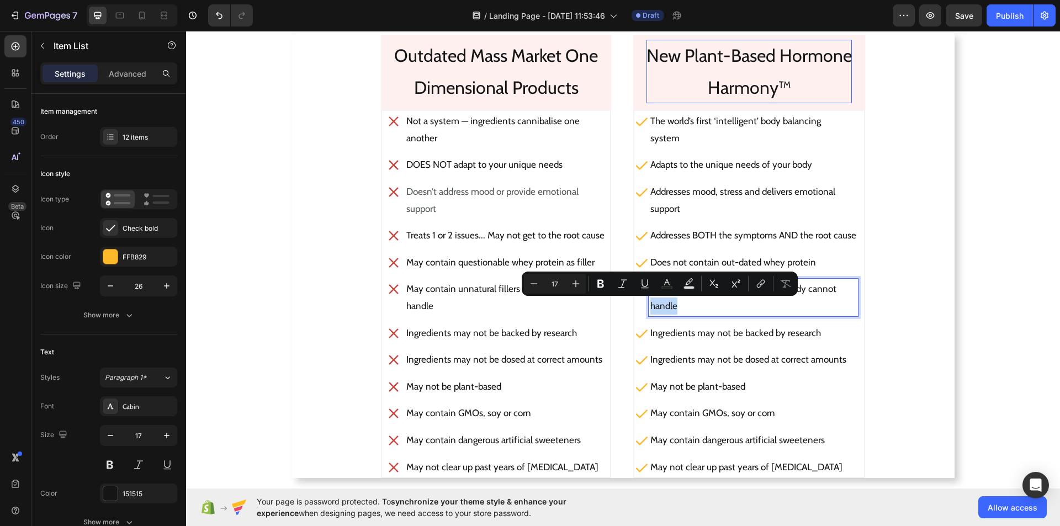
click at [694, 304] on p "handle" at bounding box center [753, 306] width 206 height 17
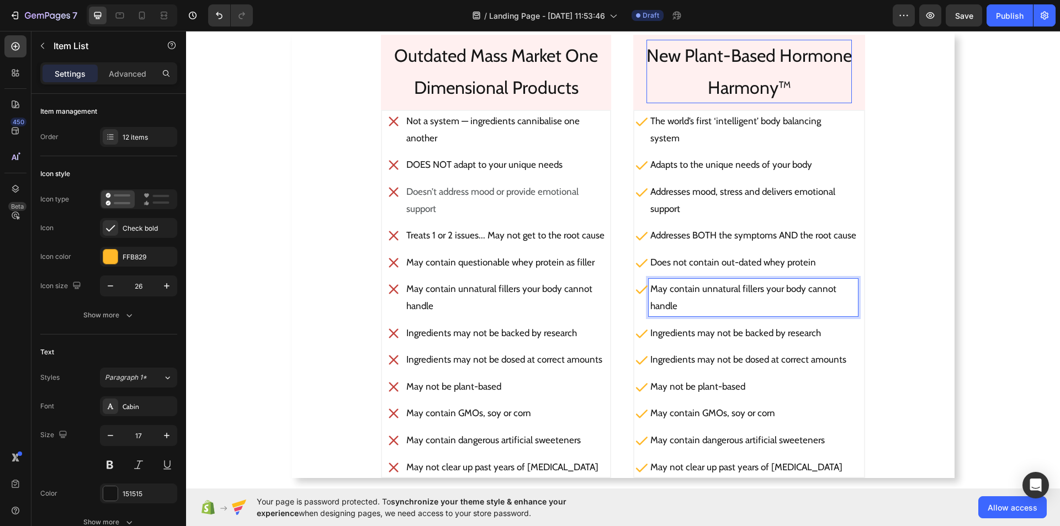
click at [828, 288] on p "May contain unnatural fillers your body cannot" at bounding box center [753, 288] width 206 height 17
click at [692, 301] on p "handle" at bounding box center [753, 306] width 206 height 17
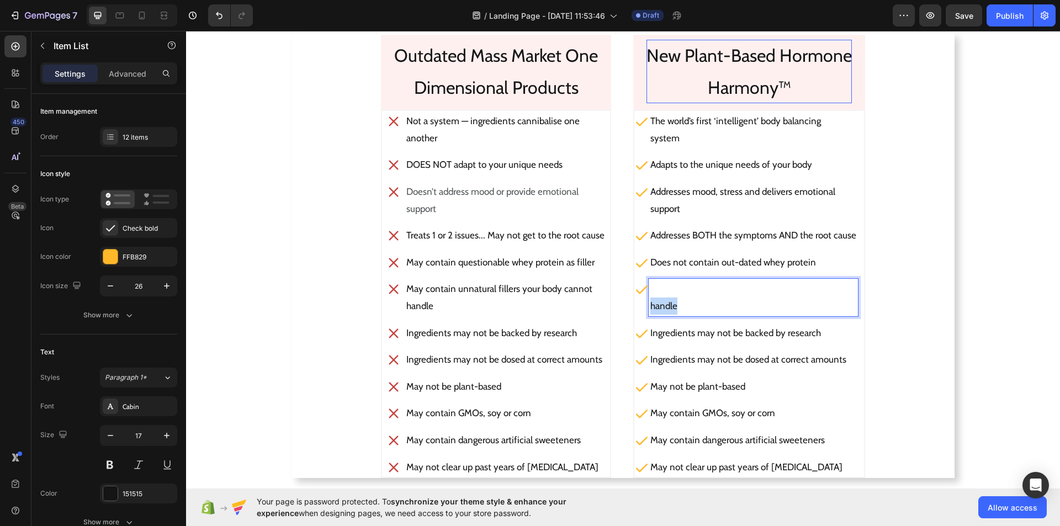
click at [692, 301] on p "handle" at bounding box center [753, 306] width 206 height 17
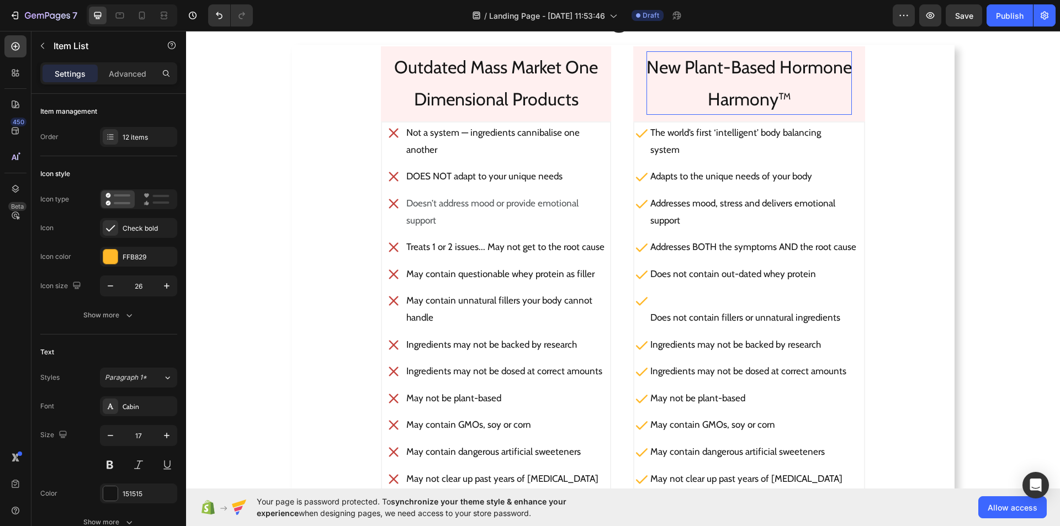
click at [649, 315] on div "Does not contain fillers or unnatural ingredients" at bounding box center [753, 308] width 209 height 37
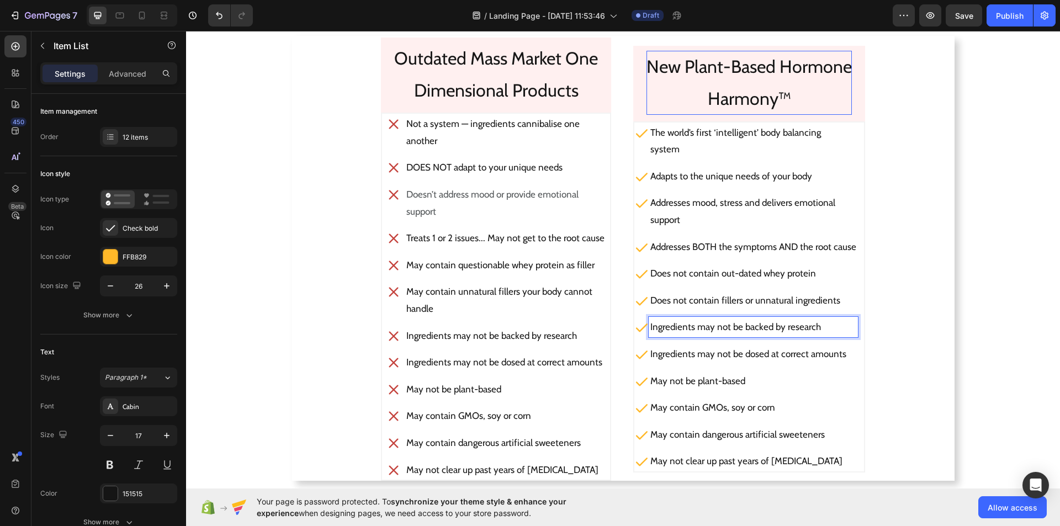
click at [674, 328] on p "Ingredients may not be backed by research" at bounding box center [753, 326] width 206 height 17
click at [816, 328] on p "Ingredients may not be backed by research" at bounding box center [753, 326] width 206 height 17
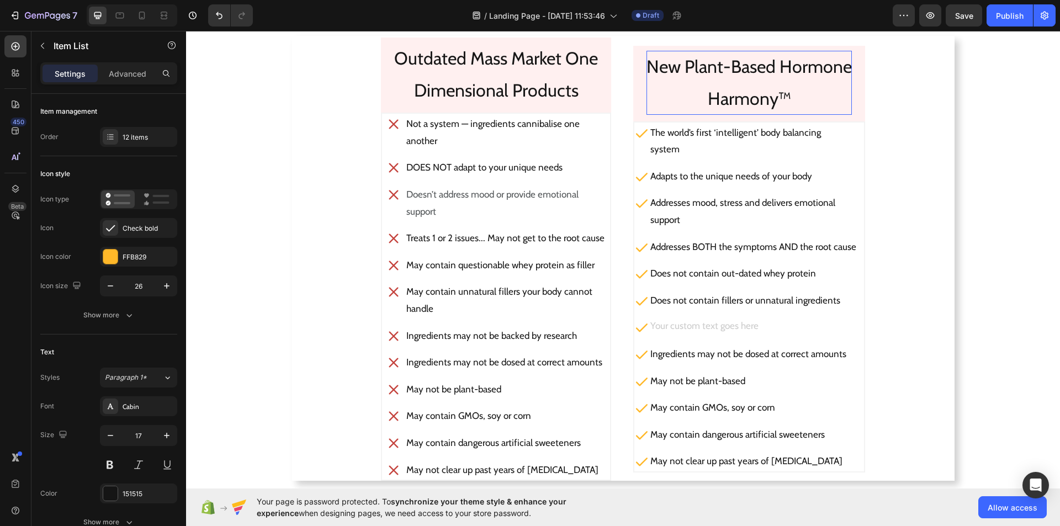
scroll to position [1749, 0]
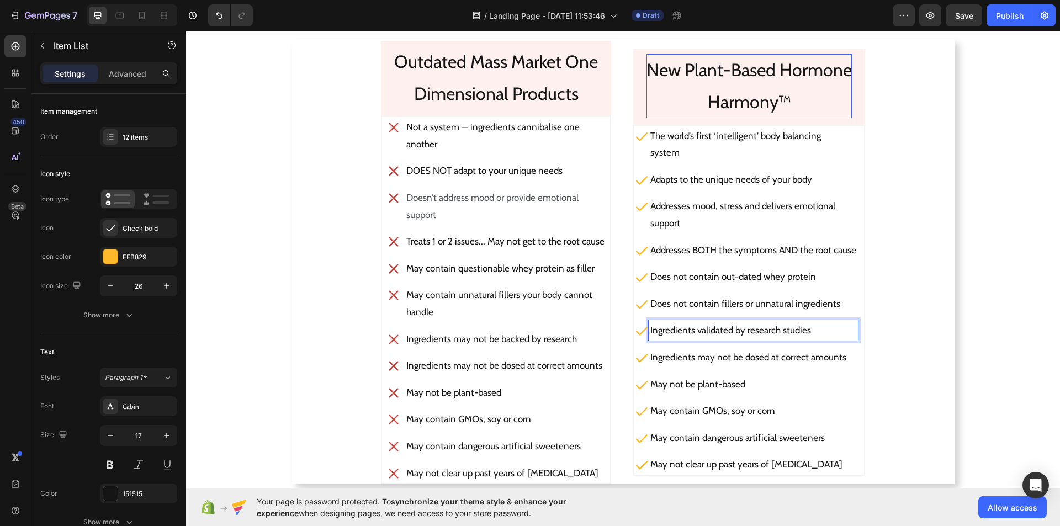
click at [843, 359] on p "Ingredients may not be dosed at correct amounts" at bounding box center [753, 357] width 206 height 17
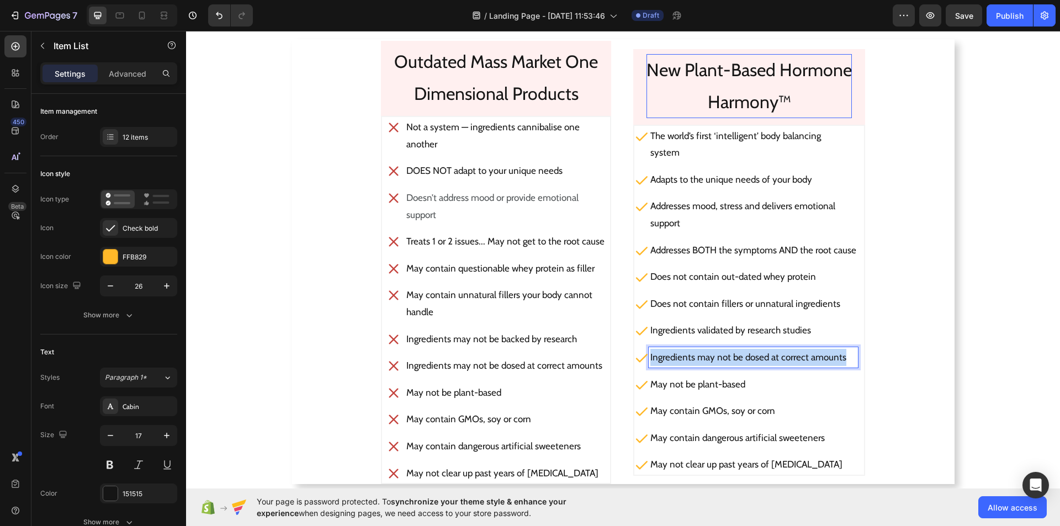
click at [843, 359] on p "Ingredients may not be dosed at correct amounts" at bounding box center [753, 357] width 206 height 17
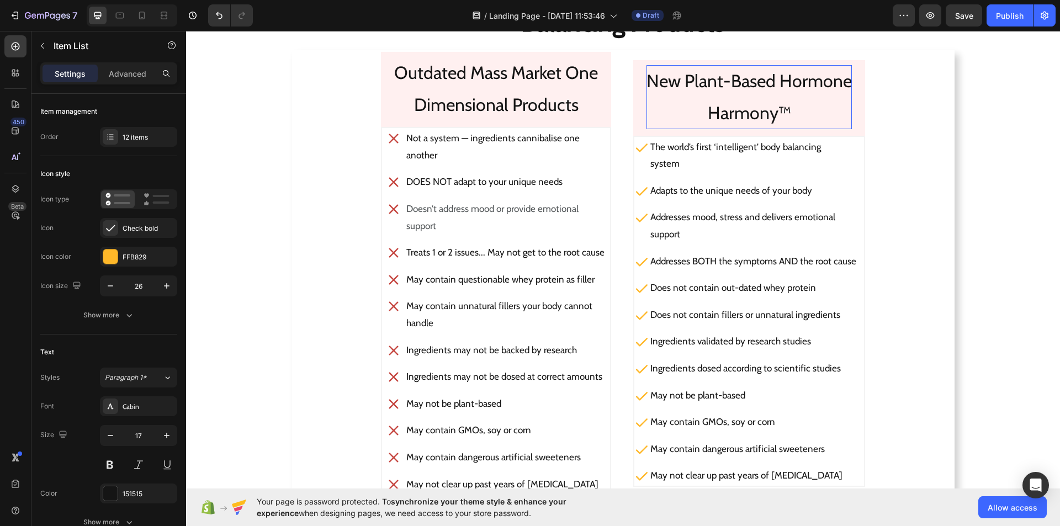
scroll to position [1746, 0]
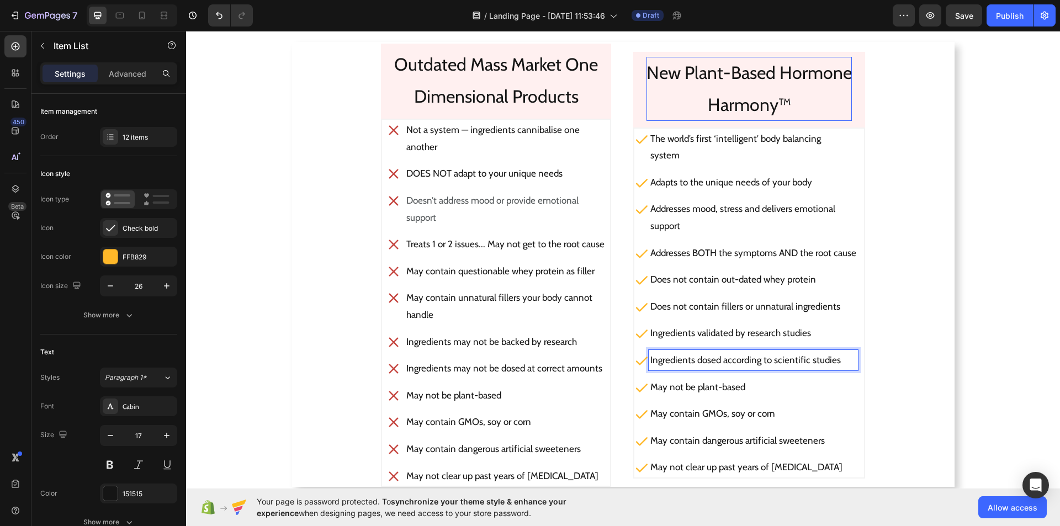
click at [714, 390] on p "May not be plant-based" at bounding box center [753, 387] width 206 height 17
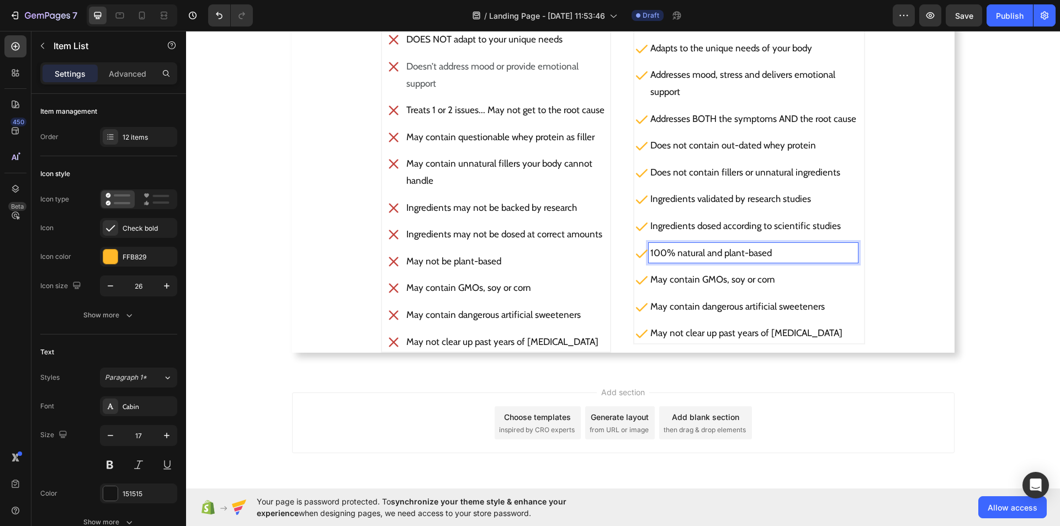
scroll to position [1885, 0]
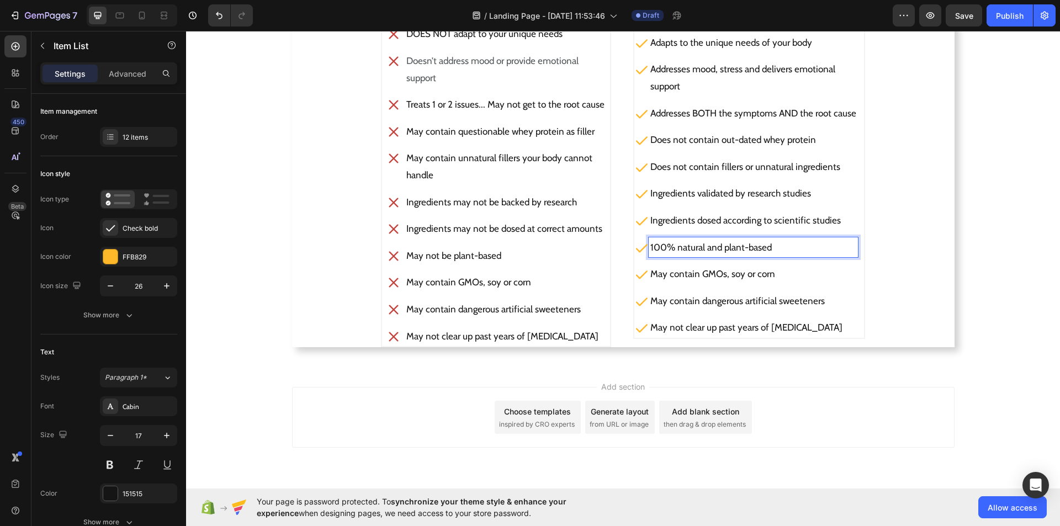
click at [751, 267] on p "May contain GMOs, soy or corn" at bounding box center [753, 273] width 206 height 17
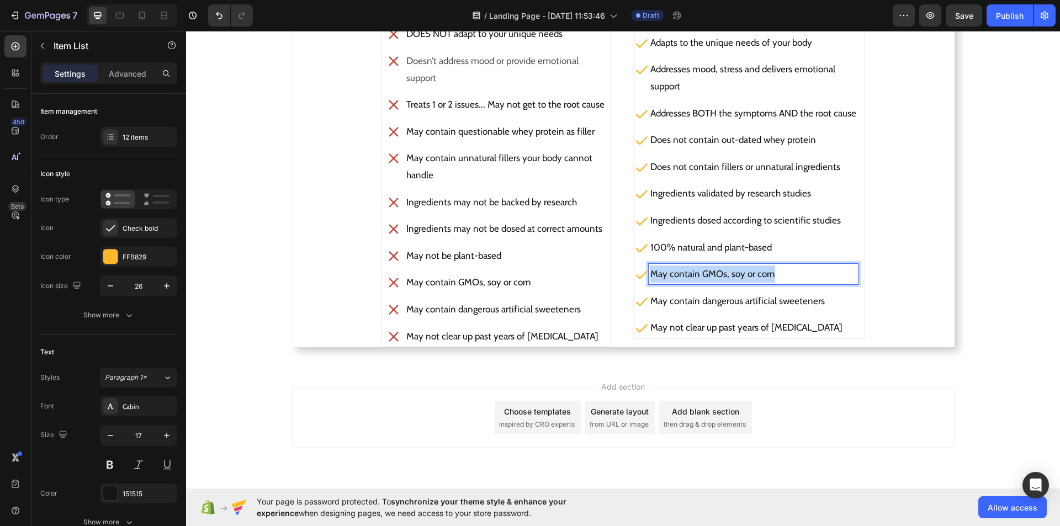
click at [751, 267] on p "May contain GMOs, soy or corn" at bounding box center [753, 273] width 206 height 17
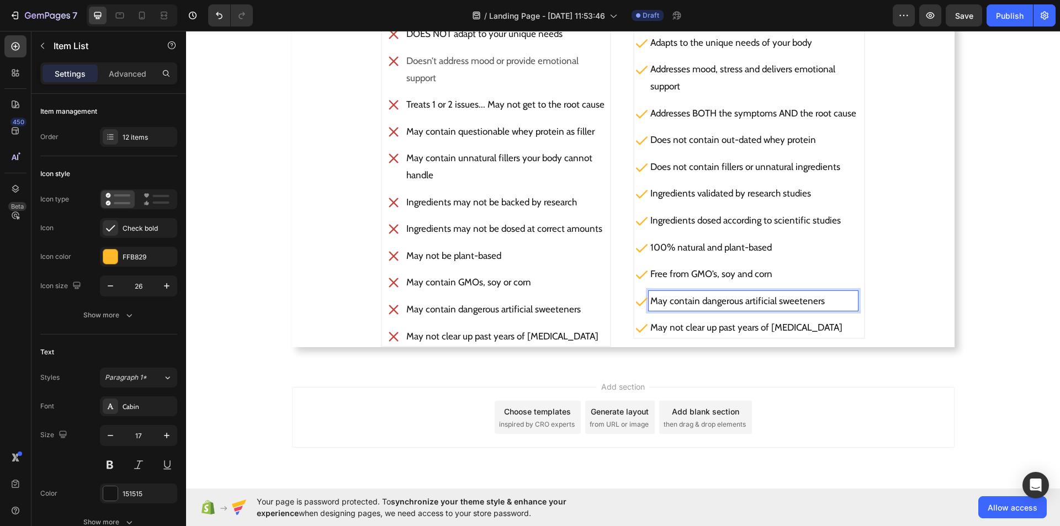
click at [758, 297] on p "May contain dangerous artificial sweeteners" at bounding box center [753, 301] width 206 height 17
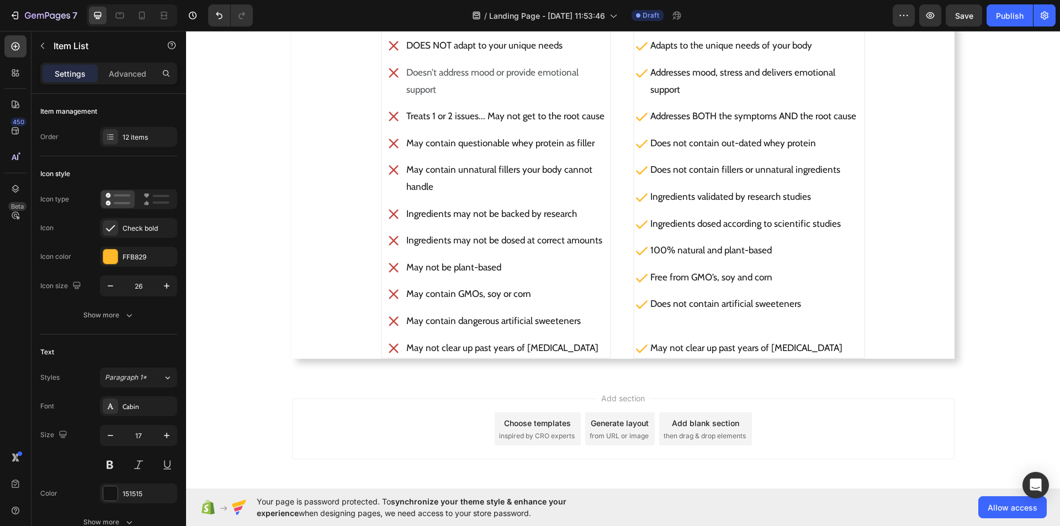
scroll to position [1883, 0]
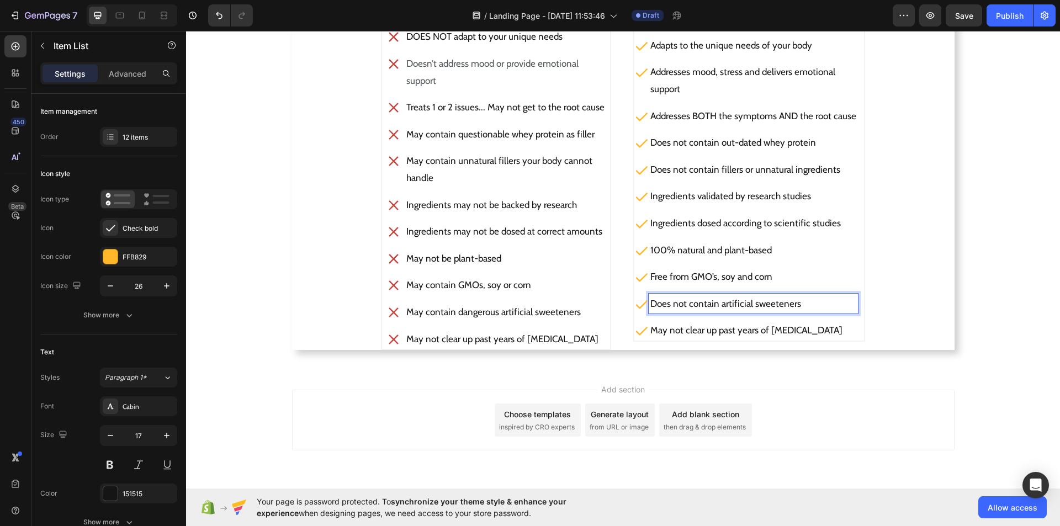
click at [806, 325] on p "May not clear up past years of [MEDICAL_DATA]" at bounding box center [753, 330] width 206 height 17
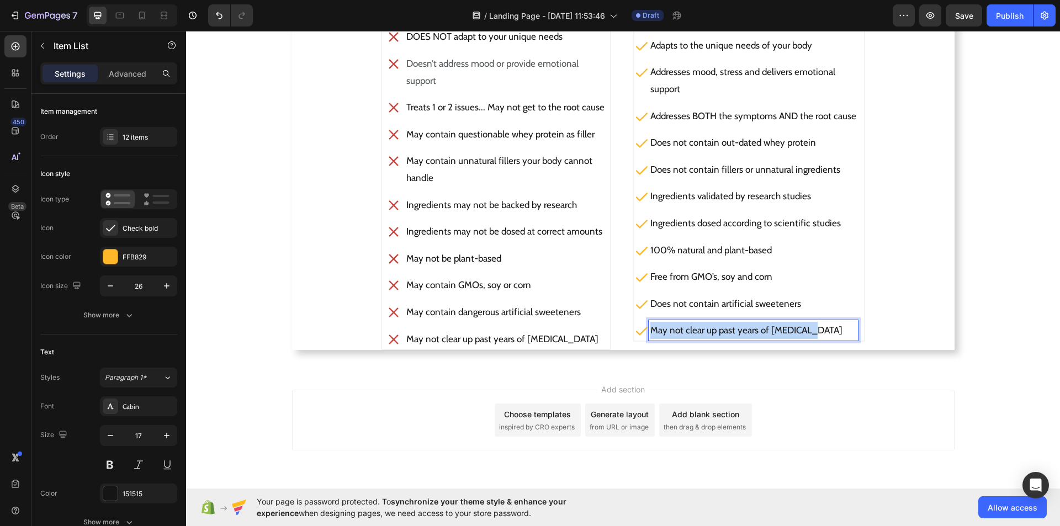
click at [806, 325] on p "May not clear up past years of [MEDICAL_DATA]" at bounding box center [753, 330] width 206 height 17
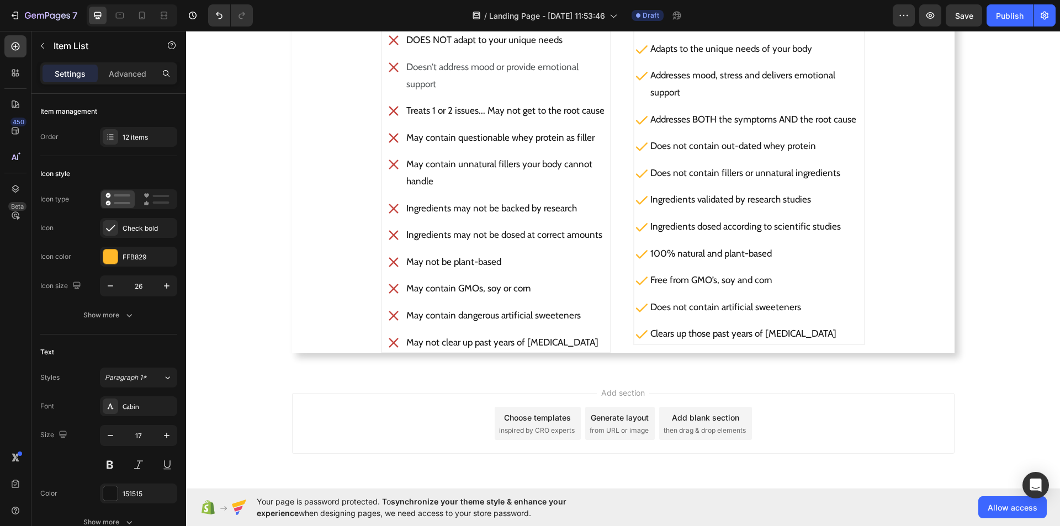
scroll to position [1871, 0]
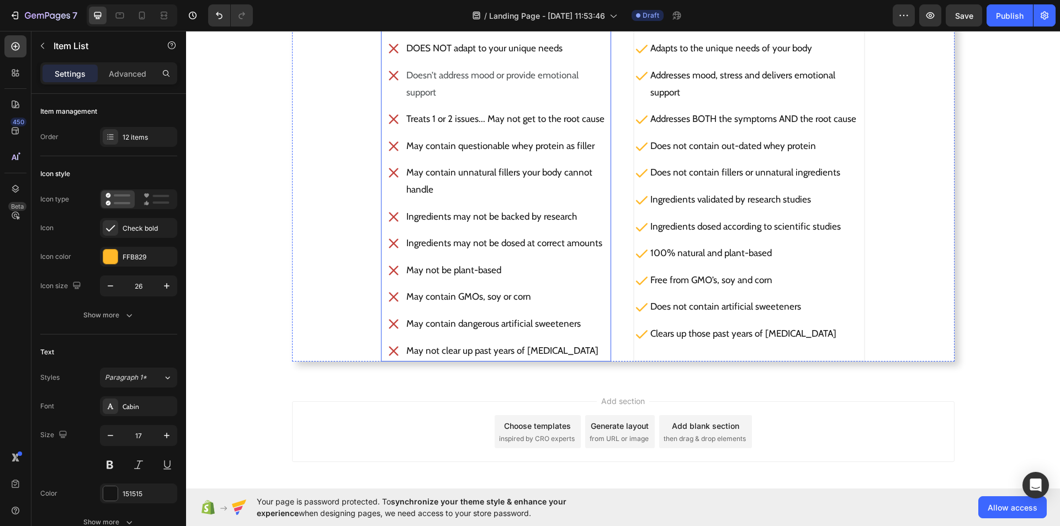
click at [579, 350] on p "May not clear up past years of [MEDICAL_DATA]" at bounding box center [505, 350] width 198 height 17
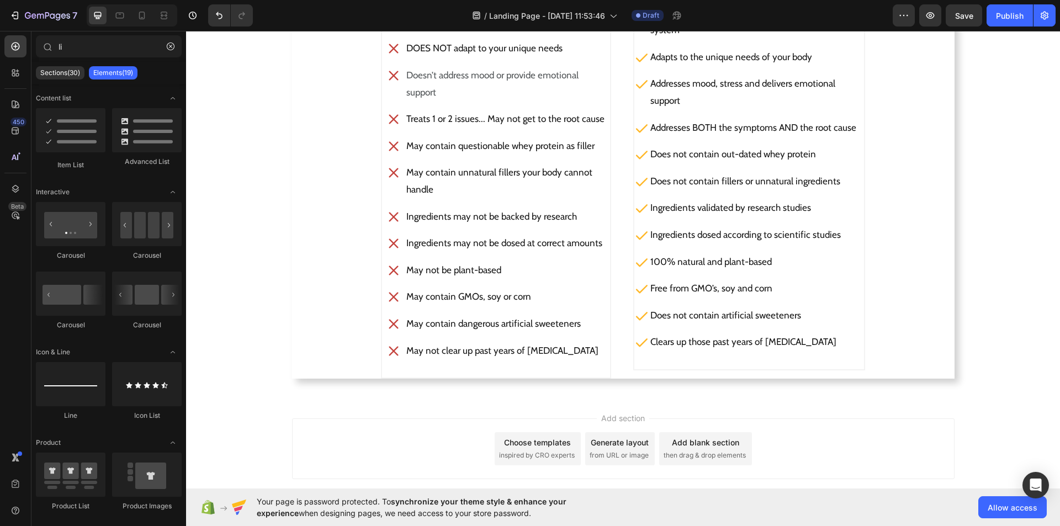
click at [425, 407] on div "Add section Choose templates inspired by CRO experts Generate layout from URL o…" at bounding box center [623, 464] width 874 height 136
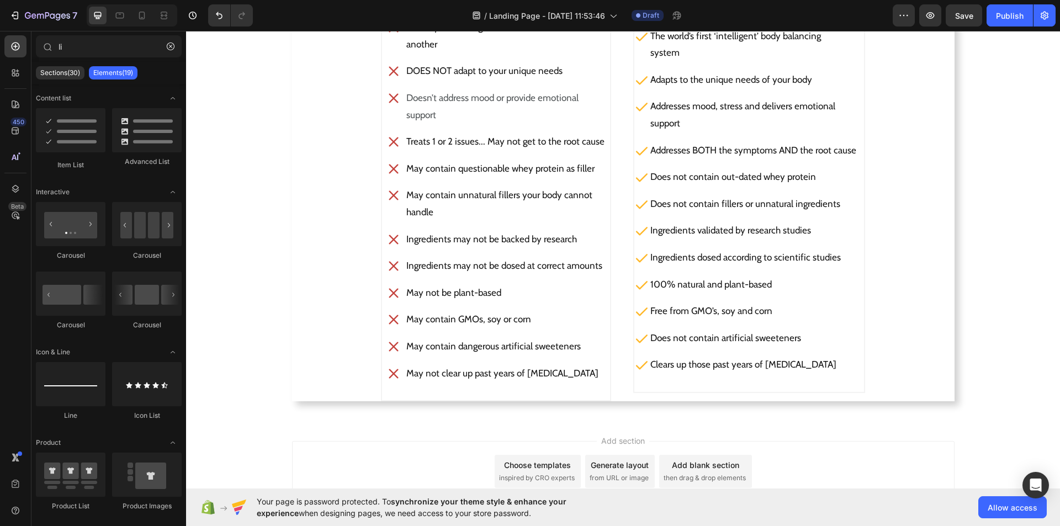
scroll to position [1849, 0]
click at [586, 395] on p "Rich Text Editor. Editing area: main" at bounding box center [505, 389] width 198 height 17
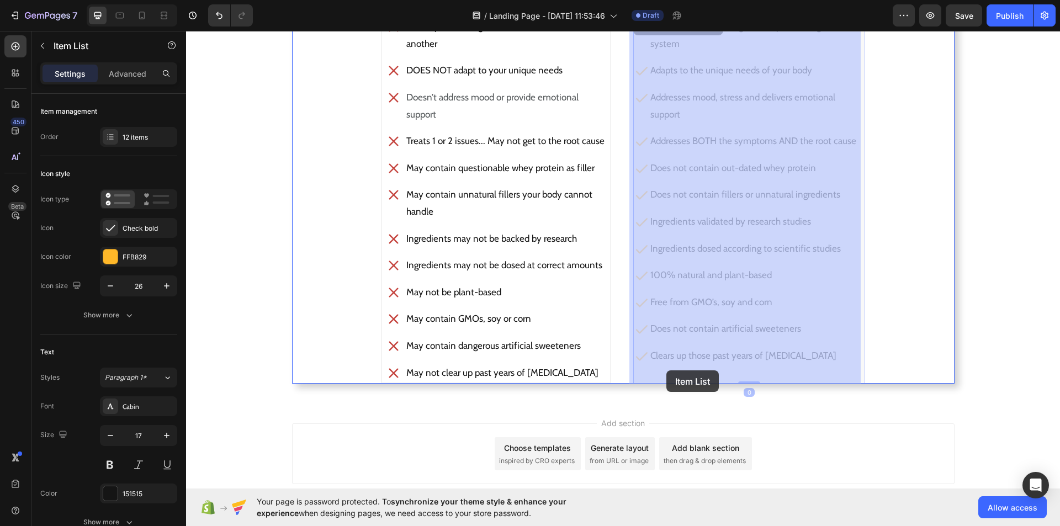
drag, startPoint x: 703, startPoint y: 370, endPoint x: 666, endPoint y: 370, distance: 37.0
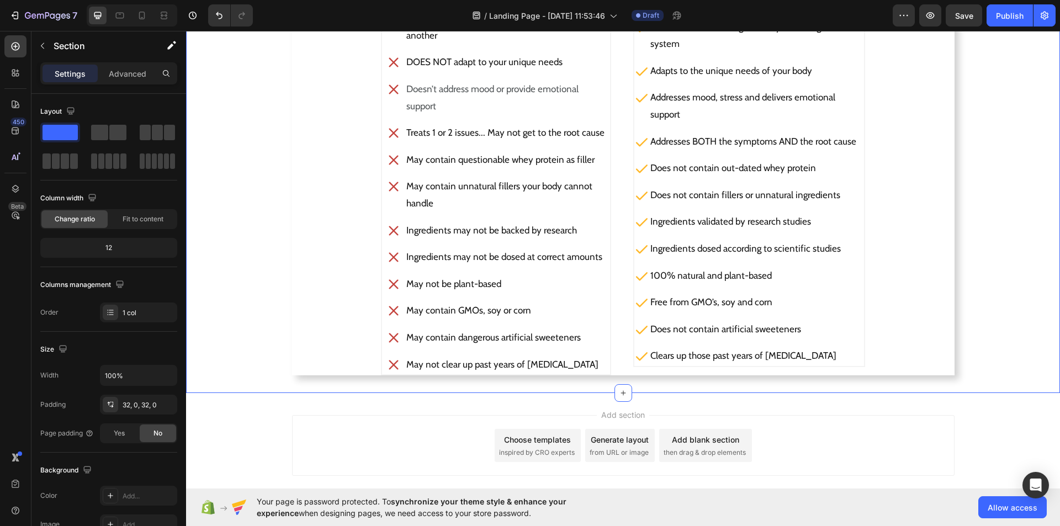
scroll to position [1842, 0]
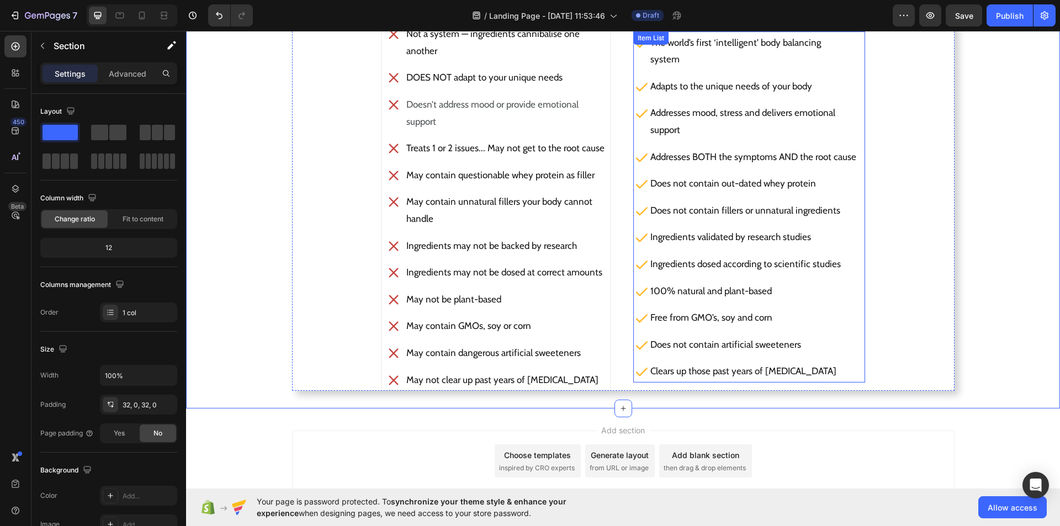
click at [796, 374] on p "Clears up those past years of [MEDICAL_DATA]" at bounding box center [753, 371] width 206 height 17
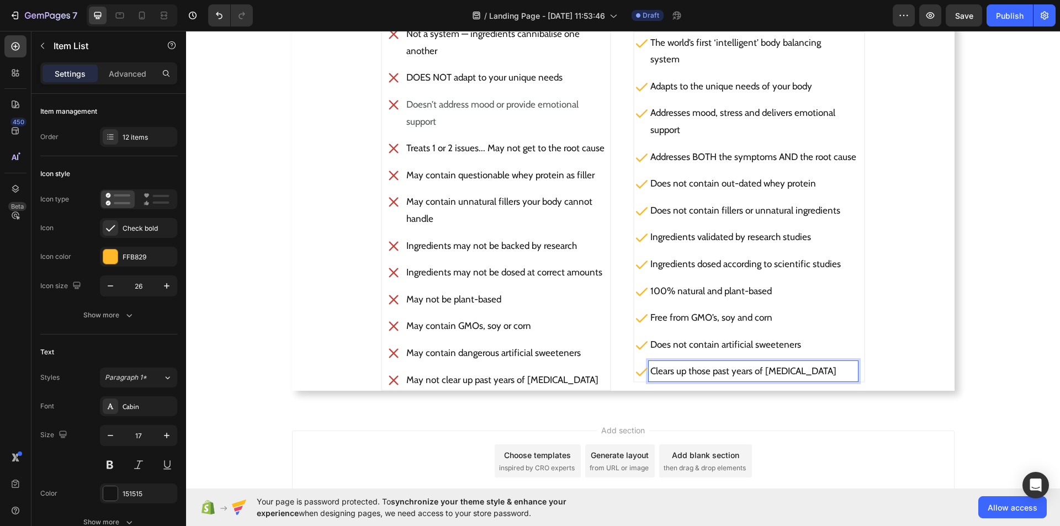
click at [802, 374] on p "Clears up those past years of [MEDICAL_DATA]" at bounding box center [753, 371] width 206 height 17
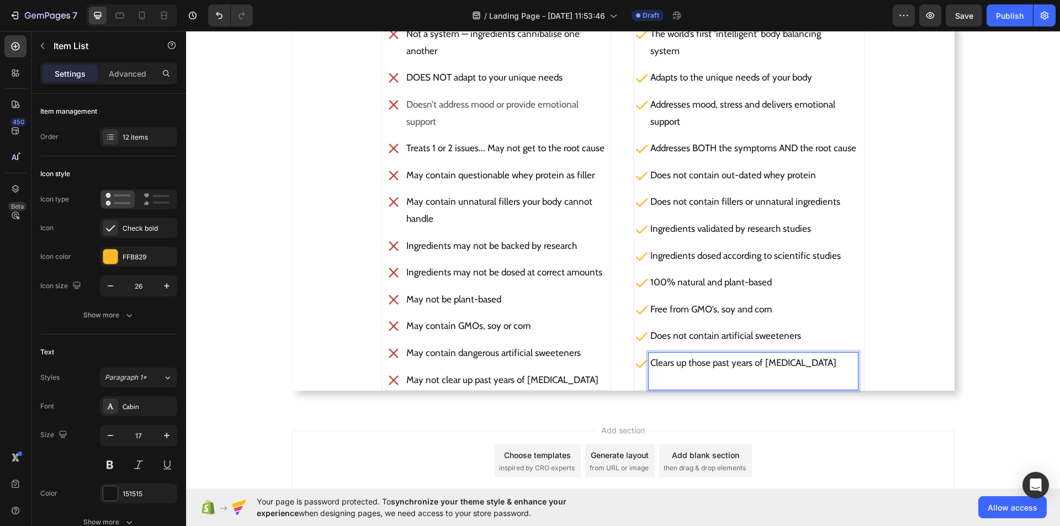
scroll to position [1834, 0]
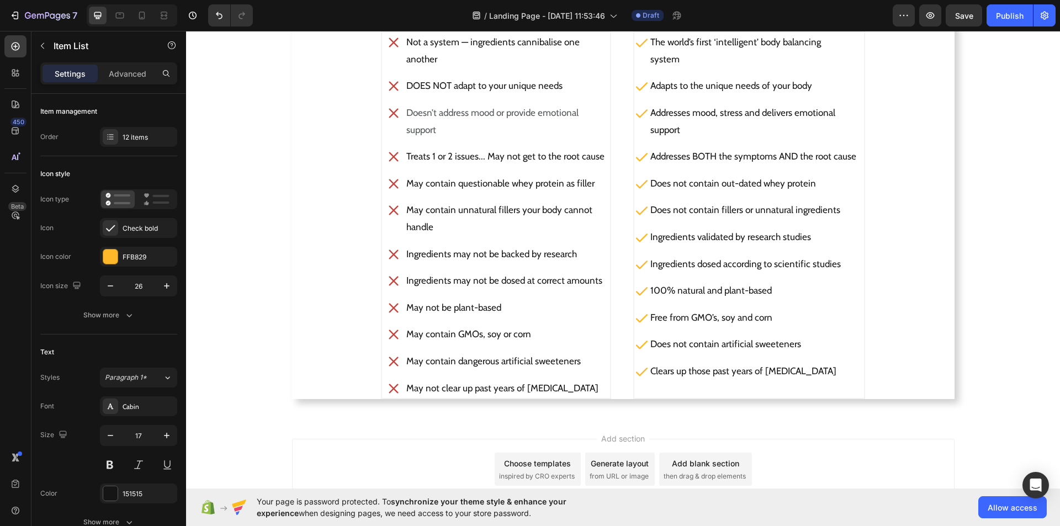
click at [644, 395] on div "Clears up those past years of [MEDICAL_DATA]" at bounding box center [746, 379] width 224 height 37
click at [650, 393] on p "Rich Text Editor. Editing area: main" at bounding box center [753, 388] width 206 height 17
click at [649, 396] on div "Clears up those past years of [MEDICAL_DATA]" at bounding box center [753, 379] width 209 height 37
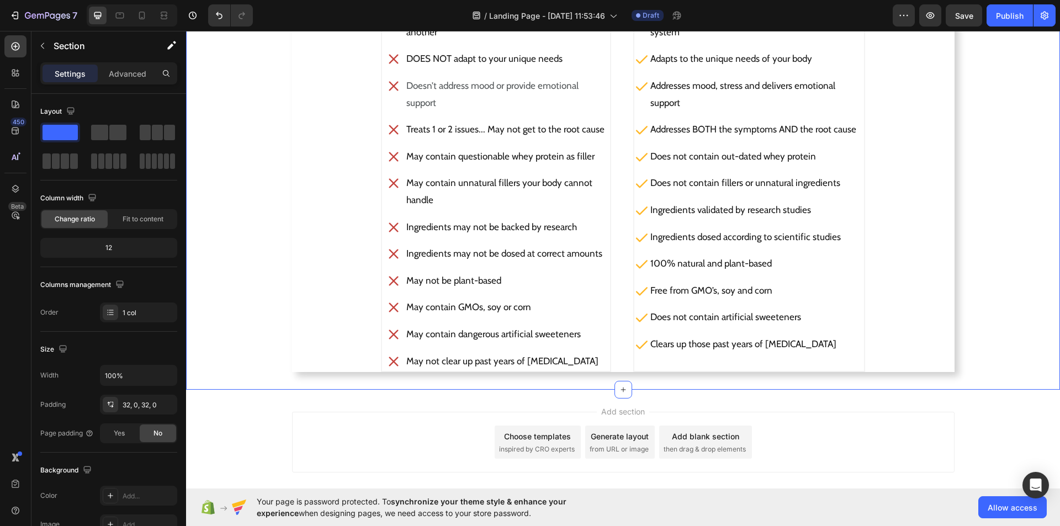
scroll to position [1861, 0]
click at [651, 363] on p "Rich Text Editor. Editing area: main" at bounding box center [753, 360] width 206 height 17
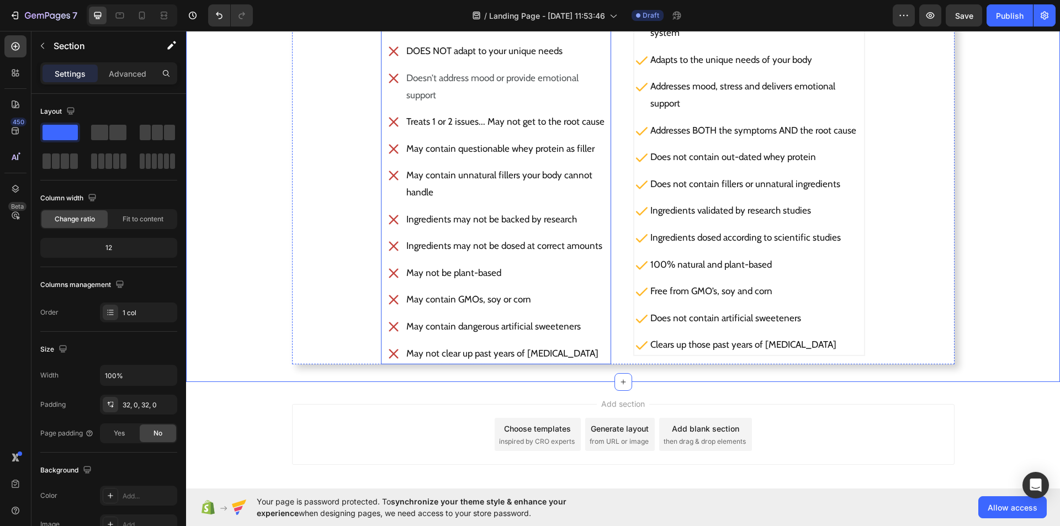
scroll to position [1825, 0]
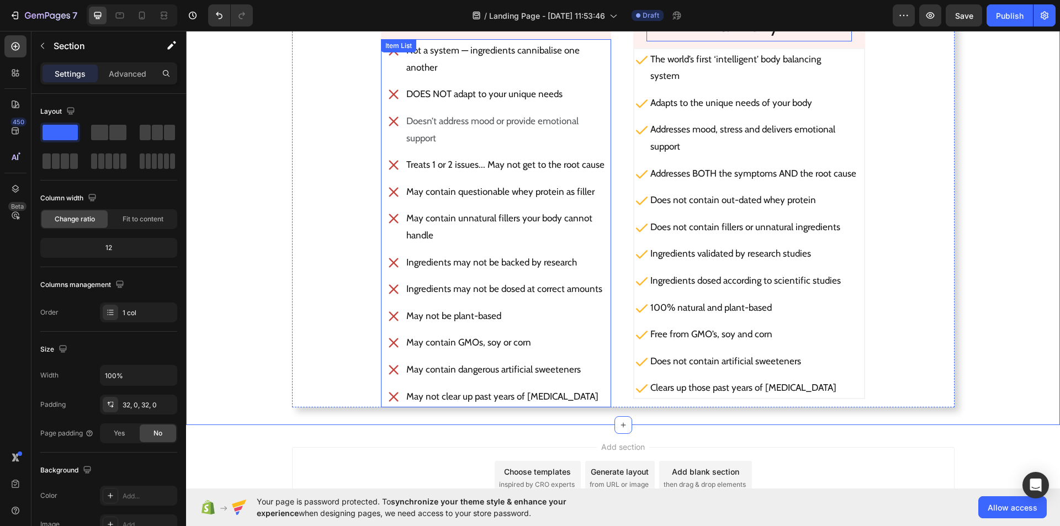
click at [401, 207] on div "Not a system — ingredients cannibalise one another DOES NOT adapt to your uniqu…" at bounding box center [496, 223] width 220 height 366
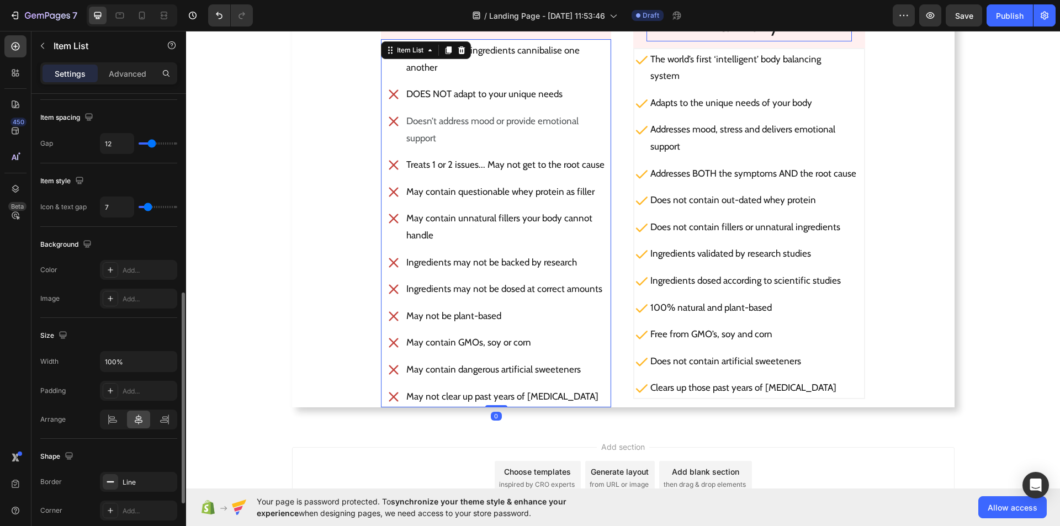
scroll to position [442, 0]
type input "3"
type input "4"
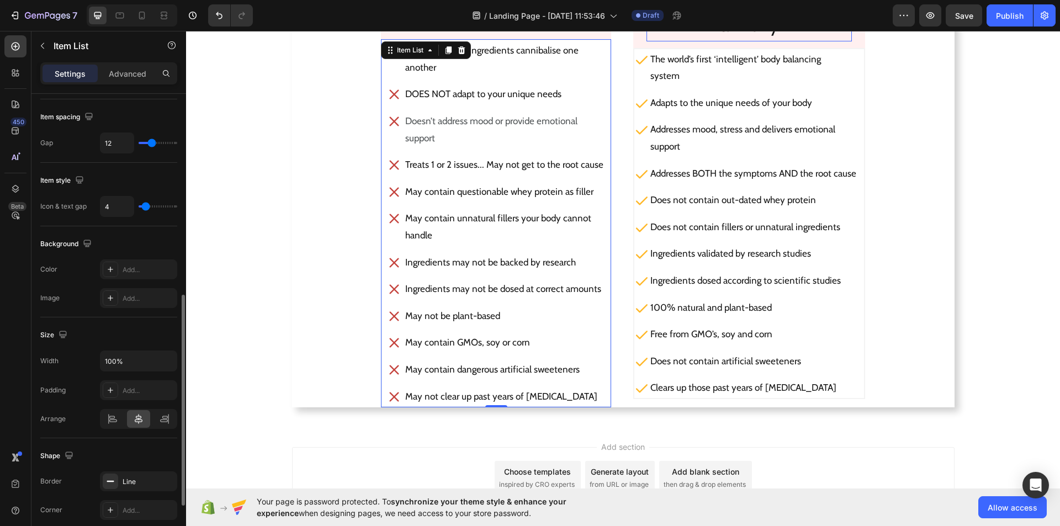
type input "5"
type input "8"
type input "10"
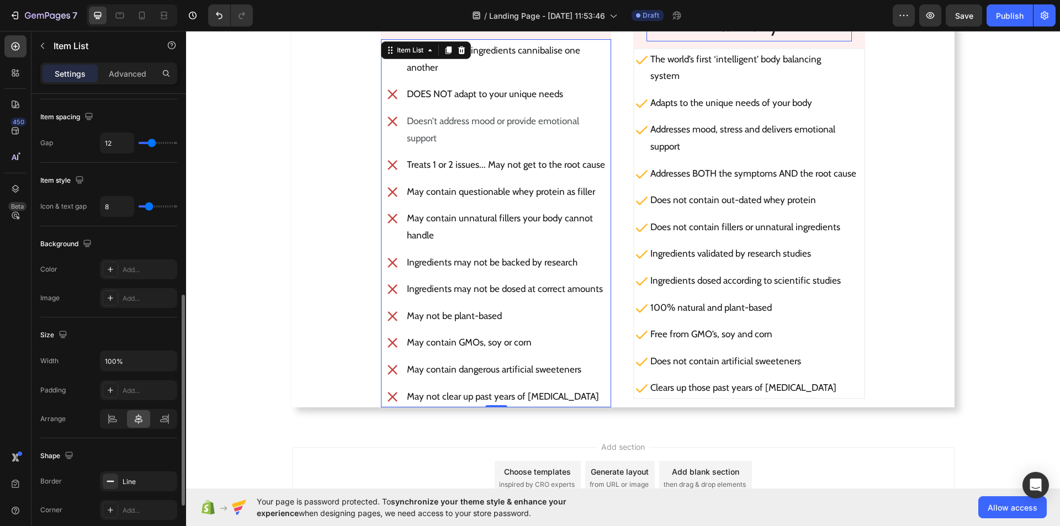
type input "10"
type input "11"
type input "12"
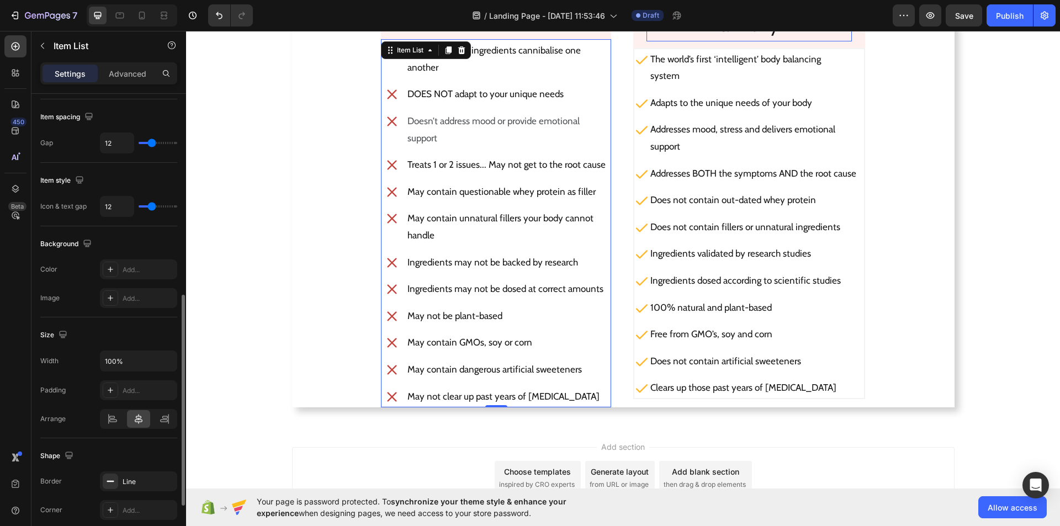
type input "13"
type input "12"
type input "10"
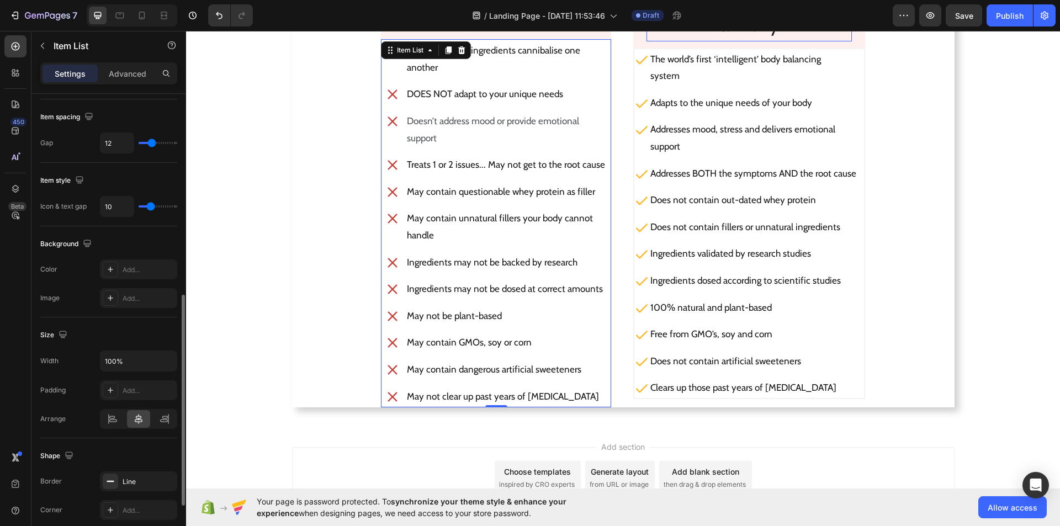
drag, startPoint x: 145, startPoint y: 204, endPoint x: 150, endPoint y: 202, distance: 5.8
type input "10"
click at [150, 205] on input "range" at bounding box center [158, 206] width 39 height 2
click at [670, 158] on div "The world’s first ‘intelligent’ body balancing system Adapts to the unique need…" at bounding box center [746, 223] width 224 height 349
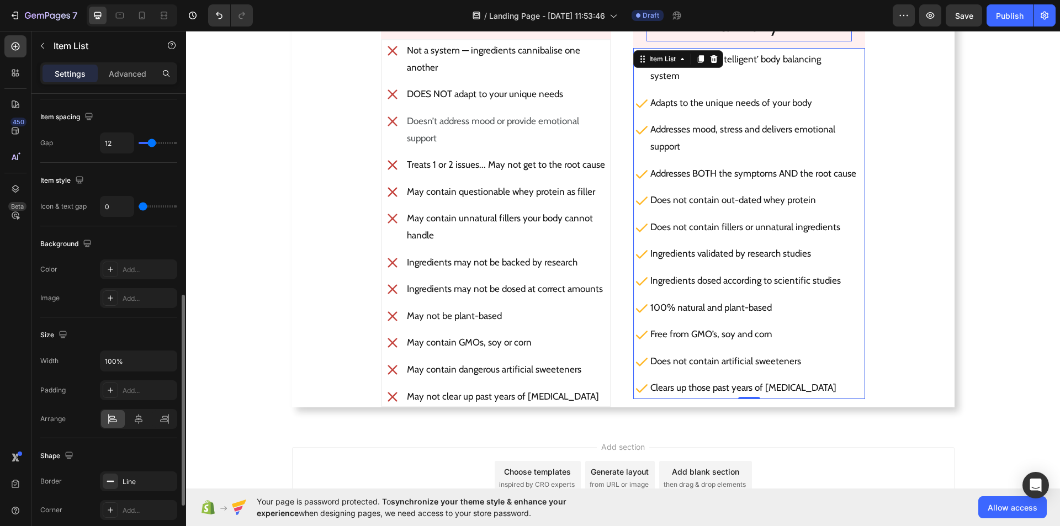
type input "1"
type input "2"
type input "3"
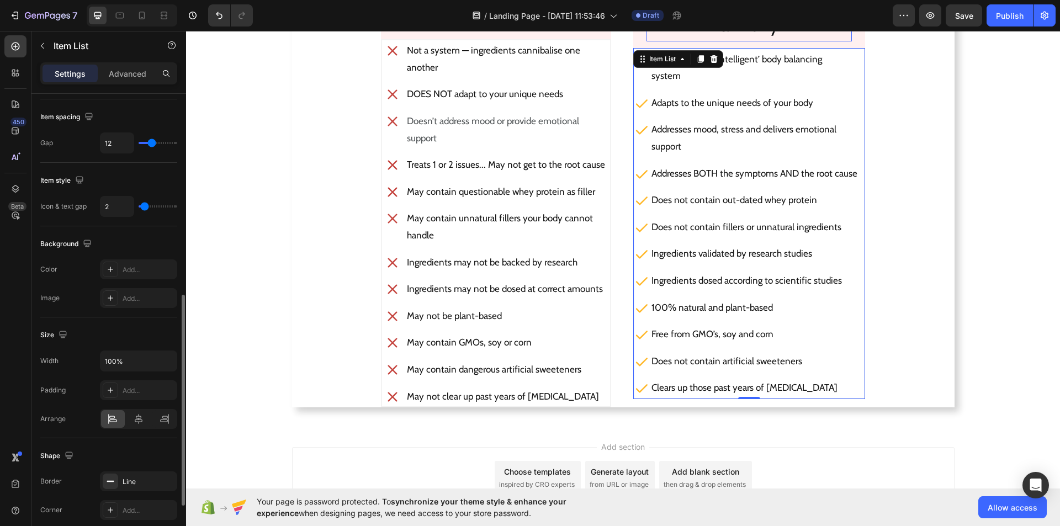
type input "3"
type input "4"
type input "5"
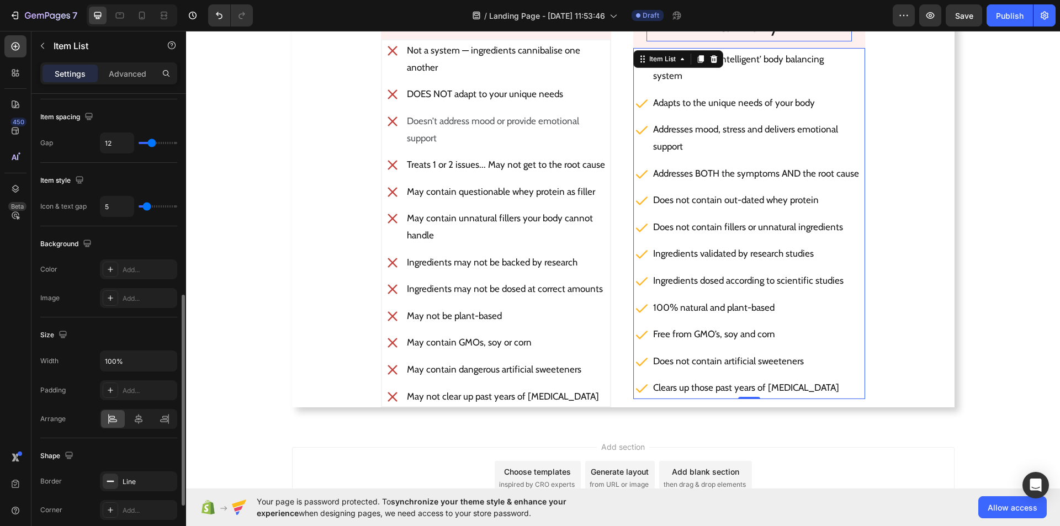
type input "7"
type input "8"
type input "9"
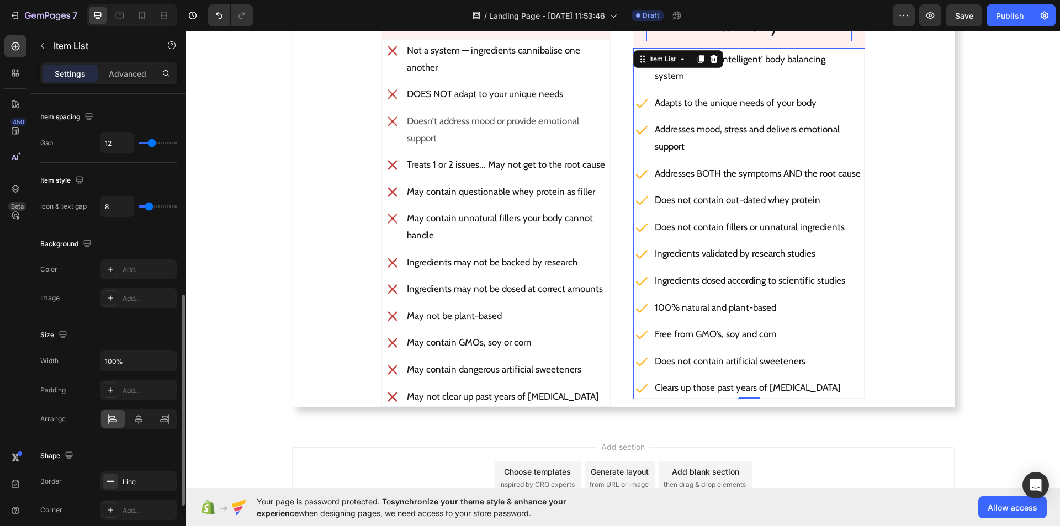
type input "9"
type input "10"
drag, startPoint x: 141, startPoint y: 204, endPoint x: 150, endPoint y: 204, distance: 9.4
type input "10"
click at [150, 205] on input "range" at bounding box center [158, 206] width 39 height 2
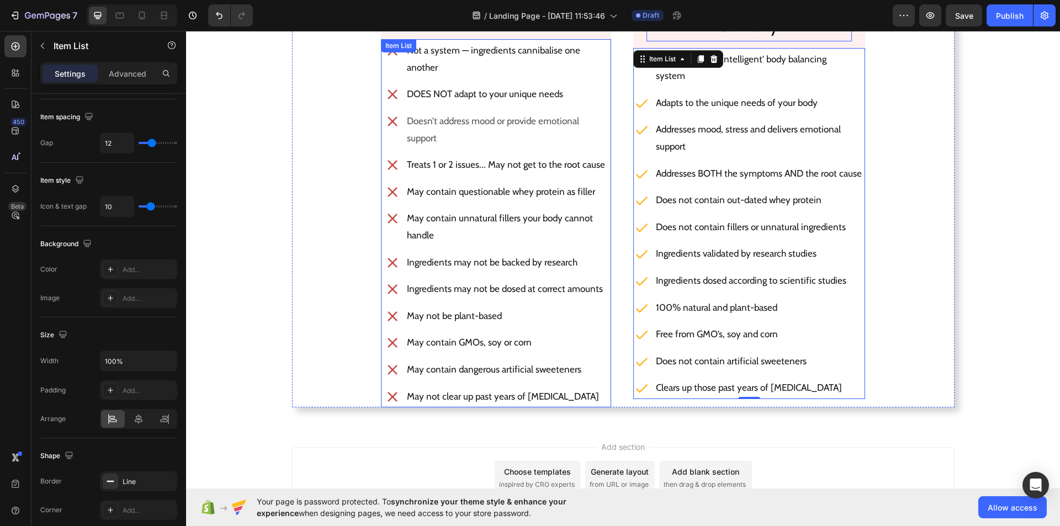
click at [381, 142] on div "Not a system — ingredients cannibalise one another DOES NOT adapt to your uniqu…" at bounding box center [496, 223] width 230 height 368
click at [636, 150] on div "Addresses mood, stress and delivers emotional support" at bounding box center [748, 137] width 229 height 37
click at [136, 417] on icon at bounding box center [138, 418] width 11 height 11
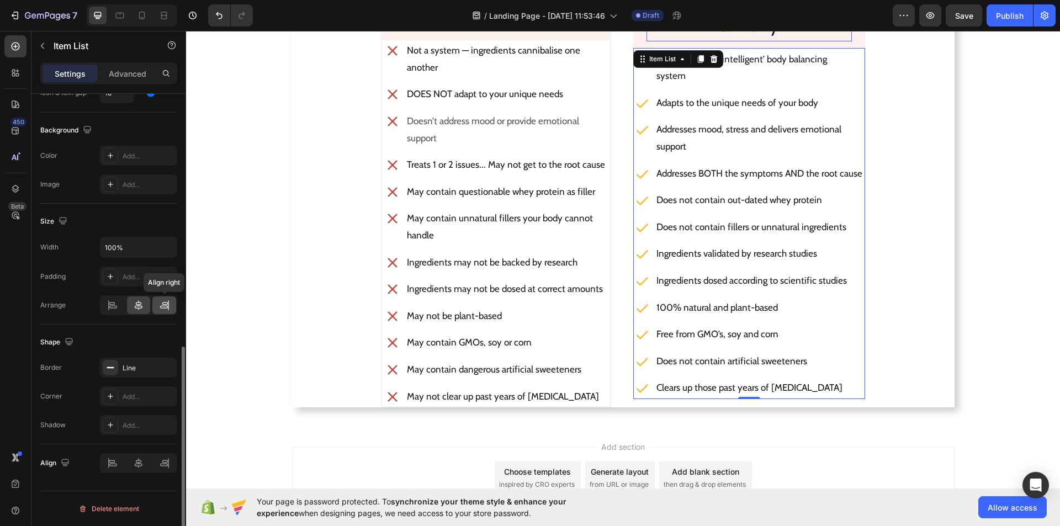
click at [169, 304] on icon at bounding box center [164, 305] width 11 height 11
click at [141, 305] on icon at bounding box center [138, 305] width 11 height 11
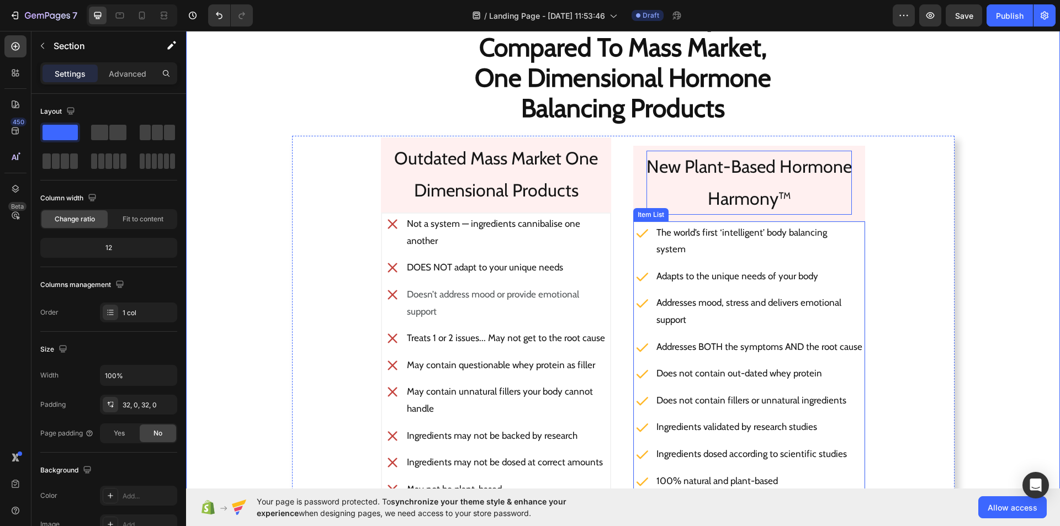
scroll to position [1720, 0]
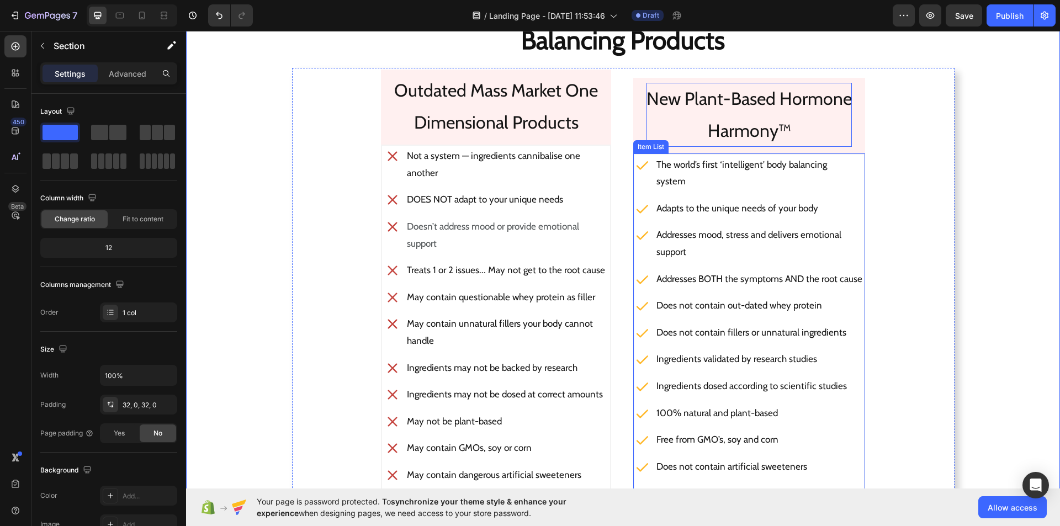
click at [649, 249] on div "Addresses mood, stress and delivers emotional support" at bounding box center [749, 243] width 229 height 37
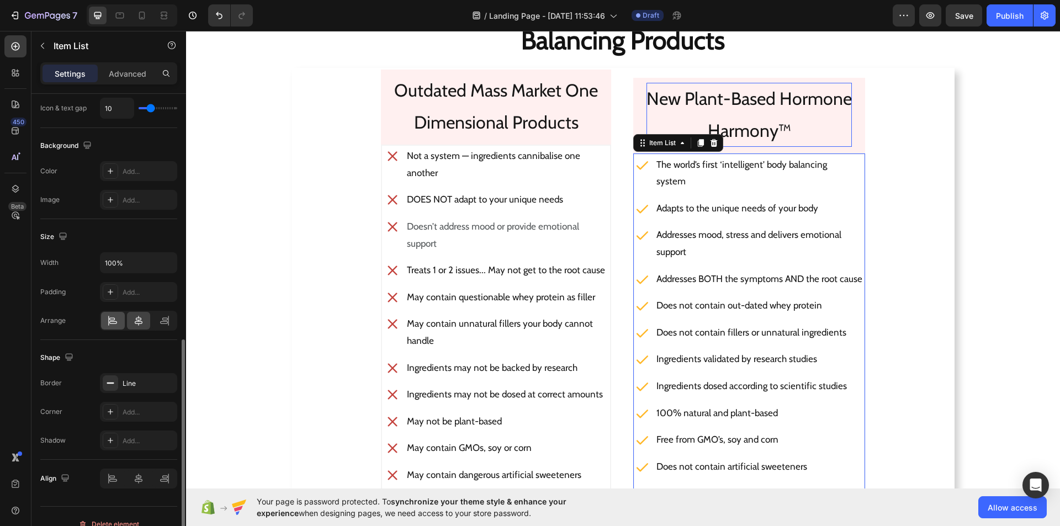
scroll to position [541, 0]
click at [113, 314] on div at bounding box center [113, 320] width 24 height 18
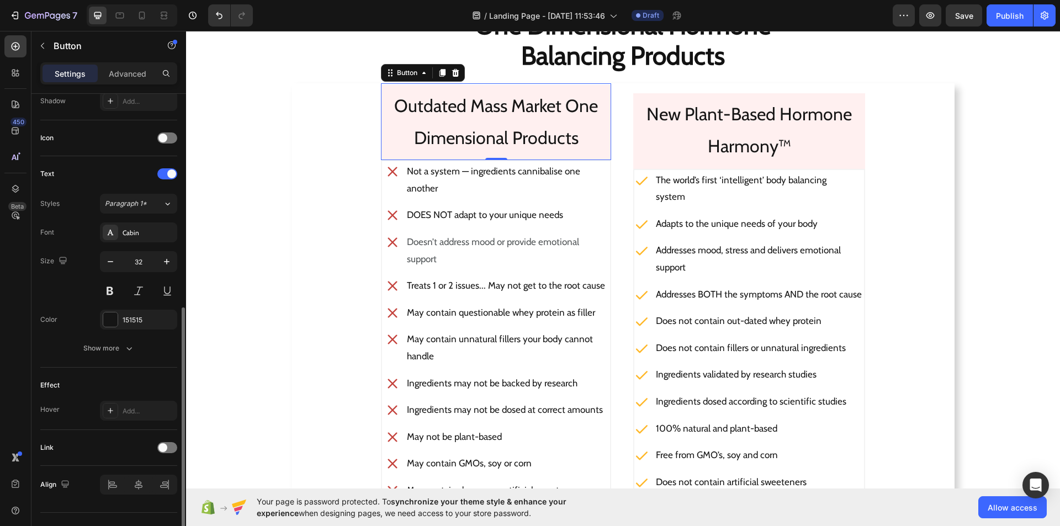
scroll to position [328, 0]
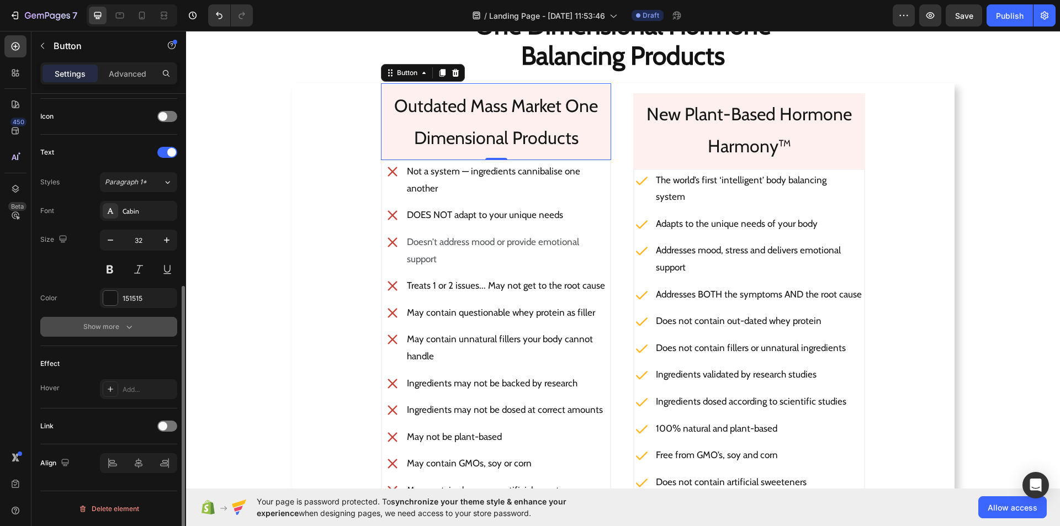
click at [129, 325] on icon "button" at bounding box center [129, 326] width 11 height 11
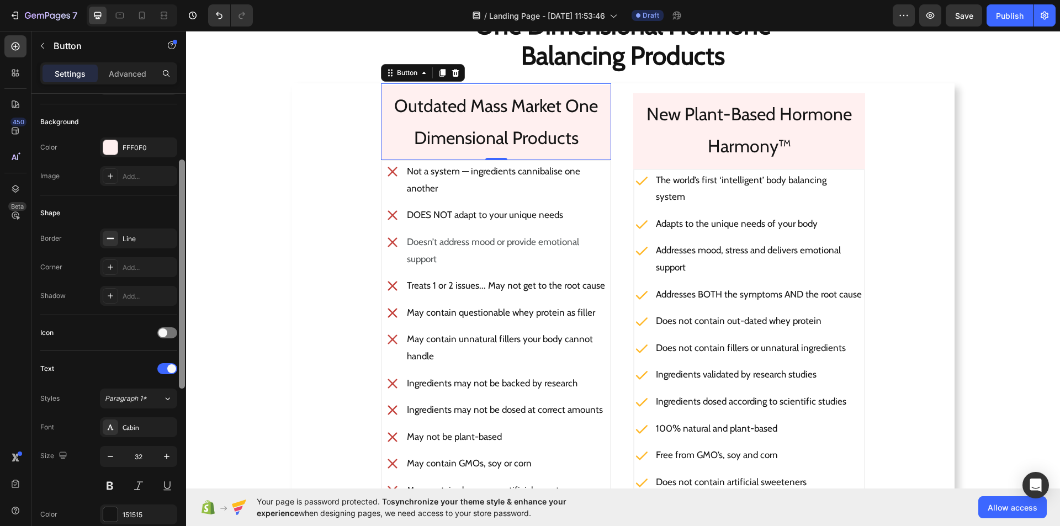
scroll to position [109, 0]
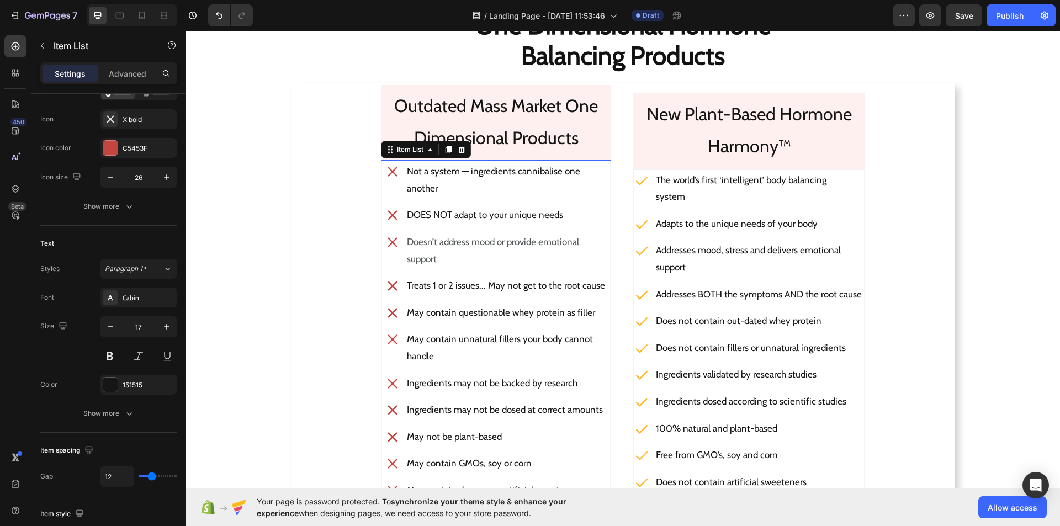
click at [383, 257] on div "Not a system — ingredients cannibalise one another DOES NOT adapt to your uniqu…" at bounding box center [496, 344] width 230 height 368
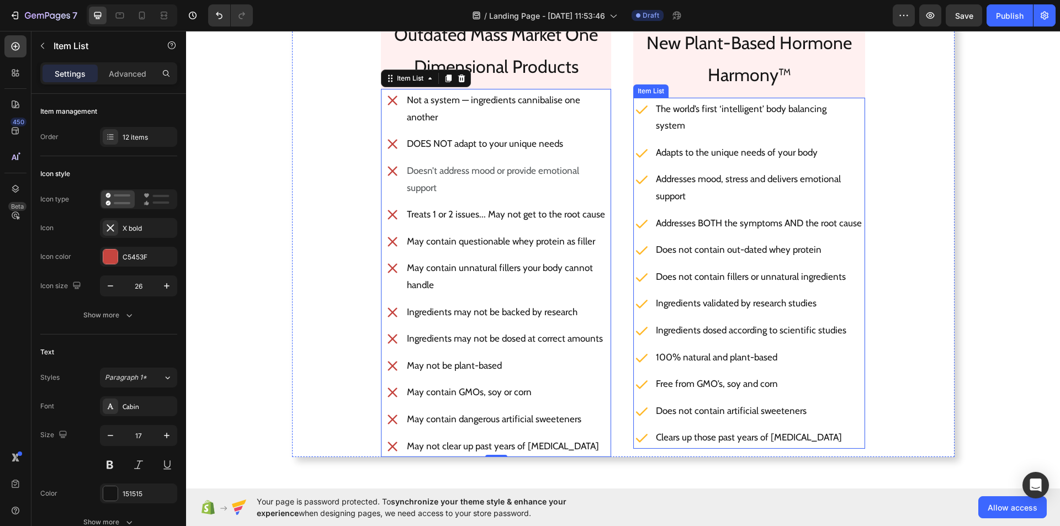
scroll to position [1776, 0]
click at [833, 224] on p "Addresses BOTH the symptoms AND the root cause" at bounding box center [759, 222] width 206 height 17
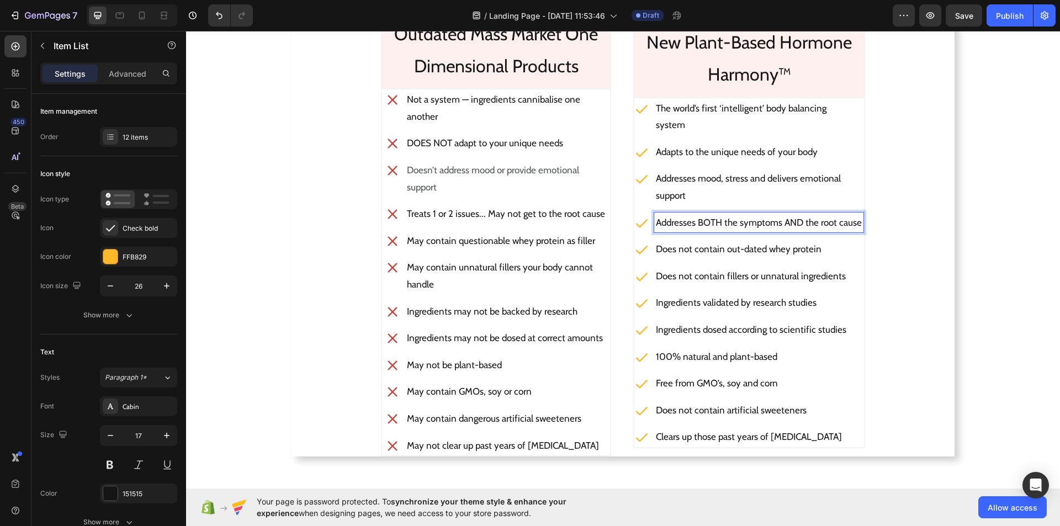
click at [833, 222] on p "Addresses BOTH the symptoms AND the root cause" at bounding box center [759, 222] width 206 height 17
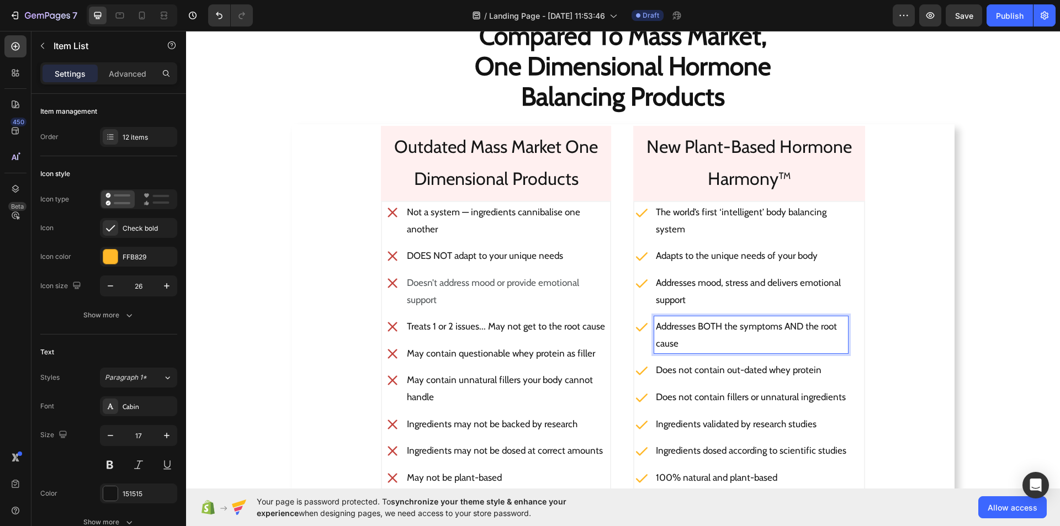
scroll to position [1664, 0]
click at [656, 343] on p "Addresses BOTH the symptoms AND the root cause" at bounding box center [751, 334] width 190 height 34
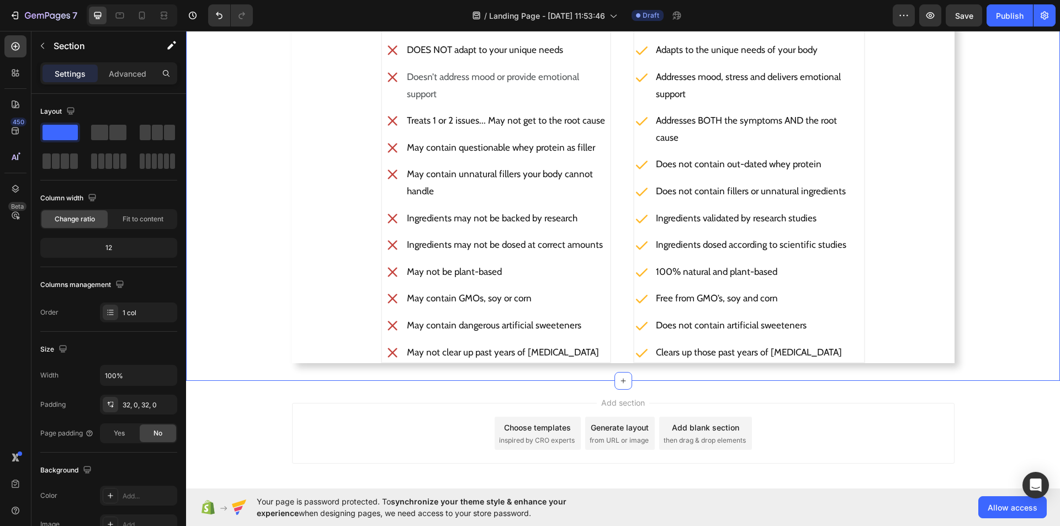
scroll to position [1861, 0]
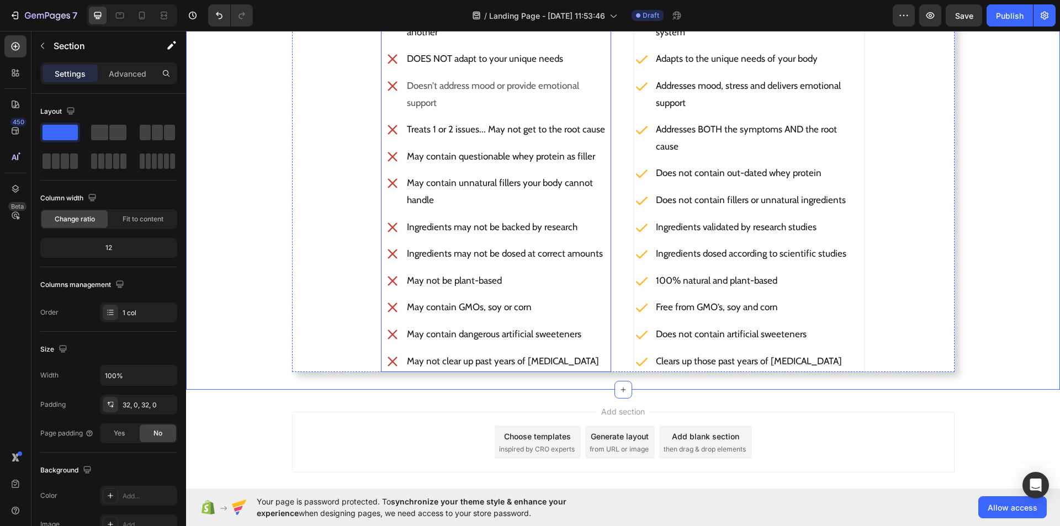
click at [564, 361] on p "May not clear up past years of [MEDICAL_DATA]" at bounding box center [506, 361] width 198 height 17
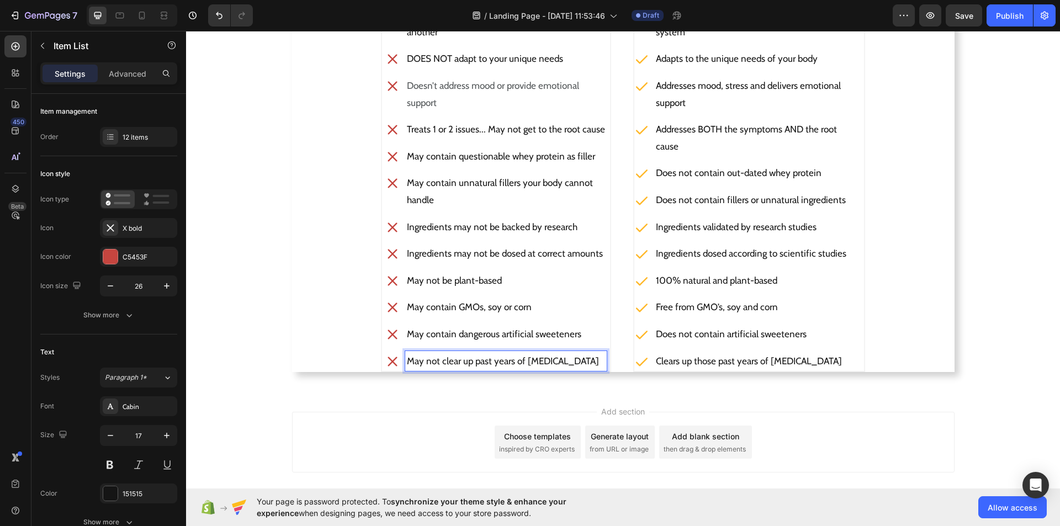
click at [564, 361] on p "May not clear up past years of [MEDICAL_DATA]" at bounding box center [506, 361] width 198 height 17
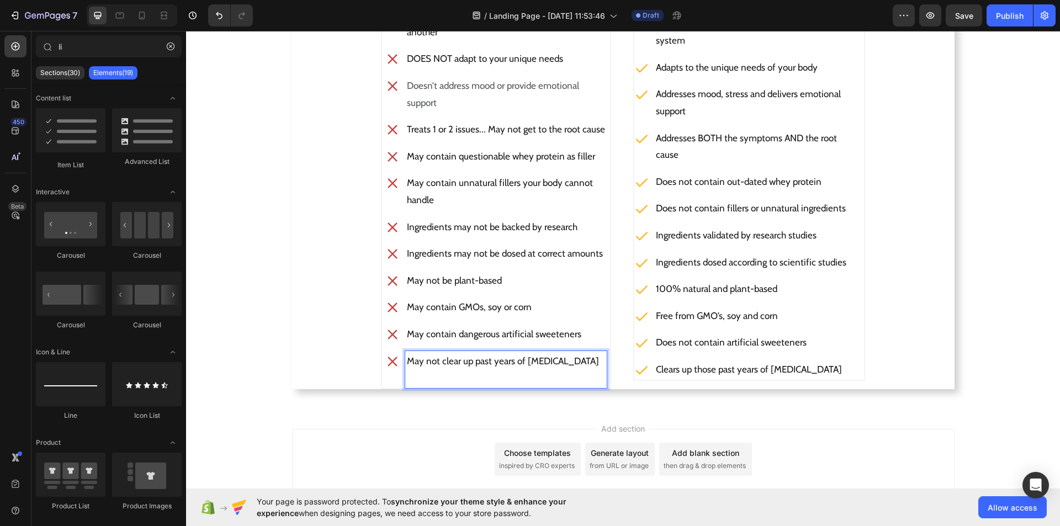
click at [458, 422] on div "Add section Choose templates inspired by CRO experts Generate layout from URL o…" at bounding box center [623, 475] width 874 height 136
click at [569, 361] on p "May not clear up past years of [MEDICAL_DATA]" at bounding box center [506, 361] width 198 height 17
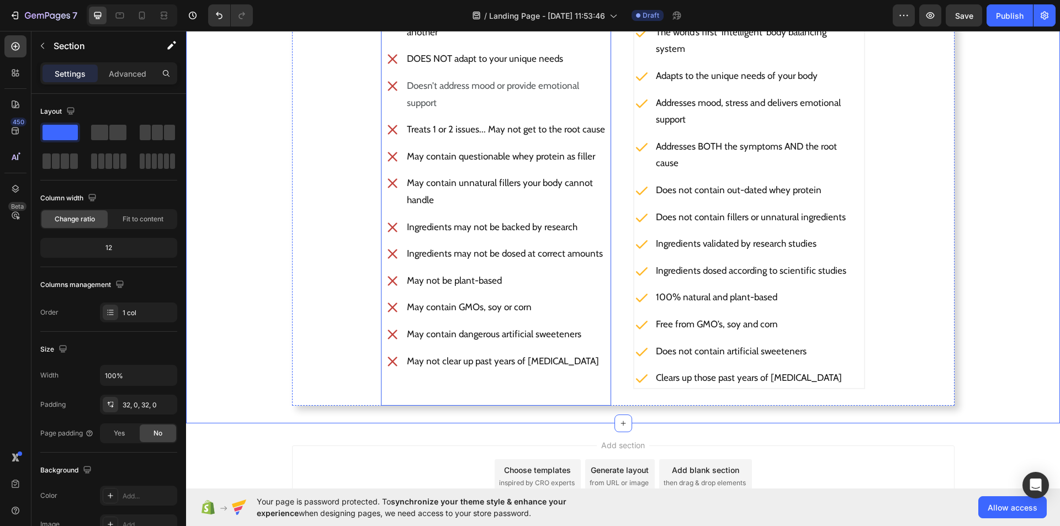
click at [408, 399] on p "Rich Text Editor. Editing area: main" at bounding box center [506, 394] width 198 height 17
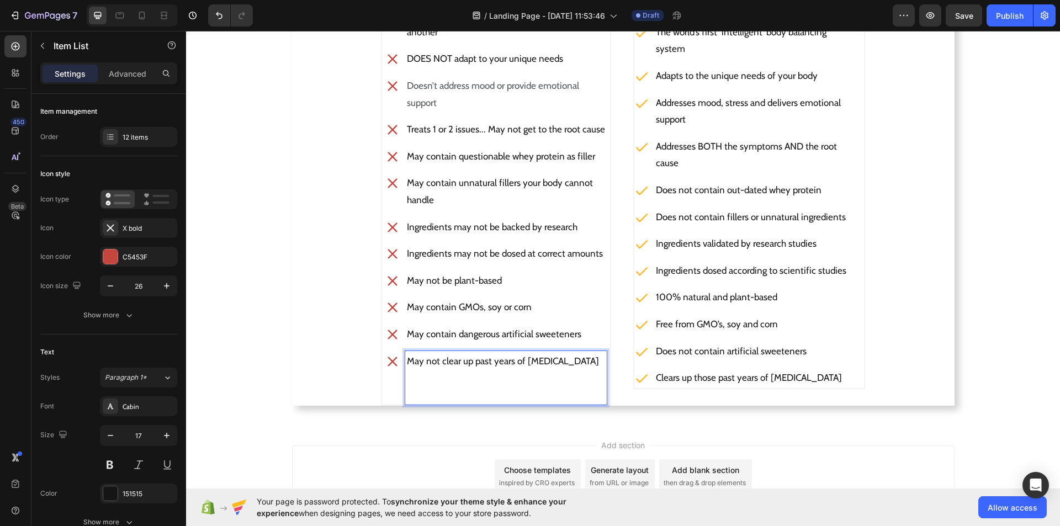
click at [408, 399] on p "Rich Text Editor. Editing area: main" at bounding box center [506, 394] width 198 height 17
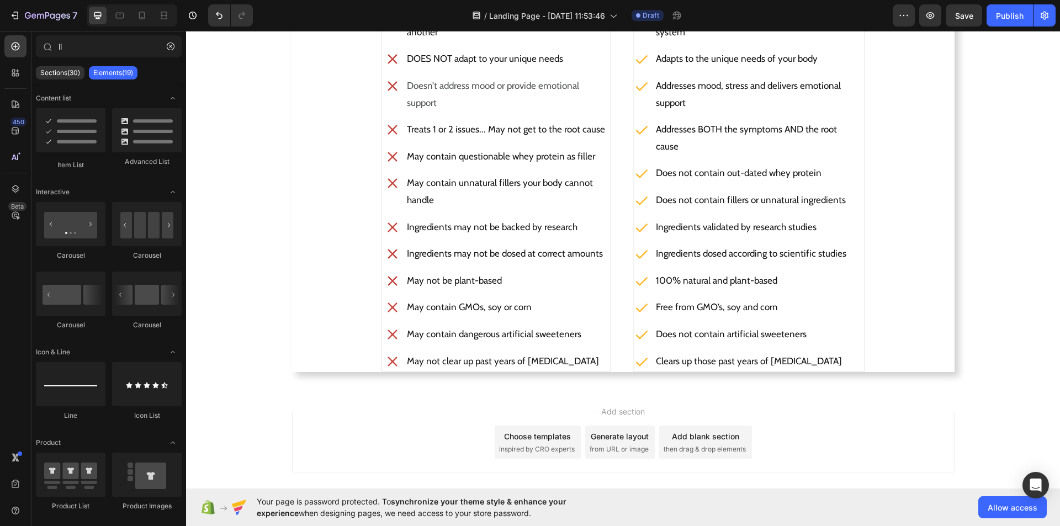
click at [408, 399] on div "Add section Choose templates inspired by CRO experts Generate layout from URL o…" at bounding box center [623, 458] width 874 height 136
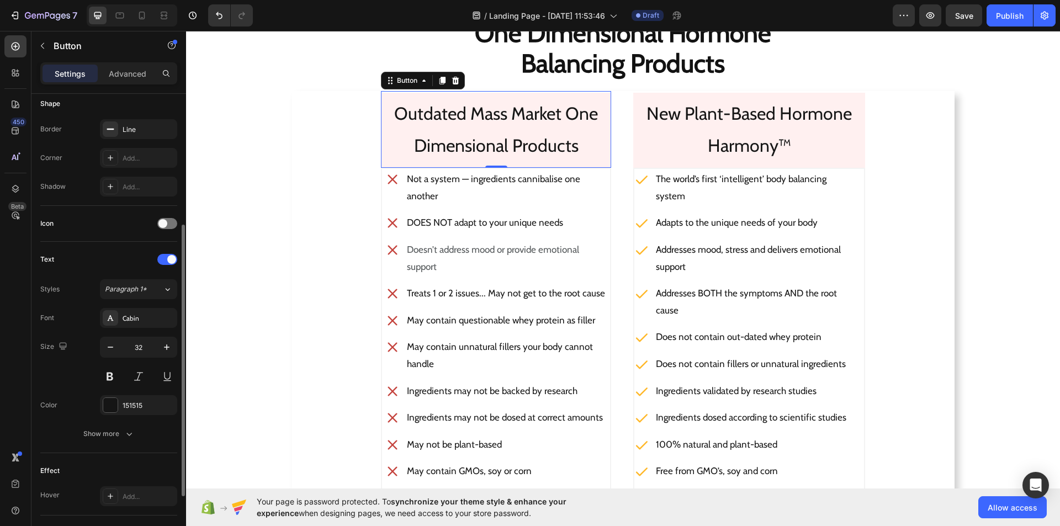
scroll to position [224, 0]
click at [130, 435] on icon "button" at bounding box center [129, 430] width 11 height 11
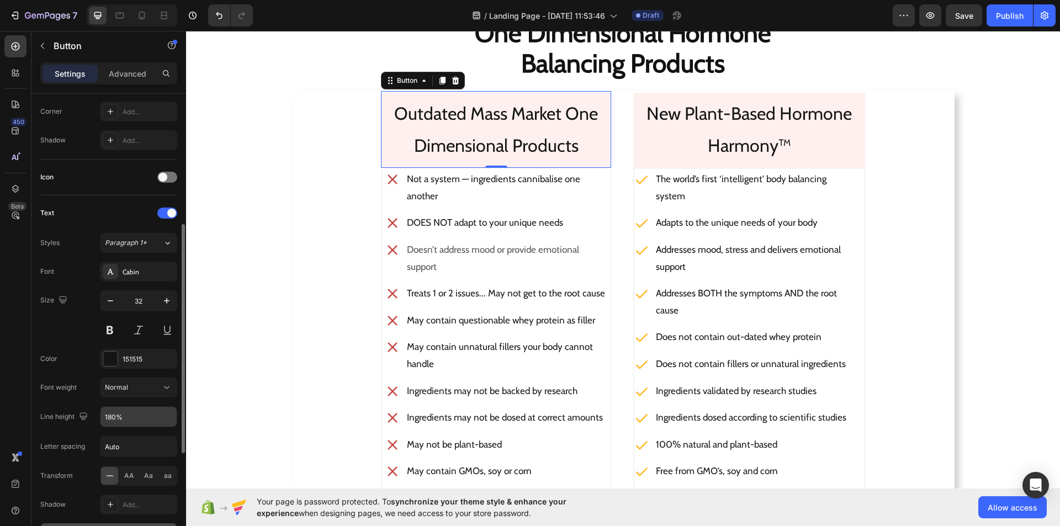
scroll to position [270, 0]
click at [170, 407] on button "button" at bounding box center [167, 413] width 20 height 20
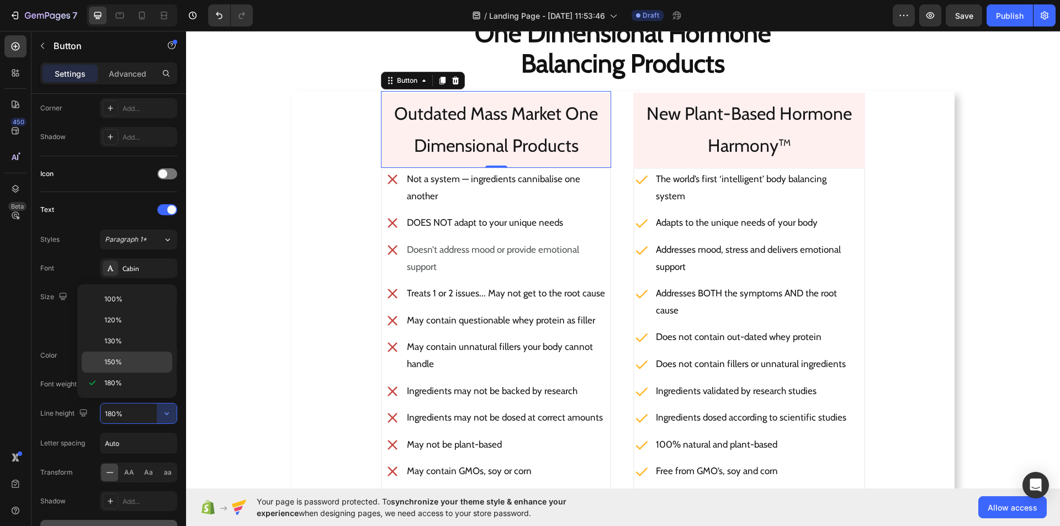
click at [130, 363] on p "150%" at bounding box center [135, 362] width 63 height 10
type input "150%"
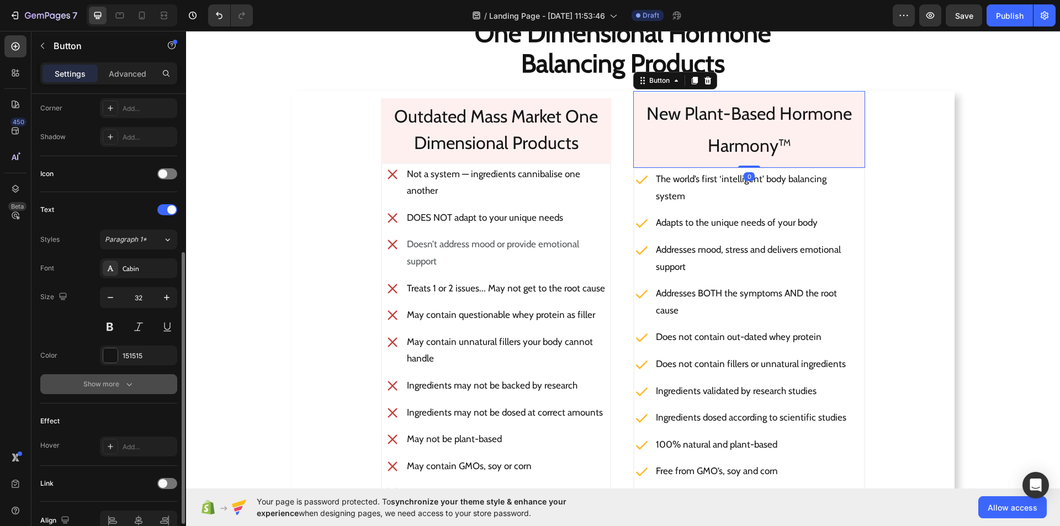
click at [124, 379] on icon "button" at bounding box center [129, 384] width 11 height 11
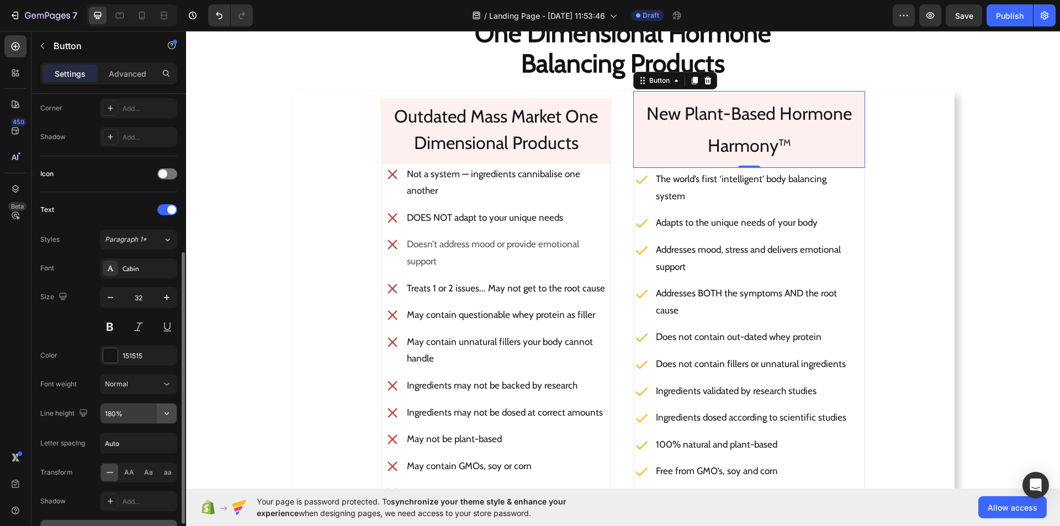
click at [170, 413] on icon "button" at bounding box center [166, 413] width 11 height 11
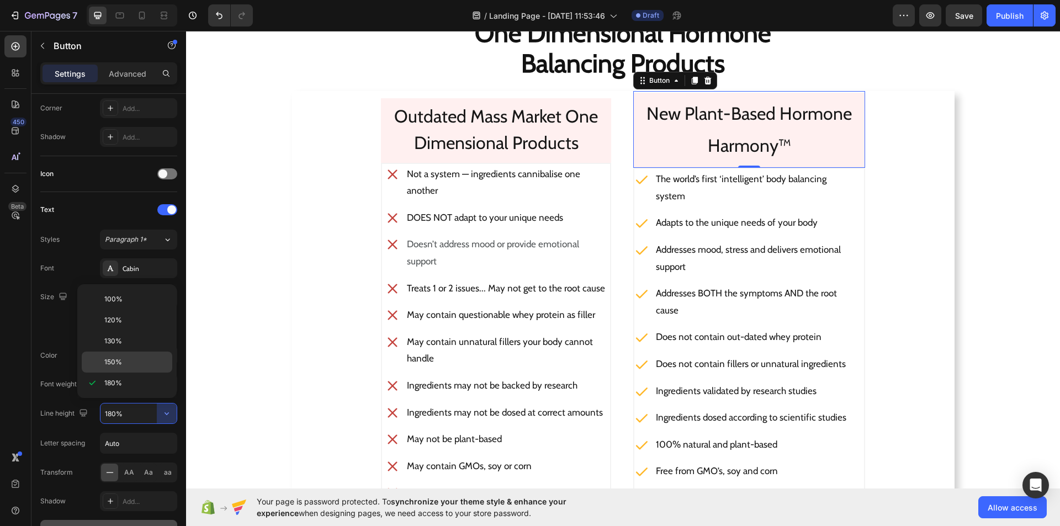
click at [135, 369] on div "150%" at bounding box center [127, 362] width 91 height 21
type input "150%"
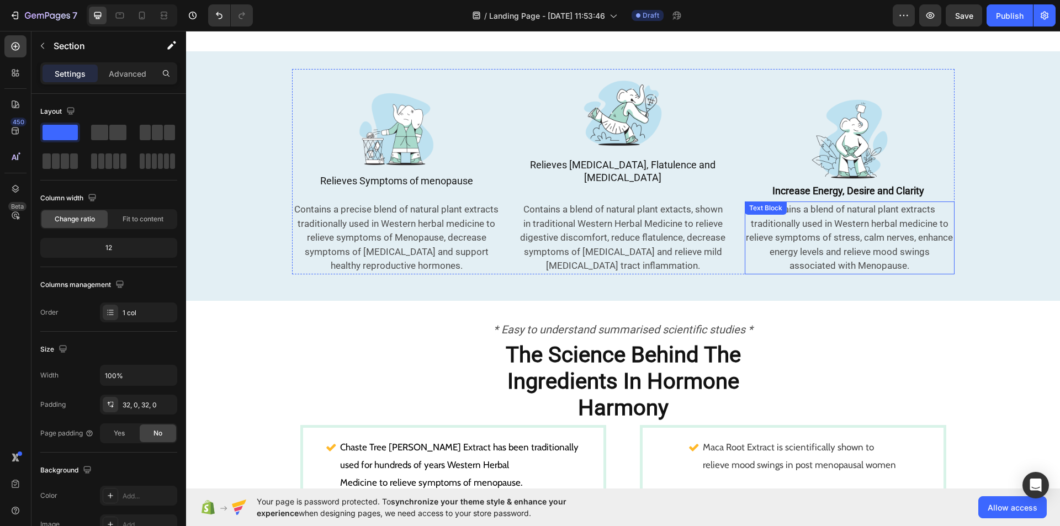
scroll to position [643, 0]
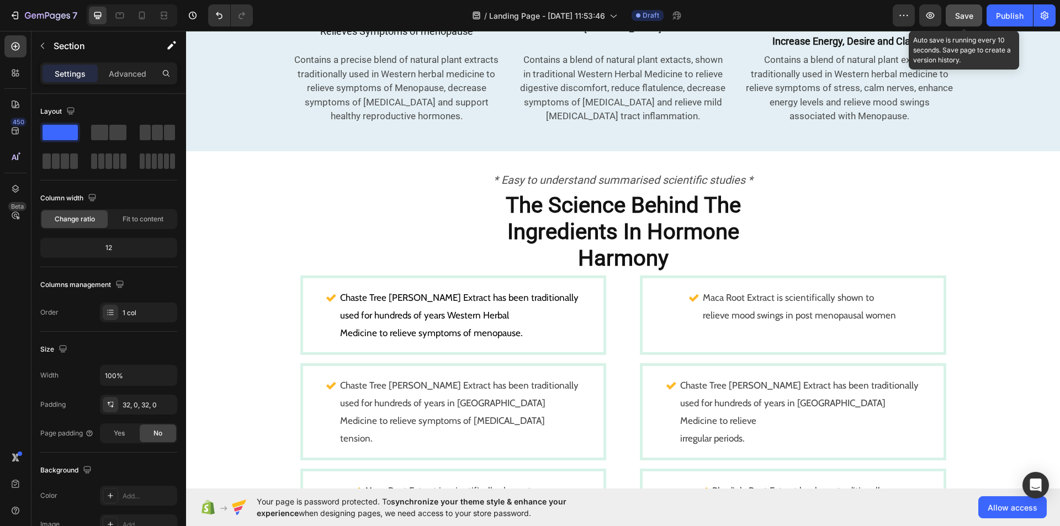
click at [964, 12] on span "Save" at bounding box center [964, 15] width 18 height 9
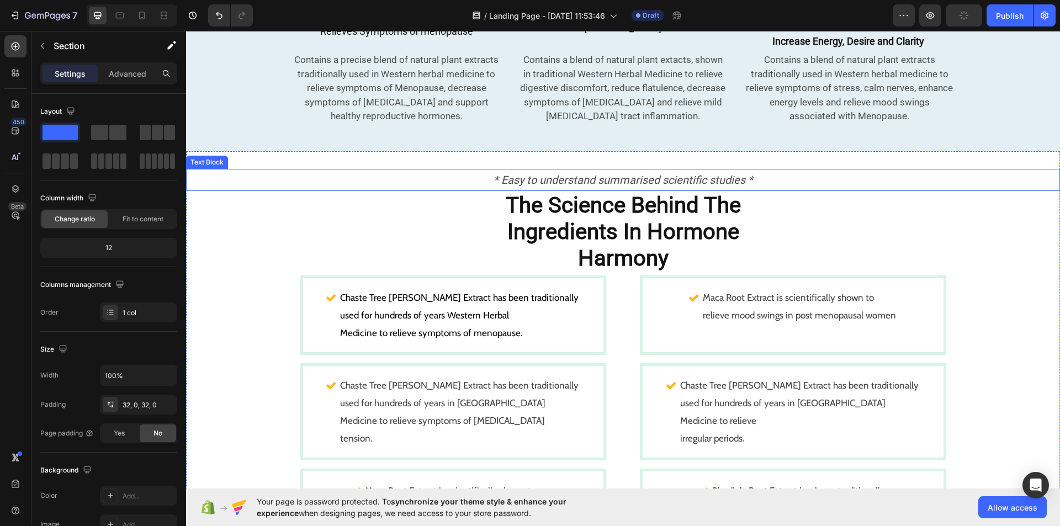
click at [493, 173] on icon "* Easy to understand summarised scientific studies *" at bounding box center [622, 179] width 259 height 13
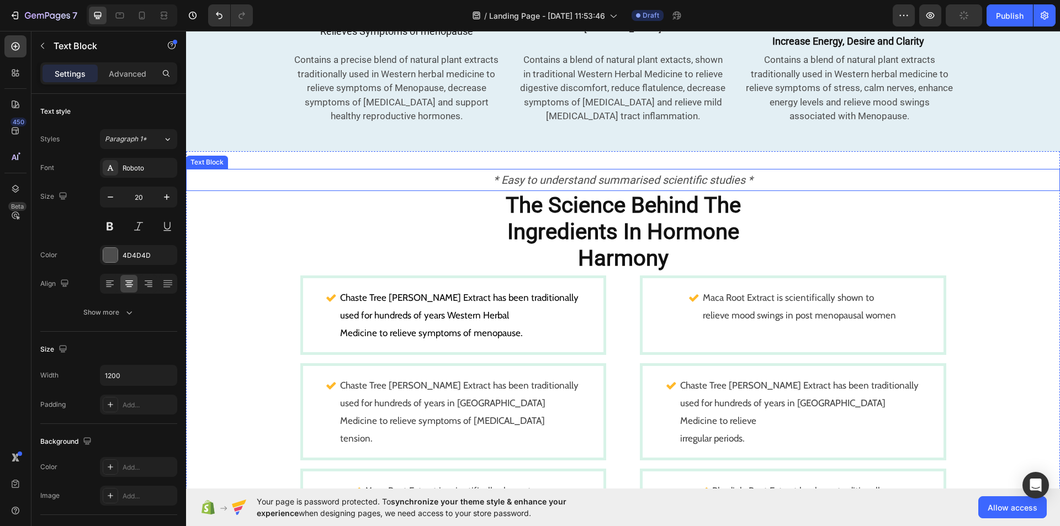
click at [493, 173] on icon "* Easy to understand summarised scientific studies *" at bounding box center [622, 179] width 259 height 13
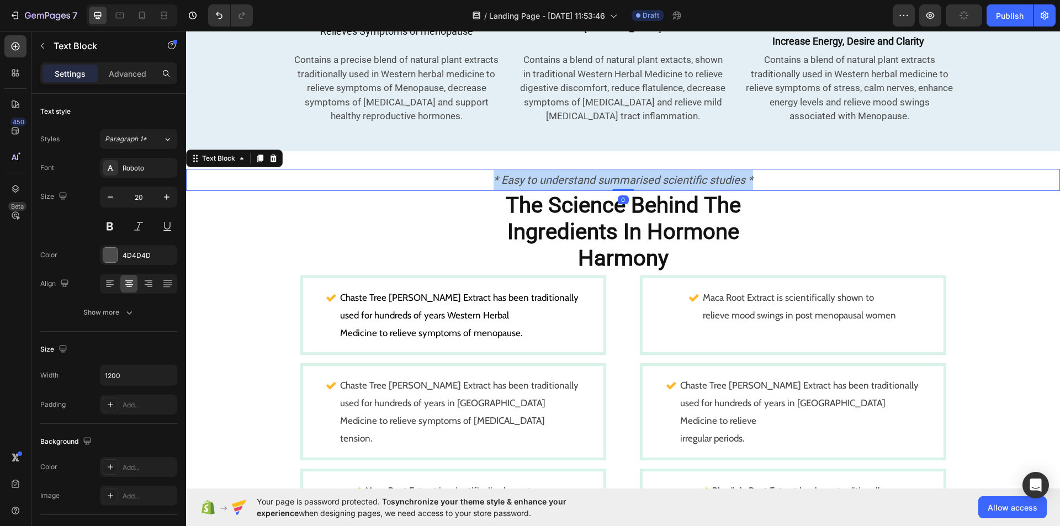
click at [493, 173] on icon "* Easy to understand summarised scientific studies *" at bounding box center [622, 179] width 259 height 13
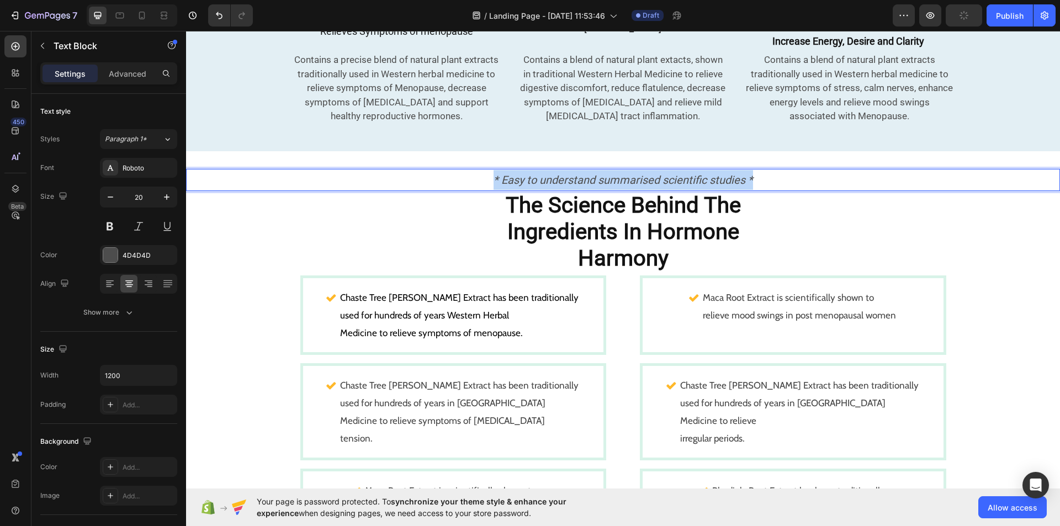
click at [493, 173] on icon "* Easy to understand summarised scientific studies *" at bounding box center [622, 179] width 259 height 13
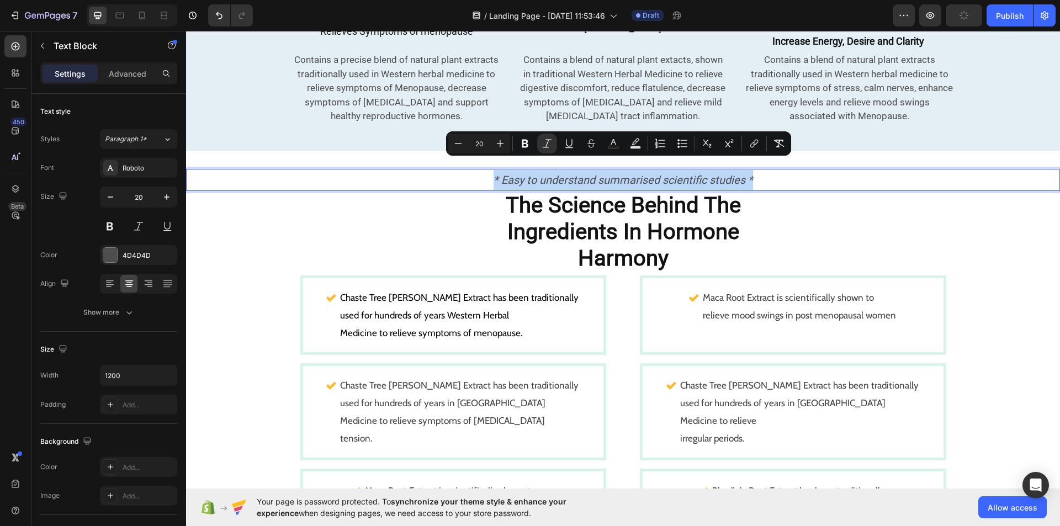
copy icon "* Easy to understand summarised scientific studies *"
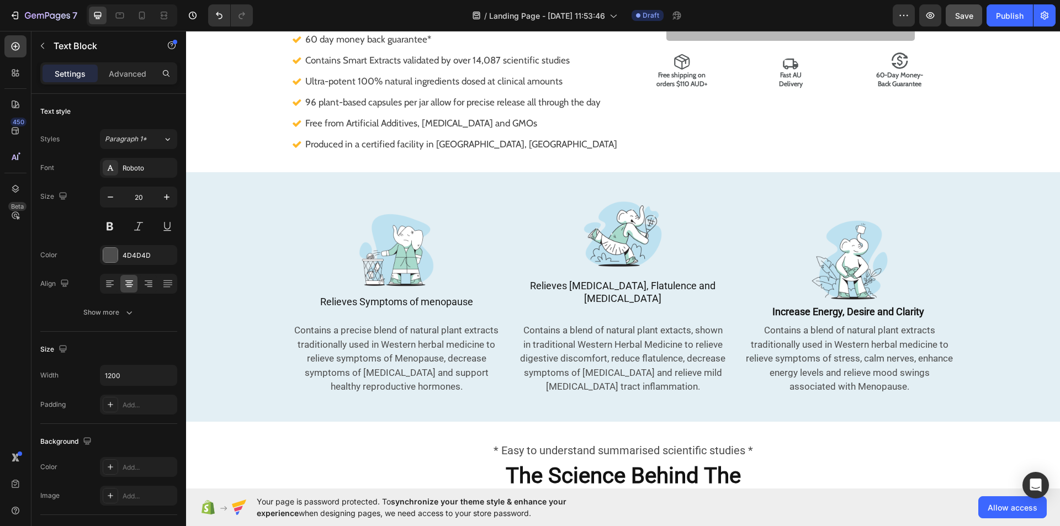
scroll to position [373, 0]
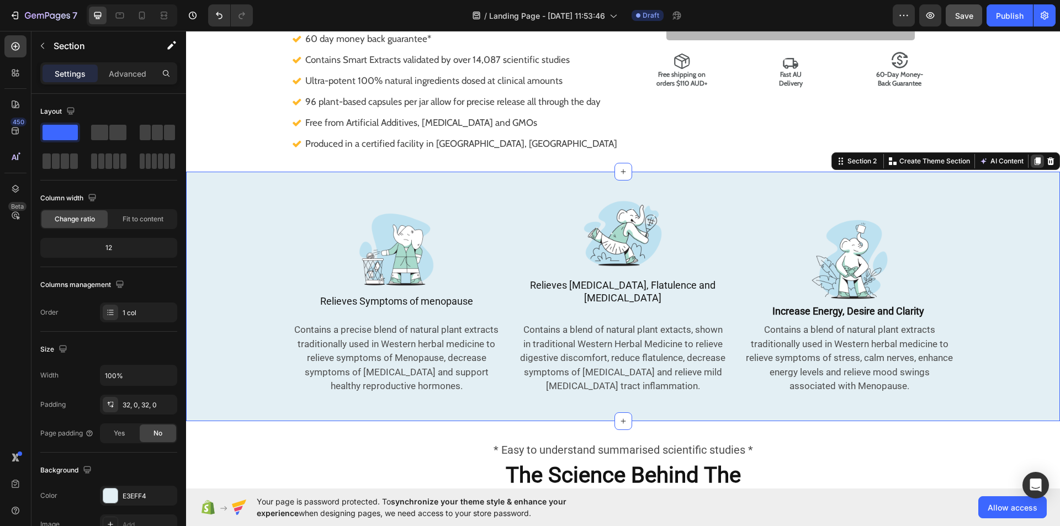
click at [1034, 158] on icon at bounding box center [1037, 161] width 6 height 8
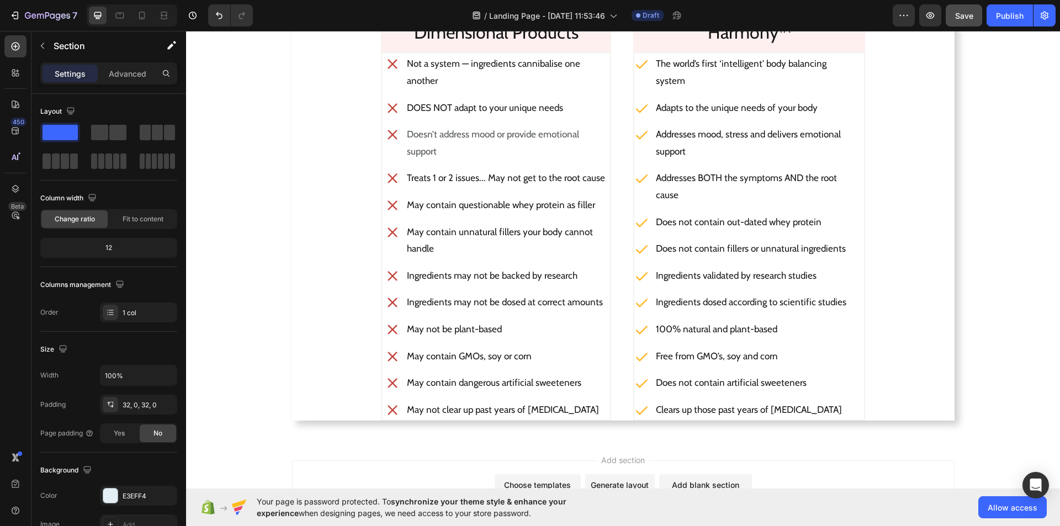
scroll to position [2147, 0]
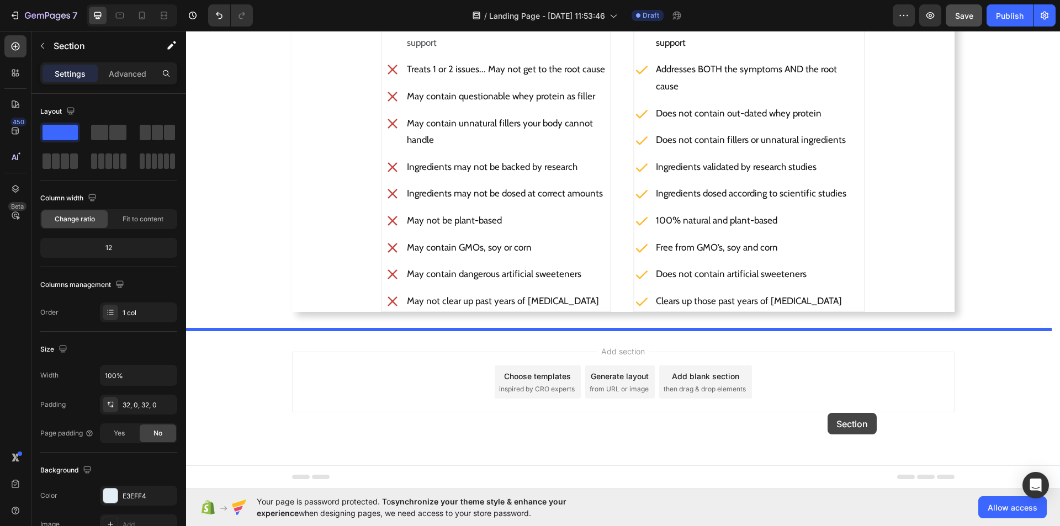
drag, startPoint x: 832, startPoint y: 61, endPoint x: 827, endPoint y: 414, distance: 352.7
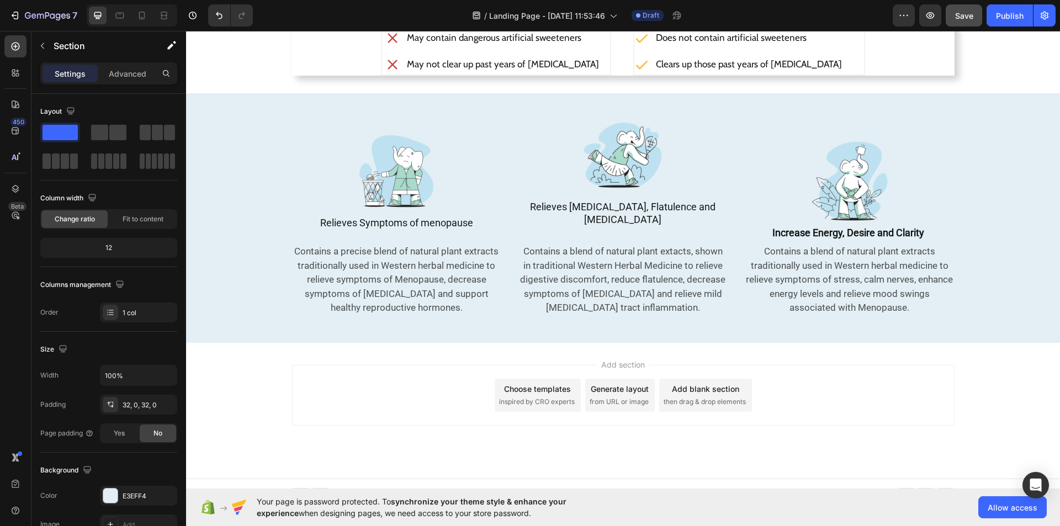
scroll to position [1910, 0]
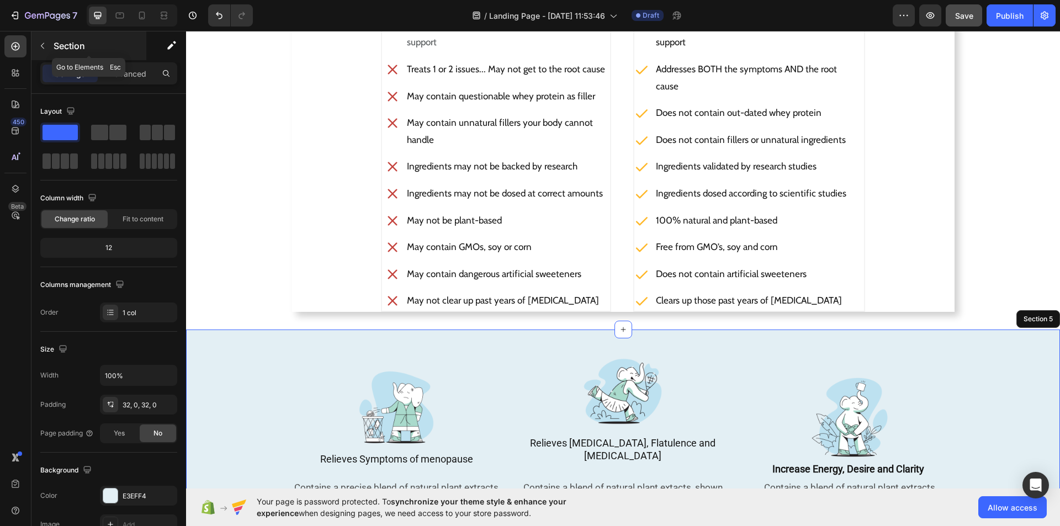
click at [38, 41] on button "button" at bounding box center [43, 46] width 18 height 18
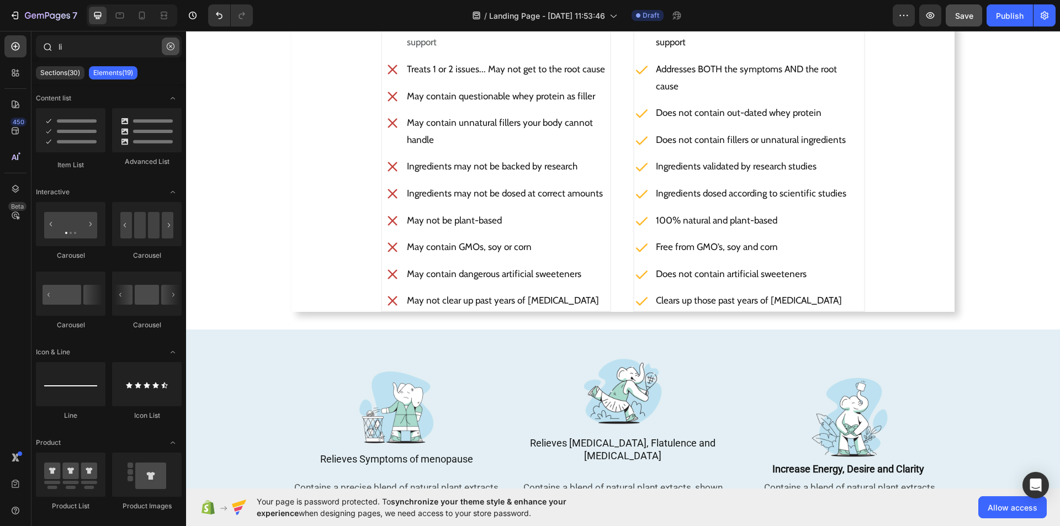
click at [167, 49] on icon "button" at bounding box center [171, 47] width 8 height 8
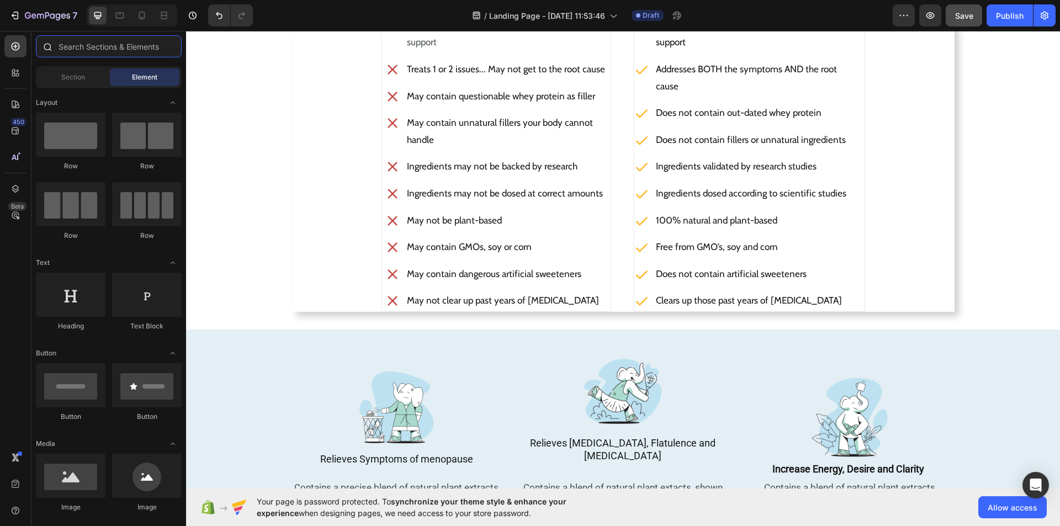
click at [110, 35] on input "text" at bounding box center [109, 46] width 146 height 22
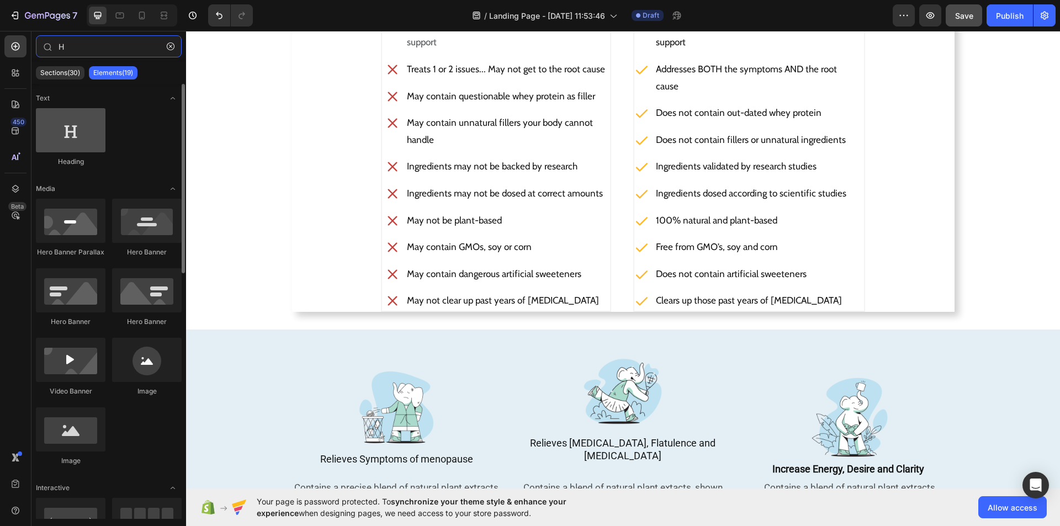
type input "H"
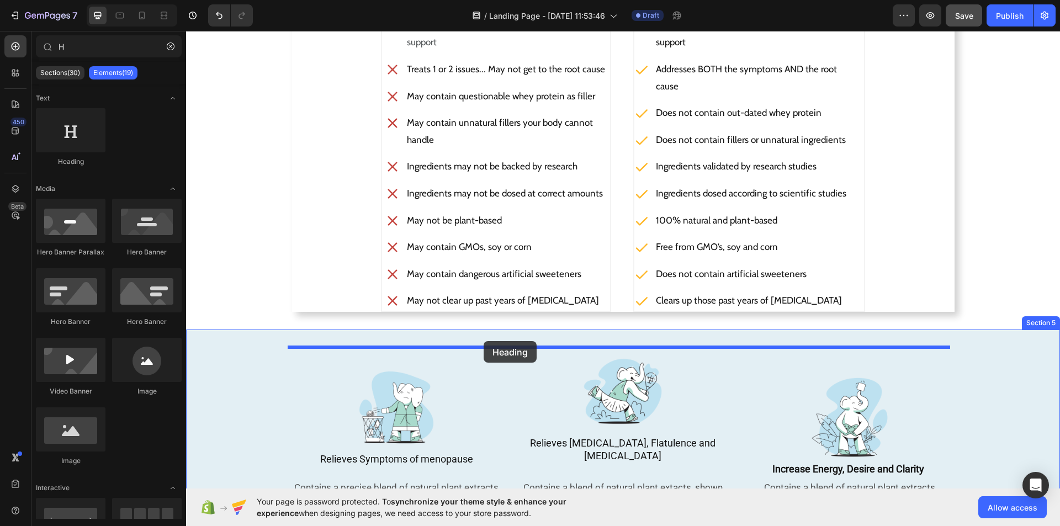
drag, startPoint x: 250, startPoint y: 170, endPoint x: 484, endPoint y: 341, distance: 289.5
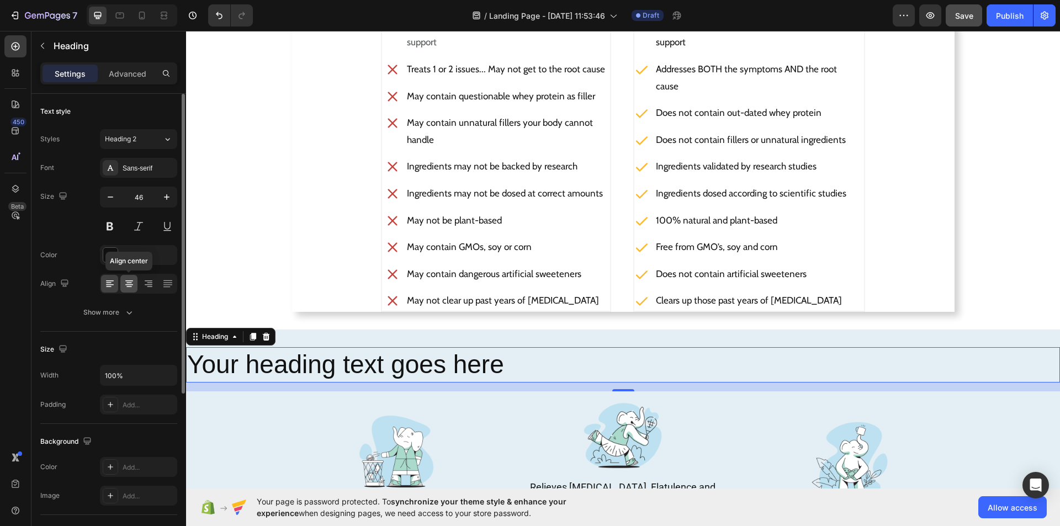
click at [125, 285] on icon at bounding box center [129, 283] width 11 height 11
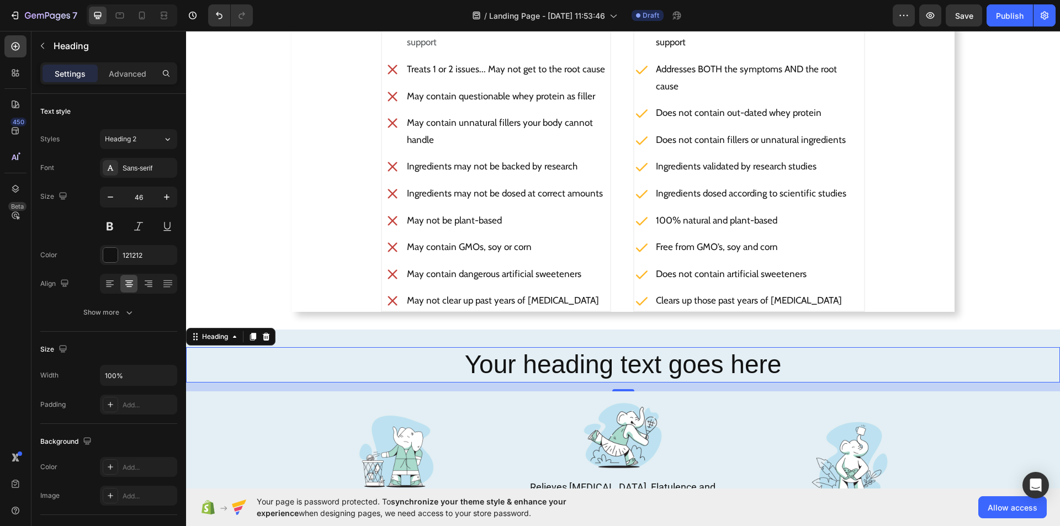
scroll to position [1910, 0]
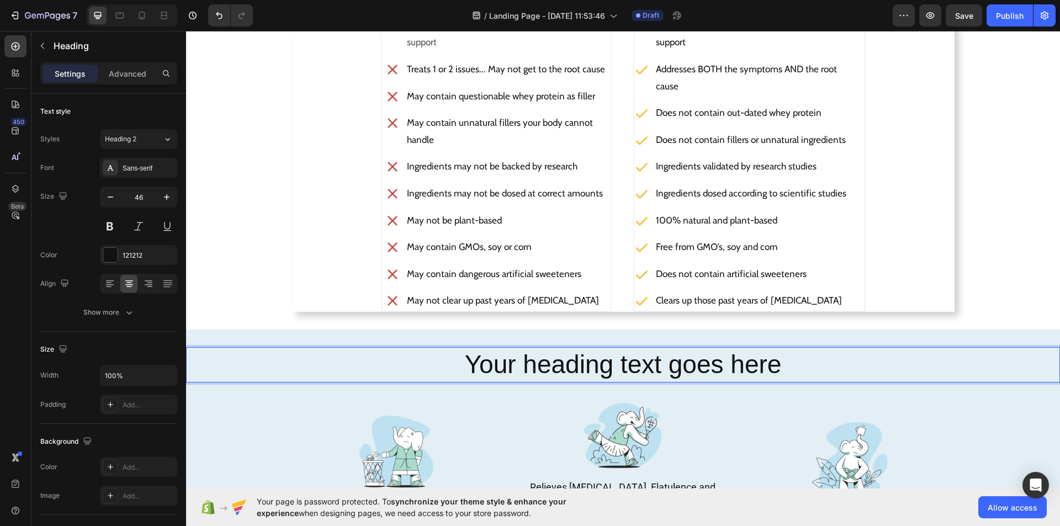
click at [779, 364] on h2 "Your heading text goes here" at bounding box center [623, 364] width 874 height 35
click at [779, 364] on p "Your heading text goes here" at bounding box center [623, 364] width 872 height 33
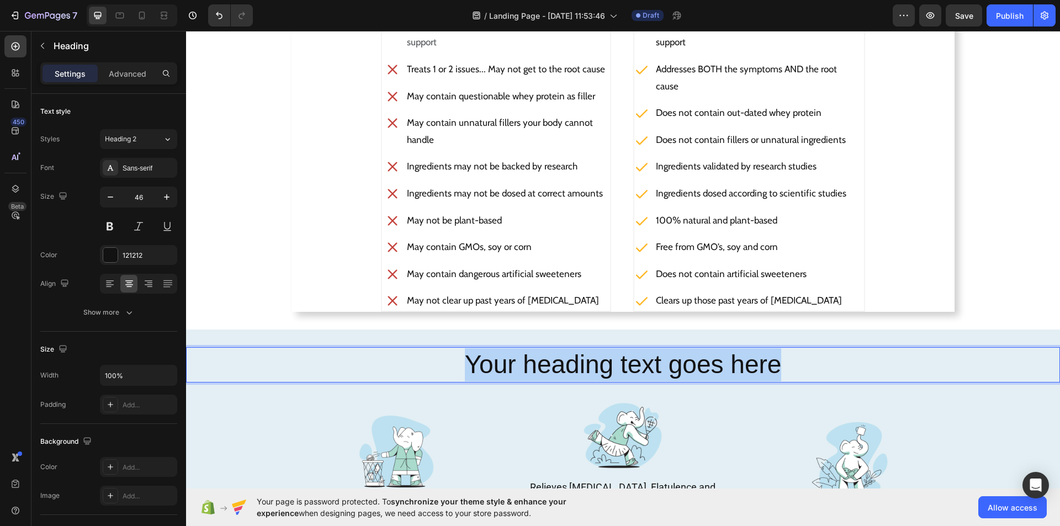
click at [779, 364] on p "Your heading text goes here" at bounding box center [623, 364] width 872 height 33
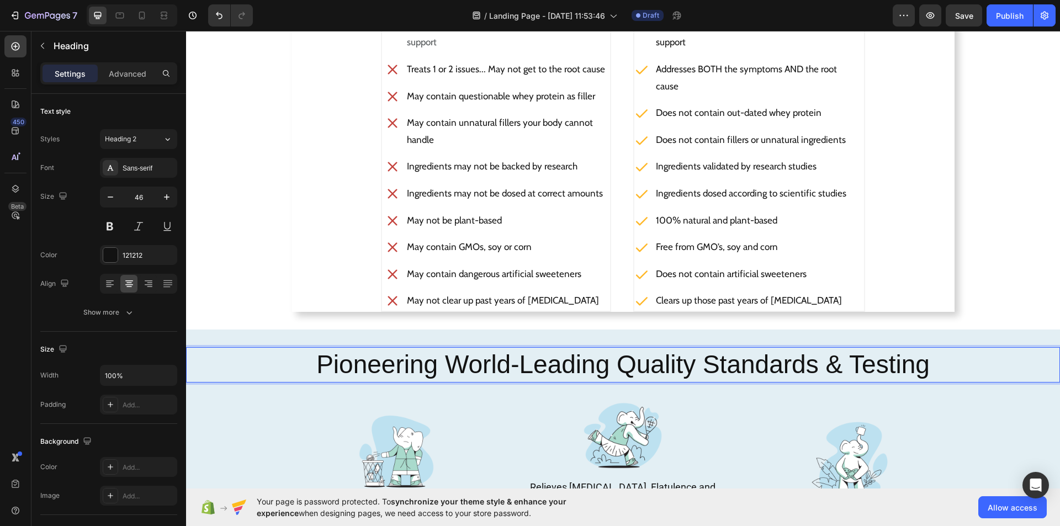
click at [605, 366] on p "Pioneering World-Leading Quality Standards & Testing" at bounding box center [623, 364] width 872 height 33
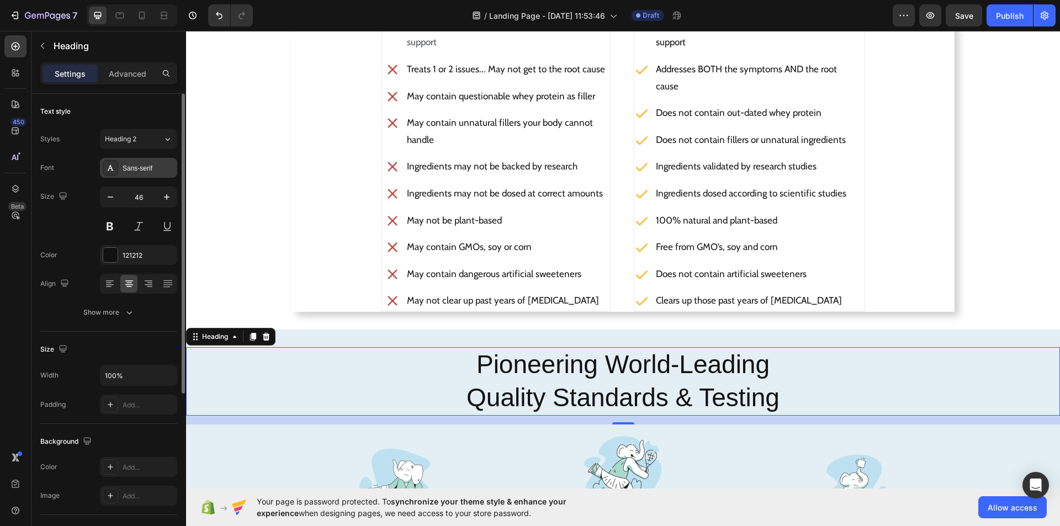
click at [159, 167] on div "Sans-serif" at bounding box center [149, 168] width 52 height 10
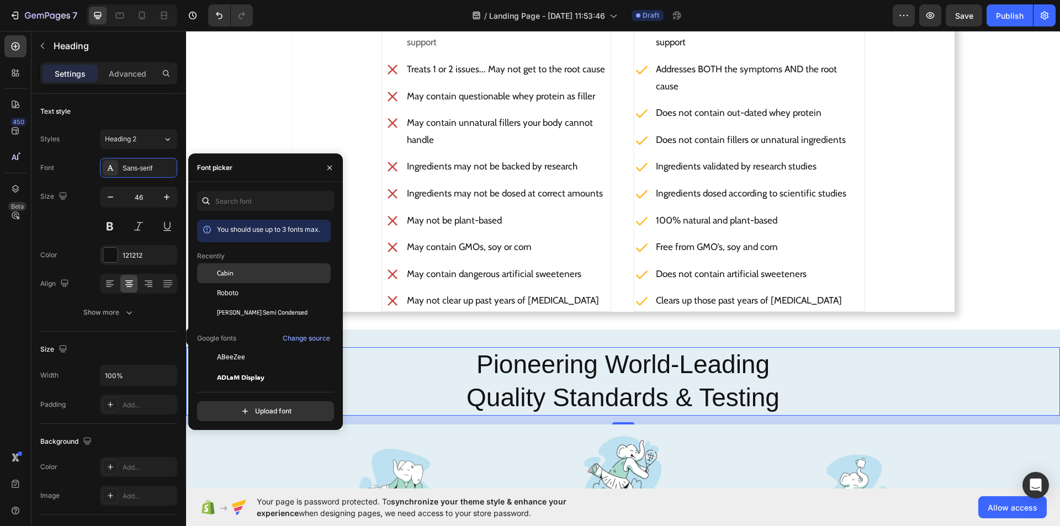
click at [256, 347] on div "Cabin" at bounding box center [264, 357] width 134 height 20
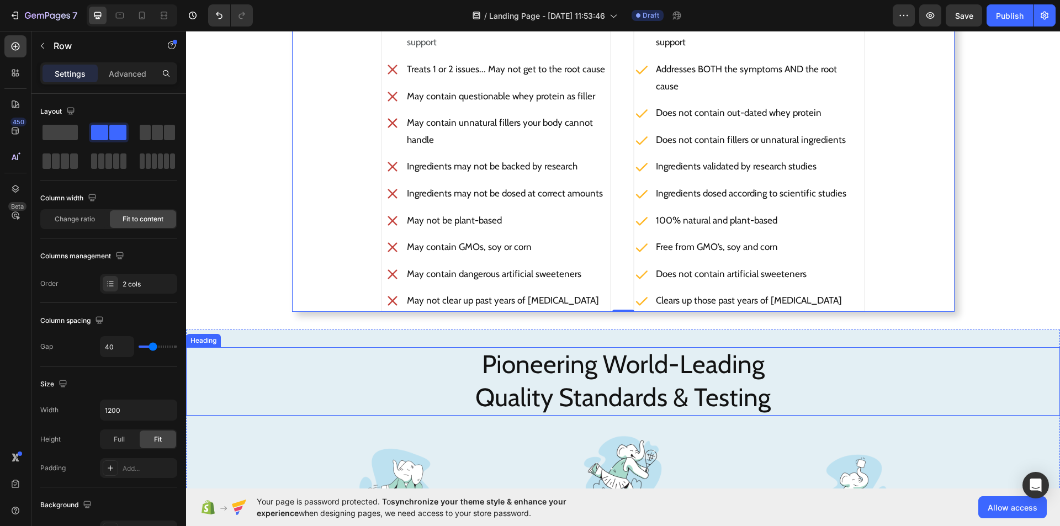
click at [464, 363] on p "Pioneering World-Leading Quality Standards & Testing" at bounding box center [623, 381] width 872 height 66
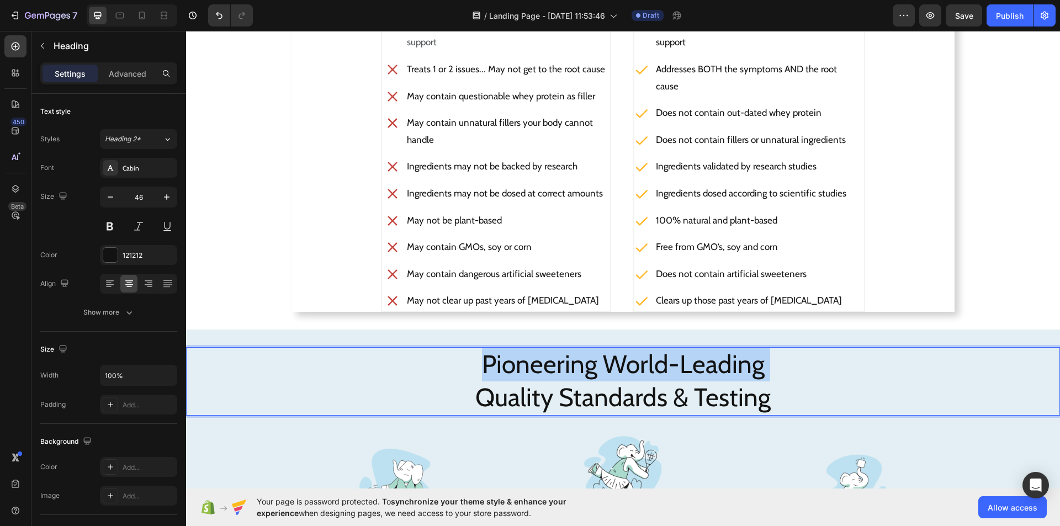
click at [464, 363] on p "Pioneering World-Leading Quality Standards & Testing" at bounding box center [623, 381] width 872 height 66
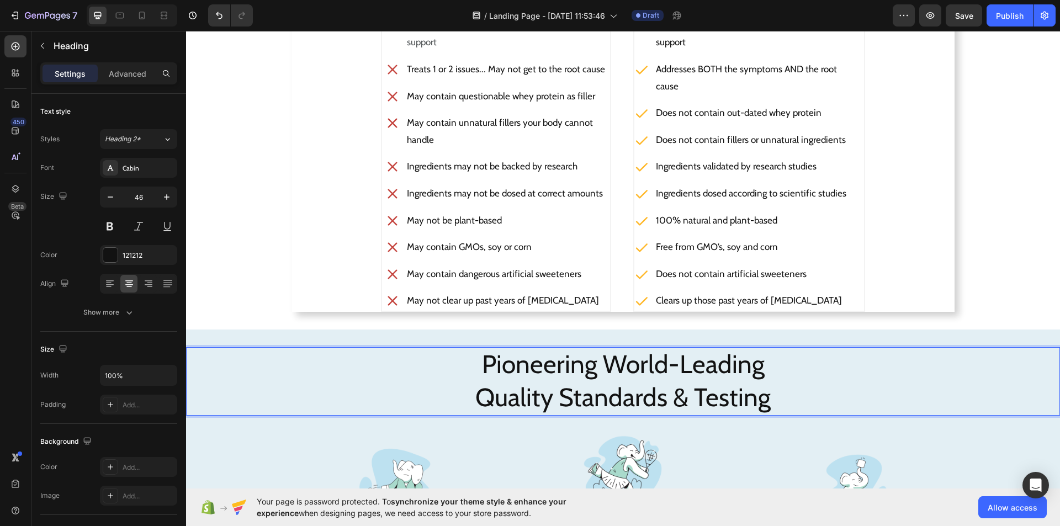
click at [464, 363] on p "Pioneering World-Leading Quality Standards & Testing" at bounding box center [623, 381] width 872 height 66
click at [505, 369] on p "Pioneering World-Leading Quality Standards & Testing" at bounding box center [623, 381] width 872 height 66
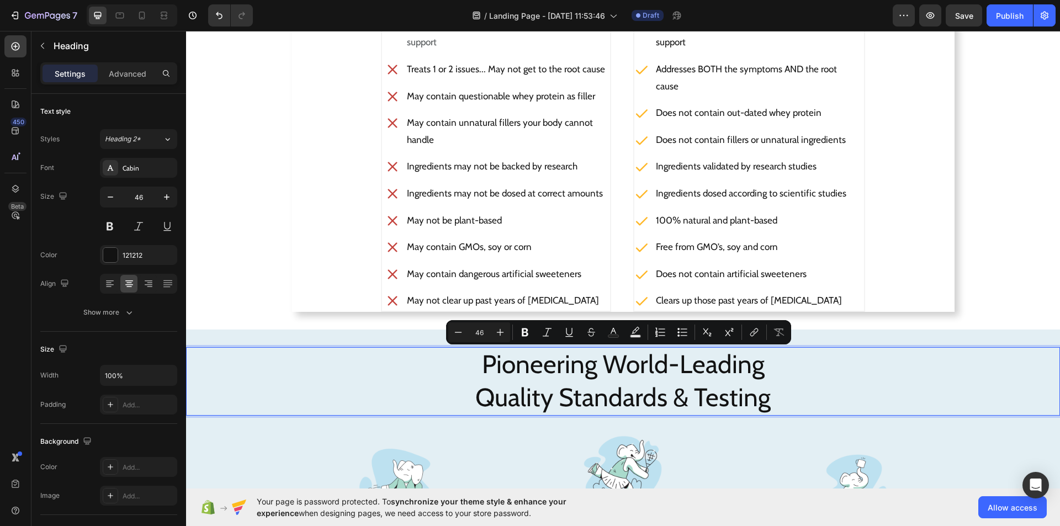
drag, startPoint x: 505, startPoint y: 369, endPoint x: 767, endPoint y: 400, distance: 264.1
click at [767, 400] on p "Pioneering World-Leading Quality Standards & Testing" at bounding box center [623, 381] width 872 height 66
click at [521, 330] on icon "Editor contextual toolbar" at bounding box center [524, 332] width 11 height 11
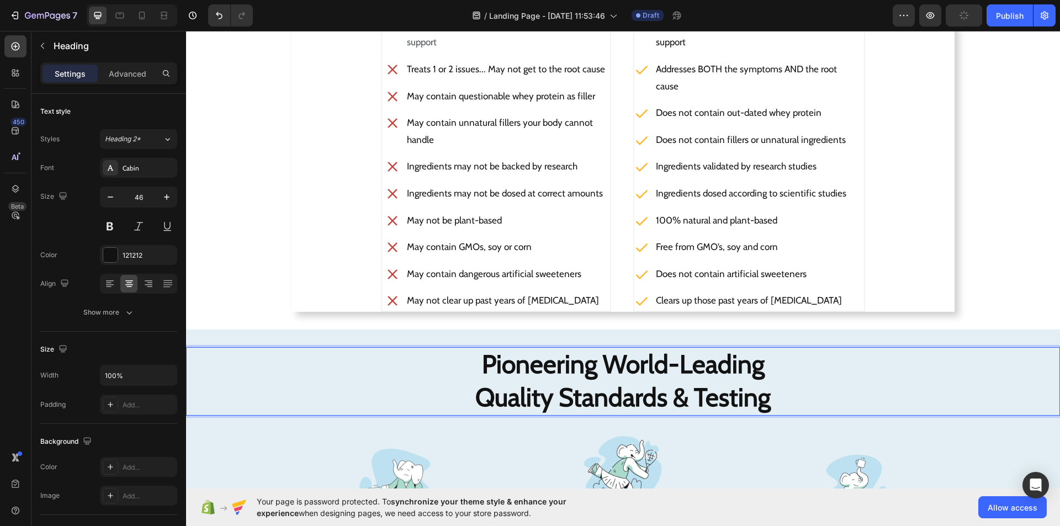
scroll to position [2086, 0]
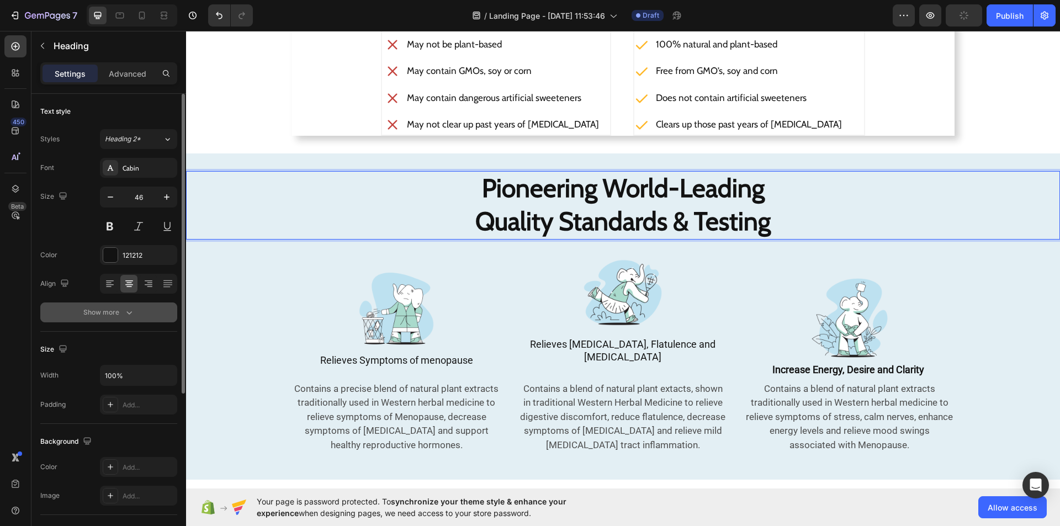
click at [131, 307] on icon "button" at bounding box center [129, 312] width 11 height 11
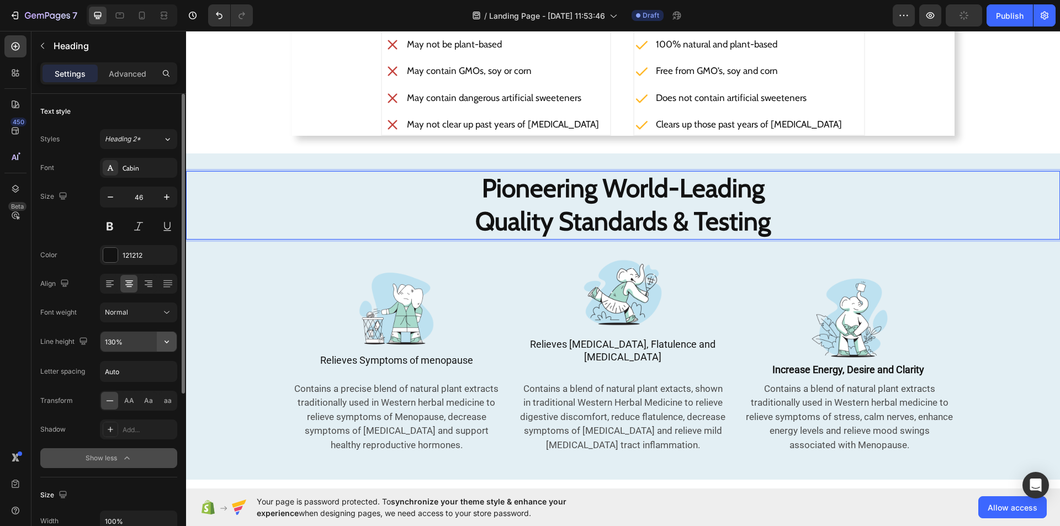
click at [170, 342] on icon "button" at bounding box center [166, 341] width 11 height 11
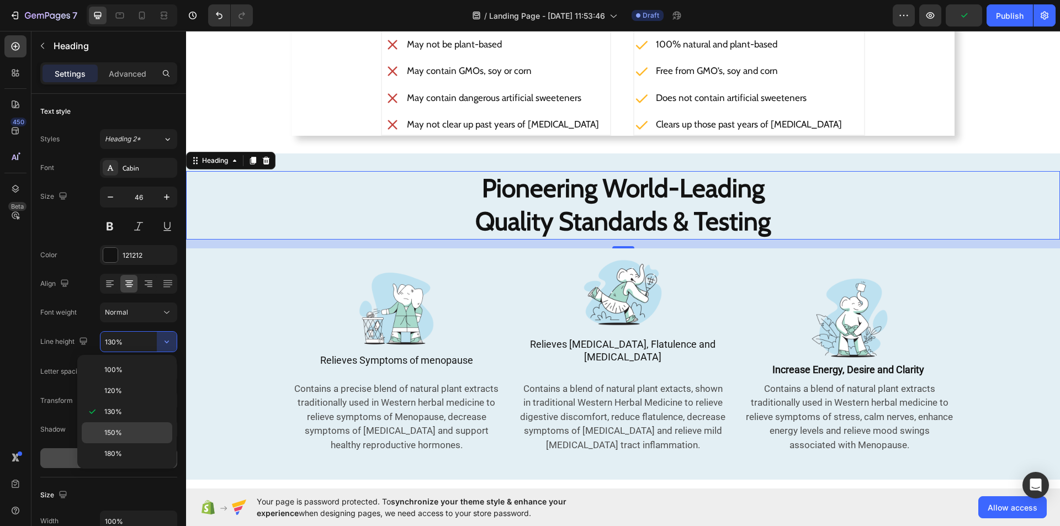
click at [126, 443] on div "150%" at bounding box center [127, 453] width 91 height 21
type input "150%"
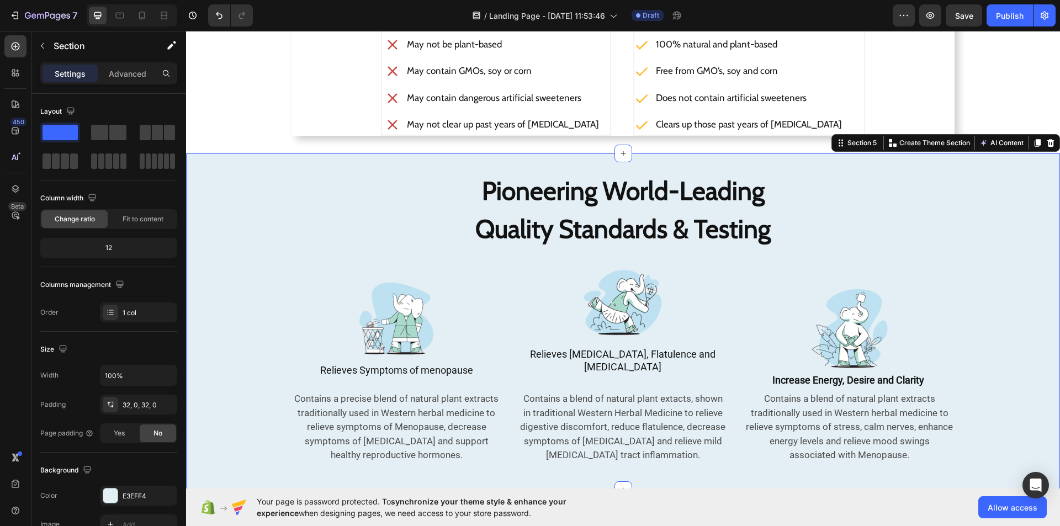
scroll to position [2193, 0]
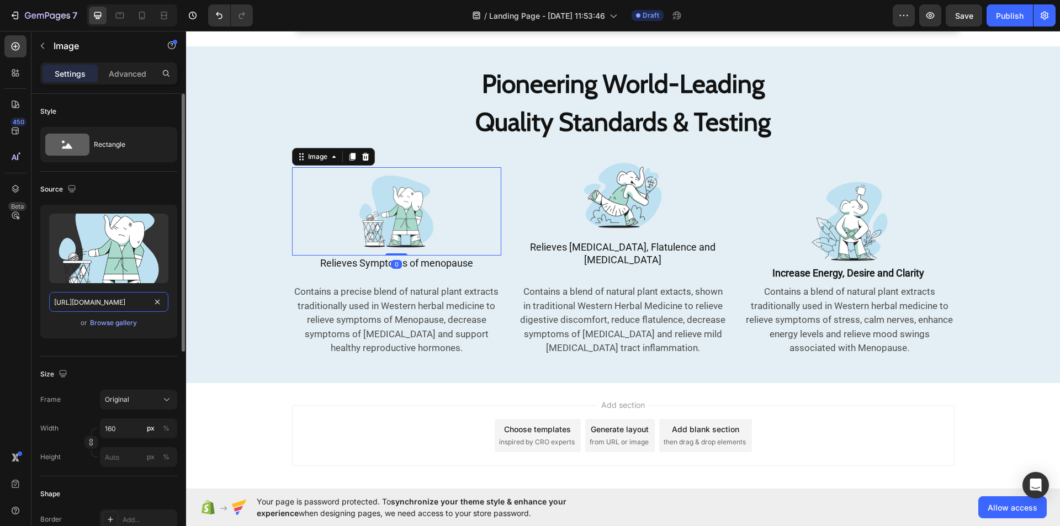
click at [142, 306] on input "[URL][DOMAIN_NAME]" at bounding box center [108, 302] width 119 height 20
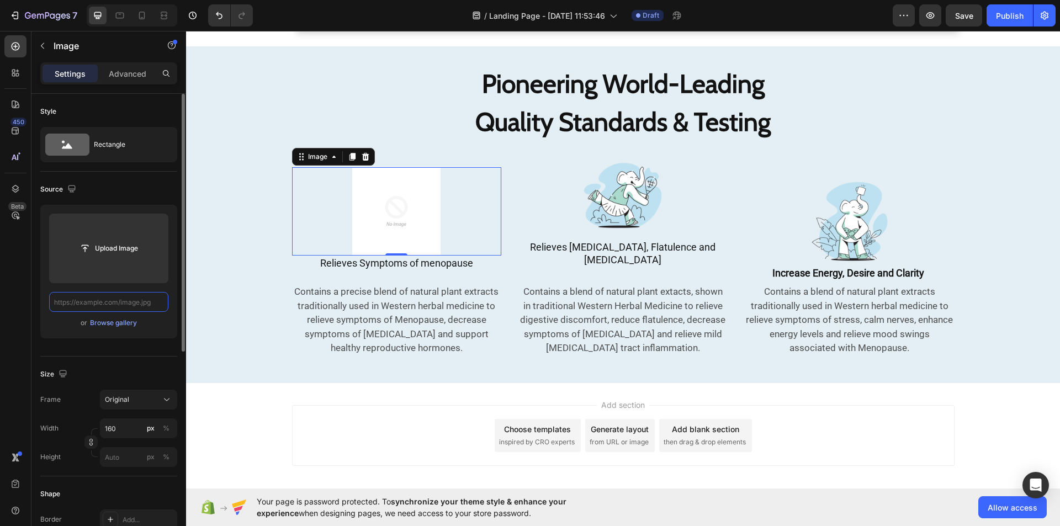
paste input "[URL][DOMAIN_NAME]"
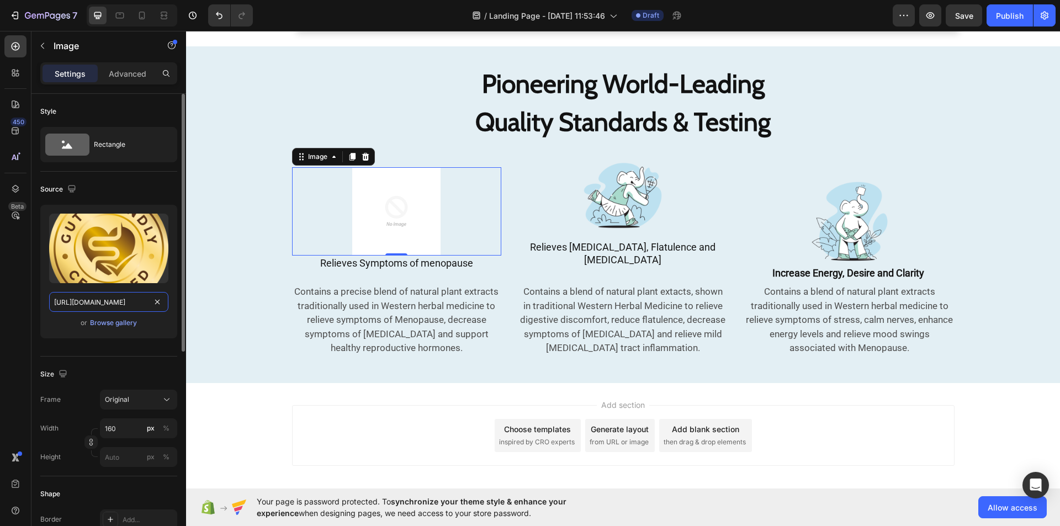
scroll to position [0, 279]
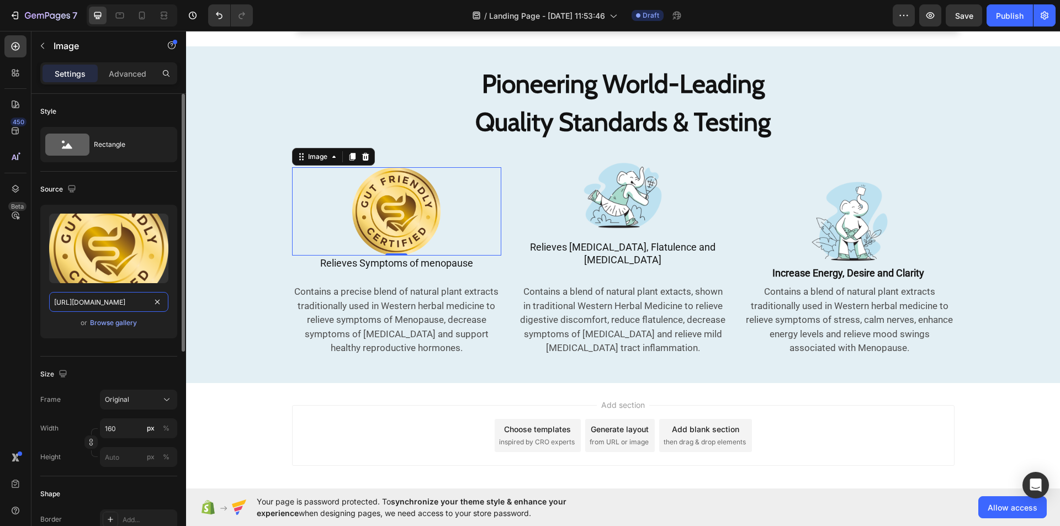
type input "[URL][DOMAIN_NAME]"
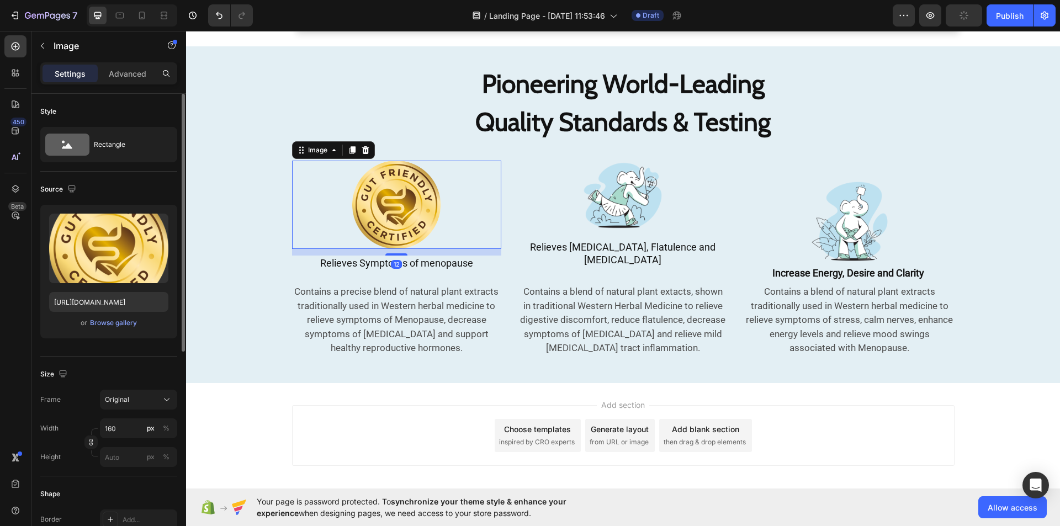
drag, startPoint x: 387, startPoint y: 241, endPoint x: 387, endPoint y: 248, distance: 6.6
click at [387, 248] on div "Image 12 Relieves Symptoms of menopause Heading Contains a precise blend of nat…" at bounding box center [396, 253] width 209 height 205
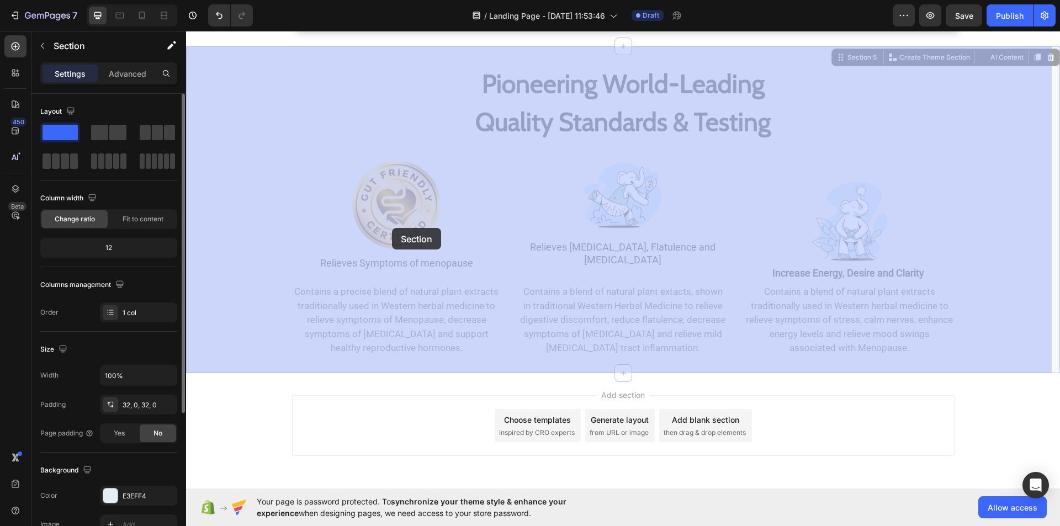
drag, startPoint x: 259, startPoint y: 249, endPoint x: 390, endPoint y: 227, distance: 132.6
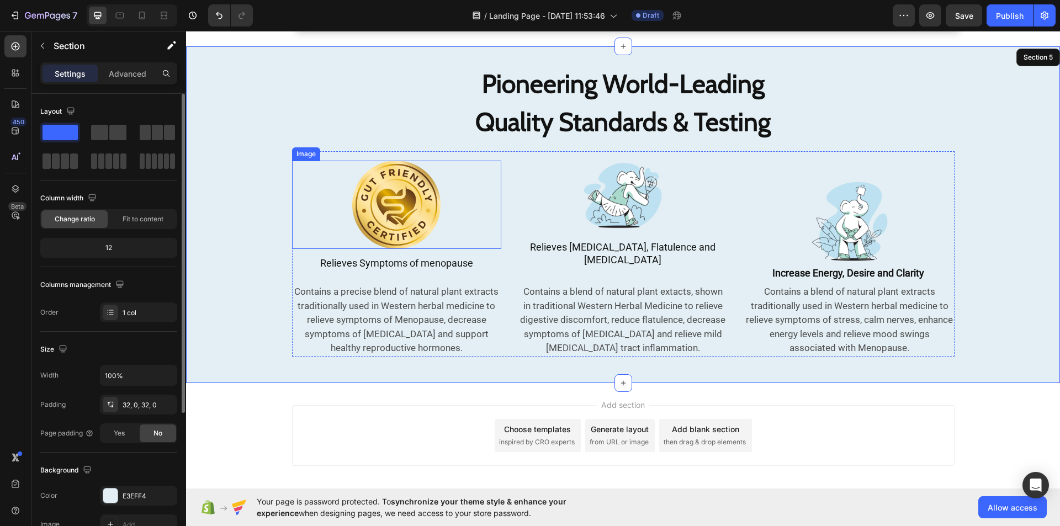
click at [399, 209] on img at bounding box center [396, 205] width 88 height 88
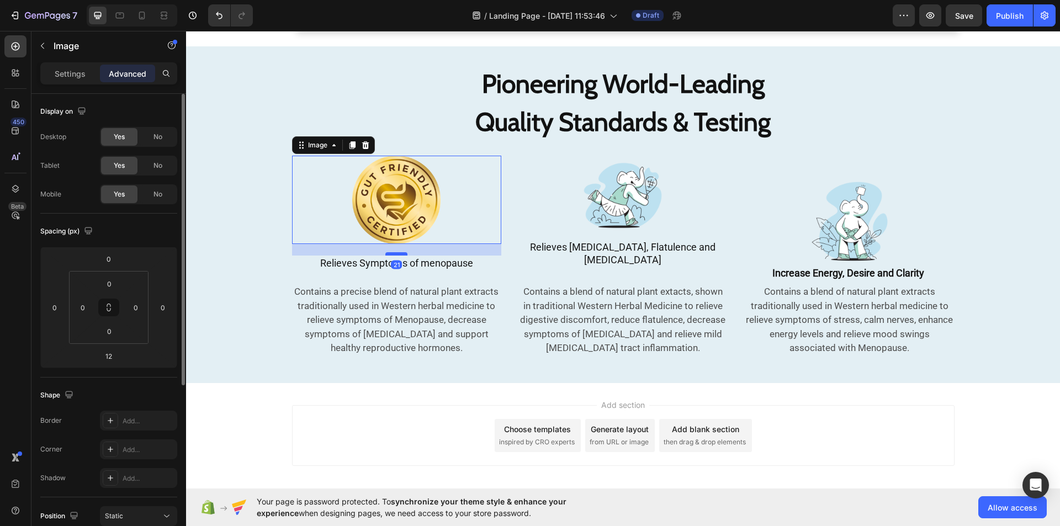
click at [391, 252] on div at bounding box center [396, 253] width 22 height 3
type input "21"
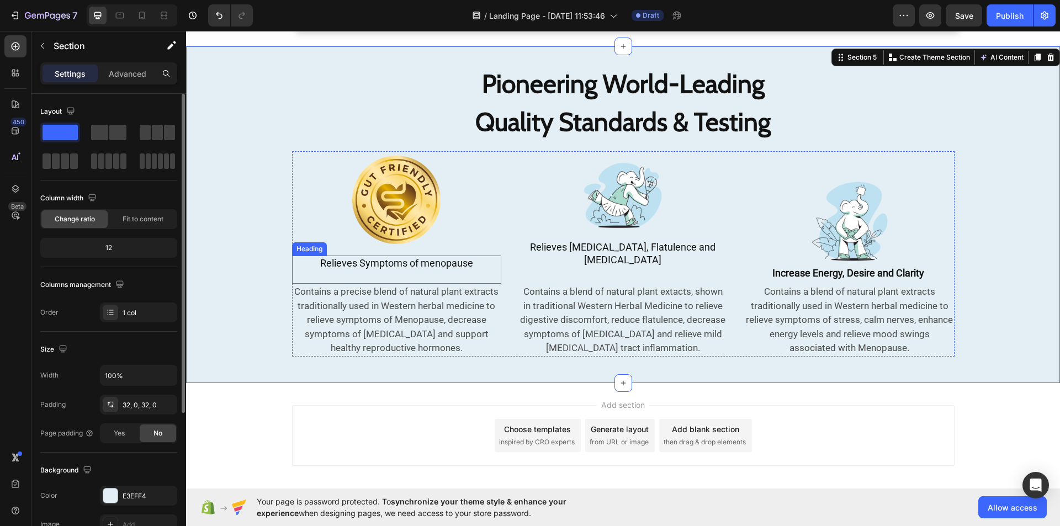
click at [353, 258] on h2 "Relieves Symptoms of menopause" at bounding box center [396, 270] width 209 height 28
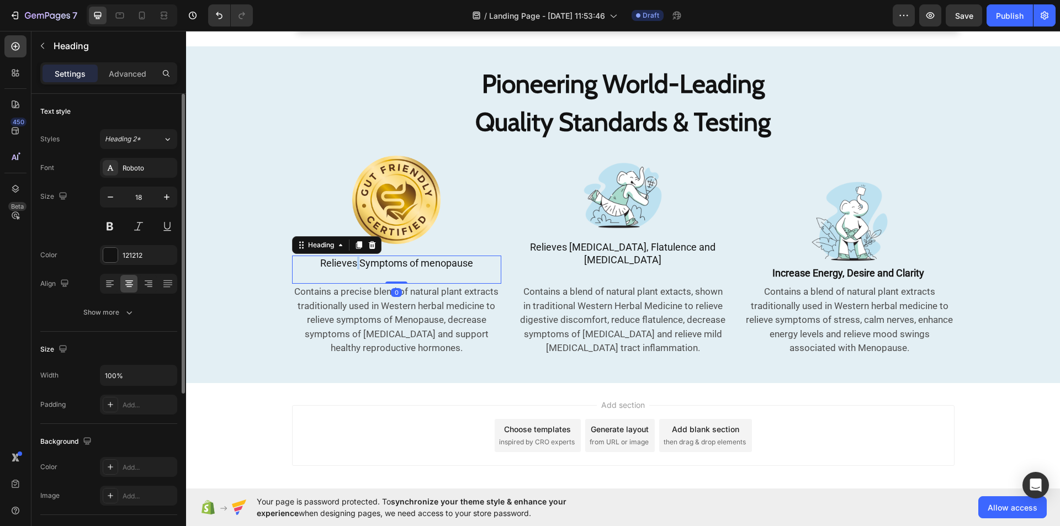
click at [353, 258] on h2 "Relieves Symptoms of menopause" at bounding box center [396, 270] width 209 height 28
click at [353, 258] on p "Relieves Symptoms of menopause" at bounding box center [396, 270] width 207 height 26
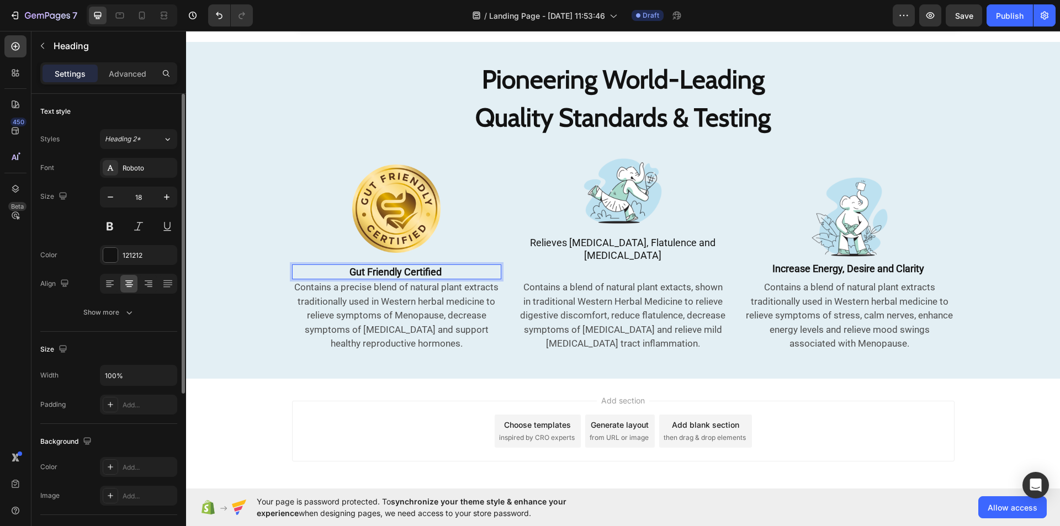
scroll to position [2193, 0]
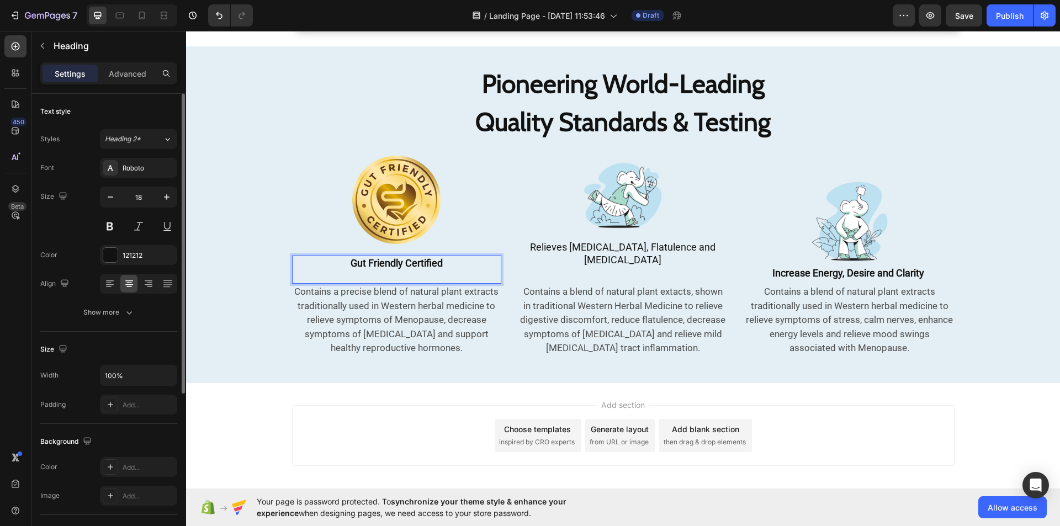
click at [440, 258] on p "Gut Friendly Certified" at bounding box center [396, 270] width 207 height 26
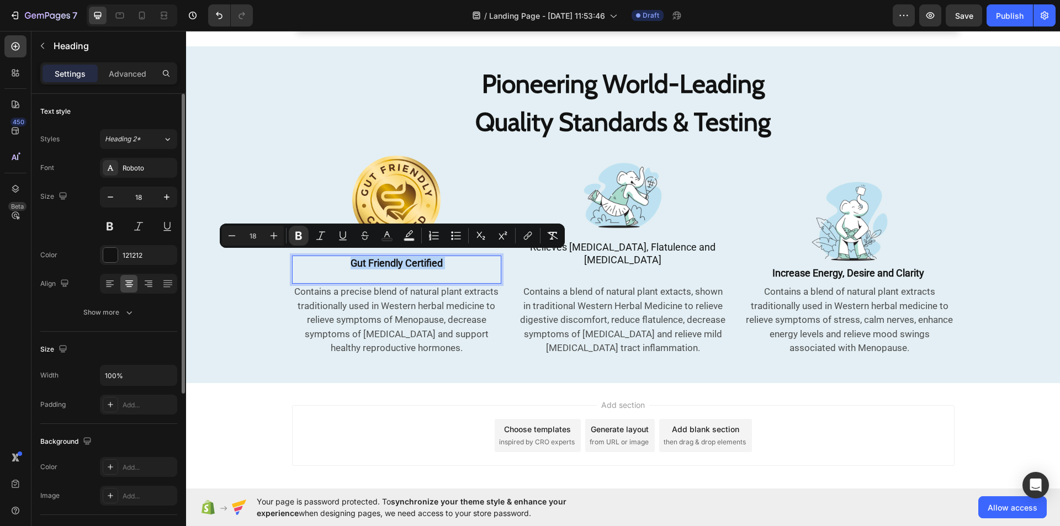
copy p "Gut Friendly Certified"
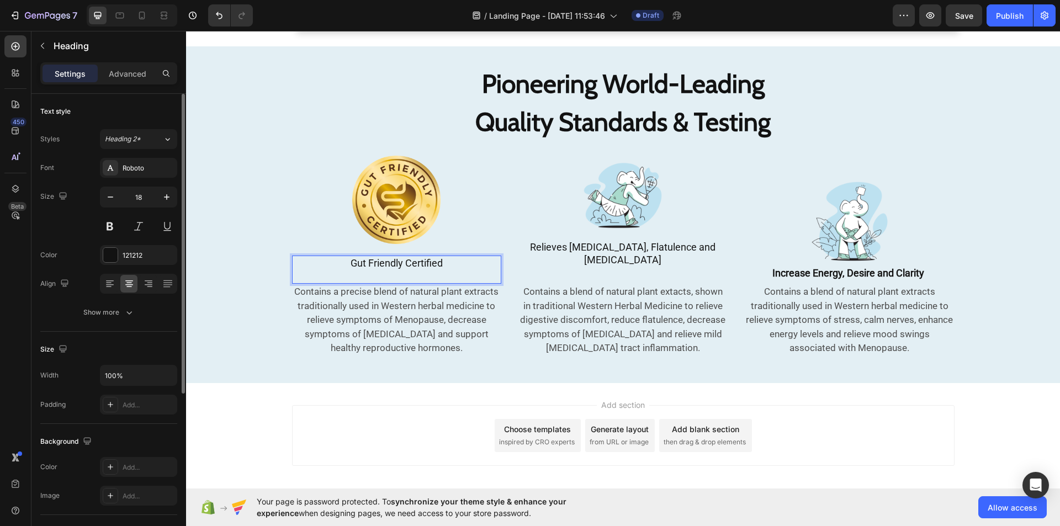
click at [448, 257] on p "Gut Friendly Certified" at bounding box center [396, 270] width 207 height 26
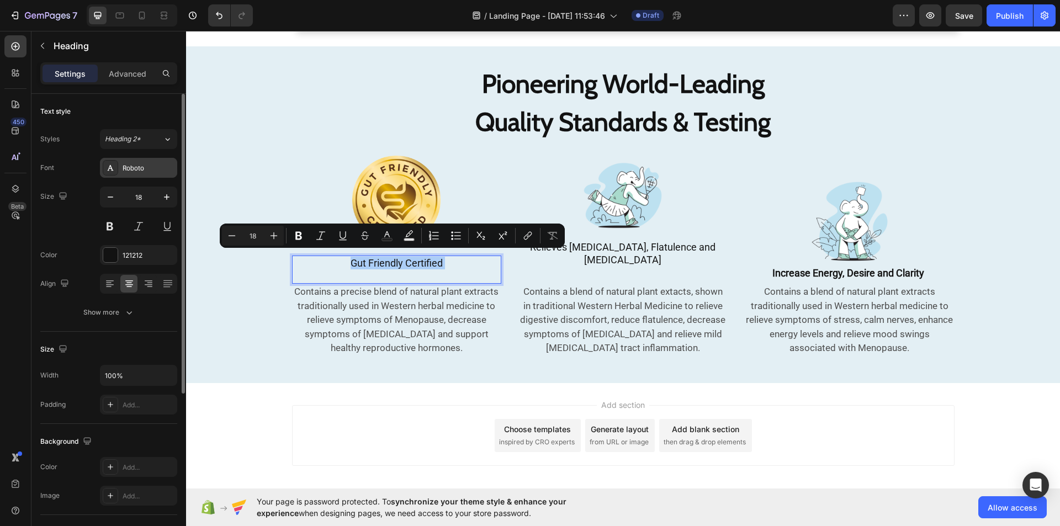
click at [151, 163] on div "Roboto" at bounding box center [149, 168] width 52 height 10
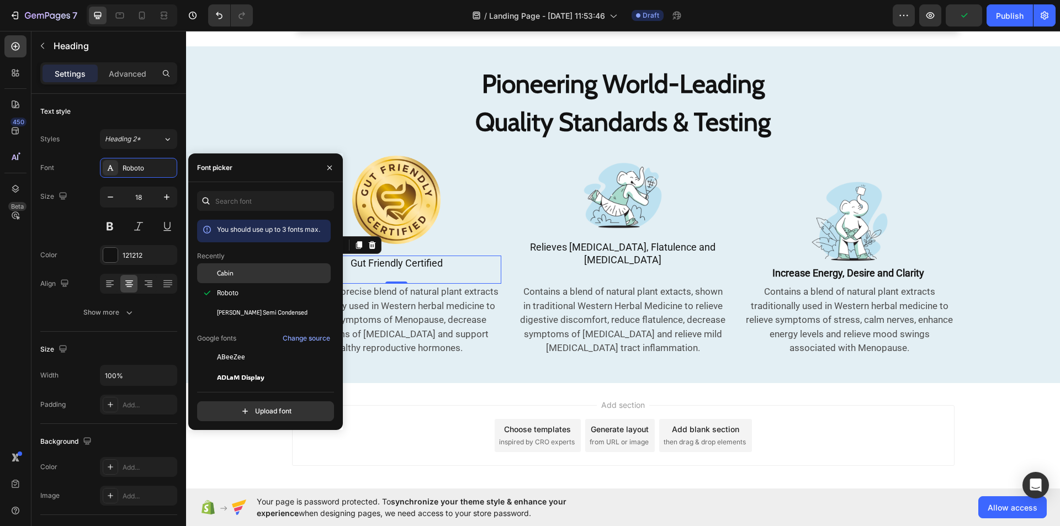
click at [231, 276] on span "Cabin" at bounding box center [225, 273] width 17 height 10
click at [326, 172] on button "button" at bounding box center [330, 168] width 18 height 18
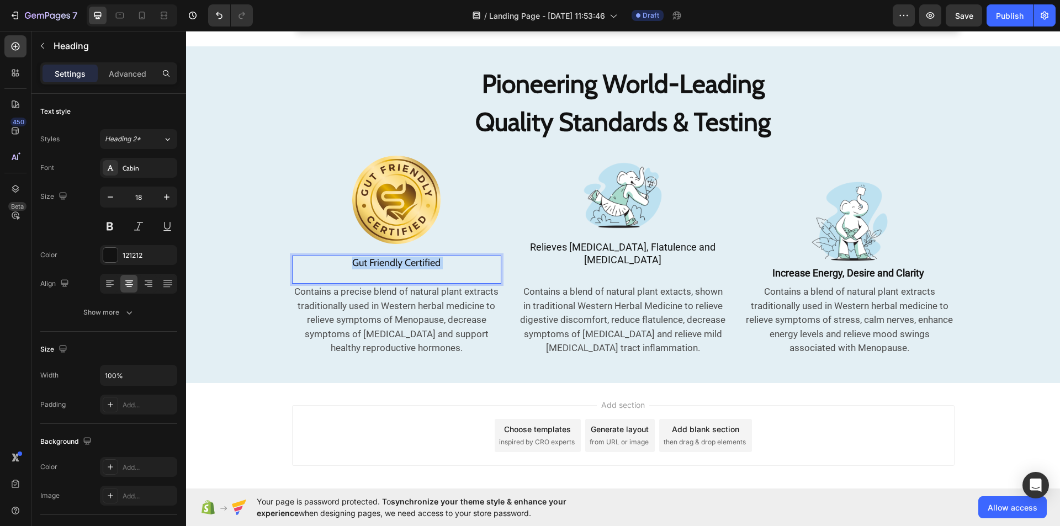
click at [437, 261] on p "Gut Friendly Certified" at bounding box center [396, 270] width 207 height 26
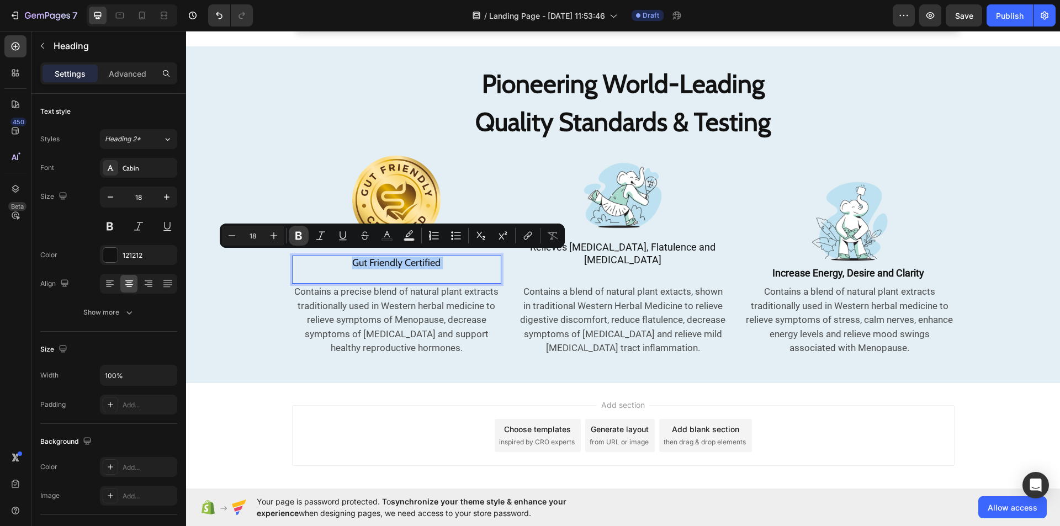
click at [298, 233] on icon "Editor contextual toolbar" at bounding box center [298, 235] width 11 height 11
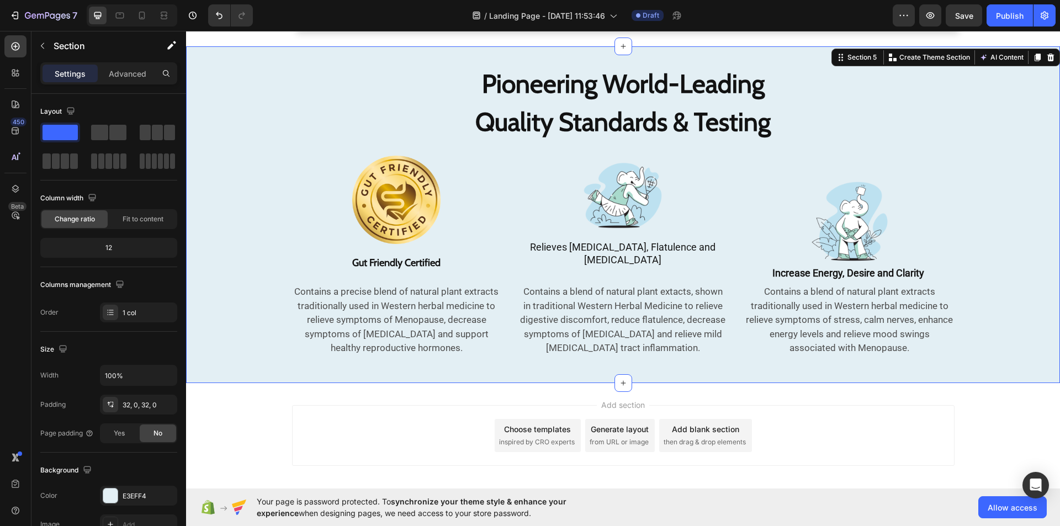
click at [246, 272] on div "Pioneering World-Leading Quality Standards & Testing Heading Image ⁠⁠⁠⁠⁠⁠⁠ Gut …" at bounding box center [623, 214] width 874 height 301
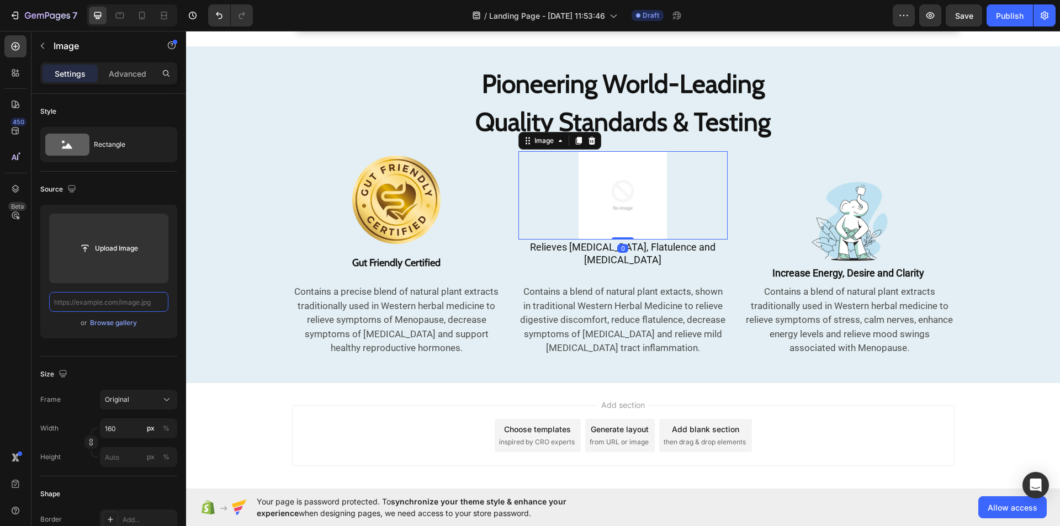
scroll to position [0, 0]
paste input "[URL][DOMAIN_NAME]"
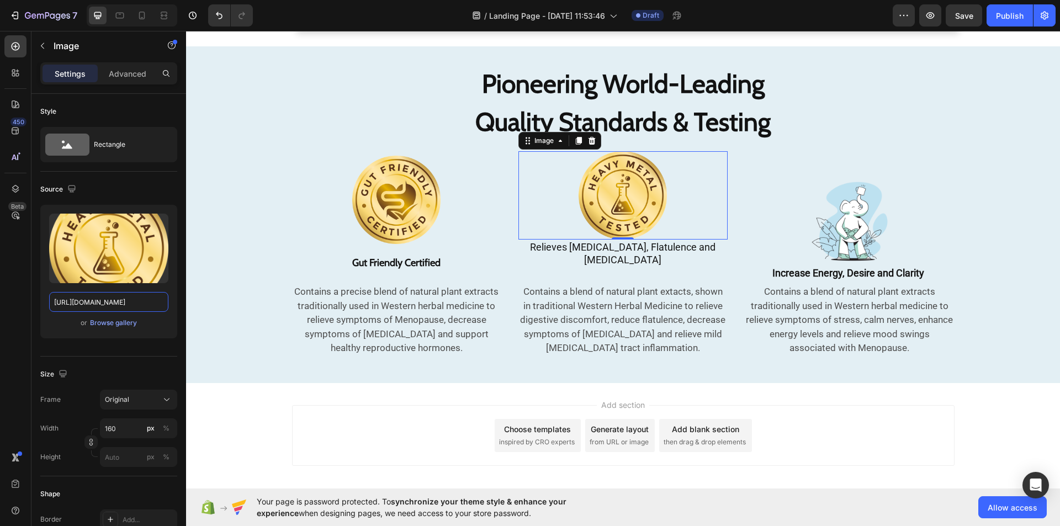
type input "[URL][DOMAIN_NAME]"
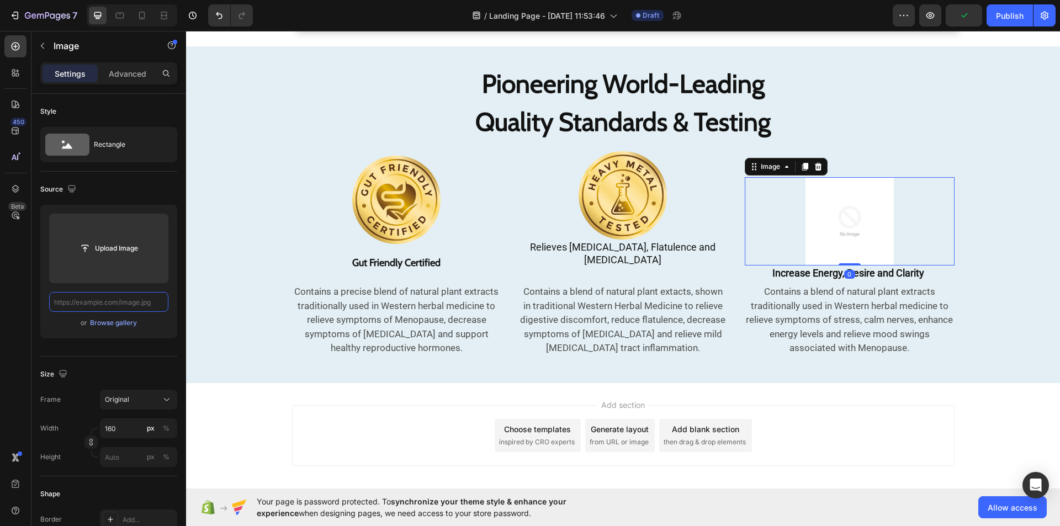
scroll to position [0, 0]
paste input "[URL][DOMAIN_NAME]"
type input "[URL][DOMAIN_NAME]"
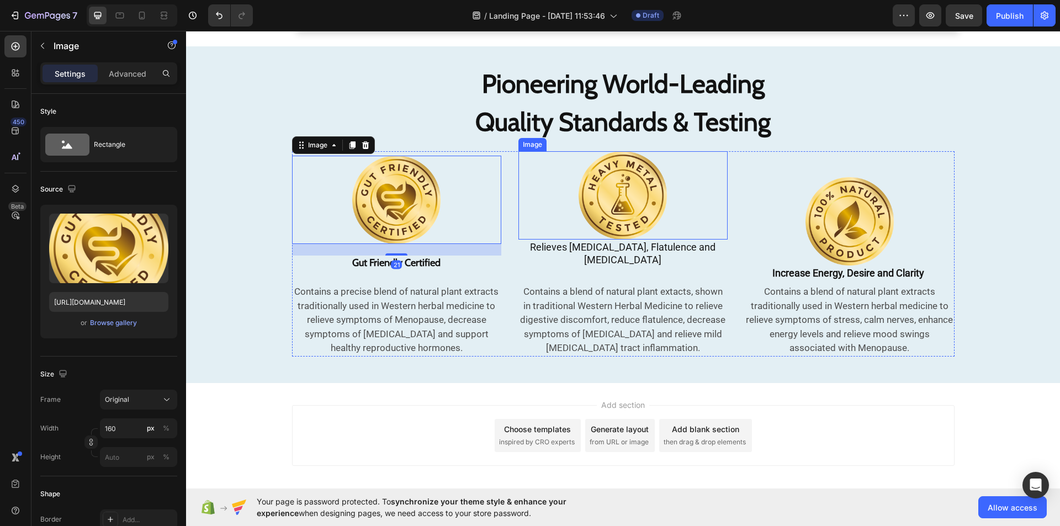
click at [650, 221] on img at bounding box center [622, 195] width 88 height 88
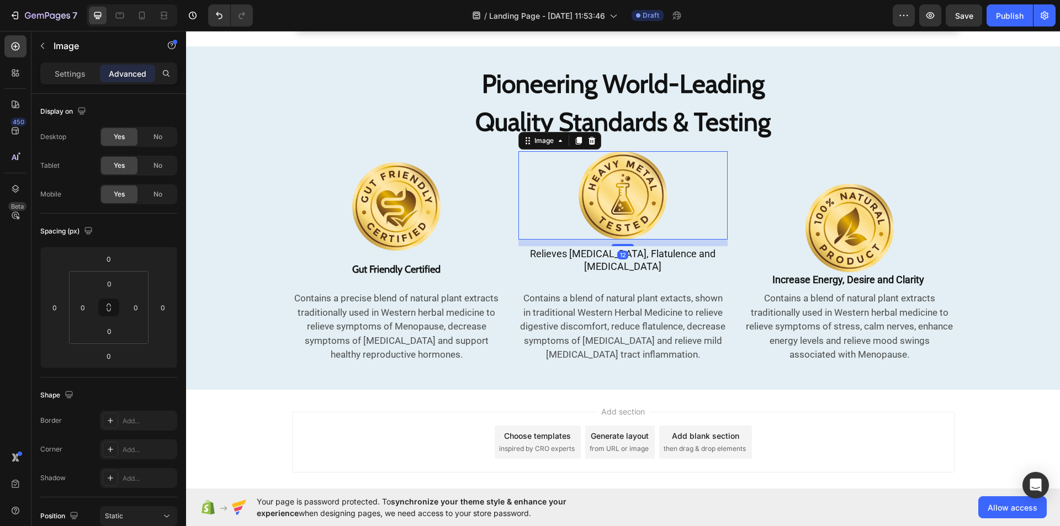
drag, startPoint x: 616, startPoint y: 246, endPoint x: 616, endPoint y: 252, distance: 6.6
click at [616, 240] on div "12" at bounding box center [622, 240] width 209 height 0
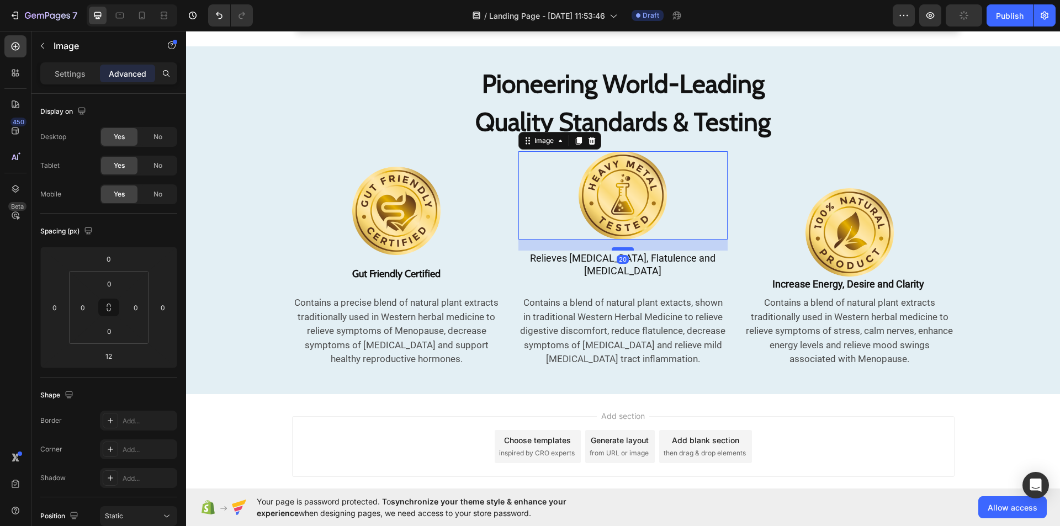
click at [619, 250] on div at bounding box center [623, 248] width 22 height 3
type input "20"
click at [832, 222] on img at bounding box center [849, 232] width 88 height 88
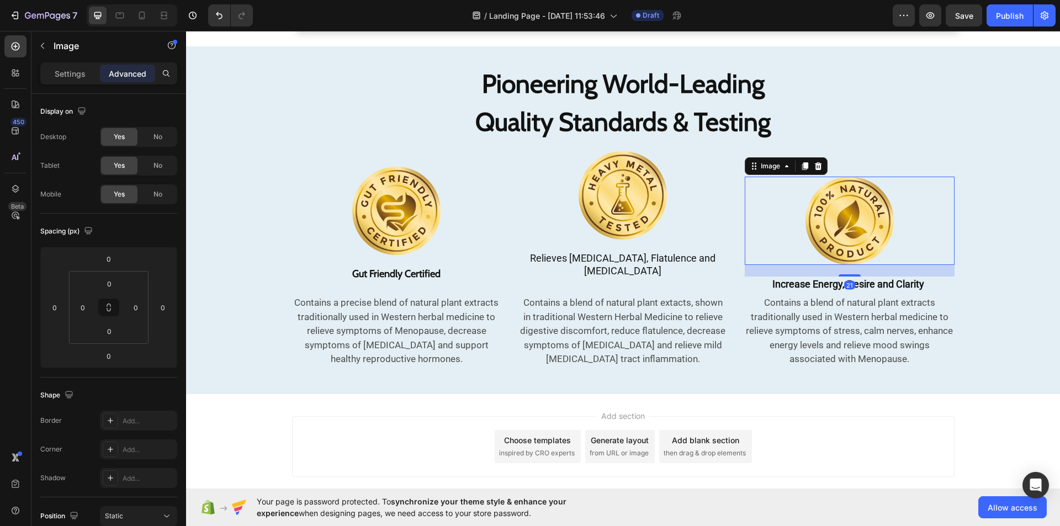
drag, startPoint x: 844, startPoint y: 262, endPoint x: 846, endPoint y: 274, distance: 11.7
click at [846, 265] on div "21" at bounding box center [849, 265] width 209 height 0
type input "21"
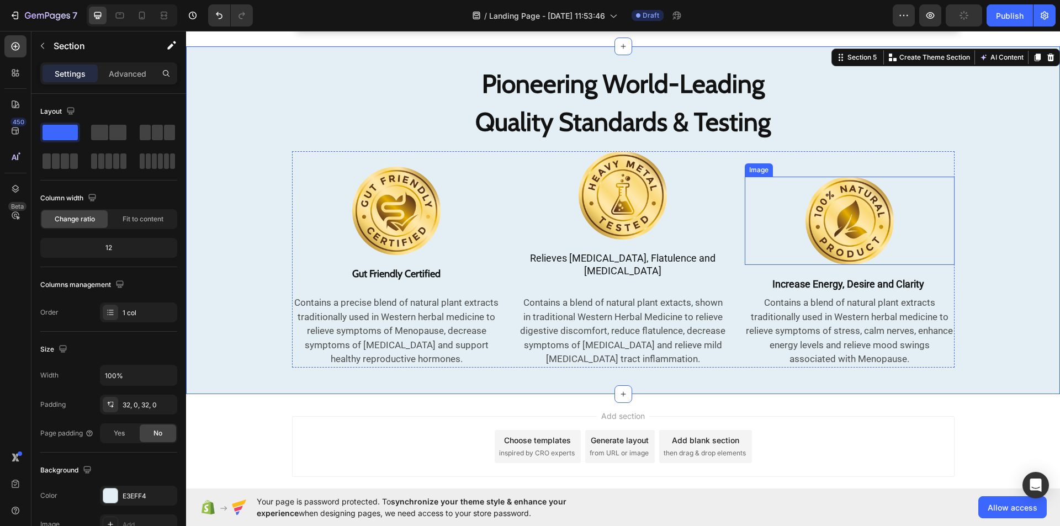
click at [853, 192] on img at bounding box center [849, 221] width 88 height 88
click at [888, 190] on img at bounding box center [849, 221] width 88 height 88
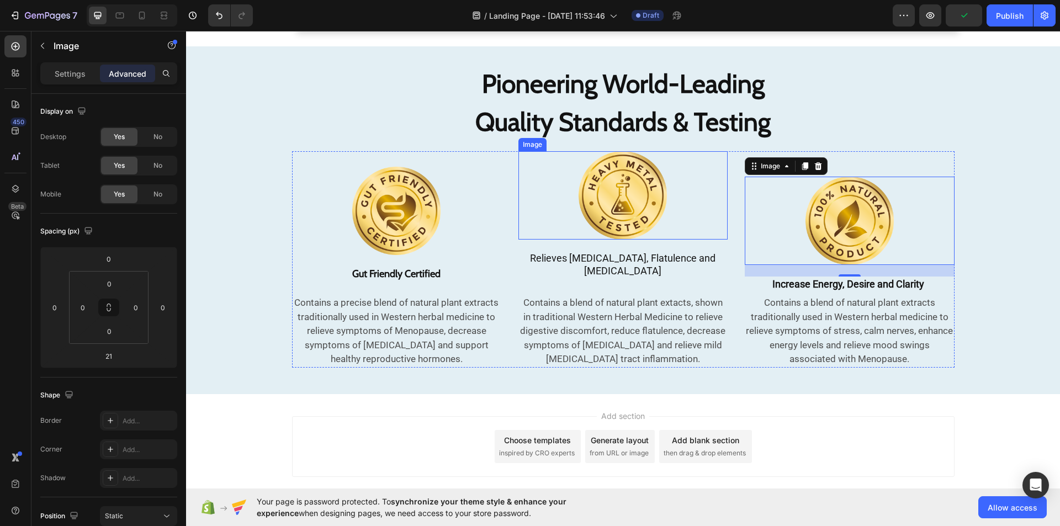
click at [614, 192] on img at bounding box center [622, 195] width 88 height 88
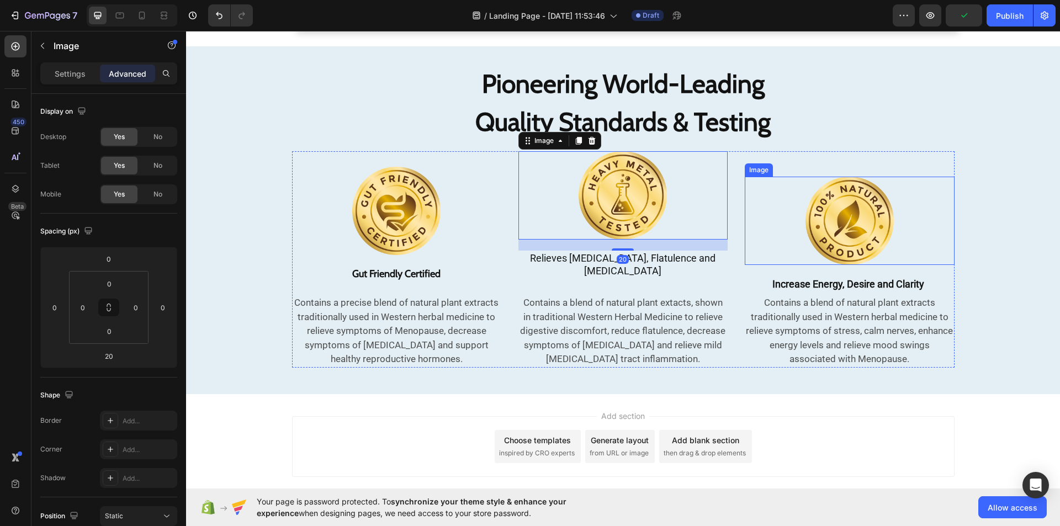
click at [848, 188] on img at bounding box center [849, 221] width 88 height 88
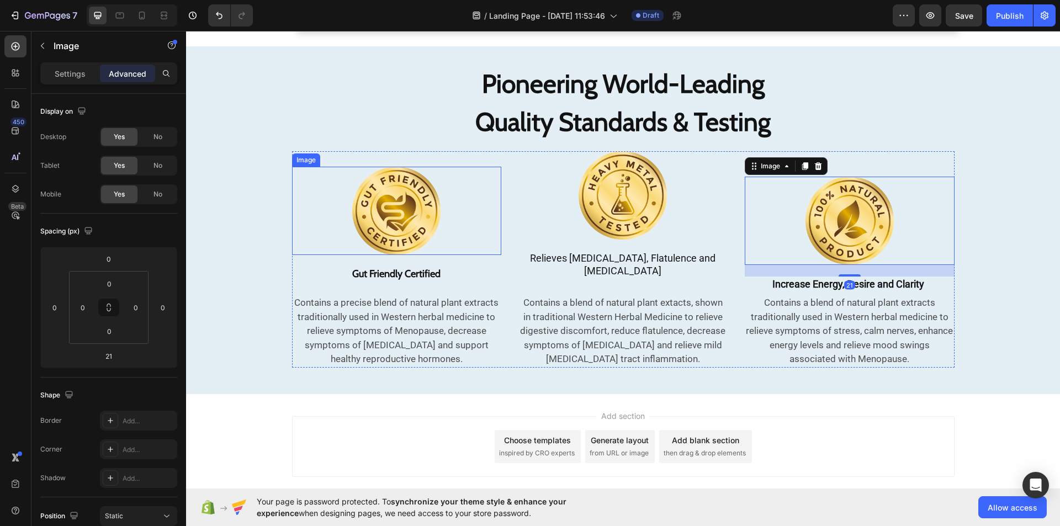
click at [376, 192] on img at bounding box center [396, 211] width 88 height 88
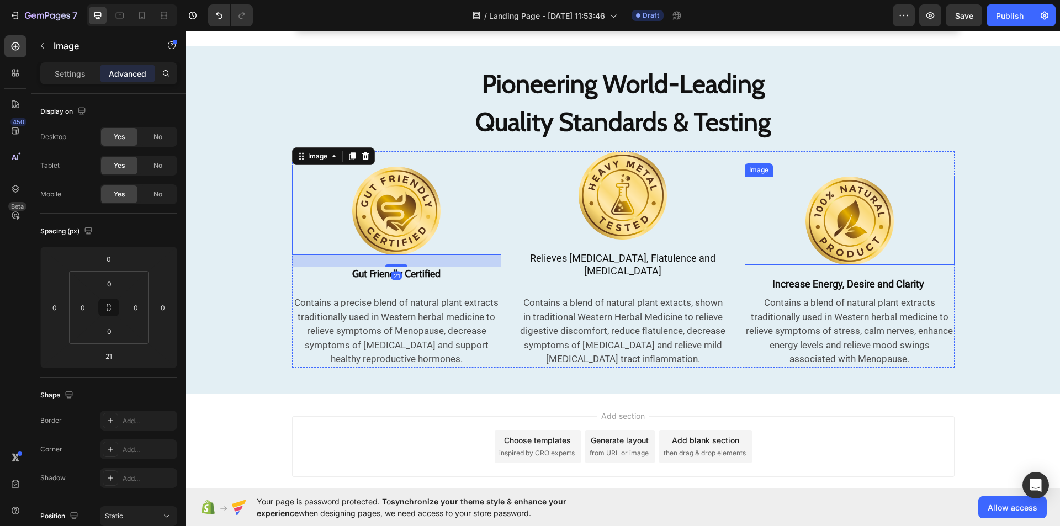
click at [821, 210] on img at bounding box center [849, 221] width 88 height 88
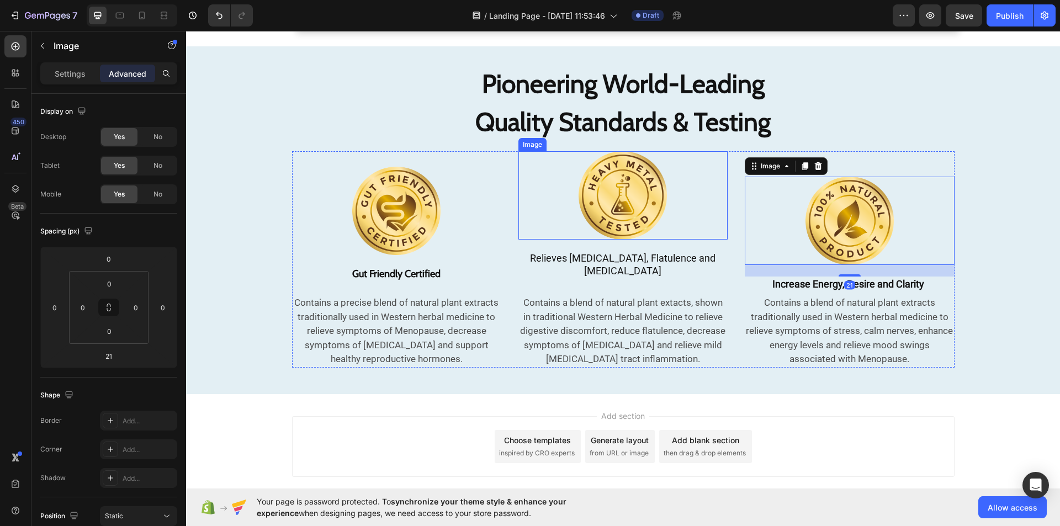
click at [598, 210] on img at bounding box center [622, 195] width 88 height 88
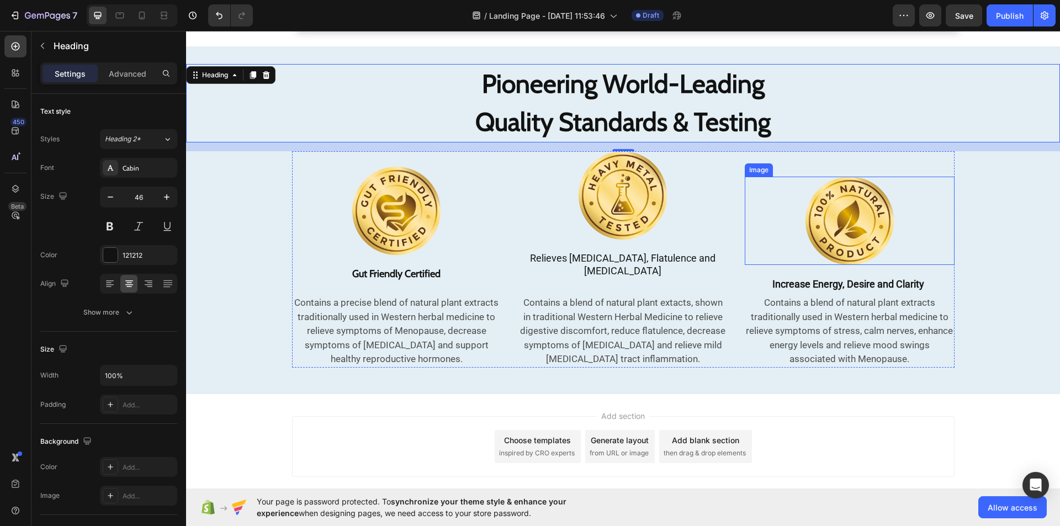
click at [862, 202] on img at bounding box center [849, 221] width 88 height 88
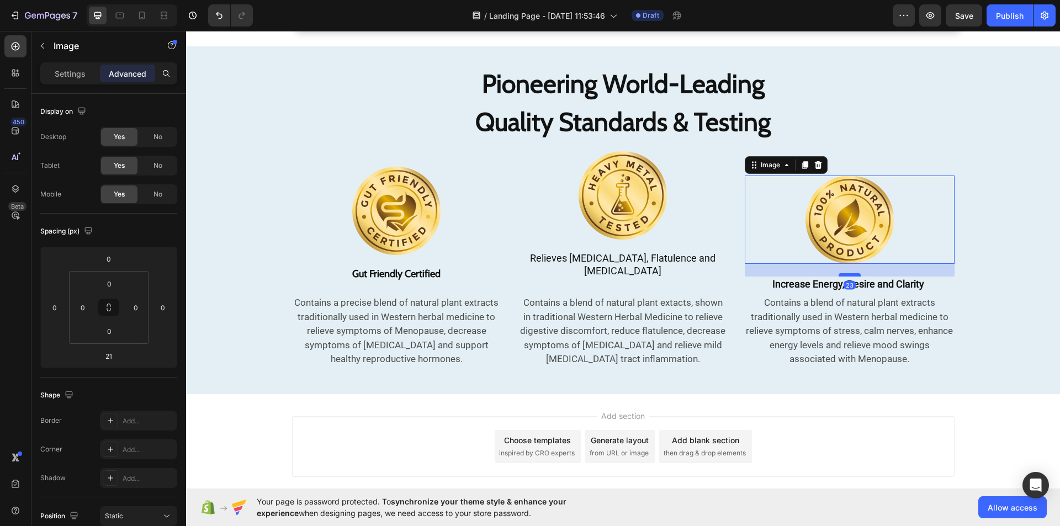
click at [844, 273] on div at bounding box center [849, 274] width 22 height 3
type input "23"
click at [815, 161] on icon at bounding box center [818, 165] width 9 height 9
click at [815, 153] on div "Image 23 Increase Energy, Desire and Clarity Heading Contains a blend of natura…" at bounding box center [849, 259] width 209 height 216
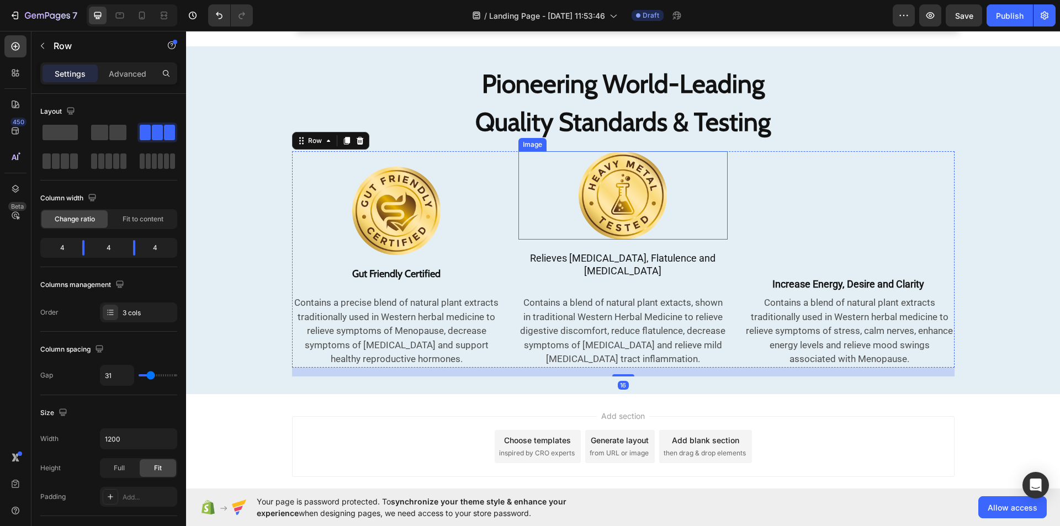
click at [602, 173] on img at bounding box center [622, 195] width 88 height 88
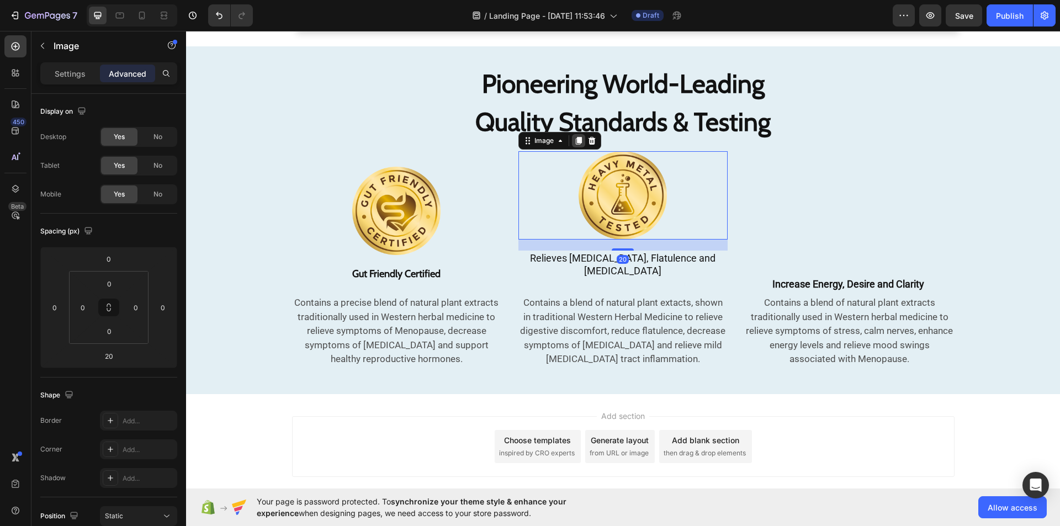
click at [576, 138] on icon at bounding box center [579, 141] width 6 height 8
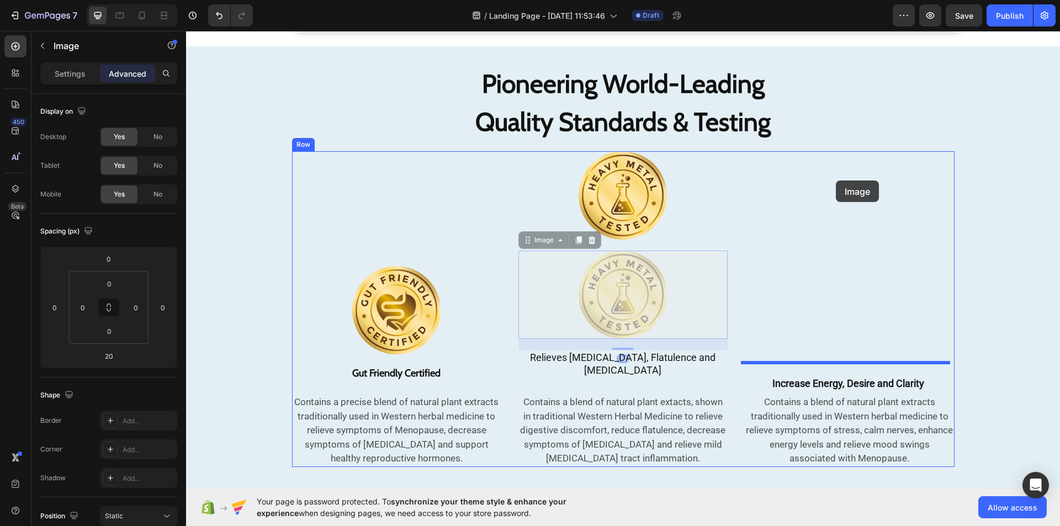
drag, startPoint x: 522, startPoint y: 240, endPoint x: 858, endPoint y: 180, distance: 341.4
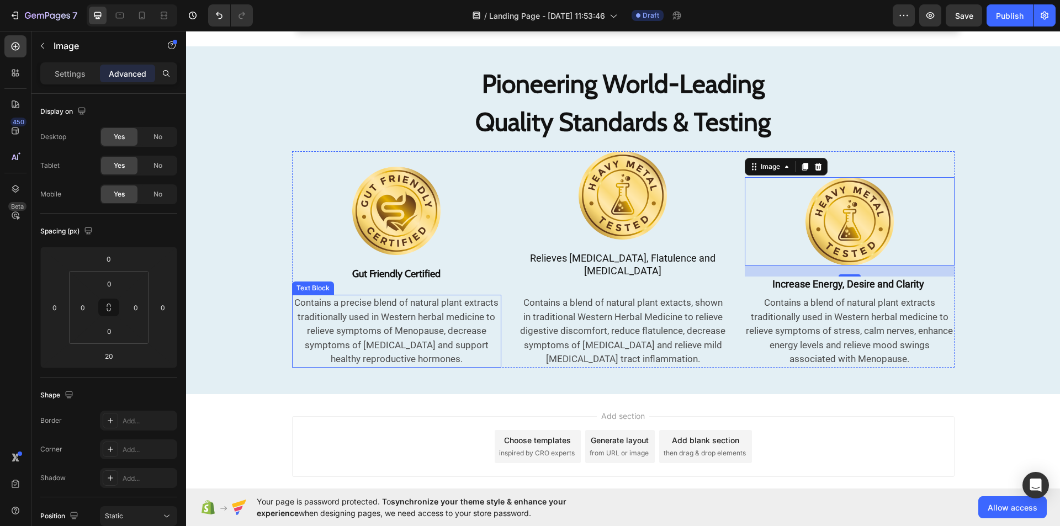
click at [383, 322] on p "Contains a precise blend of natural plant extracts traditionally used in Wester…" at bounding box center [396, 331] width 207 height 71
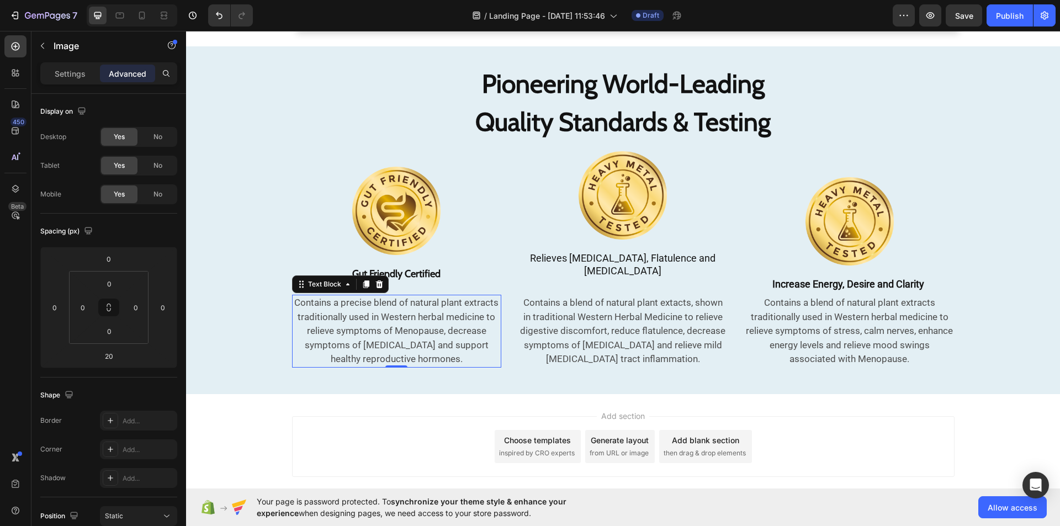
click at [383, 322] on p "Contains a precise blend of natural plant extracts traditionally used in Wester…" at bounding box center [396, 331] width 207 height 71
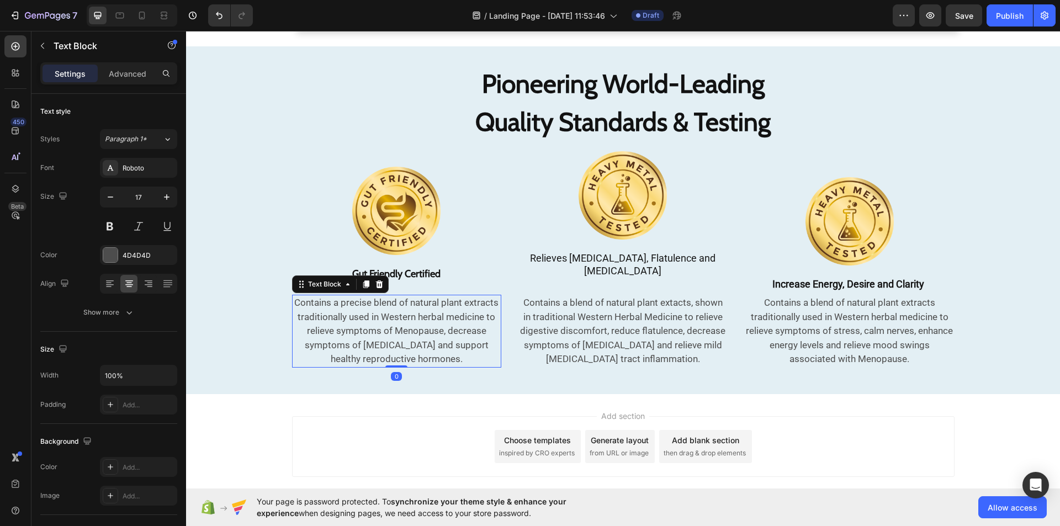
click at [383, 322] on p "Contains a precise blend of natural plant extracts traditionally used in Wester…" at bounding box center [396, 331] width 207 height 71
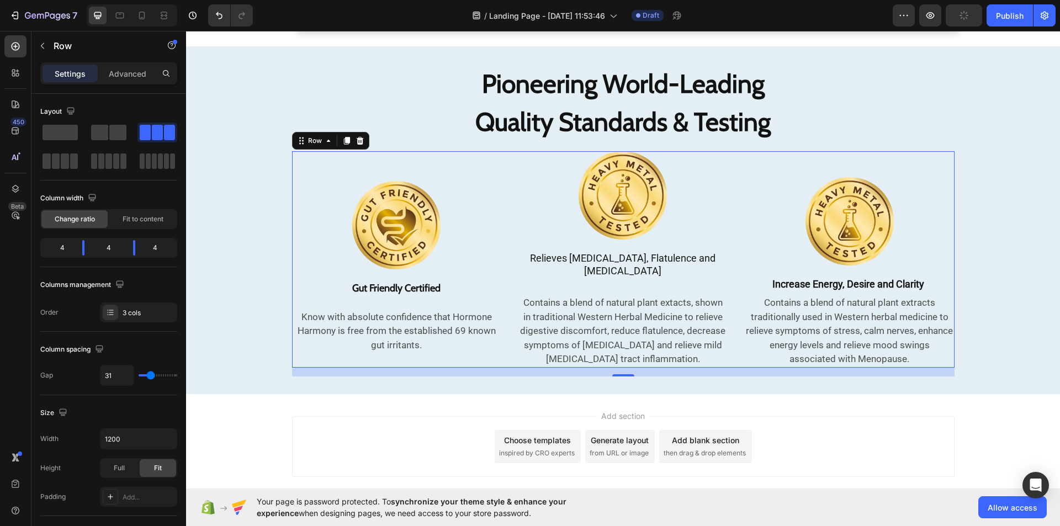
click at [347, 159] on div "Image ⁠⁠⁠⁠⁠⁠⁠ Gut Friendly Certified Heading Know with absolute confidence that…" at bounding box center [396, 259] width 209 height 216
click at [144, 216] on span "Fit to content" at bounding box center [143, 219] width 41 height 10
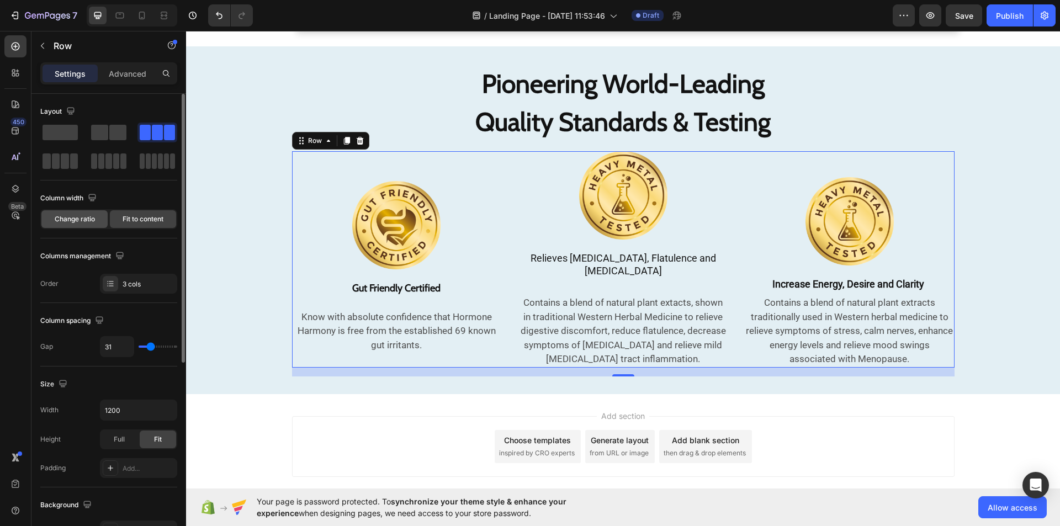
click at [86, 215] on span "Change ratio" at bounding box center [75, 219] width 40 height 10
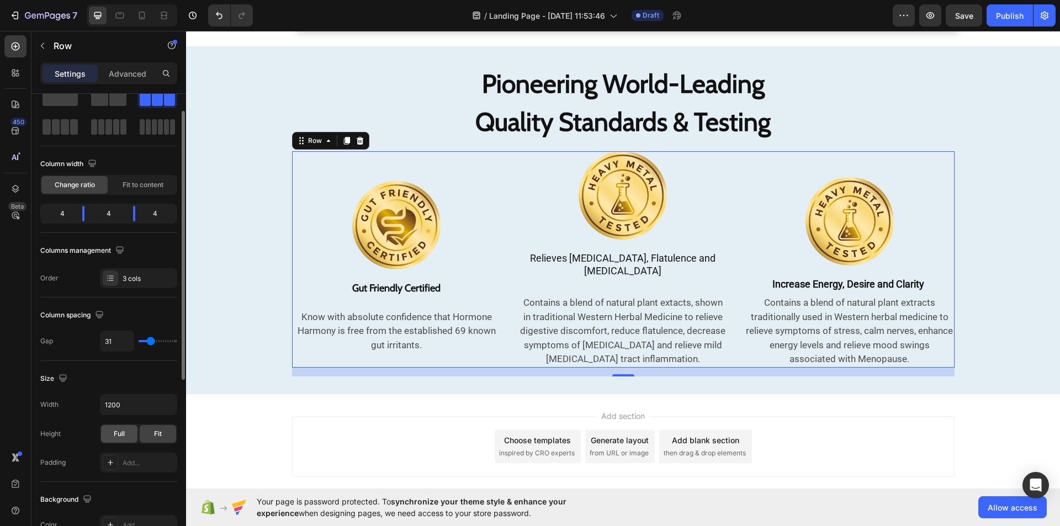
scroll to position [33, 0]
click at [111, 432] on div "Full" at bounding box center [119, 436] width 36 height 18
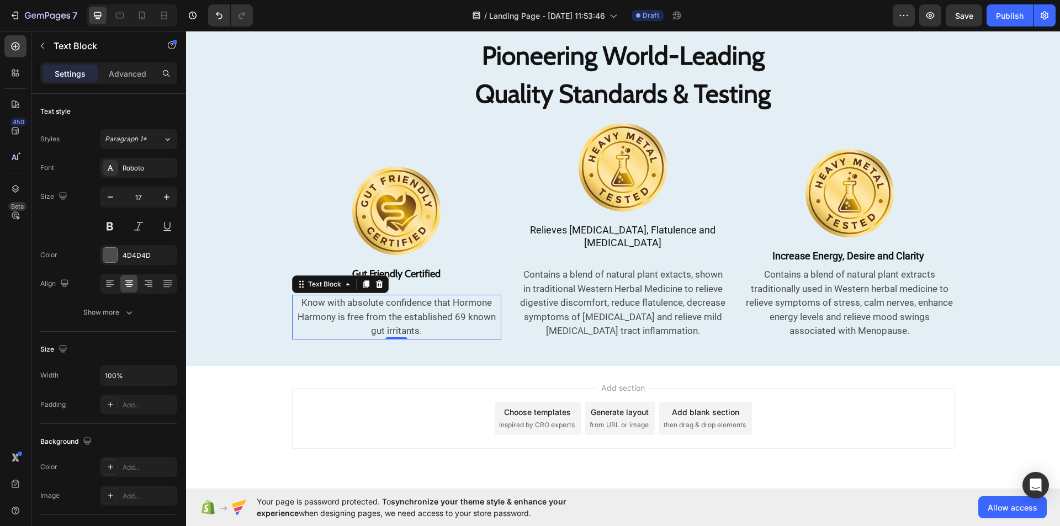
scroll to position [2191, 0]
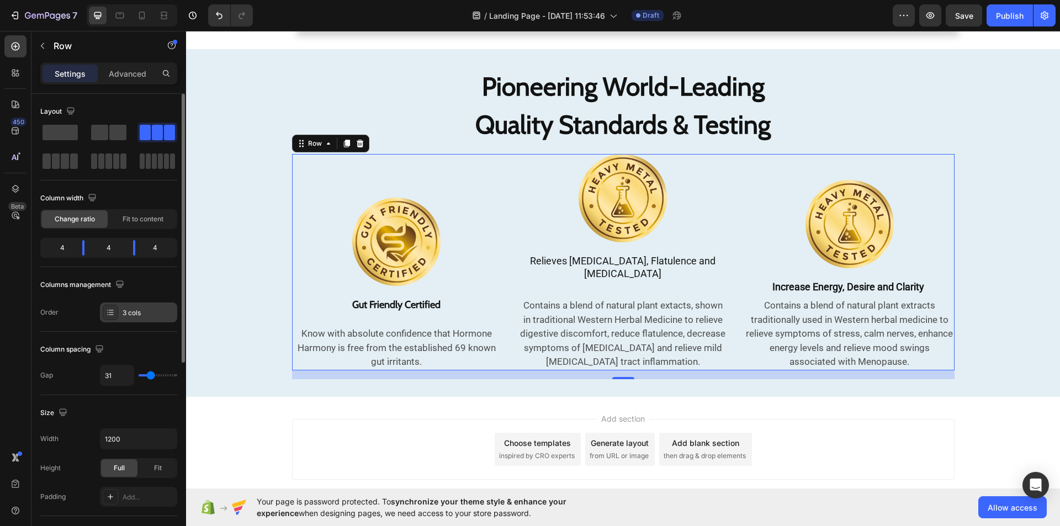
click at [146, 320] on div "3 cols" at bounding box center [138, 312] width 77 height 20
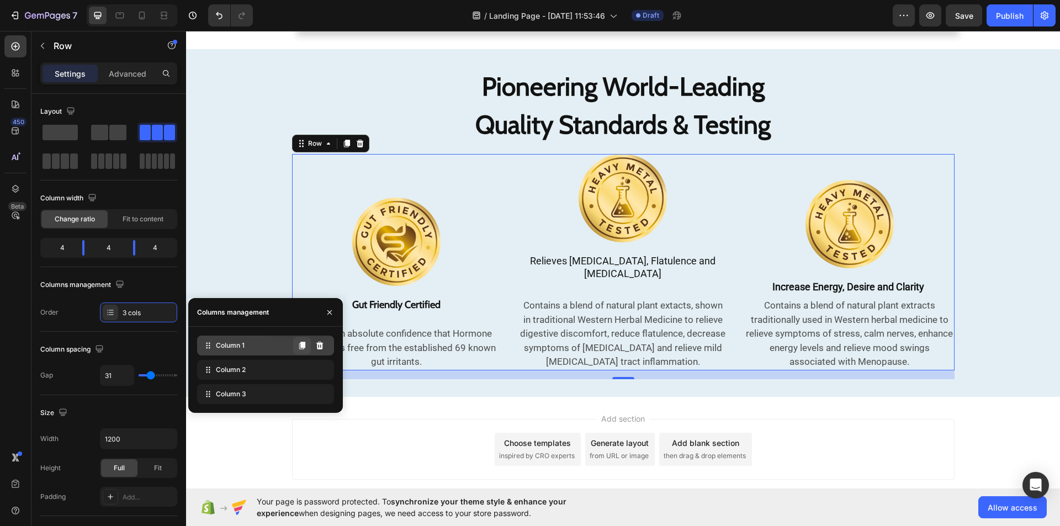
click at [299, 348] on icon at bounding box center [302, 345] width 9 height 9
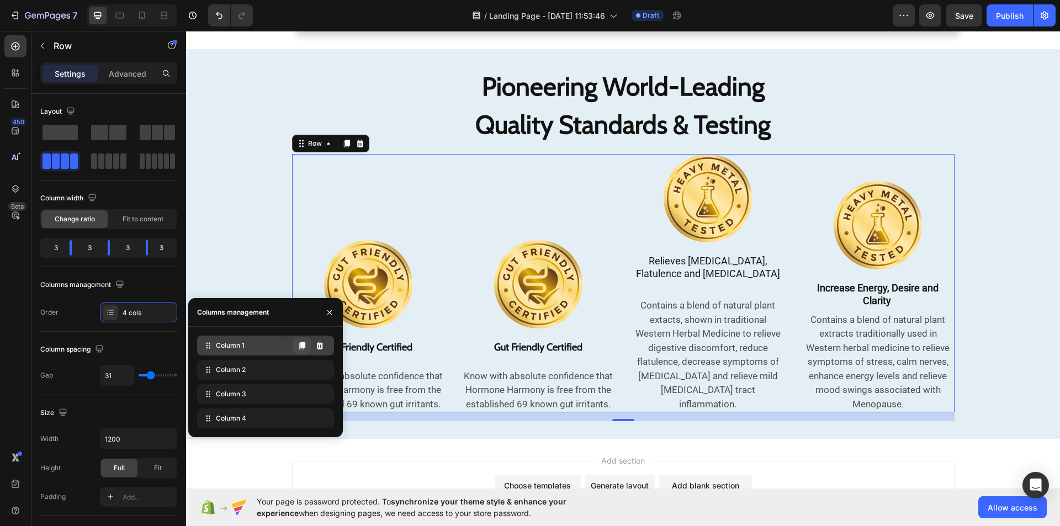
click at [299, 348] on icon at bounding box center [302, 345] width 9 height 9
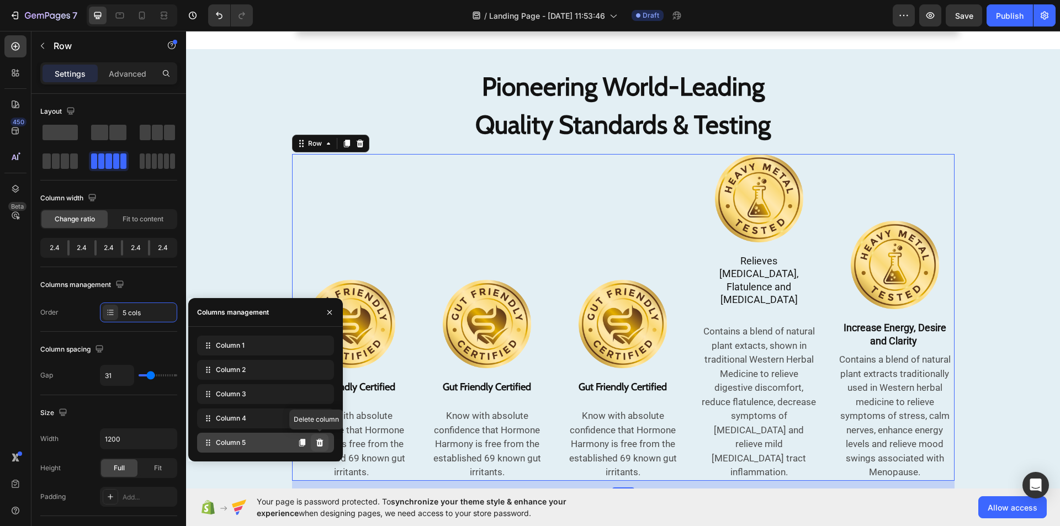
click at [318, 442] on icon at bounding box center [319, 443] width 7 height 8
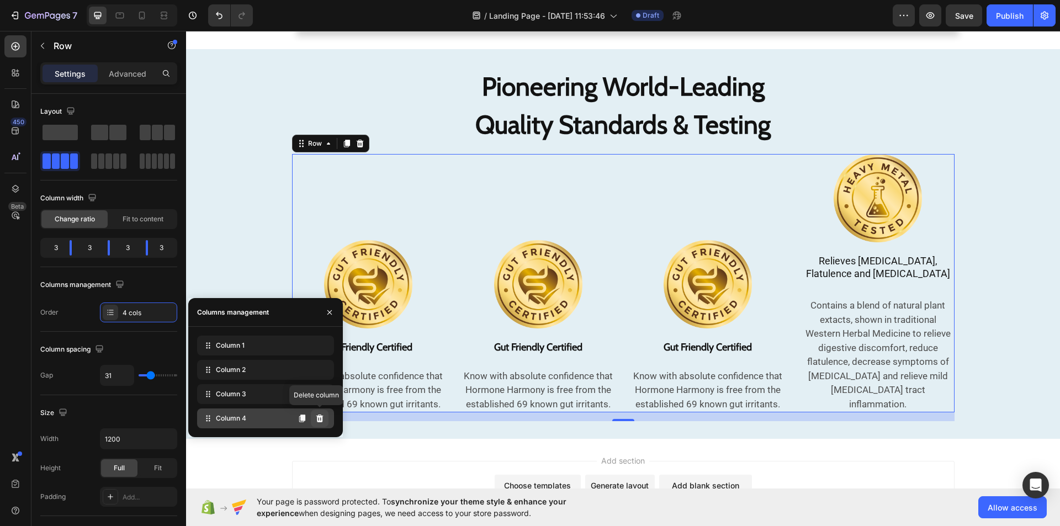
click at [320, 423] on button at bounding box center [320, 419] width 18 height 18
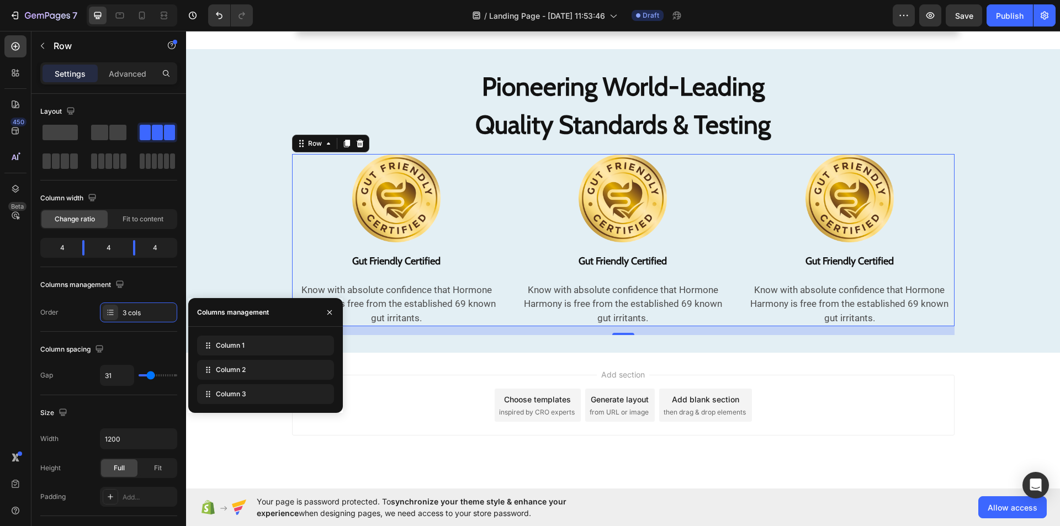
click at [323, 303] on div at bounding box center [329, 312] width 26 height 28
click at [336, 304] on div at bounding box center [329, 312] width 26 height 28
click at [332, 310] on icon "button" at bounding box center [329, 312] width 9 height 9
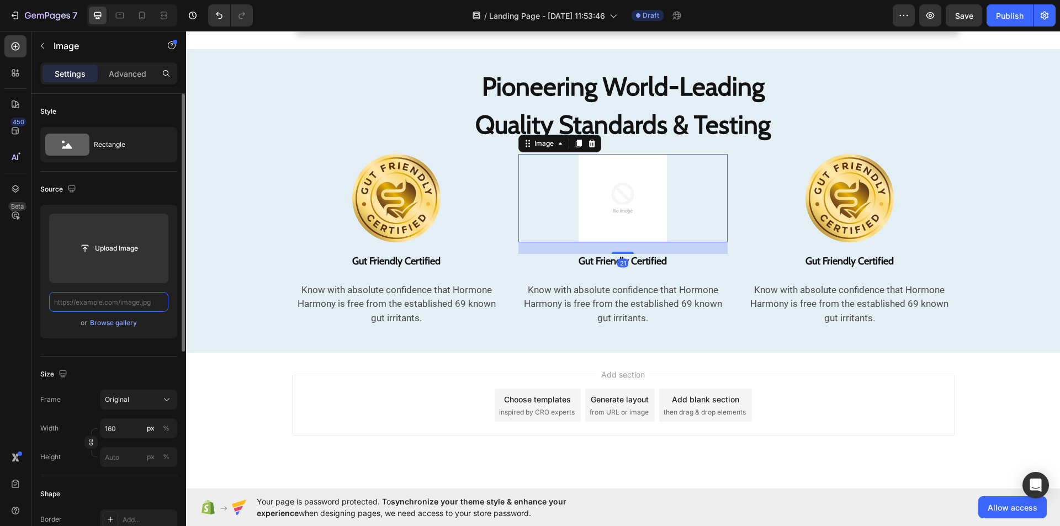
scroll to position [0, 0]
paste input "[URL][DOMAIN_NAME]"
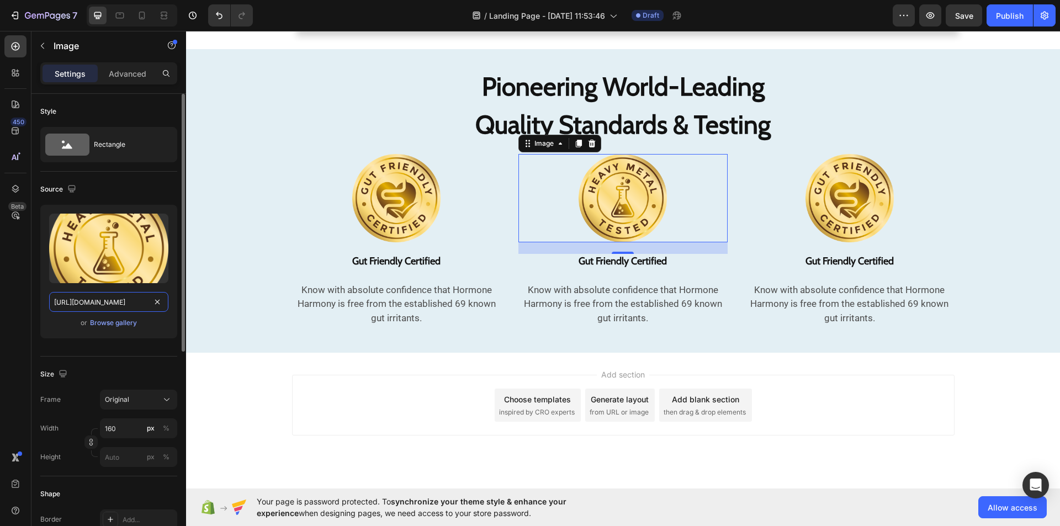
scroll to position [0, 284]
type input "[URL][DOMAIN_NAME]"
click at [636, 267] on strong "Gut Friendly Certified" at bounding box center [622, 261] width 88 height 12
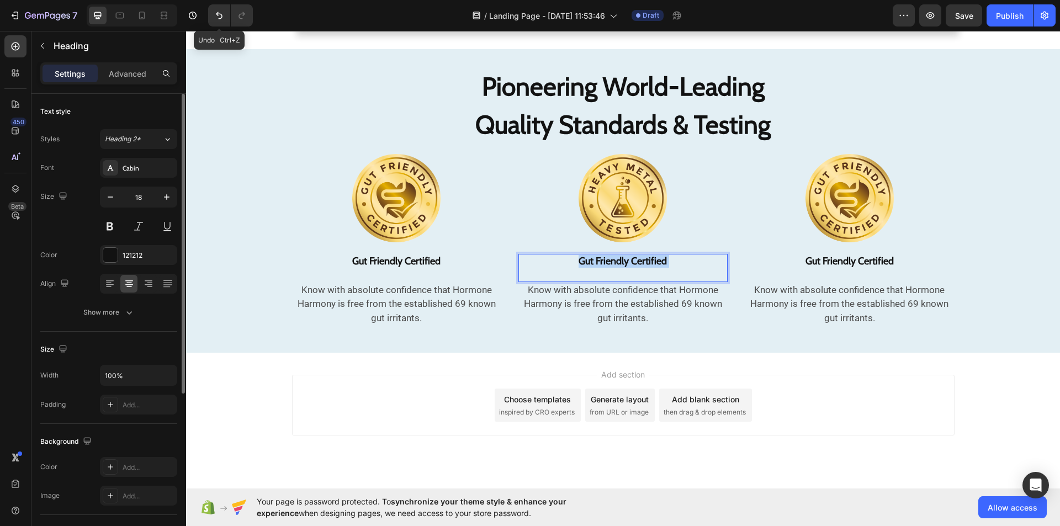
click at [636, 267] on strong "Gut Friendly Certified" at bounding box center [622, 261] width 88 height 12
click at [658, 257] on p "Heavy Metal Tested" at bounding box center [622, 268] width 207 height 26
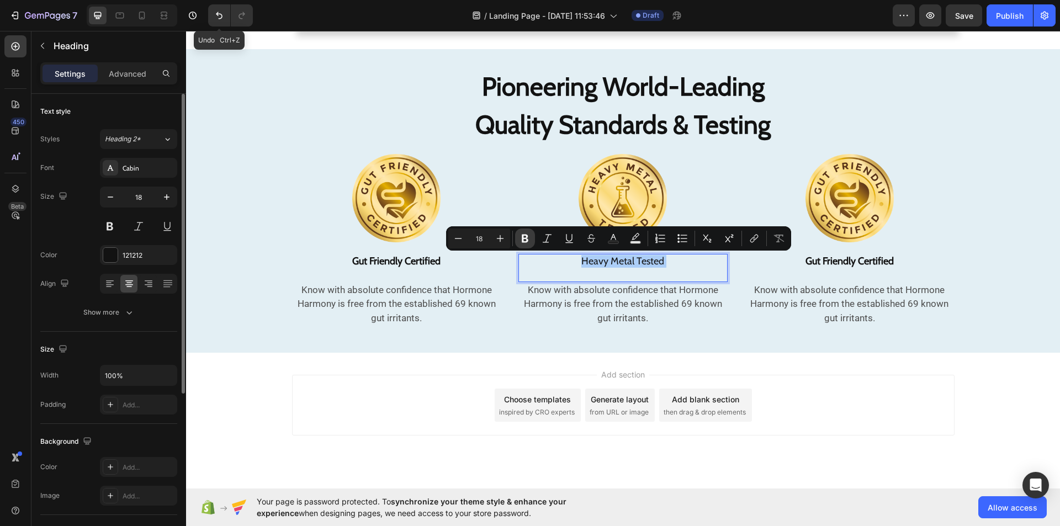
click at [528, 233] on icon "Editor contextual toolbar" at bounding box center [524, 238] width 11 height 11
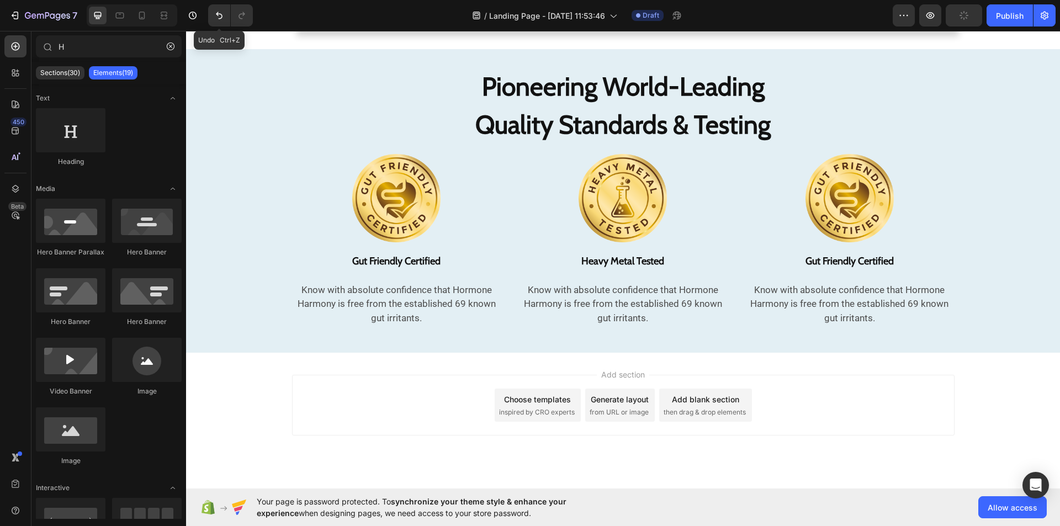
click at [483, 364] on div "Add section Choose templates inspired by CRO experts Generate layout from URL o…" at bounding box center [623, 421] width 874 height 136
click at [625, 296] on p "Know with absolute confidence that Hormone Harmony is free from the established…" at bounding box center [622, 304] width 207 height 43
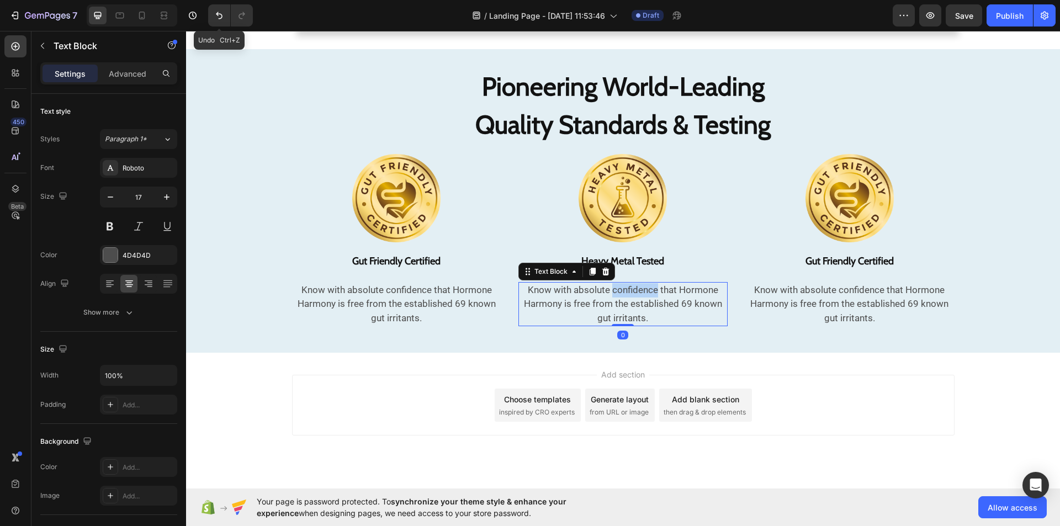
click at [625, 296] on p "Know with absolute confidence that Hormone Harmony is free from the established…" at bounding box center [622, 304] width 207 height 43
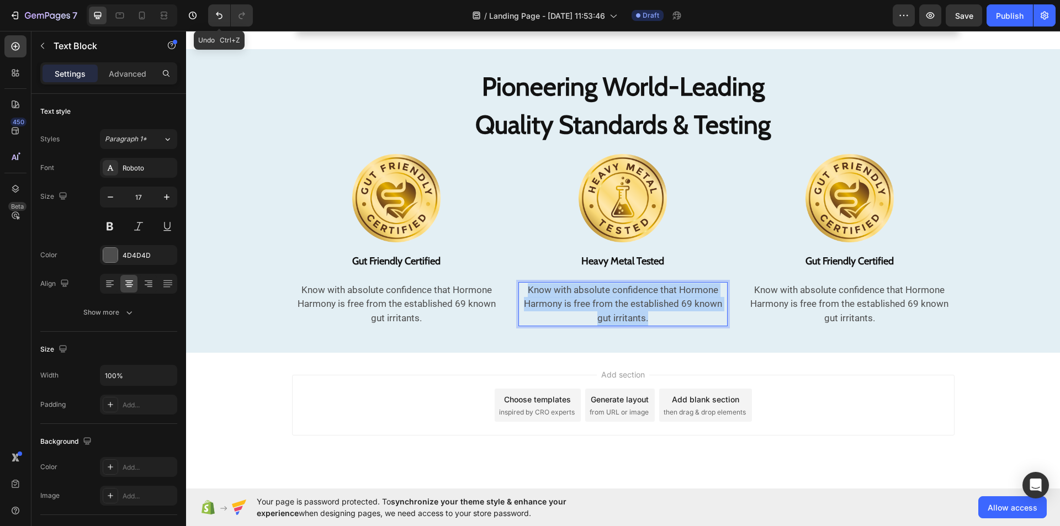
click at [625, 296] on p "Know with absolute confidence that Hormone Harmony is free from the established…" at bounding box center [622, 304] width 207 height 43
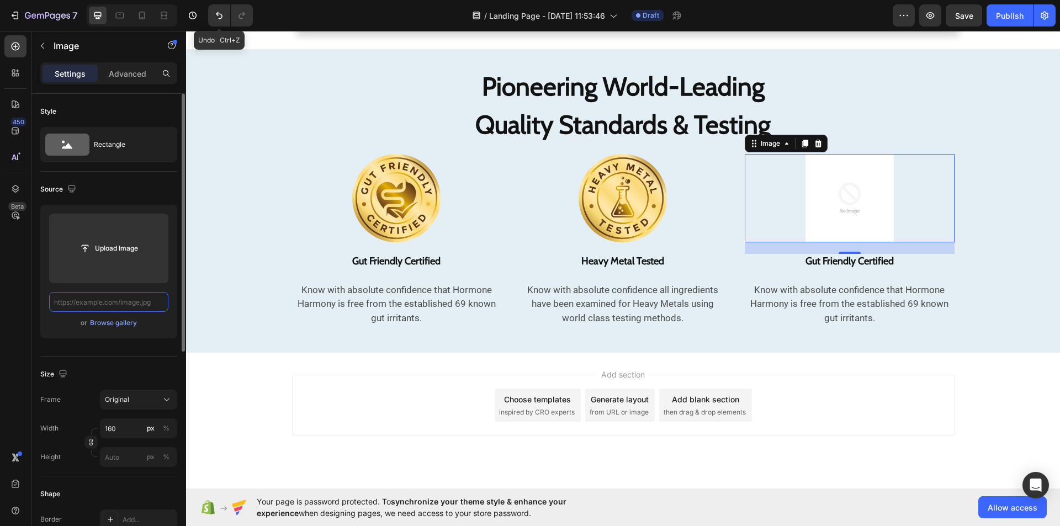
paste input "[URL][DOMAIN_NAME]"
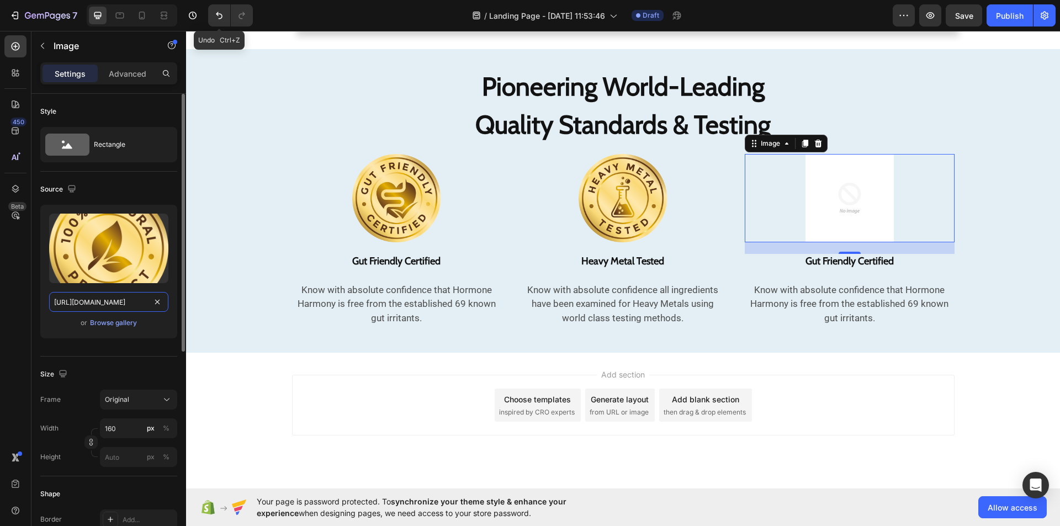
scroll to position [0, 278]
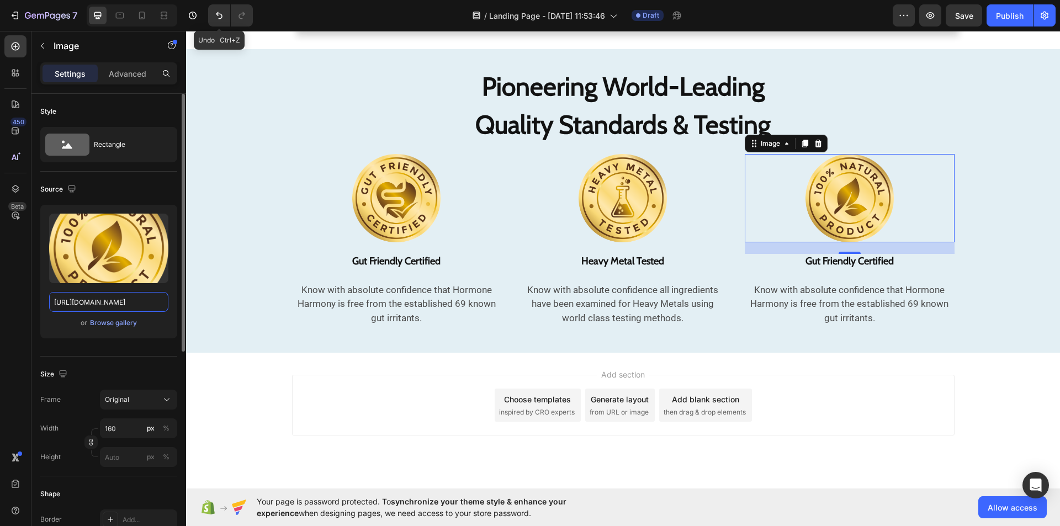
type input "[URL][DOMAIN_NAME]"
click at [885, 259] on strong "Gut Friendly Certified" at bounding box center [849, 261] width 88 height 12
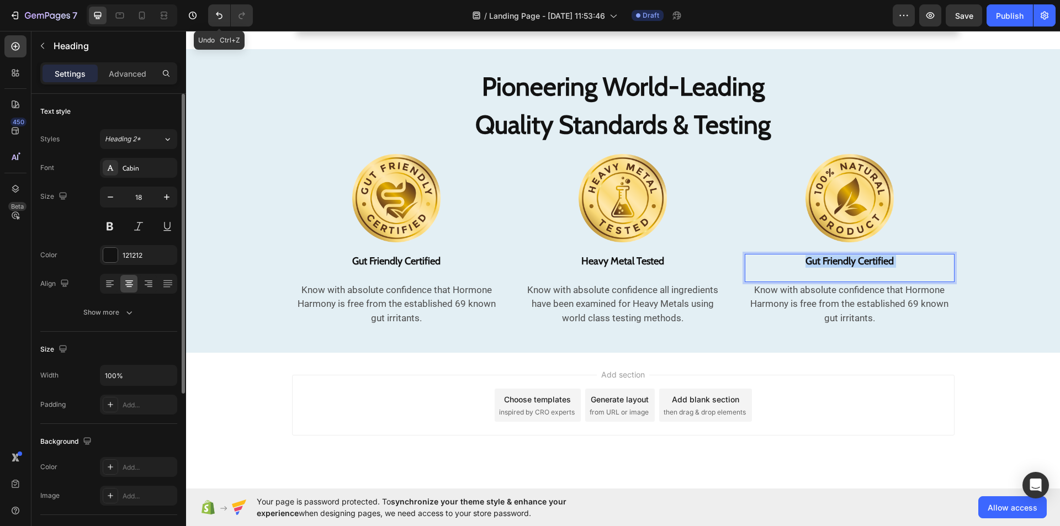
click at [885, 259] on strong "Gut Friendly Certified" at bounding box center [849, 261] width 88 height 12
click at [885, 259] on p "100% Natural Product" at bounding box center [849, 268] width 207 height 26
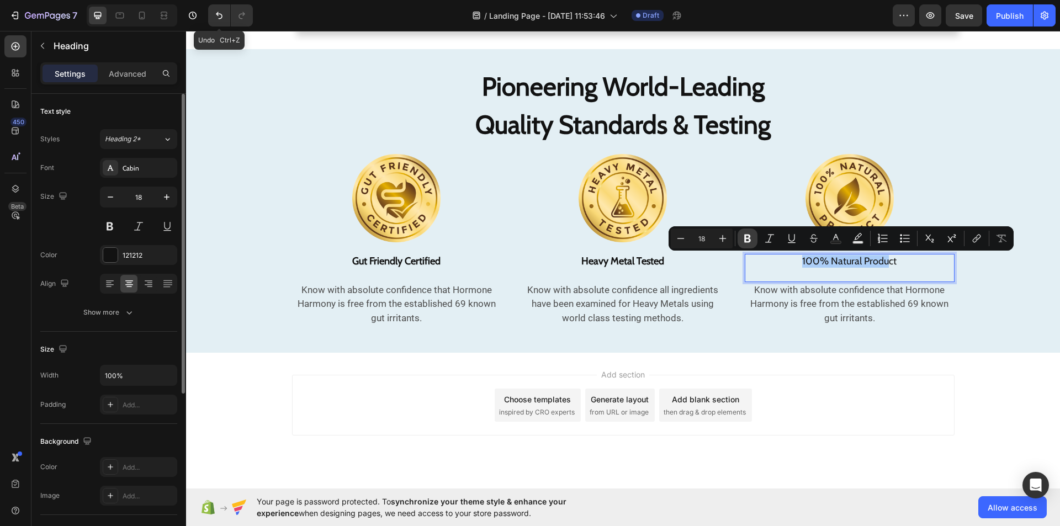
click at [749, 237] on icon "Editor contextual toolbar" at bounding box center [747, 239] width 7 height 8
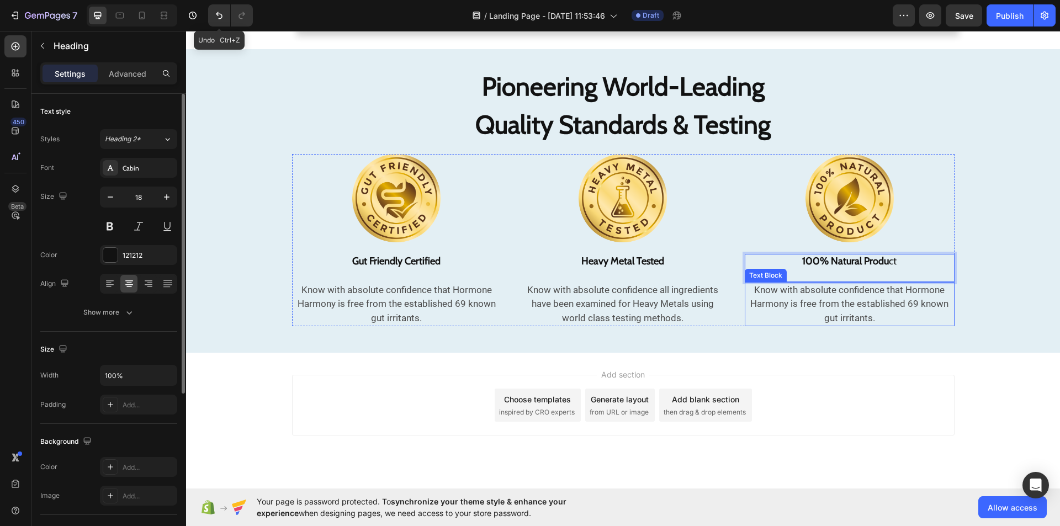
click at [843, 320] on p "Know with absolute confidence that Hormone Harmony is free from the established…" at bounding box center [849, 304] width 207 height 43
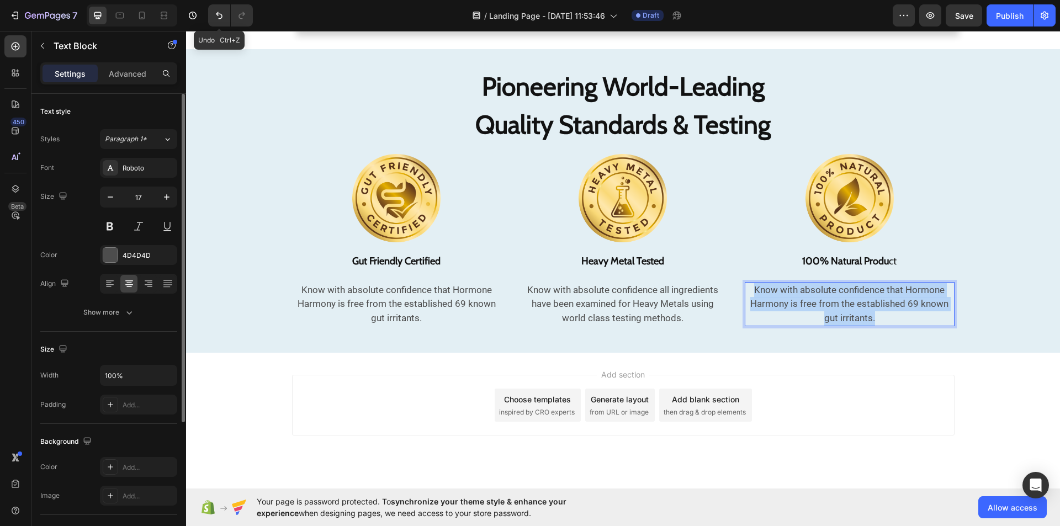
click at [843, 320] on p "Know with absolute confidence that Hormone Harmony is free from the established…" at bounding box center [849, 304] width 207 height 43
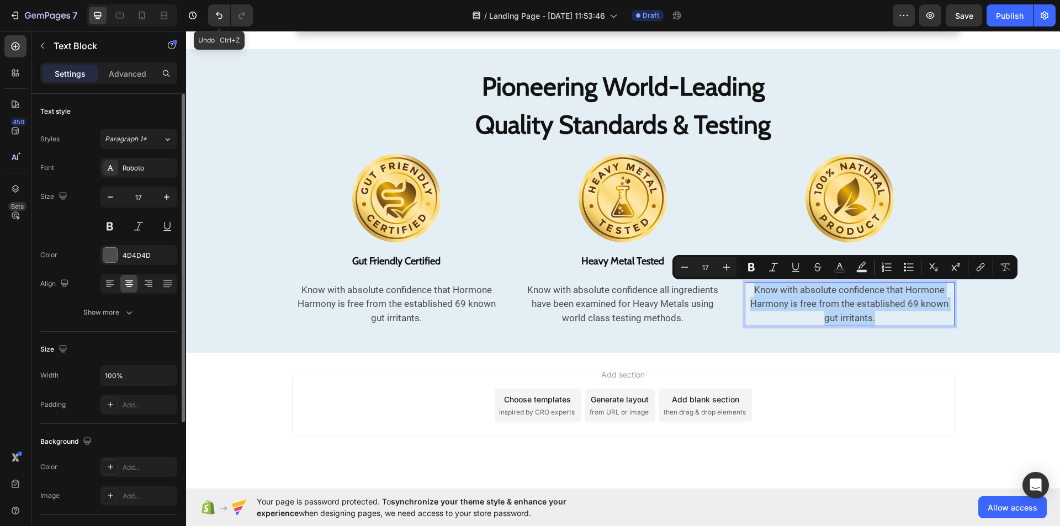
click at [843, 320] on p "Know with absolute confidence that Hormone Harmony is free from the established…" at bounding box center [849, 304] width 207 height 43
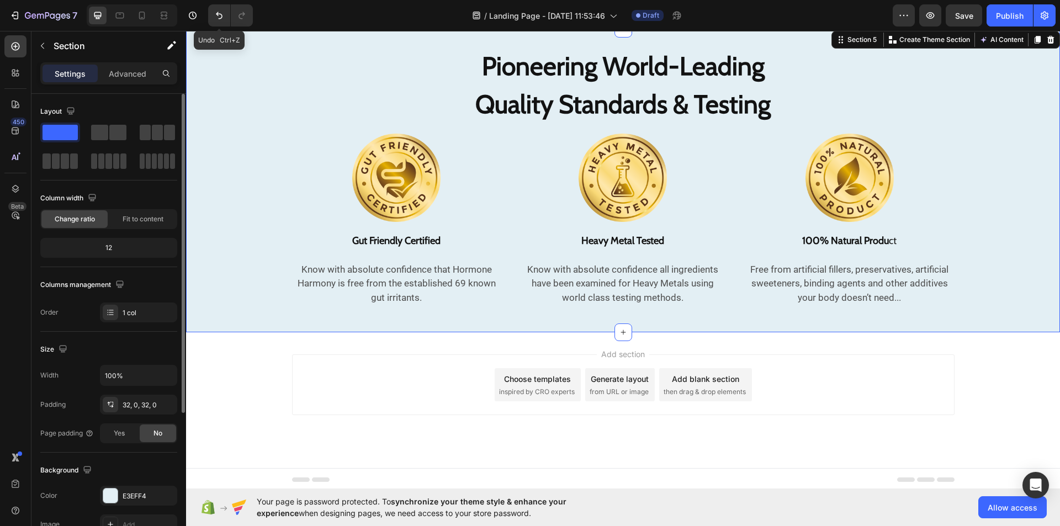
scroll to position [2214, 0]
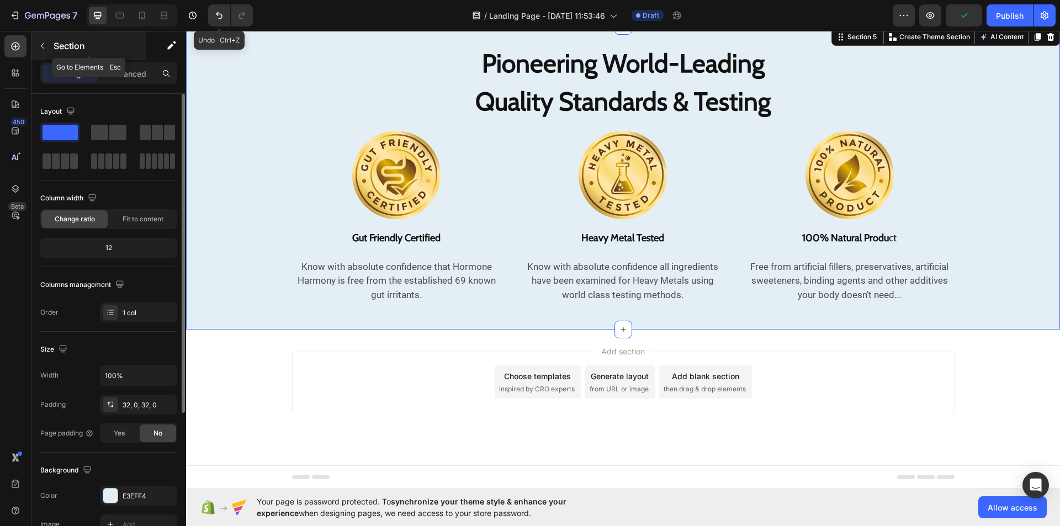
click at [40, 46] on icon "button" at bounding box center [42, 45] width 9 height 9
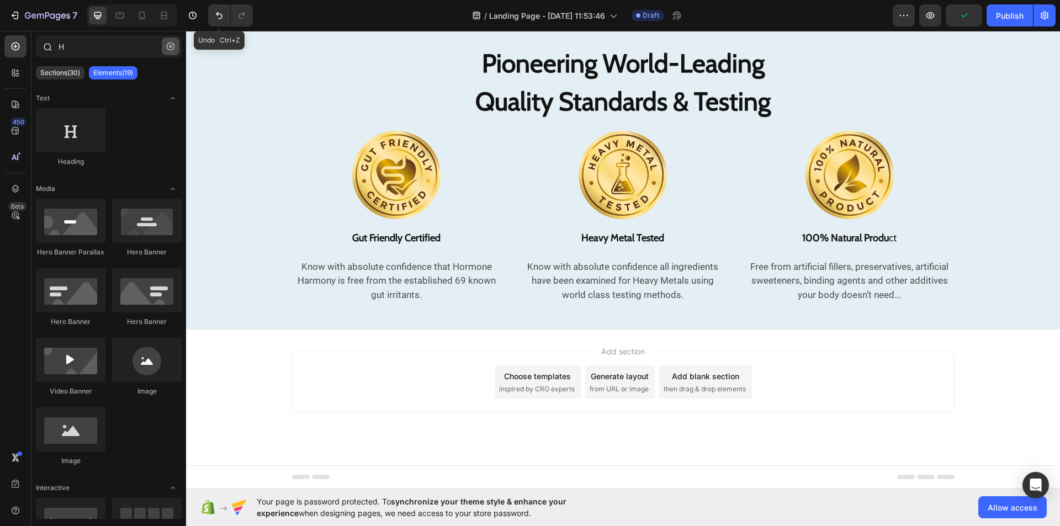
click at [171, 45] on icon "button" at bounding box center [171, 47] width 8 height 8
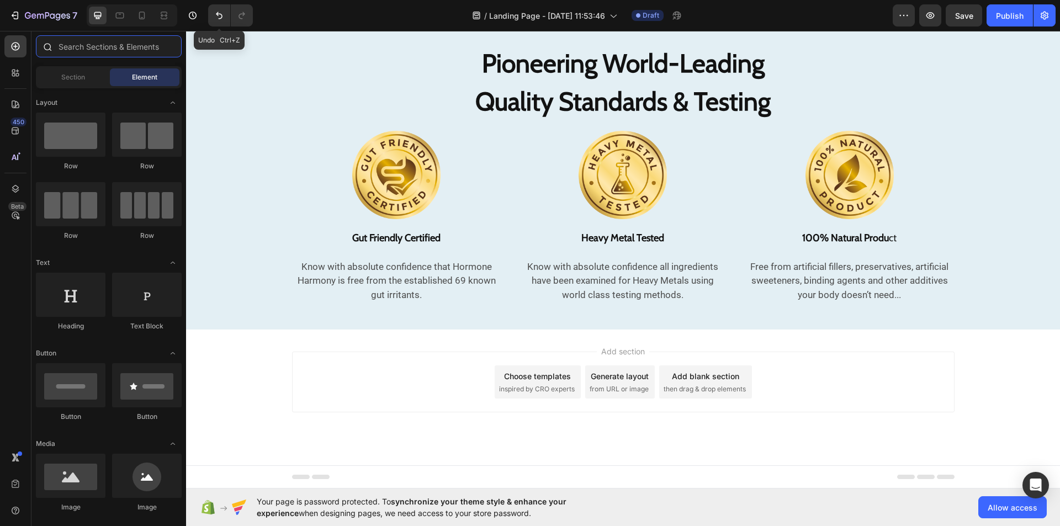
click at [91, 47] on input "text" at bounding box center [109, 46] width 146 height 22
click at [73, 74] on span "Section" at bounding box center [73, 77] width 24 height 10
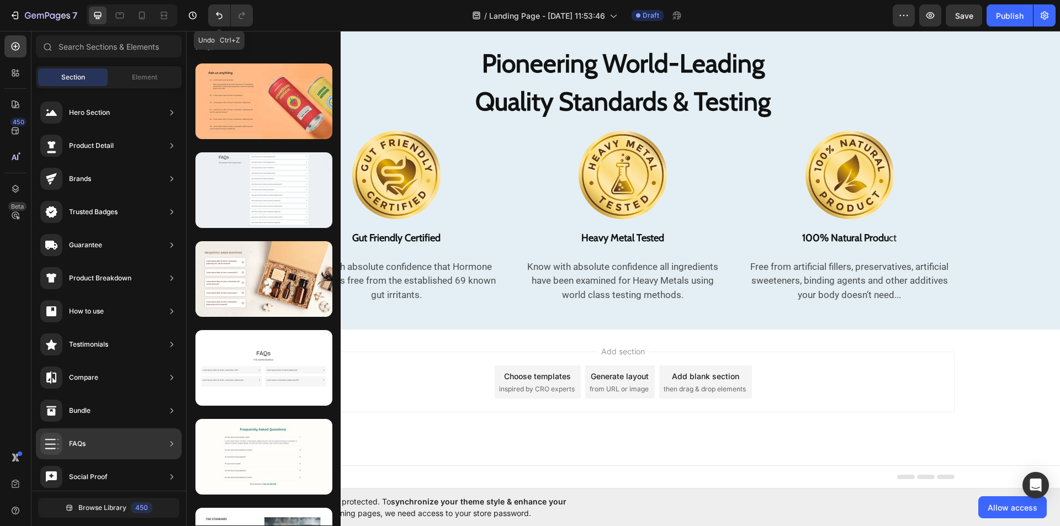
click at [81, 438] on div "FAQs" at bounding box center [77, 443] width 17 height 11
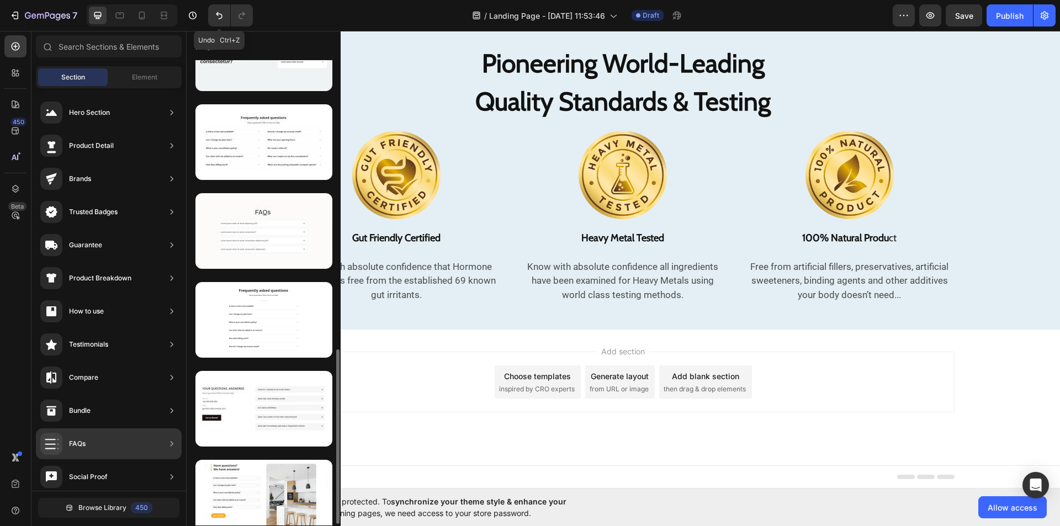
scroll to position [772, 0]
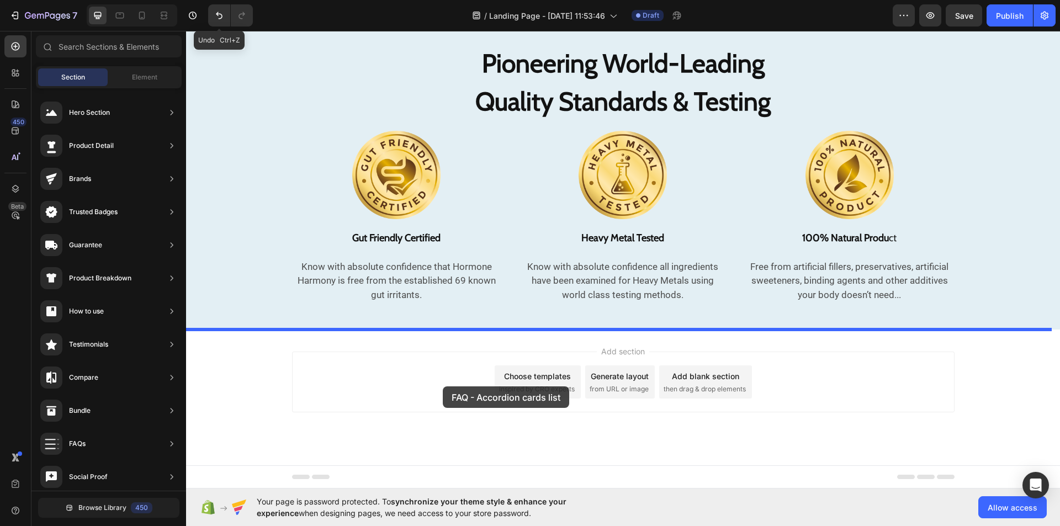
drag, startPoint x: 452, startPoint y: 241, endPoint x: 443, endPoint y: 386, distance: 145.5
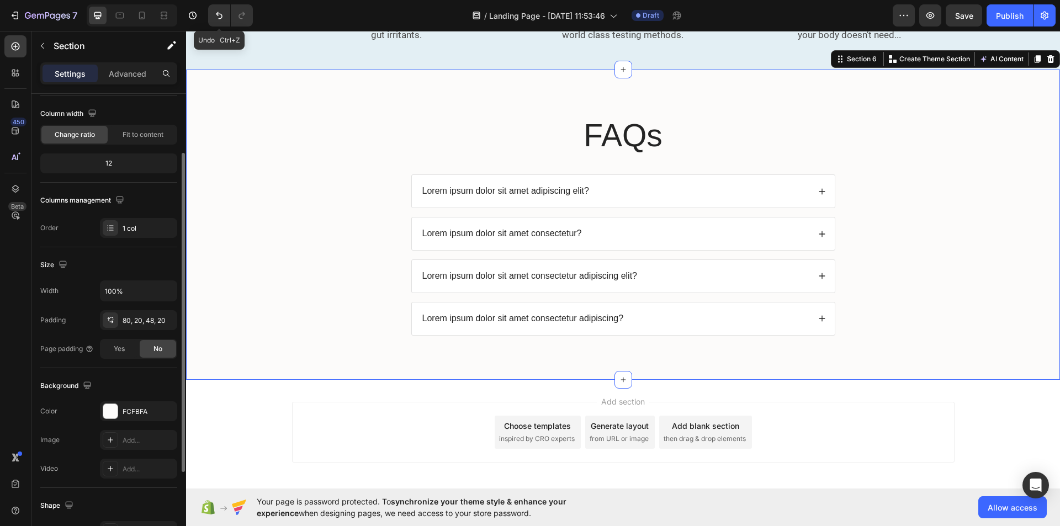
scroll to position [85, 0]
click at [163, 398] on div "Background The changes might be hidden by the video. Color FCFBFA Image Add... …" at bounding box center [108, 428] width 137 height 120
click at [163, 406] on icon "button" at bounding box center [165, 410] width 9 height 9
click at [655, 133] on h2 "FAQs" at bounding box center [623, 135] width 425 height 43
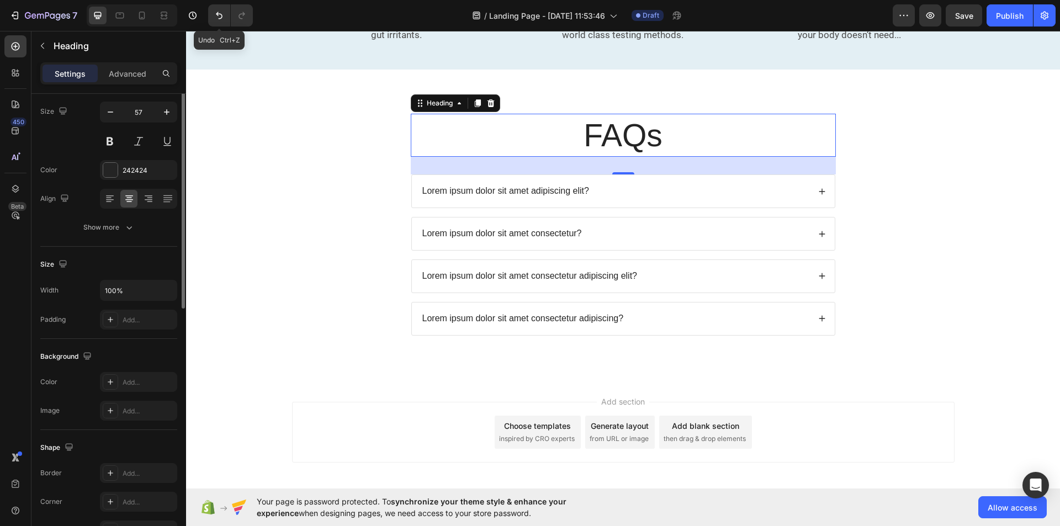
click at [655, 133] on h2 "FAQs" at bounding box center [623, 135] width 425 height 43
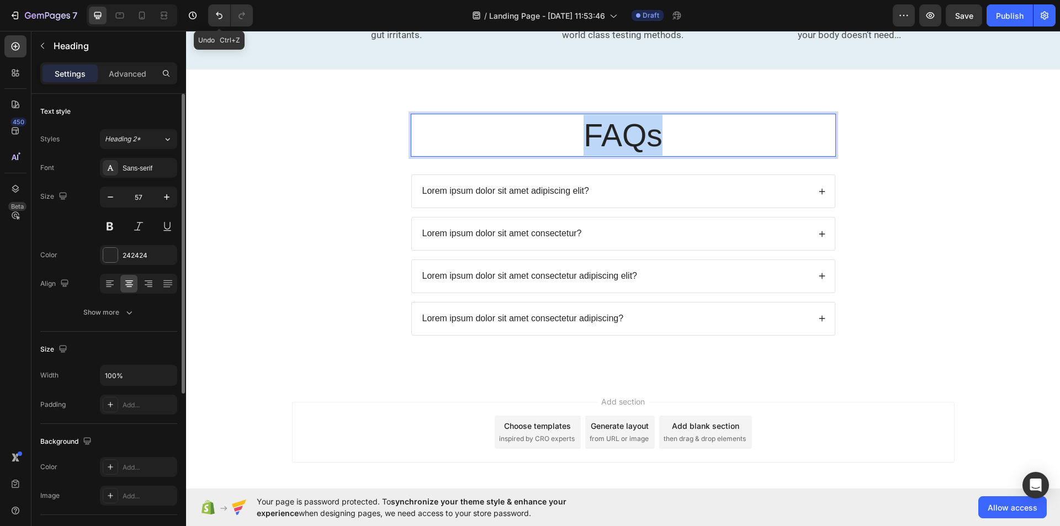
click at [655, 133] on p "FAQs" at bounding box center [623, 135] width 423 height 41
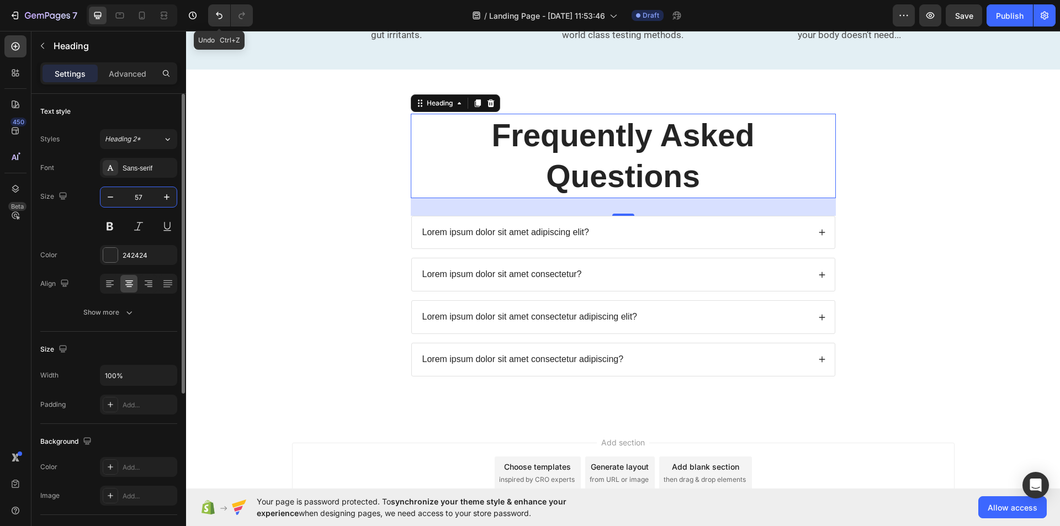
click at [147, 188] on input "57" at bounding box center [138, 197] width 36 height 20
click at [140, 201] on input "text" at bounding box center [138, 197] width 36 height 20
click at [168, 199] on icon "button" at bounding box center [166, 197] width 11 height 11
type input "58"
click at [144, 200] on input "58" at bounding box center [138, 197] width 36 height 20
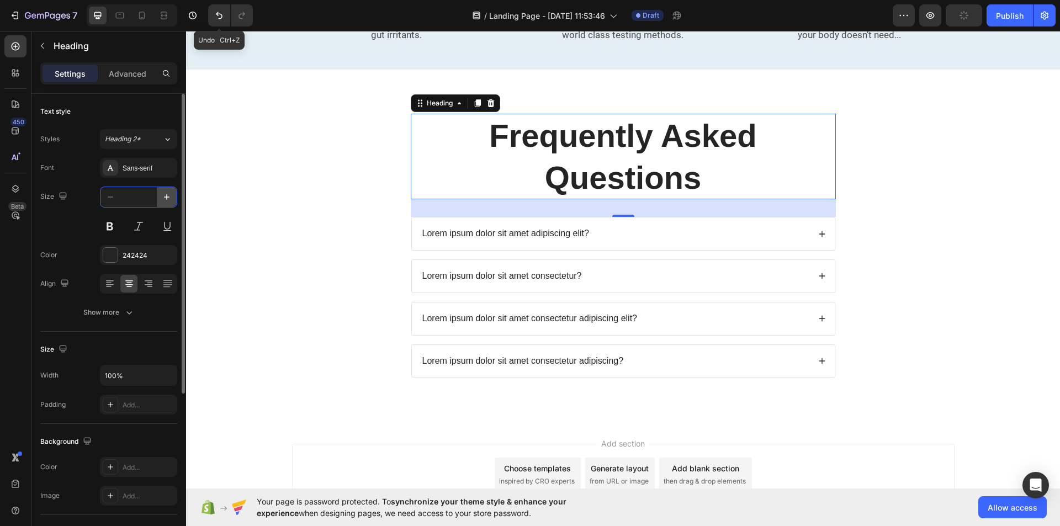
click at [165, 198] on icon "button" at bounding box center [166, 197] width 11 height 11
type input "59"
click at [139, 197] on input "59" at bounding box center [138, 197] width 36 height 20
click at [169, 197] on icon "button" at bounding box center [167, 197] width 6 height 6
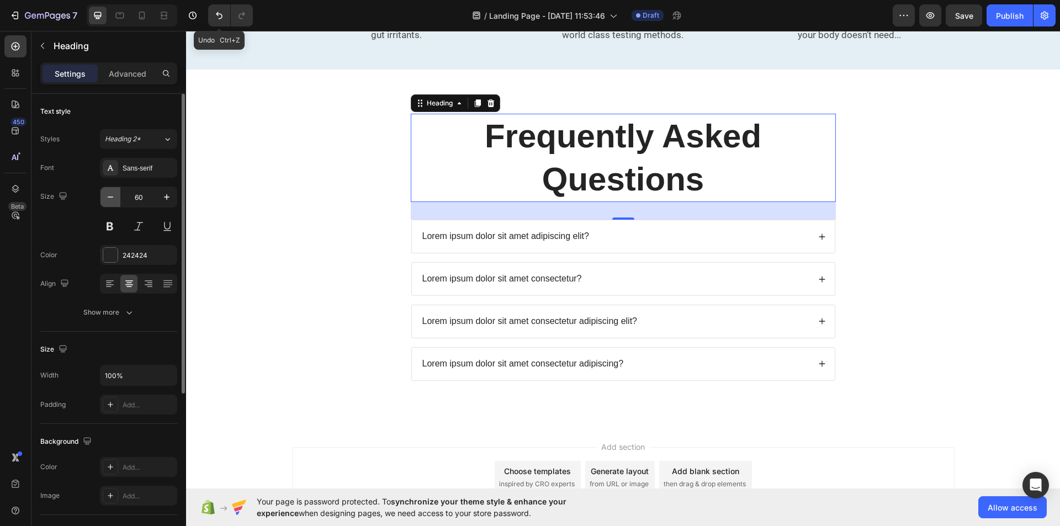
click at [111, 197] on icon "button" at bounding box center [111, 196] width 6 height 1
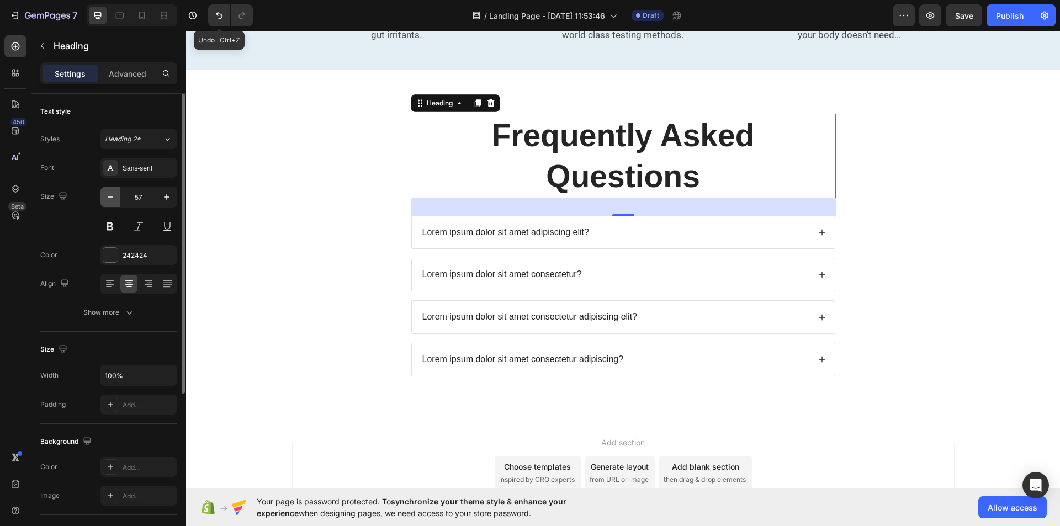
click at [111, 197] on icon "button" at bounding box center [111, 196] width 6 height 1
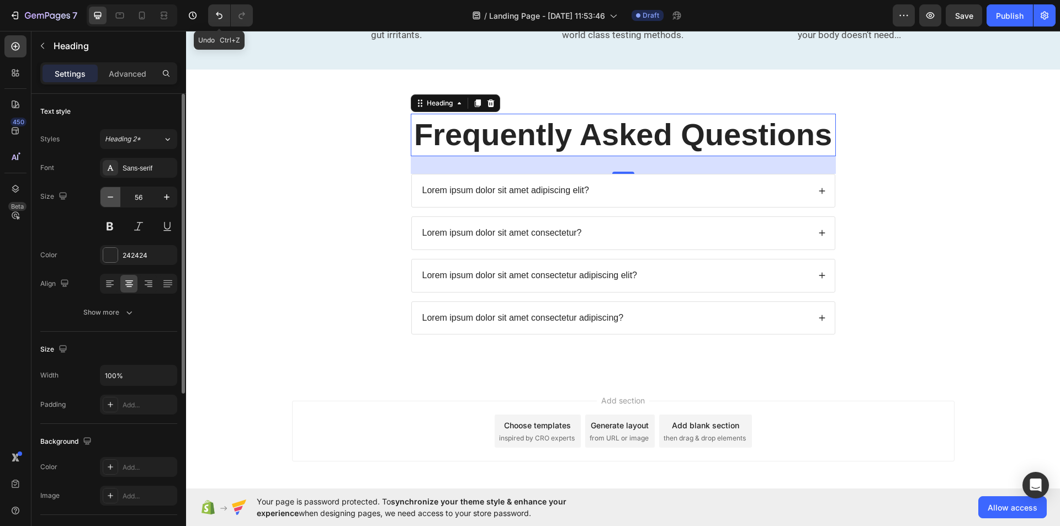
click at [111, 197] on icon "button" at bounding box center [111, 196] width 6 height 1
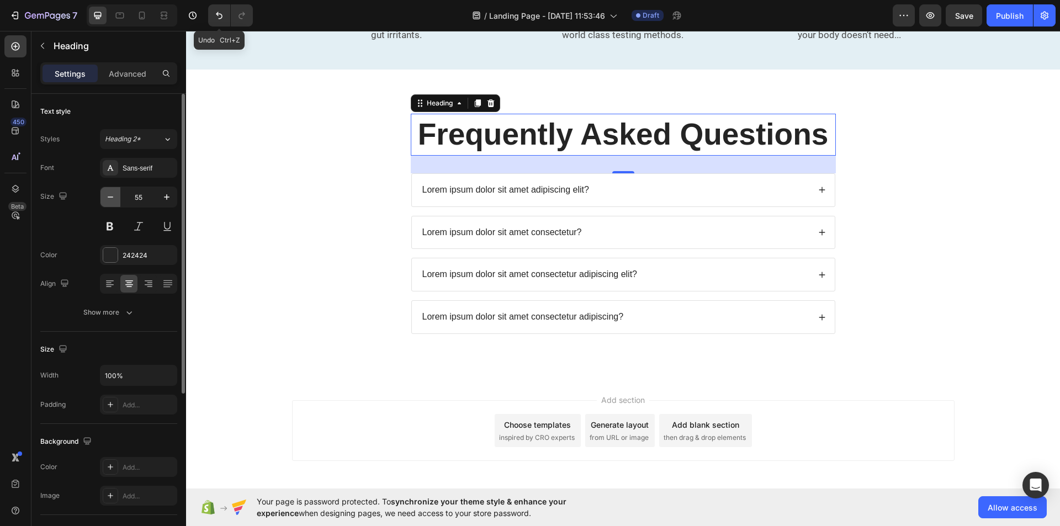
click at [111, 197] on icon "button" at bounding box center [111, 196] width 6 height 1
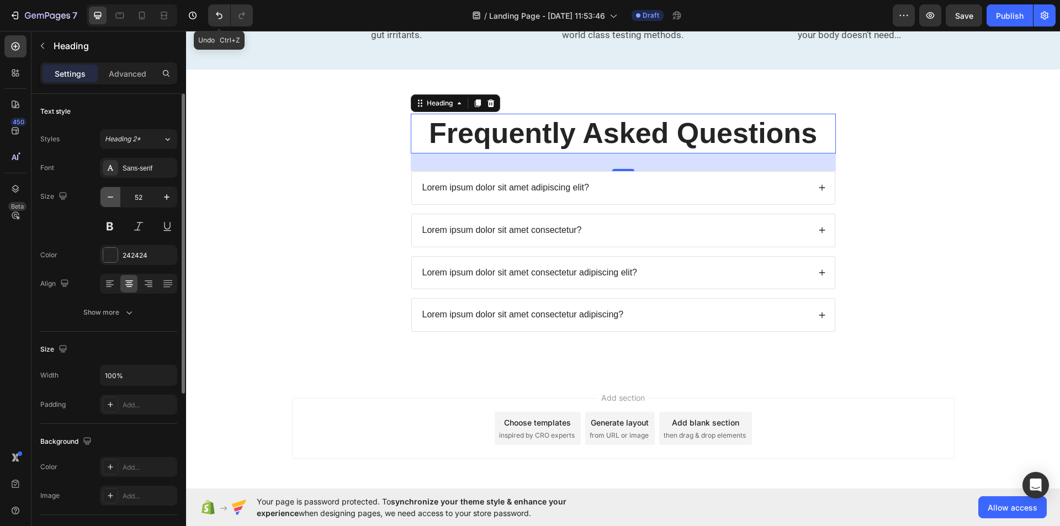
click at [111, 197] on icon "button" at bounding box center [111, 196] width 6 height 1
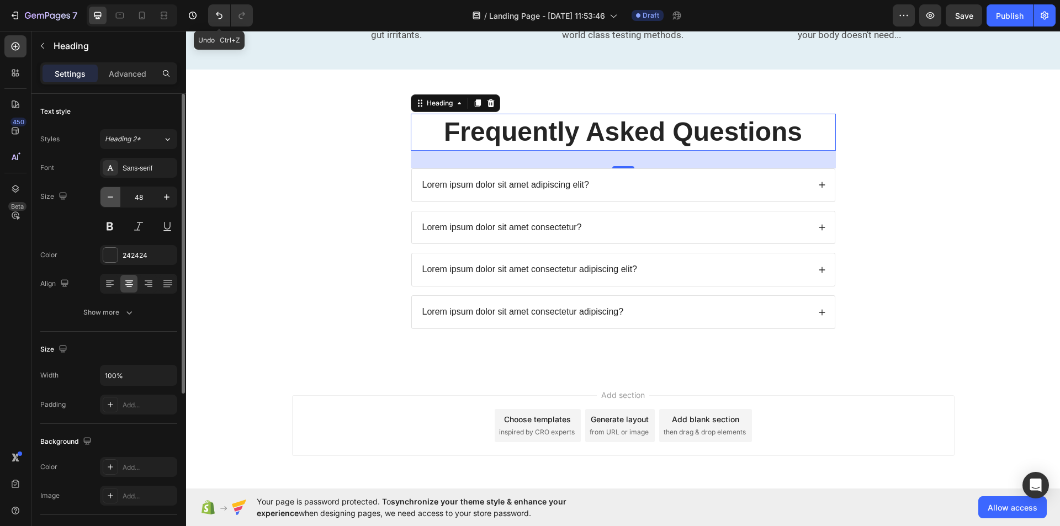
click at [111, 197] on icon "button" at bounding box center [111, 196] width 6 height 1
type input "46"
click at [168, 173] on div "Sans-serif" at bounding box center [138, 168] width 77 height 20
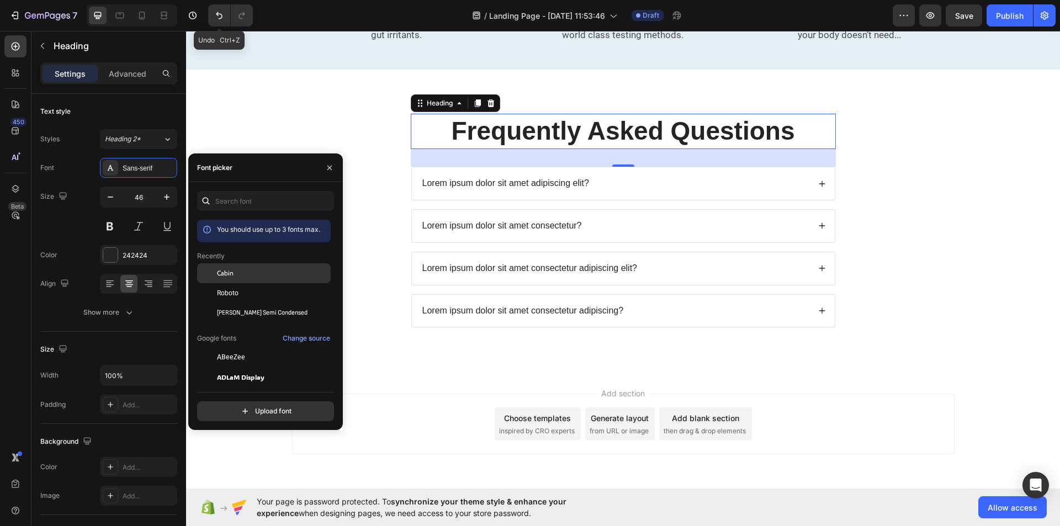
click at [240, 347] on div "Cabin" at bounding box center [264, 357] width 134 height 20
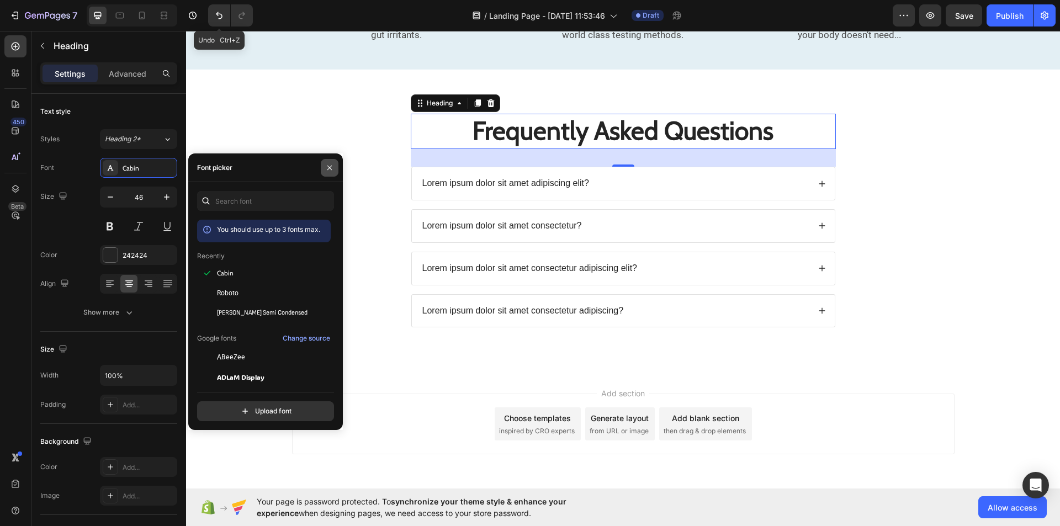
click at [325, 166] on icon "button" at bounding box center [329, 167] width 9 height 9
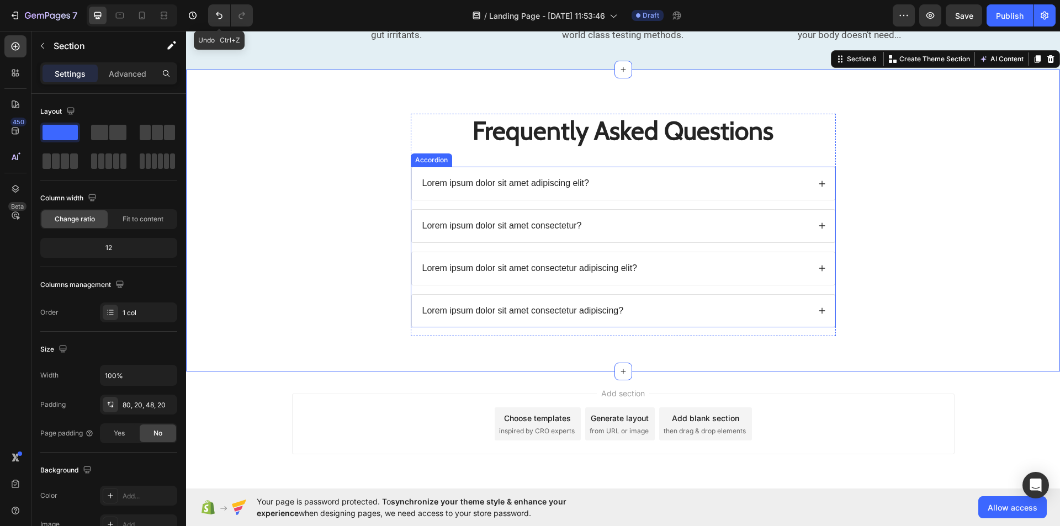
click at [483, 186] on p "Lorem ipsum dolor sit amet adipiscing elit?" at bounding box center [505, 184] width 167 height 12
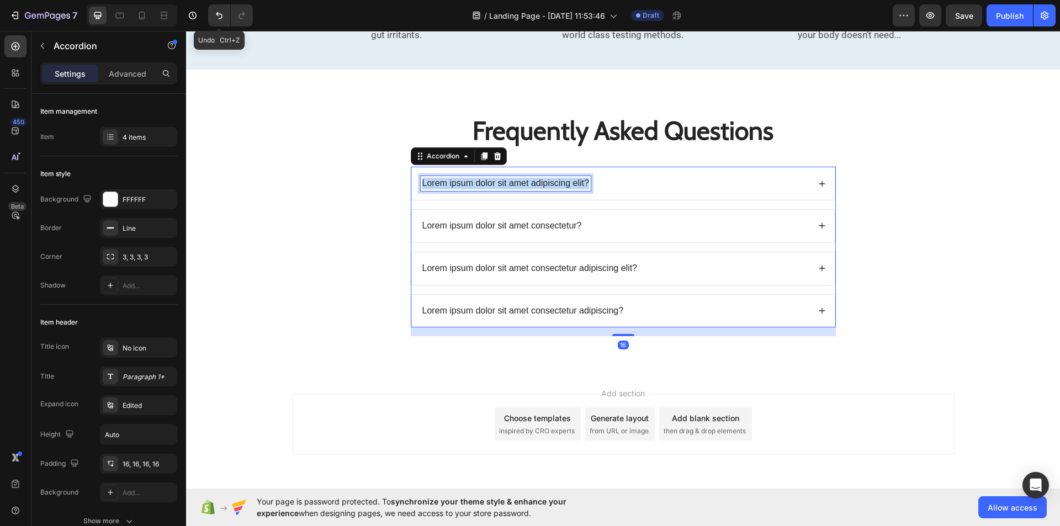
click at [483, 186] on p "Lorem ipsum dolor sit amet adipiscing elit?" at bounding box center [505, 184] width 167 height 12
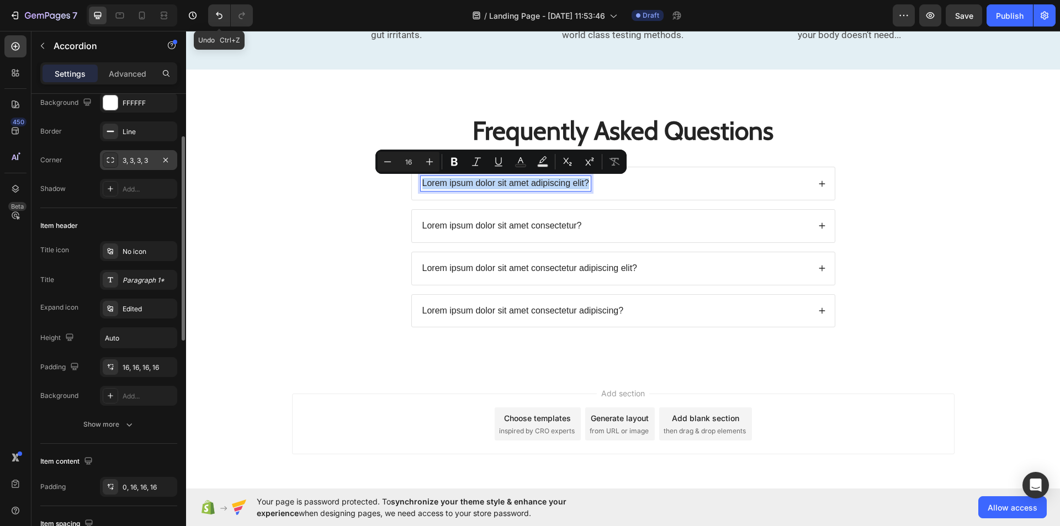
scroll to position [98, 0]
click at [153, 277] on div "Paragraph 1*" at bounding box center [149, 279] width 52 height 10
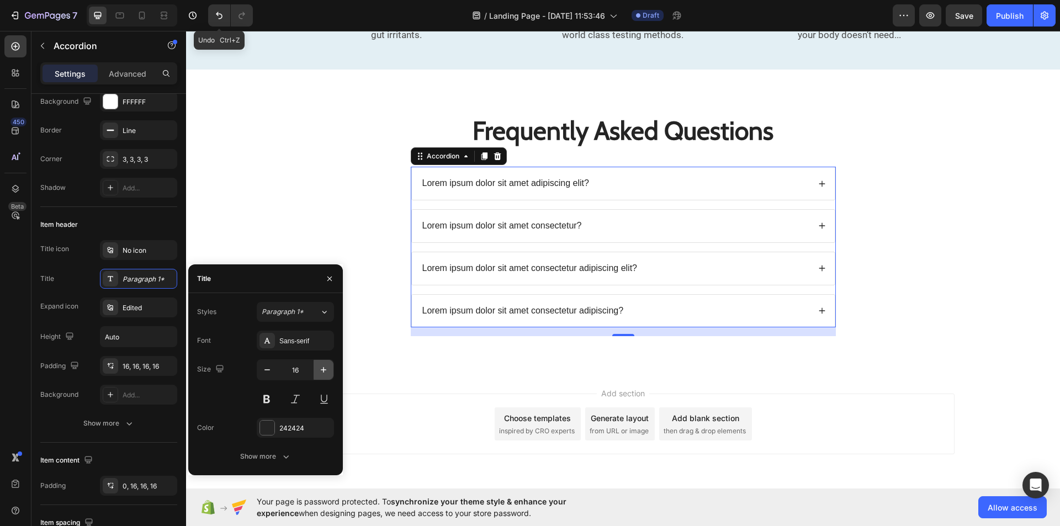
click at [318, 371] on icon "button" at bounding box center [323, 369] width 11 height 11
type input "17"
click at [320, 347] on div "Sans-serif" at bounding box center [295, 341] width 77 height 20
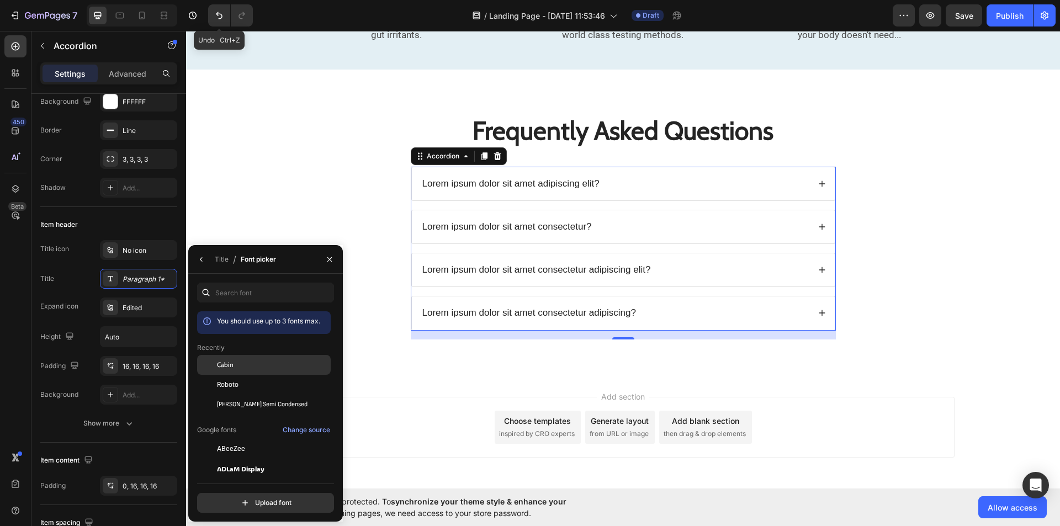
click at [261, 364] on div "Cabin" at bounding box center [272, 365] width 111 height 10
click at [325, 265] on button "button" at bounding box center [330, 260] width 18 height 18
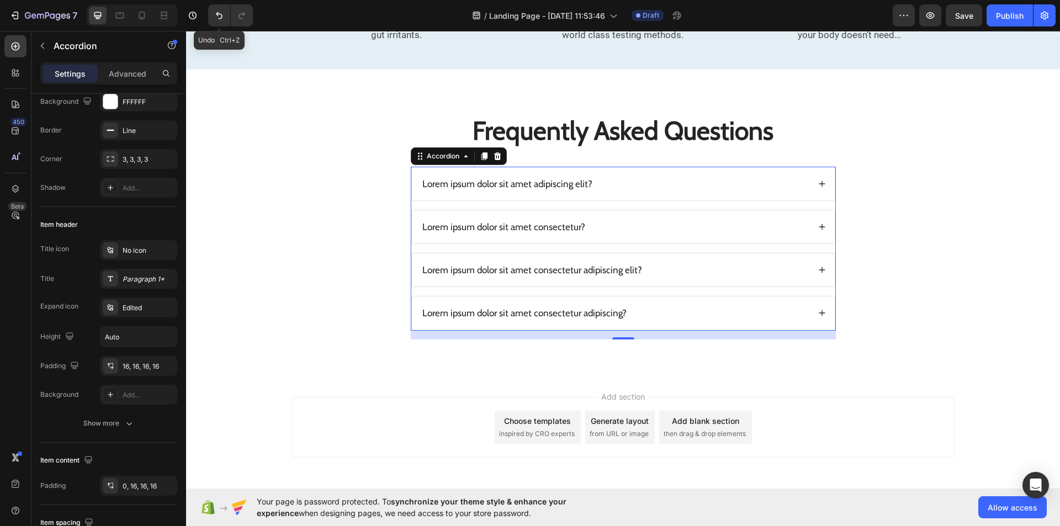
click at [623, 192] on div "Lorem ipsum dolor sit amet adipiscing elit?" at bounding box center [623, 183] width 423 height 33
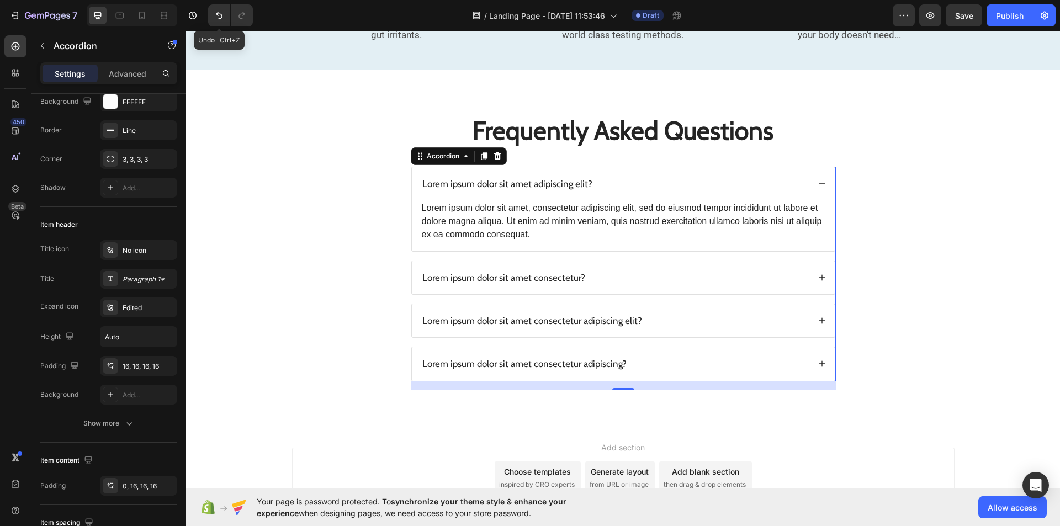
click at [623, 192] on div "Lorem ipsum dolor sit amet adipiscing elit?" at bounding box center [623, 183] width 423 height 33
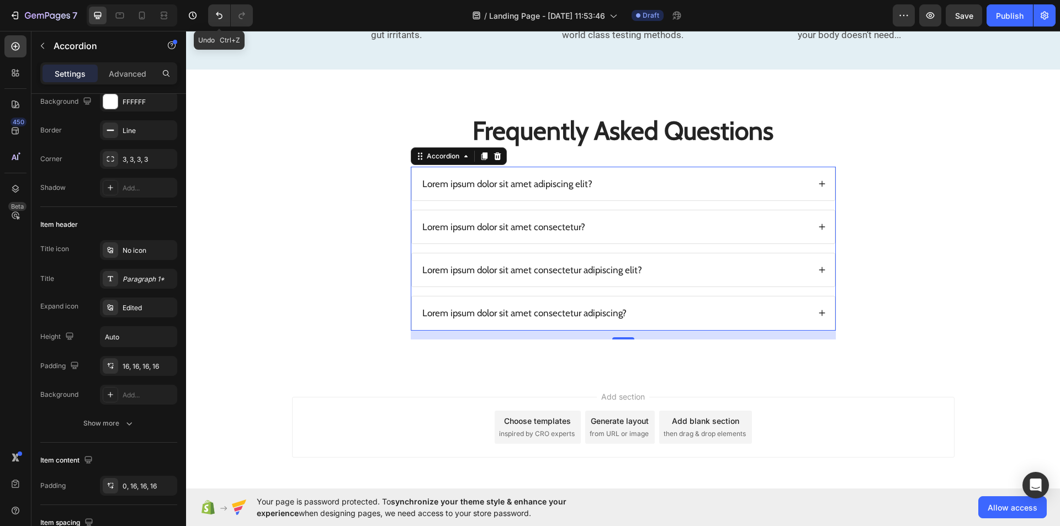
click at [623, 192] on div "Lorem ipsum dolor sit amet adipiscing elit?" at bounding box center [623, 183] width 423 height 33
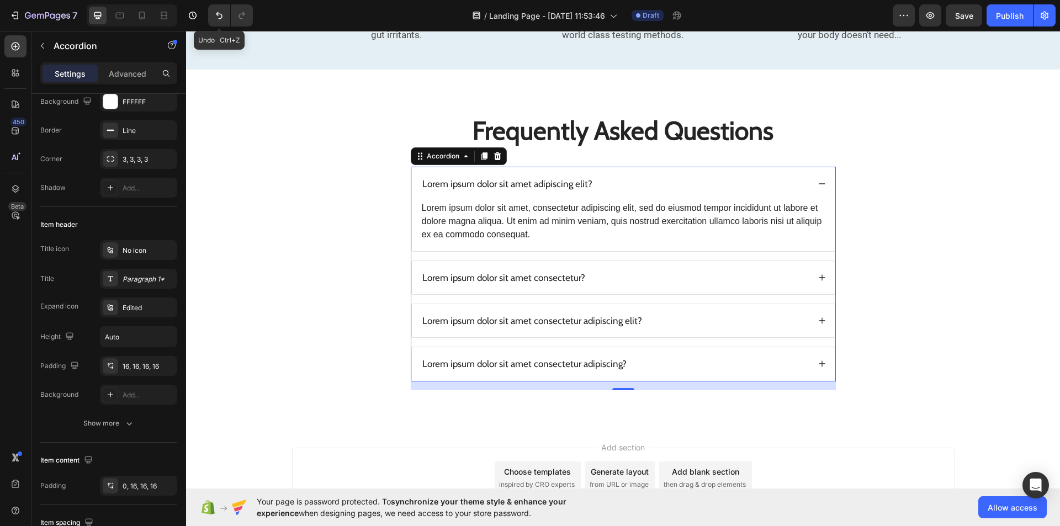
click at [623, 192] on div "Lorem ipsum dolor sit amet adipiscing elit?" at bounding box center [623, 183] width 423 height 33
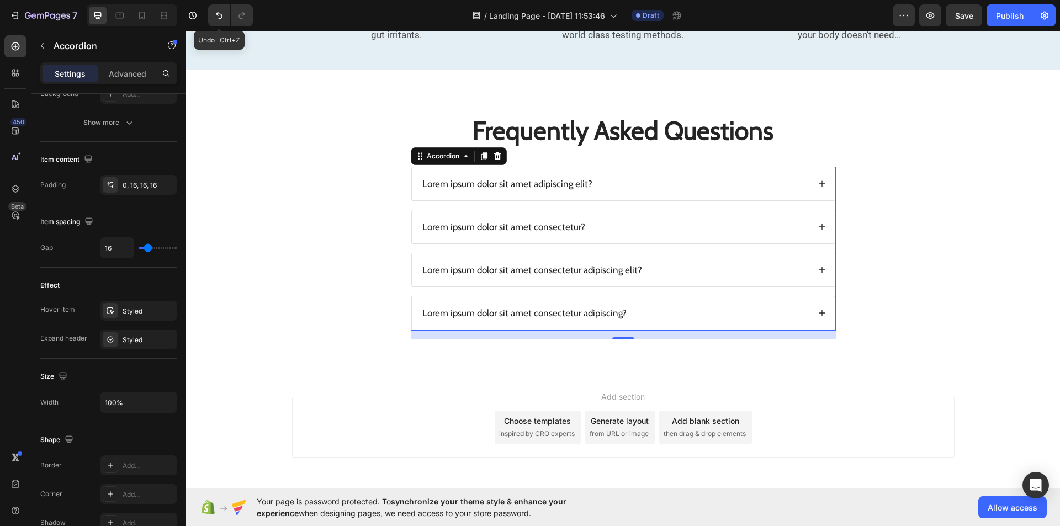
scroll to position [587, 0]
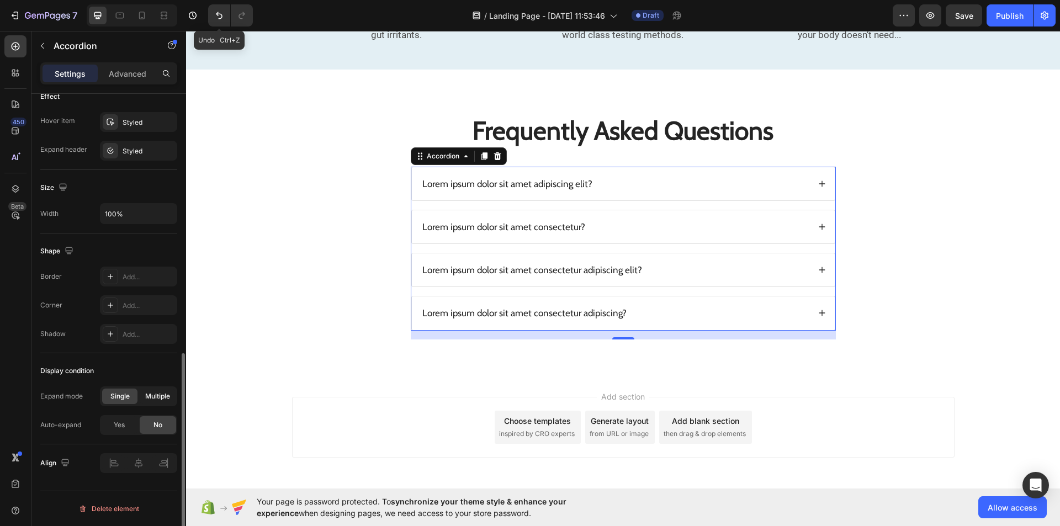
click at [153, 400] on span "Multiple" at bounding box center [157, 396] width 25 height 10
click at [663, 191] on div "Lorem ipsum dolor sit amet adipiscing elit?" at bounding box center [615, 183] width 389 height 15
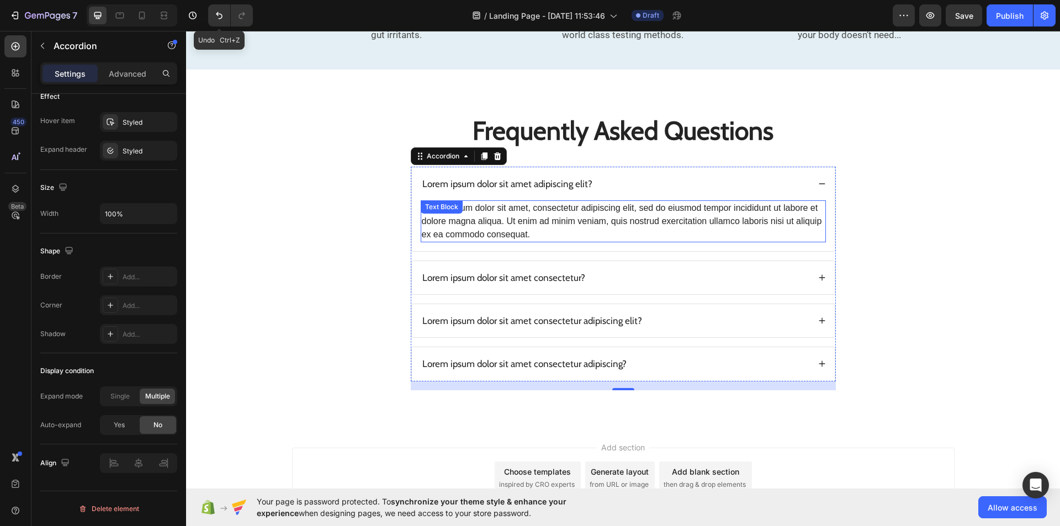
click at [671, 215] on div "Lorem ipsum dolor sit amet, consectetur adipiscing elit, sed do eiusmod tempor …" at bounding box center [623, 221] width 405 height 42
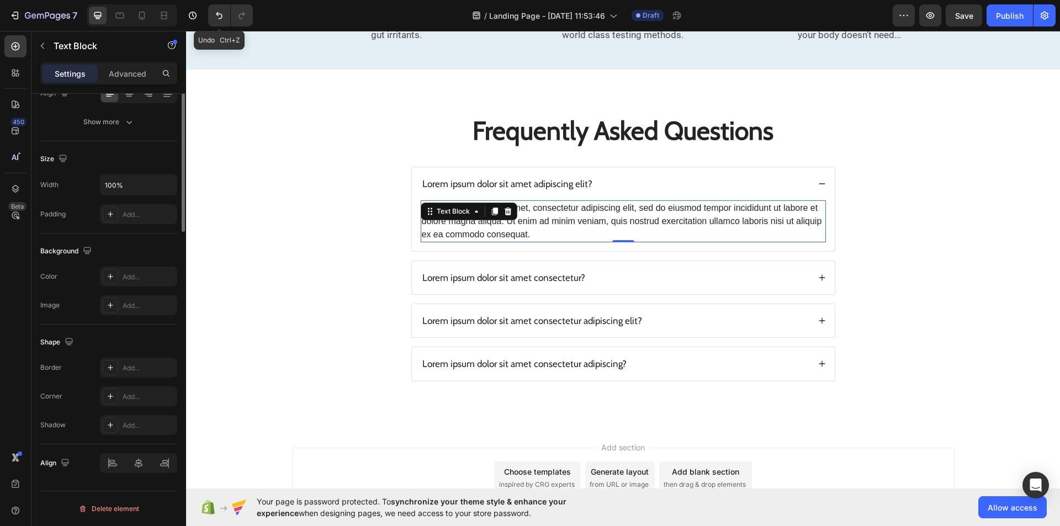
click at [671, 215] on div "Lorem ipsum dolor sit amet, consectetur adipiscing elit, sed do eiusmod tempor …" at bounding box center [623, 221] width 405 height 42
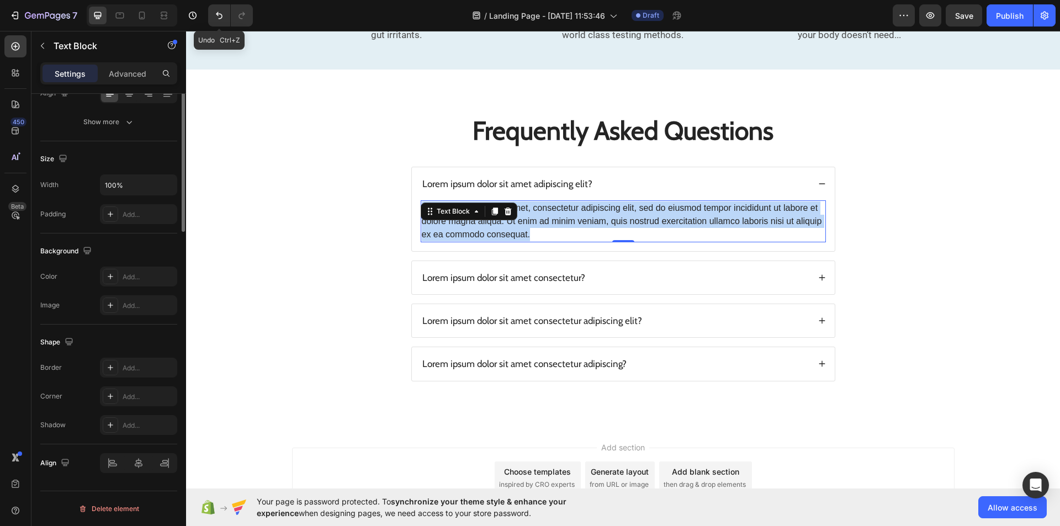
scroll to position [0, 0]
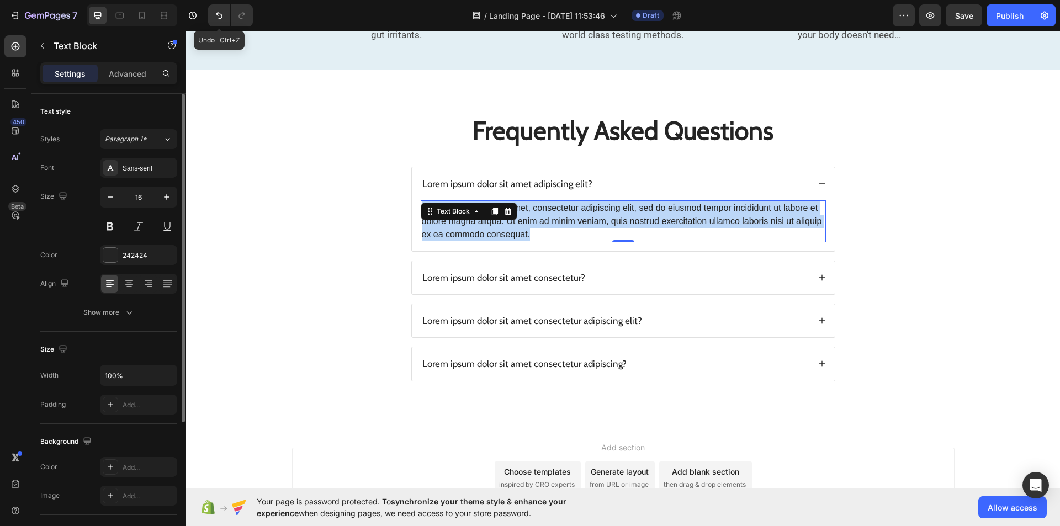
click at [671, 215] on p "Lorem ipsum dolor sit amet, consectetur adipiscing elit, sed do eiusmod tempor …" at bounding box center [623, 221] width 403 height 40
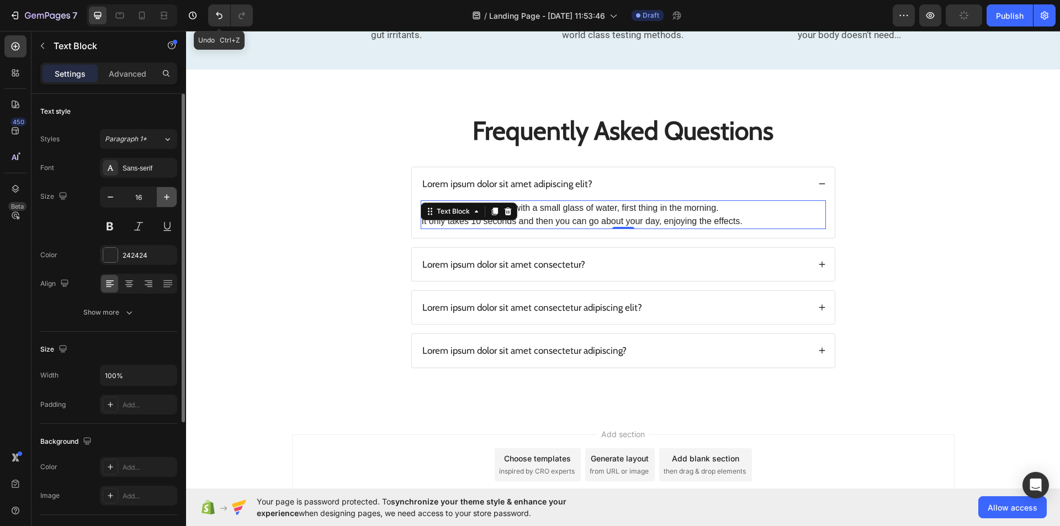
click at [162, 195] on icon "button" at bounding box center [166, 197] width 11 height 11
type input "17"
click at [503, 187] on p "Lorem ipsum dolor sit amet adipiscing elit?" at bounding box center [507, 184] width 170 height 12
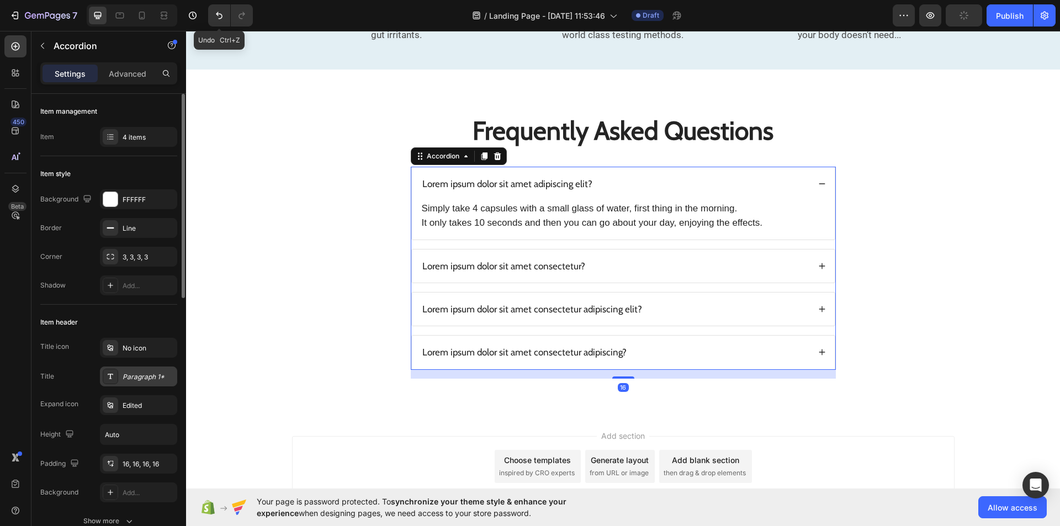
click at [153, 379] on div "Paragraph 1*" at bounding box center [149, 377] width 52 height 10
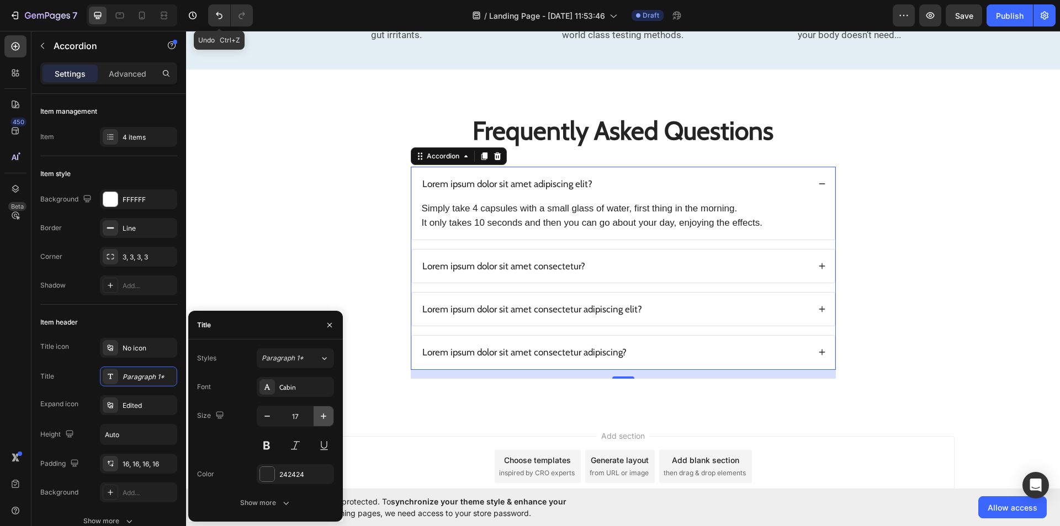
click at [324, 412] on icon "button" at bounding box center [323, 416] width 11 height 11
type input "18"
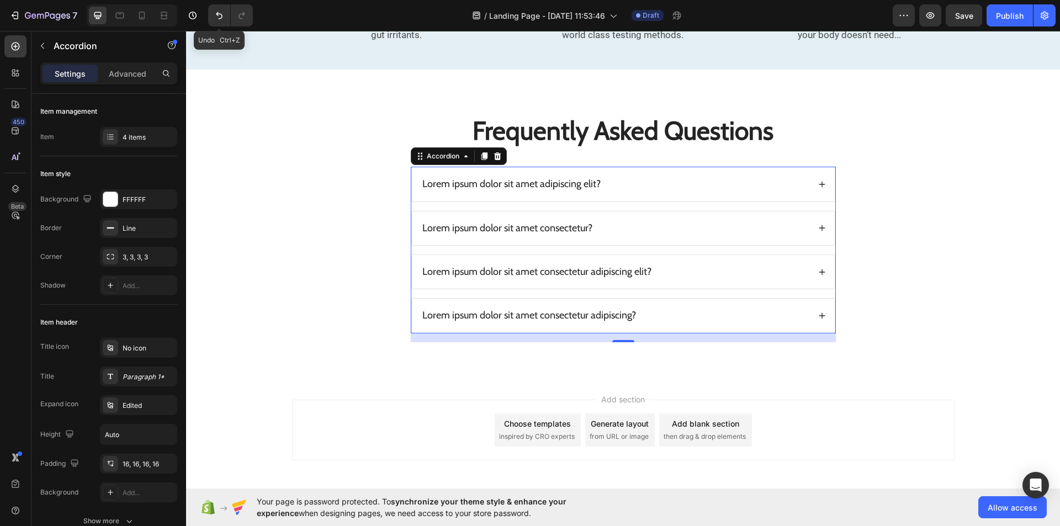
click at [617, 190] on div "Lorem ipsum dolor sit amet adipiscing elit?" at bounding box center [615, 184] width 389 height 16
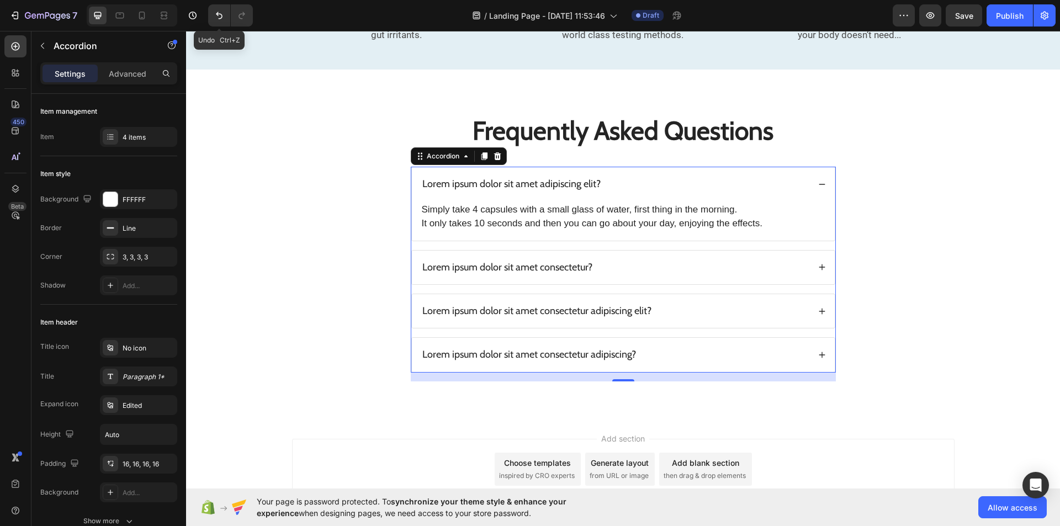
click at [617, 190] on div "Lorem ipsum dolor sit amet adipiscing elit?" at bounding box center [615, 184] width 389 height 16
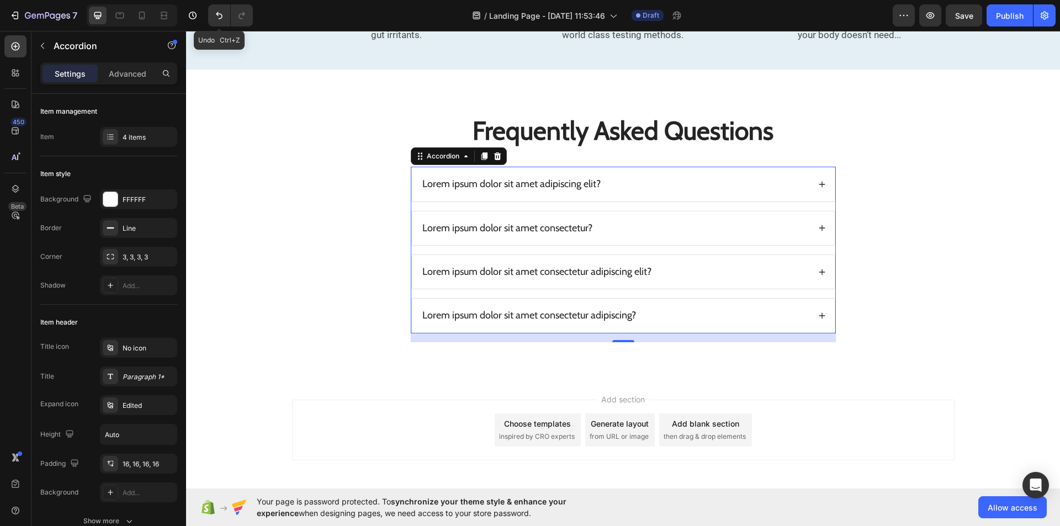
click at [617, 190] on div "Lorem ipsum dolor sit amet adipiscing elit?" at bounding box center [615, 184] width 389 height 16
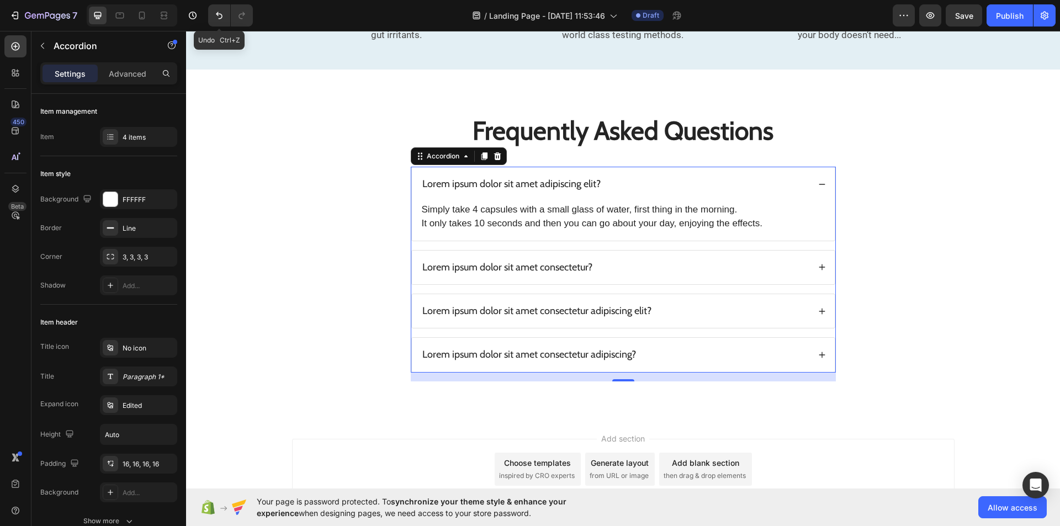
click at [617, 190] on div "Lorem ipsum dolor sit amet adipiscing elit?" at bounding box center [615, 184] width 389 height 16
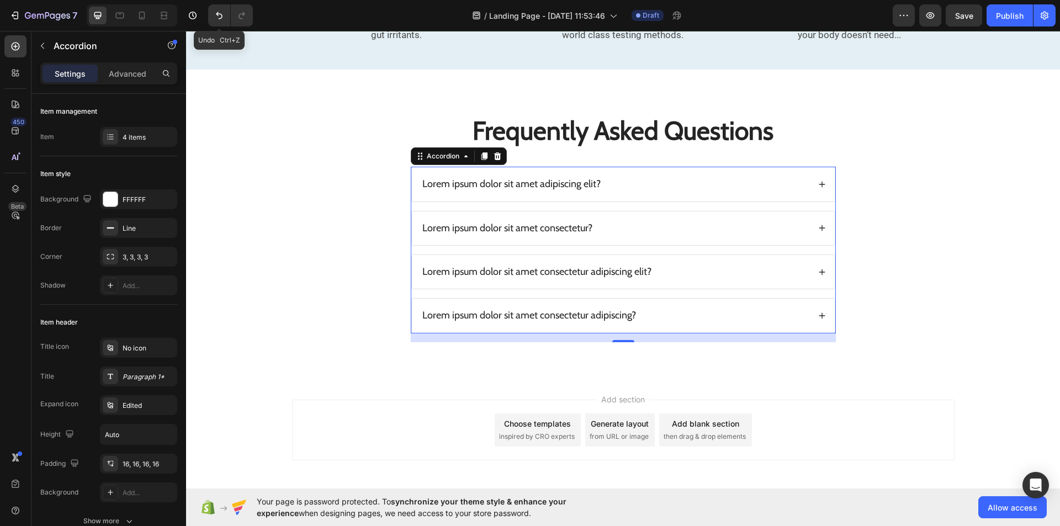
click at [617, 190] on div "Lorem ipsum dolor sit amet adipiscing elit?" at bounding box center [615, 184] width 389 height 16
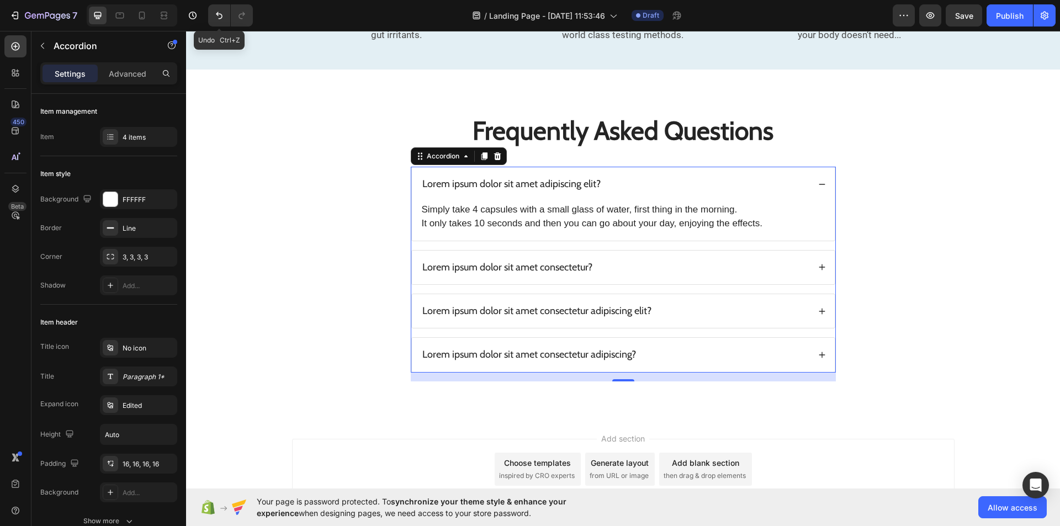
click at [617, 190] on div "Lorem ipsum dolor sit amet adipiscing elit?" at bounding box center [615, 184] width 389 height 16
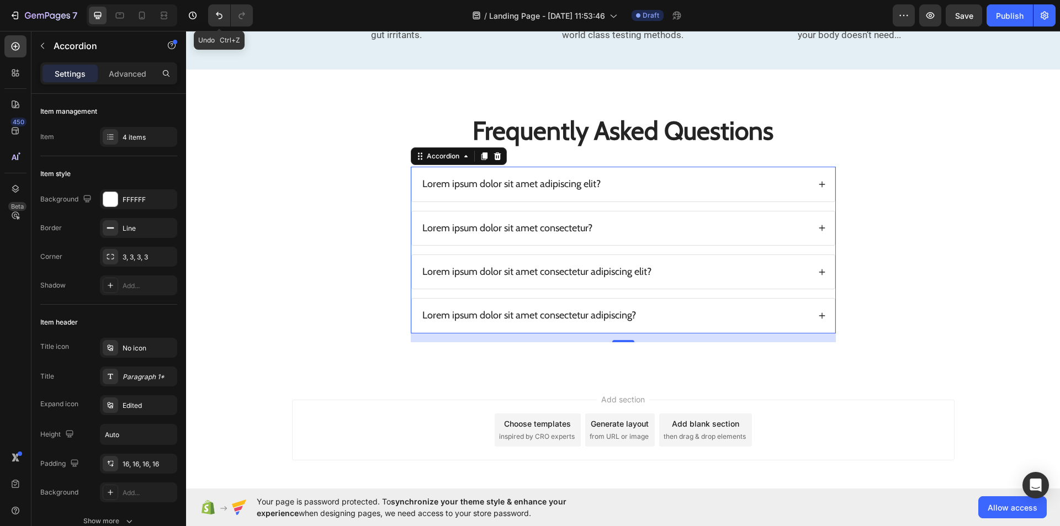
click at [767, 189] on div "Lorem ipsum dolor sit amet adipiscing elit?" at bounding box center [615, 184] width 389 height 16
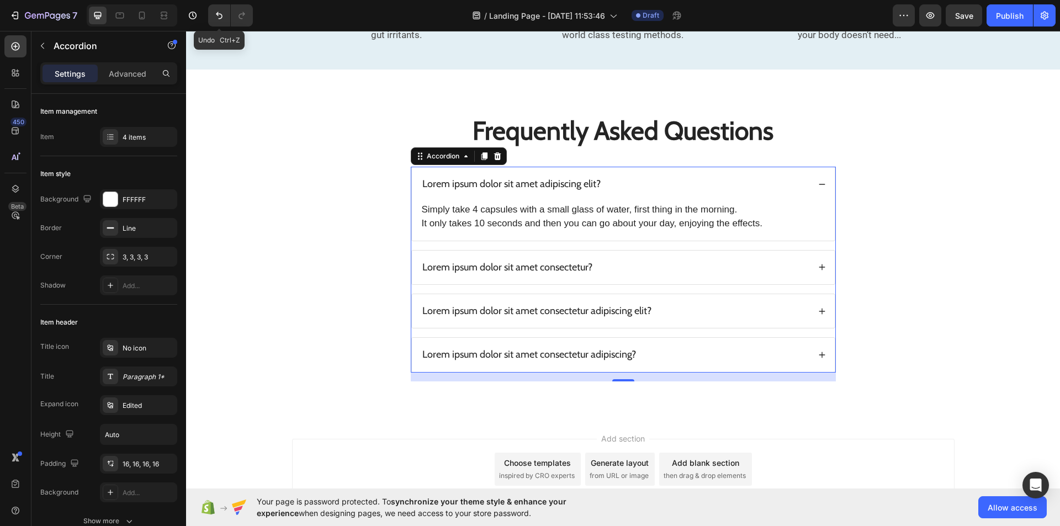
click at [767, 189] on div "Lorem ipsum dolor sit amet adipiscing elit?" at bounding box center [615, 184] width 389 height 16
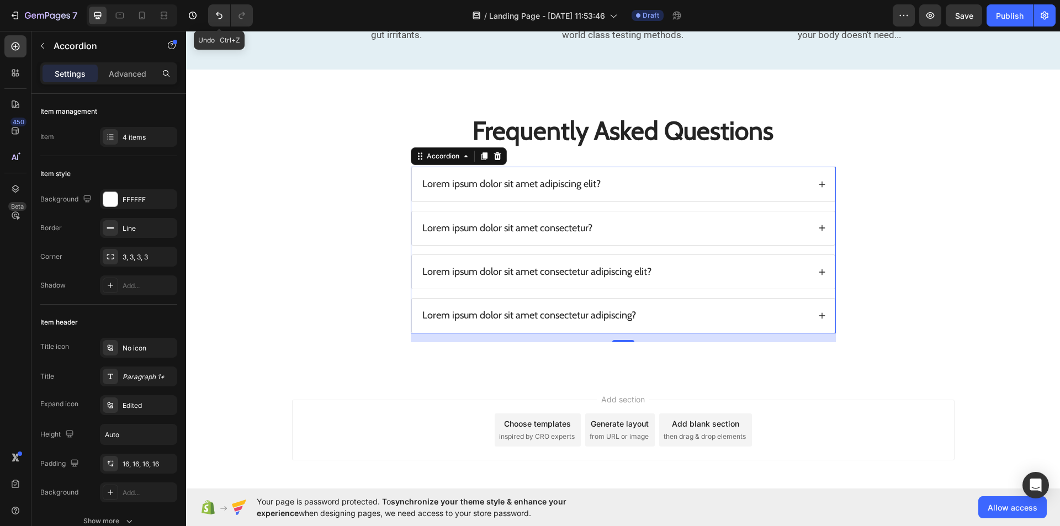
click at [767, 189] on div "Lorem ipsum dolor sit amet adipiscing elit?" at bounding box center [615, 184] width 389 height 16
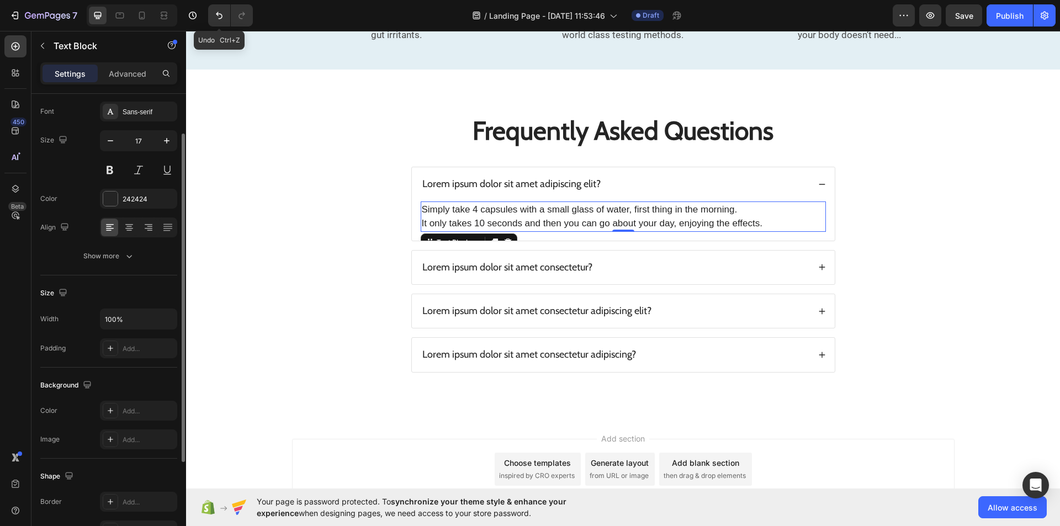
scroll to position [56, 0]
click at [157, 113] on div "Sans-serif" at bounding box center [149, 113] width 52 height 10
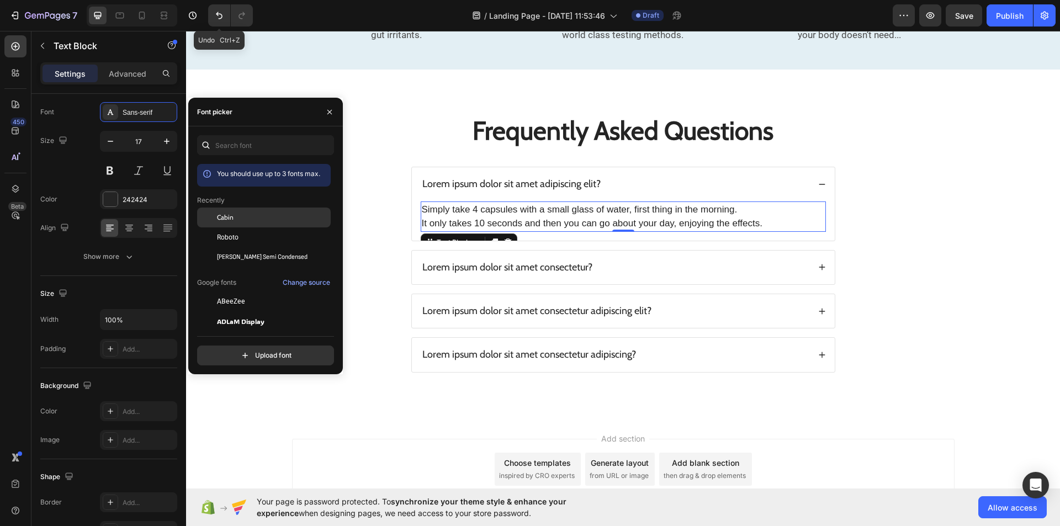
click at [267, 221] on div "Cabin" at bounding box center [272, 218] width 111 height 10
click at [327, 107] on button "button" at bounding box center [330, 112] width 18 height 18
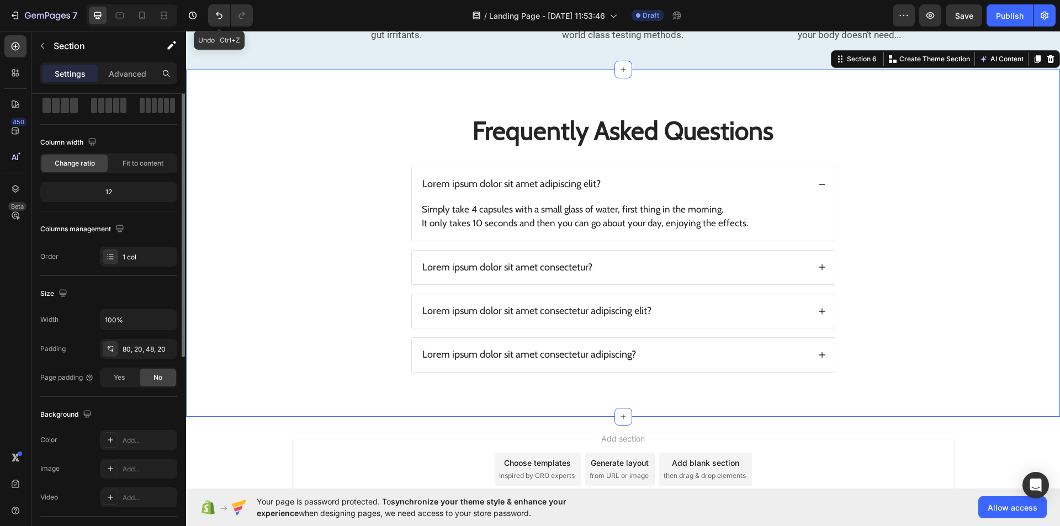
scroll to position [0, 0]
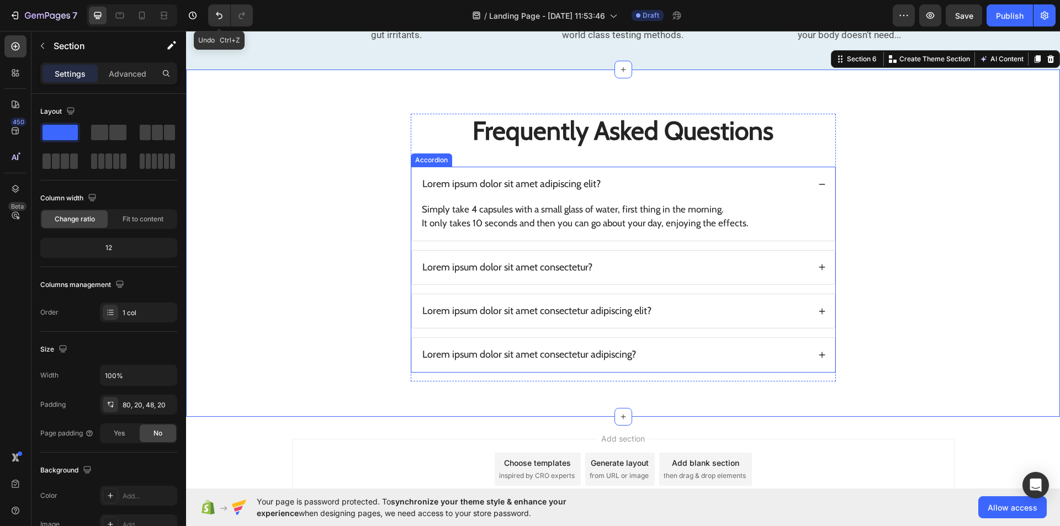
click at [617, 261] on div "Lorem ipsum dolor sit amet consectetur?" at bounding box center [615, 267] width 389 height 16
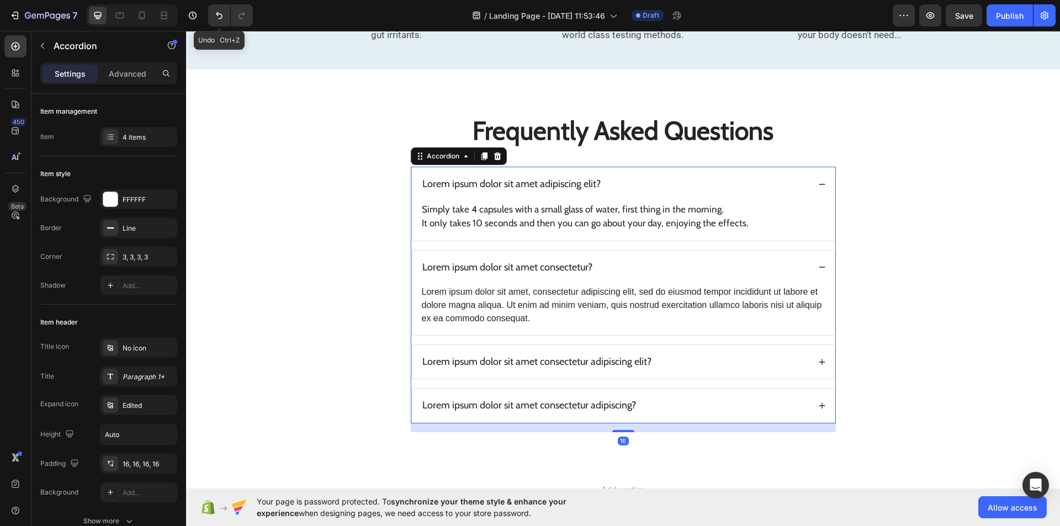
click at [617, 261] on div "Lorem ipsum dolor sit amet consectetur?" at bounding box center [615, 267] width 389 height 16
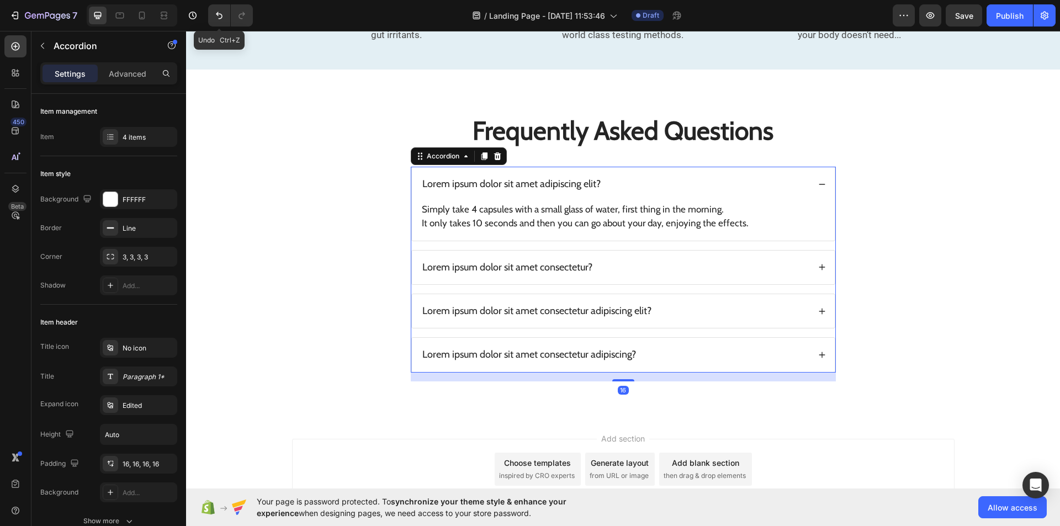
click at [617, 261] on div "Lorem ipsum dolor sit amet consectetur?" at bounding box center [615, 267] width 389 height 16
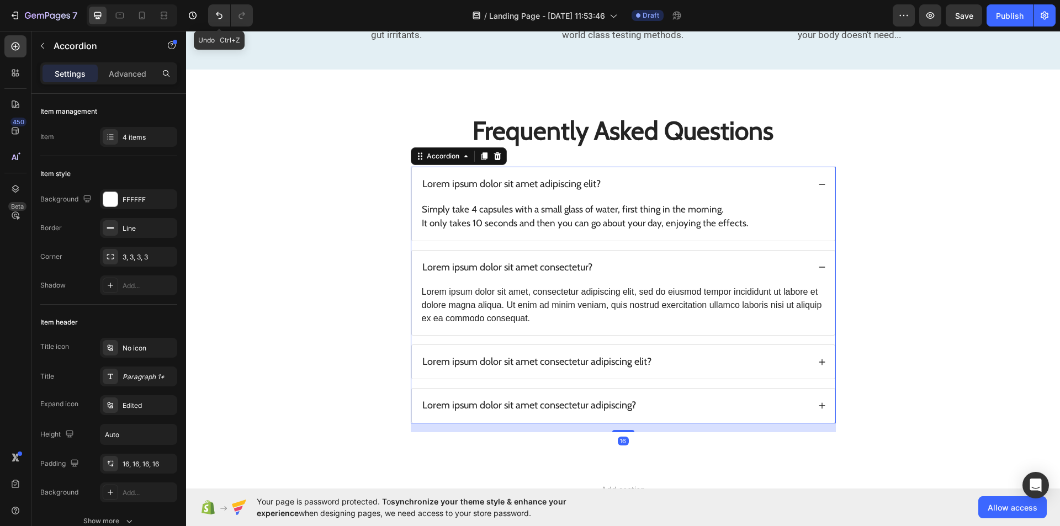
click at [617, 261] on div "Lorem ipsum dolor sit amet consectetur?" at bounding box center [615, 267] width 389 height 16
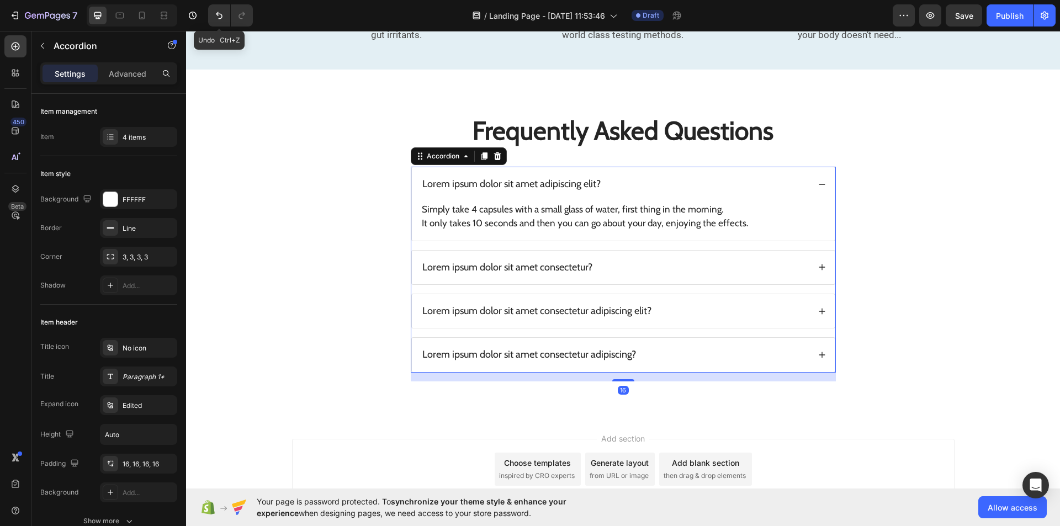
click at [617, 261] on div "Lorem ipsum dolor sit amet consectetur?" at bounding box center [615, 267] width 389 height 16
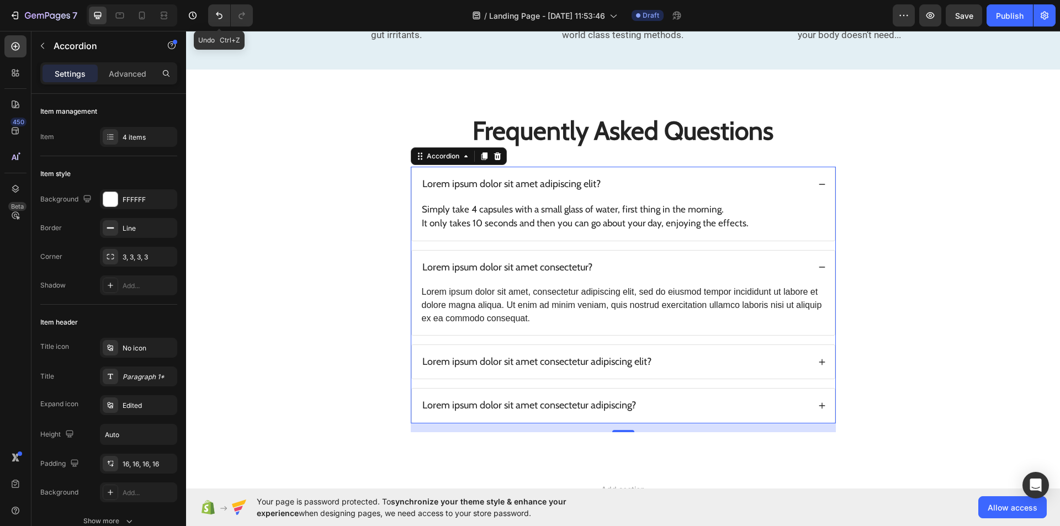
click at [617, 261] on div "Lorem ipsum dolor sit amet consectetur?" at bounding box center [615, 267] width 389 height 16
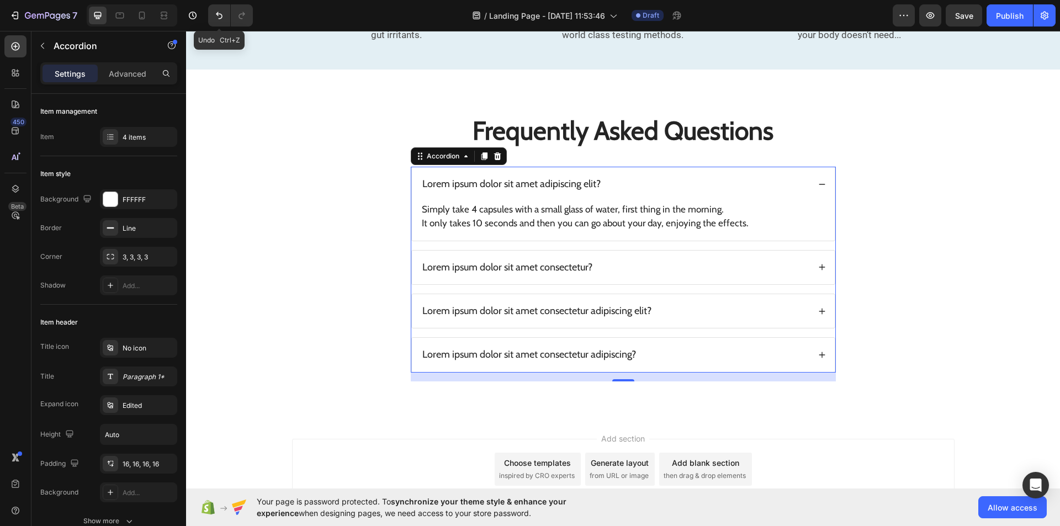
click at [617, 261] on div "Lorem ipsum dolor sit amet consectetur?" at bounding box center [615, 267] width 389 height 16
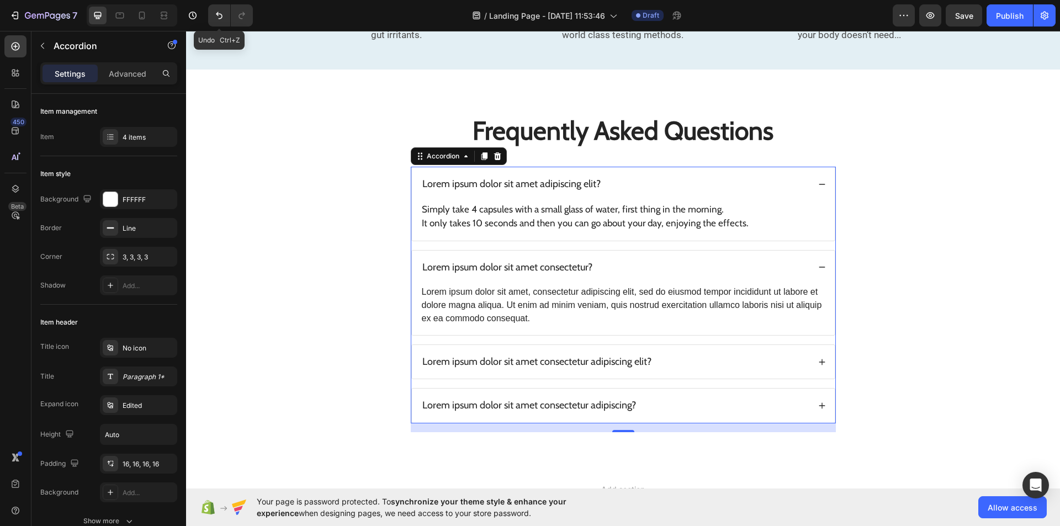
click at [617, 261] on div "Lorem ipsum dolor sit amet consectetur?" at bounding box center [615, 267] width 389 height 16
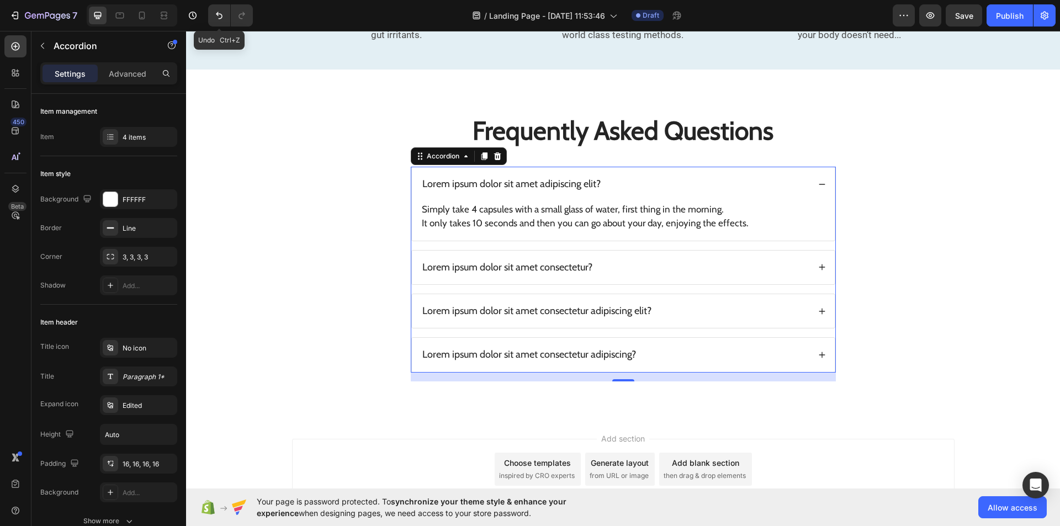
click at [613, 262] on div "Lorem ipsum dolor sit amet consectetur?" at bounding box center [615, 267] width 389 height 16
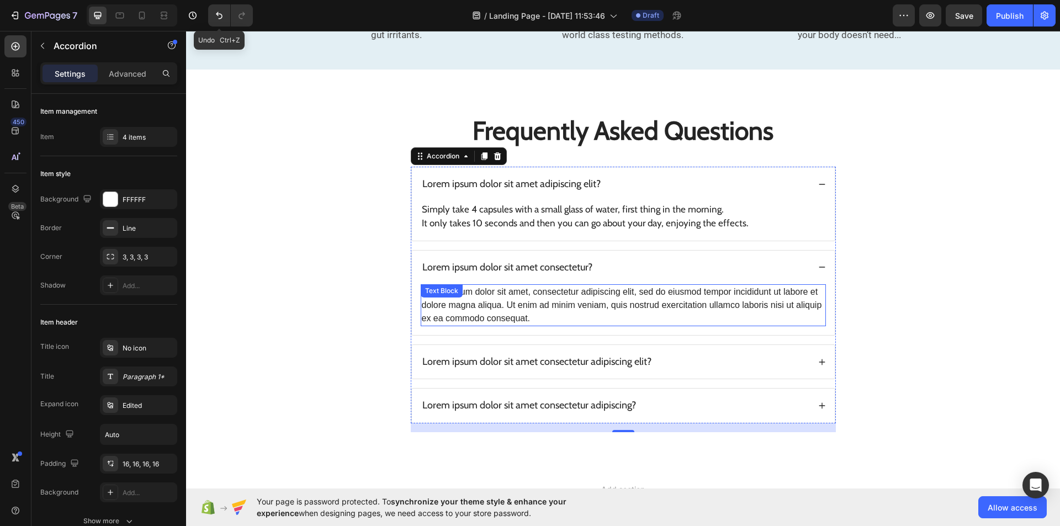
click at [621, 302] on div "Lorem ipsum dolor sit amet, consectetur adipiscing elit, sed do eiusmod tempor …" at bounding box center [623, 305] width 405 height 42
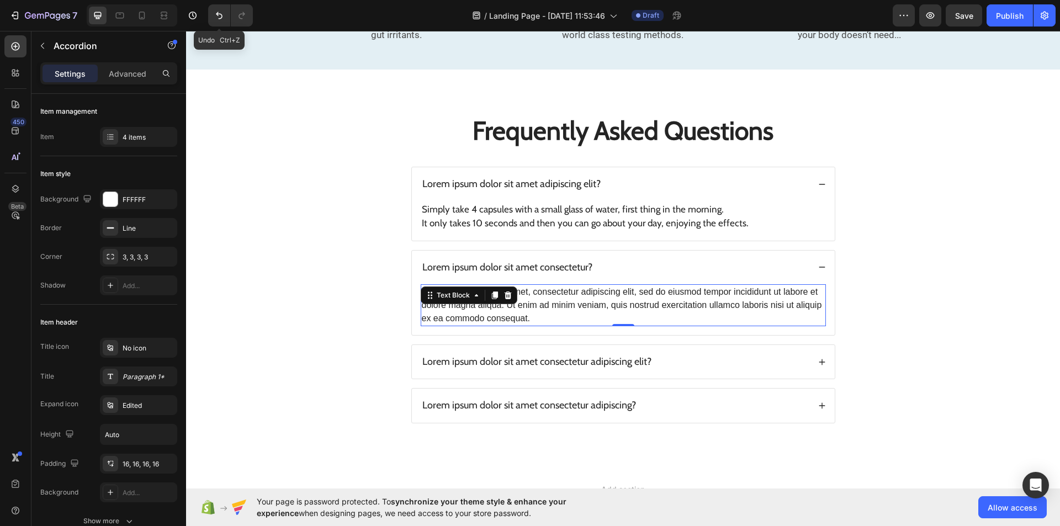
click at [621, 302] on div "Lorem ipsum dolor sit amet, consectetur adipiscing elit, sed do eiusmod tempor …" at bounding box center [623, 305] width 405 height 42
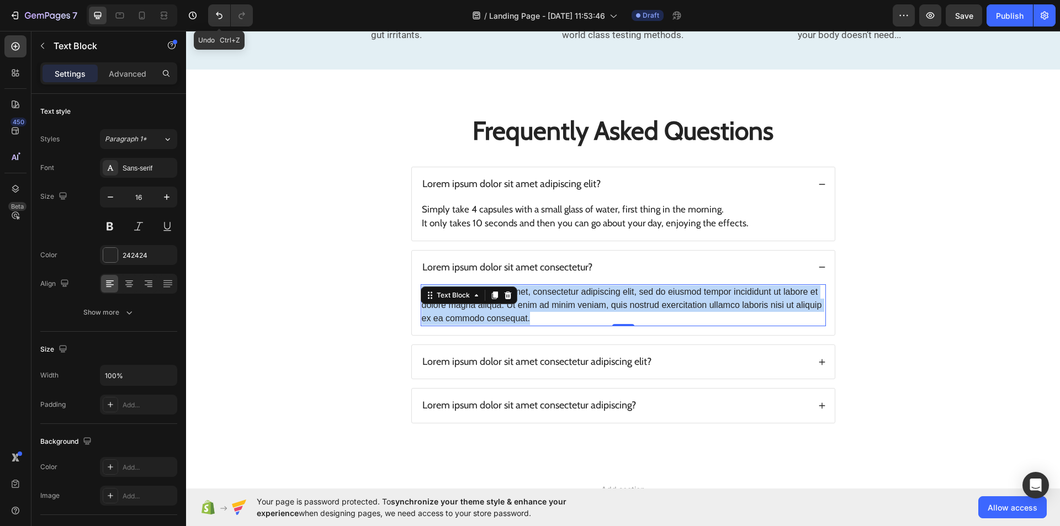
click at [621, 302] on p "Lorem ipsum dolor sit amet, consectetur adipiscing elit, sed do eiusmod tempor …" at bounding box center [623, 305] width 403 height 40
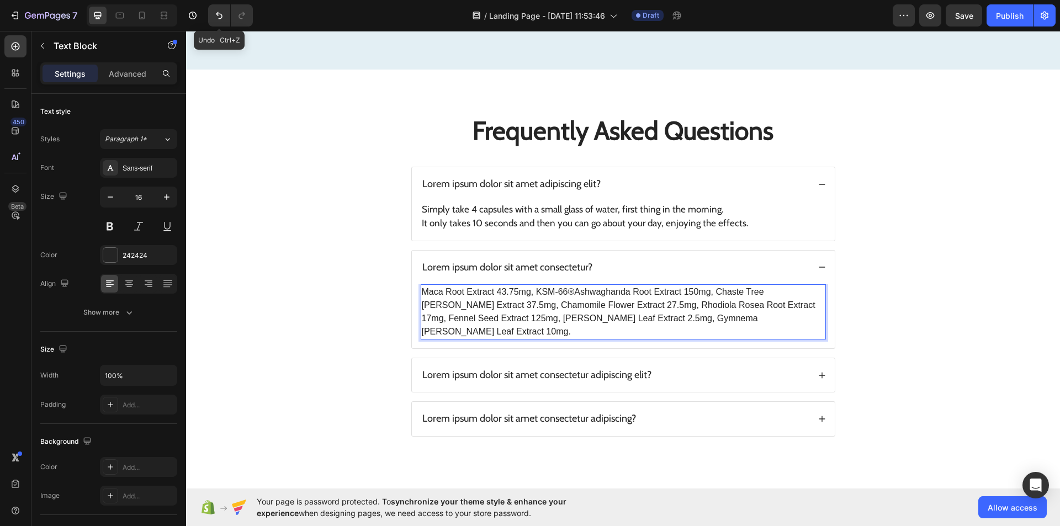
scroll to position [2533, 0]
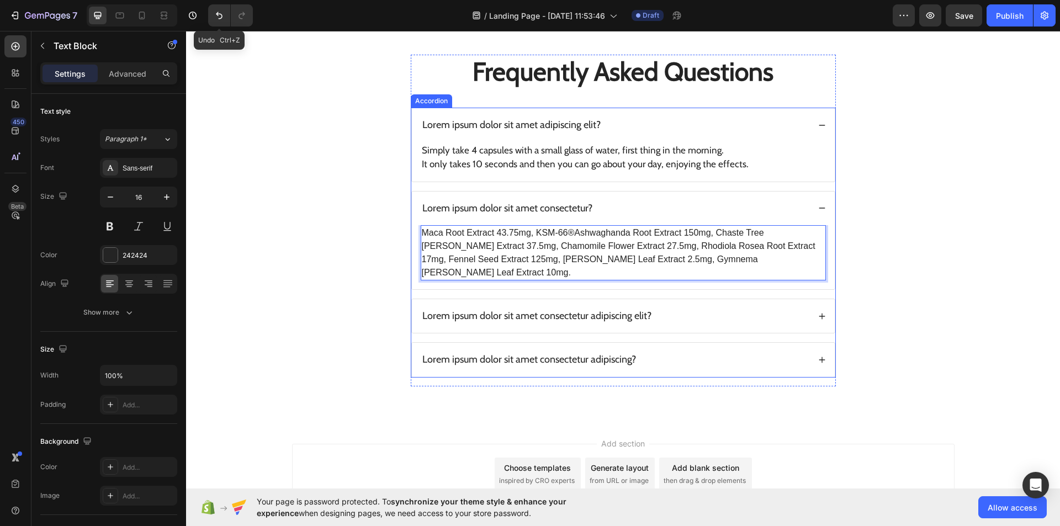
click at [663, 308] on div "Lorem ipsum dolor sit amet consectetur adipiscing elit?" at bounding box center [615, 316] width 389 height 16
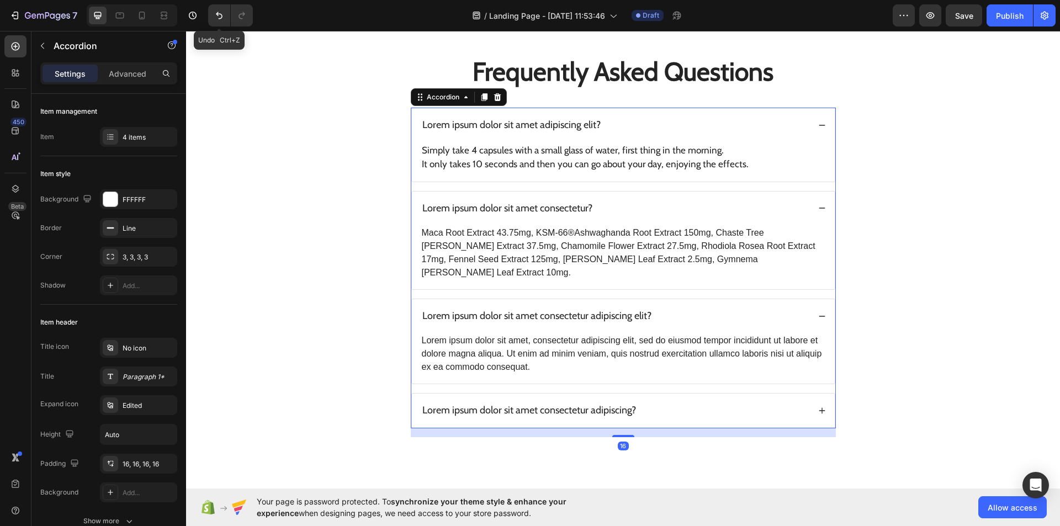
click at [663, 308] on div "Lorem ipsum dolor sit amet consectetur adipiscing elit?" at bounding box center [615, 316] width 389 height 16
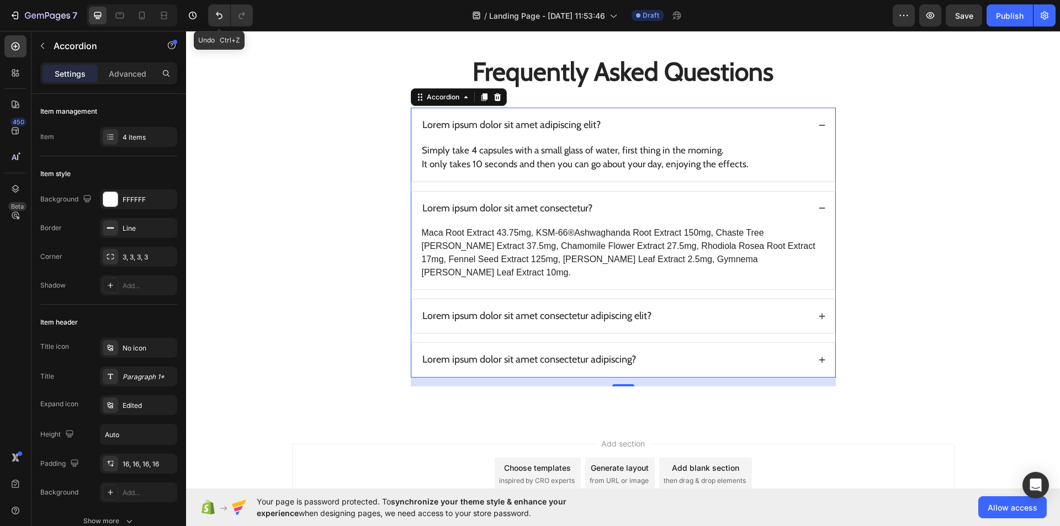
click at [668, 308] on div "Lorem ipsum dolor sit amet consectetur adipiscing elit?" at bounding box center [615, 316] width 389 height 16
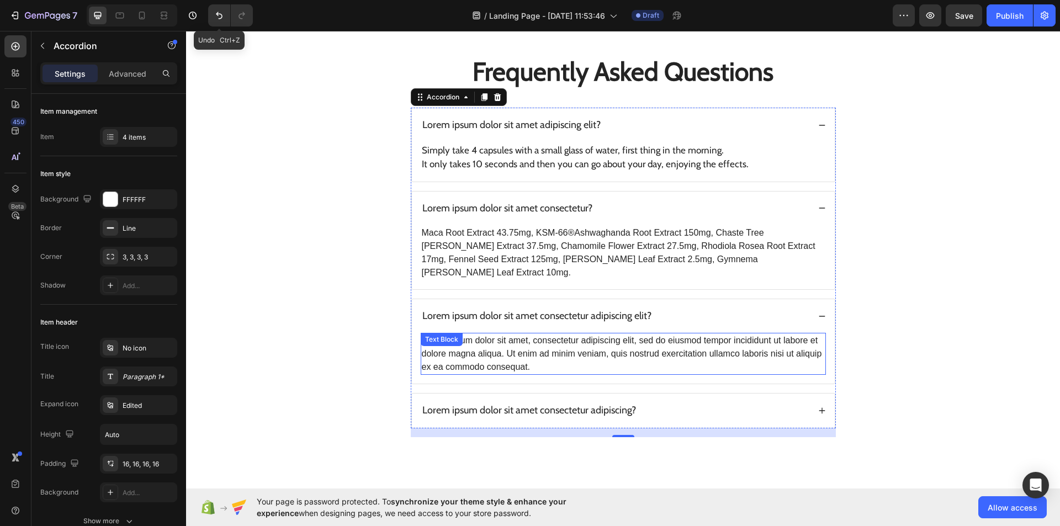
click at [648, 345] on div "Lorem ipsum dolor sit amet, consectetur adipiscing elit, sed do eiusmod tempor …" at bounding box center [623, 354] width 405 height 42
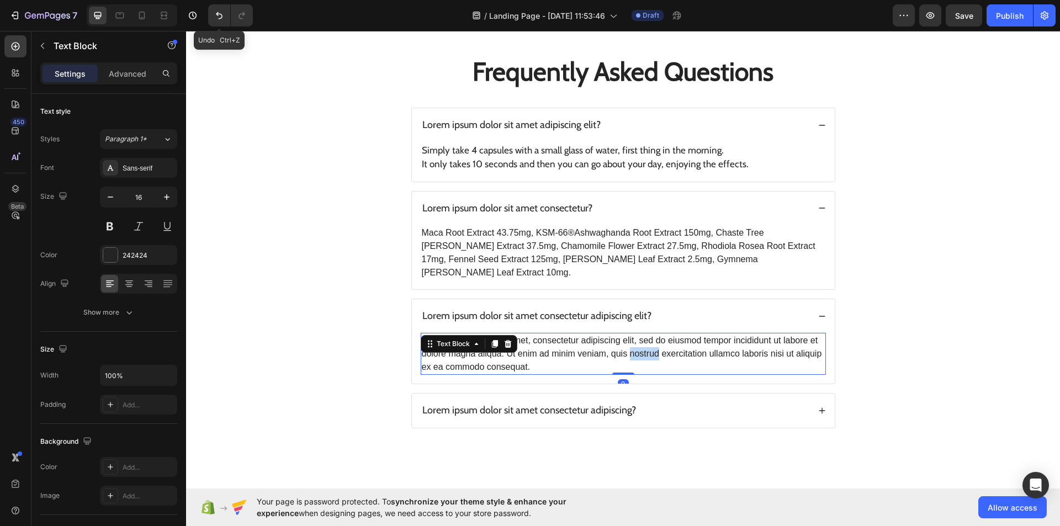
click at [648, 345] on div "Lorem ipsum dolor sit amet, consectetur adipiscing elit, sed do eiusmod tempor …" at bounding box center [623, 354] width 405 height 42
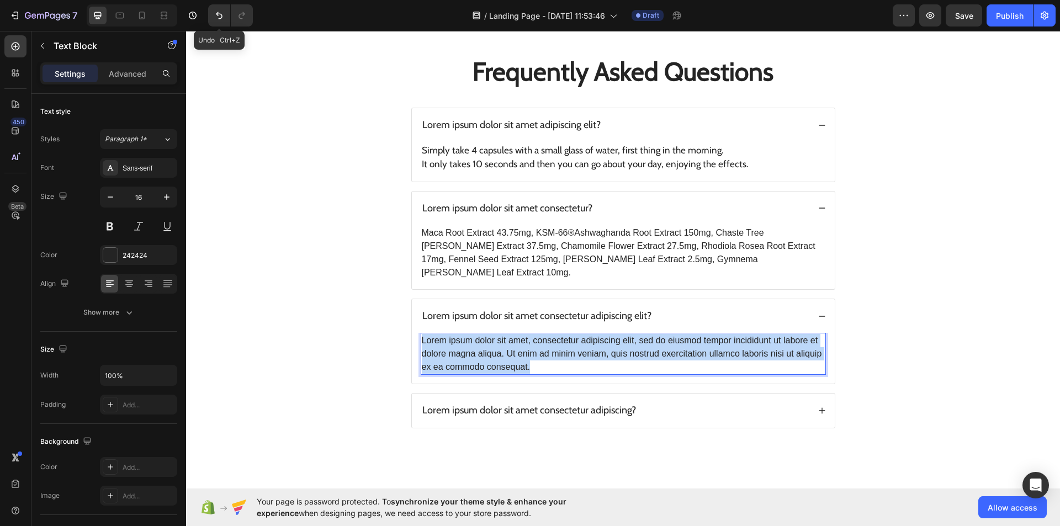
click at [648, 345] on p "Lorem ipsum dolor sit amet, consectetur adipiscing elit, sed do eiusmod tempor …" at bounding box center [623, 354] width 403 height 40
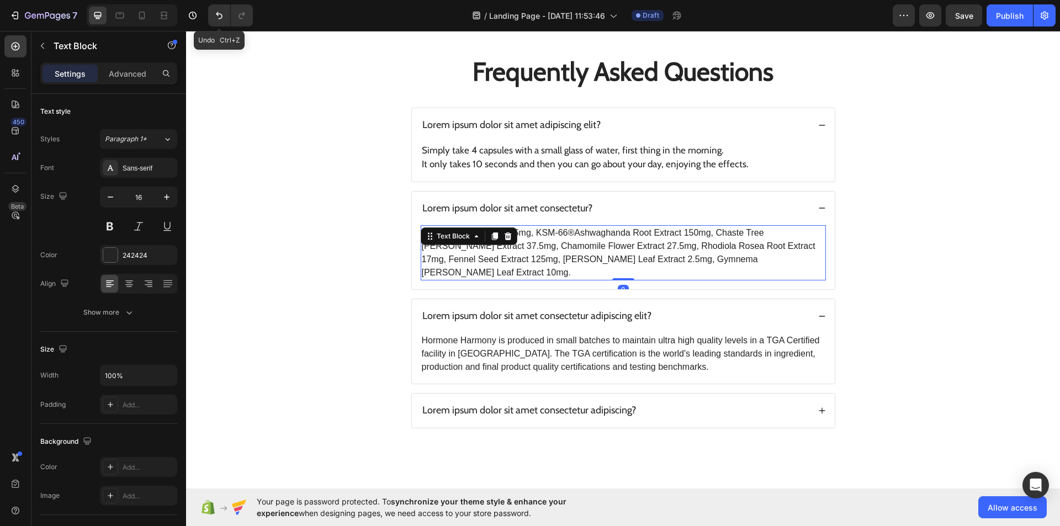
click at [727, 254] on p "Maca Root Extract 43.75mg, KSM-66®Ashwaghanda Root Extract 150mg, Chaste Tree […" at bounding box center [623, 252] width 403 height 53
click at [167, 166] on div "Sans-serif" at bounding box center [149, 168] width 52 height 10
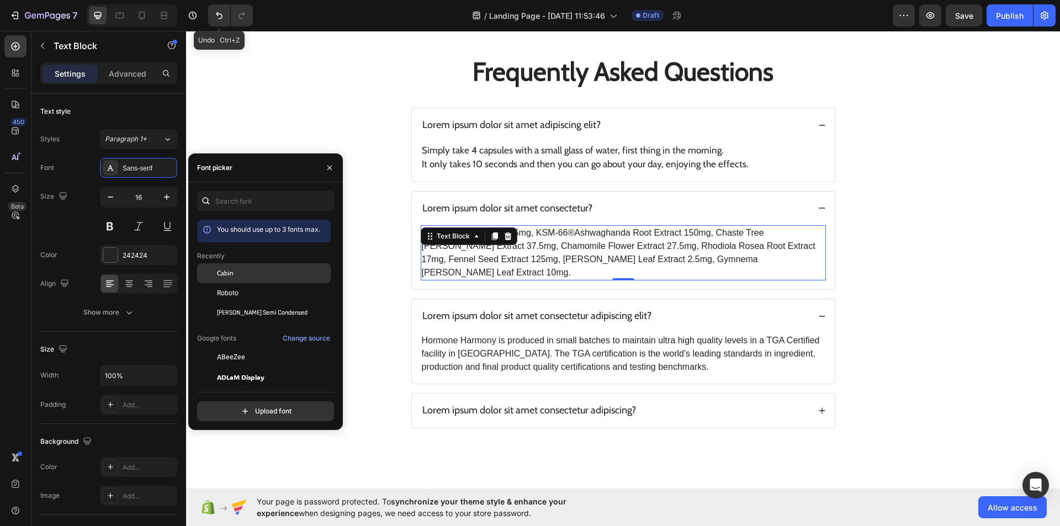
click at [243, 273] on div "Cabin" at bounding box center [272, 273] width 111 height 10
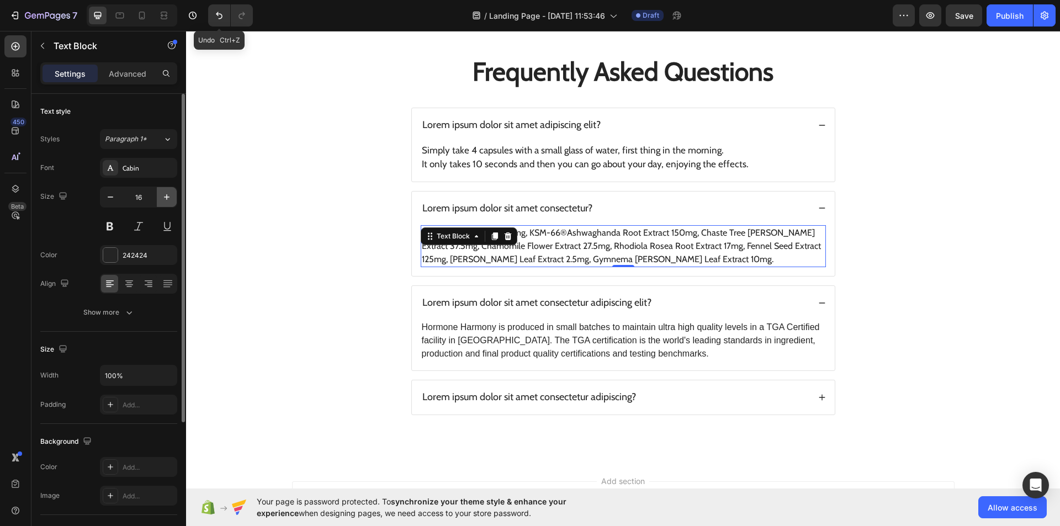
click at [165, 197] on icon "button" at bounding box center [167, 197] width 6 height 6
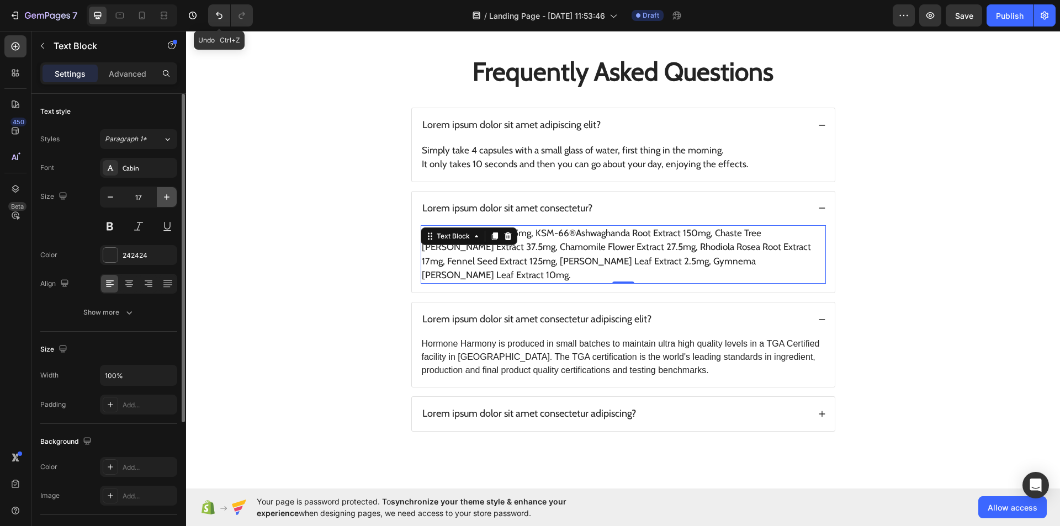
click at [165, 197] on icon "button" at bounding box center [167, 197] width 6 height 6
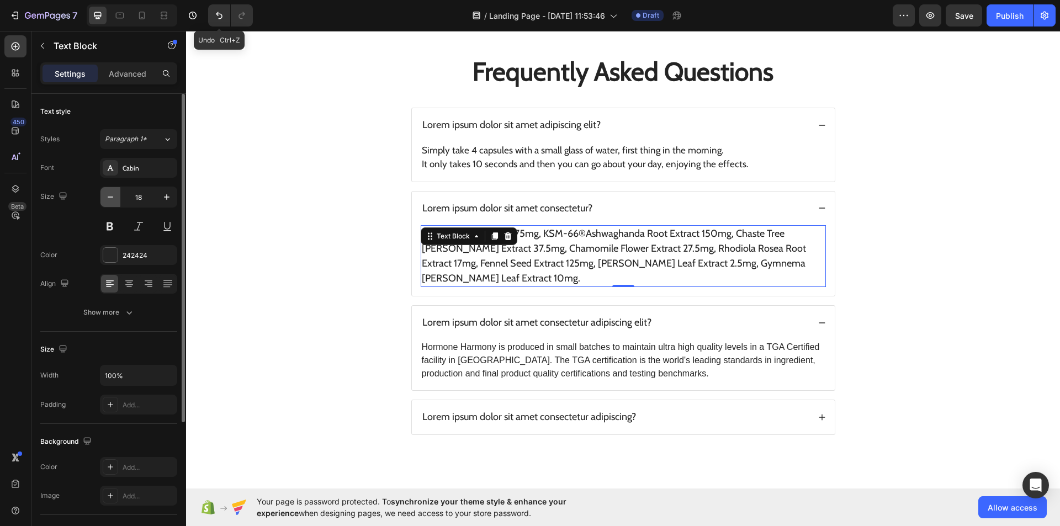
click at [116, 201] on button "button" at bounding box center [110, 197] width 20 height 20
type input "17"
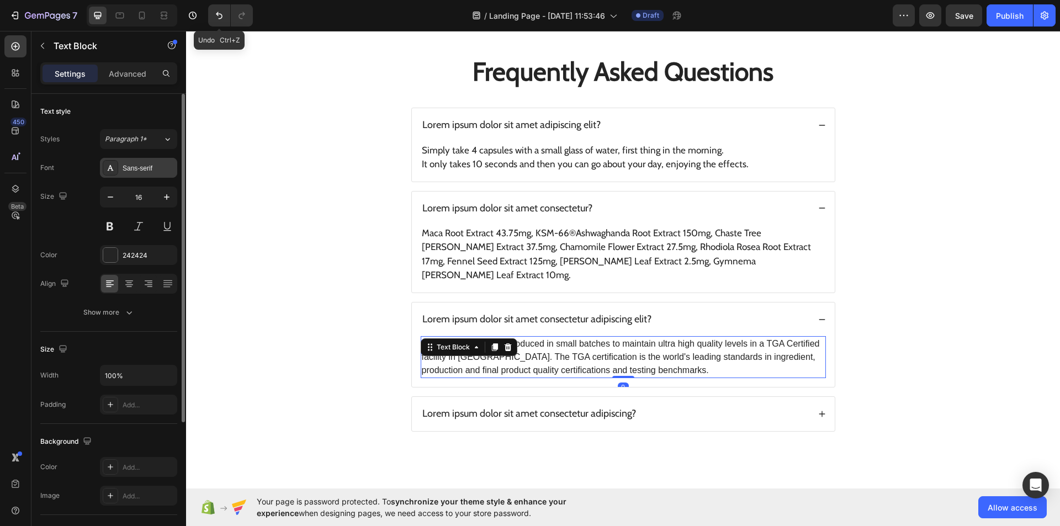
click at [167, 172] on div "Sans-serif" at bounding box center [149, 168] width 52 height 10
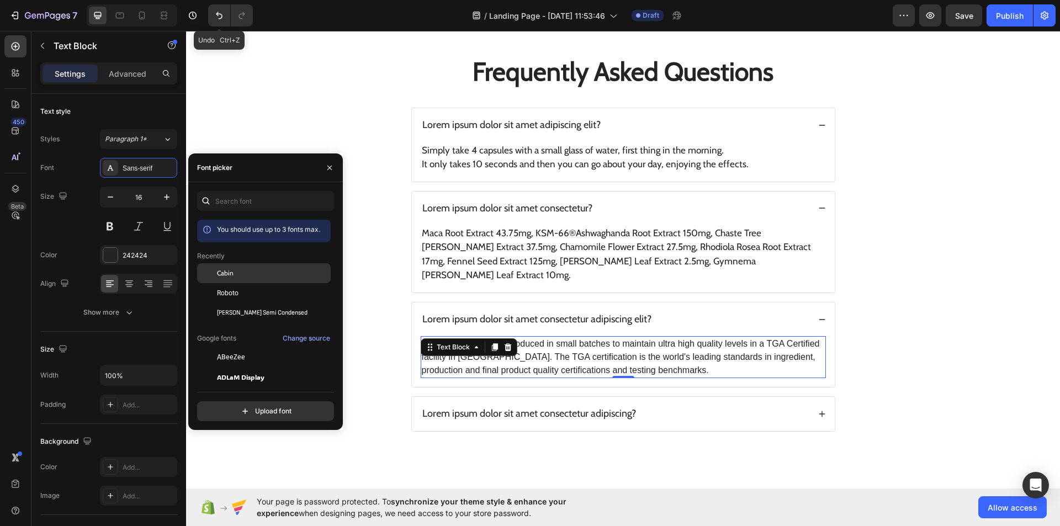
click at [263, 347] on div "Cabin" at bounding box center [264, 357] width 134 height 20
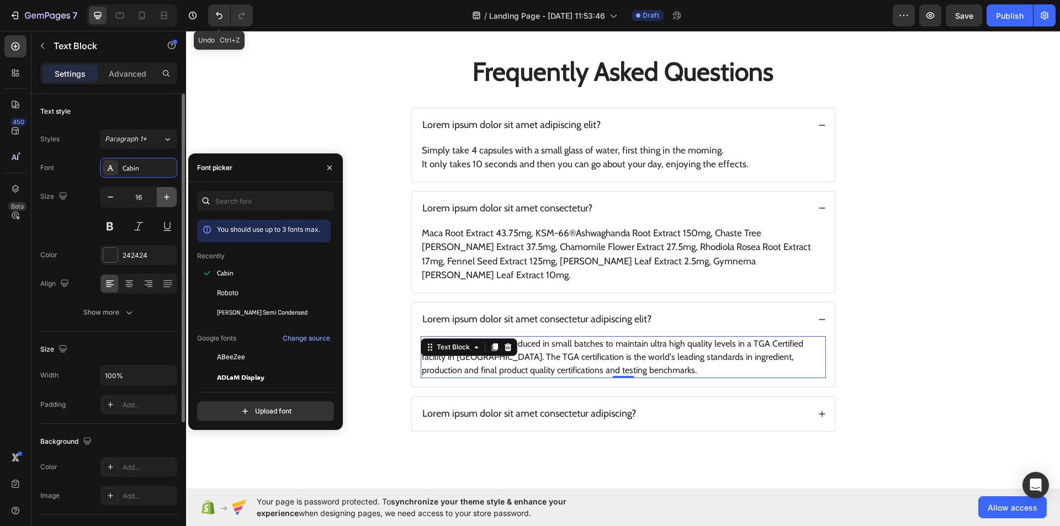
click at [166, 198] on icon "button" at bounding box center [166, 197] width 11 height 11
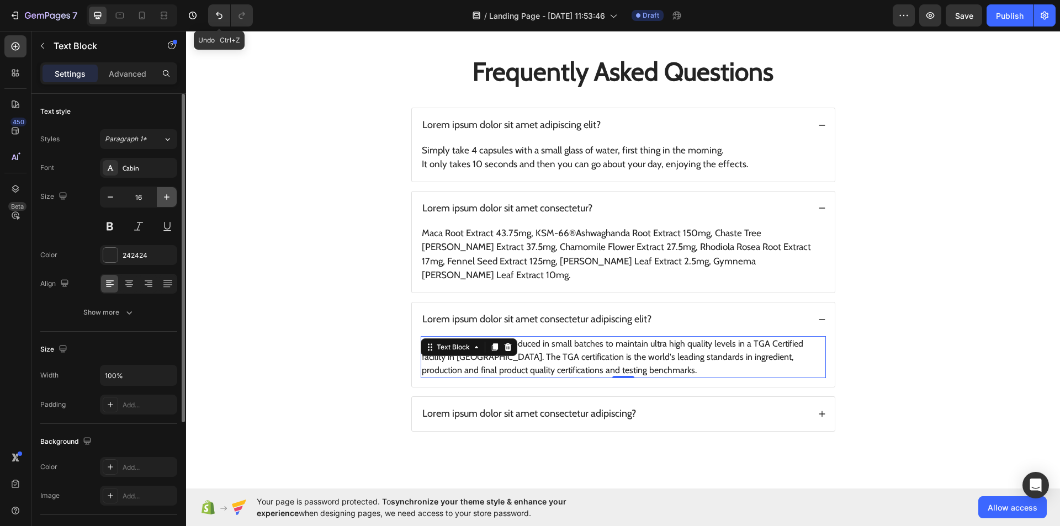
type input "17"
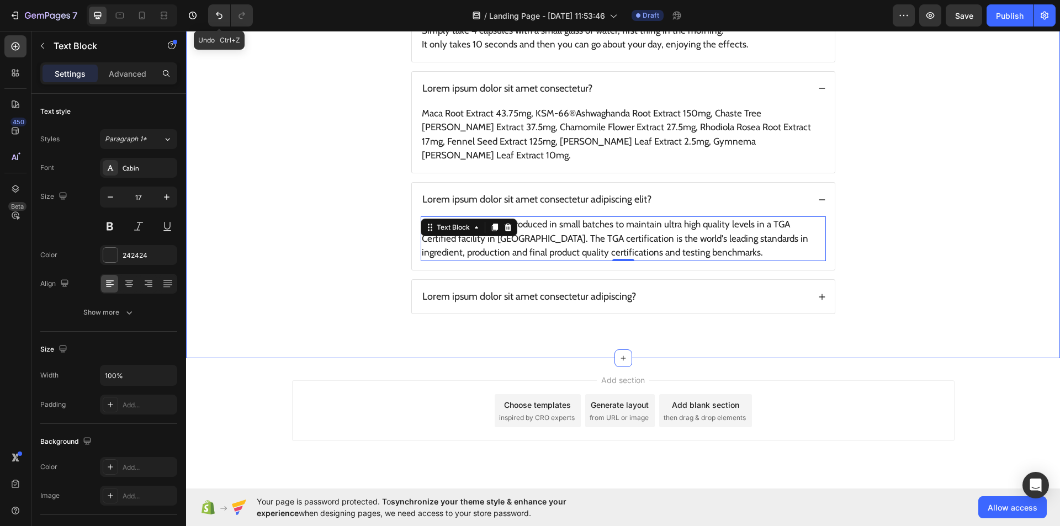
scroll to position [2654, 0]
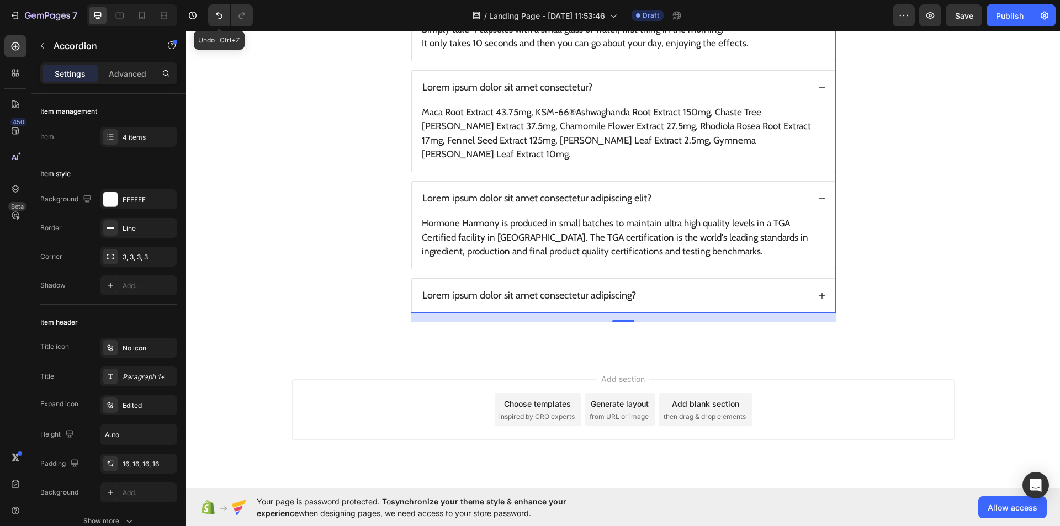
click at [687, 288] on div "Lorem ipsum dolor sit amet consectetur adipiscing?" at bounding box center [615, 296] width 389 height 16
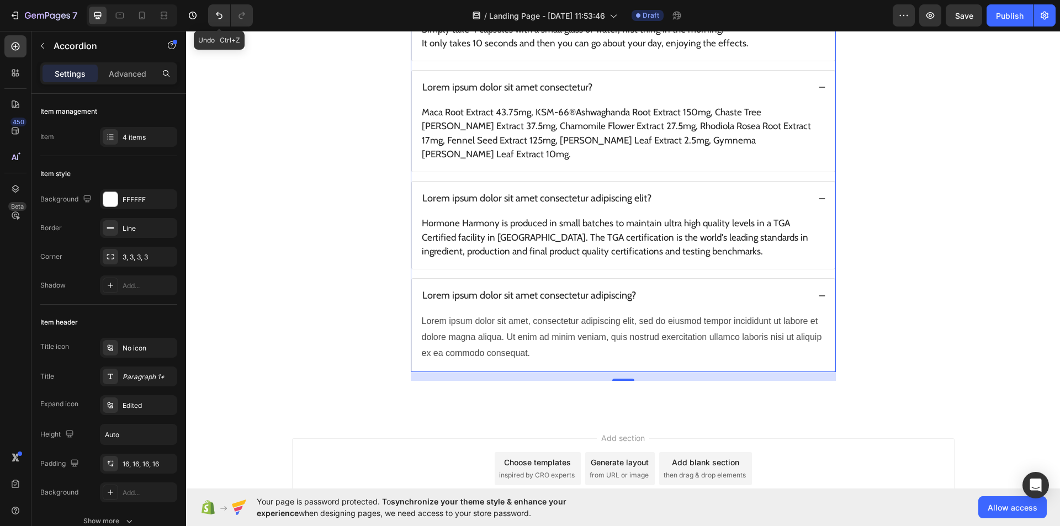
click at [687, 288] on div "Lorem ipsum dolor sit amet consectetur adipiscing?" at bounding box center [615, 296] width 389 height 16
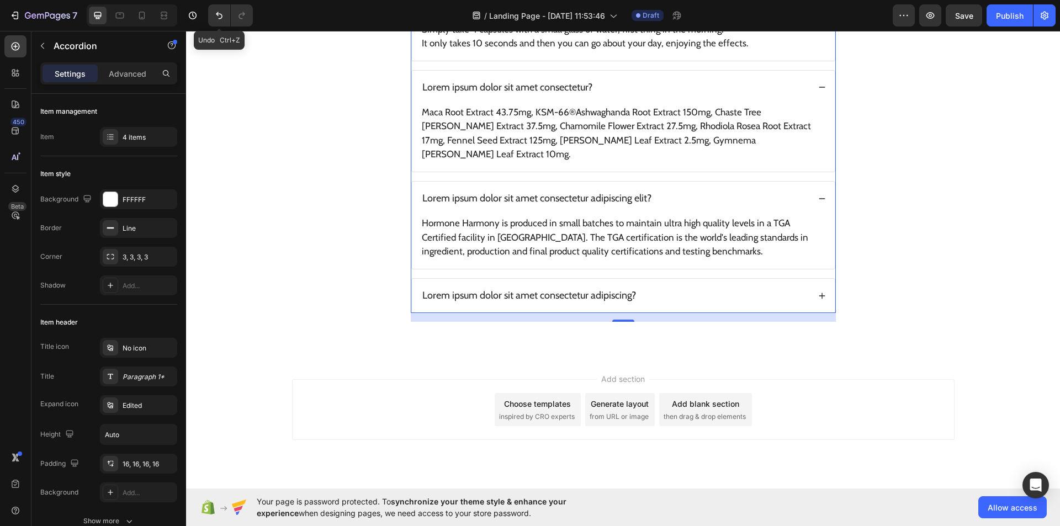
click at [687, 288] on div "Lorem ipsum dolor sit amet consectetur adipiscing?" at bounding box center [615, 296] width 389 height 16
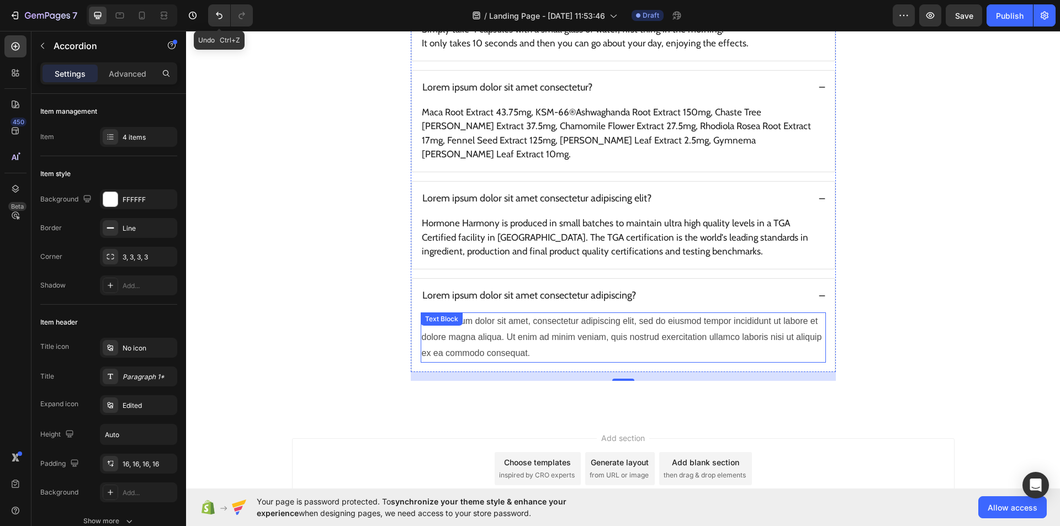
click at [688, 317] on div "Lorem ipsum dolor sit amet, consectetur adipiscing elit, sed do eiusmod tempor …" at bounding box center [623, 337] width 405 height 50
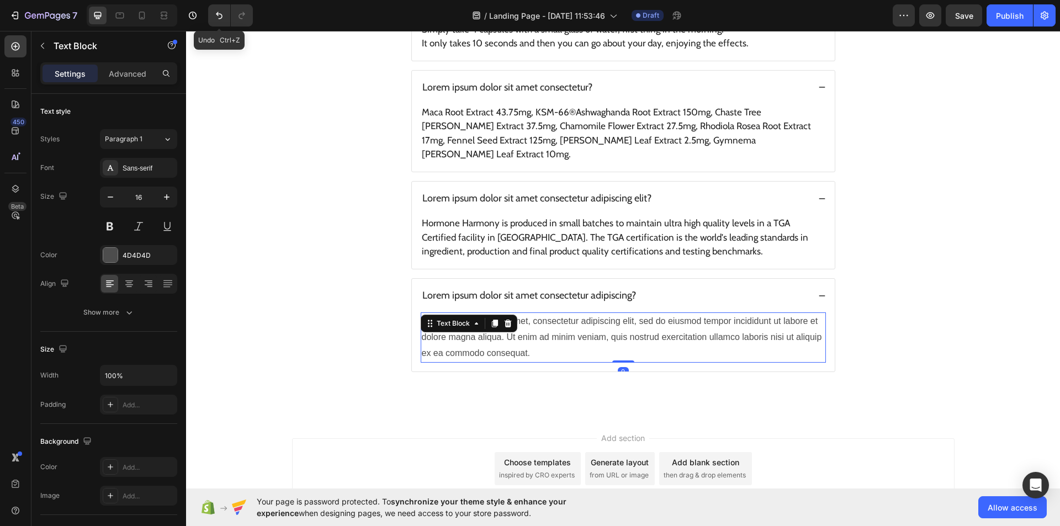
click at [688, 317] on div "Lorem ipsum dolor sit amet, consectetur adipiscing elit, sed do eiusmod tempor …" at bounding box center [623, 337] width 405 height 50
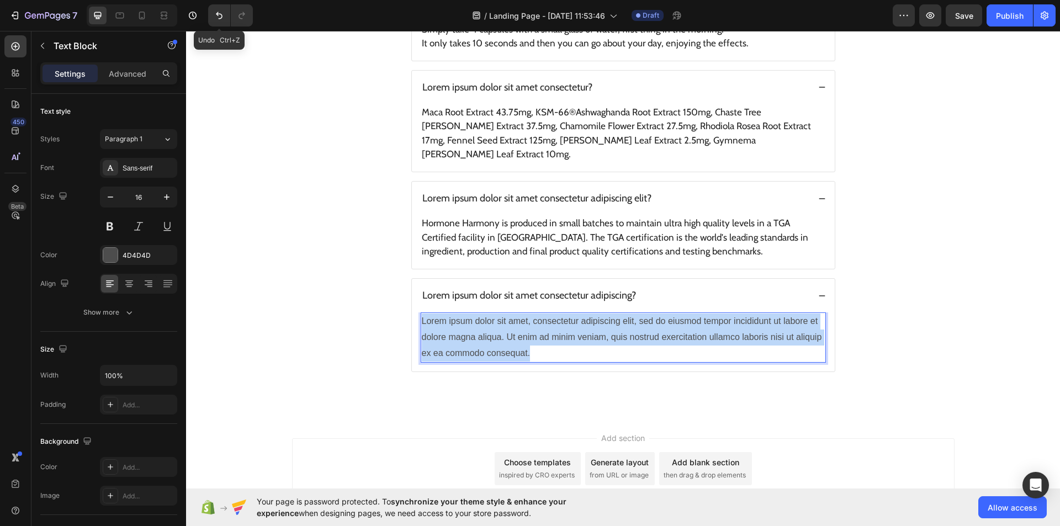
click at [688, 317] on p "Lorem ipsum dolor sit amet, consectetur adipiscing elit, sed do eiusmod tempor …" at bounding box center [623, 337] width 403 height 47
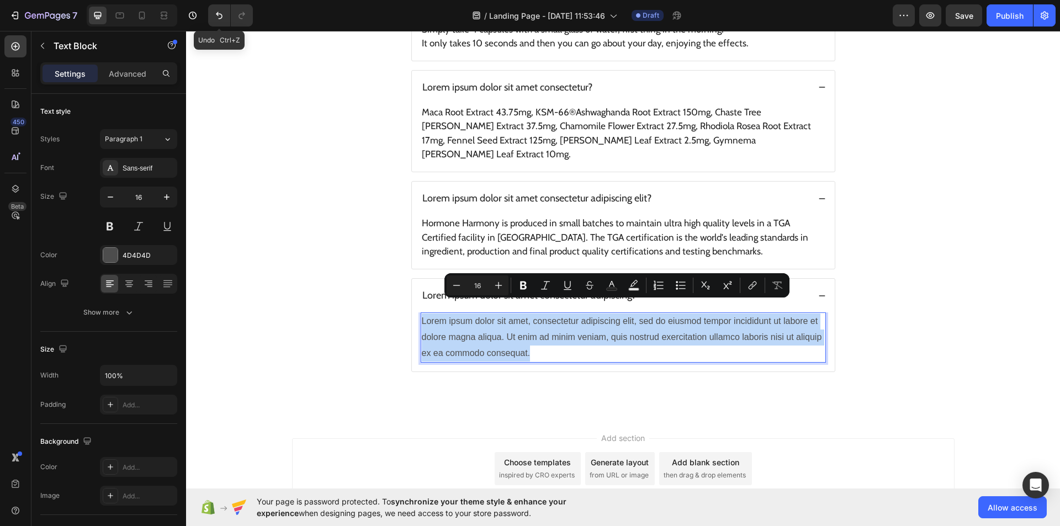
click at [688, 317] on p "Lorem ipsum dolor sit amet, consectetur adipiscing elit, sed do eiusmod tempor …" at bounding box center [623, 337] width 403 height 47
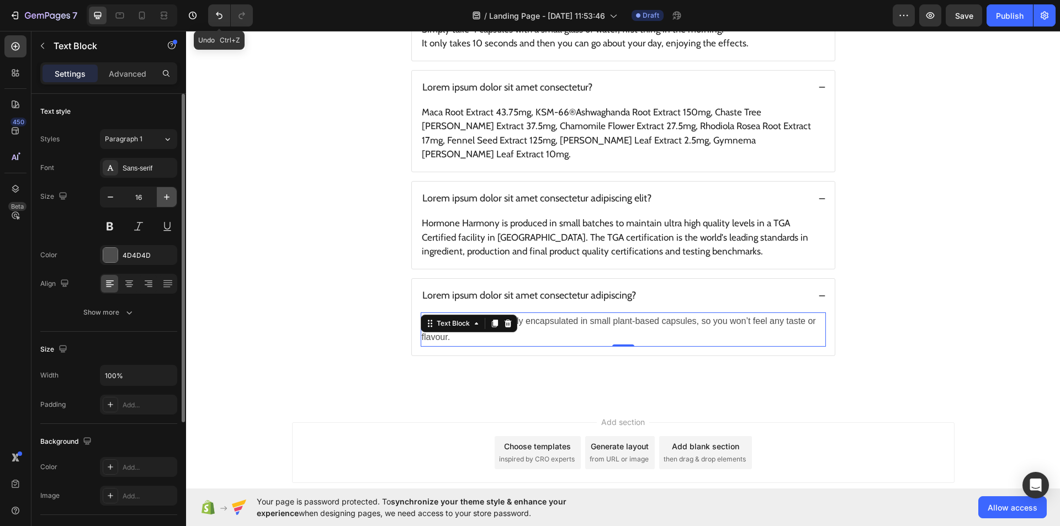
click at [170, 201] on icon "button" at bounding box center [166, 197] width 11 height 11
type input "17"
click at [167, 173] on div "Sans-serif" at bounding box center [138, 168] width 77 height 20
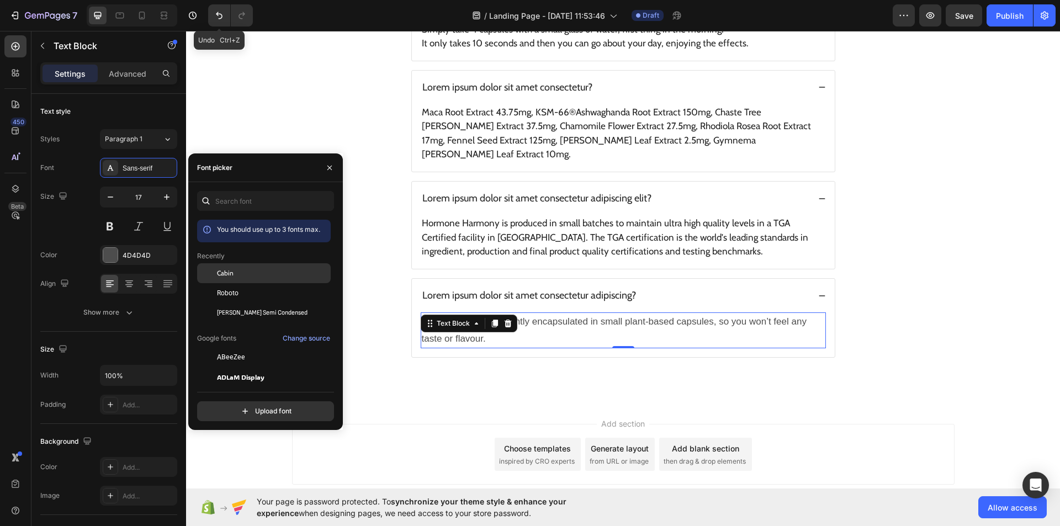
click at [256, 268] on div "Cabin" at bounding box center [272, 273] width 111 height 10
click at [332, 173] on button "button" at bounding box center [330, 168] width 18 height 18
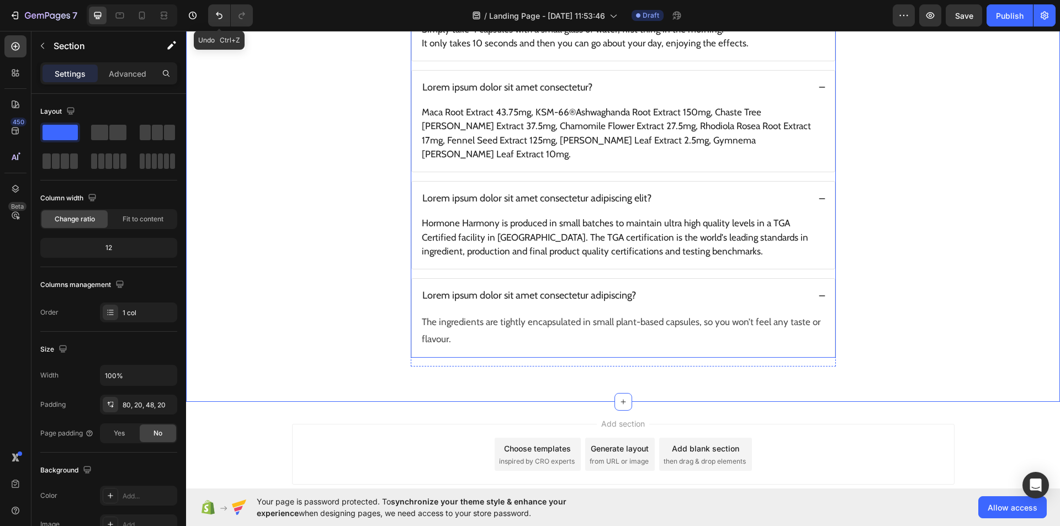
scroll to position [2594, 0]
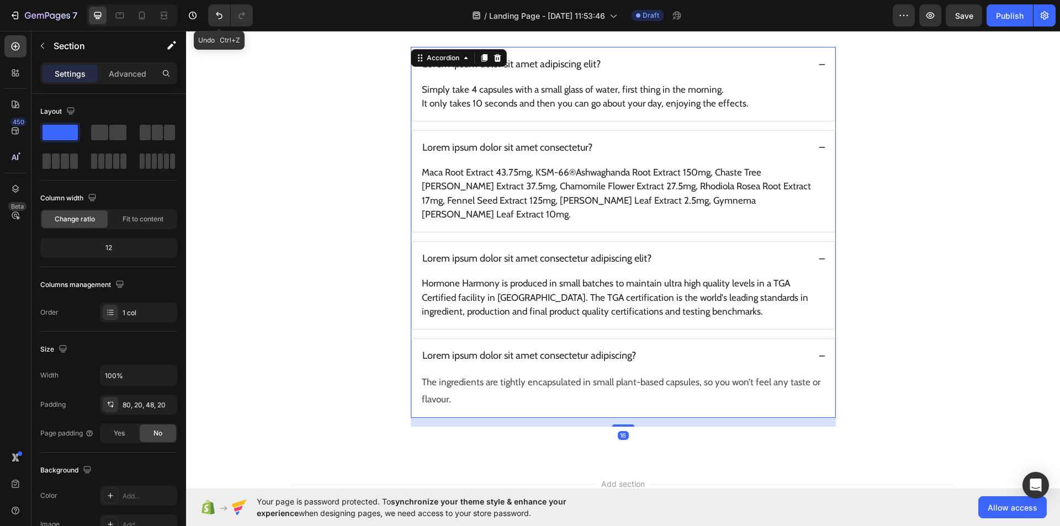
click at [417, 117] on div "Simply take 4 capsules with a small glass of water, first thing in the morning.…" at bounding box center [623, 101] width 423 height 39
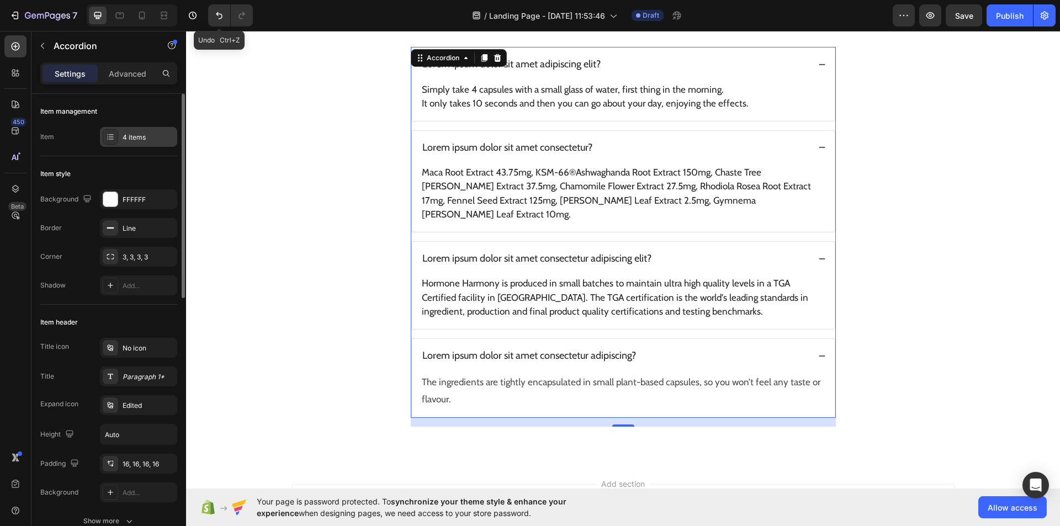
click at [160, 140] on div "4 items" at bounding box center [149, 137] width 52 height 10
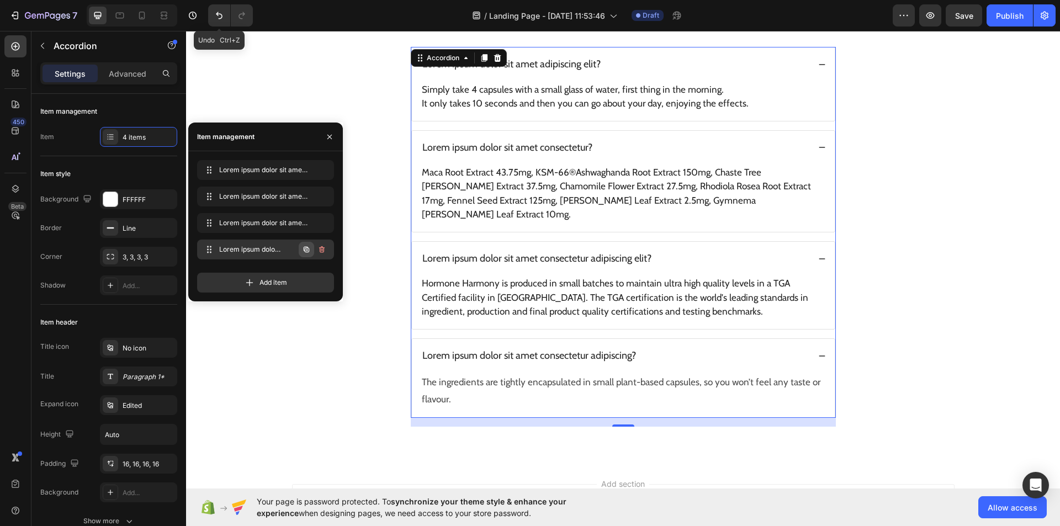
click at [304, 248] on icon "button" at bounding box center [307, 250] width 6 height 6
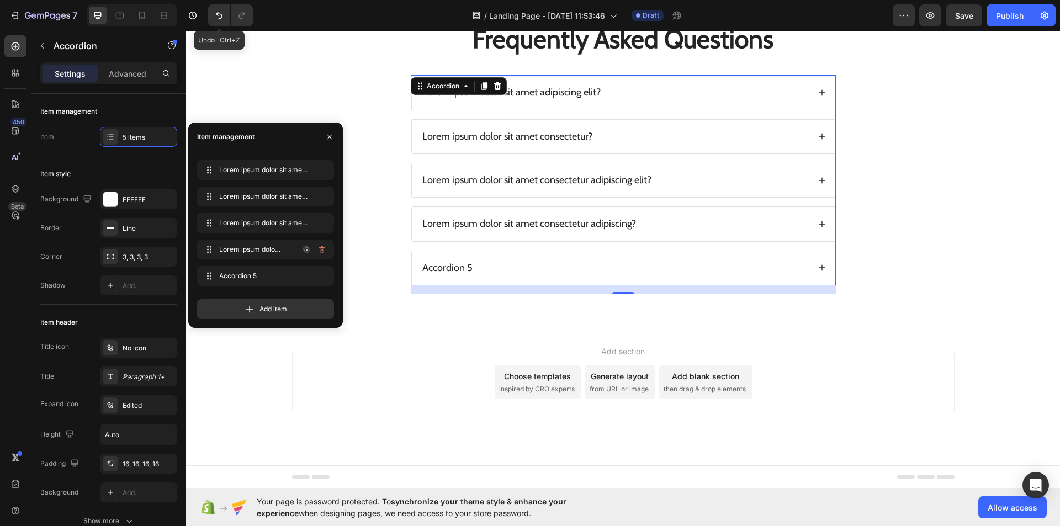
scroll to position [2565, 0]
click at [329, 137] on icon "button" at bounding box center [329, 136] width 4 height 4
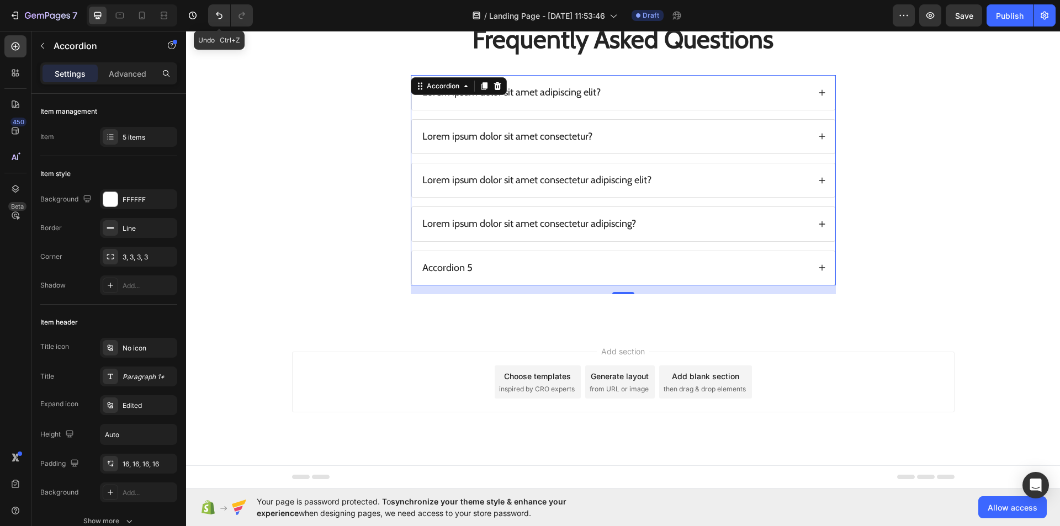
click at [541, 262] on div "Accordion 5" at bounding box center [615, 268] width 389 height 16
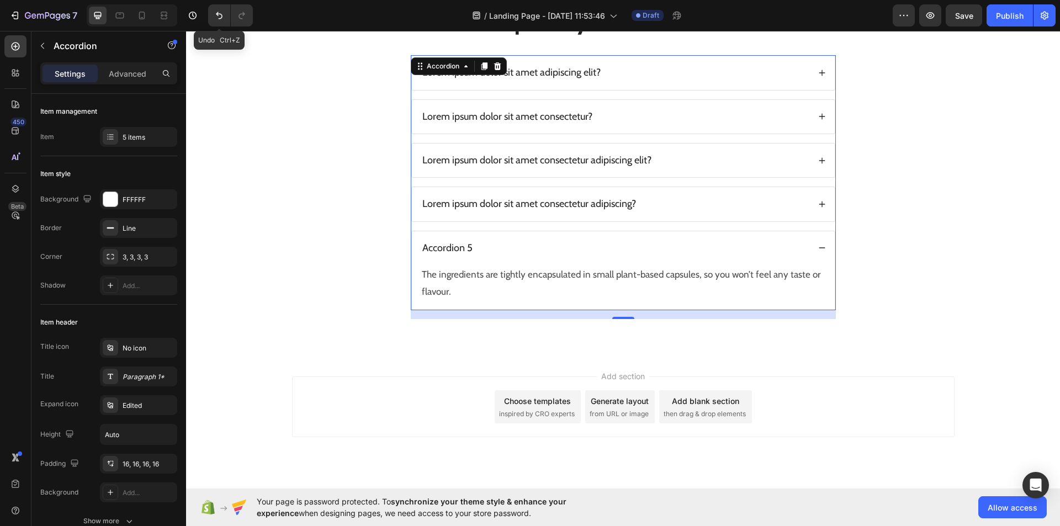
scroll to position [2594, 0]
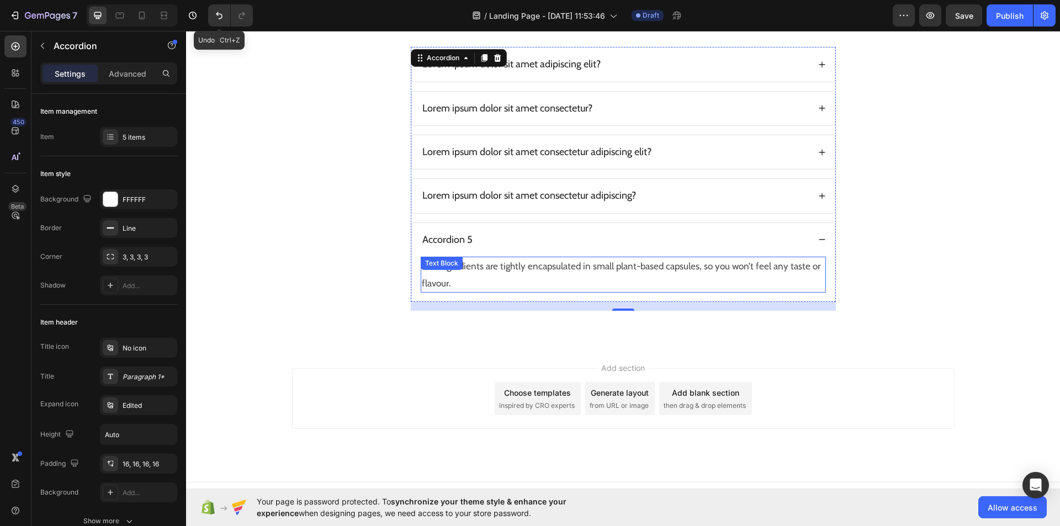
click at [541, 267] on p "The ingredients are tightly encapsulated in small plant-based capsules, so you …" at bounding box center [623, 275] width 403 height 34
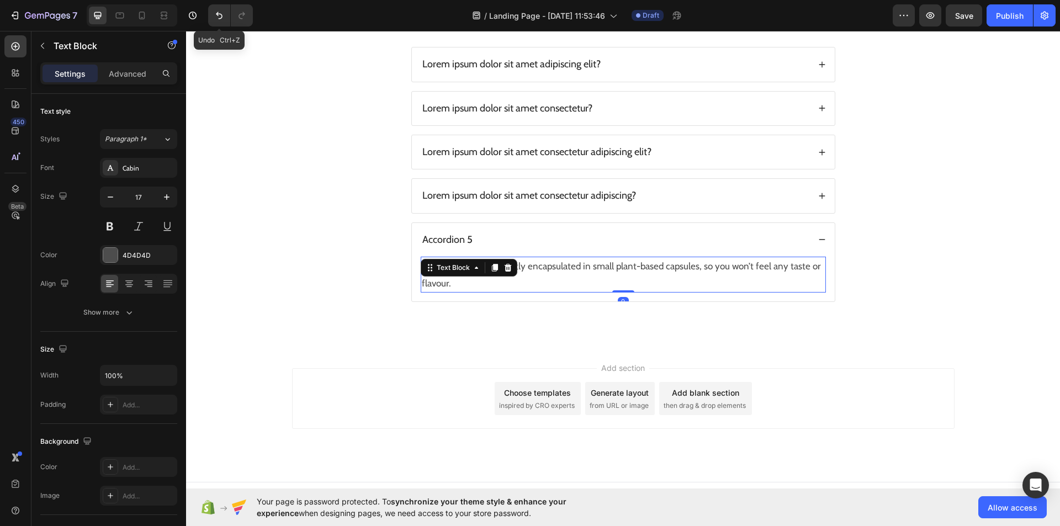
click at [541, 267] on p "The ingredients are tightly encapsulated in small plant-based capsules, so you …" at bounding box center [623, 275] width 403 height 34
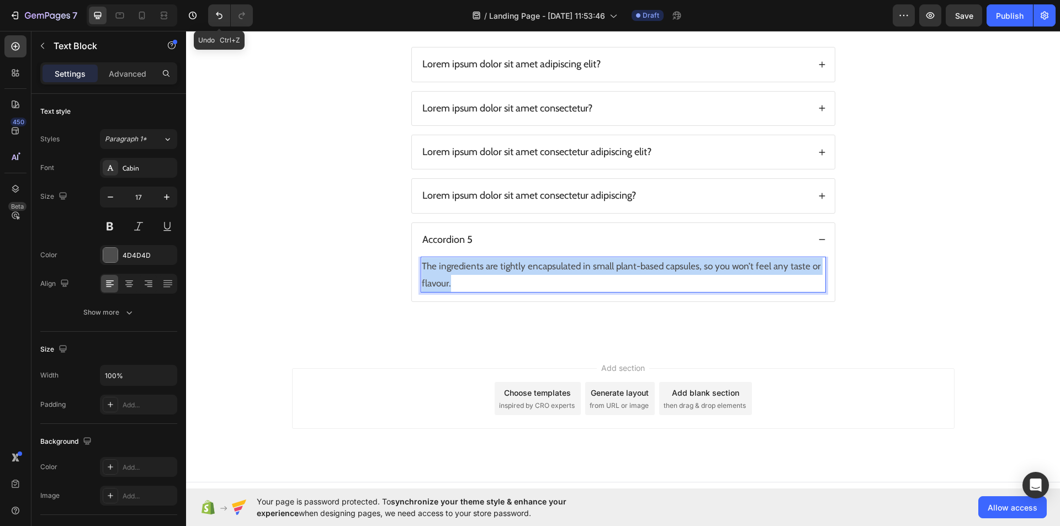
click at [541, 267] on p "The ingredients are tightly encapsulated in small plant-based capsules, so you …" at bounding box center [623, 275] width 403 height 34
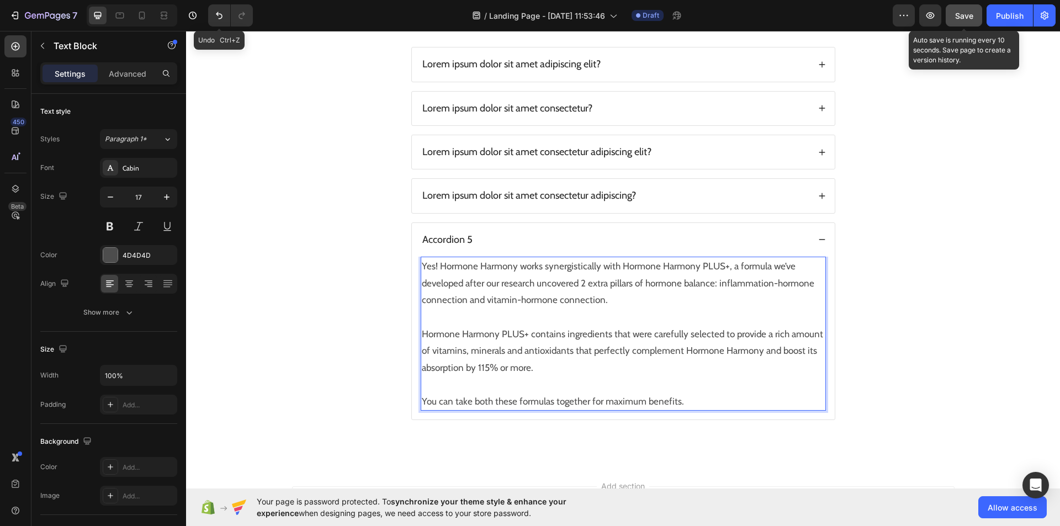
click at [964, 16] on span "Save" at bounding box center [964, 15] width 18 height 9
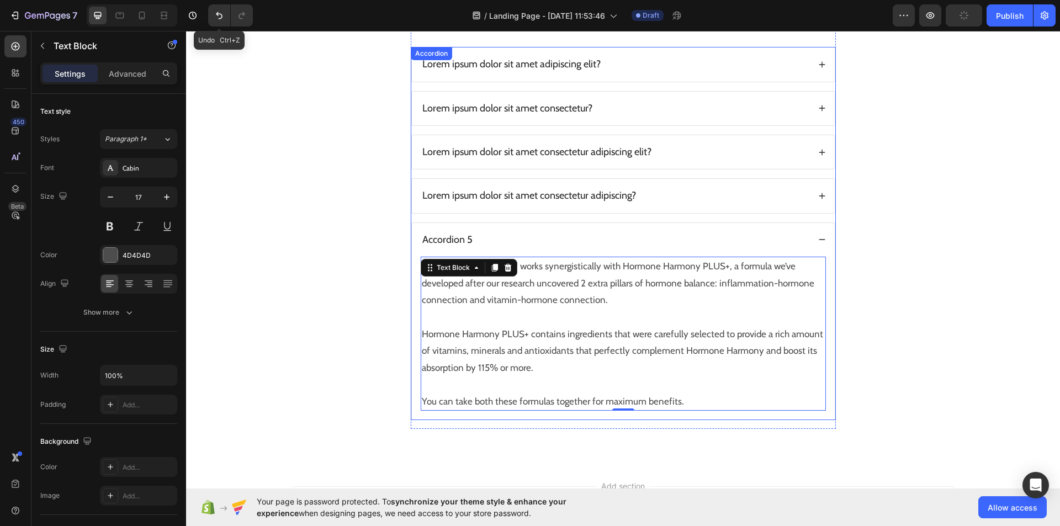
click at [819, 239] on icon at bounding box center [822, 240] width 8 height 8
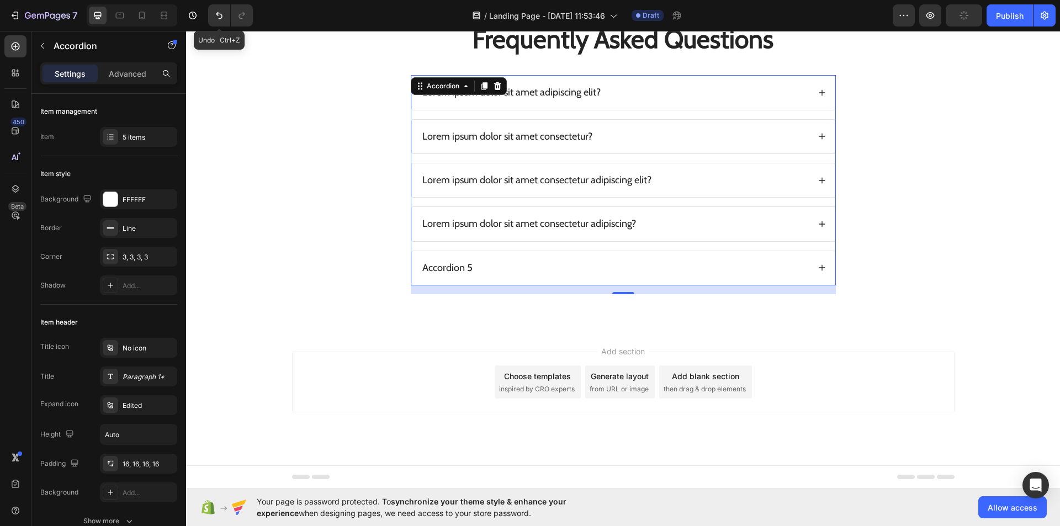
scroll to position [2516, 0]
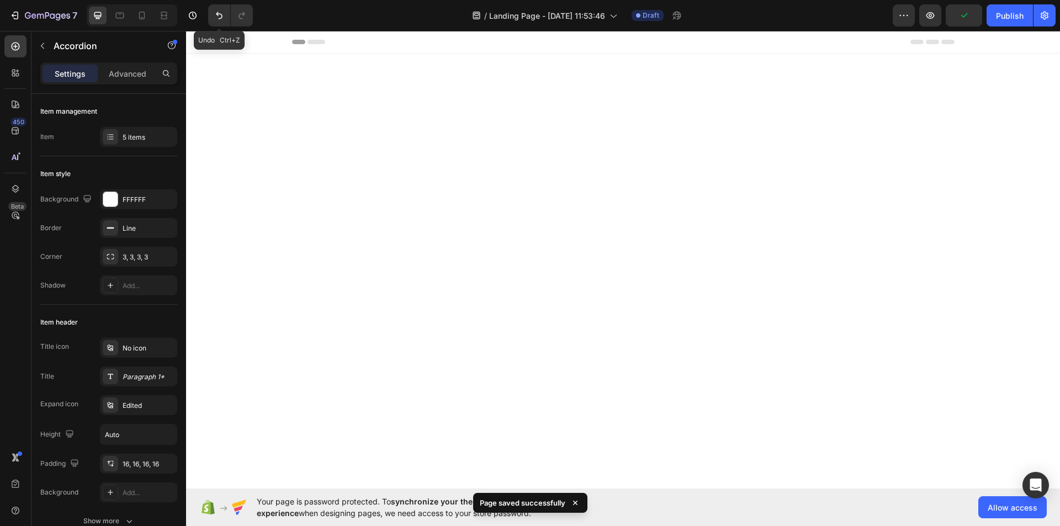
scroll to position [2516, 0]
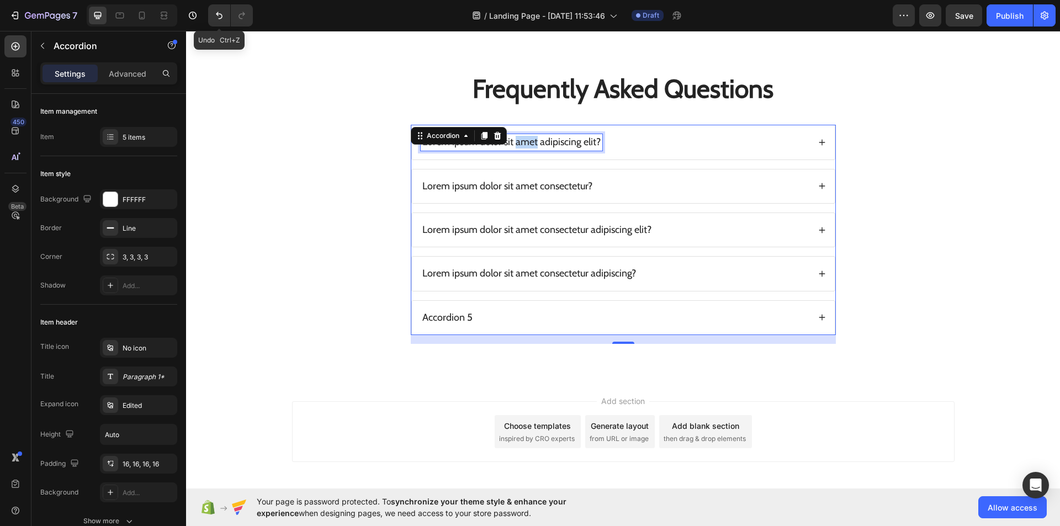
click at [521, 141] on p "Lorem ipsum dolor sit amet adipiscing elit?" at bounding box center [511, 142] width 178 height 13
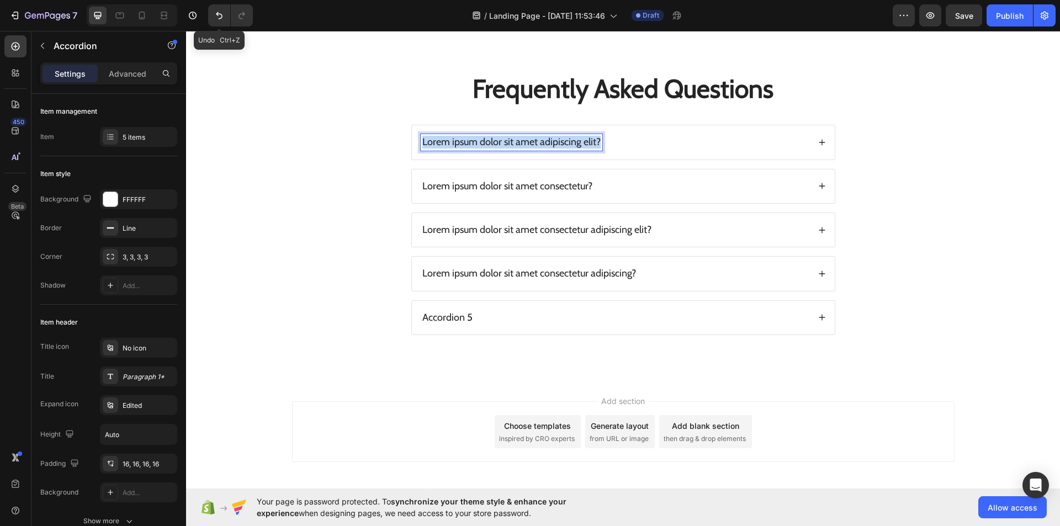
click at [521, 141] on p "Lorem ipsum dolor sit amet adipiscing elit?" at bounding box center [511, 142] width 178 height 13
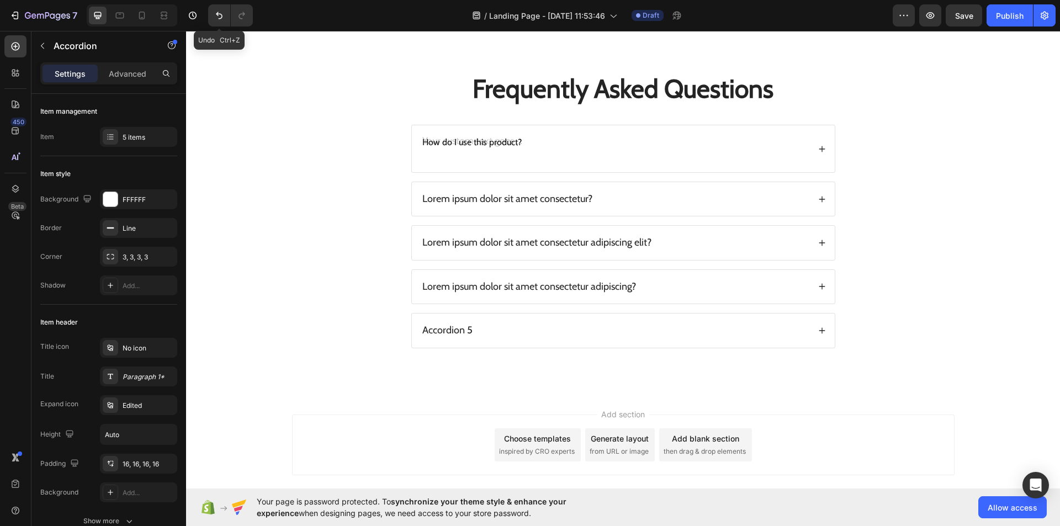
scroll to position [2514, 0]
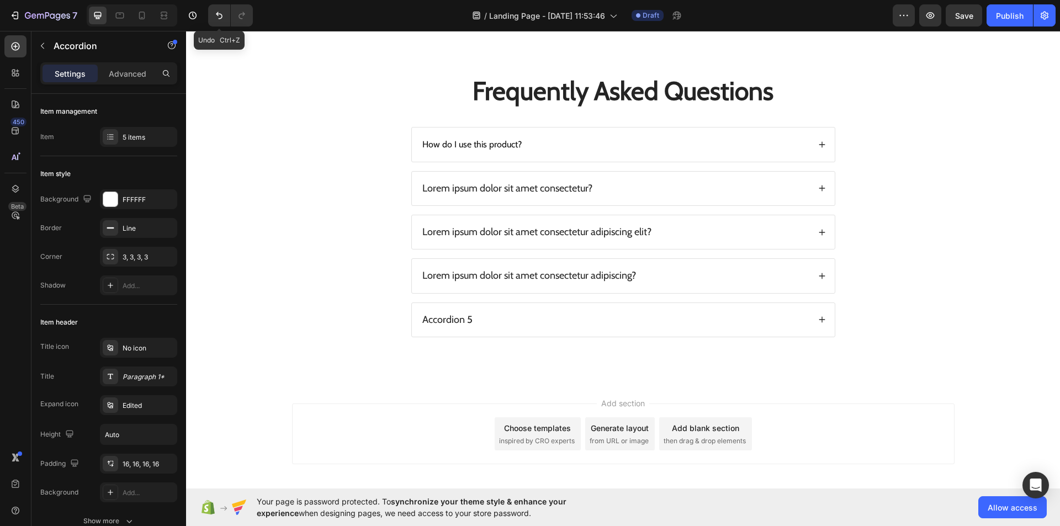
click at [449, 198] on div "Lorem ipsum dolor sit amet consectetur?" at bounding box center [623, 189] width 423 height 34
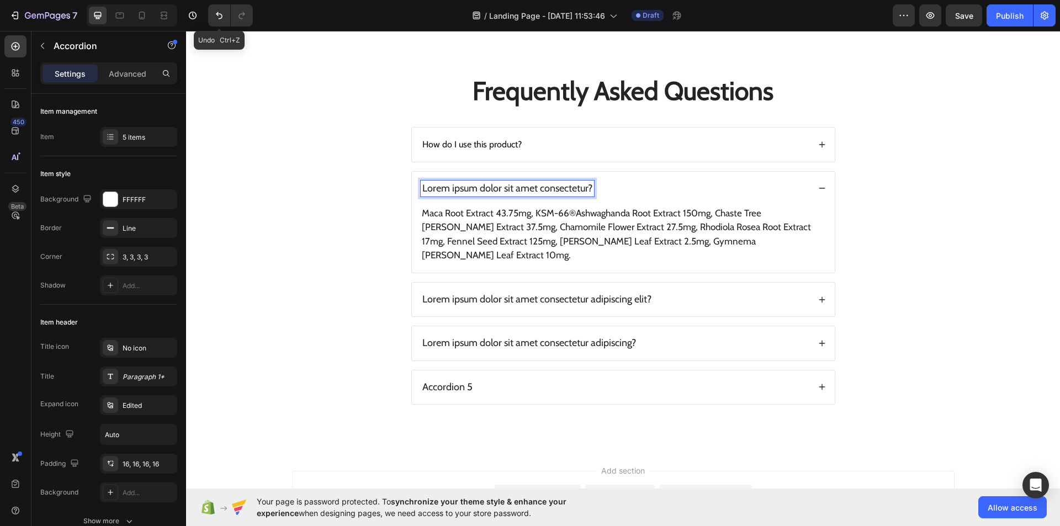
click at [456, 192] on p "Lorem ipsum dolor sit amet consectetur?" at bounding box center [507, 188] width 170 height 13
click at [587, 184] on p "Lorem ipsum dolor sit amet consectetur?" at bounding box center [507, 188] width 170 height 13
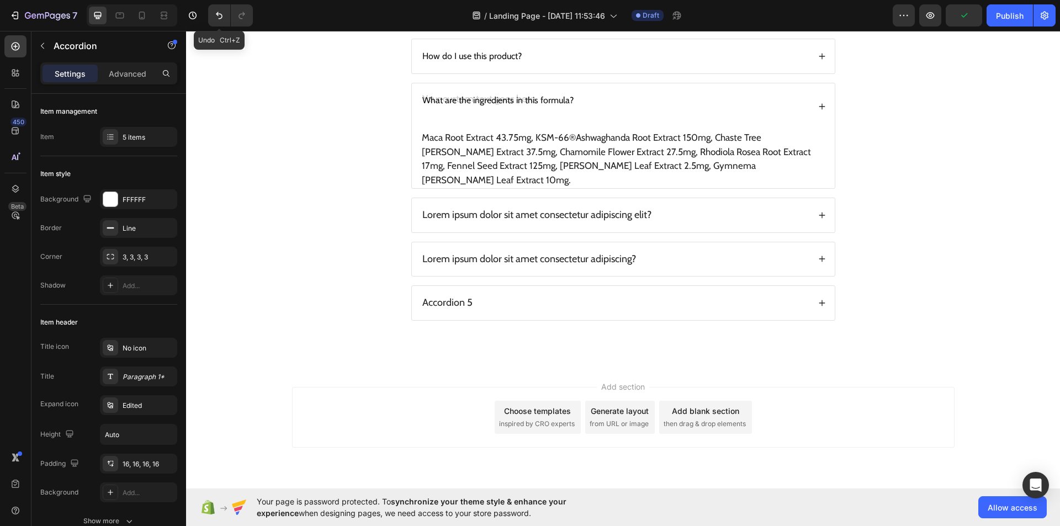
scroll to position [2511, 0]
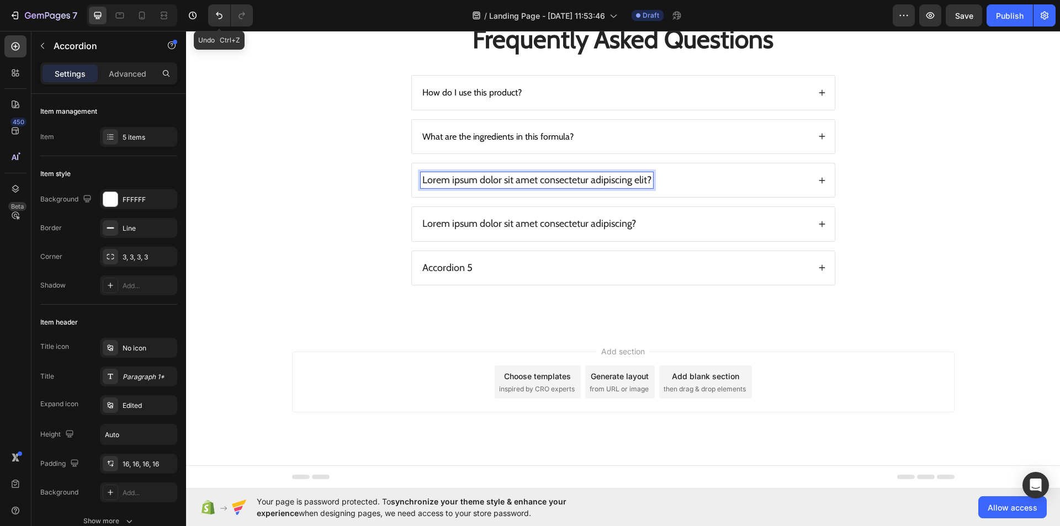
click at [578, 187] on p "Lorem ipsum dolor sit amet consectetur adipiscing elit?" at bounding box center [536, 180] width 229 height 13
click at [646, 187] on p "Lorem ipsum dolor sit amet consectetur adipiscing elit?" at bounding box center [536, 180] width 229 height 13
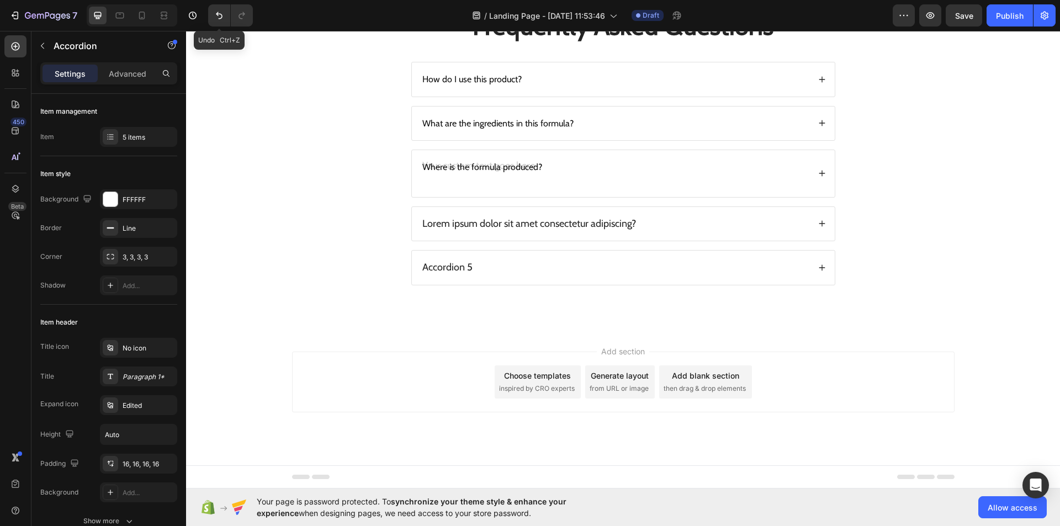
scroll to position [2509, 0]
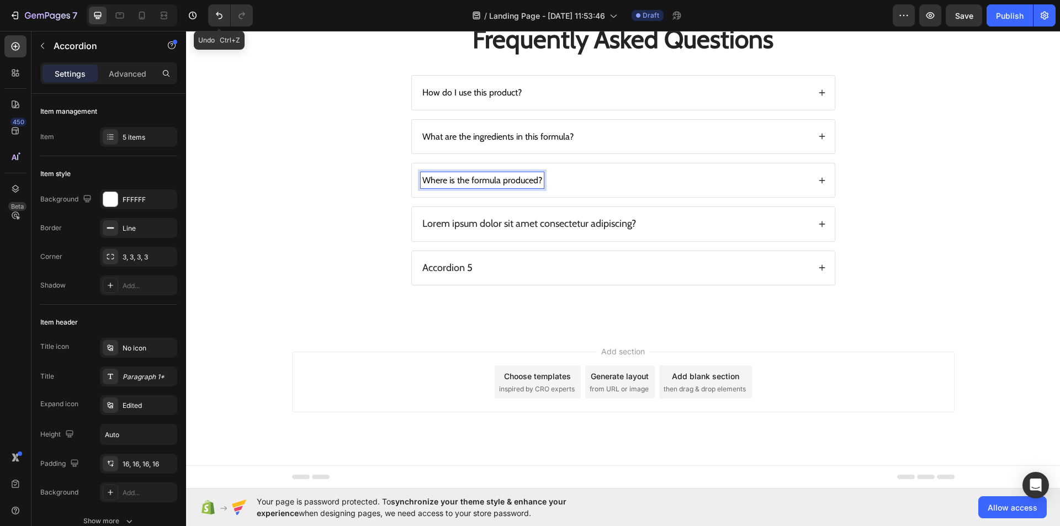
click at [606, 230] on p "Lorem ipsum dolor sit amet consectetur adipiscing?" at bounding box center [529, 223] width 214 height 13
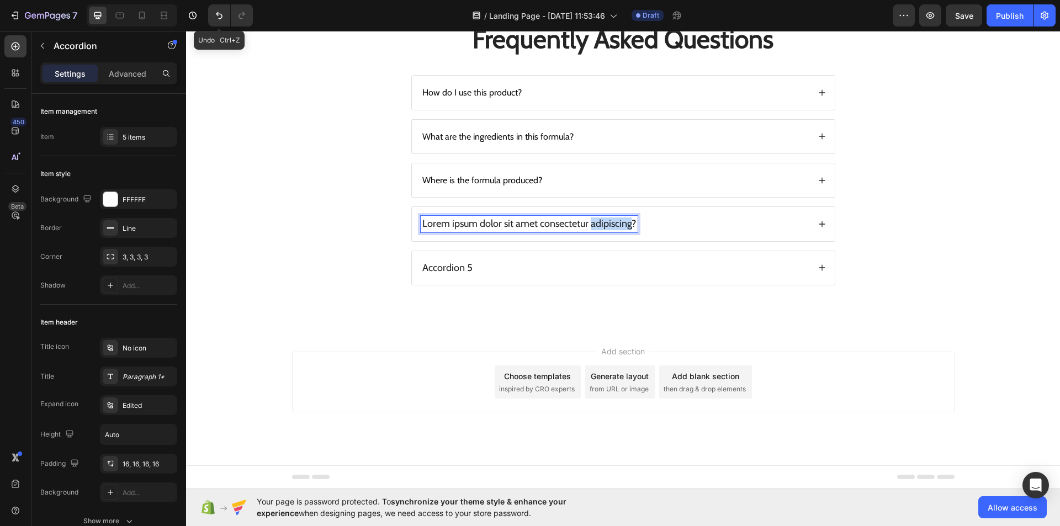
click at [606, 230] on p "Lorem ipsum dolor sit amet consectetur adipiscing?" at bounding box center [529, 223] width 214 height 13
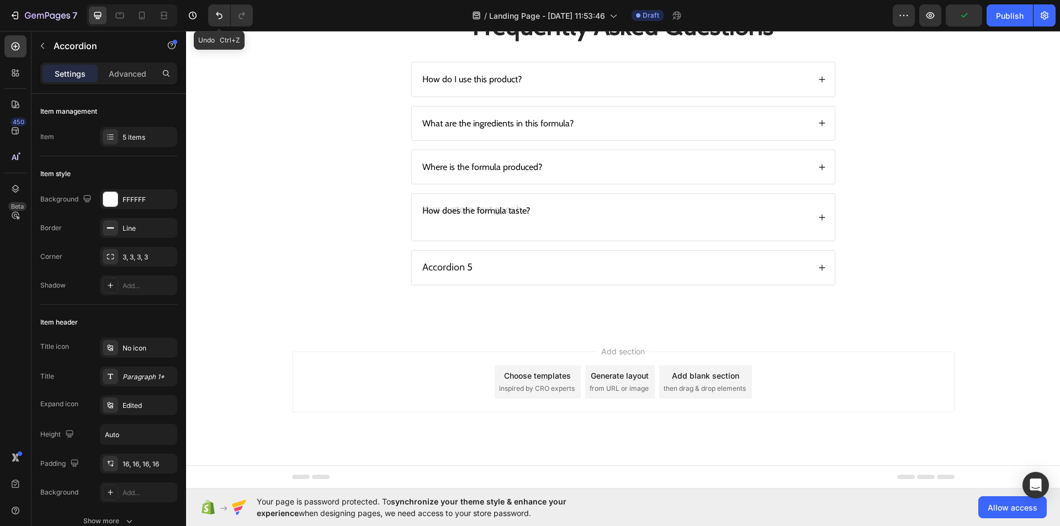
scroll to position [2507, 0]
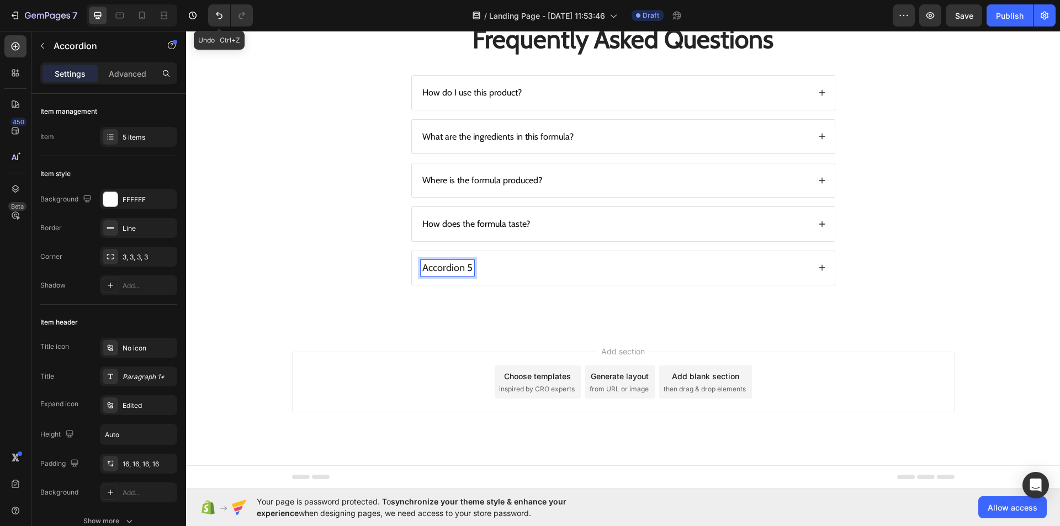
click at [467, 274] on p "Accordion 5" at bounding box center [447, 268] width 50 height 13
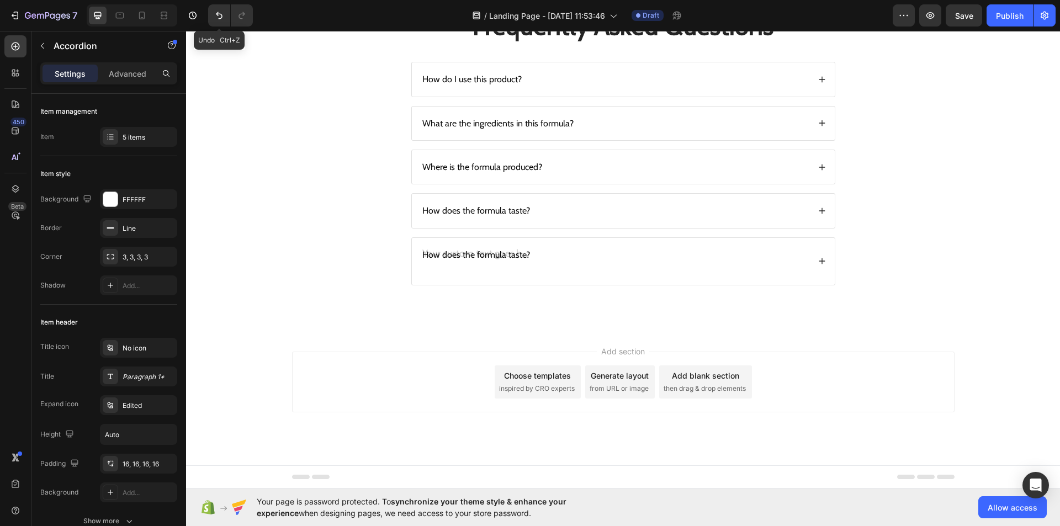
scroll to position [2503, 0]
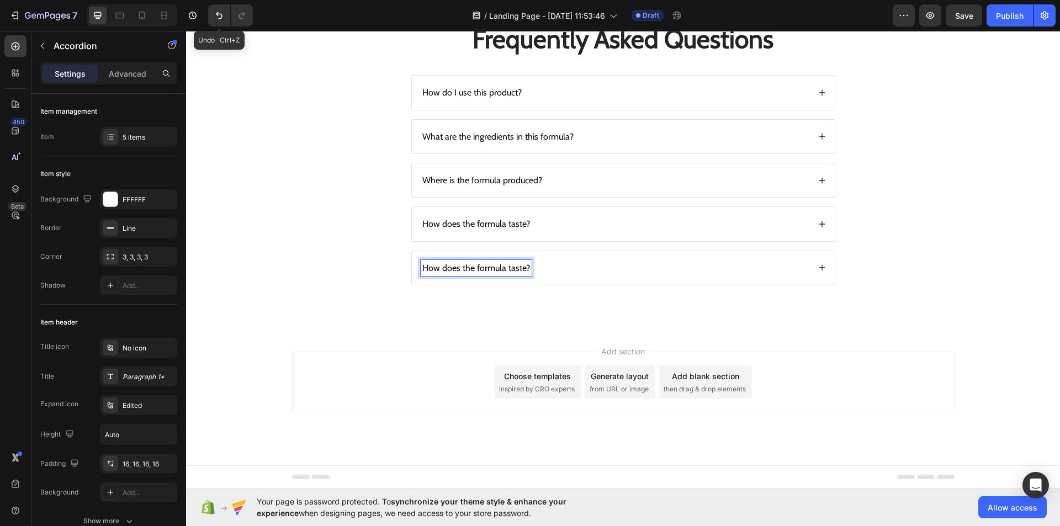
click at [520, 273] on span "How does the formula taste?" at bounding box center [476, 268] width 108 height 10
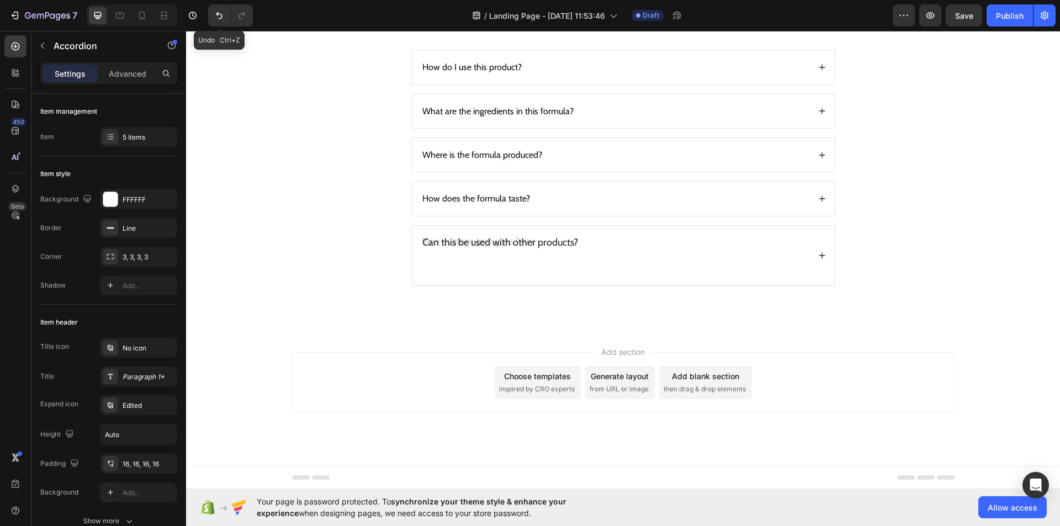
scroll to position [2500, 0]
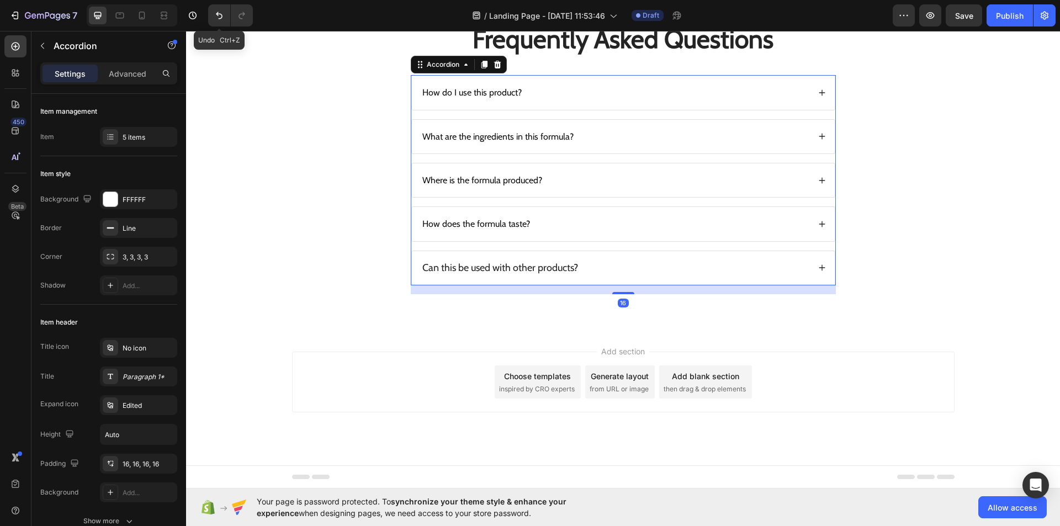
click at [809, 109] on div "How do I use this product?" at bounding box center [623, 93] width 423 height 34
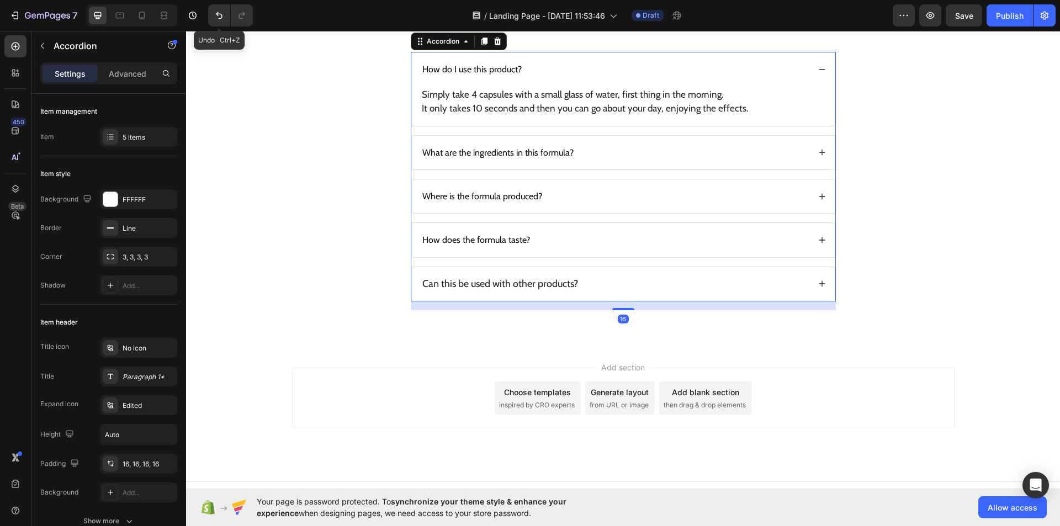
click at [809, 86] on div "How do I use this product?" at bounding box center [623, 69] width 423 height 34
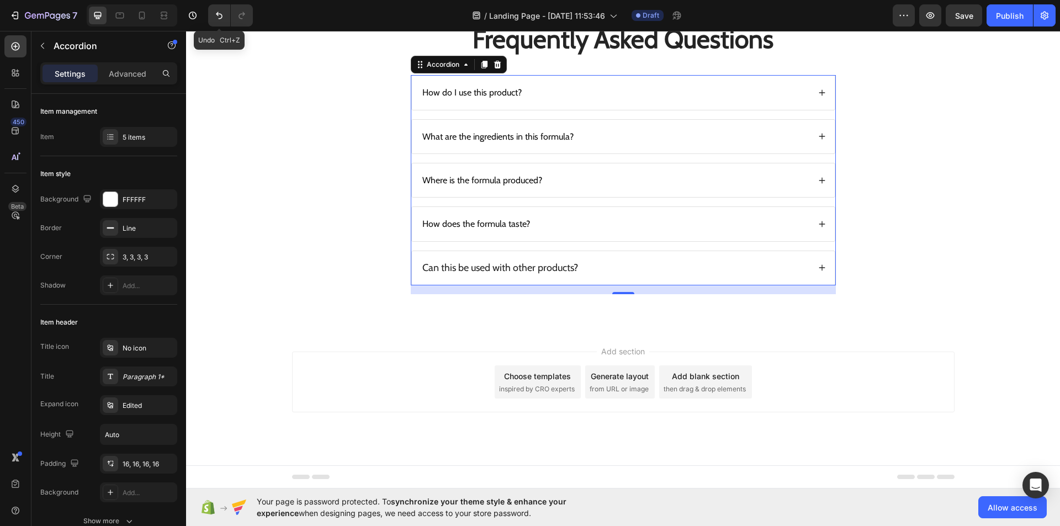
click at [809, 109] on div "How do I use this product?" at bounding box center [623, 93] width 423 height 34
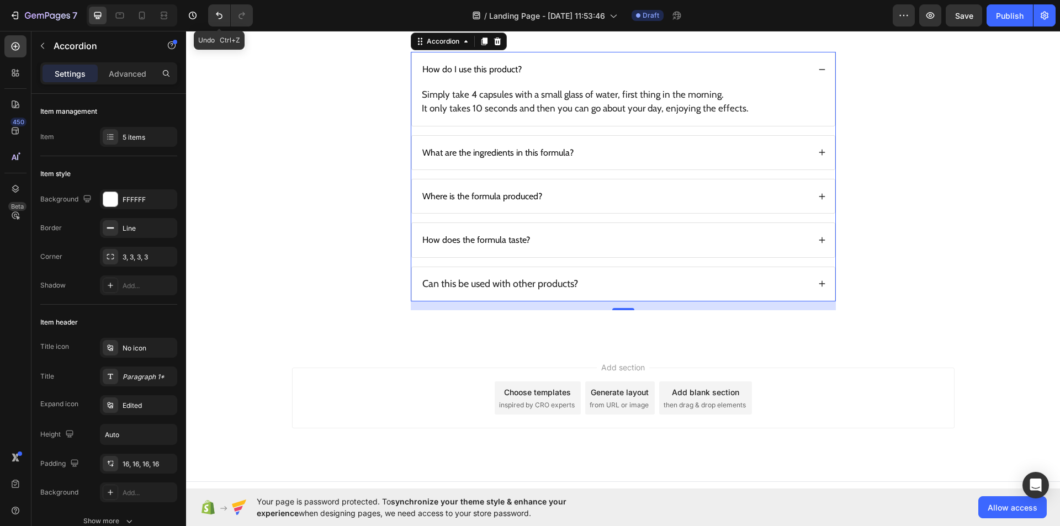
click at [809, 86] on div "How do I use this product?" at bounding box center [623, 69] width 423 height 34
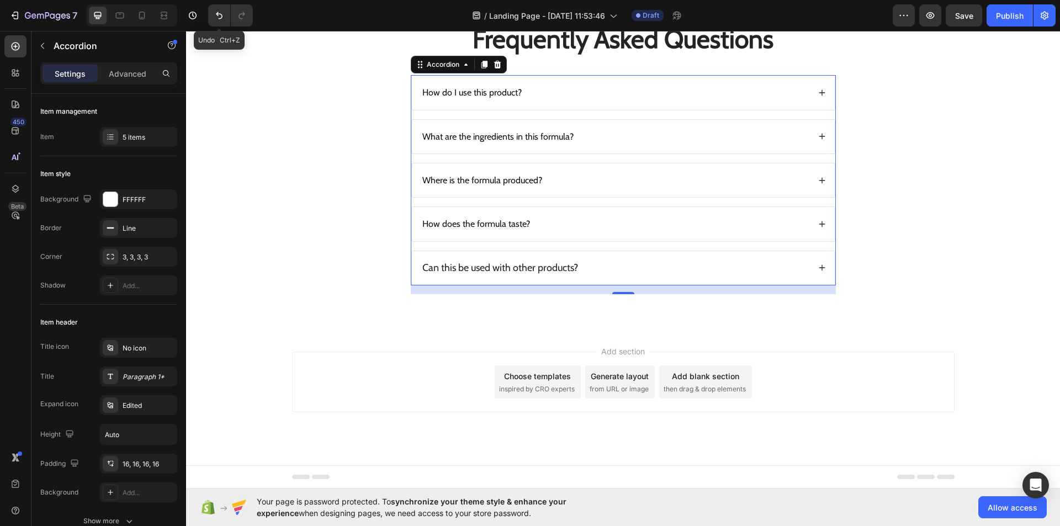
click at [799, 153] on div "What are the ingredients in this formula?" at bounding box center [623, 137] width 423 height 34
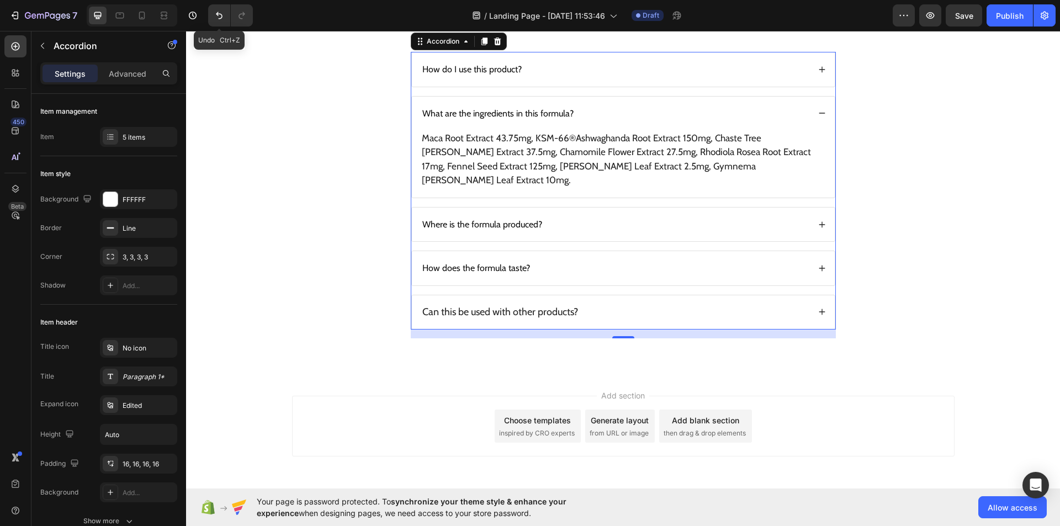
click at [799, 130] on div "What are the ingredients in this formula?" at bounding box center [623, 114] width 423 height 34
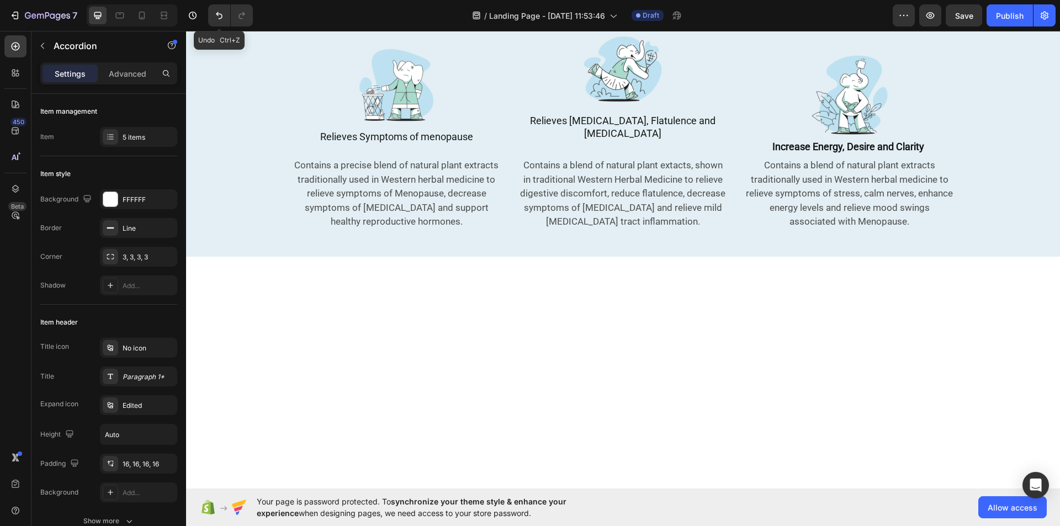
scroll to position [0, 0]
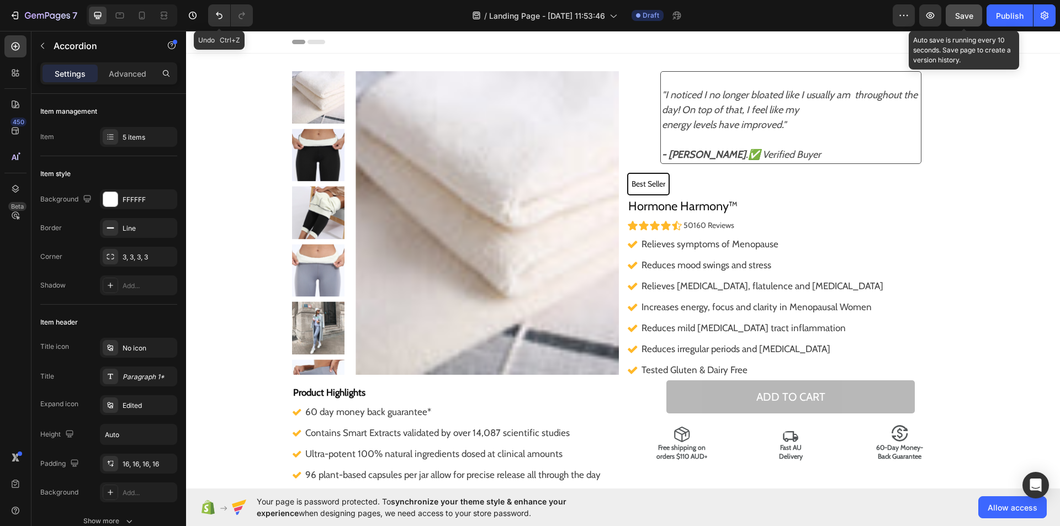
click at [964, 11] on span "Save" at bounding box center [964, 15] width 18 height 9
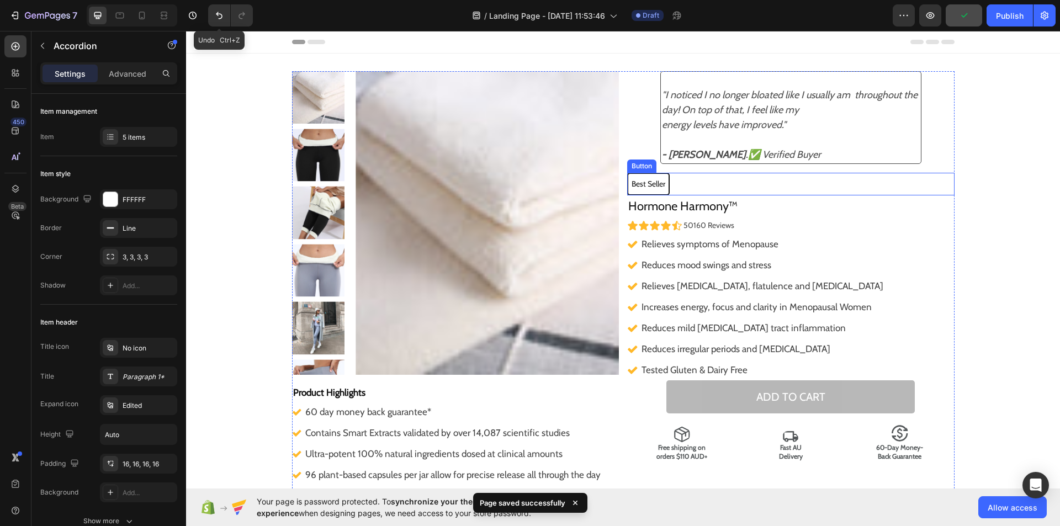
scroll to position [98, 0]
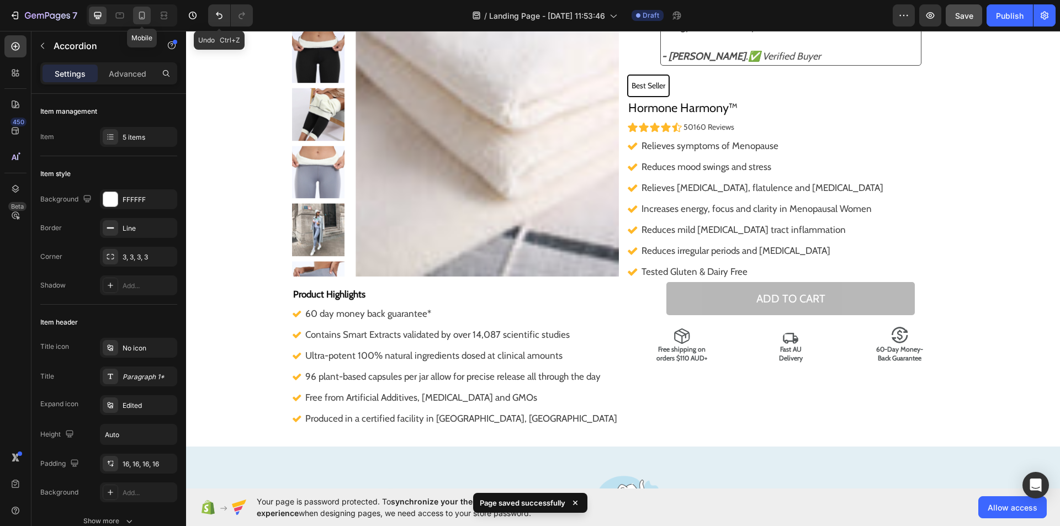
click at [142, 17] on icon at bounding box center [142, 16] width 6 height 8
type input "14"
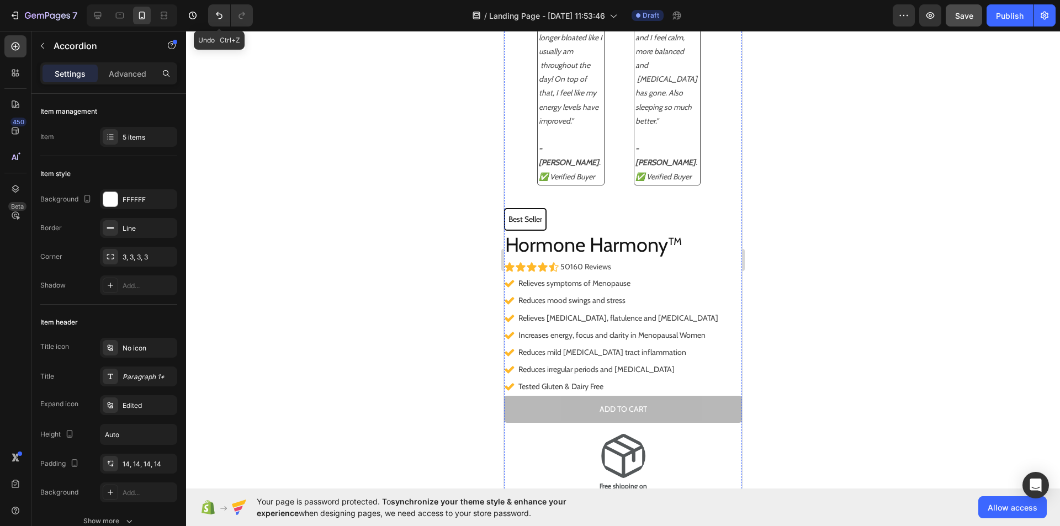
scroll to position [614, 0]
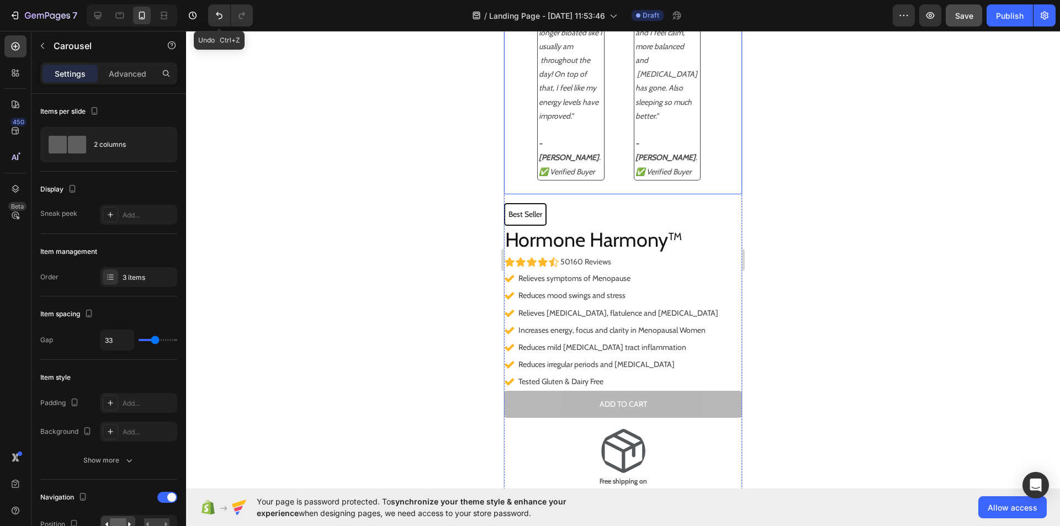
click at [625, 91] on div ""I noticed I no longer bloated like I usually am throughout the day! On top of …" at bounding box center [623, 95] width 183 height 198
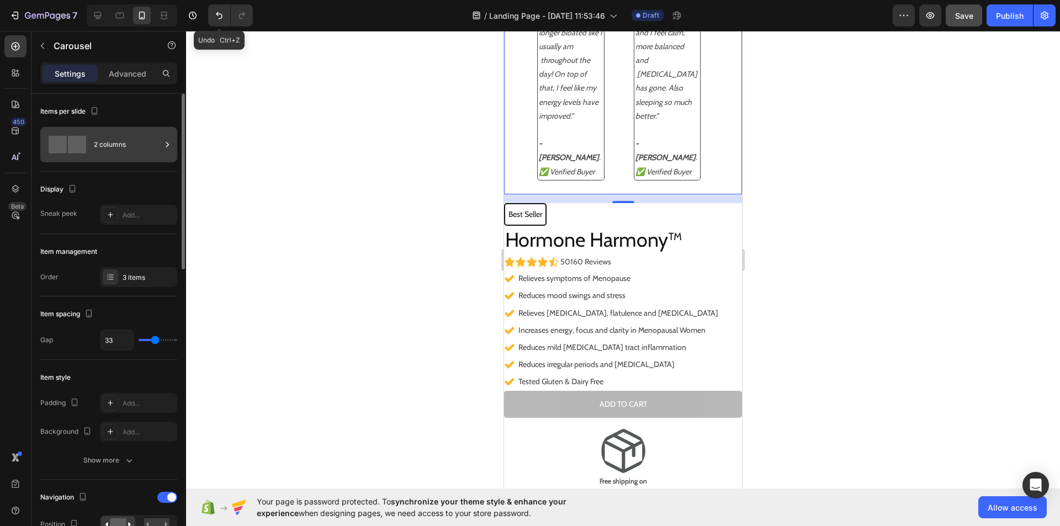
click at [160, 141] on div "2 columns" at bounding box center [127, 144] width 67 height 25
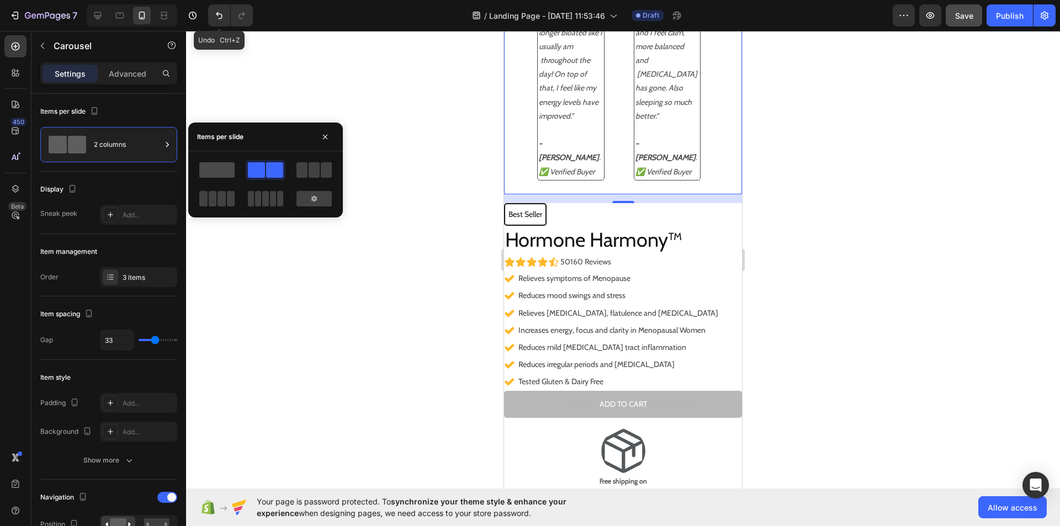
click at [215, 167] on span at bounding box center [216, 169] width 35 height 15
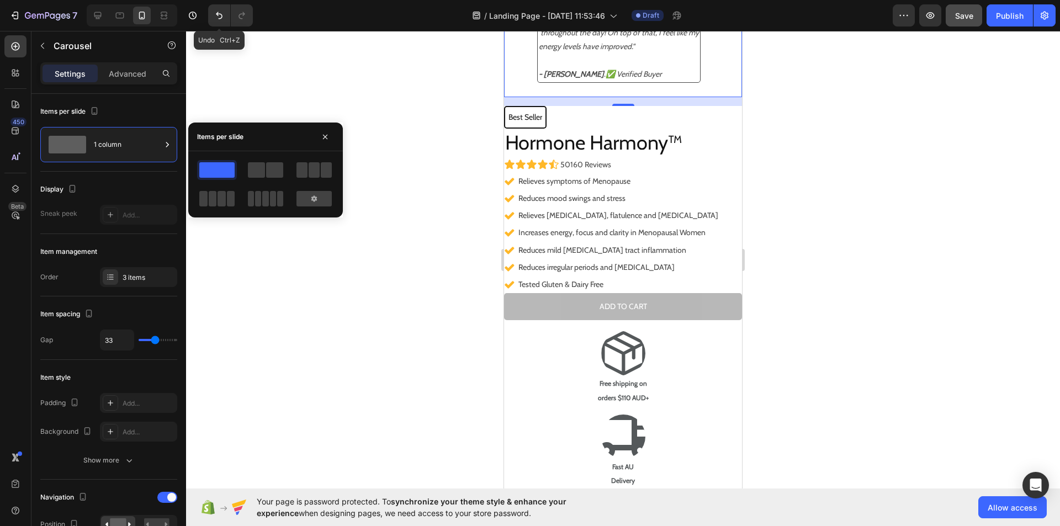
scroll to position [565, 0]
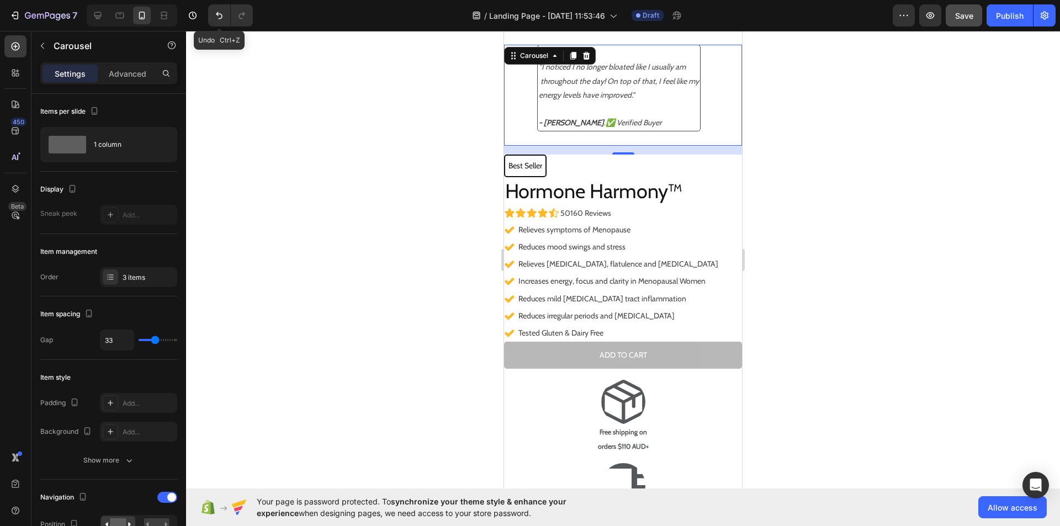
click at [351, 105] on div at bounding box center [623, 278] width 874 height 495
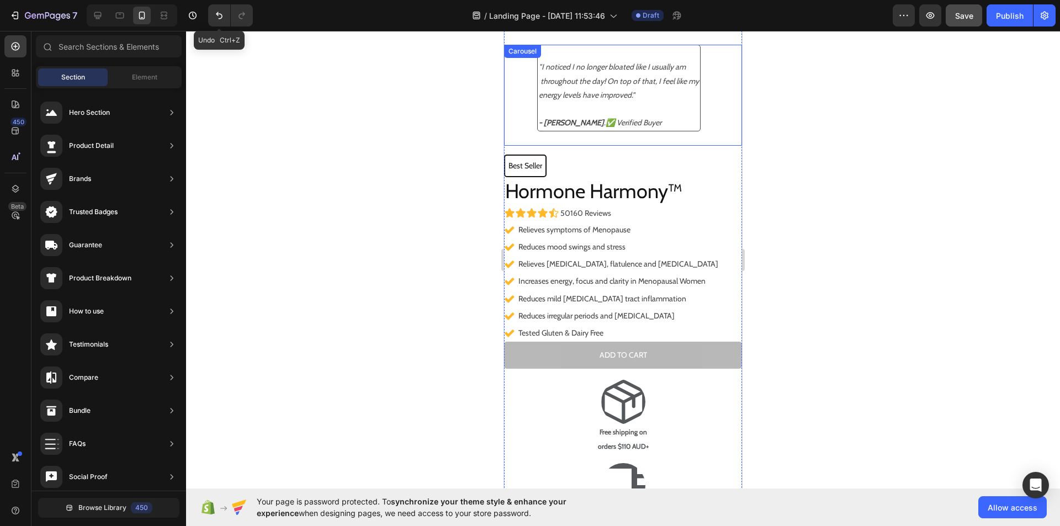
scroll to position [465, 0]
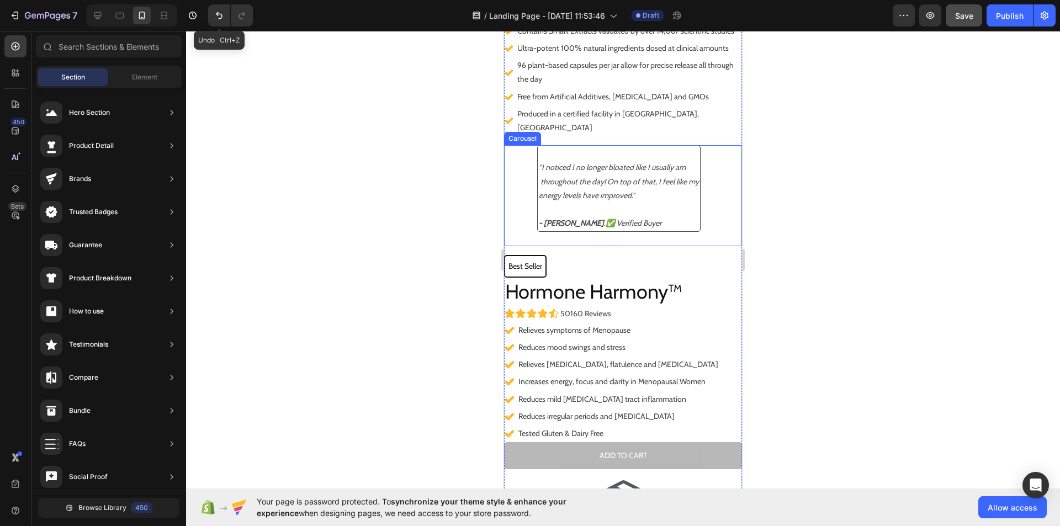
click at [721, 190] on icon "Carousel Next Arrow" at bounding box center [726, 195] width 10 height 10
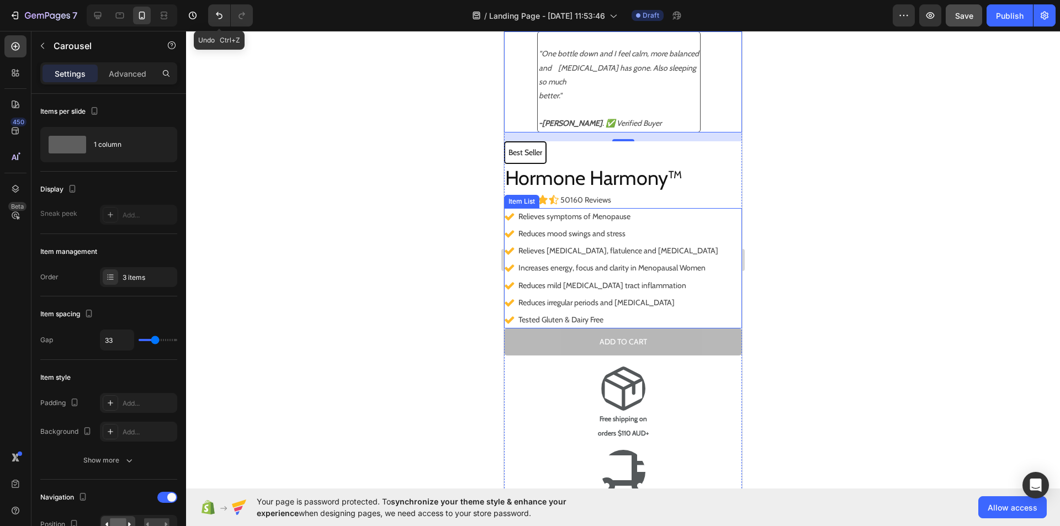
scroll to position [681, 0]
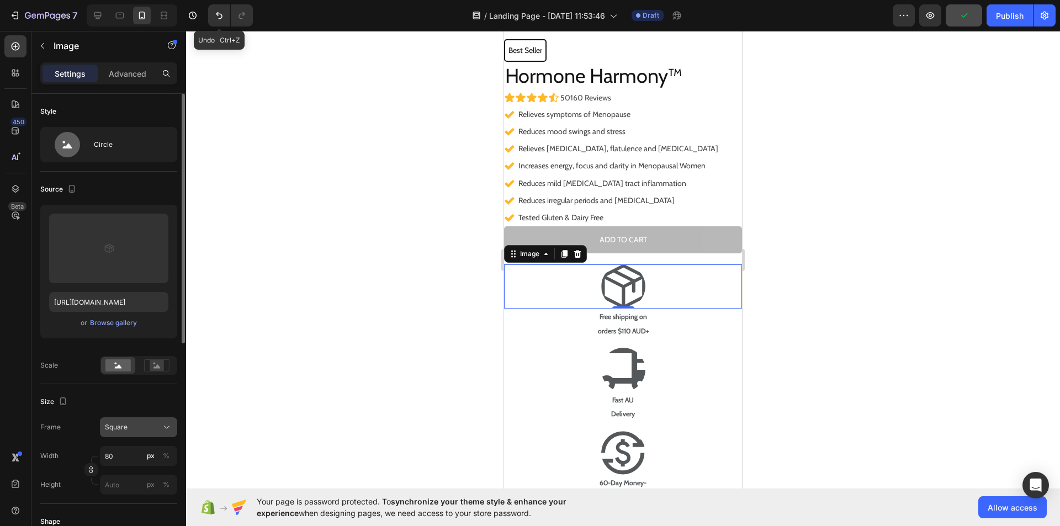
click at [158, 422] on div "Square" at bounding box center [132, 427] width 54 height 10
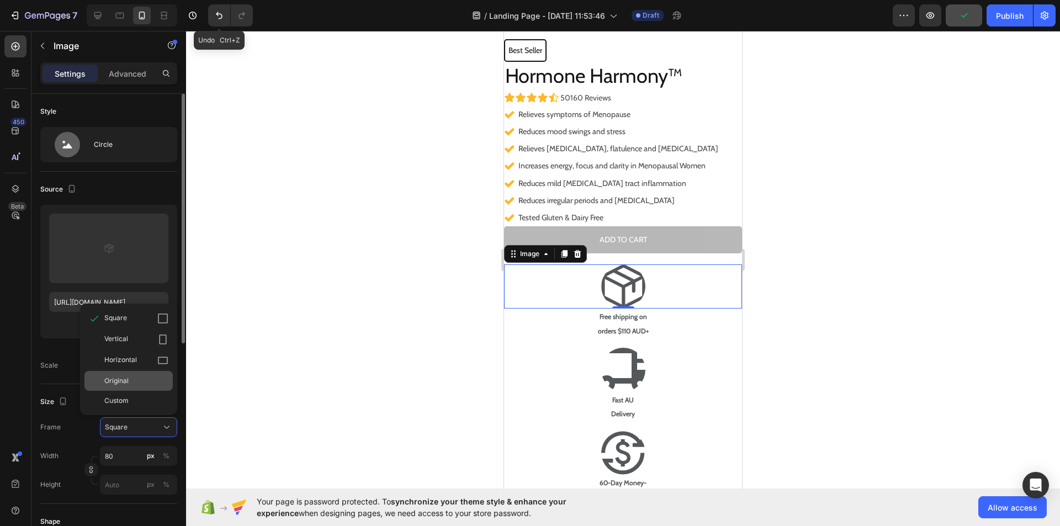
click at [151, 376] on div "Original" at bounding box center [136, 381] width 64 height 10
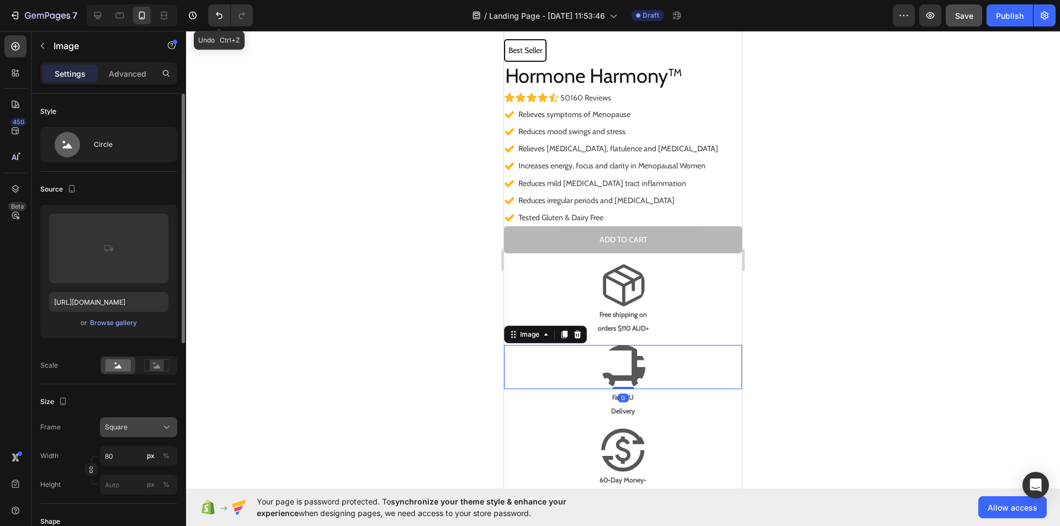
click at [162, 431] on icon at bounding box center [166, 427] width 11 height 11
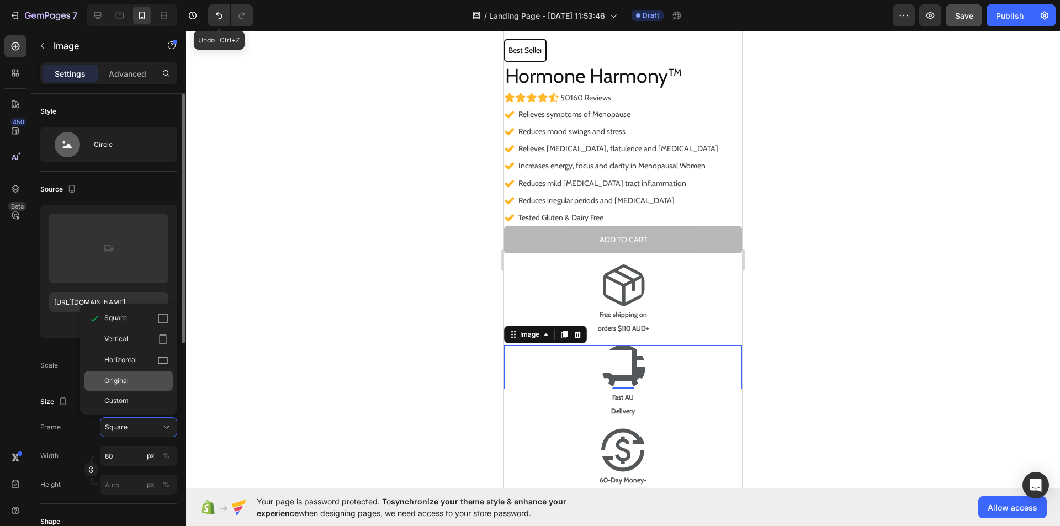
click at [148, 386] on div "Original" at bounding box center [128, 381] width 88 height 20
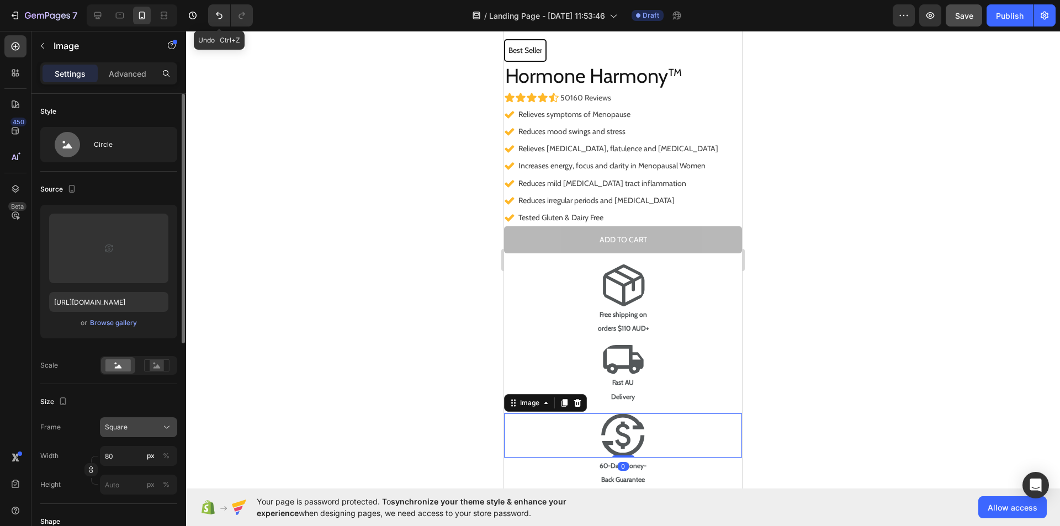
click at [162, 423] on icon at bounding box center [166, 427] width 11 height 11
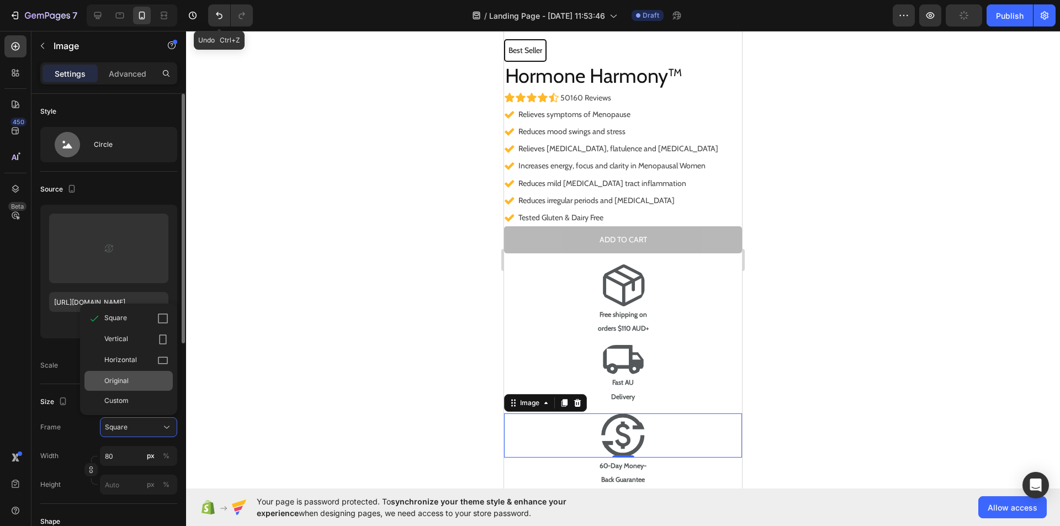
click at [153, 373] on div "Original" at bounding box center [128, 381] width 88 height 20
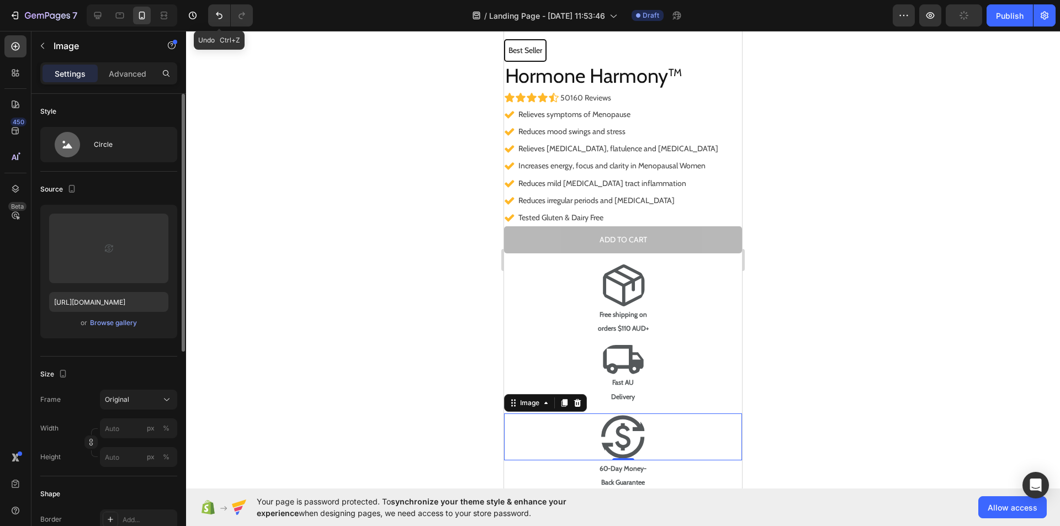
click at [316, 312] on div at bounding box center [623, 278] width 874 height 495
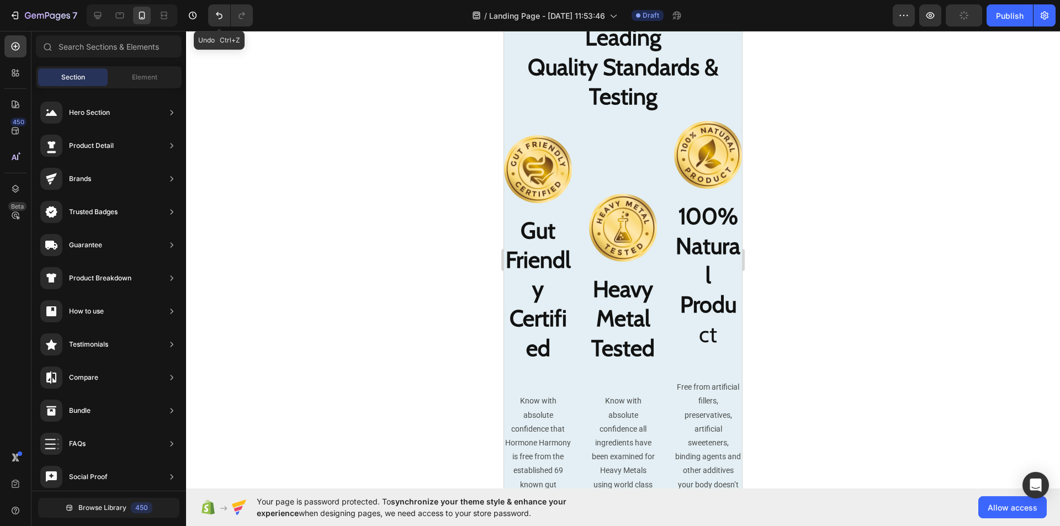
scroll to position [4275, 0]
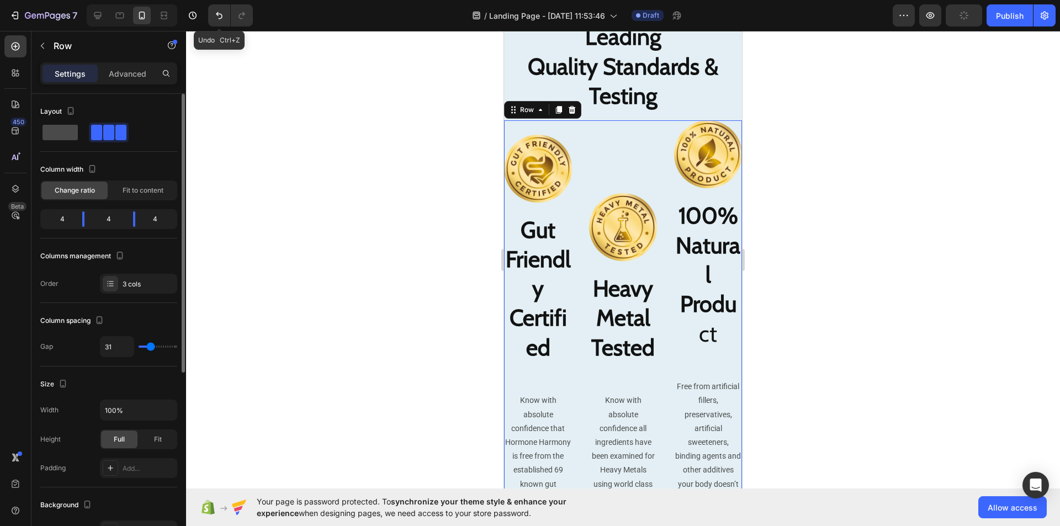
click at [68, 135] on span at bounding box center [60, 132] width 35 height 15
type input "16"
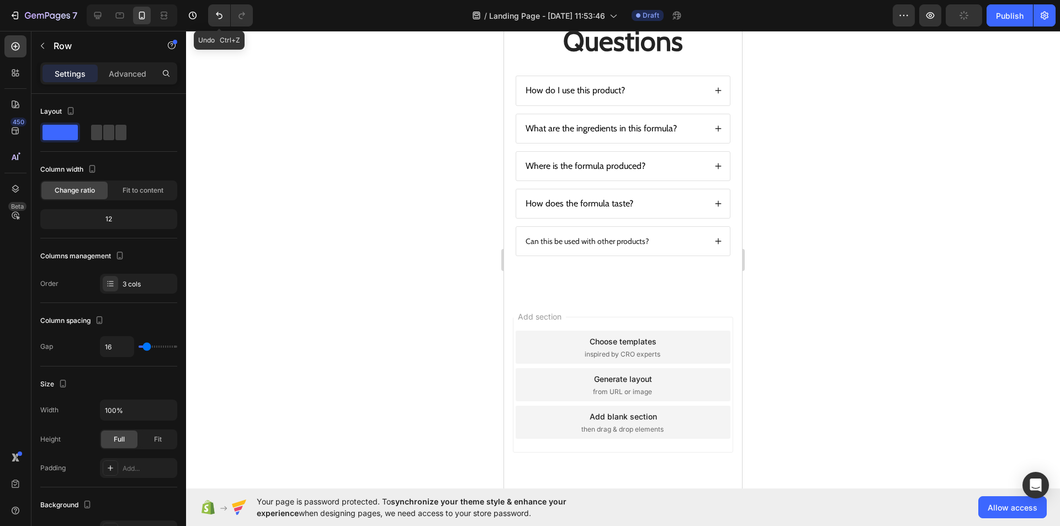
scroll to position [5068, 0]
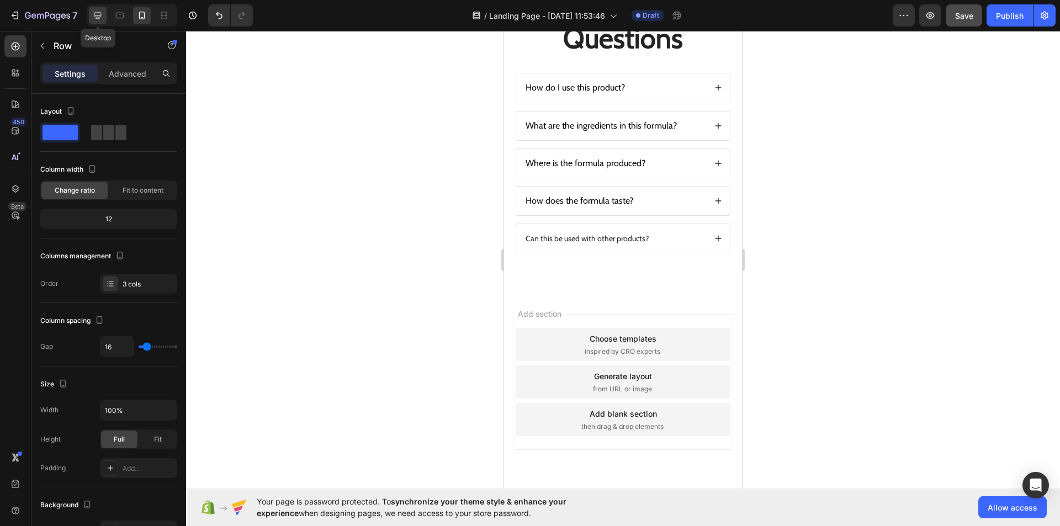
click at [99, 13] on icon at bounding box center [97, 15] width 7 height 7
type input "31"
type input "1200"
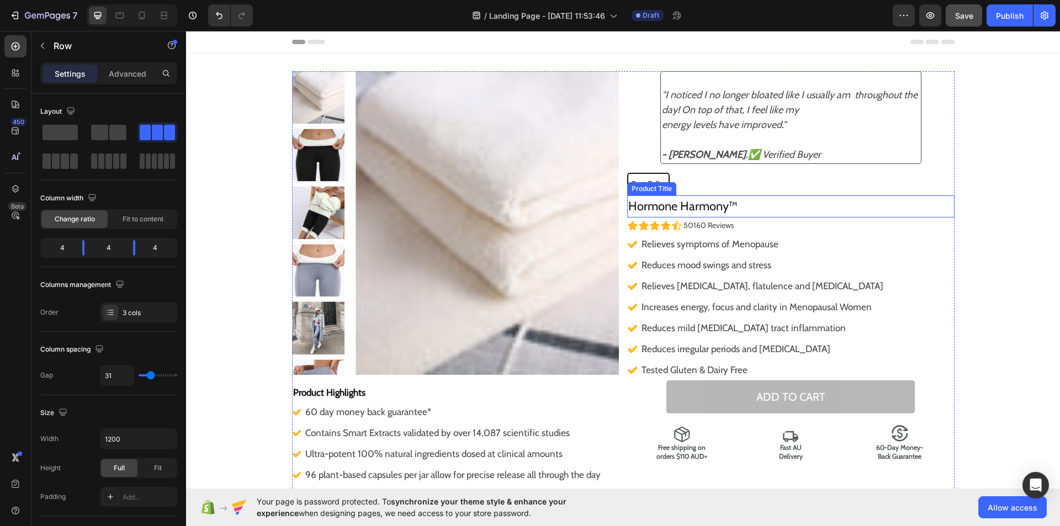
click at [627, 205] on h2 "Hormone Harmony™" at bounding box center [790, 206] width 327 height 22
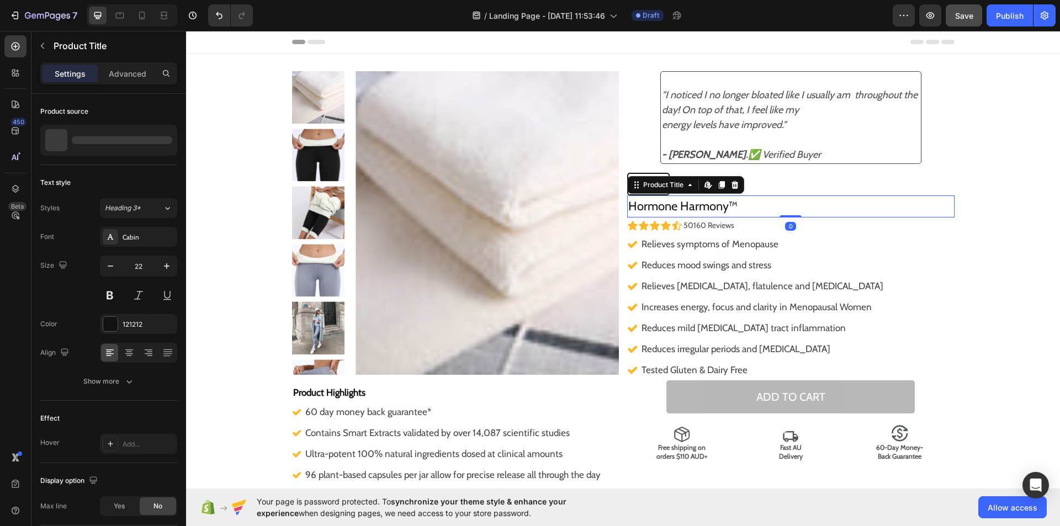
click at [627, 205] on h2 "Hormone Harmony™" at bounding box center [790, 206] width 327 height 22
click at [907, 11] on icon "button" at bounding box center [903, 15] width 11 height 11
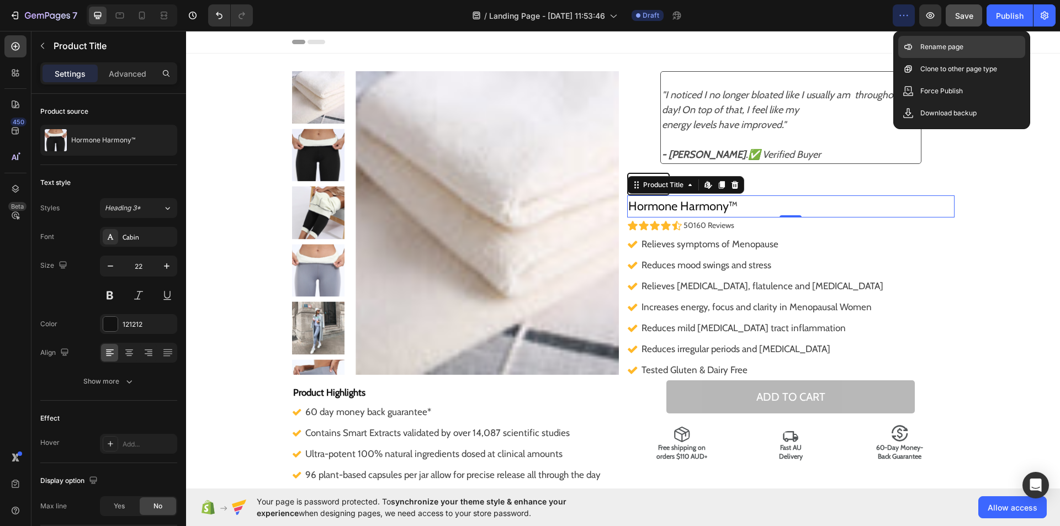
click at [920, 50] on p "Rename page" at bounding box center [941, 46] width 43 height 11
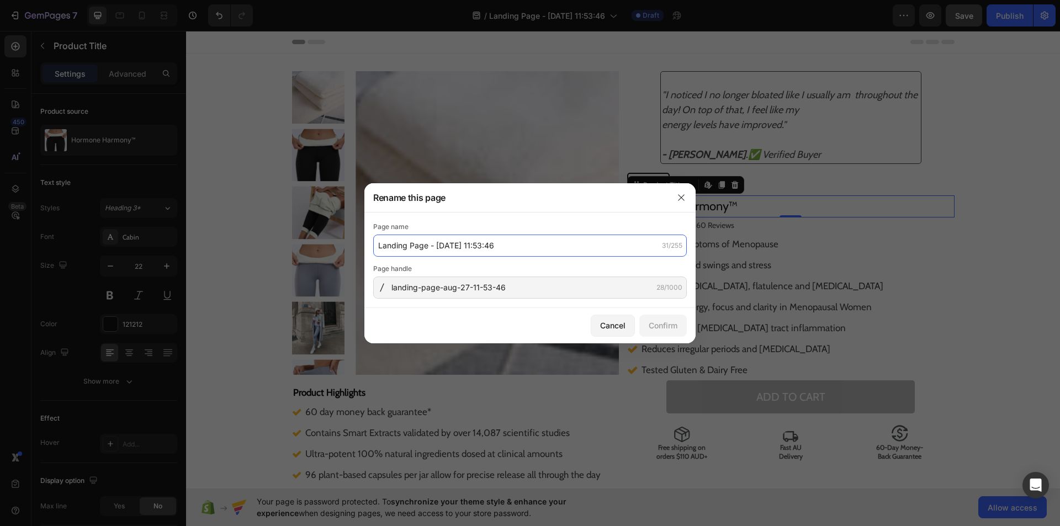
click at [548, 243] on input "Landing Page - [DATE] 11:53:46" at bounding box center [530, 246] width 314 height 22
click at [676, 199] on button "button" at bounding box center [681, 198] width 18 height 18
type input "Harmone"
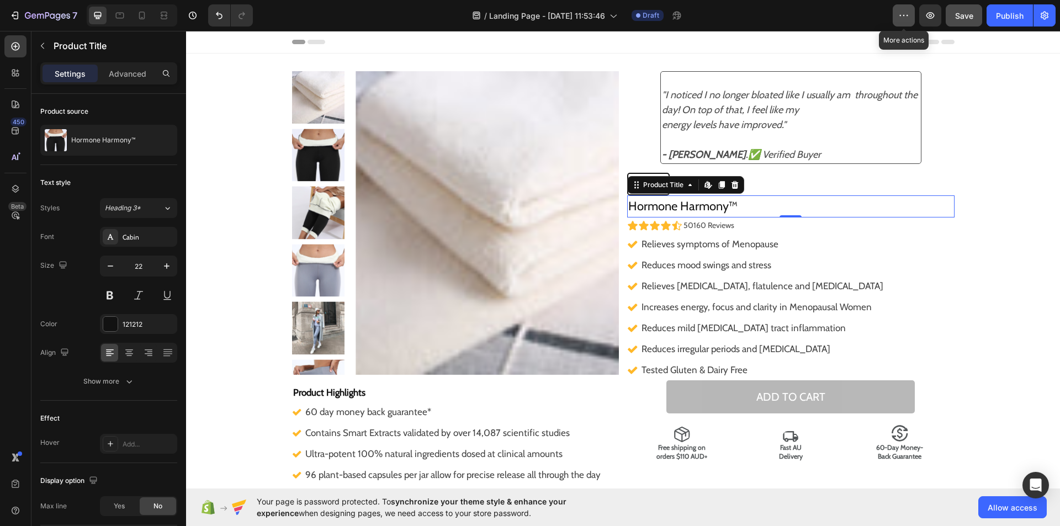
click at [907, 20] on icon "button" at bounding box center [903, 15] width 11 height 11
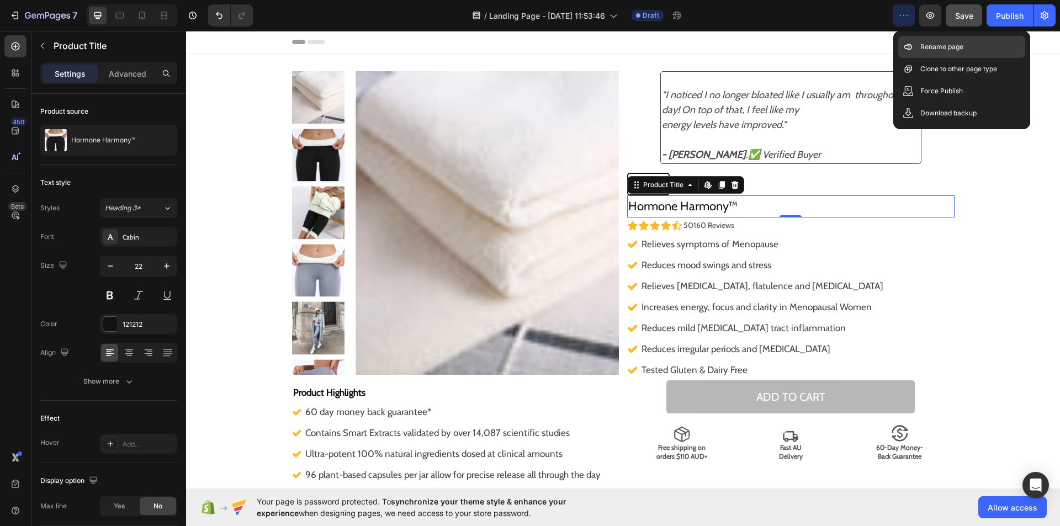
click at [918, 58] on div "Rename page" at bounding box center [961, 69] width 127 height 22
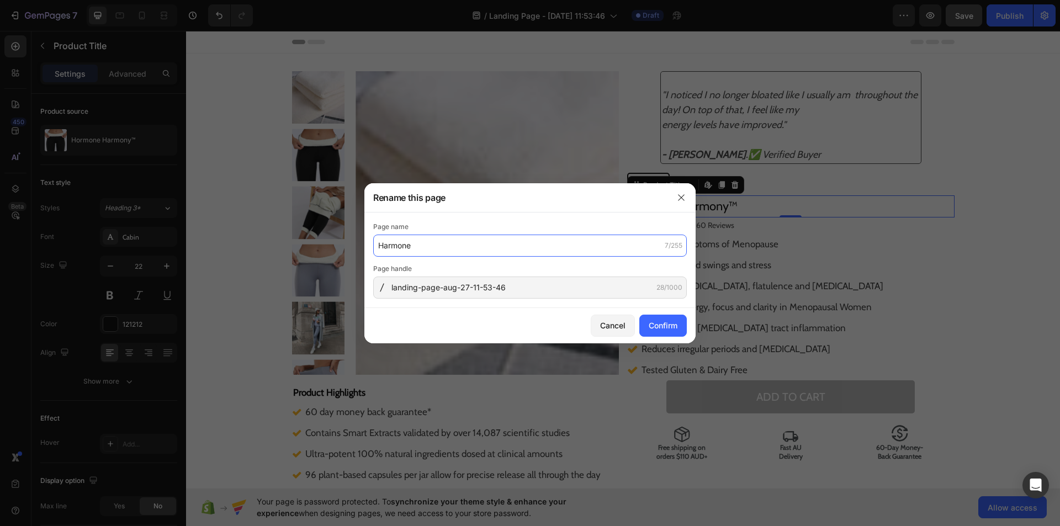
click at [457, 246] on input "Harmone" at bounding box center [530, 246] width 314 height 22
click at [414, 242] on input "Harmone" at bounding box center [530, 246] width 314 height 22
type input "Harmone Harmony"
click at [672, 322] on div "Confirm" at bounding box center [663, 326] width 29 height 12
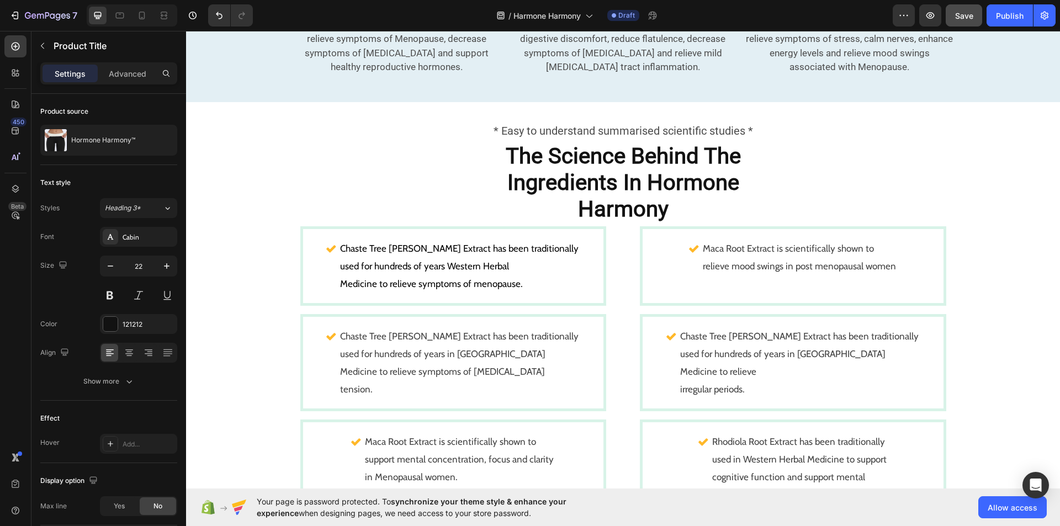
scroll to position [693, 0]
